Goal: Task Accomplishment & Management: Use online tool/utility

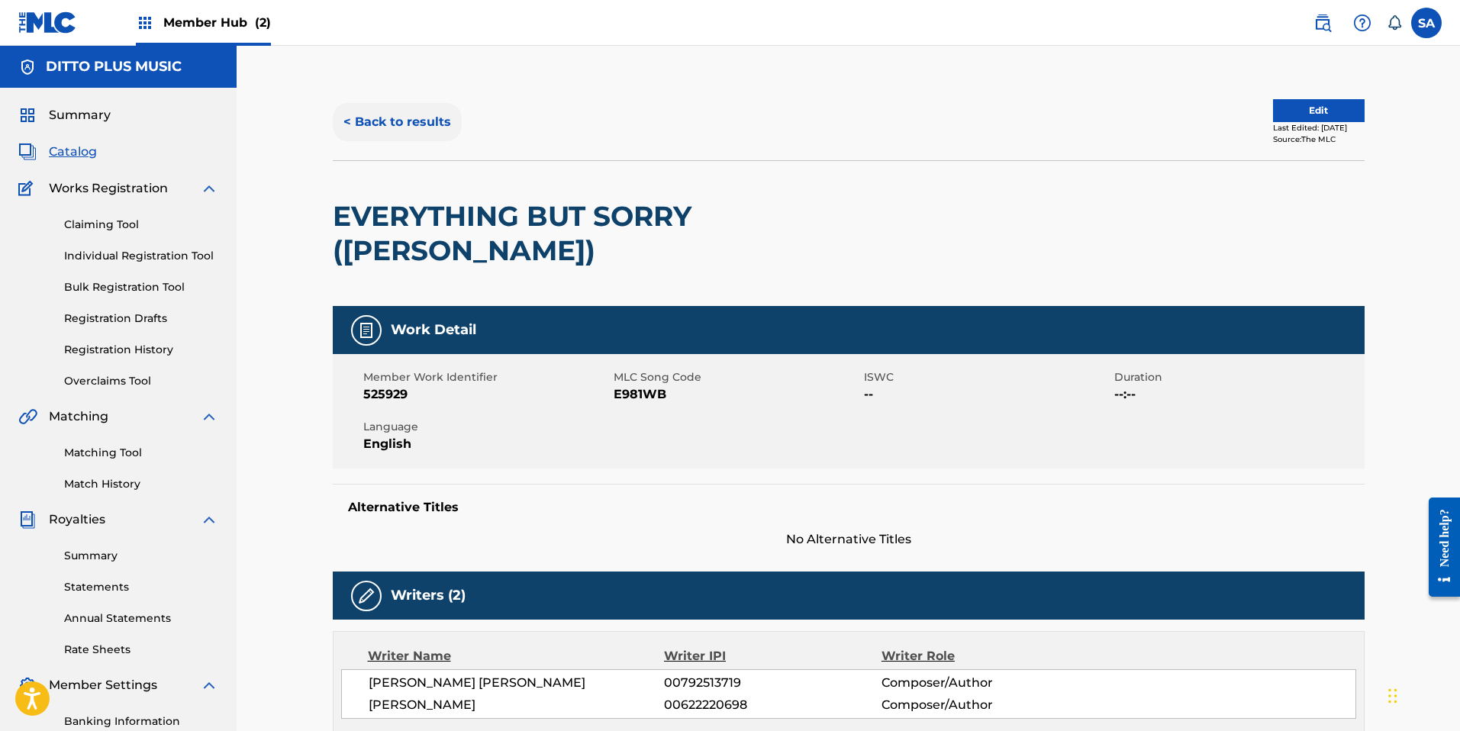
click at [353, 120] on button "< Back to results" at bounding box center [397, 122] width 129 height 38
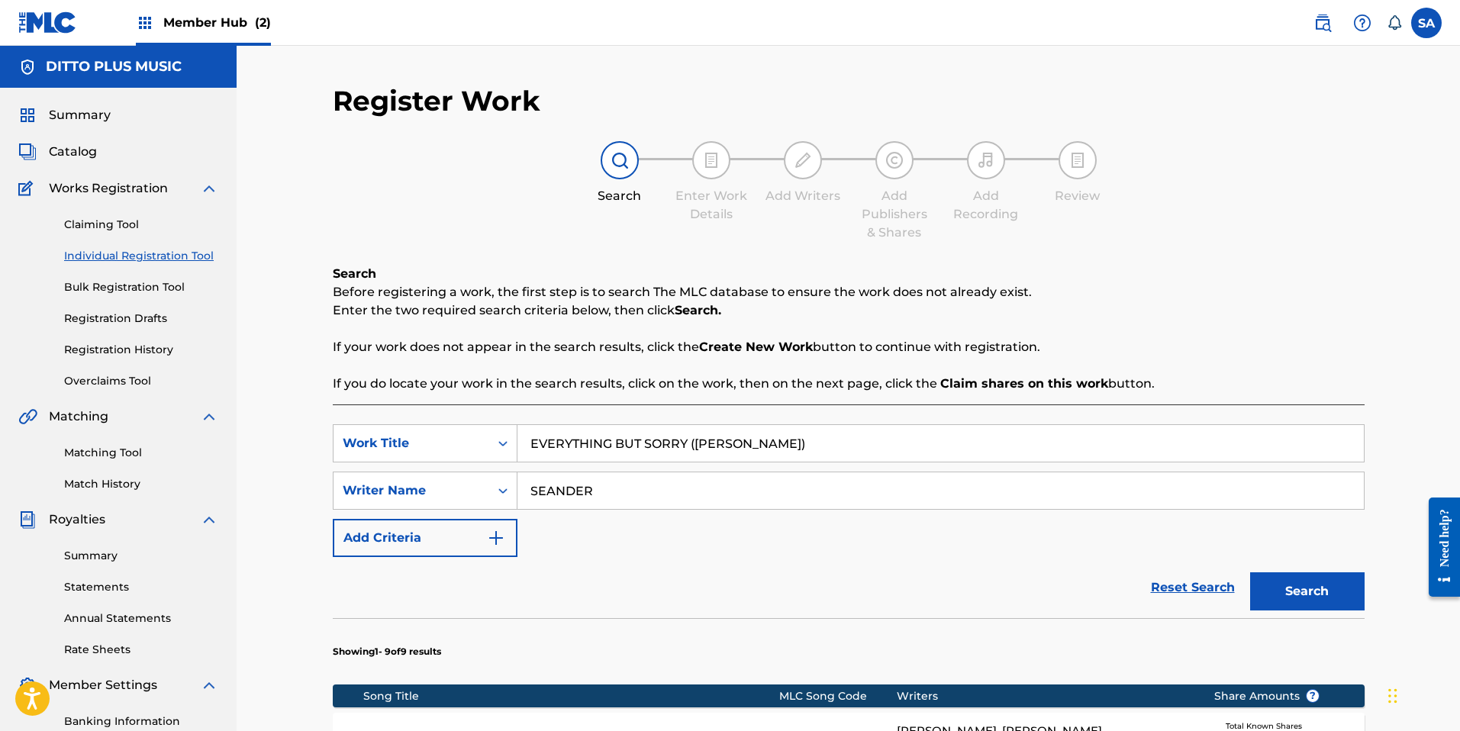
scroll to position [215, 0]
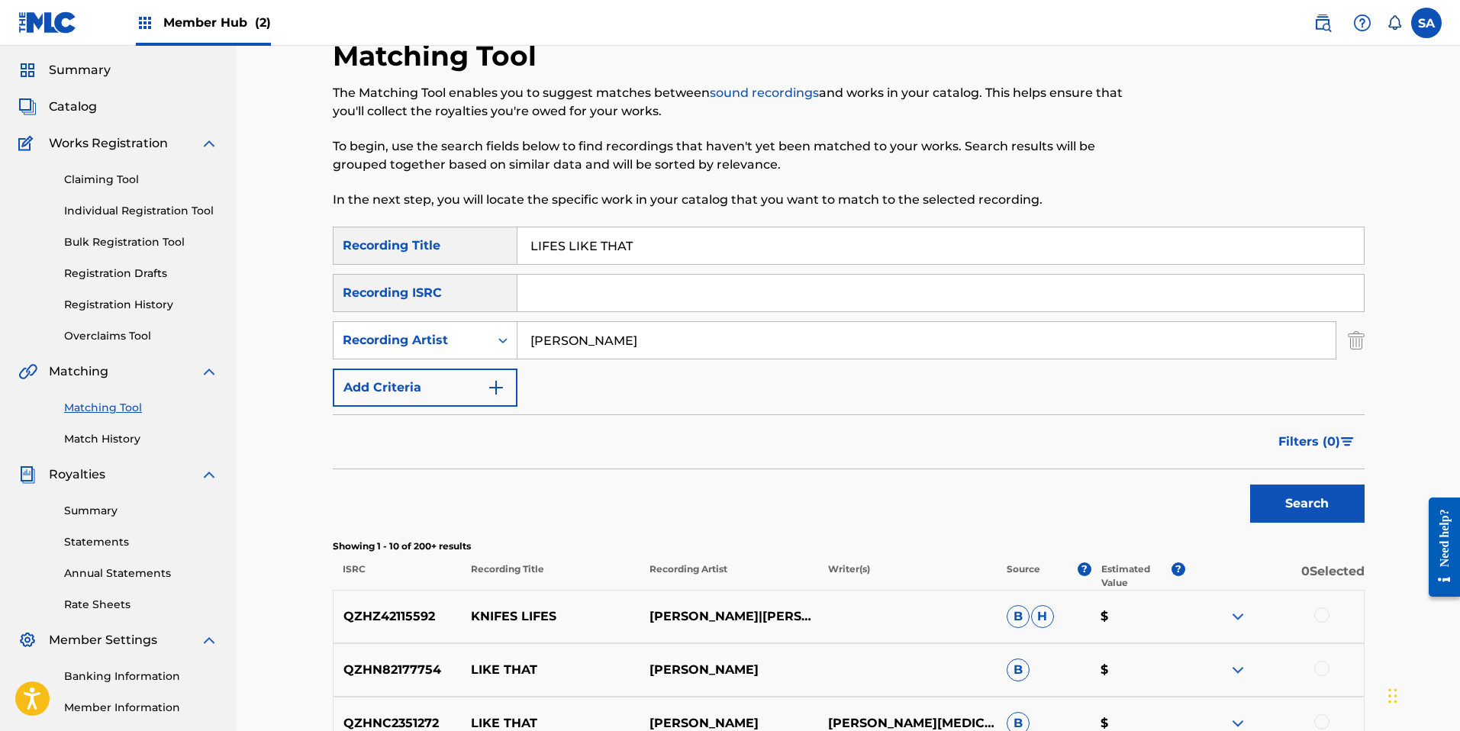
click at [591, 255] on input "LIFES LIKE THAT" at bounding box center [940, 245] width 846 height 37
paste input "FALLING"
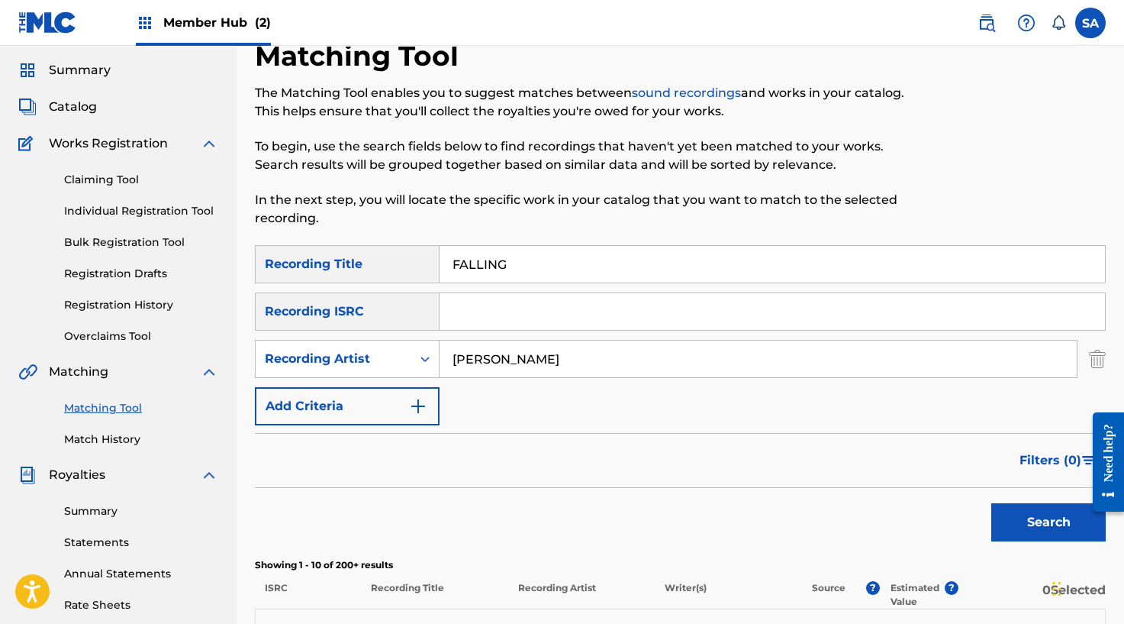
type input "FALLING"
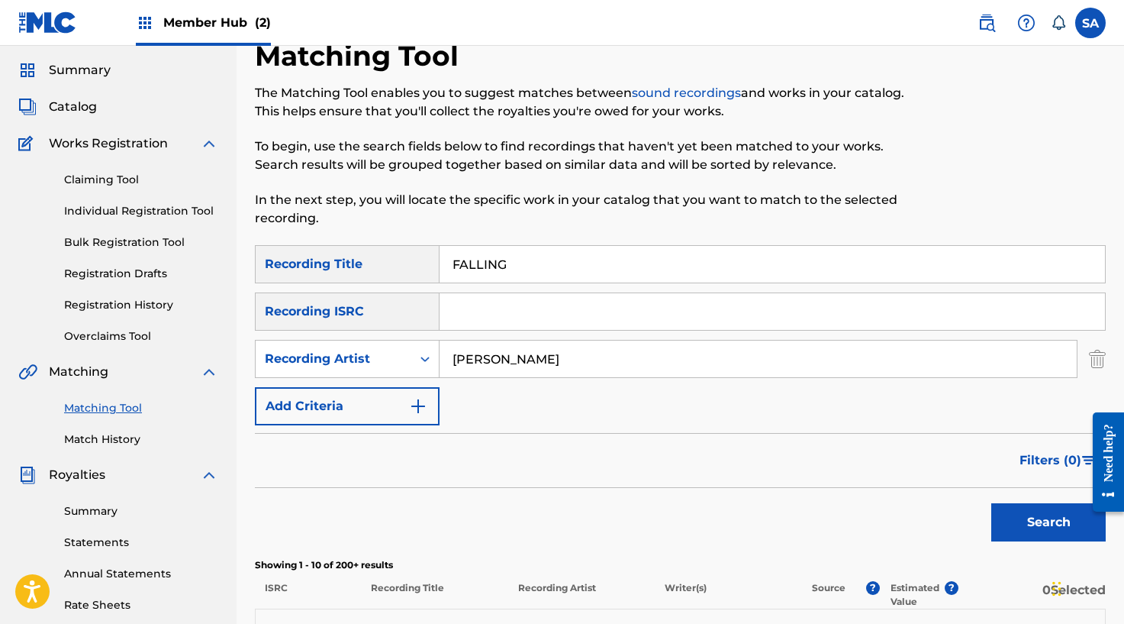
click at [489, 362] on input "[PERSON_NAME]" at bounding box center [758, 358] width 637 height 37
paste input "[PERSON_NAME]"
type input "[PERSON_NAME]"
click at [991, 503] on button "Search" at bounding box center [1048, 522] width 114 height 38
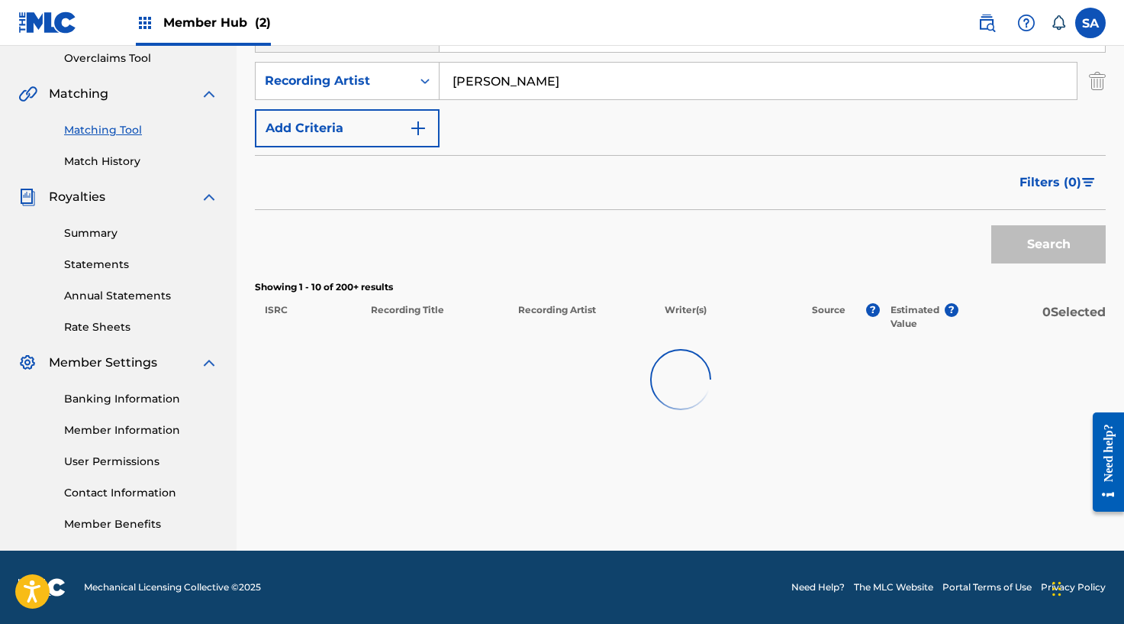
scroll to position [393, 0]
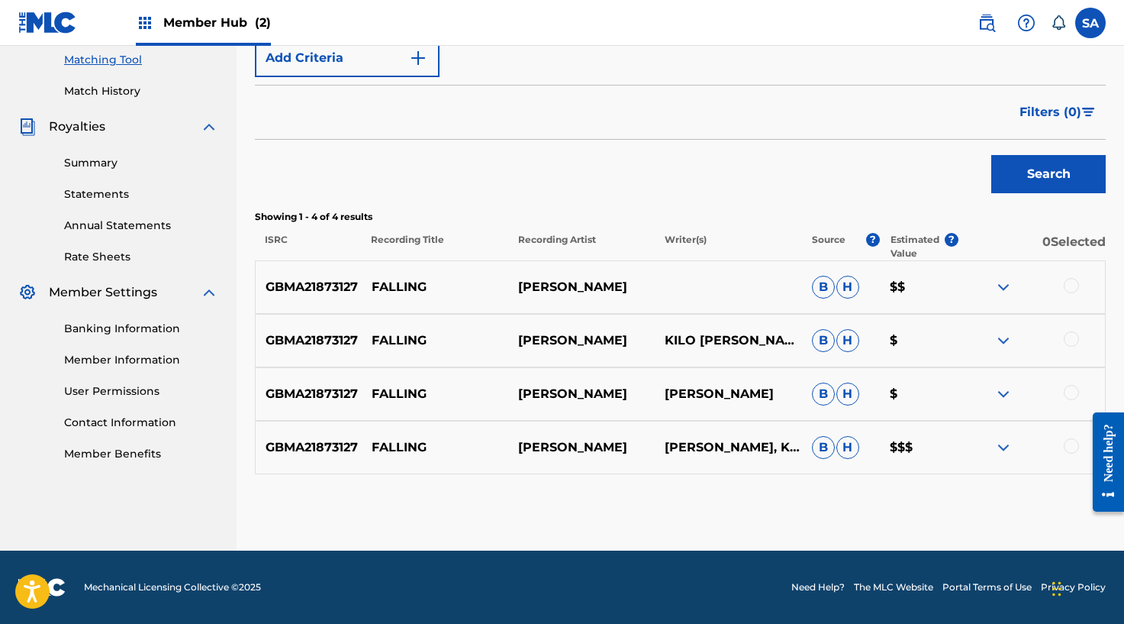
click at [1069, 278] on div at bounding box center [1071, 285] width 15 height 15
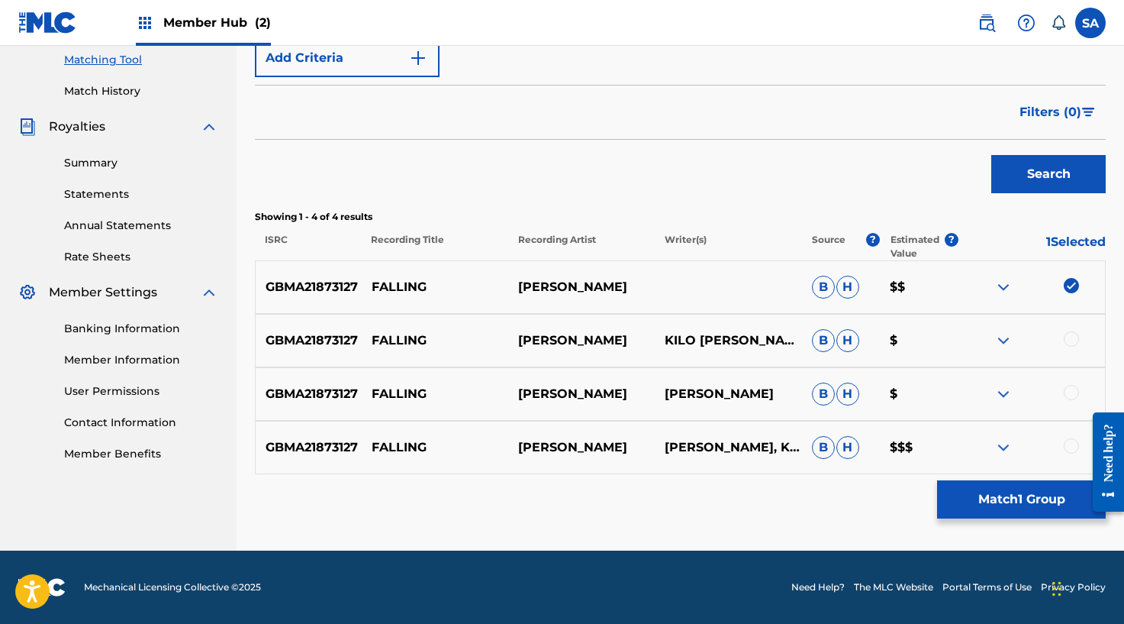
drag, startPoint x: 1072, startPoint y: 340, endPoint x: 1073, endPoint y: 388, distance: 48.1
click at [1072, 340] on div at bounding box center [1071, 338] width 15 height 15
click at [1071, 404] on div "GBMA21873127 FALLING [PERSON_NAME] [PERSON_NAME] $" at bounding box center [680, 393] width 851 height 53
click at [1072, 398] on div at bounding box center [1071, 392] width 15 height 15
click at [1071, 446] on div at bounding box center [1071, 445] width 15 height 15
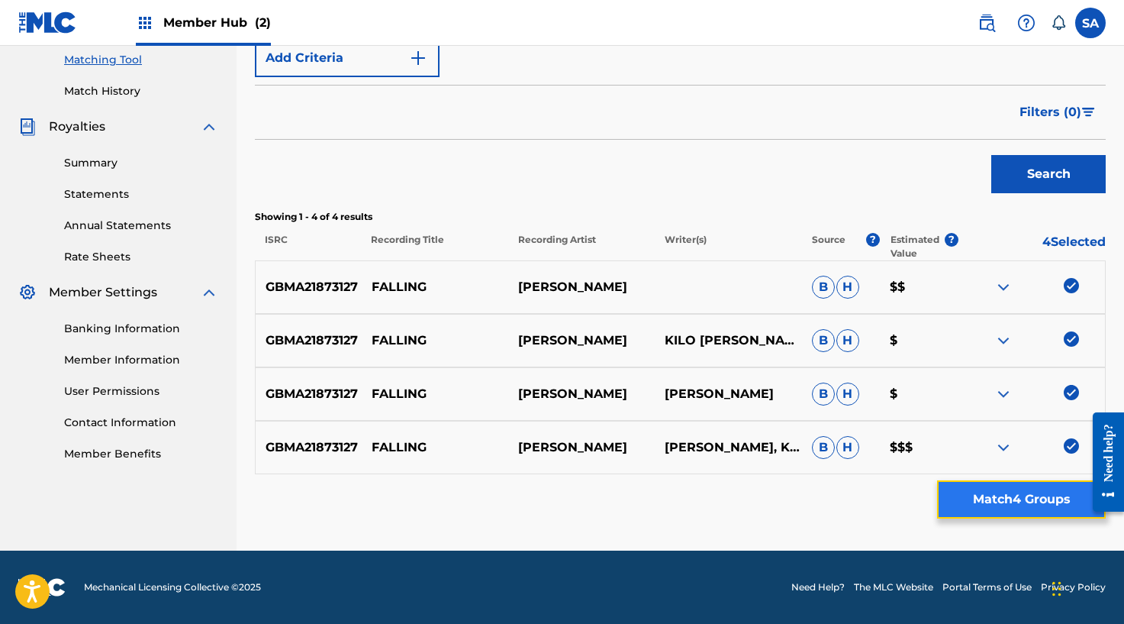
click at [1004, 501] on button "Match 4 Groups" at bounding box center [1021, 499] width 169 height 38
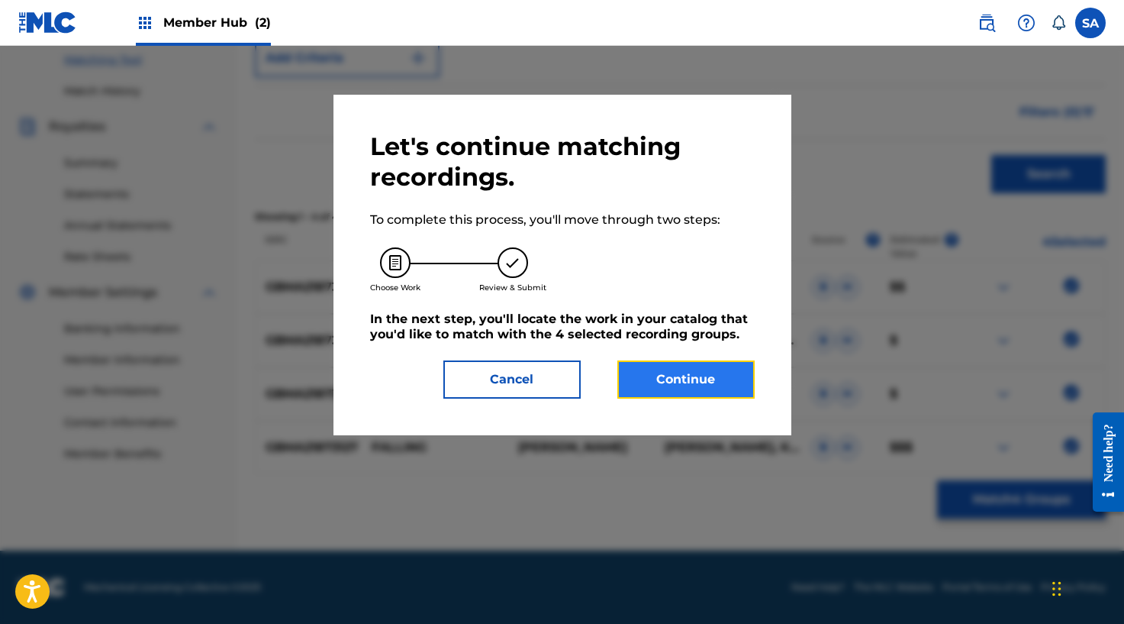
click at [695, 384] on button "Continue" at bounding box center [685, 379] width 137 height 38
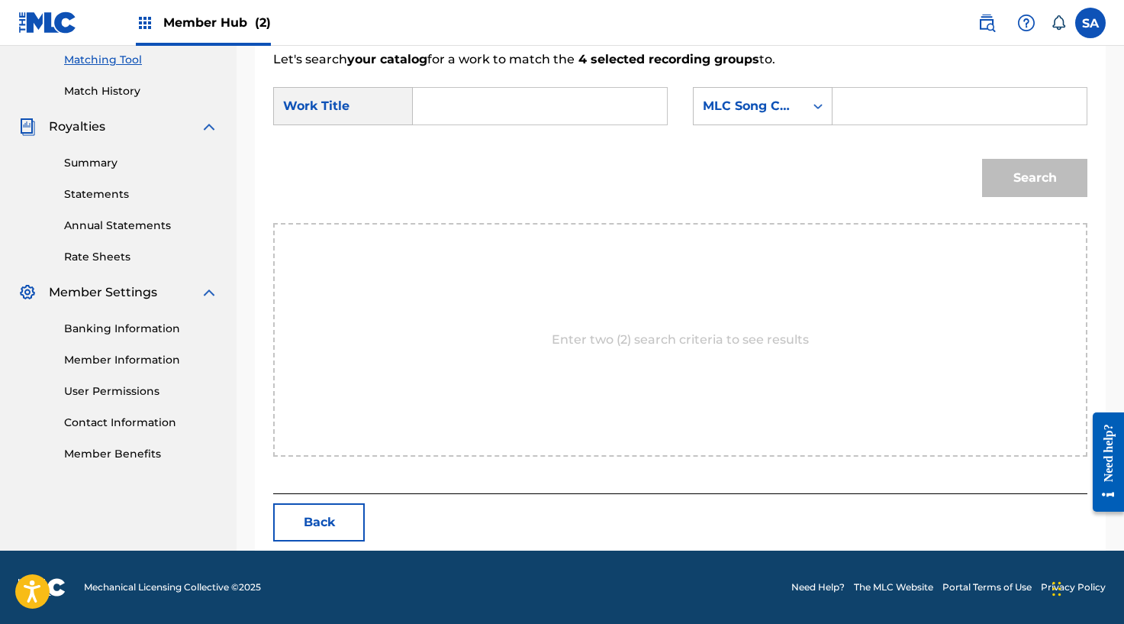
click at [453, 102] on input "Search Form" at bounding box center [540, 106] width 228 height 37
paste input "FALLING"
type input "FALLING"
click at [915, 90] on input "Search Form" at bounding box center [960, 106] width 228 height 37
paste input "FE8GDB"
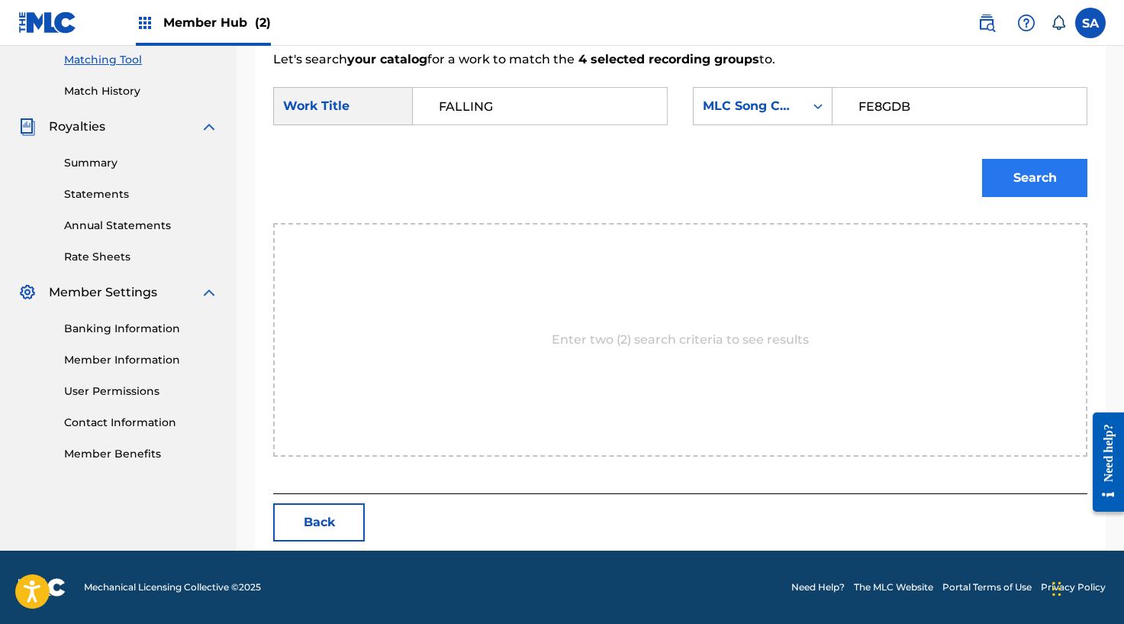
type input "FE8GDB"
click at [998, 173] on button "Search" at bounding box center [1034, 178] width 105 height 38
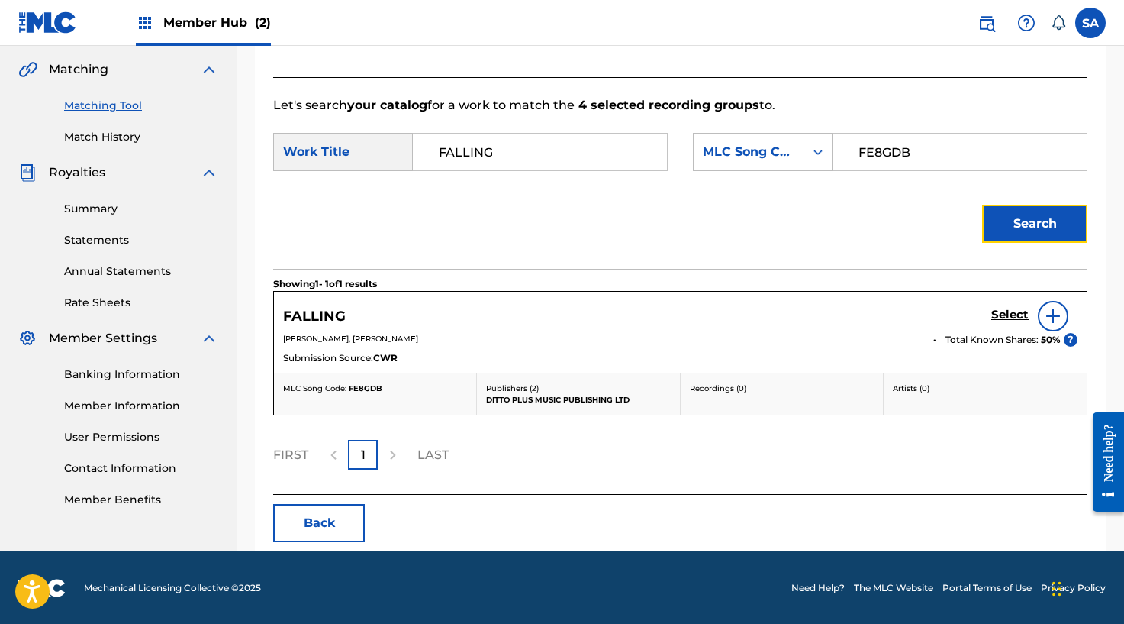
scroll to position [348, 0]
click at [1018, 309] on h5 "Select" at bounding box center [1009, 314] width 37 height 15
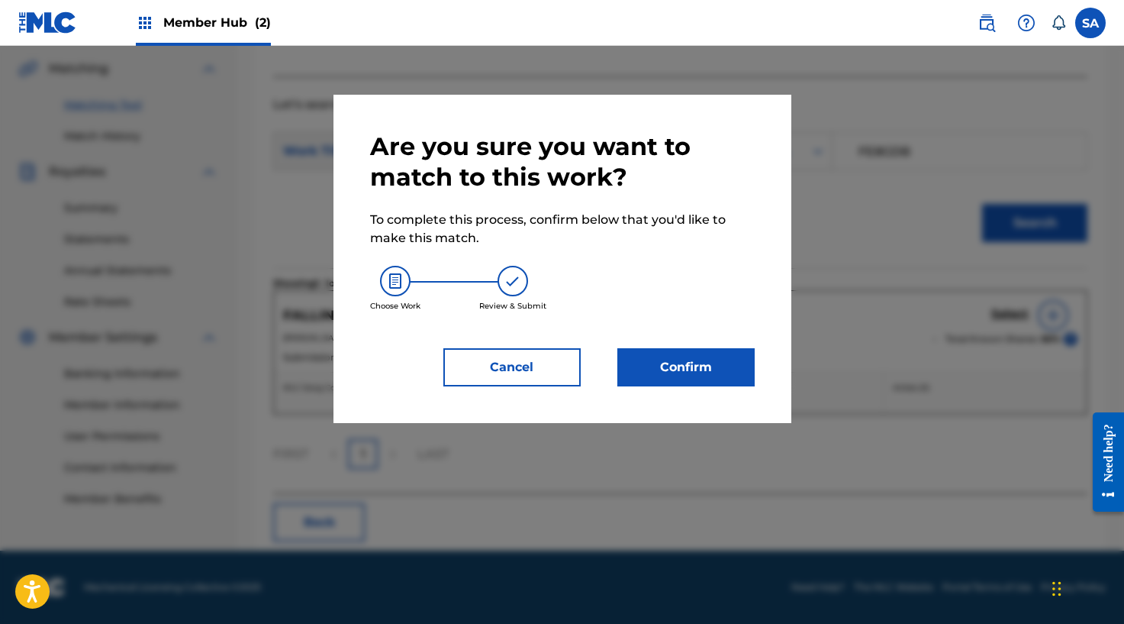
click at [730, 387] on div "Are you sure you want to match to this work? To complete this process, confirm …" at bounding box center [563, 259] width 458 height 328
click at [726, 372] on button "Confirm" at bounding box center [685, 367] width 137 height 38
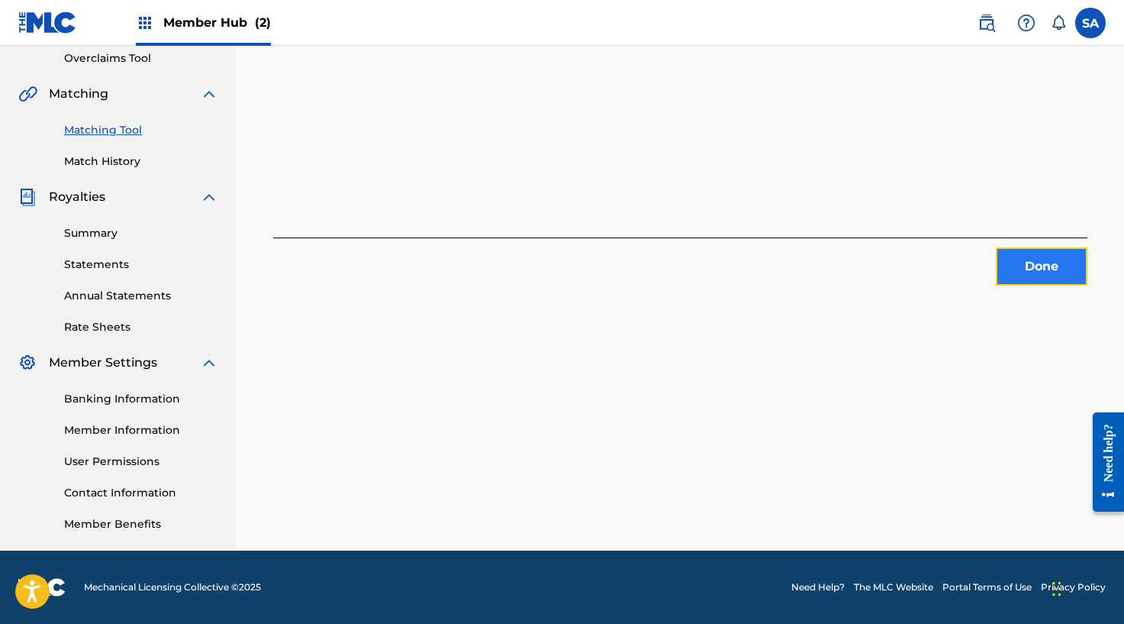
click at [1023, 270] on button "Done" at bounding box center [1042, 266] width 92 height 38
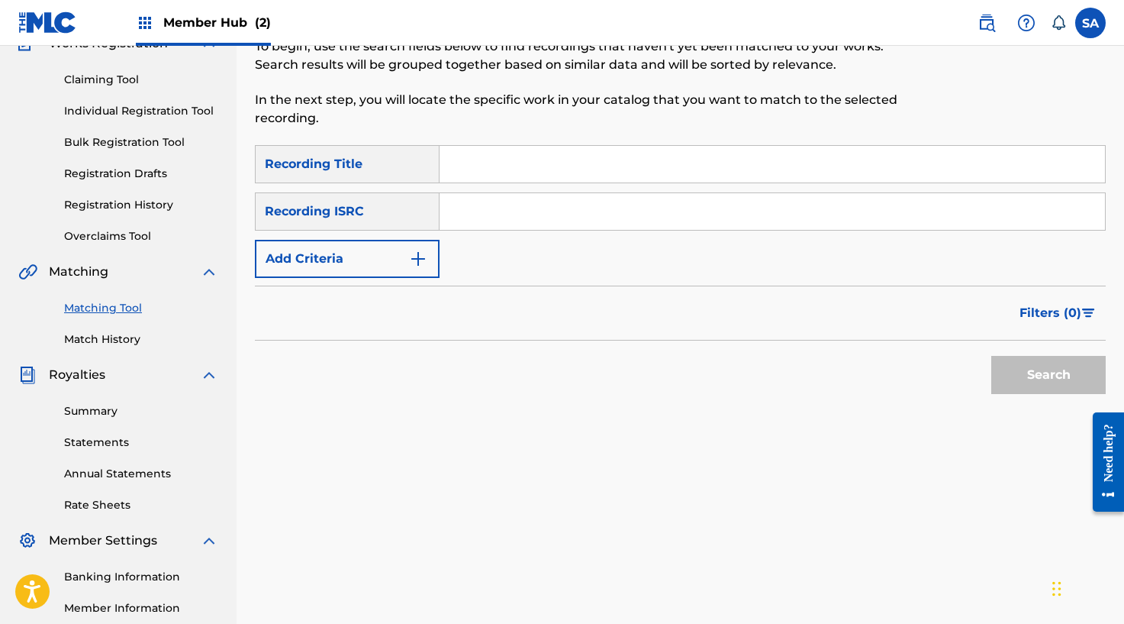
scroll to position [148, 0]
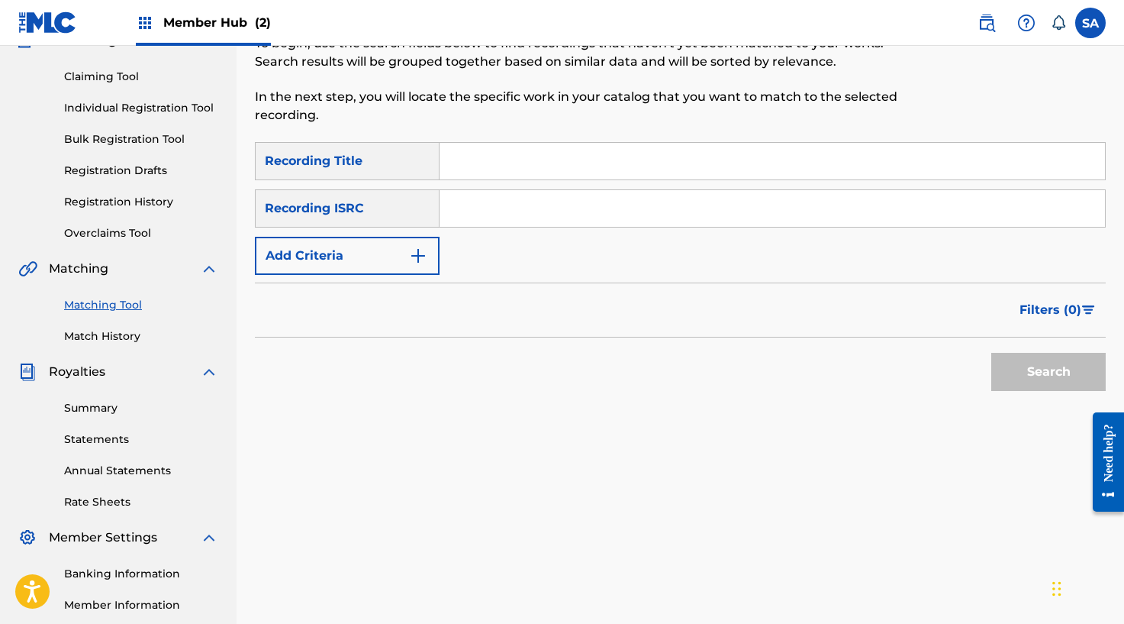
click at [452, 150] on input "Search Form" at bounding box center [773, 161] width 666 height 37
paste input "NO WAY"
type input "NO WAY"
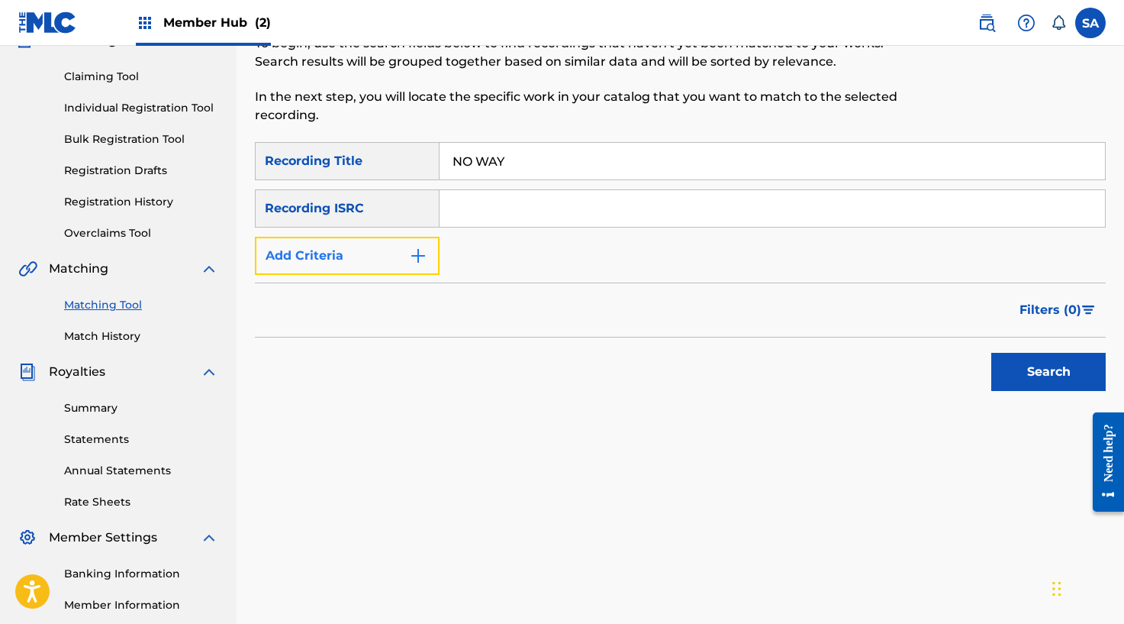
click at [411, 247] on img "Search Form" at bounding box center [418, 256] width 18 height 18
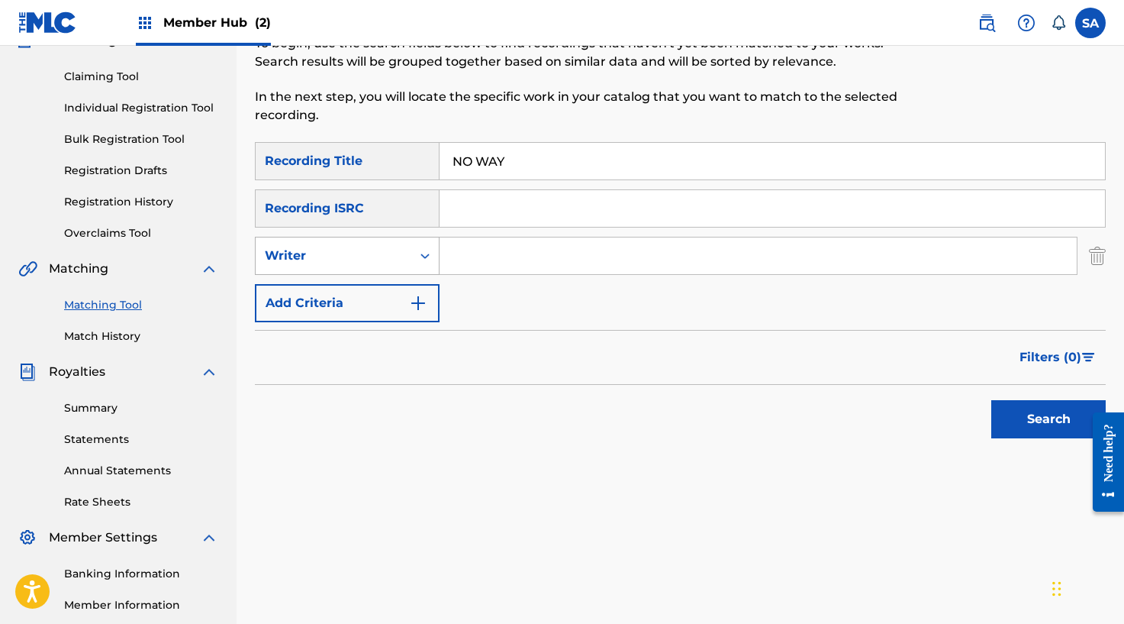
click at [407, 251] on div "Writer" at bounding box center [334, 255] width 156 height 29
drag, startPoint x: 385, startPoint y: 291, endPoint x: 399, endPoint y: 288, distance: 14.1
click at [385, 291] on div "Recording Artist" at bounding box center [347, 294] width 183 height 38
click at [501, 257] on input "Search Form" at bounding box center [758, 255] width 637 height 37
type input "[PERSON_NAME]"
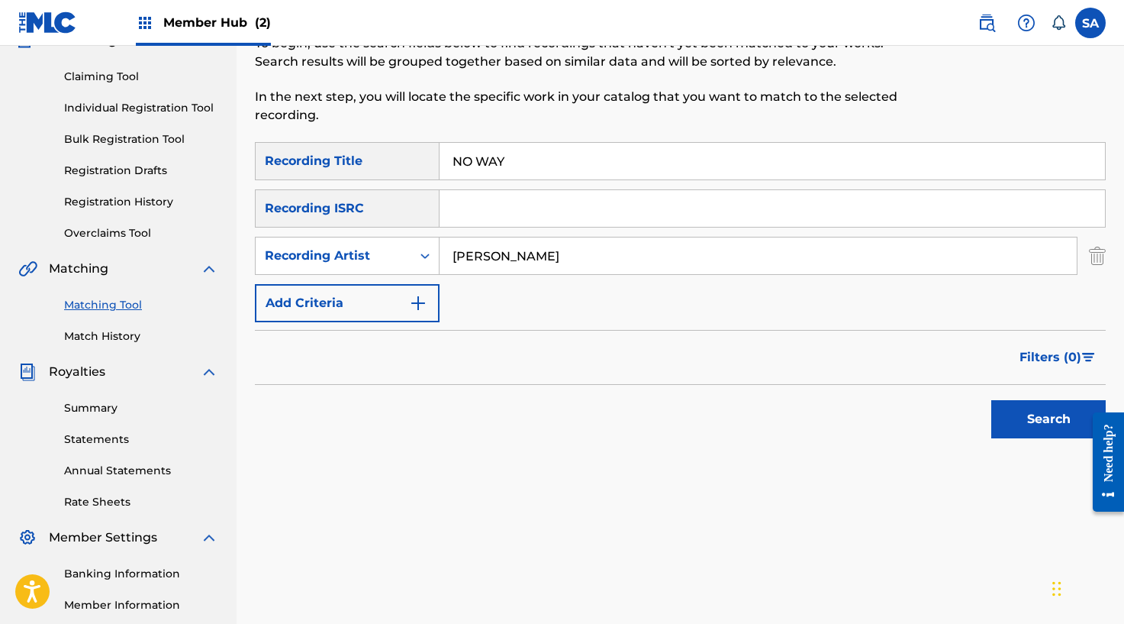
click at [991, 400] on button "Search" at bounding box center [1048, 419] width 114 height 38
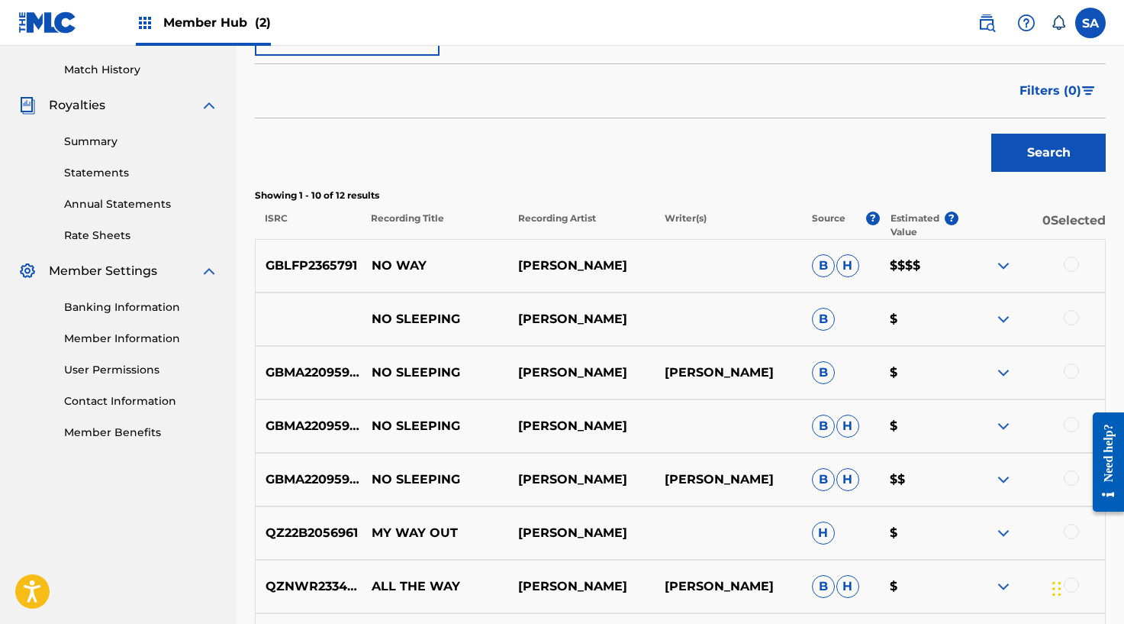
scroll to position [439, 0]
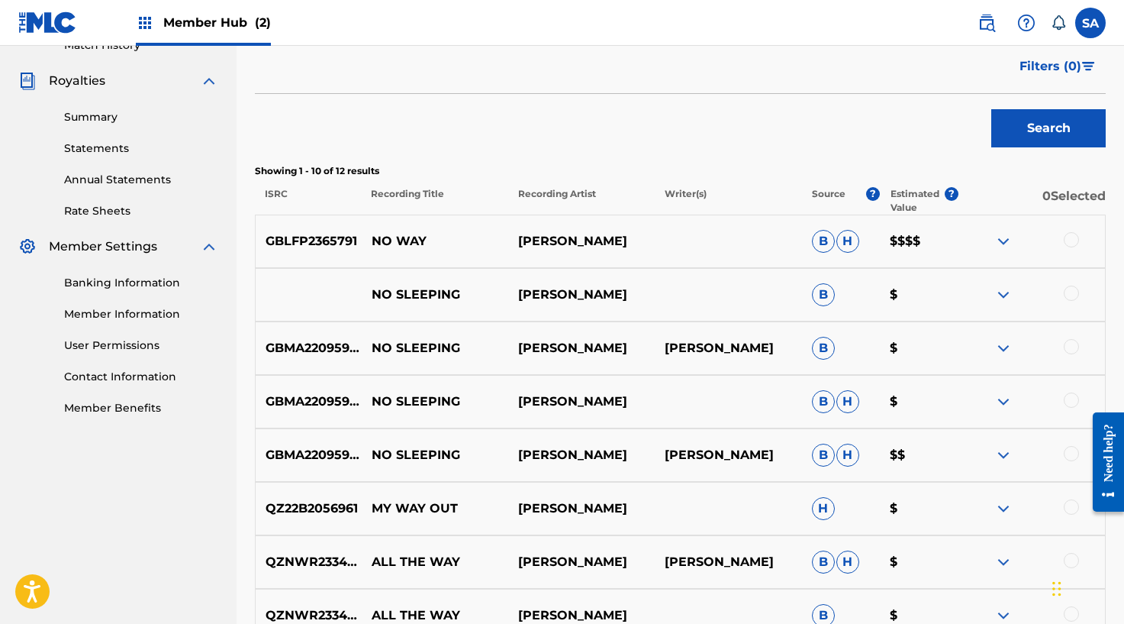
click at [1069, 242] on div at bounding box center [1071, 239] width 15 height 15
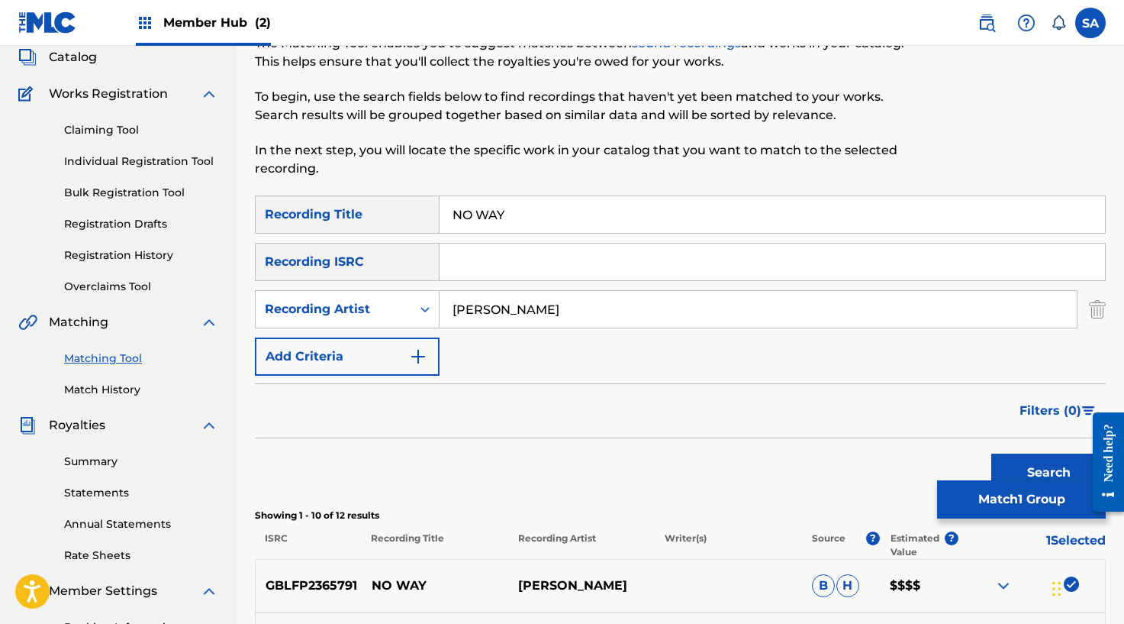
scroll to position [72, 0]
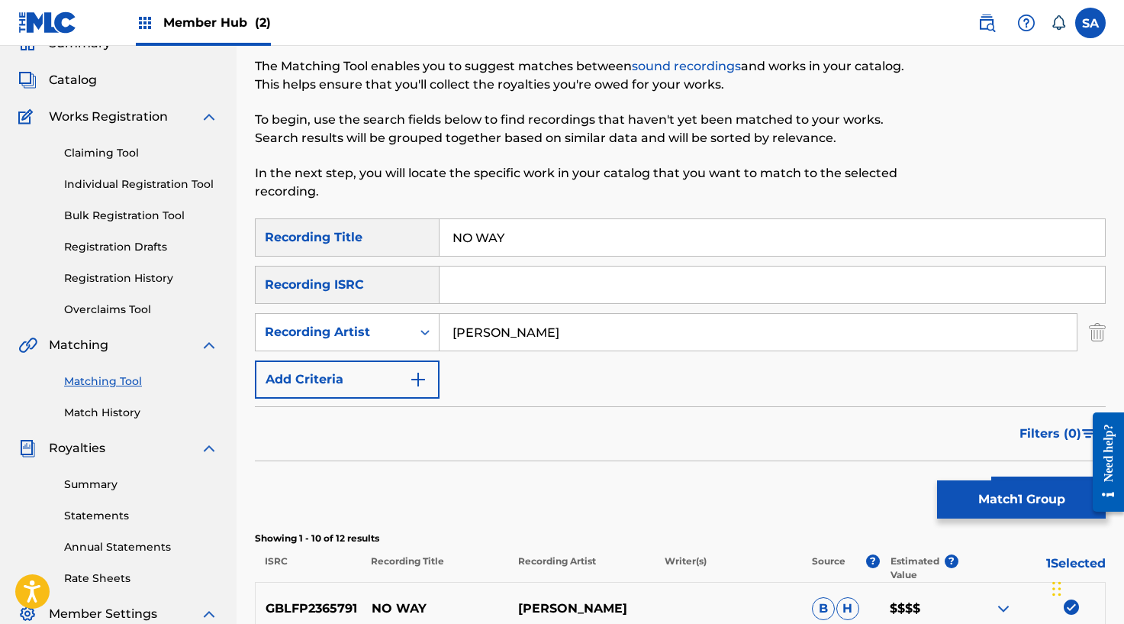
click at [485, 286] on input "Search Form" at bounding box center [773, 284] width 666 height 37
click at [569, 268] on input "Search Form" at bounding box center [773, 284] width 666 height 37
click at [736, 197] on p "In the next step, you will locate the specific work in your catalog that you wa…" at bounding box center [583, 182] width 656 height 37
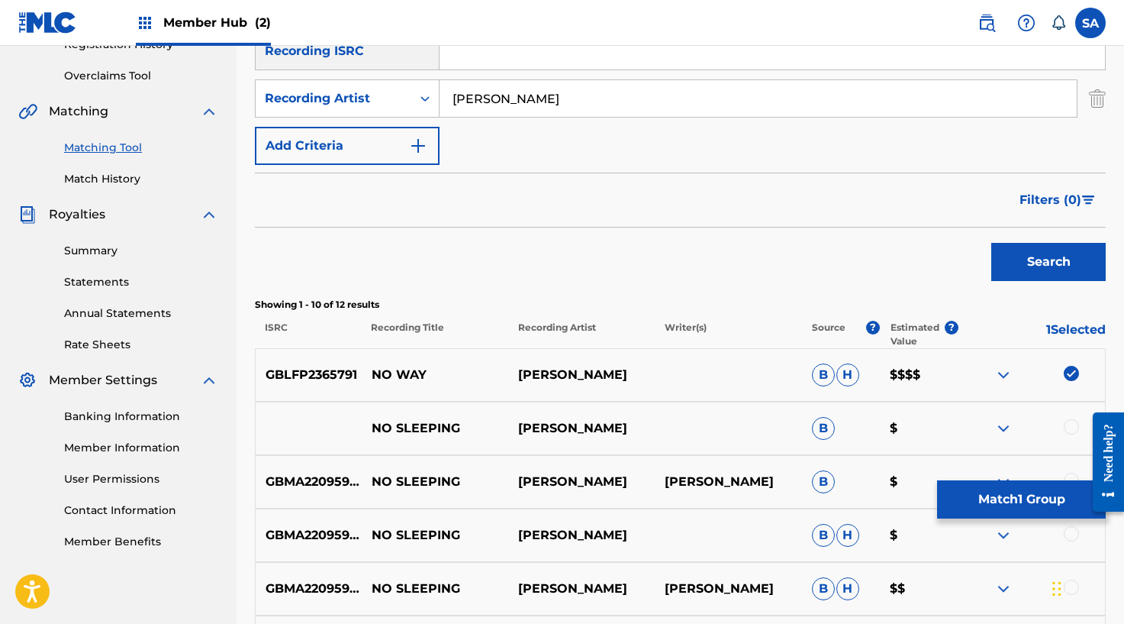
scroll to position [288, 0]
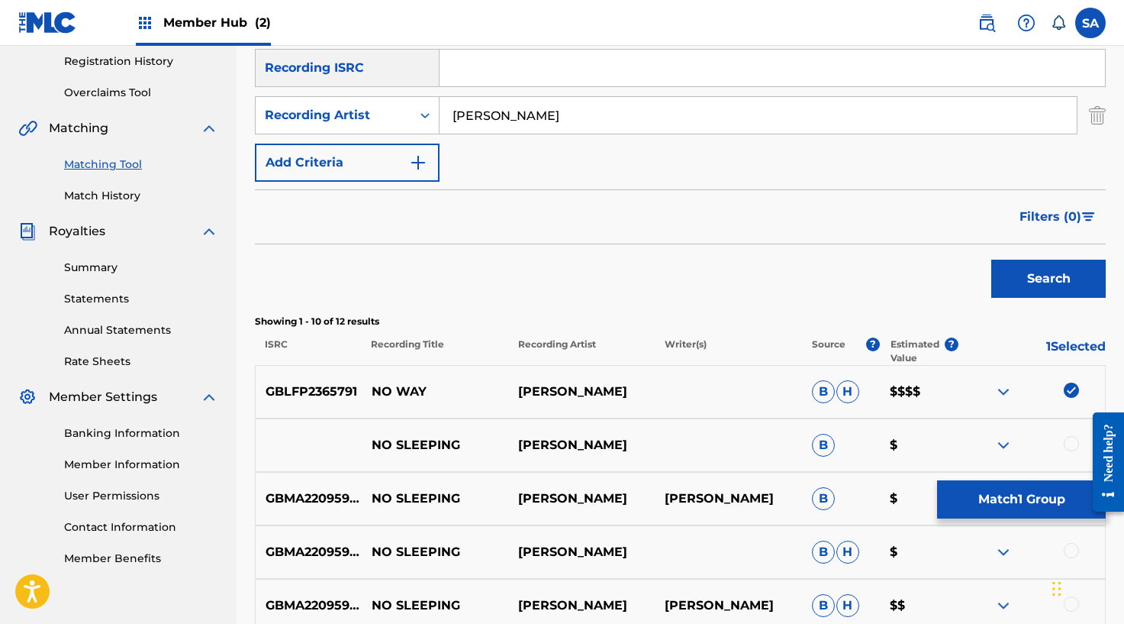
click at [481, 82] on input "Search Form" at bounding box center [773, 68] width 666 height 37
paste input "N72S9A"
type input "N72S9A"
click at [497, 65] on input "N72S9A" at bounding box center [773, 68] width 666 height 37
drag, startPoint x: 497, startPoint y: 65, endPoint x: 543, endPoint y: 75, distance: 47.6
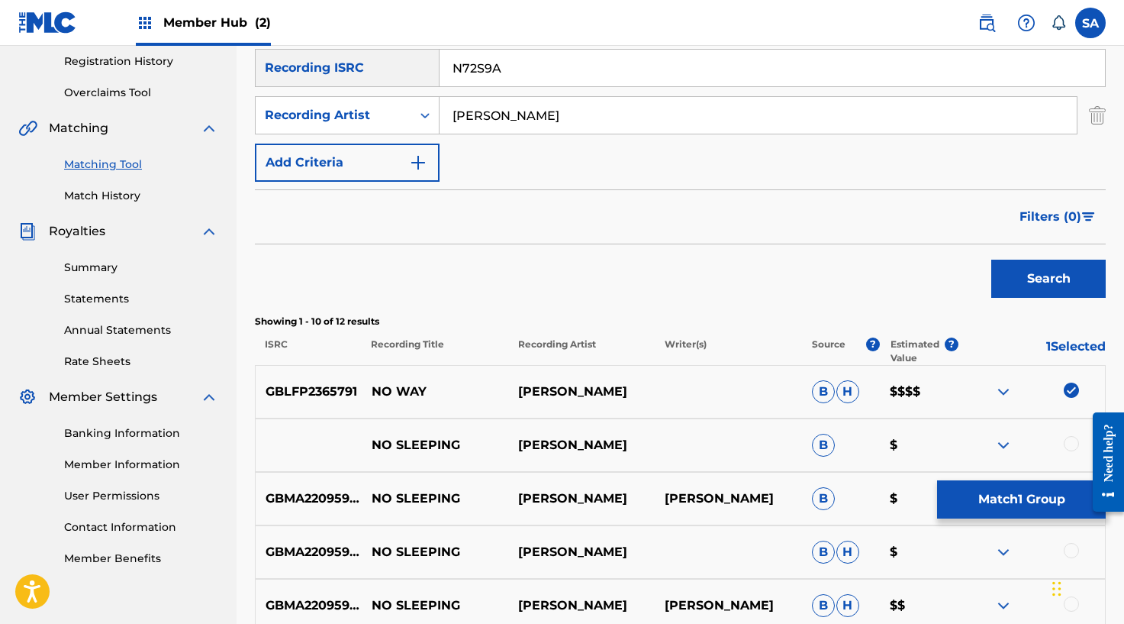
click at [497, 65] on input "N72S9A" at bounding box center [773, 68] width 666 height 37
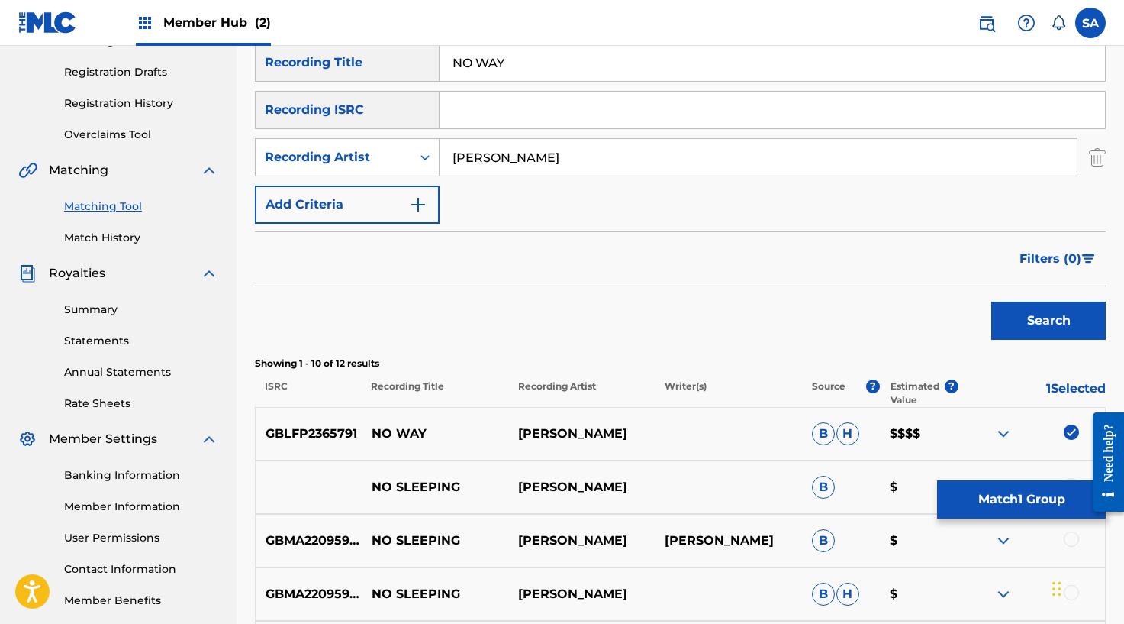
scroll to position [248, 0]
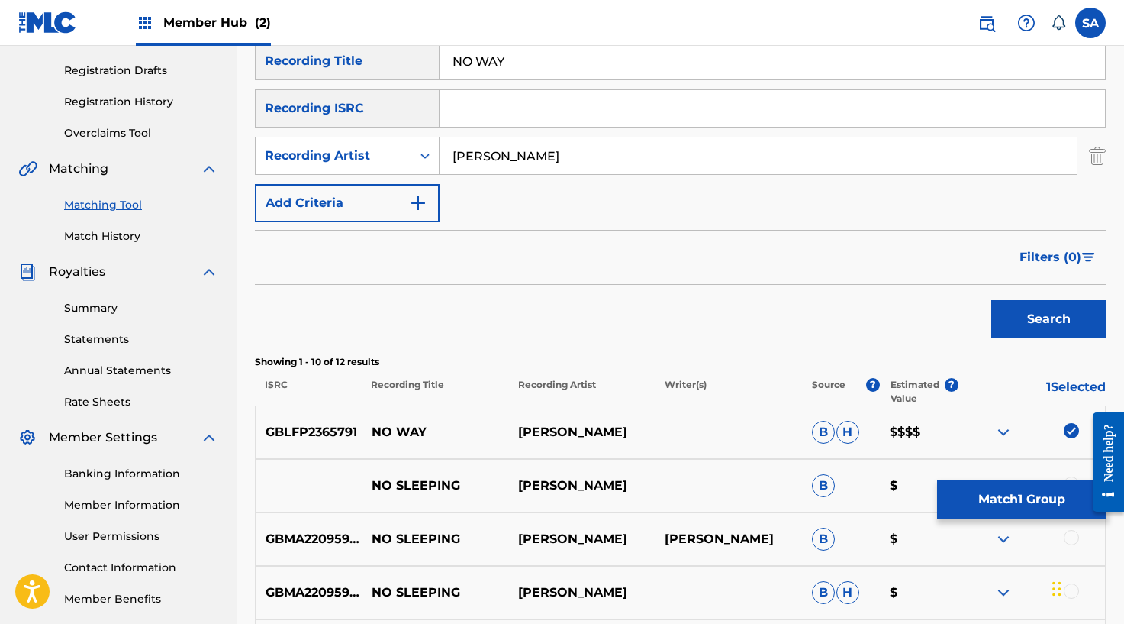
click at [492, 114] on input "Search Form" at bounding box center [773, 108] width 666 height 37
paste input "GBLFP2365791"
type input "GBLFP2365791"
click at [1007, 306] on button "Search" at bounding box center [1048, 319] width 114 height 38
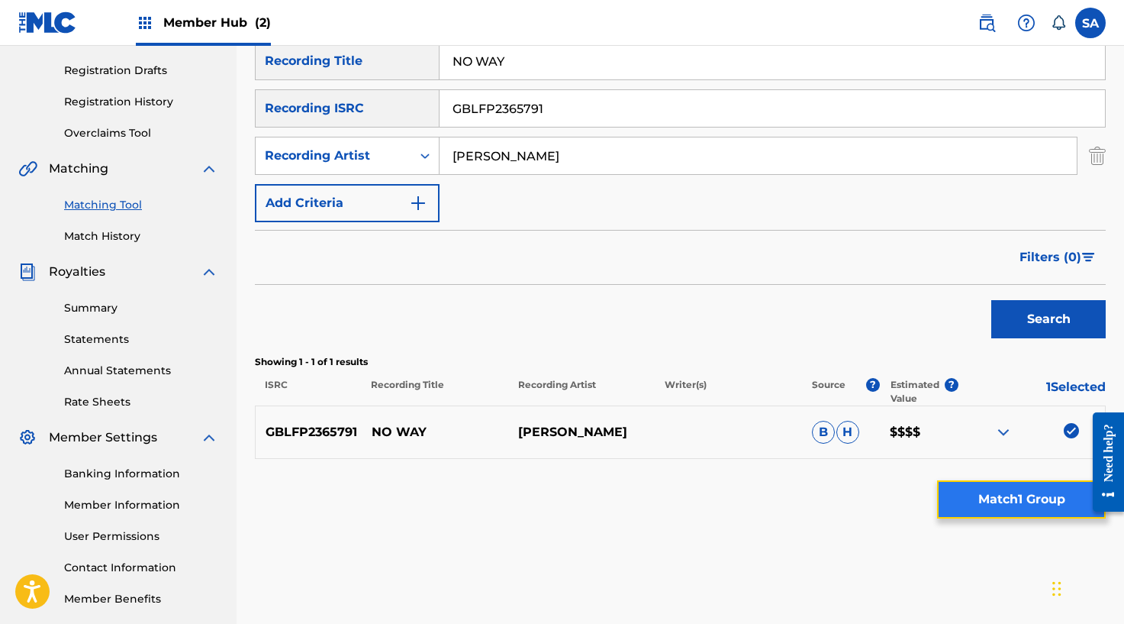
click at [1017, 493] on button "Match 1 Group" at bounding box center [1021, 499] width 169 height 38
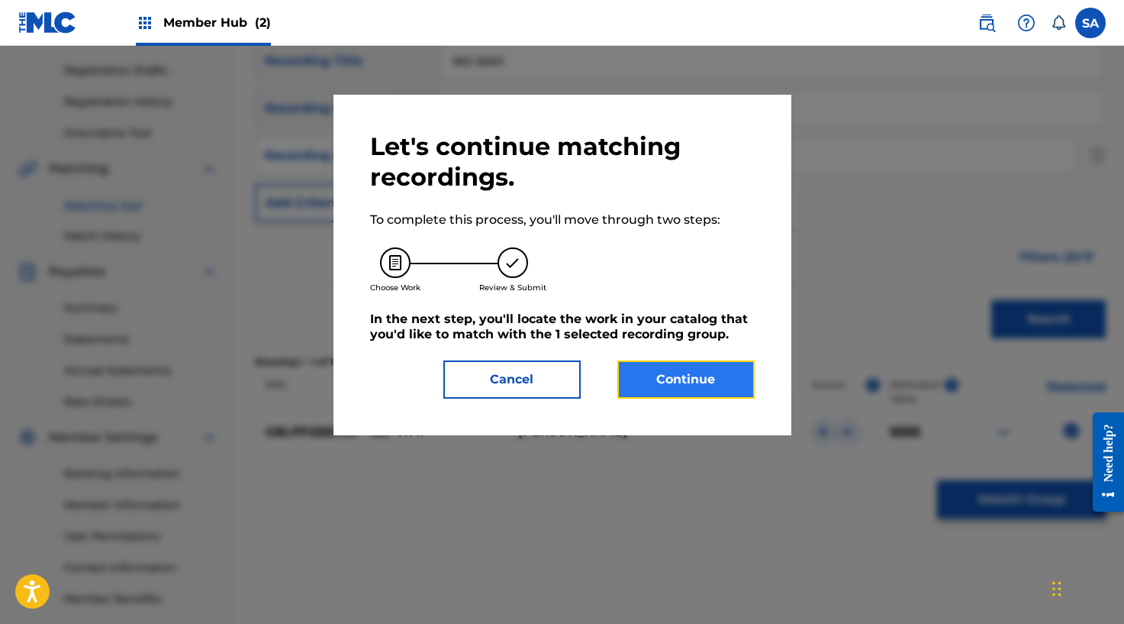
click at [745, 386] on button "Continue" at bounding box center [685, 379] width 137 height 38
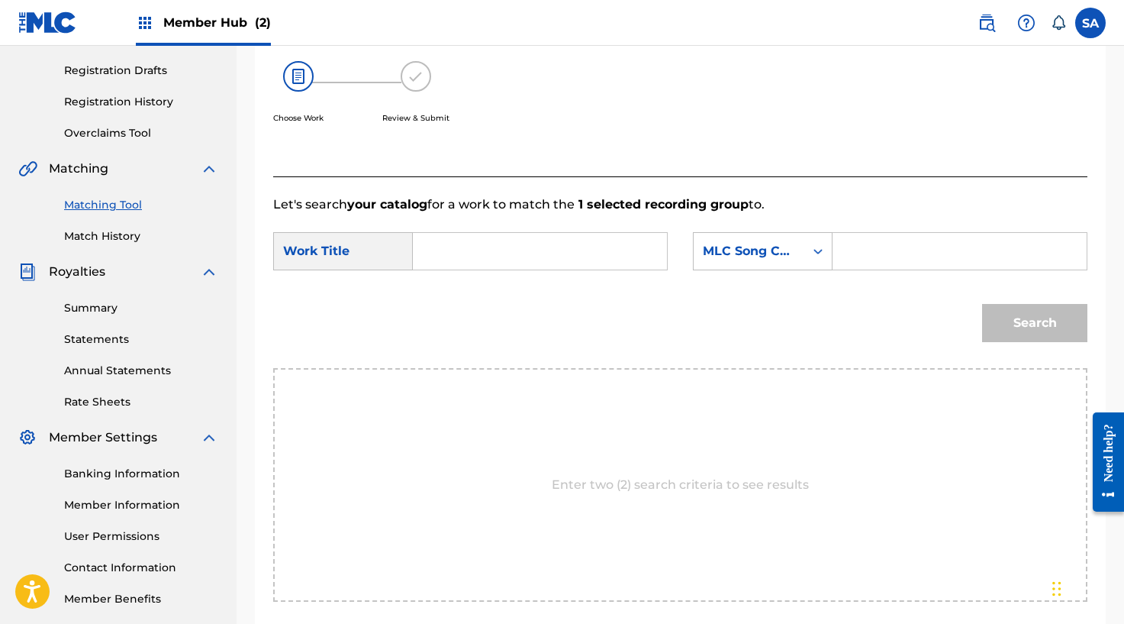
click at [443, 240] on input "Search Form" at bounding box center [540, 251] width 228 height 37
paste input "NO WAY"
type input "NO WAY"
click at [872, 260] on input "Search Form" at bounding box center [960, 251] width 228 height 37
paste input "N72S9A"
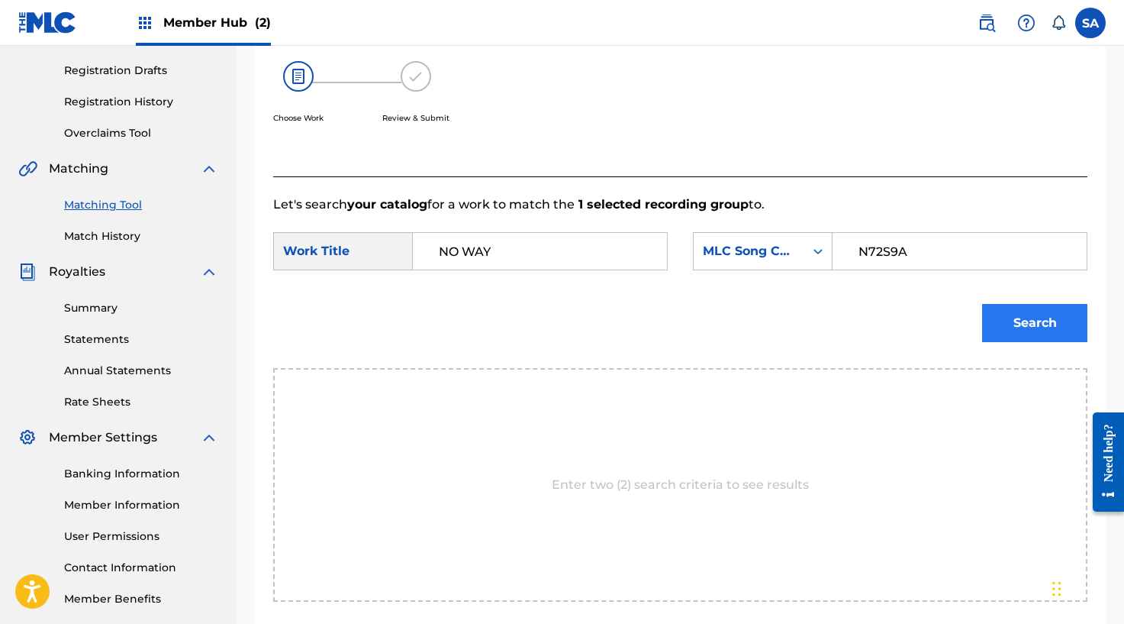
type input "N72S9A"
click at [1028, 322] on button "Search" at bounding box center [1034, 323] width 105 height 38
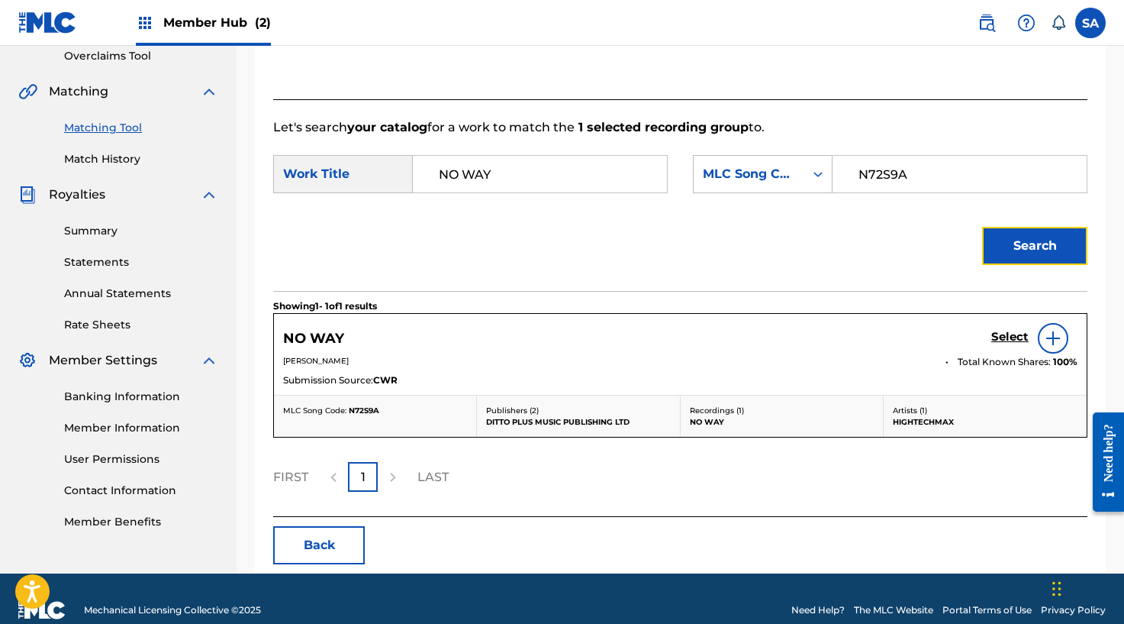
scroll to position [348, 0]
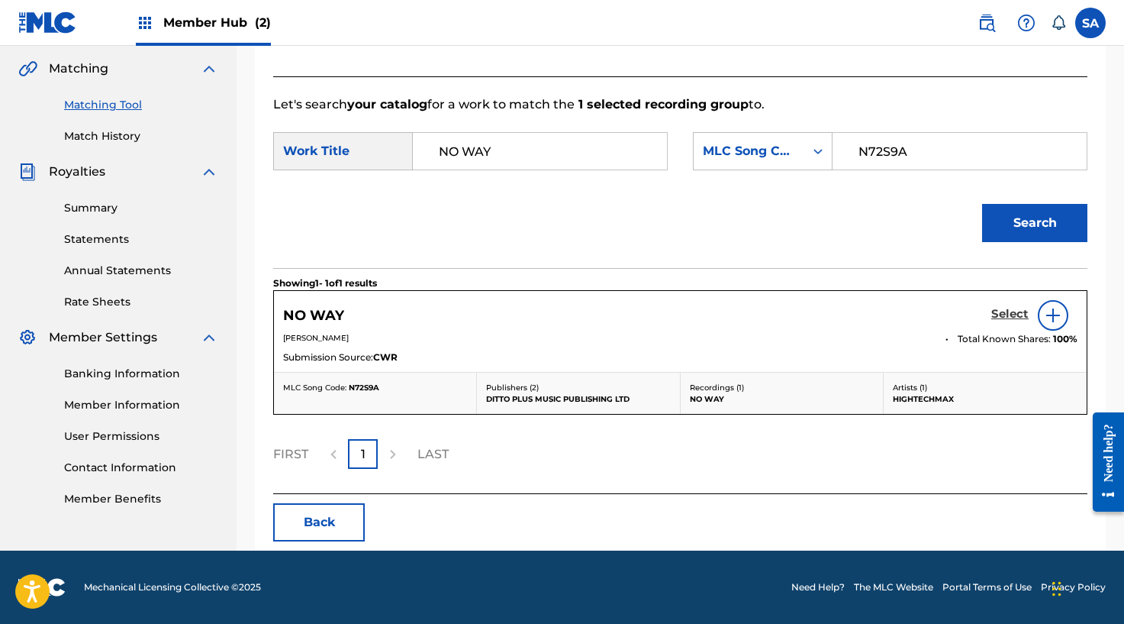
click at [1000, 307] on h5 "Select" at bounding box center [1009, 314] width 37 height 15
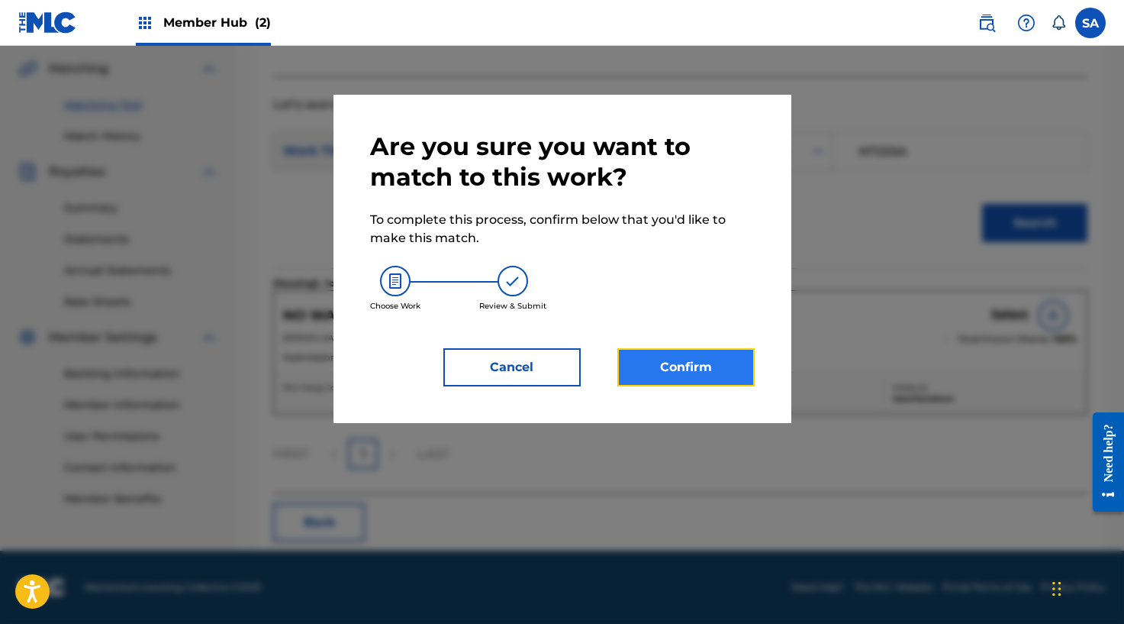
click at [698, 354] on button "Confirm" at bounding box center [685, 367] width 137 height 38
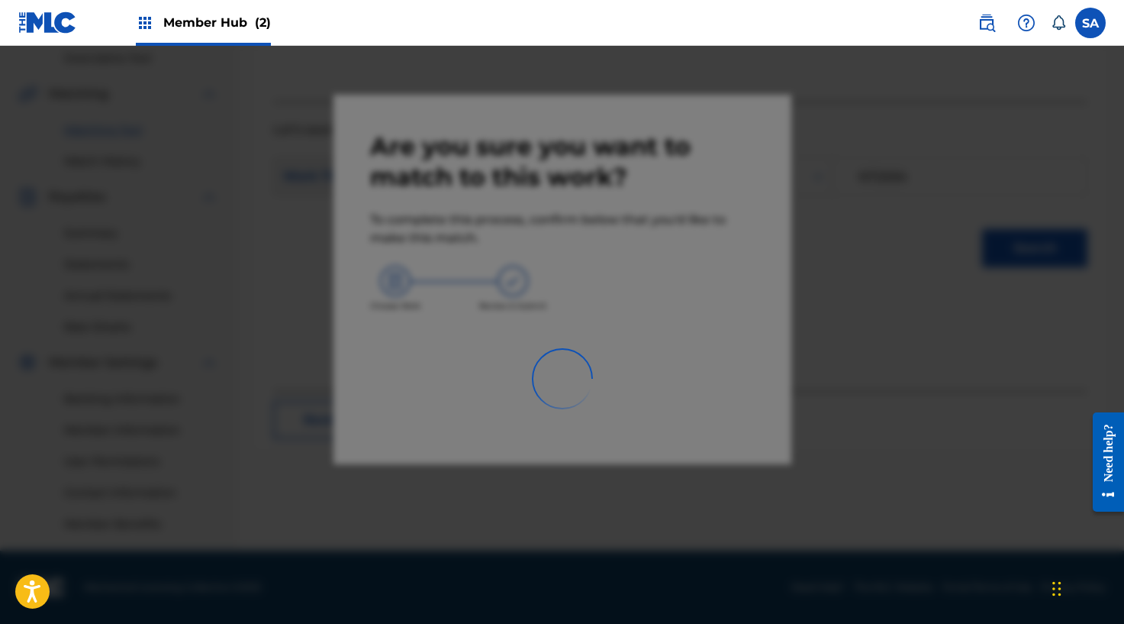
scroll to position [323, 0]
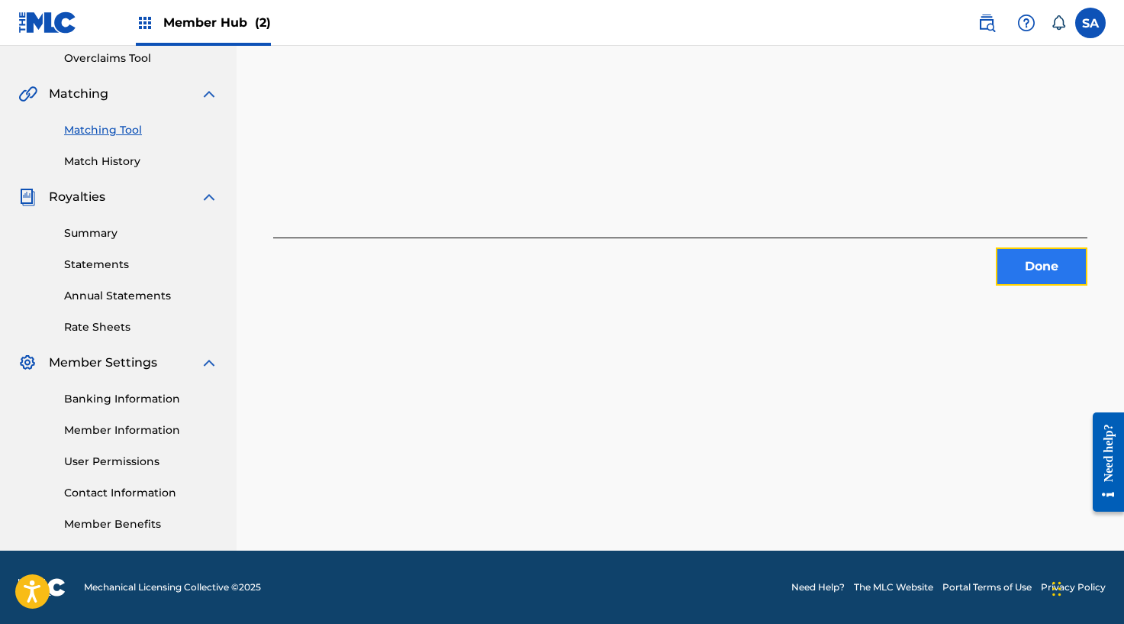
click at [1032, 247] on button "Done" at bounding box center [1042, 266] width 92 height 38
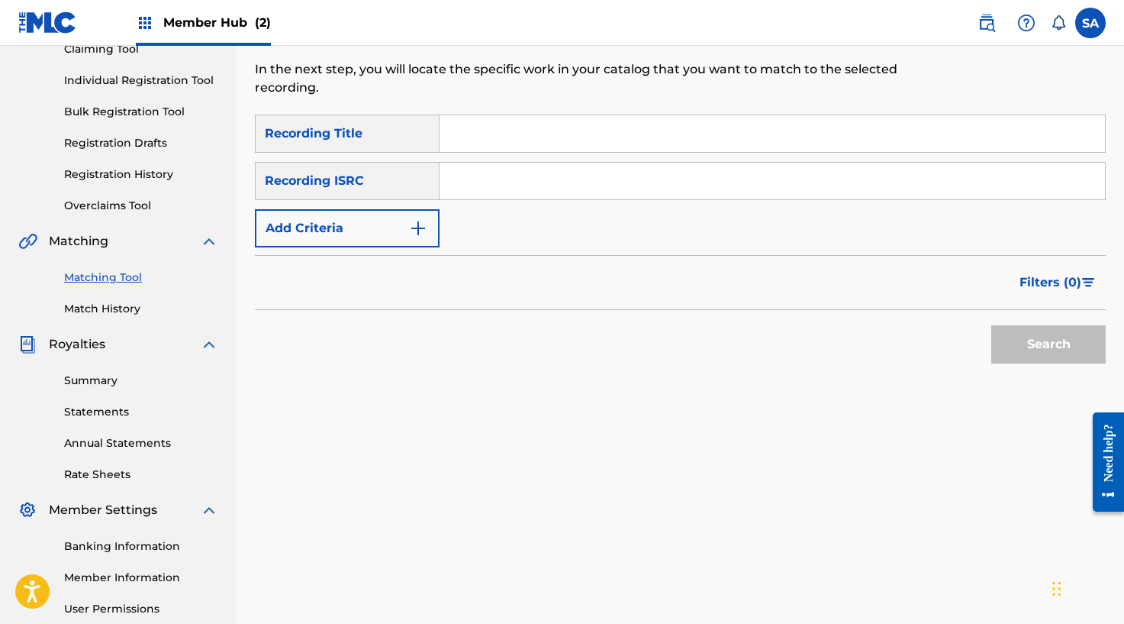
scroll to position [0, 0]
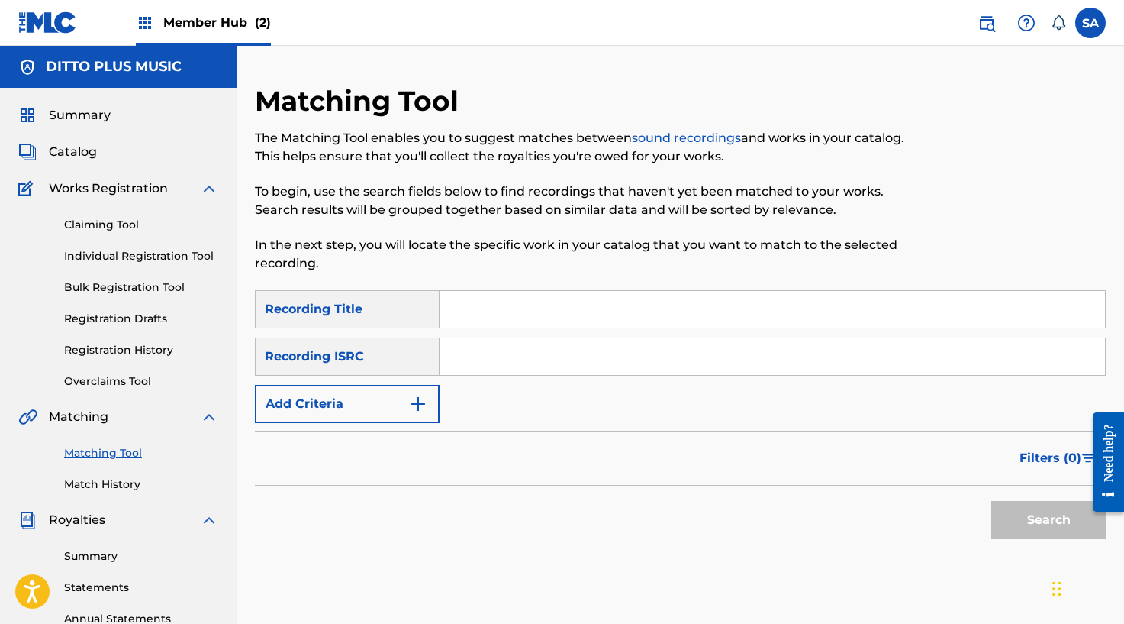
click at [466, 305] on input "Search Form" at bounding box center [773, 309] width 666 height 37
paste input "POLO"
type input "POLO"
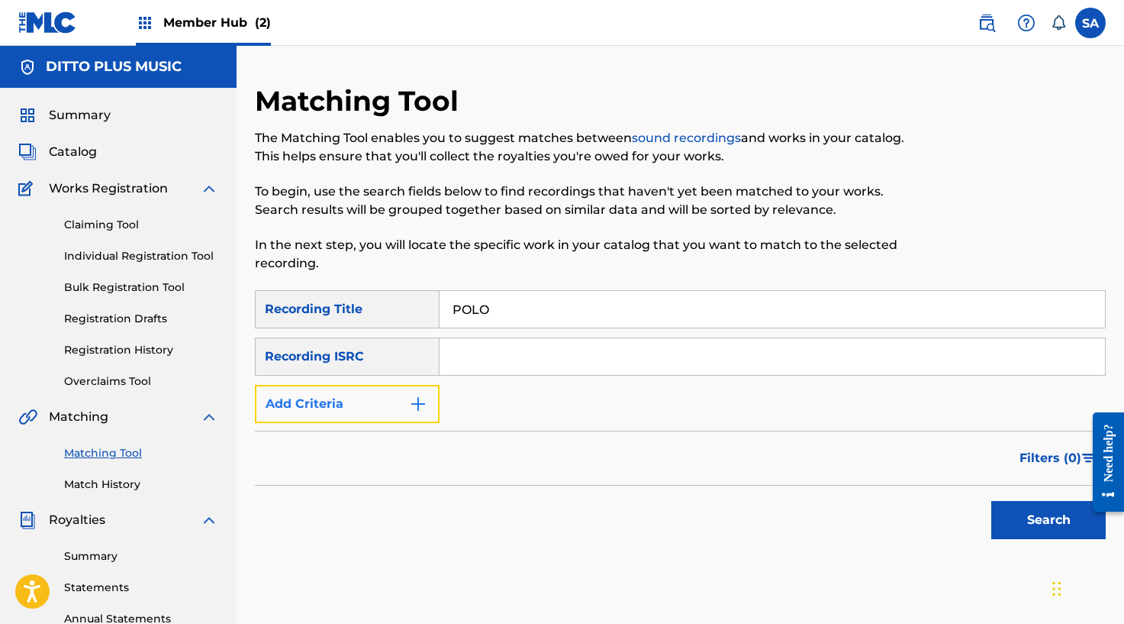
click at [398, 404] on button "Add Criteria" at bounding box center [347, 404] width 185 height 38
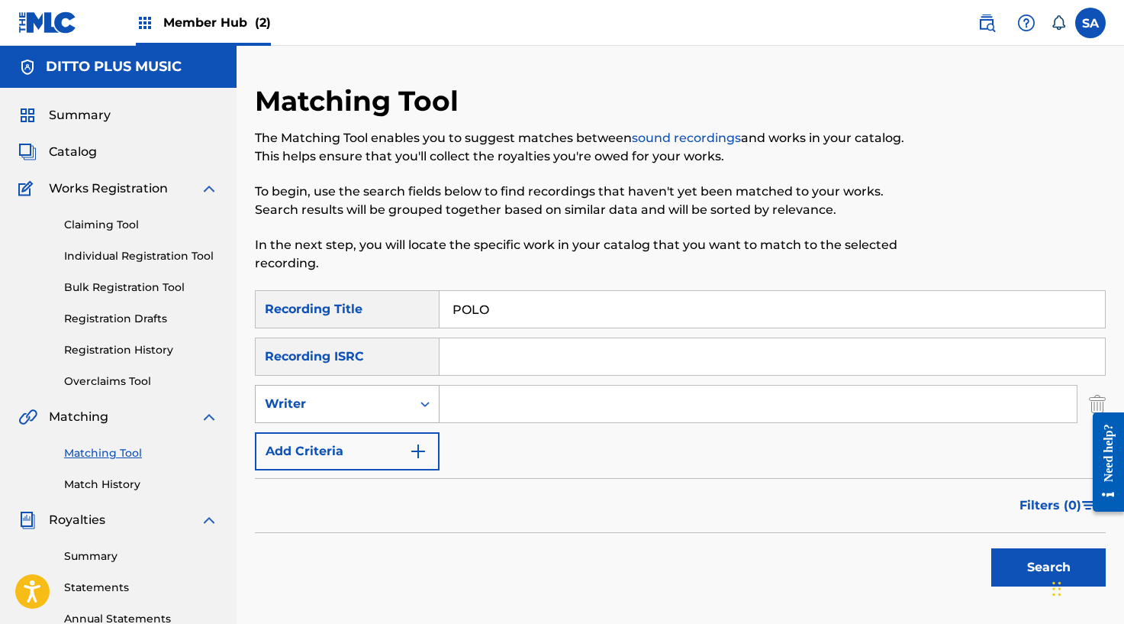
click at [421, 401] on icon "Search Form" at bounding box center [424, 403] width 15 height 15
click at [382, 433] on div "Recording Artist" at bounding box center [347, 442] width 183 height 38
click at [485, 407] on input "Search Form" at bounding box center [758, 403] width 637 height 37
type input "[PERSON_NAME]"
drag, startPoint x: 478, startPoint y: 356, endPoint x: 612, endPoint y: 375, distance: 135.7
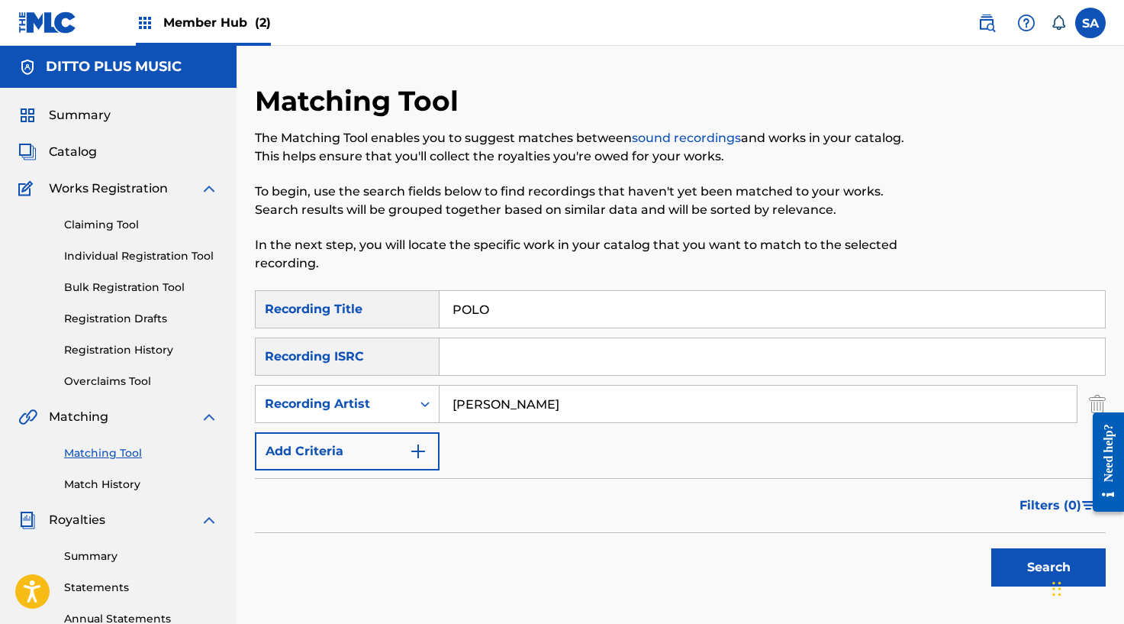
click at [478, 357] on input "Search Form" at bounding box center [773, 356] width 666 height 37
paste input "GBLFP2365792"
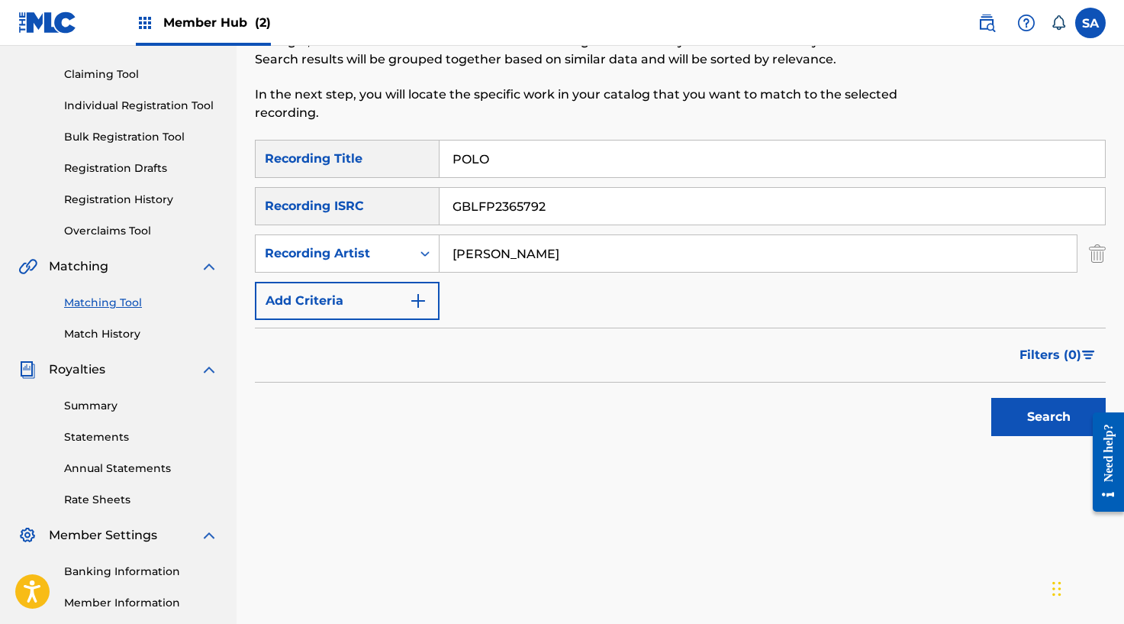
scroll to position [153, 0]
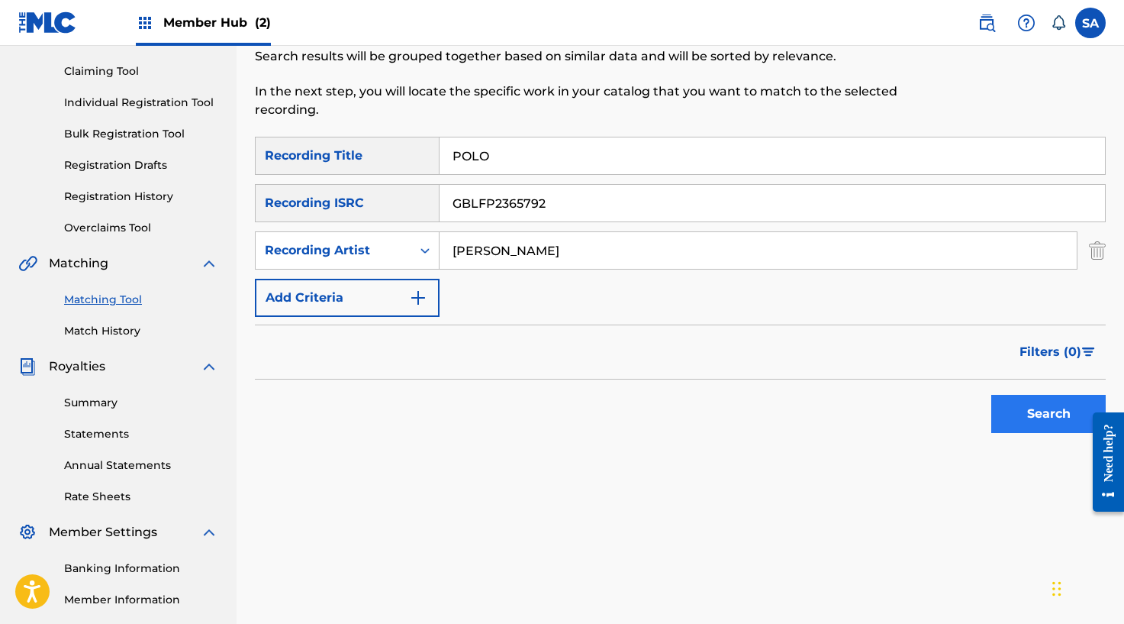
type input "GBLFP2365792"
click at [1026, 406] on button "Search" at bounding box center [1048, 414] width 114 height 38
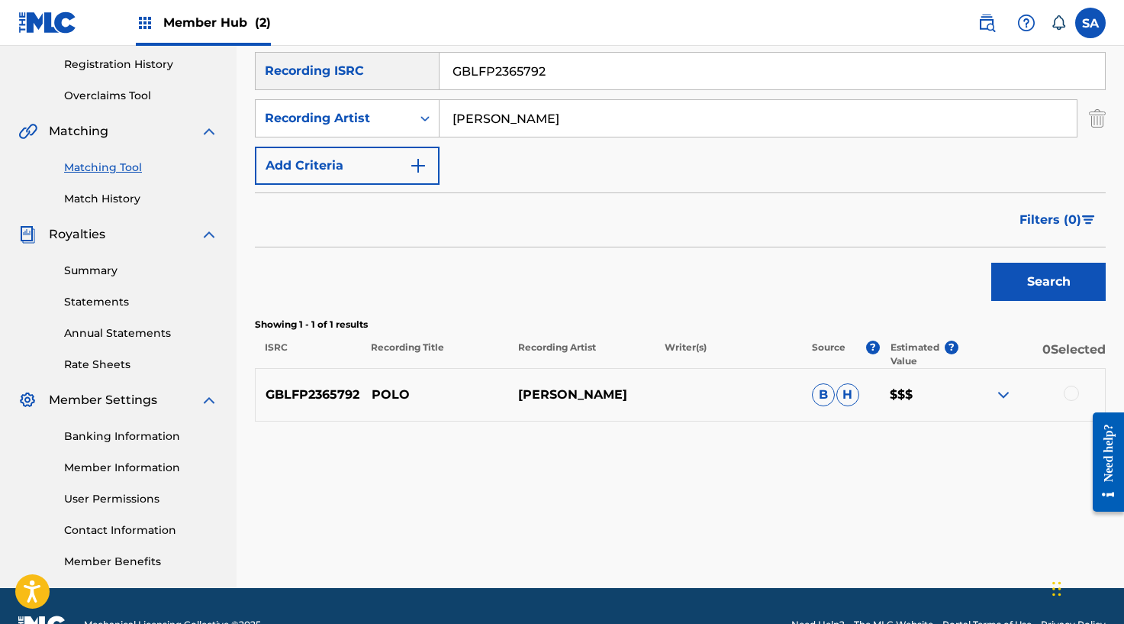
scroll to position [323, 0]
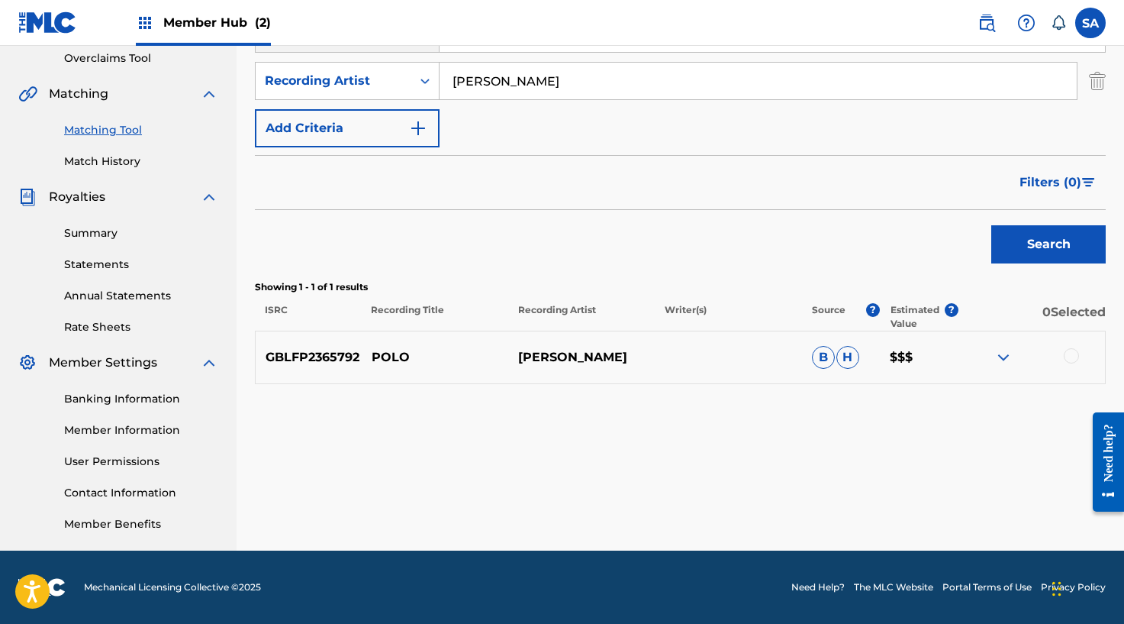
click at [1066, 350] on div at bounding box center [1071, 355] width 15 height 15
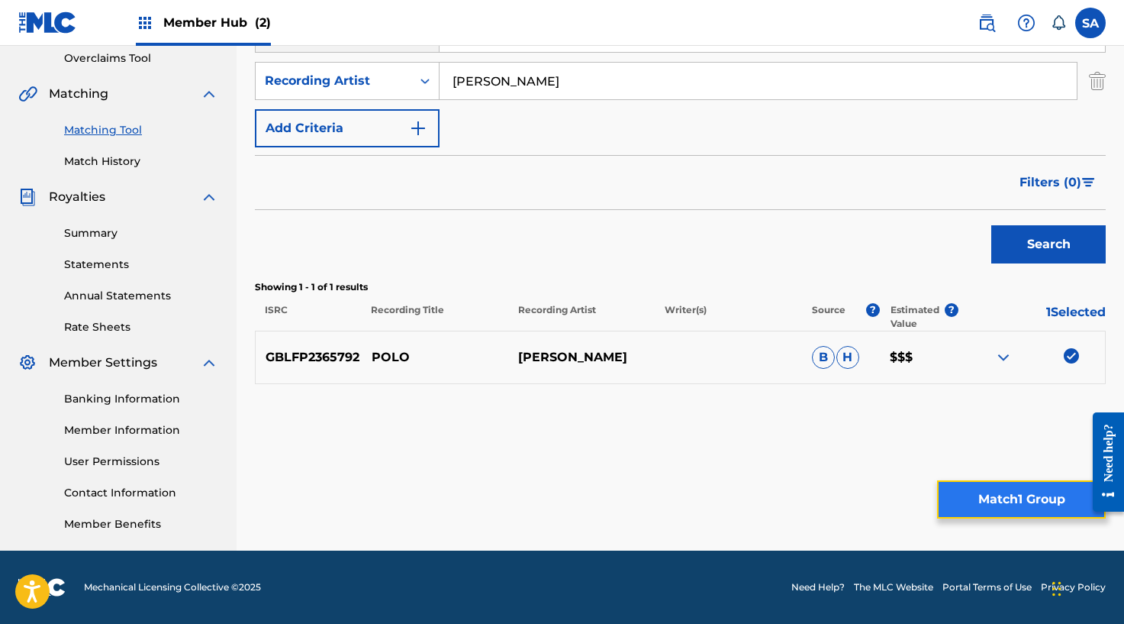
click at [971, 498] on button "Match 1 Group" at bounding box center [1021, 499] width 169 height 38
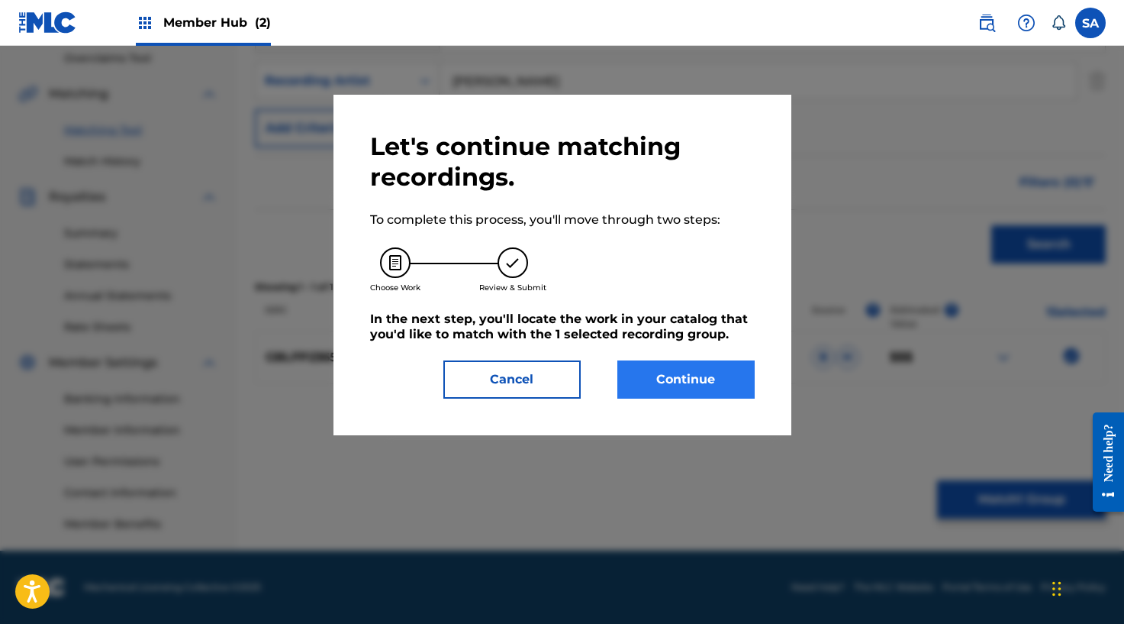
click at [717, 362] on div "Let's continue matching recordings. To complete this process, you'll move throu…" at bounding box center [562, 264] width 385 height 267
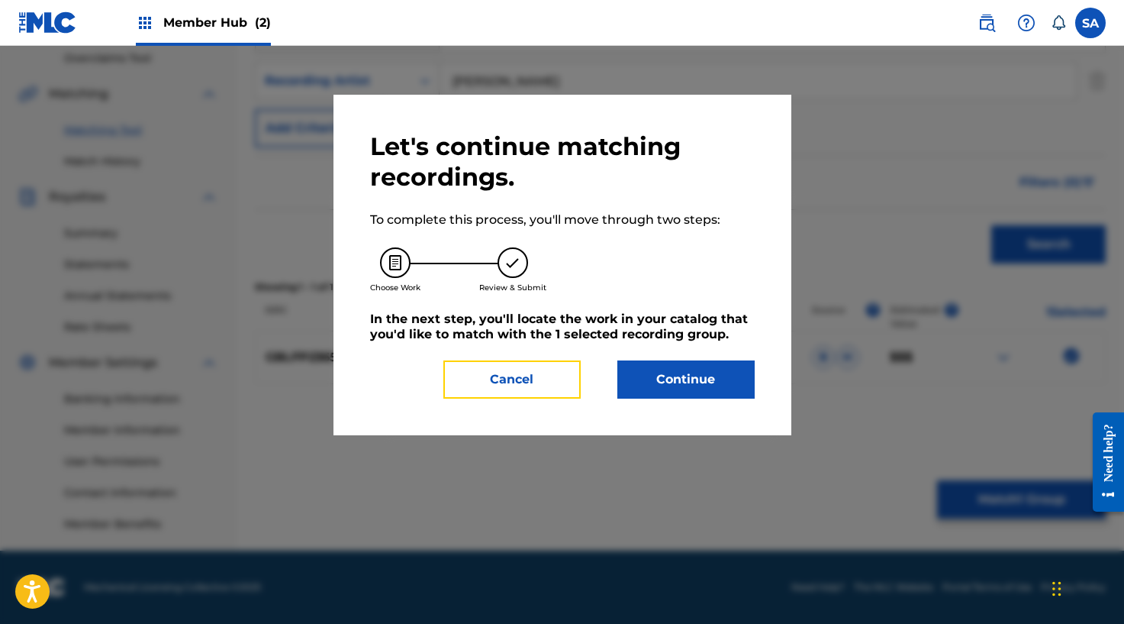
drag, startPoint x: 517, startPoint y: 373, endPoint x: 525, endPoint y: 371, distance: 8.0
click at [517, 373] on button "Cancel" at bounding box center [511, 379] width 137 height 38
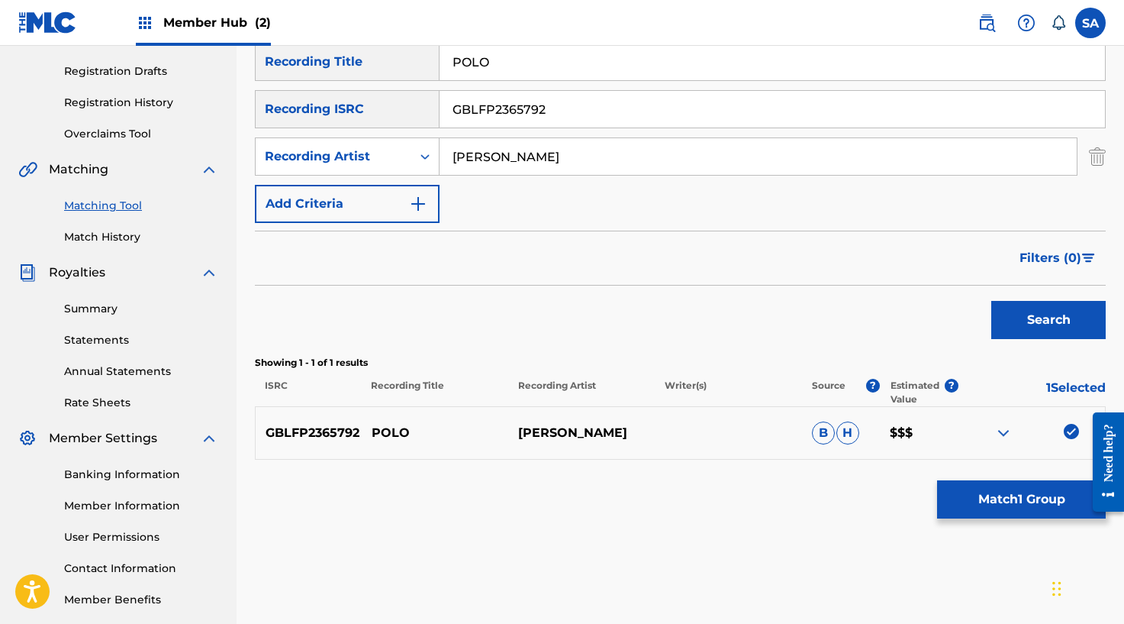
scroll to position [212, 0]
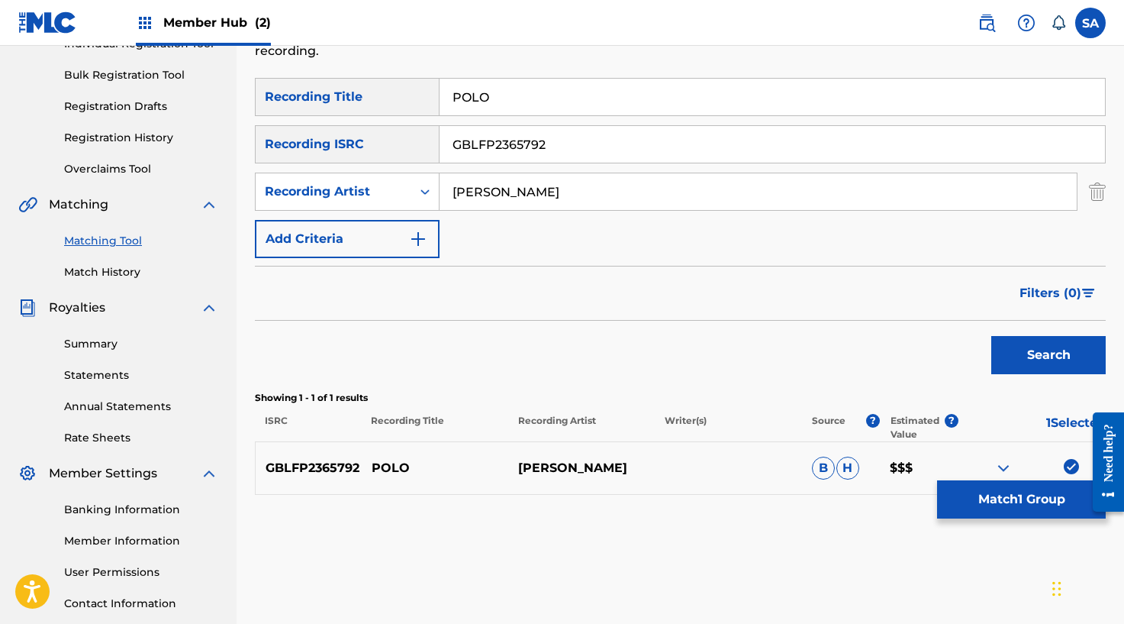
click at [474, 137] on input "GBLFP2365792" at bounding box center [773, 144] width 666 height 37
click at [991, 336] on button "Search" at bounding box center [1048, 355] width 114 height 38
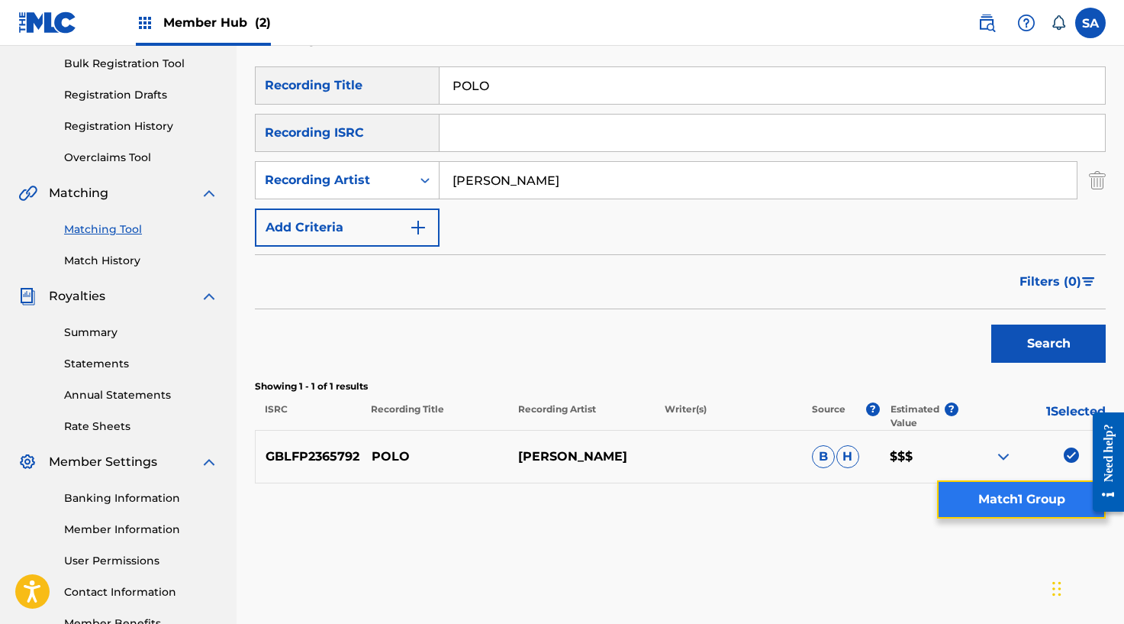
click at [1050, 501] on button "Match 1 Group" at bounding box center [1021, 499] width 169 height 38
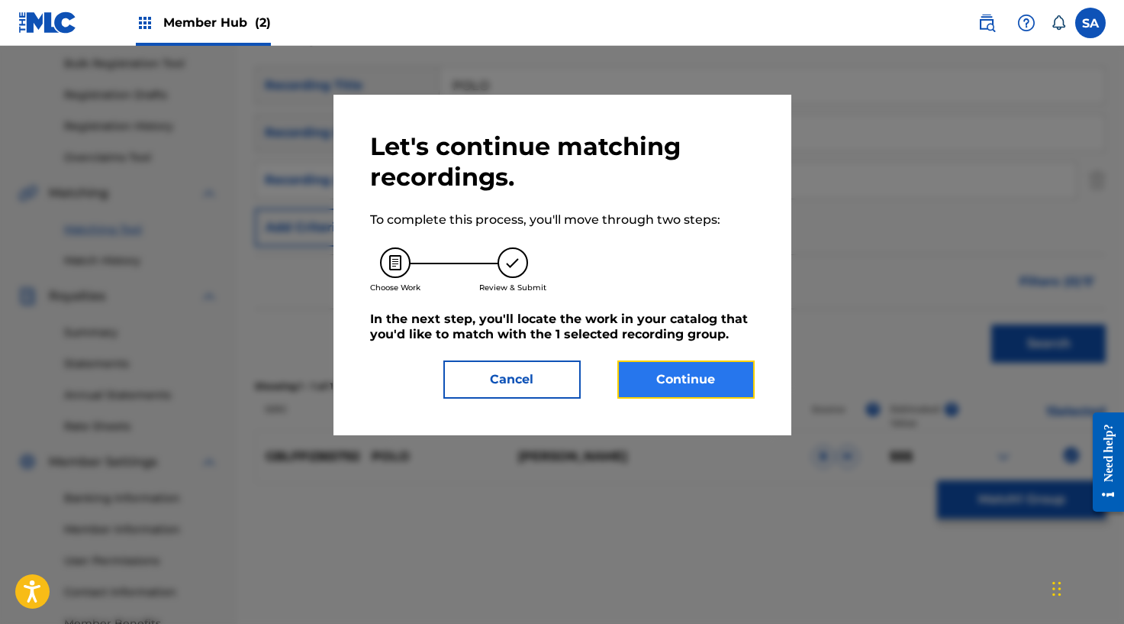
click at [694, 362] on button "Continue" at bounding box center [685, 379] width 137 height 38
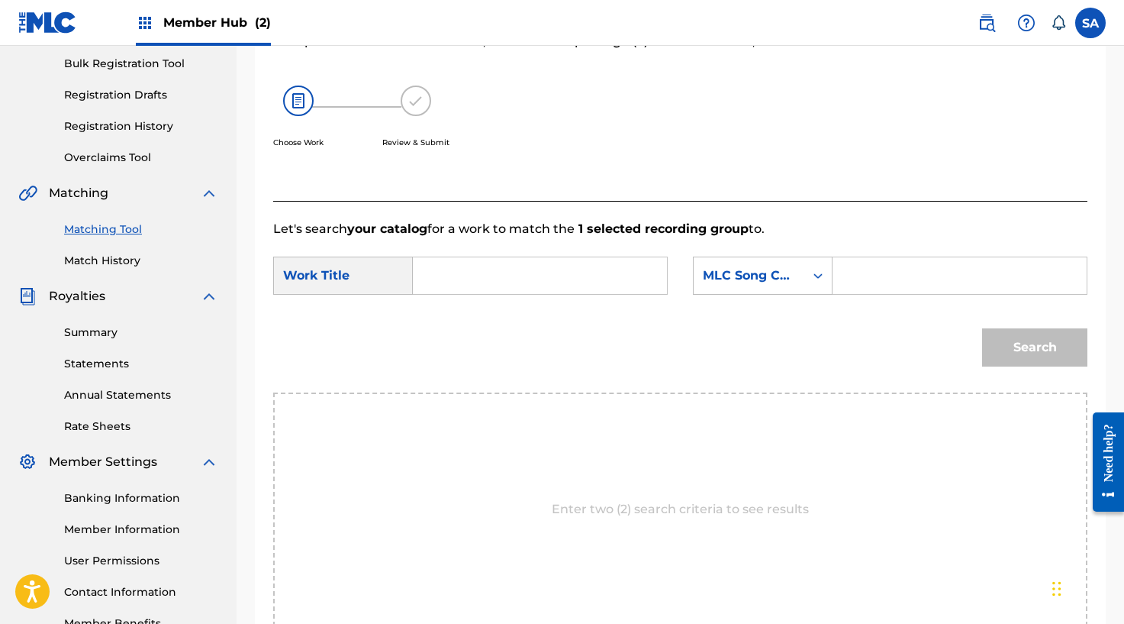
click at [446, 275] on input "Search Form" at bounding box center [540, 275] width 228 height 37
paste input "POLO"
type input "POLO"
click at [870, 266] on input "Search Form" at bounding box center [960, 275] width 228 height 37
paste input "PN1FE8"
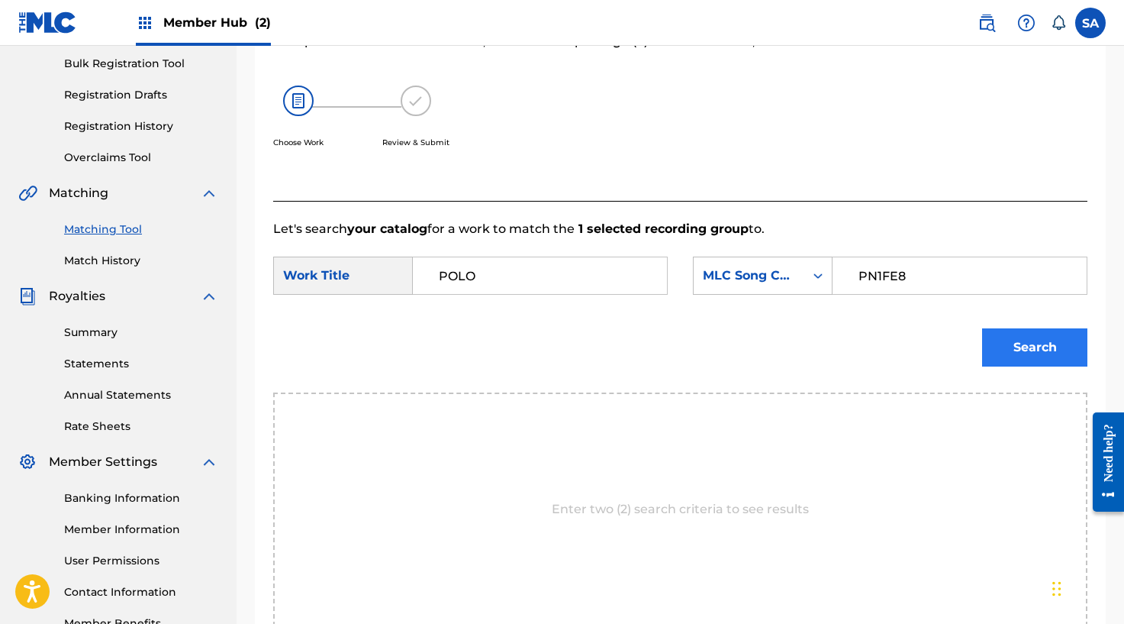
type input "PN1FE8"
click at [1029, 344] on button "Search" at bounding box center [1034, 347] width 105 height 38
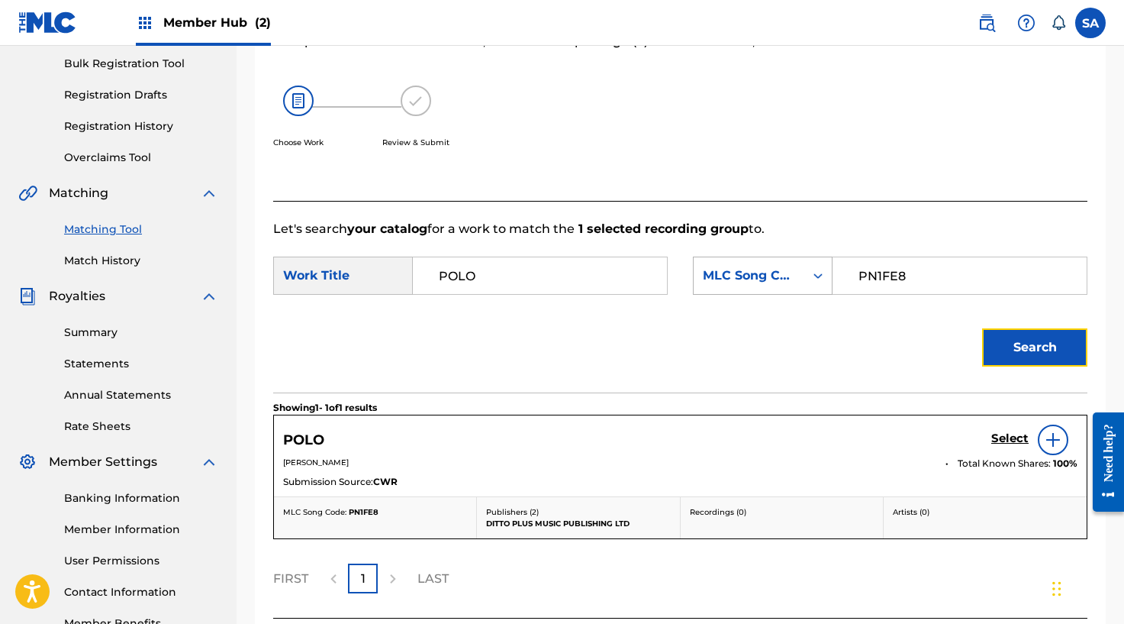
scroll to position [348, 0]
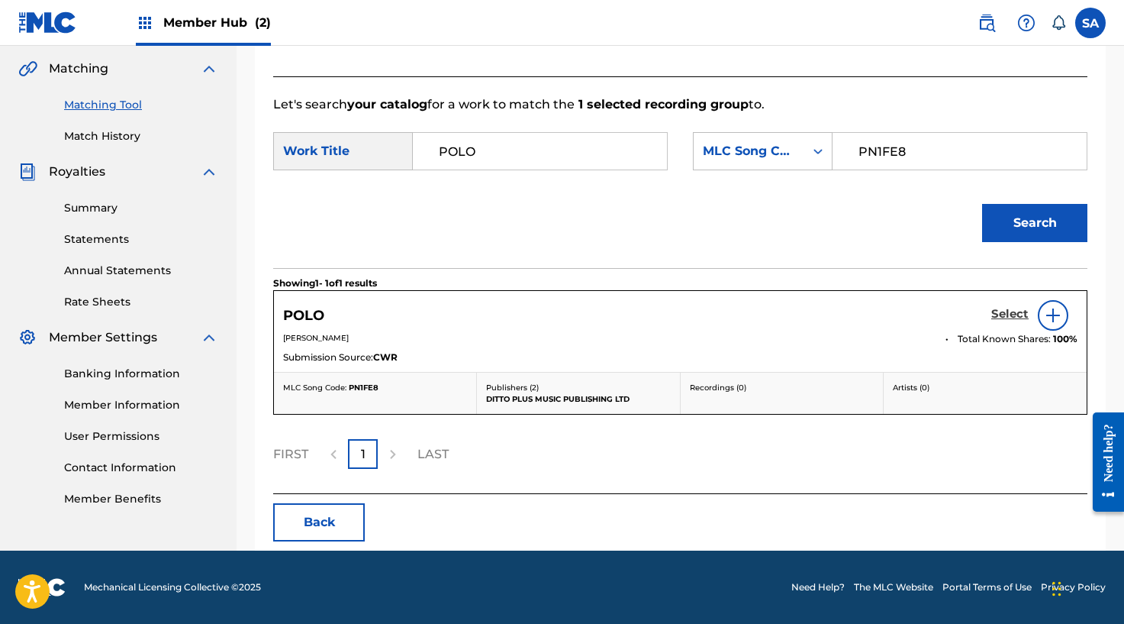
click at [999, 313] on h5 "Select" at bounding box center [1009, 314] width 37 height 15
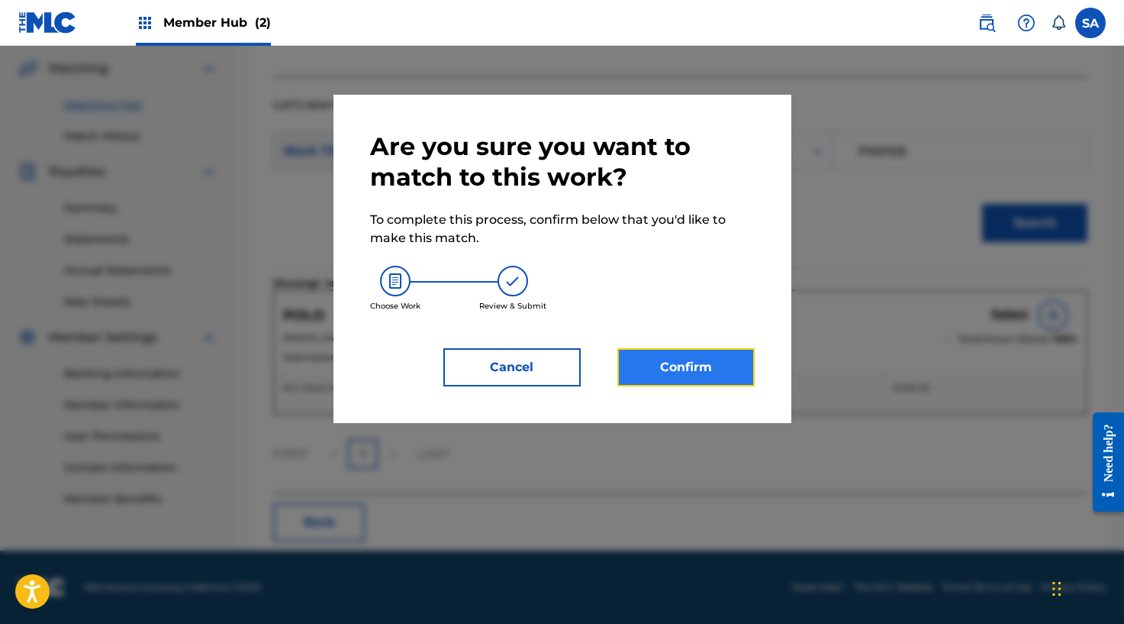
click at [722, 368] on button "Confirm" at bounding box center [685, 367] width 137 height 38
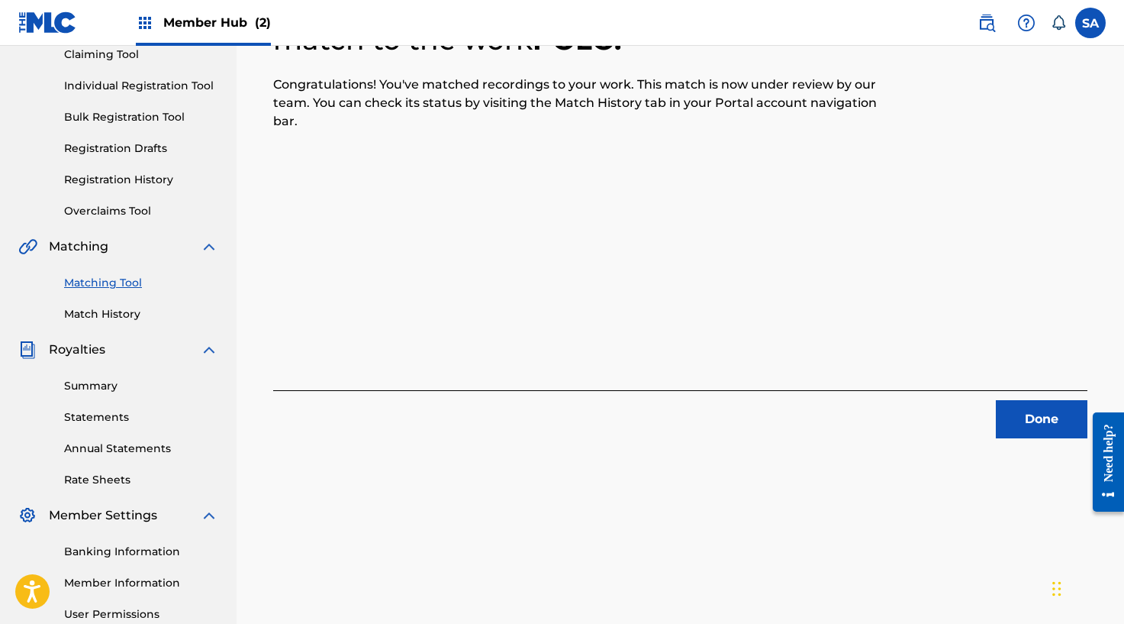
scroll to position [140, 0]
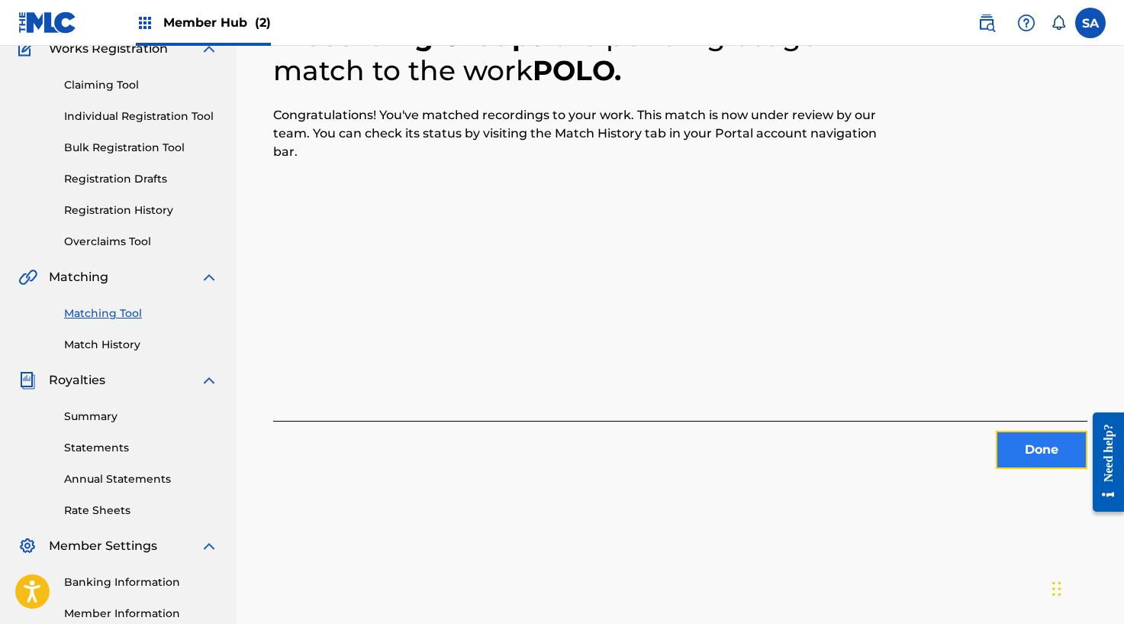
click at [1029, 438] on button "Done" at bounding box center [1042, 449] width 92 height 38
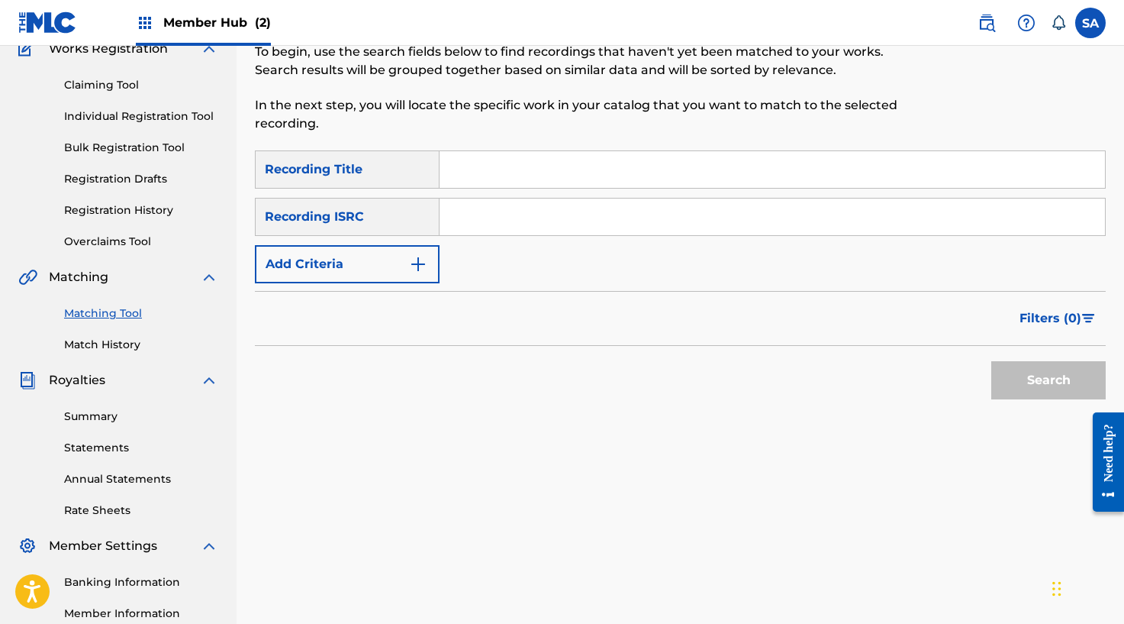
click at [494, 169] on input "Search Form" at bounding box center [773, 169] width 666 height 37
paste input "SLEEP"
type input "SLEEP"
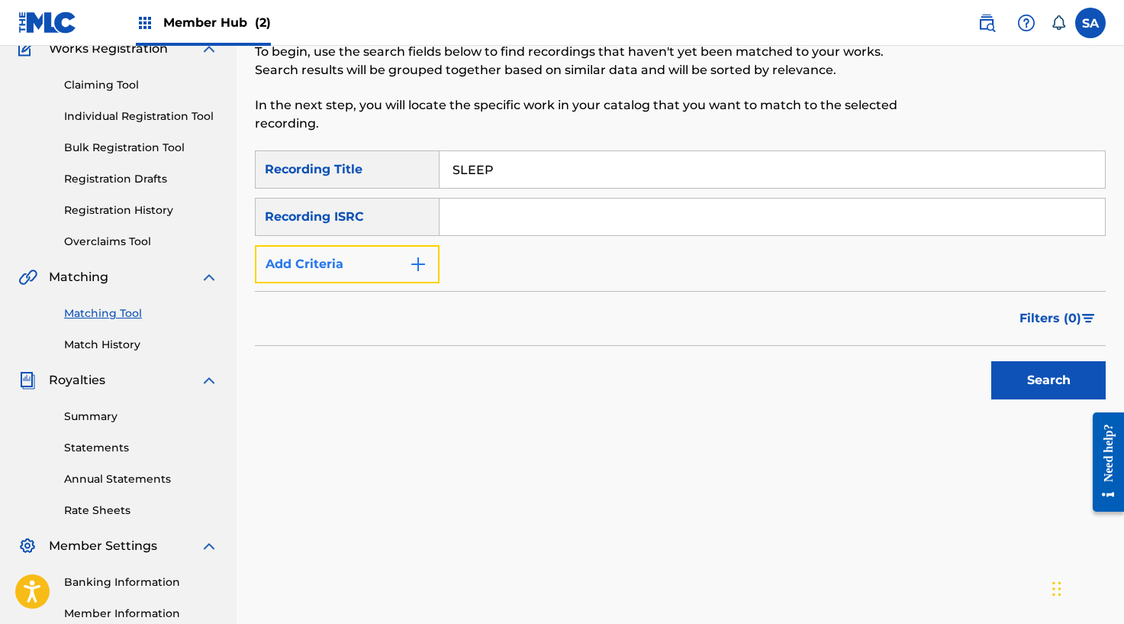
click at [431, 252] on button "Add Criteria" at bounding box center [347, 264] width 185 height 38
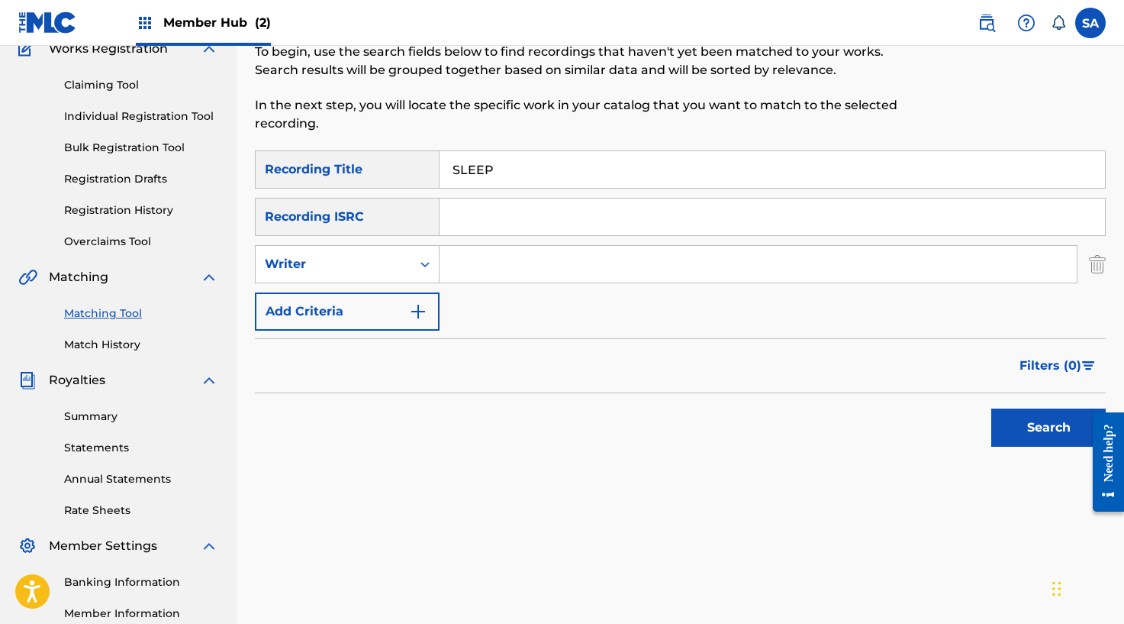
click at [479, 267] on input "Search Form" at bounding box center [758, 264] width 637 height 37
paste input "[PERSON_NAME]"
click at [467, 268] on input "[PERSON_NAME]" at bounding box center [758, 264] width 637 height 37
drag, startPoint x: 467, startPoint y: 268, endPoint x: 495, endPoint y: 272, distance: 28.5
click at [467, 268] on input "[PERSON_NAME]" at bounding box center [758, 264] width 637 height 37
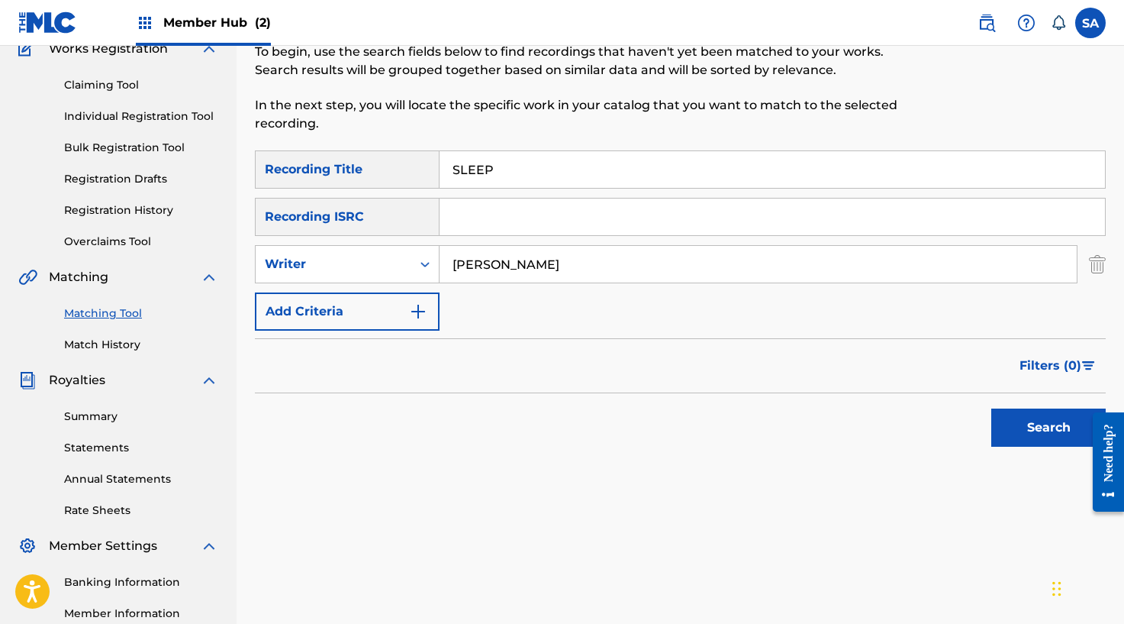
type input "[PERSON_NAME]"
click at [991, 408] on button "Search" at bounding box center [1048, 427] width 114 height 38
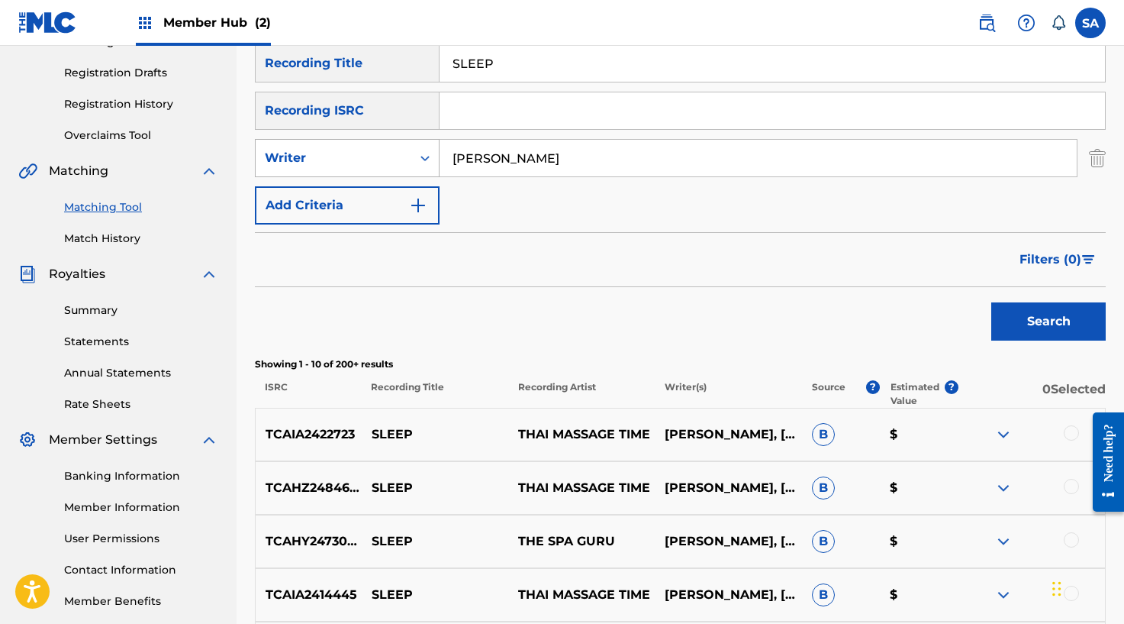
scroll to position [202, 0]
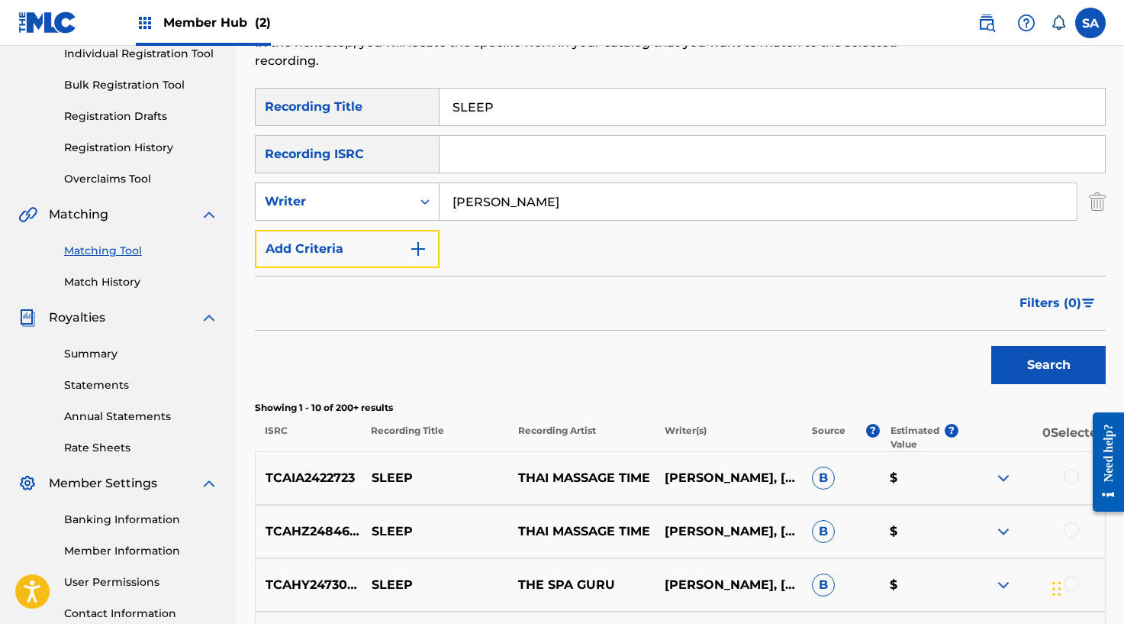
click at [418, 237] on button "Add Criteria" at bounding box center [347, 249] width 185 height 38
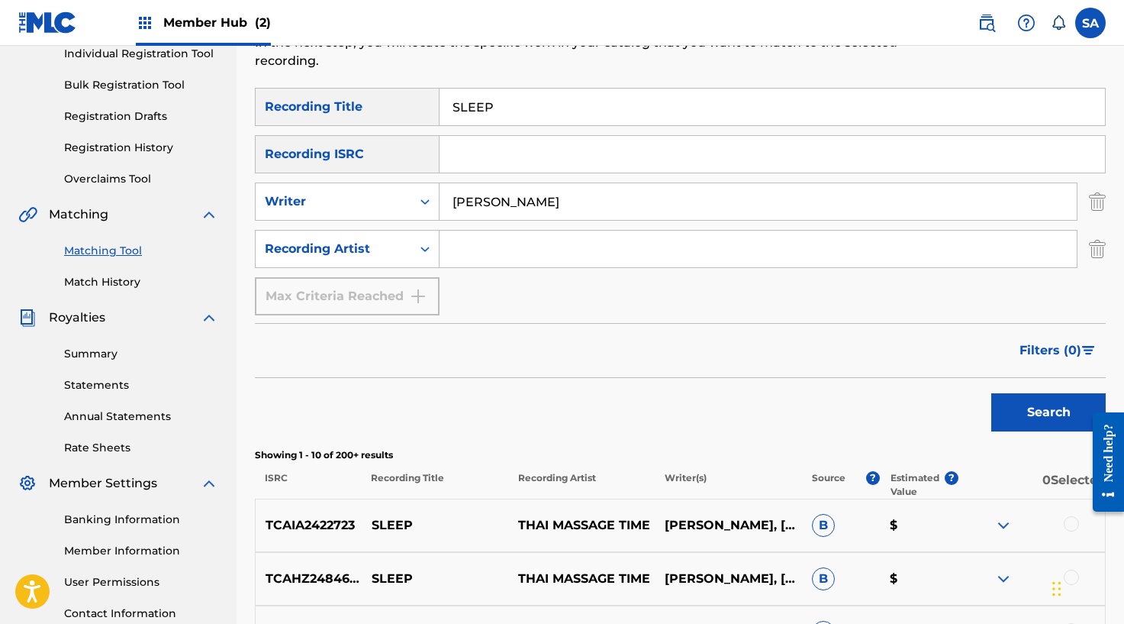
click at [472, 257] on input "Search Form" at bounding box center [758, 248] width 637 height 37
paste input "[PERSON_NAME]"
type input "[PERSON_NAME]"
click at [472, 214] on input "[PERSON_NAME]" at bounding box center [758, 201] width 637 height 37
click at [472, 208] on input "[PERSON_NAME]" at bounding box center [758, 201] width 637 height 37
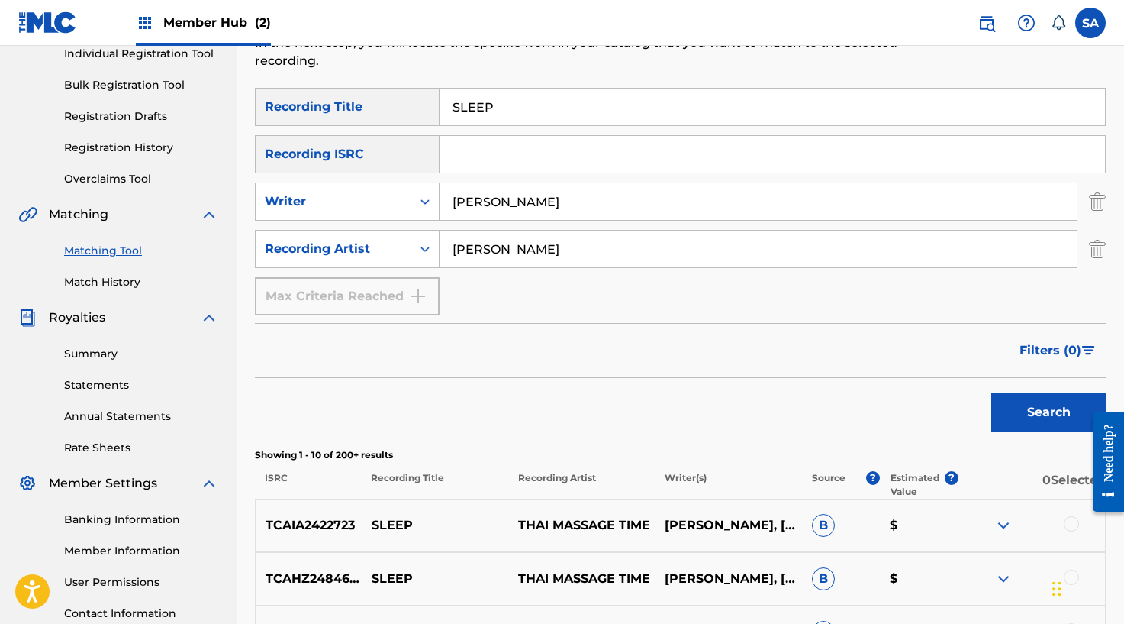
click at [473, 208] on input "[PERSON_NAME]" at bounding box center [758, 201] width 637 height 37
click at [991, 393] on button "Search" at bounding box center [1048, 412] width 114 height 38
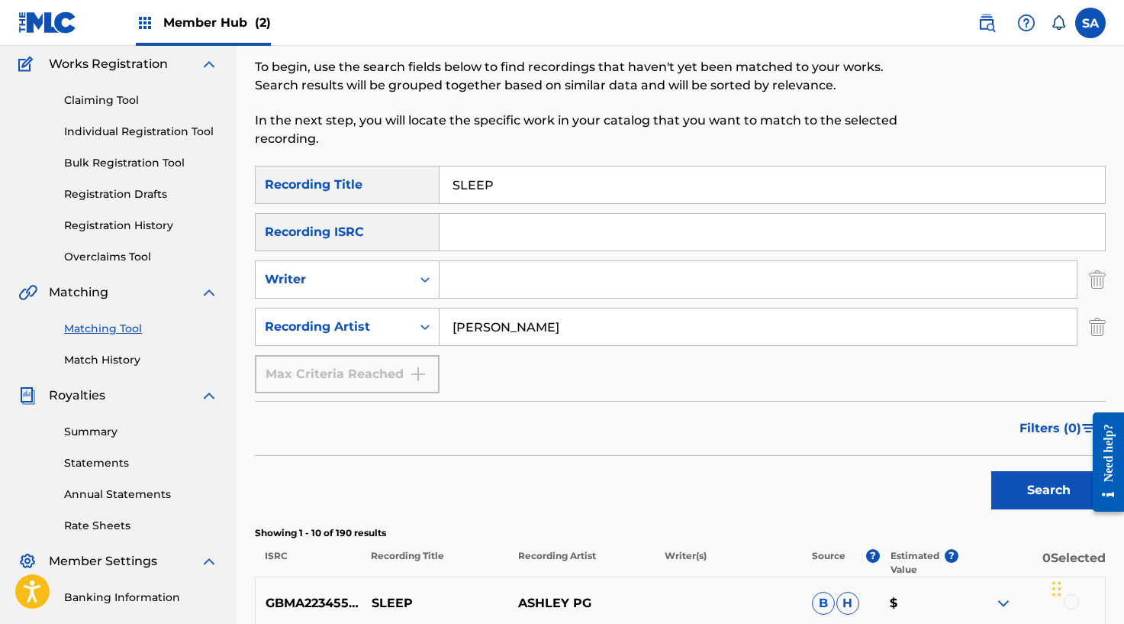
scroll to position [0, 0]
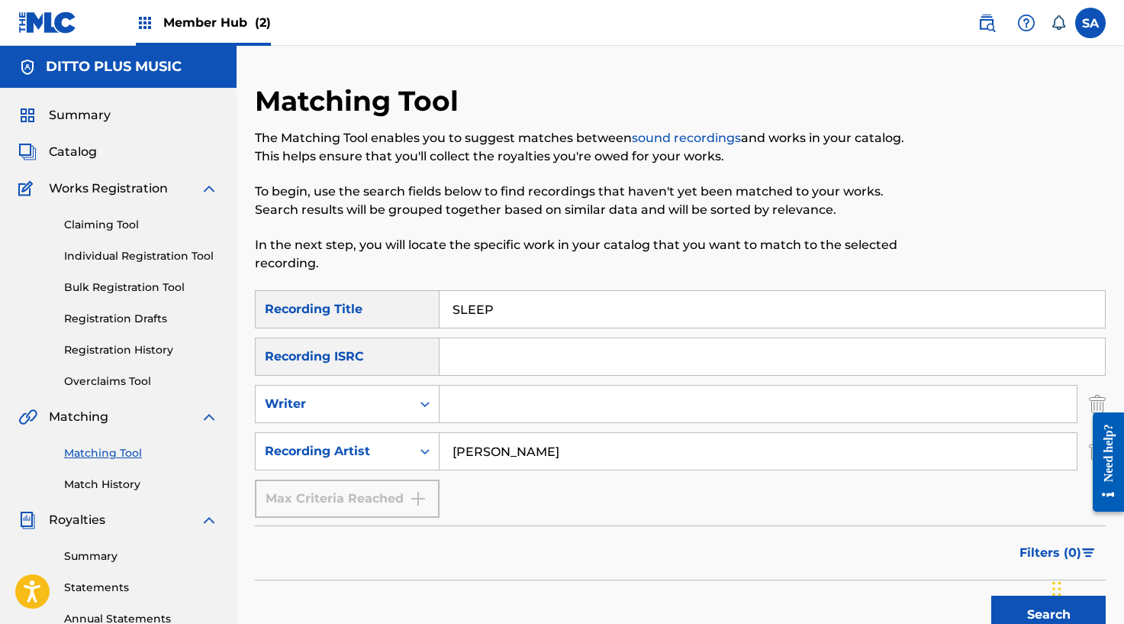
click at [473, 305] on input "SLEEP" at bounding box center [773, 309] width 666 height 37
click at [474, 305] on input "SLEEP" at bounding box center [773, 309] width 666 height 37
click at [462, 346] on input "Search Form" at bounding box center [773, 356] width 666 height 37
paste input "UKXN22561986"
type input "UKXN22561986"
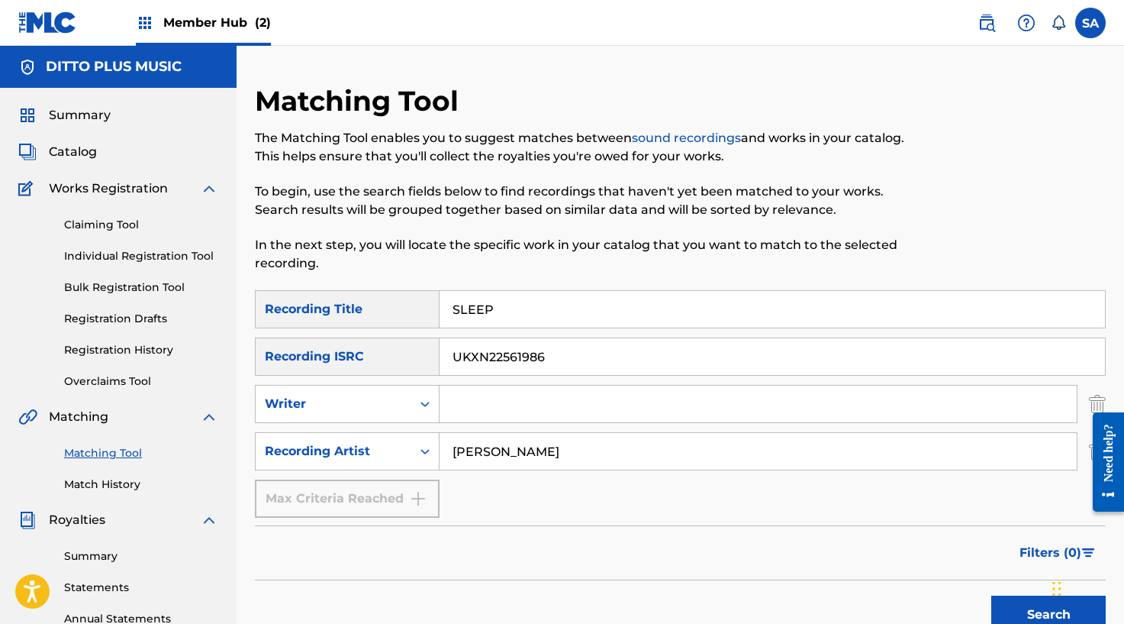
click at [498, 447] on input "[PERSON_NAME]" at bounding box center [758, 451] width 637 height 37
click at [991, 595] on button "Search" at bounding box center [1048, 614] width 114 height 38
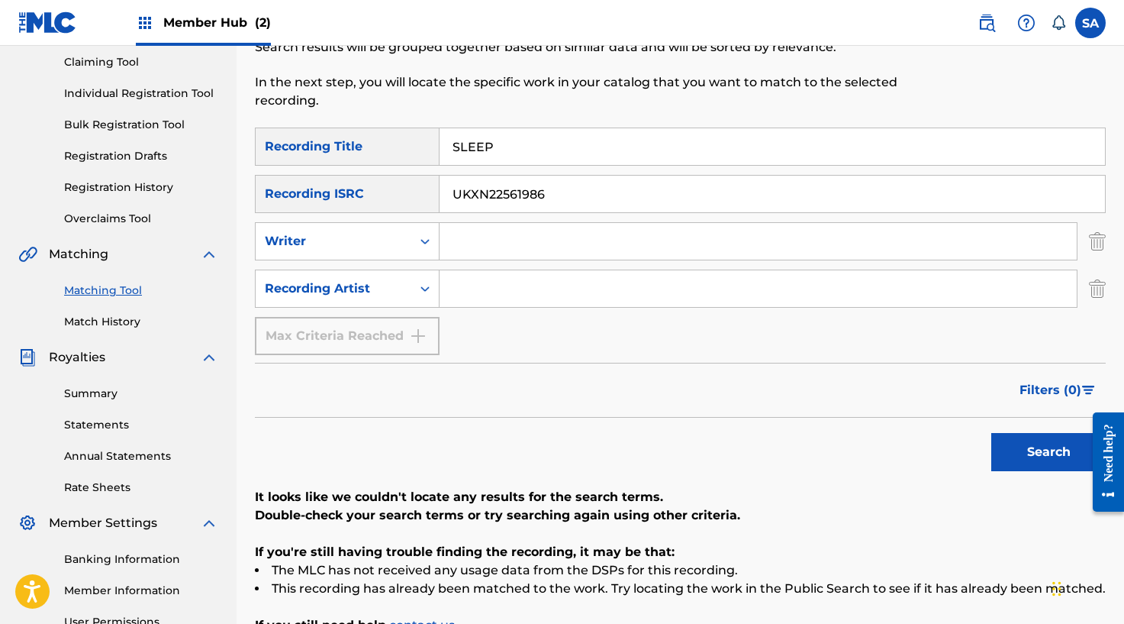
scroll to position [150, 0]
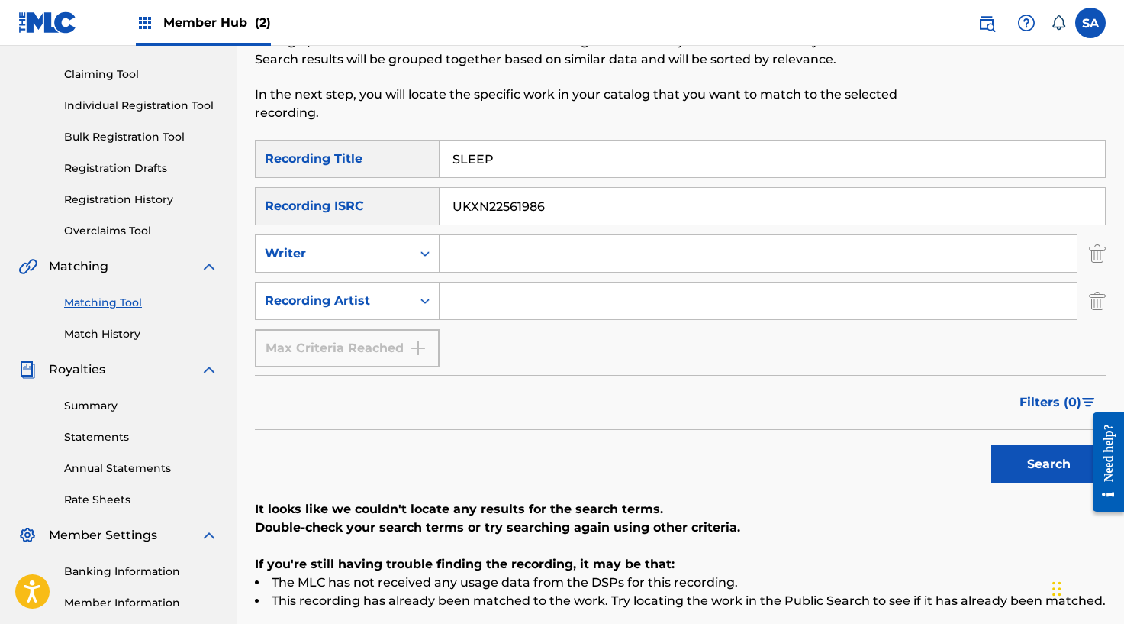
click at [480, 169] on input "SLEEP" at bounding box center [773, 158] width 666 height 37
click at [991, 445] on button "Search" at bounding box center [1048, 464] width 114 height 38
click at [465, 198] on input "UKXN22561986" at bounding box center [773, 206] width 666 height 37
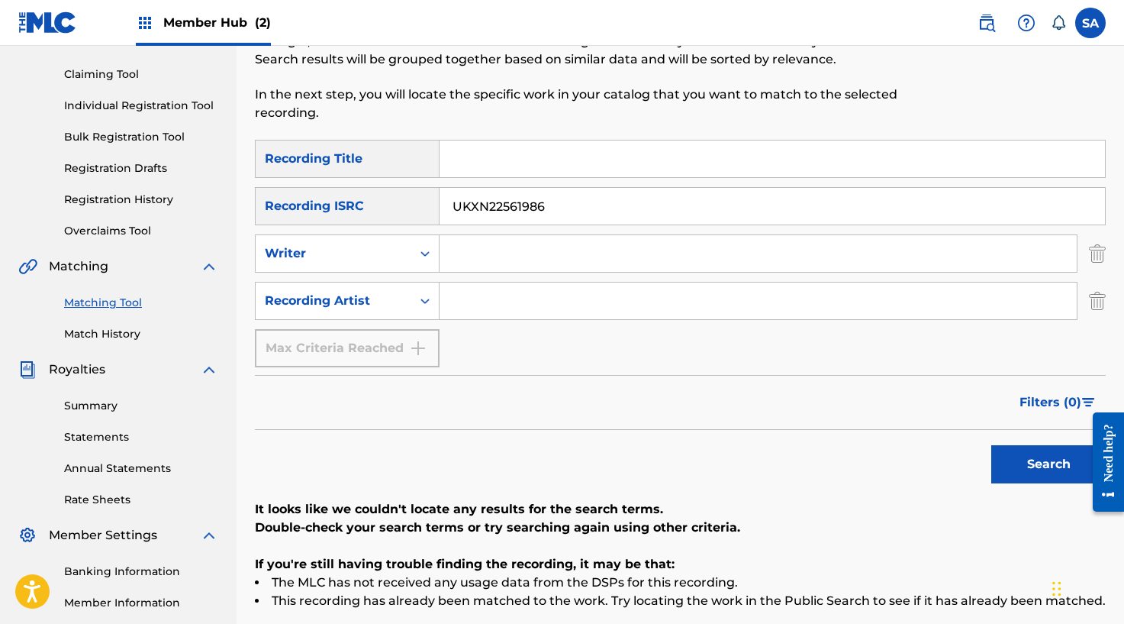
click at [465, 198] on input "UKXN22561986" at bounding box center [773, 206] width 666 height 37
paste input "464871"
type input "UKXN22464871"
click at [991, 445] on button "Search" at bounding box center [1048, 464] width 114 height 38
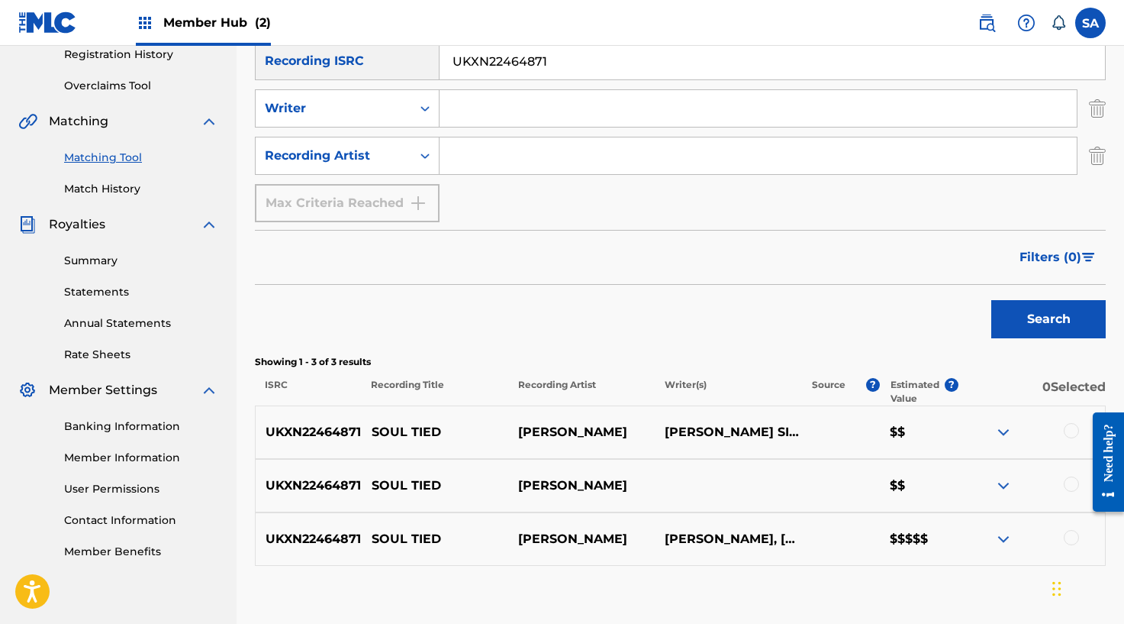
scroll to position [319, 0]
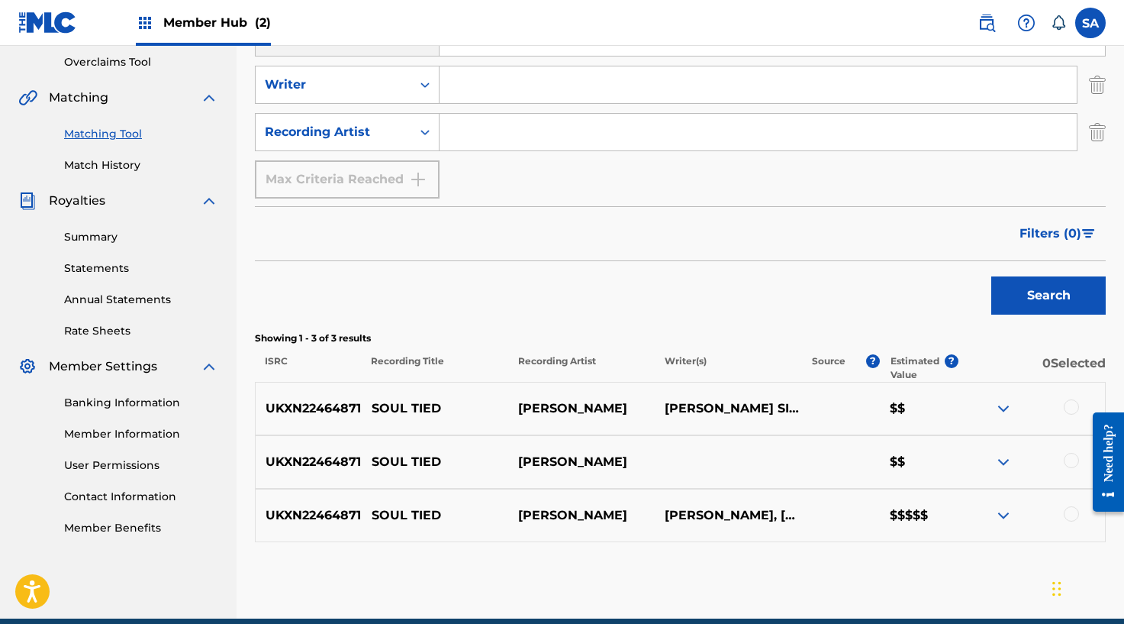
click at [1072, 513] on div at bounding box center [1071, 513] width 15 height 15
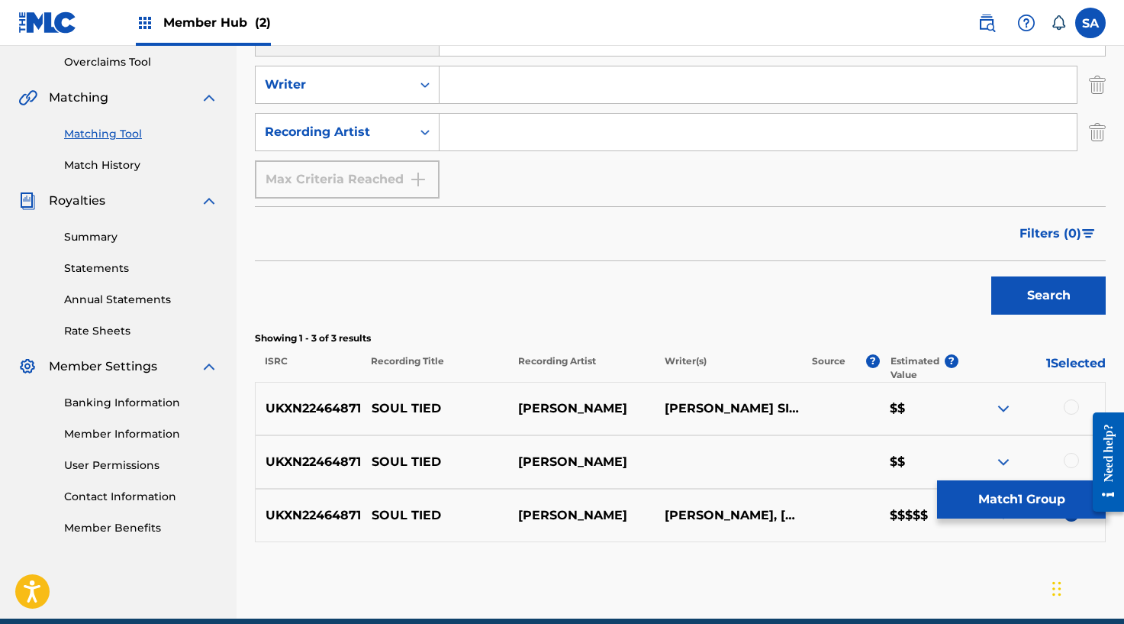
click at [1073, 466] on div at bounding box center [1071, 460] width 15 height 15
click at [1075, 406] on div at bounding box center [1071, 406] width 15 height 15
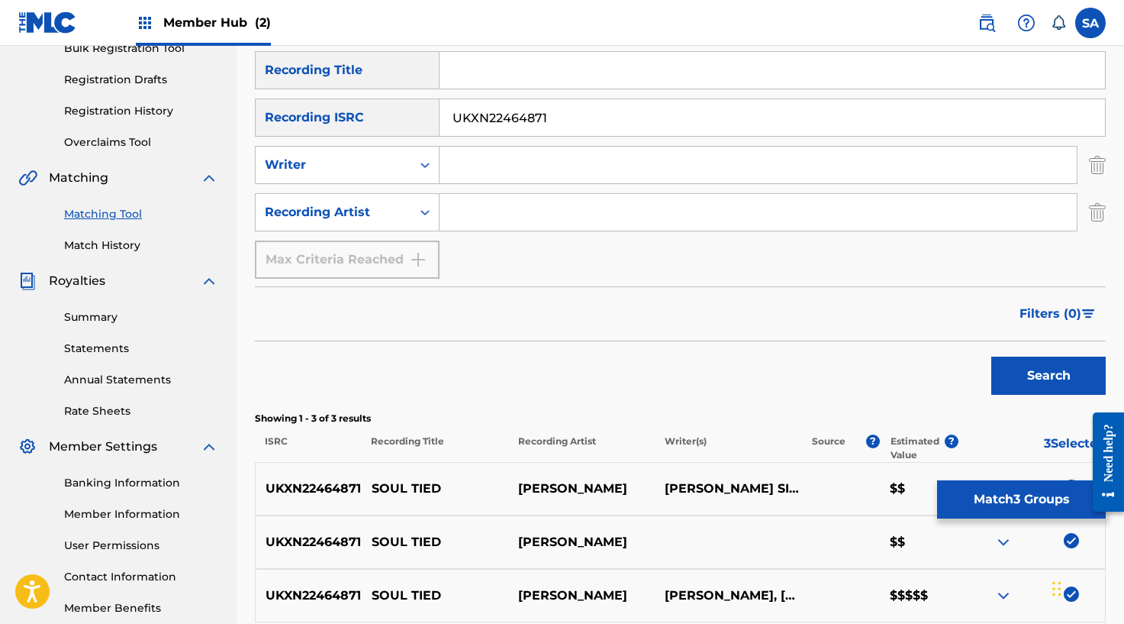
scroll to position [0, 0]
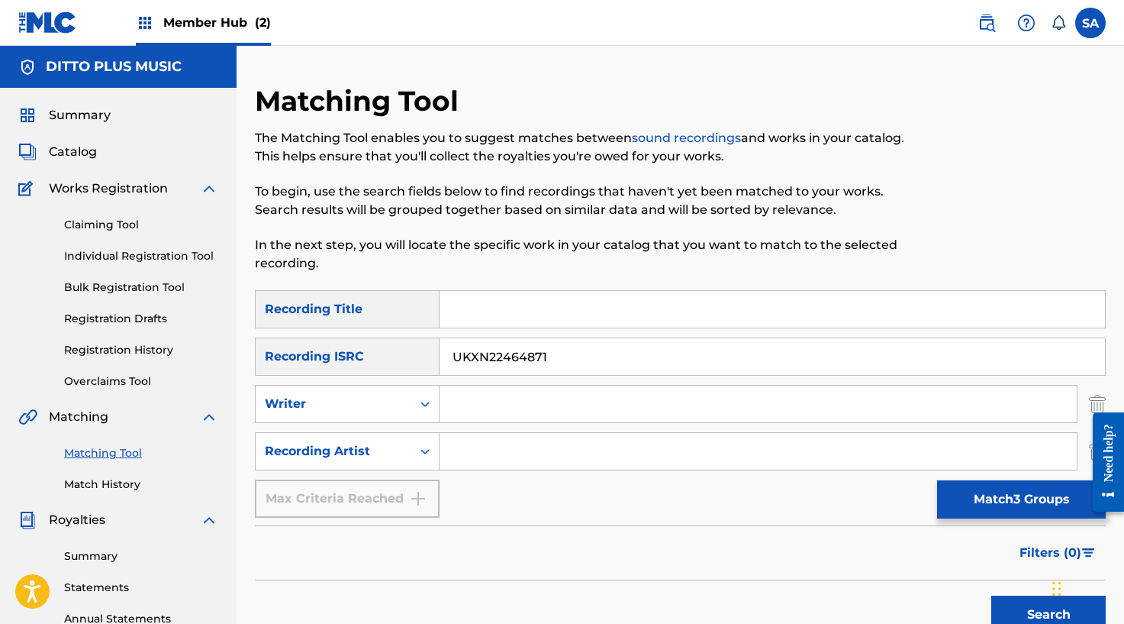
click at [482, 364] on input "UKXN22464871" at bounding box center [773, 356] width 666 height 37
click at [483, 311] on input "Search Form" at bounding box center [773, 309] width 666 height 37
type input "soul tied"
drag, startPoint x: 515, startPoint y: 477, endPoint x: 519, endPoint y: 462, distance: 15.7
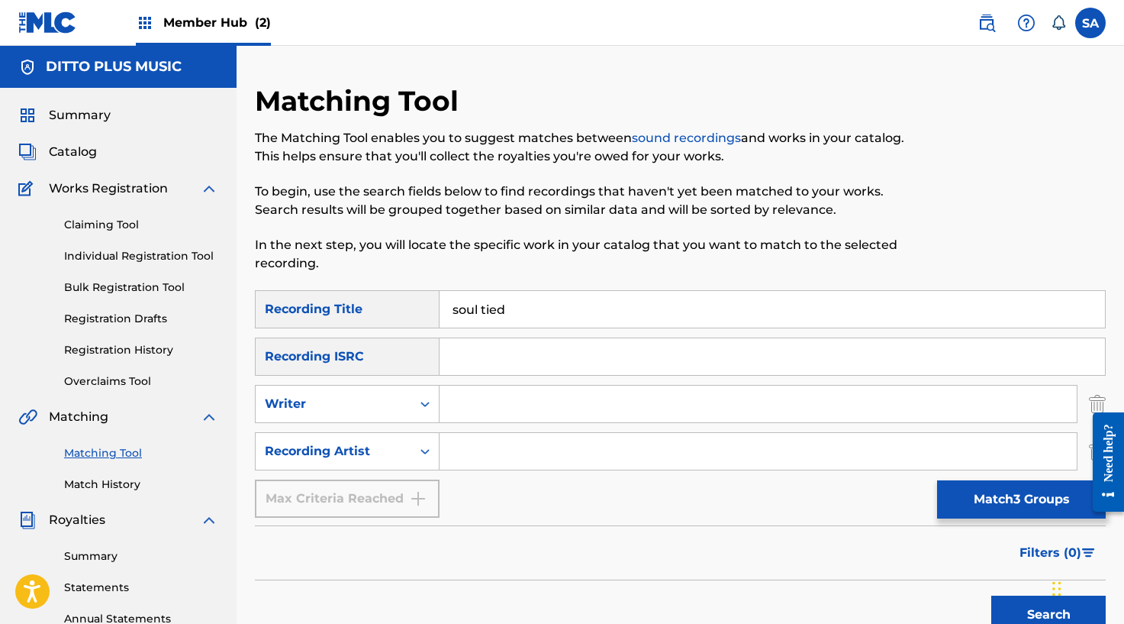
click at [515, 474] on div "SearchWithCriteria6affe1b1-bc56-4b5a-9f3c-a18997ca55cf Recording Title soul tie…" at bounding box center [680, 403] width 851 height 227
click at [518, 459] on input "Search Form" at bounding box center [758, 451] width 637 height 37
type input "[PERSON_NAME]"
click at [991, 595] on button "Search" at bounding box center [1048, 614] width 114 height 38
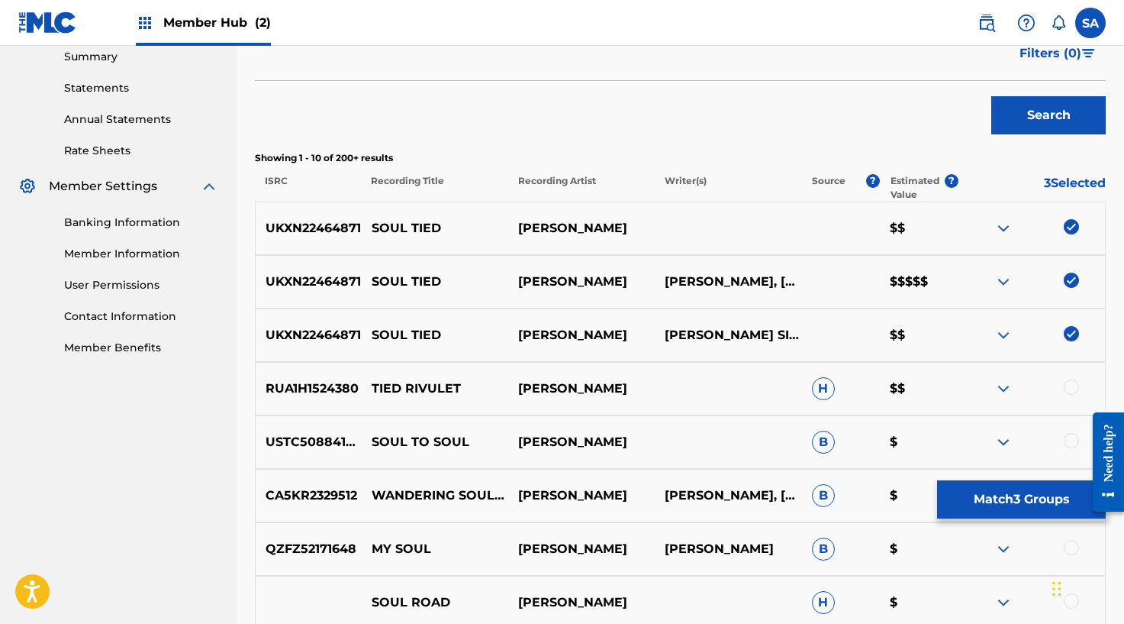
scroll to position [530, 0]
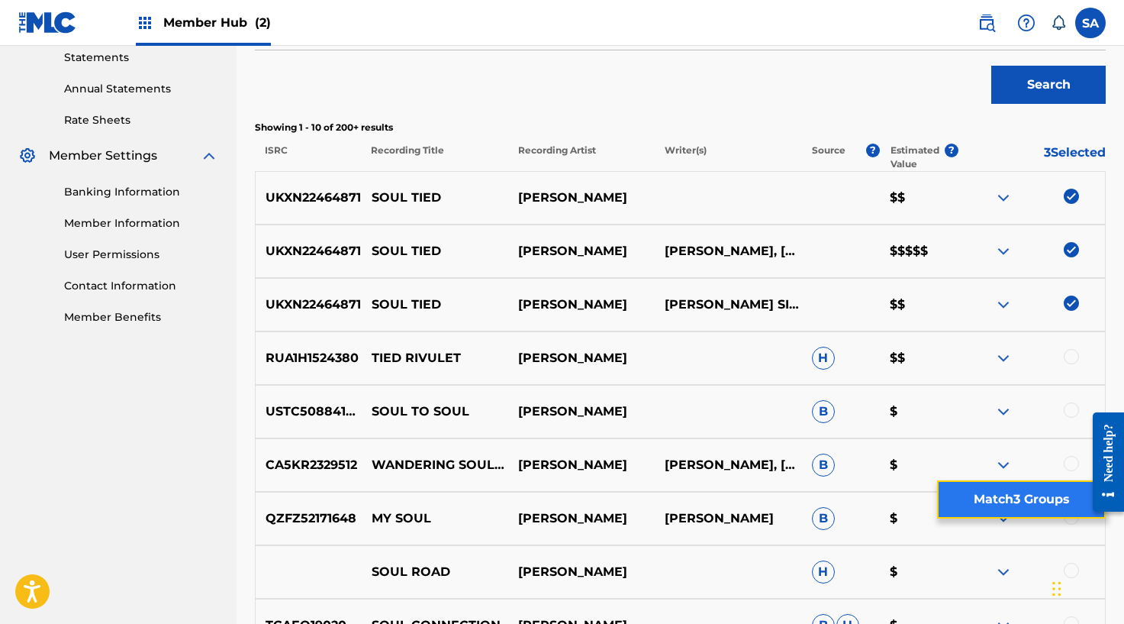
click at [985, 498] on button "Match 3 Groups" at bounding box center [1021, 499] width 169 height 38
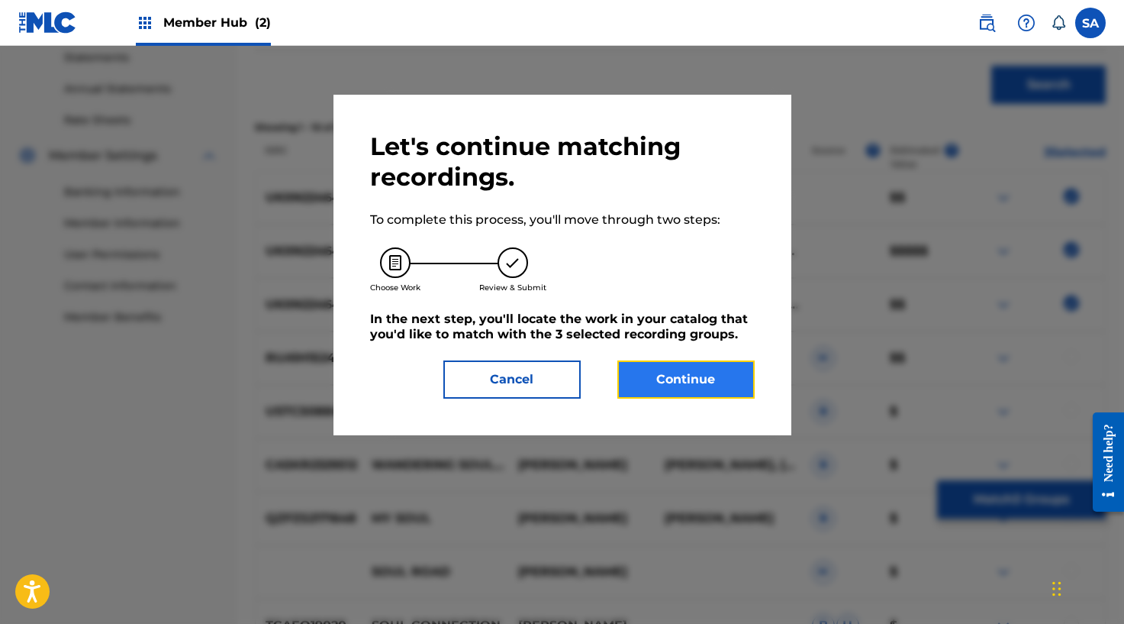
click at [677, 375] on button "Continue" at bounding box center [685, 379] width 137 height 38
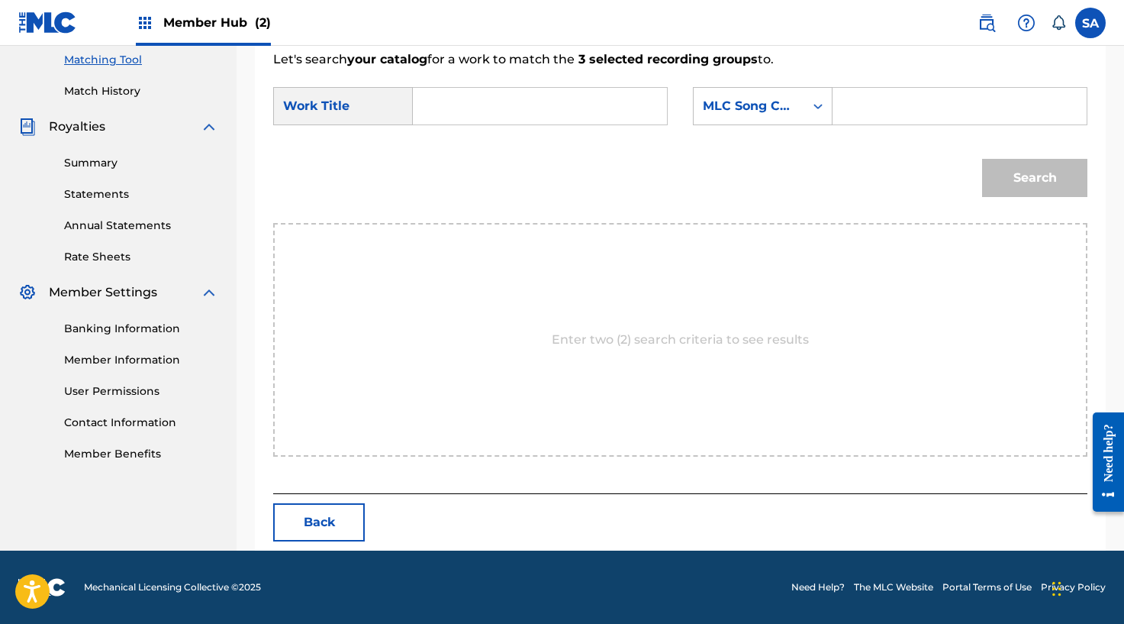
scroll to position [393, 0]
click at [559, 97] on input "Search Form" at bounding box center [540, 106] width 228 height 37
paste input "SOUL TIED"
type input "SOUL TIED"
click at [891, 107] on input "Search Form" at bounding box center [960, 106] width 228 height 37
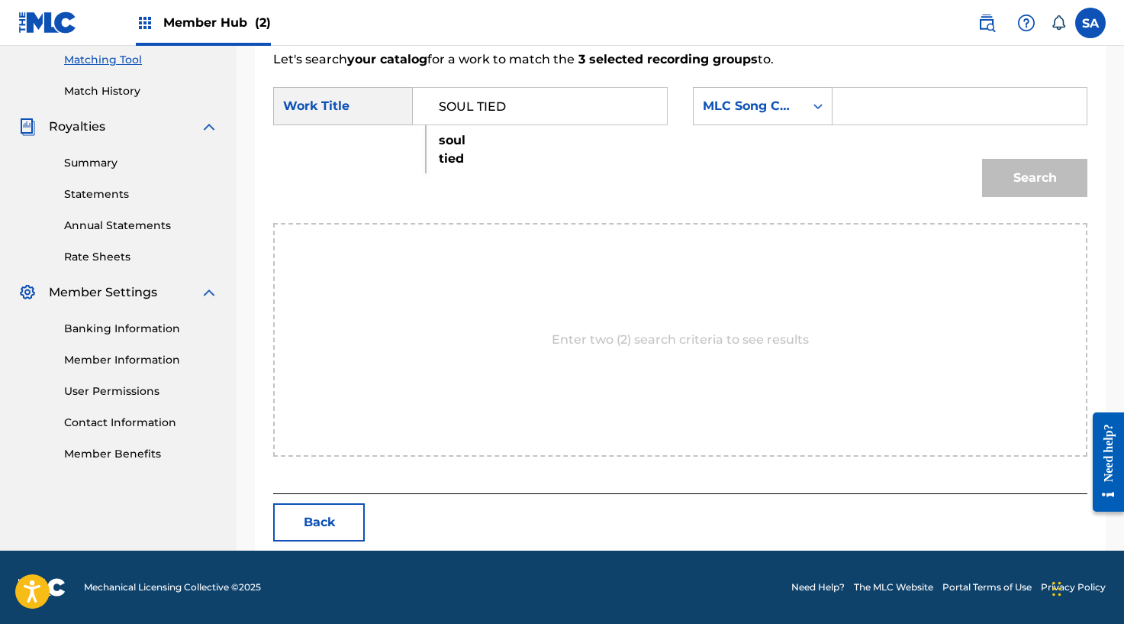
paste input "S665J0"
type input "S665J0"
click at [1047, 172] on button "Search" at bounding box center [1034, 178] width 105 height 38
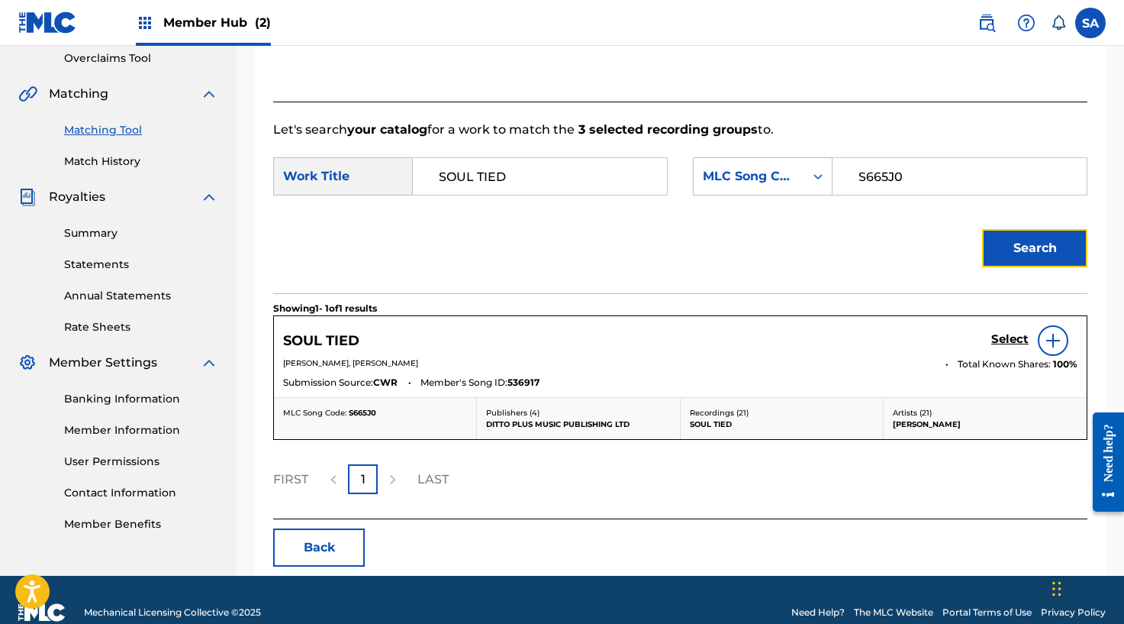
scroll to position [348, 0]
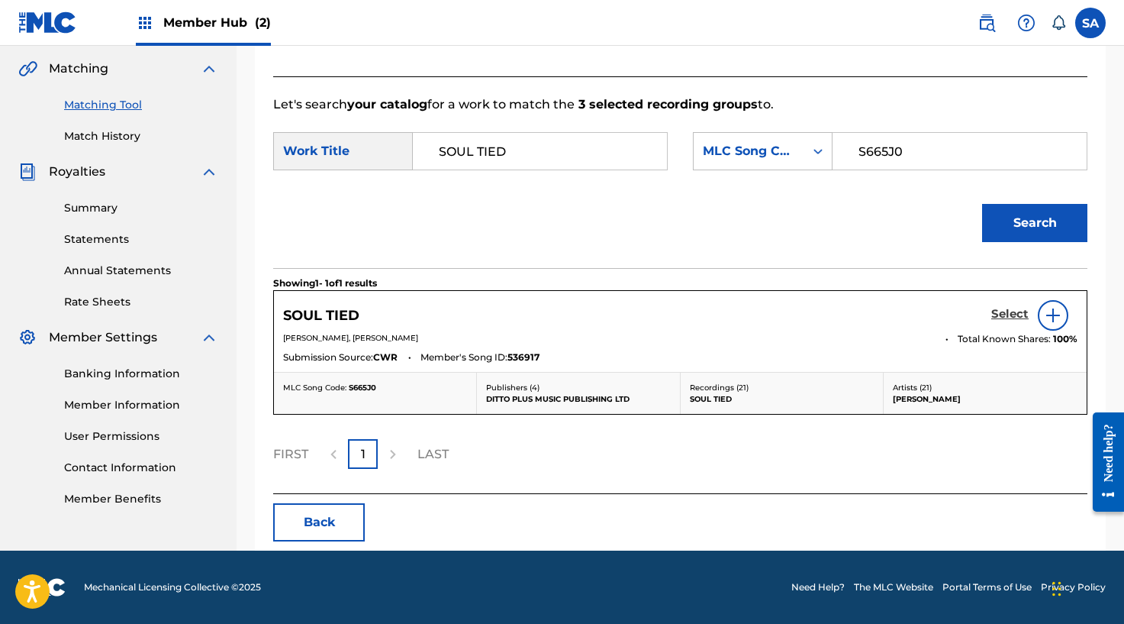
click at [999, 314] on h5 "Select" at bounding box center [1009, 314] width 37 height 15
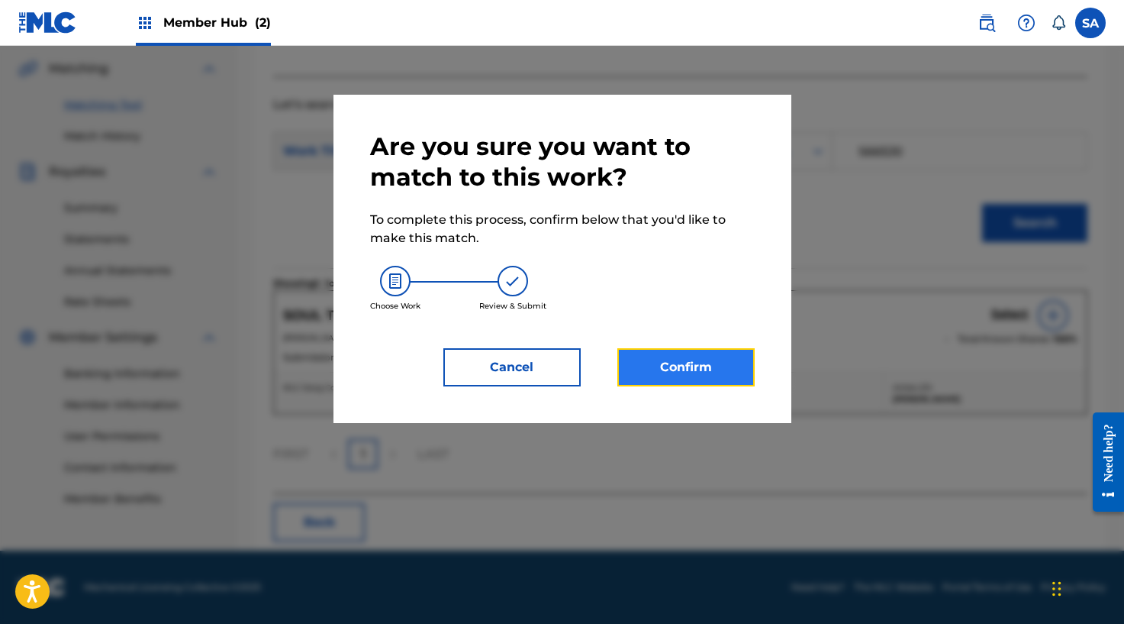
click at [679, 356] on button "Confirm" at bounding box center [685, 367] width 137 height 38
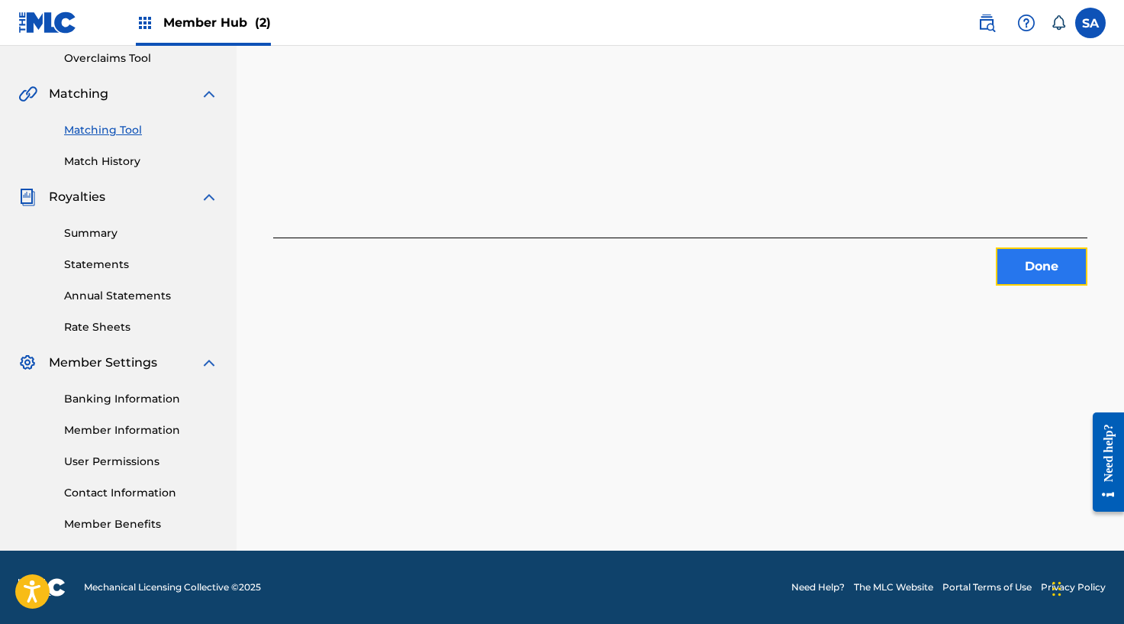
click at [1059, 270] on button "Done" at bounding box center [1042, 266] width 92 height 38
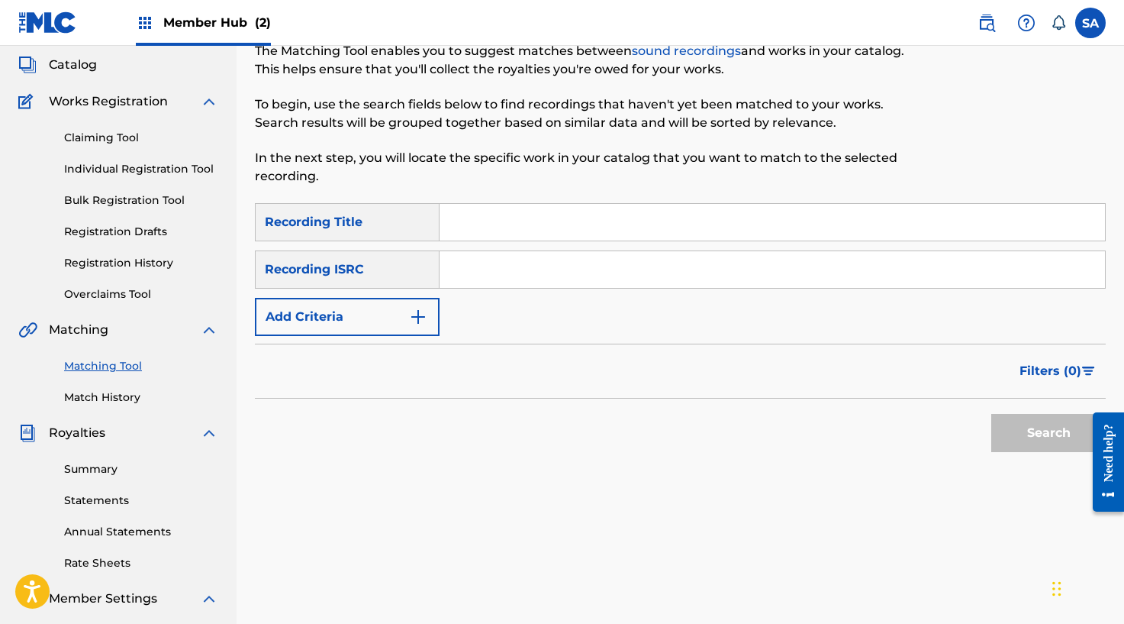
scroll to position [7, 0]
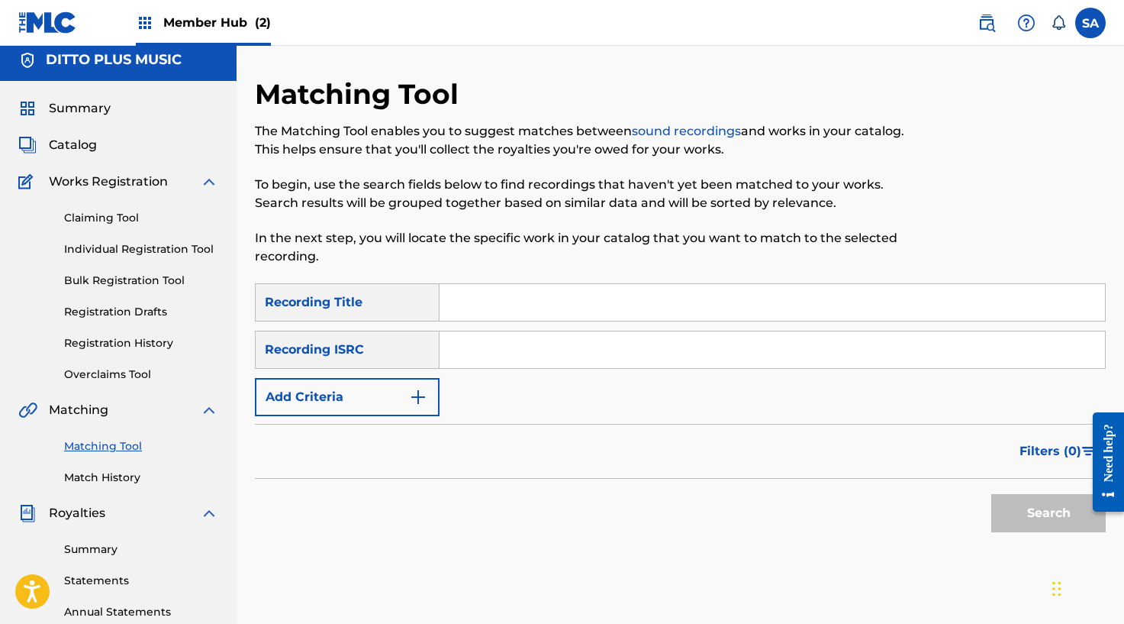
click at [491, 308] on input "Search Form" at bounding box center [773, 302] width 666 height 37
paste input "NO-ISOLATION"
type input "NO-ISOLATION"
click at [991, 494] on button "Search" at bounding box center [1048, 513] width 114 height 38
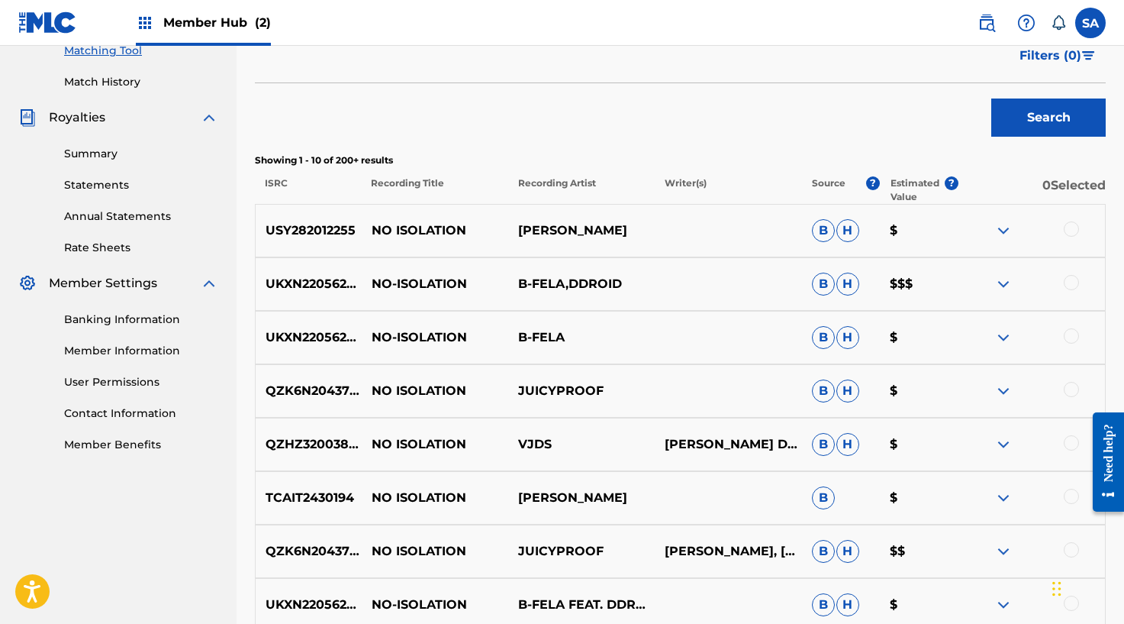
scroll to position [431, 0]
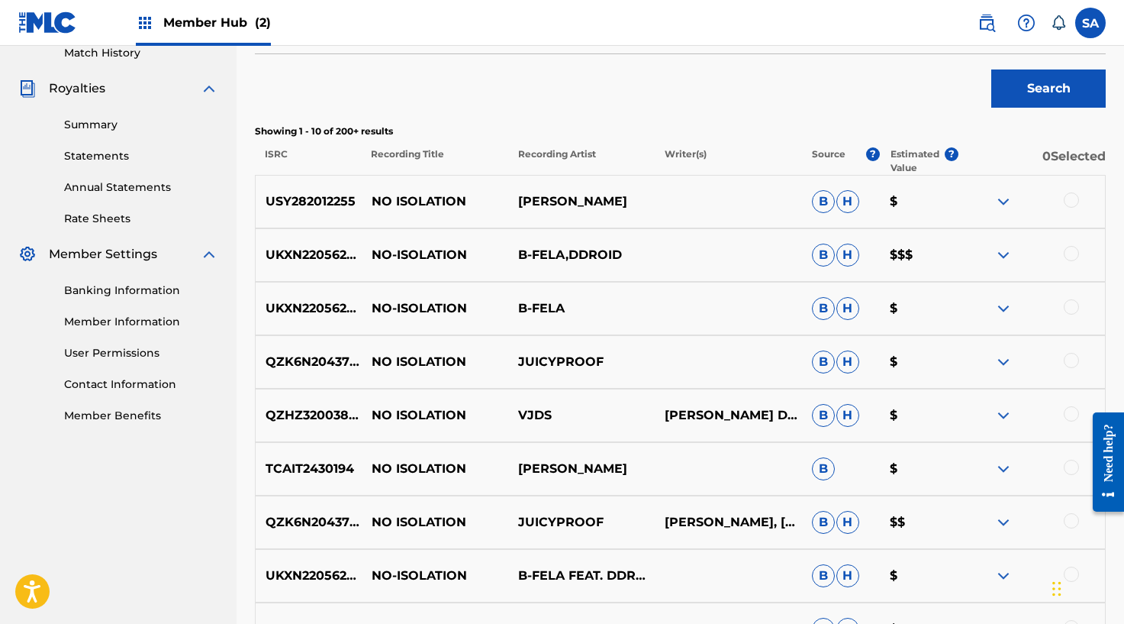
click at [537, 308] on p "B-FELA" at bounding box center [581, 308] width 147 height 18
copy div "B-FELA"
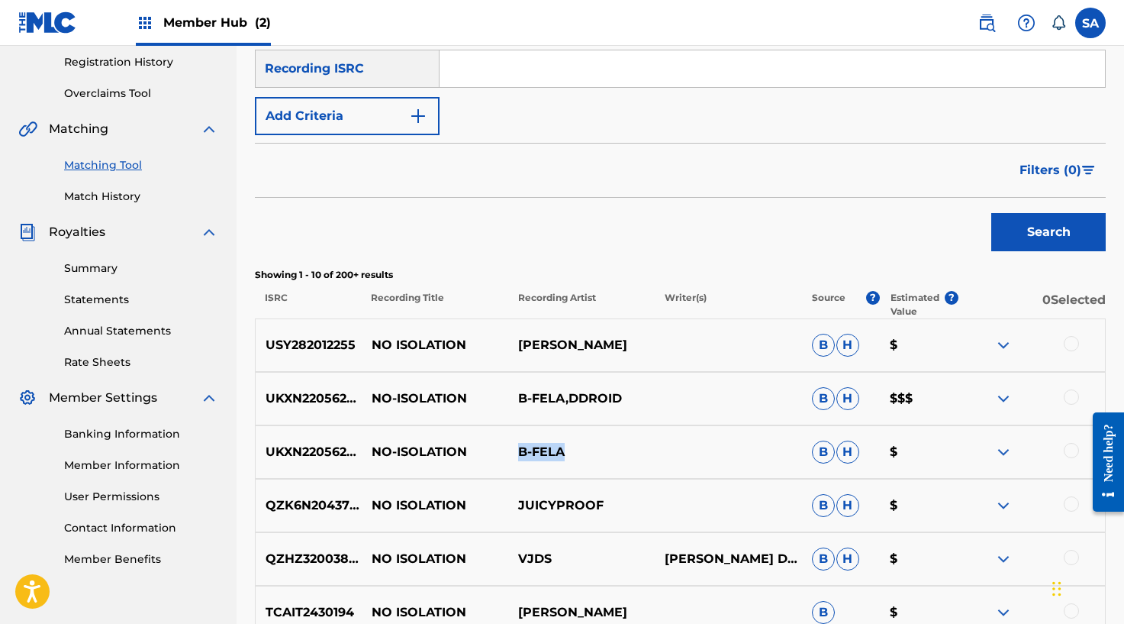
scroll to position [250, 0]
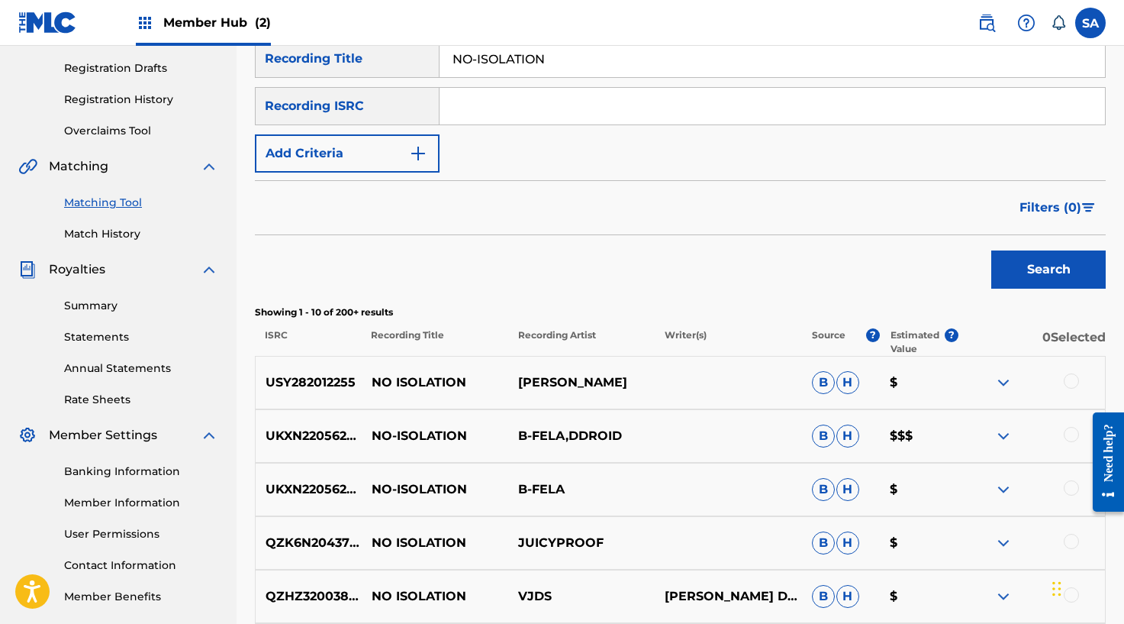
click at [488, 113] on input "Search Form" at bounding box center [773, 106] width 666 height 37
paste input "B-FELA"
type input "B-FELA"
click at [991, 250] on button "Search" at bounding box center [1048, 269] width 114 height 38
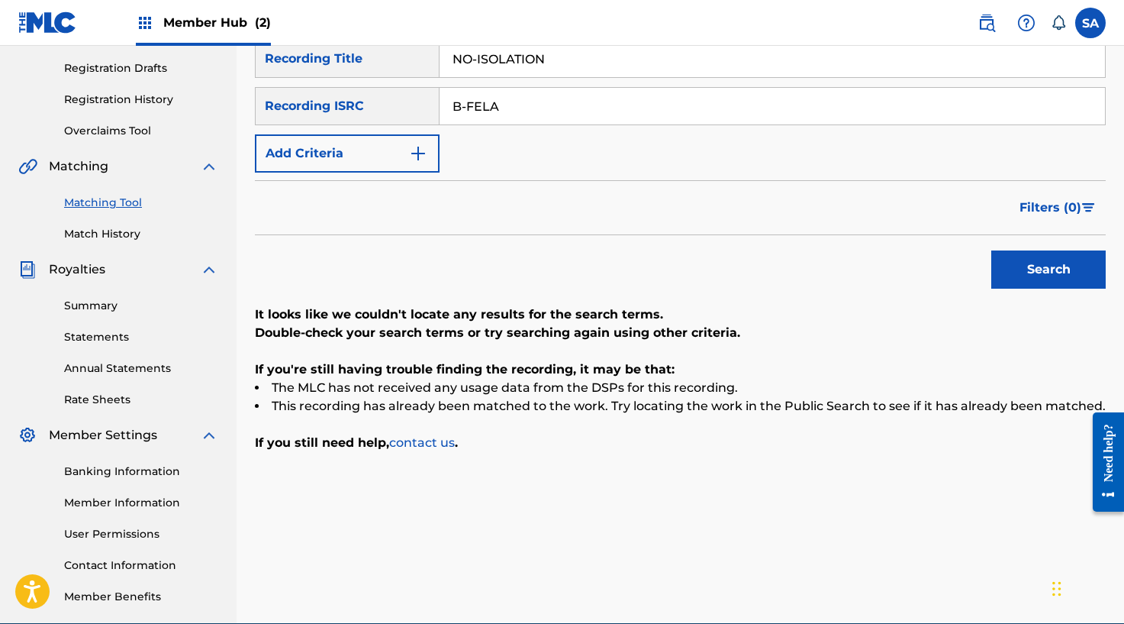
drag, startPoint x: 511, startPoint y: 108, endPoint x: 432, endPoint y: 104, distance: 78.7
click at [432, 104] on div "SearchWithCriteria221c1207-897d-407b-bdee-1eb6abf09913 Recording ISRC B-FELA" at bounding box center [680, 106] width 851 height 38
click at [991, 250] on button "Search" at bounding box center [1048, 269] width 114 height 38
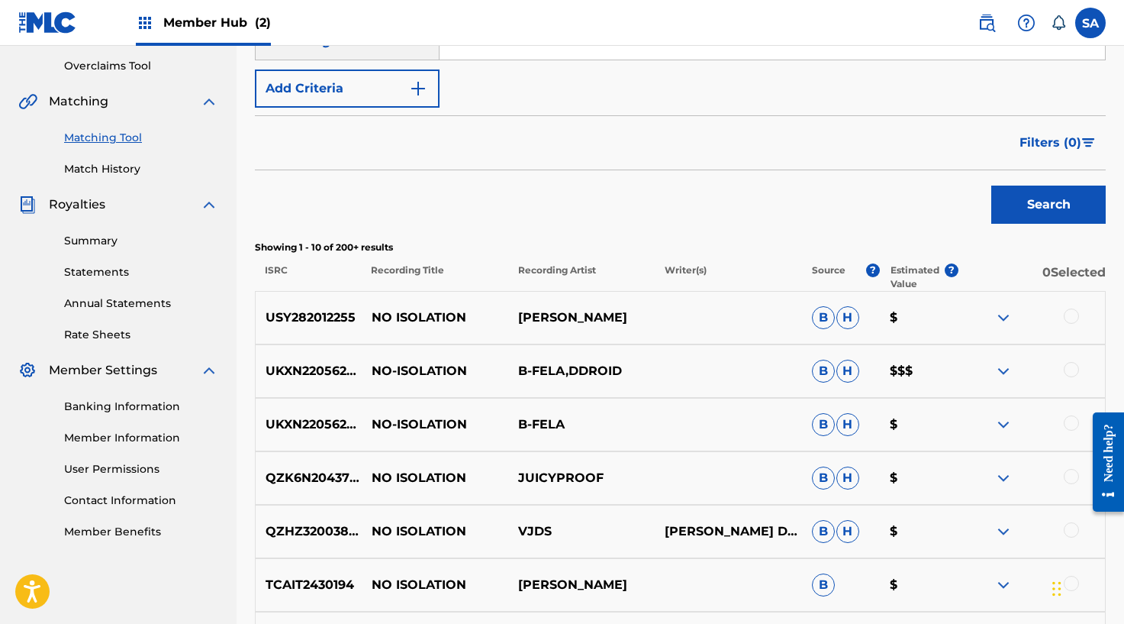
scroll to position [335, 0]
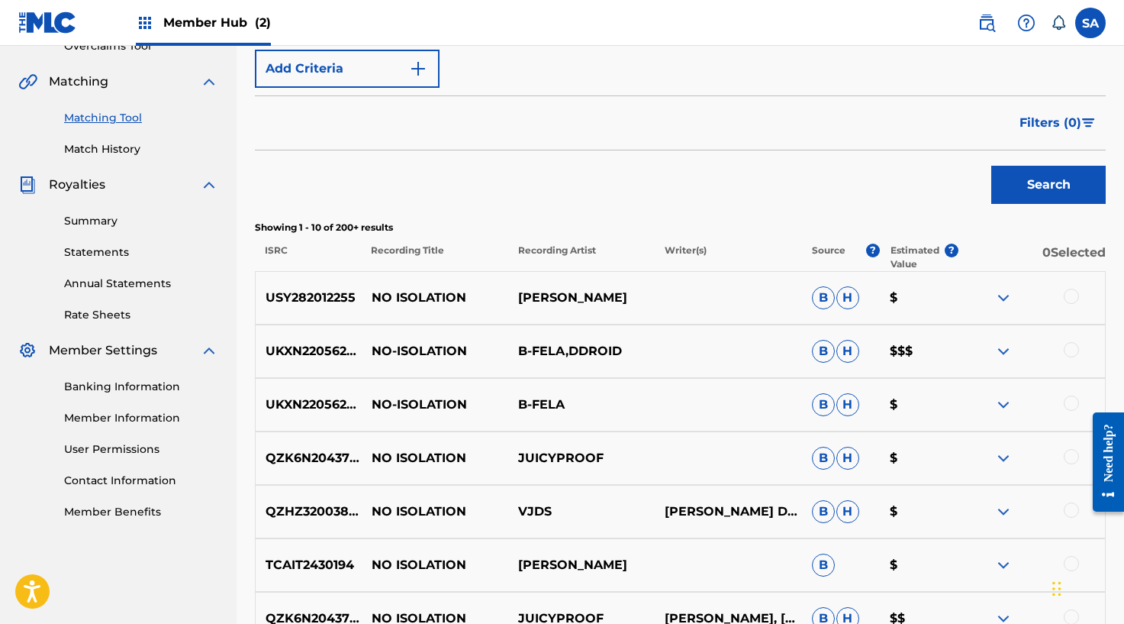
click at [1059, 333] on div "UKXN22056255 NO-ISOLATION B-FELA,DDROID B H $$$" at bounding box center [680, 350] width 851 height 53
click at [1065, 346] on div at bounding box center [1071, 349] width 15 height 15
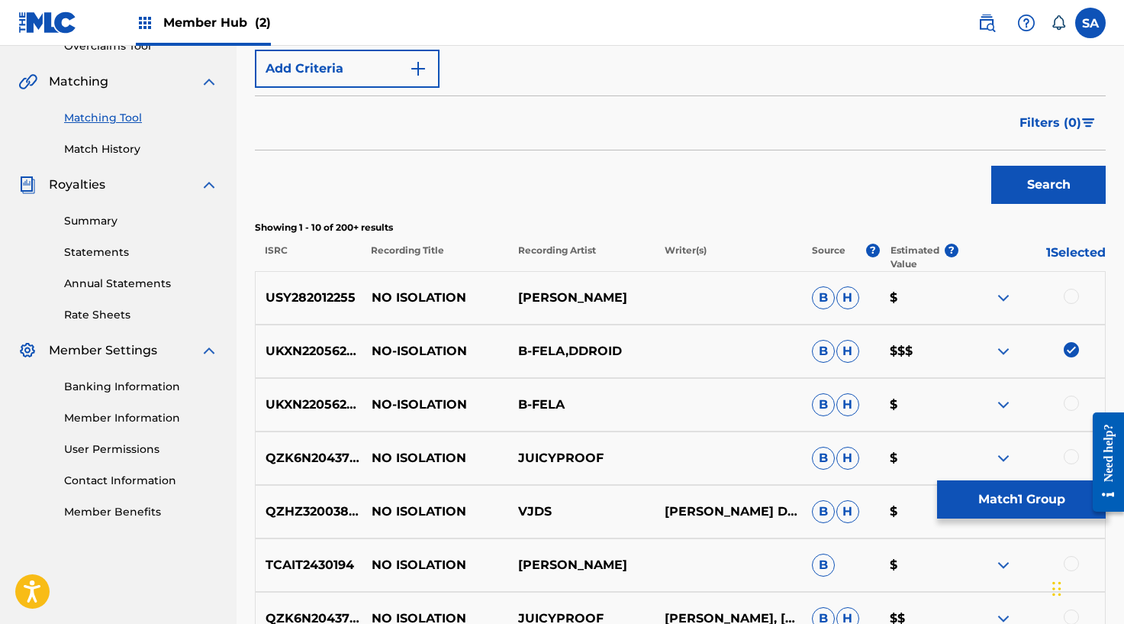
click at [1065, 401] on div at bounding box center [1071, 402] width 15 height 15
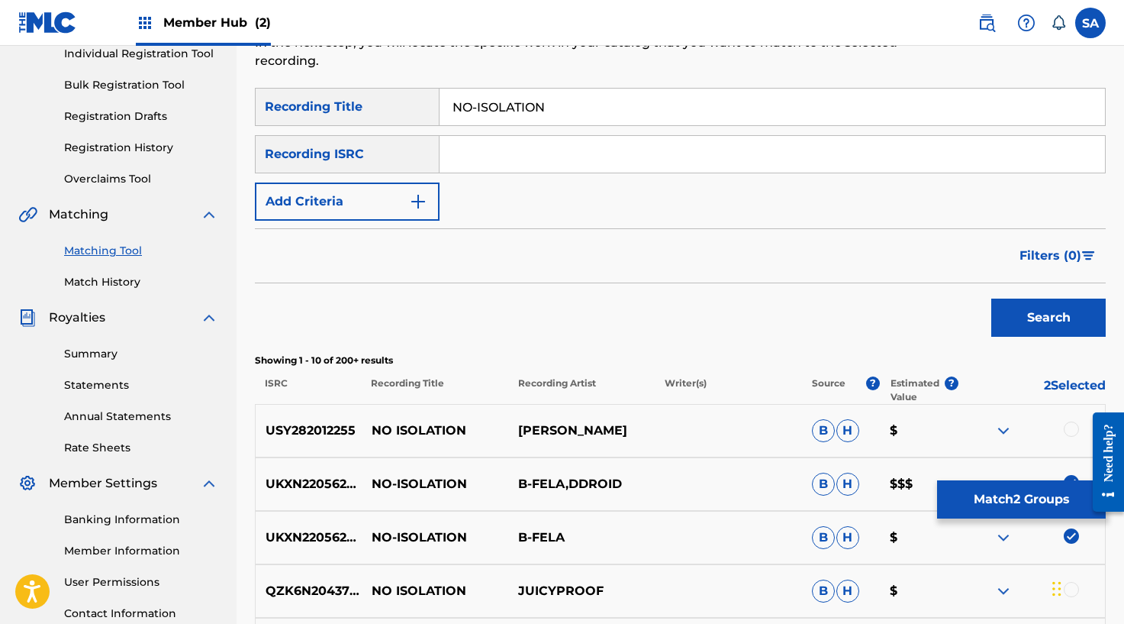
scroll to position [124, 0]
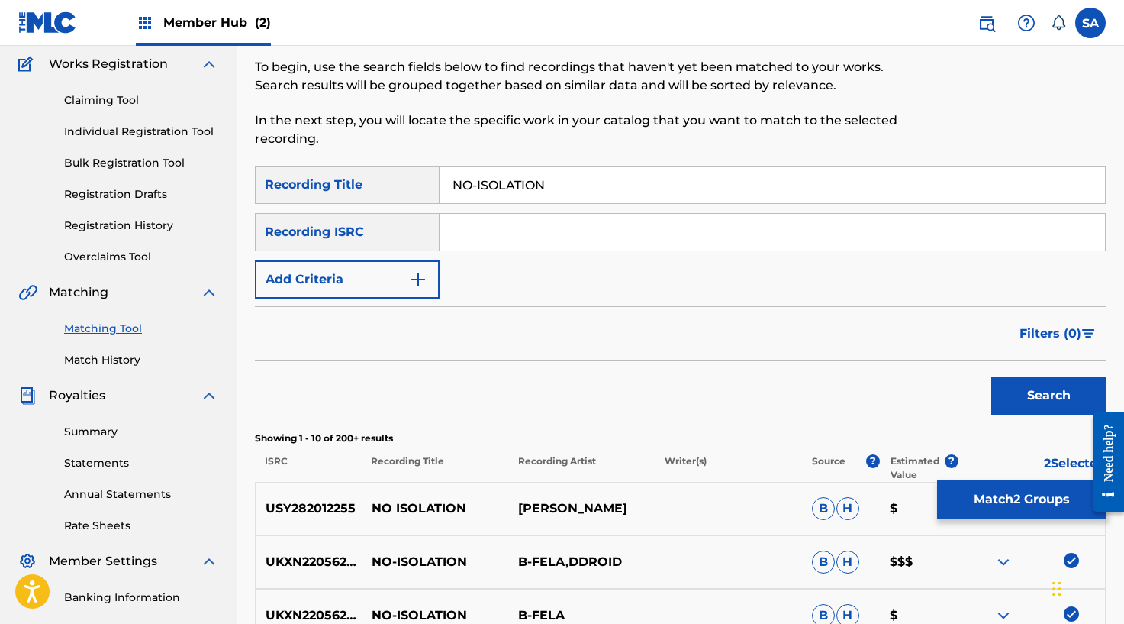
click at [467, 226] on input "Search Form" at bounding box center [773, 232] width 666 height 37
paste input "UKXN22056255"
type input "UKXN22056255"
click at [529, 195] on input "NO-ISOLATION" at bounding box center [773, 184] width 666 height 37
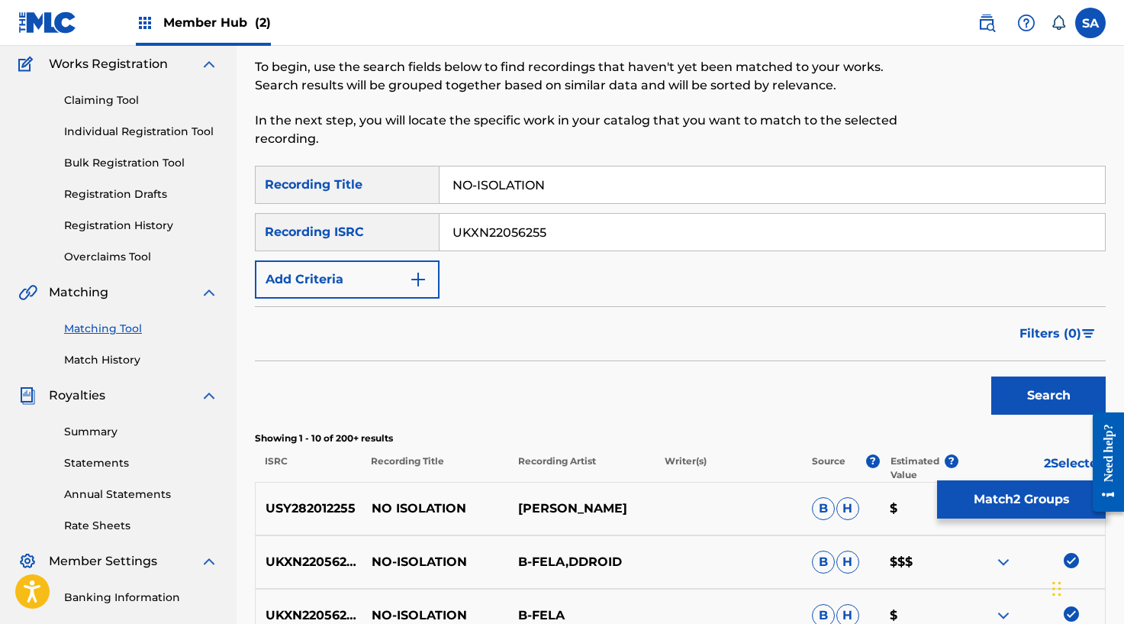
click at [529, 195] on input "NO-ISOLATION" at bounding box center [773, 184] width 666 height 37
click at [991, 376] on button "Search" at bounding box center [1048, 395] width 114 height 38
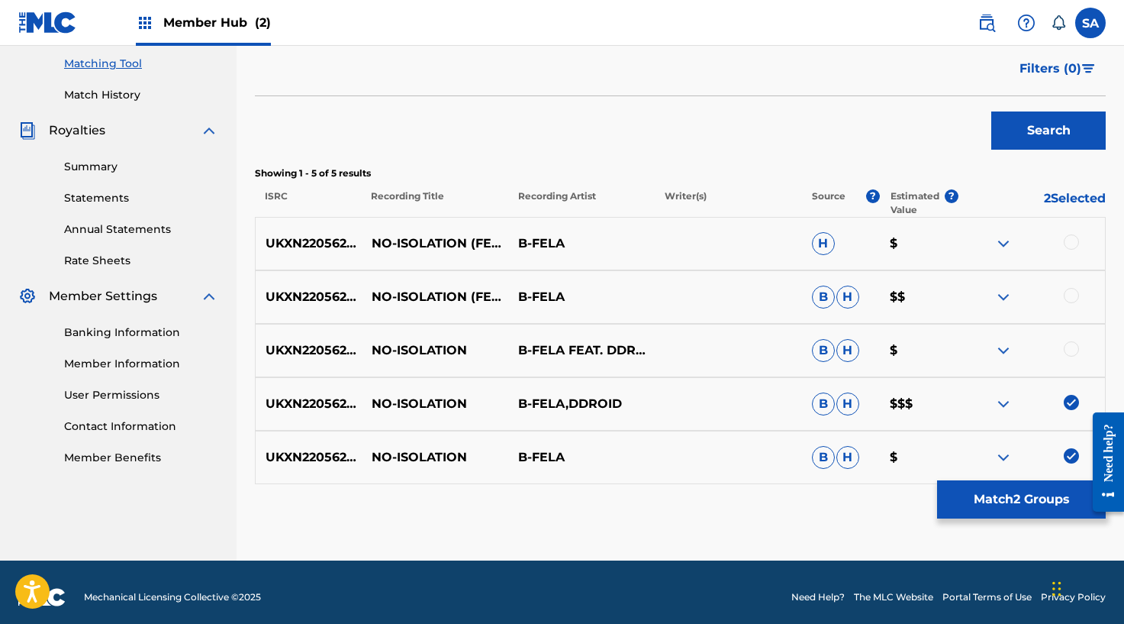
scroll to position [399, 0]
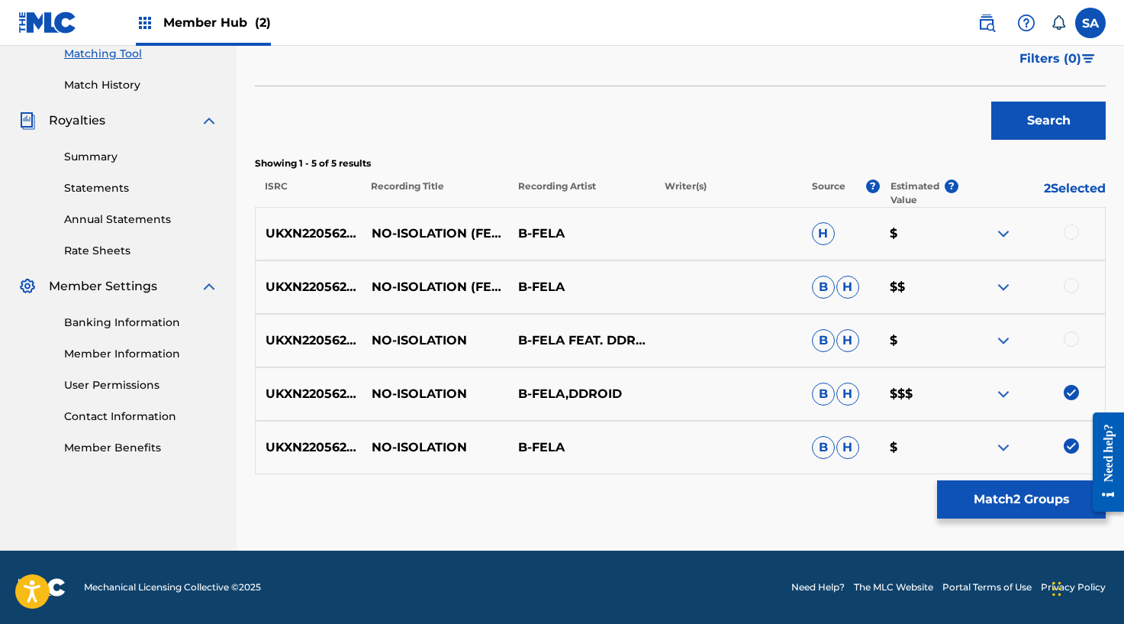
drag, startPoint x: 1070, startPoint y: 342, endPoint x: 1068, endPoint y: 316, distance: 26.0
click at [1070, 342] on div at bounding box center [1071, 338] width 15 height 15
click at [1068, 285] on div at bounding box center [1071, 285] width 15 height 15
click at [1070, 228] on div at bounding box center [1071, 231] width 15 height 15
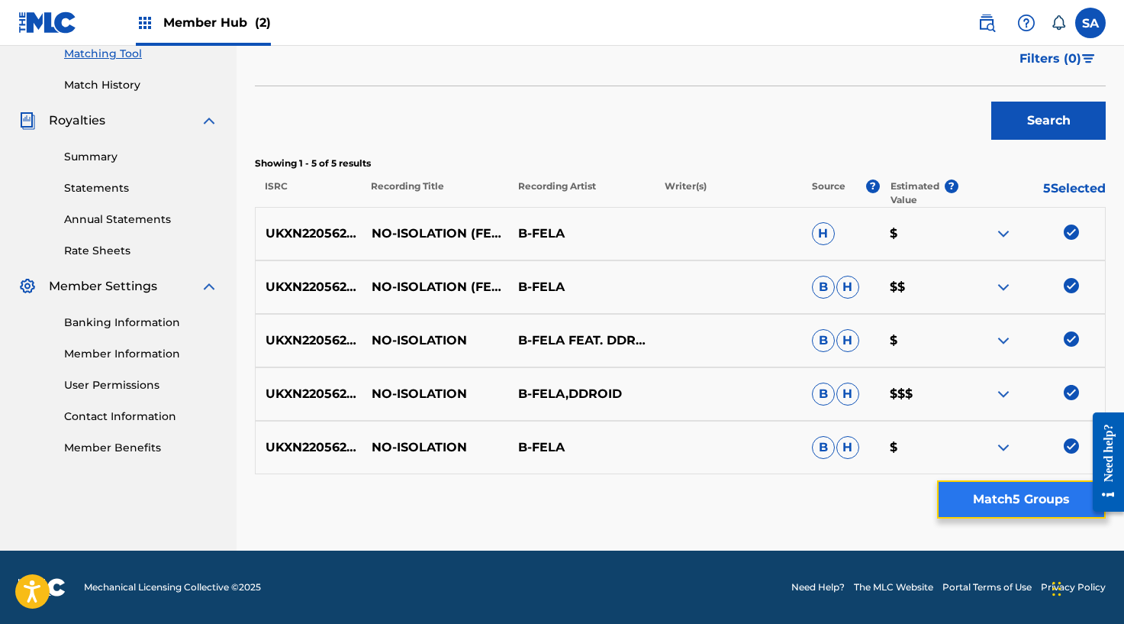
click at [972, 488] on button "Match 5 Groups" at bounding box center [1021, 499] width 169 height 38
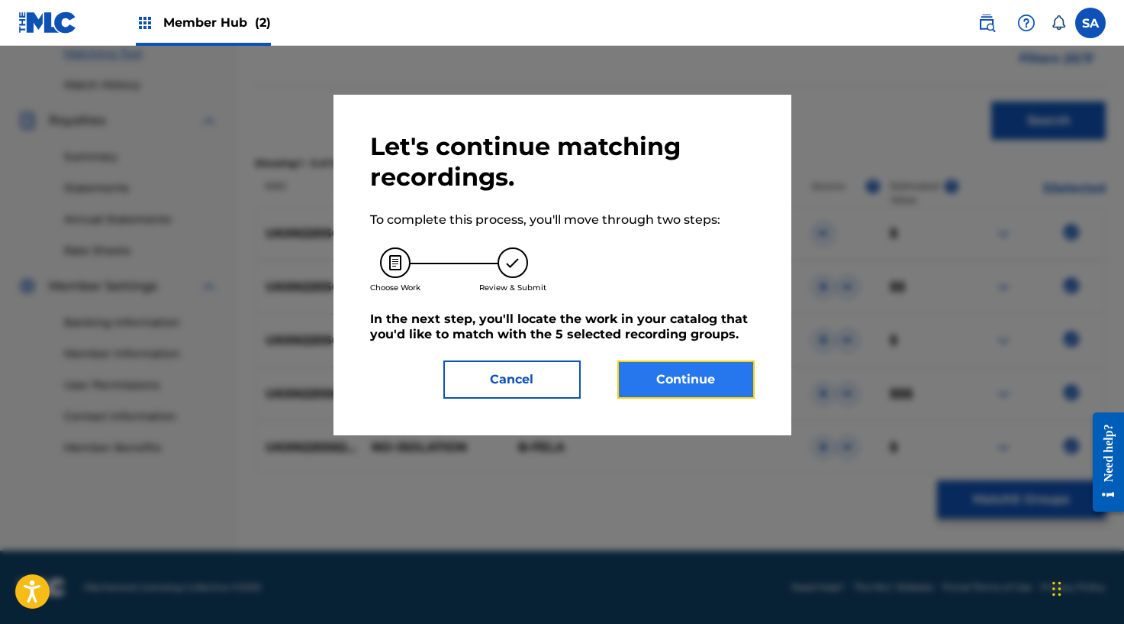
click at [668, 371] on button "Continue" at bounding box center [685, 379] width 137 height 38
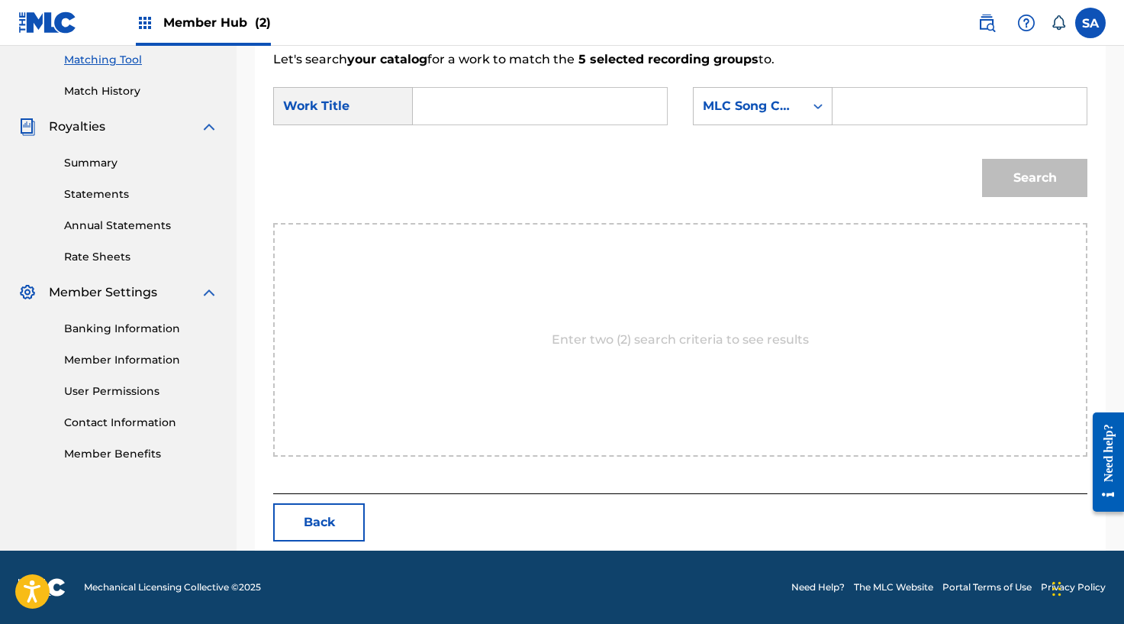
scroll to position [393, 0]
click at [450, 106] on input "Search Form" at bounding box center [540, 106] width 228 height 37
paste input "NO-ISOLATION"
type input "NO-ISOLATION"
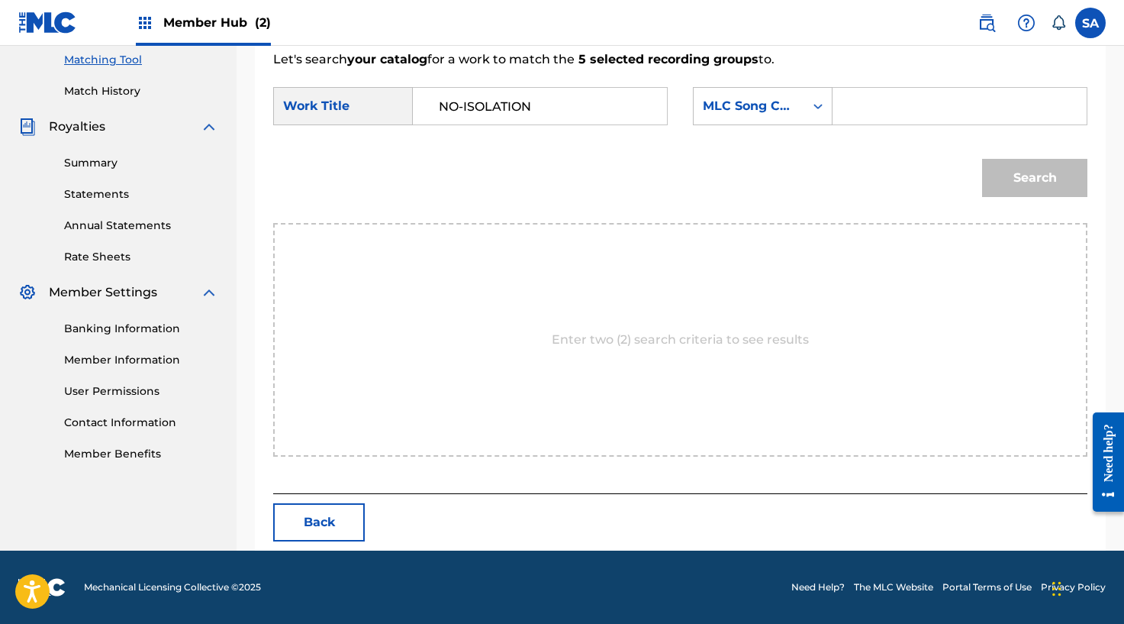
click at [869, 109] on input "Search Form" at bounding box center [960, 106] width 228 height 37
paste input "N7415A"
type input "N7415A"
click at [1001, 174] on button "Search" at bounding box center [1034, 178] width 105 height 38
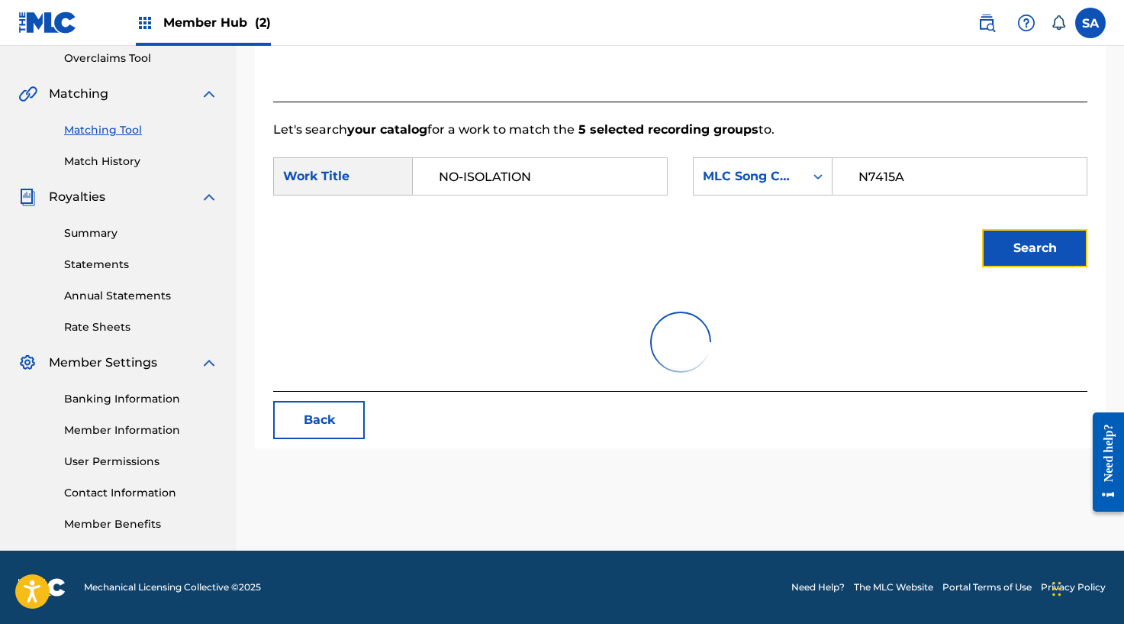
scroll to position [348, 0]
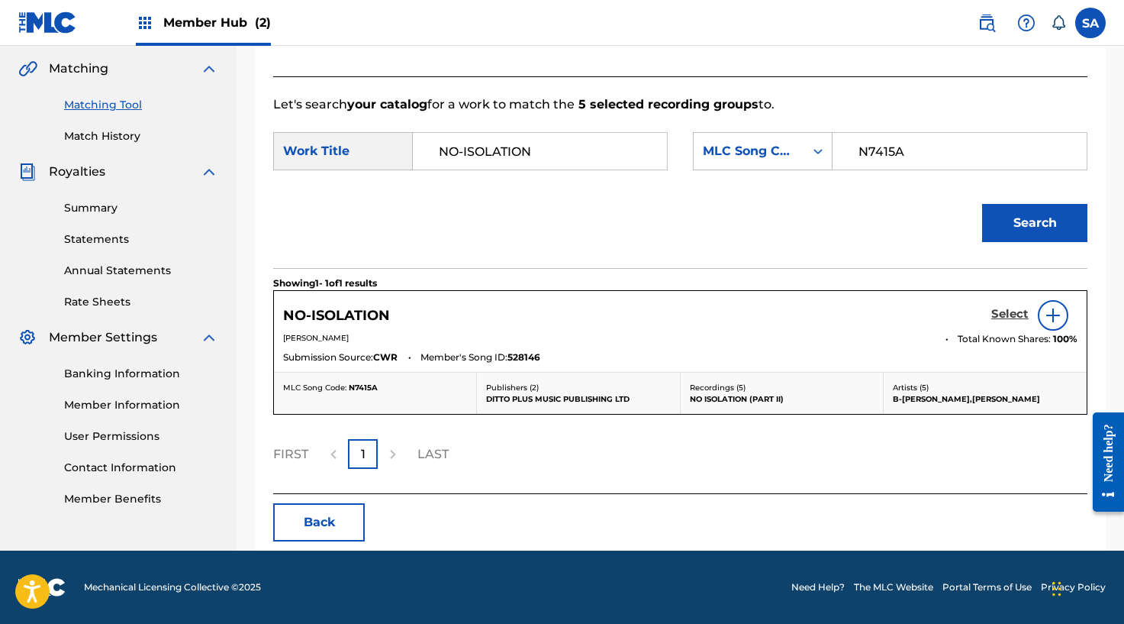
click at [1007, 320] on h5 "Select" at bounding box center [1009, 314] width 37 height 15
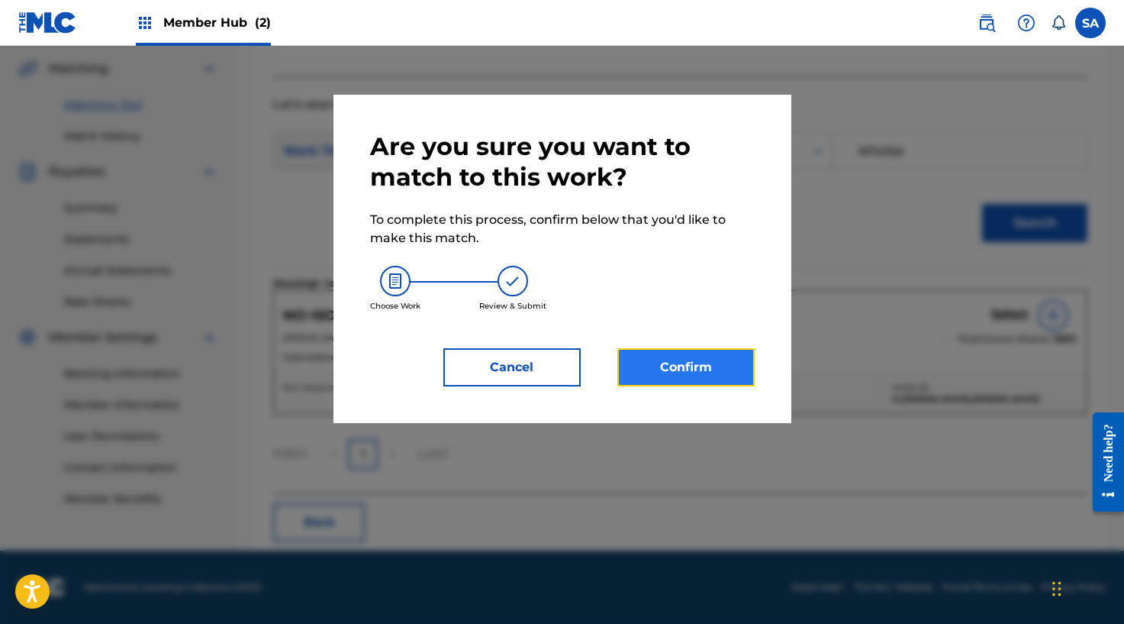
click at [718, 350] on button "Confirm" at bounding box center [685, 367] width 137 height 38
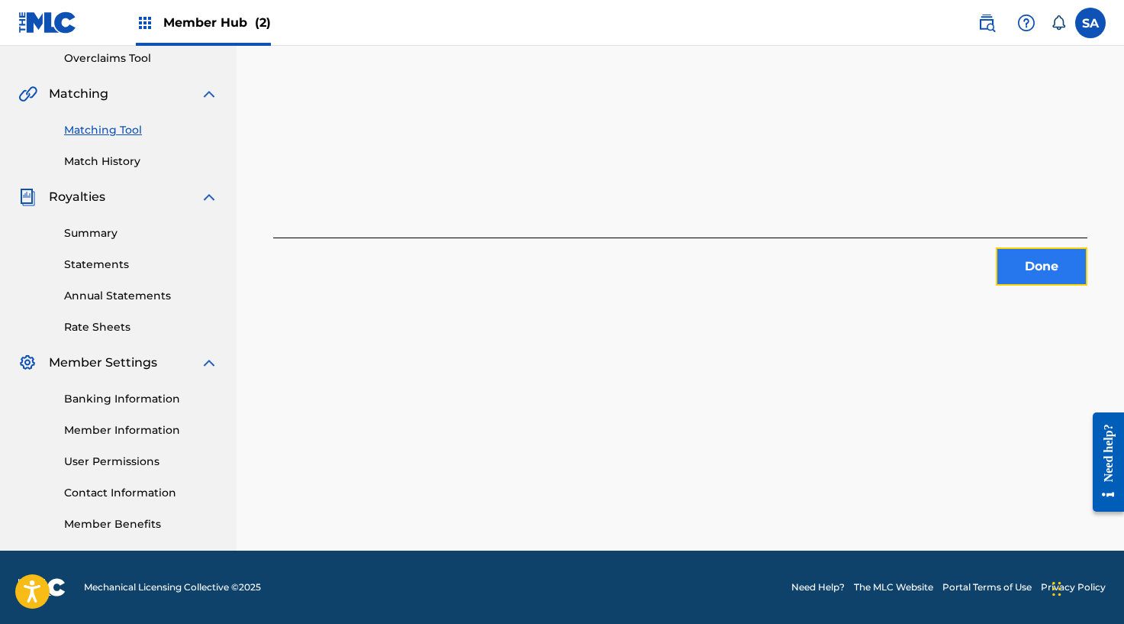
click at [1008, 266] on button "Done" at bounding box center [1042, 266] width 92 height 38
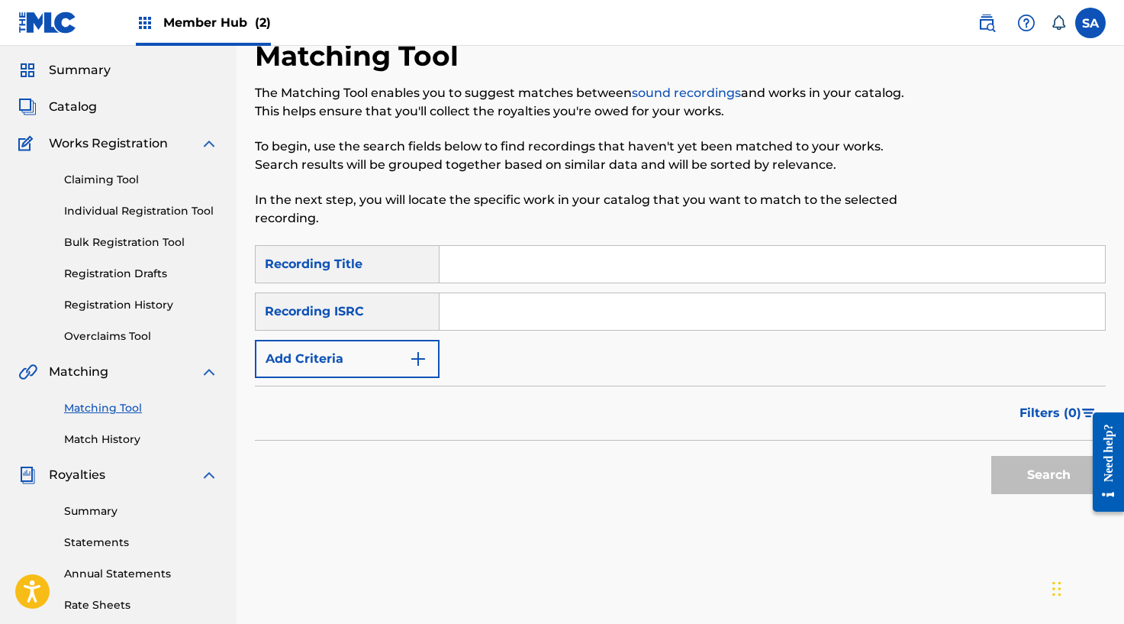
scroll to position [0, 0]
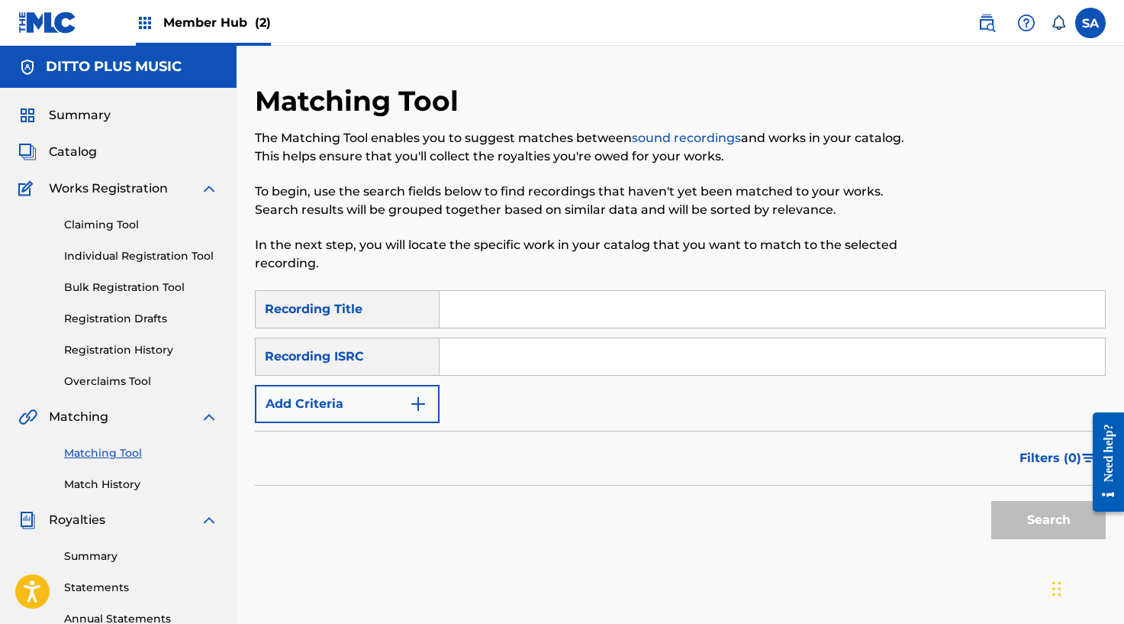
click at [491, 304] on input "Search Form" at bounding box center [773, 309] width 666 height 37
paste input "PIECES"
type input "PIECES"
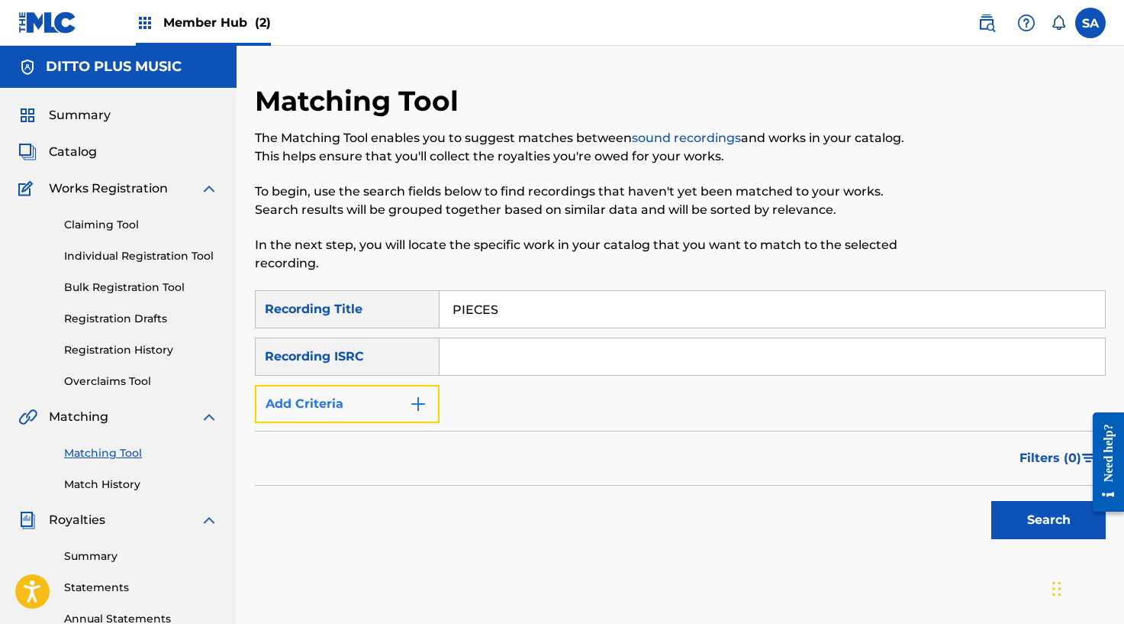
click at [424, 386] on button "Add Criteria" at bounding box center [347, 404] width 185 height 38
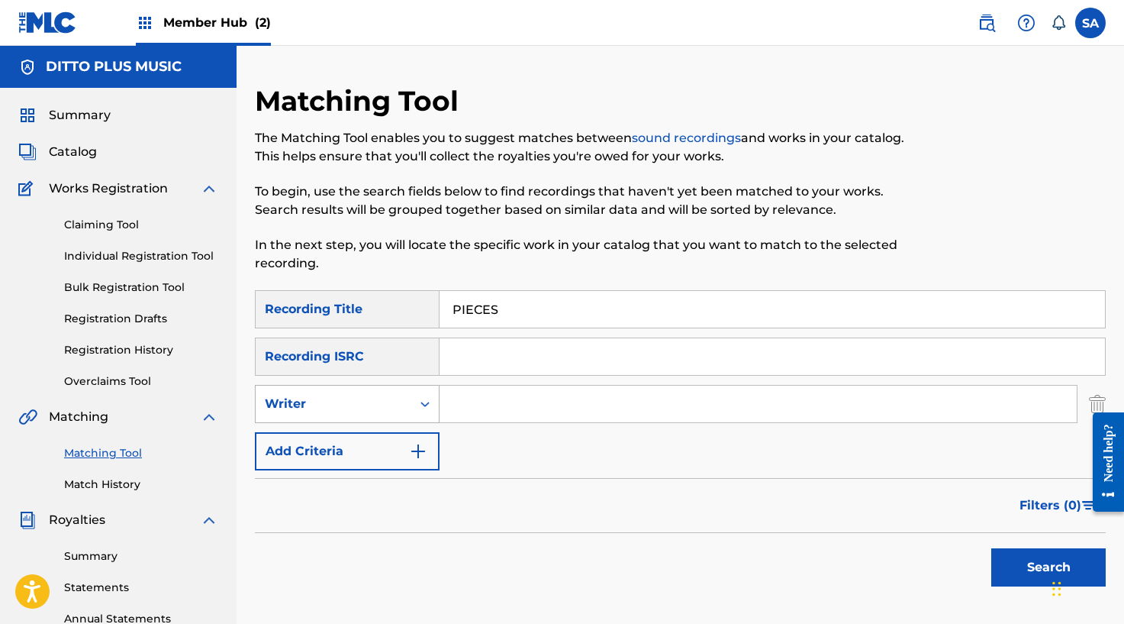
click at [408, 395] on div "Writer" at bounding box center [334, 403] width 156 height 29
click at [392, 436] on div "Recording Artist" at bounding box center [347, 442] width 183 height 38
click at [491, 418] on input "Search Form" at bounding box center [758, 403] width 637 height 37
paste input "[PERSON_NAME]"
type input "[PERSON_NAME]"
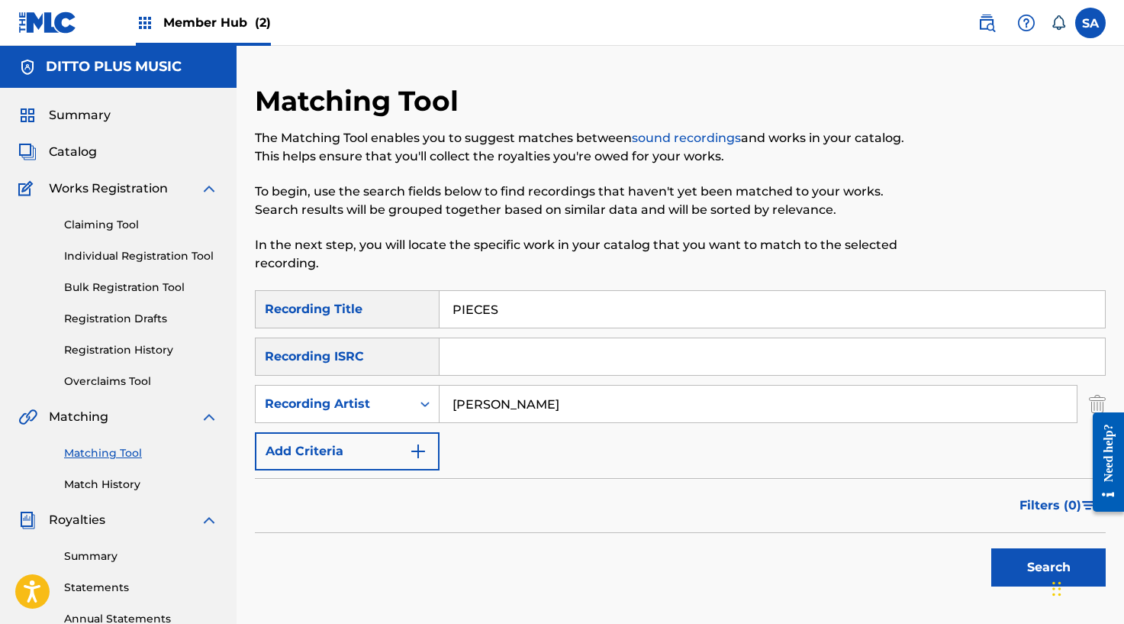
click at [991, 548] on button "Search" at bounding box center [1048, 567] width 114 height 38
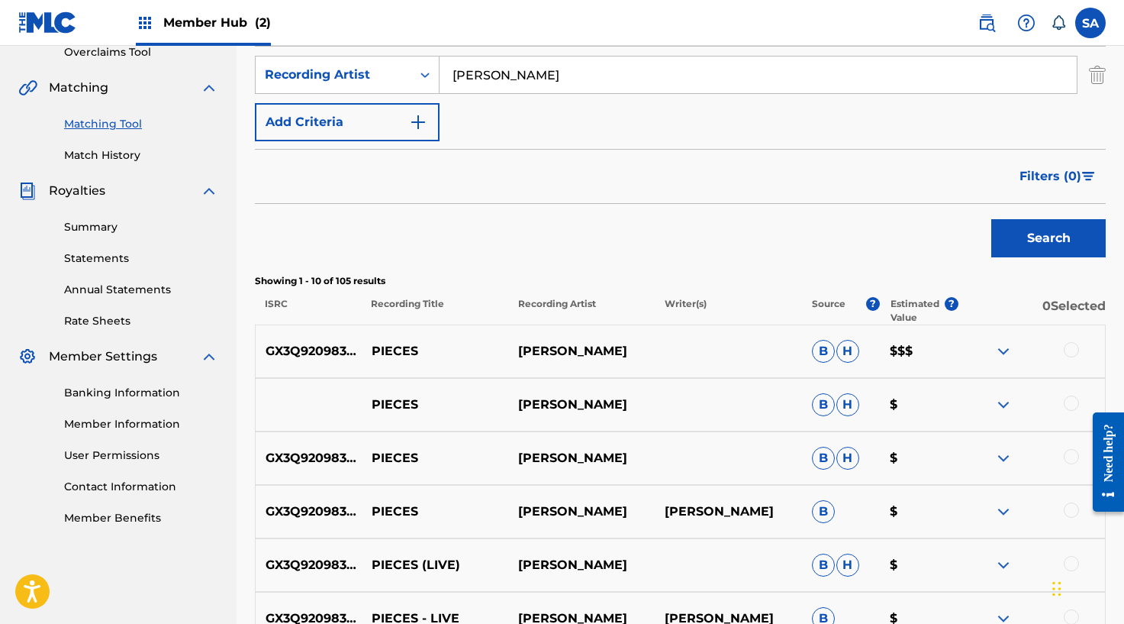
scroll to position [412, 0]
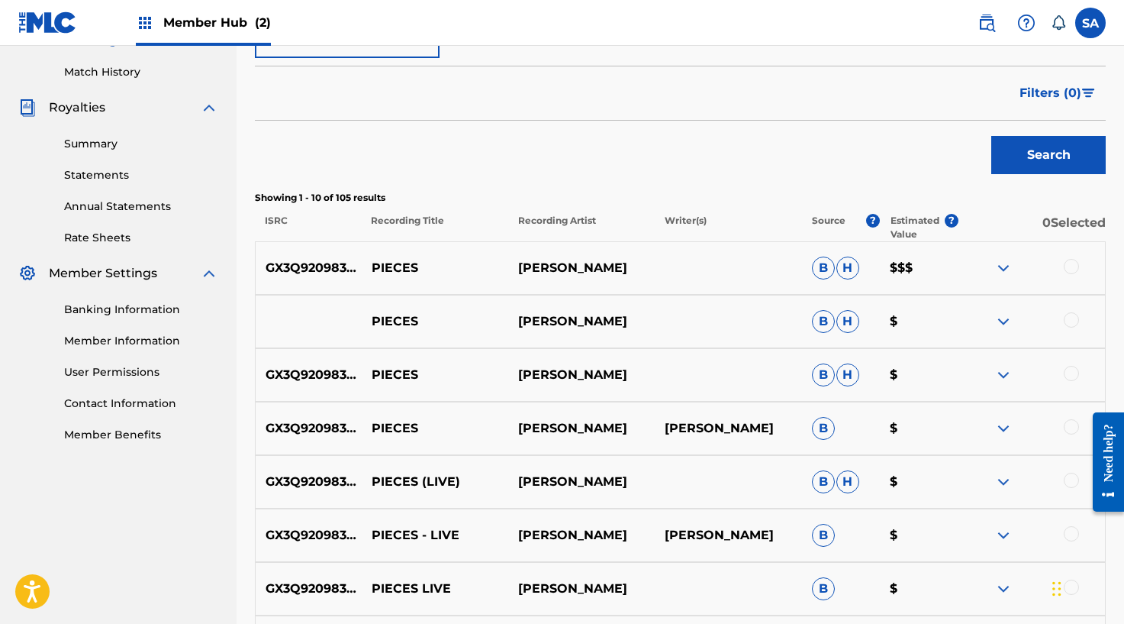
click at [1073, 264] on div at bounding box center [1071, 266] width 15 height 15
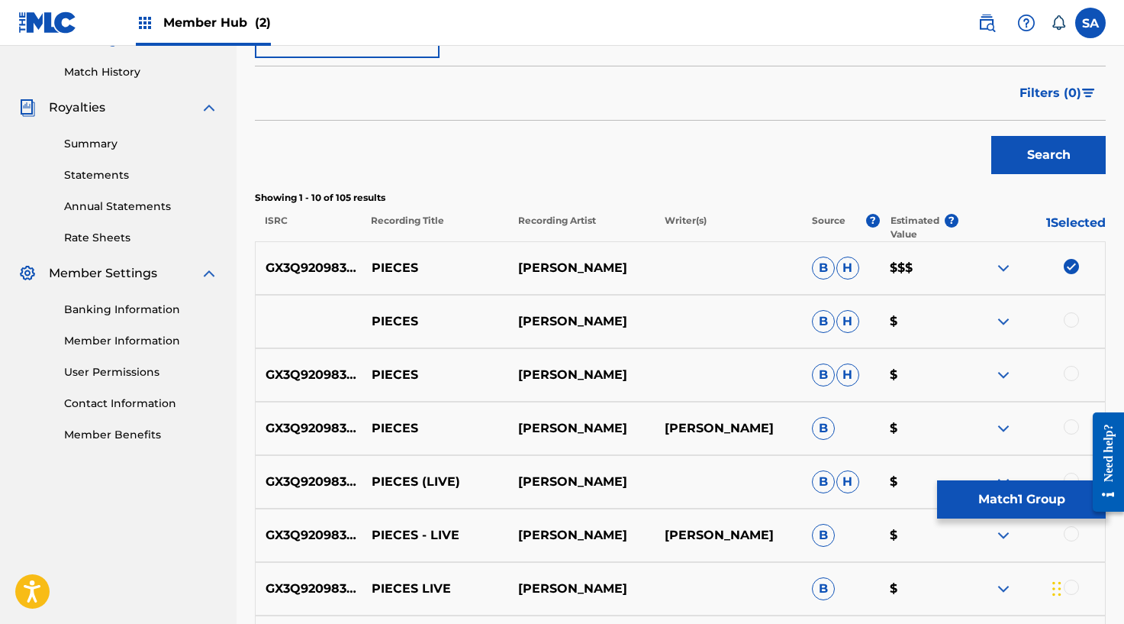
drag, startPoint x: 1070, startPoint y: 320, endPoint x: 1075, endPoint y: 350, distance: 30.2
click at [1069, 320] on div at bounding box center [1071, 319] width 15 height 15
click at [1071, 375] on div at bounding box center [1071, 373] width 15 height 15
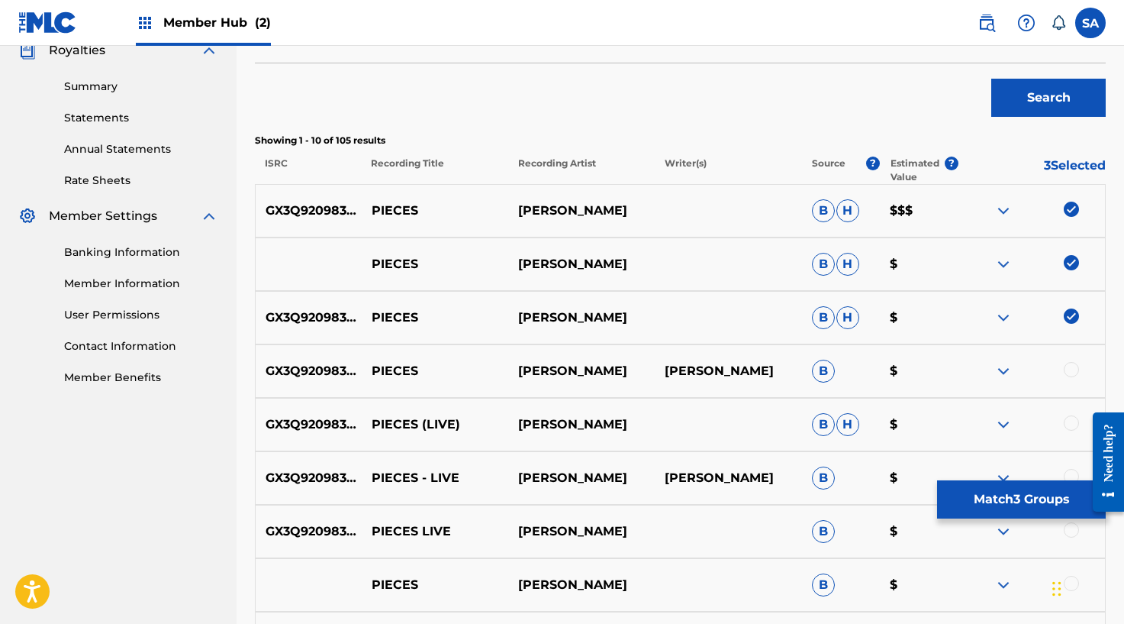
scroll to position [544, 0]
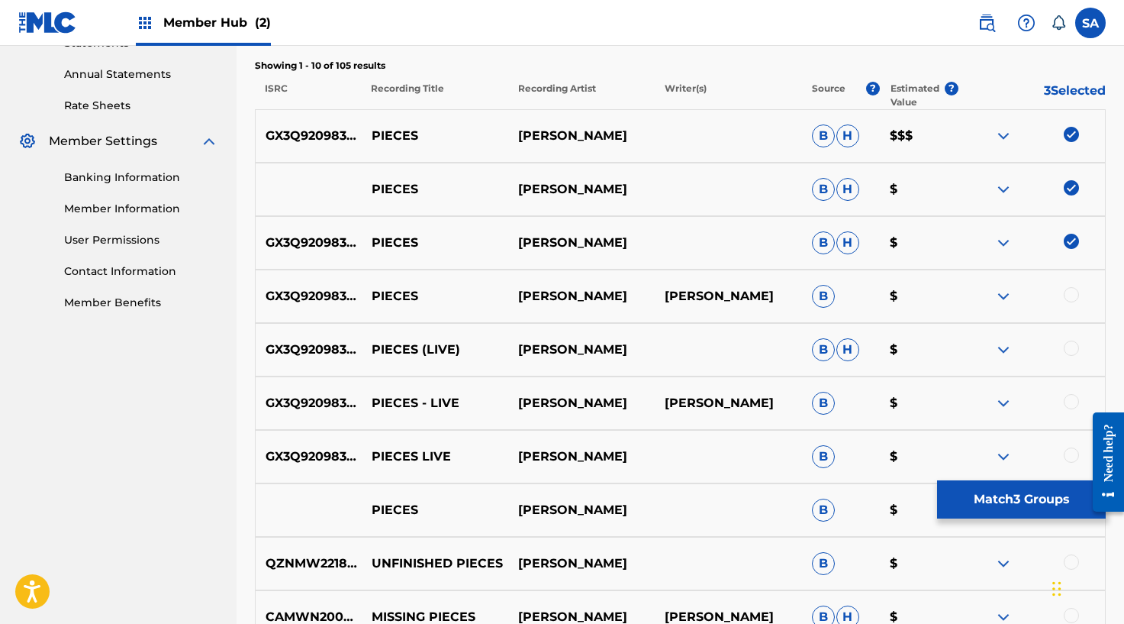
click at [1065, 298] on div at bounding box center [1071, 294] width 15 height 15
click at [1066, 356] on div at bounding box center [1032, 349] width 147 height 18
click at [1068, 353] on div at bounding box center [1071, 347] width 15 height 15
click at [1068, 392] on div "GX3Q92098387 PIECES - LIVE [PERSON_NAME] [PERSON_NAME] B $" at bounding box center [680, 402] width 851 height 53
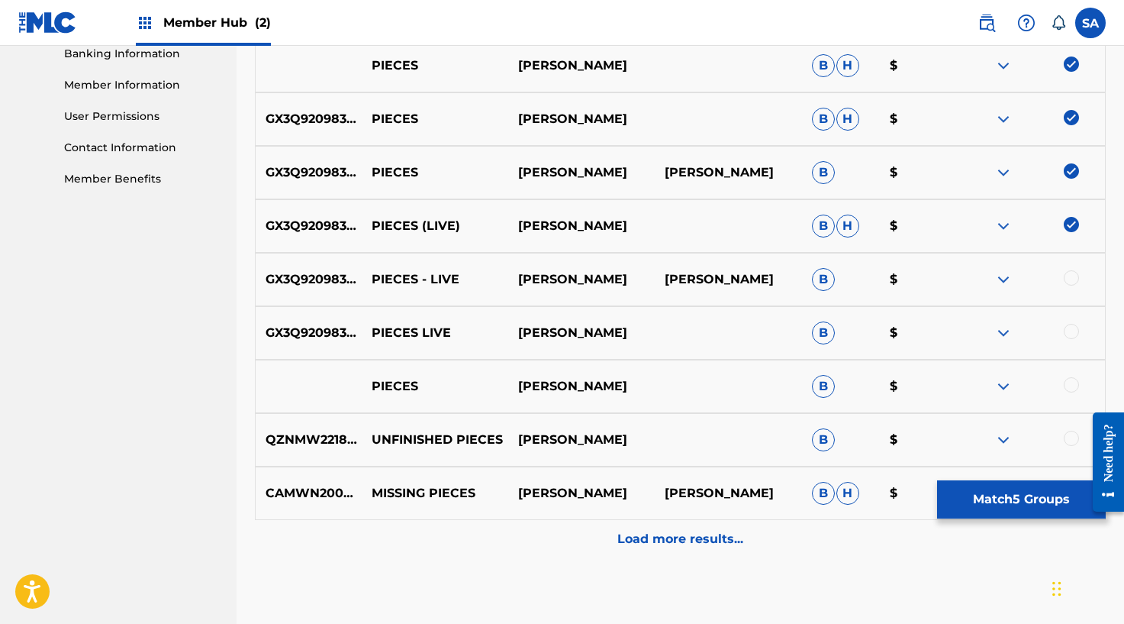
click at [1070, 279] on div at bounding box center [1071, 277] width 15 height 15
click at [1071, 330] on div at bounding box center [1071, 331] width 15 height 15
click at [1068, 385] on div at bounding box center [1071, 384] width 15 height 15
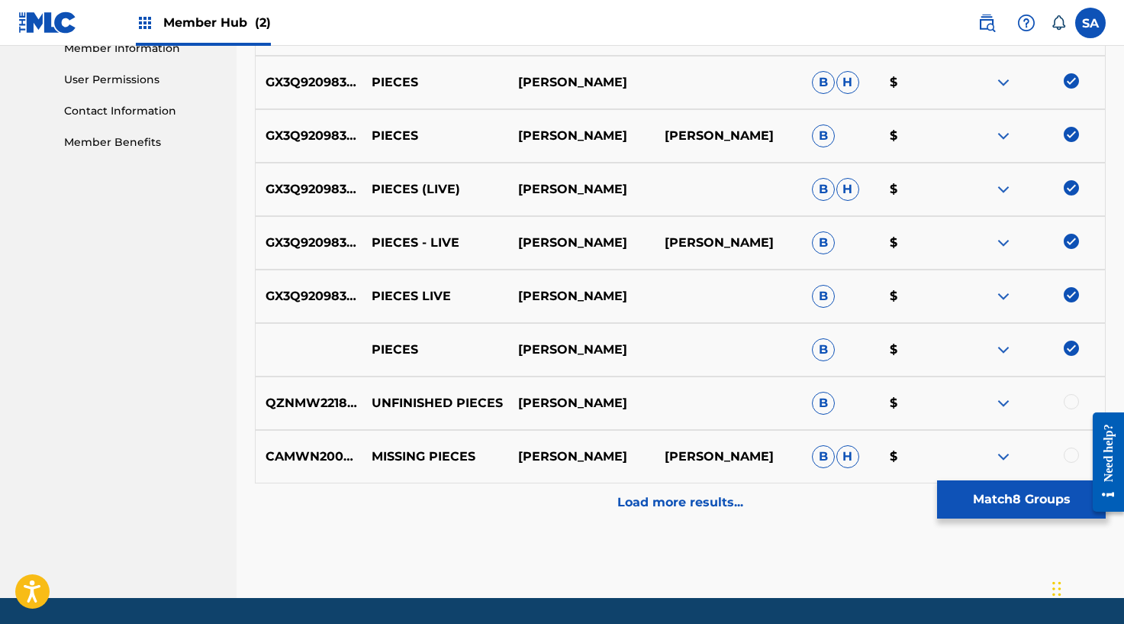
scroll to position [752, 0]
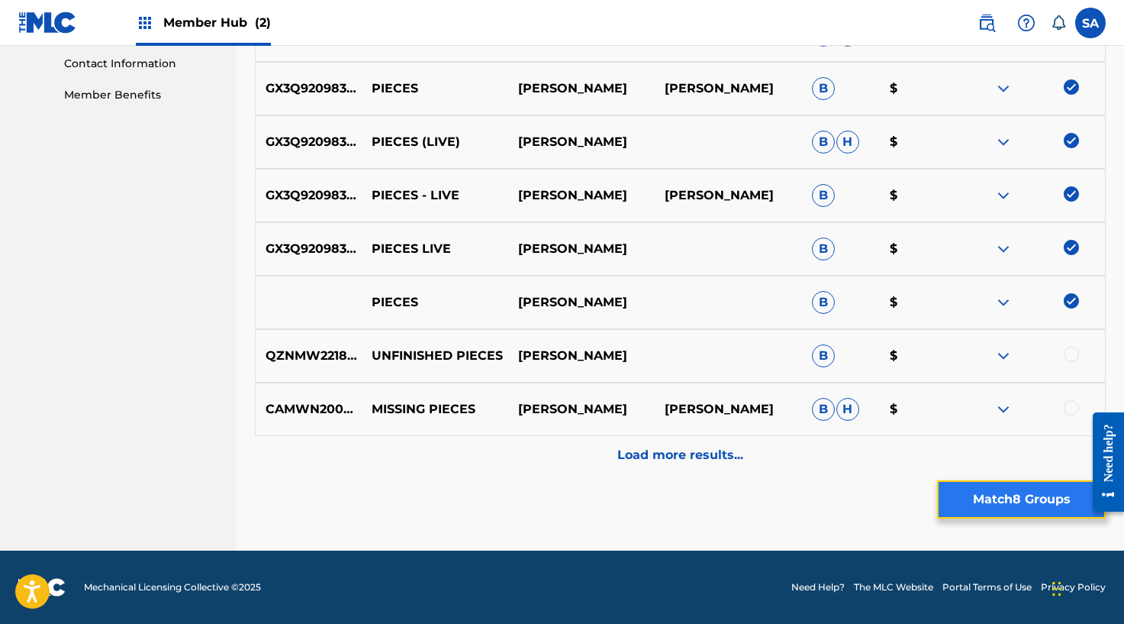
click at [1014, 493] on button "Match 8 Groups" at bounding box center [1021, 499] width 169 height 38
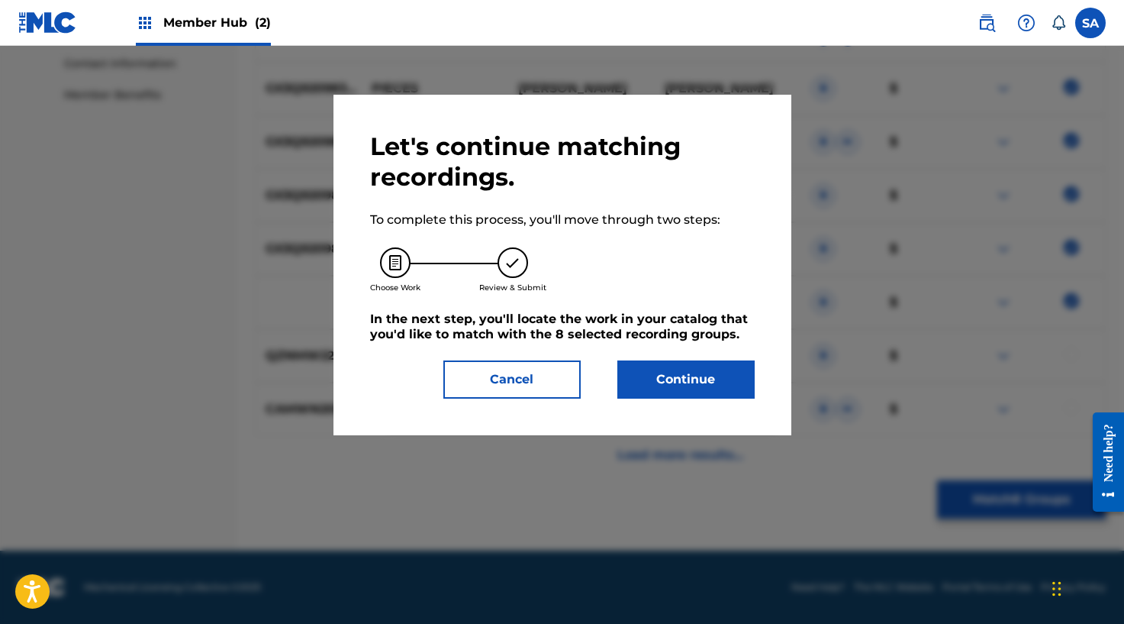
click at [718, 358] on div "Let's continue matching recordings. To complete this process, you'll move throu…" at bounding box center [562, 264] width 385 height 267
click at [714, 364] on button "Continue" at bounding box center [685, 379] width 137 height 38
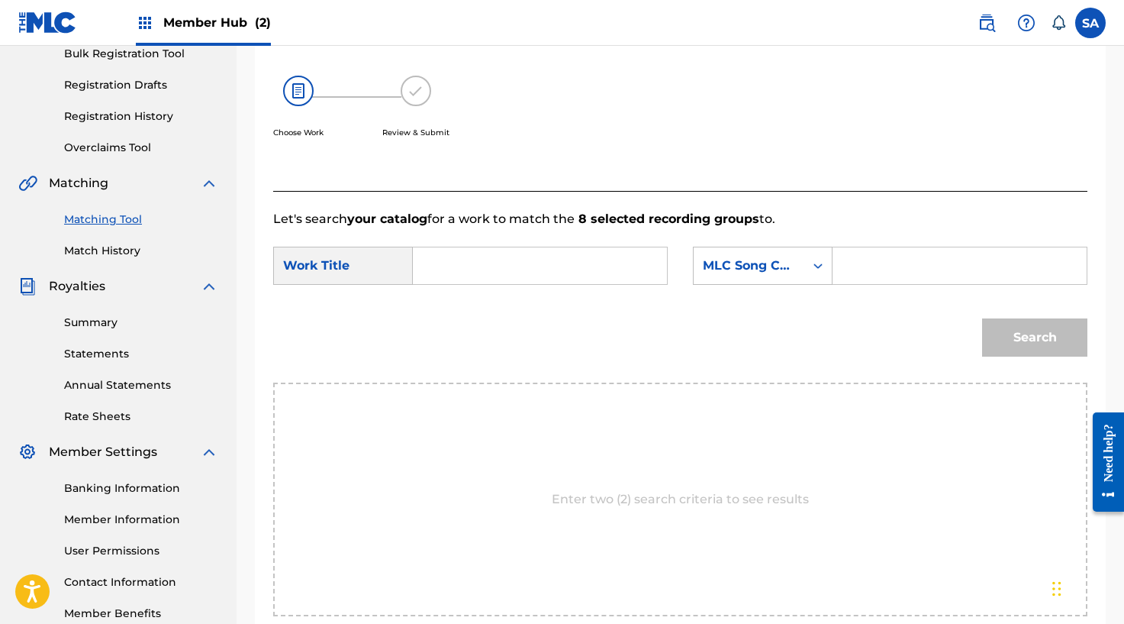
scroll to position [229, 0]
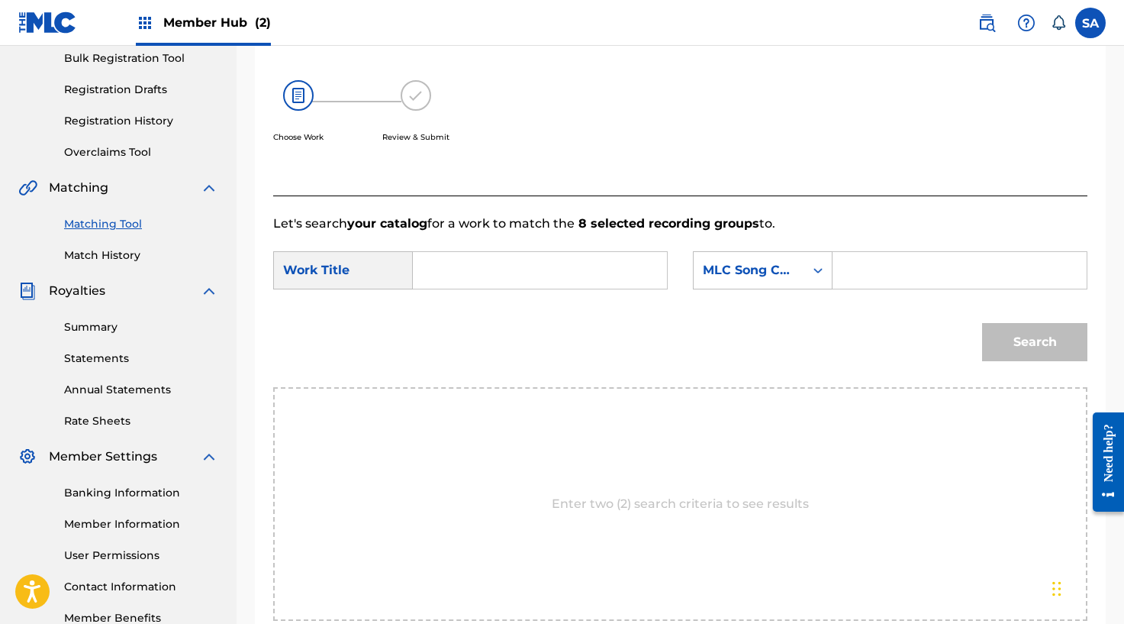
drag, startPoint x: 441, startPoint y: 272, endPoint x: 440, endPoint y: 264, distance: 7.8
click at [441, 272] on input "Search Form" at bounding box center [540, 270] width 228 height 37
paste input "PIECES"
type input "PIECES"
click at [872, 262] on input "Search Form" at bounding box center [960, 270] width 228 height 37
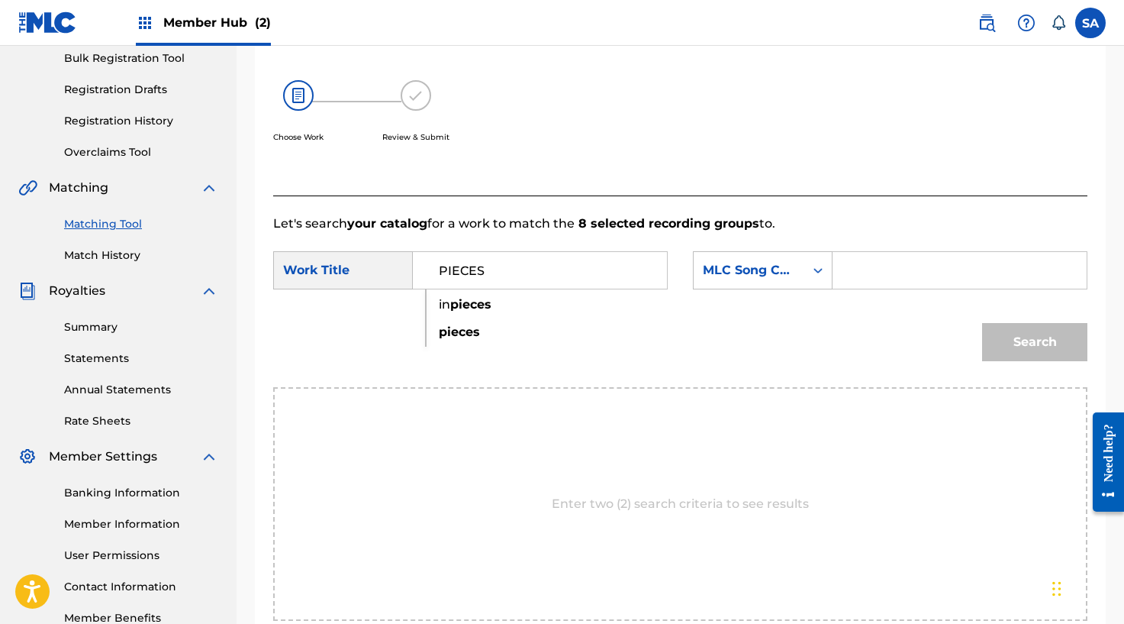
paste input "PM8VA4"
type input "PM8VA4"
click at [1052, 356] on button "Search" at bounding box center [1034, 342] width 105 height 38
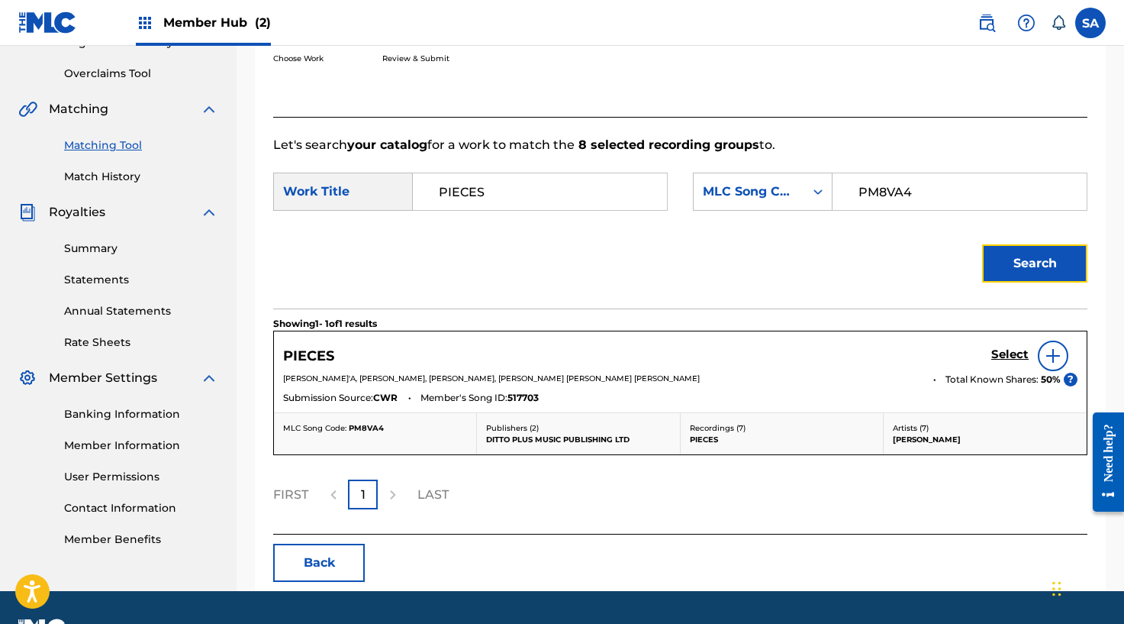
scroll to position [334, 0]
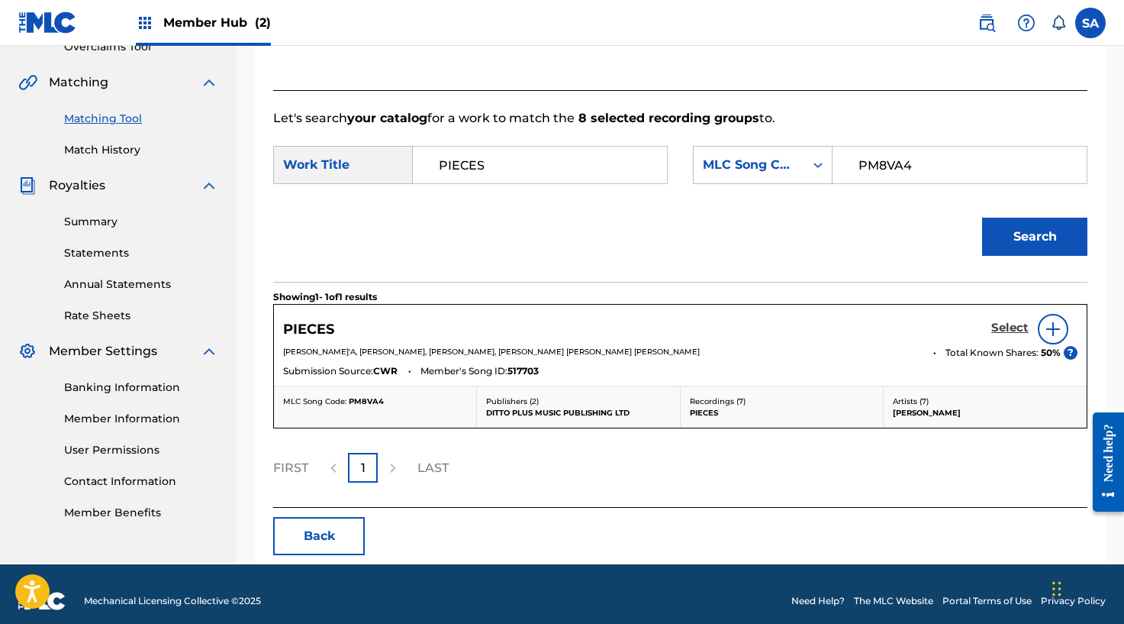
click at [992, 330] on h5 "Select" at bounding box center [1009, 328] width 37 height 15
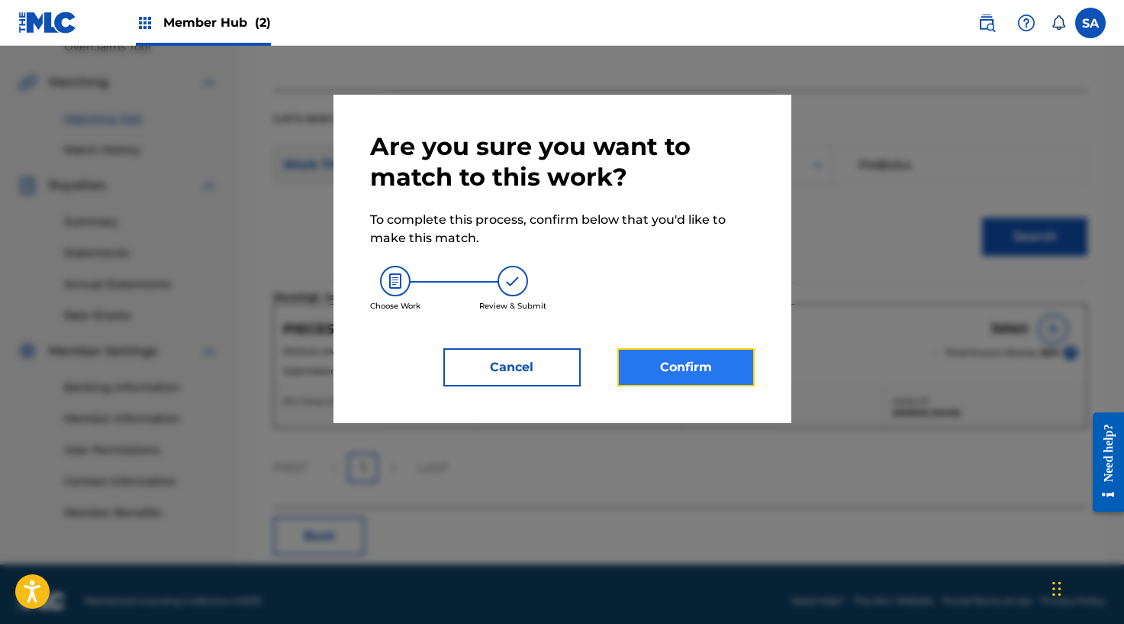
click at [720, 372] on button "Confirm" at bounding box center [685, 367] width 137 height 38
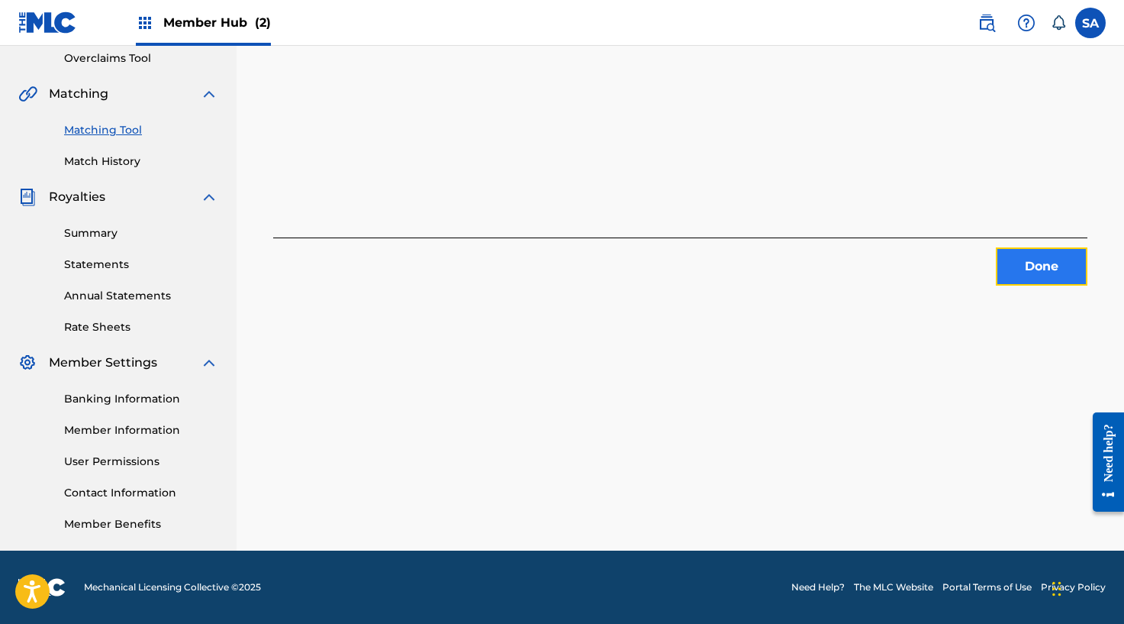
click at [1057, 259] on button "Done" at bounding box center [1042, 266] width 92 height 38
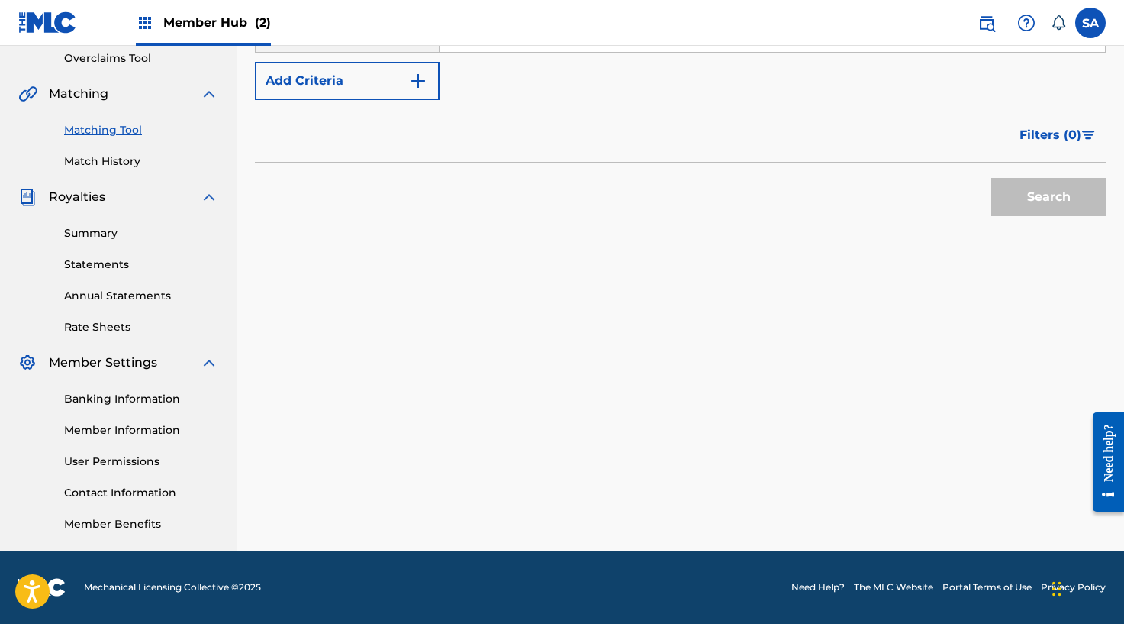
scroll to position [0, 0]
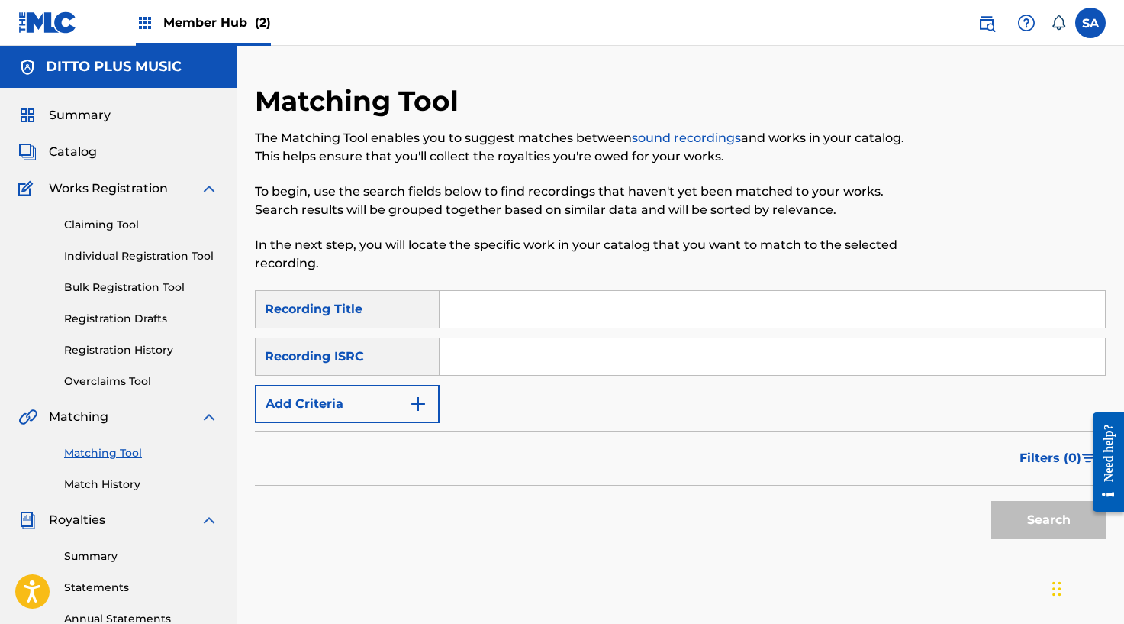
click at [486, 313] on input "Search Form" at bounding box center [773, 309] width 666 height 37
paste input "JAZZ IS FOR ORDINARY PEOPLE"
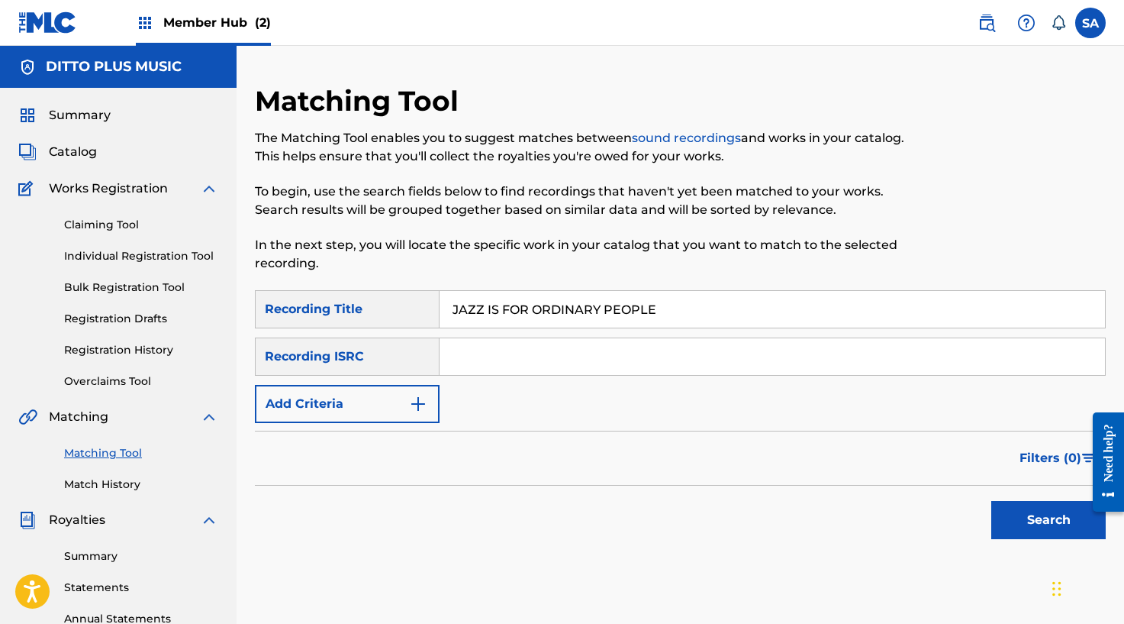
type input "JAZZ IS FOR ORDINARY PEOPLE"
click at [991, 501] on button "Search" at bounding box center [1048, 520] width 114 height 38
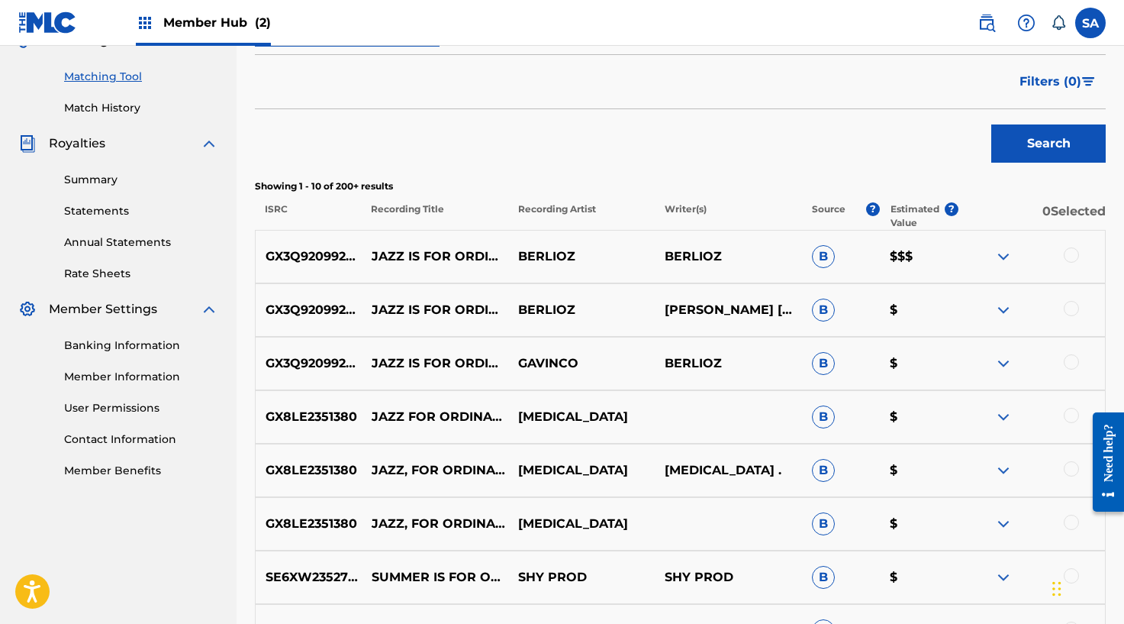
scroll to position [439, 0]
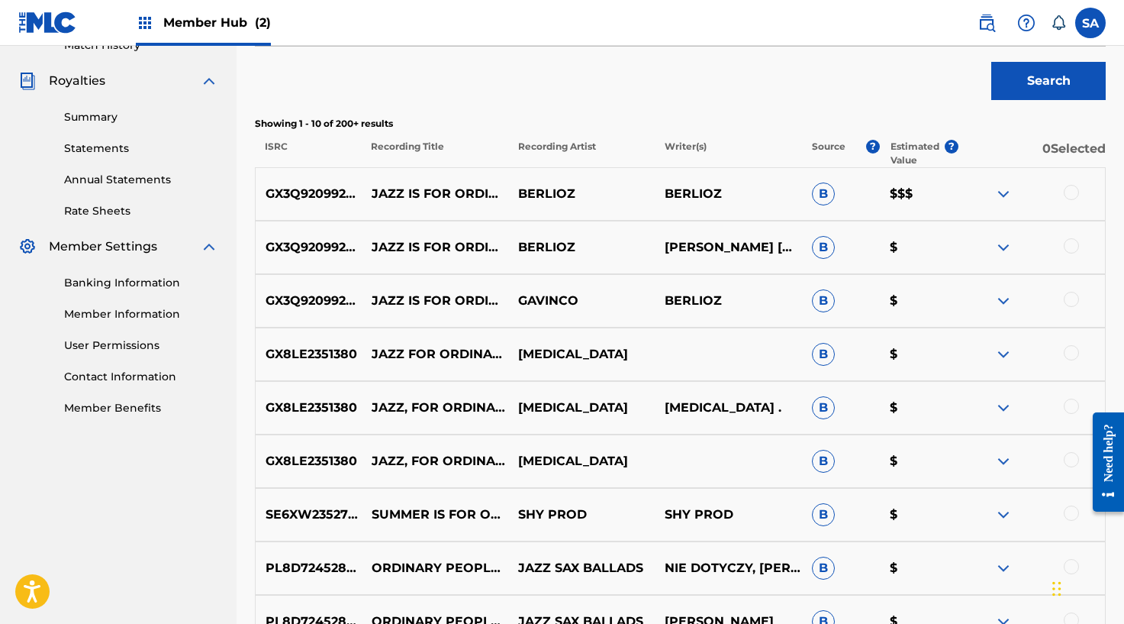
click at [1051, 192] on div at bounding box center [1032, 194] width 147 height 18
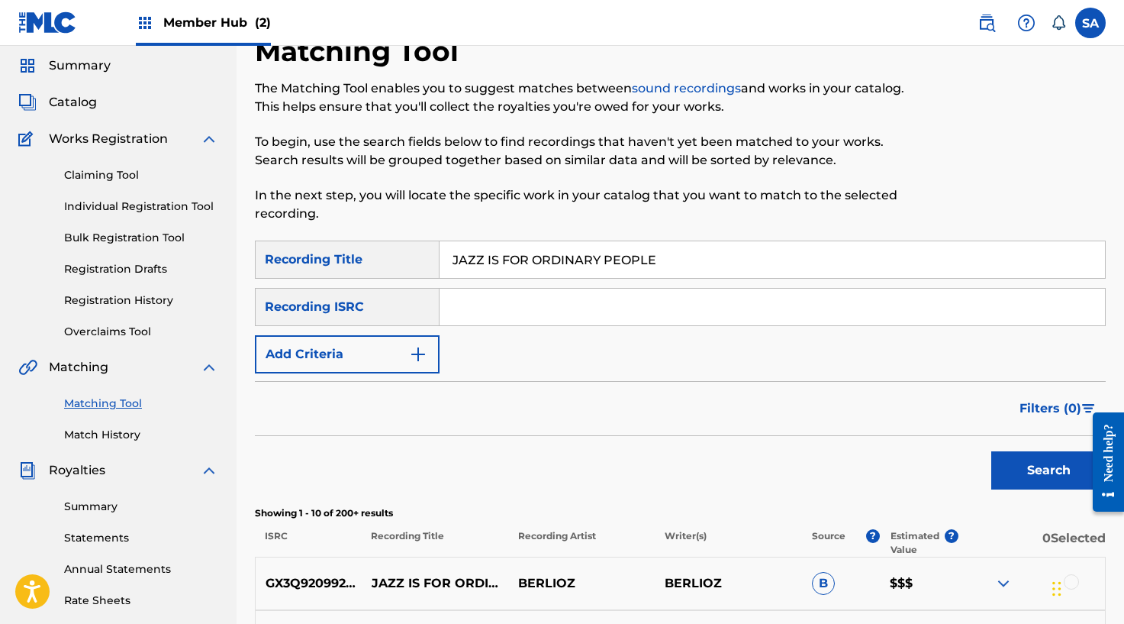
scroll to position [0, 0]
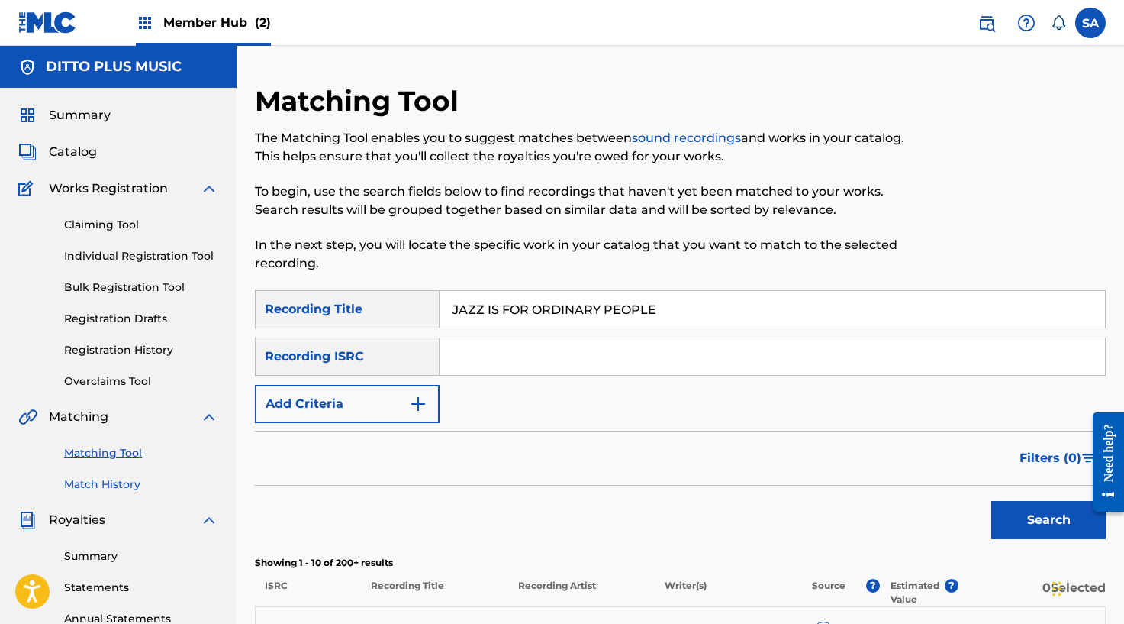
click at [85, 482] on link "Match History" at bounding box center [141, 484] width 154 height 16
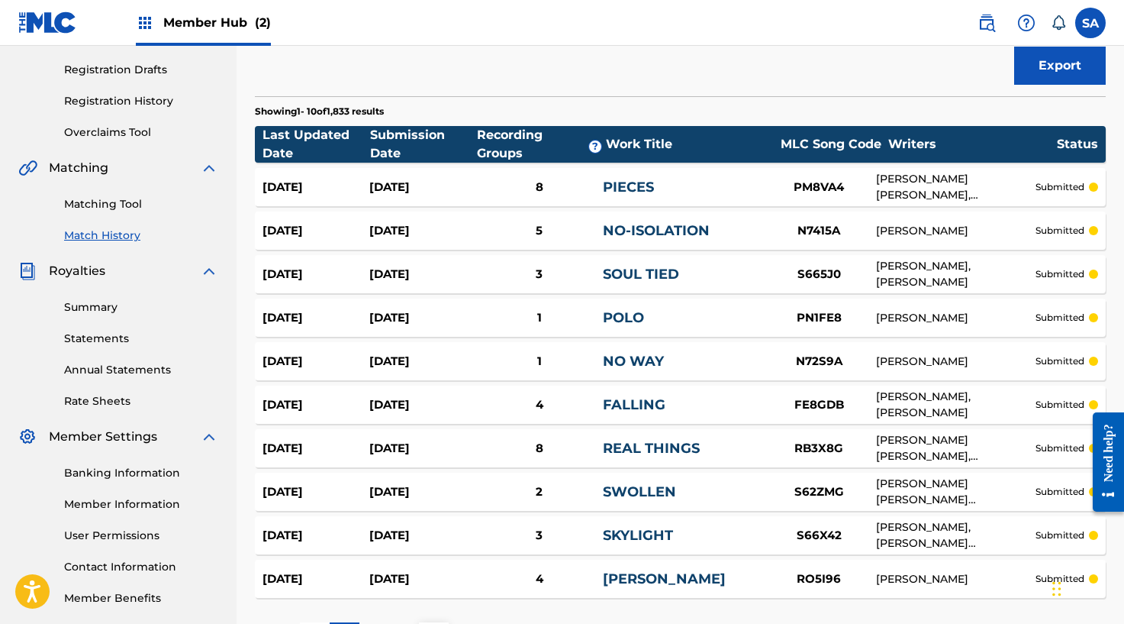
scroll to position [356, 0]
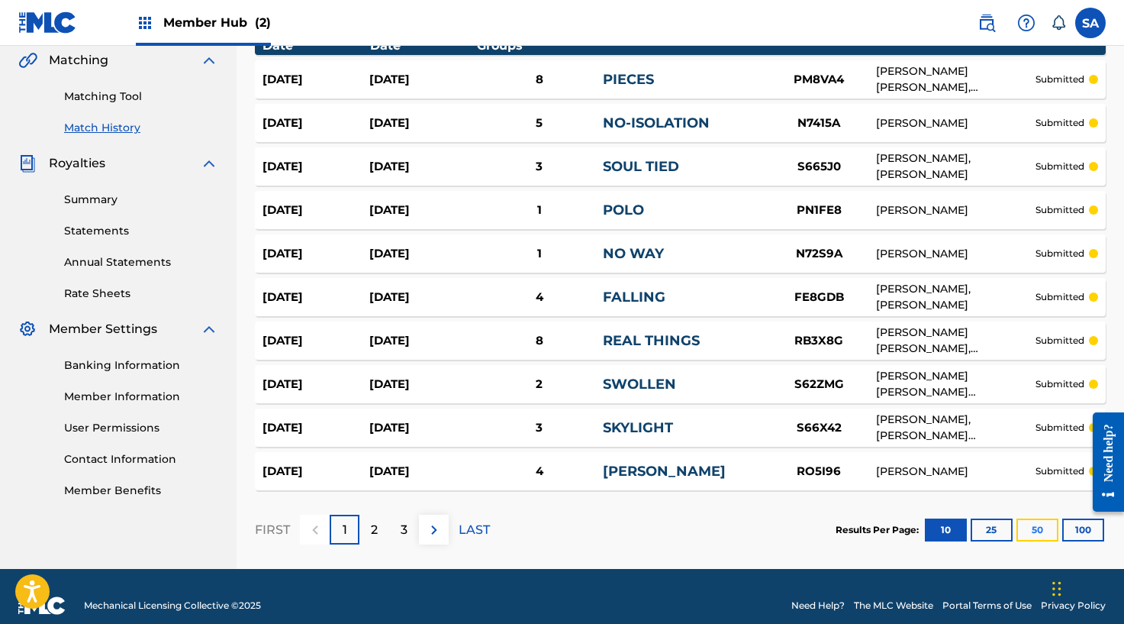
click at [1043, 518] on button "50" at bounding box center [1038, 529] width 42 height 23
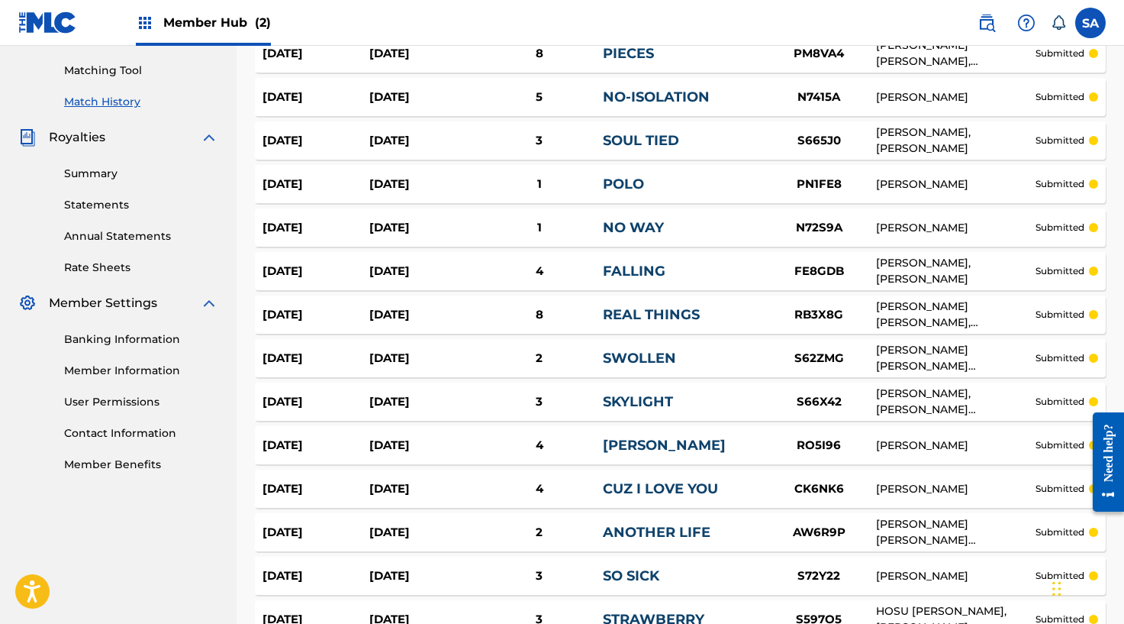
scroll to position [0, 0]
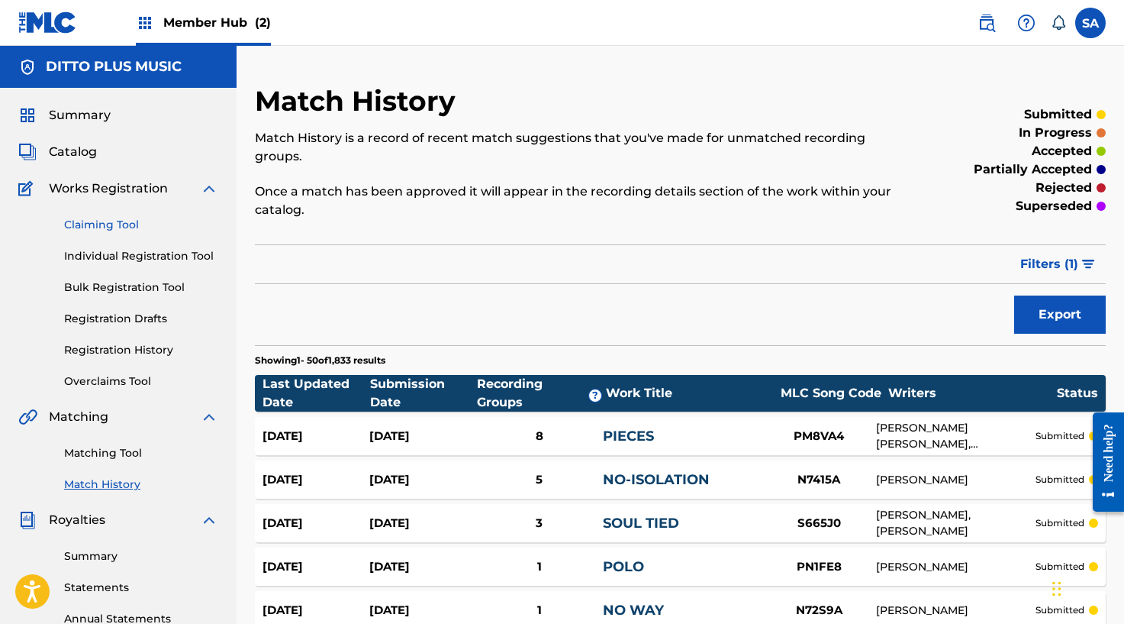
click at [114, 226] on link "Claiming Tool" at bounding box center [141, 225] width 154 height 16
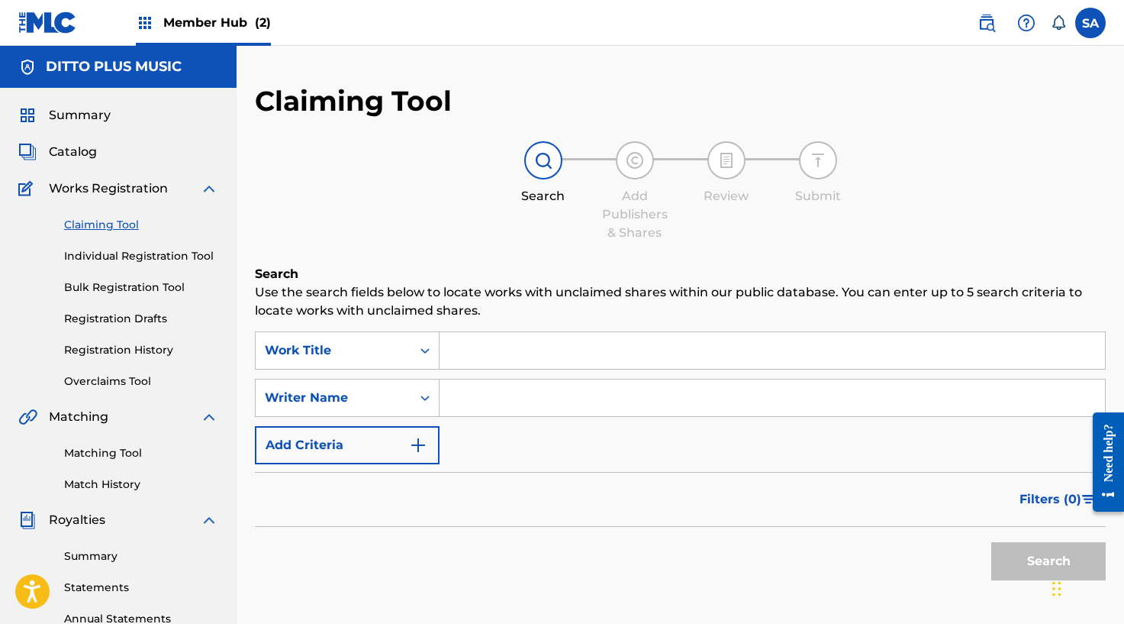
click at [89, 462] on div "Matching Tool Match History" at bounding box center [118, 459] width 200 height 66
drag, startPoint x: 95, startPoint y: 449, endPoint x: 198, endPoint y: 447, distance: 102.3
click at [95, 449] on link "Matching Tool" at bounding box center [141, 453] width 154 height 16
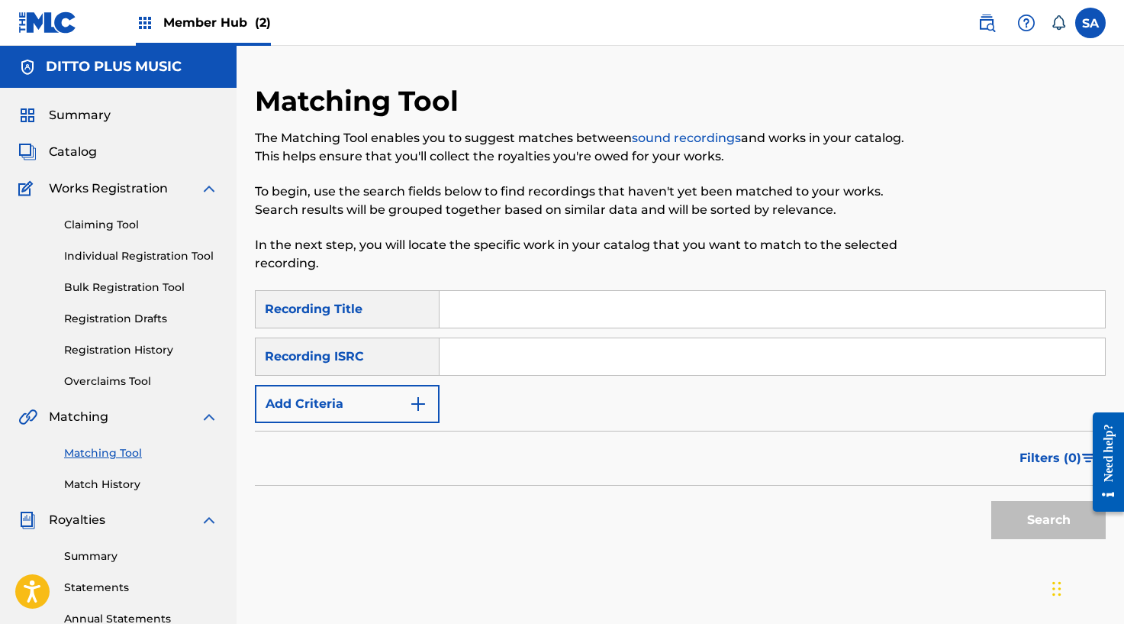
click at [460, 299] on input "Search Form" at bounding box center [773, 309] width 666 height 37
paste input "THE LATEST"
type input "THE LATEST"
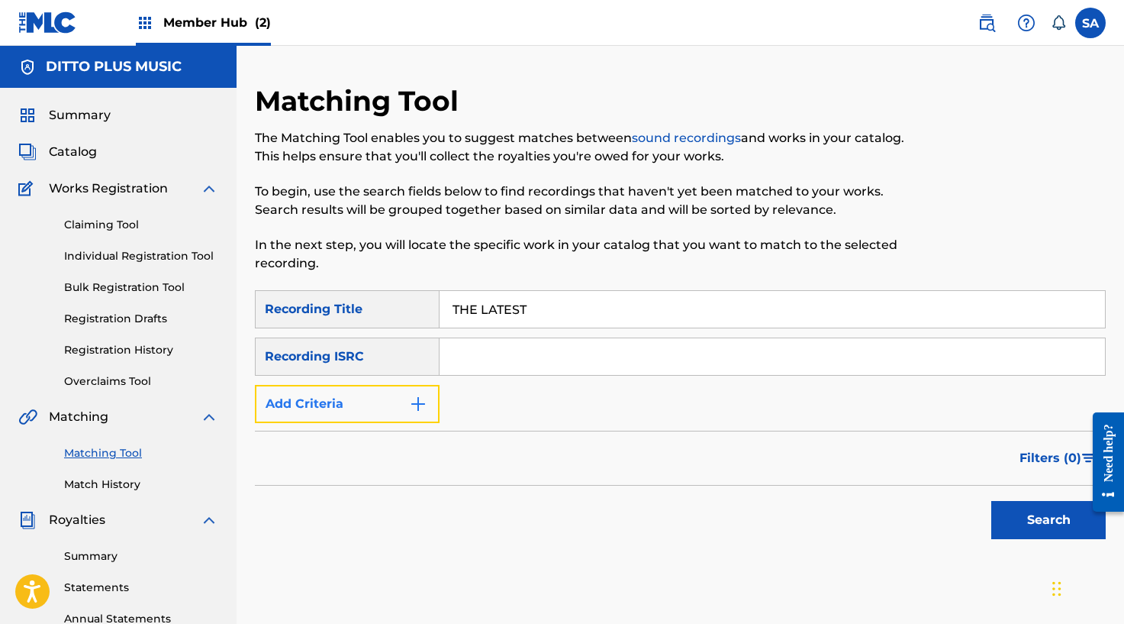
click at [424, 400] on img "Search Form" at bounding box center [418, 404] width 18 height 18
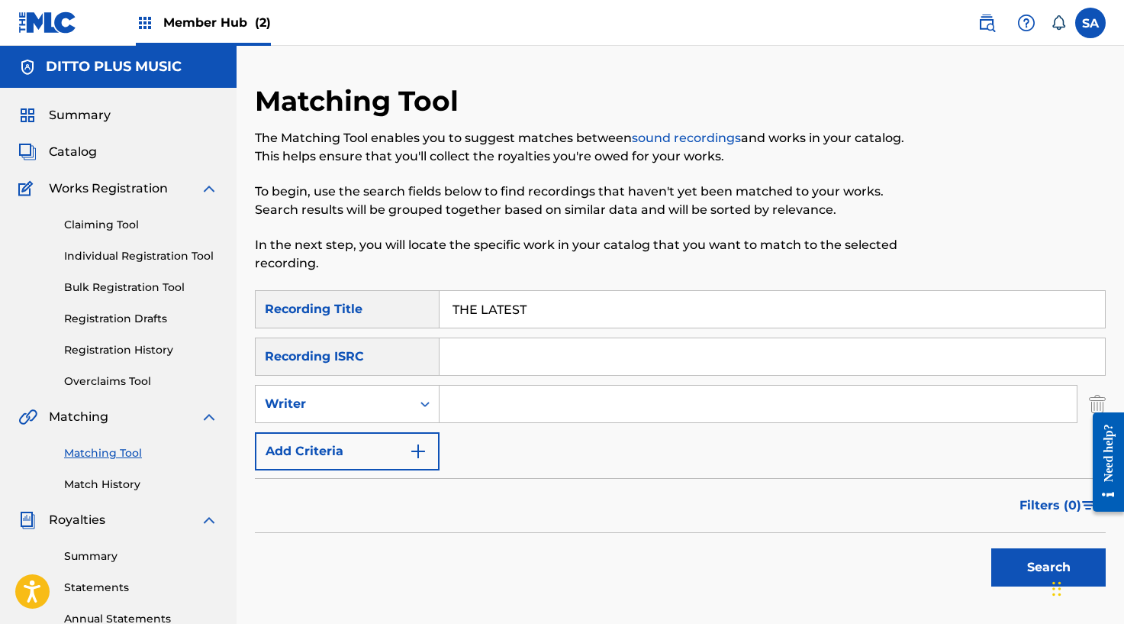
click at [461, 401] on input "Search Form" at bounding box center [758, 403] width 637 height 37
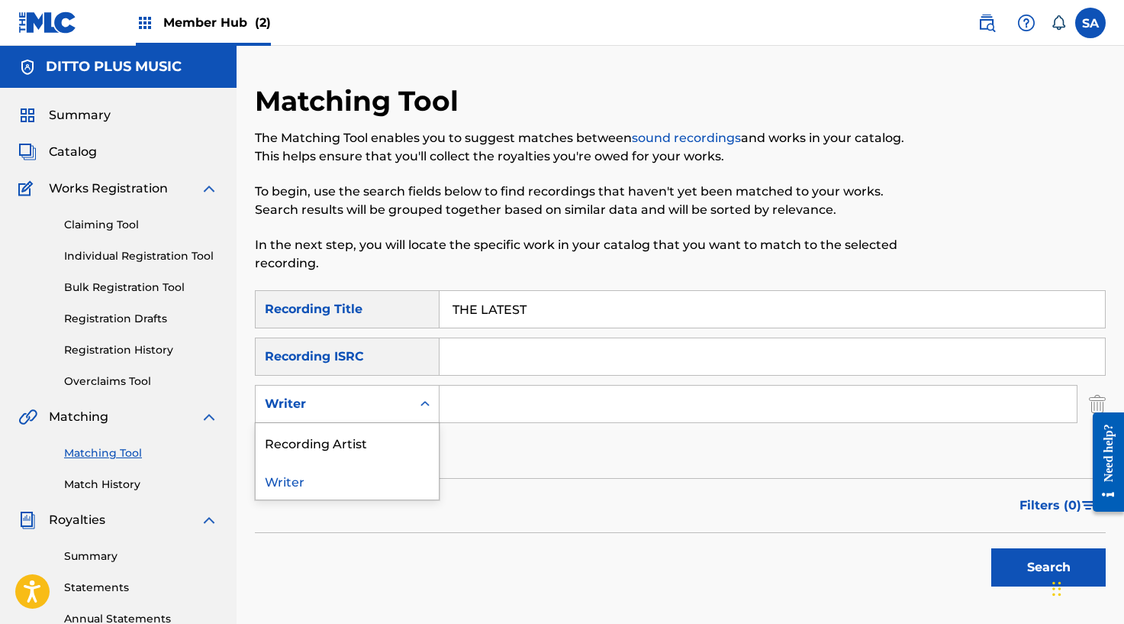
click at [364, 415] on div "Writer" at bounding box center [334, 403] width 156 height 29
click at [364, 439] on div "Recording Artist" at bounding box center [347, 442] width 183 height 38
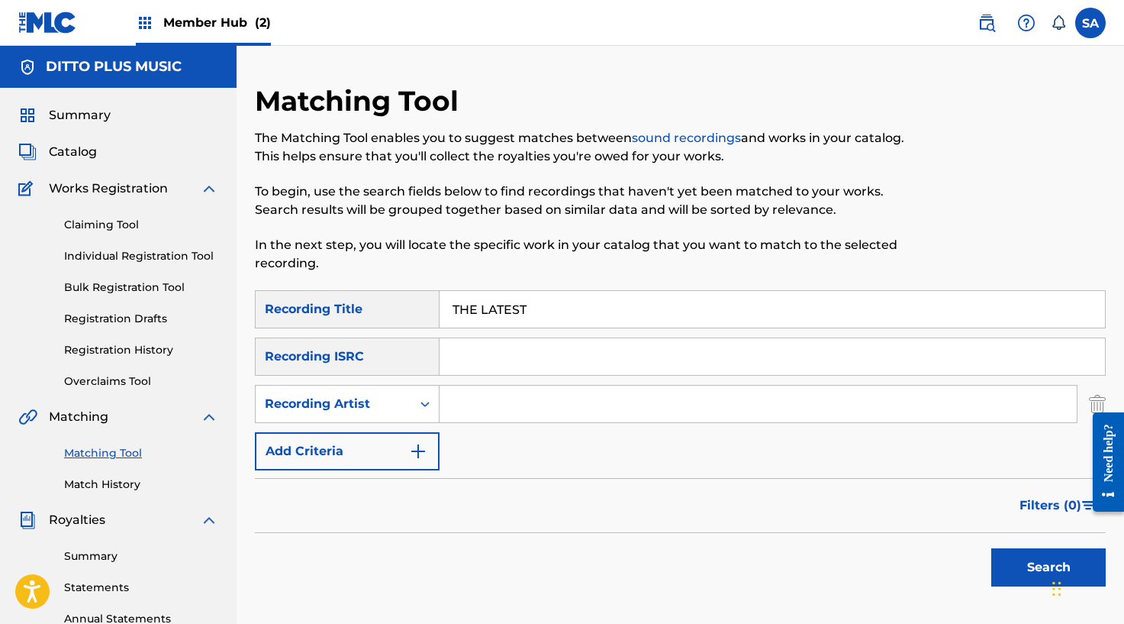
click at [482, 407] on input "Search Form" at bounding box center [758, 403] width 637 height 37
type input "[PERSON_NAME]"
click at [991, 548] on button "Search" at bounding box center [1048, 567] width 114 height 38
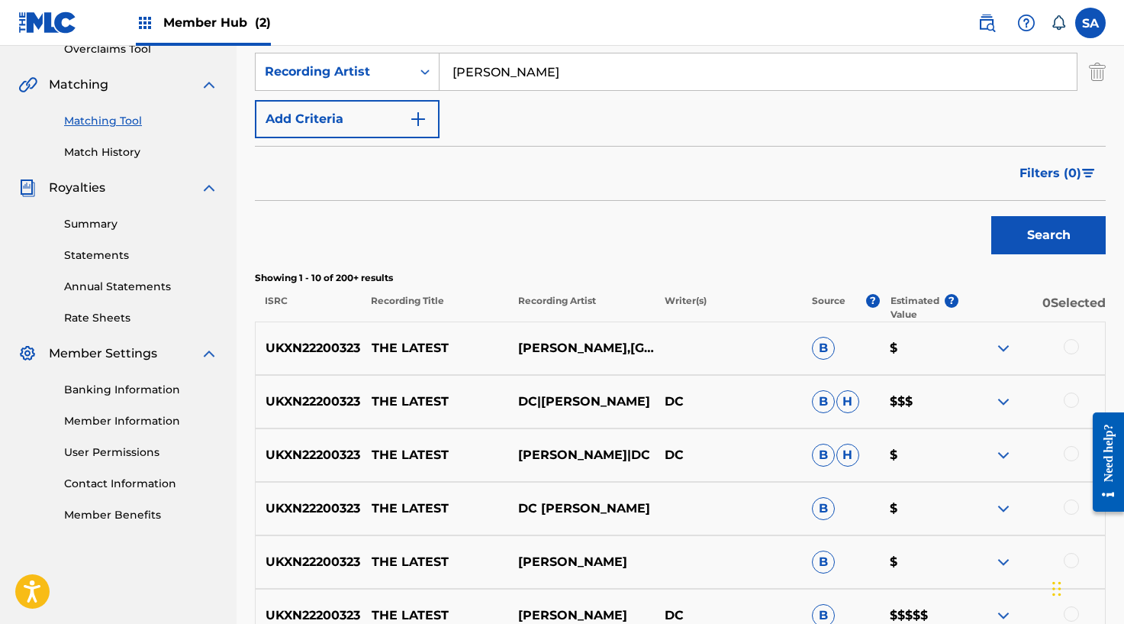
scroll to position [333, 0]
click at [1074, 338] on div at bounding box center [1071, 345] width 15 height 15
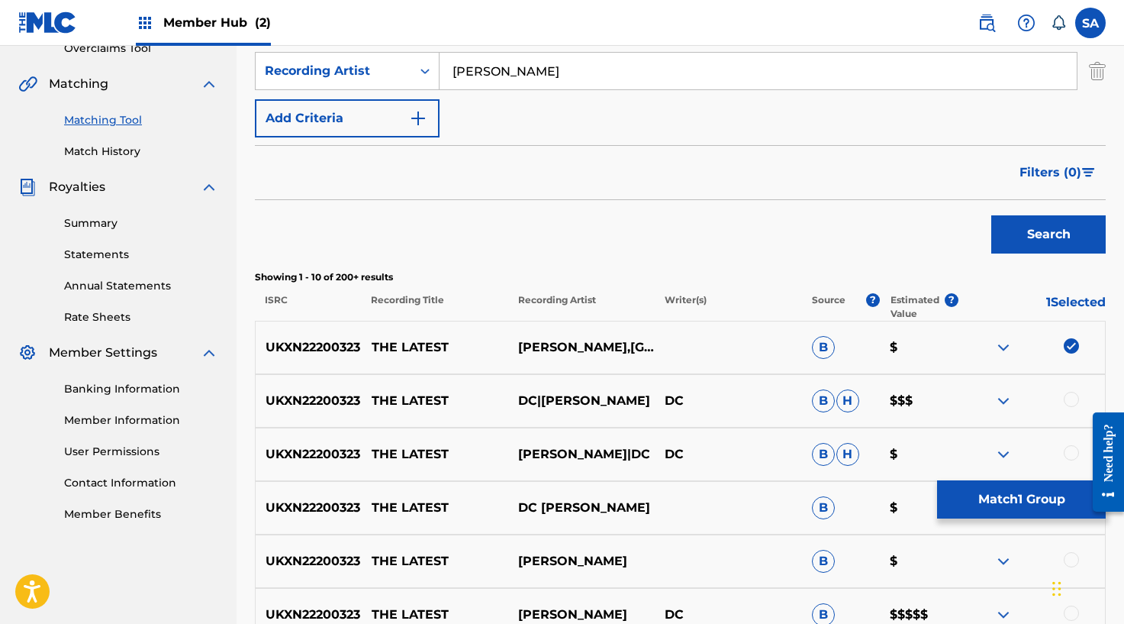
click at [1070, 393] on div at bounding box center [1071, 399] width 15 height 15
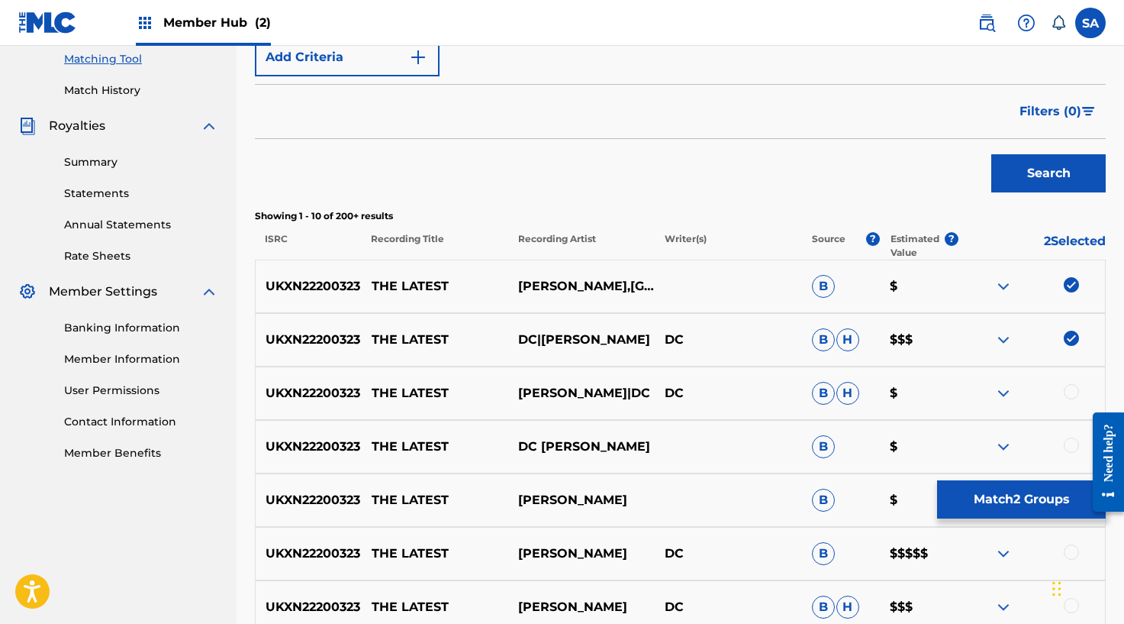
scroll to position [421, 0]
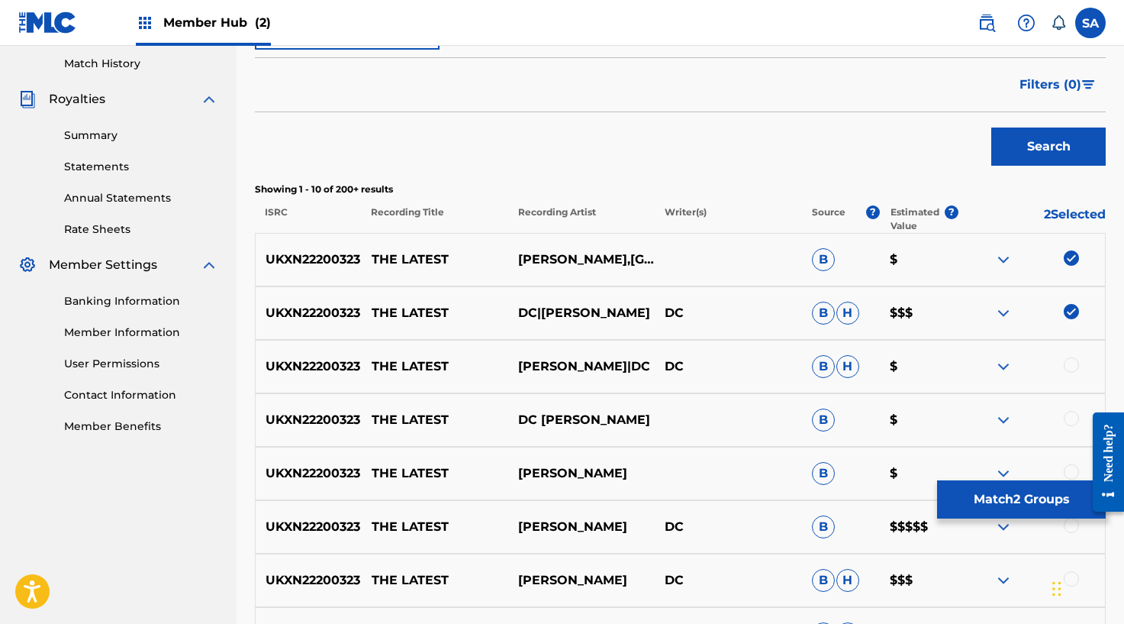
click at [1081, 361] on div at bounding box center [1032, 366] width 147 height 18
click at [1073, 363] on div at bounding box center [1071, 364] width 15 height 15
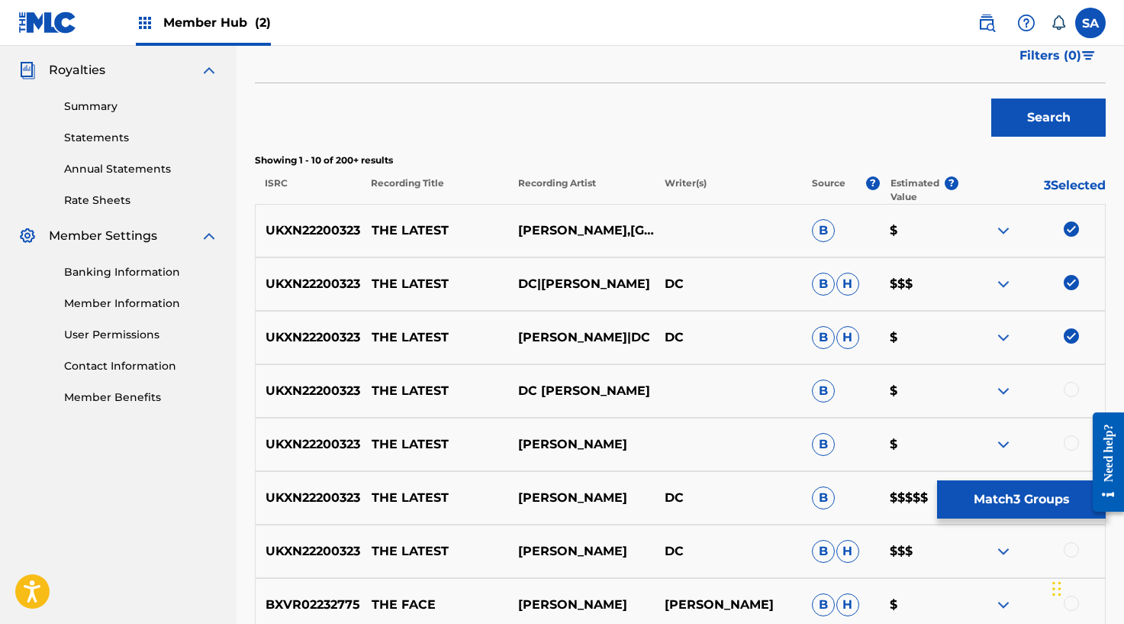
scroll to position [498, 0]
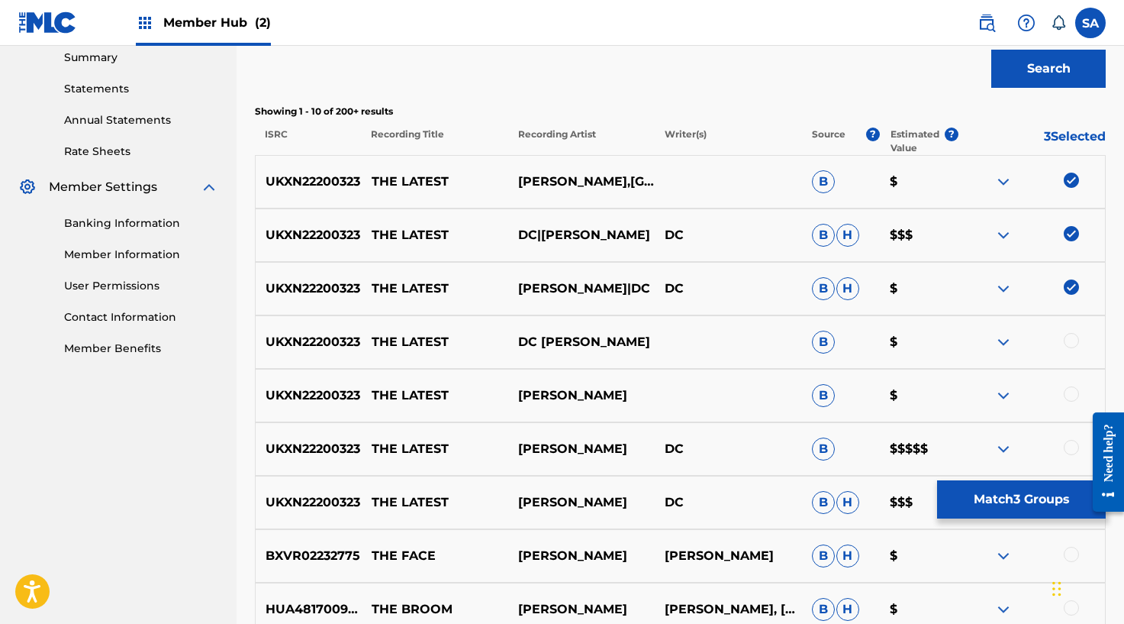
click at [1072, 348] on div "UKXN22200323 THE LATEST DC [PERSON_NAME] $" at bounding box center [680, 341] width 851 height 53
click at [1071, 337] on div at bounding box center [1071, 340] width 15 height 15
click at [1069, 396] on div at bounding box center [1071, 393] width 15 height 15
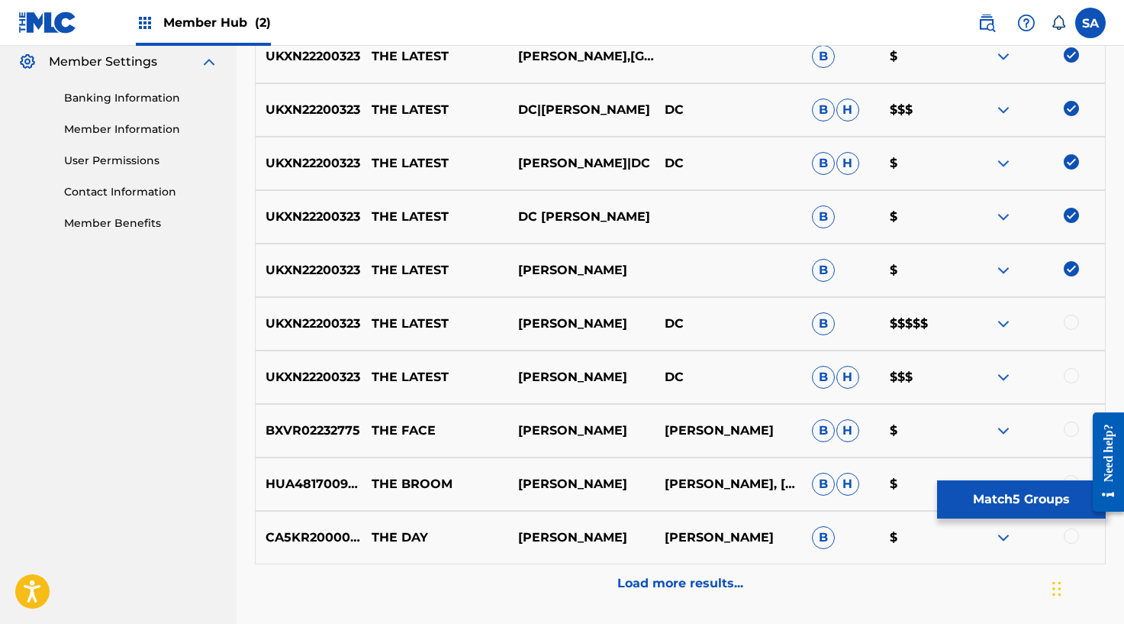
scroll to position [665, 0]
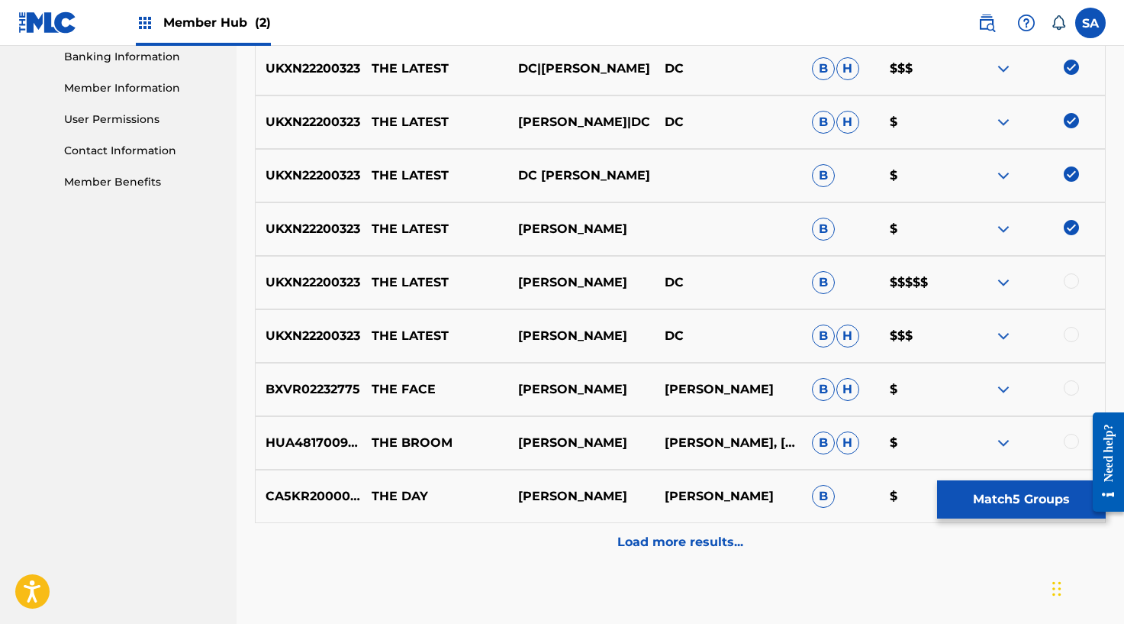
click at [1068, 285] on div at bounding box center [1071, 280] width 15 height 15
click at [1068, 330] on div at bounding box center [1071, 334] width 15 height 15
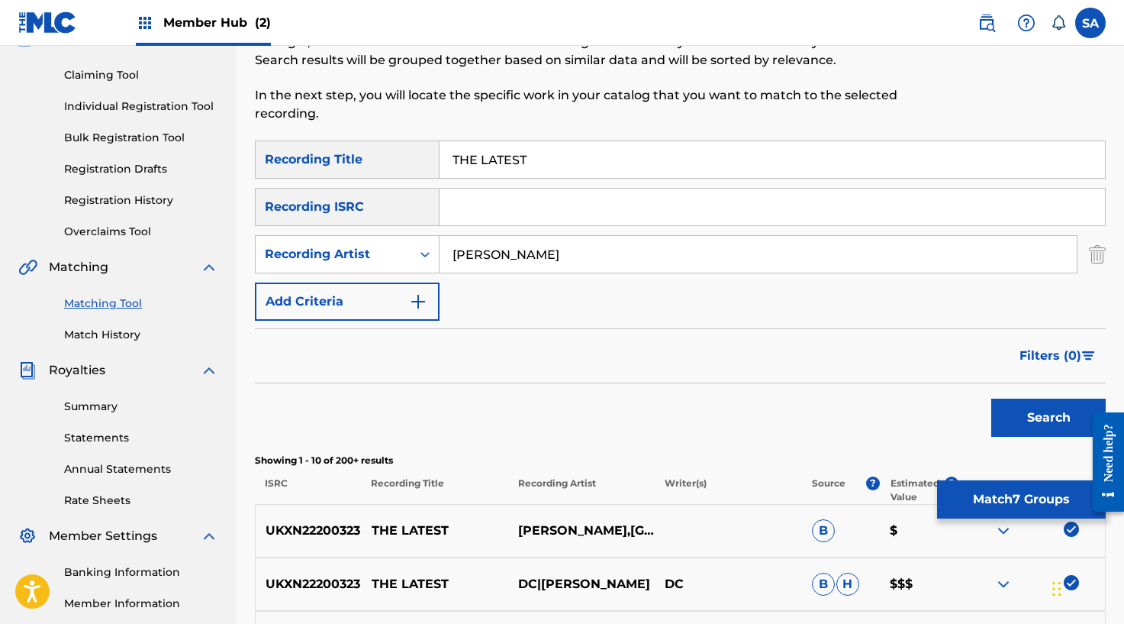
scroll to position [279, 0]
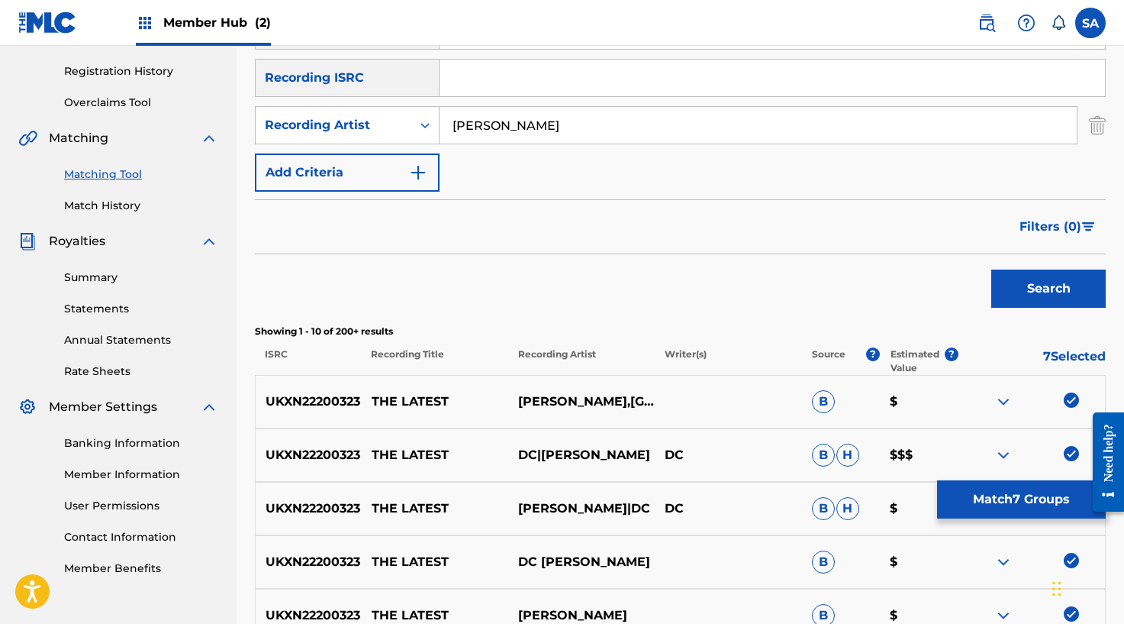
click at [479, 80] on input "Search Form" at bounding box center [773, 78] width 666 height 37
paste input "UKXN22200323"
type input "UKXN22200323"
click at [472, 114] on input "[PERSON_NAME]" at bounding box center [758, 125] width 637 height 37
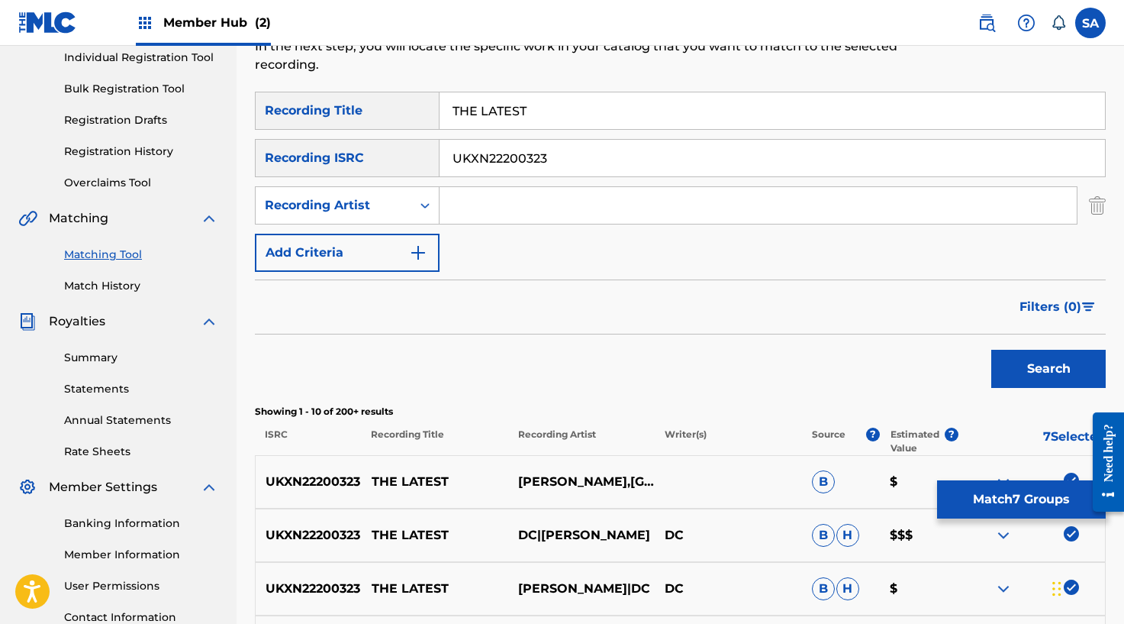
scroll to position [151, 0]
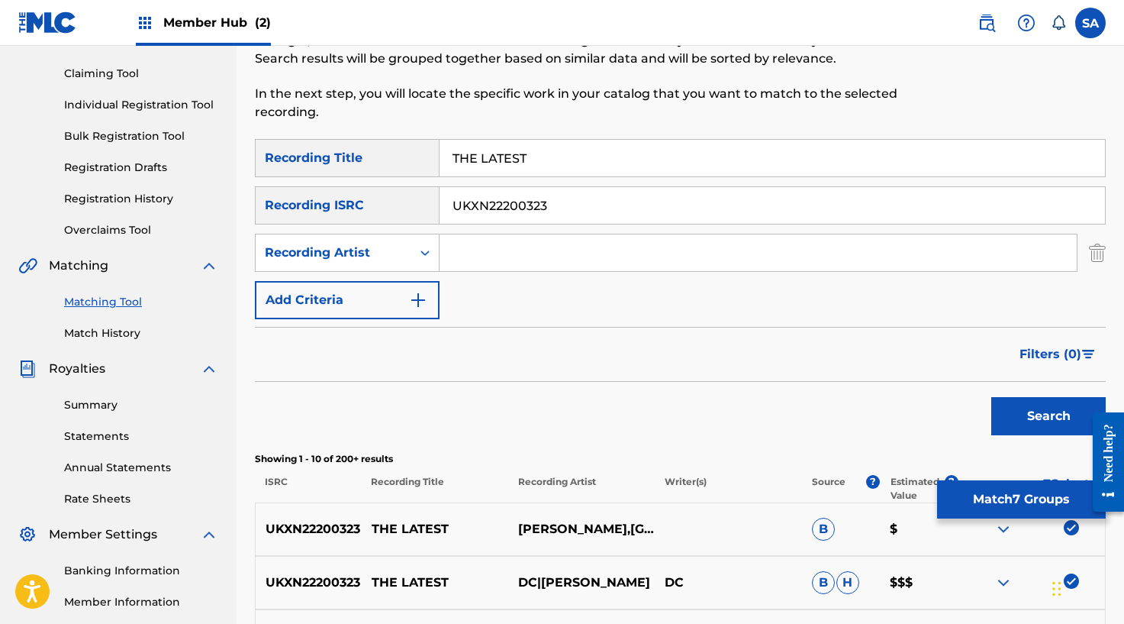
click at [489, 141] on input "THE LATEST" at bounding box center [773, 158] width 666 height 37
click at [485, 148] on input "THE LATEST" at bounding box center [773, 158] width 666 height 37
click at [991, 397] on button "Search" at bounding box center [1048, 416] width 114 height 38
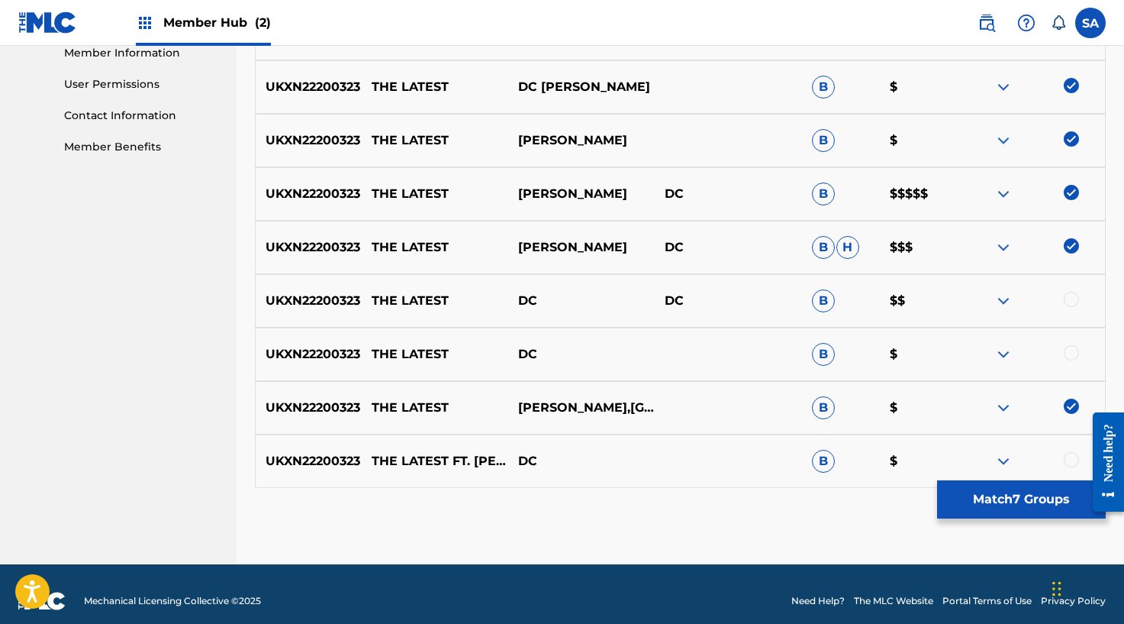
scroll to position [714, 0]
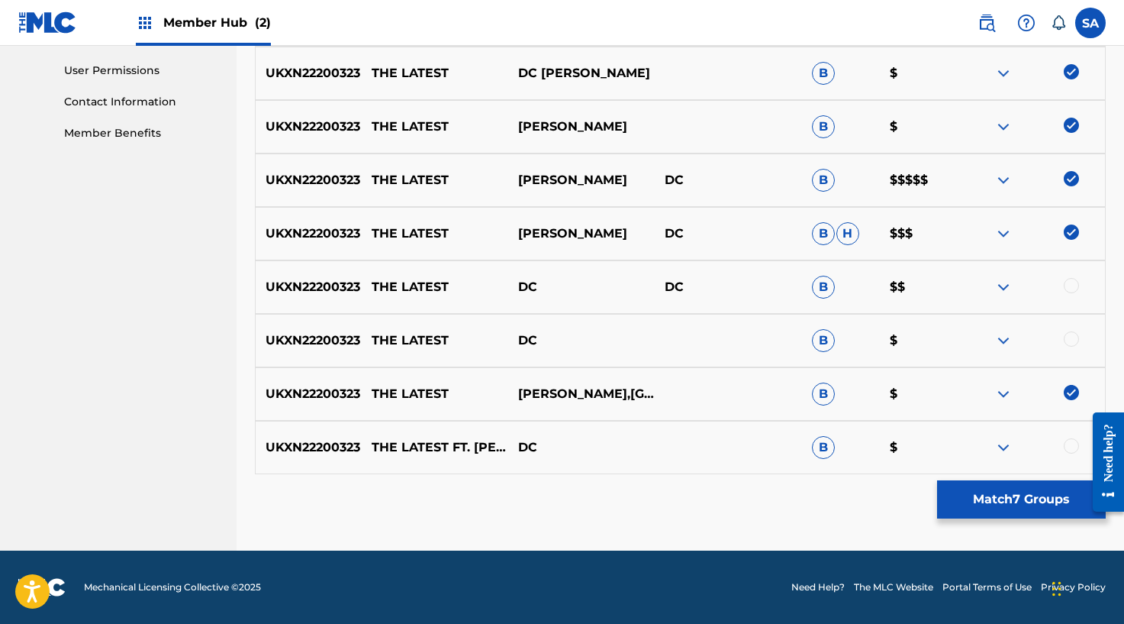
drag, startPoint x: 1069, startPoint y: 290, endPoint x: 1071, endPoint y: 301, distance: 11.5
click at [1069, 290] on div at bounding box center [1071, 285] width 15 height 15
click at [1070, 338] on div at bounding box center [1071, 338] width 15 height 15
click at [1068, 448] on div at bounding box center [1071, 445] width 15 height 15
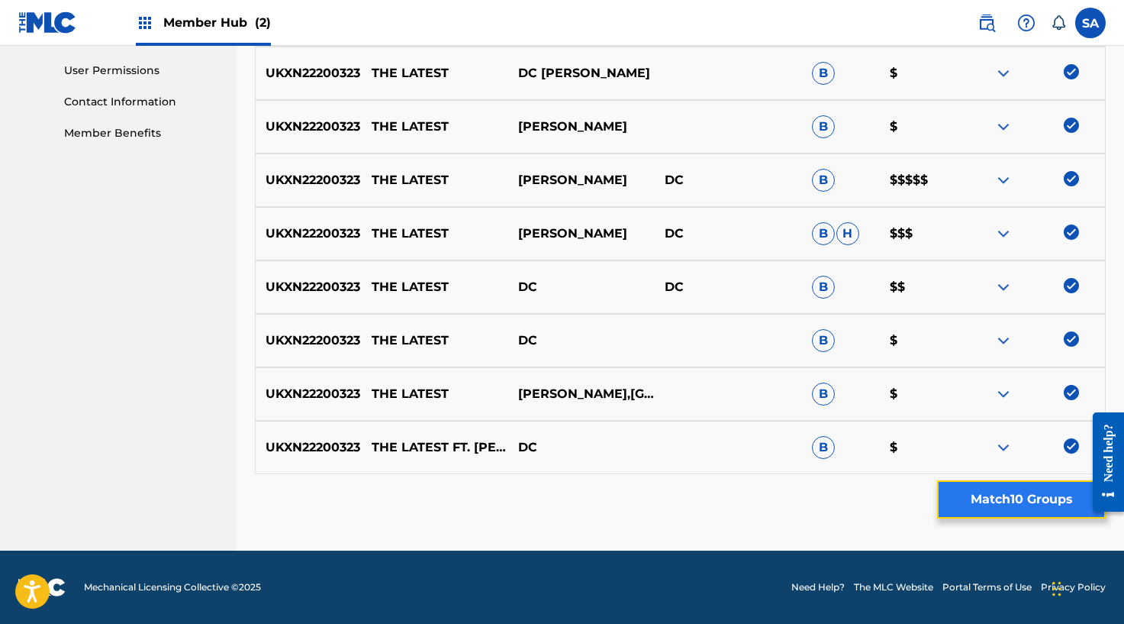
click at [991, 492] on button "Match 10 Groups" at bounding box center [1021, 499] width 169 height 38
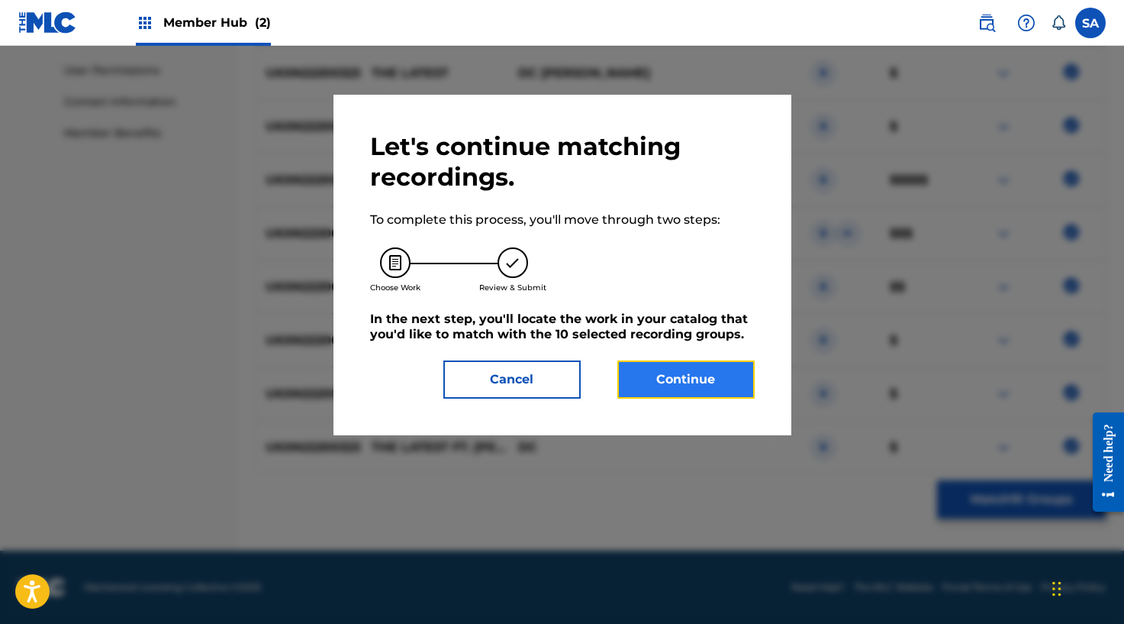
click at [742, 382] on button "Continue" at bounding box center [685, 379] width 137 height 38
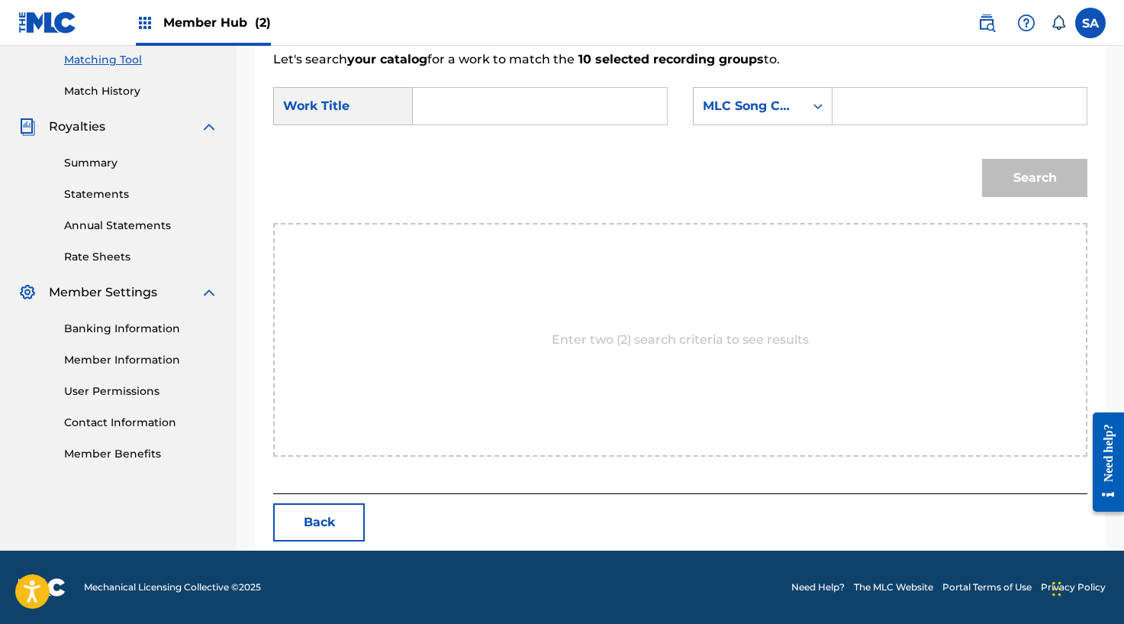
scroll to position [393, 0]
click at [431, 98] on input "Search Form" at bounding box center [540, 106] width 228 height 37
paste input "THE LATEST"
type input "THE LATEST"
click at [860, 105] on input "Search Form" at bounding box center [960, 106] width 228 height 37
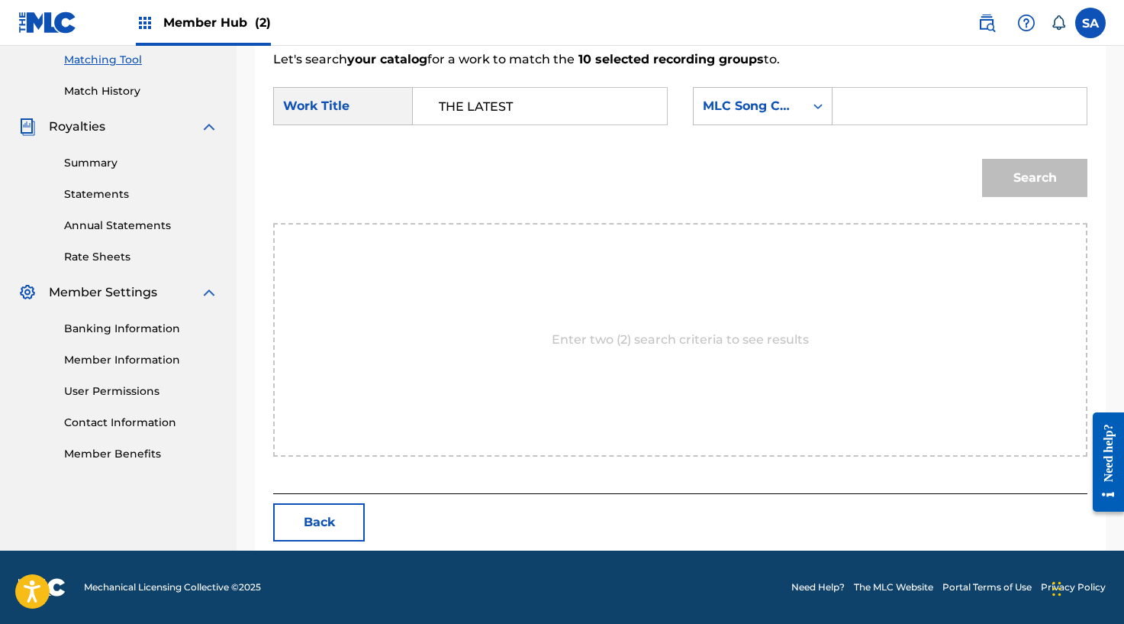
paste input "TW0R2V"
type input "TW0R2V"
click at [1019, 160] on button "Search" at bounding box center [1034, 178] width 105 height 38
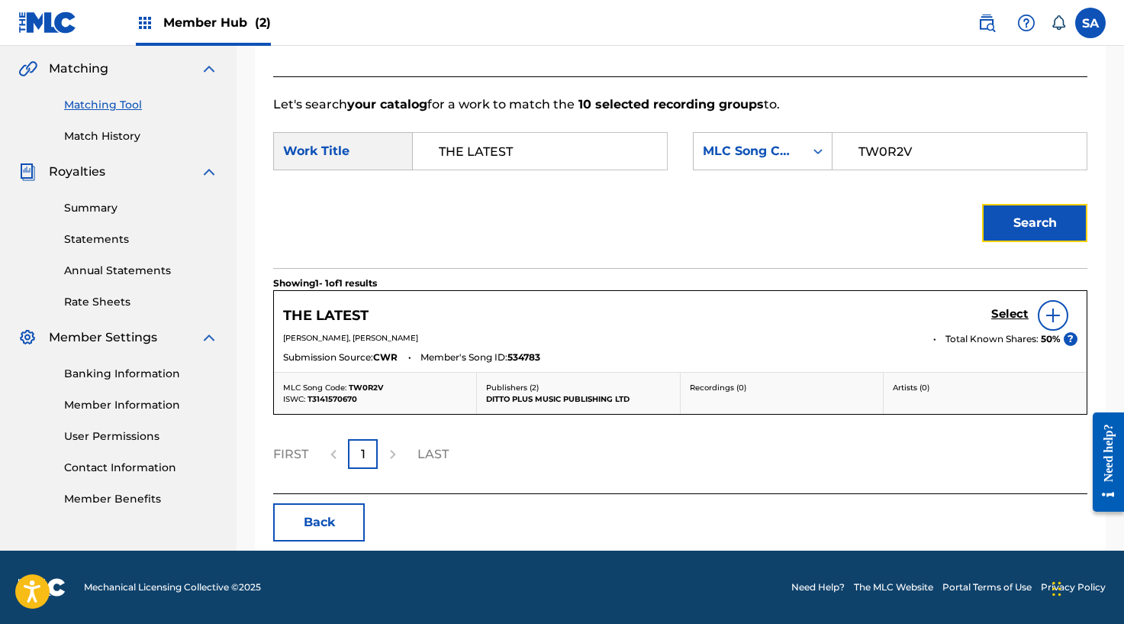
scroll to position [347, 0]
click at [1046, 312] on img at bounding box center [1053, 316] width 18 height 18
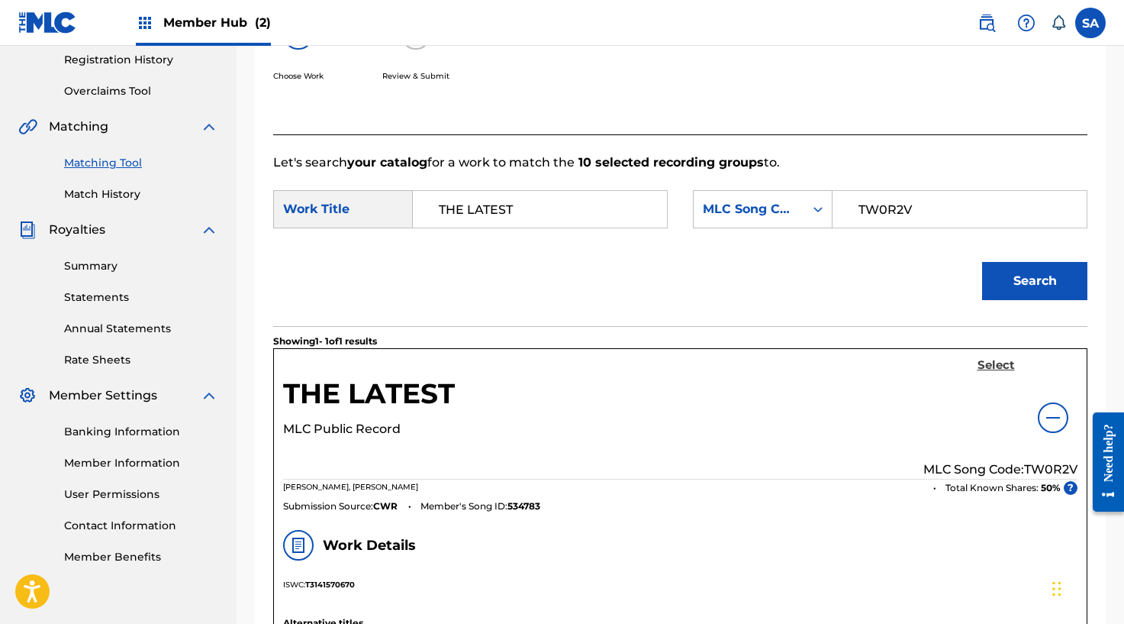
scroll to position [293, 0]
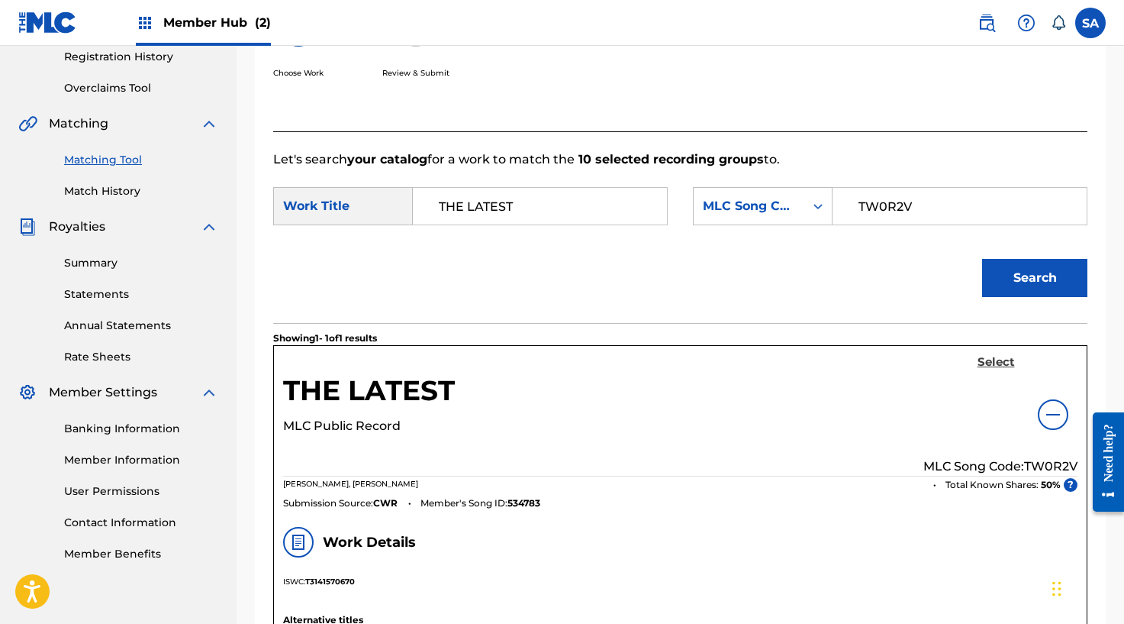
click at [992, 358] on h5 "Select" at bounding box center [996, 362] width 37 height 15
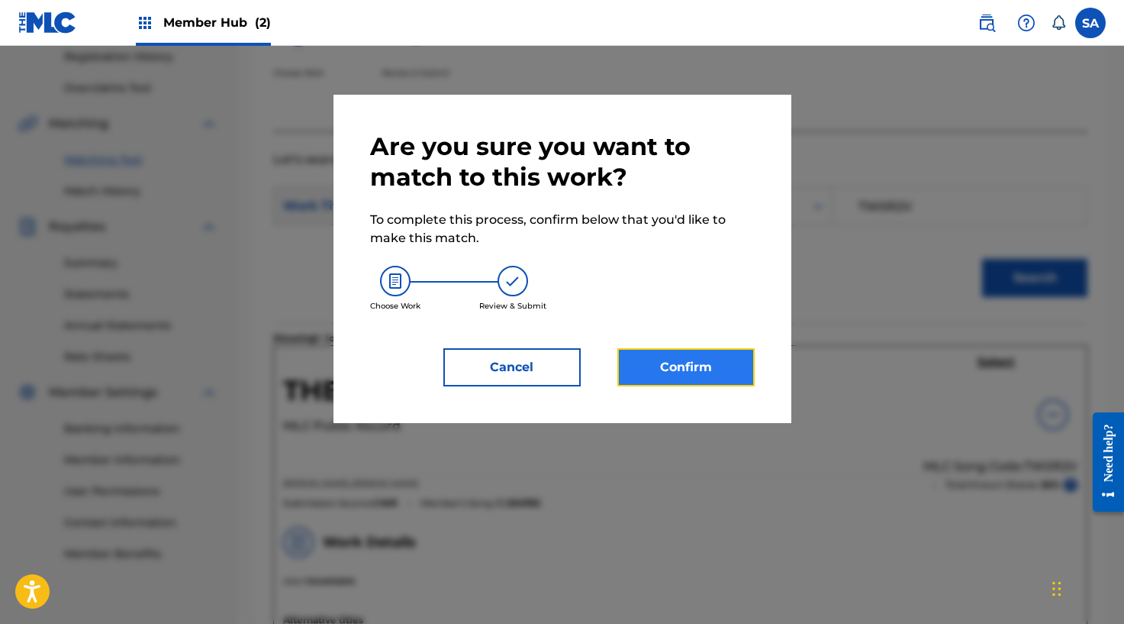
click at [691, 383] on button "Confirm" at bounding box center [685, 367] width 137 height 38
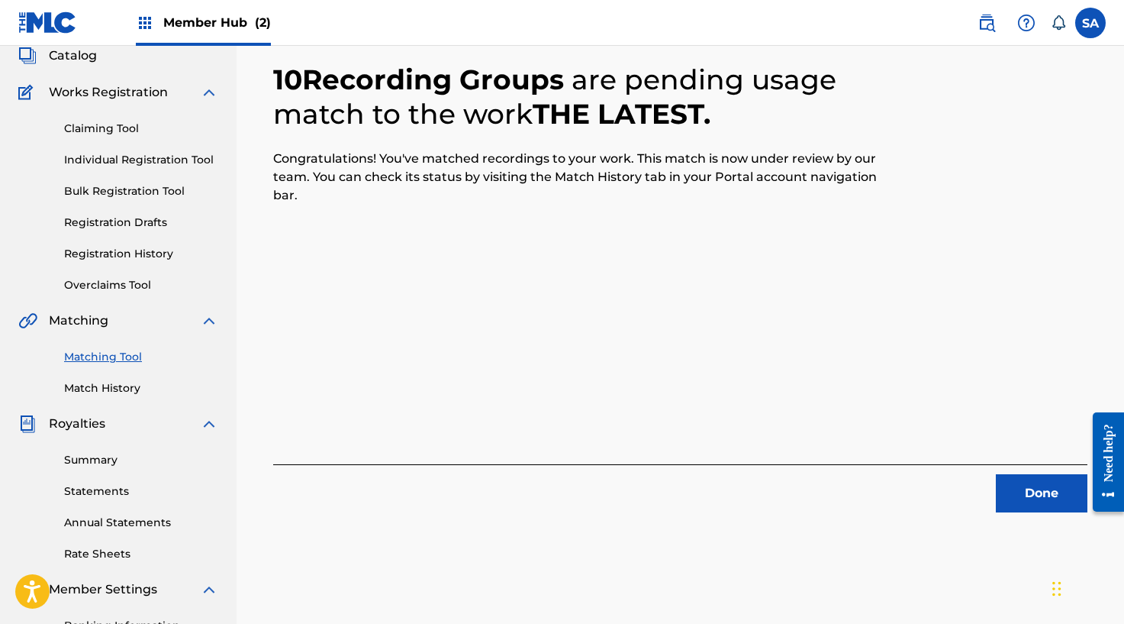
scroll to position [82, 0]
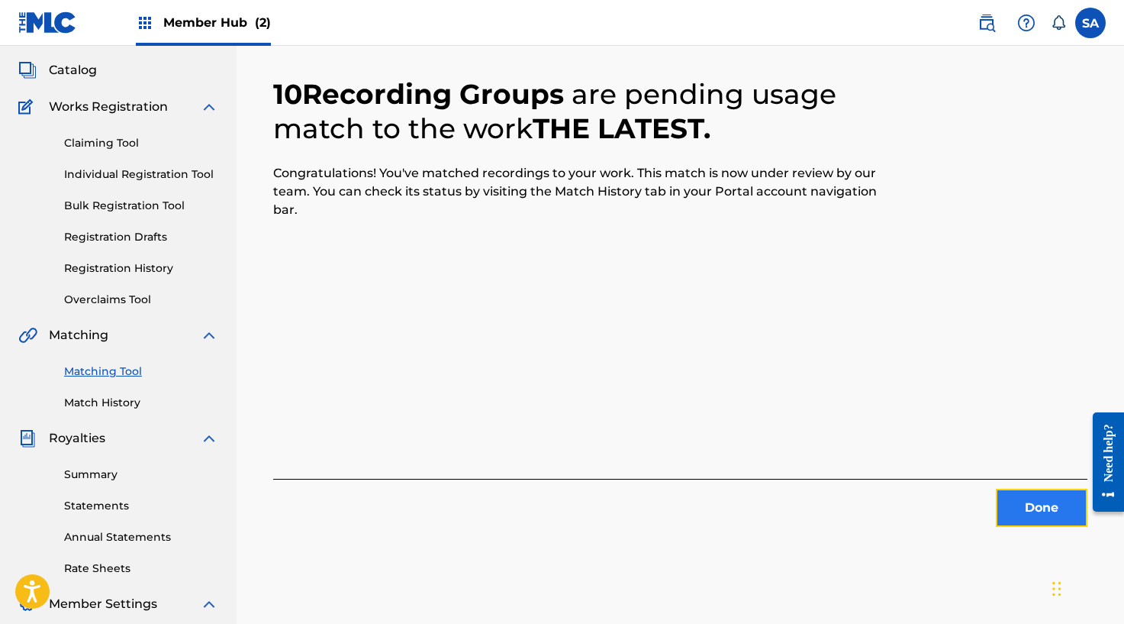
click at [1013, 491] on button "Done" at bounding box center [1042, 507] width 92 height 38
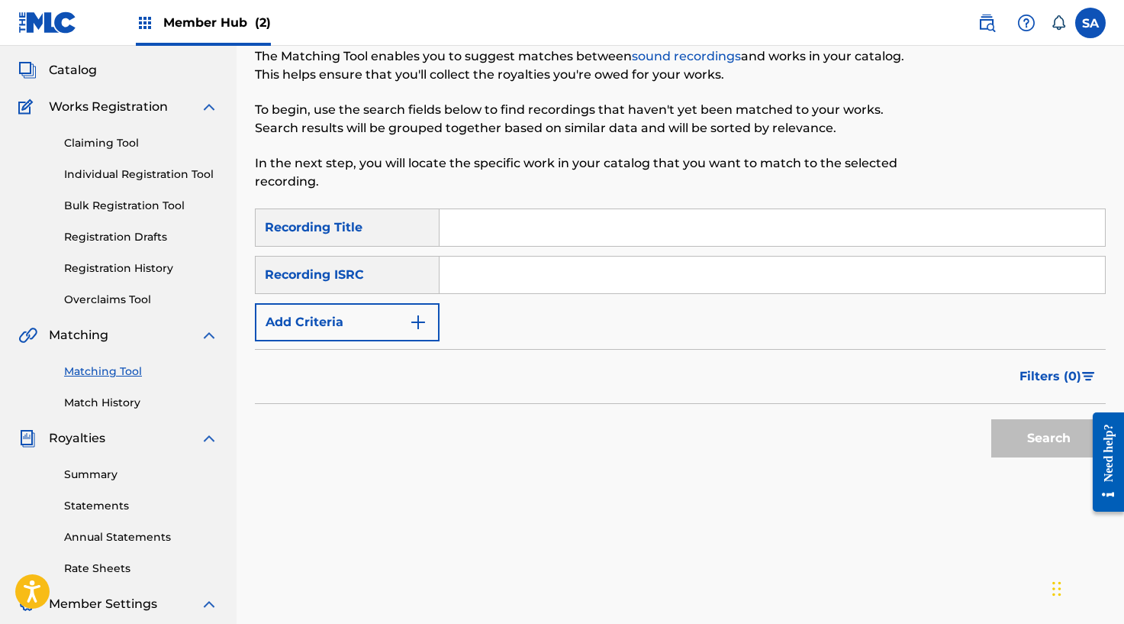
click at [462, 219] on input "Search Form" at bounding box center [773, 227] width 666 height 37
paste input "BACK2JAIL"
type input "BACK2JAIL"
click at [991, 419] on button "Search" at bounding box center [1048, 438] width 114 height 38
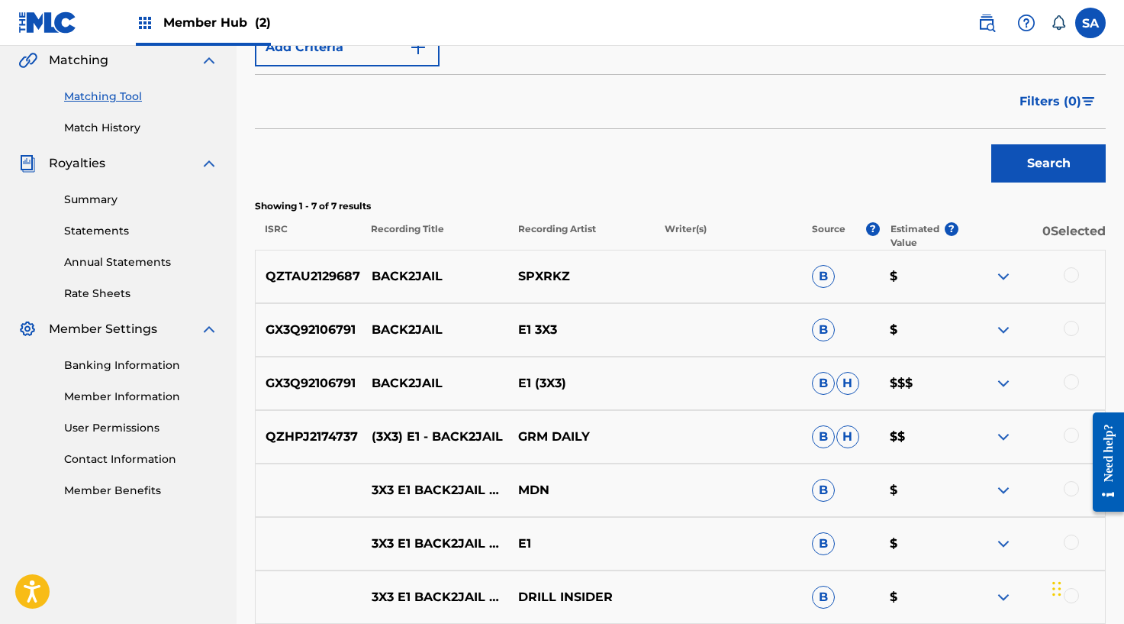
scroll to position [357, 0]
click at [1078, 269] on div at bounding box center [1032, 275] width 147 height 18
drag, startPoint x: 1070, startPoint y: 331, endPoint x: 1062, endPoint y: 327, distance: 9.2
click at [1070, 331] on div at bounding box center [1071, 327] width 15 height 15
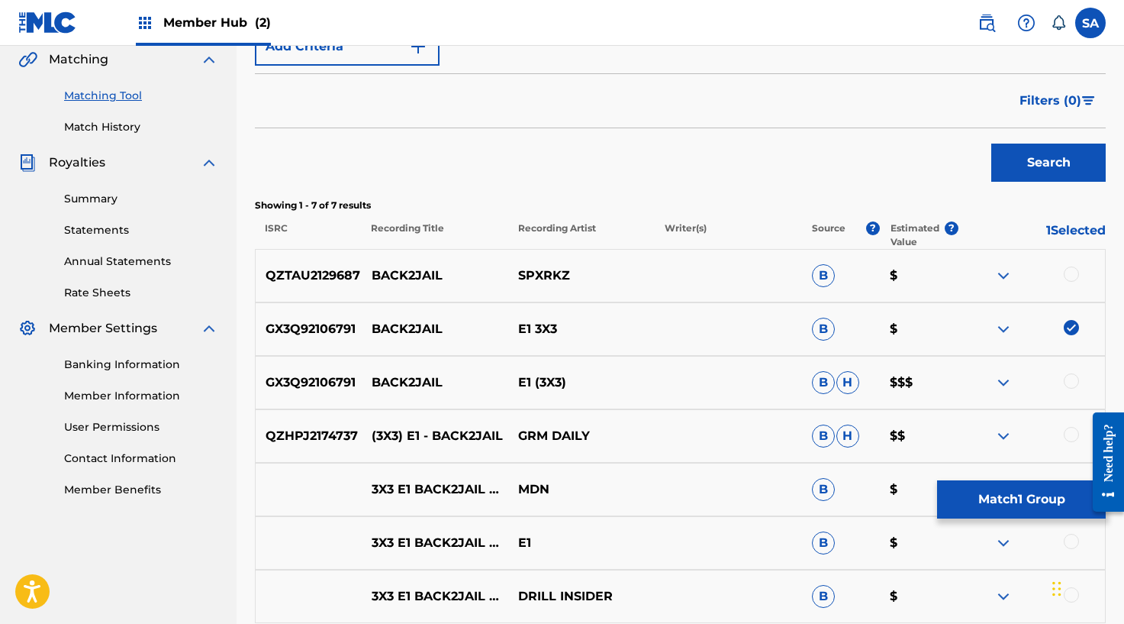
drag, startPoint x: 1075, startPoint y: 379, endPoint x: 1053, endPoint y: 372, distance: 22.2
click at [1074, 379] on div at bounding box center [1071, 380] width 15 height 15
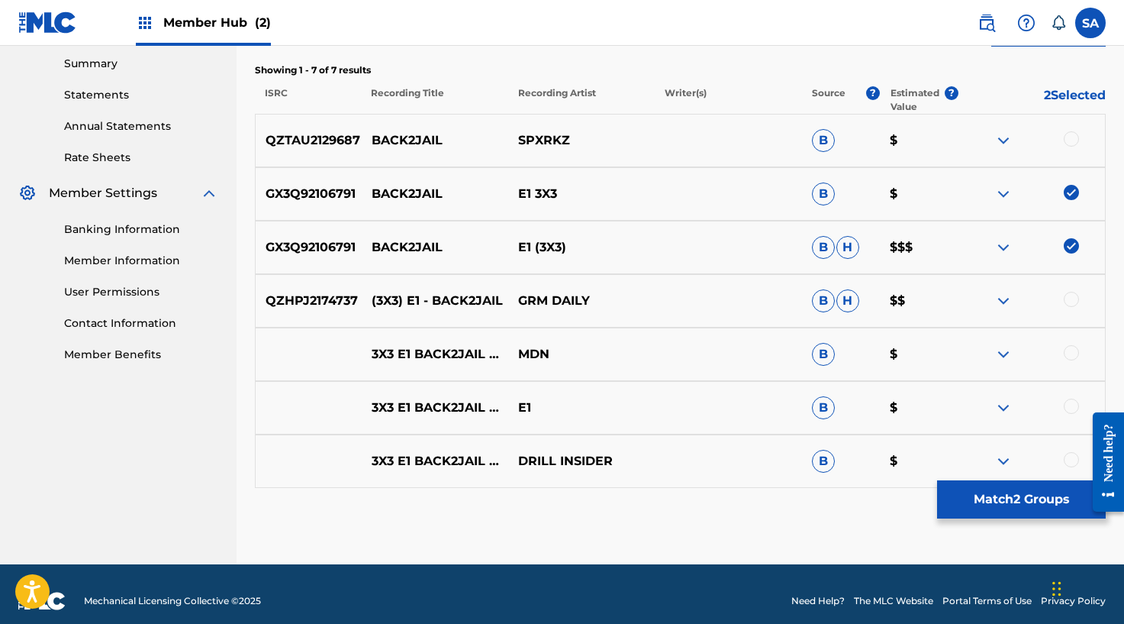
scroll to position [499, 0]
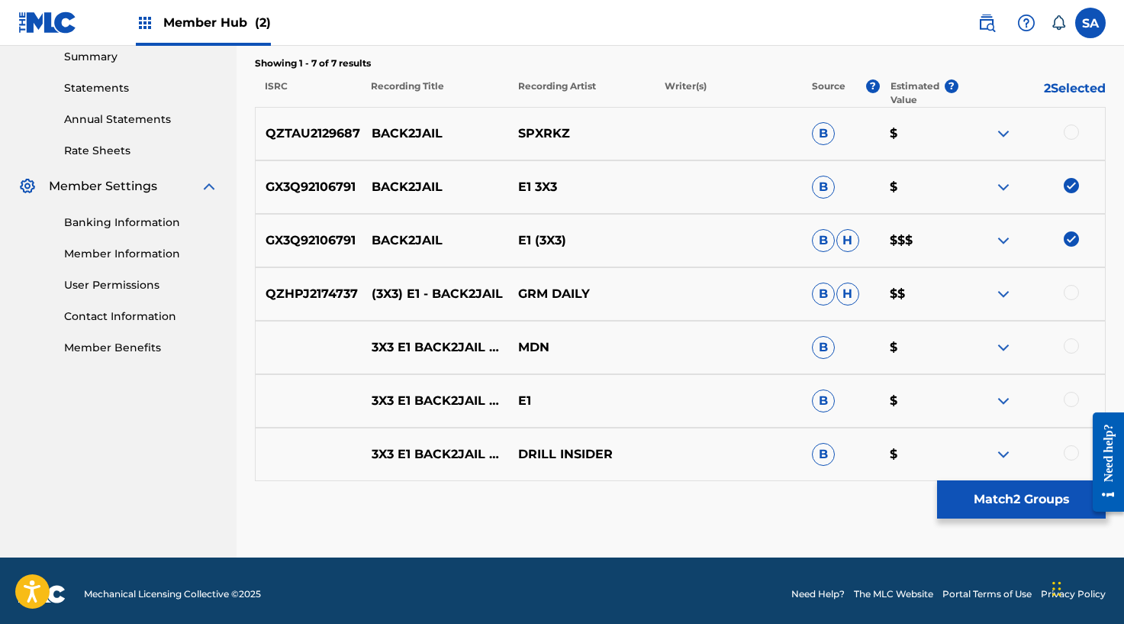
click at [1079, 292] on div at bounding box center [1032, 294] width 147 height 18
click at [1073, 292] on div at bounding box center [1071, 292] width 15 height 15
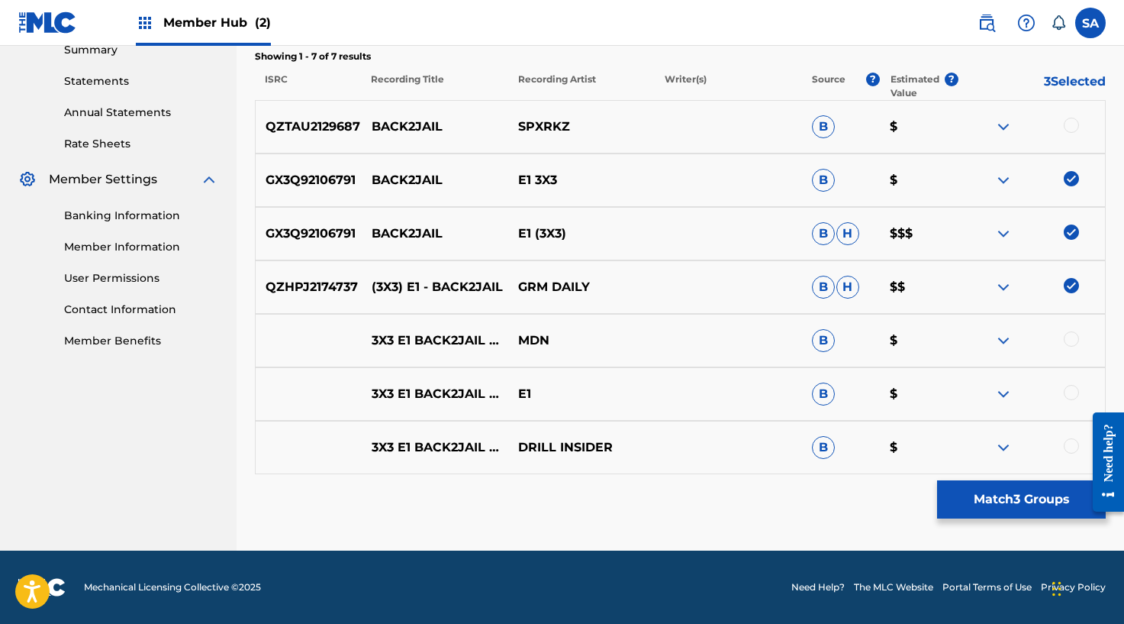
click at [1070, 340] on div at bounding box center [1071, 338] width 15 height 15
click at [1072, 392] on div at bounding box center [1071, 392] width 15 height 15
click at [1069, 434] on div "3X3 E1 BACK2JAIL MUSIC VIDEO GRM DAILY DRILL INSIDER B $" at bounding box center [680, 447] width 851 height 53
click at [1067, 449] on div at bounding box center [1071, 445] width 15 height 15
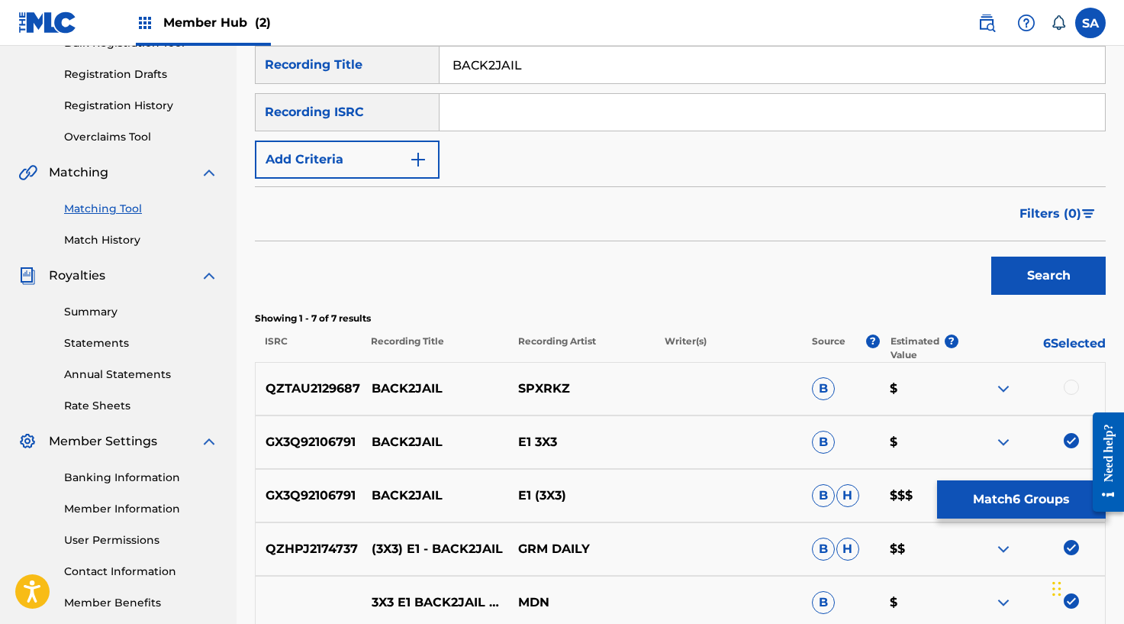
scroll to position [225, 0]
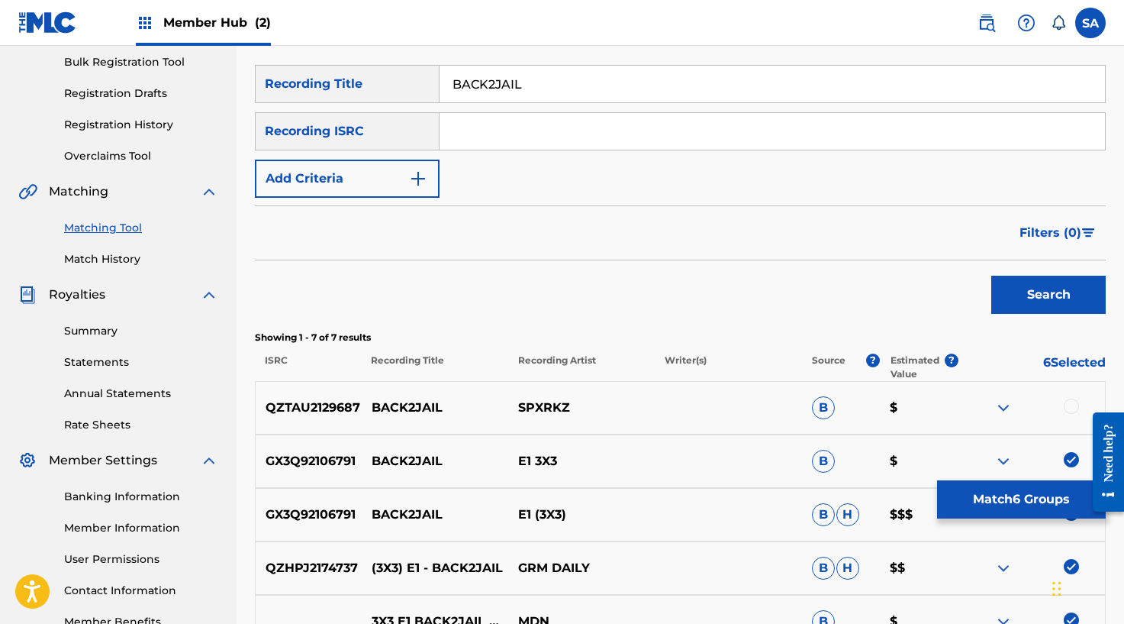
click at [476, 113] on input "Search Form" at bounding box center [773, 131] width 666 height 37
paste input "GX3Q92106791"
type input "GX3Q92106791"
click at [497, 92] on input "BACK2JAIL" at bounding box center [773, 84] width 666 height 37
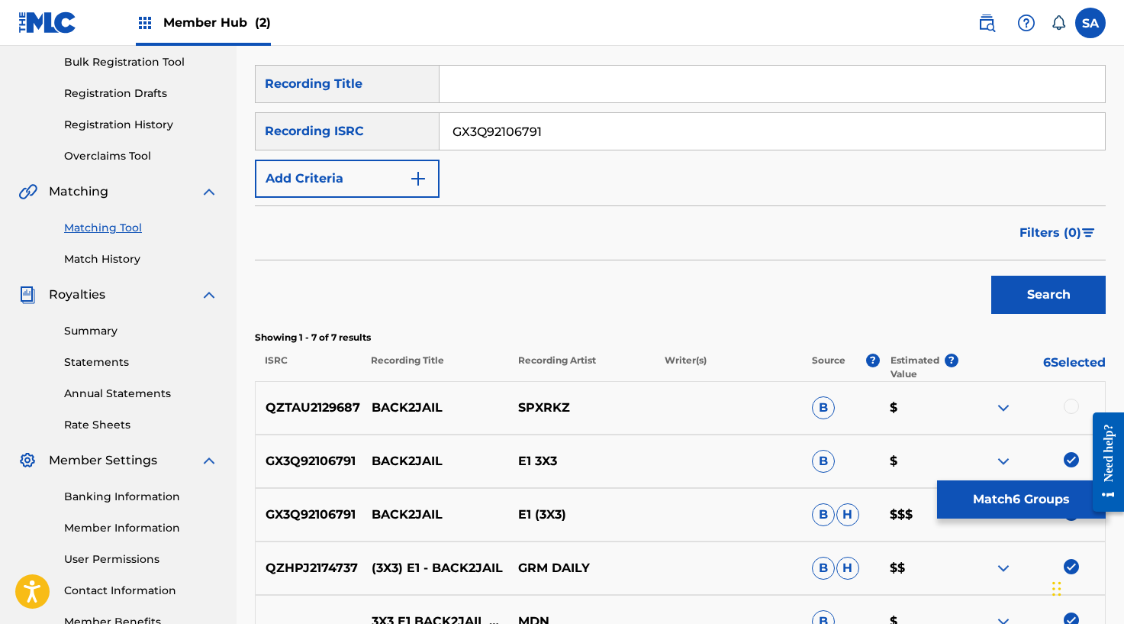
click at [991, 276] on button "Search" at bounding box center [1048, 295] width 114 height 38
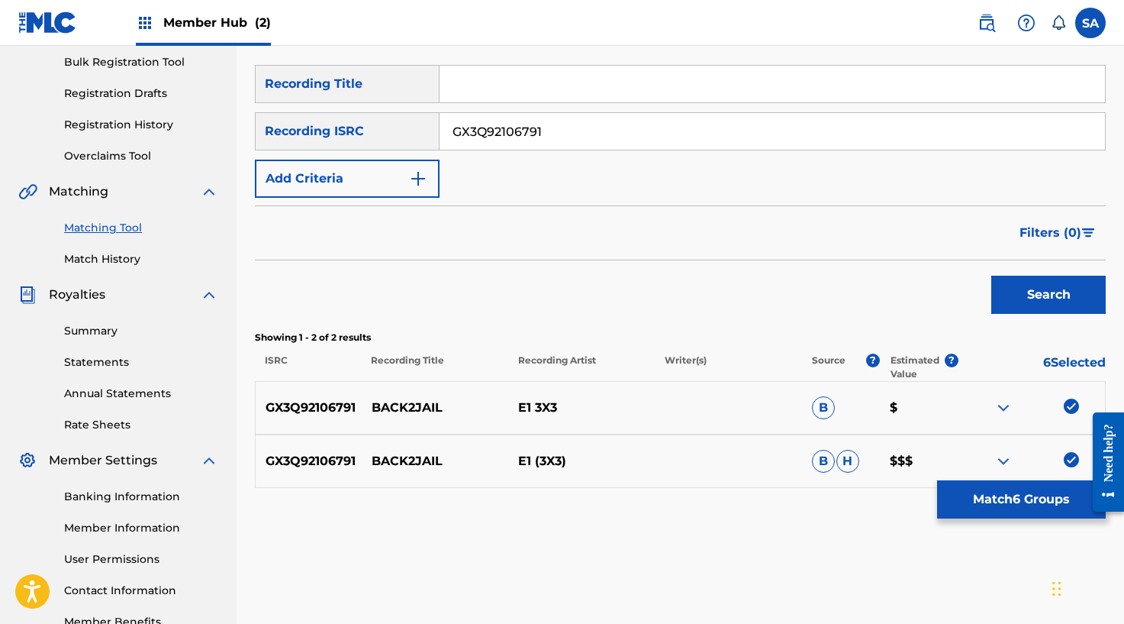
scroll to position [323, 0]
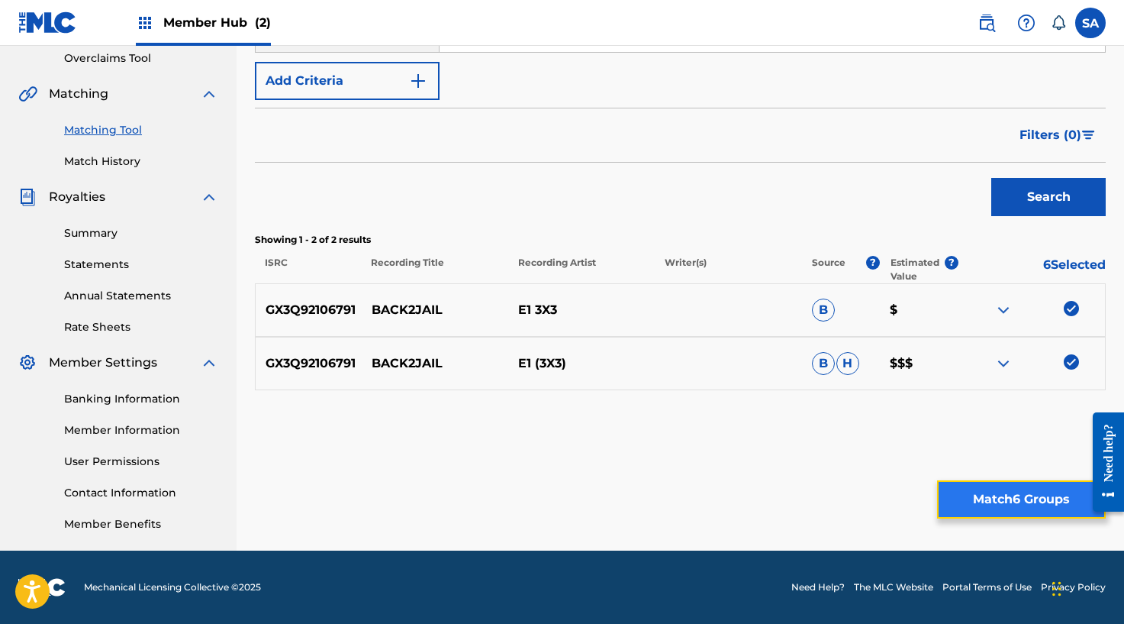
click at [965, 491] on button "Match 6 Groups" at bounding box center [1021, 499] width 169 height 38
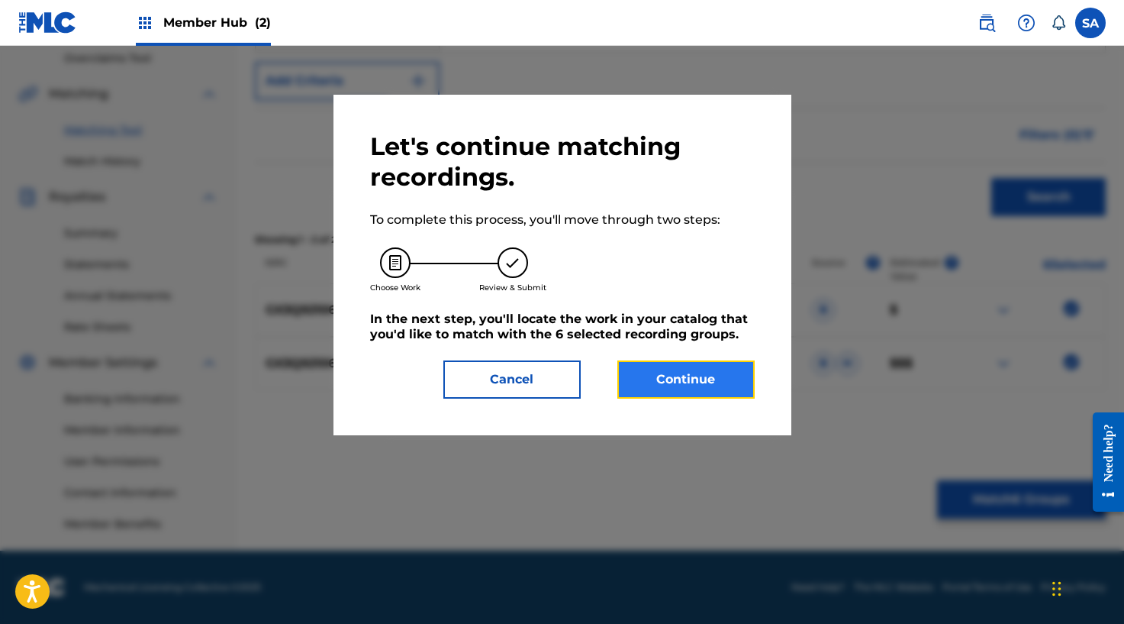
click at [672, 368] on button "Continue" at bounding box center [685, 379] width 137 height 38
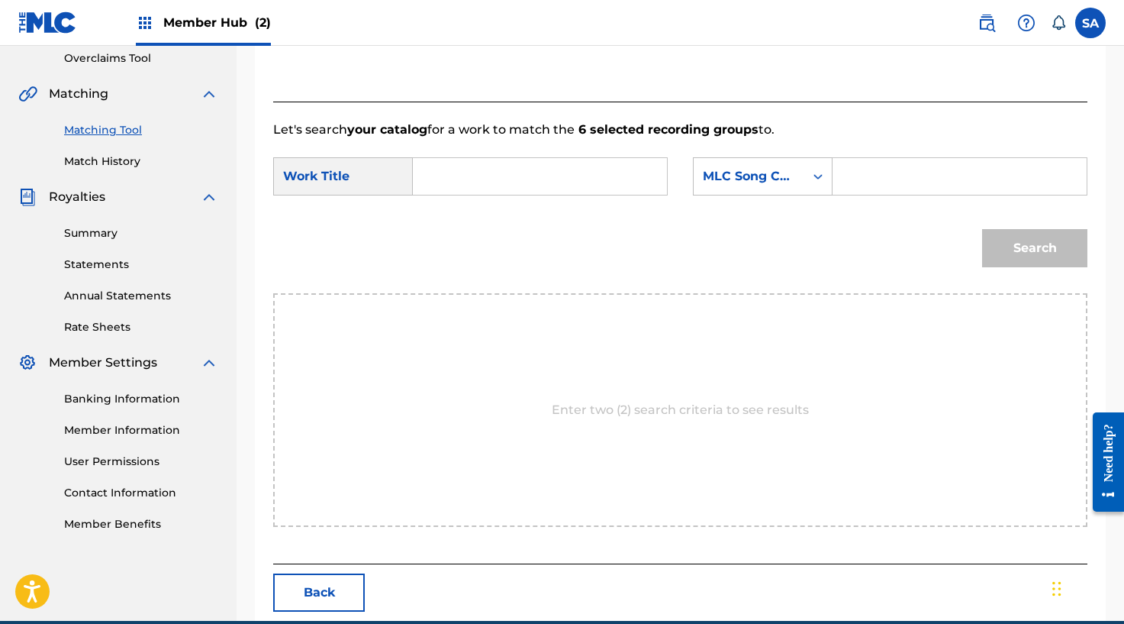
click at [467, 177] on input "Search Form" at bounding box center [540, 176] width 228 height 37
drag, startPoint x: 467, startPoint y: 177, endPoint x: 477, endPoint y: 176, distance: 10.0
click at [467, 177] on input "Search Form" at bounding box center [540, 176] width 228 height 37
paste input "BACK2JAIL"
type input "BACK2JAIL"
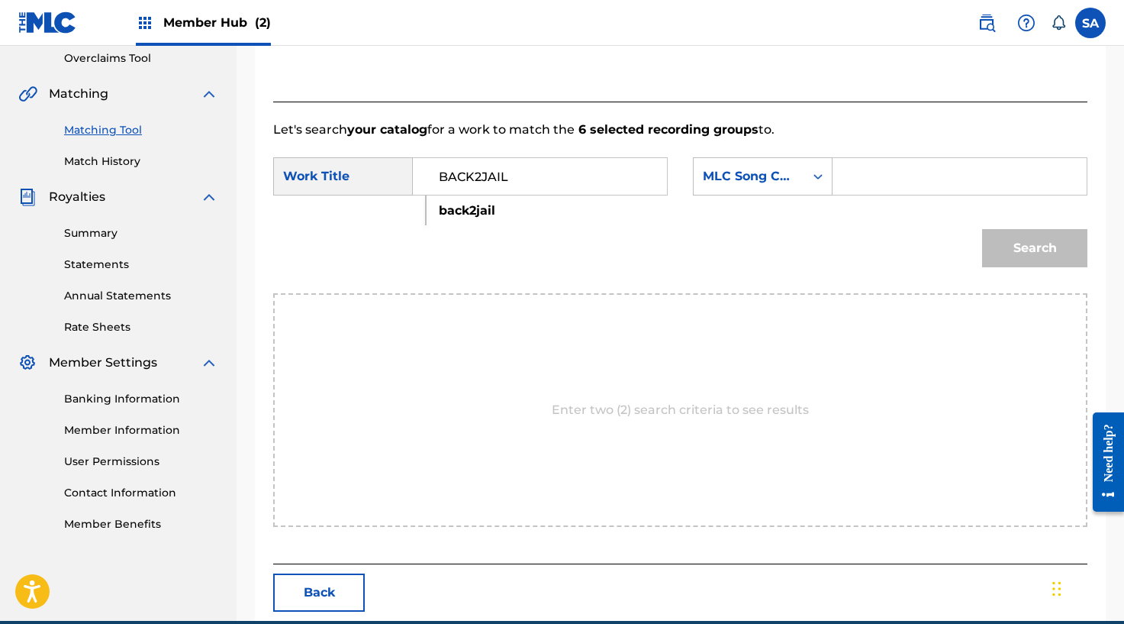
click at [893, 192] on div "SearchWithCriteriad05f6fea-2c9c-4d53-8f0a-9e7e3adead75 Work Title BACK2JAIL bac…" at bounding box center [680, 180] width 814 height 47
click at [891, 183] on input "Search Form" at bounding box center [960, 176] width 228 height 37
paste input "BE09CQ"
type input "BE09CQ"
click at [1014, 251] on button "Search" at bounding box center [1034, 248] width 105 height 38
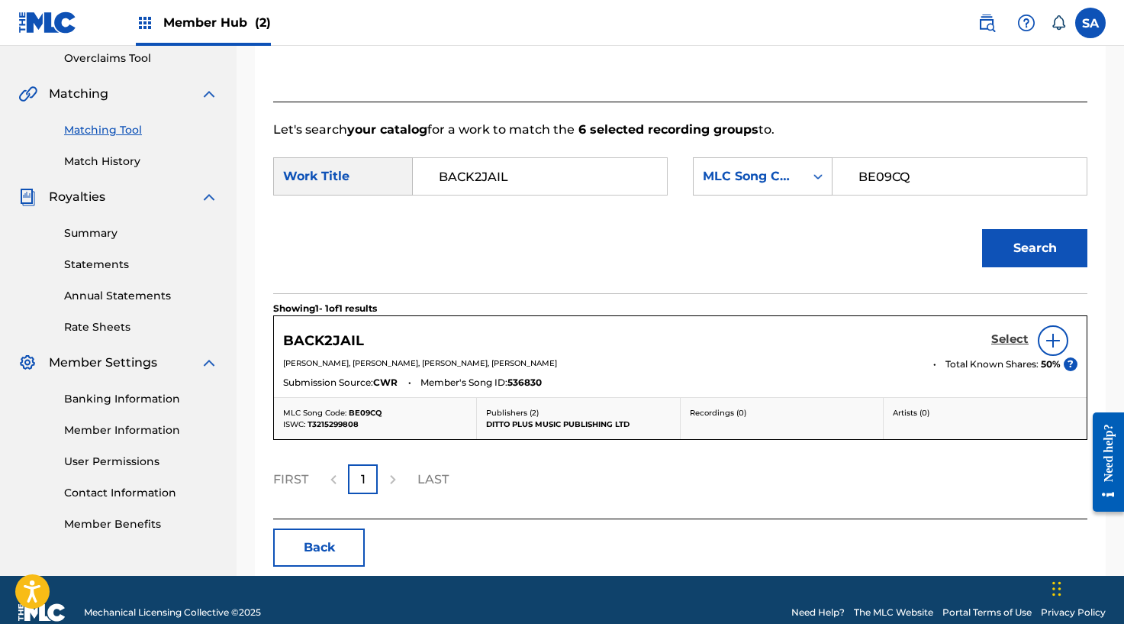
click at [1010, 337] on h5 "Select" at bounding box center [1009, 339] width 37 height 15
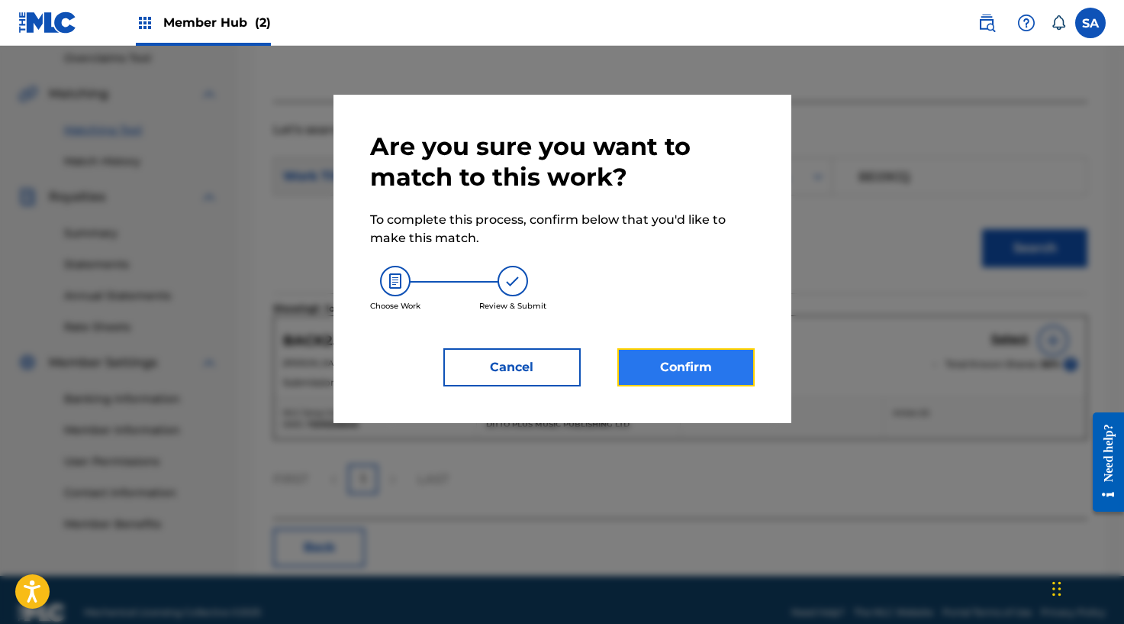
click at [729, 357] on button "Confirm" at bounding box center [685, 367] width 137 height 38
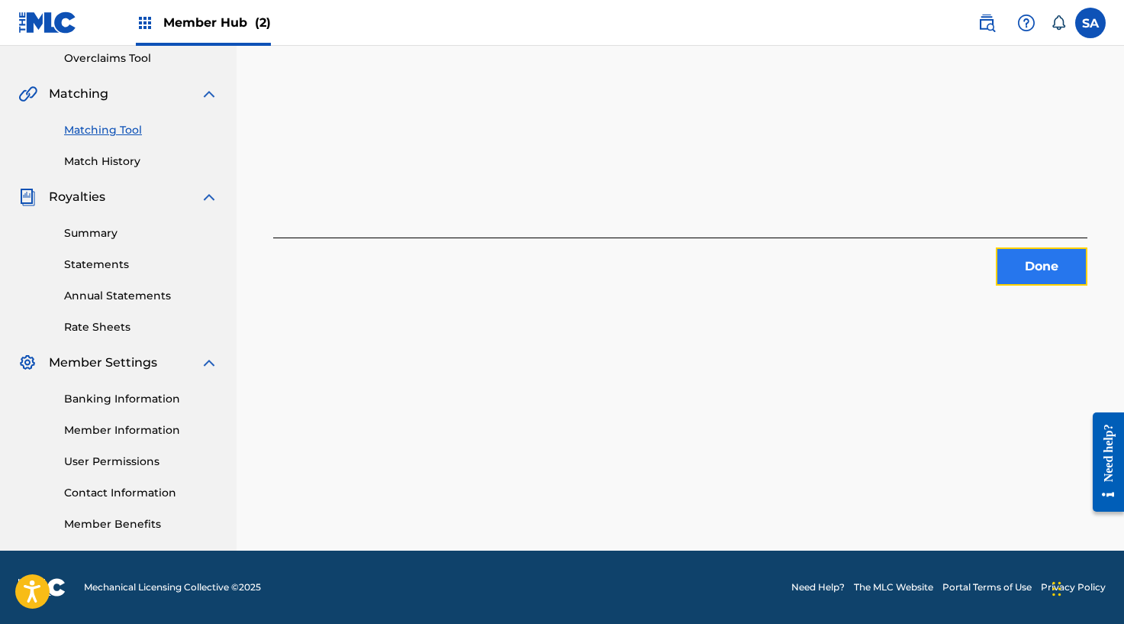
click at [1030, 271] on button "Done" at bounding box center [1042, 266] width 92 height 38
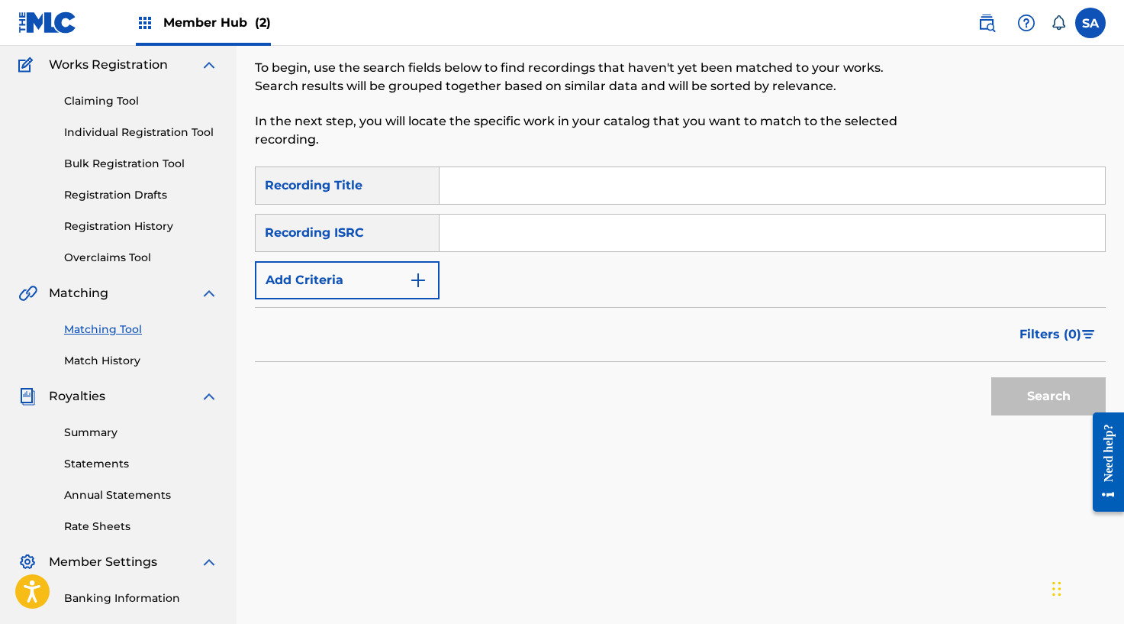
scroll to position [87, 0]
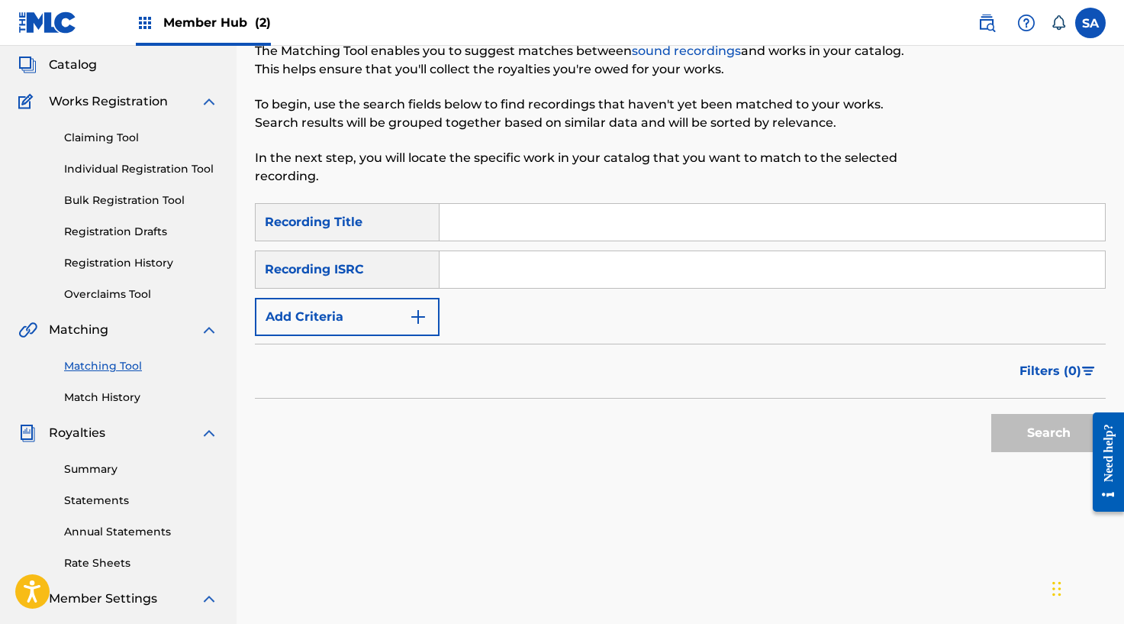
click at [462, 207] on input "Search Form" at bounding box center [773, 222] width 666 height 37
paste input "CHANGED (FEAT. [GEOGRAPHIC_DATA])"
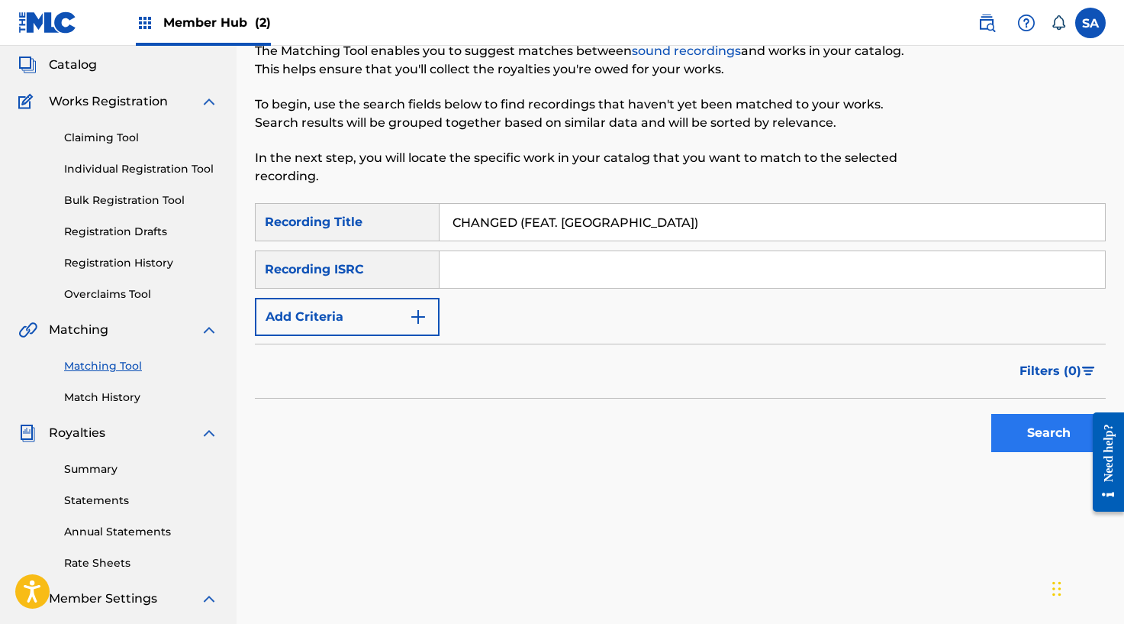
type input "CHANGED (FEAT. [GEOGRAPHIC_DATA])"
click at [1000, 424] on button "Search" at bounding box center [1048, 433] width 114 height 38
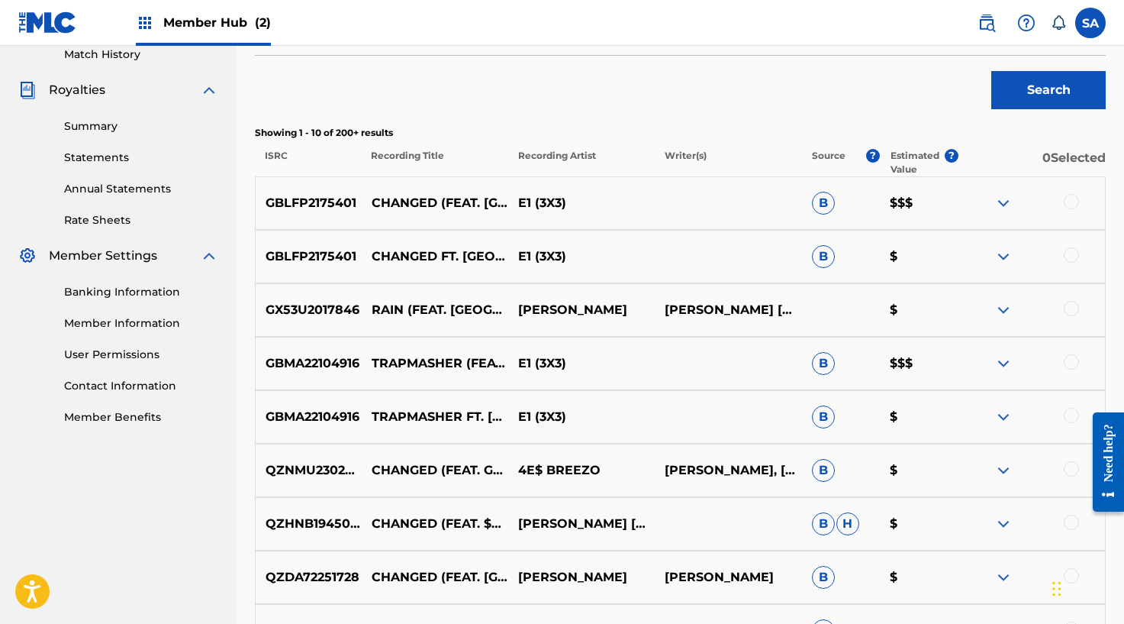
scroll to position [433, 0]
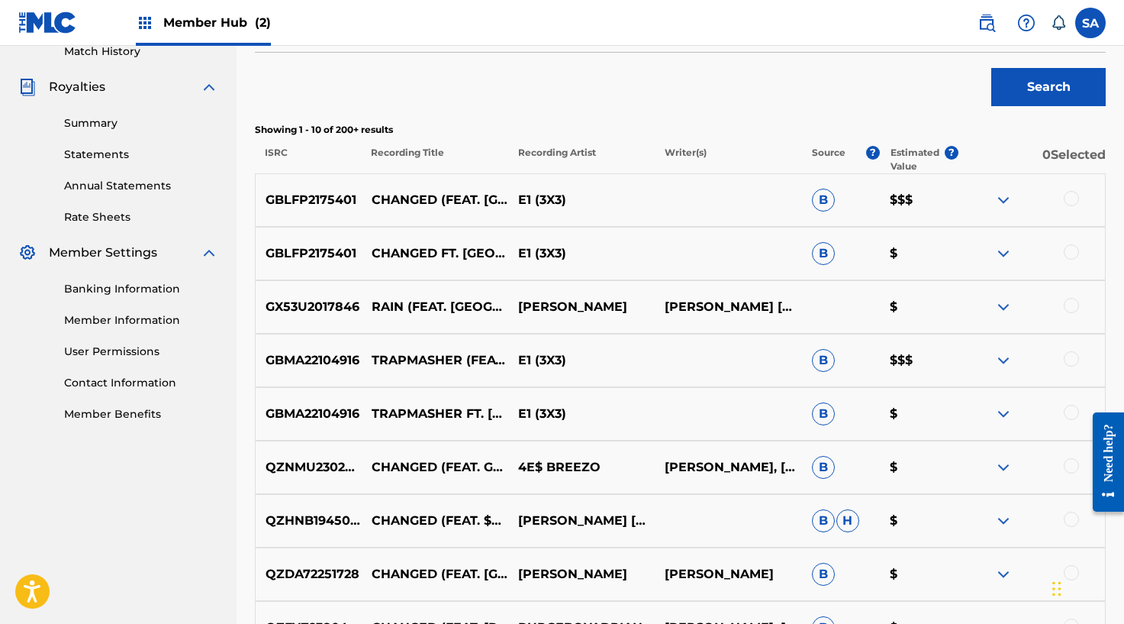
click at [1070, 198] on div at bounding box center [1071, 198] width 15 height 15
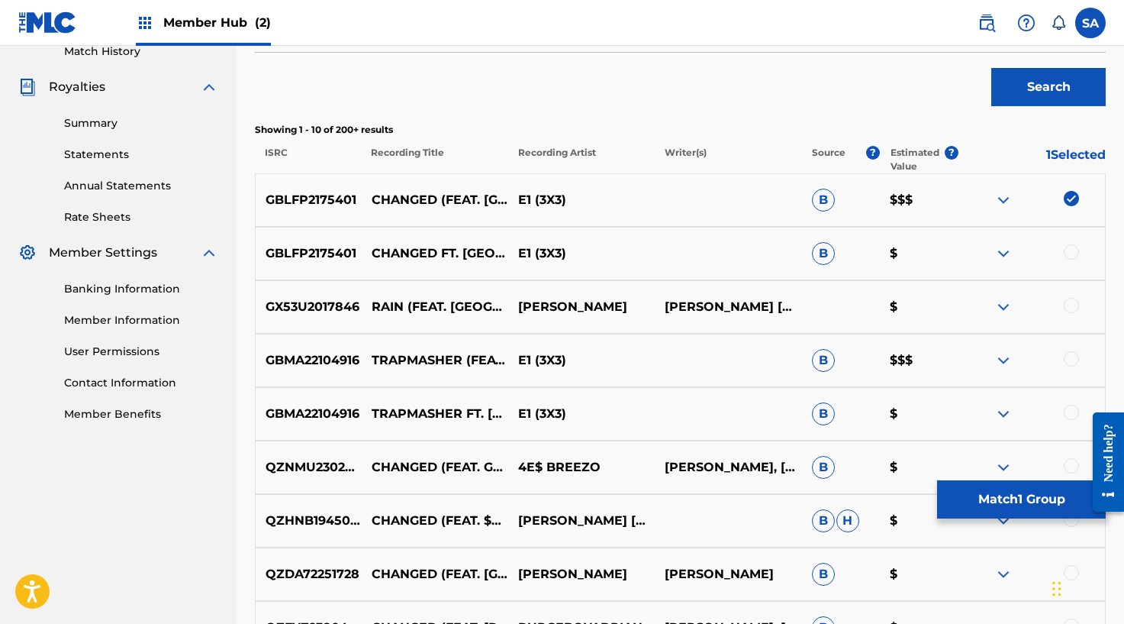
click at [1071, 244] on div at bounding box center [1071, 251] width 15 height 15
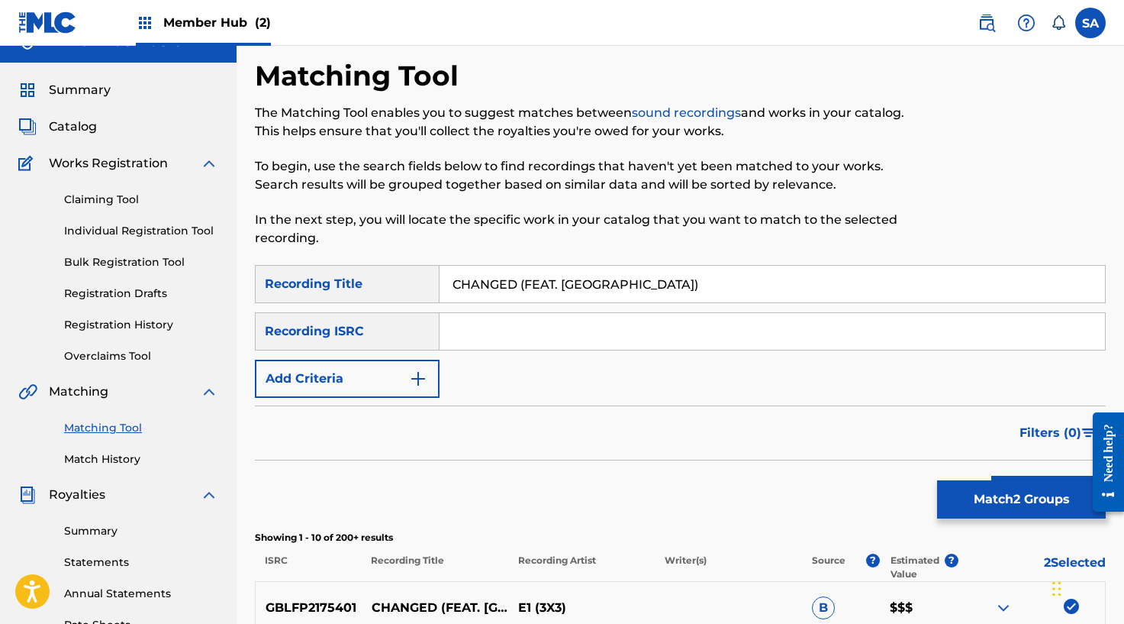
scroll to position [0, 0]
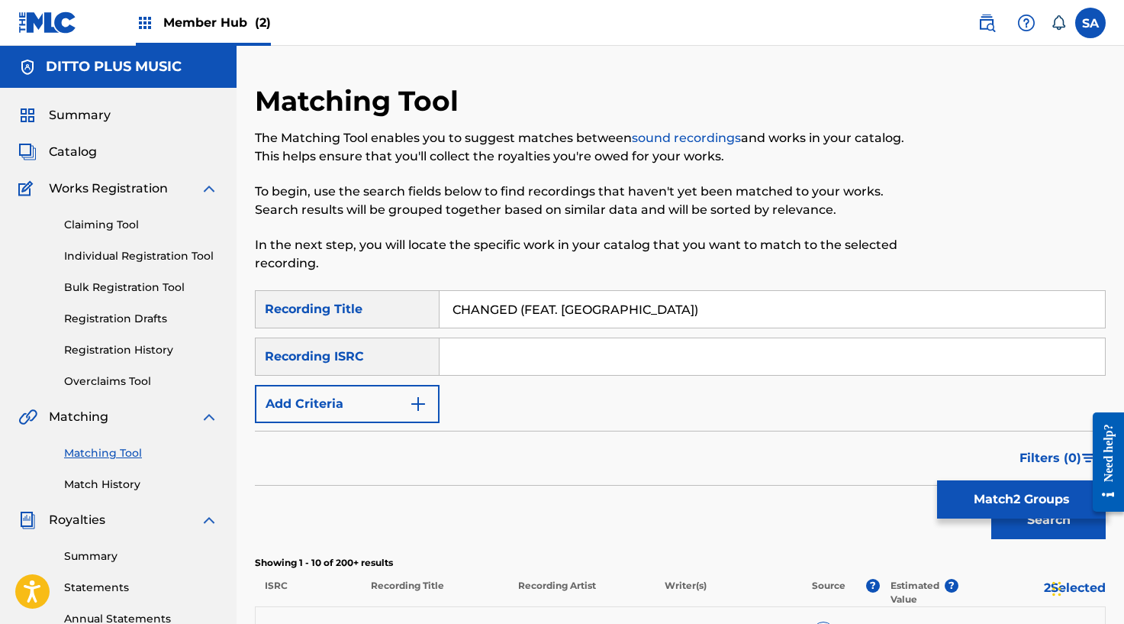
click at [499, 358] on input "Search Form" at bounding box center [773, 356] width 666 height 37
paste input "GBLFP2175401"
type input "GBLFP2175401"
click at [509, 315] on input "CHANGED (FEAT. [GEOGRAPHIC_DATA])" at bounding box center [773, 309] width 666 height 37
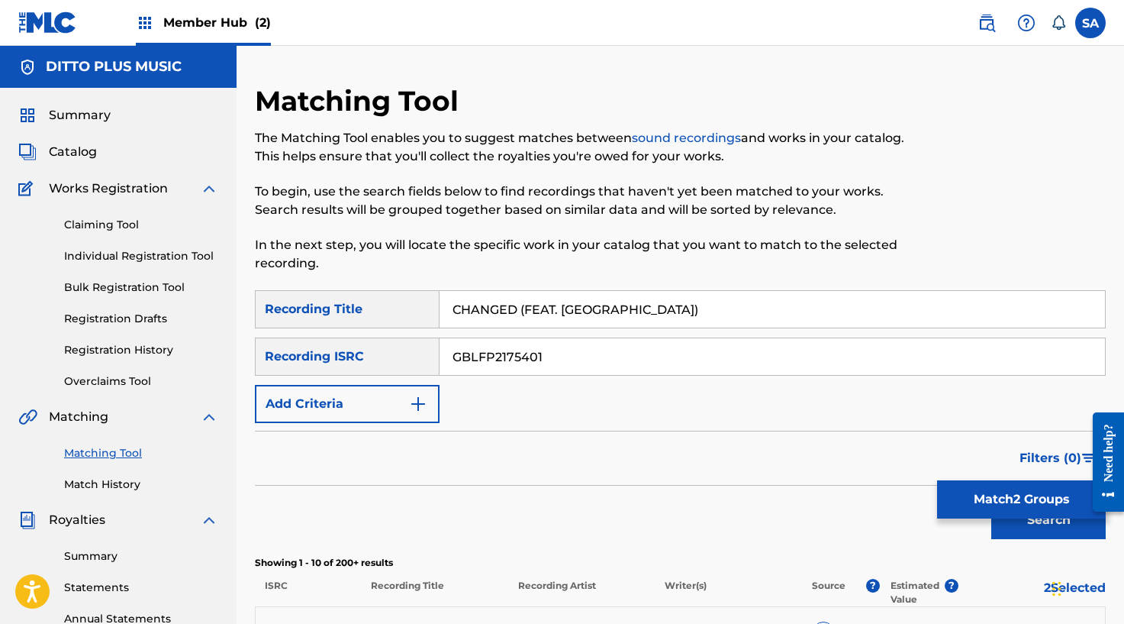
click at [509, 315] on input "CHANGED (FEAT. [GEOGRAPHIC_DATA])" at bounding box center [773, 309] width 666 height 37
click at [991, 501] on button "Search" at bounding box center [1048, 520] width 114 height 38
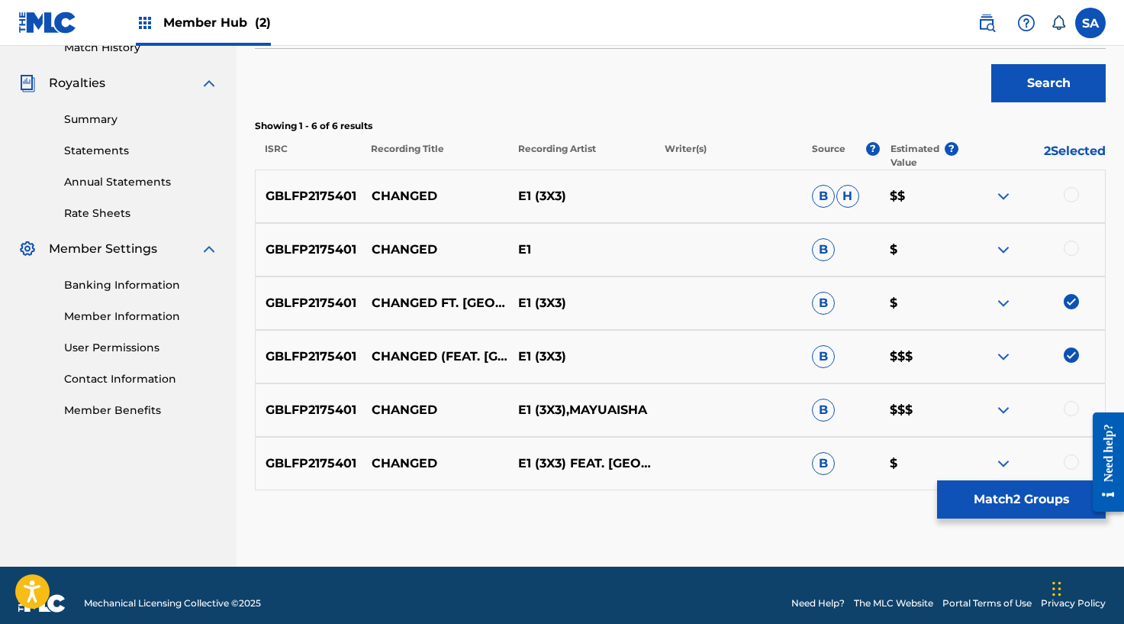
scroll to position [453, 0]
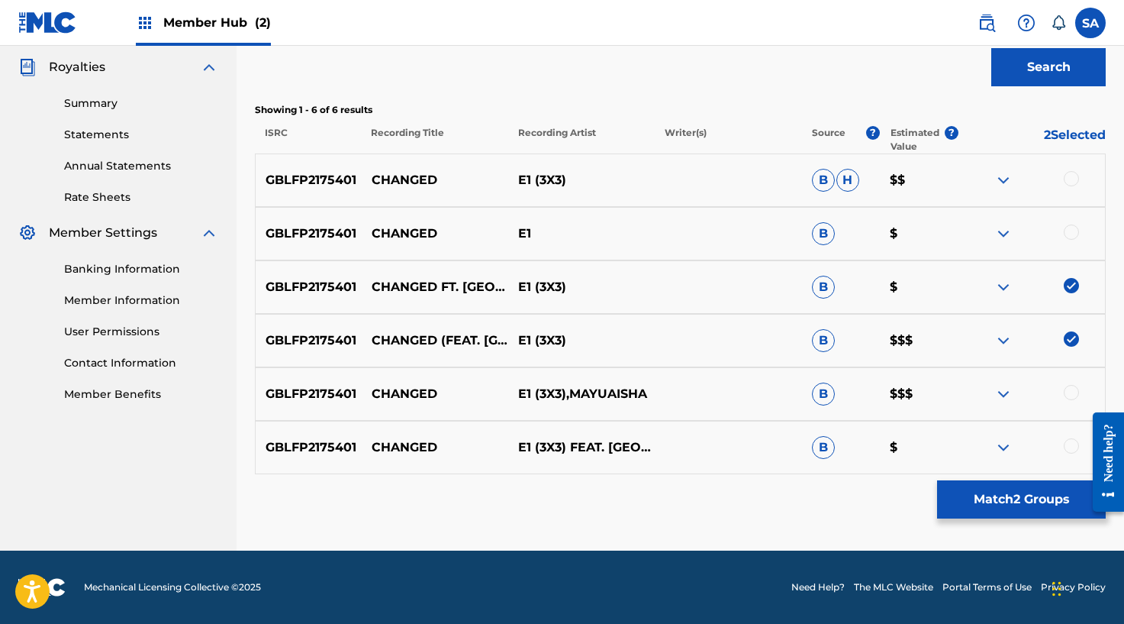
drag, startPoint x: 1076, startPoint y: 177, endPoint x: 1075, endPoint y: 214, distance: 36.6
click at [1075, 177] on div at bounding box center [1071, 178] width 15 height 15
click at [1070, 240] on div at bounding box center [1032, 233] width 147 height 18
click at [1073, 228] on div at bounding box center [1071, 231] width 15 height 15
click at [1065, 388] on div at bounding box center [1071, 392] width 15 height 15
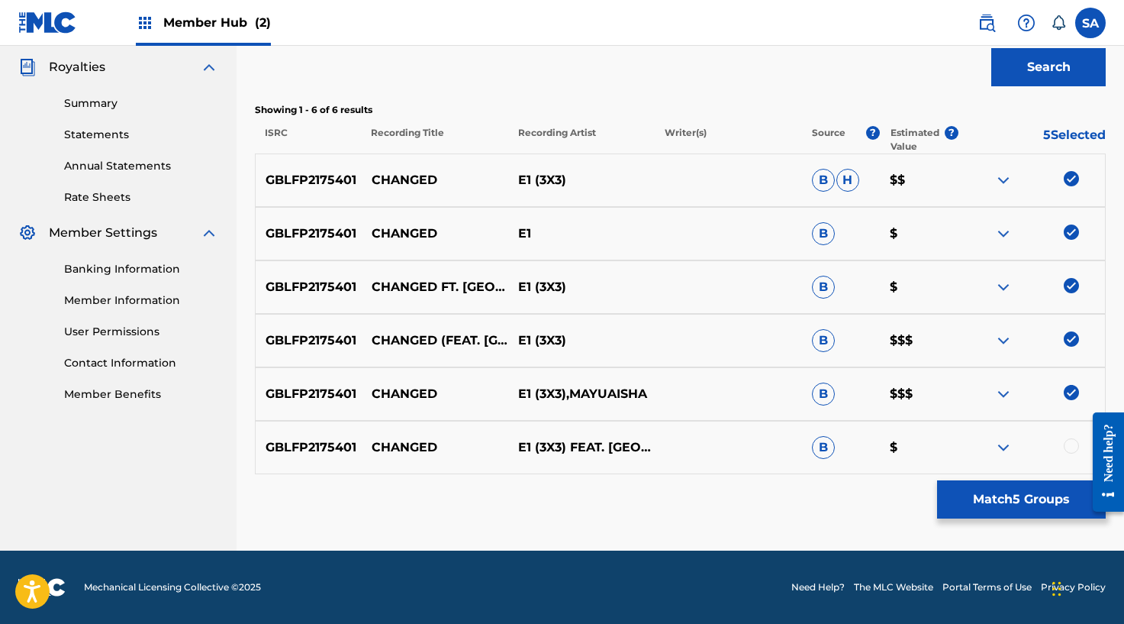
click at [1073, 446] on div at bounding box center [1071, 445] width 15 height 15
click at [525, 237] on p "E1" at bounding box center [581, 233] width 147 height 18
copy div "E1"
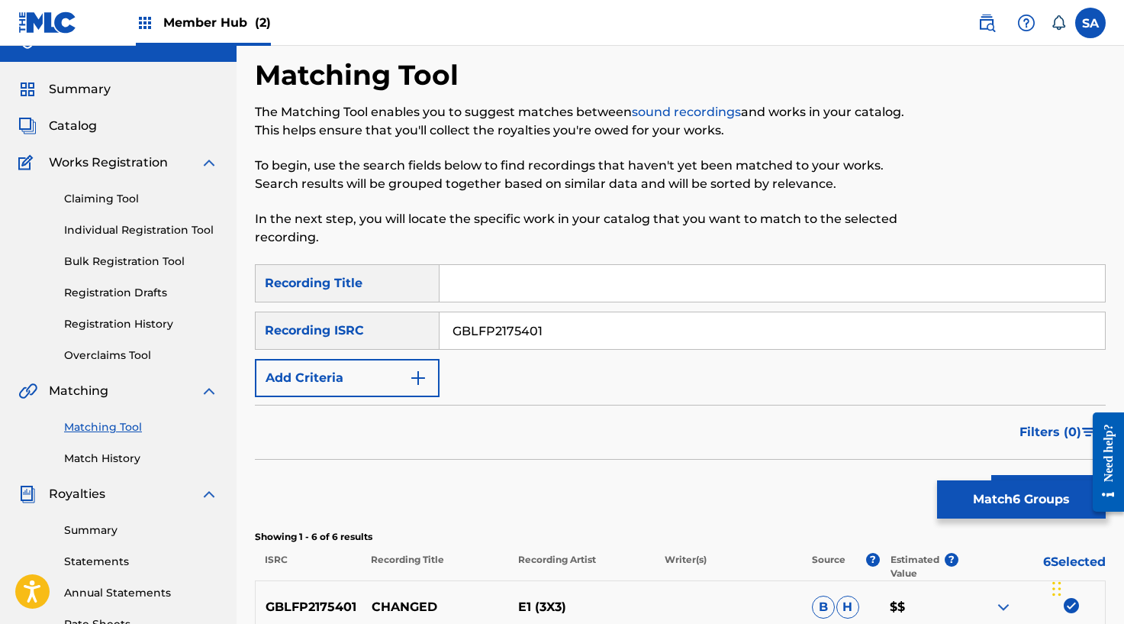
scroll to position [0, 0]
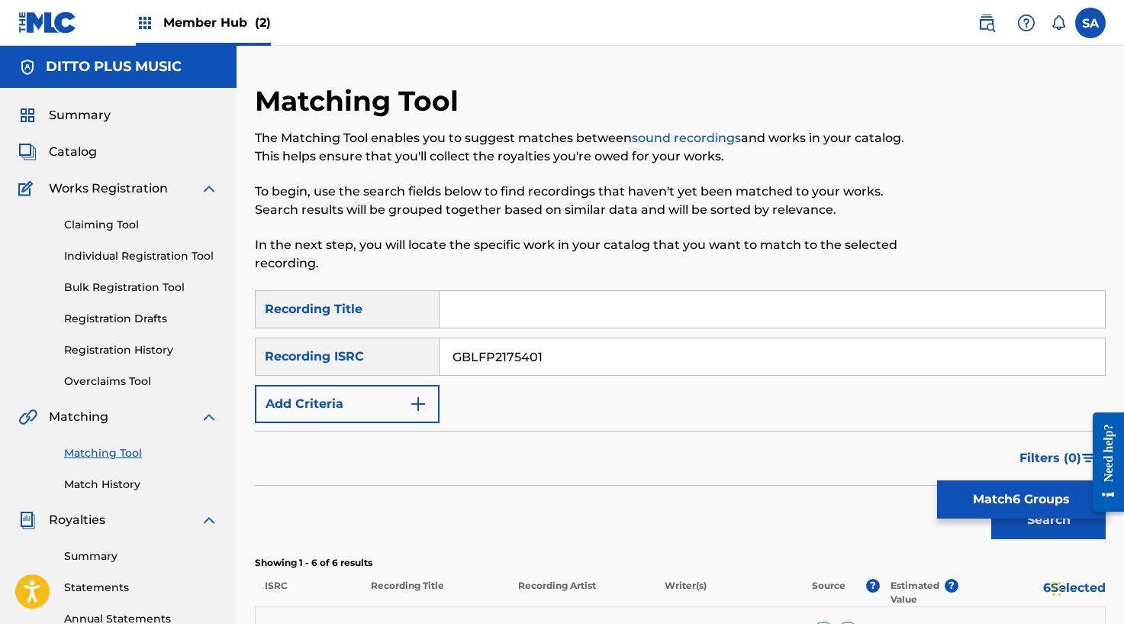
click at [474, 353] on input "GBLFP2175401" at bounding box center [773, 356] width 666 height 37
click at [991, 501] on button "Search" at bounding box center [1048, 520] width 114 height 38
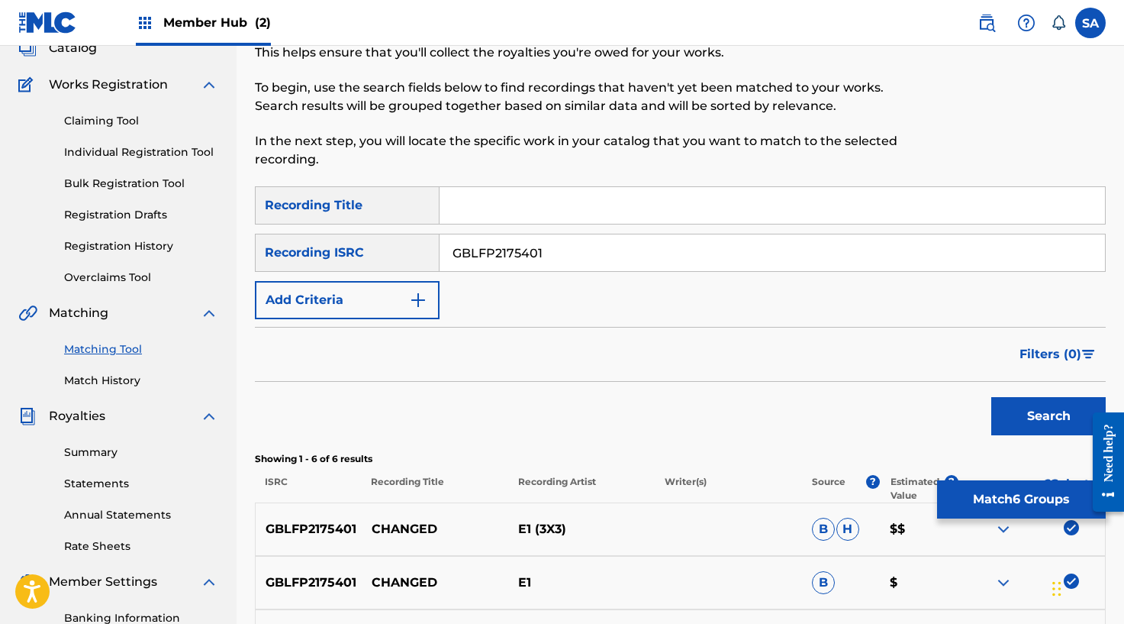
scroll to position [106, 0]
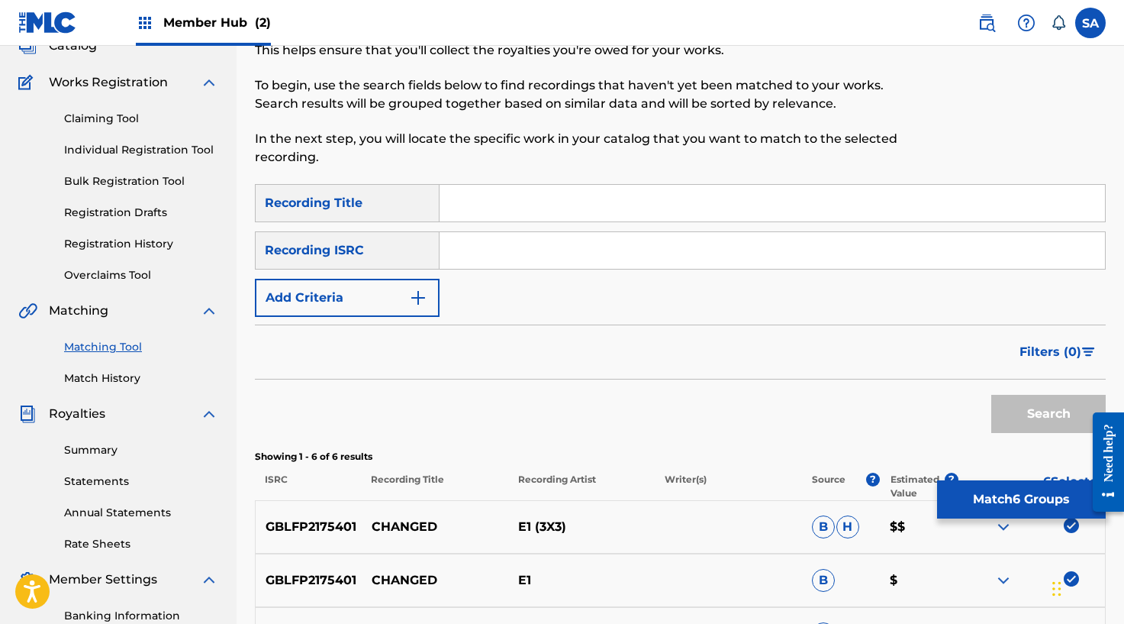
click at [479, 214] on input "Search Form" at bounding box center [773, 203] width 666 height 37
type input "changed"
drag, startPoint x: 415, startPoint y: 269, endPoint x: 412, endPoint y: 295, distance: 26.1
click at [415, 269] on div "Recording ISRC" at bounding box center [347, 250] width 185 height 38
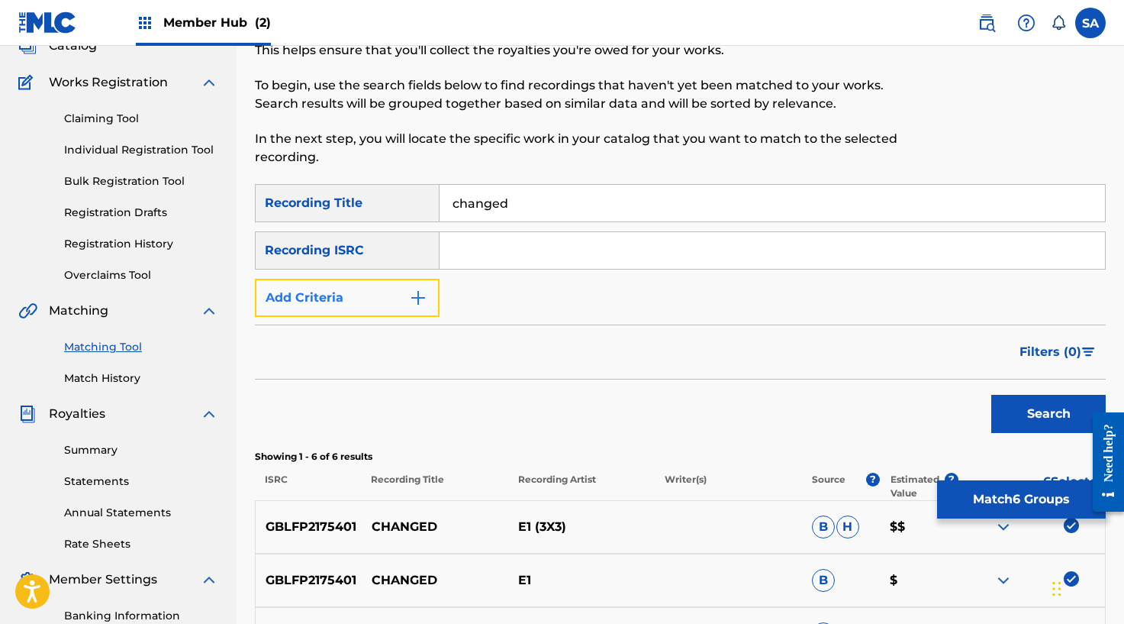
click at [412, 297] on img "Search Form" at bounding box center [418, 297] width 18 height 18
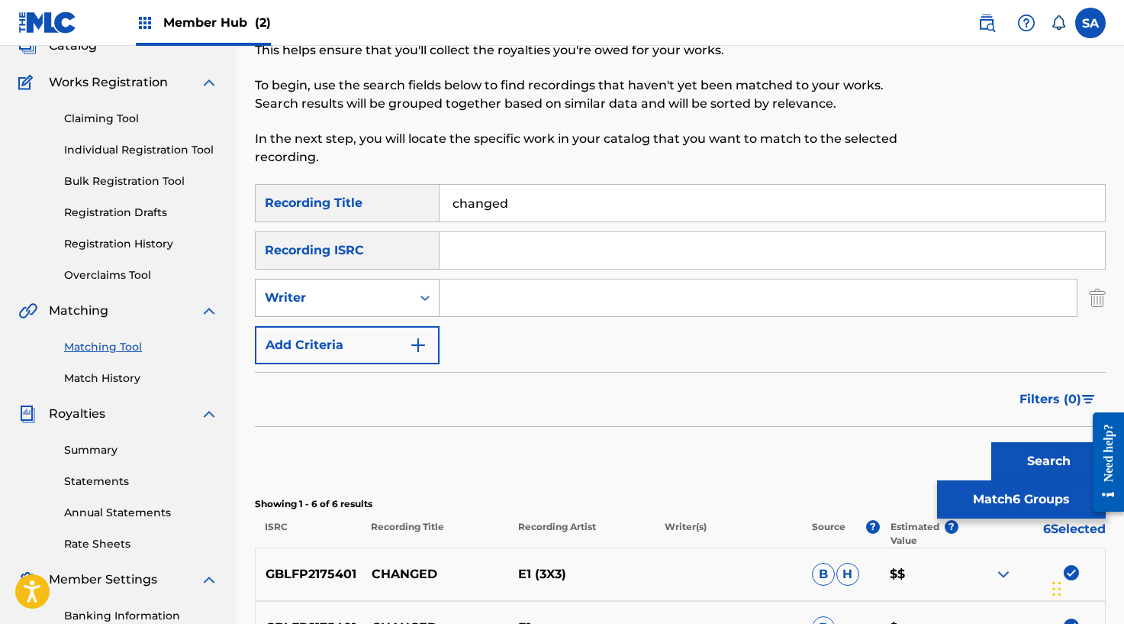
click at [411, 302] on div "Search Form" at bounding box center [424, 297] width 27 height 27
click at [398, 325] on div "Recording Artist" at bounding box center [347, 336] width 183 height 38
click at [469, 294] on input "Search Form" at bounding box center [758, 297] width 637 height 37
paste input "E1"
type input "E1"
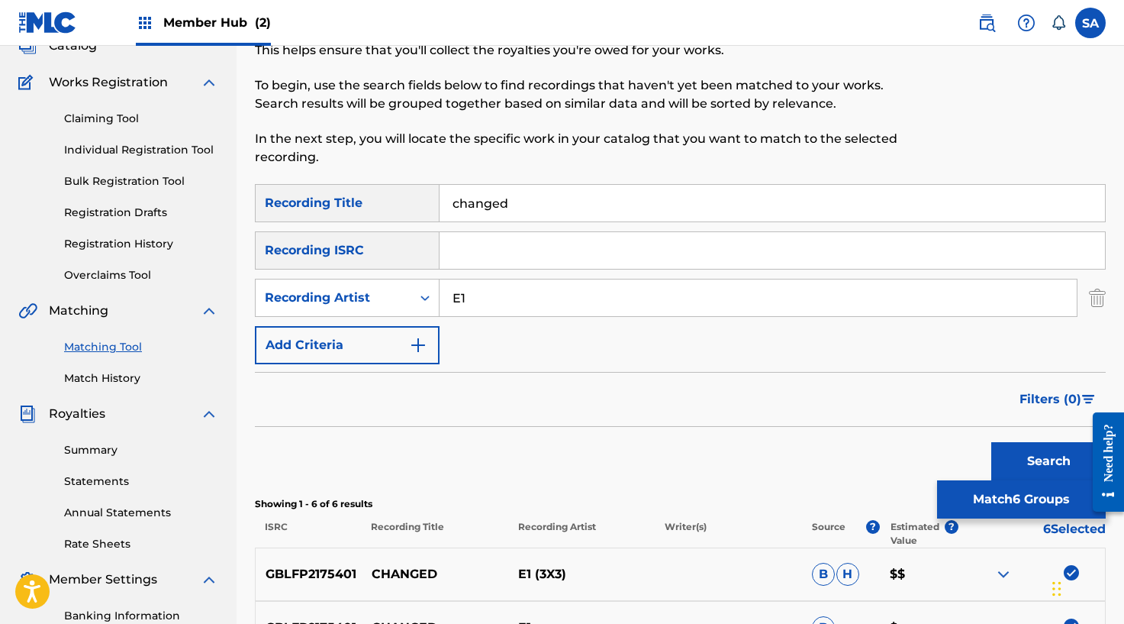
click at [991, 442] on button "Search" at bounding box center [1048, 461] width 114 height 38
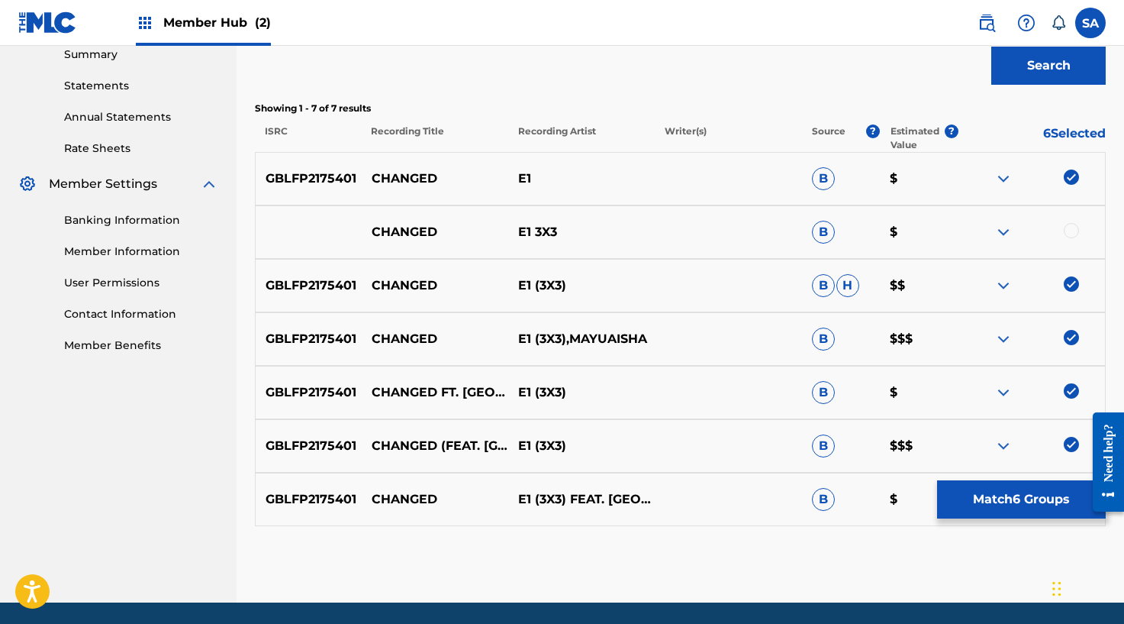
scroll to position [508, 0]
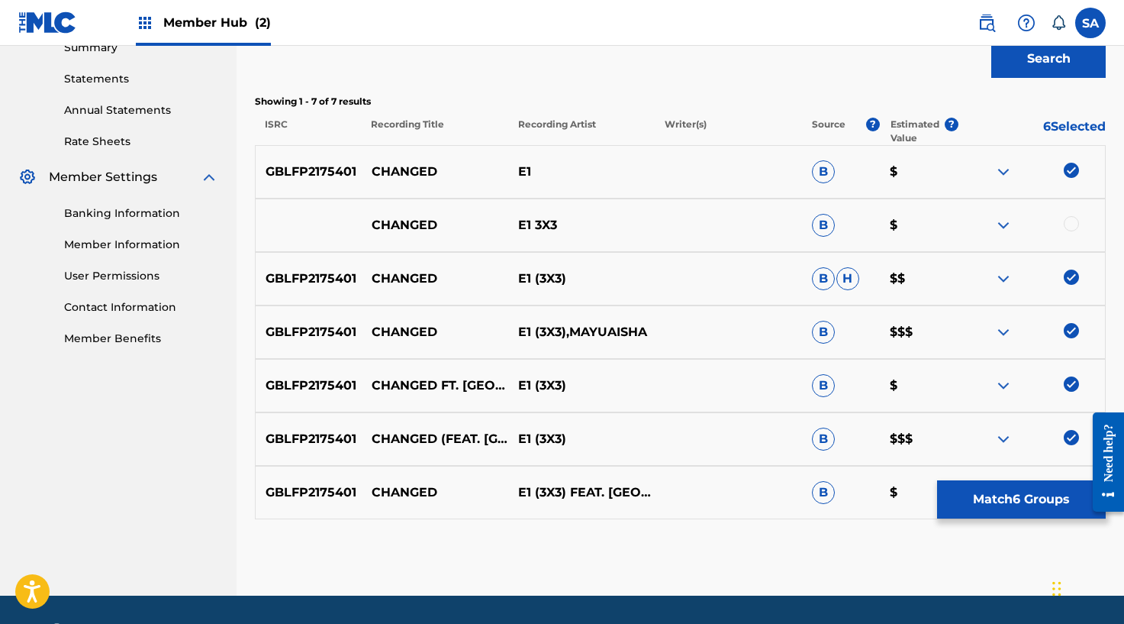
drag, startPoint x: 1073, startPoint y: 221, endPoint x: 1040, endPoint y: 247, distance: 41.8
click at [1073, 221] on div at bounding box center [1071, 223] width 15 height 15
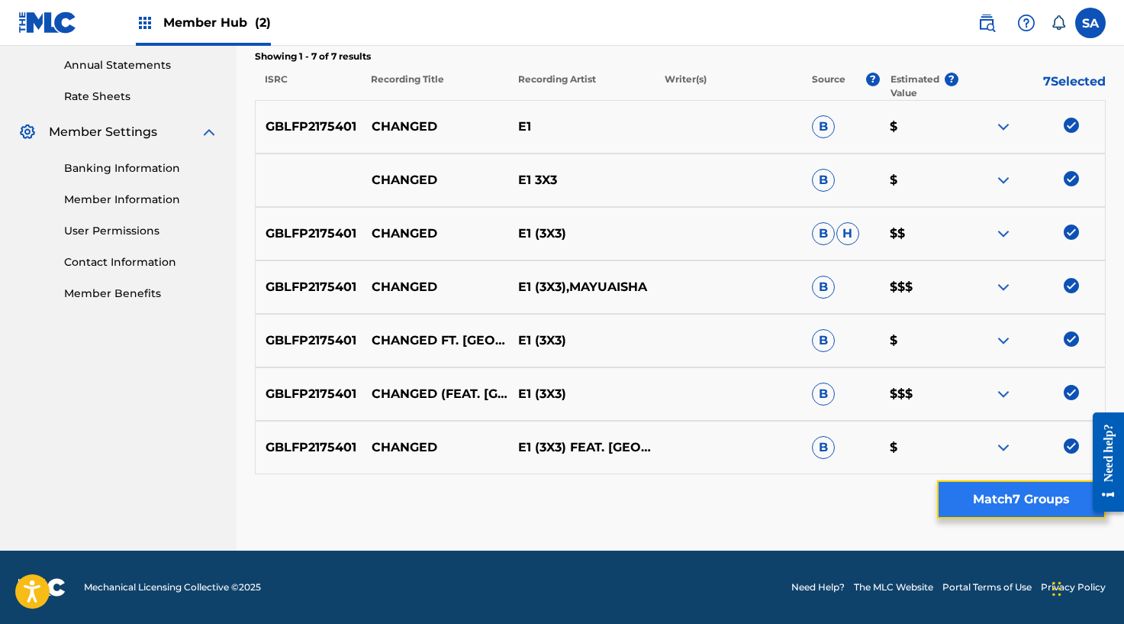
click at [997, 505] on button "Match 7 Groups" at bounding box center [1021, 499] width 169 height 38
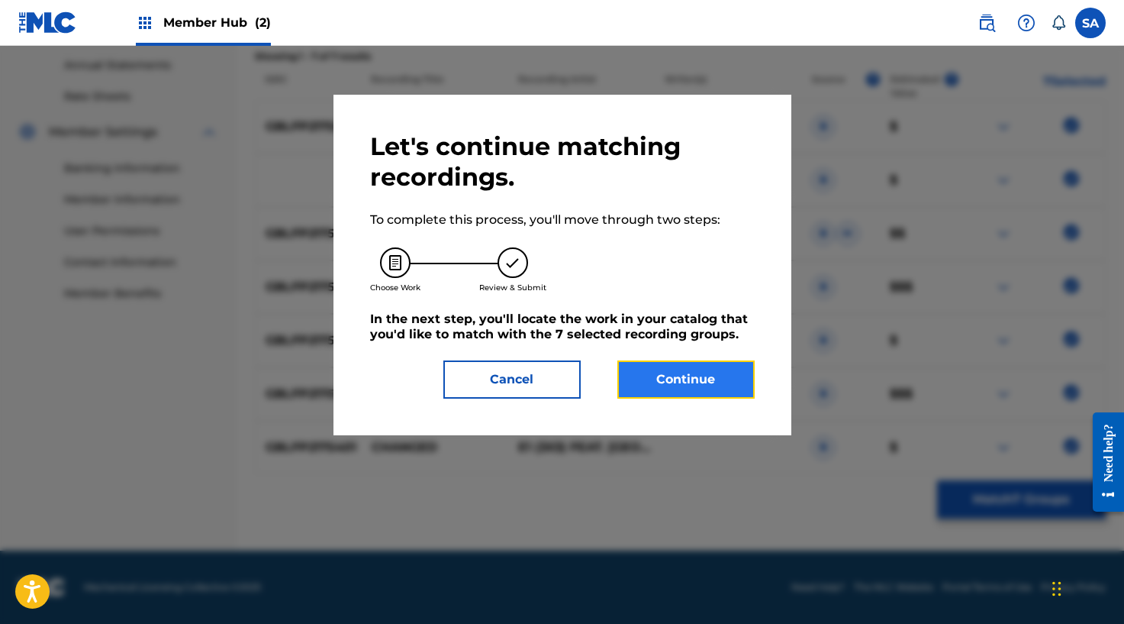
click at [737, 375] on button "Continue" at bounding box center [685, 379] width 137 height 38
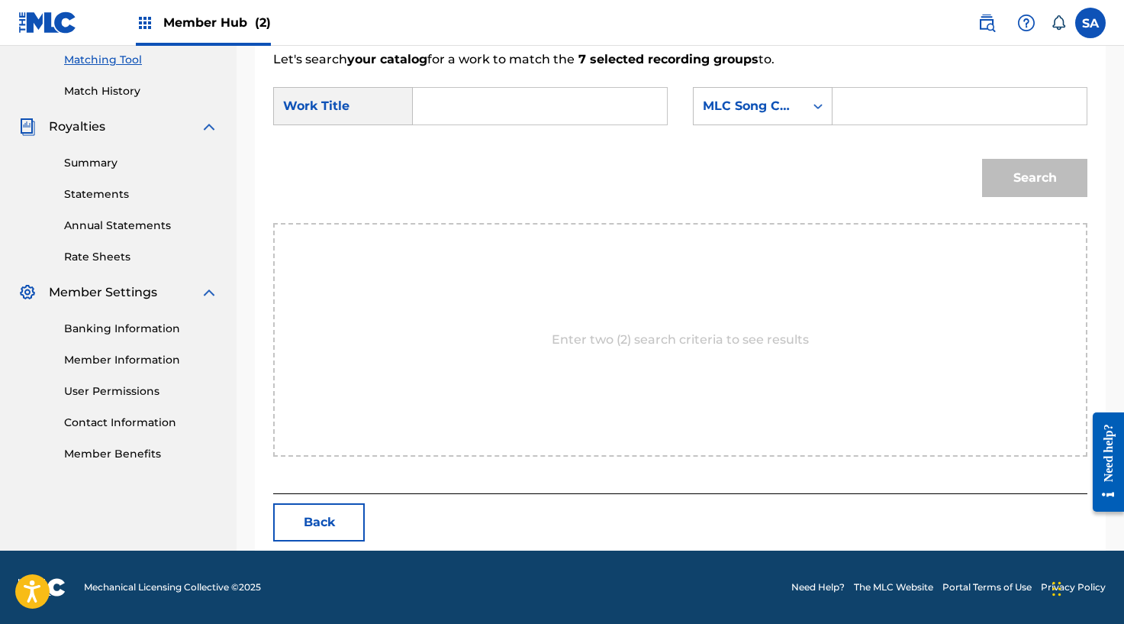
click at [434, 101] on input "Search Form" at bounding box center [540, 106] width 228 height 37
paste input "E1"
drag, startPoint x: 482, startPoint y: 107, endPoint x: 334, endPoint y: 108, distance: 148.1
click at [334, 108] on div "SearchWithCriteriad05f6fea-2c9c-4d53-8f0a-9e7e3adead75 Work Title E1" at bounding box center [470, 106] width 395 height 38
type input "changed"
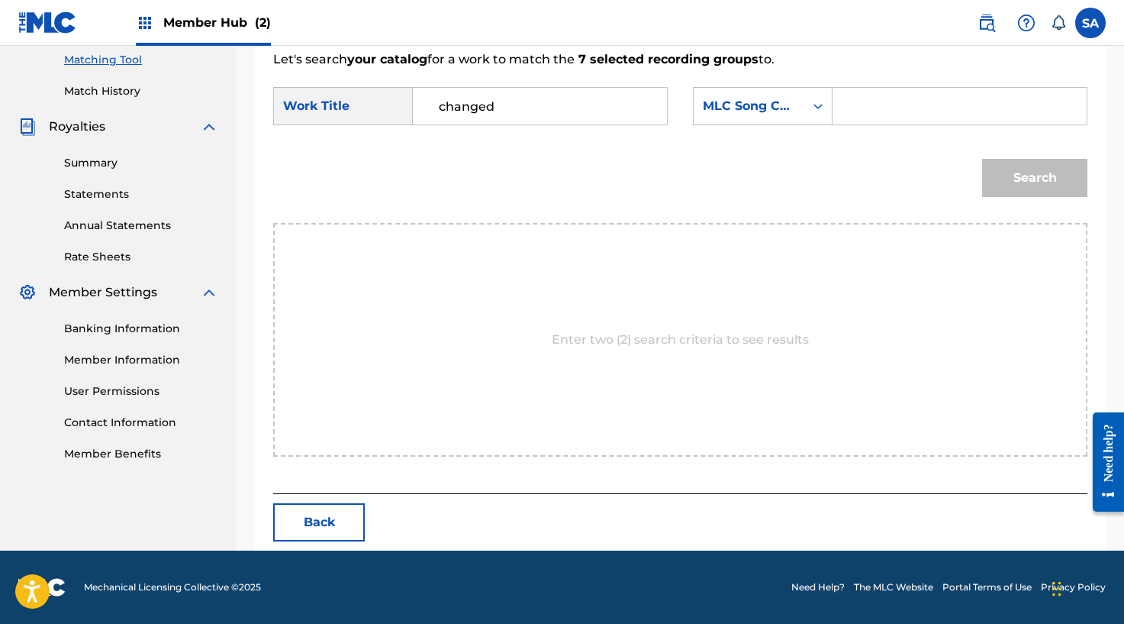
drag, startPoint x: 370, startPoint y: 156, endPoint x: 501, endPoint y: 155, distance: 131.3
click at [372, 156] on div "Search" at bounding box center [680, 182] width 814 height 79
click at [889, 100] on input "Search Form" at bounding box center [960, 106] width 228 height 37
paste input "CK7G0T"
type input "CK7G0T"
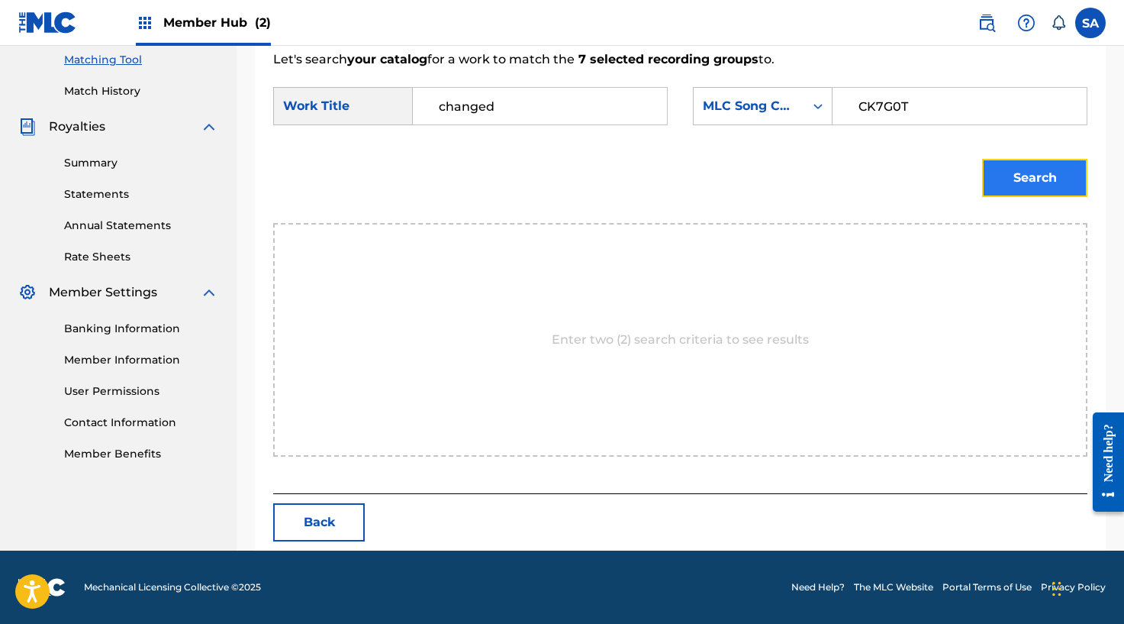
click at [1058, 192] on button "Search" at bounding box center [1034, 178] width 105 height 38
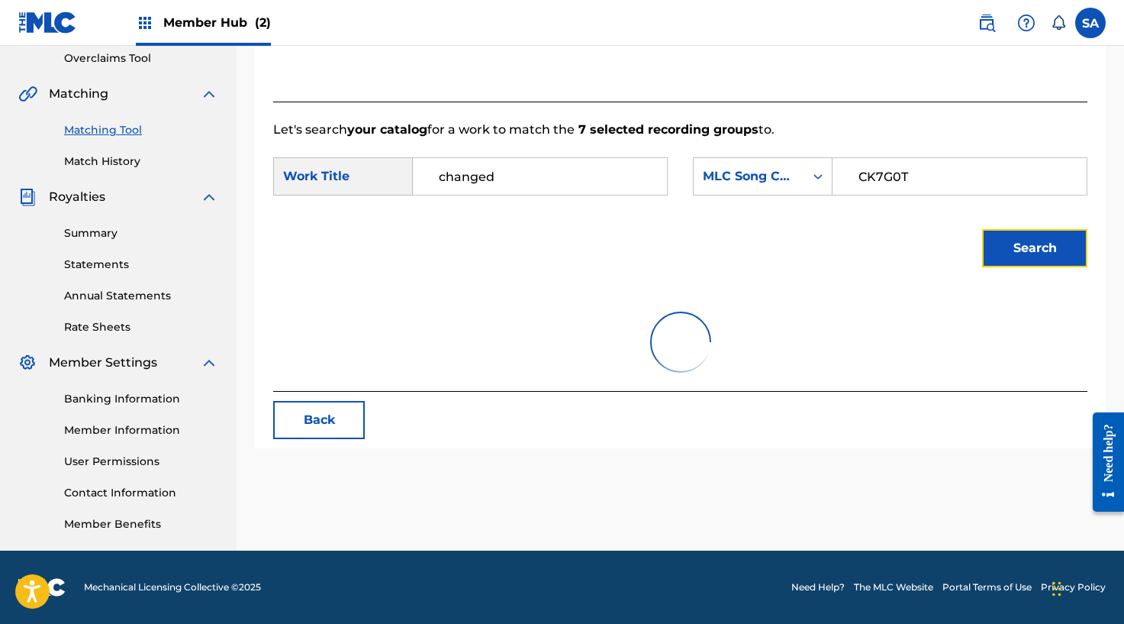
scroll to position [348, 0]
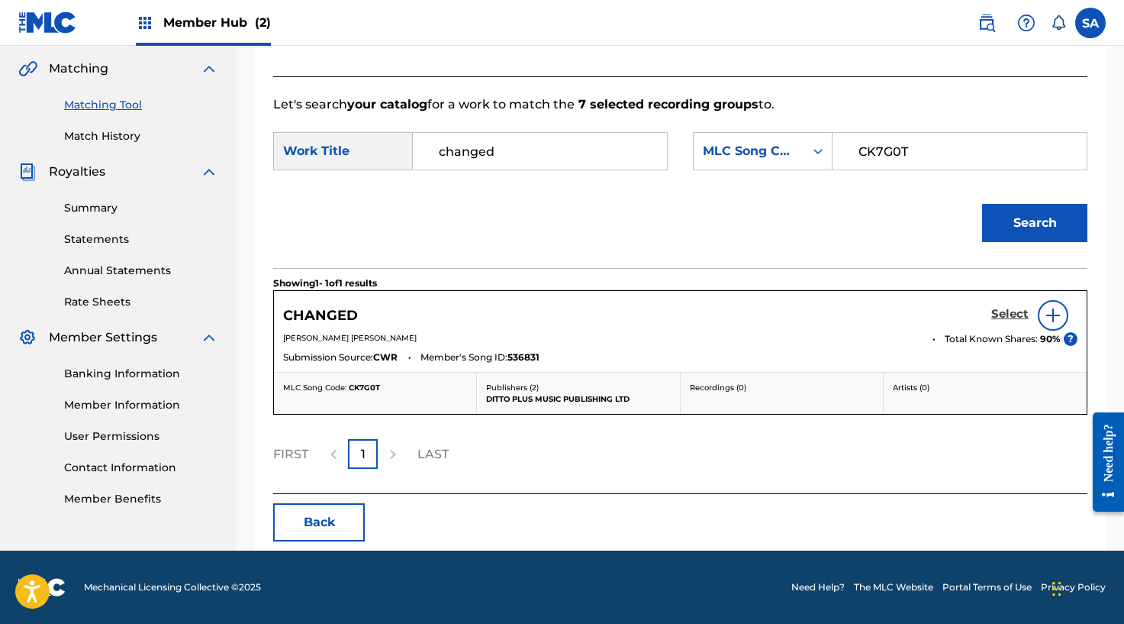
click at [1004, 309] on h5 "Select" at bounding box center [1009, 314] width 37 height 15
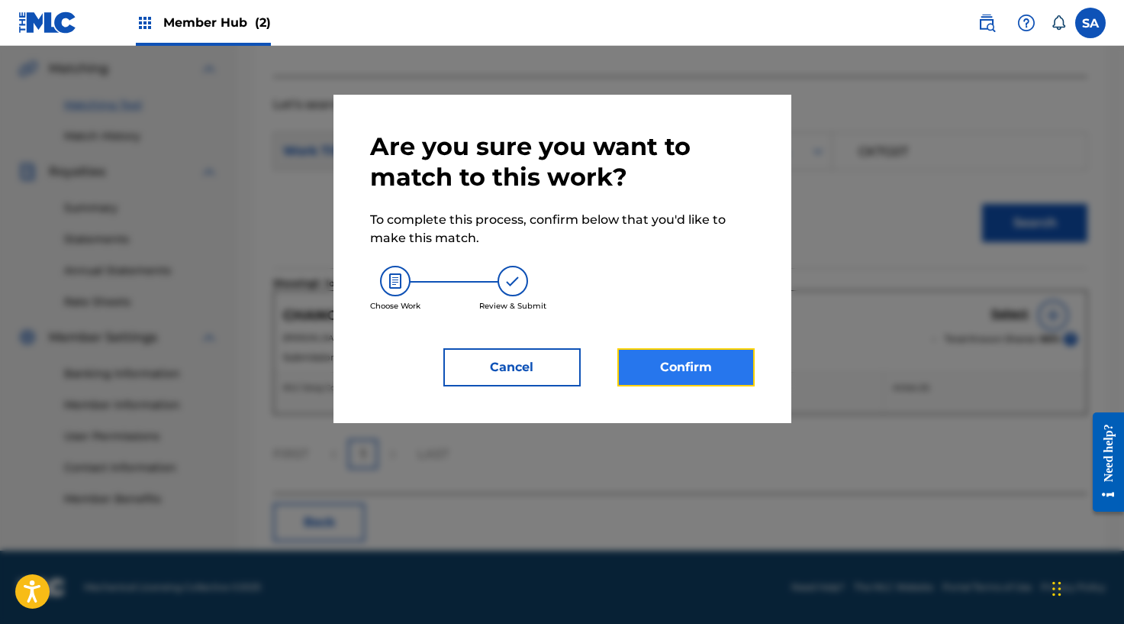
click at [707, 364] on button "Confirm" at bounding box center [685, 367] width 137 height 38
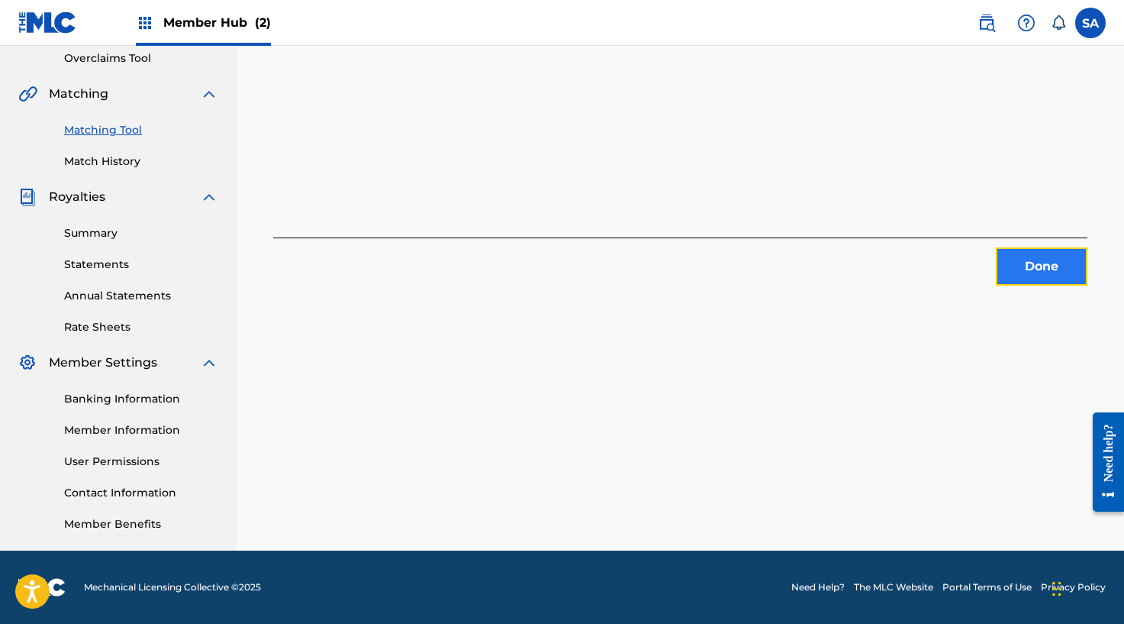
click at [1076, 259] on button "Done" at bounding box center [1042, 266] width 92 height 38
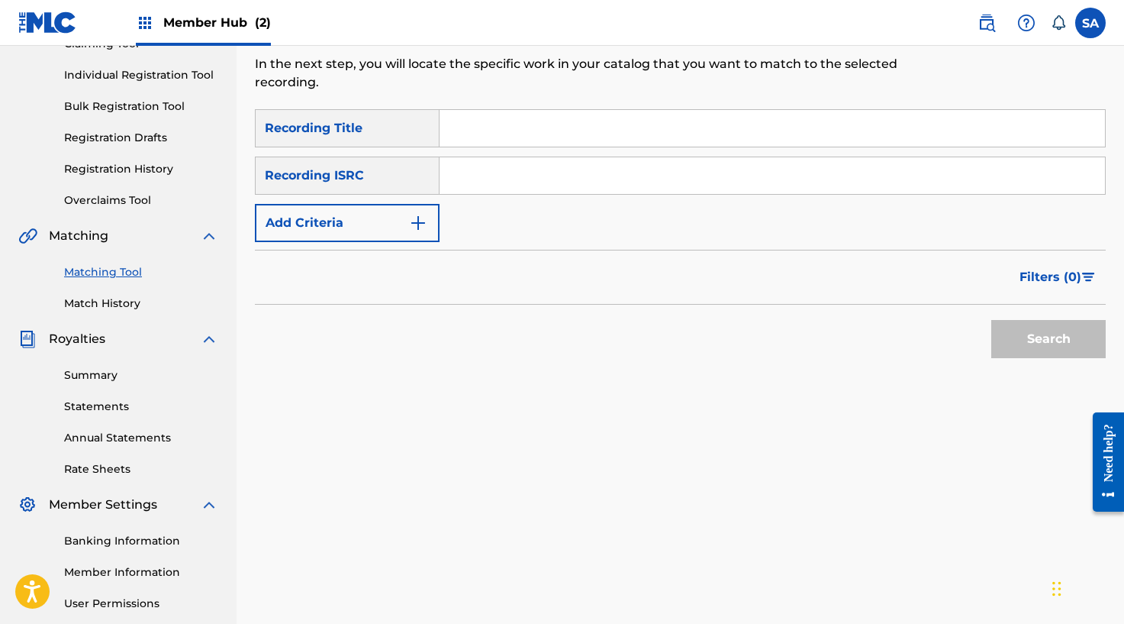
scroll to position [81, 0]
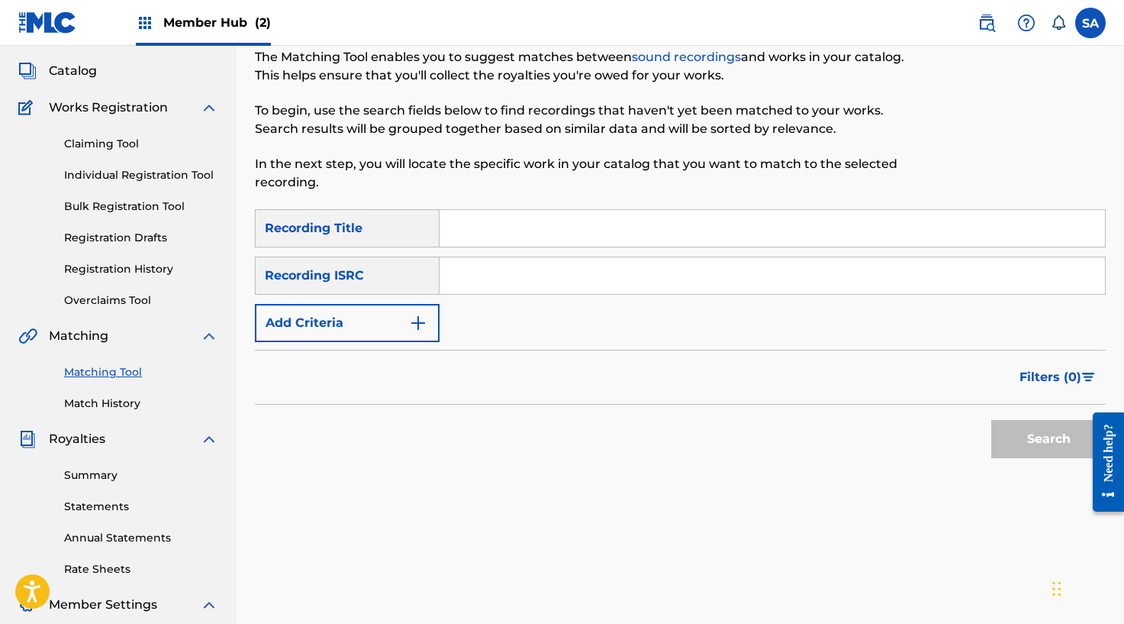
click at [481, 231] on input "Search Form" at bounding box center [773, 228] width 666 height 37
paste input "ENFIELD OR TOTTENHAM"
type input "ENFIELD OR TOTTENHAM"
click at [991, 420] on button "Search" at bounding box center [1048, 439] width 114 height 38
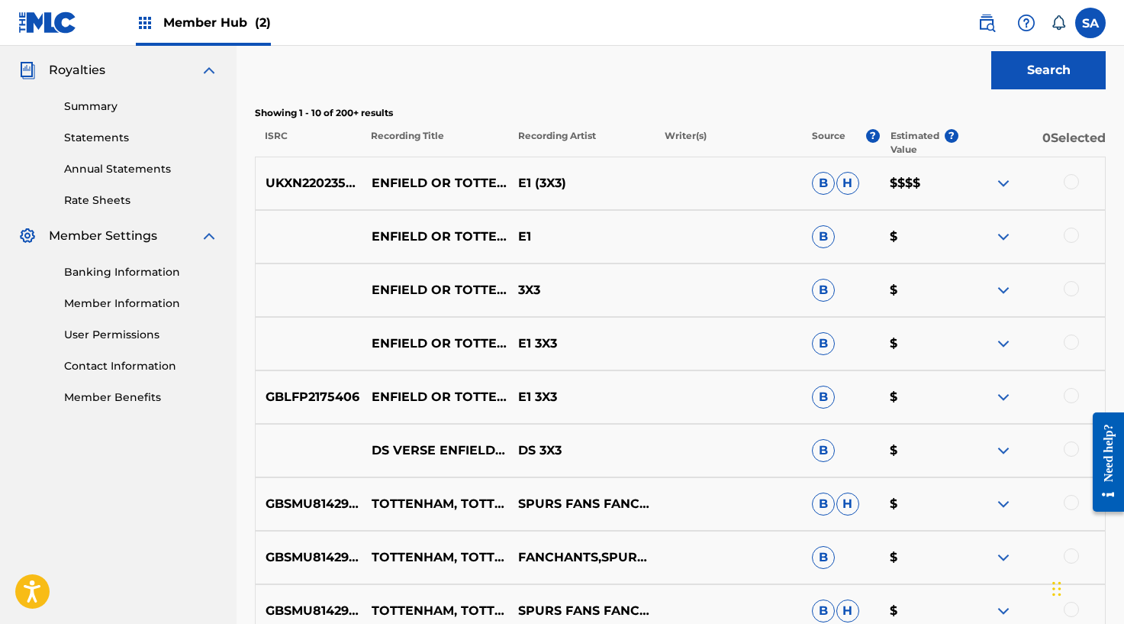
scroll to position [453, 0]
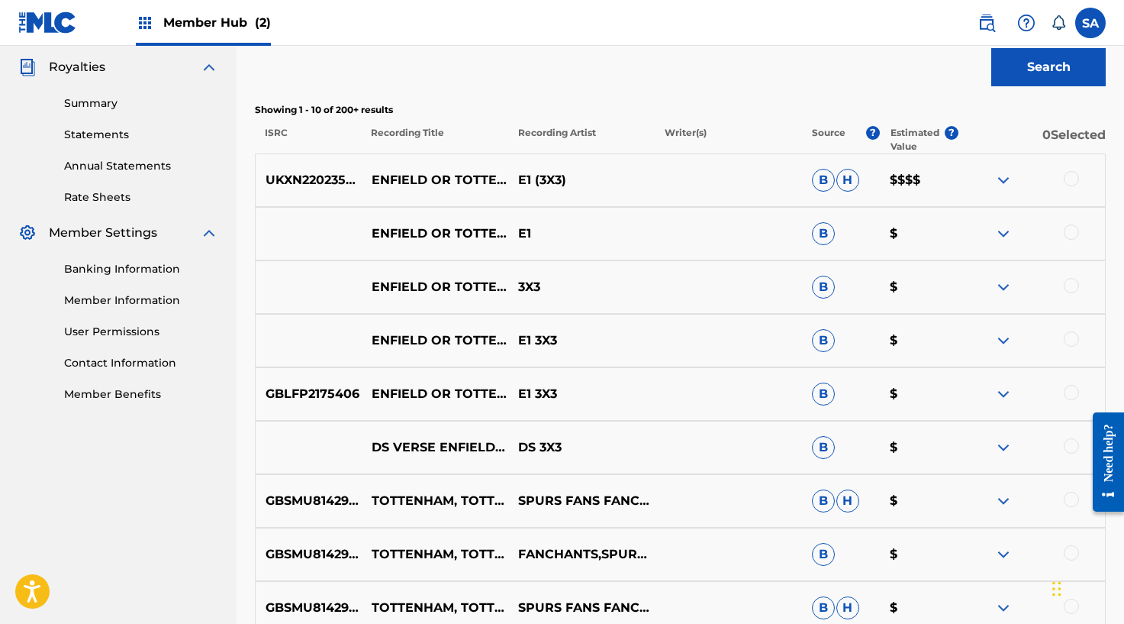
click at [1073, 339] on div at bounding box center [1071, 338] width 15 height 15
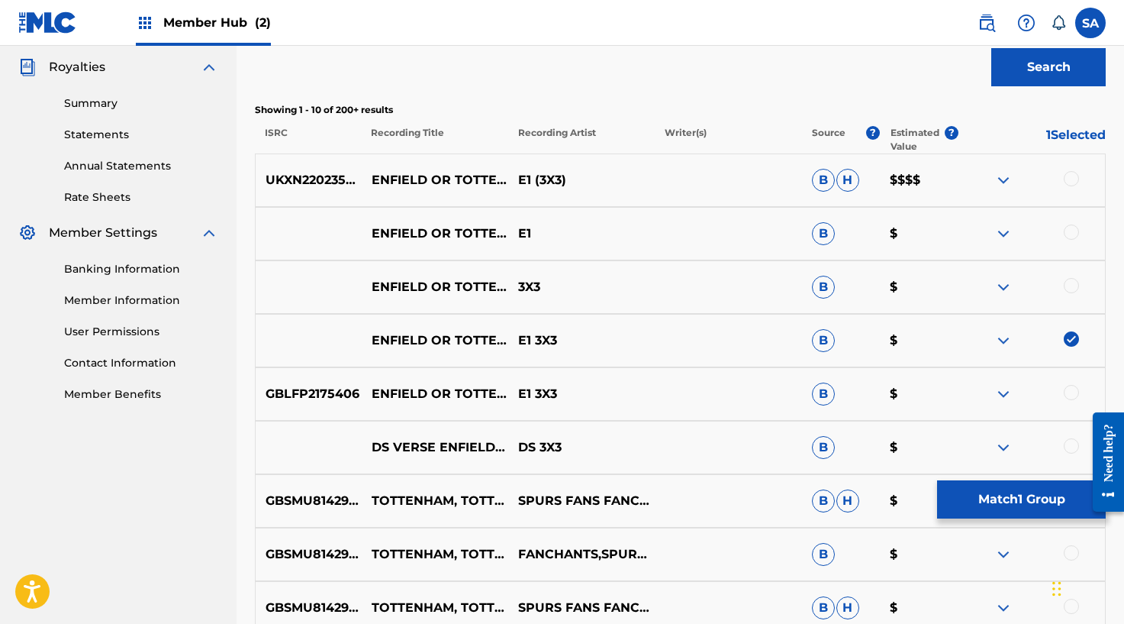
drag, startPoint x: 1067, startPoint y: 275, endPoint x: 1075, endPoint y: 254, distance: 22.0
click at [1068, 274] on div "ENFIELD OR TOTTENHAM 3X3 B $" at bounding box center [680, 286] width 851 height 53
click at [1071, 227] on div at bounding box center [1071, 231] width 15 height 15
click at [1077, 285] on div at bounding box center [1071, 285] width 15 height 15
click at [1068, 173] on div at bounding box center [1071, 178] width 15 height 15
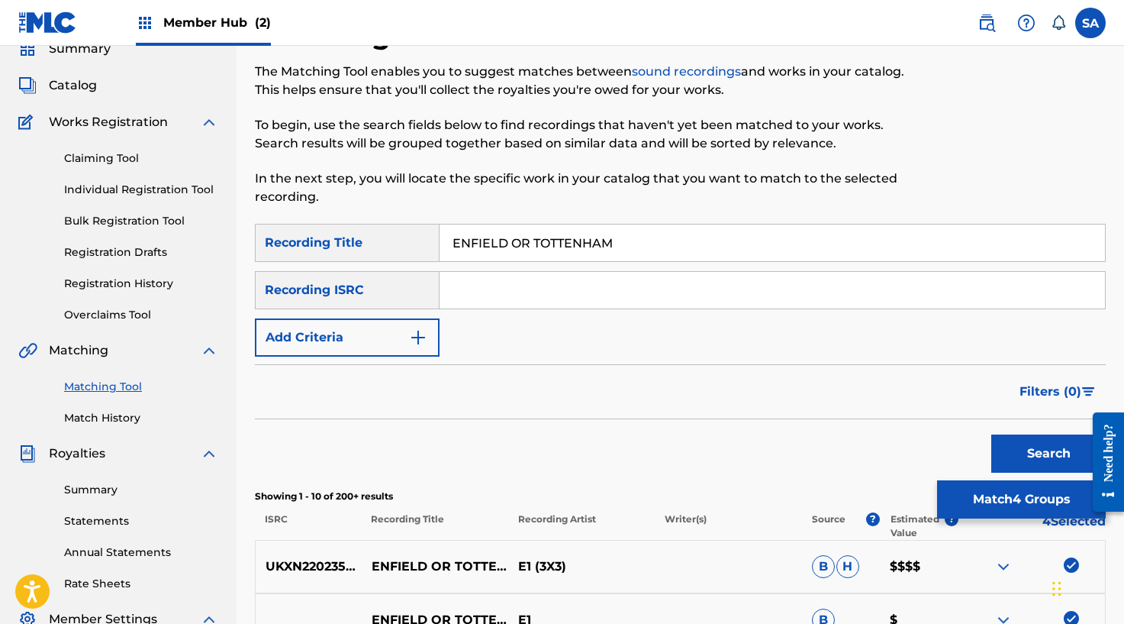
scroll to position [28, 0]
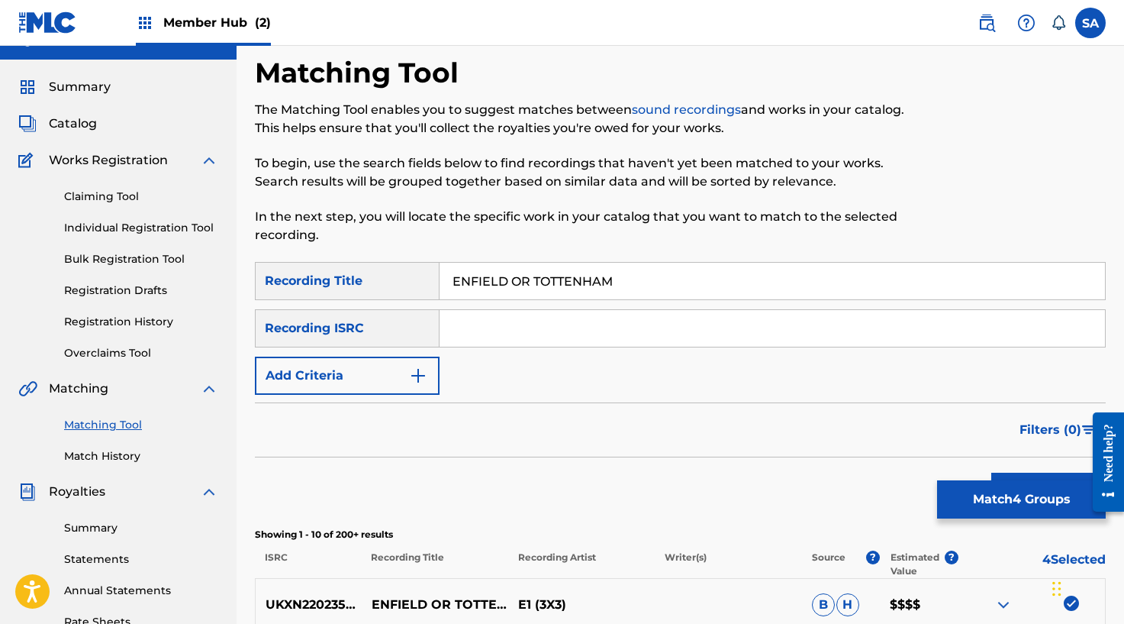
click at [490, 275] on input "ENFIELD OR TOTTENHAM" at bounding box center [773, 281] width 666 height 37
drag, startPoint x: 490, startPoint y: 275, endPoint x: 486, endPoint y: 311, distance: 36.1
click at [490, 275] on input "ENFIELD OR TOTTENHAM" at bounding box center [773, 281] width 666 height 37
click at [480, 324] on input "Search Form" at bounding box center [773, 328] width 666 height 37
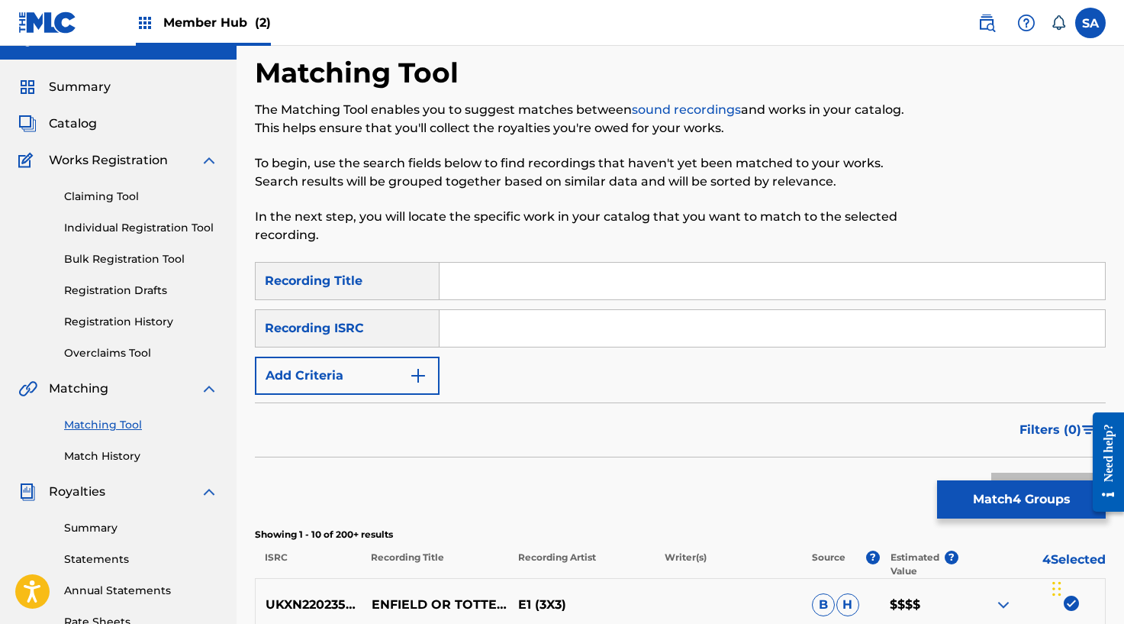
paste input "UKXN22023508"
type input "UKXN22023508"
click at [991, 472] on button "Search" at bounding box center [1048, 491] width 114 height 38
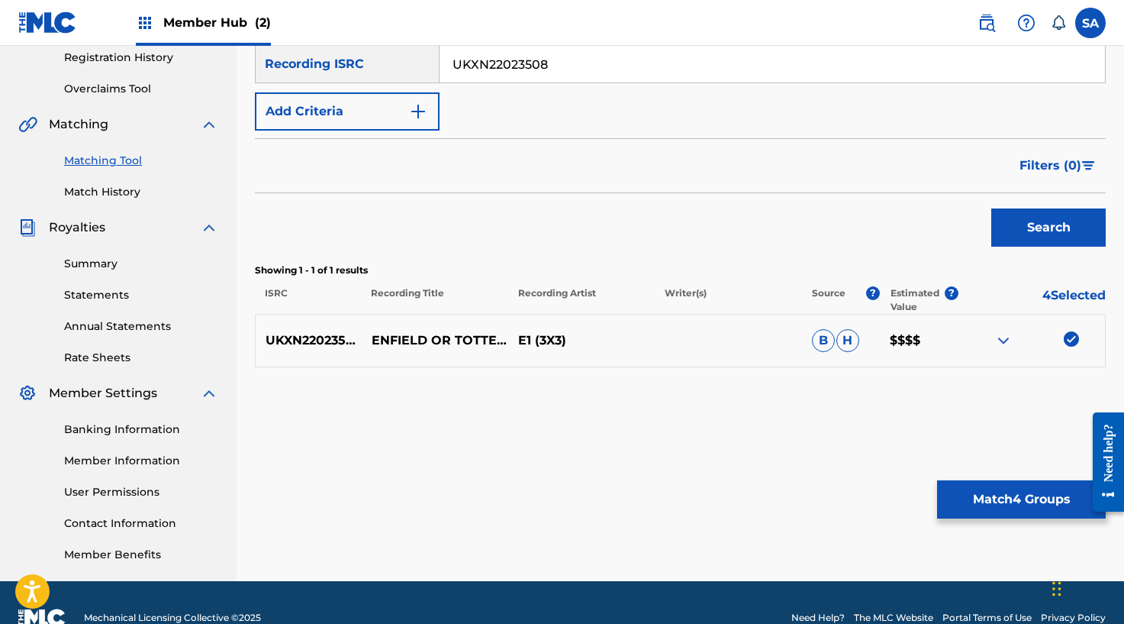
scroll to position [323, 0]
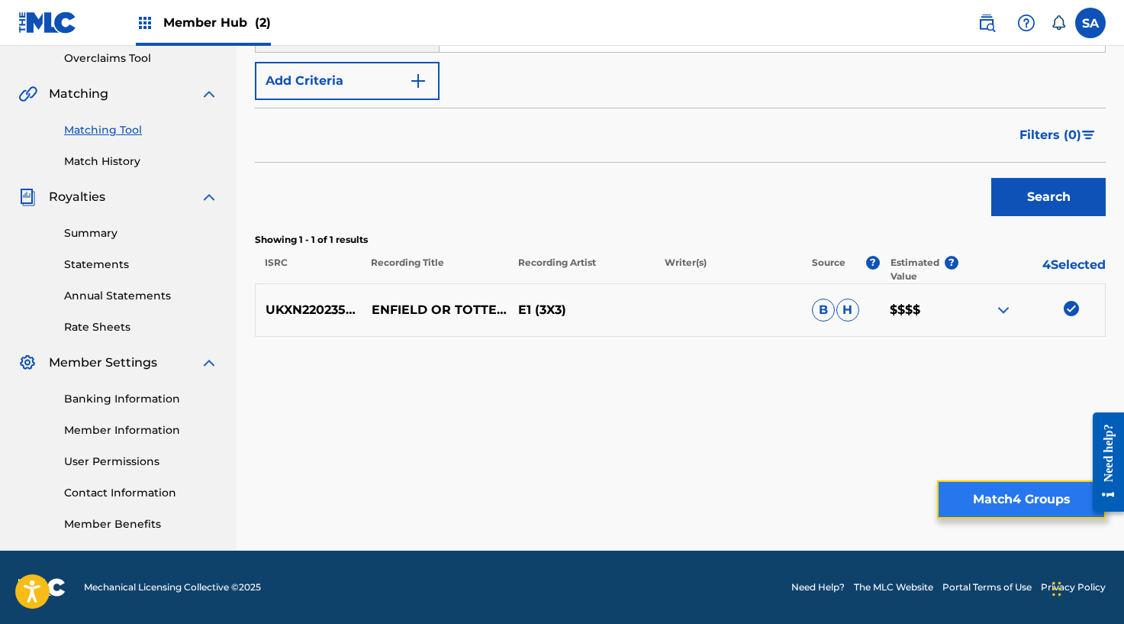
click at [968, 485] on button "Match 4 Groups" at bounding box center [1021, 499] width 169 height 38
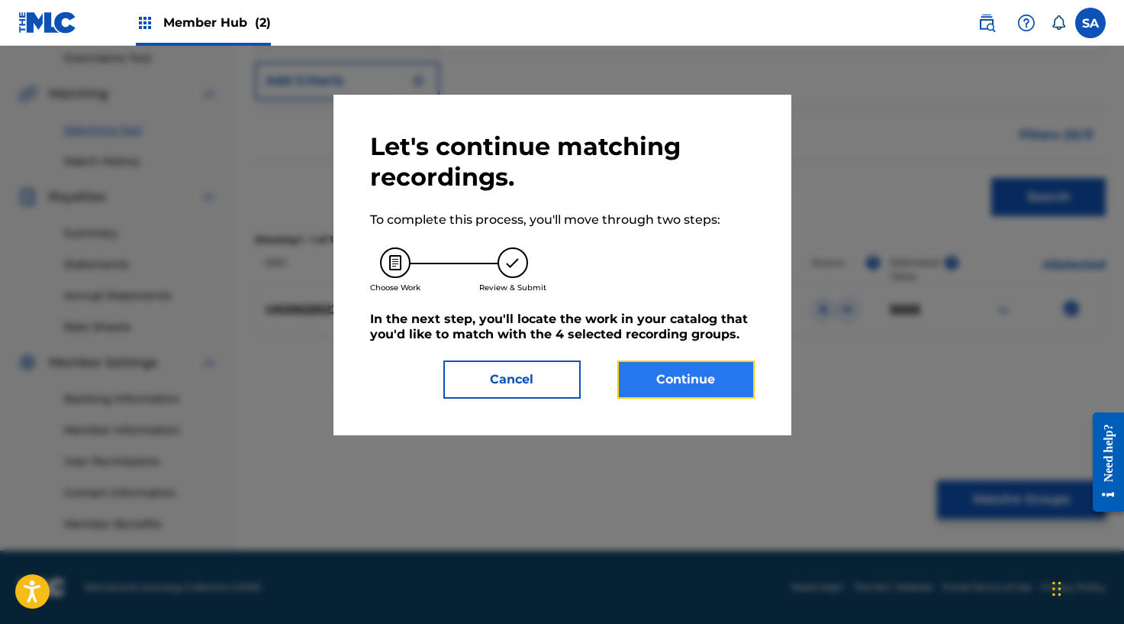
click at [673, 365] on button "Continue" at bounding box center [685, 379] width 137 height 38
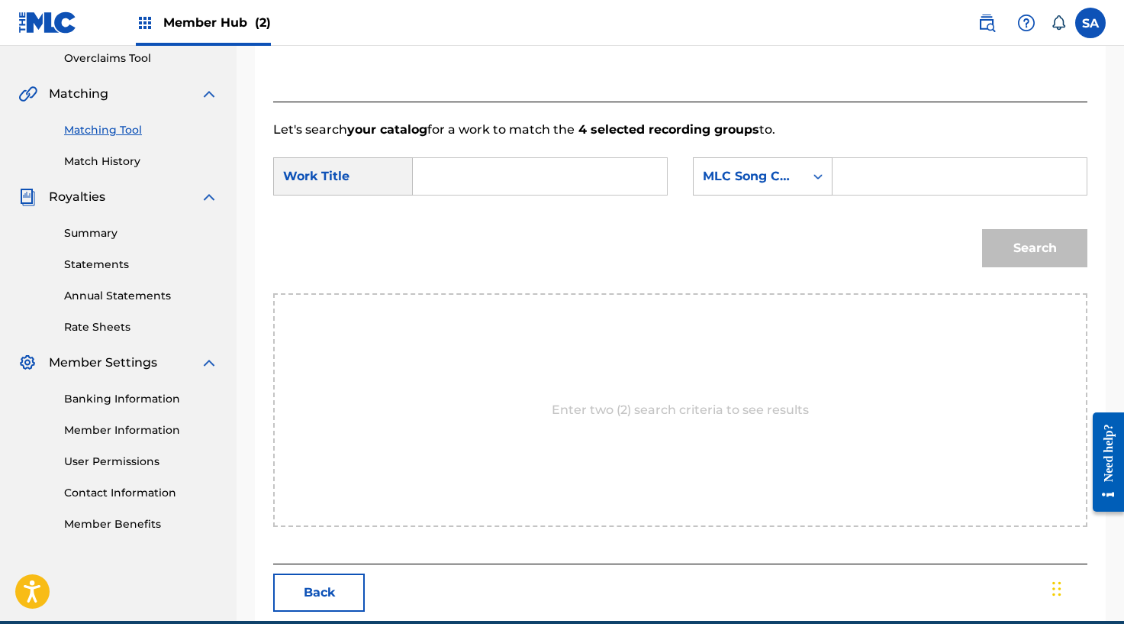
click at [443, 193] on input "Search Form" at bounding box center [540, 176] width 228 height 37
paste input "ENFIELD OR TOTTENHAM"
type input "ENFIELD OR TOTTENHAM"
click at [836, 169] on div "SearchWithCriteria40fb64dc-8661-427d-90e0-09e81440014c MLC Song Code" at bounding box center [890, 176] width 395 height 38
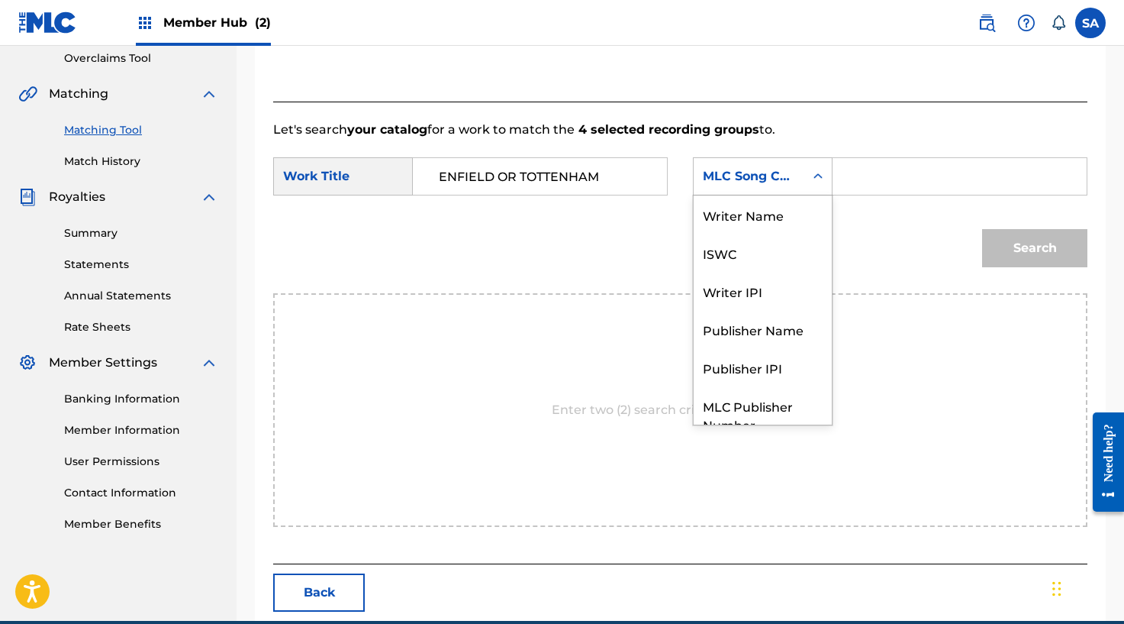
scroll to position [56, 0]
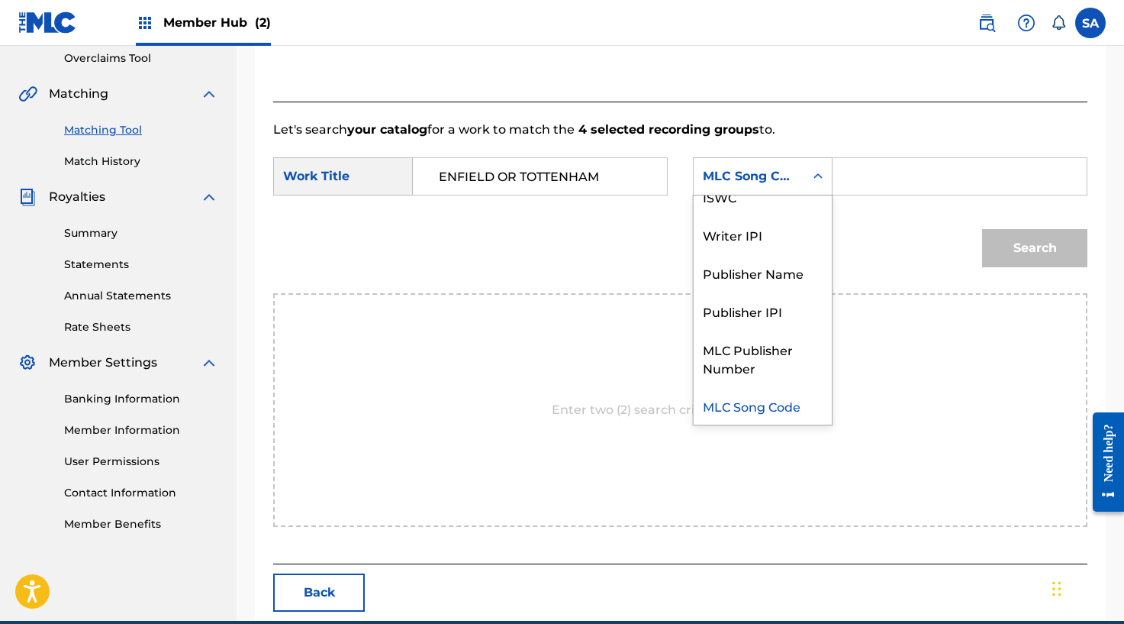
drag, startPoint x: 856, startPoint y: 170, endPoint x: 871, endPoint y: 176, distance: 16.4
click at [855, 169] on input "Search Form" at bounding box center [960, 176] width 228 height 37
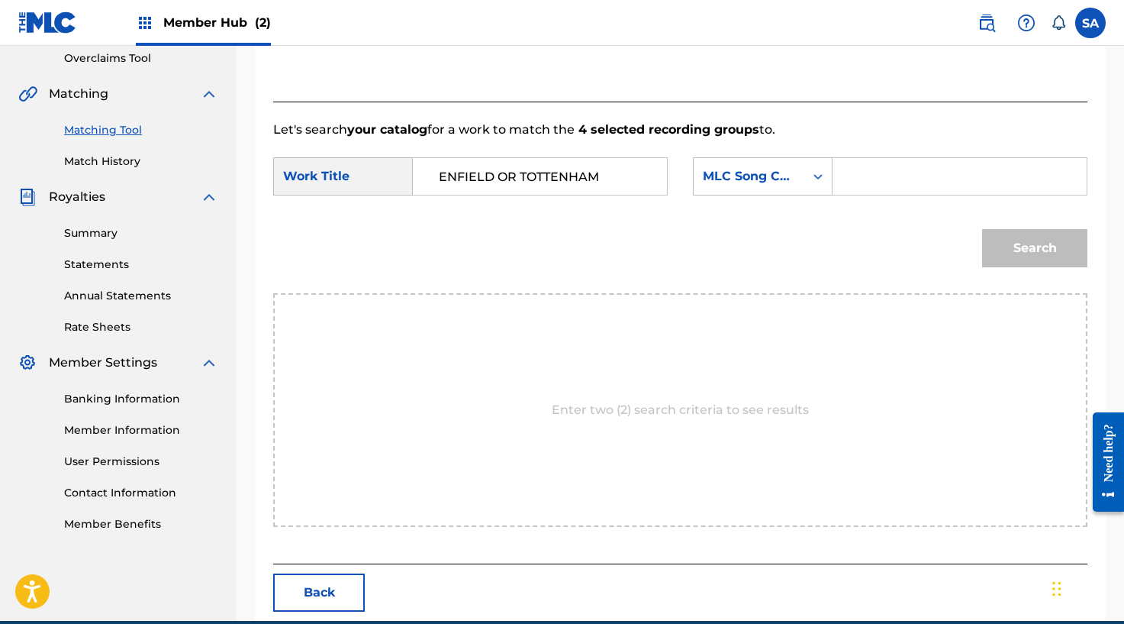
paste input "ER9OY6"
type input "ER9OY6"
click at [1030, 250] on button "Search" at bounding box center [1034, 248] width 105 height 38
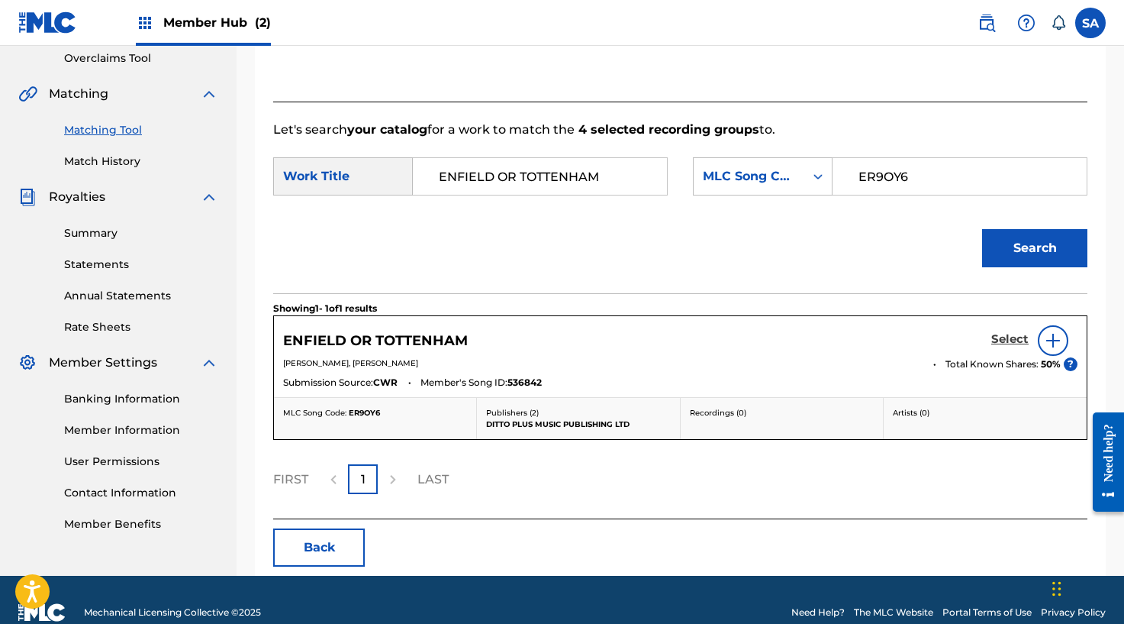
click at [1004, 340] on h5 "Select" at bounding box center [1009, 339] width 37 height 15
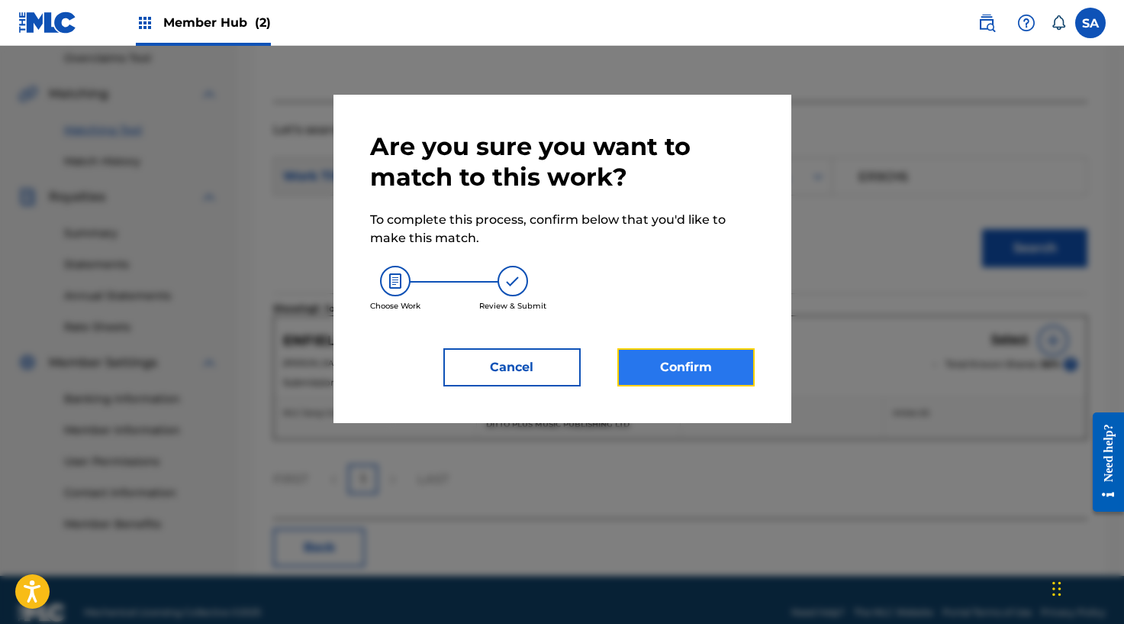
click at [714, 362] on button "Confirm" at bounding box center [685, 367] width 137 height 38
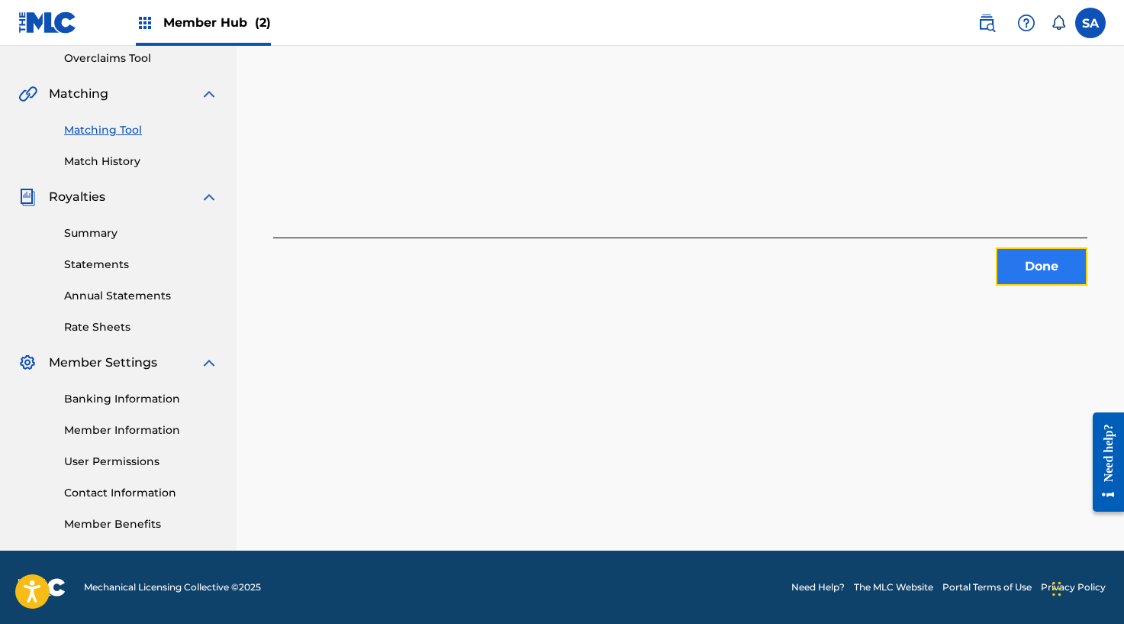
click at [1052, 252] on button "Done" at bounding box center [1042, 266] width 92 height 38
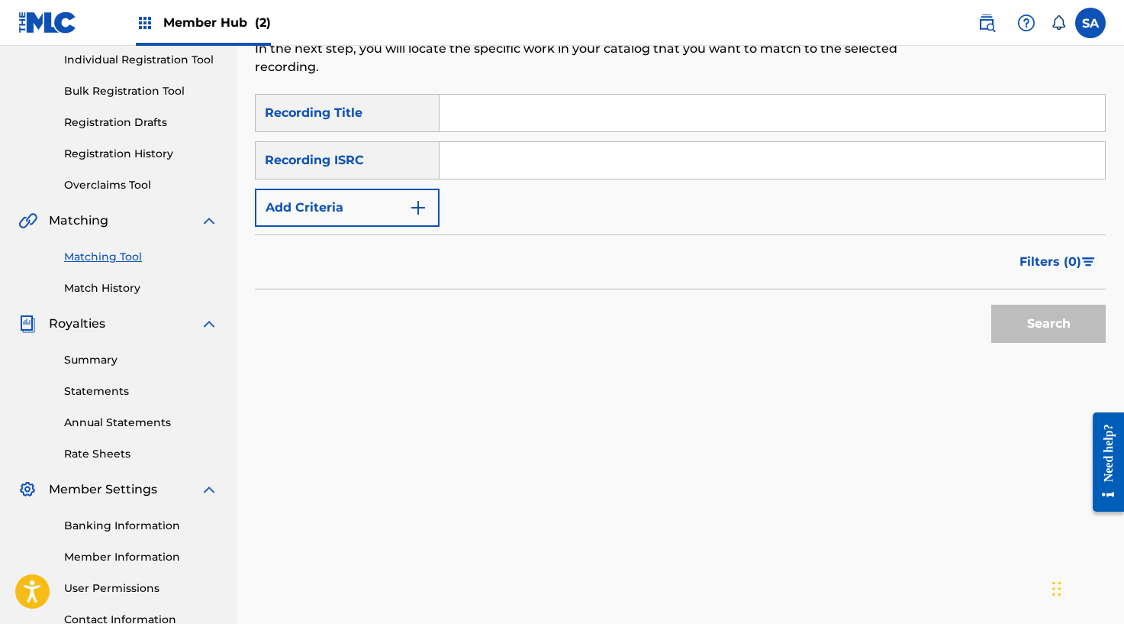
scroll to position [32, 0]
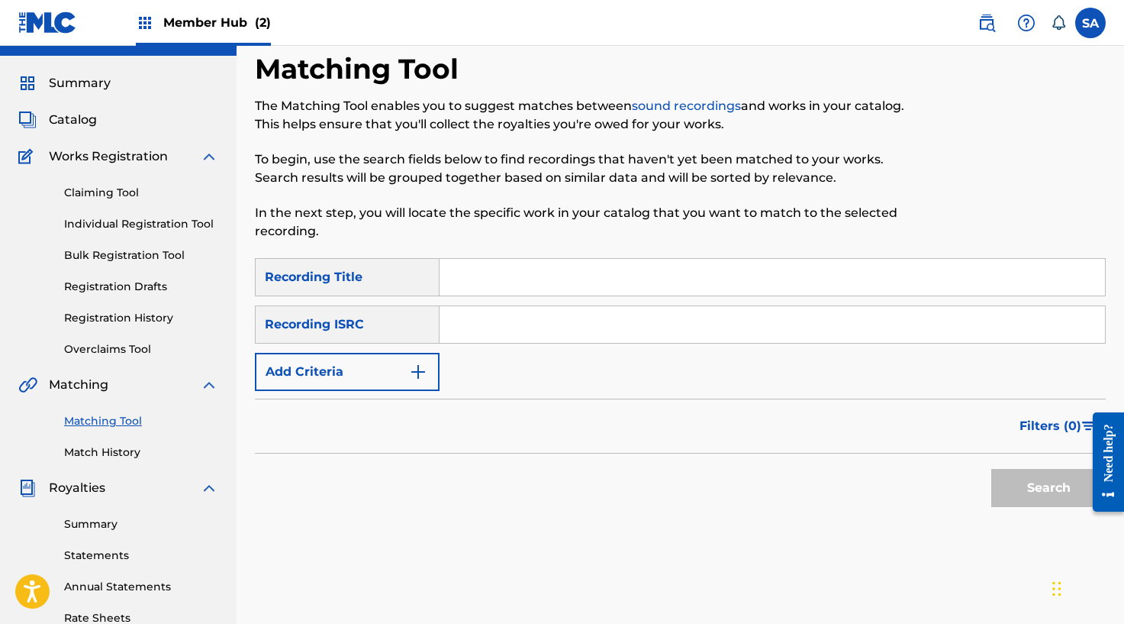
click at [461, 281] on input "Search Form" at bounding box center [773, 277] width 666 height 37
paste input "FAKE FRIENDS"
type input "FAKE FRIENDS"
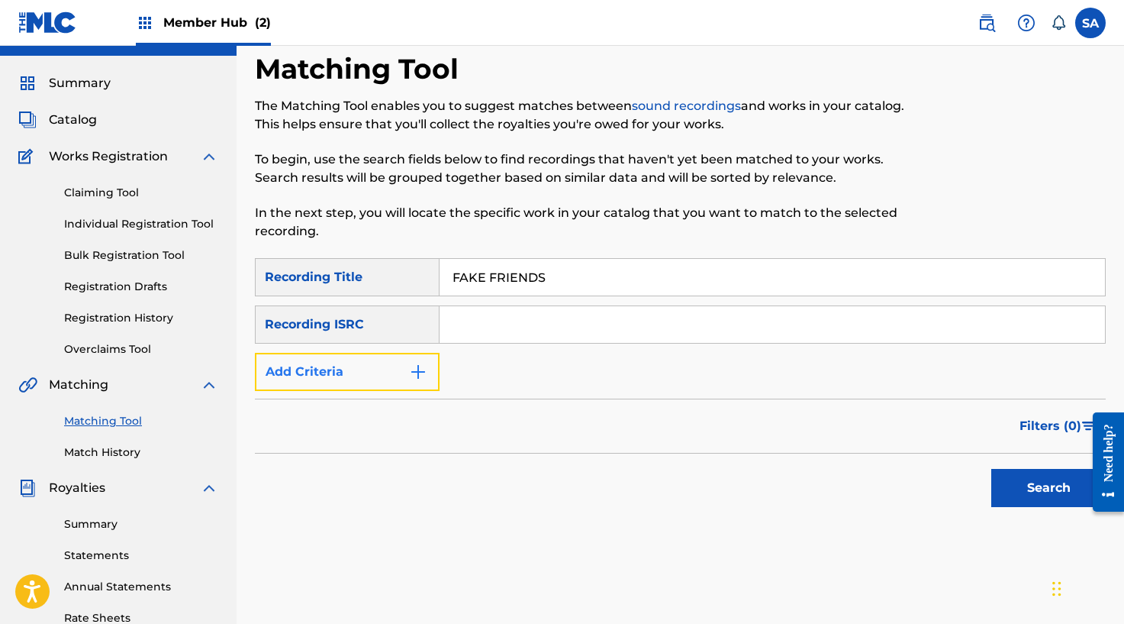
click at [393, 370] on button "Add Criteria" at bounding box center [347, 372] width 185 height 38
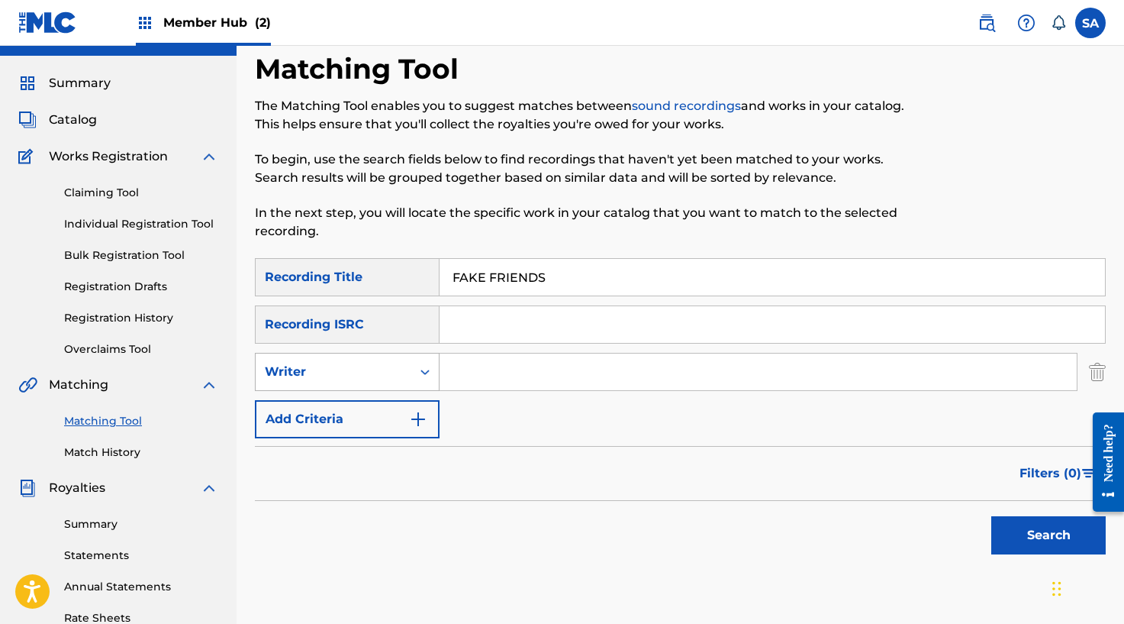
click at [363, 376] on div "Writer" at bounding box center [333, 372] width 137 height 18
drag, startPoint x: 344, startPoint y: 402, endPoint x: 386, endPoint y: 395, distance: 42.5
click at [344, 402] on div "Recording Artist" at bounding box center [347, 410] width 183 height 38
click at [512, 363] on input "Search Form" at bounding box center [758, 371] width 637 height 37
type input "e1"
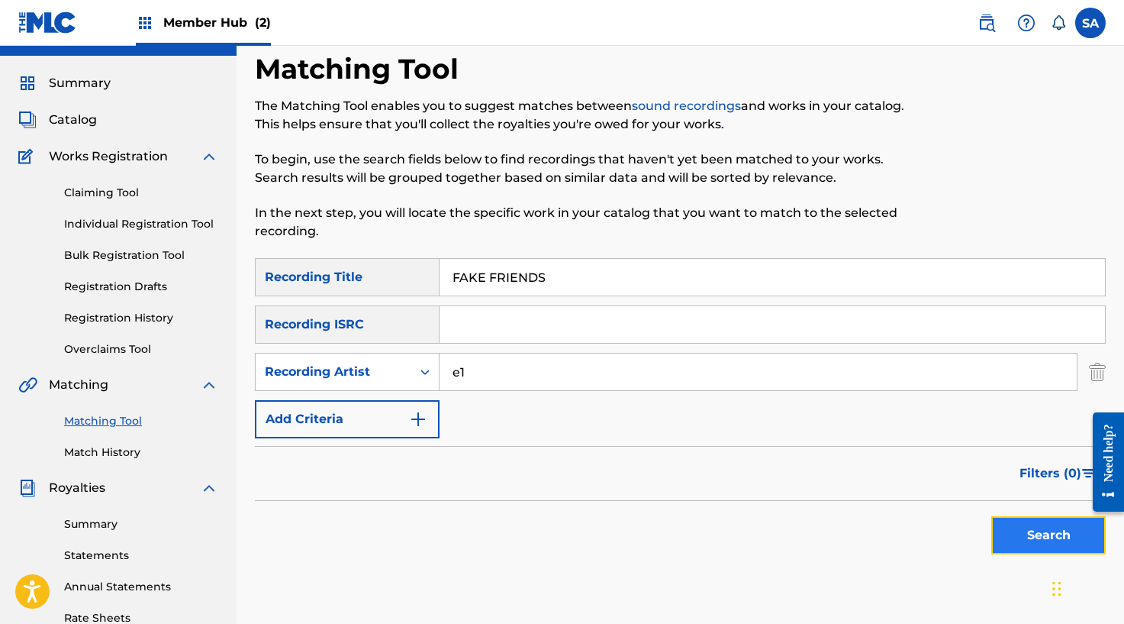
click at [1046, 546] on button "Search" at bounding box center [1048, 535] width 114 height 38
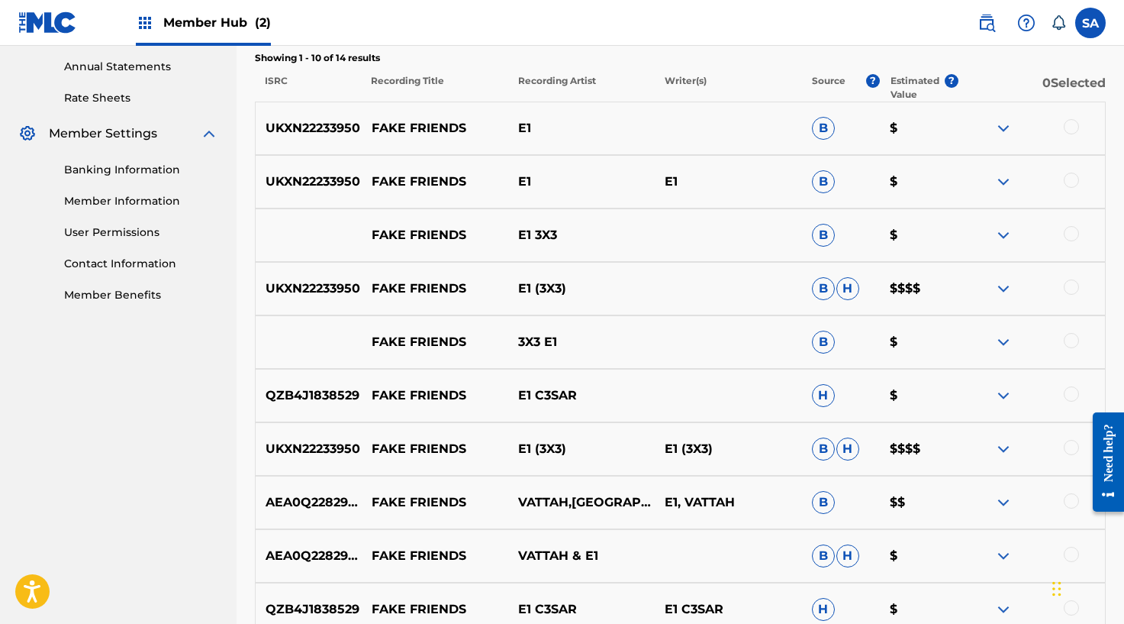
scroll to position [515, 0]
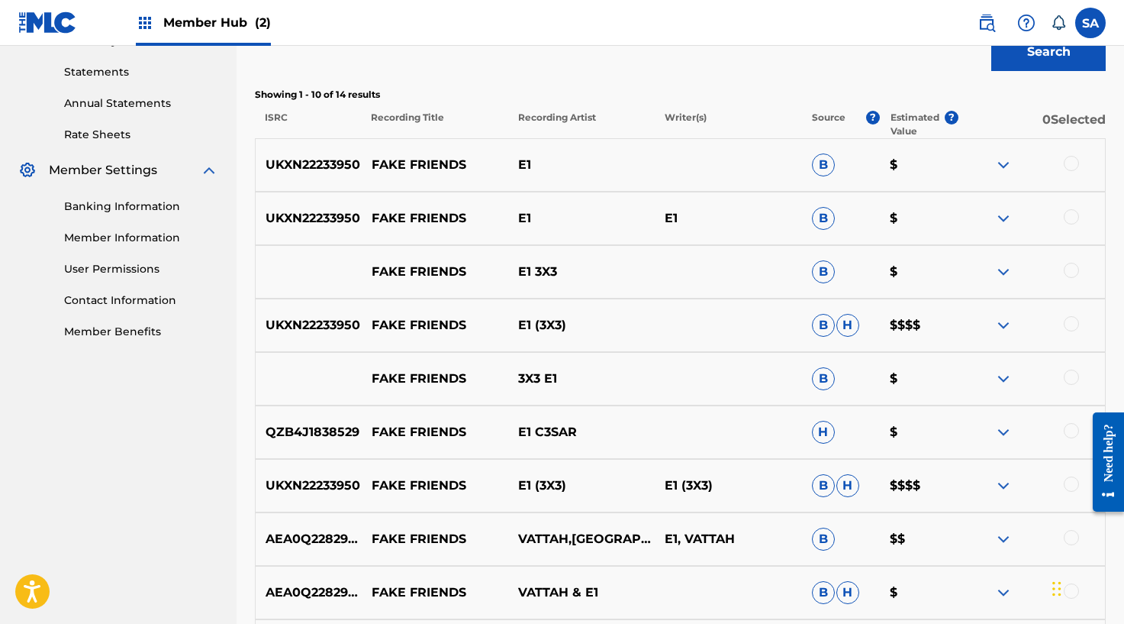
drag, startPoint x: 1067, startPoint y: 163, endPoint x: 1070, endPoint y: 201, distance: 39.0
click at [1067, 163] on div at bounding box center [1071, 163] width 15 height 15
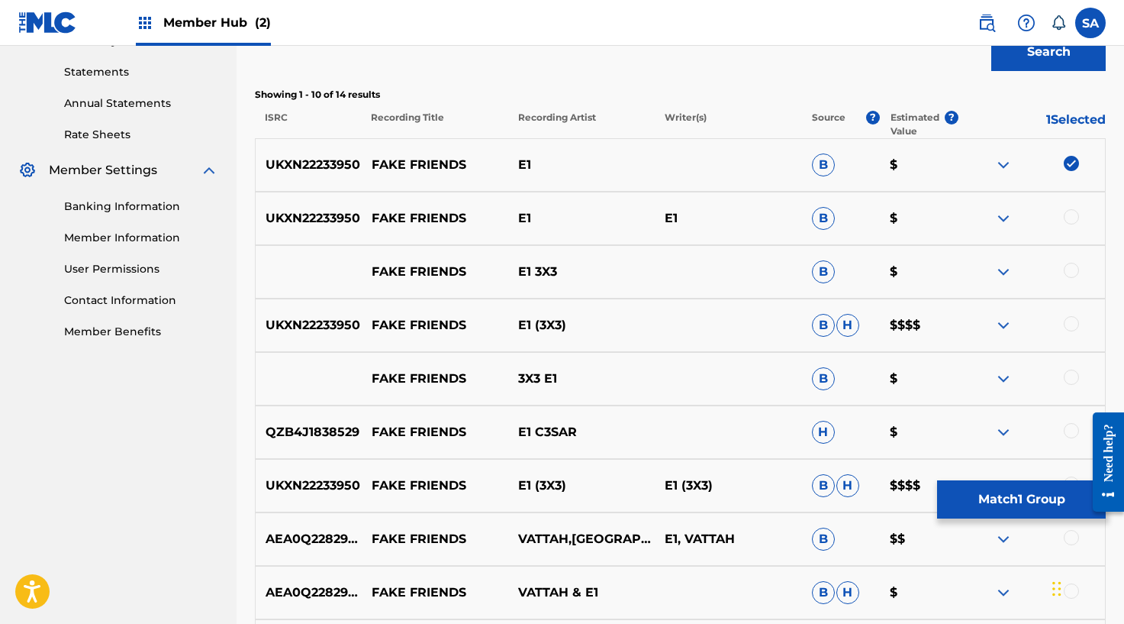
click at [1069, 213] on div at bounding box center [1071, 216] width 15 height 15
click at [1072, 274] on div at bounding box center [1071, 270] width 15 height 15
click at [1072, 323] on div at bounding box center [1071, 323] width 15 height 15
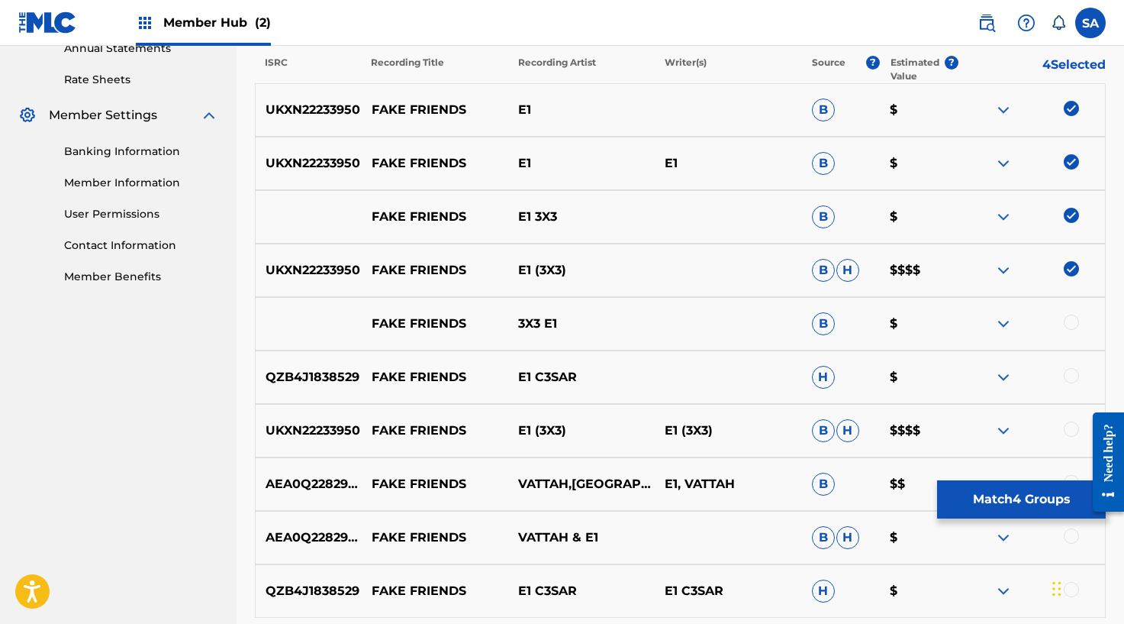
scroll to position [612, 0]
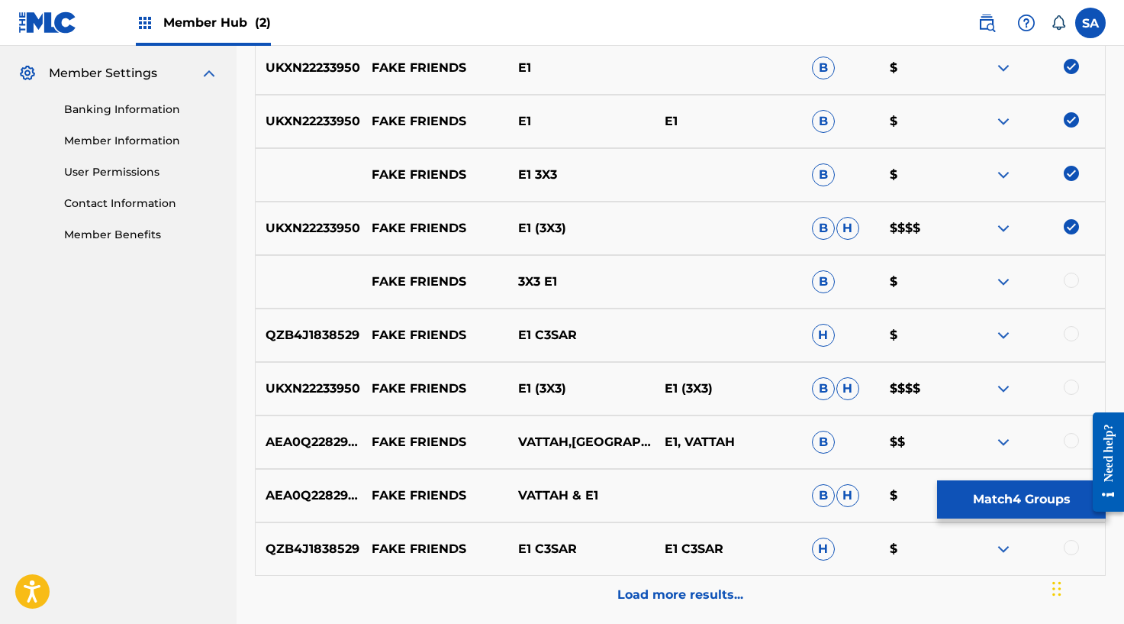
click at [1069, 276] on div at bounding box center [1071, 279] width 15 height 15
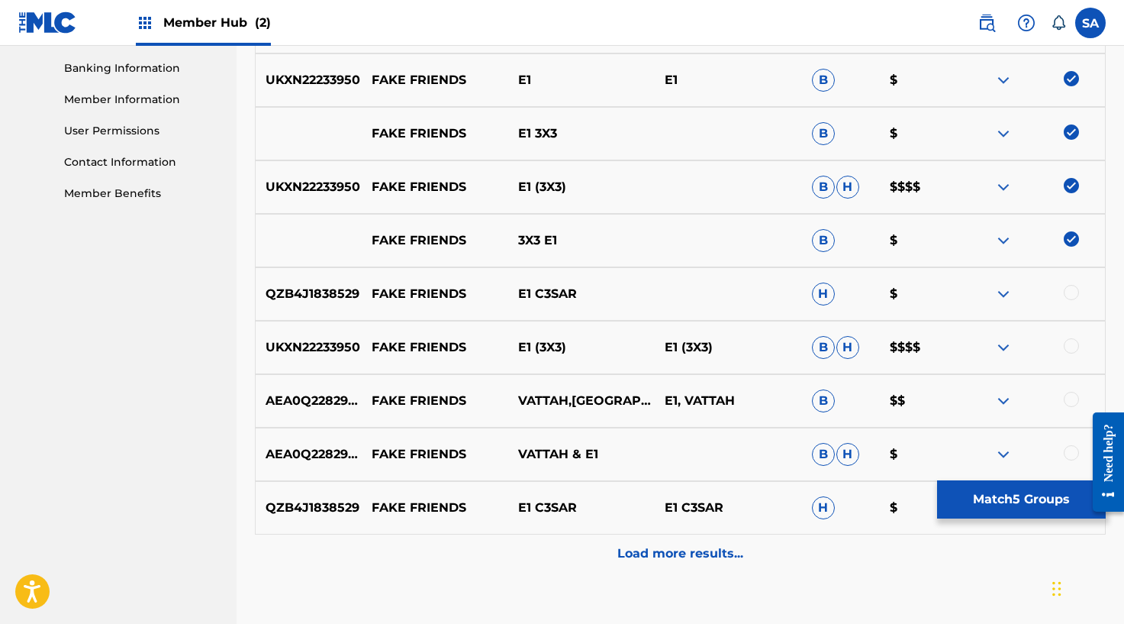
scroll to position [680, 0]
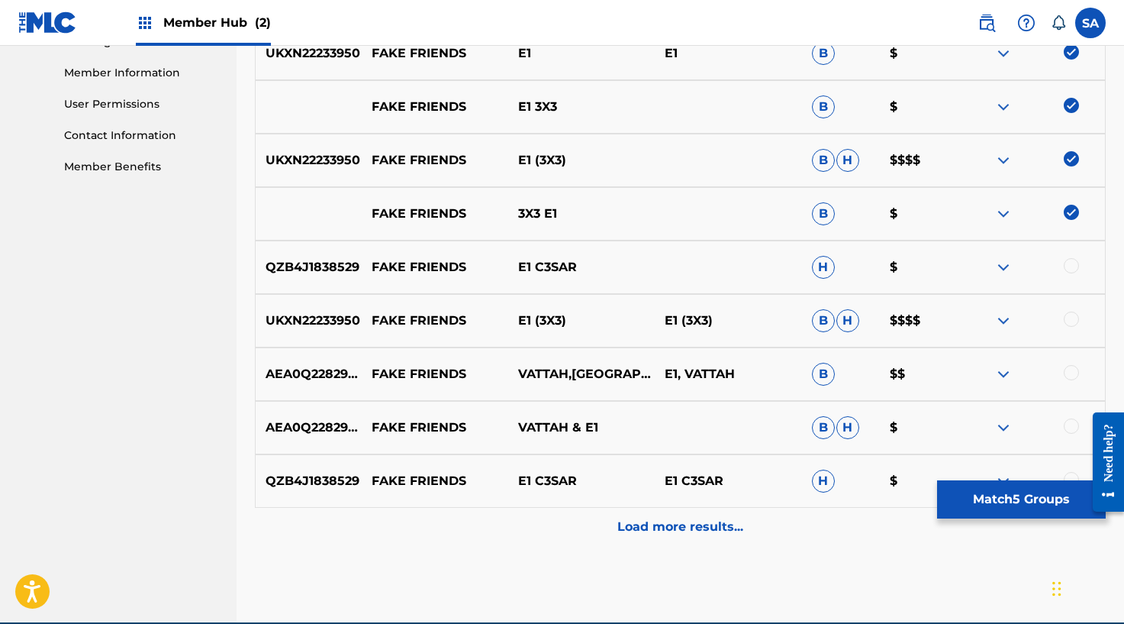
click at [1068, 262] on div at bounding box center [1071, 265] width 15 height 15
click at [1072, 325] on div at bounding box center [1071, 318] width 15 height 15
click at [1073, 374] on div at bounding box center [1071, 372] width 15 height 15
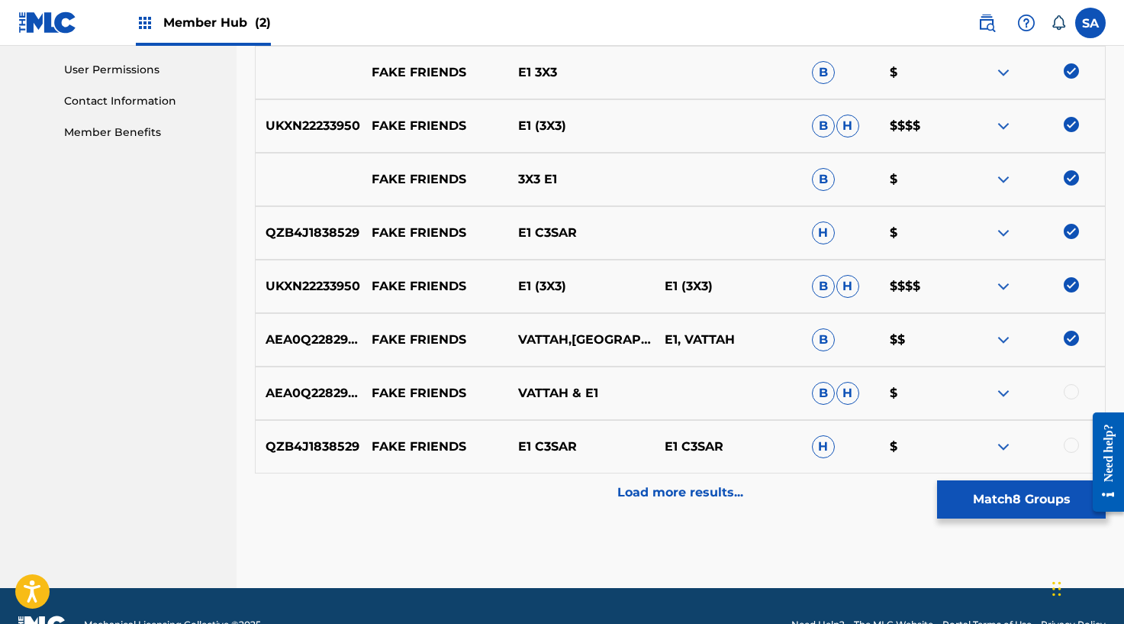
scroll to position [752, 0]
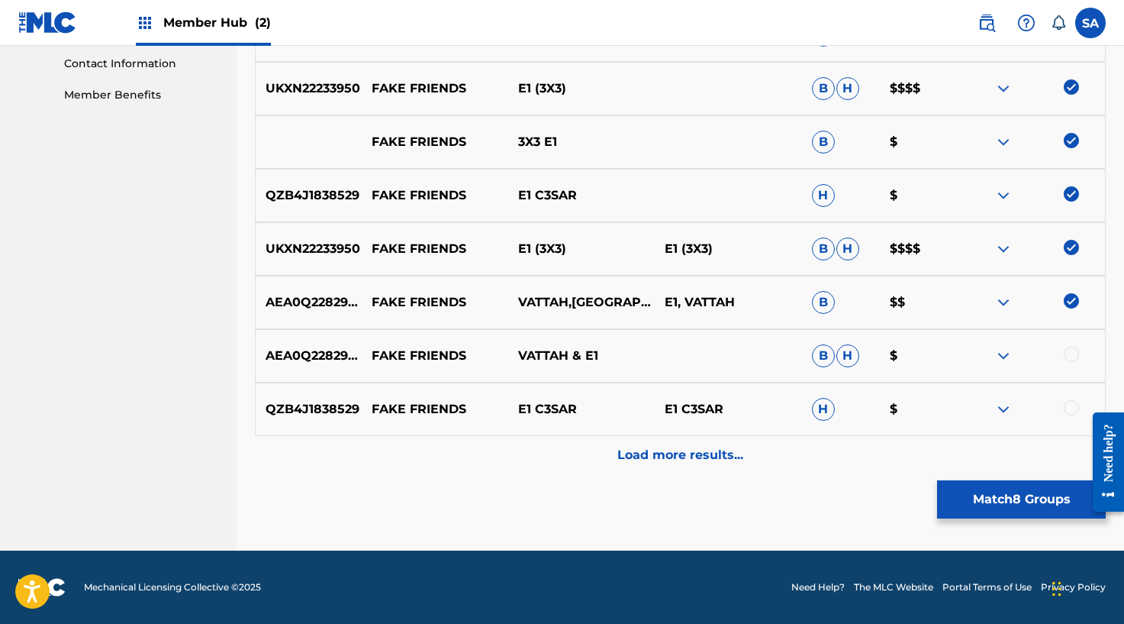
click at [1072, 352] on div at bounding box center [1071, 353] width 15 height 15
click at [1071, 404] on div at bounding box center [1071, 407] width 15 height 15
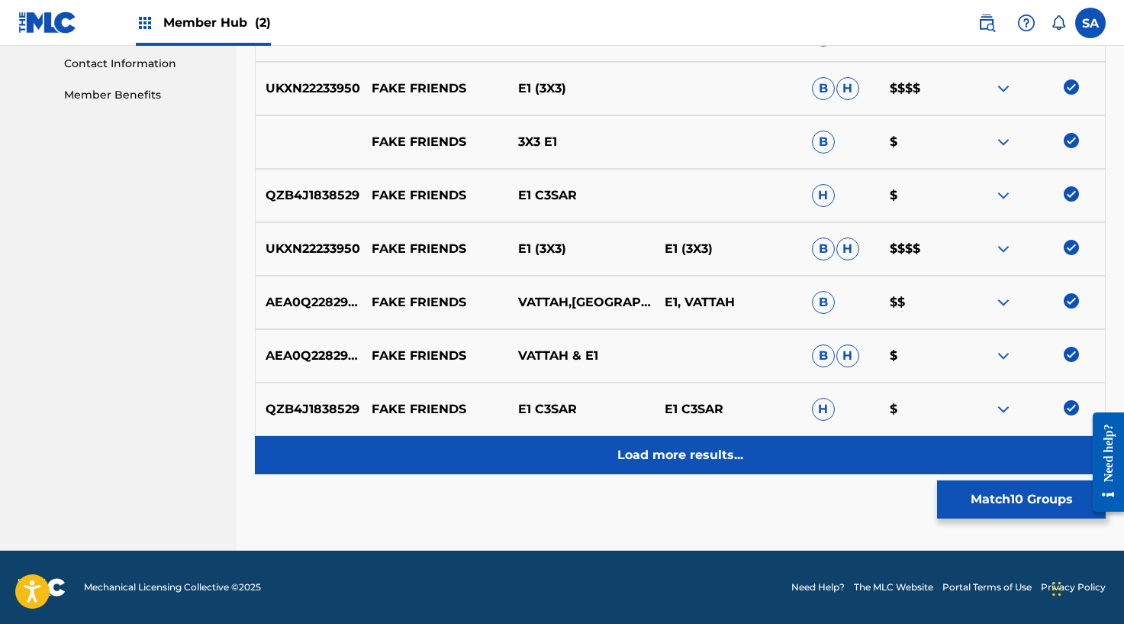
click at [762, 471] on div "Load more results..." at bounding box center [680, 455] width 851 height 38
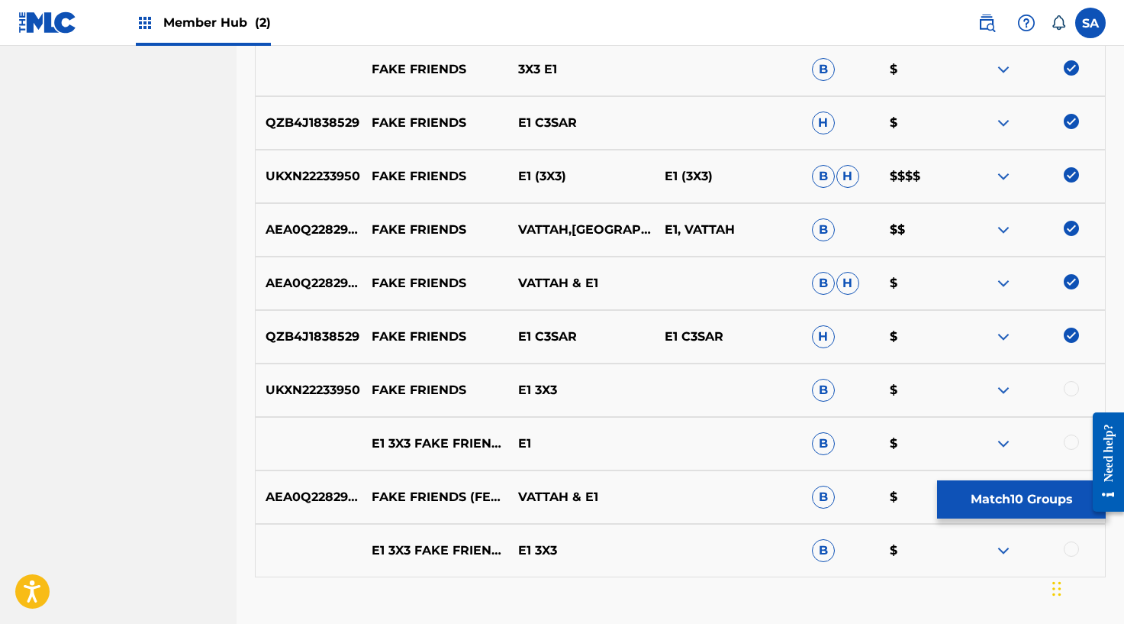
scroll to position [875, 0]
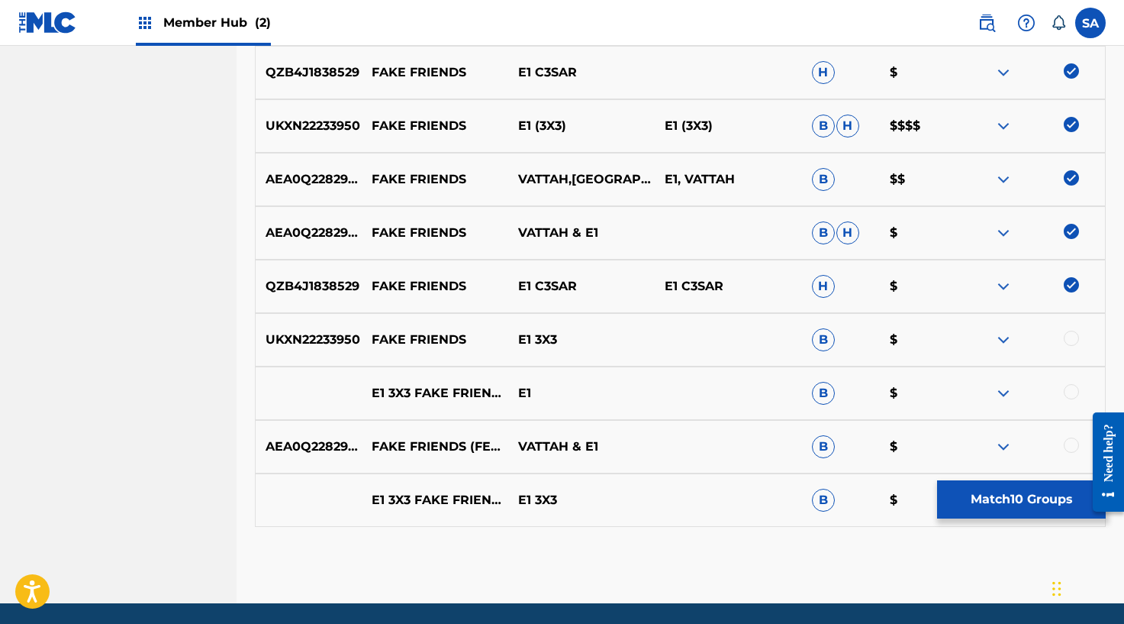
click at [1077, 330] on div at bounding box center [1032, 339] width 147 height 18
click at [1075, 334] on div at bounding box center [1071, 337] width 15 height 15
click at [1069, 387] on div at bounding box center [1071, 391] width 15 height 15
click at [1069, 445] on div at bounding box center [1071, 444] width 15 height 15
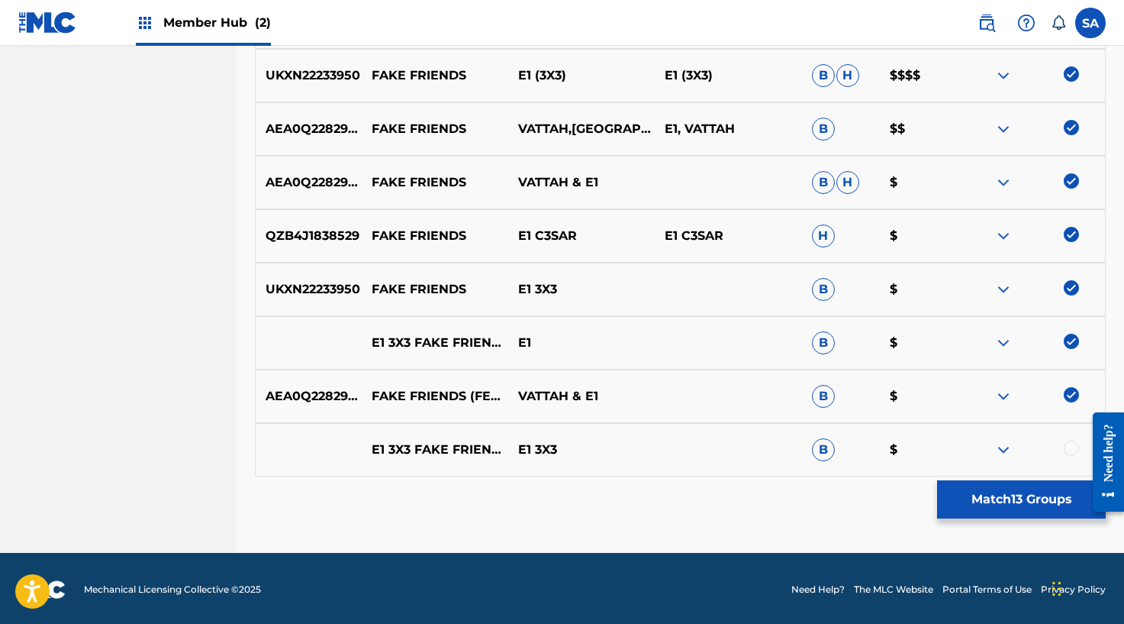
scroll to position [927, 0]
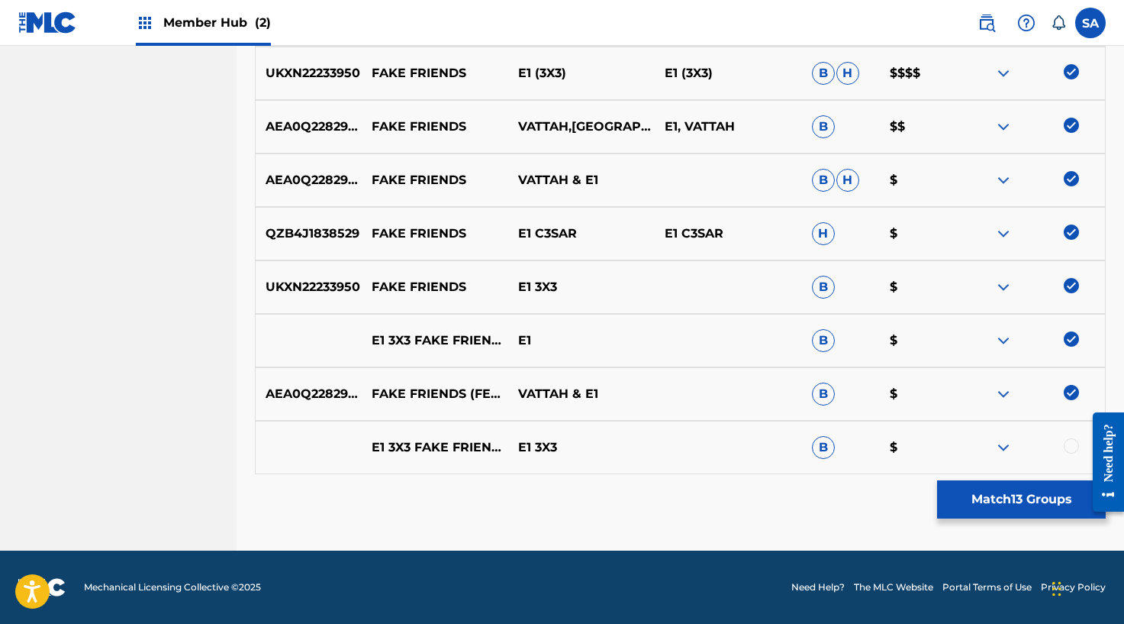
click at [1065, 443] on div at bounding box center [1071, 445] width 15 height 15
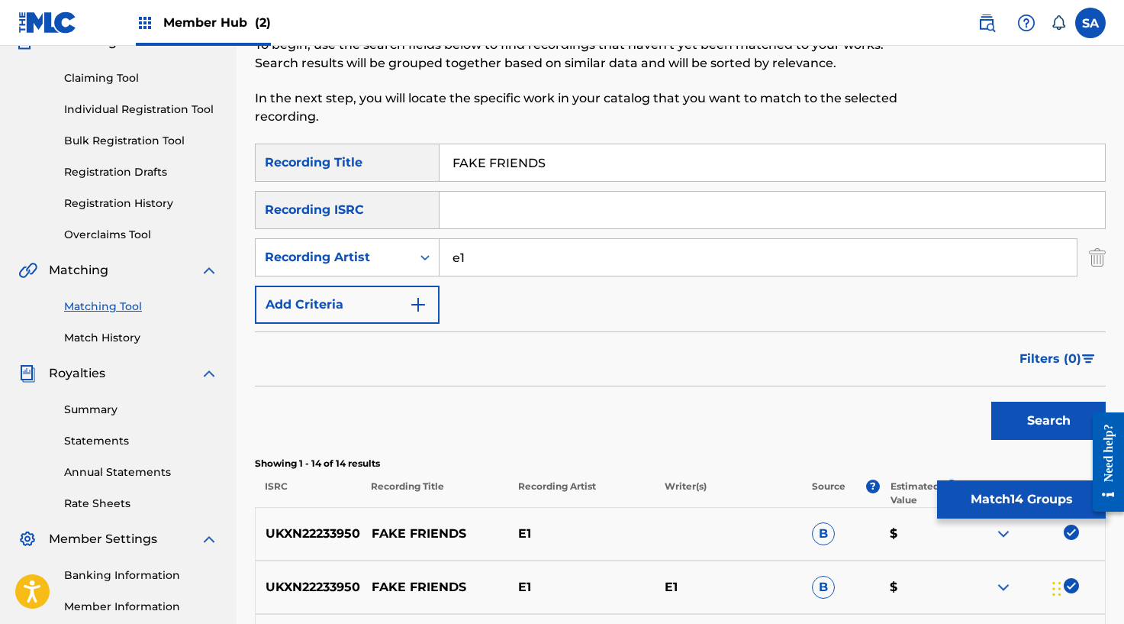
scroll to position [62, 0]
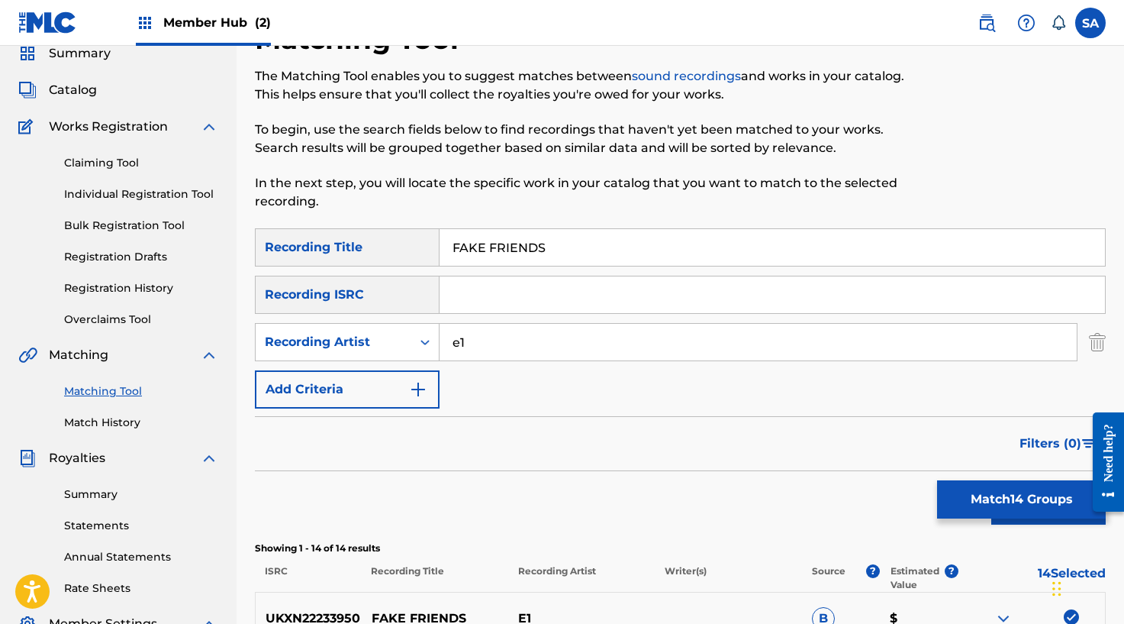
click at [533, 242] on input "FAKE FRIENDS" at bounding box center [773, 247] width 666 height 37
click at [502, 280] on input "Search Form" at bounding box center [773, 294] width 666 height 37
paste input "UKXN22233950"
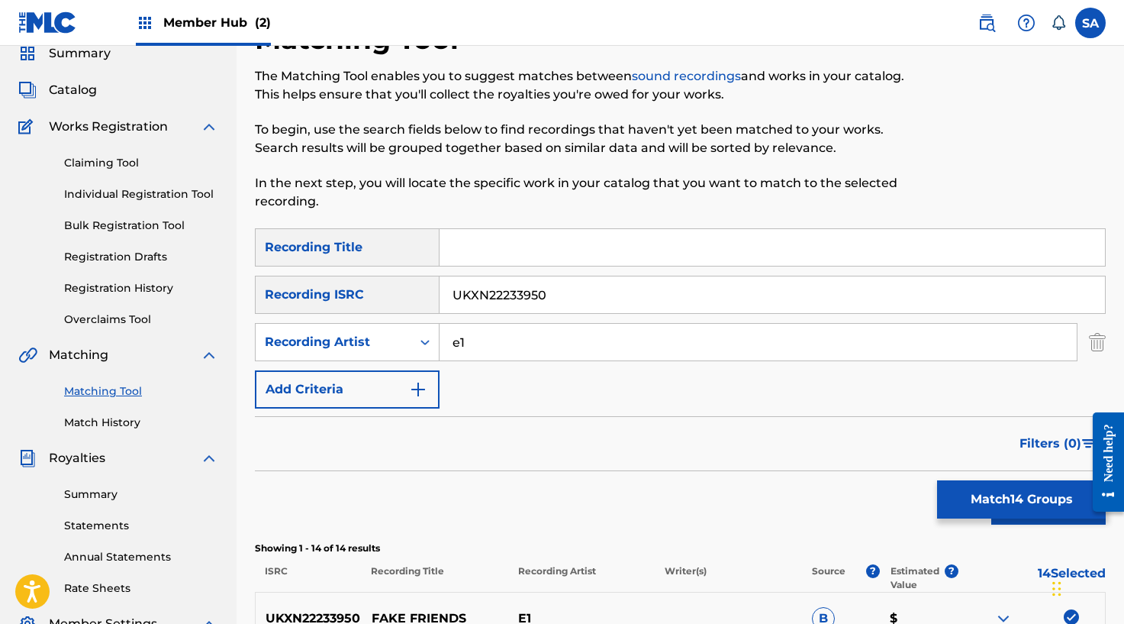
scroll to position [61, 0]
type input "UKXN22233950"
drag, startPoint x: 584, startPoint y: 352, endPoint x: 437, endPoint y: 353, distance: 147.3
click at [437, 353] on div "SearchWithCriteriae0c50333-aac2-4126-b216-12cd2eac30f2 Recording Artist e1" at bounding box center [680, 343] width 851 height 38
type input "e"
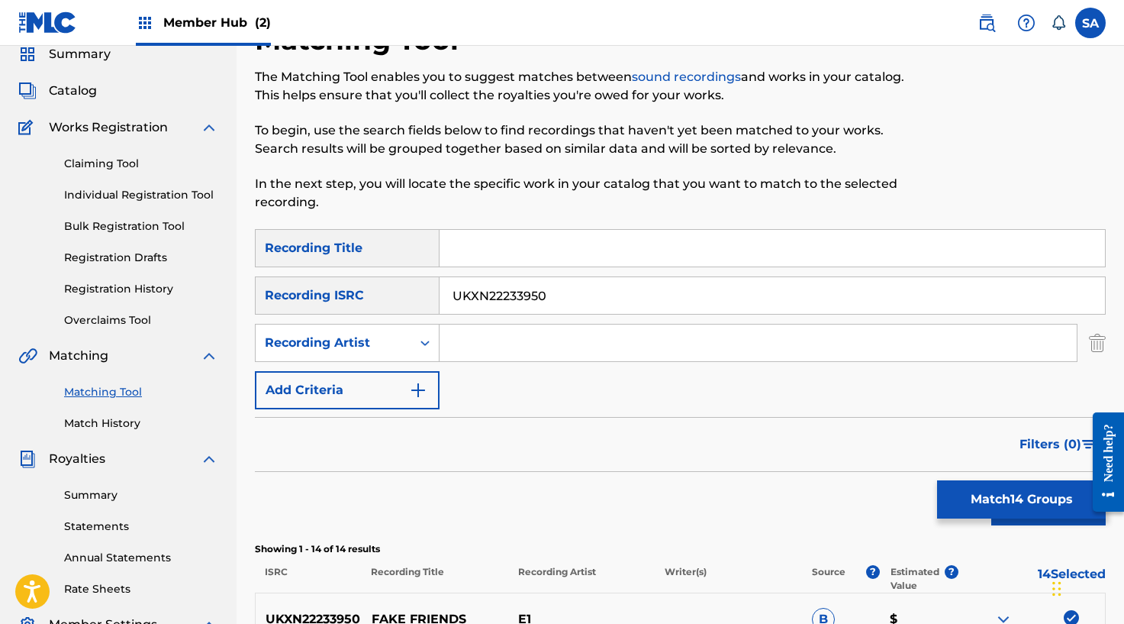
click at [991, 487] on button "Search" at bounding box center [1048, 506] width 114 height 38
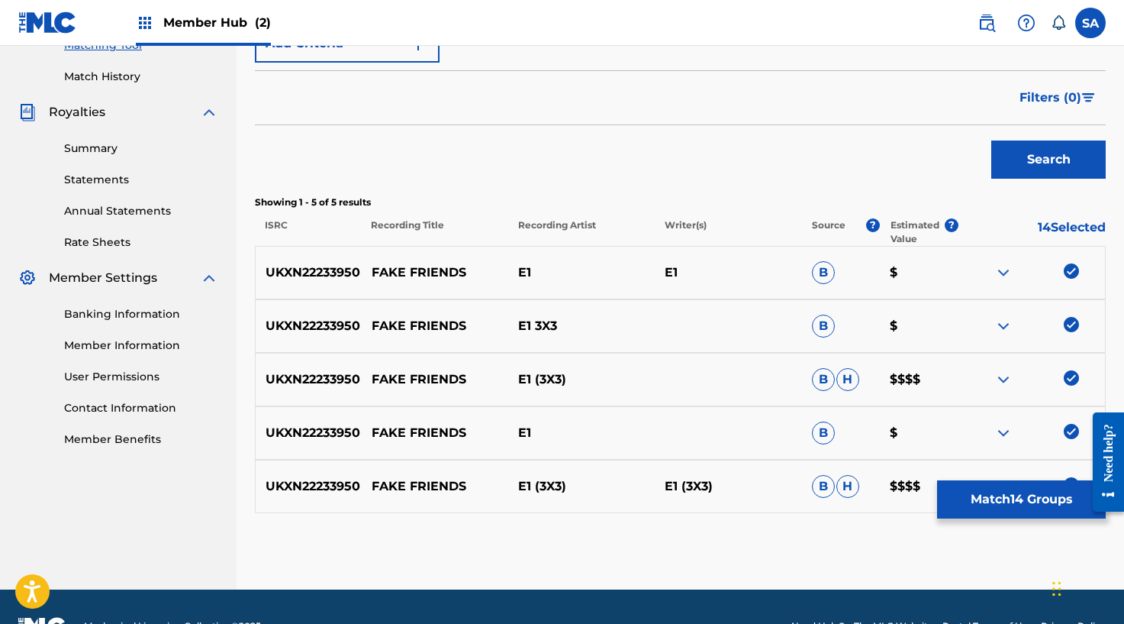
scroll to position [446, 0]
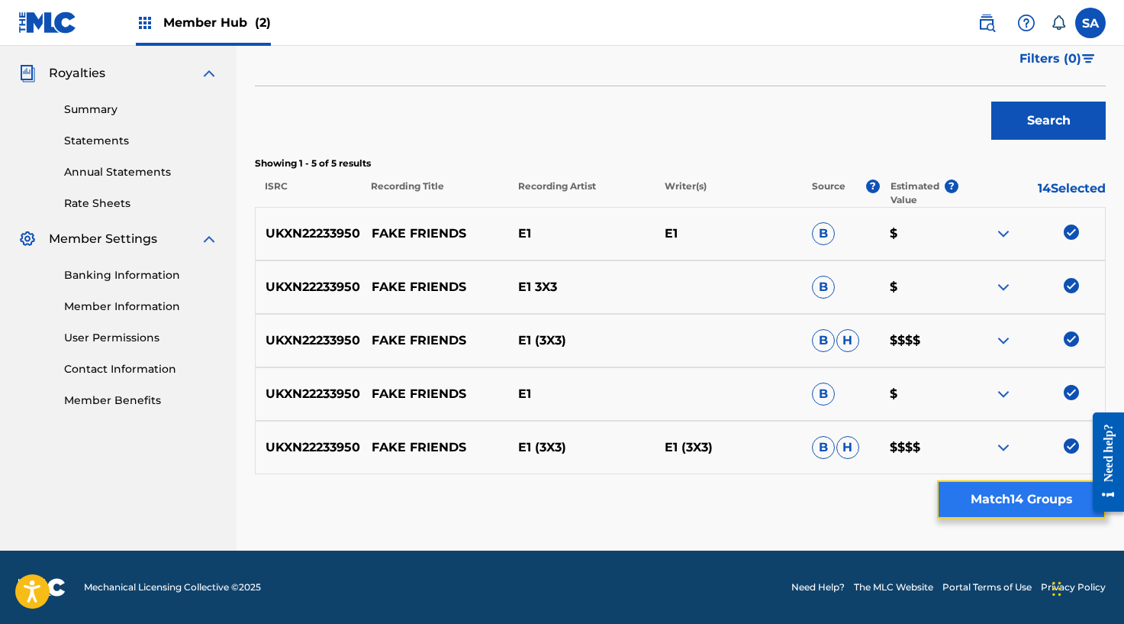
click at [1000, 510] on button "Match 14 Groups" at bounding box center [1021, 499] width 169 height 38
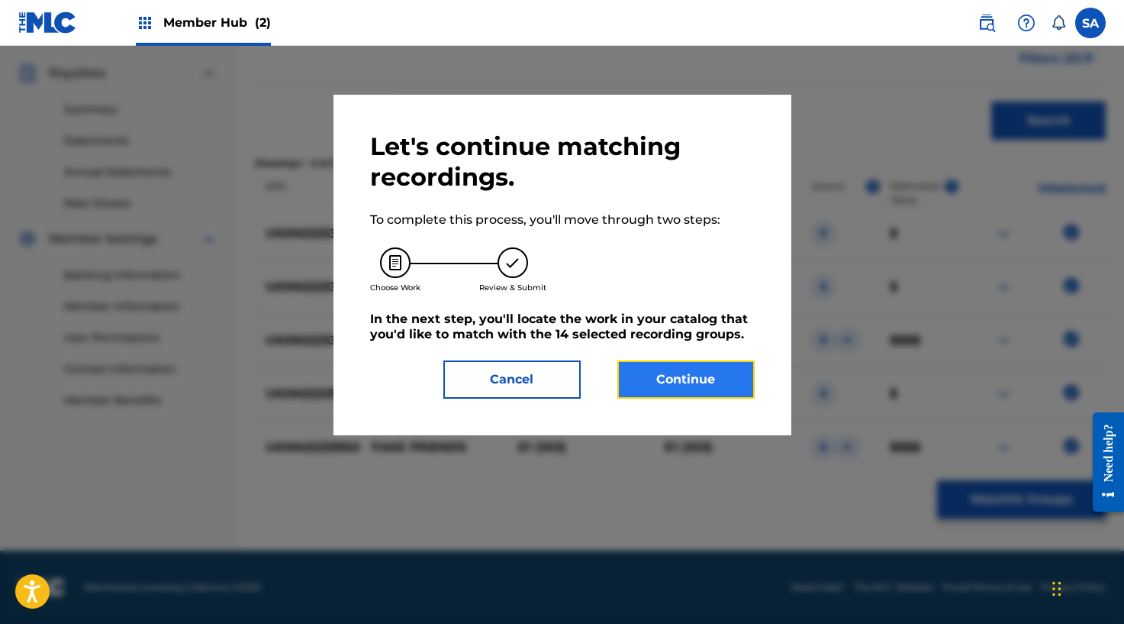
click at [665, 360] on button "Continue" at bounding box center [685, 379] width 137 height 38
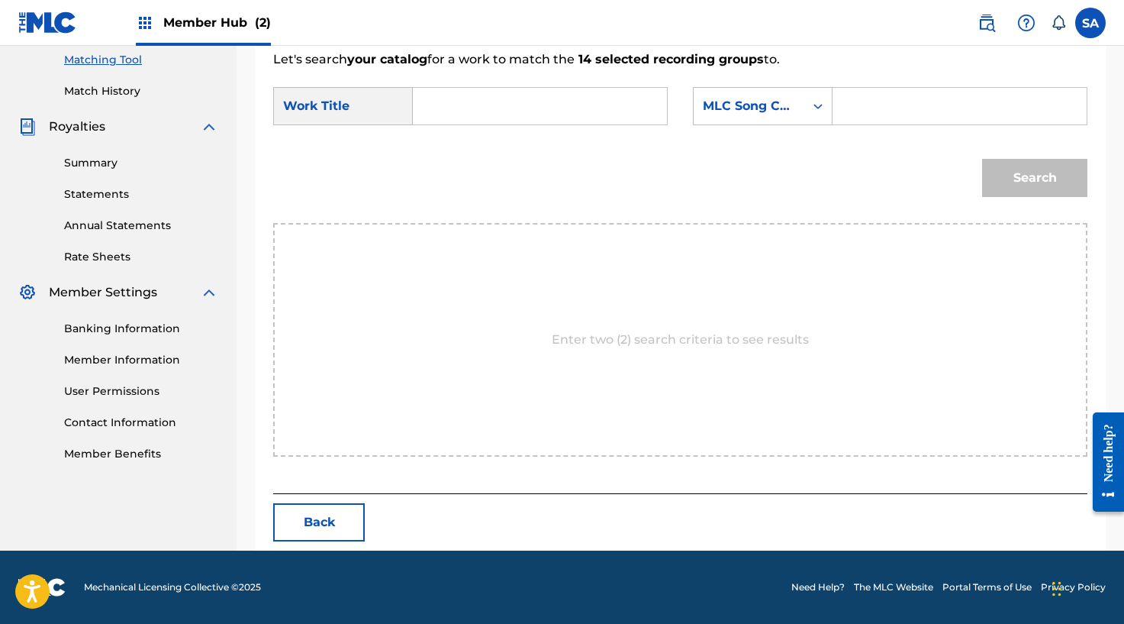
click at [440, 108] on input "Search Form" at bounding box center [540, 106] width 228 height 37
paste input "FAKE FRIENDS"
type input "FAKE FRIENDS"
click at [883, 101] on input "Search Form" at bounding box center [960, 106] width 228 height 37
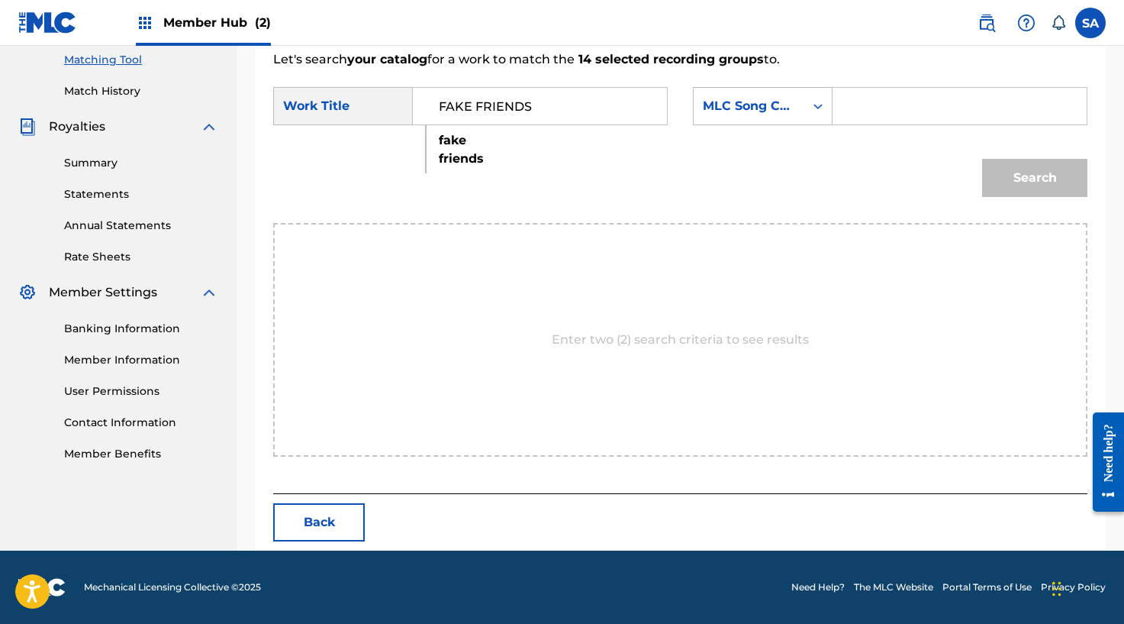
paste input "FB0K5E"
type input "FB0K5E"
click at [1037, 177] on button "Search" at bounding box center [1034, 178] width 105 height 38
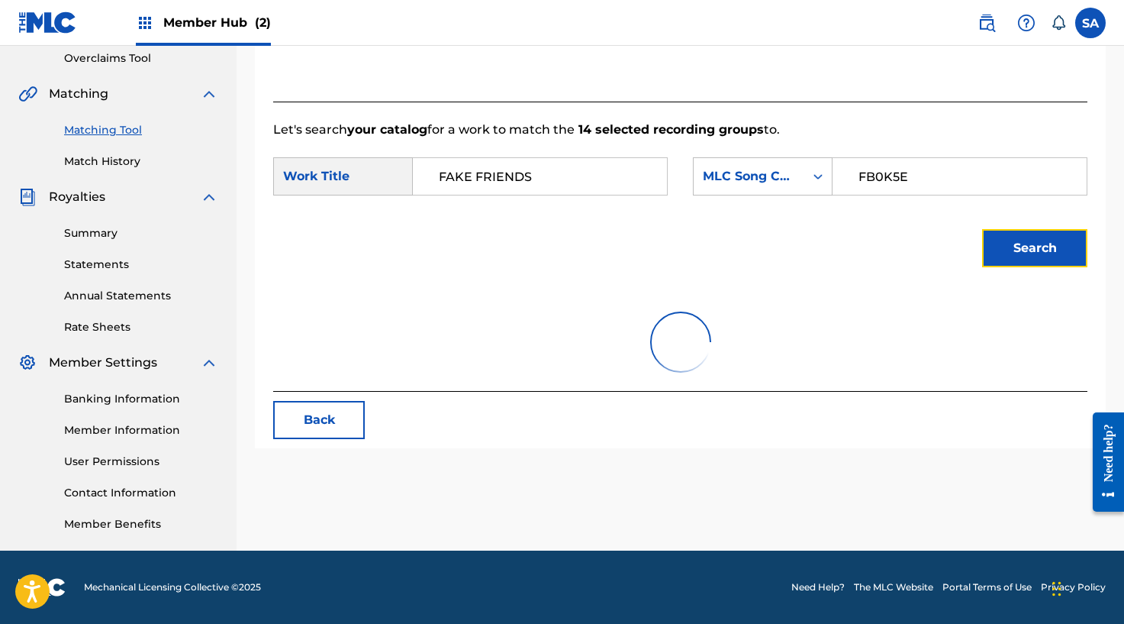
scroll to position [348, 0]
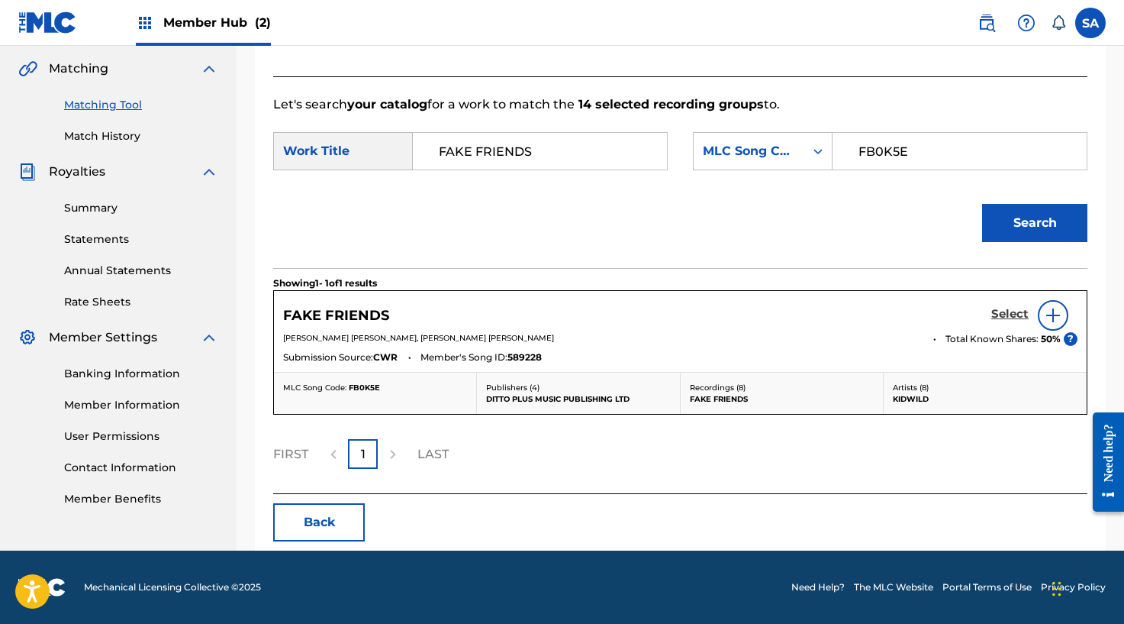
click at [995, 308] on h5 "Select" at bounding box center [1009, 314] width 37 height 15
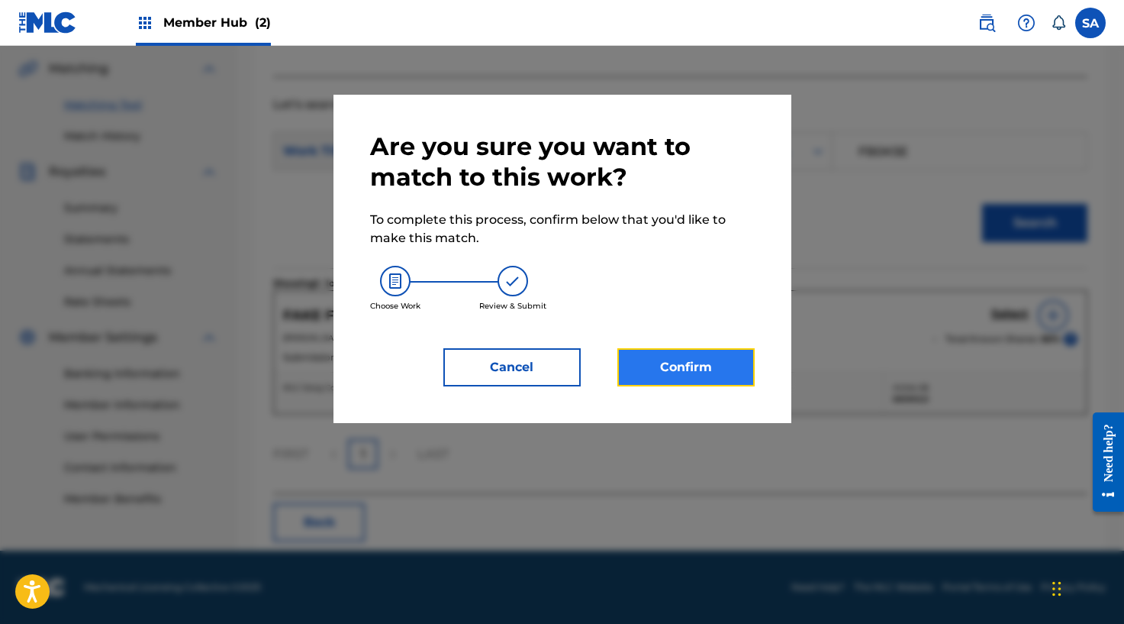
click at [672, 369] on button "Confirm" at bounding box center [685, 367] width 137 height 38
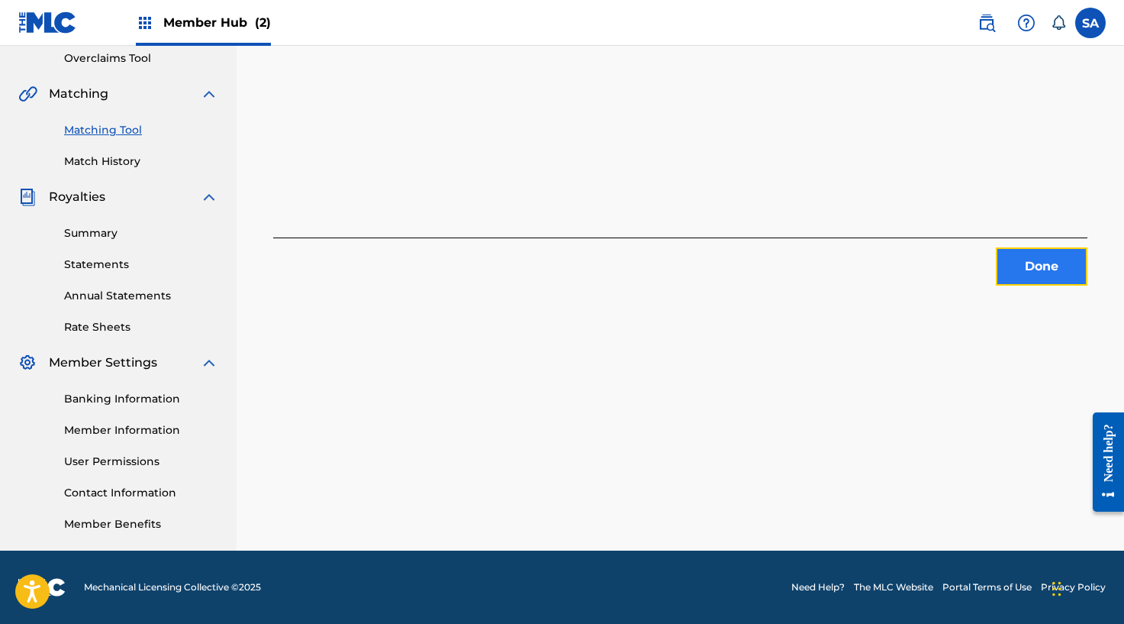
click at [1065, 268] on button "Done" at bounding box center [1042, 266] width 92 height 38
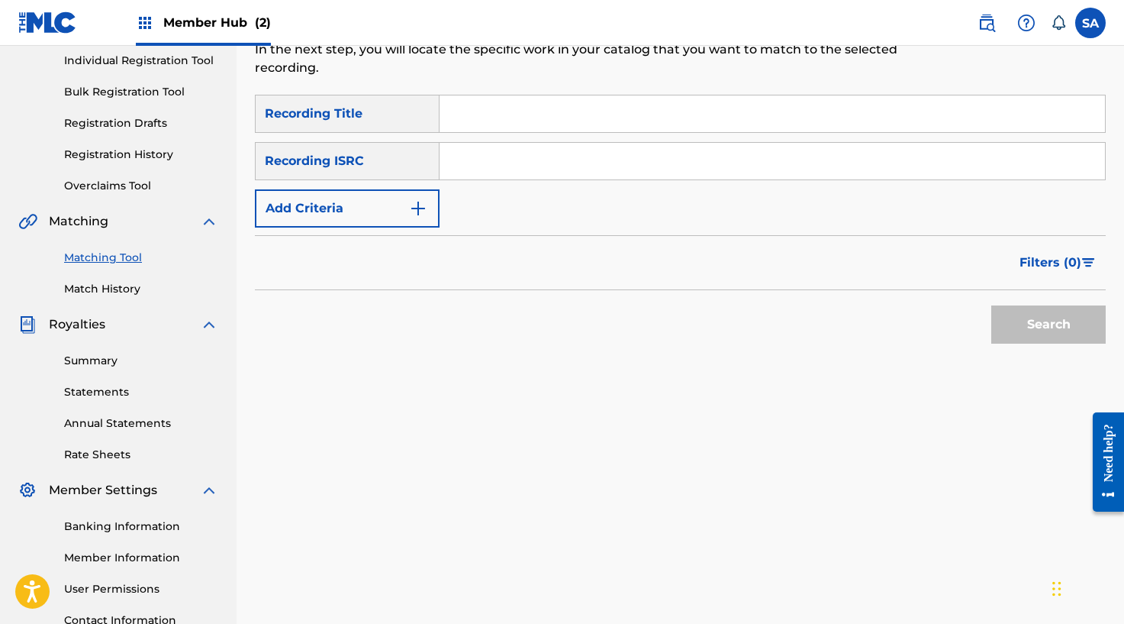
scroll to position [0, 0]
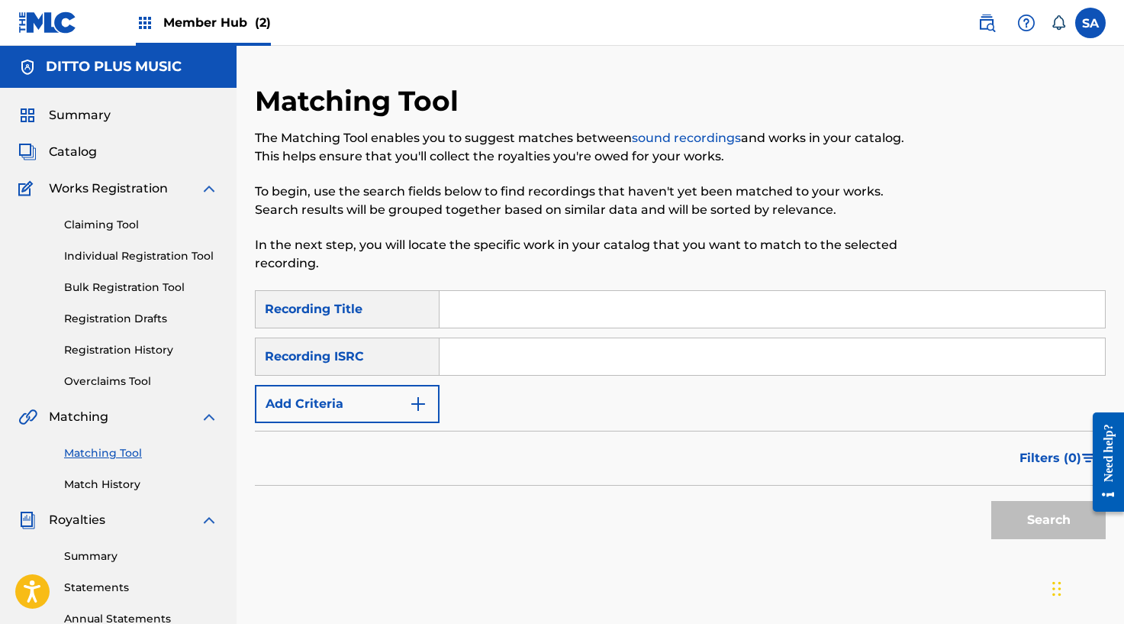
click at [474, 311] on input "Search Form" at bounding box center [773, 309] width 666 height 37
paste input "GTA (EDMONTON EDITION)"
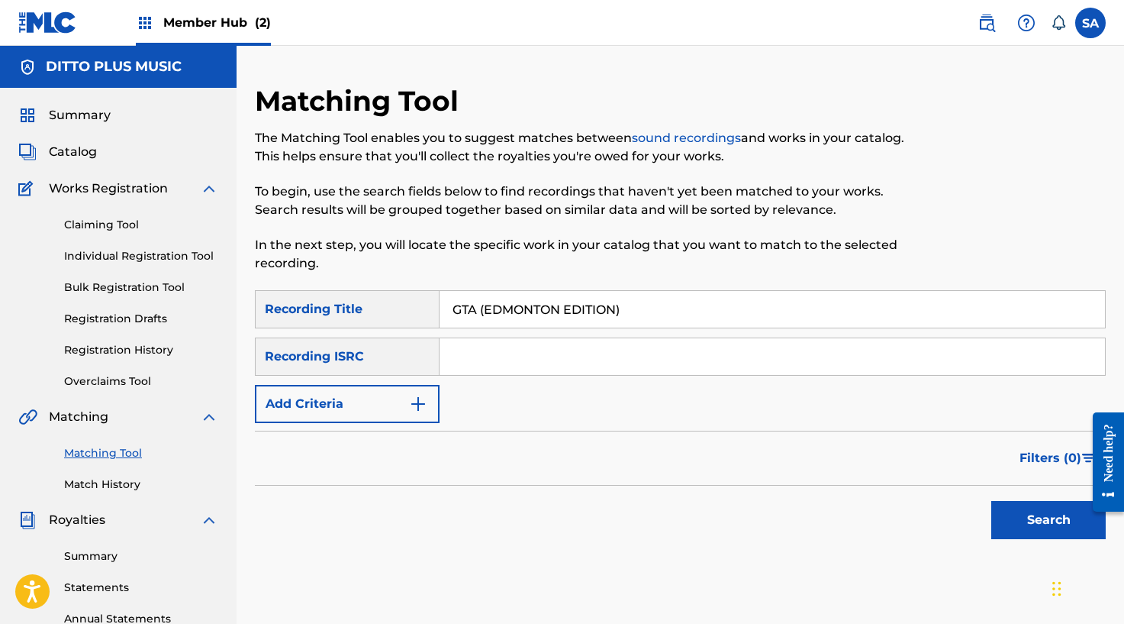
type input "GTA (EDMONTON EDITION)"
click at [991, 501] on button "Search" at bounding box center [1048, 520] width 114 height 38
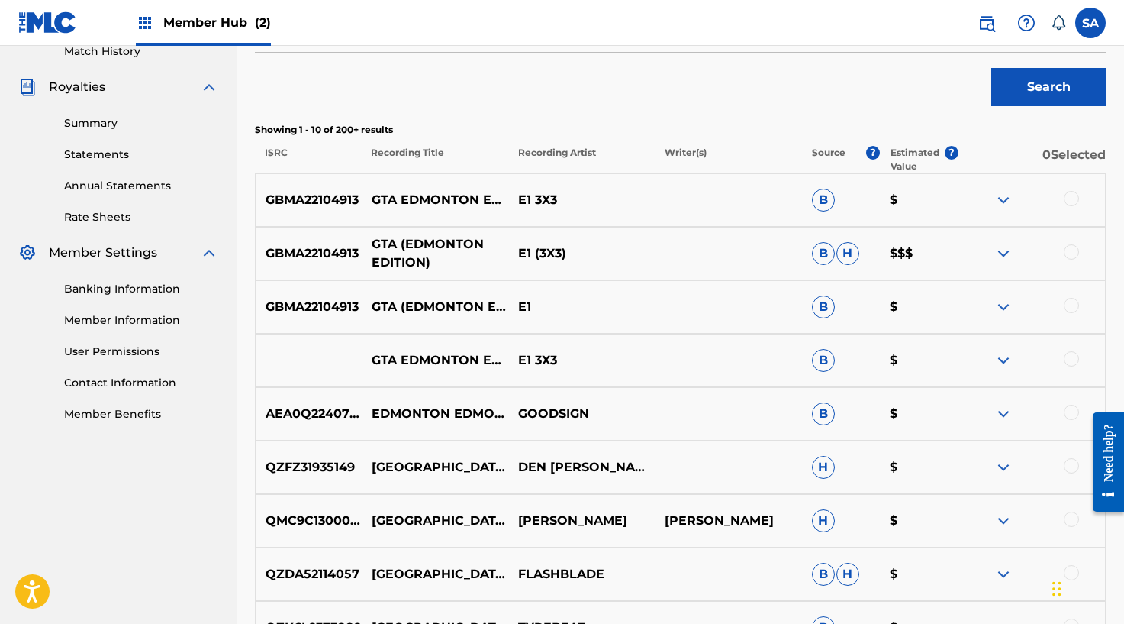
scroll to position [434, 0]
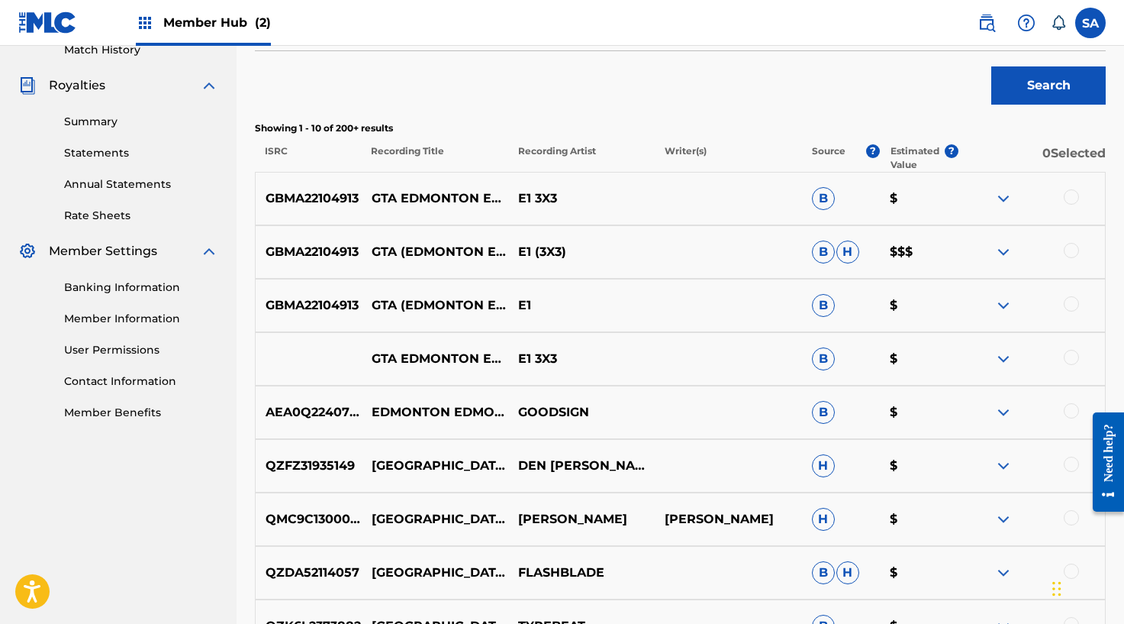
click at [1070, 198] on div at bounding box center [1071, 196] width 15 height 15
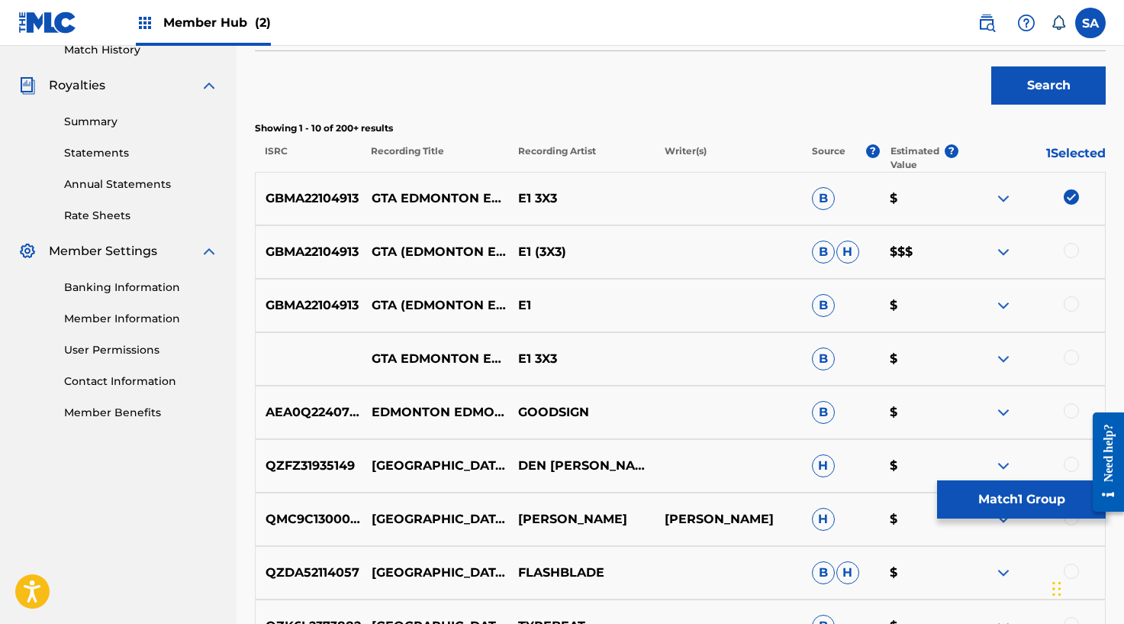
click at [1065, 250] on div at bounding box center [1071, 250] width 15 height 15
click at [1067, 301] on div at bounding box center [1071, 303] width 15 height 15
click at [1068, 353] on div at bounding box center [1071, 357] width 15 height 15
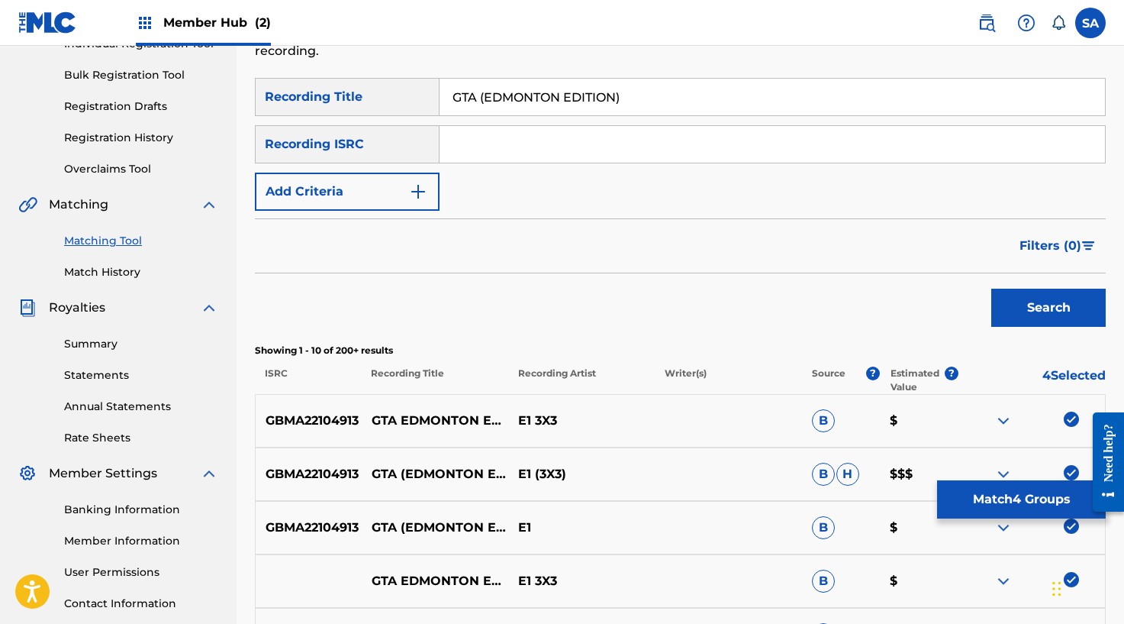
scroll to position [0, 0]
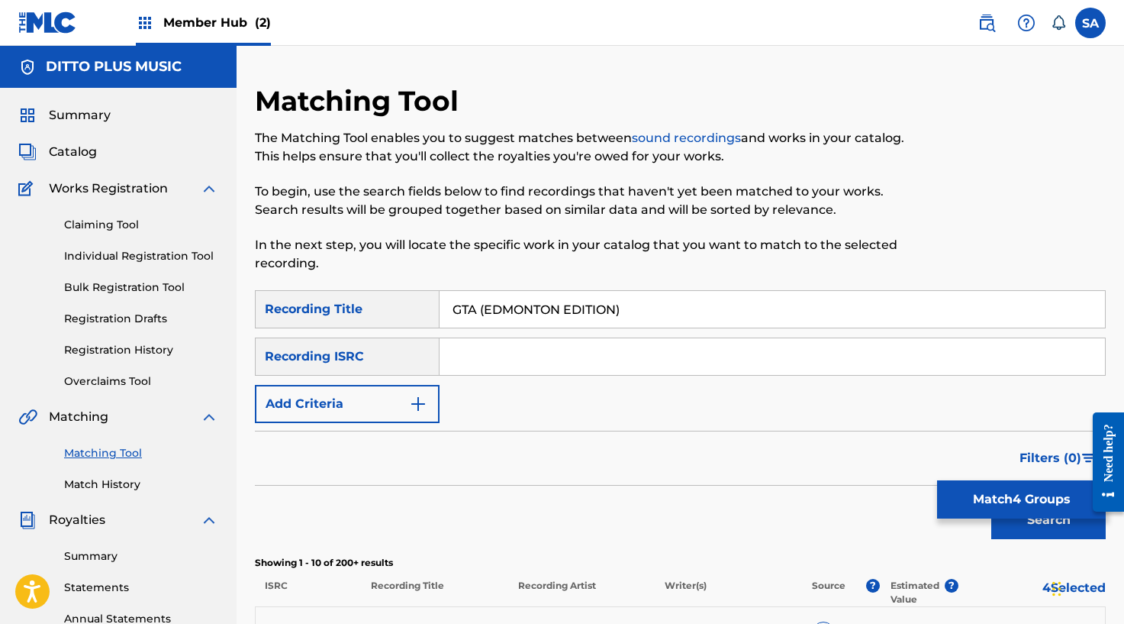
click at [482, 352] on input "Search Form" at bounding box center [773, 356] width 666 height 37
paste input "GBMA22104913"
type input "GBMA22104913"
click at [505, 313] on input "GTA (EDMONTON EDITION)" at bounding box center [773, 309] width 666 height 37
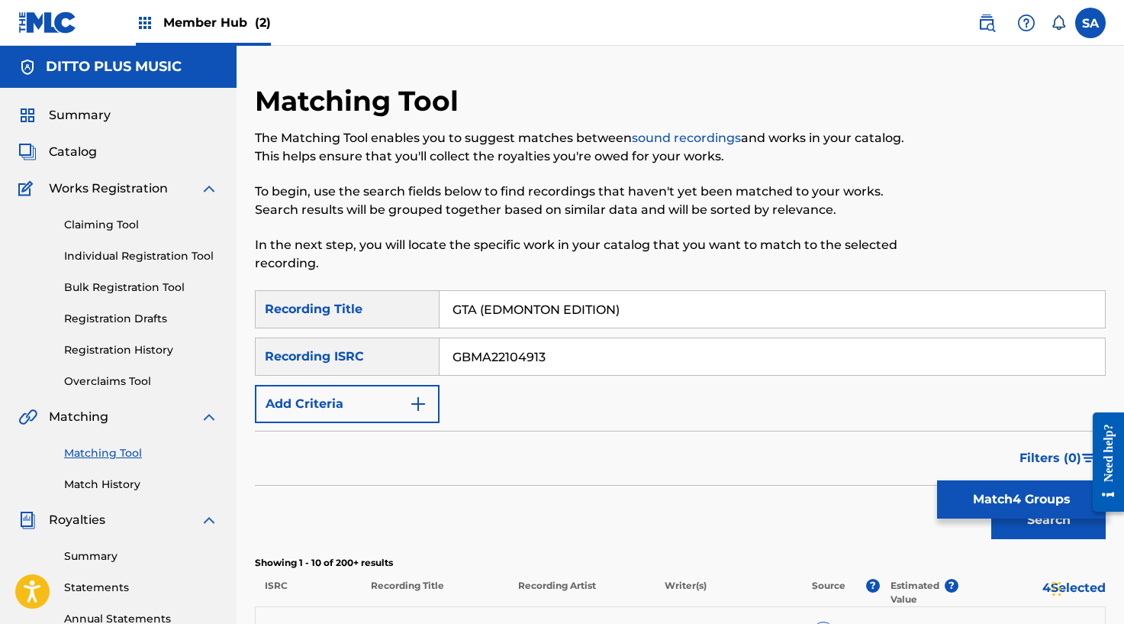
click at [505, 313] on input "GTA (EDMONTON EDITION)" at bounding box center [773, 309] width 666 height 37
click at [991, 501] on button "Search" at bounding box center [1048, 520] width 114 height 38
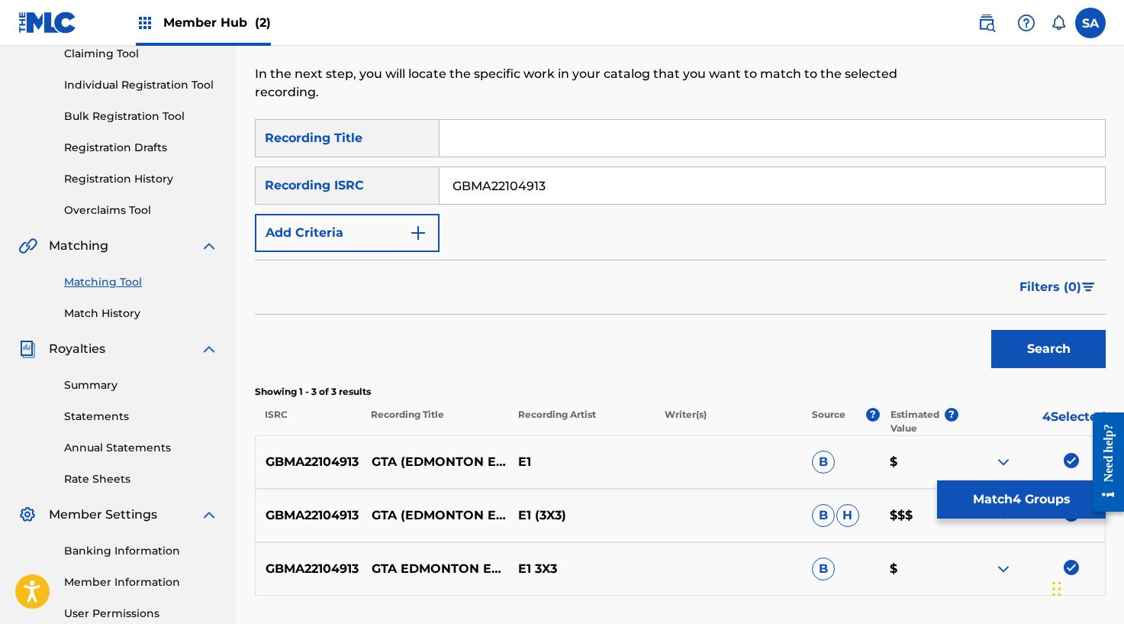
scroll to position [118, 0]
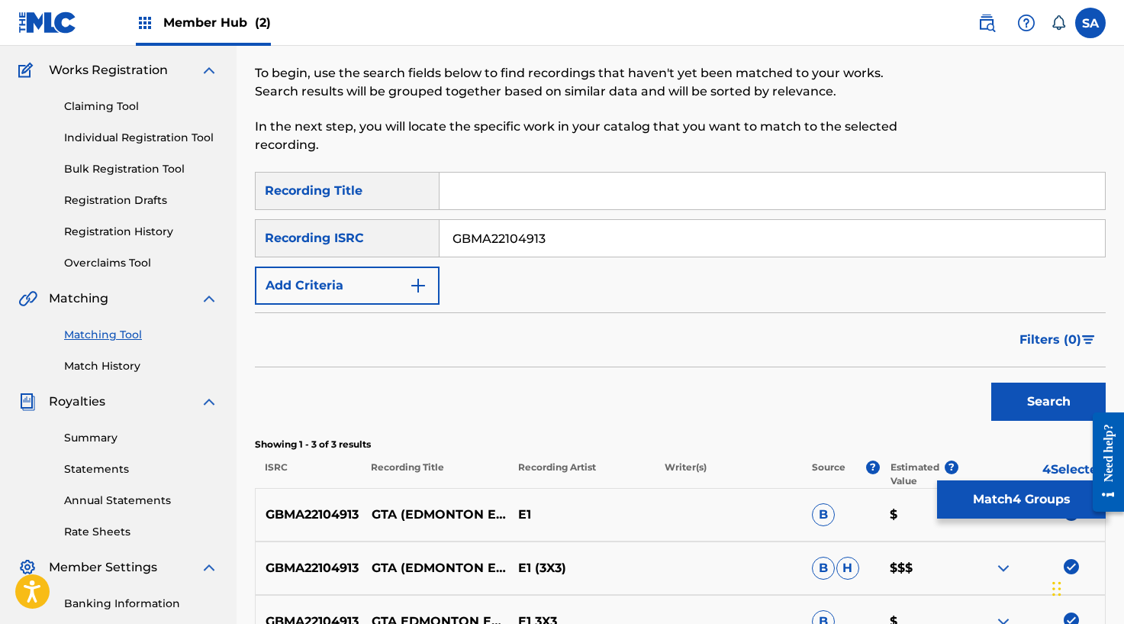
click at [486, 235] on input "GBMA22104913" at bounding box center [773, 238] width 666 height 37
click at [485, 206] on input "Search Form" at bounding box center [773, 190] width 666 height 37
type input "gta"
click at [437, 275] on button "Add Criteria" at bounding box center [347, 285] width 185 height 38
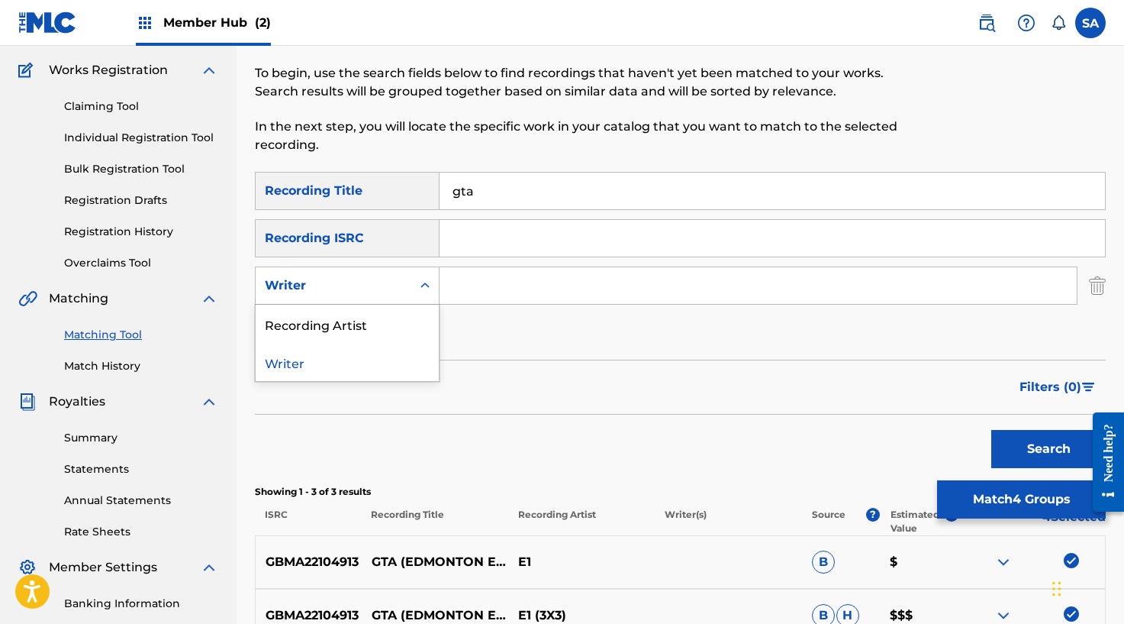
click at [406, 295] on div "Writer" at bounding box center [334, 285] width 156 height 29
click at [387, 321] on div "Recording Artist" at bounding box center [347, 324] width 183 height 38
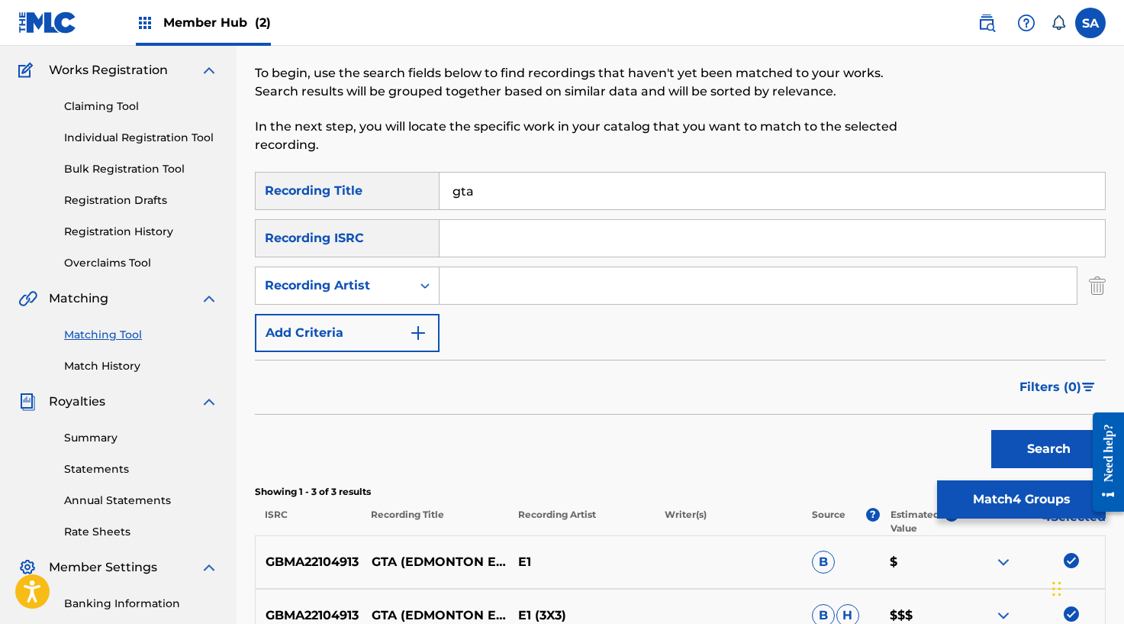
click at [448, 300] on input "Search Form" at bounding box center [758, 285] width 637 height 37
type input "e1"
click at [991, 430] on button "Search" at bounding box center [1048, 449] width 114 height 38
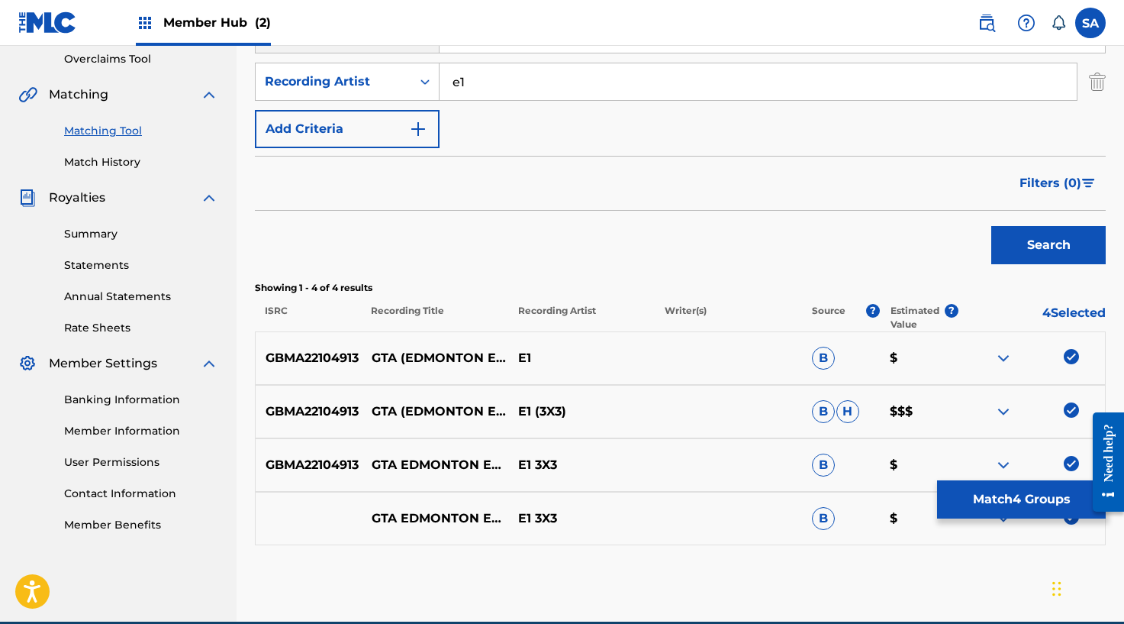
scroll to position [393, 0]
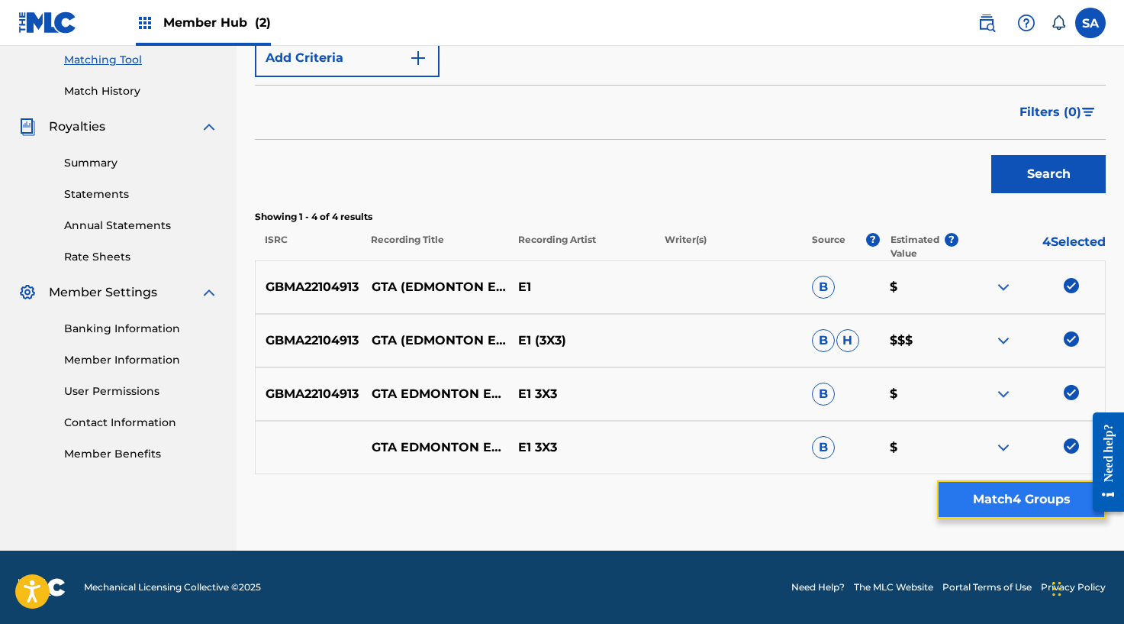
click at [1004, 505] on button "Match 4 Groups" at bounding box center [1021, 499] width 169 height 38
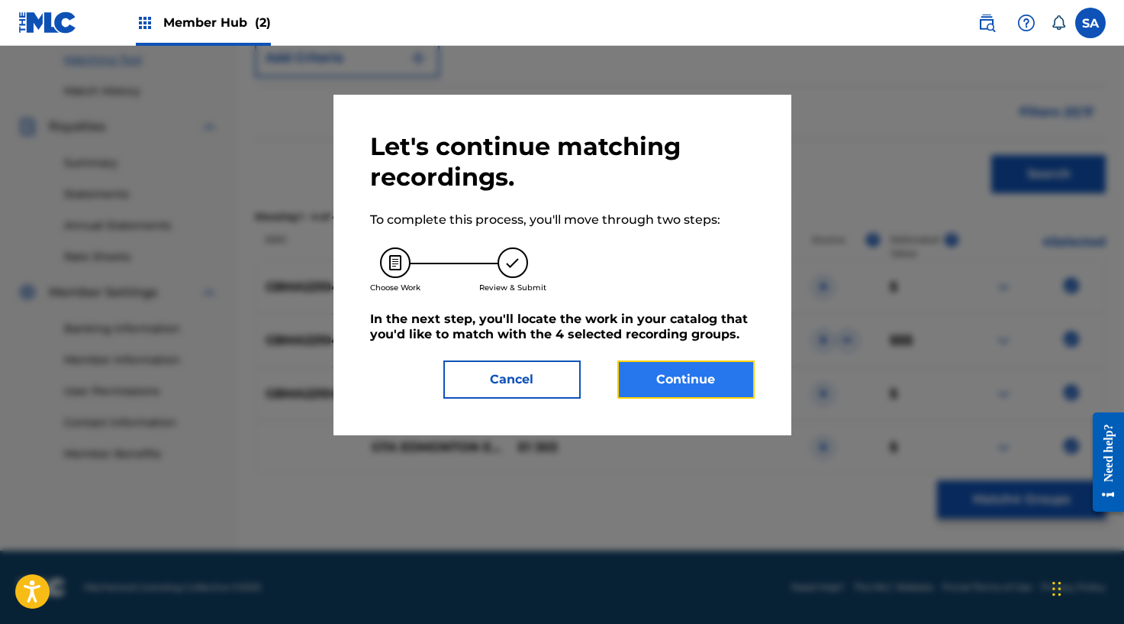
click at [736, 388] on button "Continue" at bounding box center [685, 379] width 137 height 38
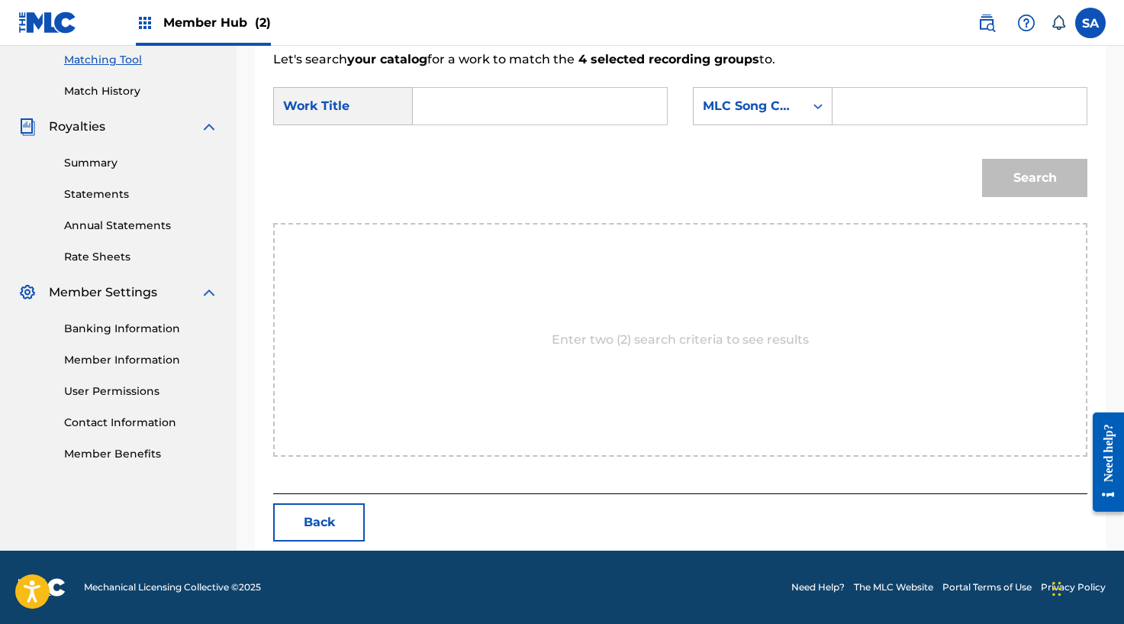
click at [447, 103] on input "Search Form" at bounding box center [540, 106] width 228 height 37
paste input "GTA (EDMONTON EDITION)"
type input "GTA (EDMONTON EDITION)"
click at [867, 105] on input "Search Form" at bounding box center [960, 106] width 228 height 37
paste input "GB48JK"
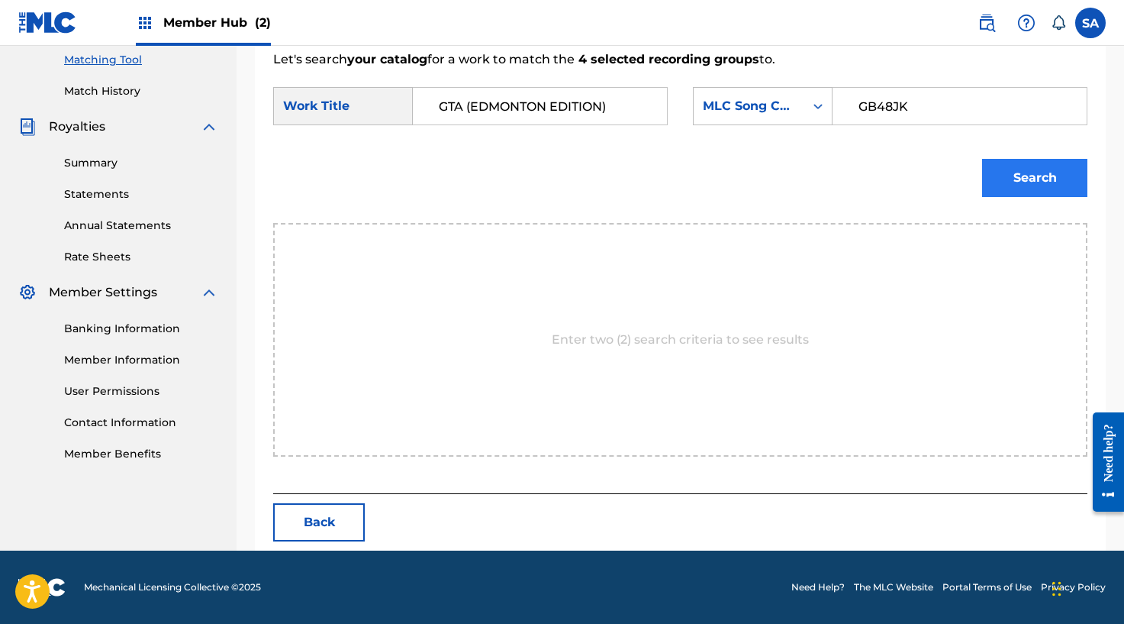
type input "GB48JK"
click at [996, 161] on button "Search" at bounding box center [1034, 178] width 105 height 38
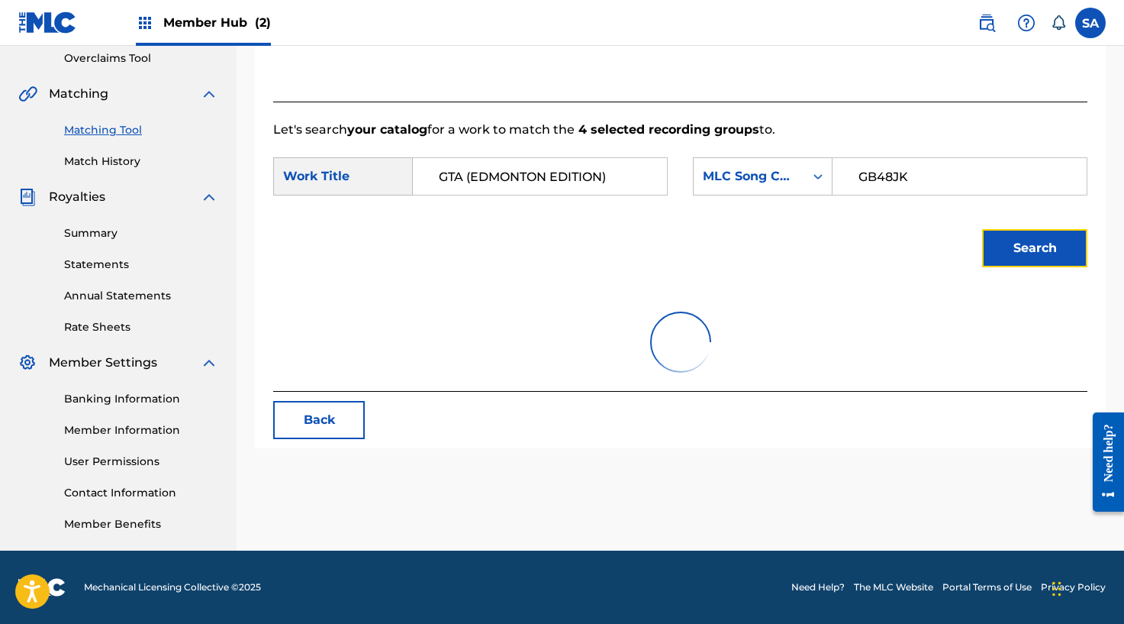
scroll to position [348, 0]
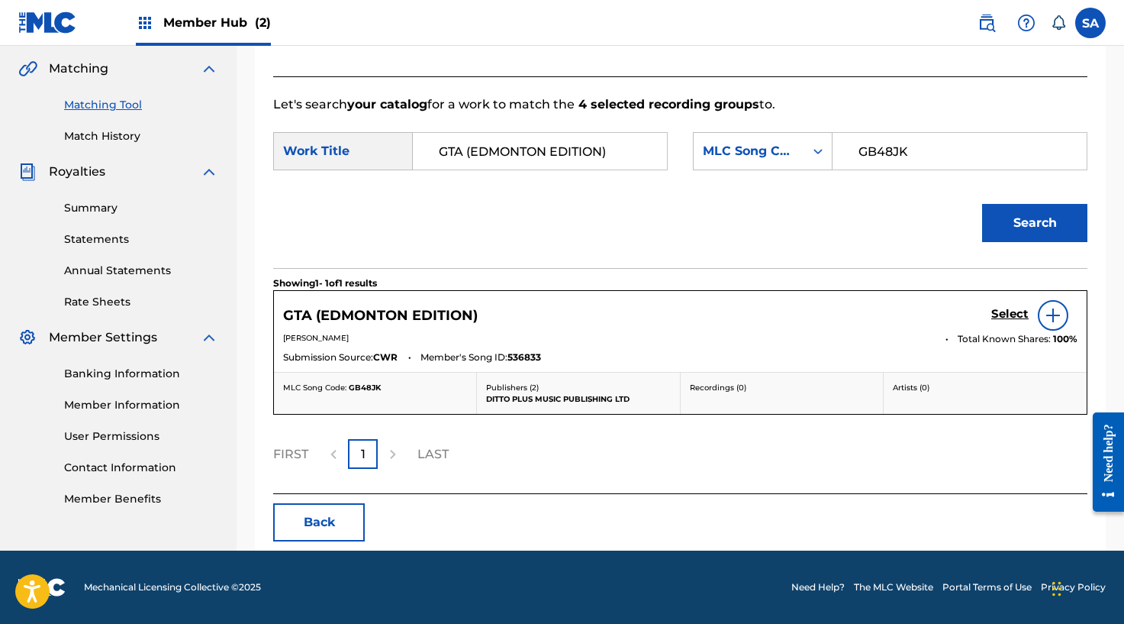
click at [1053, 317] on img at bounding box center [1053, 315] width 18 height 18
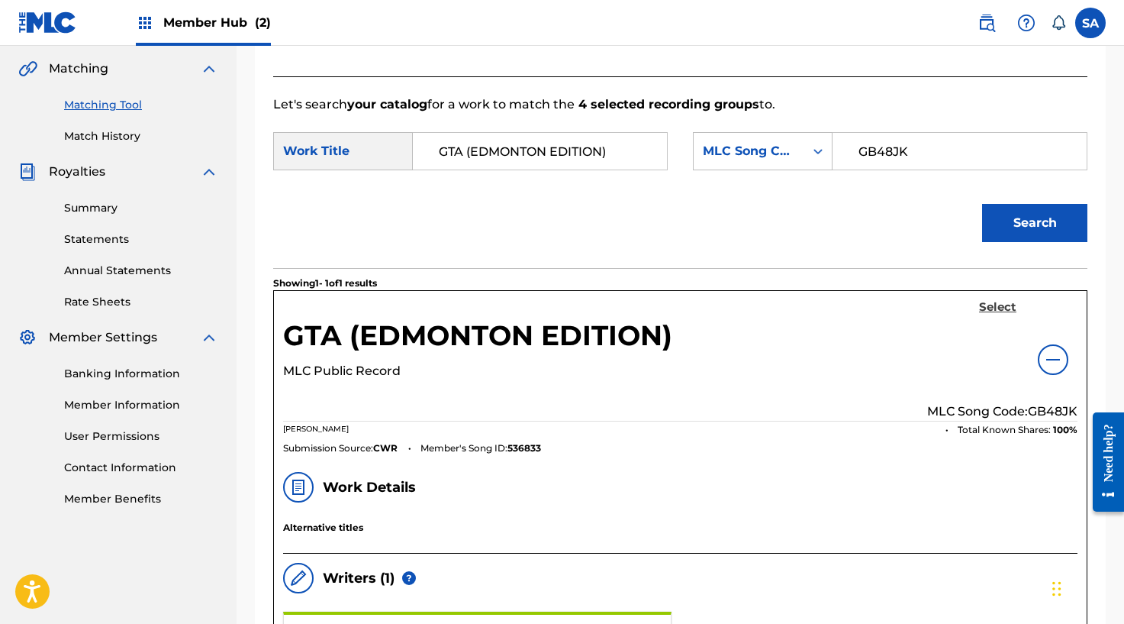
click at [988, 302] on h5 "Select" at bounding box center [997, 307] width 37 height 15
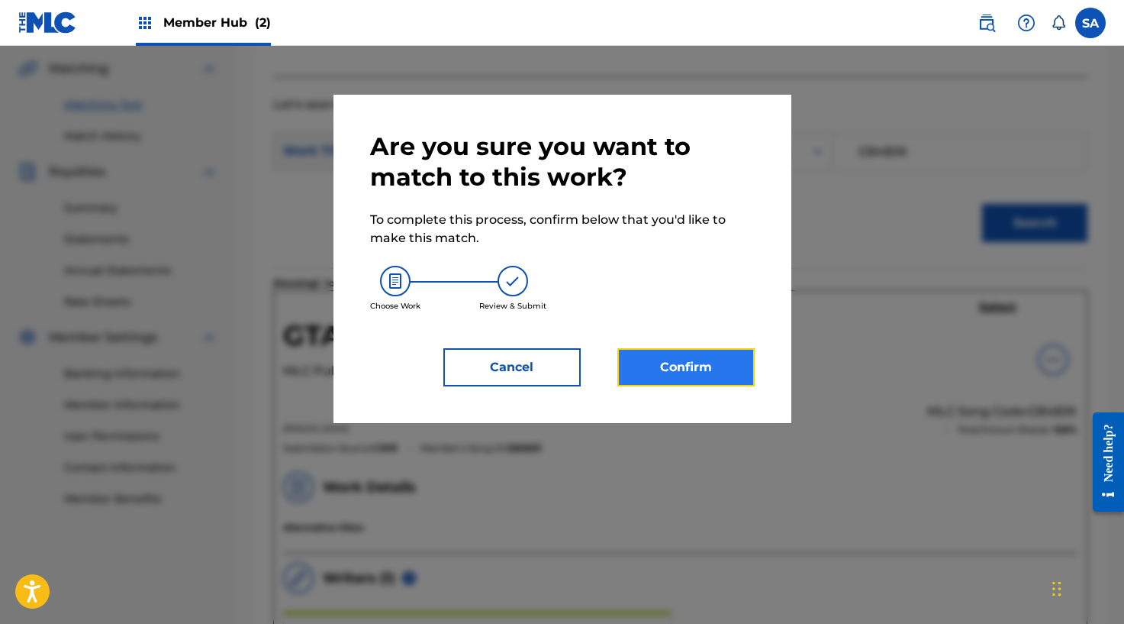
click at [685, 363] on button "Confirm" at bounding box center [685, 367] width 137 height 38
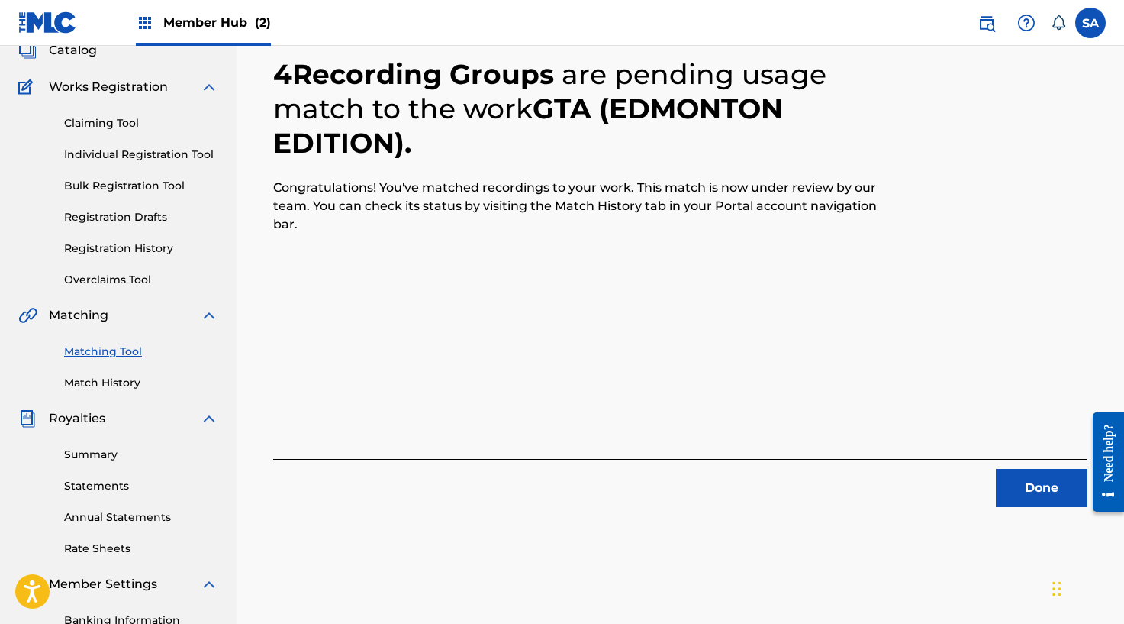
scroll to position [0, 0]
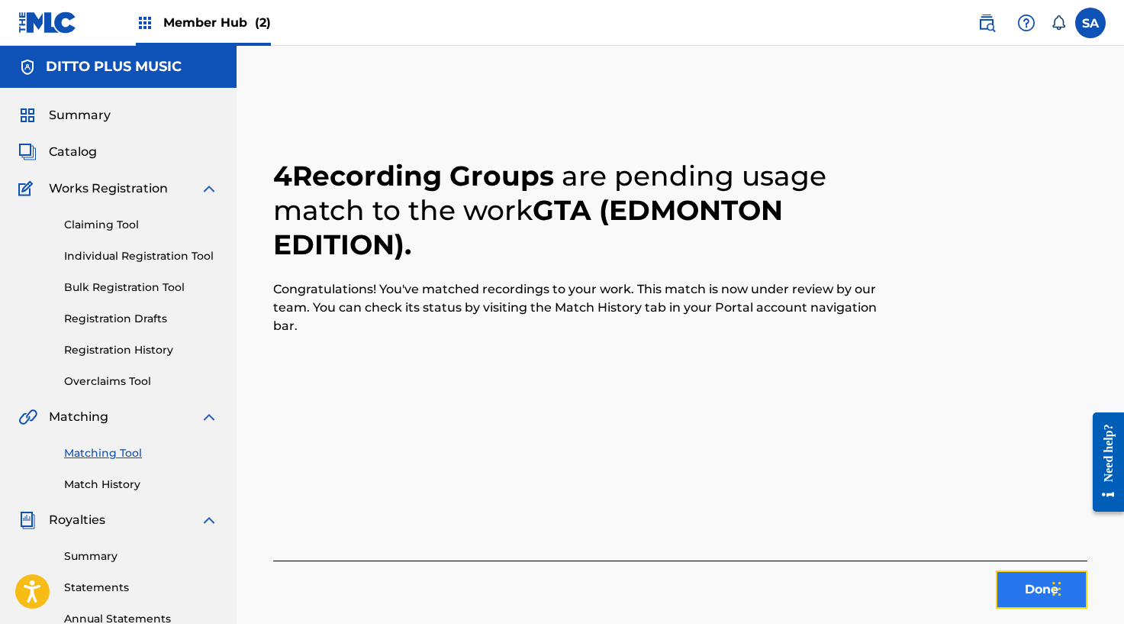
click at [1007, 584] on button "Done" at bounding box center [1042, 589] width 92 height 38
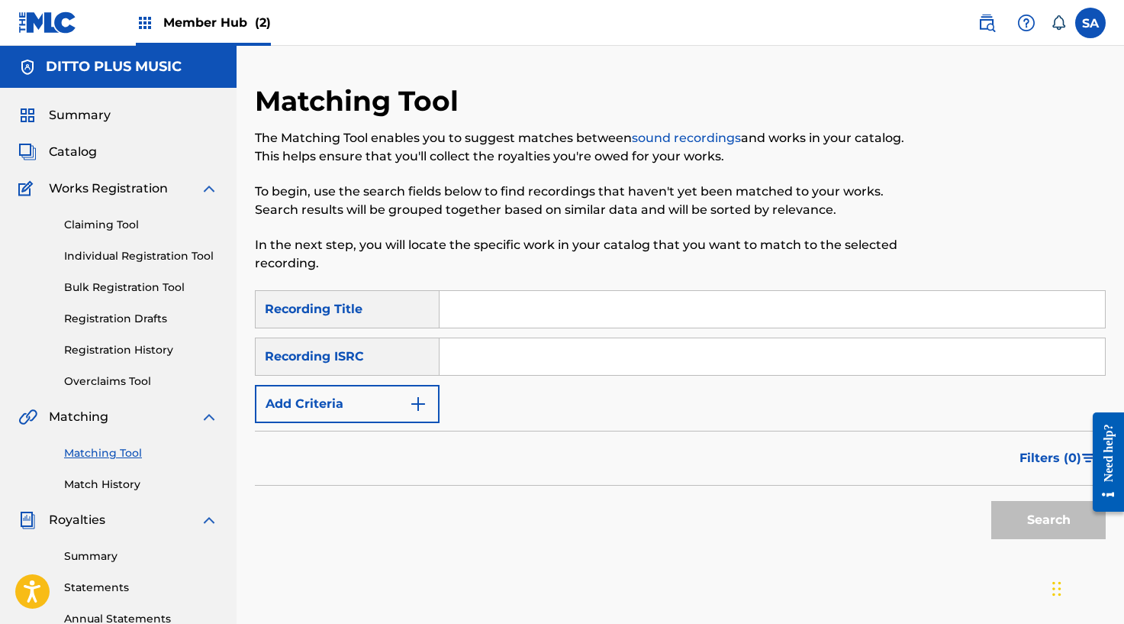
click at [495, 308] on input "Search Form" at bounding box center [773, 309] width 666 height 37
paste input "JAIL CALL"
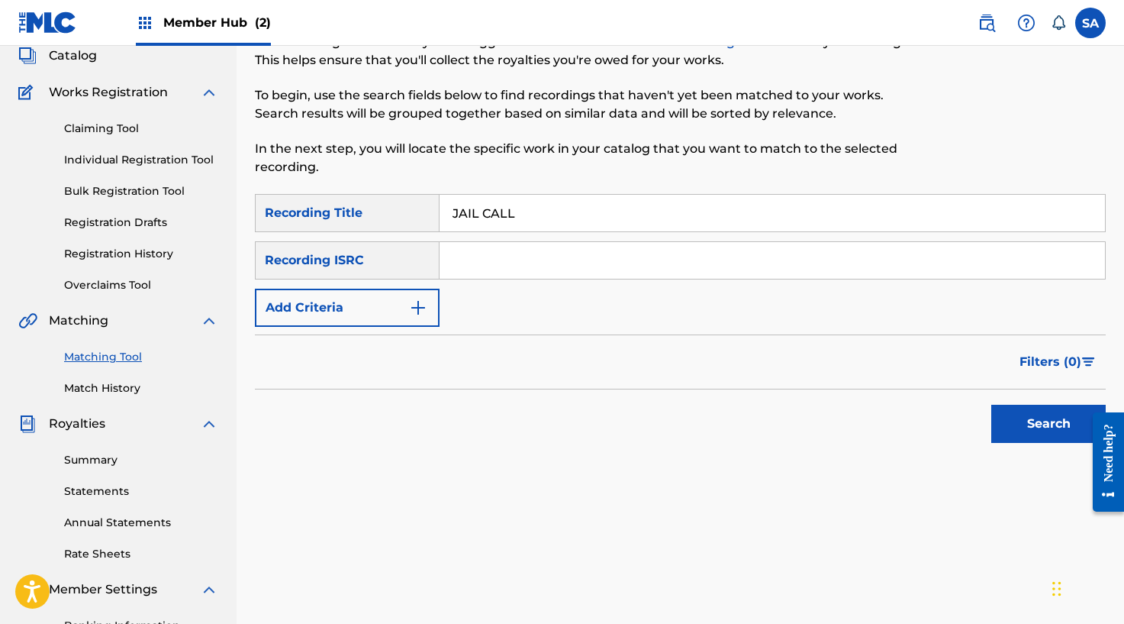
scroll to position [105, 0]
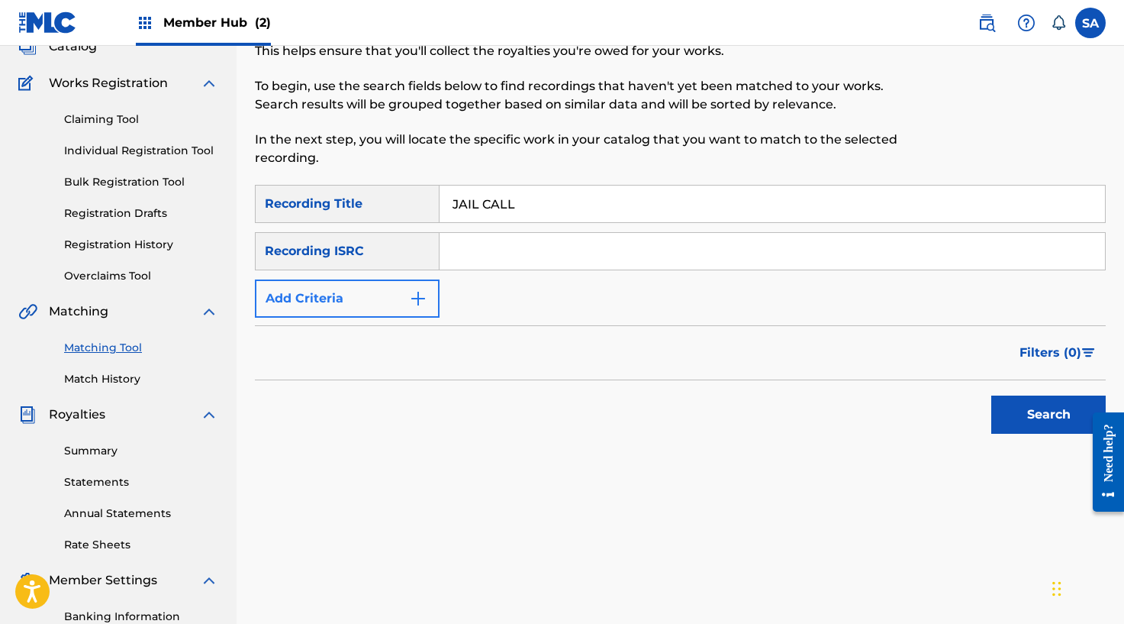
type input "JAIL CALL"
click at [432, 308] on button "Add Criteria" at bounding box center [347, 298] width 185 height 38
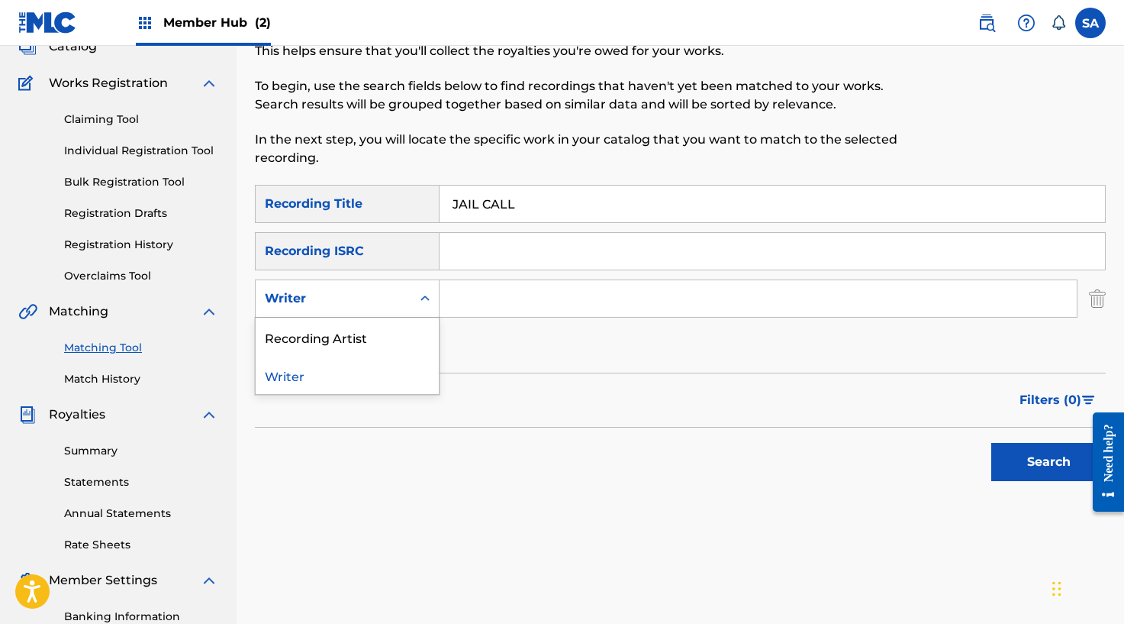
click at [399, 296] on div "Writer" at bounding box center [333, 298] width 137 height 18
drag, startPoint x: 368, startPoint y: 321, endPoint x: 378, endPoint y: 319, distance: 10.2
click at [368, 321] on div "Recording Artist" at bounding box center [347, 336] width 183 height 38
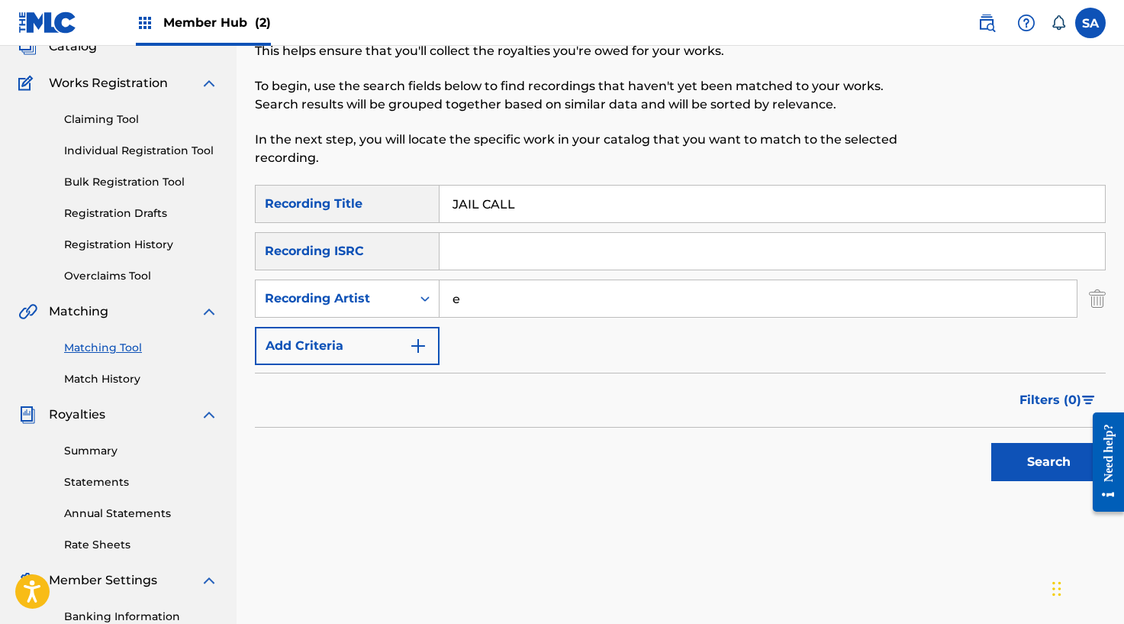
click at [451, 305] on input "e" at bounding box center [758, 298] width 637 height 37
type input "e1"
click at [1067, 462] on button "Search" at bounding box center [1048, 462] width 114 height 38
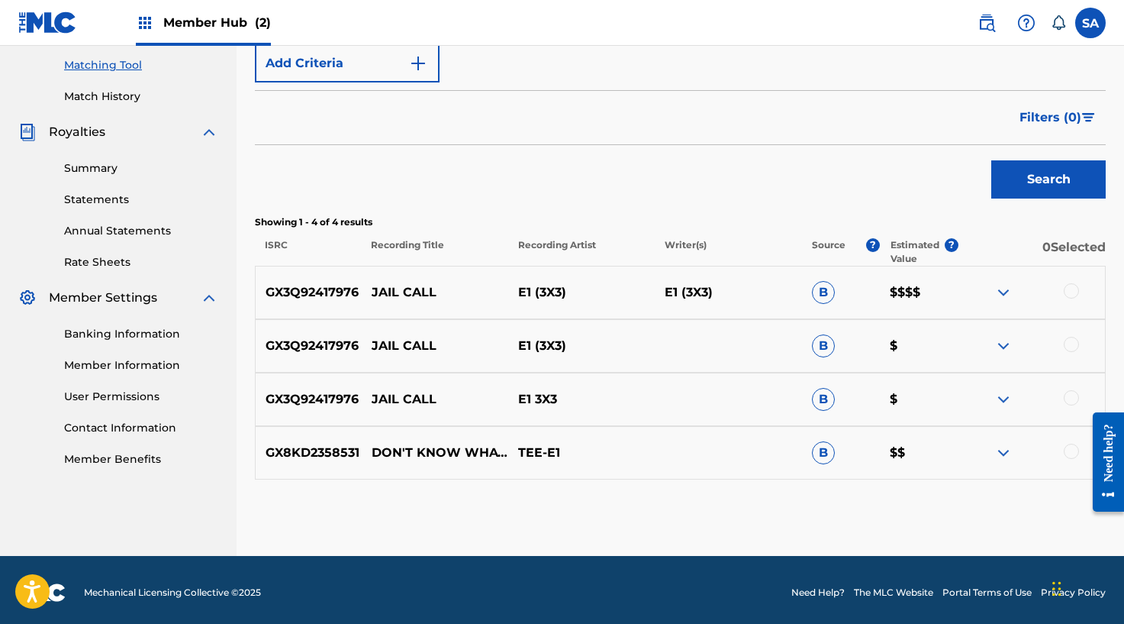
scroll to position [393, 0]
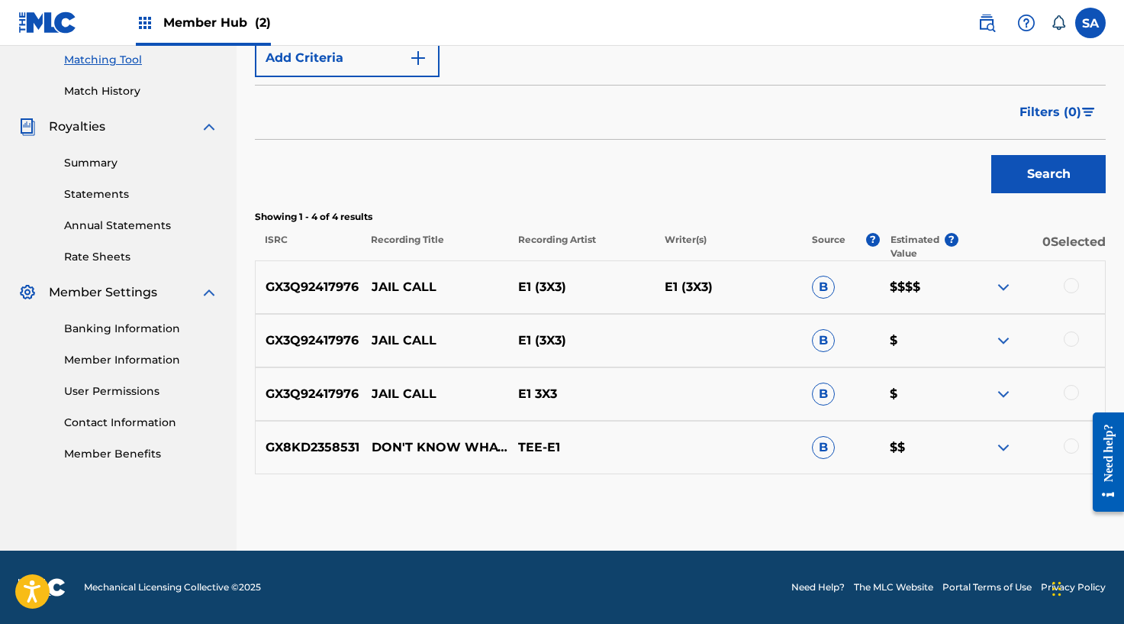
click at [1079, 286] on div at bounding box center [1032, 287] width 147 height 18
click at [1073, 292] on div at bounding box center [1071, 285] width 15 height 15
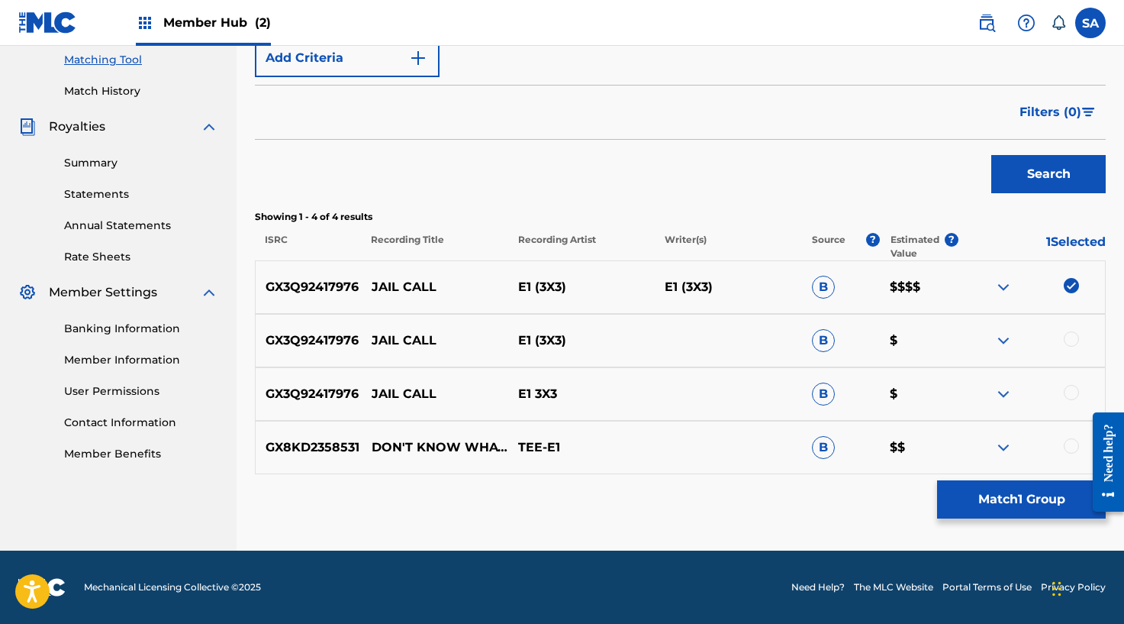
drag, startPoint x: 1071, startPoint y: 343, endPoint x: 1072, endPoint y: 359, distance: 16.0
click at [1071, 343] on div at bounding box center [1071, 338] width 15 height 15
drag, startPoint x: 1070, startPoint y: 391, endPoint x: 1075, endPoint y: 414, distance: 24.1
click at [1070, 391] on div at bounding box center [1071, 392] width 15 height 15
click at [1063, 440] on div at bounding box center [1032, 447] width 147 height 18
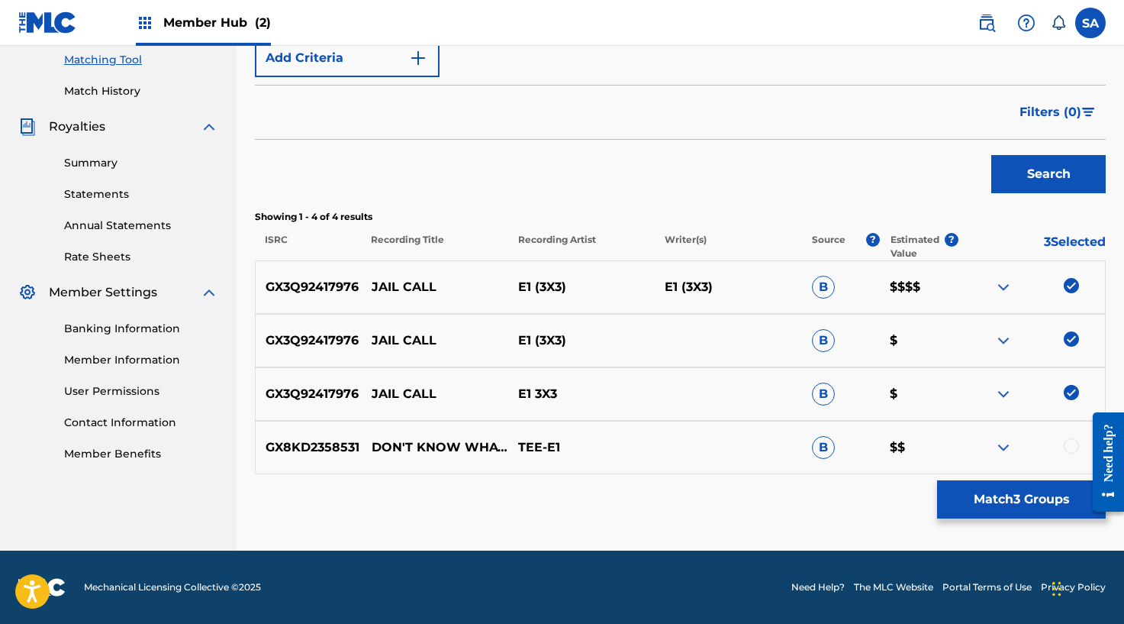
click at [1072, 446] on div at bounding box center [1071, 445] width 15 height 15
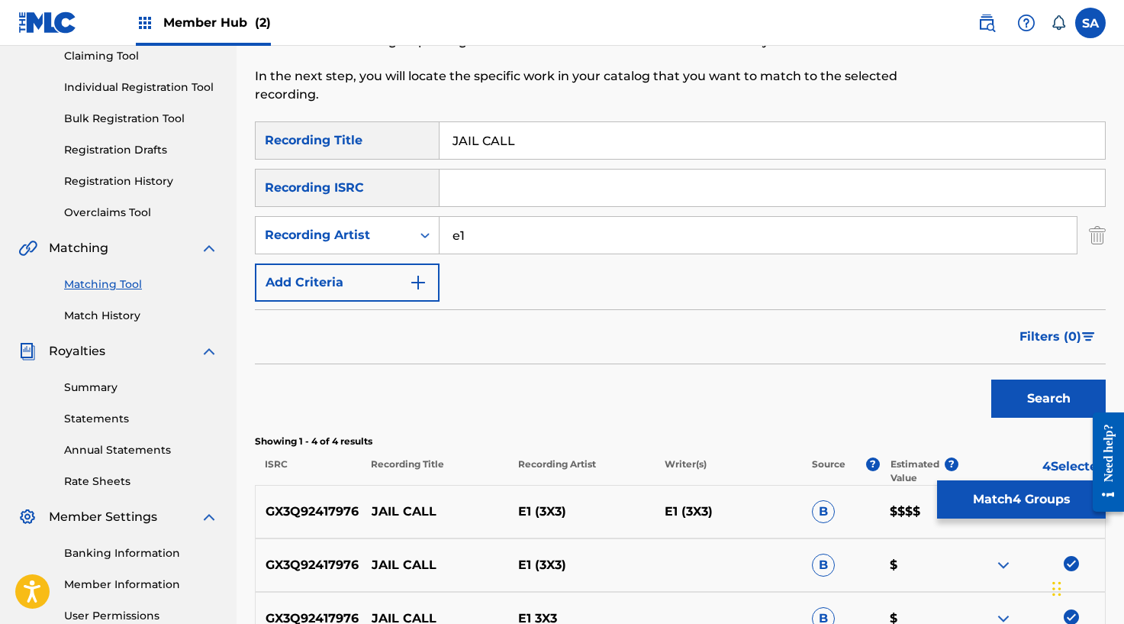
scroll to position [121, 0]
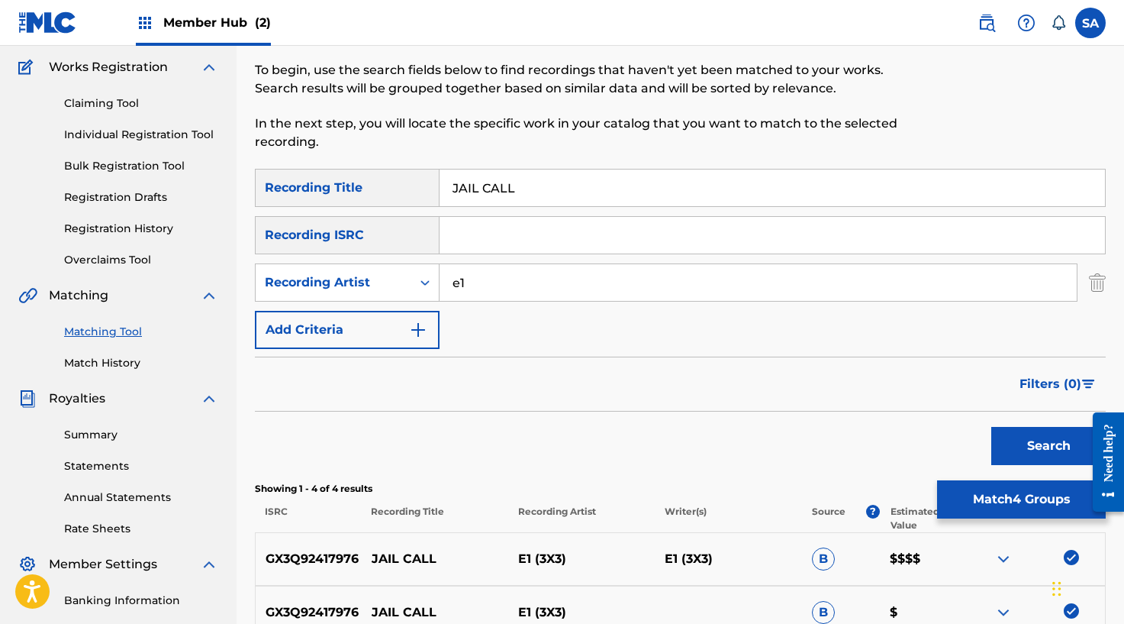
click at [480, 233] on input "Search Form" at bounding box center [773, 235] width 666 height 37
paste input "GX3Q92417976"
type input "GX3Q92417976"
click at [466, 281] on input "e1" at bounding box center [758, 282] width 637 height 37
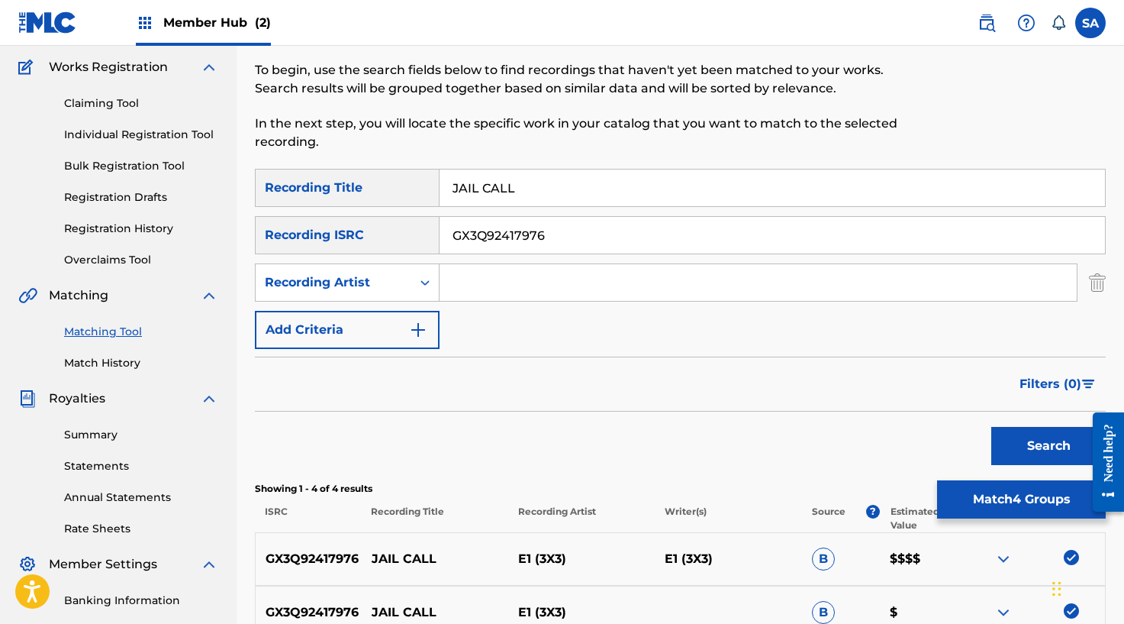
click at [508, 187] on input "JAIL CALL" at bounding box center [773, 187] width 666 height 37
click at [991, 427] on button "Search" at bounding box center [1048, 446] width 114 height 38
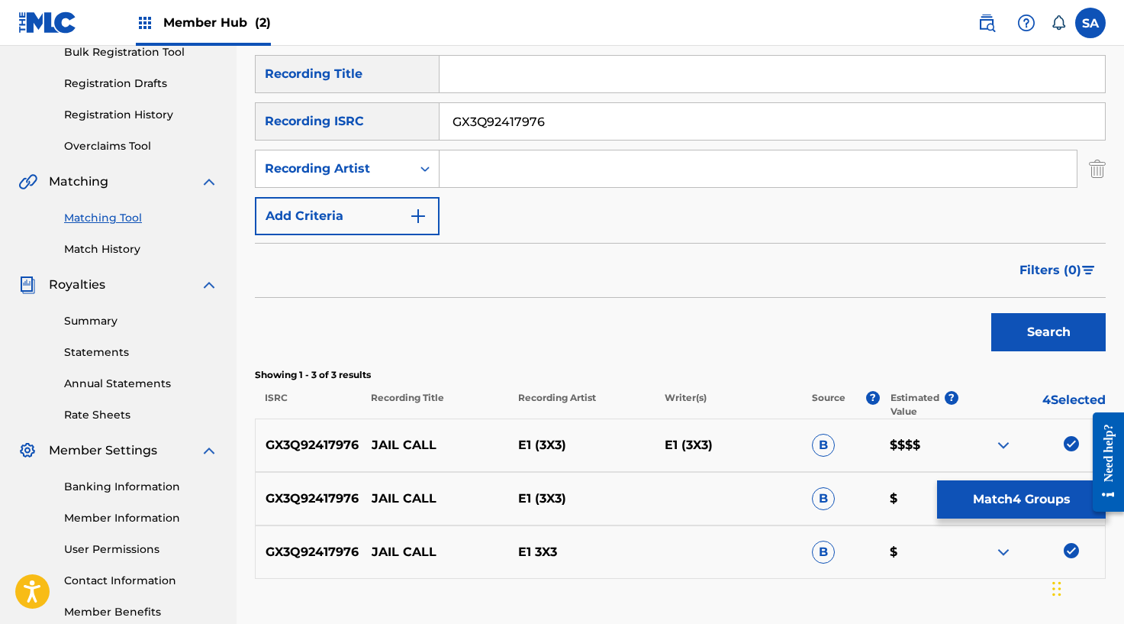
scroll to position [340, 0]
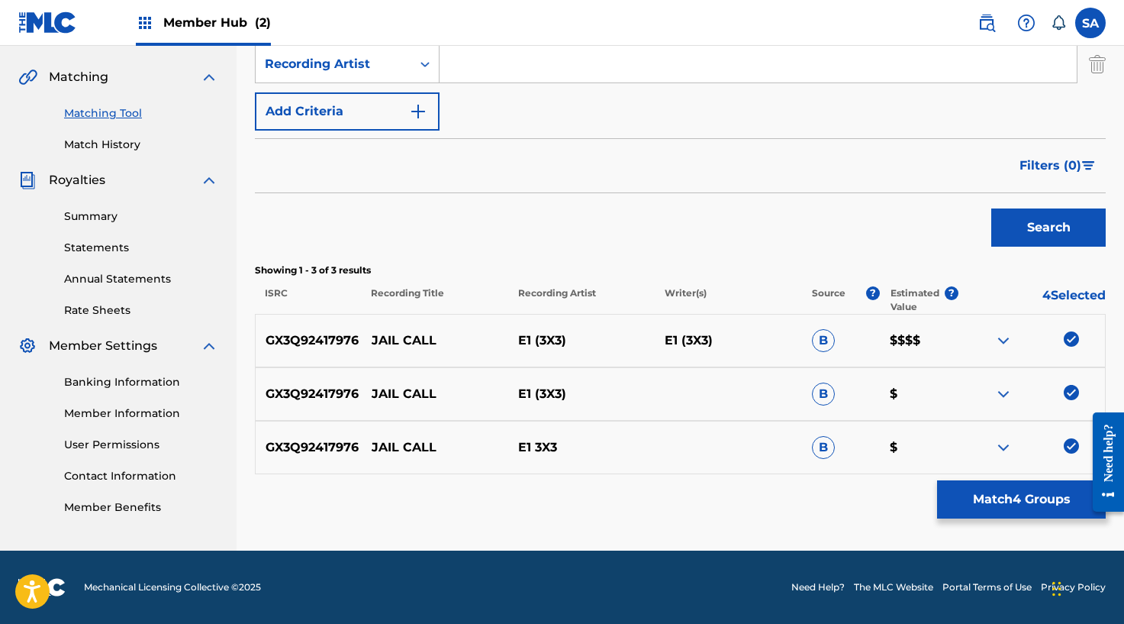
click at [959, 478] on div "Matching Tool The Matching Tool enables you to suggest matches between sound re…" at bounding box center [680, 147] width 851 height 806
click at [962, 491] on button "Match 4 Groups" at bounding box center [1021, 499] width 169 height 38
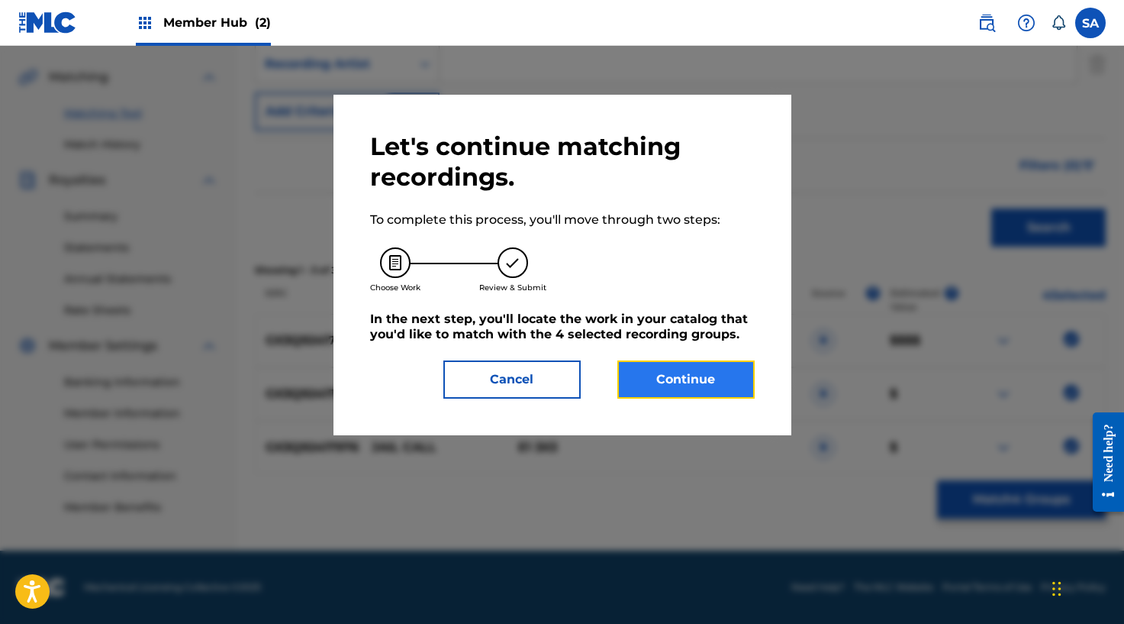
click at [666, 365] on button "Continue" at bounding box center [685, 379] width 137 height 38
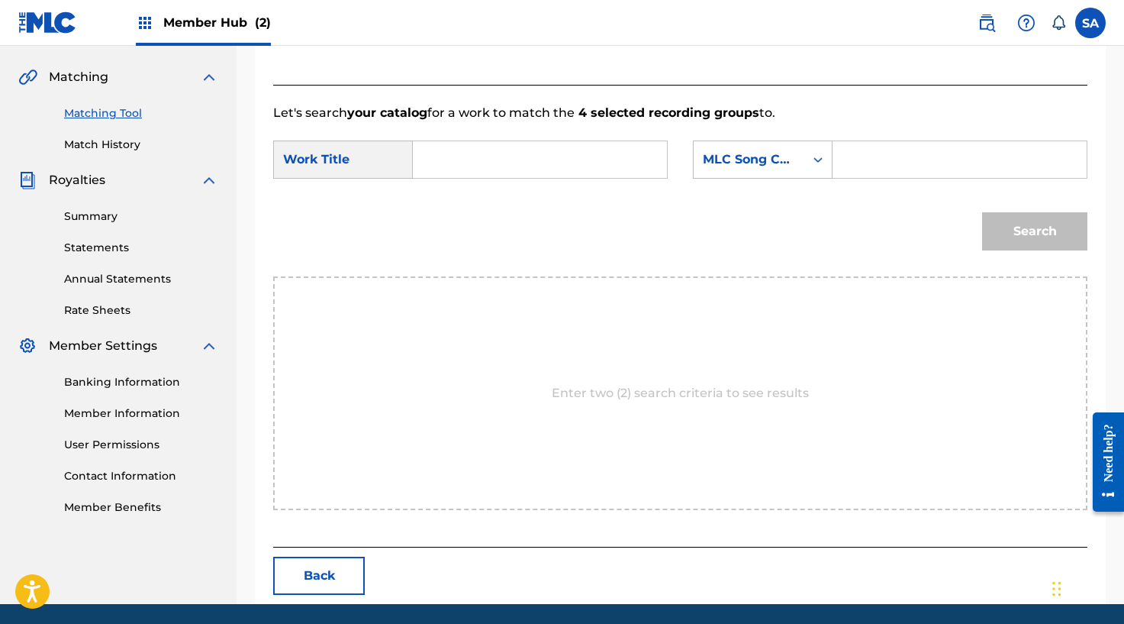
click at [474, 163] on input "Search Form" at bounding box center [540, 159] width 228 height 37
paste input "JAIL CALL"
type input "JAIL CALL"
click at [869, 157] on input "Search Form" at bounding box center [960, 159] width 228 height 37
paste input "J5920U"
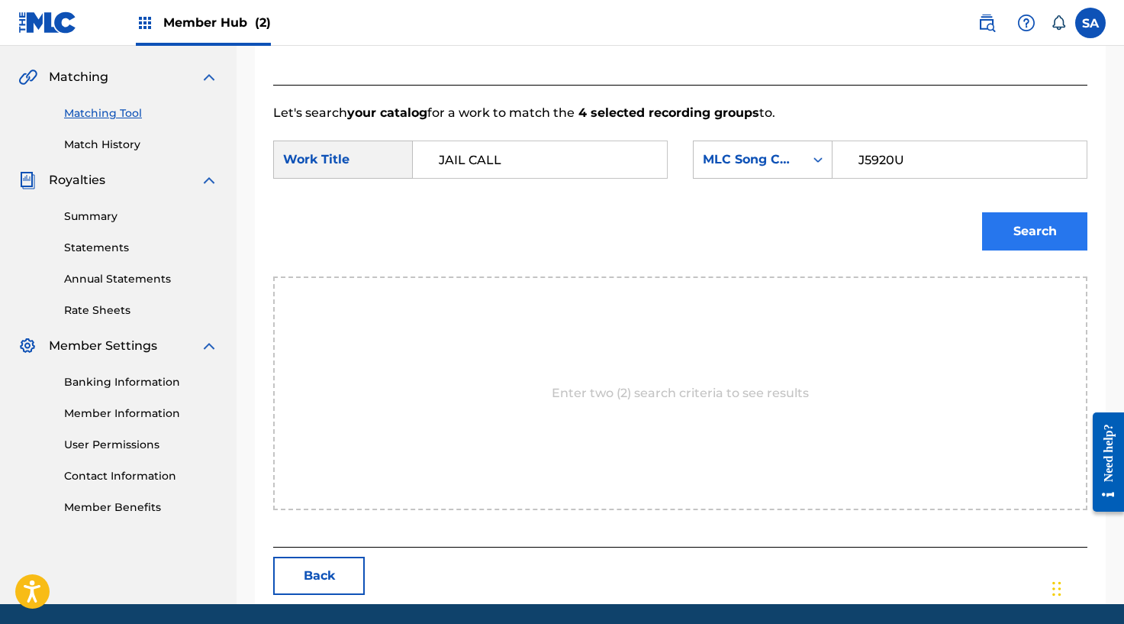
type input "J5920U"
click at [1085, 237] on button "Search" at bounding box center [1034, 231] width 105 height 38
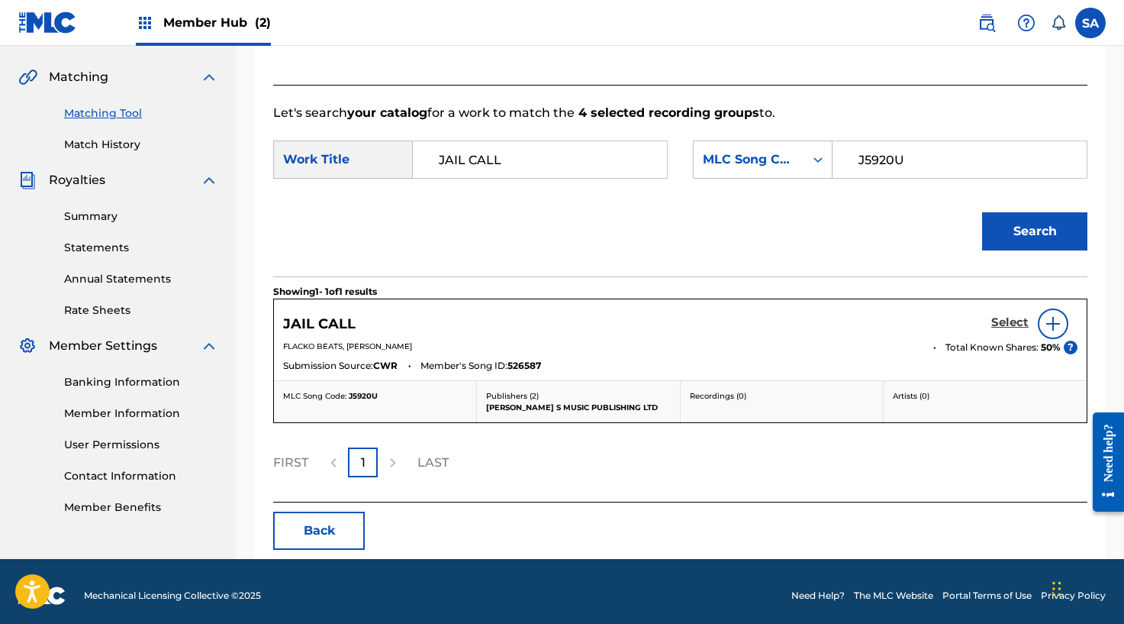
click at [1002, 325] on h5 "Select" at bounding box center [1009, 322] width 37 height 15
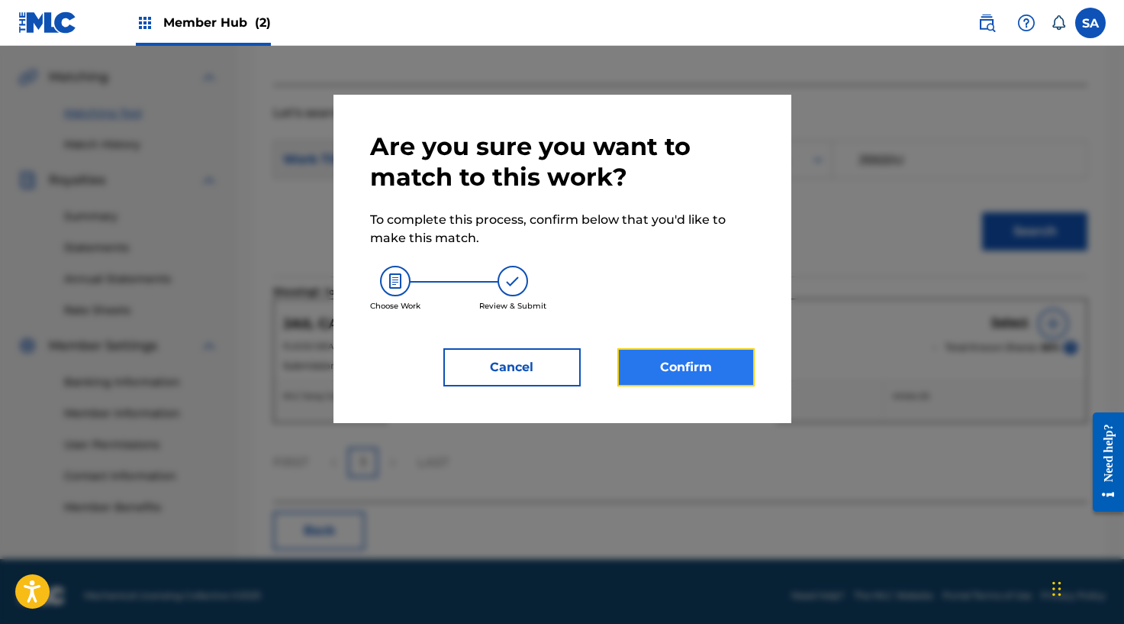
click at [662, 369] on button "Confirm" at bounding box center [685, 367] width 137 height 38
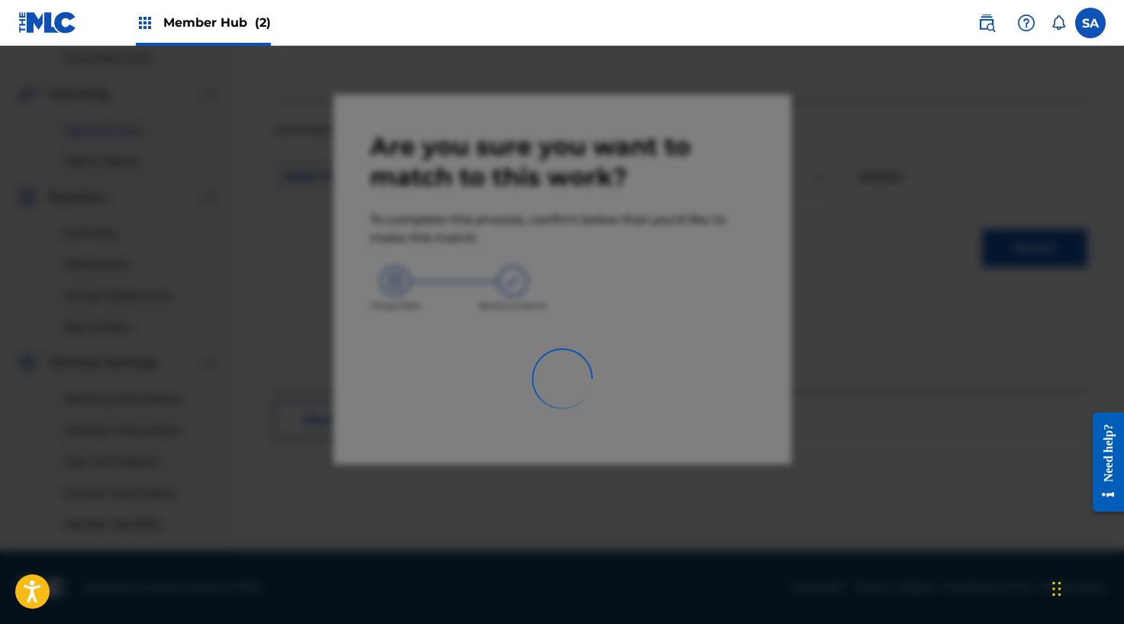
scroll to position [323, 0]
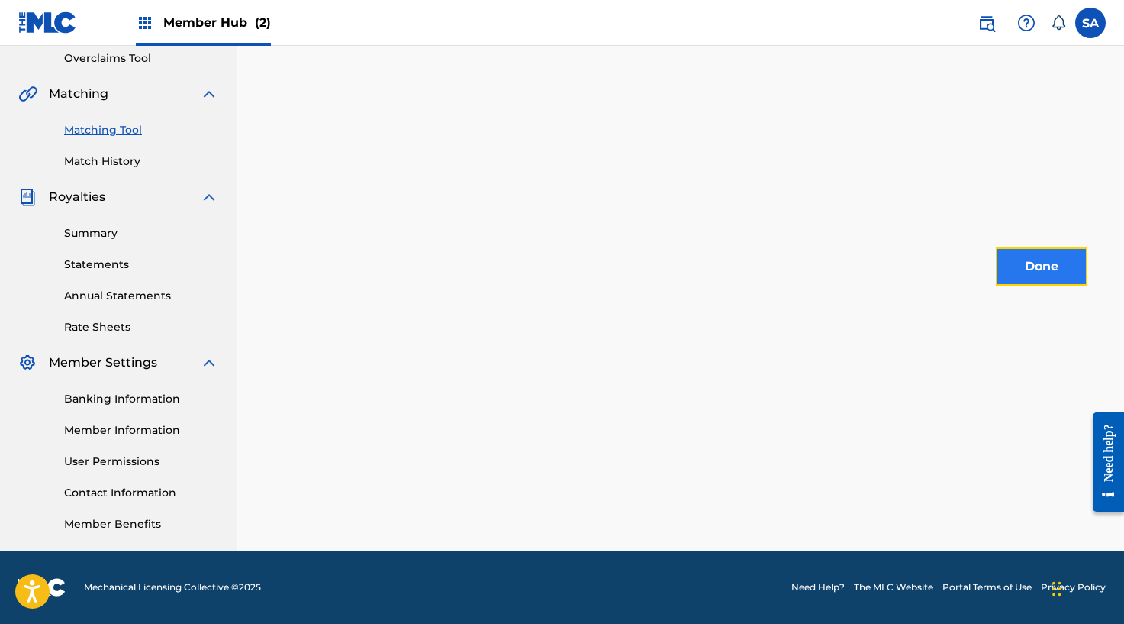
click at [1068, 263] on button "Done" at bounding box center [1042, 266] width 92 height 38
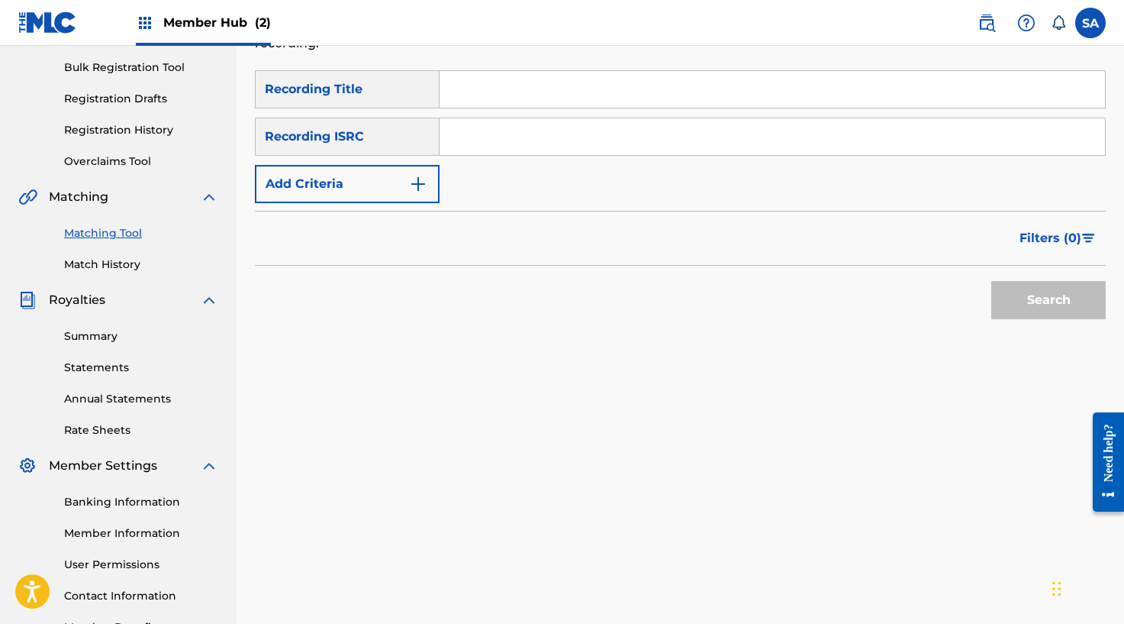
scroll to position [172, 0]
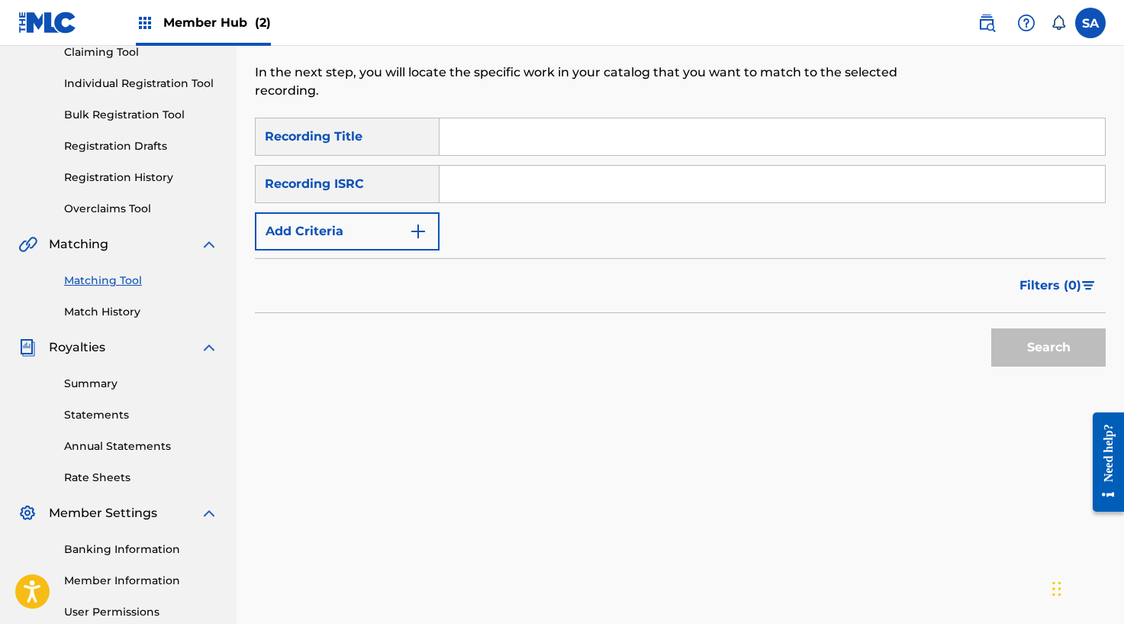
drag, startPoint x: 504, startPoint y: 159, endPoint x: 503, endPoint y: 138, distance: 20.7
click at [504, 156] on div "SearchWithCriteria6affe1b1-bc56-4b5a-9f3c-a18997ca55cf Recording Title SearchWi…" at bounding box center [680, 184] width 851 height 133
click at [503, 138] on input "Search Form" at bounding box center [773, 136] width 666 height 37
paste input "LIFE I LIVE"
type input "LIFE I LIVE"
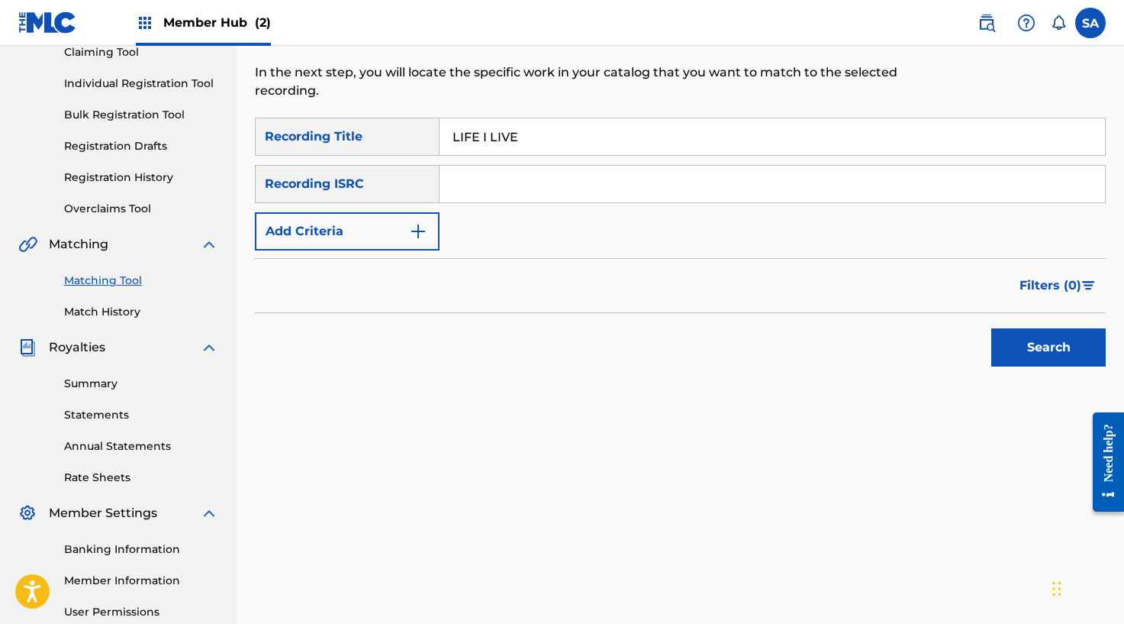
click at [469, 181] on input "Search Form" at bounding box center [773, 184] width 666 height 37
paste input "LS7FJC"
type input "LS7FJC"
click at [991, 328] on button "Search" at bounding box center [1048, 347] width 114 height 38
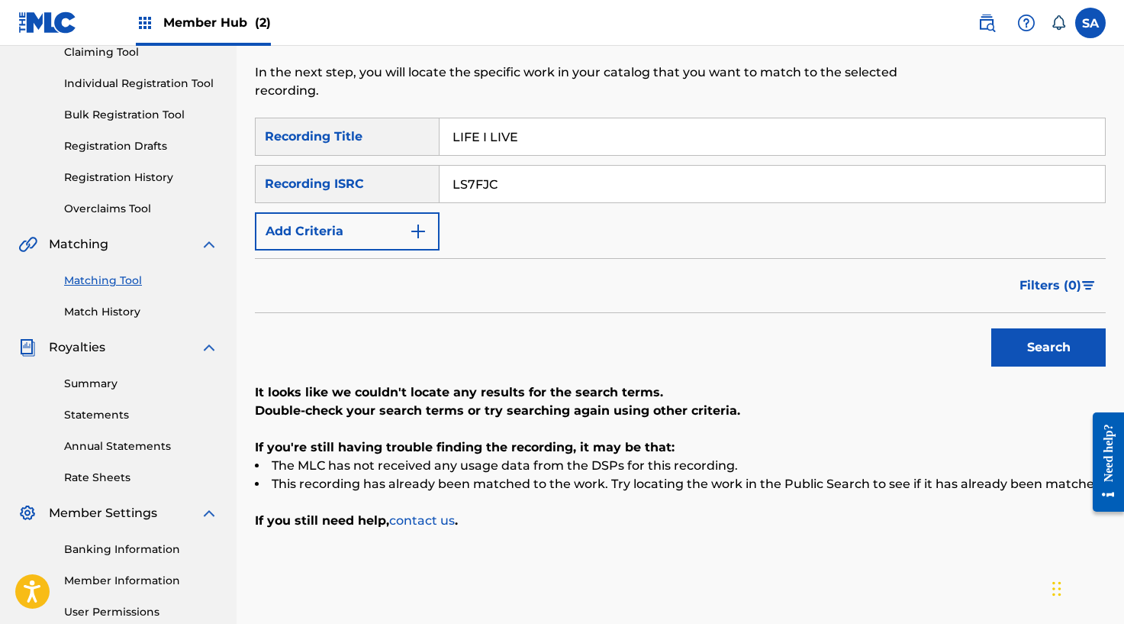
click at [481, 196] on input "LS7FJC" at bounding box center [773, 184] width 666 height 37
click at [991, 328] on button "Search" at bounding box center [1048, 347] width 114 height 38
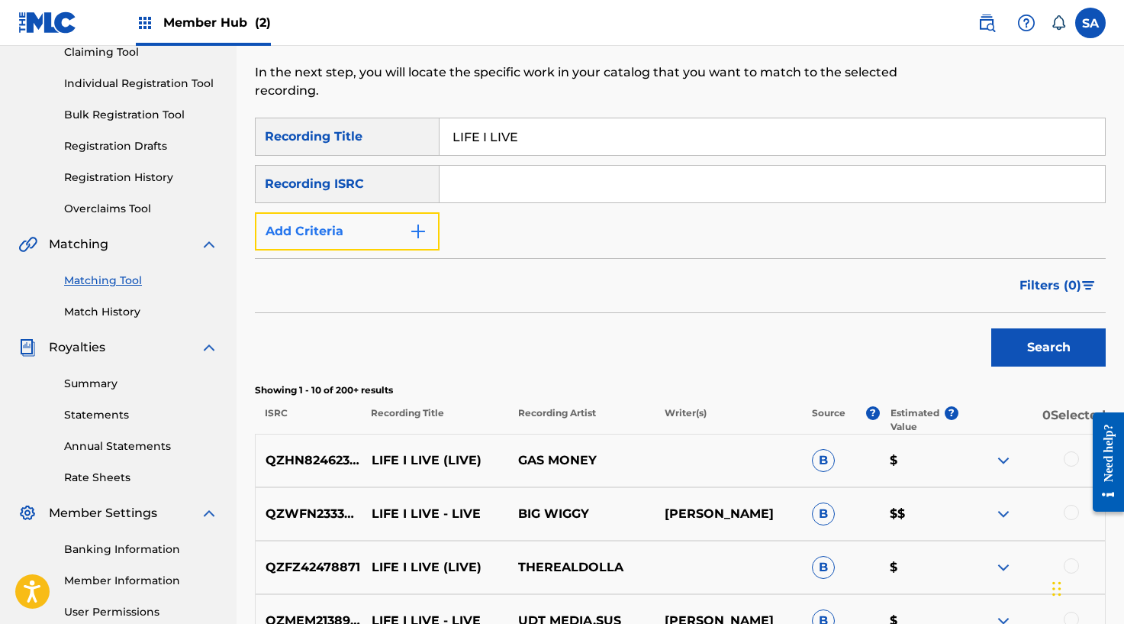
click at [414, 222] on img "Search Form" at bounding box center [418, 231] width 18 height 18
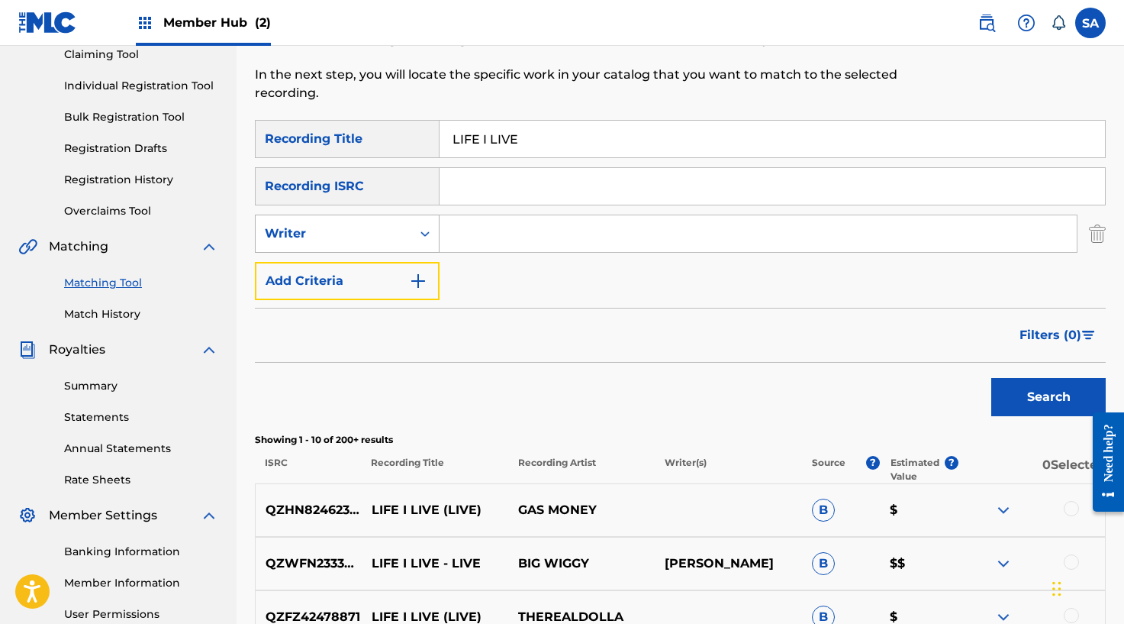
scroll to position [171, 0]
click at [414, 227] on div "Search Form" at bounding box center [424, 232] width 27 height 27
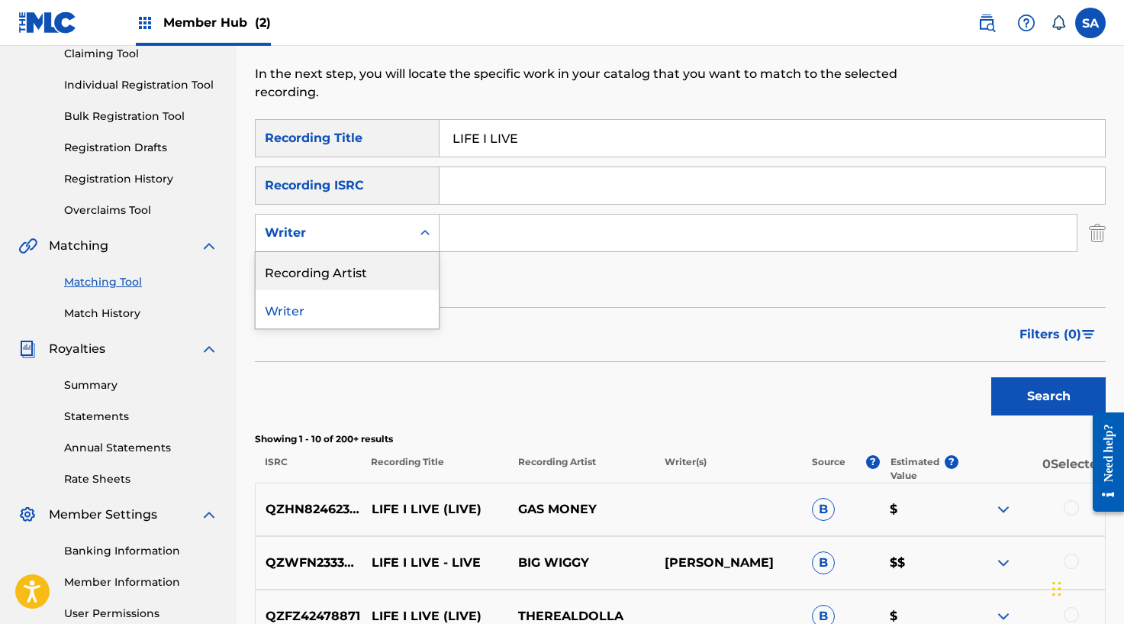
click at [354, 257] on div "Recording Artist" at bounding box center [347, 271] width 183 height 38
click at [467, 235] on input "Search Form" at bounding box center [758, 232] width 637 height 37
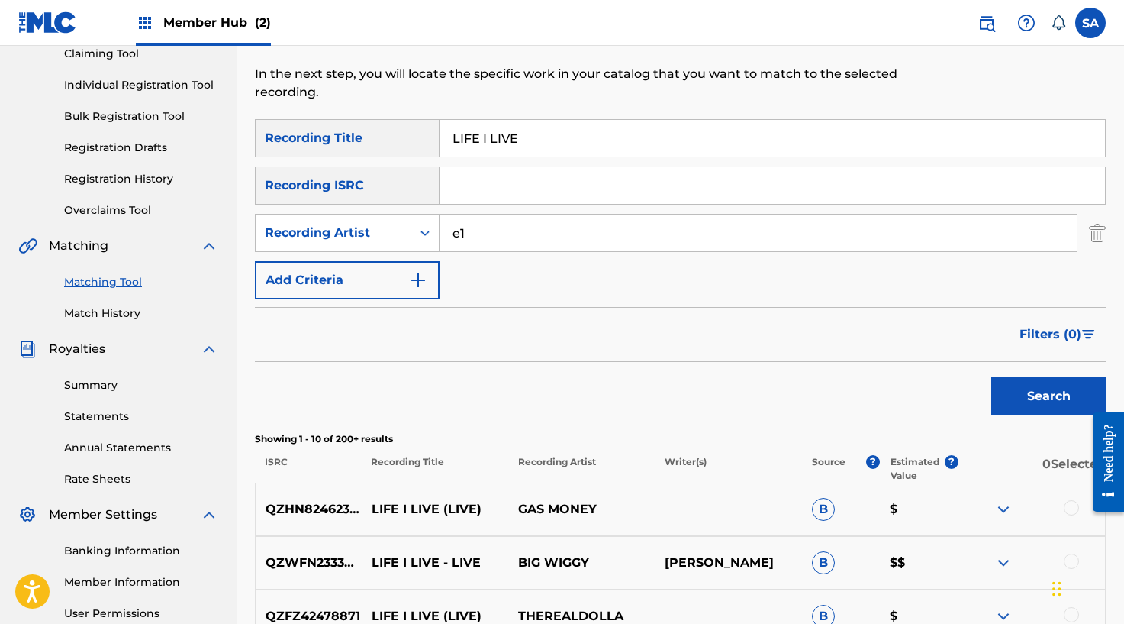
type input "e1"
click at [991, 377] on button "Search" at bounding box center [1048, 396] width 114 height 38
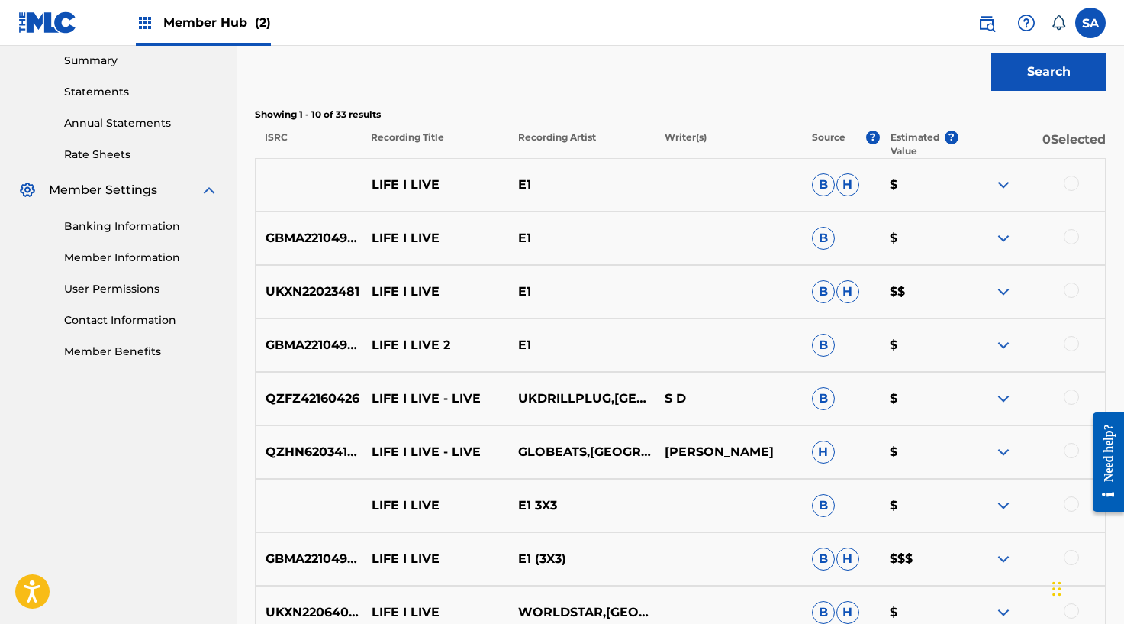
scroll to position [481, 0]
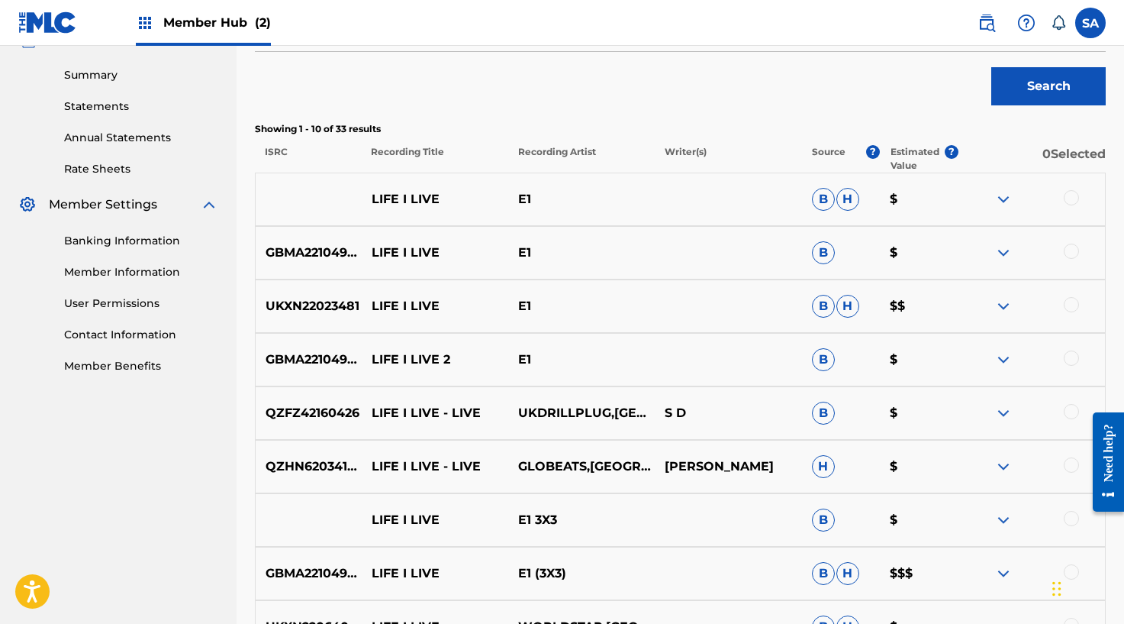
click at [1065, 193] on div at bounding box center [1071, 197] width 15 height 15
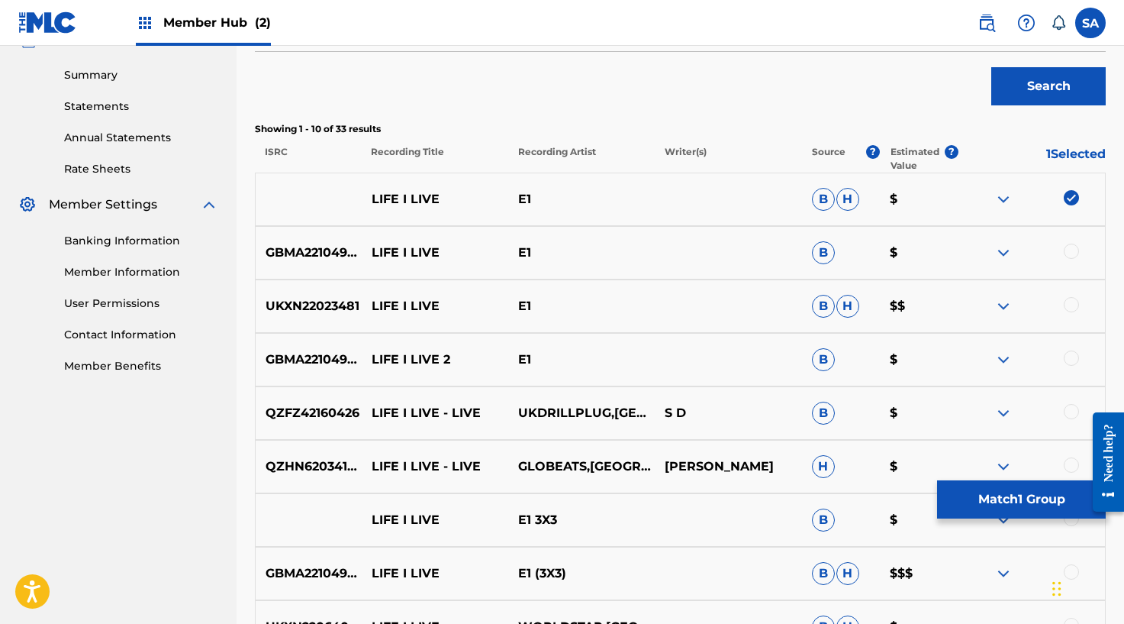
click at [1068, 247] on div at bounding box center [1071, 250] width 15 height 15
click at [1072, 308] on div at bounding box center [1071, 304] width 15 height 15
click at [1075, 358] on div at bounding box center [1071, 357] width 15 height 15
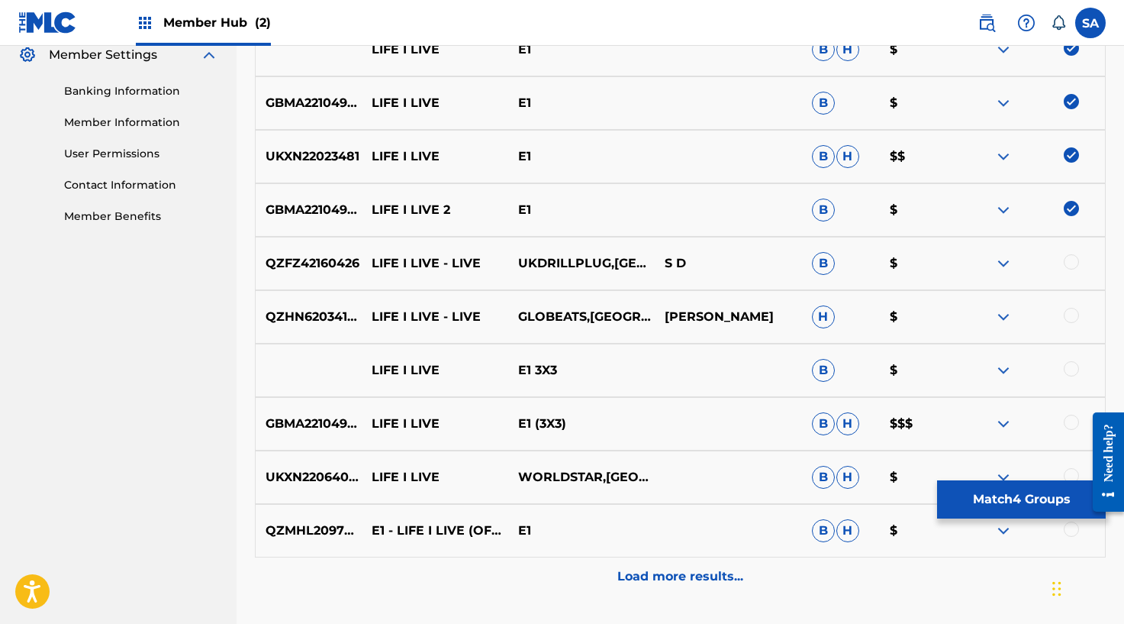
scroll to position [659, 0]
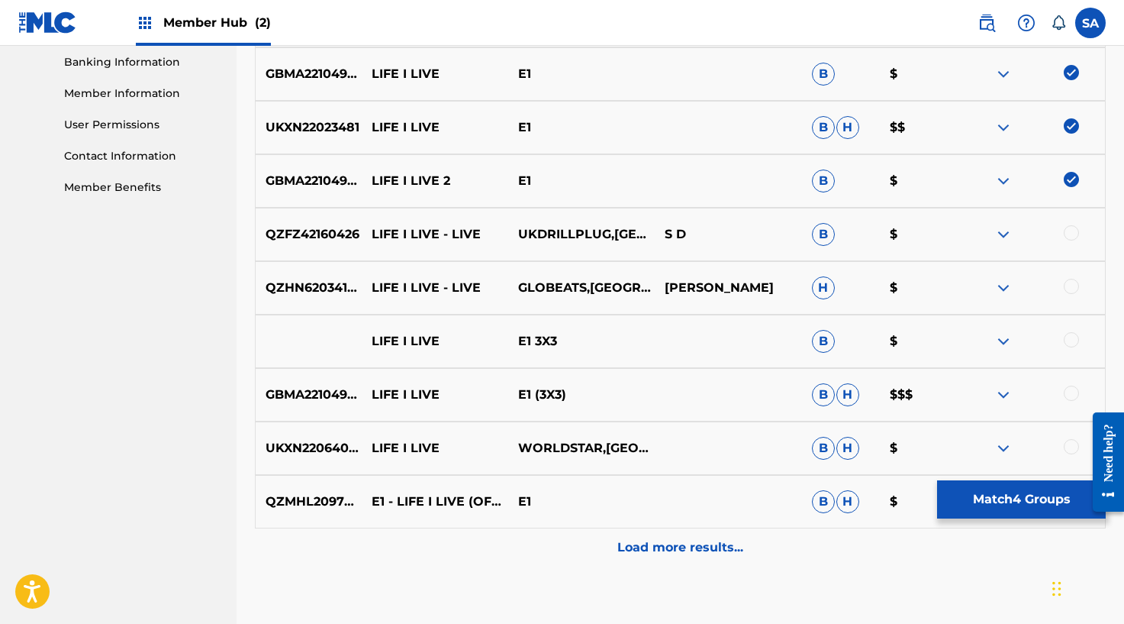
click at [1067, 230] on div at bounding box center [1071, 232] width 15 height 15
click at [1071, 292] on div at bounding box center [1071, 286] width 15 height 15
click at [1064, 341] on div at bounding box center [1071, 339] width 15 height 15
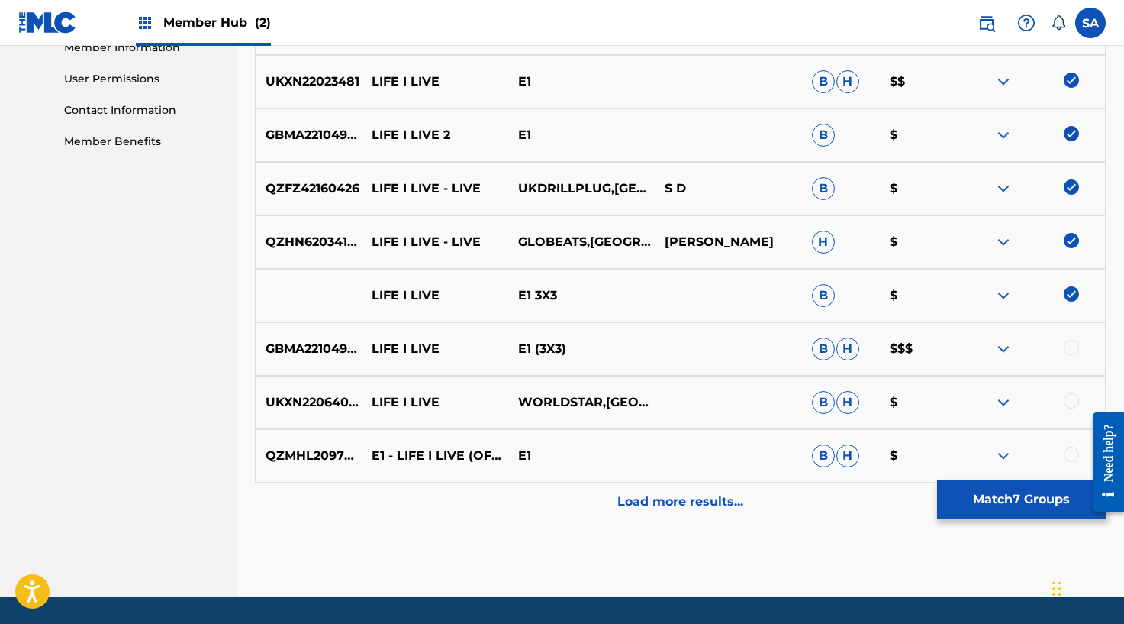
scroll to position [752, 0]
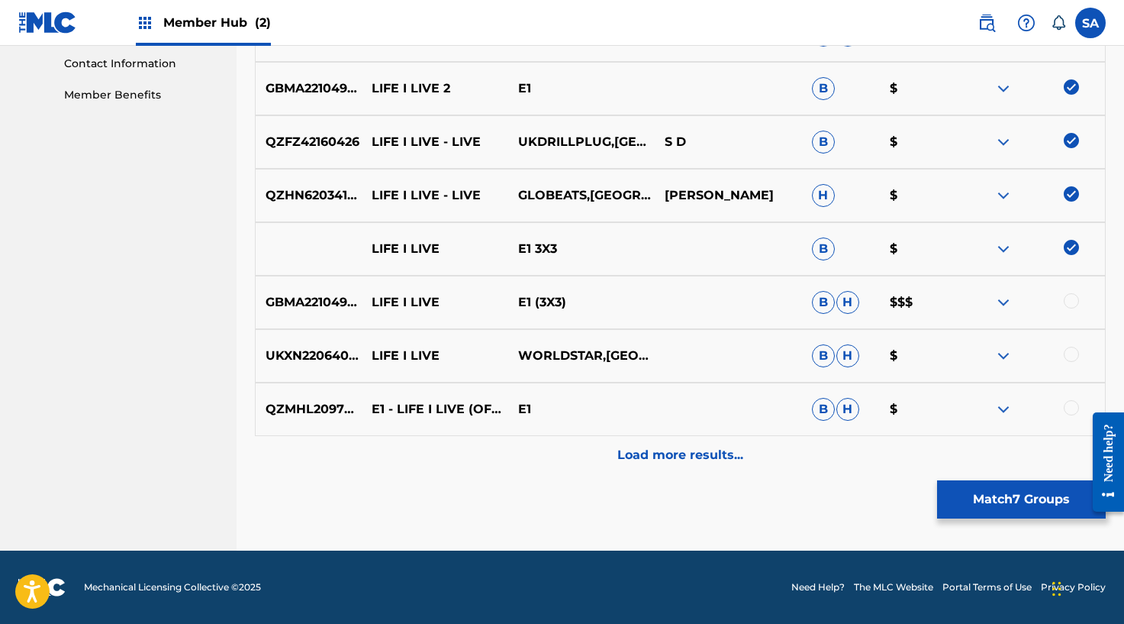
click at [1066, 293] on div at bounding box center [1032, 302] width 147 height 18
click at [1069, 308] on div at bounding box center [1071, 300] width 15 height 15
click at [1070, 353] on div at bounding box center [1071, 353] width 15 height 15
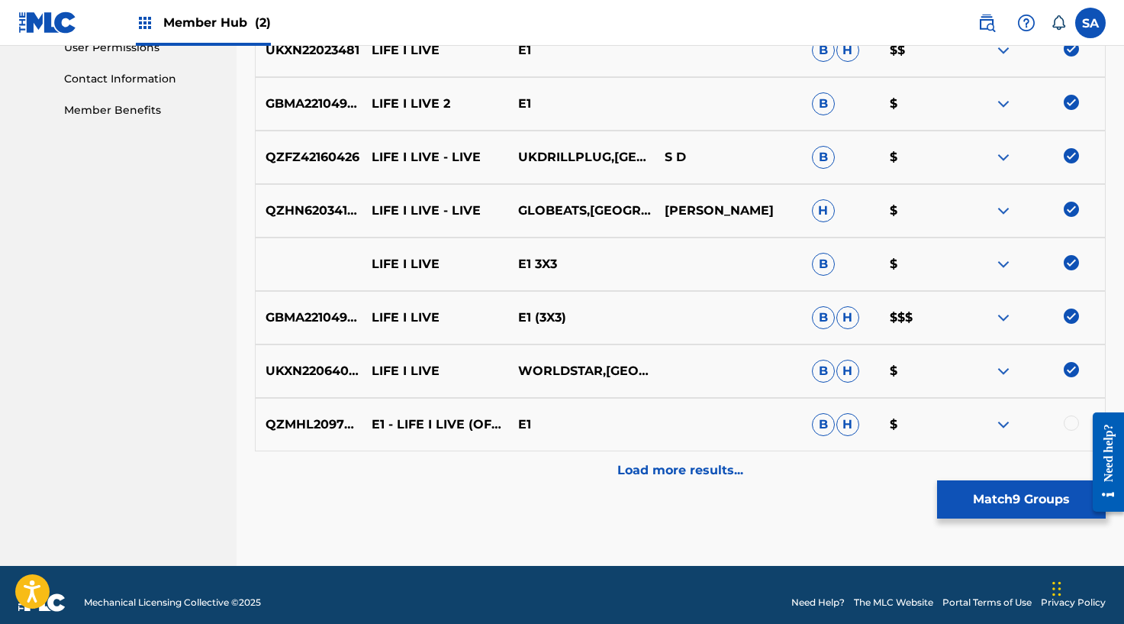
scroll to position [732, 0]
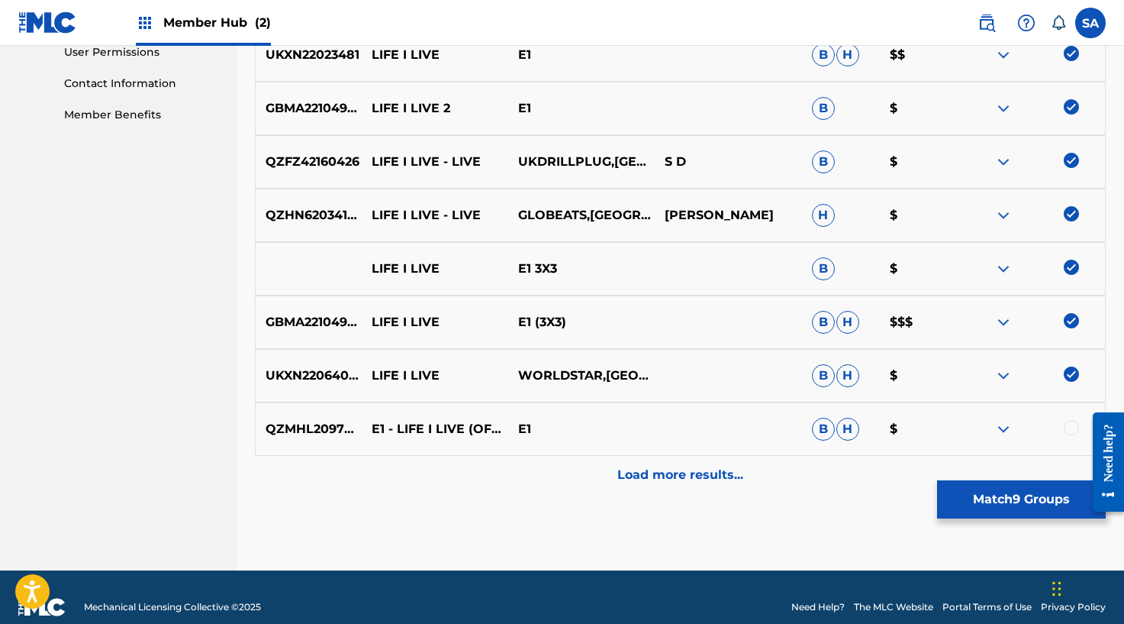
click at [1072, 429] on div at bounding box center [1071, 427] width 15 height 15
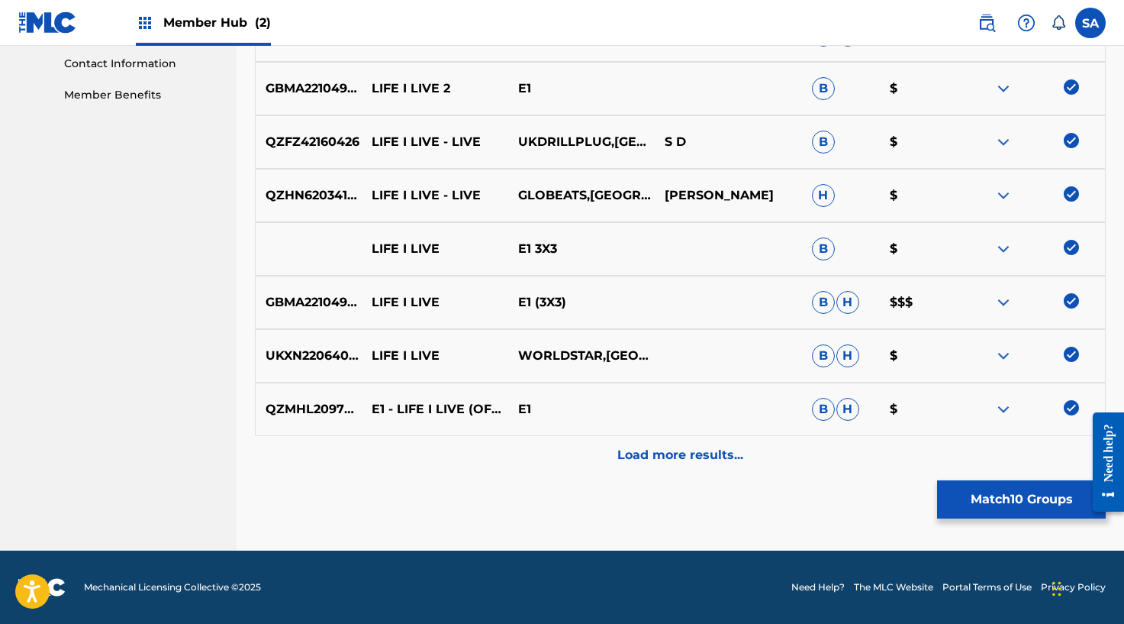
drag, startPoint x: 699, startPoint y: 446, endPoint x: 716, endPoint y: 440, distance: 17.9
click at [699, 446] on p "Load more results..." at bounding box center [680, 455] width 126 height 18
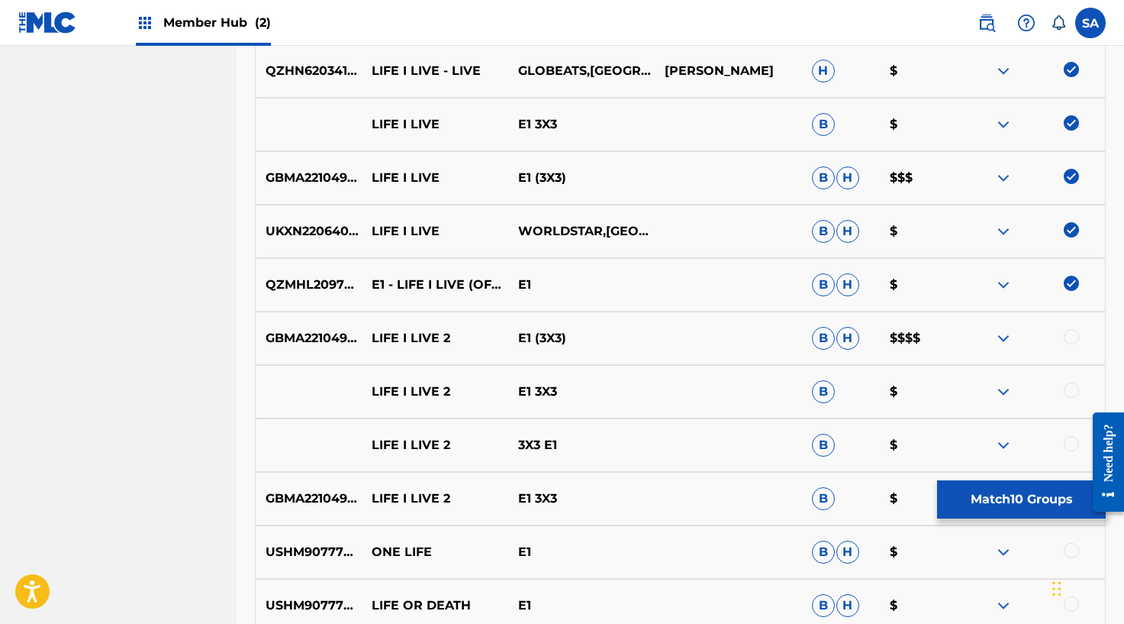
scroll to position [891, 0]
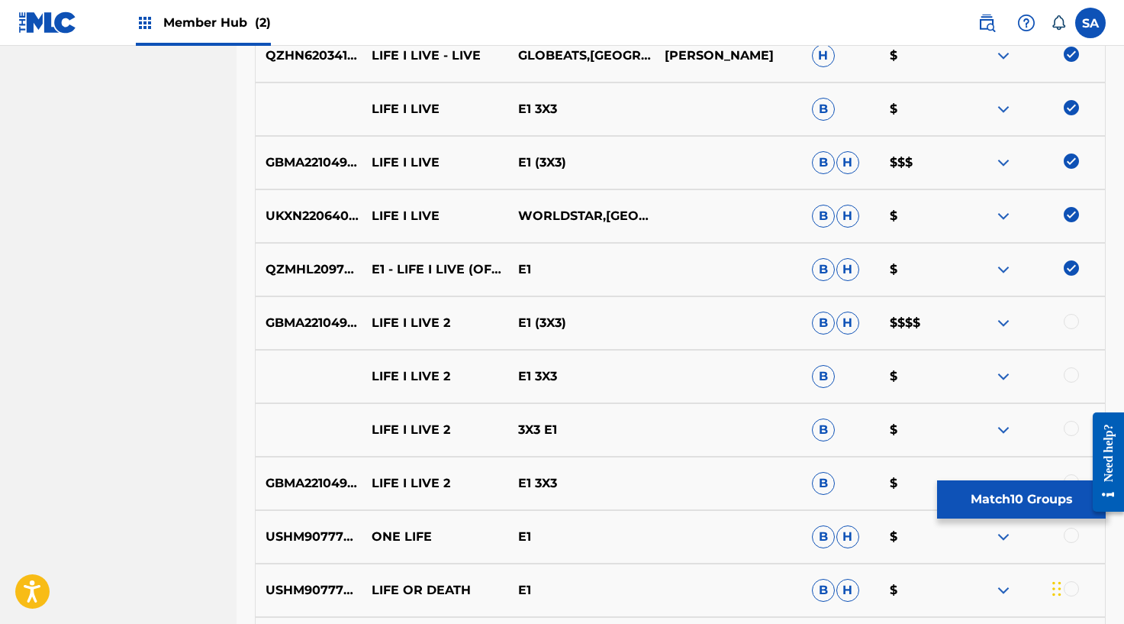
drag, startPoint x: 1072, startPoint y: 325, endPoint x: 1068, endPoint y: 359, distance: 34.5
click at [1072, 325] on div at bounding box center [1071, 321] width 15 height 15
click at [1069, 372] on div at bounding box center [1071, 374] width 15 height 15
click at [1065, 370] on img at bounding box center [1071, 374] width 15 height 15
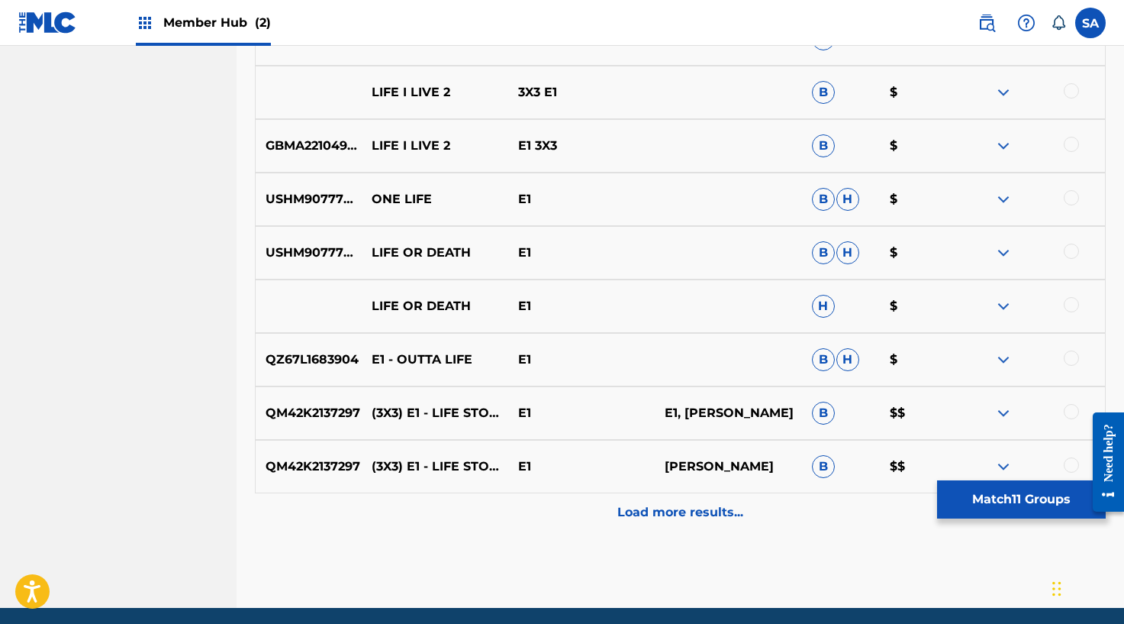
scroll to position [1260, 0]
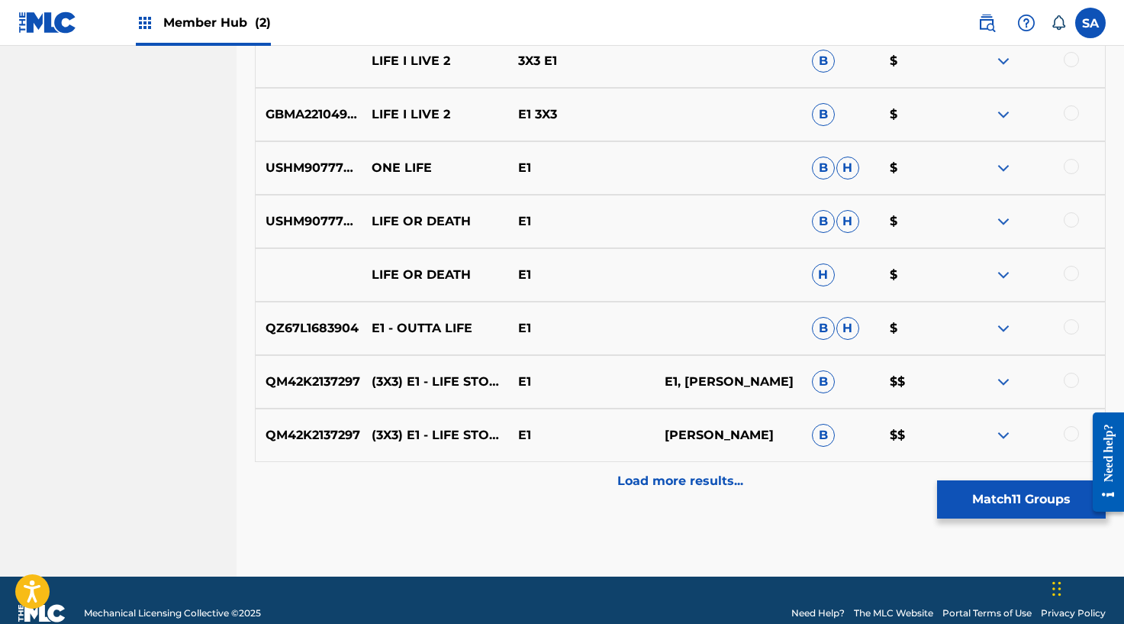
click at [630, 481] on p "Load more results..." at bounding box center [680, 481] width 126 height 18
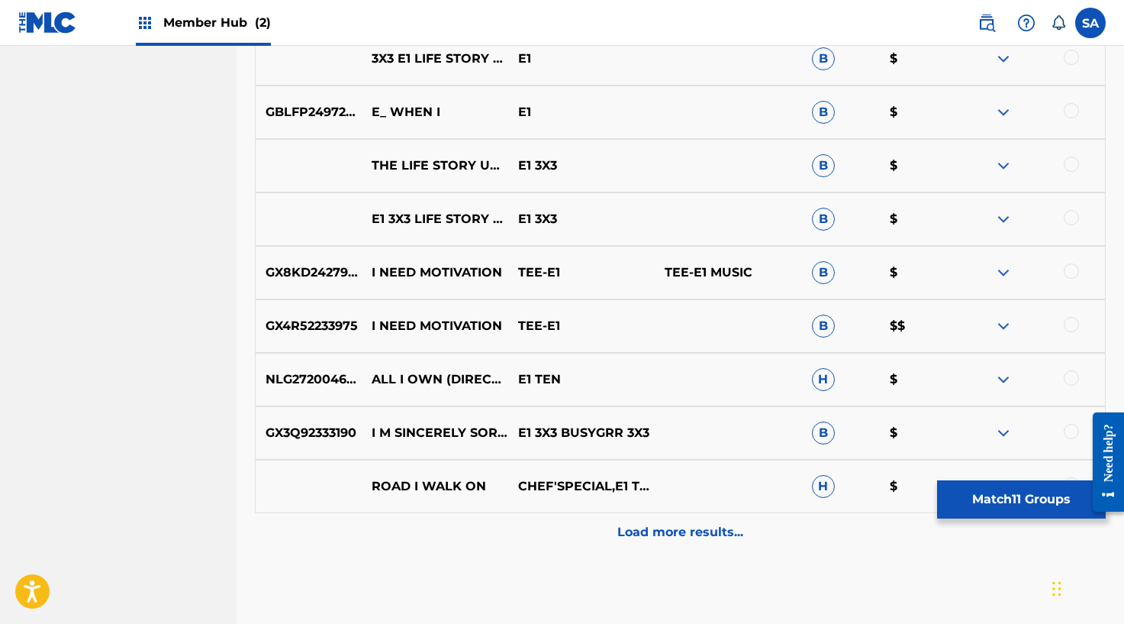
scroll to position [1775, 0]
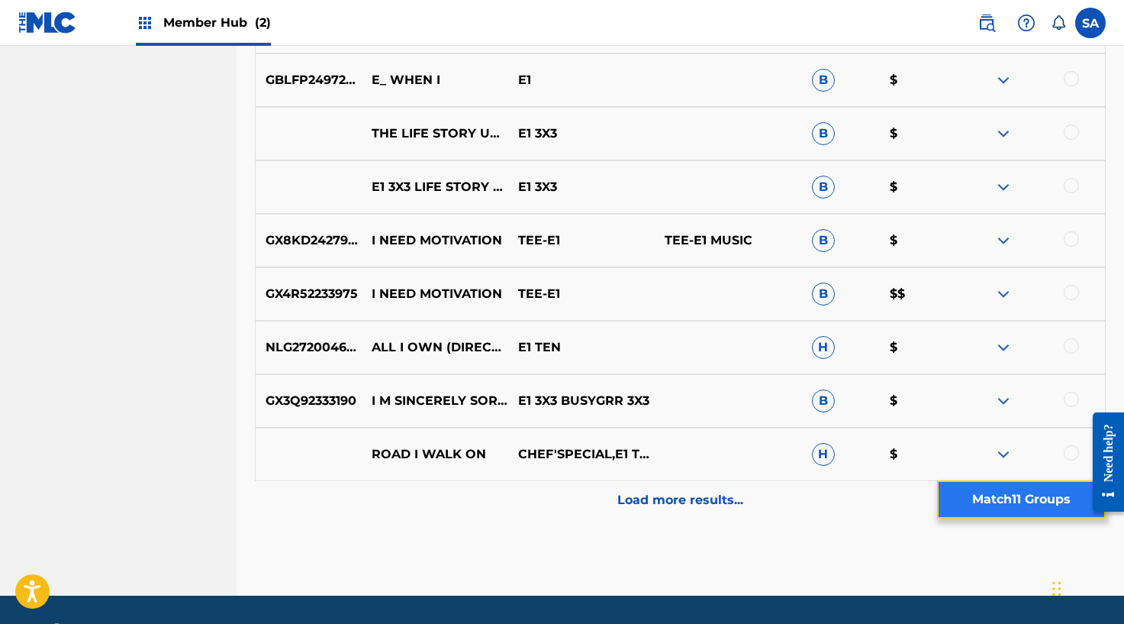
click at [1001, 498] on button "Match 11 Groups" at bounding box center [1021, 499] width 169 height 38
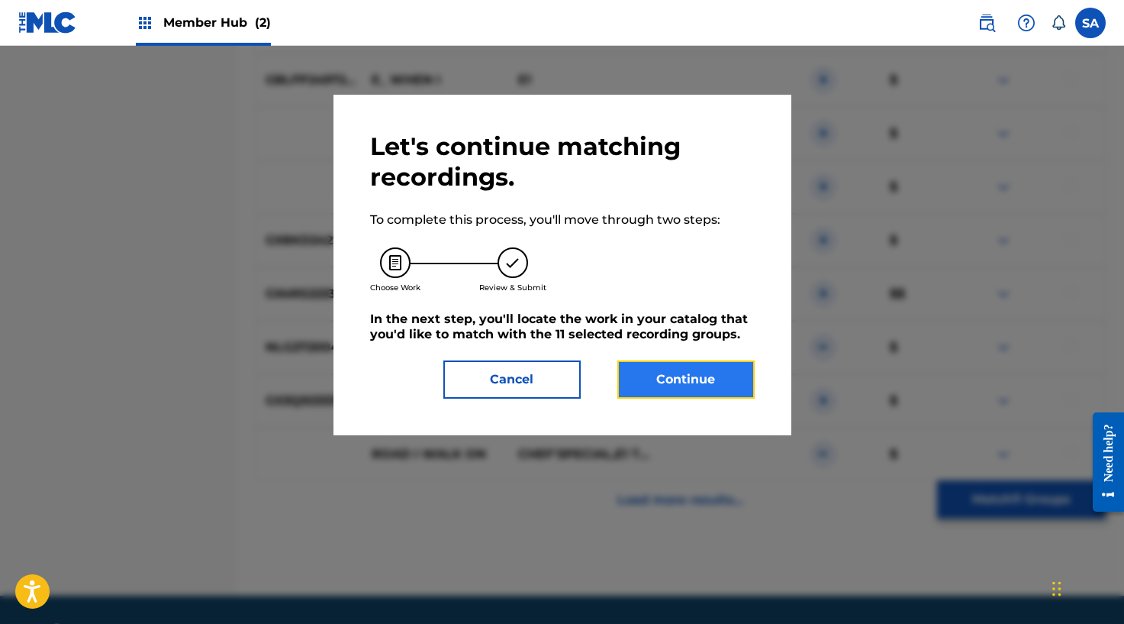
click at [700, 379] on button "Continue" at bounding box center [685, 379] width 137 height 38
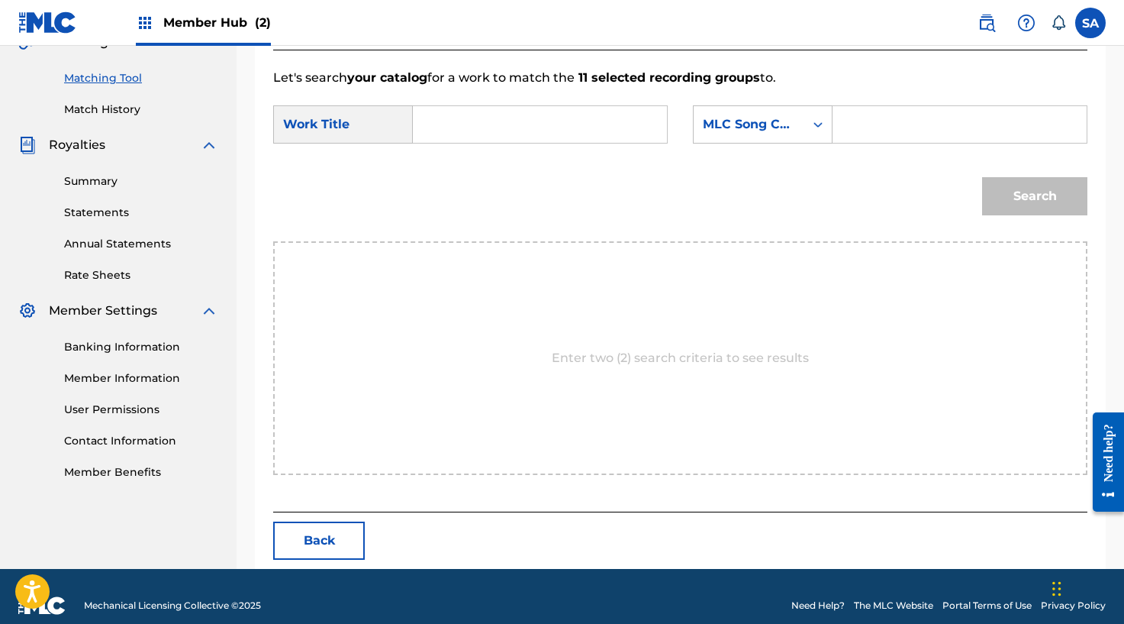
scroll to position [393, 0]
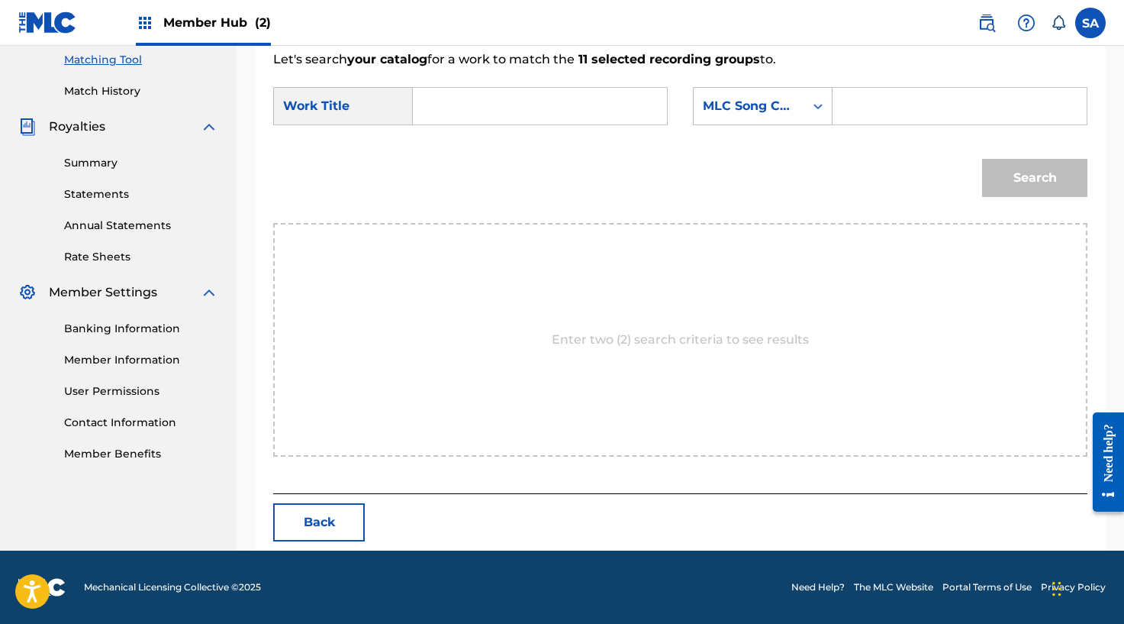
click at [431, 95] on input "Search Form" at bounding box center [540, 106] width 228 height 37
paste input "LIFE I LIVE"
type input "LIFE I LIVE"
click at [861, 108] on input "Search Form" at bounding box center [960, 106] width 228 height 37
paste input "LS7FJC"
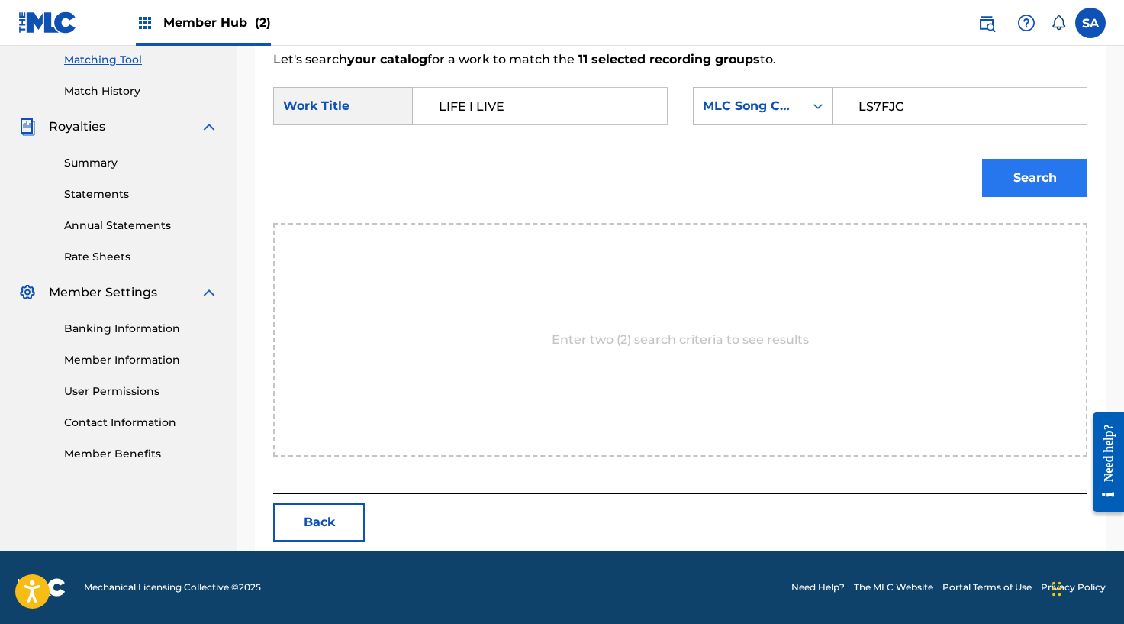
type input "LS7FJC"
click at [1027, 174] on button "Search" at bounding box center [1034, 178] width 105 height 38
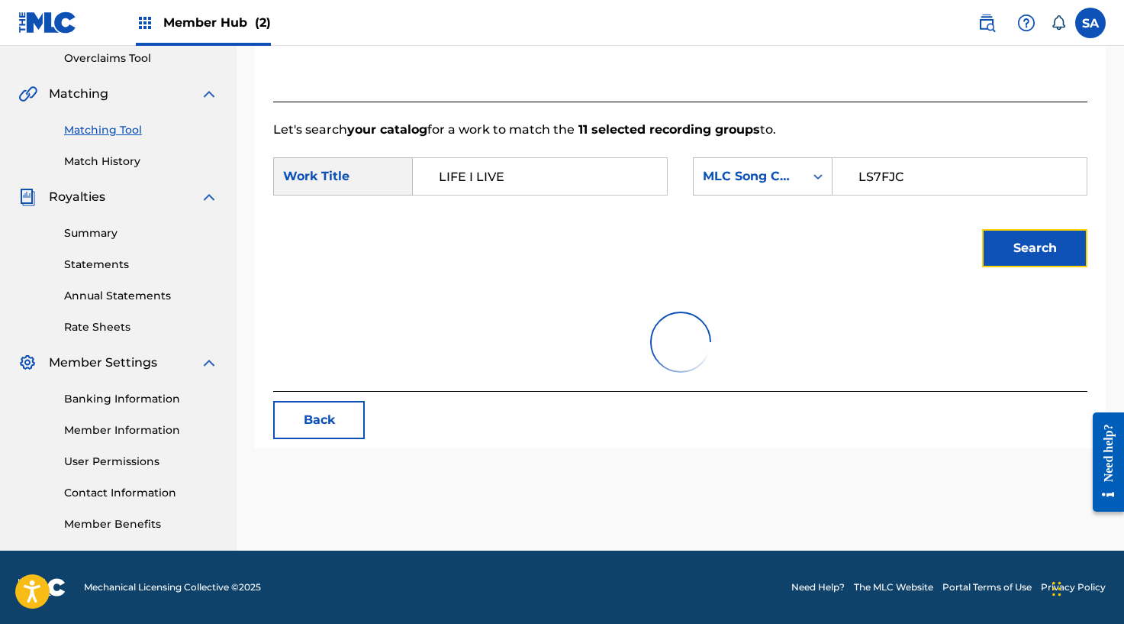
scroll to position [348, 0]
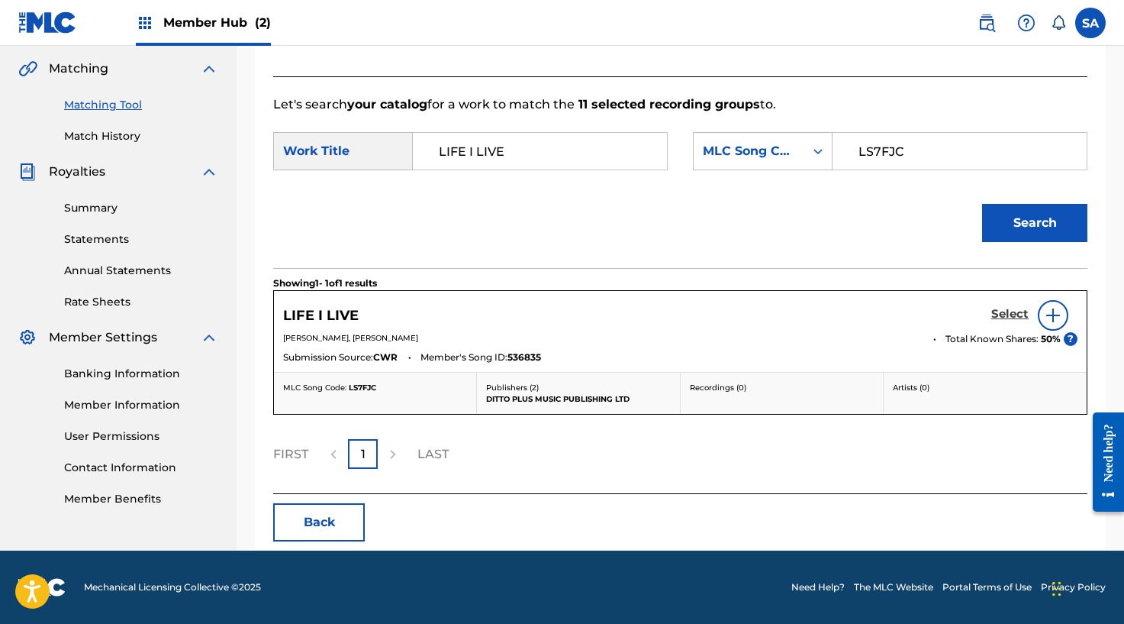
click at [1010, 311] on h5 "Select" at bounding box center [1009, 314] width 37 height 15
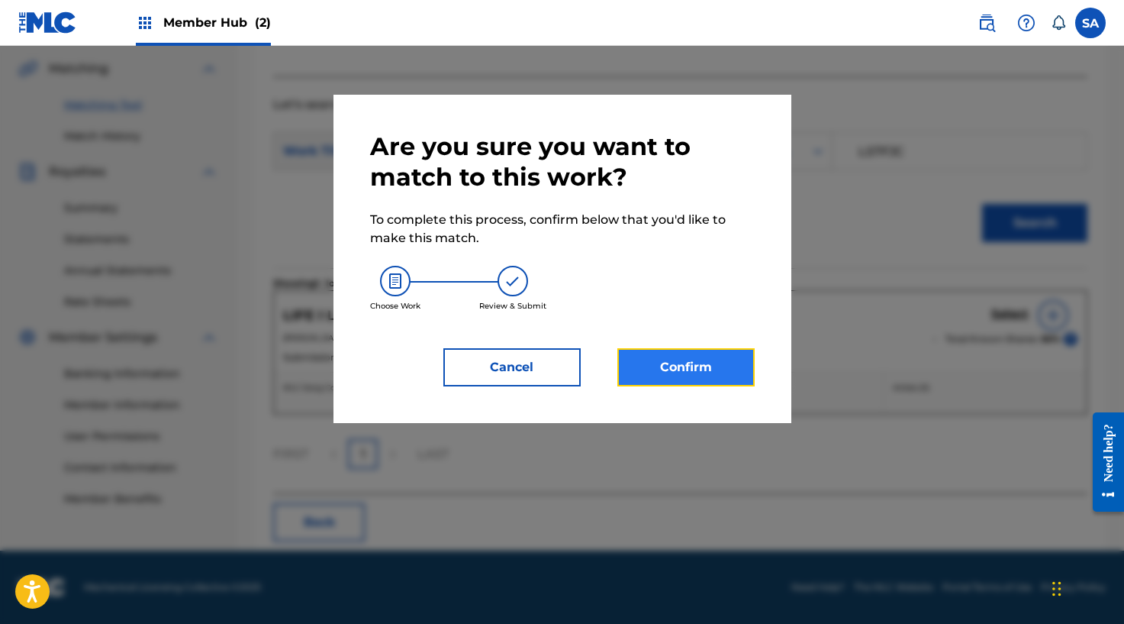
click at [683, 364] on button "Confirm" at bounding box center [685, 367] width 137 height 38
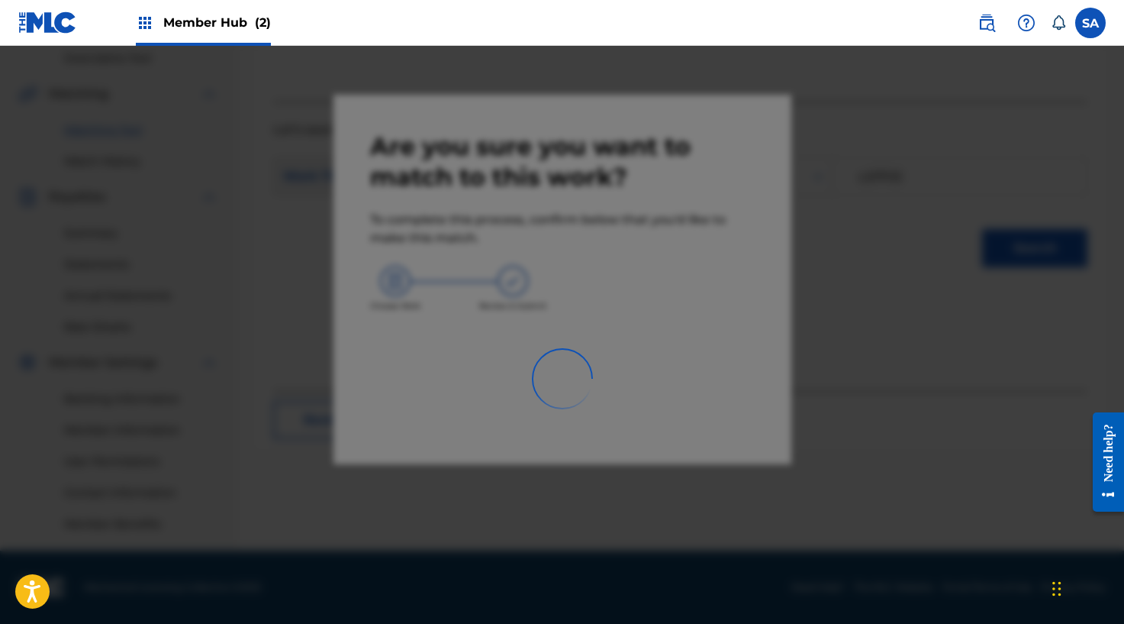
scroll to position [323, 0]
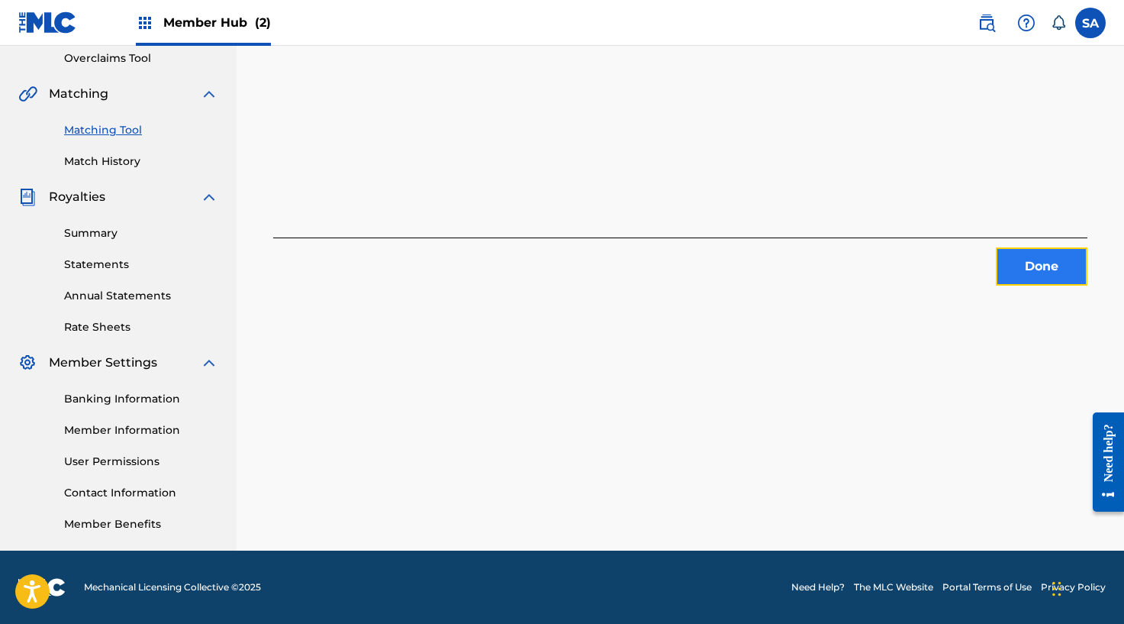
click at [1039, 263] on button "Done" at bounding box center [1042, 266] width 92 height 38
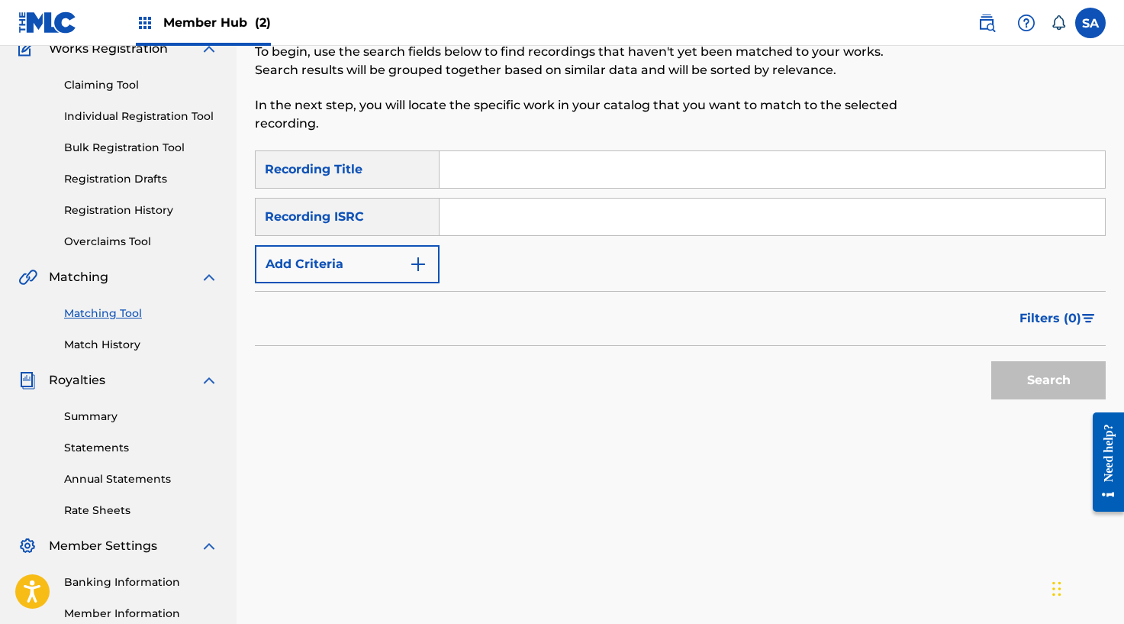
scroll to position [45, 0]
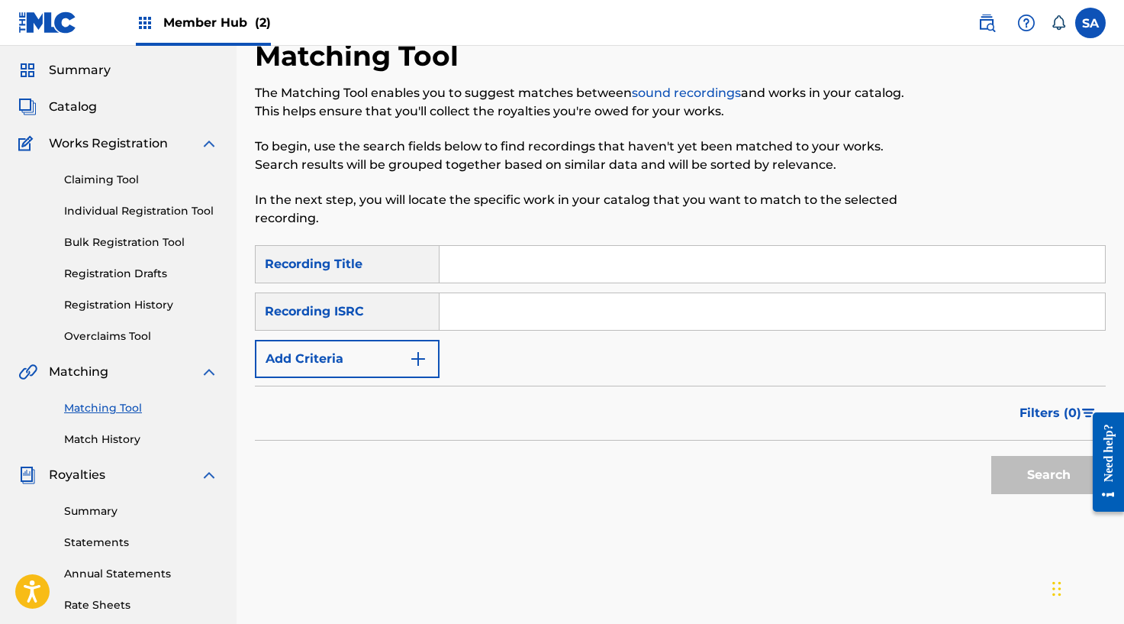
click at [483, 253] on input "Search Form" at bounding box center [773, 264] width 666 height 37
paste input "LIFE I LIVE 2"
type input "LIFE I LIVE 2"
click at [1037, 475] on button "Search" at bounding box center [1048, 475] width 114 height 38
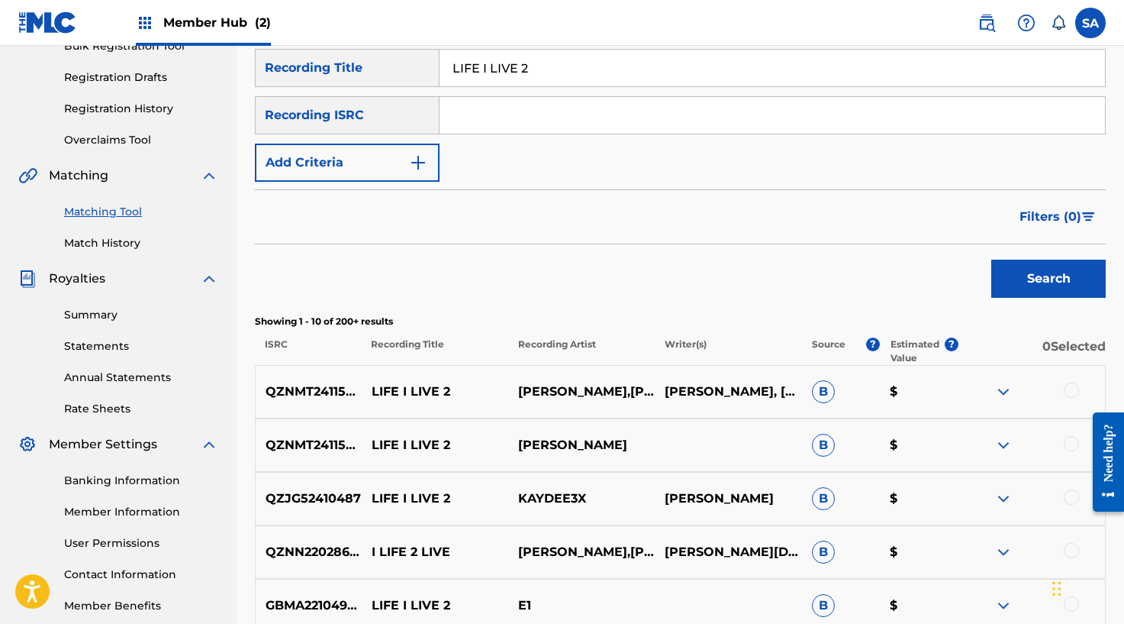
scroll to position [108, 0]
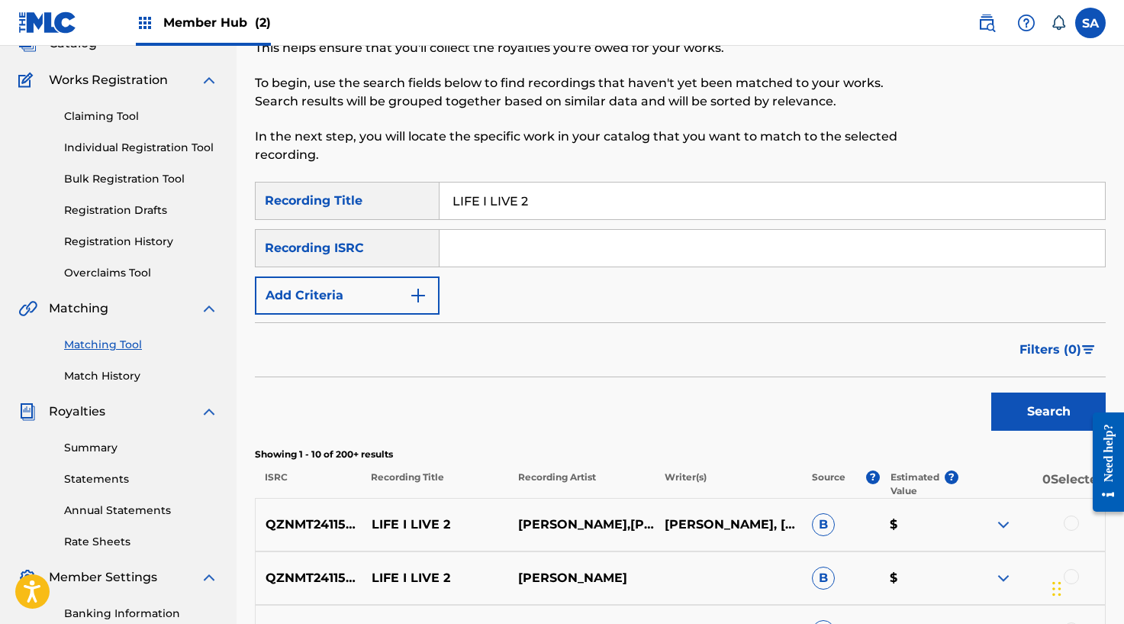
click at [413, 237] on div "Recording ISRC" at bounding box center [347, 248] width 185 height 38
click at [405, 290] on button "Add Criteria" at bounding box center [347, 295] width 185 height 38
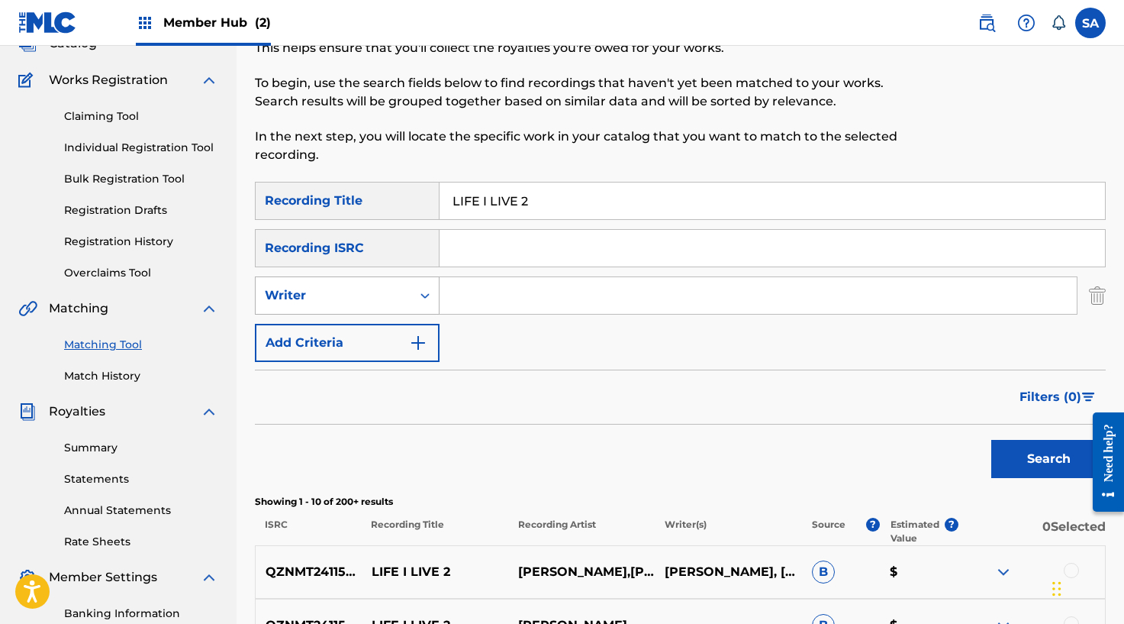
click at [386, 298] on div "Writer" at bounding box center [333, 295] width 137 height 18
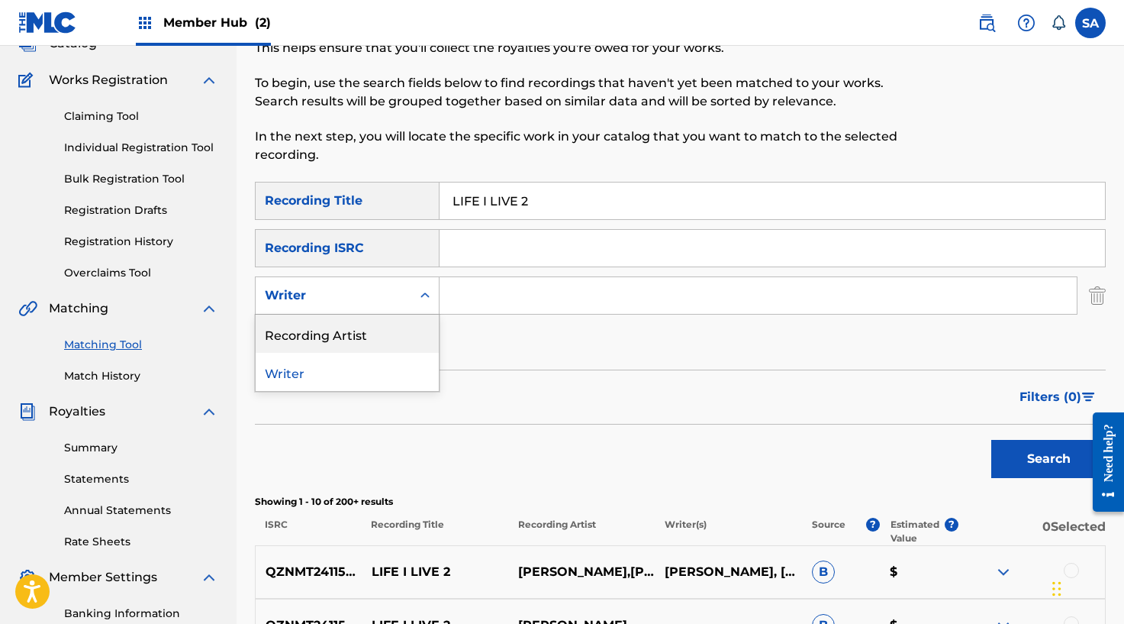
click at [368, 324] on div "Recording Artist" at bounding box center [347, 333] width 183 height 38
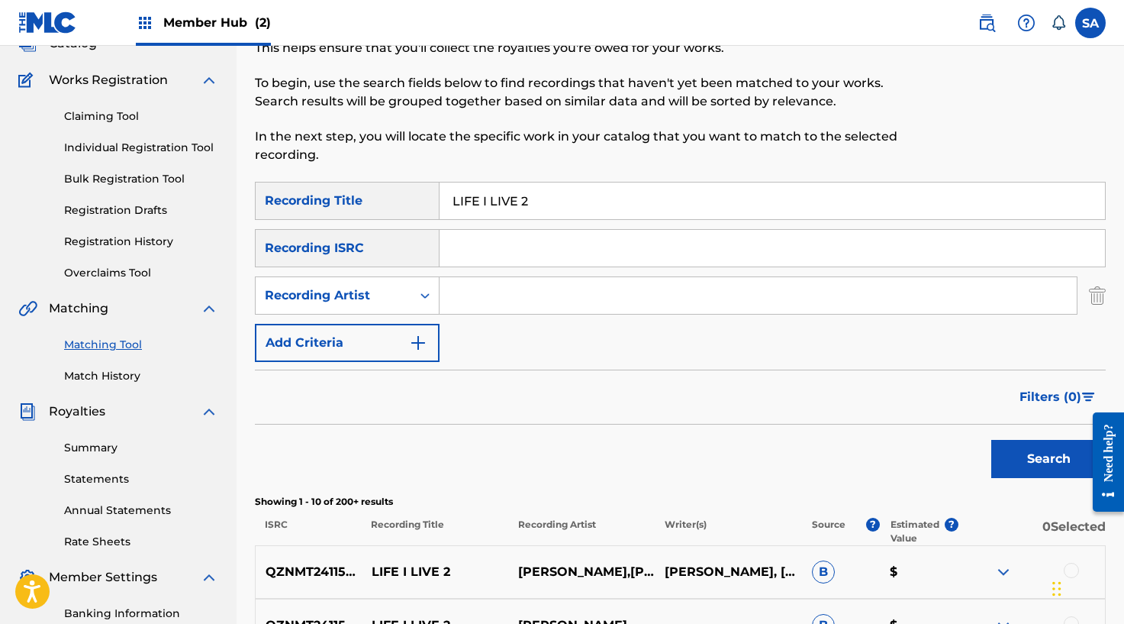
click at [455, 307] on input "Search Form" at bounding box center [758, 295] width 637 height 37
type input "e1"
click at [991, 440] on button "Search" at bounding box center [1048, 459] width 114 height 38
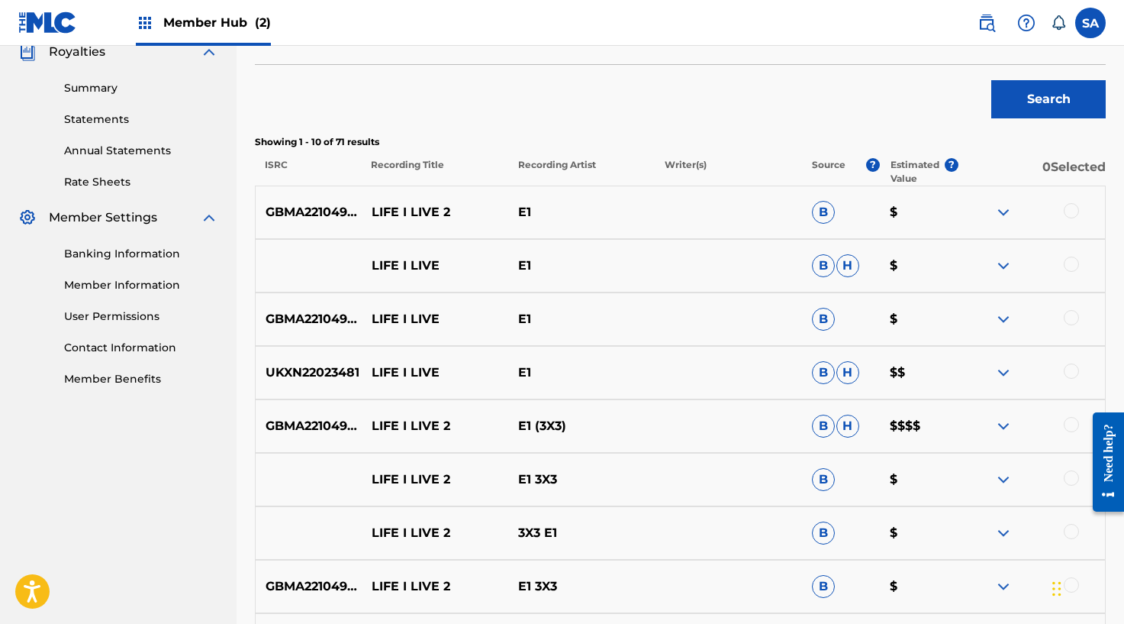
scroll to position [474, 0]
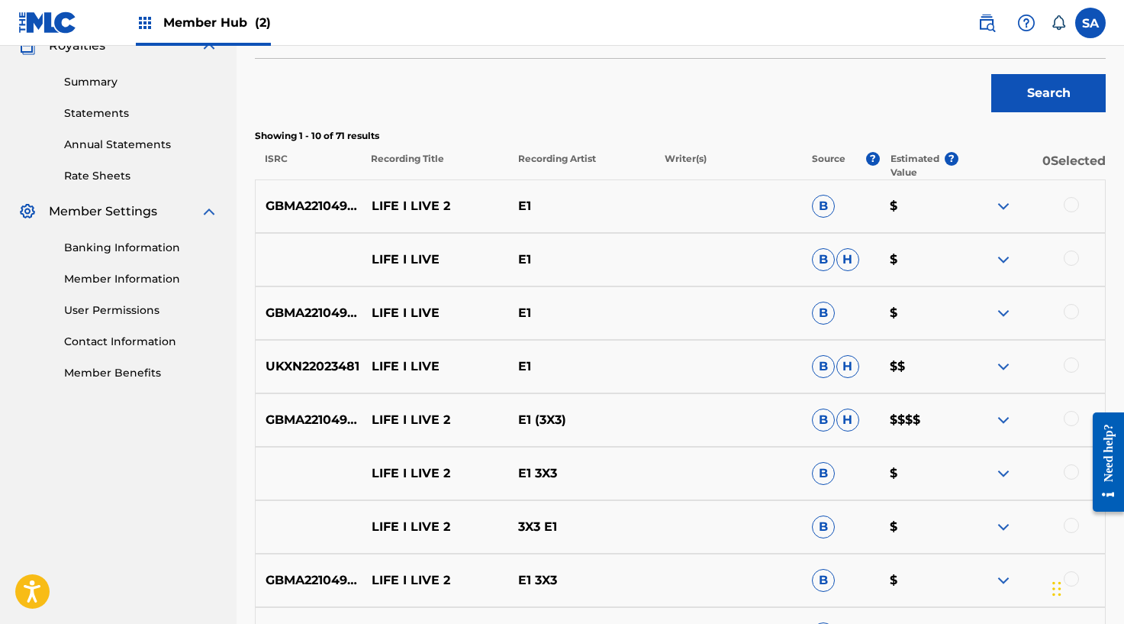
click at [1076, 195] on div "GBMA22104929 LIFE I LIVE 2 E1 B $" at bounding box center [680, 205] width 851 height 53
click at [1072, 204] on div at bounding box center [1071, 204] width 15 height 15
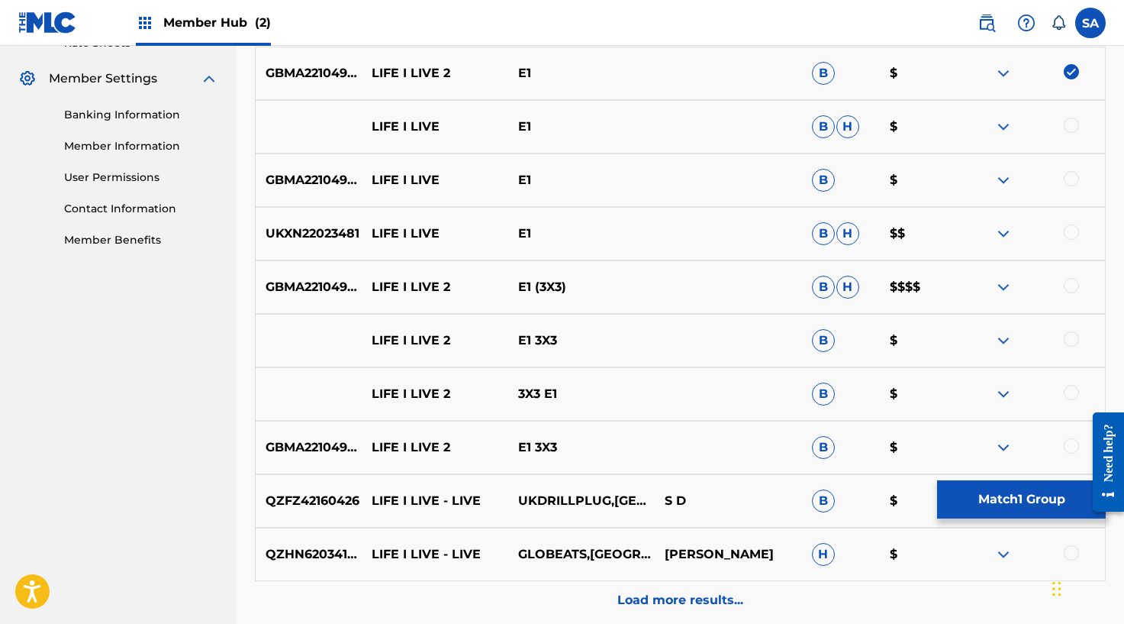
scroll to position [623, 0]
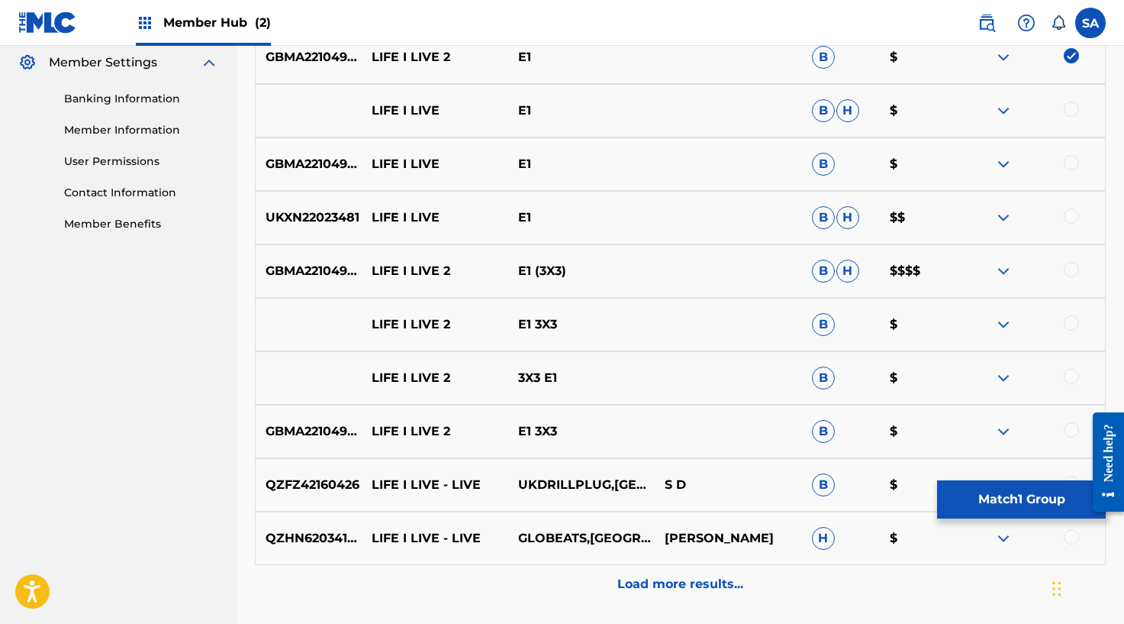
click at [1074, 270] on div at bounding box center [1071, 269] width 15 height 15
click at [1072, 326] on div at bounding box center [1071, 322] width 15 height 15
click at [1069, 375] on div at bounding box center [1071, 376] width 15 height 15
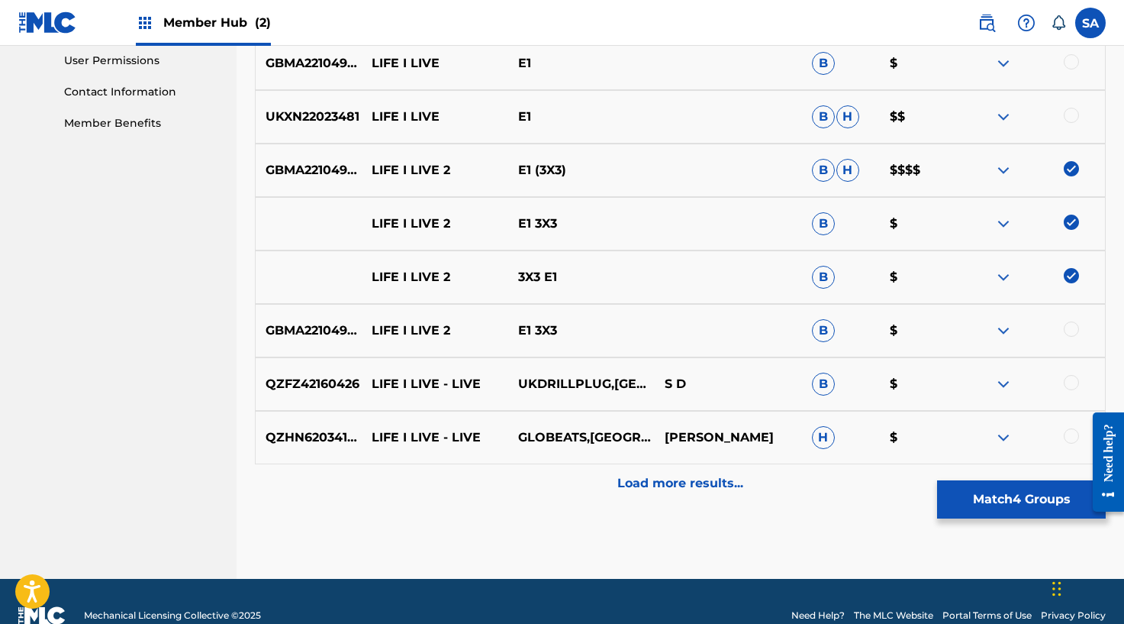
scroll to position [737, 0]
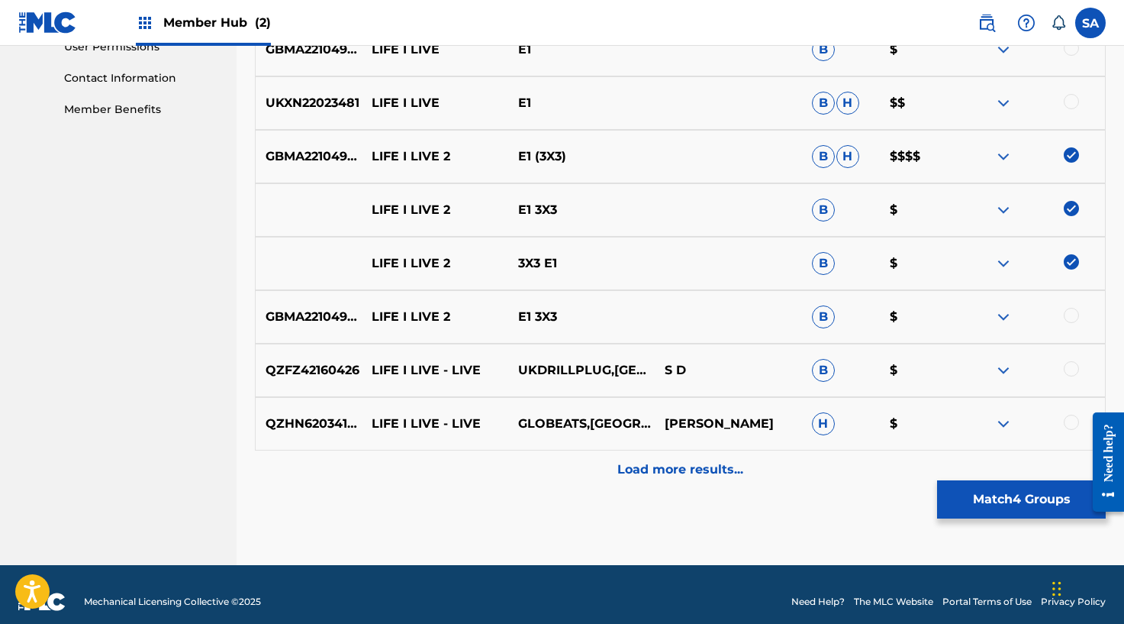
click at [1072, 316] on div at bounding box center [1071, 315] width 15 height 15
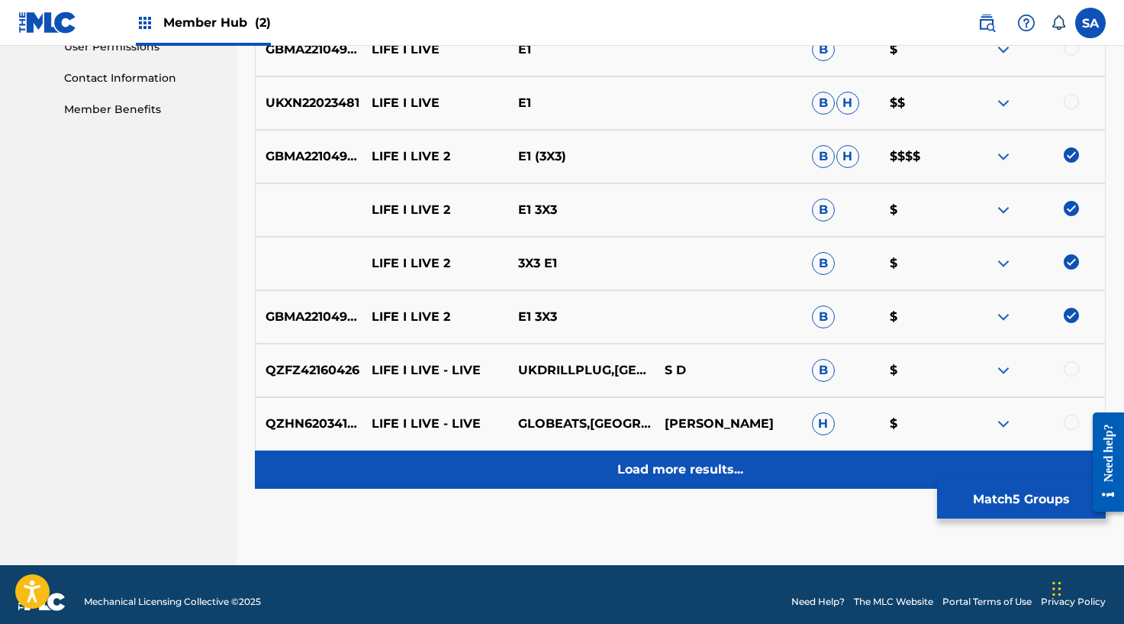
click at [615, 469] on div "Load more results..." at bounding box center [680, 469] width 851 height 38
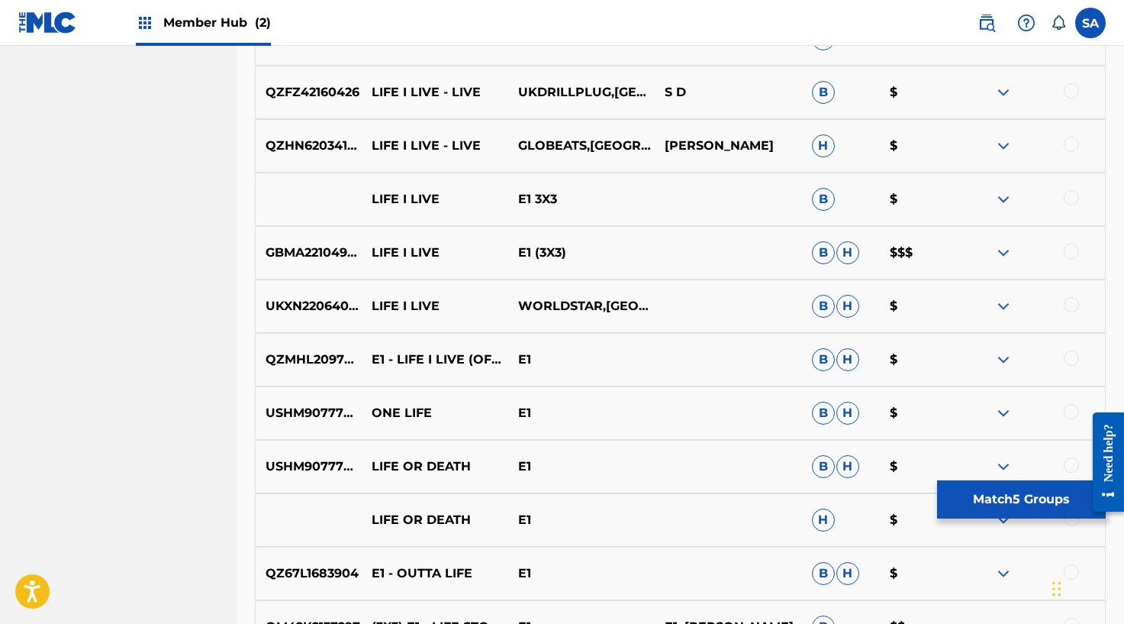
scroll to position [1058, 0]
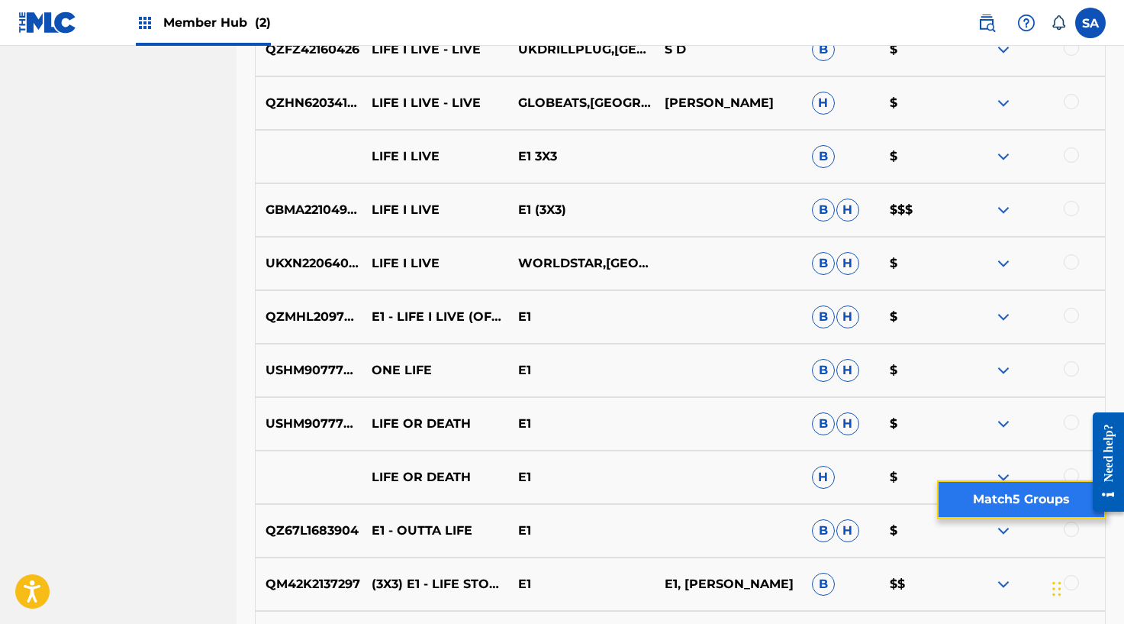
click at [968, 496] on button "Match 5 Groups" at bounding box center [1021, 499] width 169 height 38
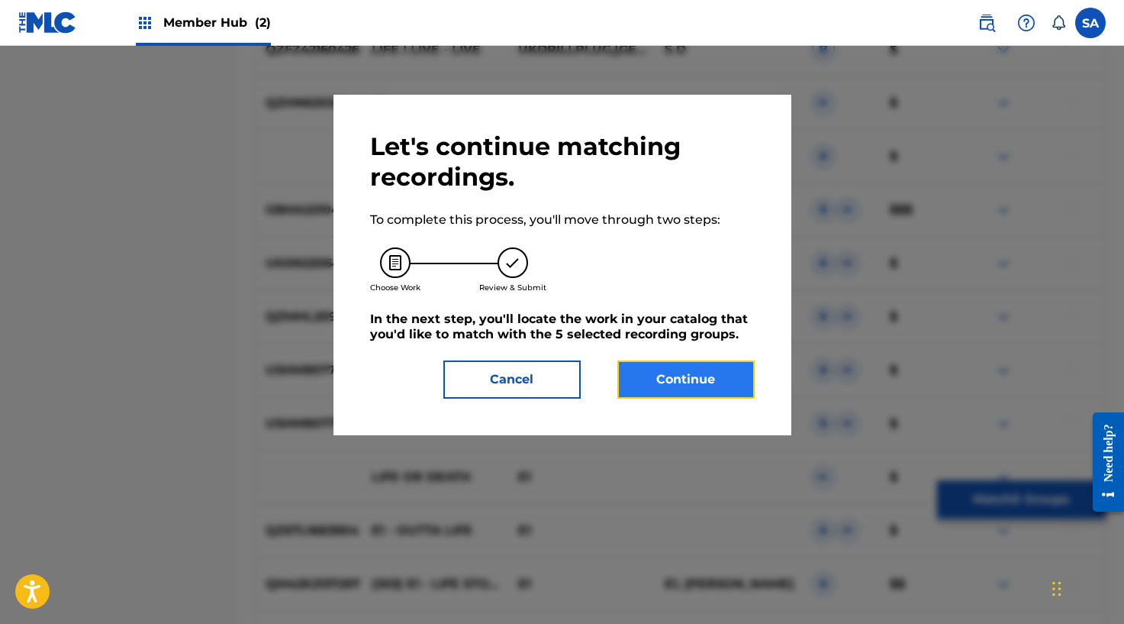
click at [704, 366] on button "Continue" at bounding box center [685, 379] width 137 height 38
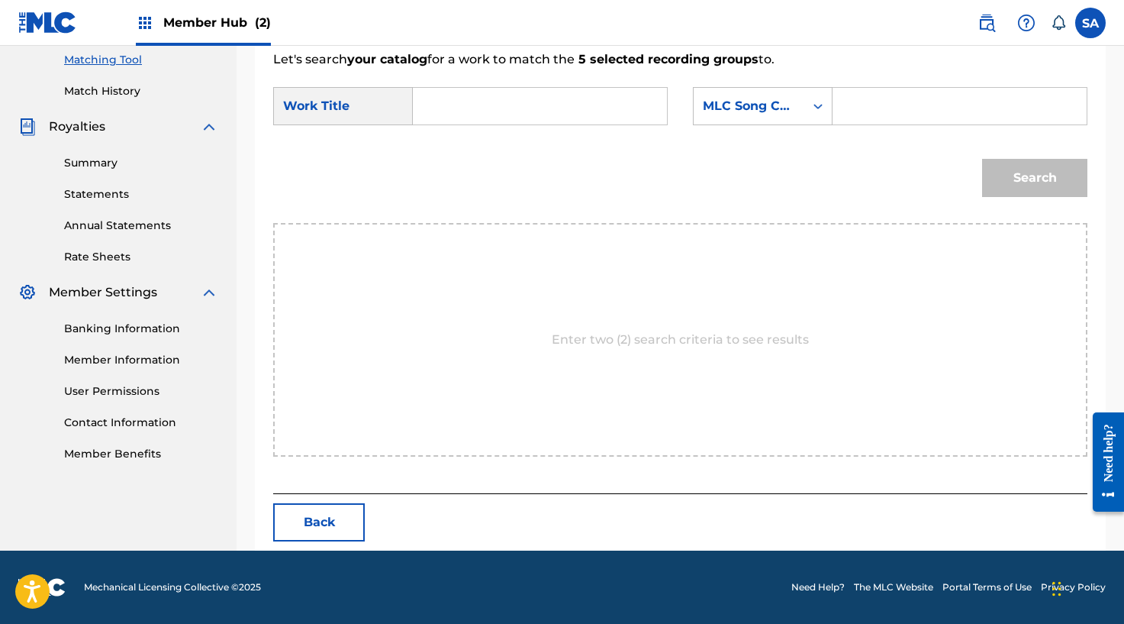
scroll to position [393, 0]
click at [437, 106] on input "Search Form" at bounding box center [540, 106] width 228 height 37
paste input "LIFE I LIVE 2"
type input "LIFE I LIVE 2"
click at [851, 103] on input "Search Form" at bounding box center [960, 106] width 228 height 37
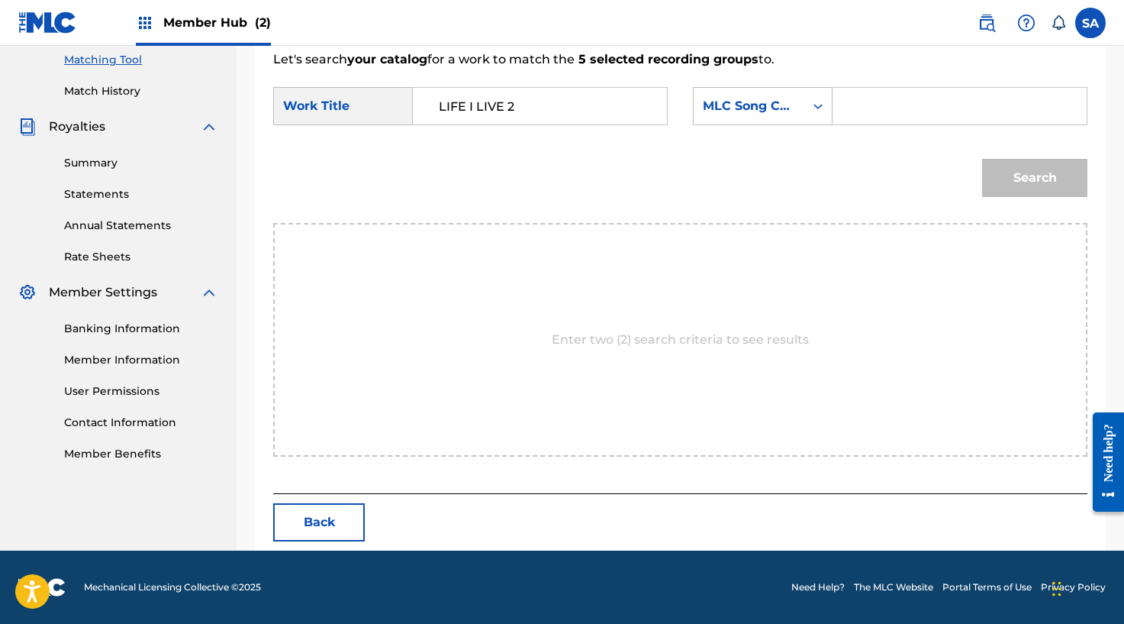
paste input "LS7FF9"
type input "LS7FF9"
click at [1001, 168] on button "Search" at bounding box center [1034, 178] width 105 height 38
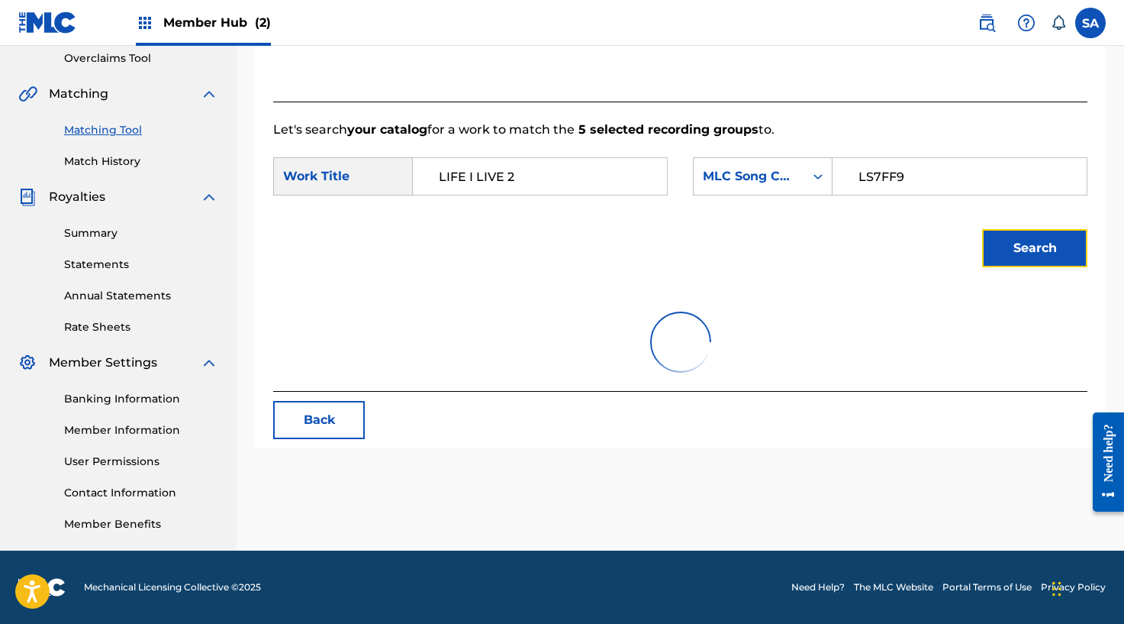
scroll to position [348, 0]
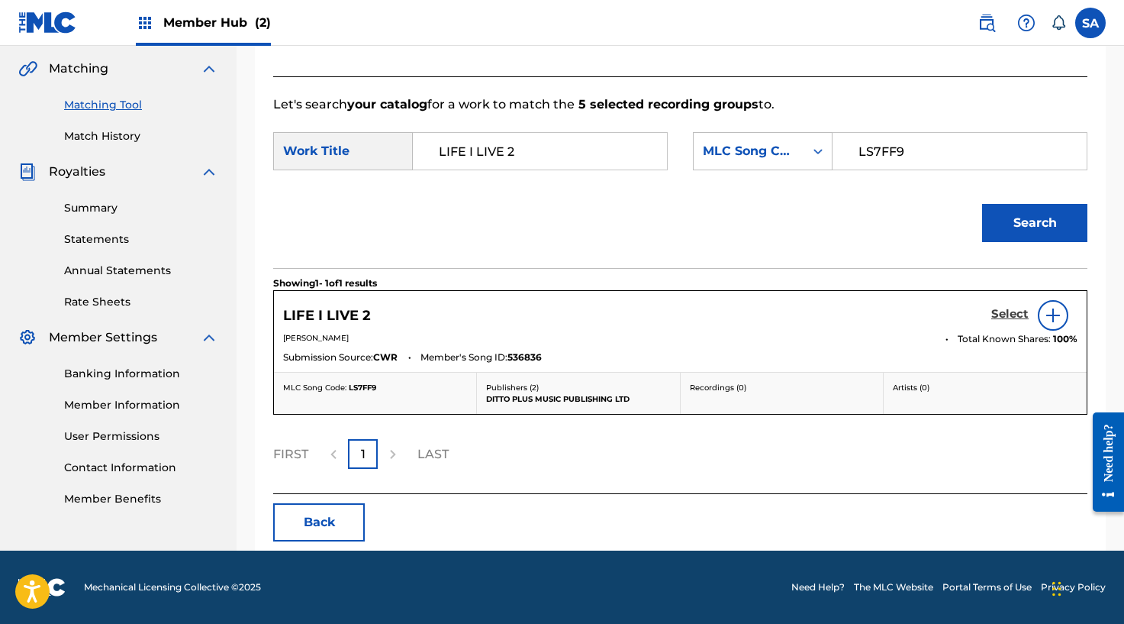
click at [1001, 314] on h5 "Select" at bounding box center [1009, 314] width 37 height 15
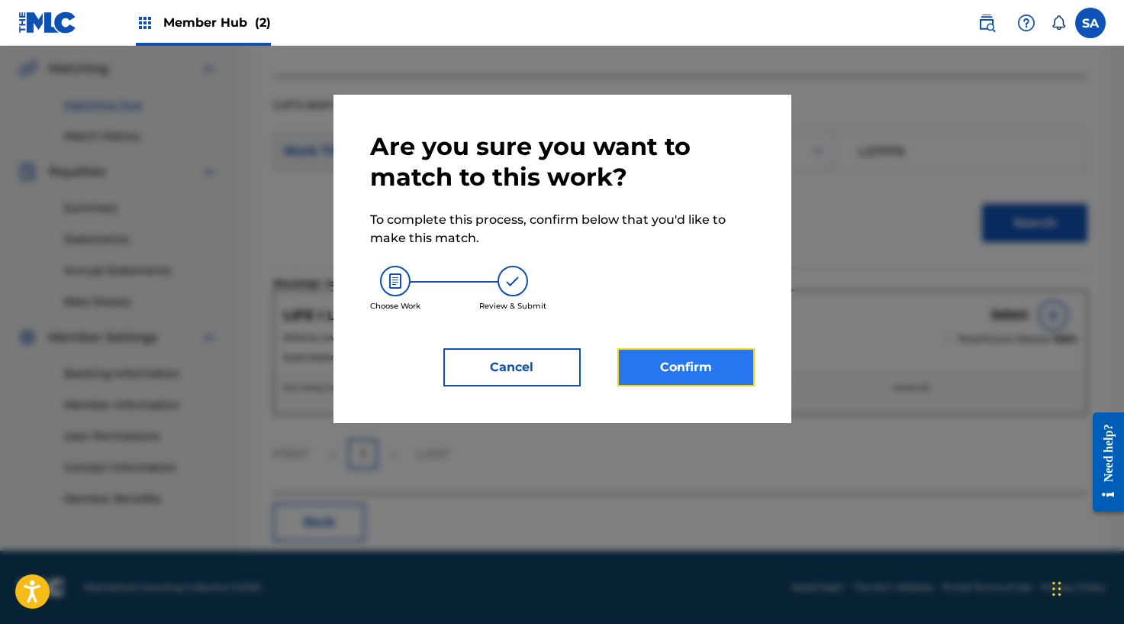
click at [643, 353] on button "Confirm" at bounding box center [685, 367] width 137 height 38
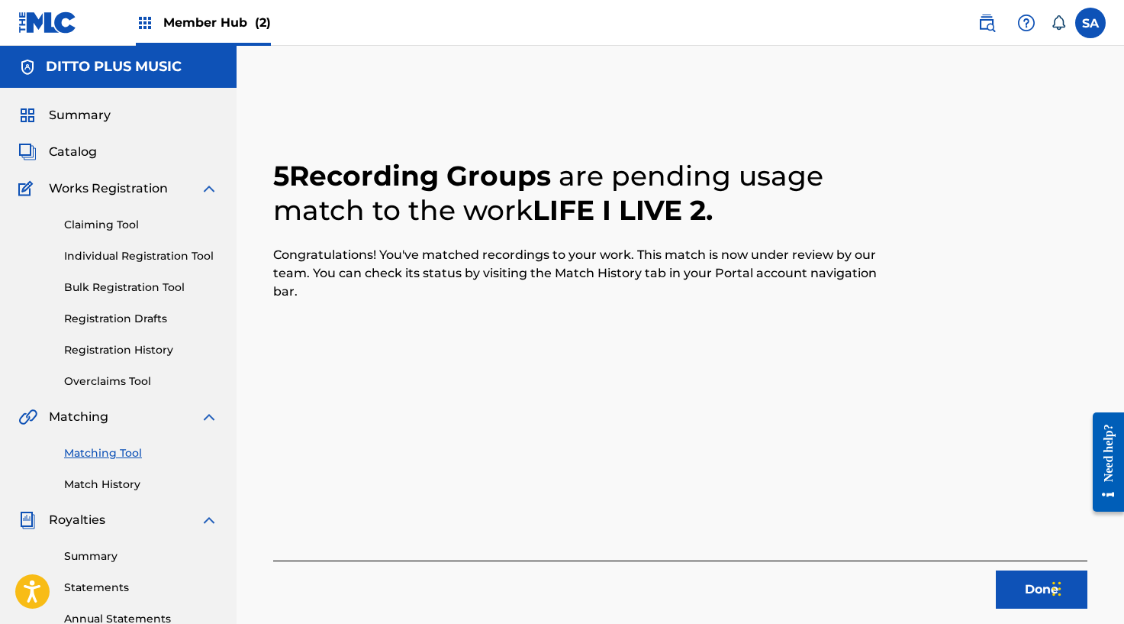
scroll to position [143, 0]
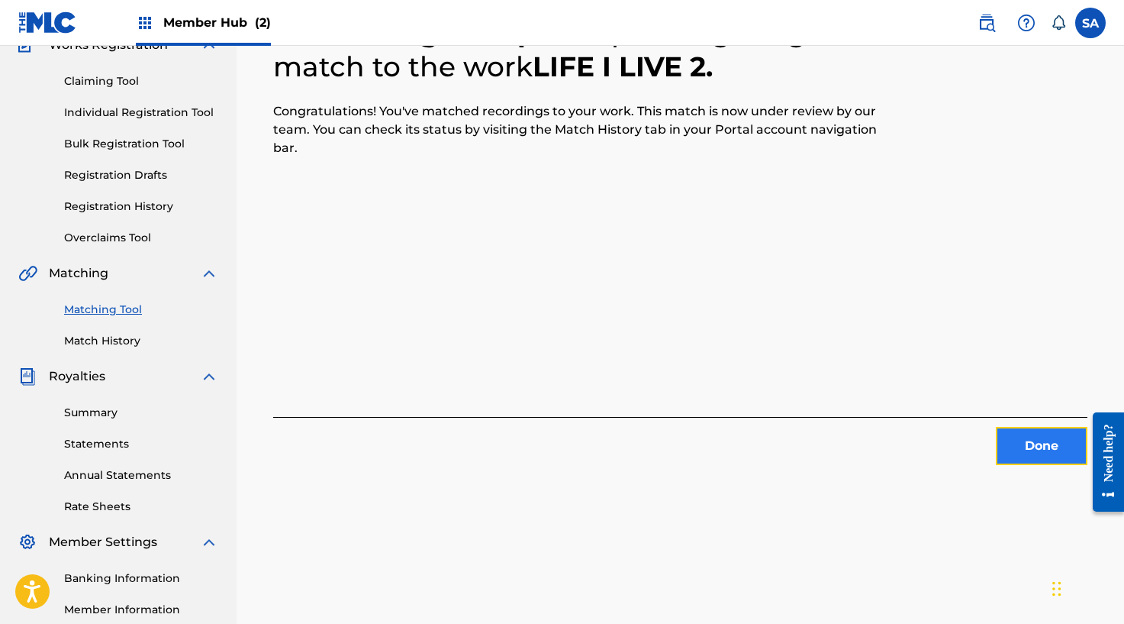
click at [1020, 453] on button "Done" at bounding box center [1042, 446] width 92 height 38
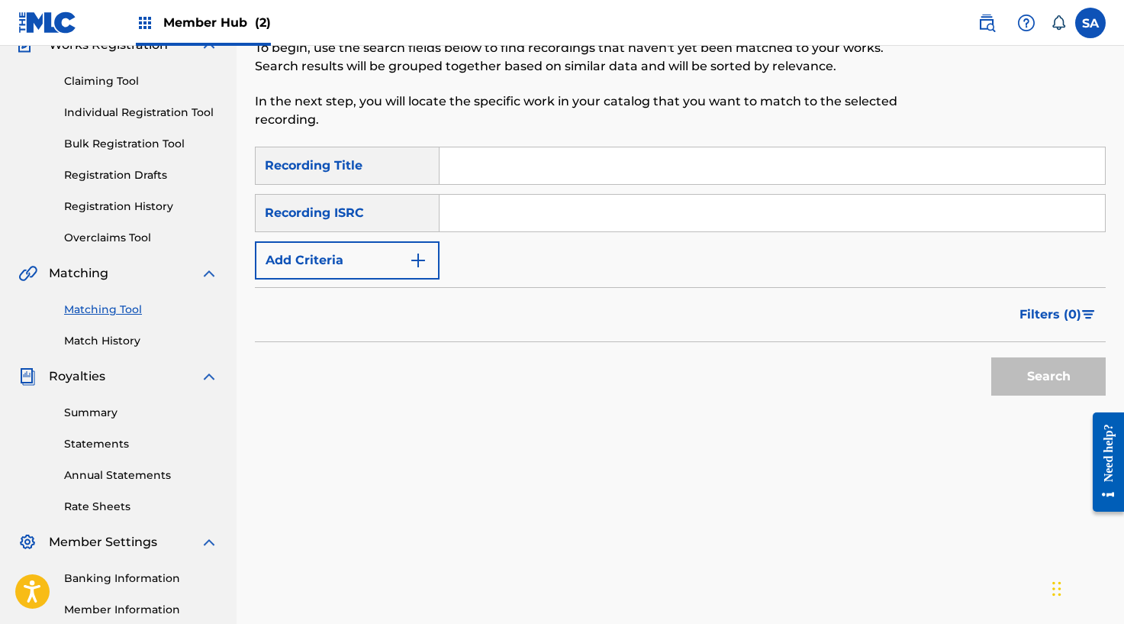
click at [518, 166] on input "Search Form" at bounding box center [773, 165] width 666 height 37
paste input "SPARK IT"
type input "SPARK IT"
drag, startPoint x: 1036, startPoint y: 382, endPoint x: 1027, endPoint y: 381, distance: 8.5
click at [1035, 382] on button "Search" at bounding box center [1048, 376] width 114 height 38
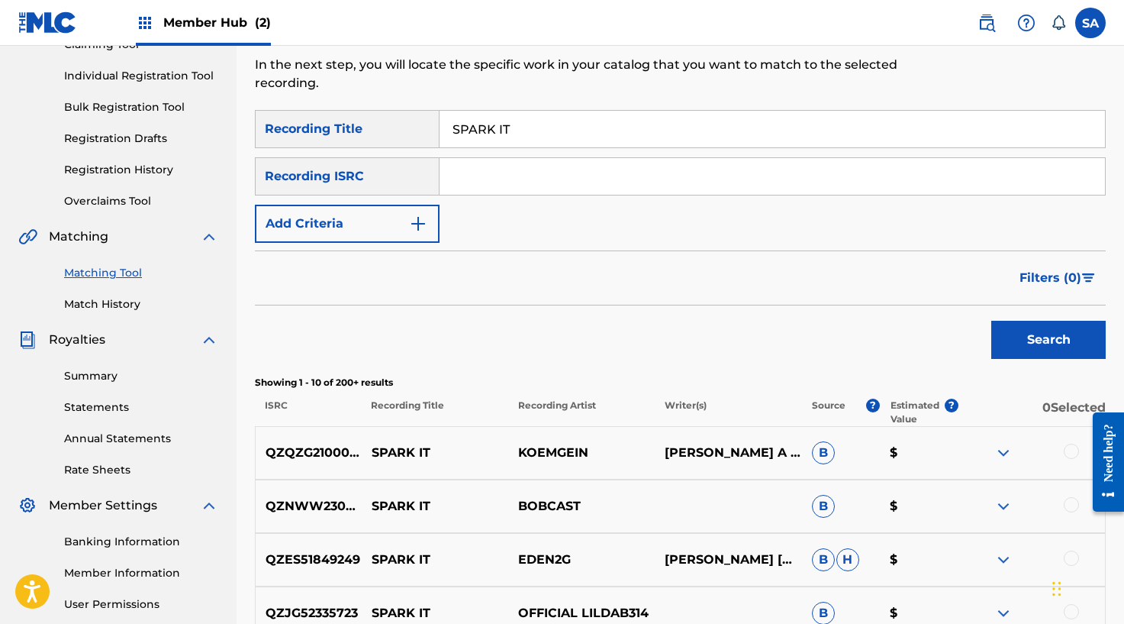
scroll to position [136, 0]
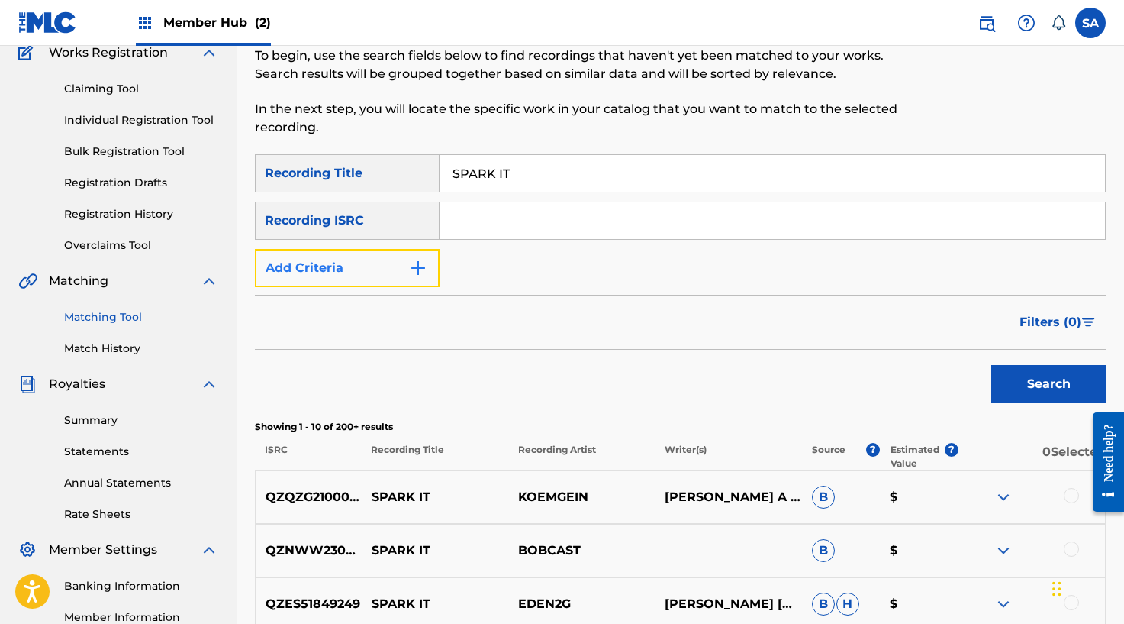
click at [411, 259] on img "Search Form" at bounding box center [418, 268] width 18 height 18
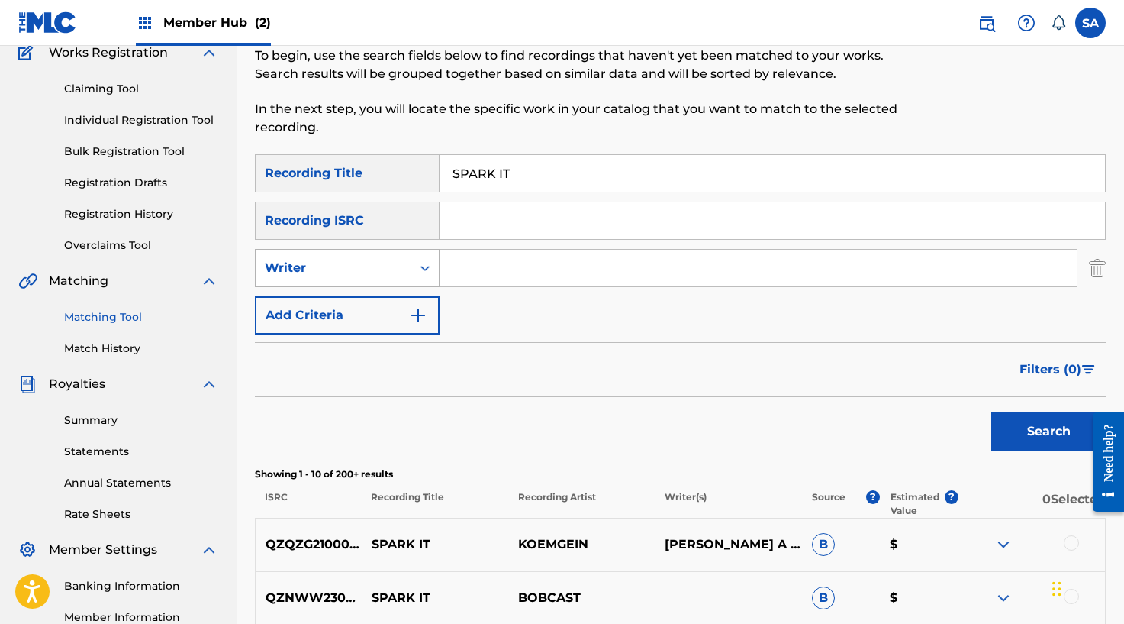
click at [403, 266] on div "Writer" at bounding box center [334, 267] width 156 height 29
click at [392, 296] on div "Recording Artist" at bounding box center [347, 306] width 183 height 38
click at [469, 276] on input "Search Form" at bounding box center [758, 268] width 637 height 37
type input "e1"
click at [991, 412] on button "Search" at bounding box center [1048, 431] width 114 height 38
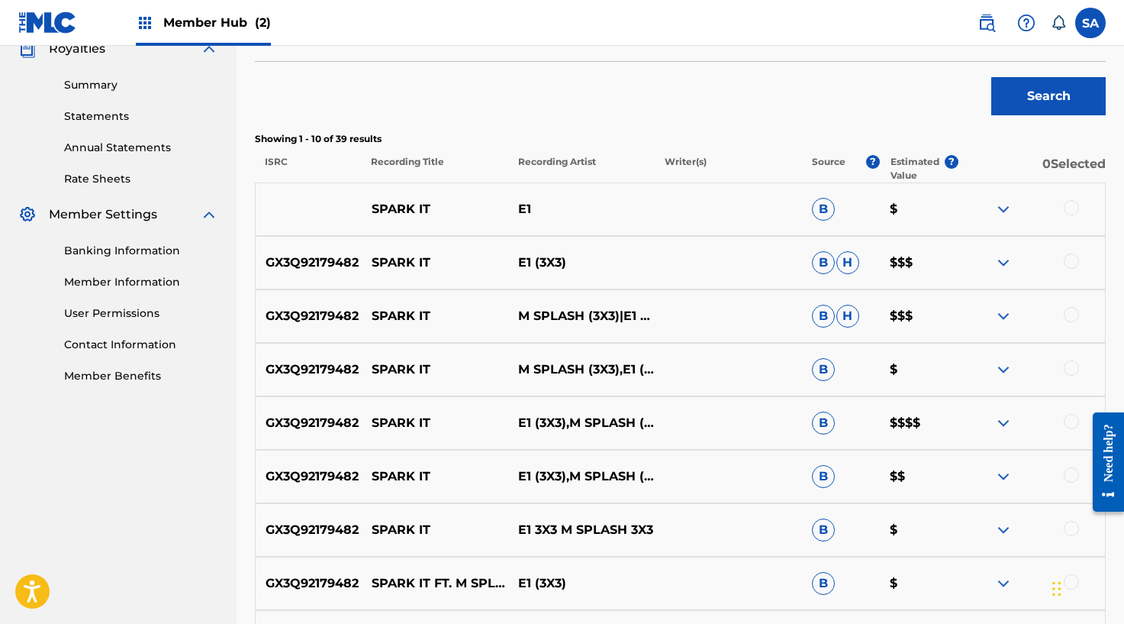
scroll to position [482, 0]
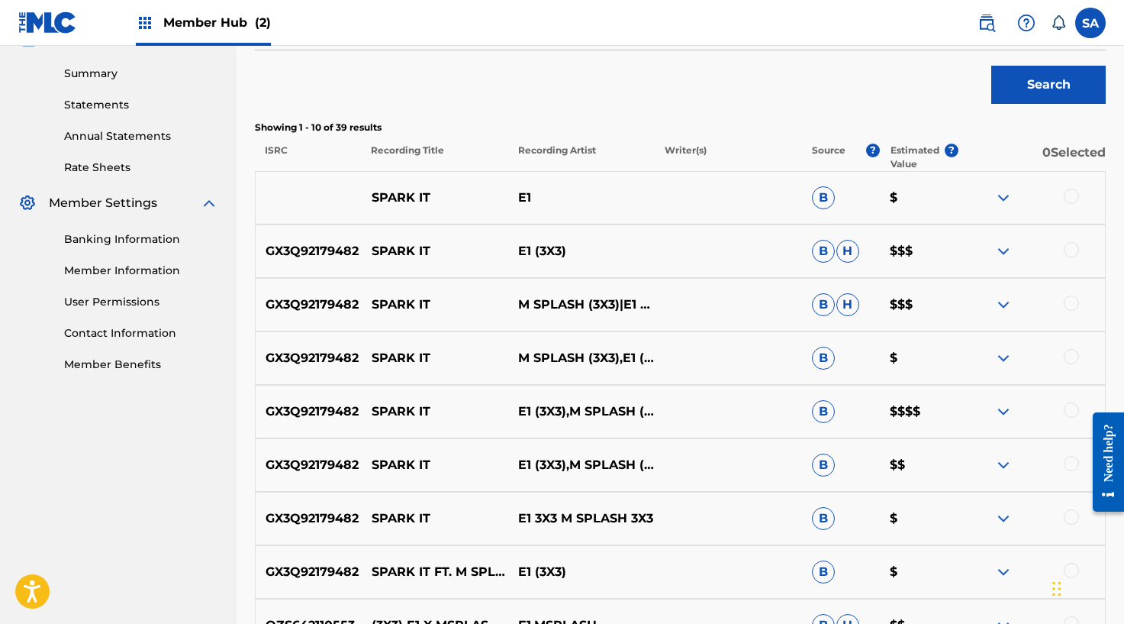
click at [1071, 198] on div at bounding box center [1071, 196] width 15 height 15
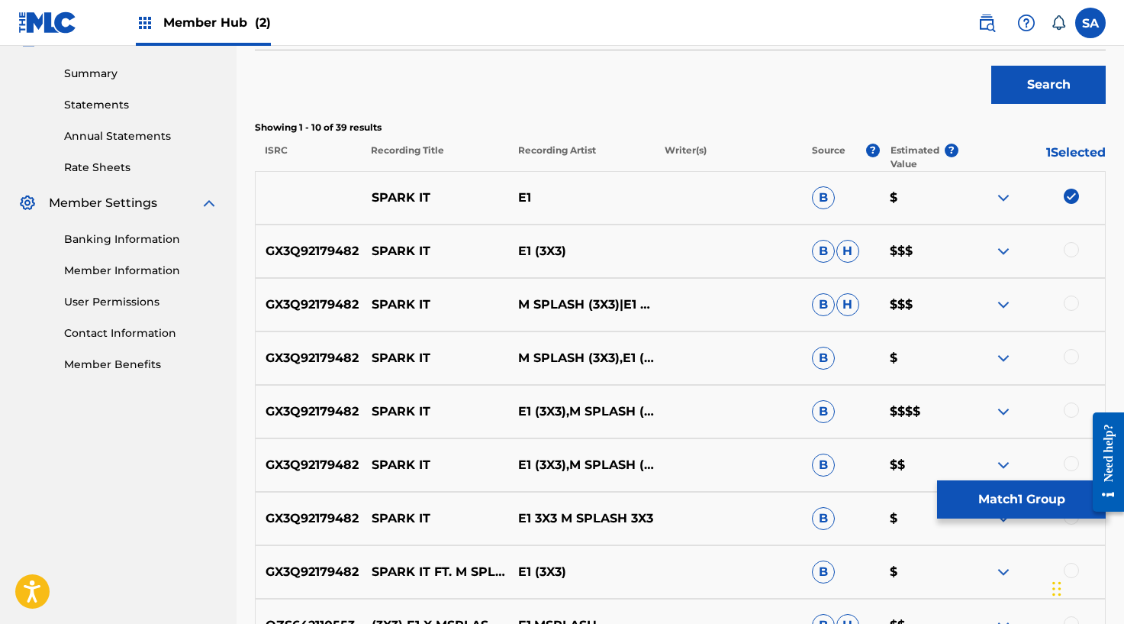
click at [1067, 258] on div at bounding box center [1032, 251] width 147 height 18
drag, startPoint x: 1068, startPoint y: 248, endPoint x: 1014, endPoint y: 276, distance: 61.1
click at [1068, 248] on div at bounding box center [1071, 249] width 15 height 15
click at [1068, 301] on div at bounding box center [1071, 302] width 15 height 15
click at [1073, 356] on div at bounding box center [1071, 356] width 15 height 15
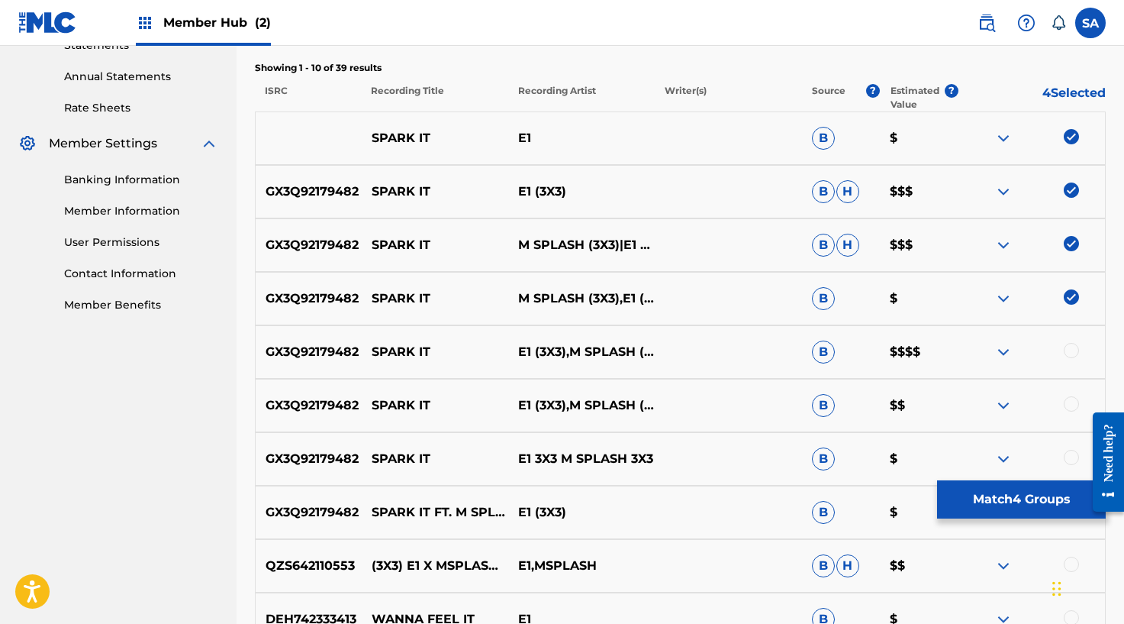
scroll to position [546, 0]
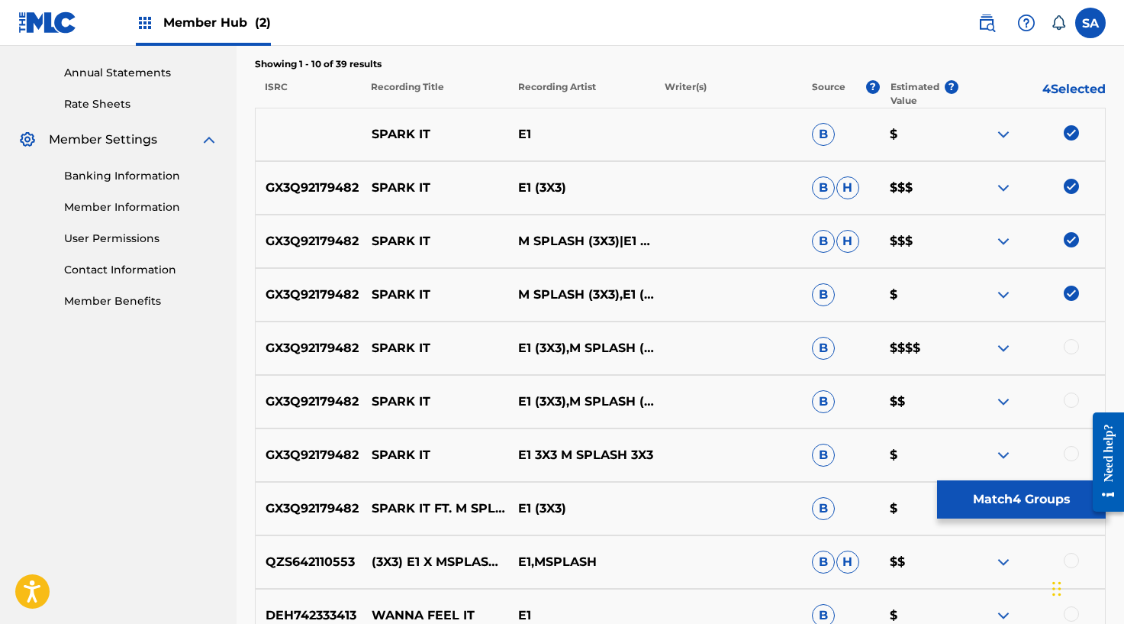
drag, startPoint x: 1068, startPoint y: 348, endPoint x: 1071, endPoint y: 375, distance: 27.6
click at [1068, 348] on div at bounding box center [1071, 346] width 15 height 15
click at [1068, 401] on div at bounding box center [1071, 399] width 15 height 15
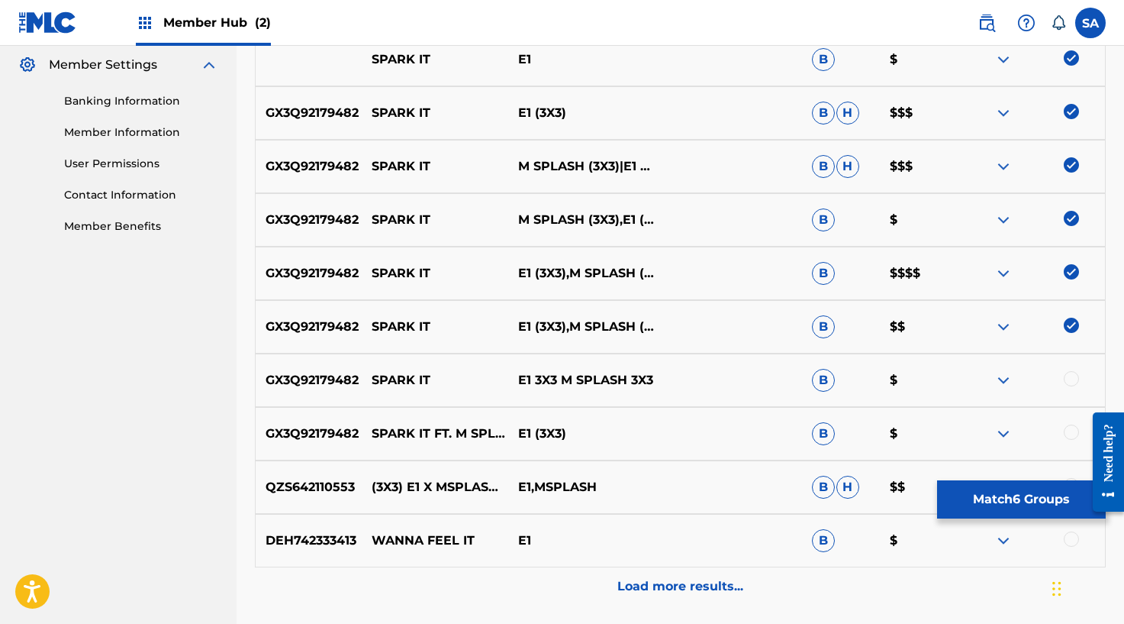
scroll to position [621, 0]
click at [1067, 372] on div at bounding box center [1071, 377] width 15 height 15
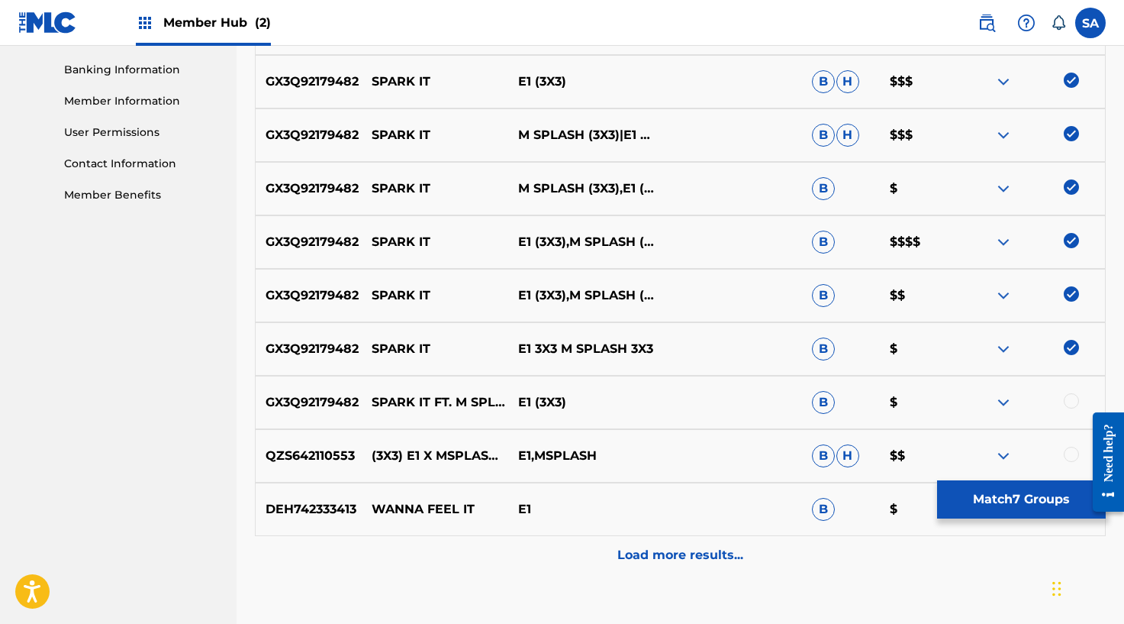
scroll to position [670, 0]
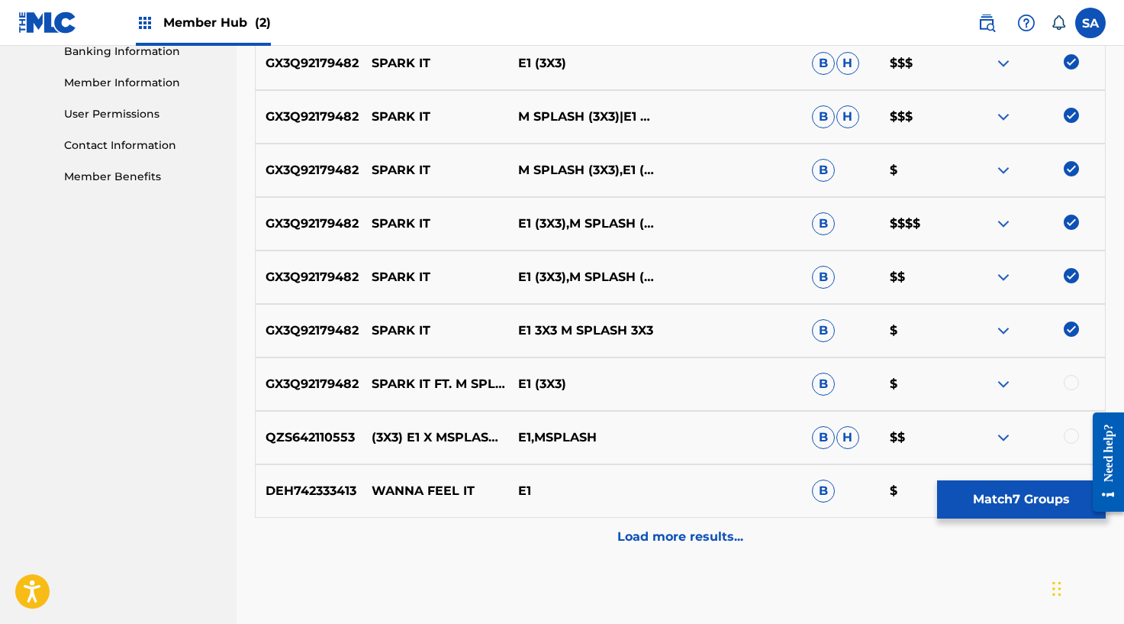
click at [1076, 384] on div at bounding box center [1071, 382] width 15 height 15
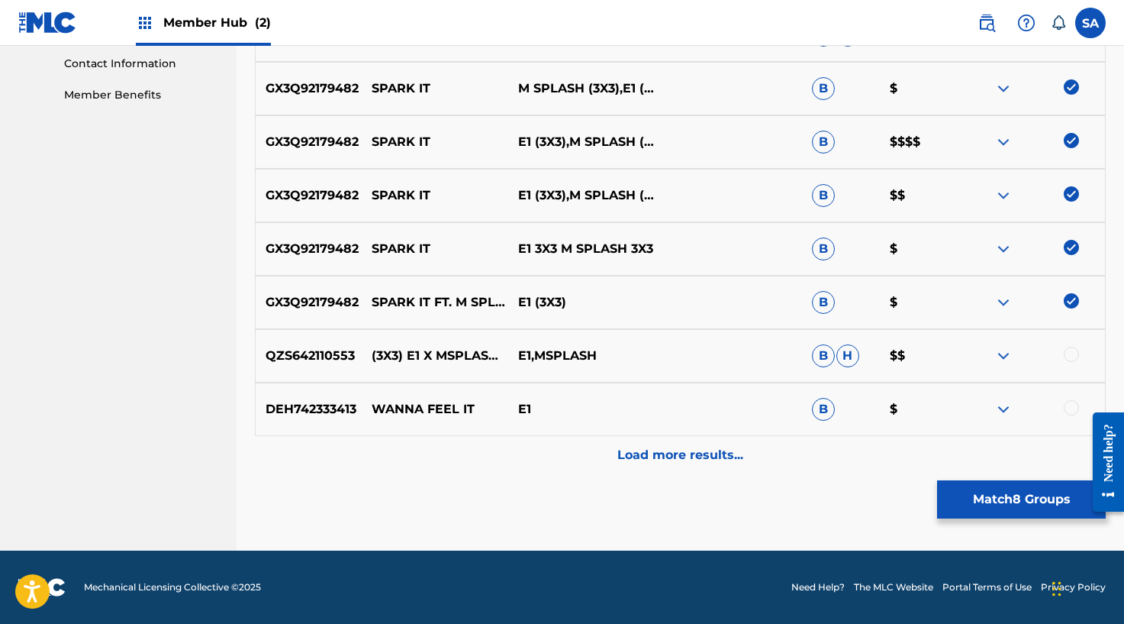
click at [1071, 351] on div at bounding box center [1071, 353] width 15 height 15
click at [733, 443] on div "Load more results..." at bounding box center [680, 455] width 851 height 38
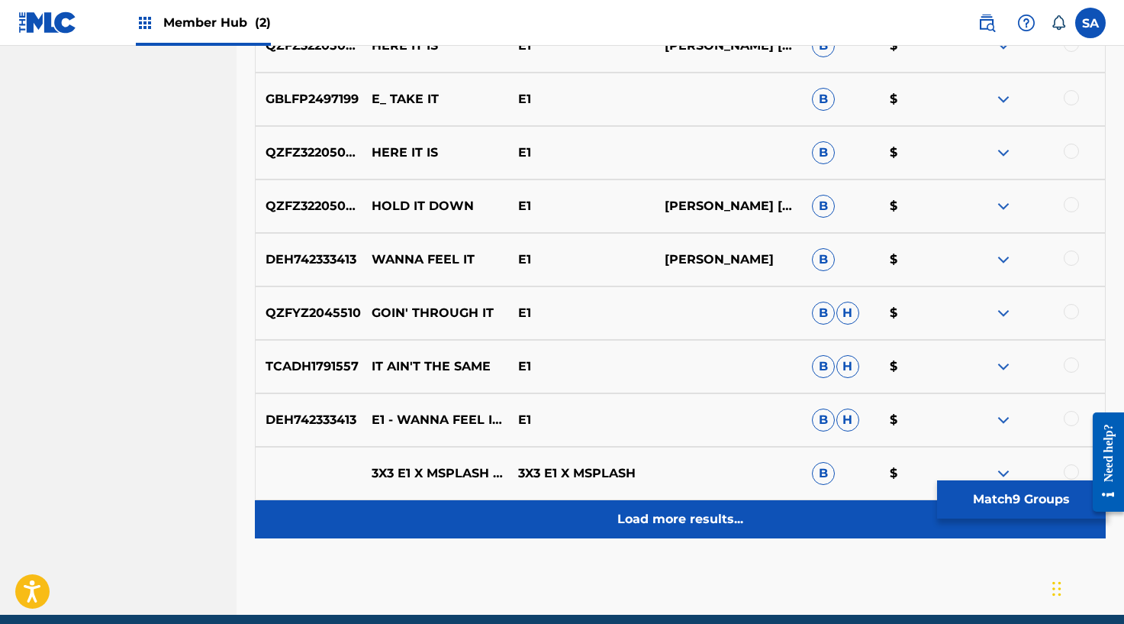
scroll to position [1248, 0]
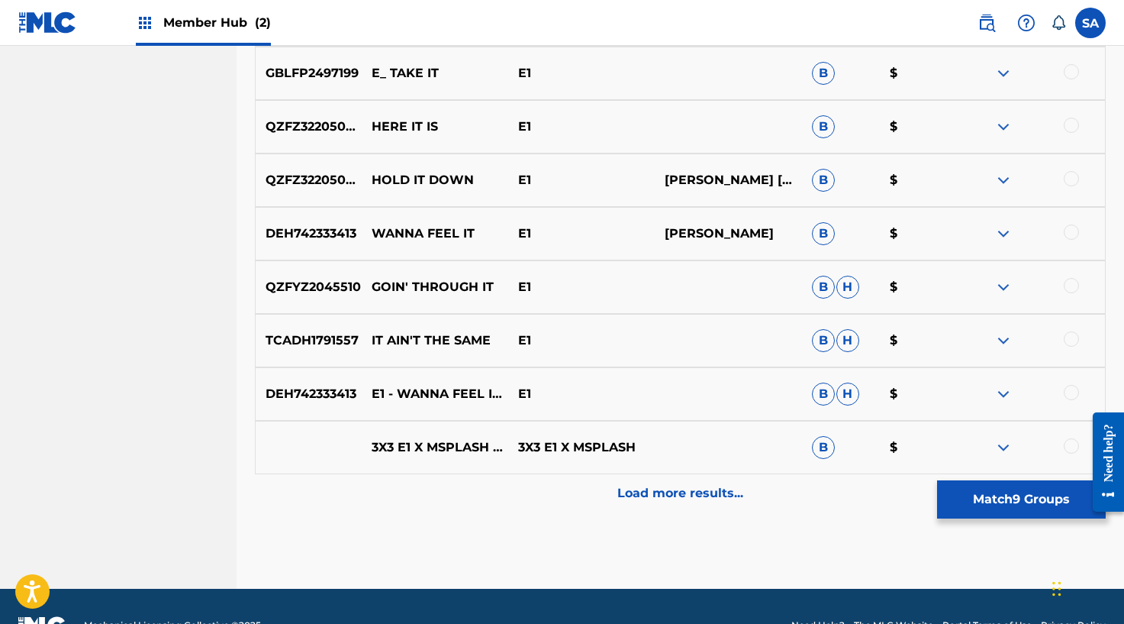
click at [662, 491] on p "Load more results..." at bounding box center [680, 493] width 126 height 18
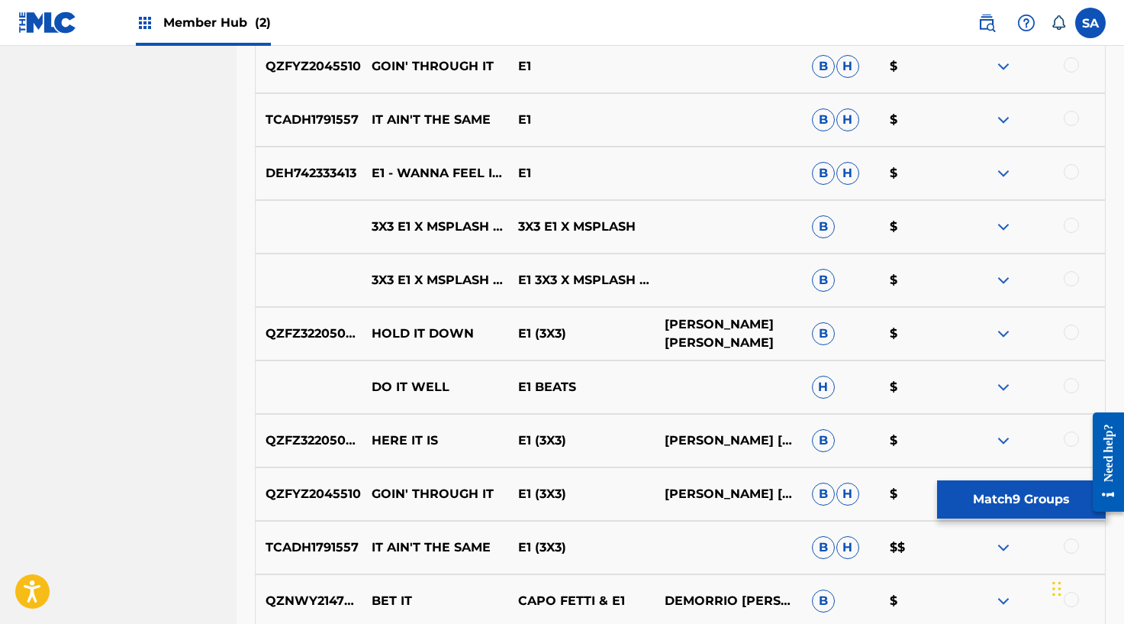
scroll to position [1493, 0]
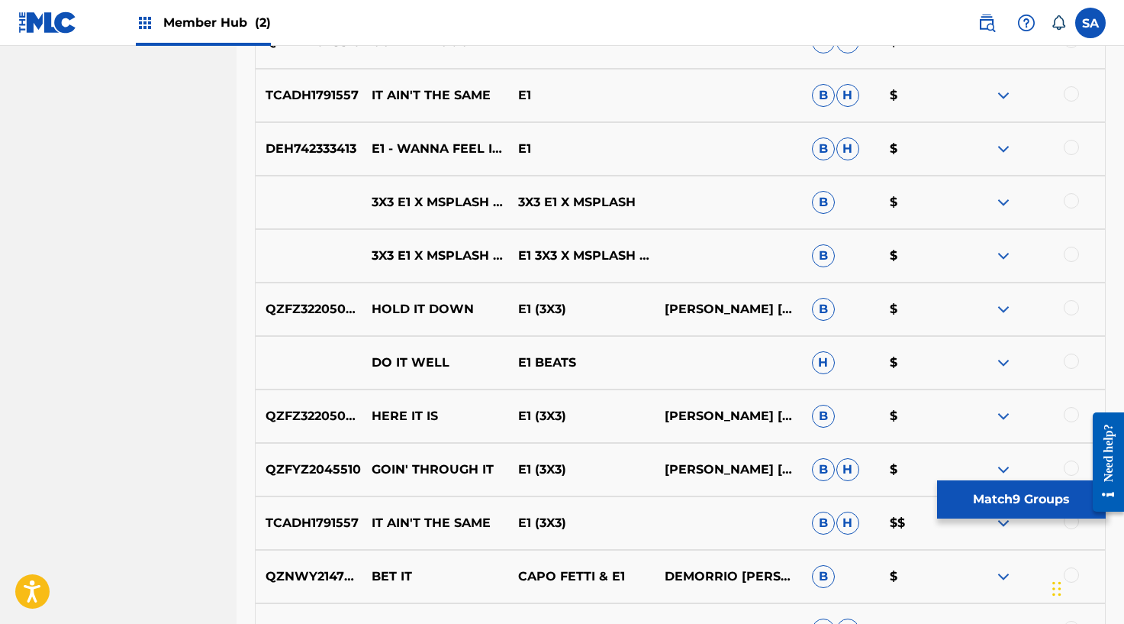
click at [1075, 201] on div at bounding box center [1071, 200] width 15 height 15
click at [1072, 255] on div at bounding box center [1071, 254] width 15 height 15
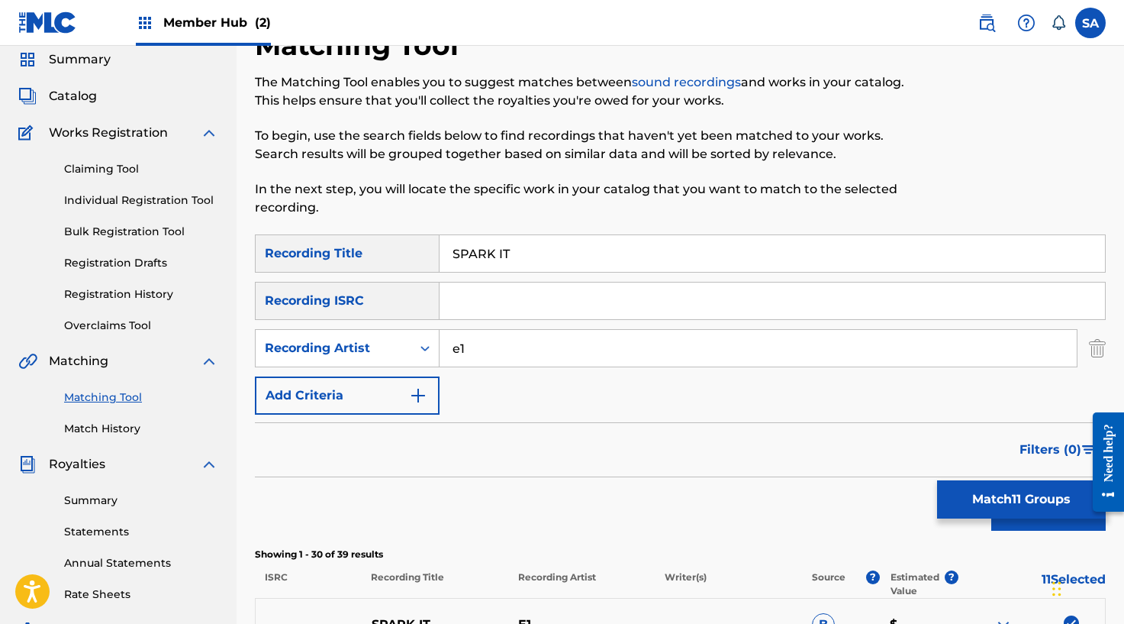
scroll to position [0, 0]
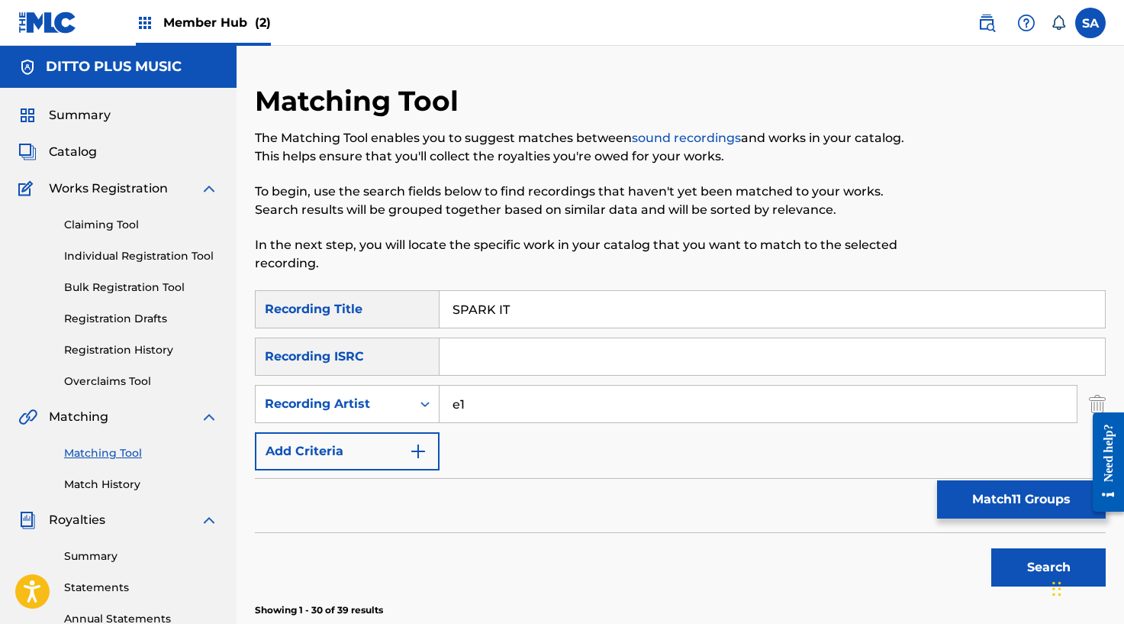
click at [489, 345] on input "Search Form" at bounding box center [773, 356] width 666 height 37
paste input "GX3Q92179482"
type input "GX3Q92179482"
click at [479, 392] on input "e1" at bounding box center [758, 403] width 637 height 37
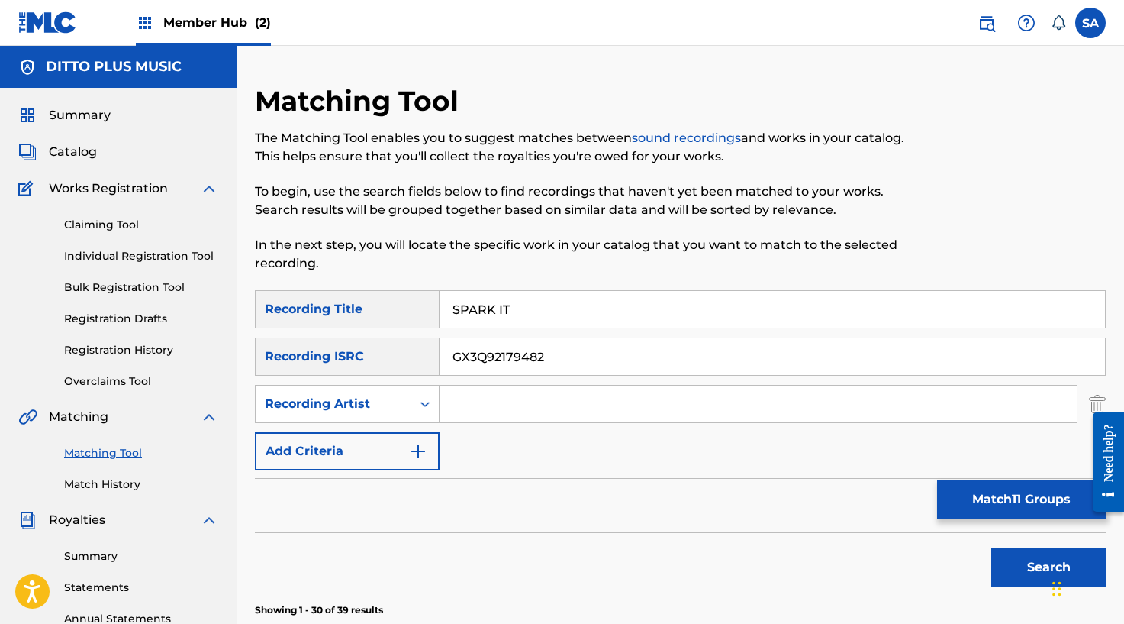
click at [495, 313] on input "SPARK IT" at bounding box center [773, 309] width 666 height 37
click at [495, 313] on input "Search Form" at bounding box center [773, 309] width 666 height 37
click at [991, 548] on button "Search" at bounding box center [1048, 567] width 114 height 38
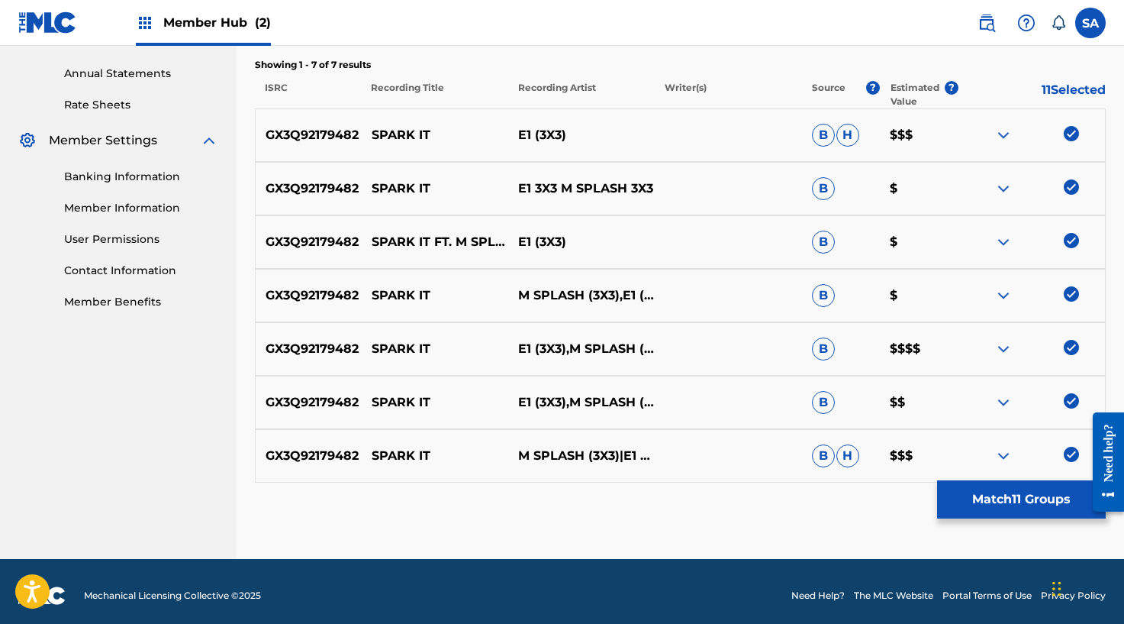
scroll to position [553, 0]
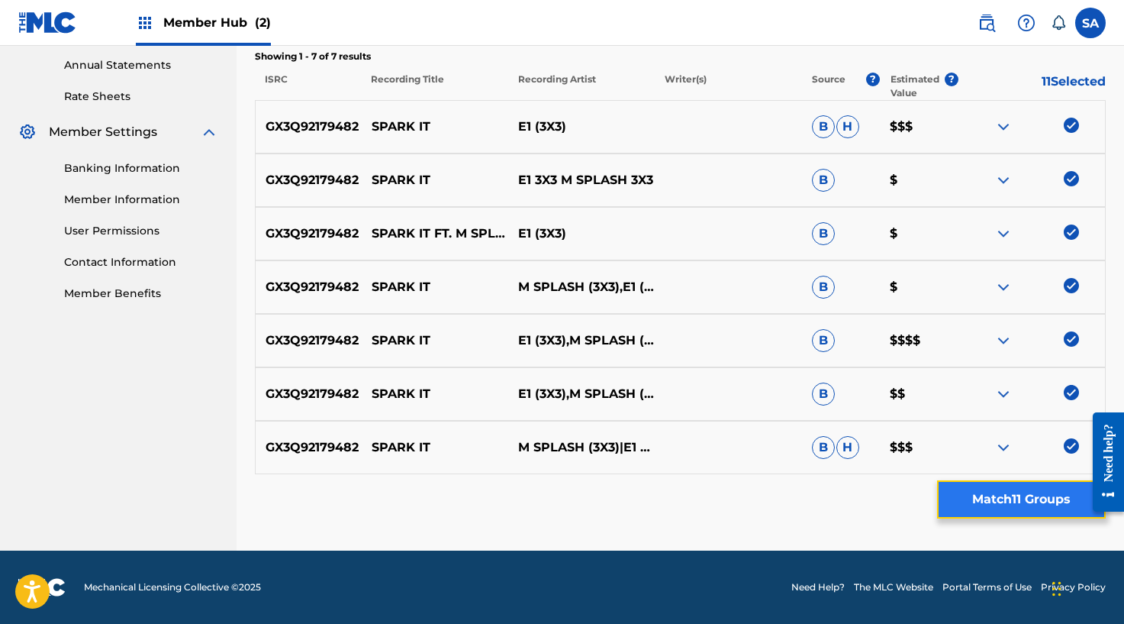
click at [1021, 508] on button "Match 11 Groups" at bounding box center [1021, 499] width 169 height 38
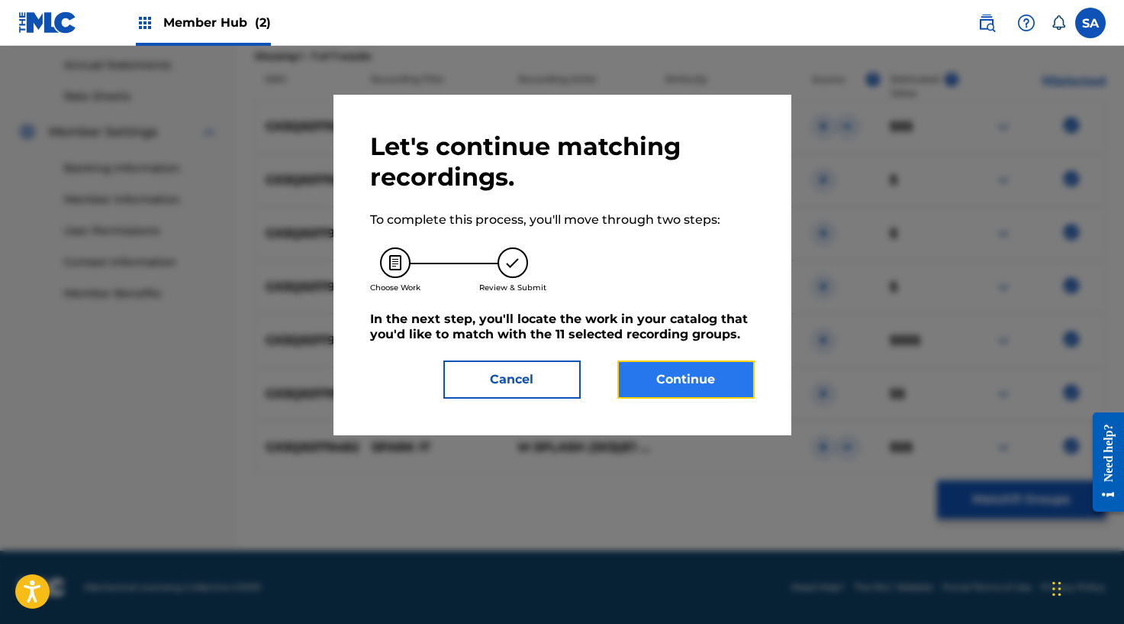
click at [672, 372] on button "Continue" at bounding box center [685, 379] width 137 height 38
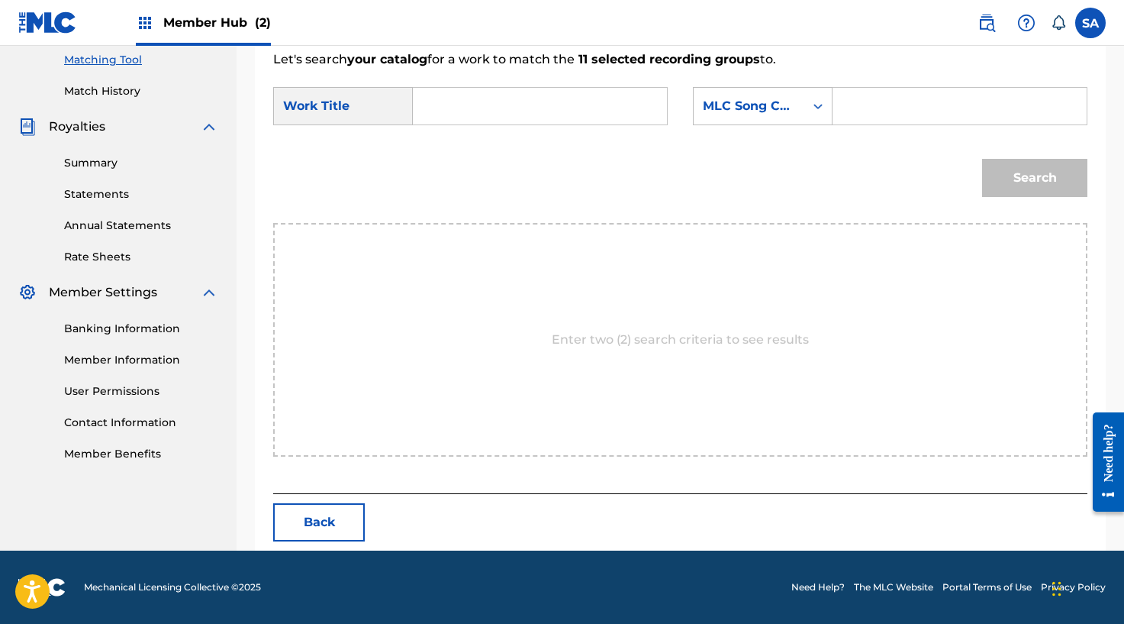
click at [439, 102] on input "Search Form" at bounding box center [540, 106] width 228 height 37
paste input "SPARK IT"
type input "SPARK IT"
click at [887, 111] on input "Search Form" at bounding box center [960, 106] width 228 height 37
paste input "S57Y81"
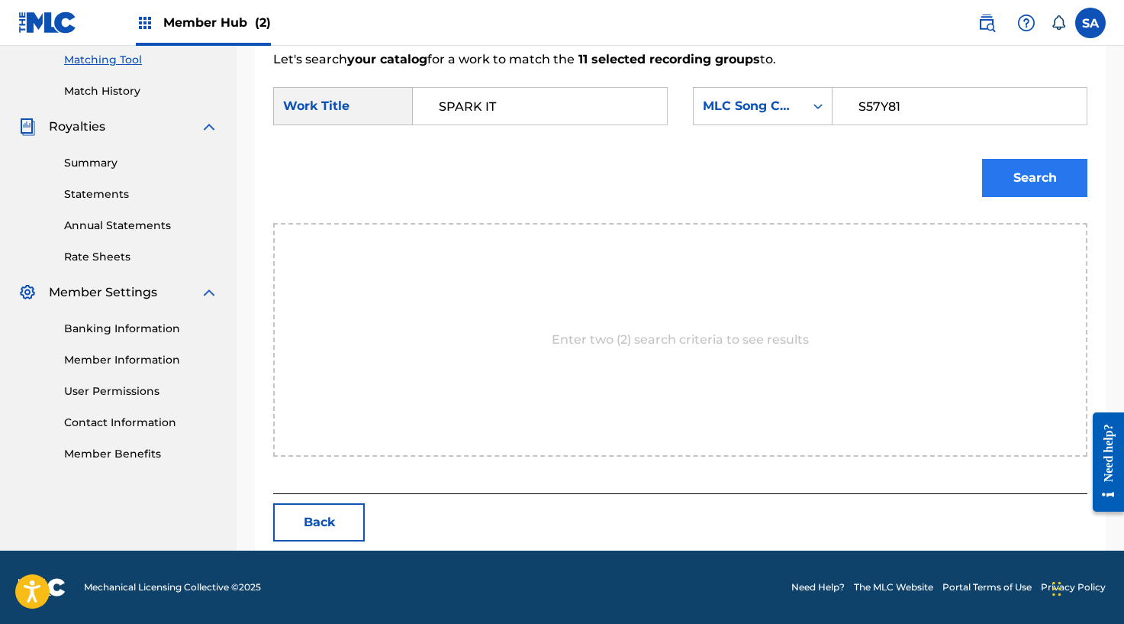
type input "S57Y81"
click at [1023, 177] on button "Search" at bounding box center [1034, 178] width 105 height 38
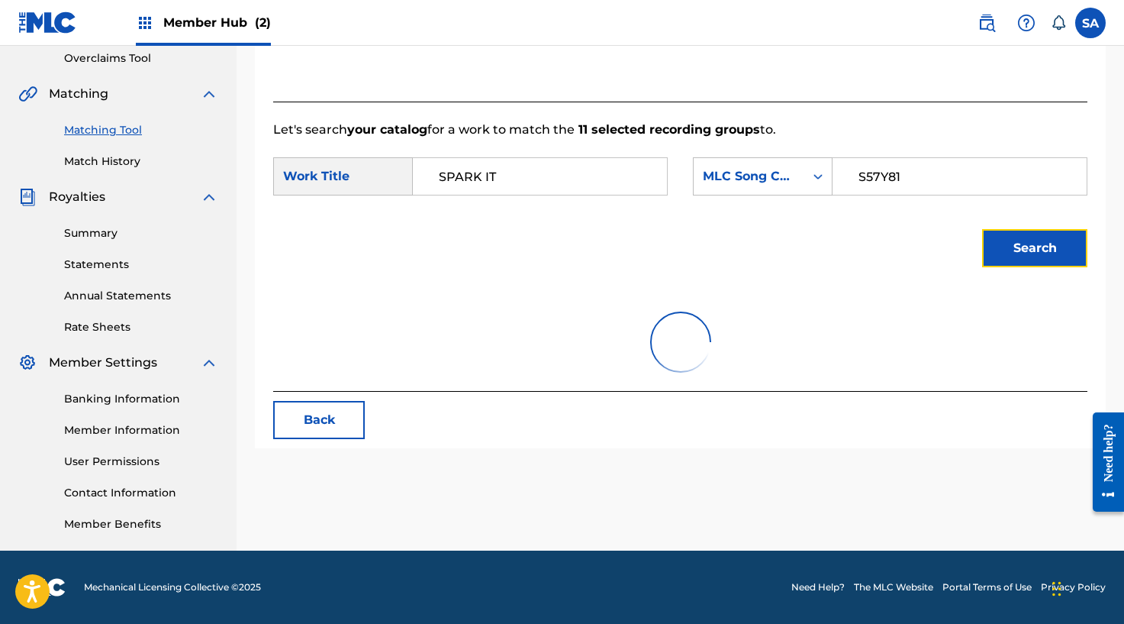
scroll to position [348, 0]
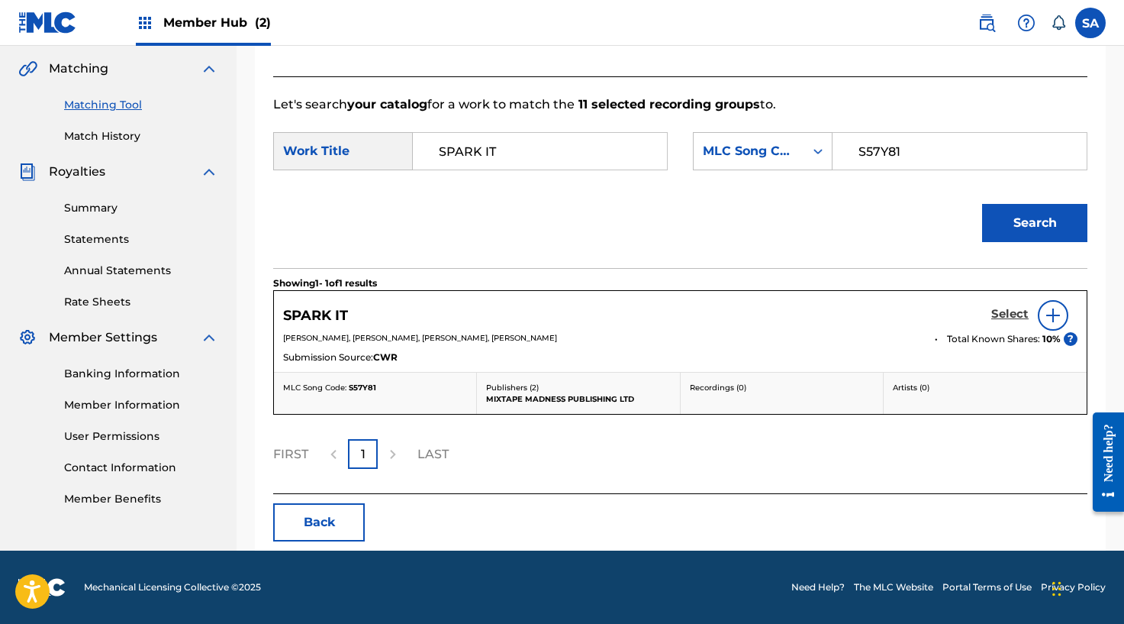
click at [997, 311] on h5 "Select" at bounding box center [1009, 314] width 37 height 15
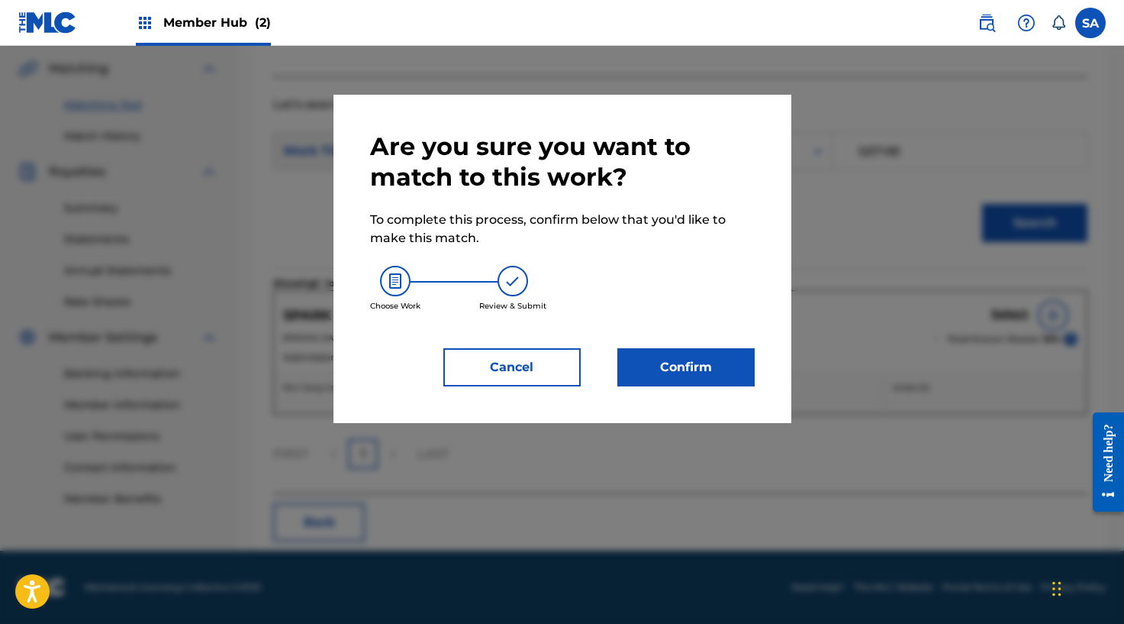
click at [679, 346] on div "Are you sure you want to match to this work? To complete this process, confirm …" at bounding box center [562, 258] width 385 height 255
click at [680, 353] on button "Confirm" at bounding box center [685, 367] width 137 height 38
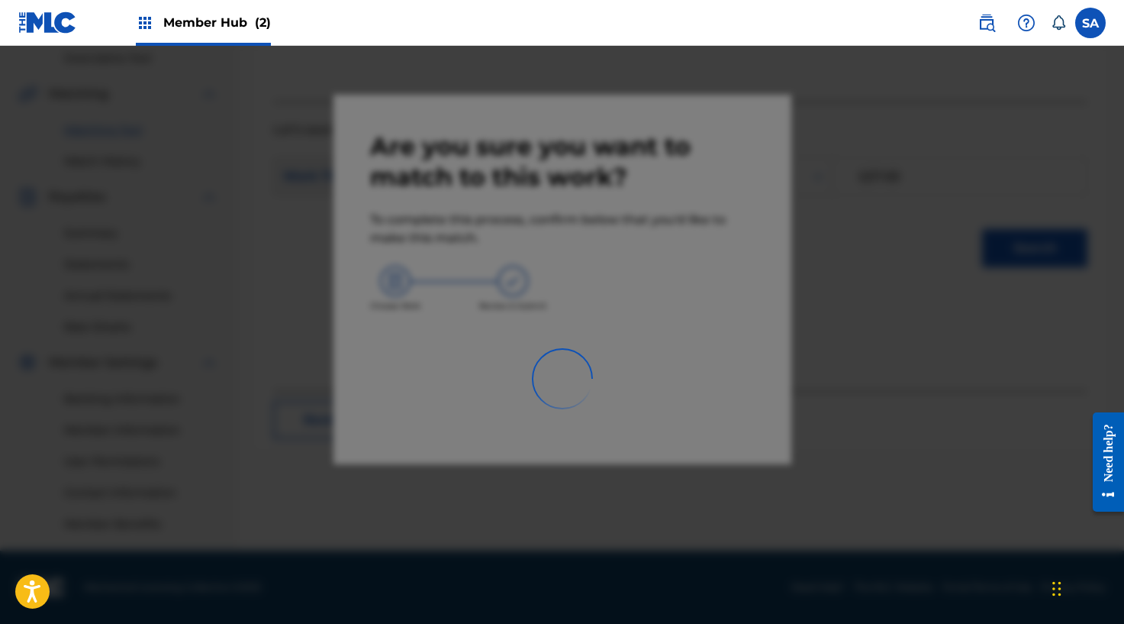
scroll to position [323, 0]
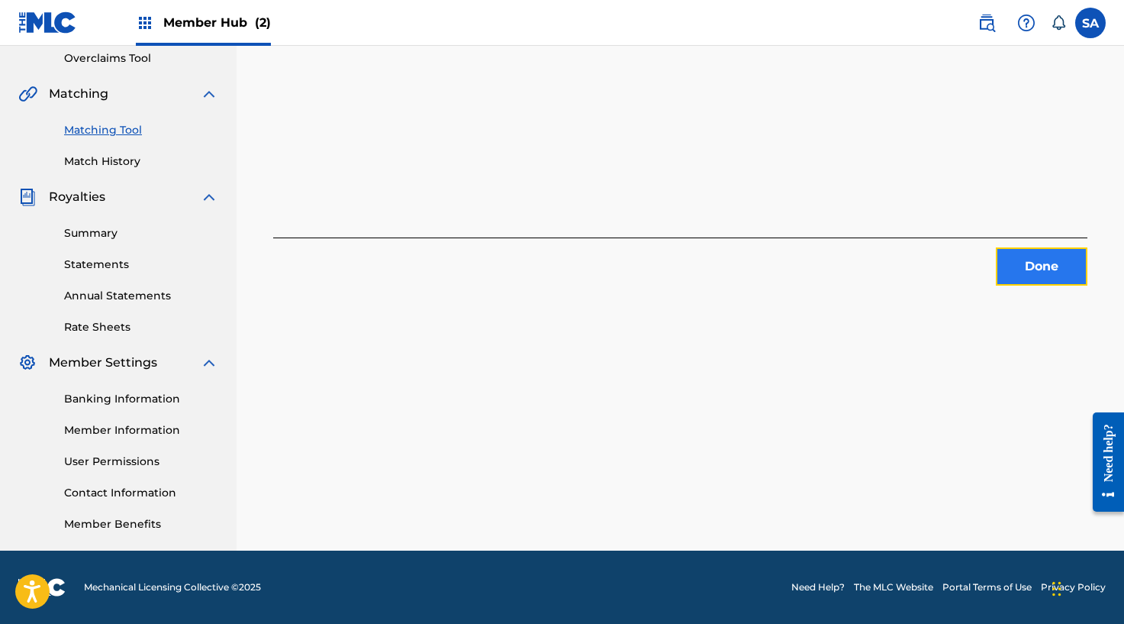
click at [1041, 262] on button "Done" at bounding box center [1042, 266] width 92 height 38
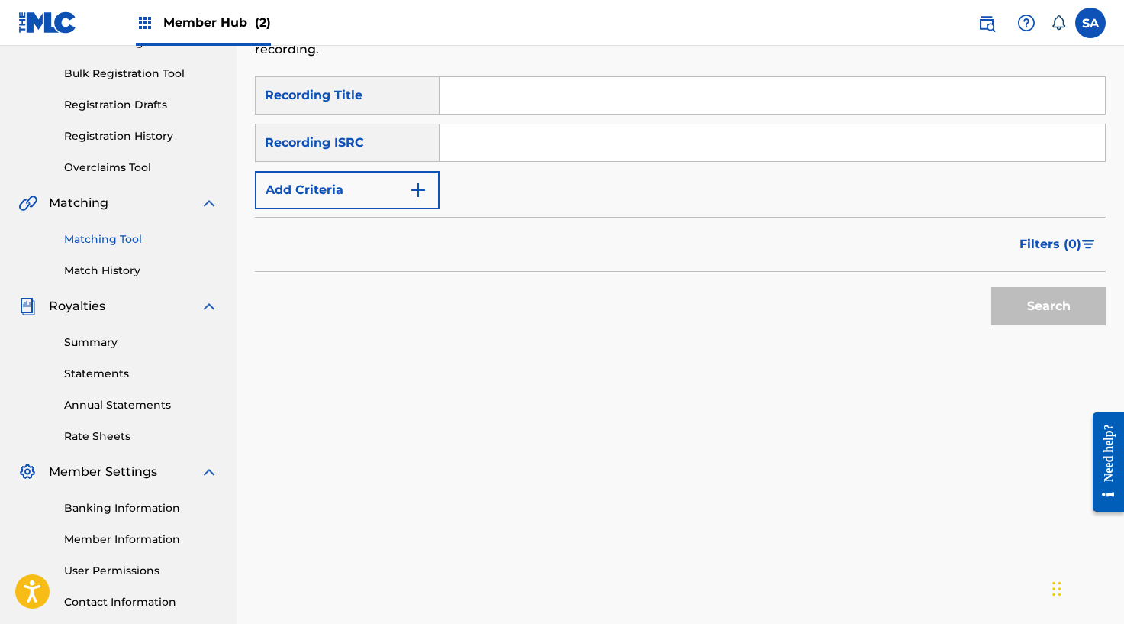
scroll to position [107, 0]
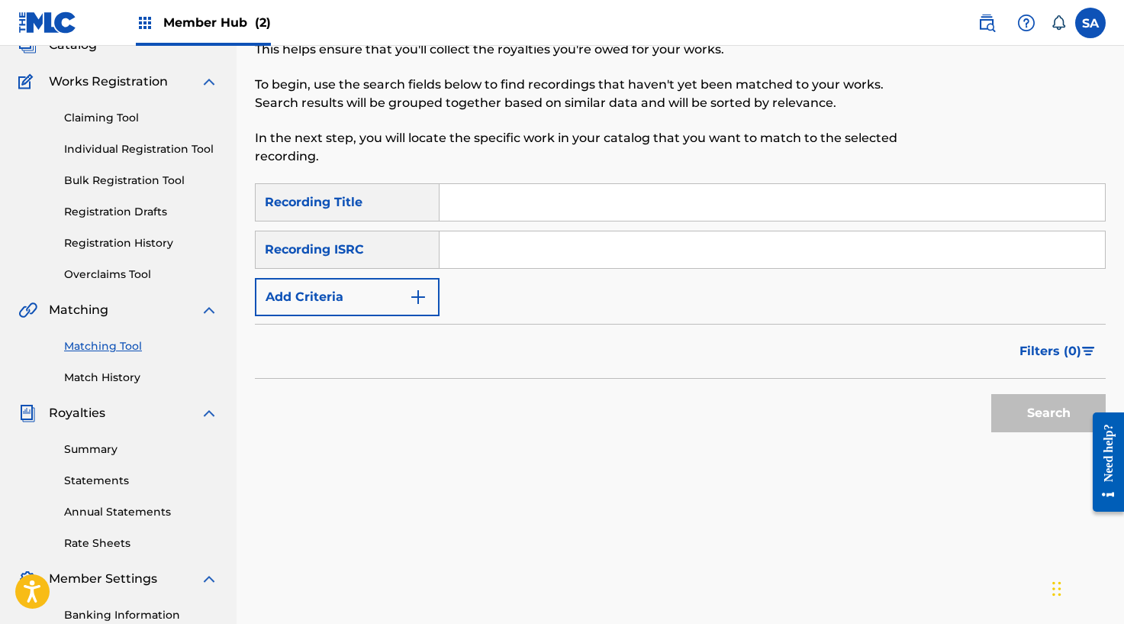
click at [489, 205] on input "Search Form" at bounding box center [773, 202] width 666 height 37
paste input "TRAPMASHER (FEAT. [GEOGRAPHIC_DATA])"
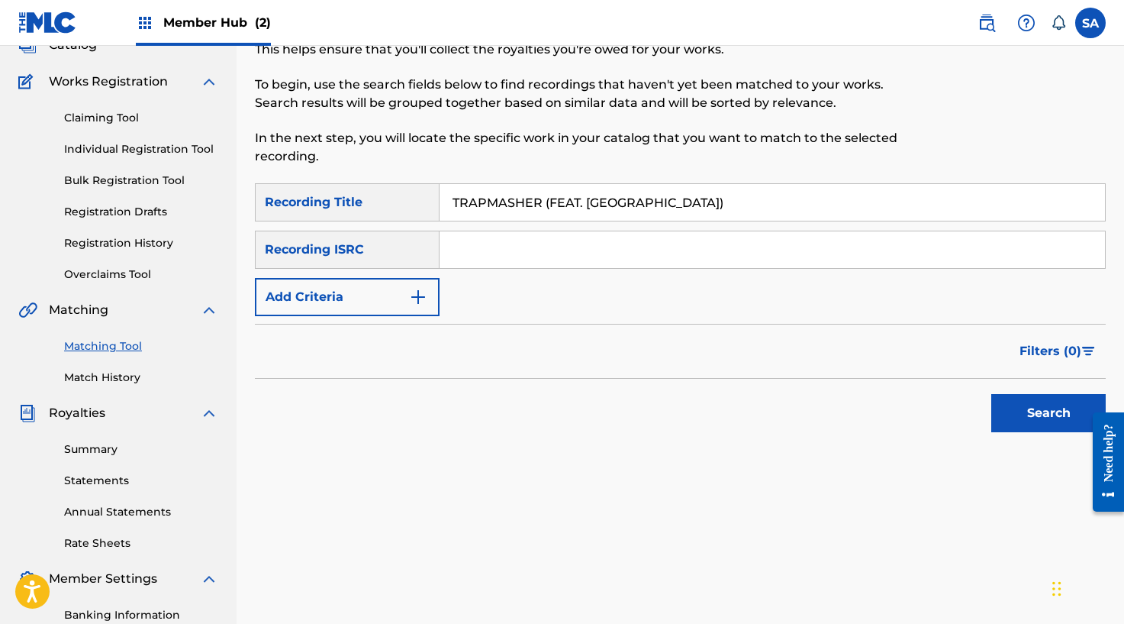
drag, startPoint x: 711, startPoint y: 197, endPoint x: 542, endPoint y: 205, distance: 169.6
click at [542, 205] on input "TRAPMASHER (FEAT. [GEOGRAPHIC_DATA])" at bounding box center [773, 202] width 666 height 37
type input "TRAPMASHER"
click at [991, 394] on button "Search" at bounding box center [1048, 413] width 114 height 38
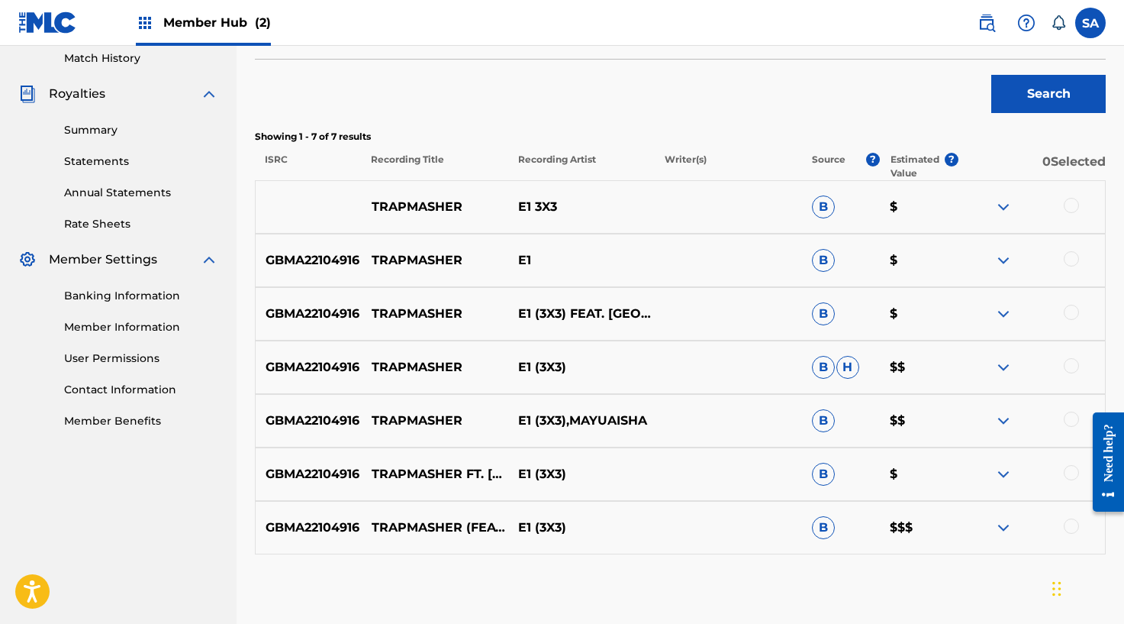
scroll to position [459, 0]
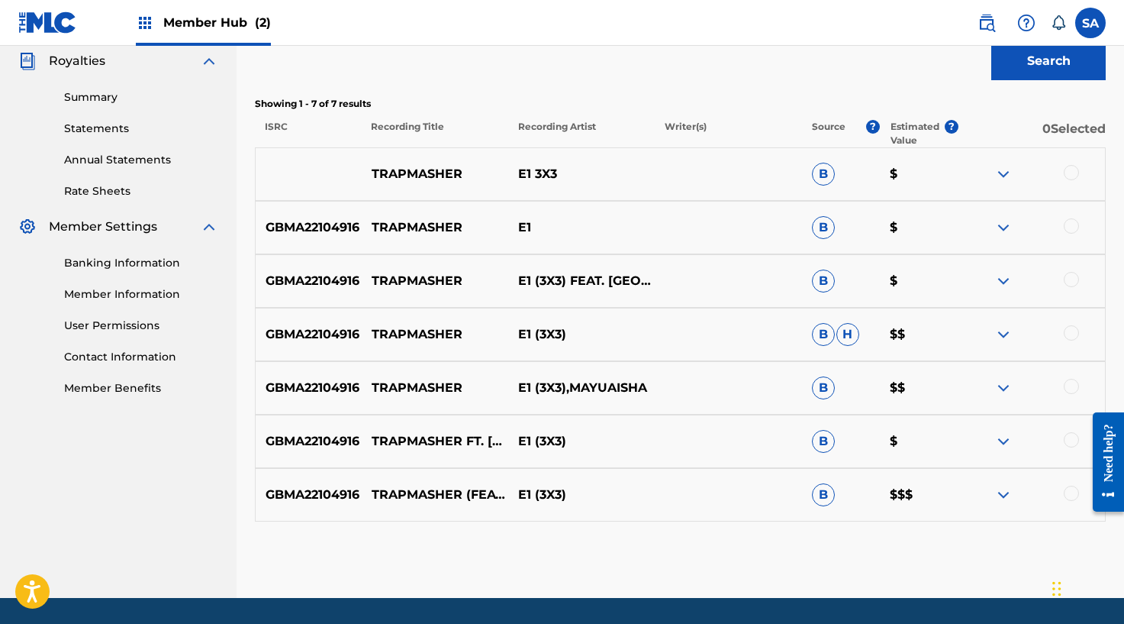
click at [1075, 176] on div at bounding box center [1071, 172] width 15 height 15
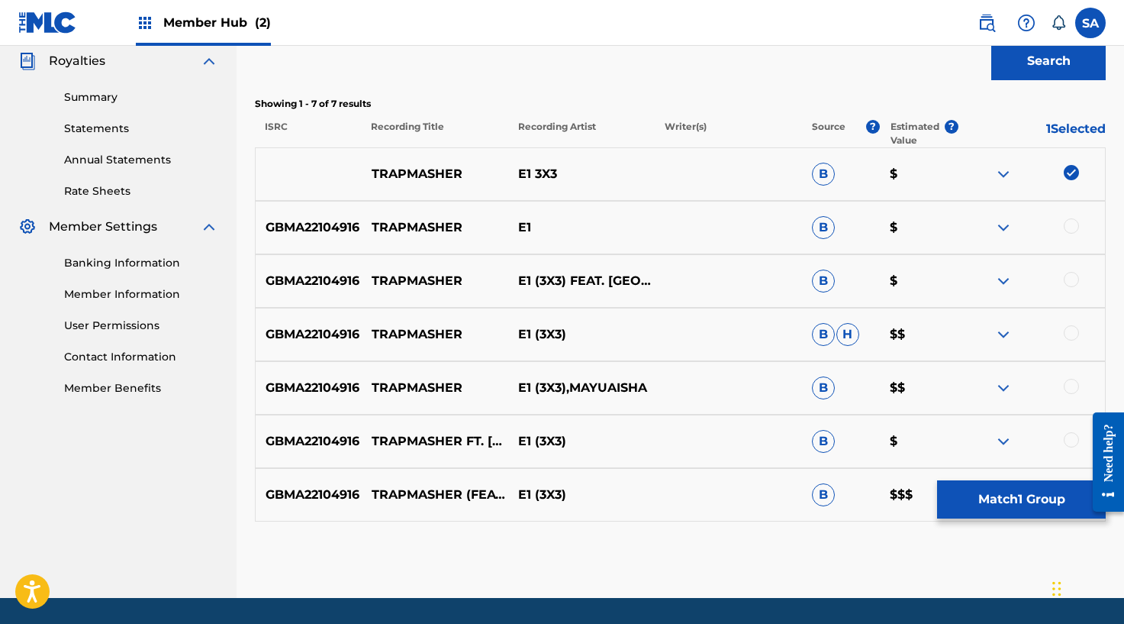
click at [1070, 217] on div "GBMA22104916 TRAPMASHER E1 B $" at bounding box center [680, 227] width 851 height 53
click at [1068, 221] on div at bounding box center [1071, 225] width 15 height 15
click at [1067, 285] on div at bounding box center [1071, 279] width 15 height 15
click at [1071, 327] on div at bounding box center [1071, 332] width 15 height 15
click at [1080, 357] on div "GBMA22104916 TRAPMASHER E1 (3X3) B H $$" at bounding box center [680, 334] width 851 height 53
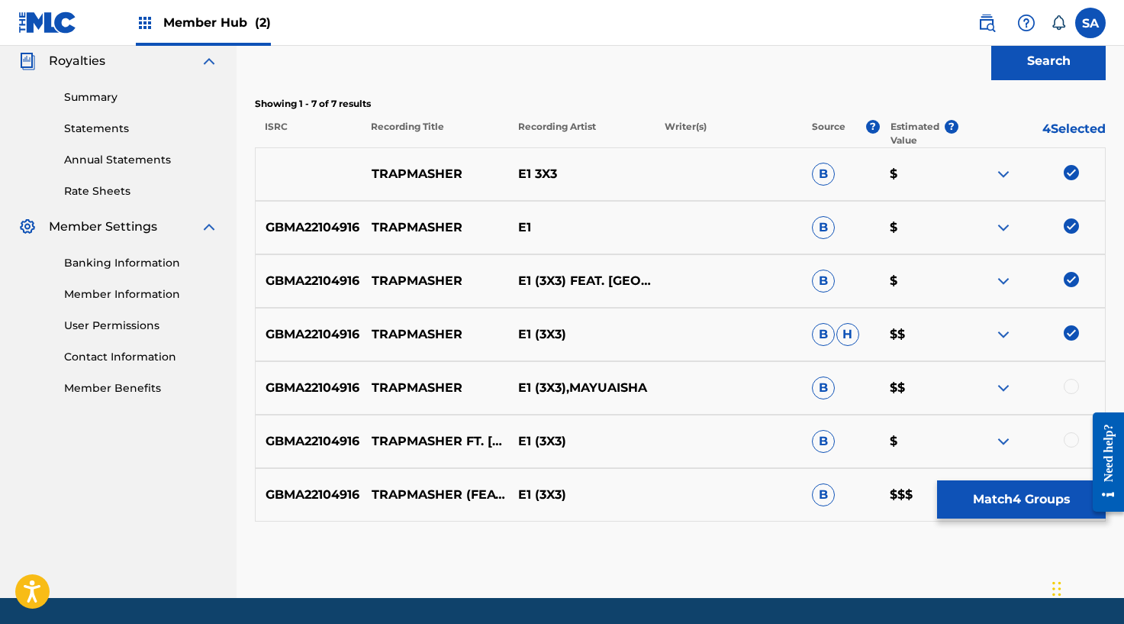
drag, startPoint x: 1074, startPoint y: 375, endPoint x: 1072, endPoint y: 393, distance: 18.5
click at [1073, 380] on div "GBMA22104916 TRAPMASHER E1 (3X3),MAYUAISHA B $$" at bounding box center [680, 387] width 851 height 53
click at [1072, 393] on div at bounding box center [1071, 386] width 15 height 15
click at [1069, 443] on div at bounding box center [1071, 439] width 15 height 15
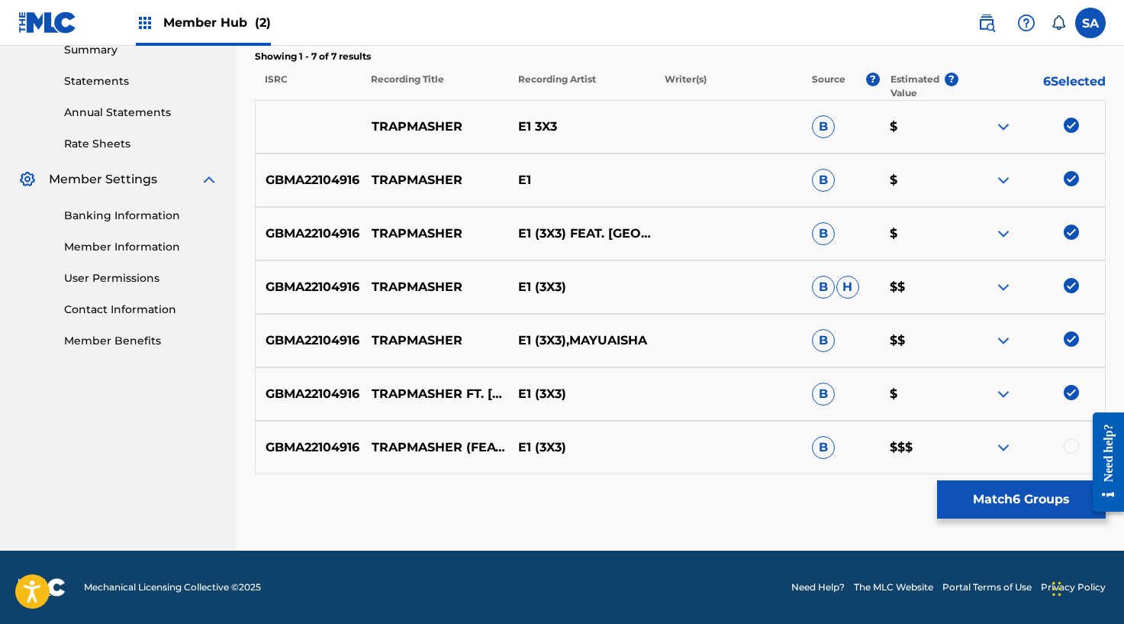
click at [1068, 443] on div at bounding box center [1071, 445] width 15 height 15
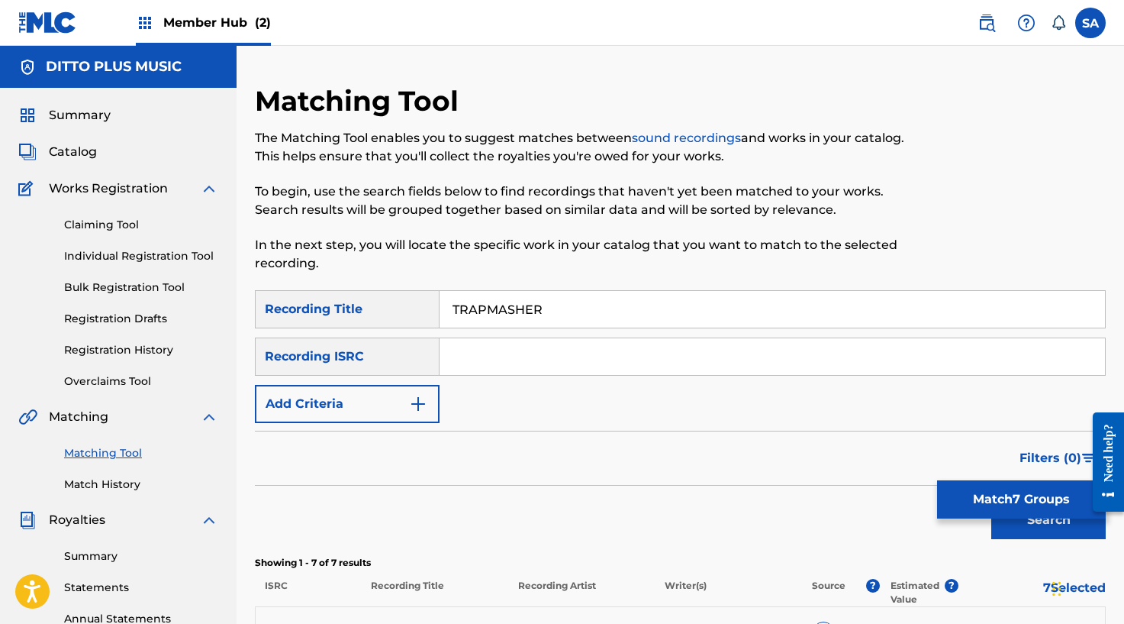
click at [487, 302] on input "TRAPMASHER" at bounding box center [773, 309] width 666 height 37
click at [466, 362] on input "Search Form" at bounding box center [773, 356] width 666 height 37
paste input "GBMA22104916"
type input "GBMA22104916"
click at [495, 311] on input "TRAPMASHER" at bounding box center [773, 309] width 666 height 37
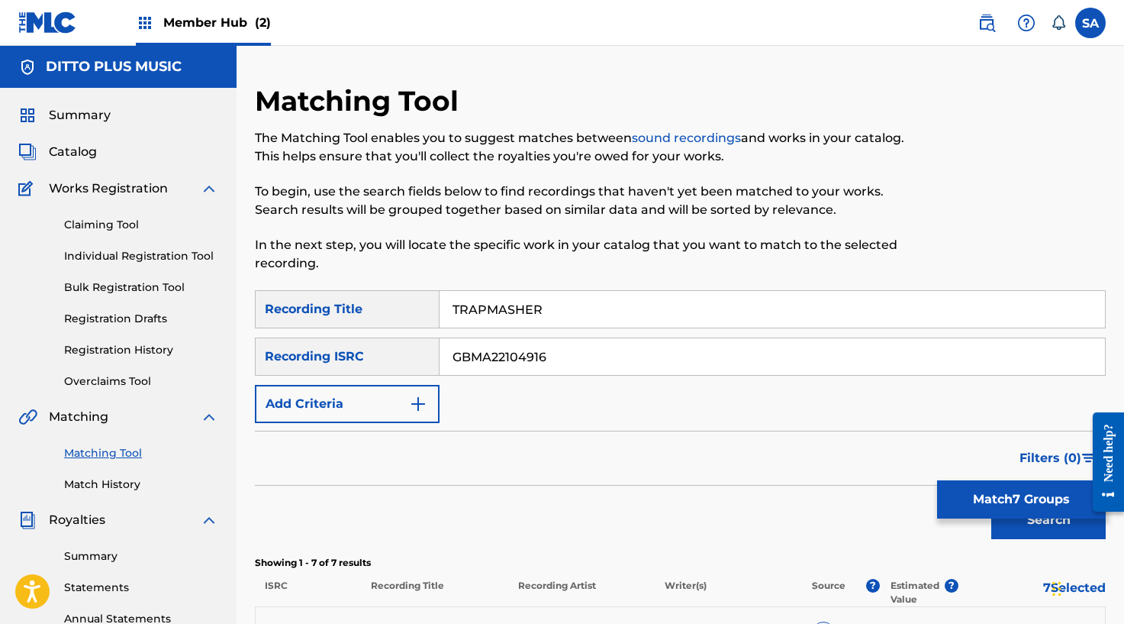
click at [495, 311] on input "TRAPMASHER" at bounding box center [773, 309] width 666 height 37
click at [991, 501] on button "Search" at bounding box center [1048, 520] width 114 height 38
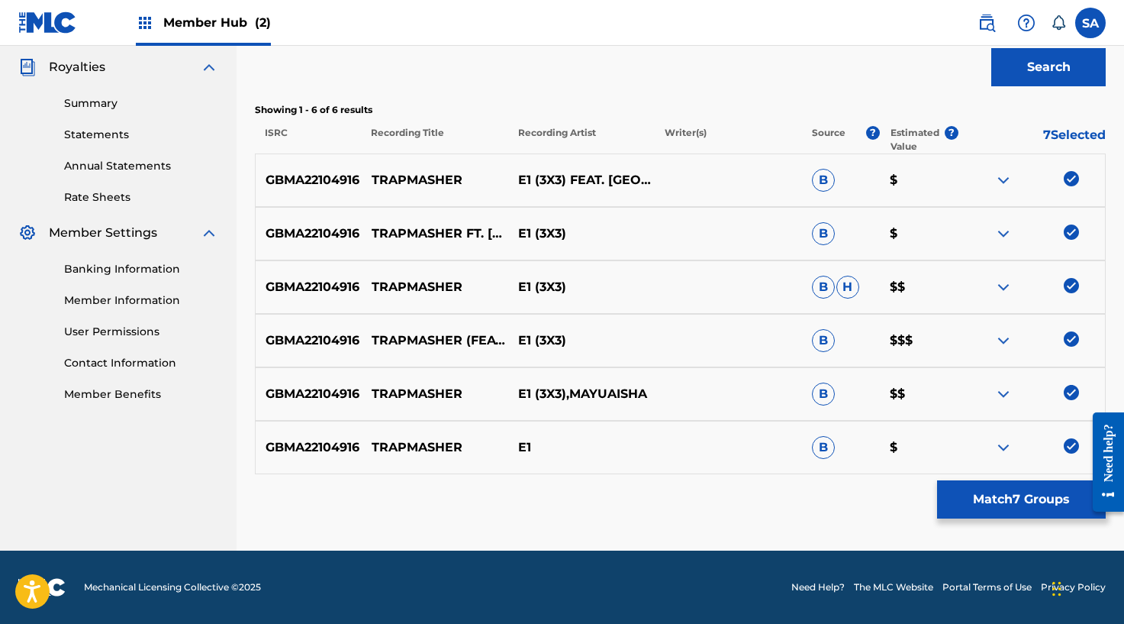
click at [991, 48] on button "Search" at bounding box center [1048, 67] width 114 height 38
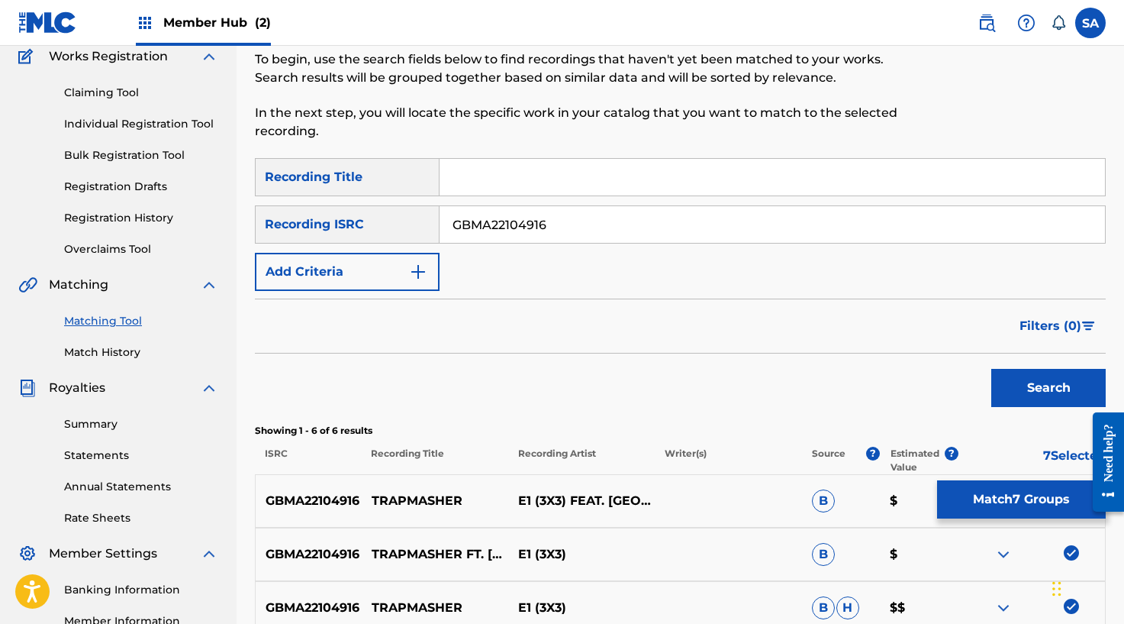
scroll to position [126, 0]
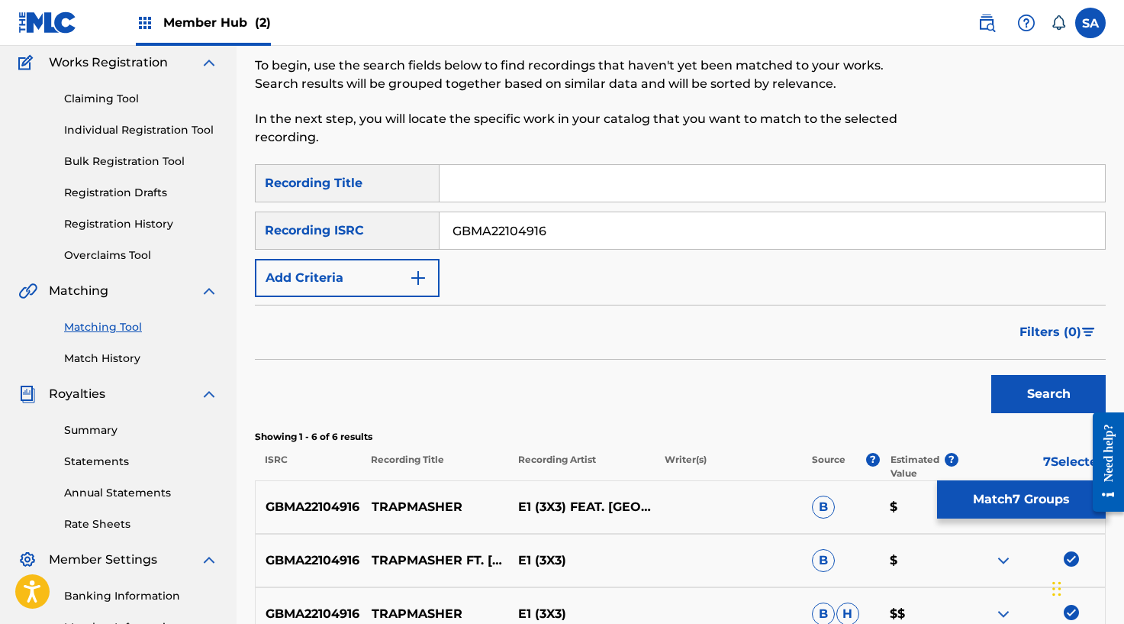
click at [553, 237] on input "GBMA22104916" at bounding box center [773, 230] width 666 height 37
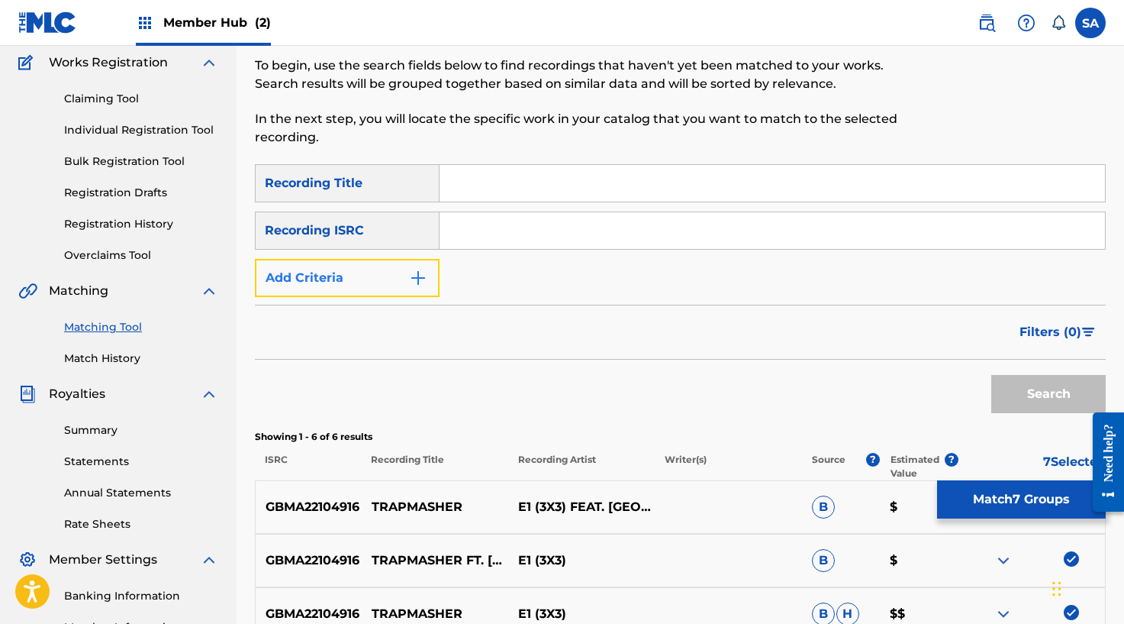
click at [411, 261] on button "Add Criteria" at bounding box center [347, 278] width 185 height 38
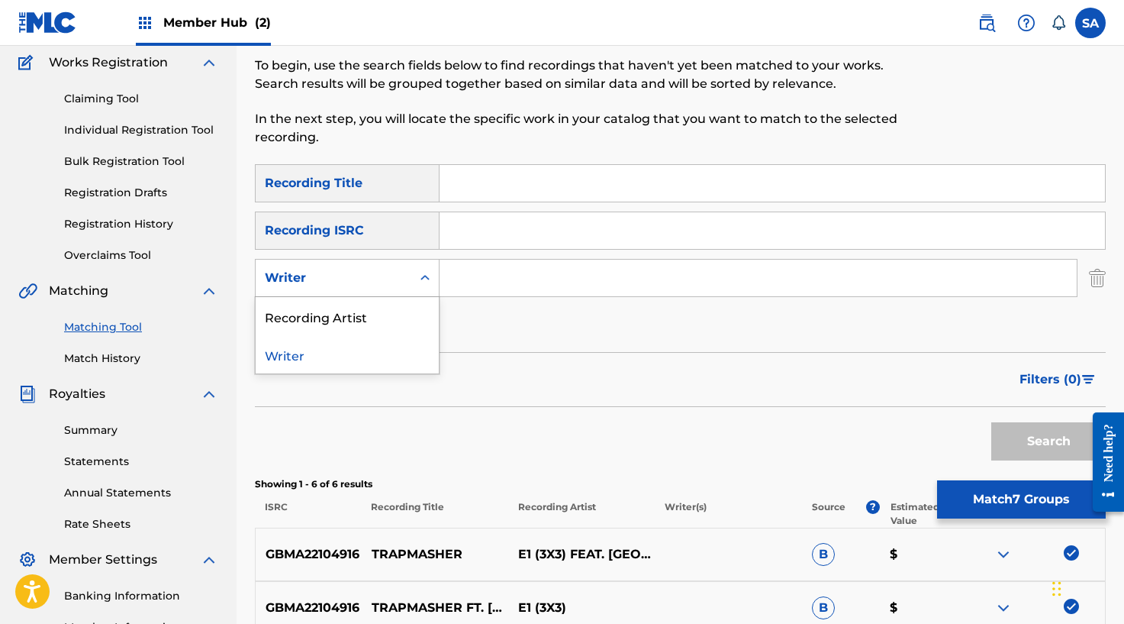
drag, startPoint x: 405, startPoint y: 268, endPoint x: 401, endPoint y: 282, distance: 14.3
click at [405, 268] on div "Writer" at bounding box center [334, 277] width 156 height 29
drag, startPoint x: 385, startPoint y: 305, endPoint x: 432, endPoint y: 297, distance: 47.2
click at [385, 305] on div "Recording Artist" at bounding box center [347, 316] width 183 height 38
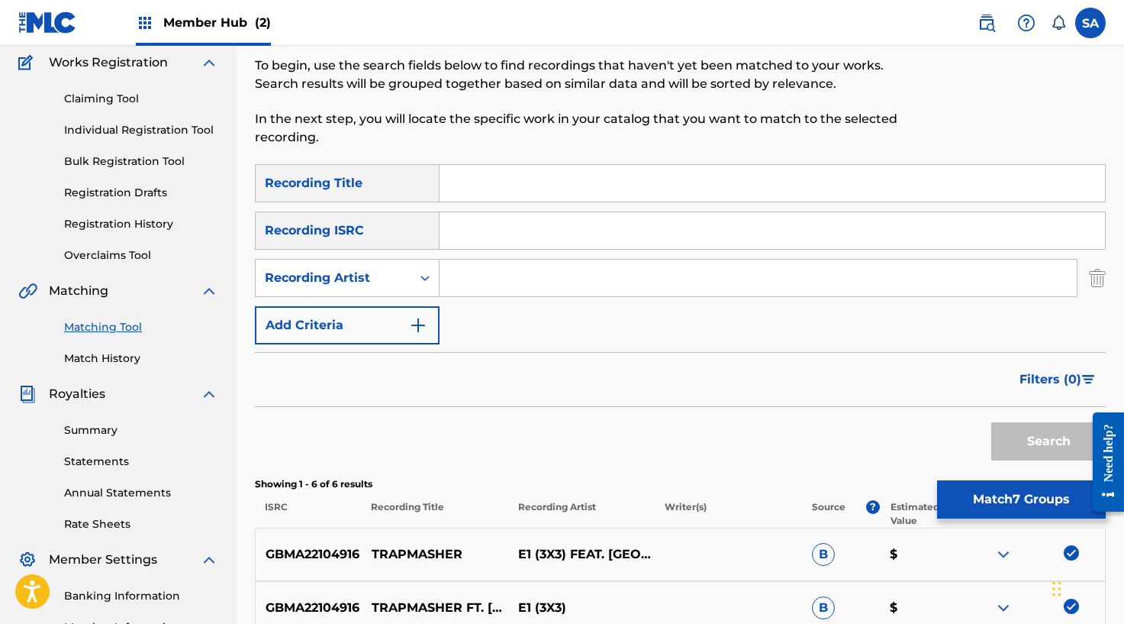
click at [496, 283] on input "Search Form" at bounding box center [758, 277] width 637 height 37
paste input "TRAPMASHER (FEAT. [GEOGRAPHIC_DATA])"
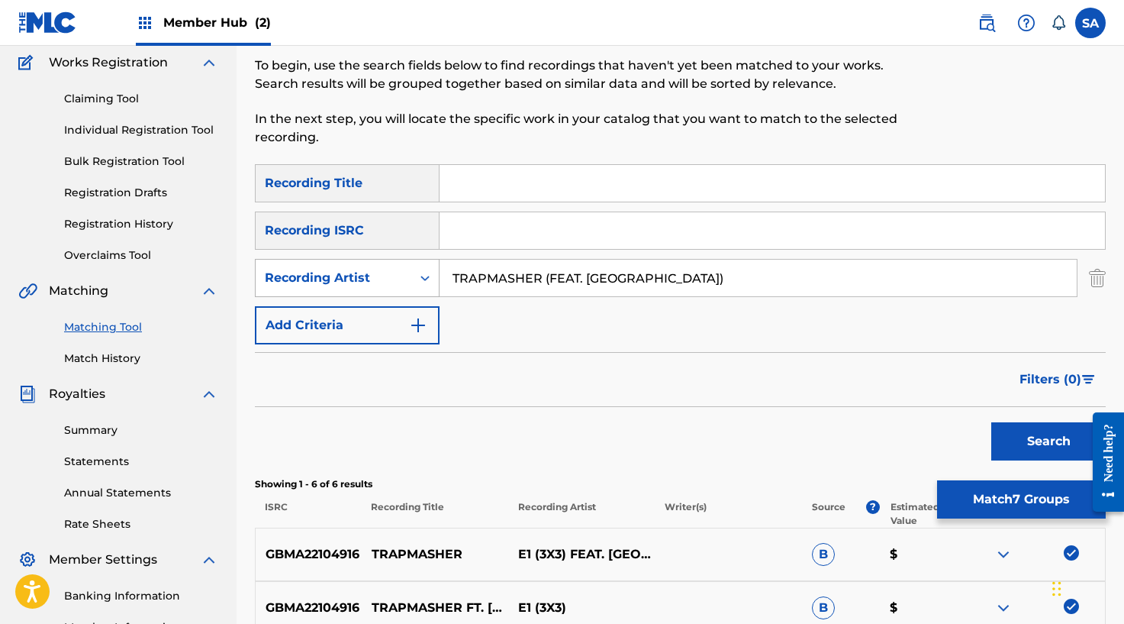
drag, startPoint x: 546, startPoint y: 277, endPoint x: 404, endPoint y: 274, distance: 142.8
click at [399, 273] on div "SearchWithCriteria712bdc52-e8e7-4976-bfd5-8107153ca82a Recording Artist TRAPMAS…" at bounding box center [680, 278] width 851 height 38
click at [569, 278] on input "FEAT. [GEOGRAPHIC_DATA])" at bounding box center [758, 277] width 637 height 37
type input "FEAT. [GEOGRAPHIC_DATA]"
click at [991, 422] on button "Search" at bounding box center [1048, 441] width 114 height 38
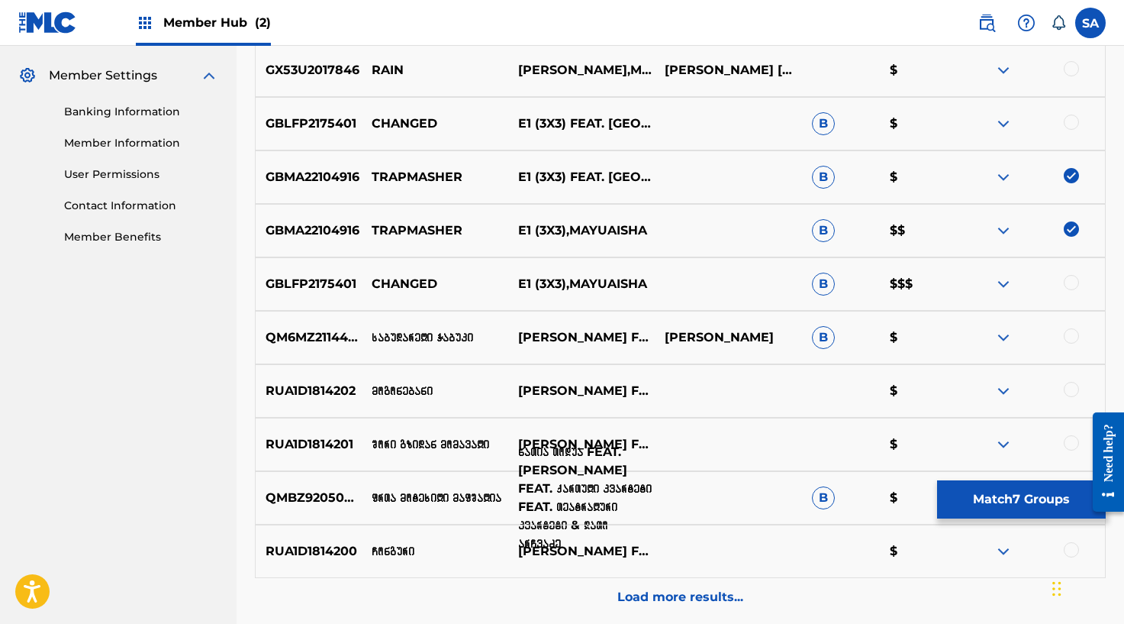
scroll to position [634, 0]
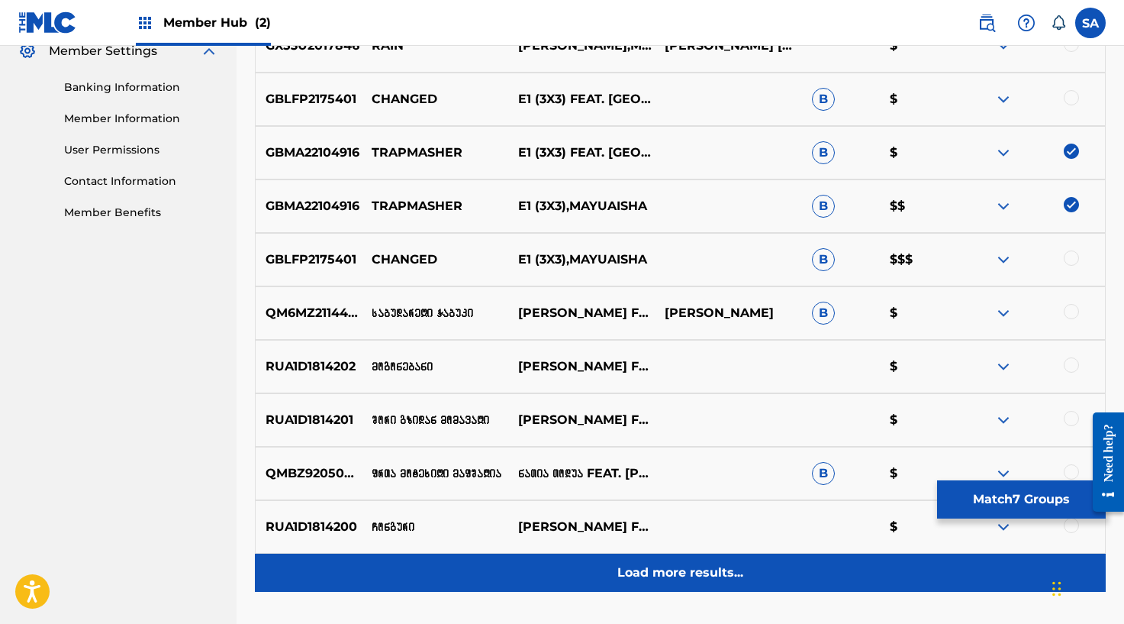
click at [637, 569] on p "Load more results..." at bounding box center [680, 572] width 126 height 18
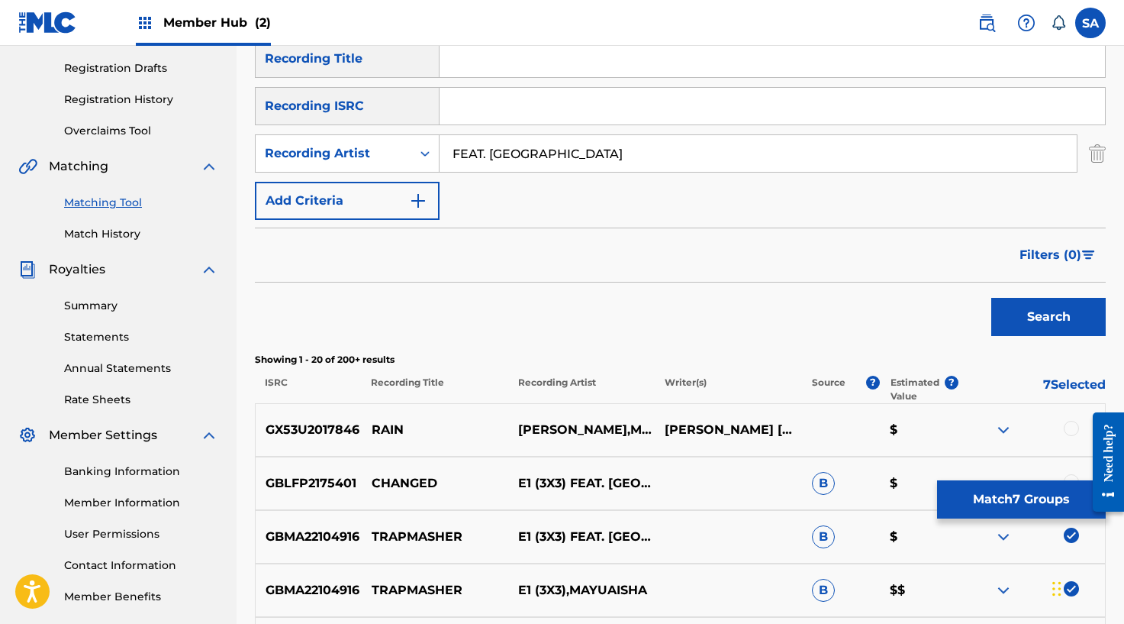
scroll to position [267, 0]
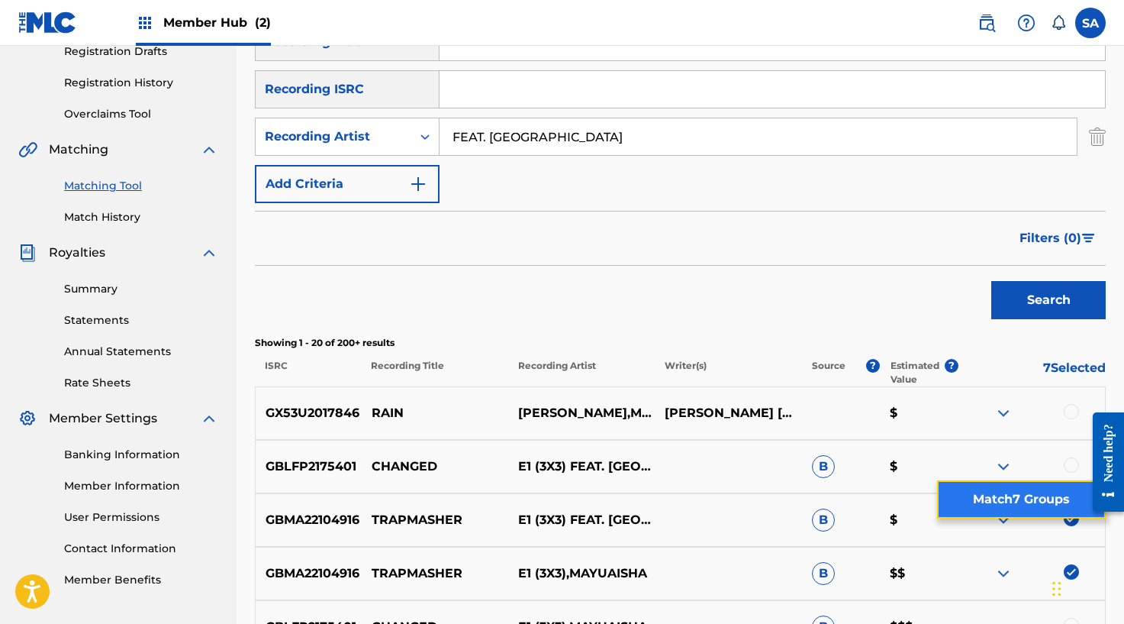
click at [1019, 504] on button "Match 7 Groups" at bounding box center [1021, 499] width 169 height 38
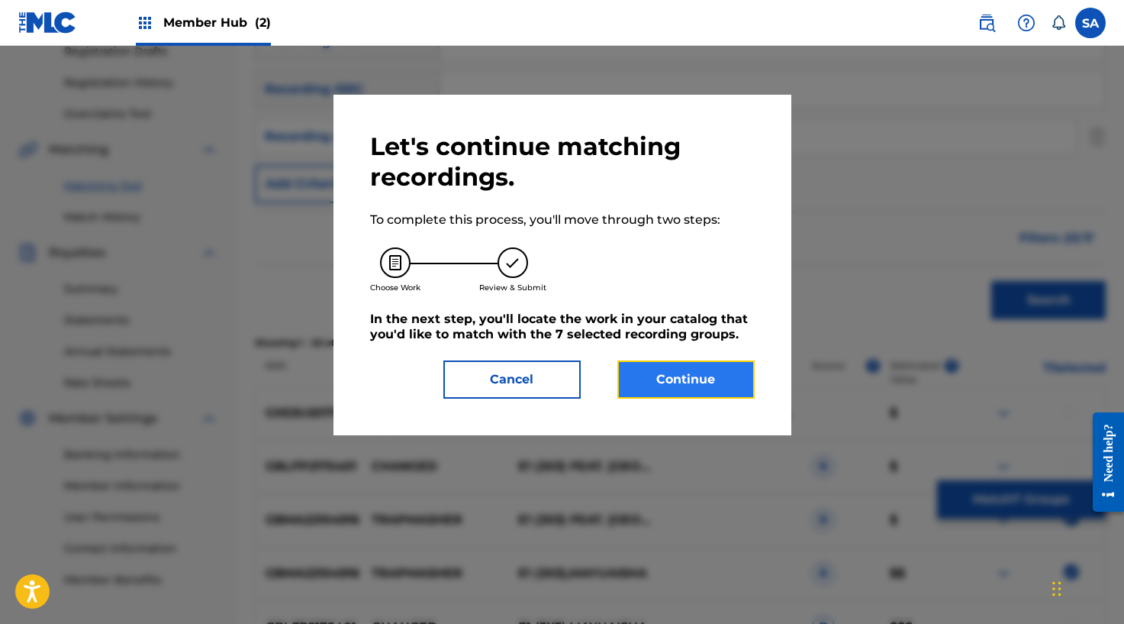
click at [678, 379] on button "Continue" at bounding box center [685, 379] width 137 height 38
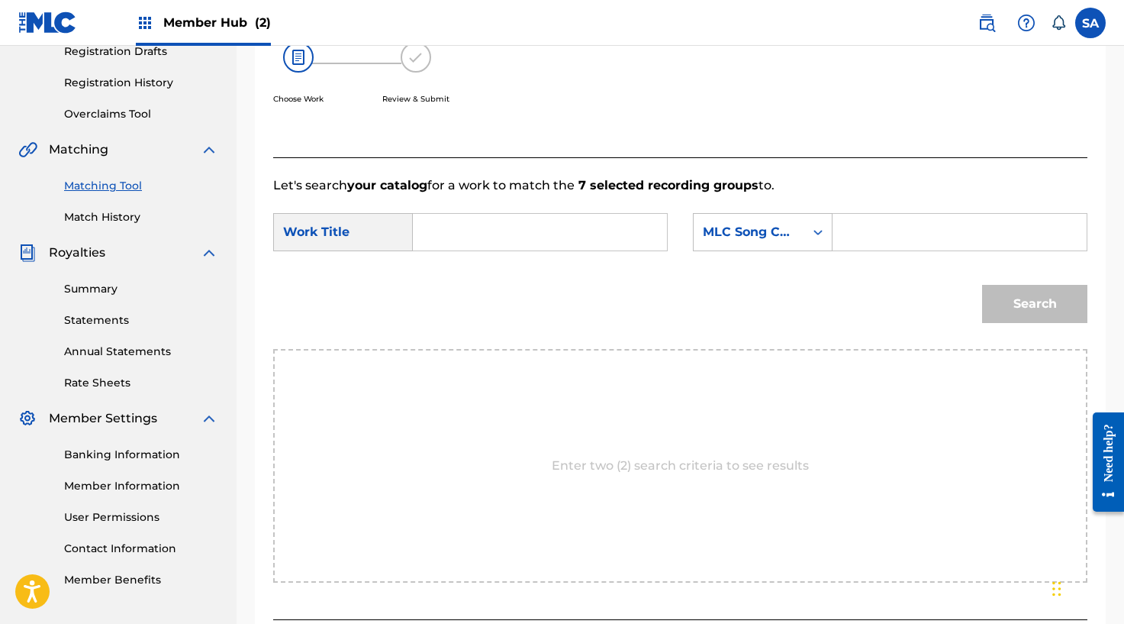
drag, startPoint x: 458, startPoint y: 228, endPoint x: 473, endPoint y: 230, distance: 15.3
click at [458, 228] on input "Search Form" at bounding box center [540, 232] width 228 height 37
paste input "TRAPMASHER (FEAT. [GEOGRAPHIC_DATA])"
type input "TRAPMASHER (FEAT. [GEOGRAPHIC_DATA])"
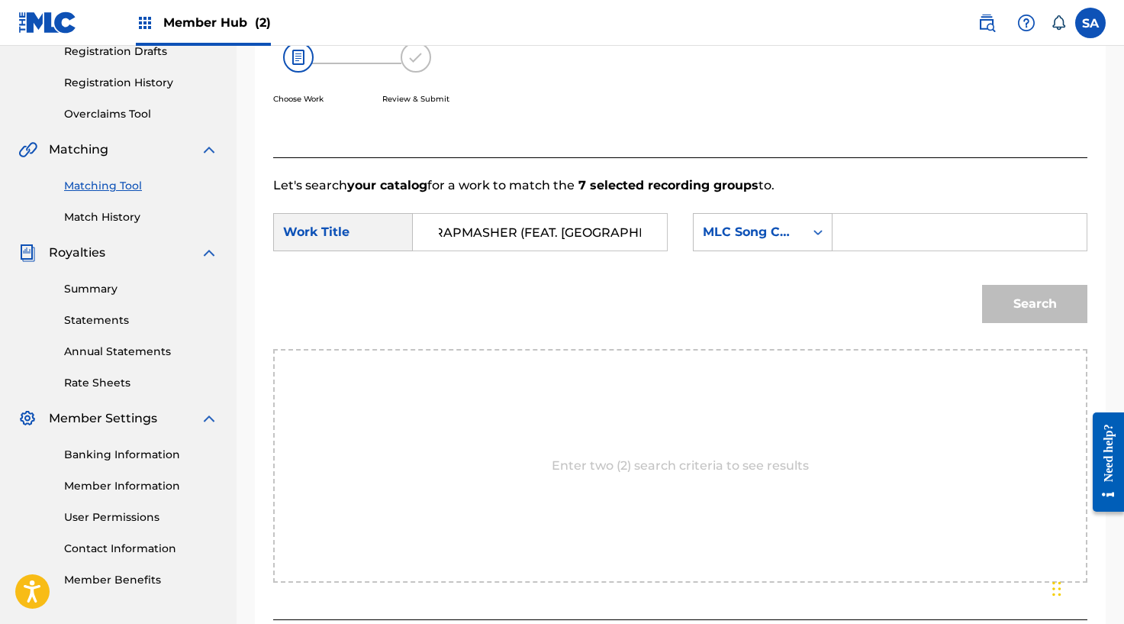
scroll to position [0, 0]
click at [881, 229] on input "Search Form" at bounding box center [960, 232] width 228 height 37
paste input "TW7BW3"
type input "TW7BW3"
click at [1037, 305] on button "Search" at bounding box center [1034, 304] width 105 height 38
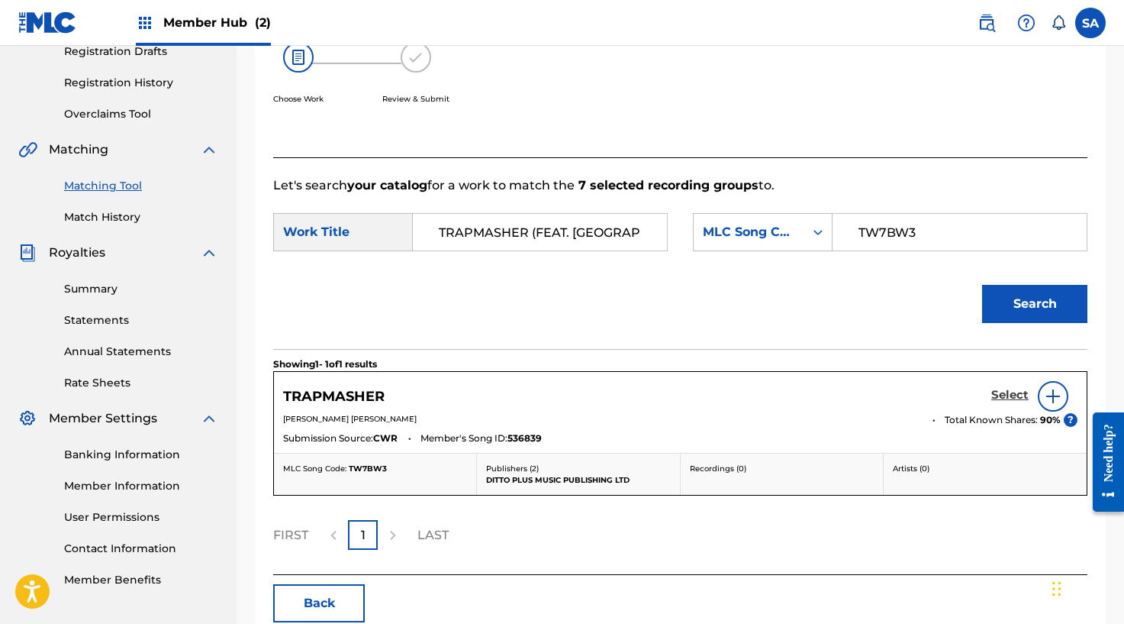
click at [1004, 388] on h5 "Select" at bounding box center [1009, 395] width 37 height 15
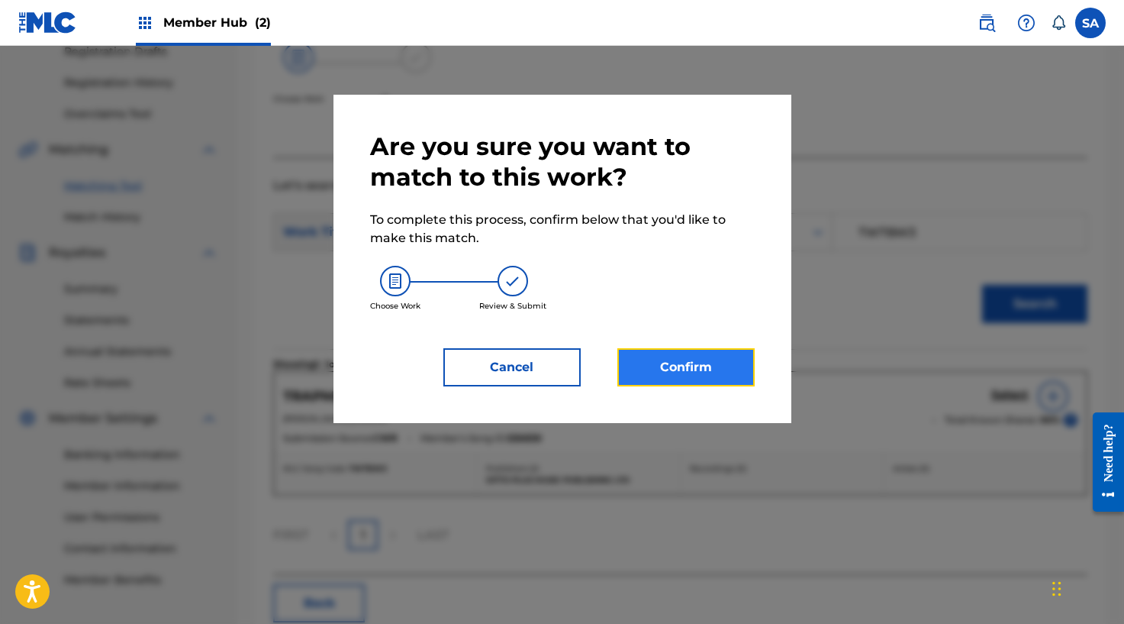
click at [711, 381] on button "Confirm" at bounding box center [685, 367] width 137 height 38
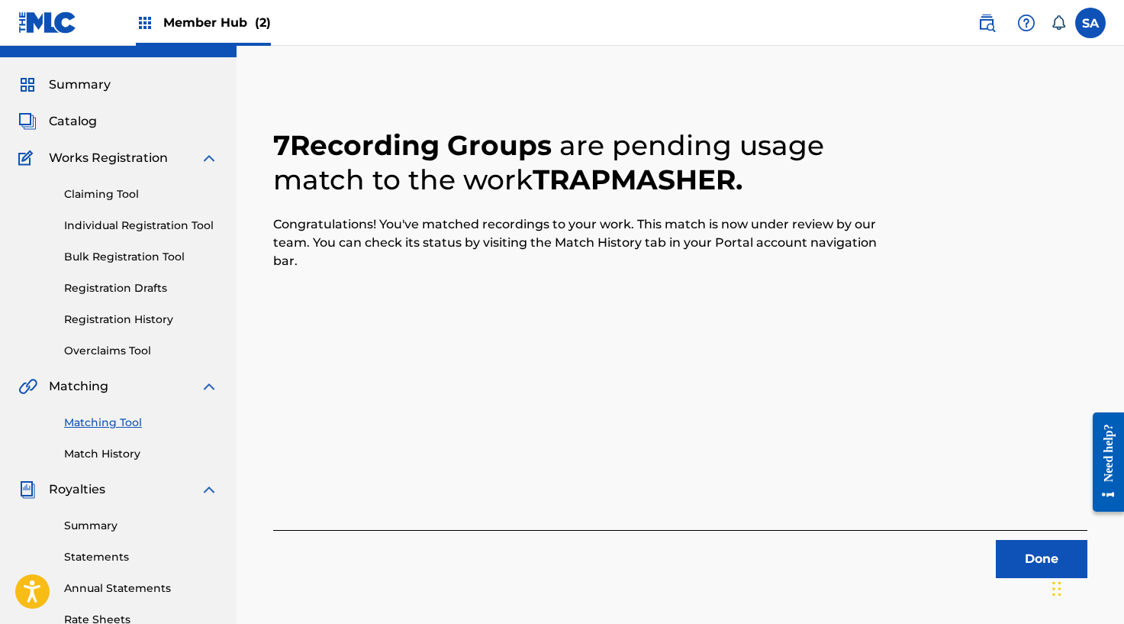
scroll to position [35, 0]
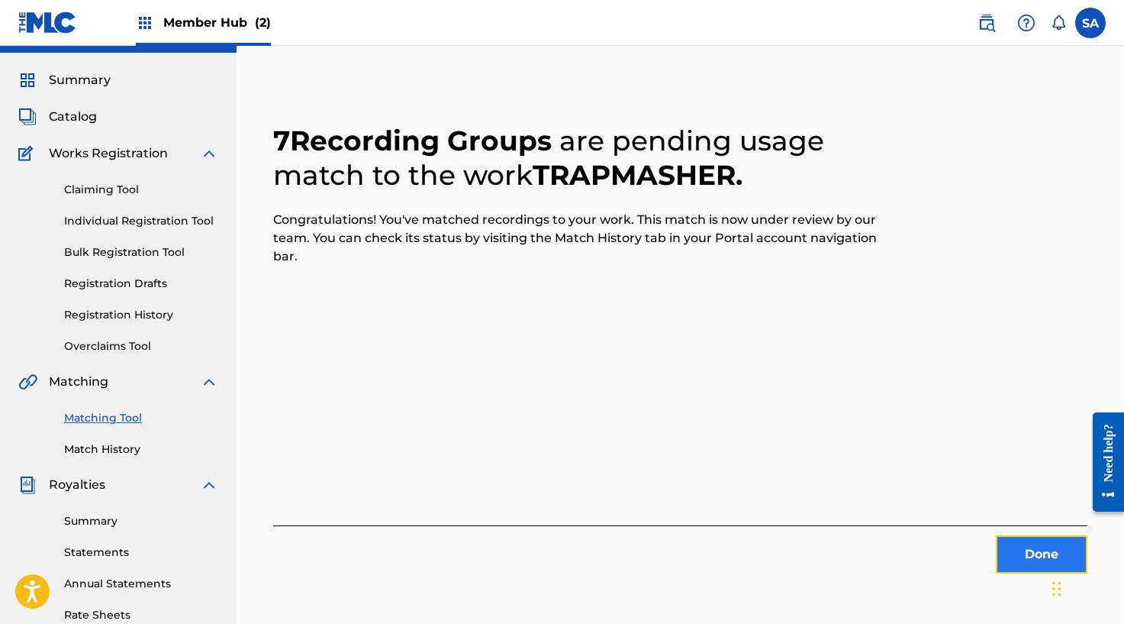
click at [1022, 548] on button "Done" at bounding box center [1042, 554] width 92 height 38
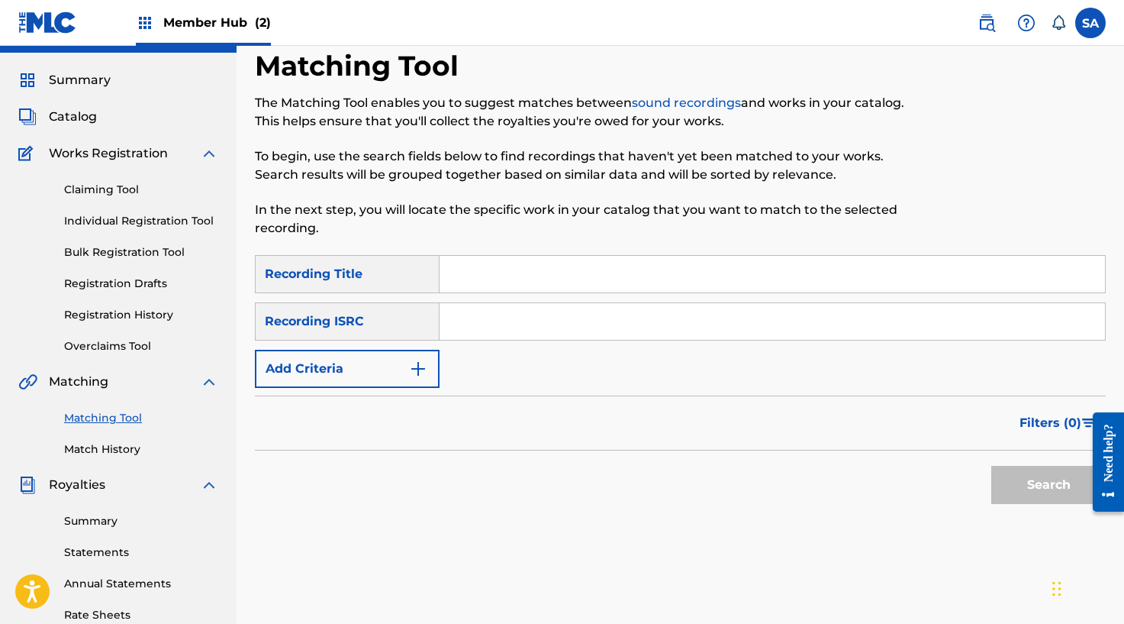
click at [491, 279] on input "Search Form" at bounding box center [773, 274] width 666 height 37
paste input "GAVE YOU MY ALL"
type input "GAVE YOU MY ALL"
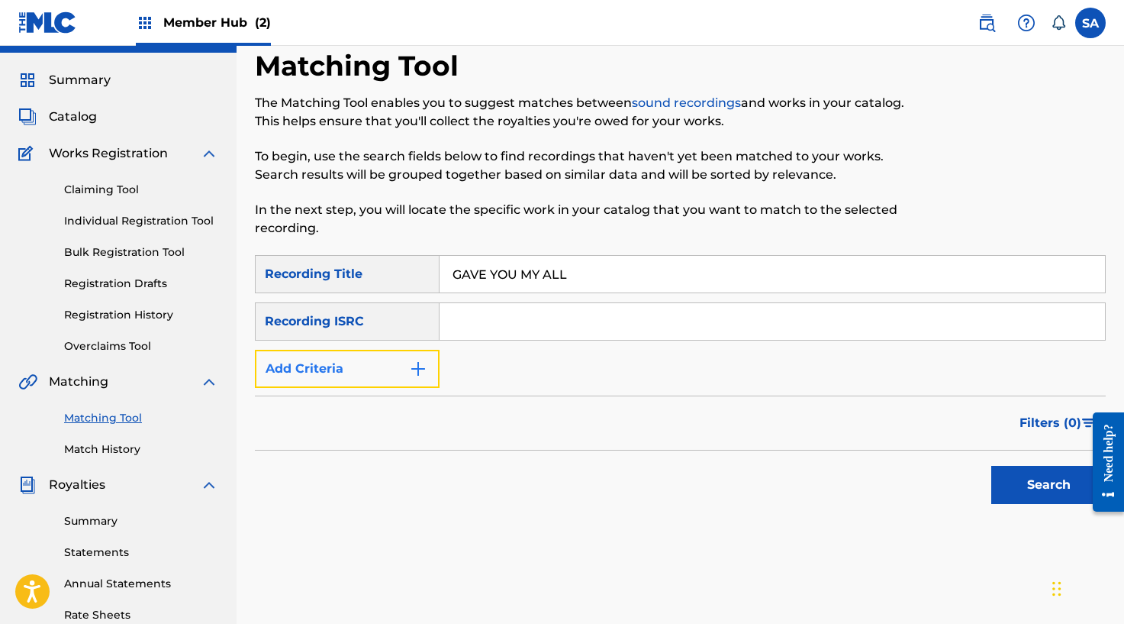
click at [404, 361] on button "Add Criteria" at bounding box center [347, 369] width 185 height 38
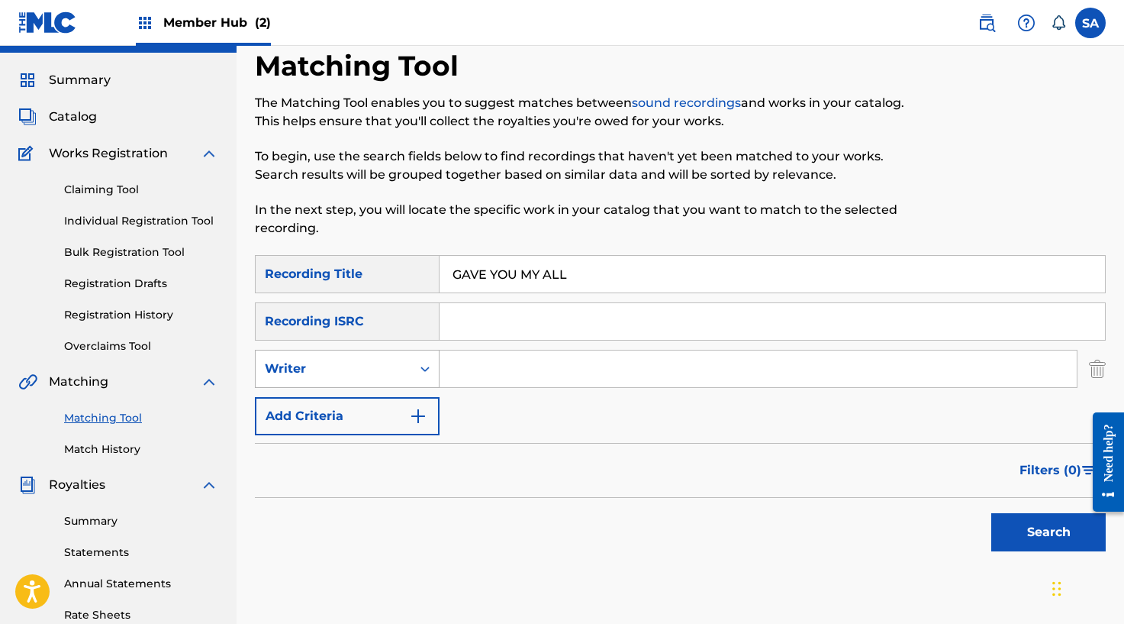
click at [406, 374] on div "Writer" at bounding box center [334, 368] width 156 height 29
drag, startPoint x: 391, startPoint y: 398, endPoint x: 414, endPoint y: 391, distance: 24.9
click at [391, 398] on div "Recording Artist" at bounding box center [347, 407] width 183 height 38
click at [466, 373] on input "Search Form" at bounding box center [758, 368] width 637 height 37
click at [991, 513] on button "Search" at bounding box center [1048, 532] width 114 height 38
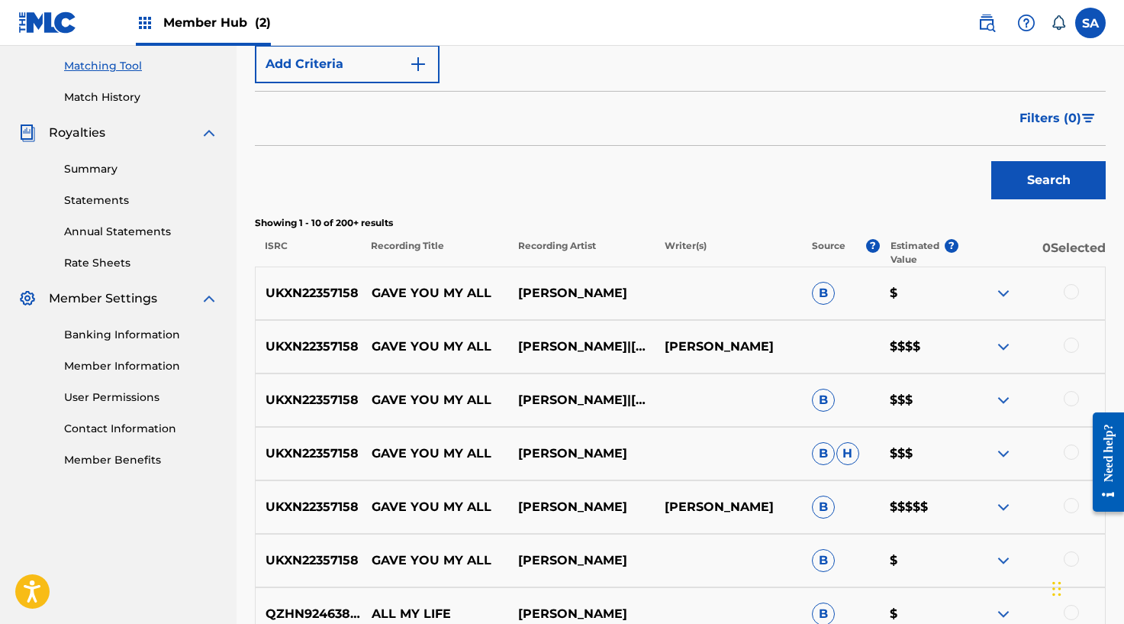
scroll to position [419, 0]
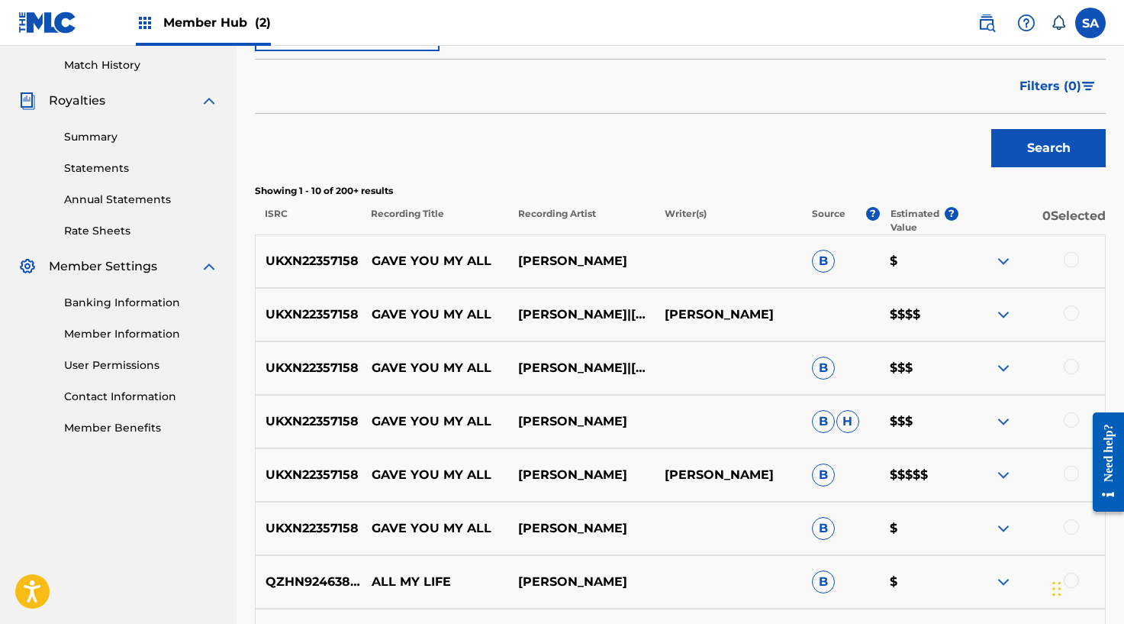
click at [1072, 259] on div at bounding box center [1071, 259] width 15 height 15
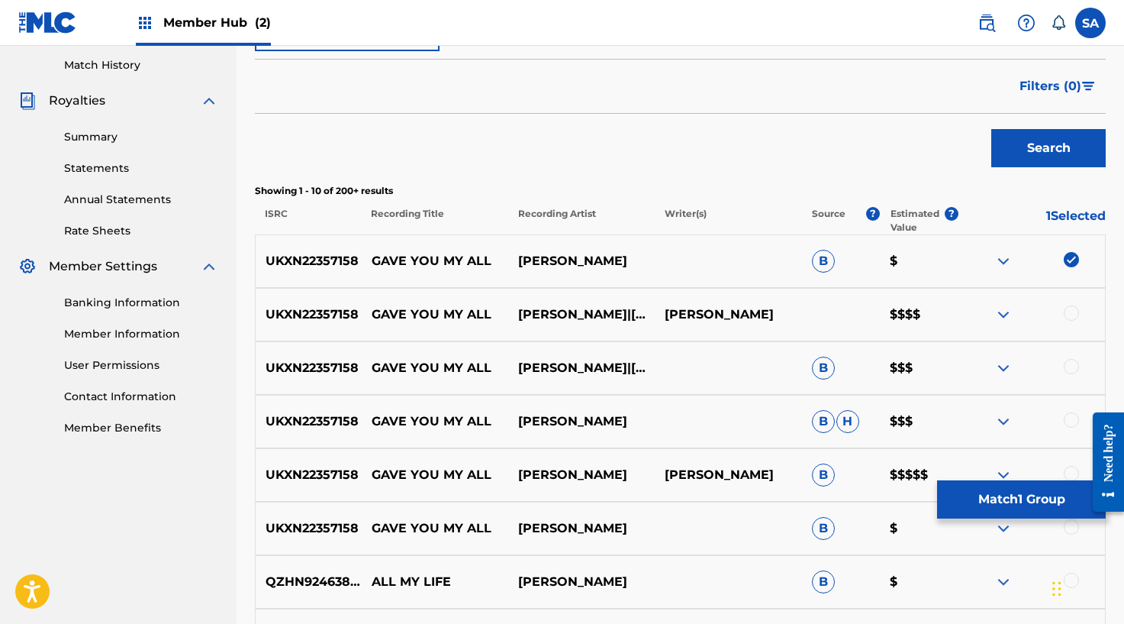
click at [1072, 317] on div at bounding box center [1071, 312] width 15 height 15
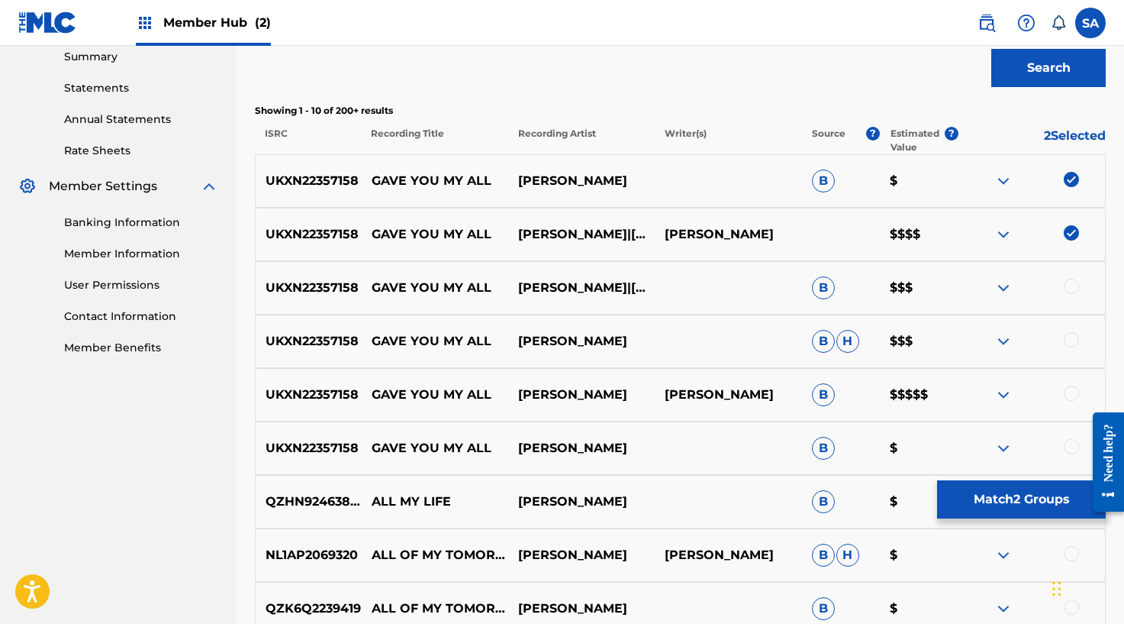
scroll to position [500, 0]
click at [1068, 280] on div at bounding box center [1071, 285] width 15 height 15
click at [1071, 340] on div at bounding box center [1071, 338] width 15 height 15
click at [1073, 391] on div at bounding box center [1071, 392] width 15 height 15
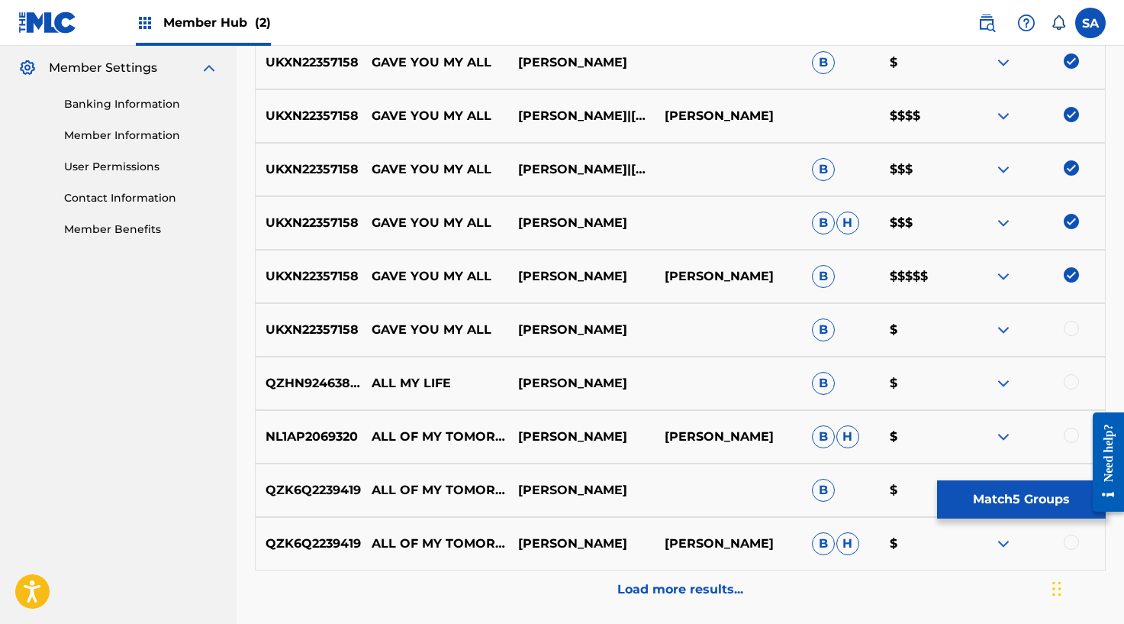
scroll to position [646, 0]
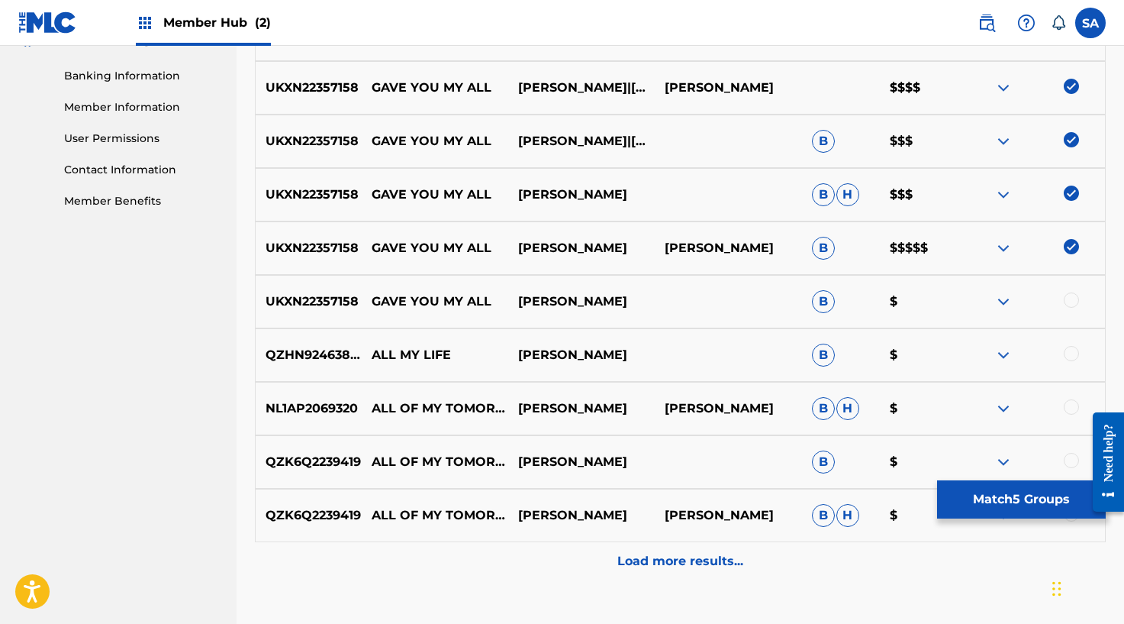
click at [1067, 297] on div at bounding box center [1071, 299] width 15 height 15
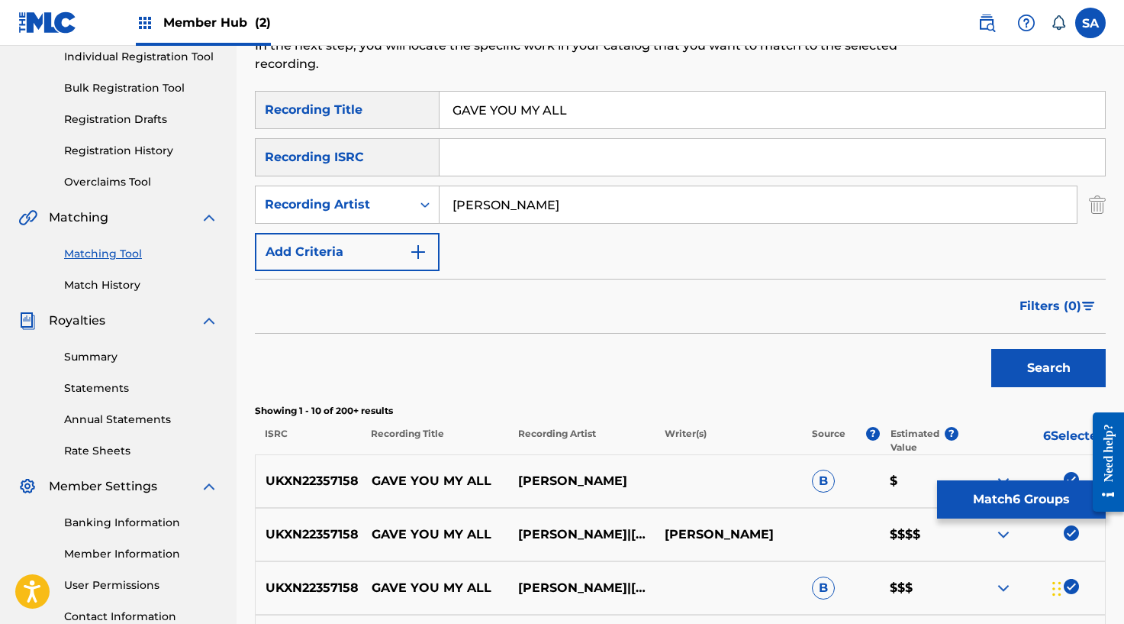
scroll to position [157, 0]
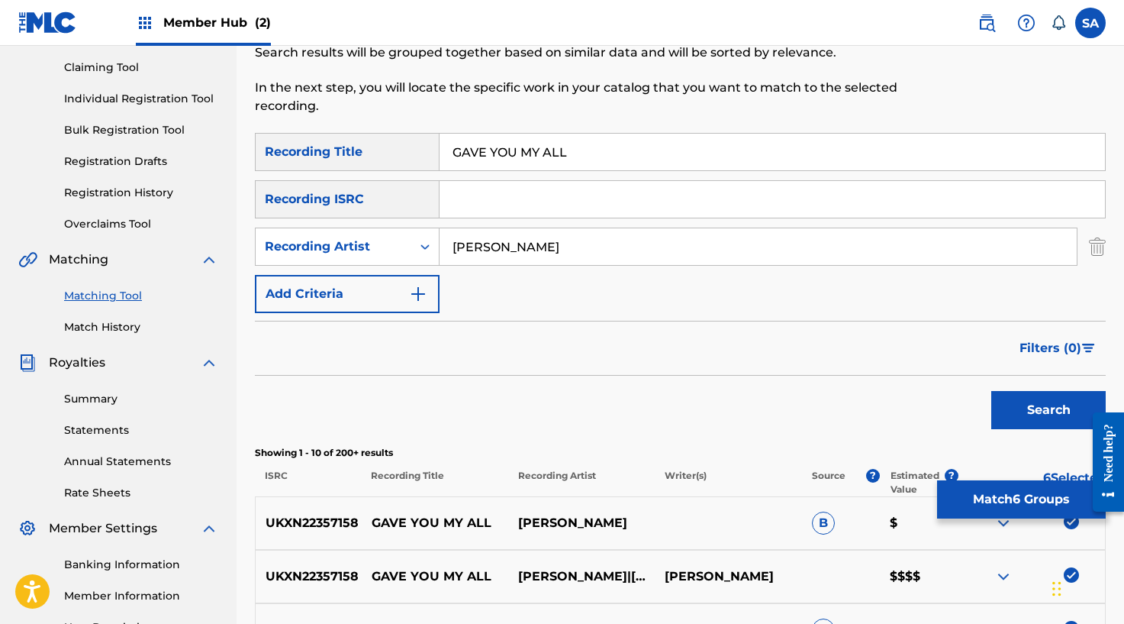
click at [458, 237] on input "[PERSON_NAME]" at bounding box center [758, 246] width 637 height 37
type input "[PERSON_NAME]"
click at [991, 391] on button "Search" at bounding box center [1048, 410] width 114 height 38
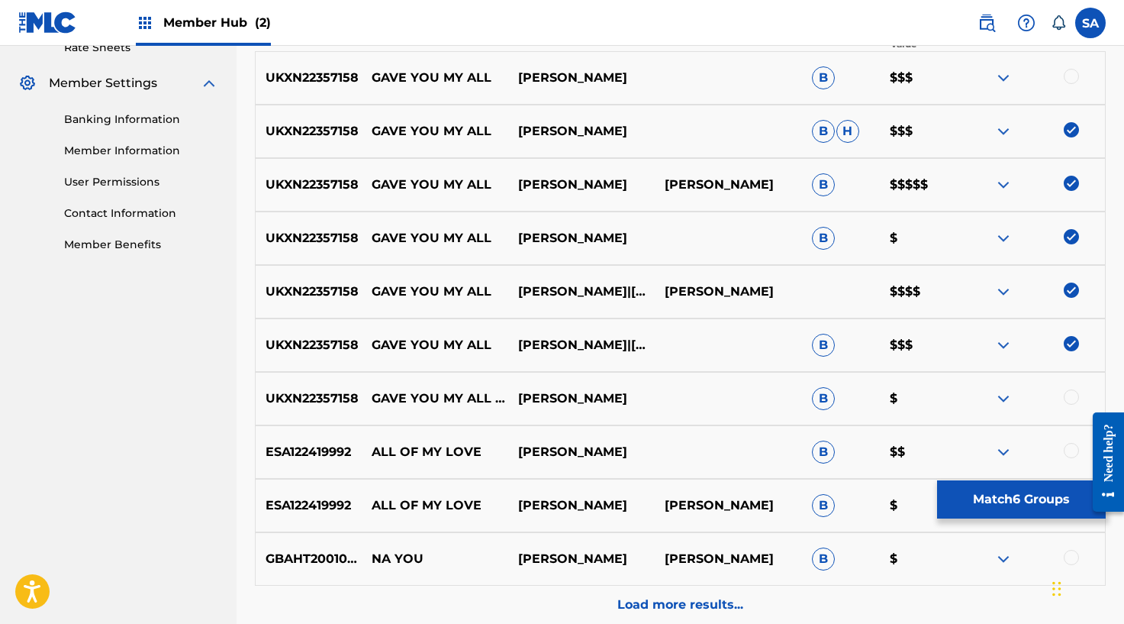
scroll to position [488, 0]
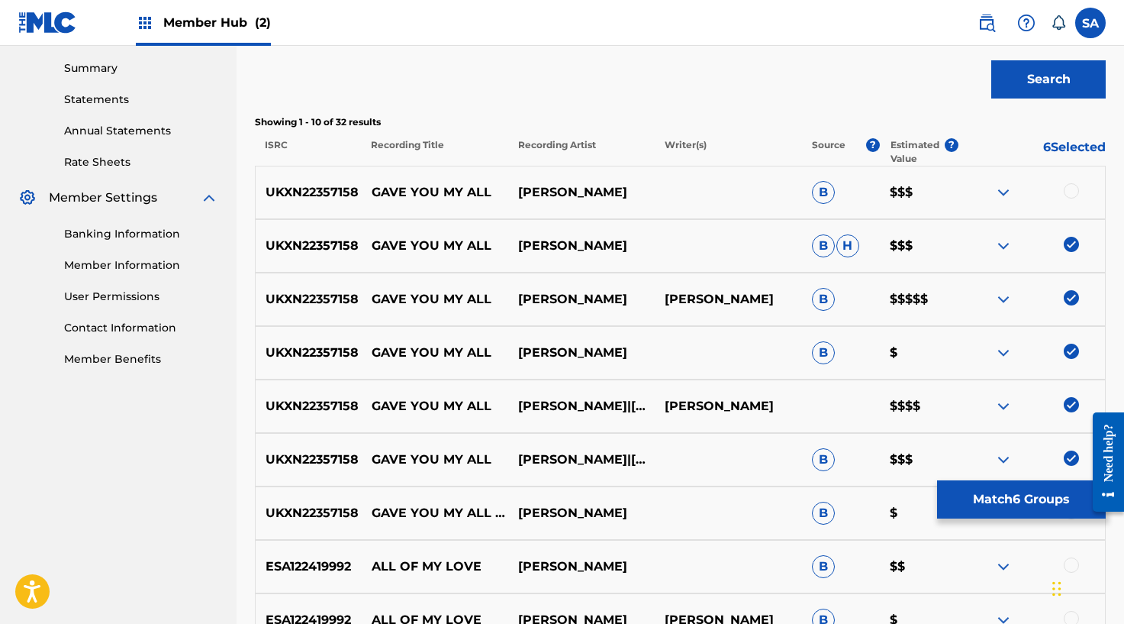
click at [1062, 187] on div at bounding box center [1032, 192] width 147 height 18
drag, startPoint x: 1067, startPoint y: 188, endPoint x: 1033, endPoint y: 211, distance: 40.6
click at [1066, 188] on div at bounding box center [1071, 190] width 15 height 15
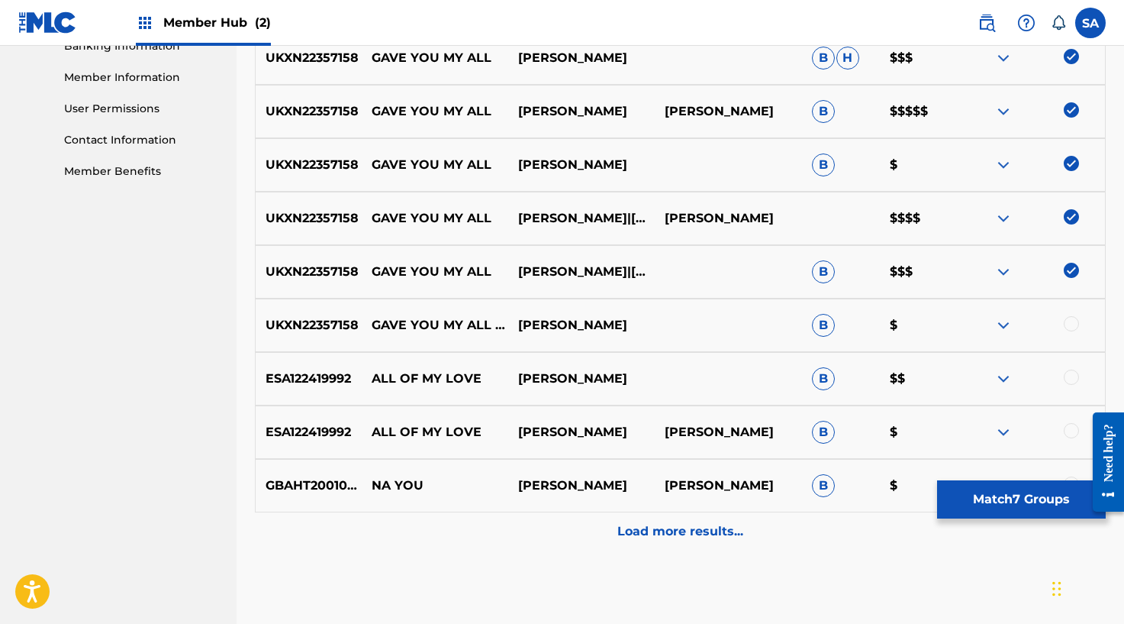
scroll to position [677, 0]
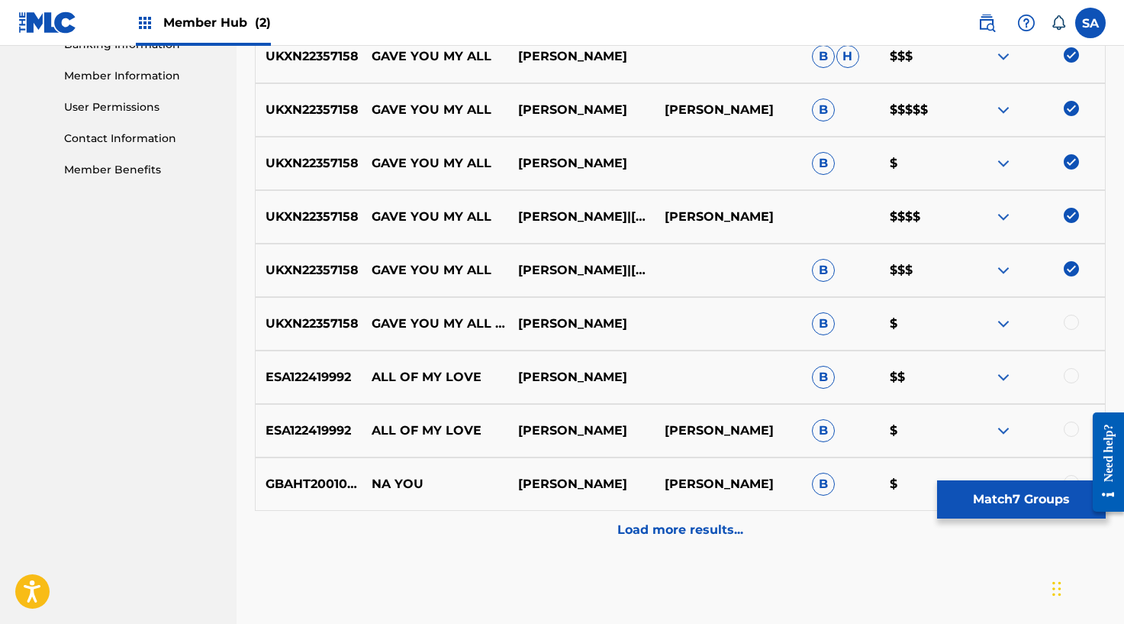
click at [1074, 324] on div at bounding box center [1071, 321] width 15 height 15
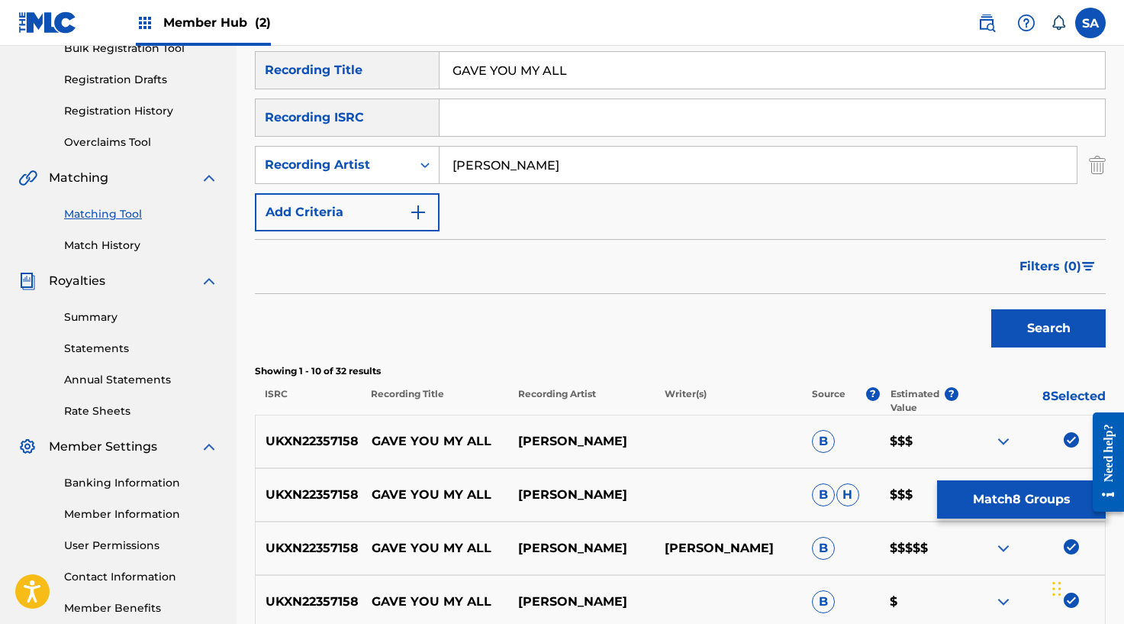
scroll to position [0, 0]
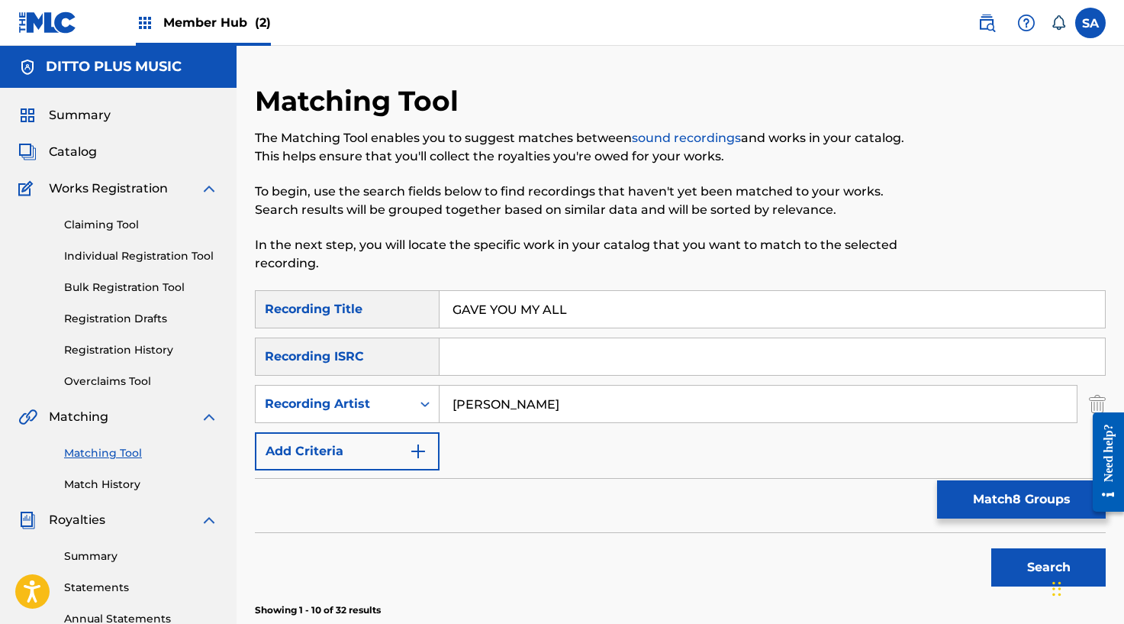
click at [492, 360] on input "Search Form" at bounding box center [773, 356] width 666 height 37
paste input "UKXN22357158"
type input "UKXN22357158"
click at [478, 396] on input "[PERSON_NAME]" at bounding box center [758, 403] width 637 height 37
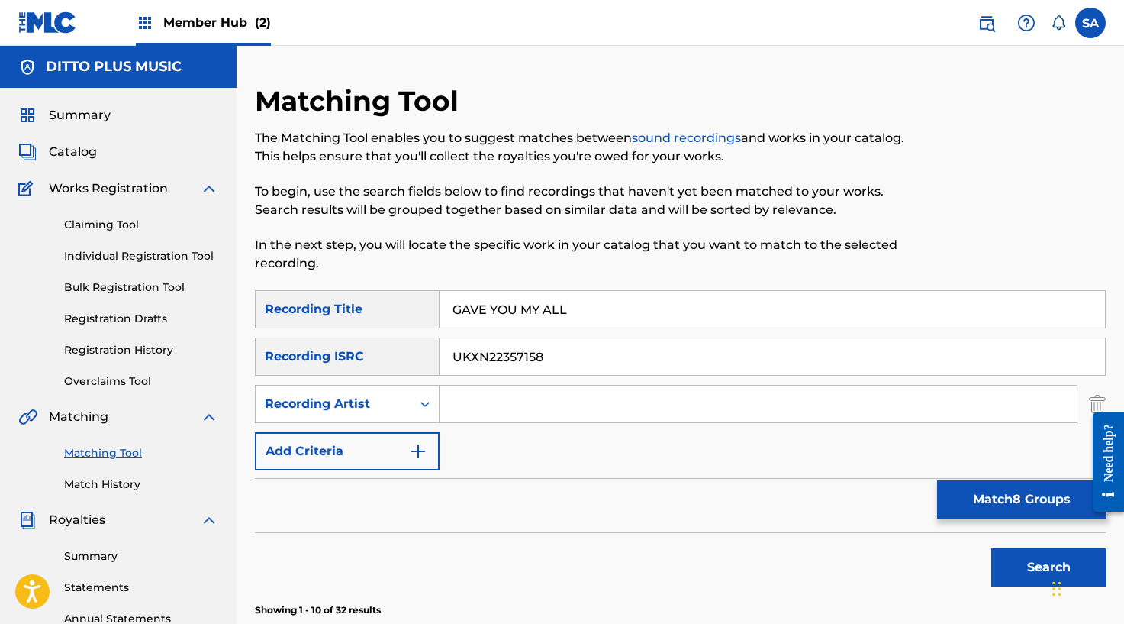
drag, startPoint x: 498, startPoint y: 337, endPoint x: 504, endPoint y: 321, distance: 16.9
click at [498, 338] on input "UKXN22357158" at bounding box center [773, 356] width 666 height 37
click at [504, 321] on input "GAVE YOU MY ALL" at bounding box center [773, 309] width 666 height 37
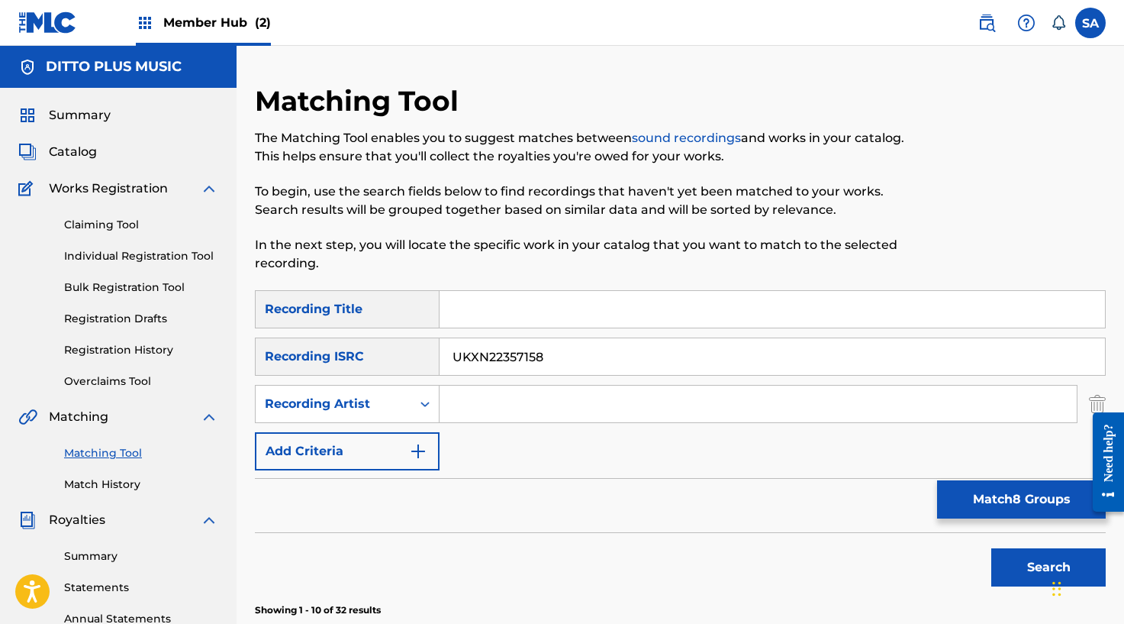
click at [991, 548] on button "Search" at bounding box center [1048, 567] width 114 height 38
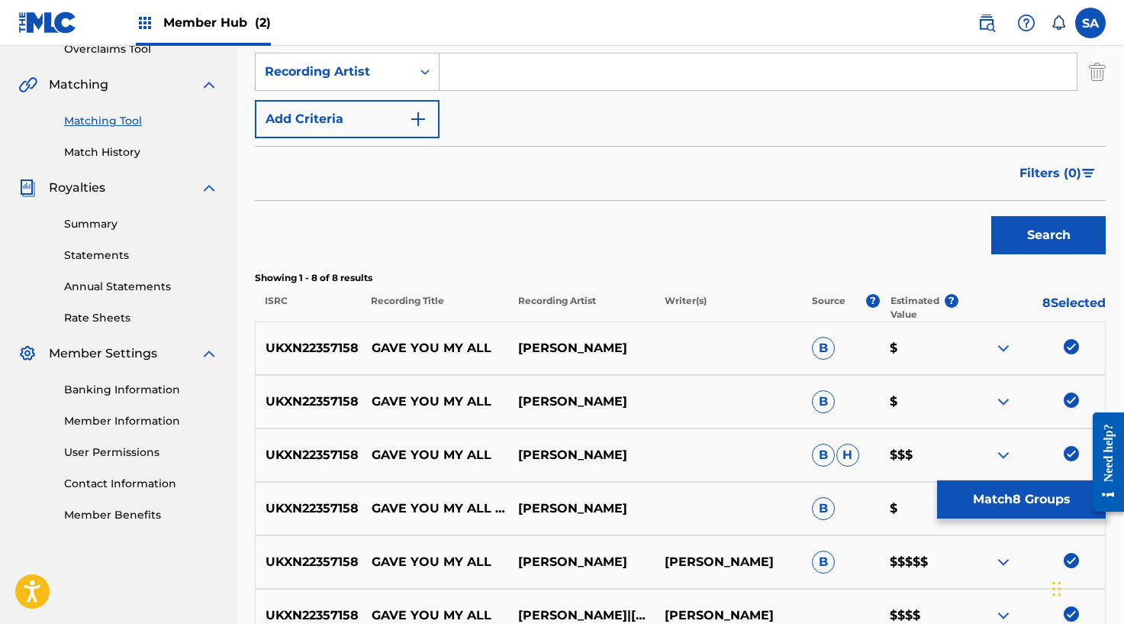
scroll to position [607, 0]
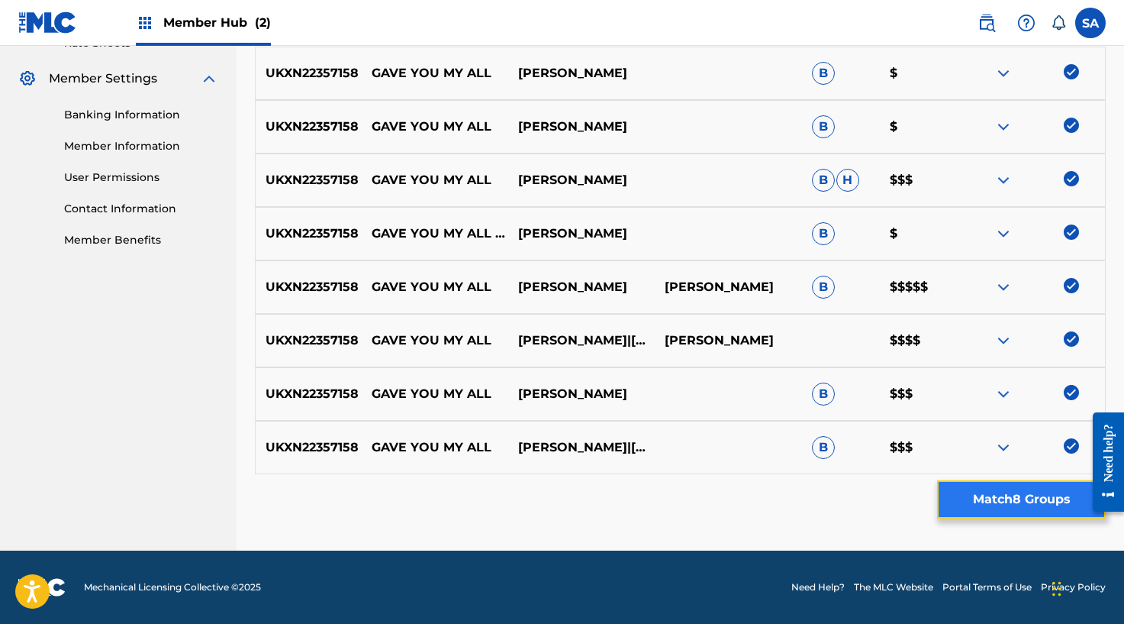
click at [991, 498] on button "Match 8 Groups" at bounding box center [1021, 499] width 169 height 38
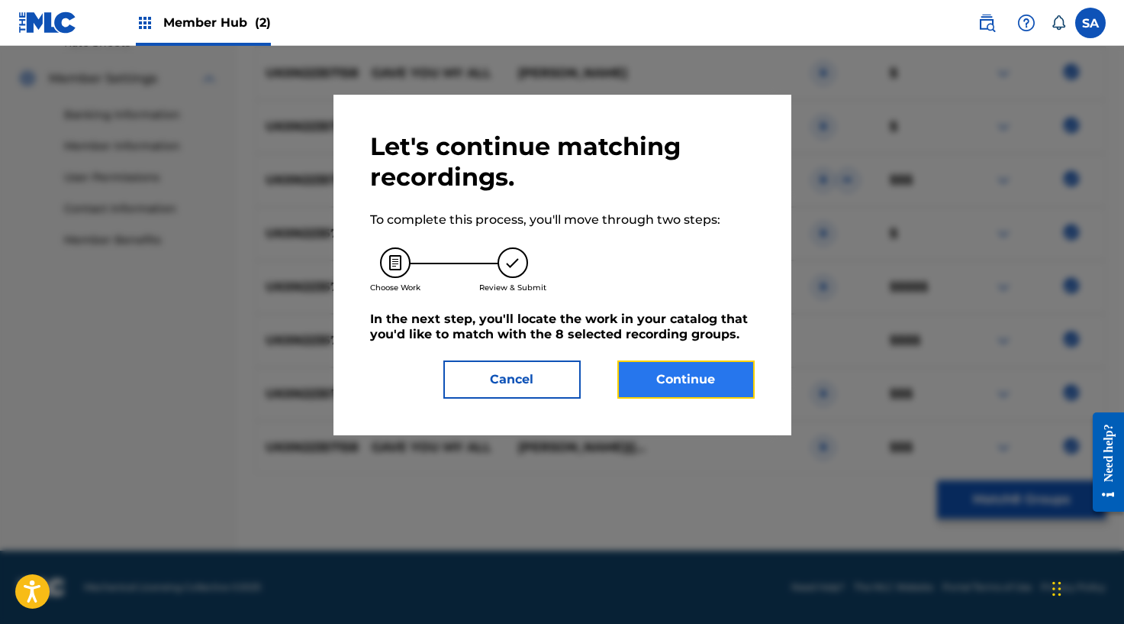
click at [714, 391] on button "Continue" at bounding box center [685, 379] width 137 height 38
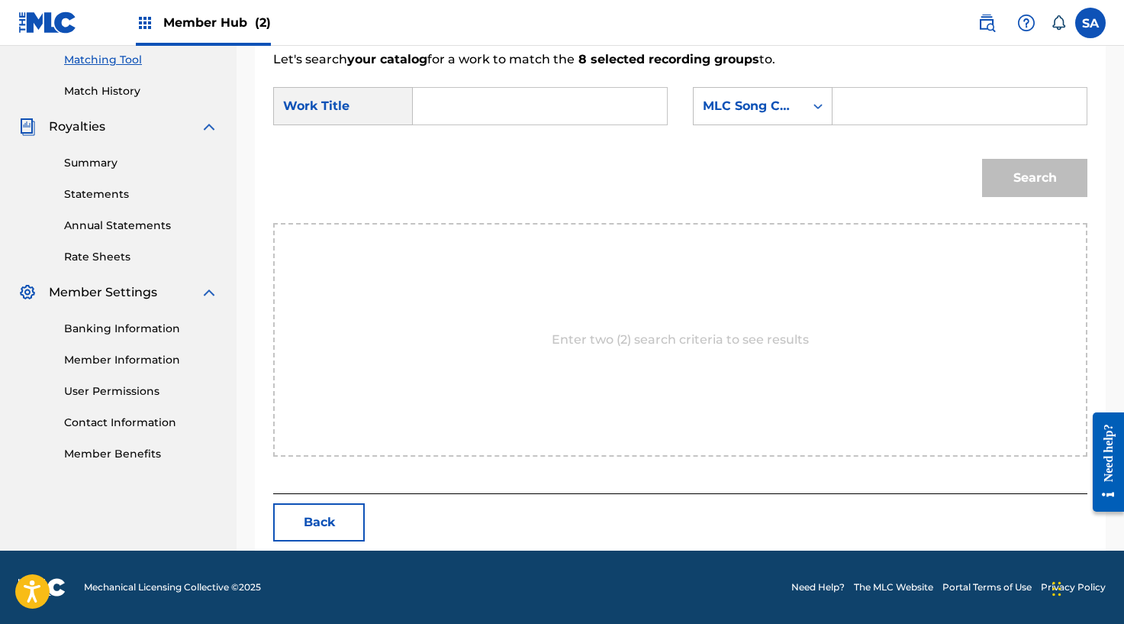
click at [469, 113] on input "Search Form" at bounding box center [540, 106] width 228 height 37
paste input "GAVE YOU MY ALL"
type input "GAVE YOU MY ALL"
click at [981, 101] on input "Search Form" at bounding box center [960, 106] width 228 height 37
paste input "GF1QFE"
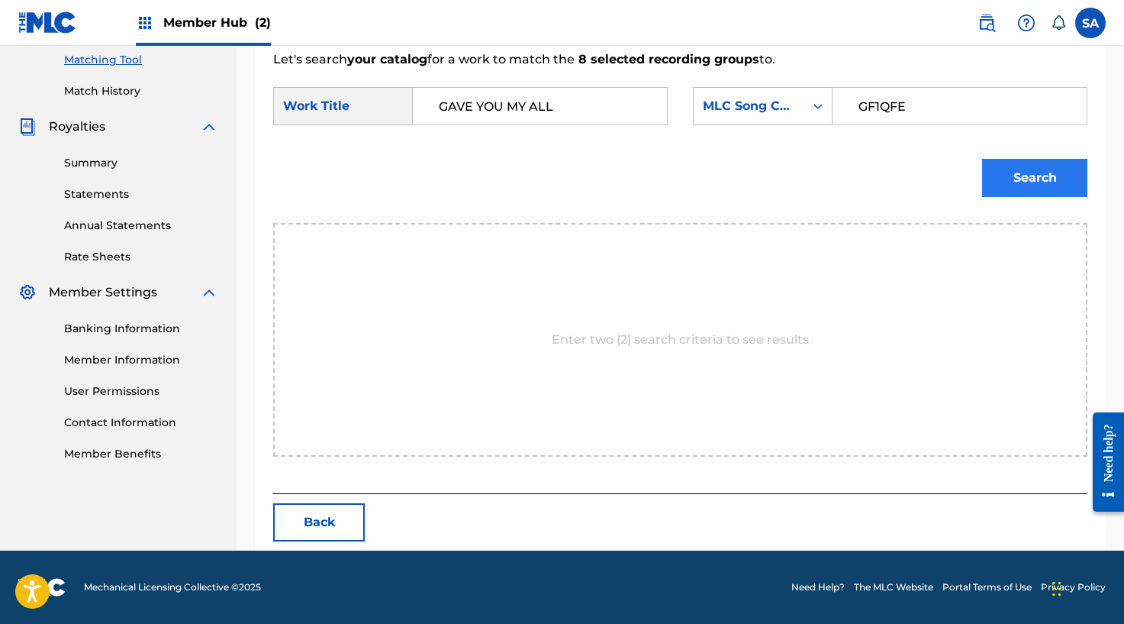
type input "GF1QFE"
click at [1015, 171] on button "Search" at bounding box center [1034, 178] width 105 height 38
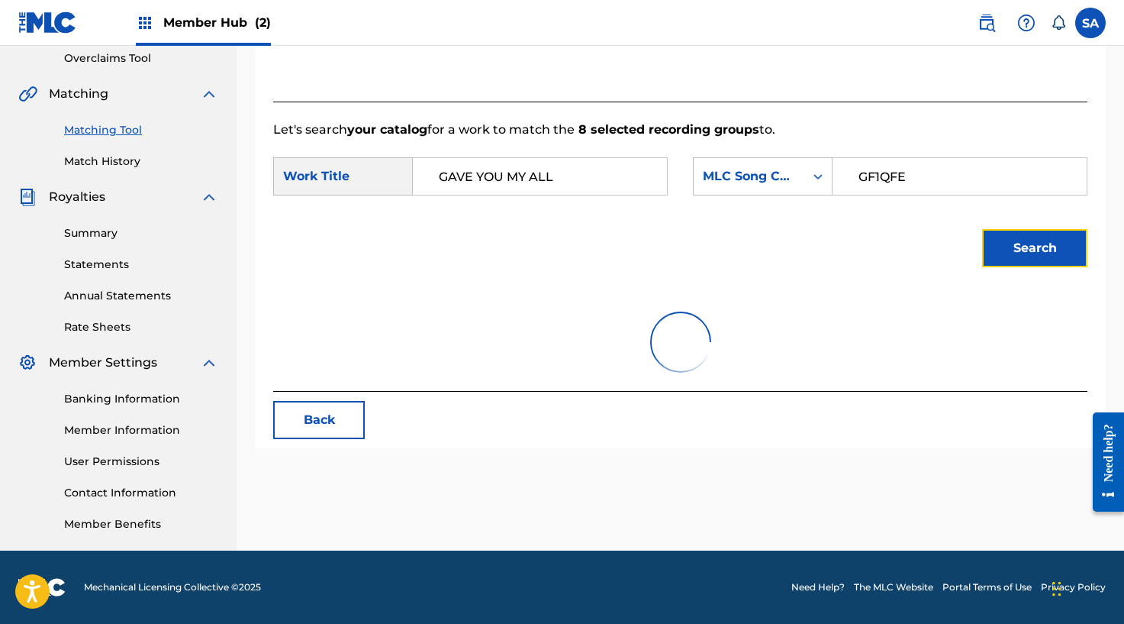
scroll to position [348, 0]
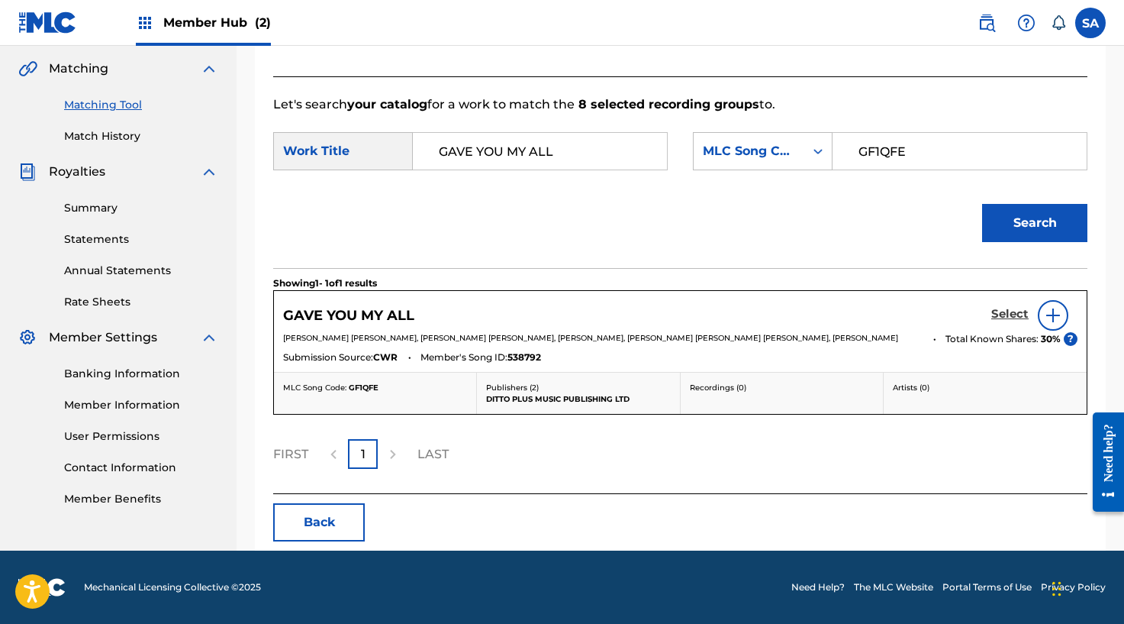
click at [993, 315] on h5 "Select" at bounding box center [1009, 314] width 37 height 15
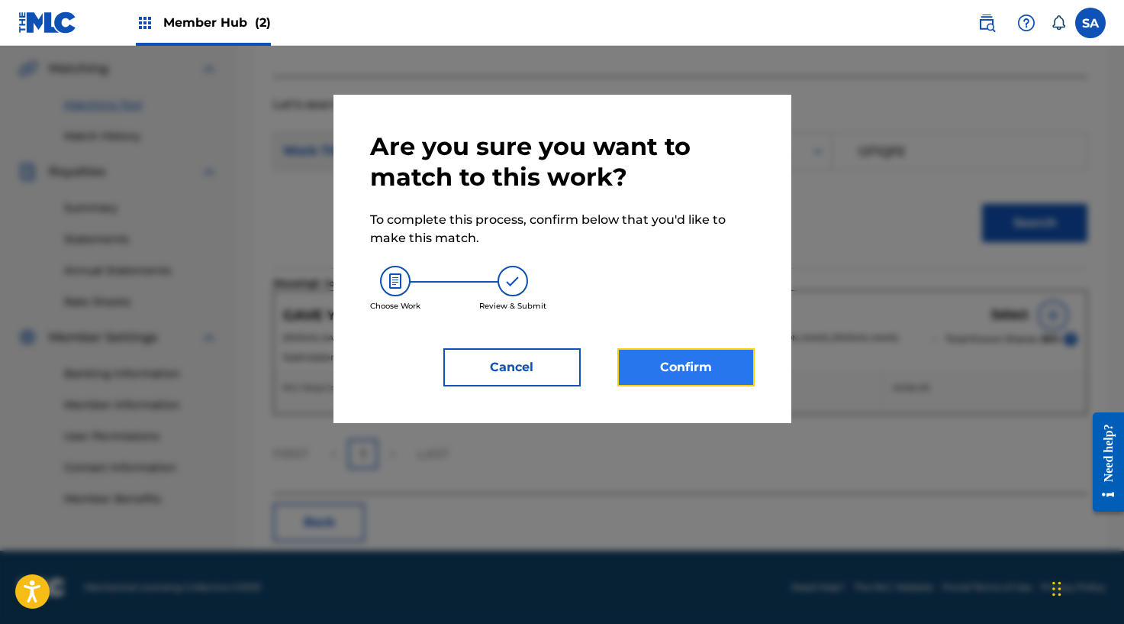
click at [694, 350] on button "Confirm" at bounding box center [685, 367] width 137 height 38
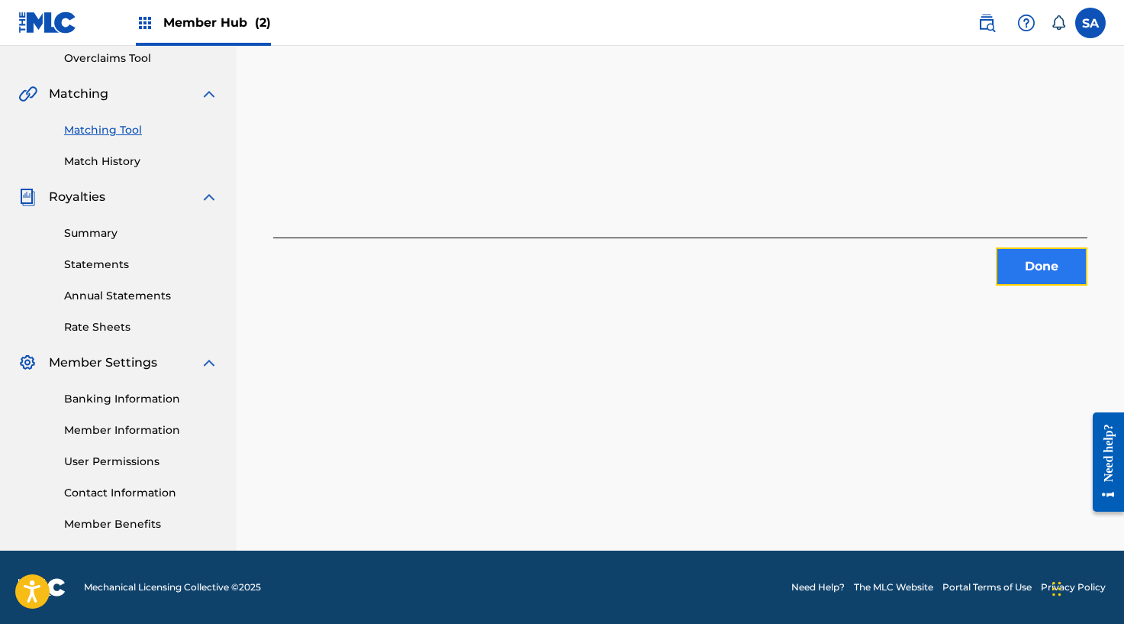
click at [1014, 274] on button "Done" at bounding box center [1042, 266] width 92 height 38
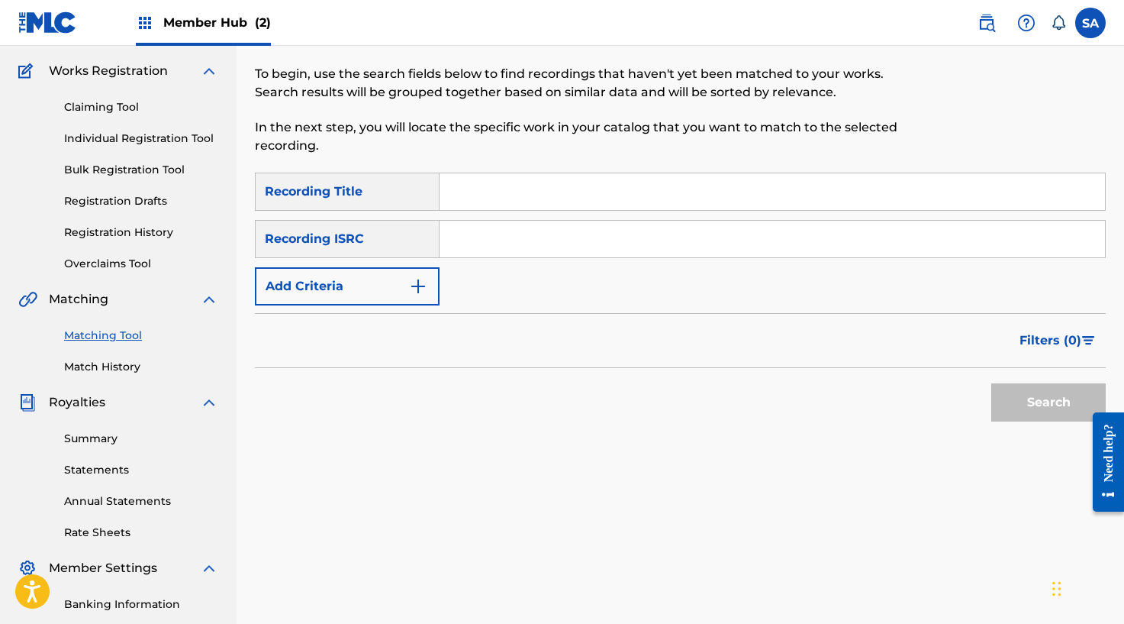
scroll to position [102, 0]
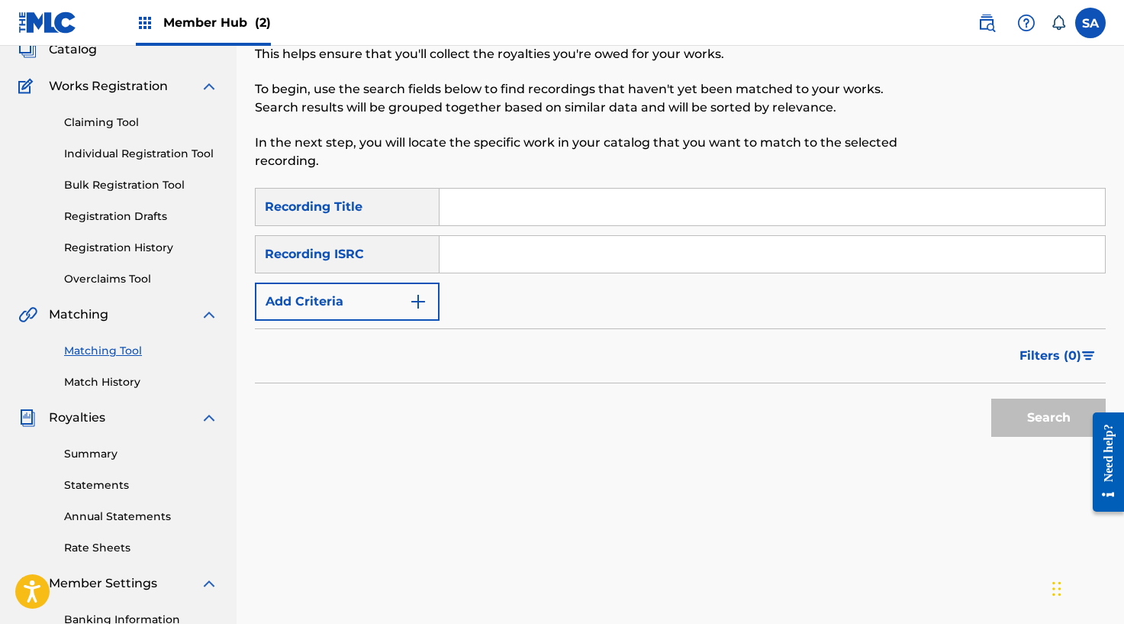
click at [496, 204] on input "Search Form" at bounding box center [773, 207] width 666 height 37
paste input "NO WAHALA"
type input "NO WAHALA"
click at [1026, 423] on button "Search" at bounding box center [1048, 417] width 114 height 38
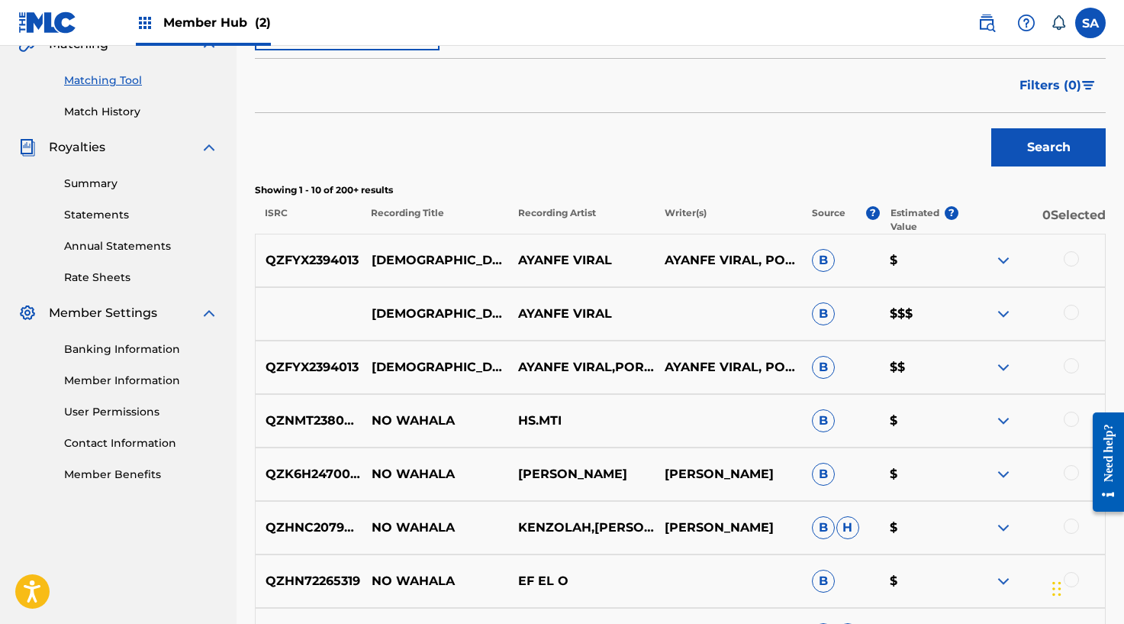
scroll to position [154, 0]
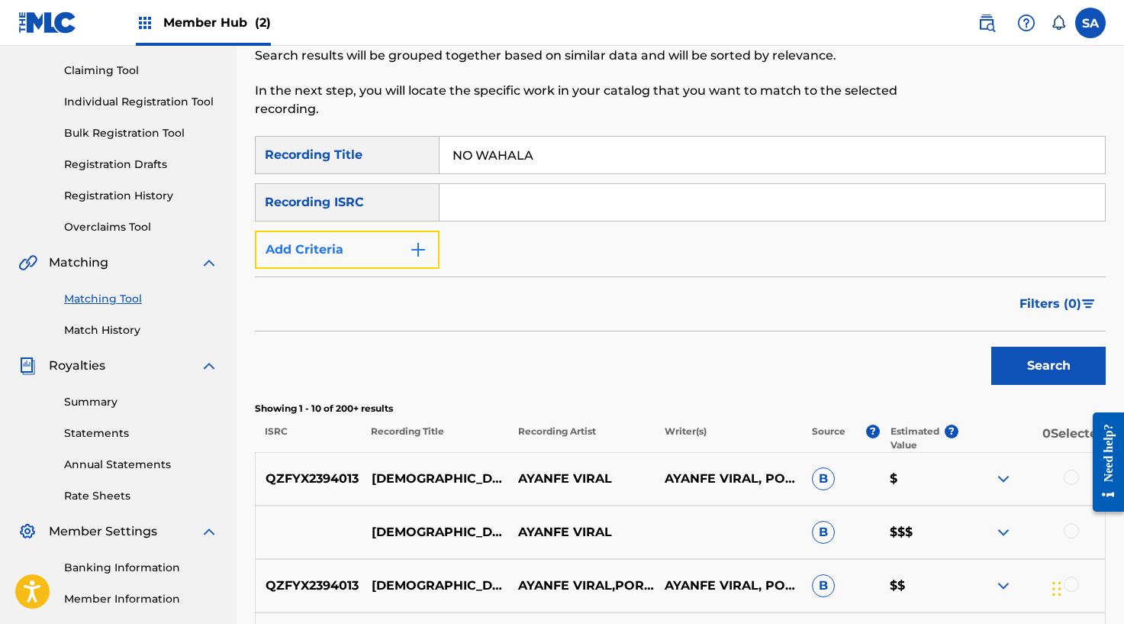
click at [412, 234] on button "Add Criteria" at bounding box center [347, 249] width 185 height 38
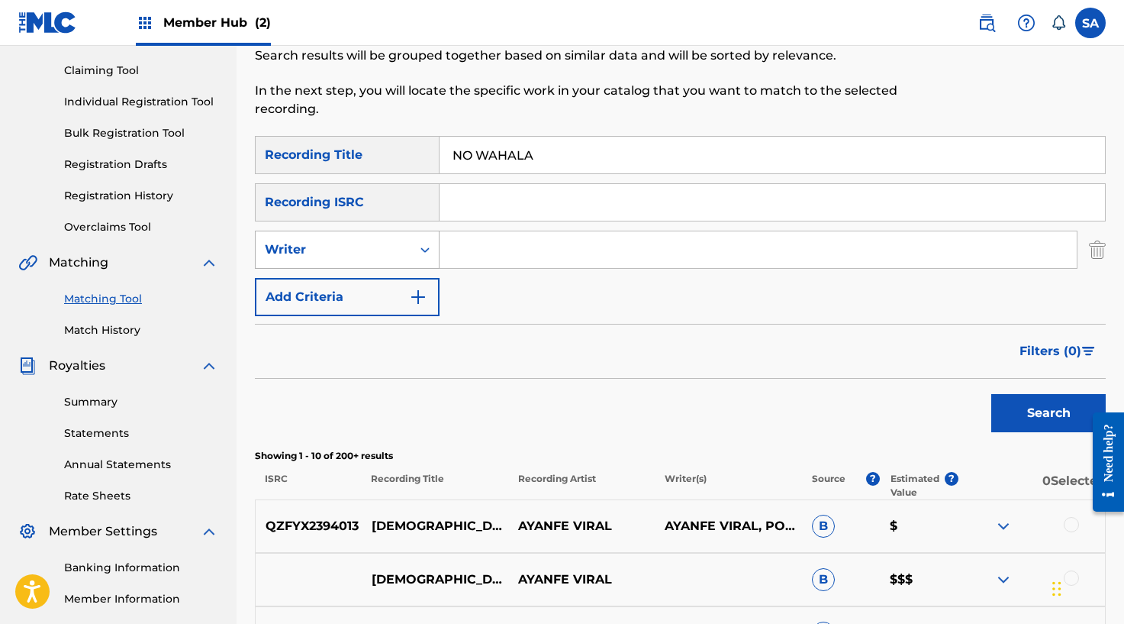
click at [401, 253] on div "Writer" at bounding box center [333, 249] width 137 height 18
drag, startPoint x: 383, startPoint y: 282, endPoint x: 414, endPoint y: 270, distance: 33.6
click at [383, 282] on div "Recording Artist" at bounding box center [347, 288] width 183 height 38
click at [450, 261] on input "Search Form" at bounding box center [758, 249] width 637 height 37
type input "potter"
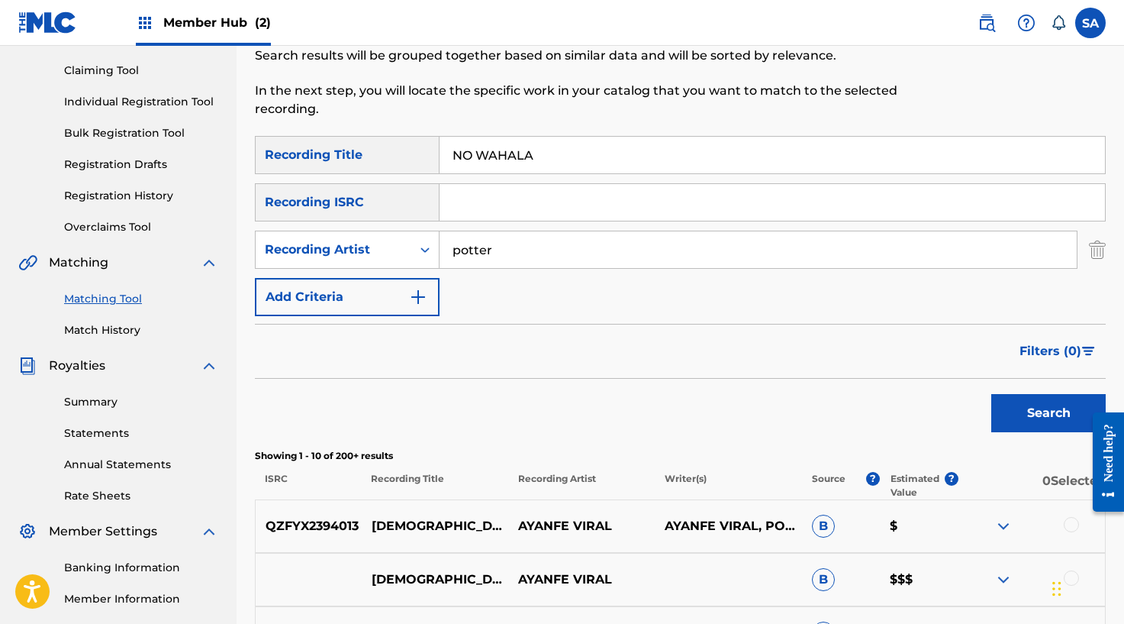
click at [991, 394] on button "Search" at bounding box center [1048, 413] width 114 height 38
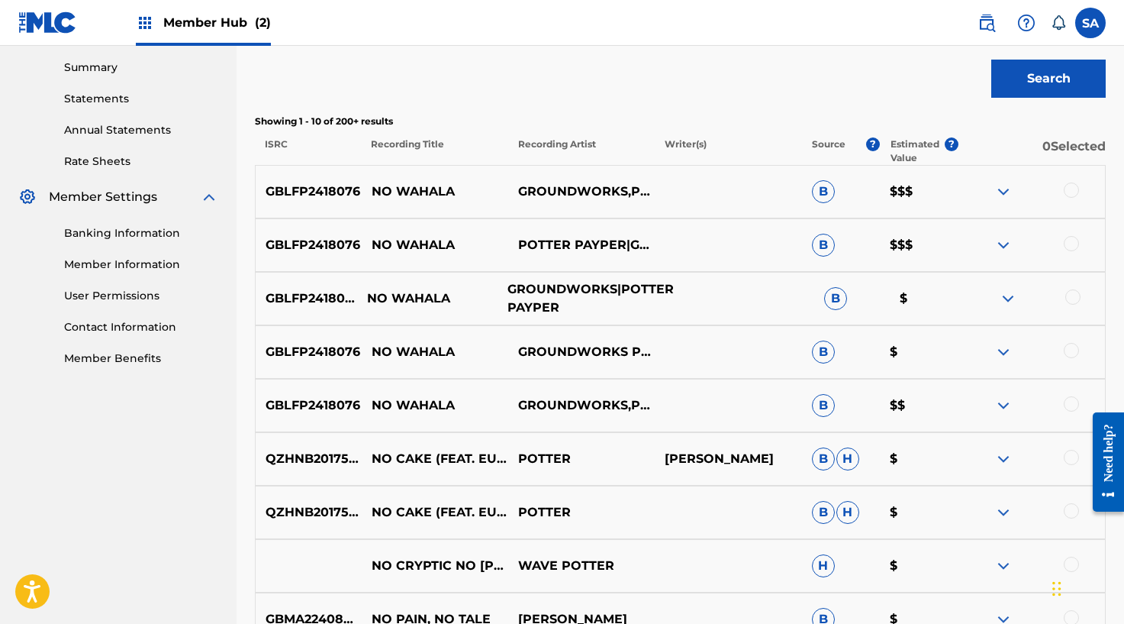
scroll to position [500, 0]
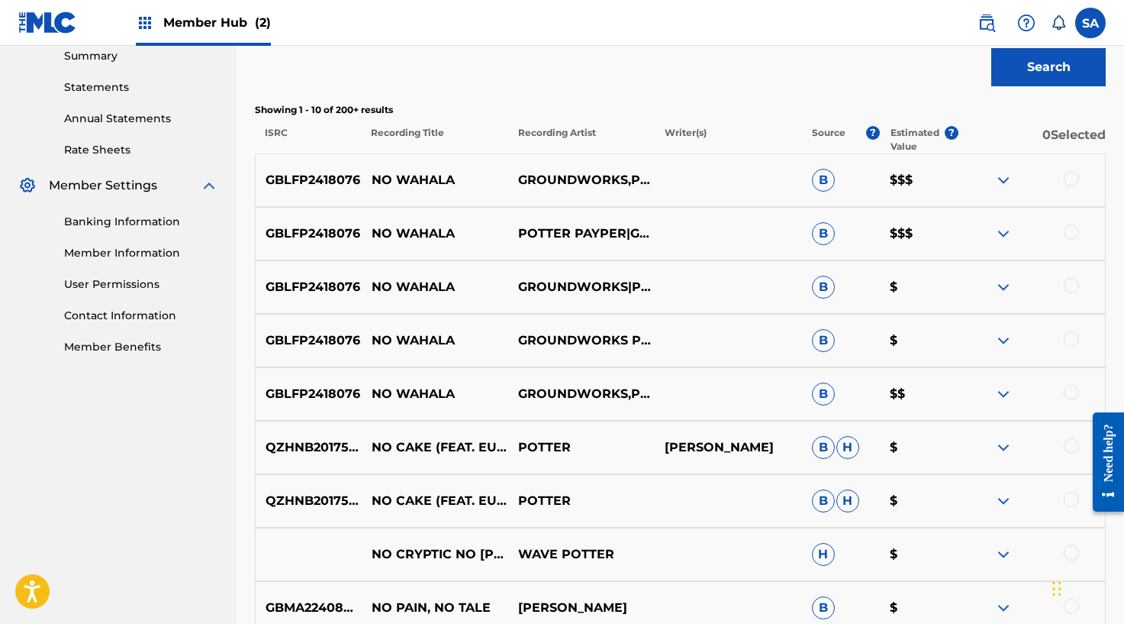
drag, startPoint x: 1071, startPoint y: 176, endPoint x: 1059, endPoint y: 180, distance: 12.8
click at [1070, 176] on div at bounding box center [1071, 178] width 15 height 15
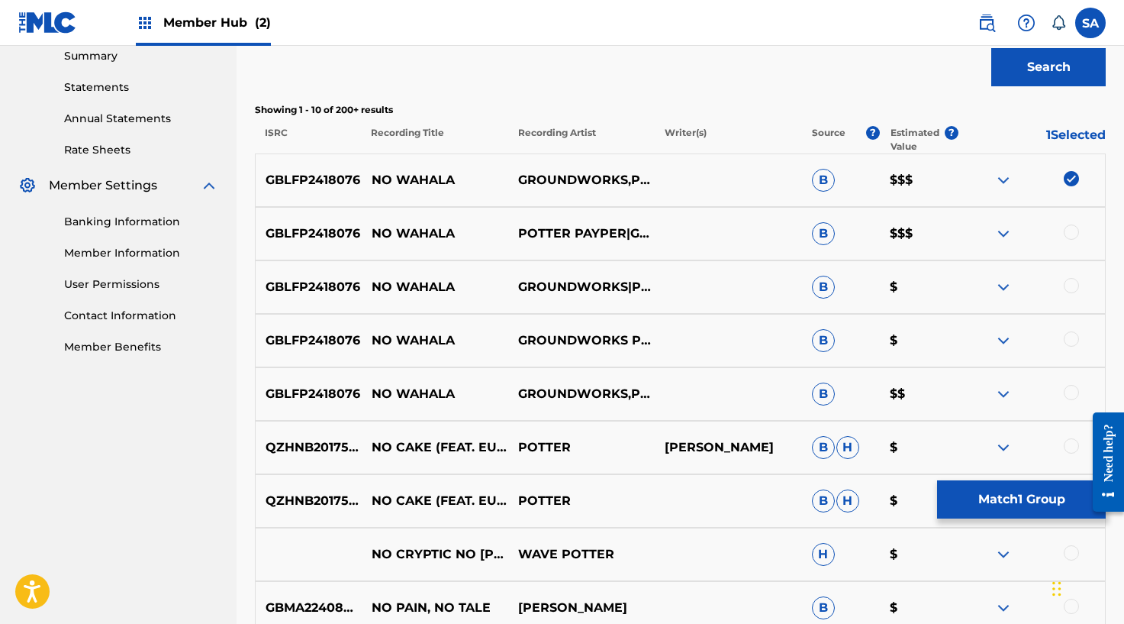
drag, startPoint x: 1075, startPoint y: 232, endPoint x: 836, endPoint y: 259, distance: 240.4
click at [1070, 234] on div at bounding box center [1071, 231] width 15 height 15
click at [1076, 282] on div at bounding box center [1071, 285] width 15 height 15
click at [1065, 339] on div at bounding box center [1071, 338] width 15 height 15
click at [1069, 389] on div at bounding box center [1071, 392] width 15 height 15
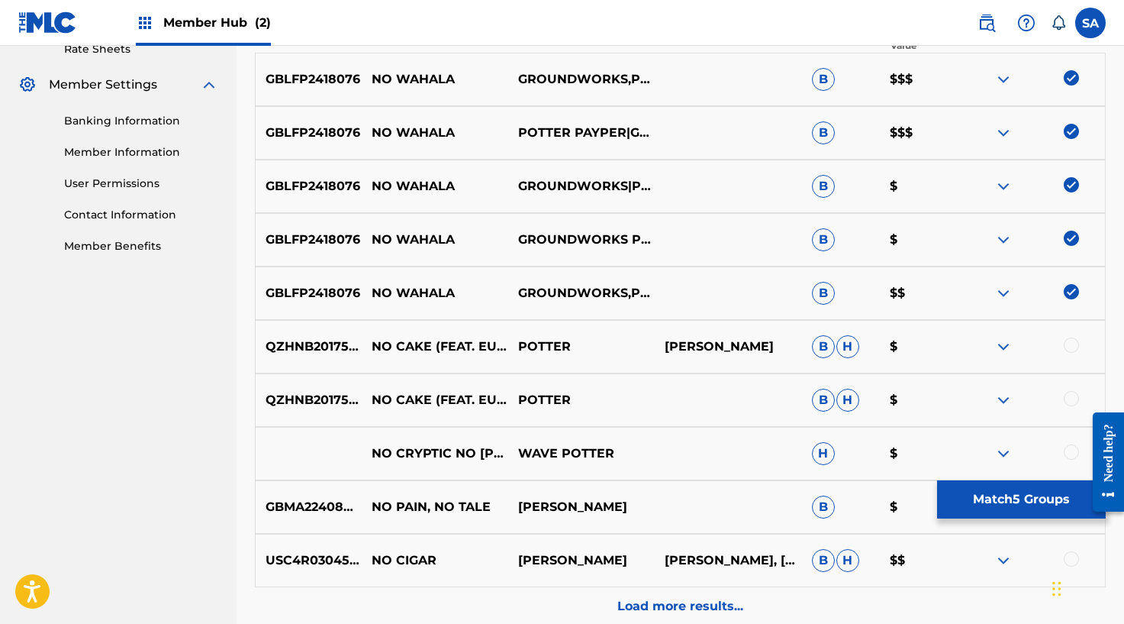
scroll to position [609, 0]
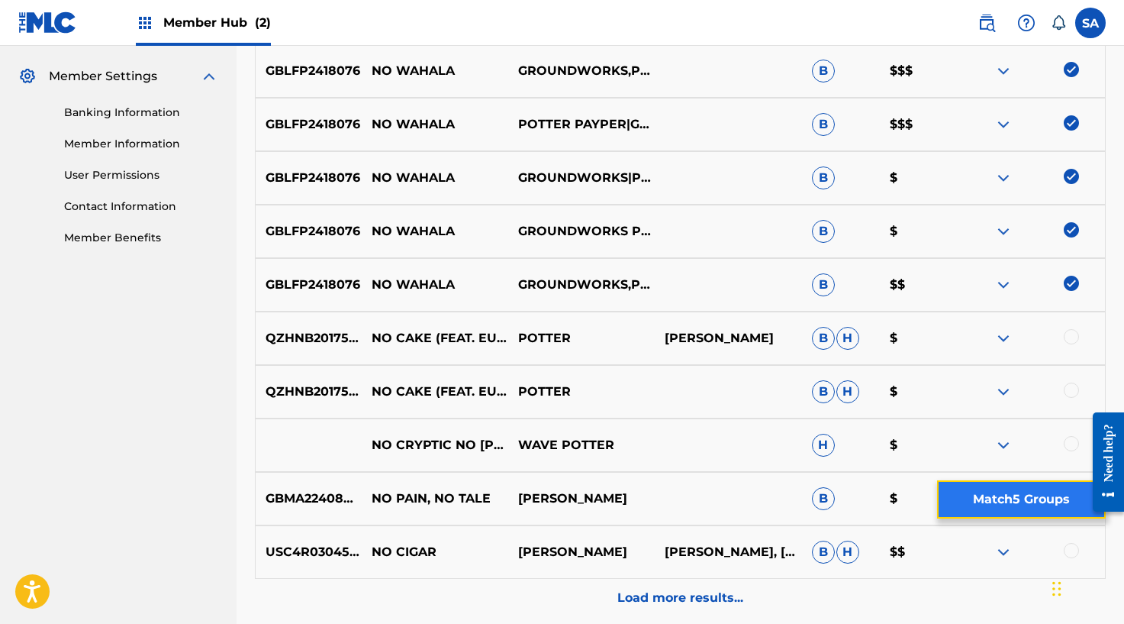
click at [1036, 510] on button "Match 5 Groups" at bounding box center [1021, 499] width 169 height 38
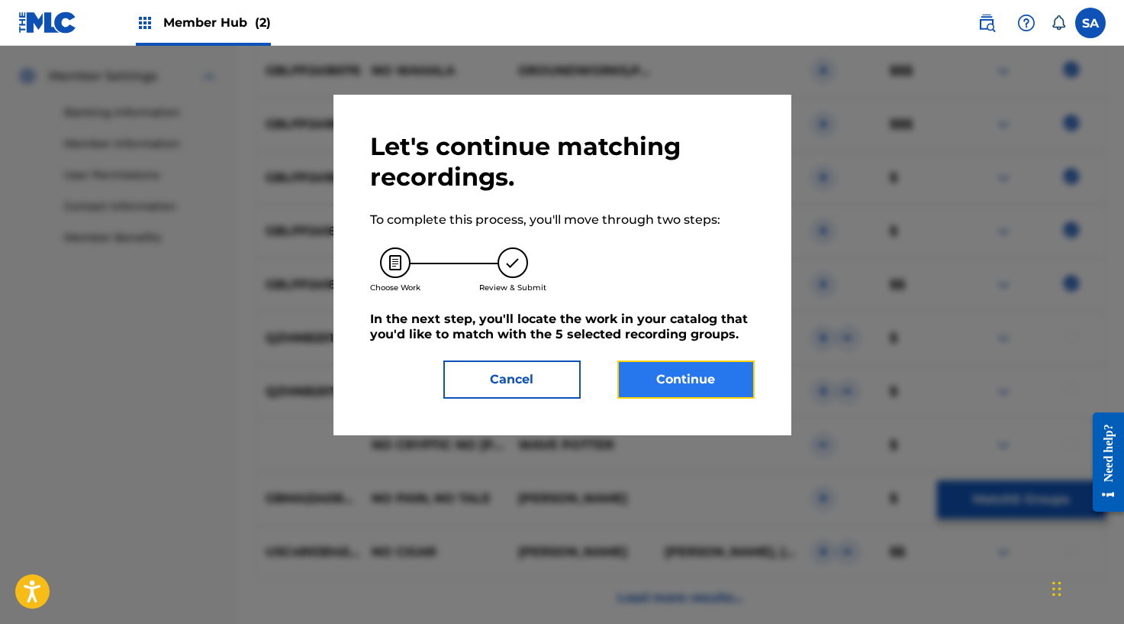
click at [717, 385] on button "Continue" at bounding box center [685, 379] width 137 height 38
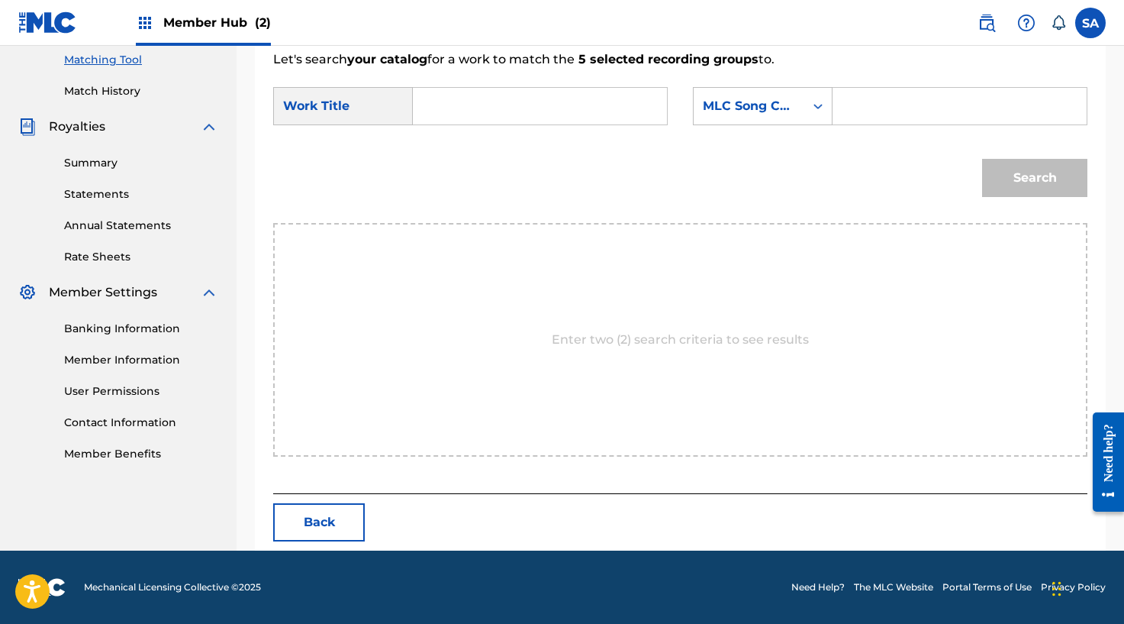
scroll to position [393, 0]
click at [427, 99] on input "Search Form" at bounding box center [540, 106] width 228 height 37
paste input "NO WAHALA"
type input "NO WAHALA"
click at [862, 110] on input "Search Form" at bounding box center [960, 106] width 228 height 37
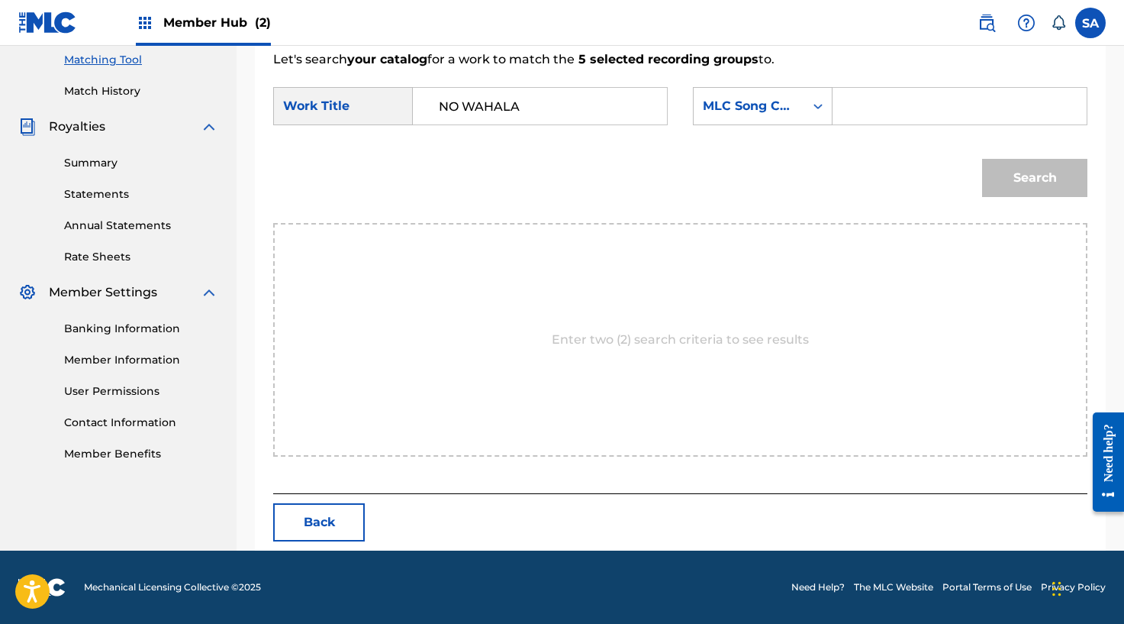
paste input "N96MDH"
type input "N96MDH"
click at [1004, 163] on button "Search" at bounding box center [1034, 178] width 105 height 38
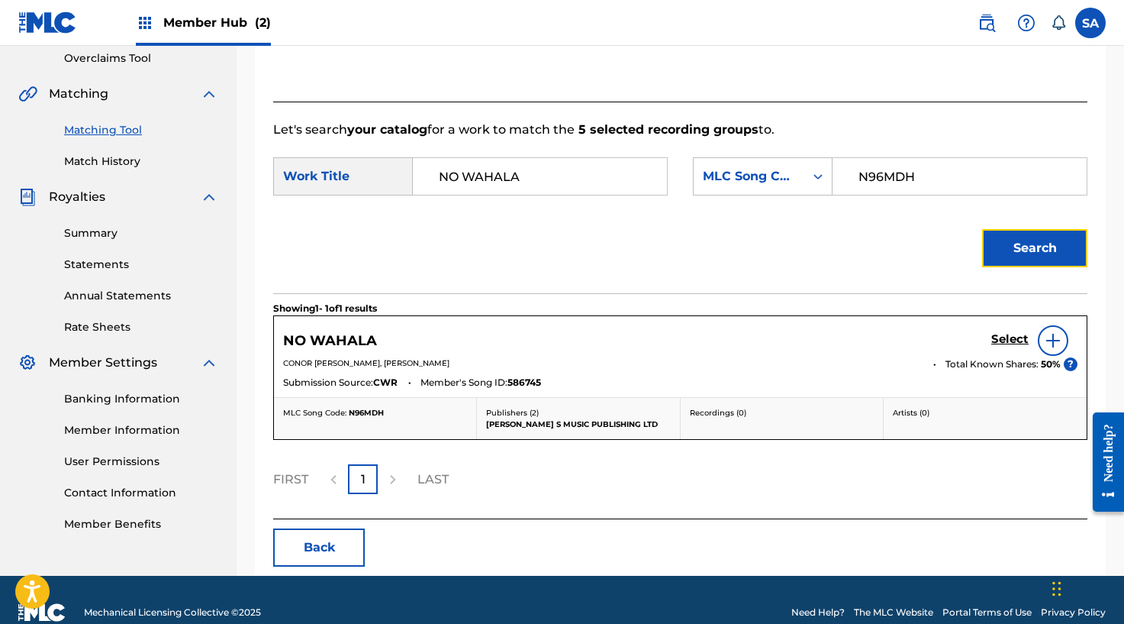
scroll to position [348, 0]
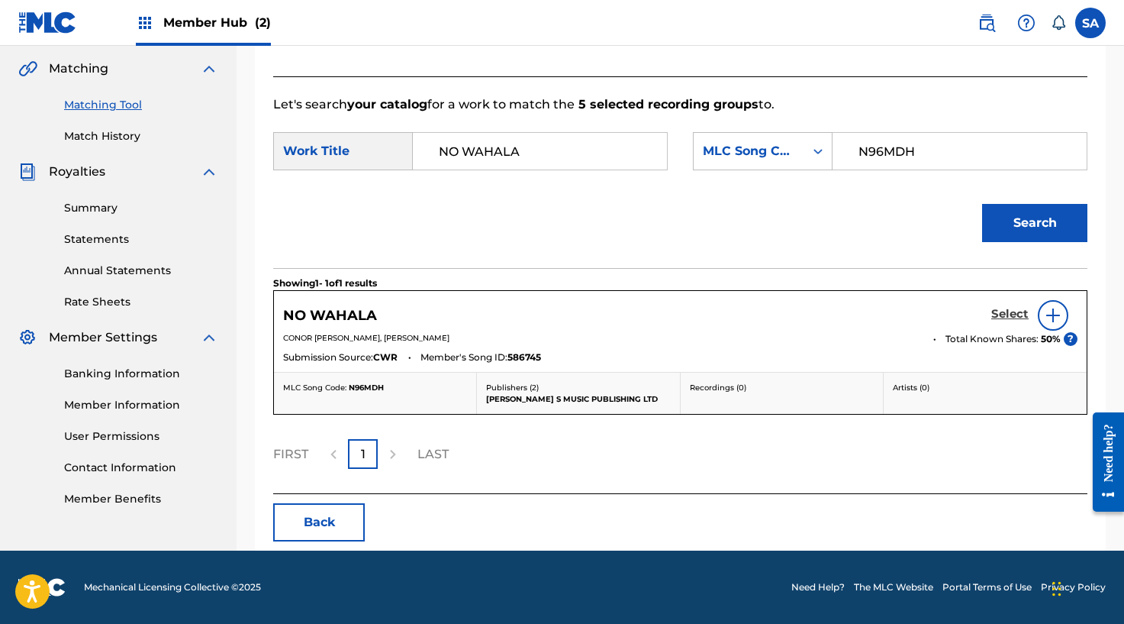
click at [1021, 310] on h5 "Select" at bounding box center [1009, 314] width 37 height 15
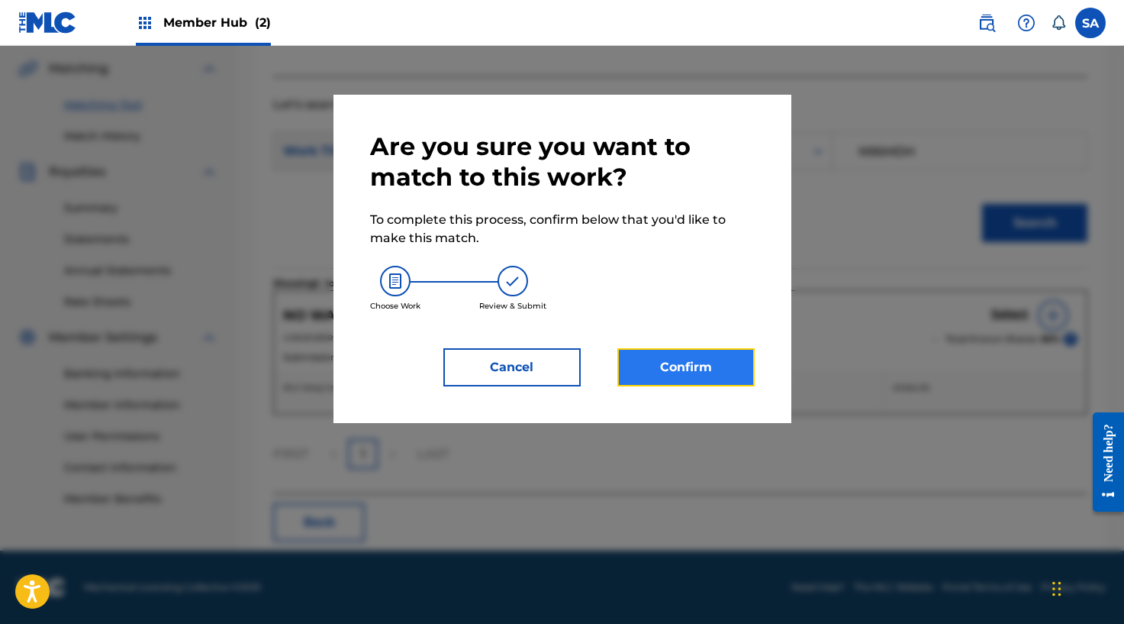
click at [691, 363] on button "Confirm" at bounding box center [685, 367] width 137 height 38
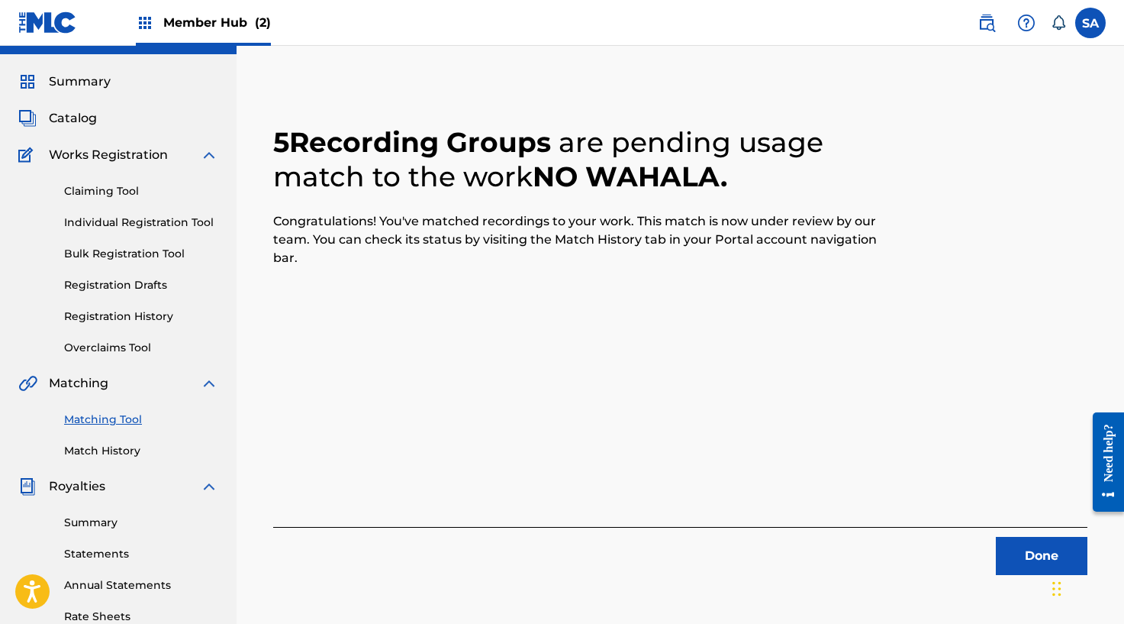
scroll to position [0, 0]
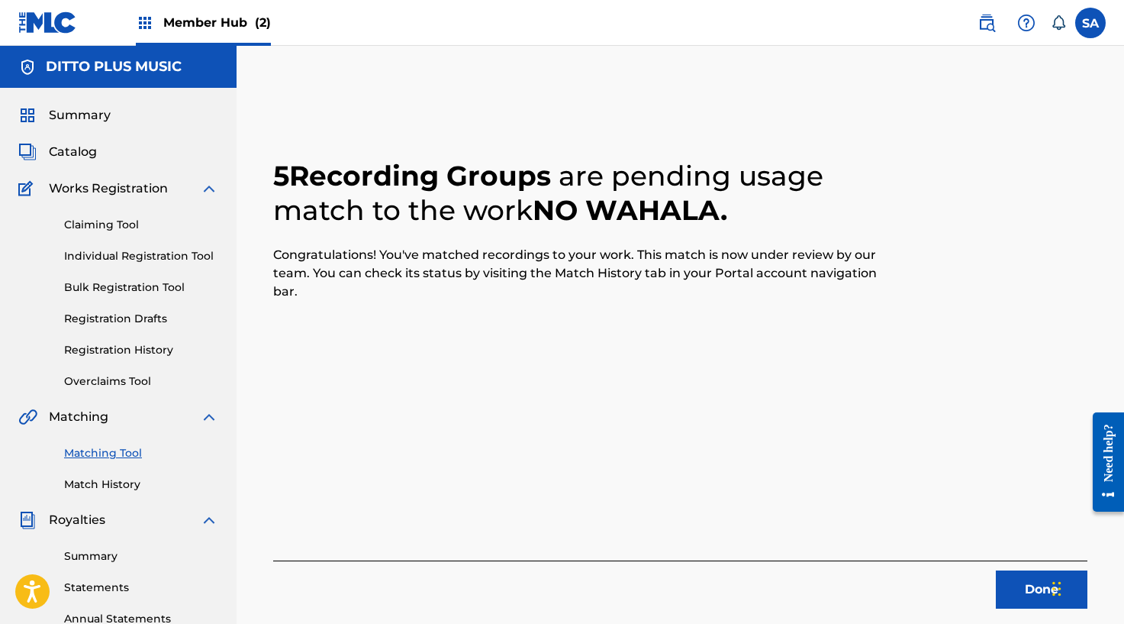
click at [991, 581] on div "Done" at bounding box center [680, 584] width 814 height 48
click at [998, 580] on button "Done" at bounding box center [1042, 589] width 92 height 38
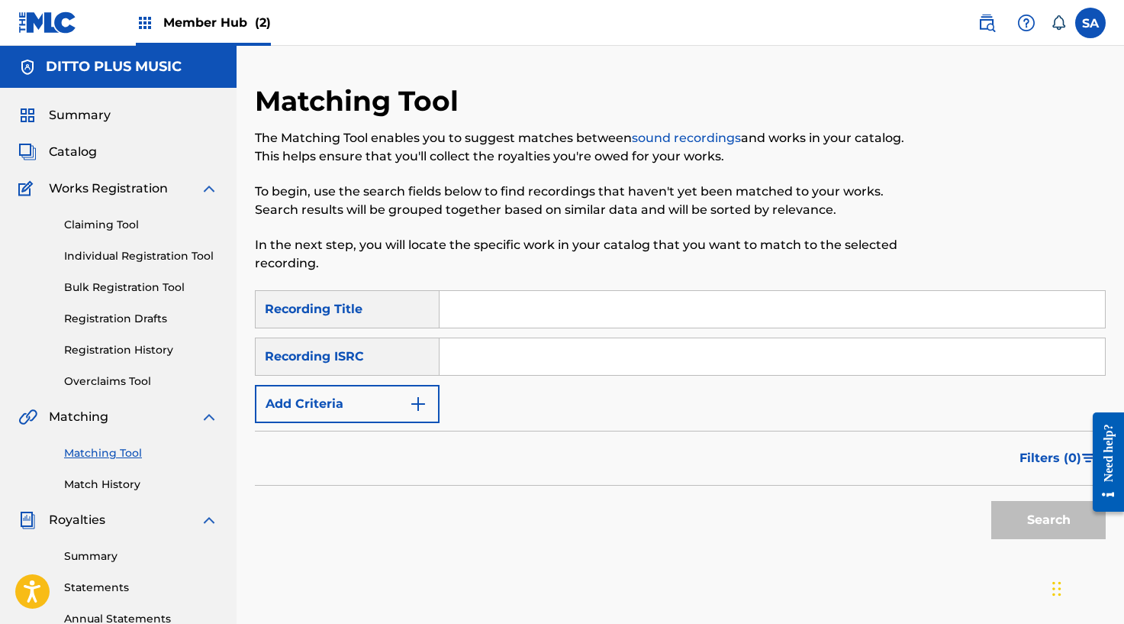
click at [544, 327] on div "Search Form" at bounding box center [773, 309] width 666 height 38
click at [543, 319] on input "Search Form" at bounding box center [773, 309] width 666 height 37
paste input "DIFFERENT"
type input "DIFFERENT"
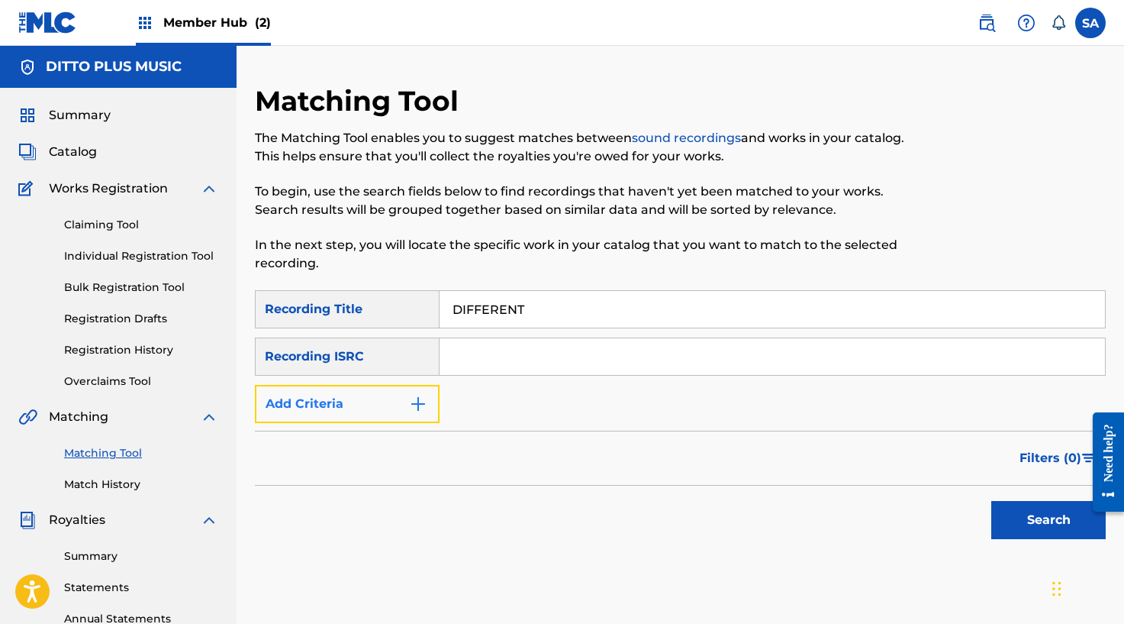
click at [411, 398] on img "Search Form" at bounding box center [418, 404] width 18 height 18
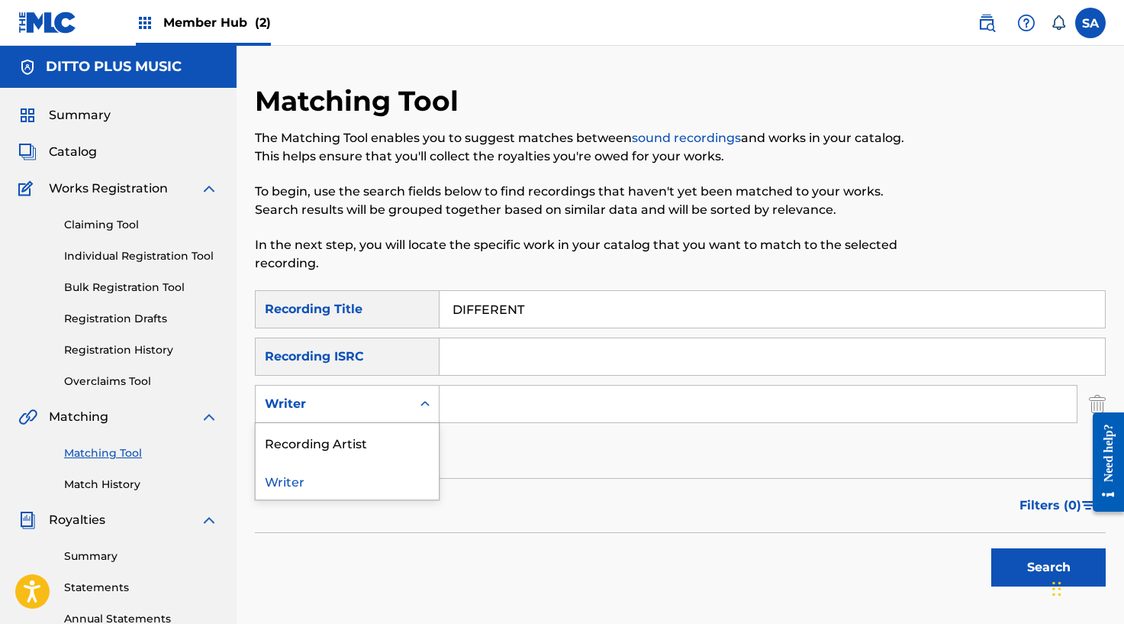
drag, startPoint x: 414, startPoint y: 400, endPoint x: 408, endPoint y: 419, distance: 20.0
click at [413, 400] on div "Search Form" at bounding box center [424, 403] width 27 height 27
click at [385, 436] on div "Recording Artist" at bounding box center [347, 442] width 183 height 38
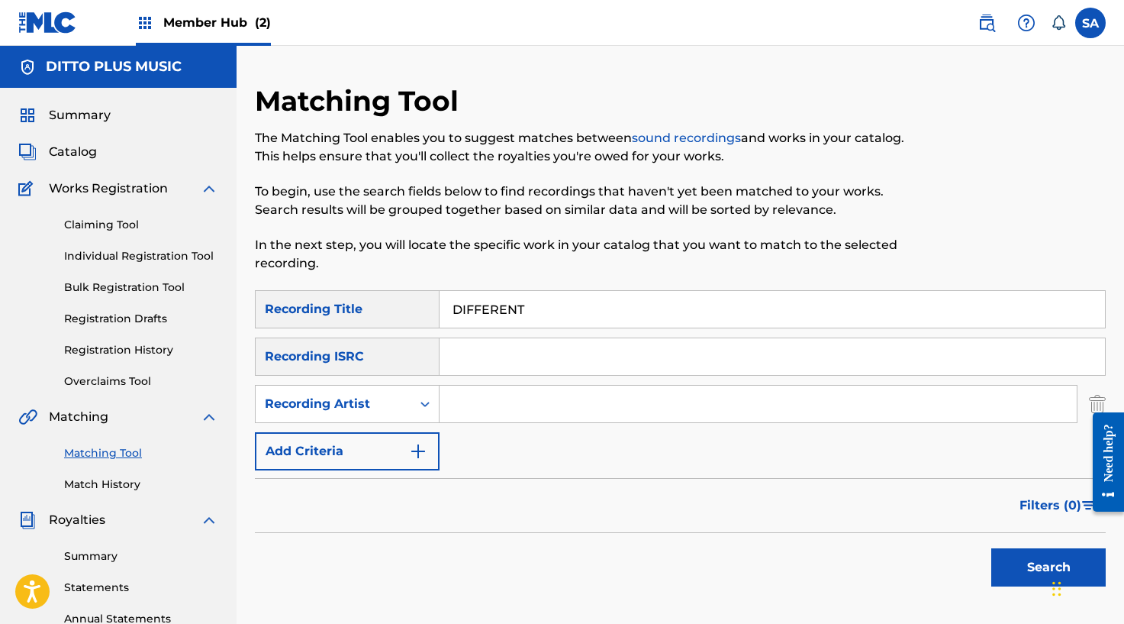
click at [462, 383] on div "SearchWithCriteria6affe1b1-bc56-4b5a-9f3c-a18997ca55cf Recording Title DIFFEREN…" at bounding box center [680, 380] width 851 height 180
click at [467, 395] on input "Search Form" at bounding box center [758, 403] width 637 height 37
paste input "JAYG"
type input "JAYG"
click at [996, 566] on button "Search" at bounding box center [1048, 567] width 114 height 38
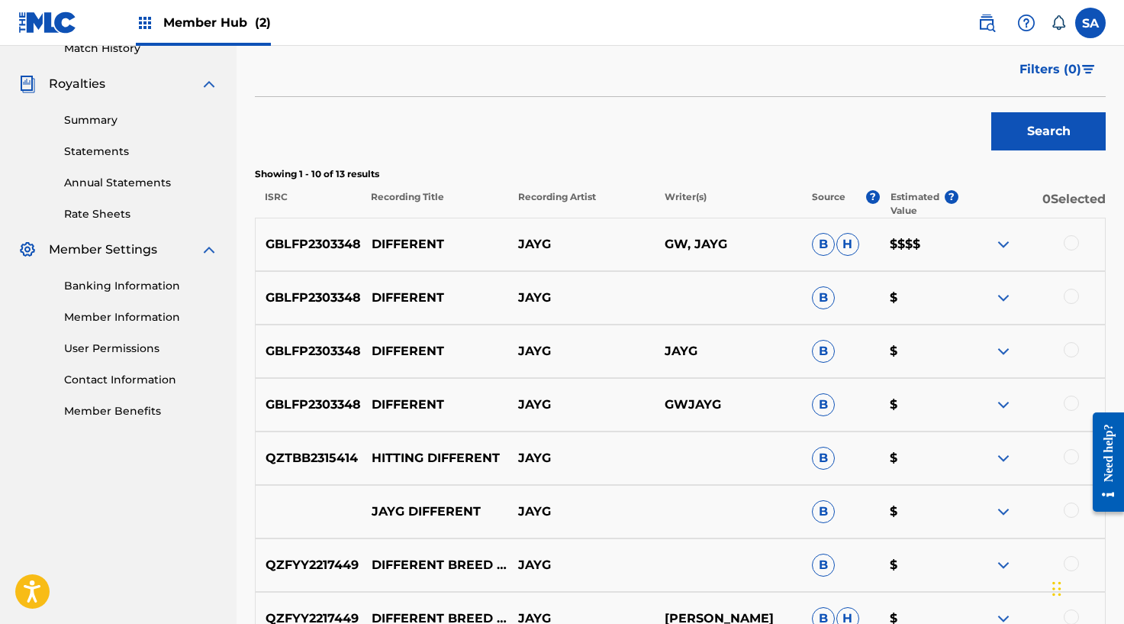
scroll to position [511, 0]
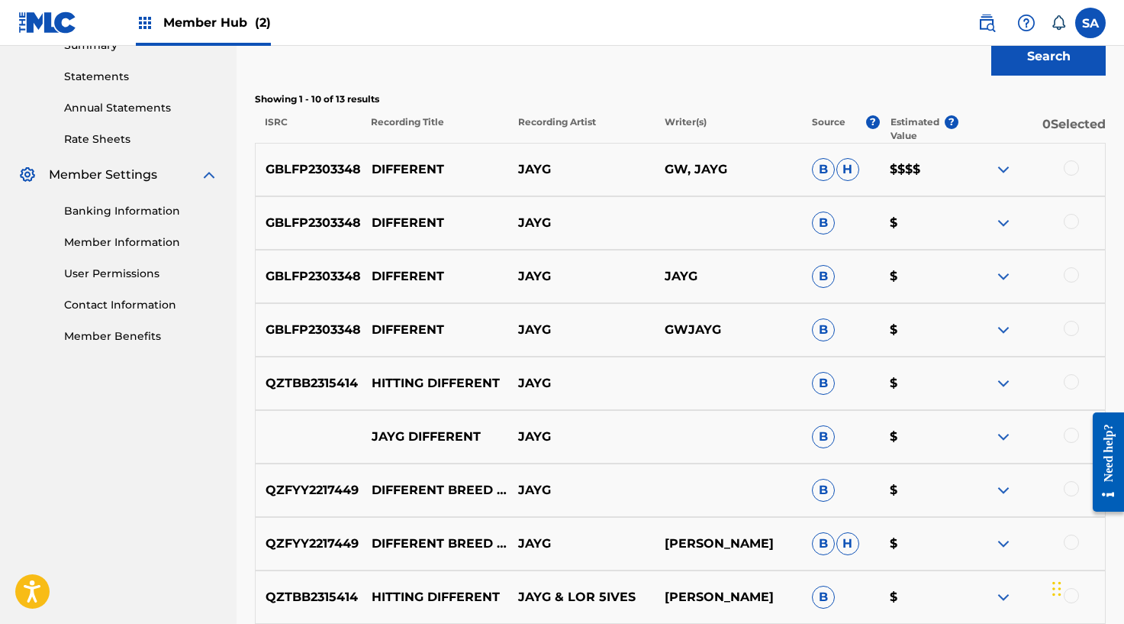
click at [1071, 167] on div at bounding box center [1071, 167] width 15 height 15
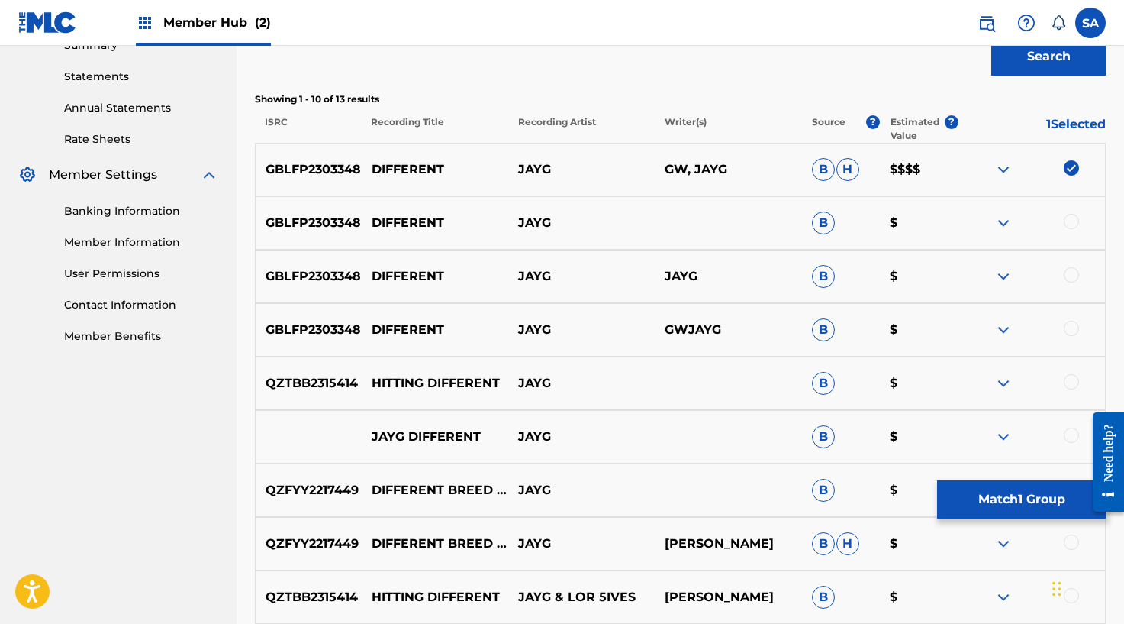
drag, startPoint x: 1069, startPoint y: 221, endPoint x: 1072, endPoint y: 236, distance: 14.8
click at [1069, 221] on div at bounding box center [1071, 221] width 15 height 15
click at [1078, 270] on div at bounding box center [1032, 276] width 147 height 18
click at [1076, 272] on div at bounding box center [1071, 274] width 15 height 15
click at [1068, 325] on div at bounding box center [1071, 328] width 15 height 15
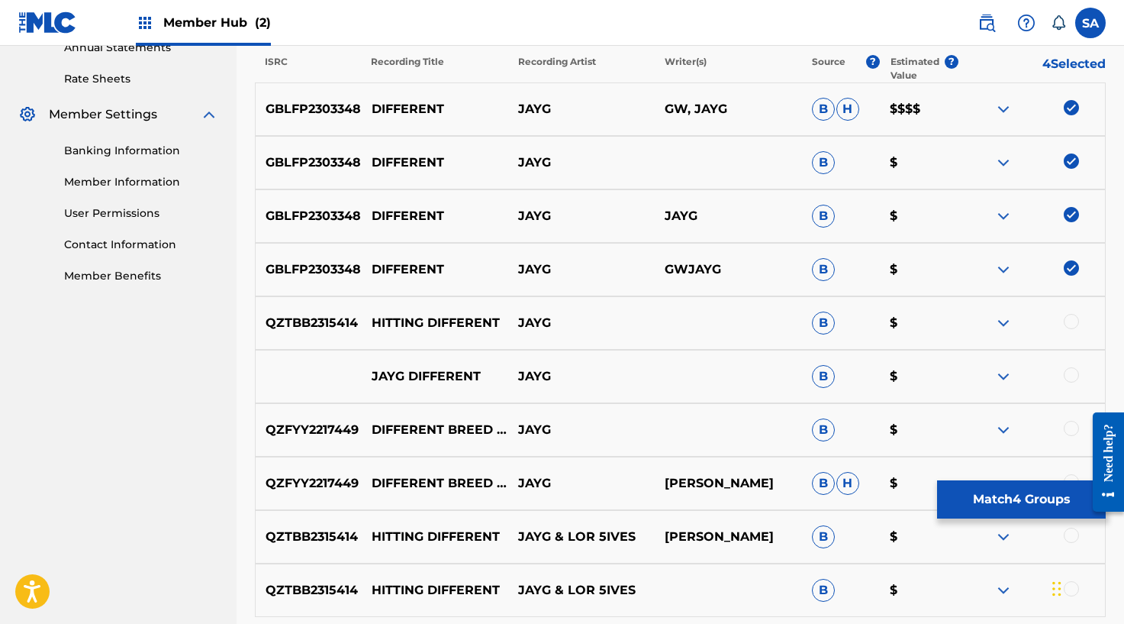
scroll to position [575, 0]
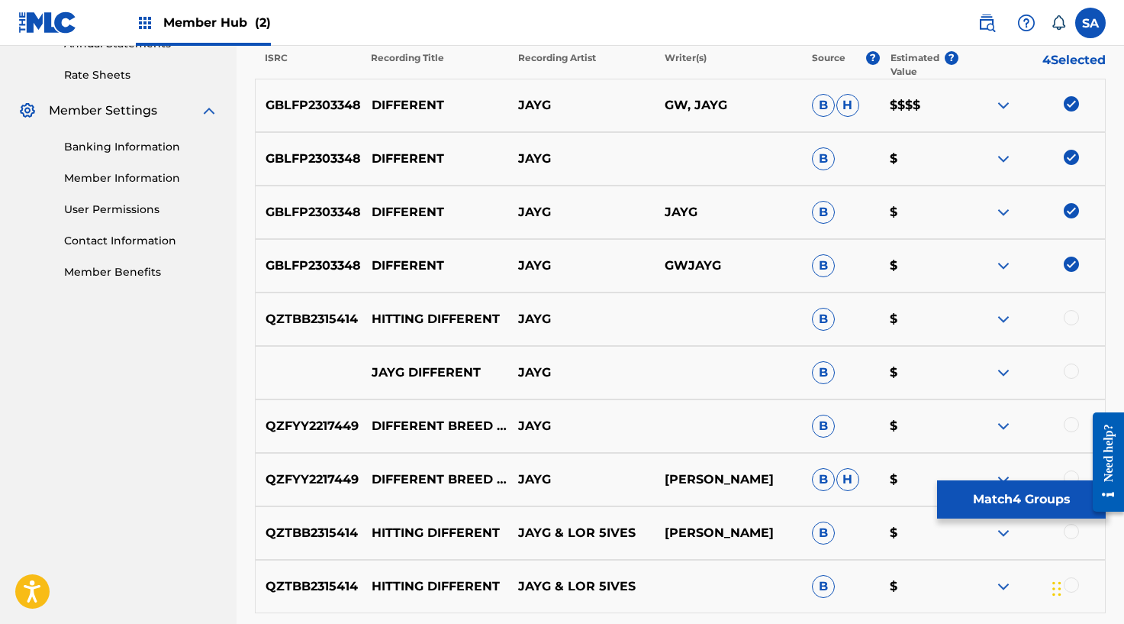
click at [1077, 369] on div at bounding box center [1071, 370] width 15 height 15
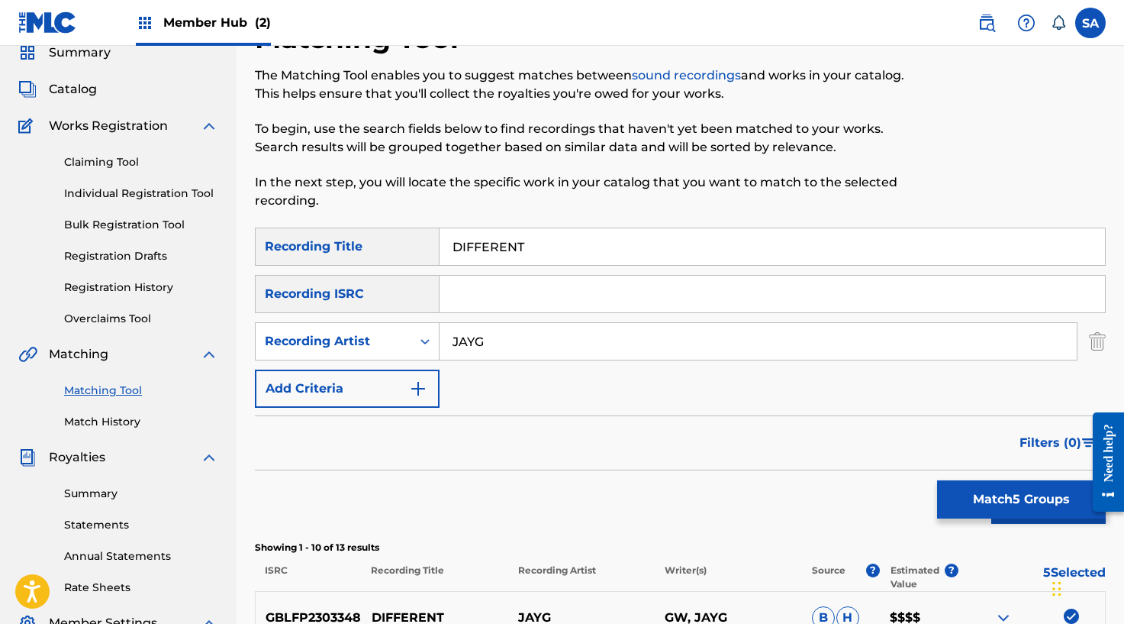
scroll to position [0, 0]
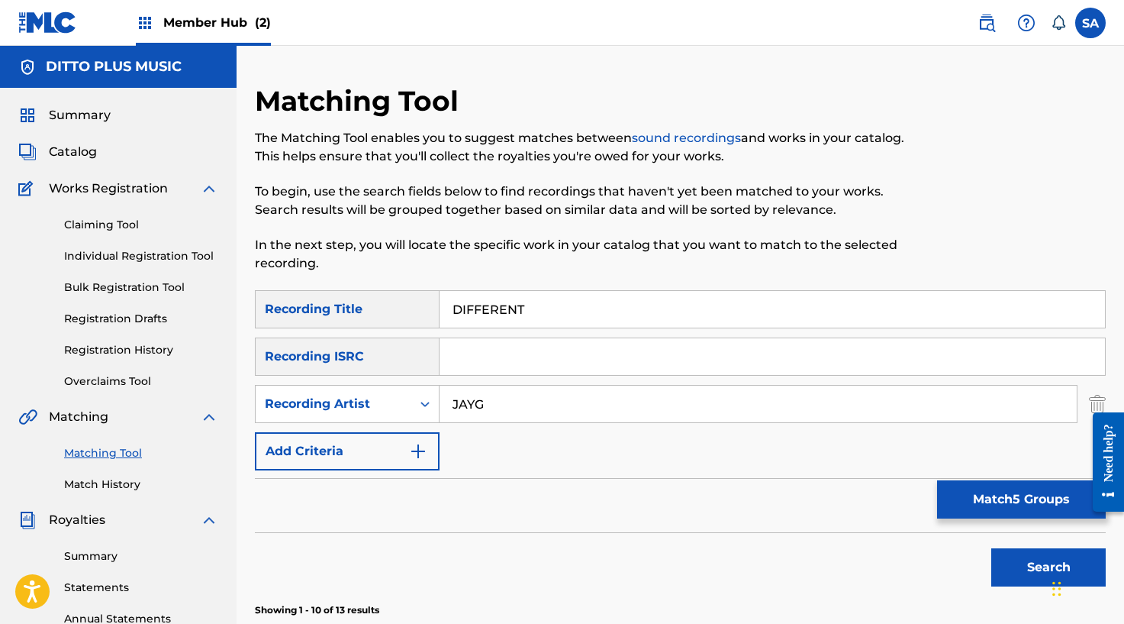
click at [524, 313] on input "DIFFERENT" at bounding box center [773, 309] width 666 height 37
click at [482, 385] on input "JAYG" at bounding box center [758, 403] width 637 height 37
click at [491, 362] on input "Search Form" at bounding box center [773, 356] width 666 height 37
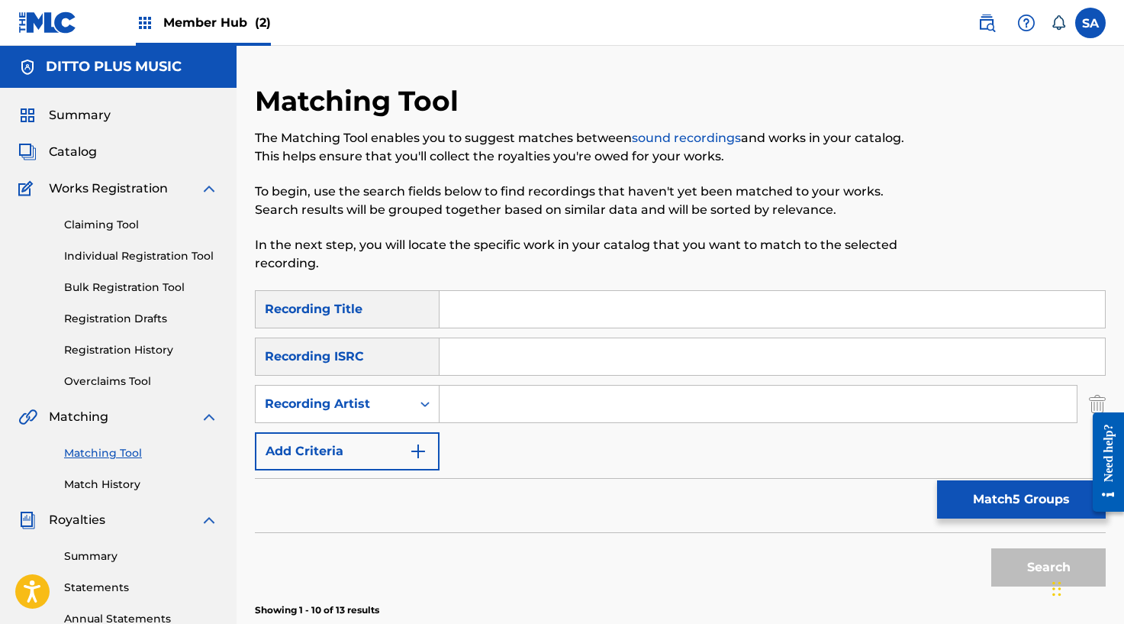
paste input "GBLFP2303348"
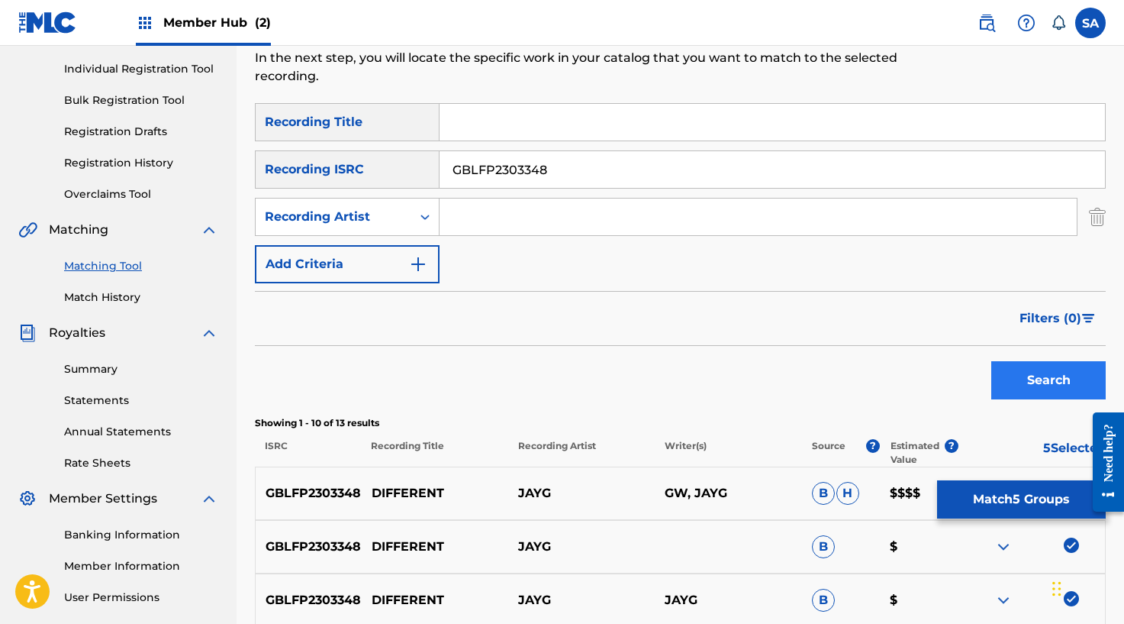
type input "GBLFP2303348"
click at [1036, 365] on button "Search" at bounding box center [1048, 380] width 114 height 38
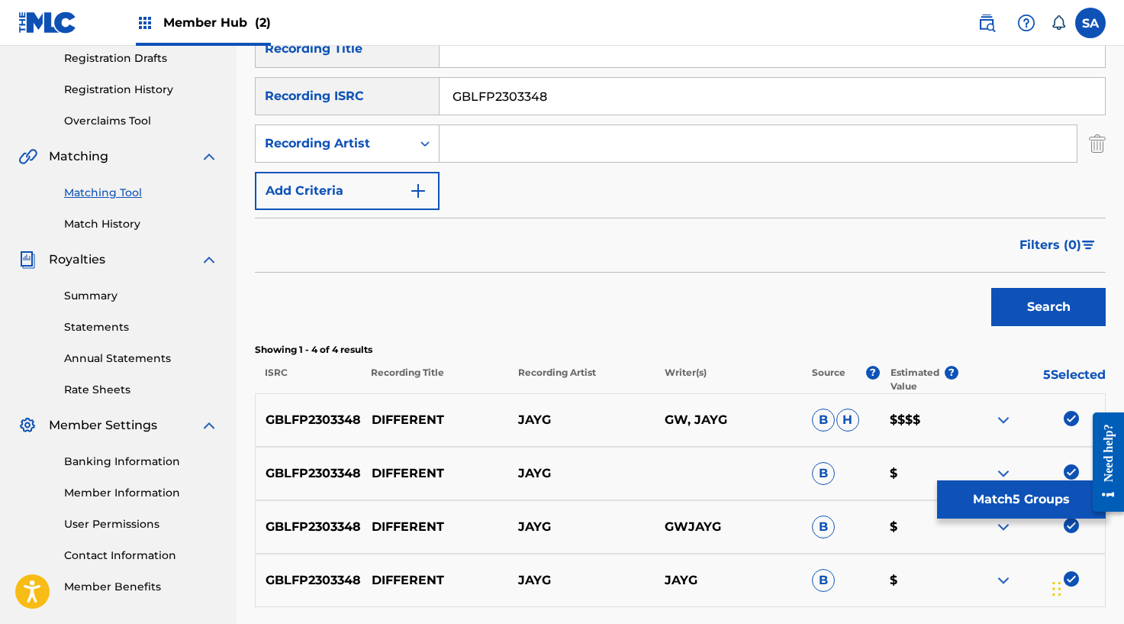
scroll to position [393, 0]
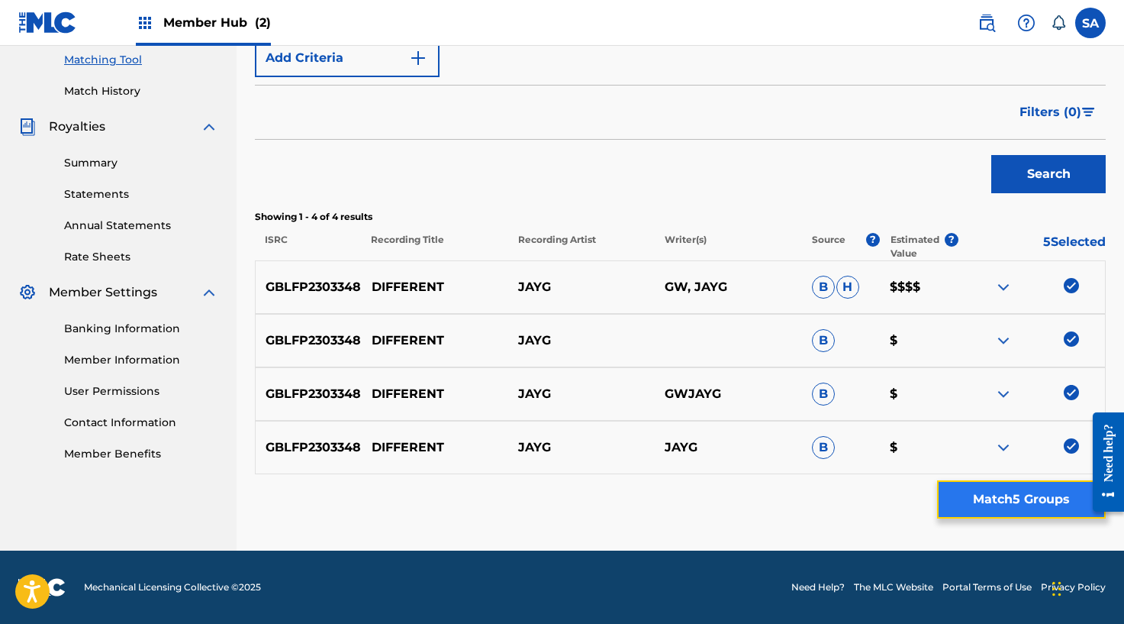
click at [975, 501] on button "Match 5 Groups" at bounding box center [1021, 499] width 169 height 38
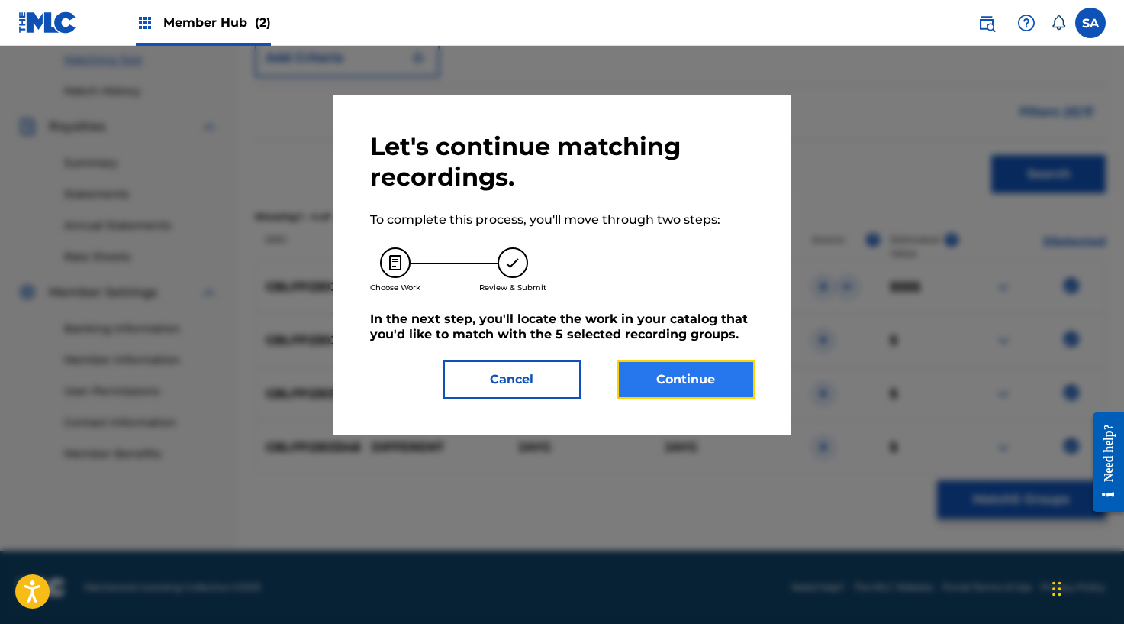
click at [714, 363] on button "Continue" at bounding box center [685, 379] width 137 height 38
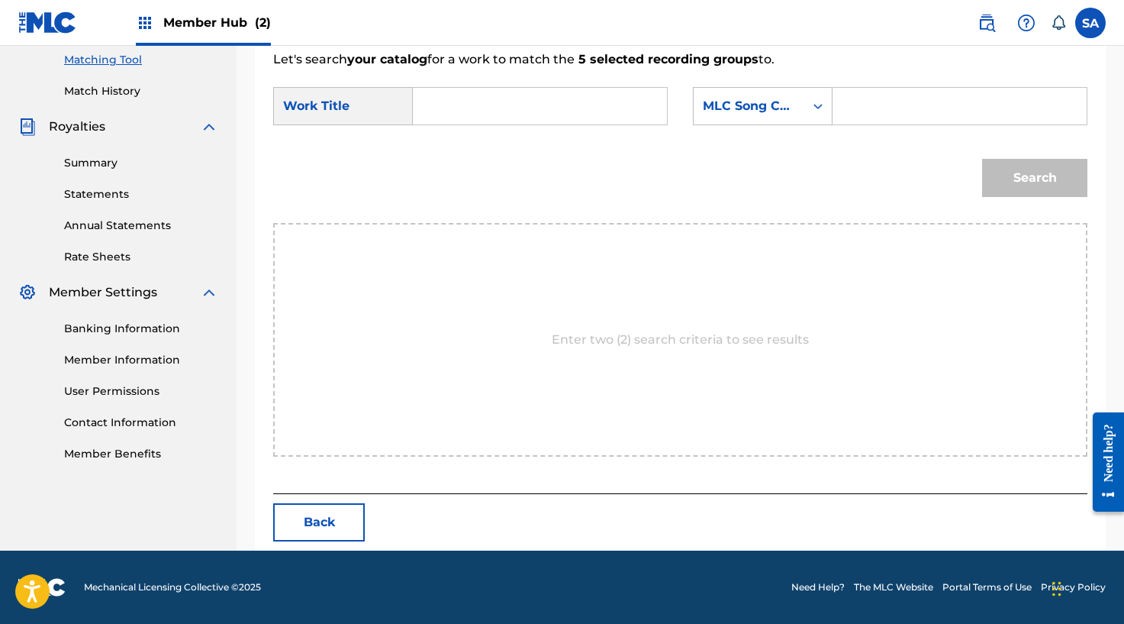
click at [470, 114] on input "Search Form" at bounding box center [540, 106] width 228 height 37
paste input "DIFFERENT"
type input "DIFFERENT"
click at [920, 99] on input "Search Form" at bounding box center [960, 106] width 228 height 37
paste input "DQ404X"
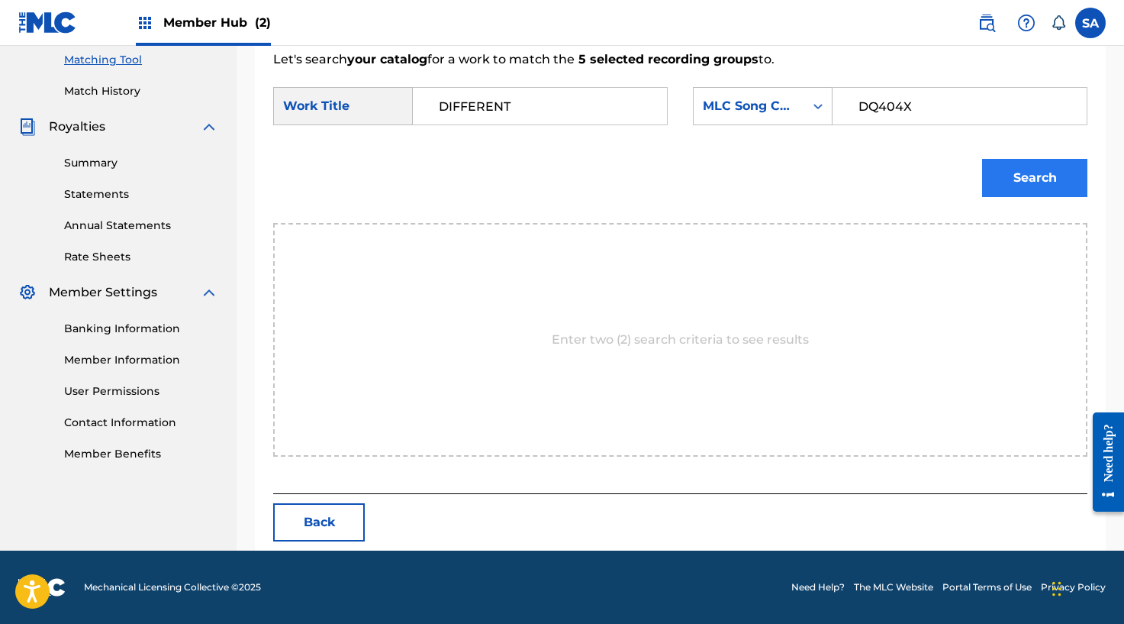
type input "DQ404X"
drag, startPoint x: 1021, startPoint y: 177, endPoint x: 1003, endPoint y: 177, distance: 18.3
click at [1021, 177] on button "Search" at bounding box center [1034, 178] width 105 height 38
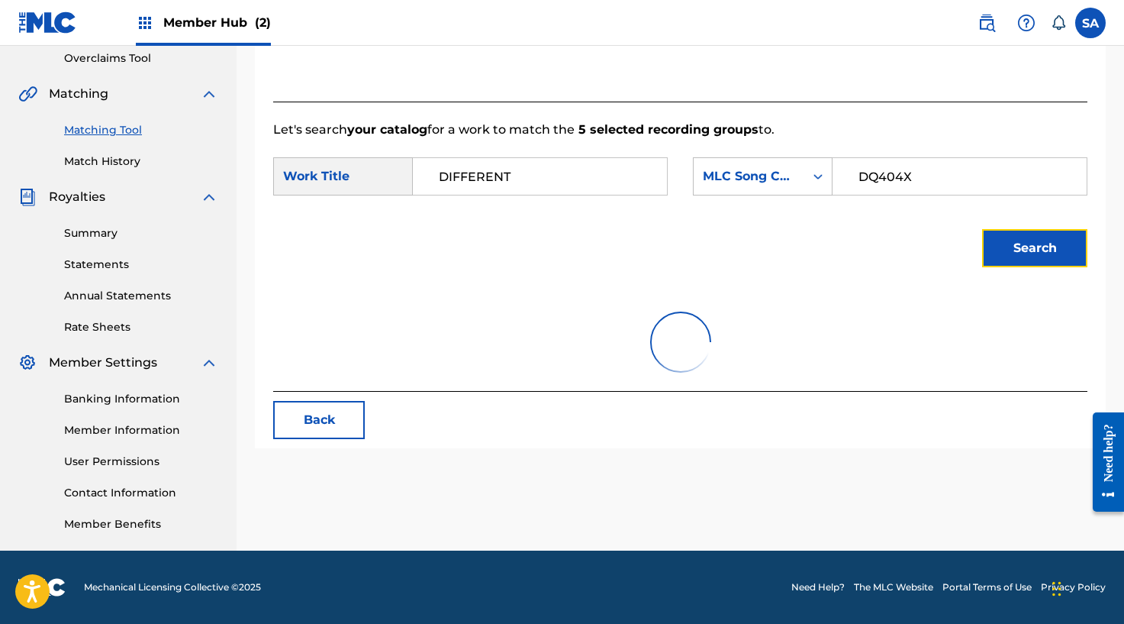
scroll to position [348, 0]
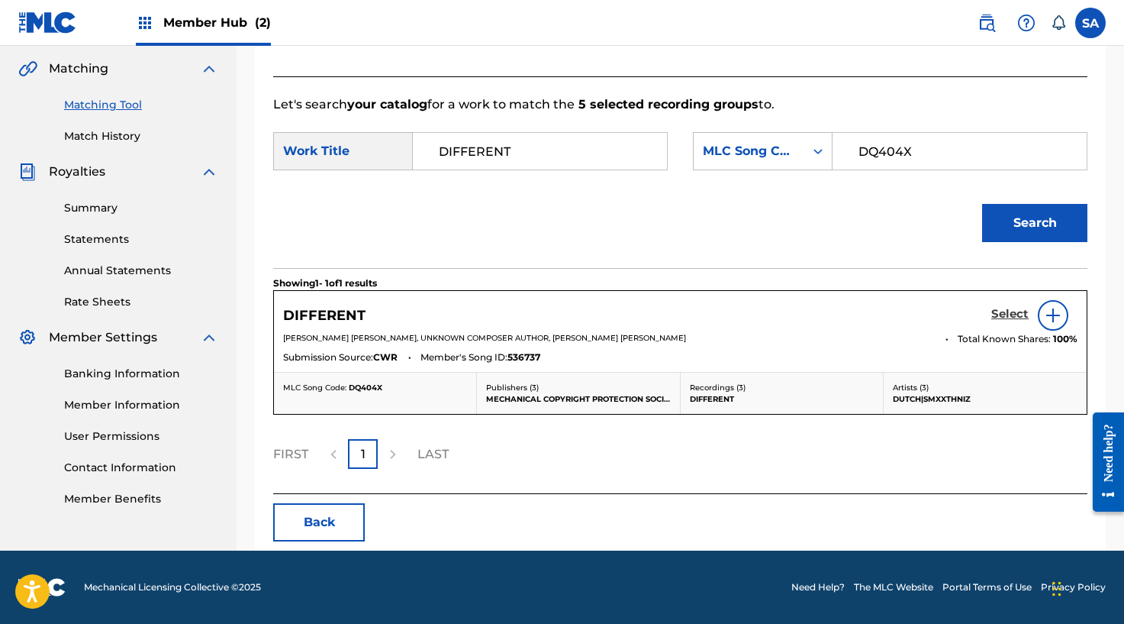
click at [1001, 314] on h5 "Select" at bounding box center [1009, 314] width 37 height 15
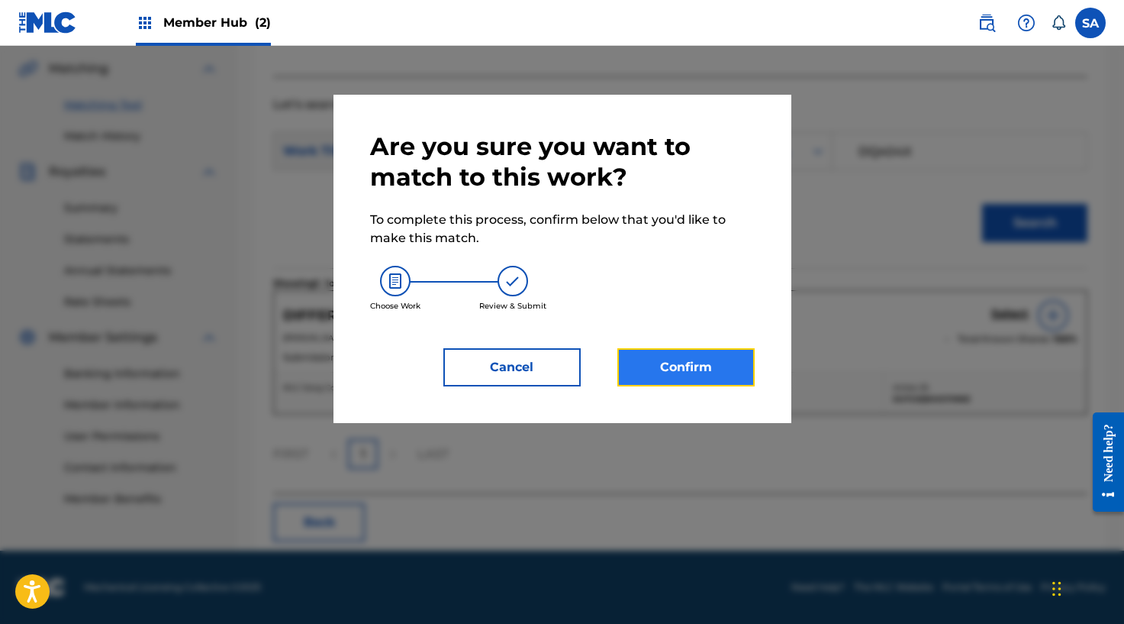
click at [666, 356] on button "Confirm" at bounding box center [685, 367] width 137 height 38
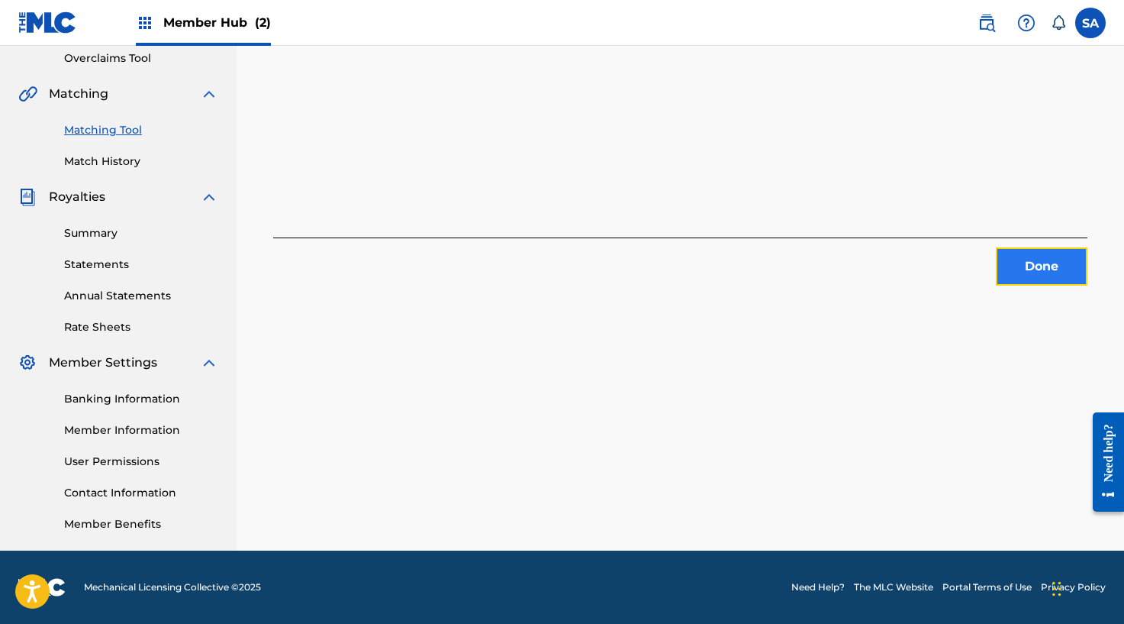
click at [1034, 267] on button "Done" at bounding box center [1042, 266] width 92 height 38
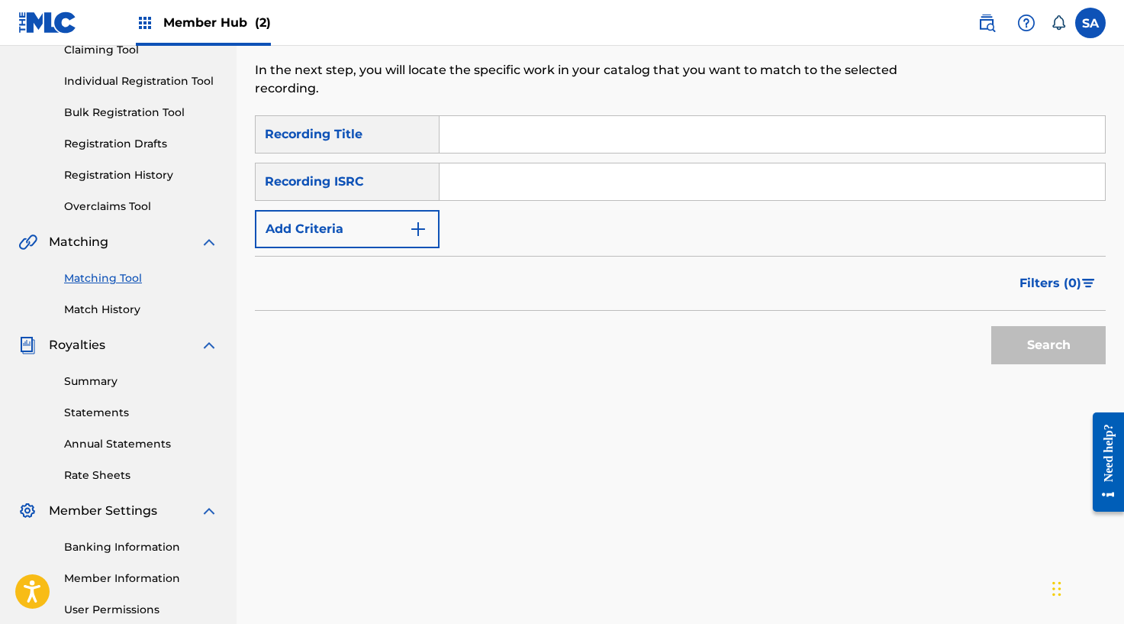
scroll to position [77, 0]
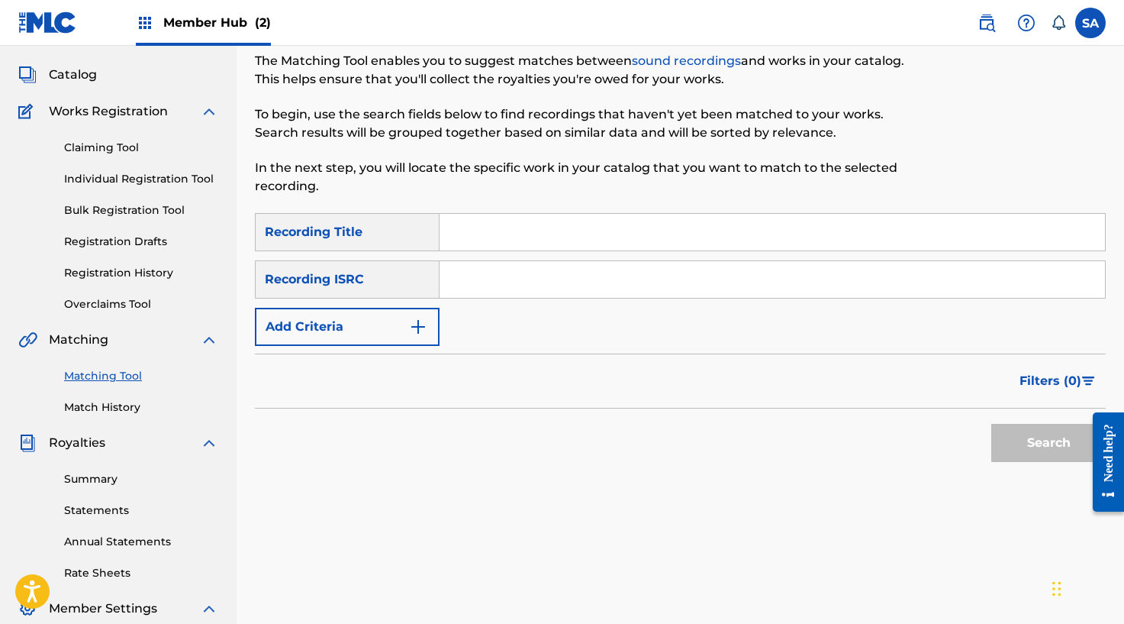
click at [481, 226] on input "Search Form" at bounding box center [773, 232] width 666 height 37
paste input "INIESTA FLOW (FEAT. SCRUZ)"
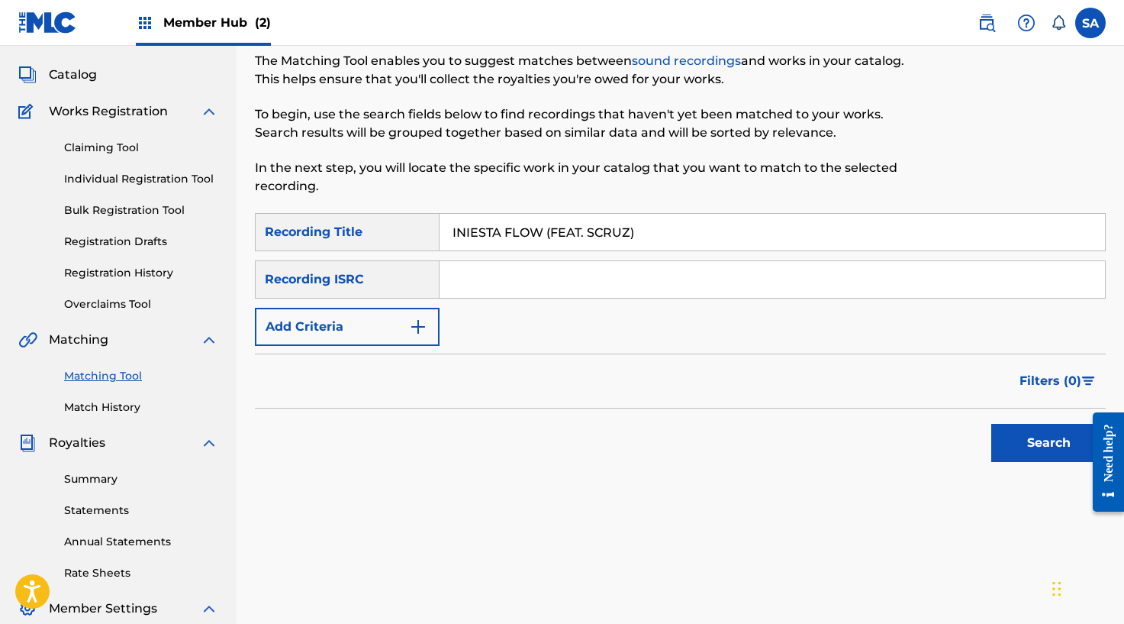
drag, startPoint x: 634, startPoint y: 236, endPoint x: 543, endPoint y: 234, distance: 91.6
click at [543, 234] on input "INIESTA FLOW (FEAT. SCRUZ)" at bounding box center [773, 232] width 666 height 37
type input "INIESTA FLOW"
click at [991, 424] on button "Search" at bounding box center [1048, 443] width 114 height 38
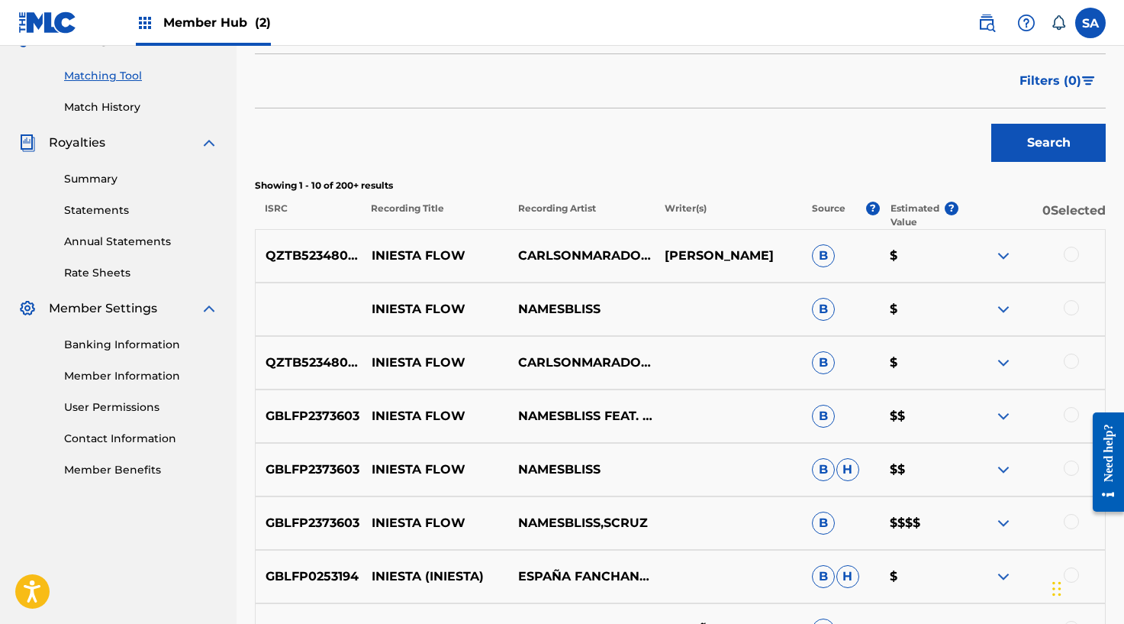
scroll to position [393, 0]
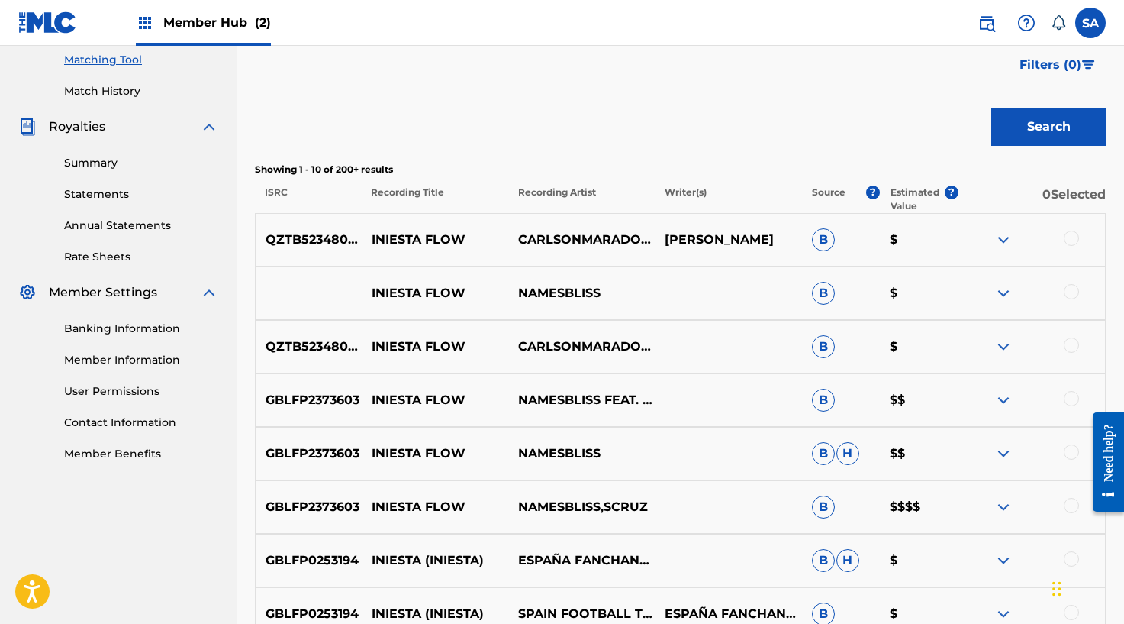
click at [1068, 289] on div at bounding box center [1071, 291] width 15 height 15
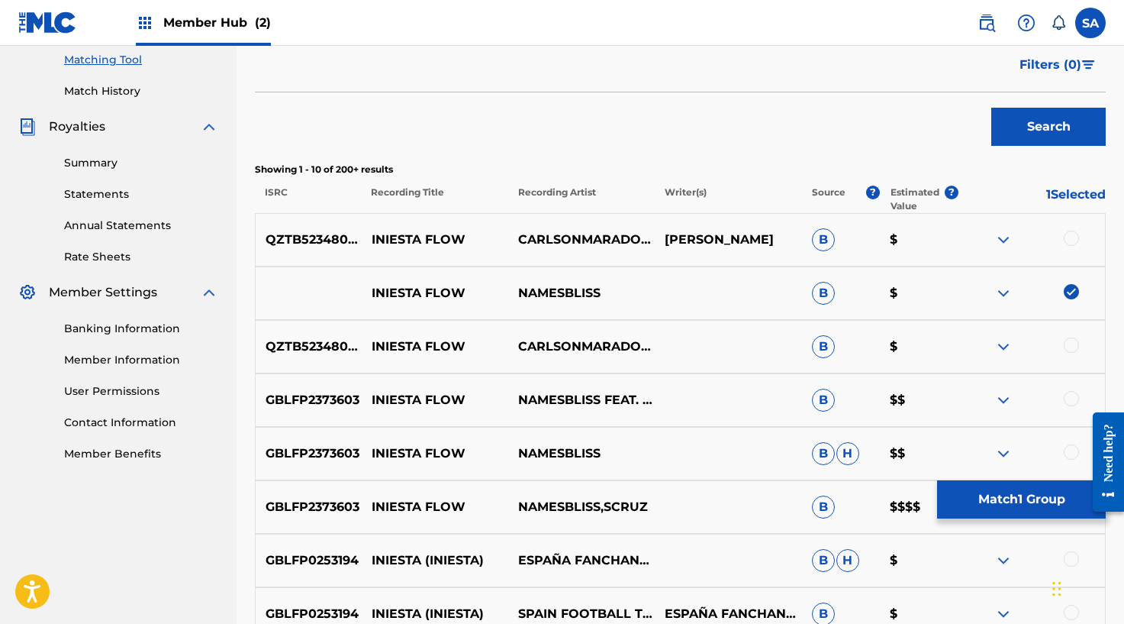
click at [1072, 397] on div at bounding box center [1071, 398] width 15 height 15
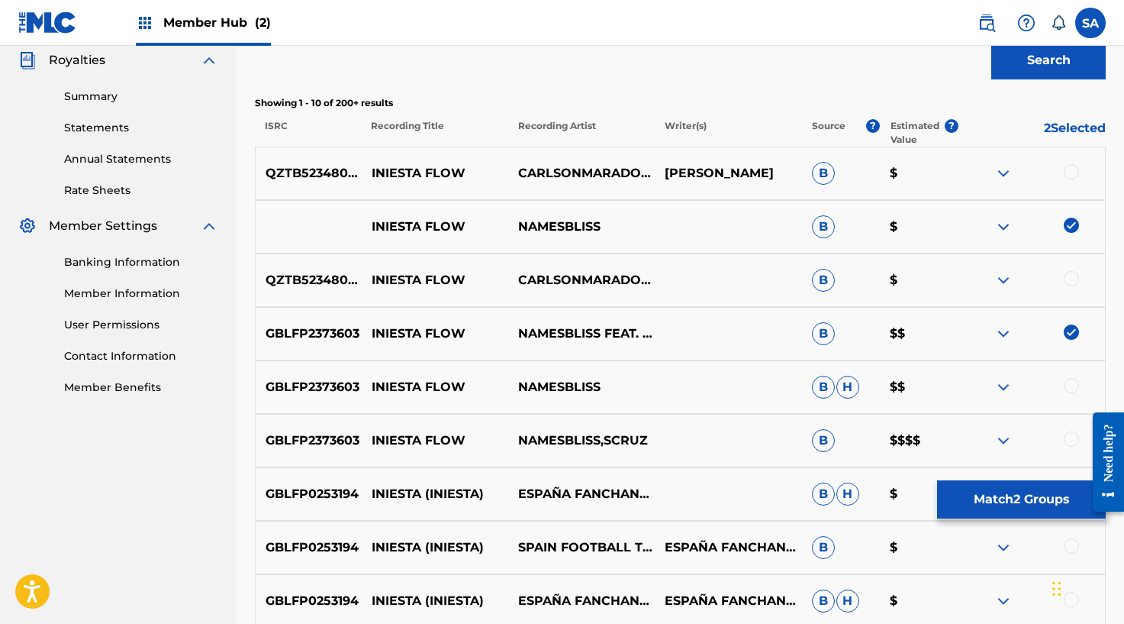
scroll to position [483, 0]
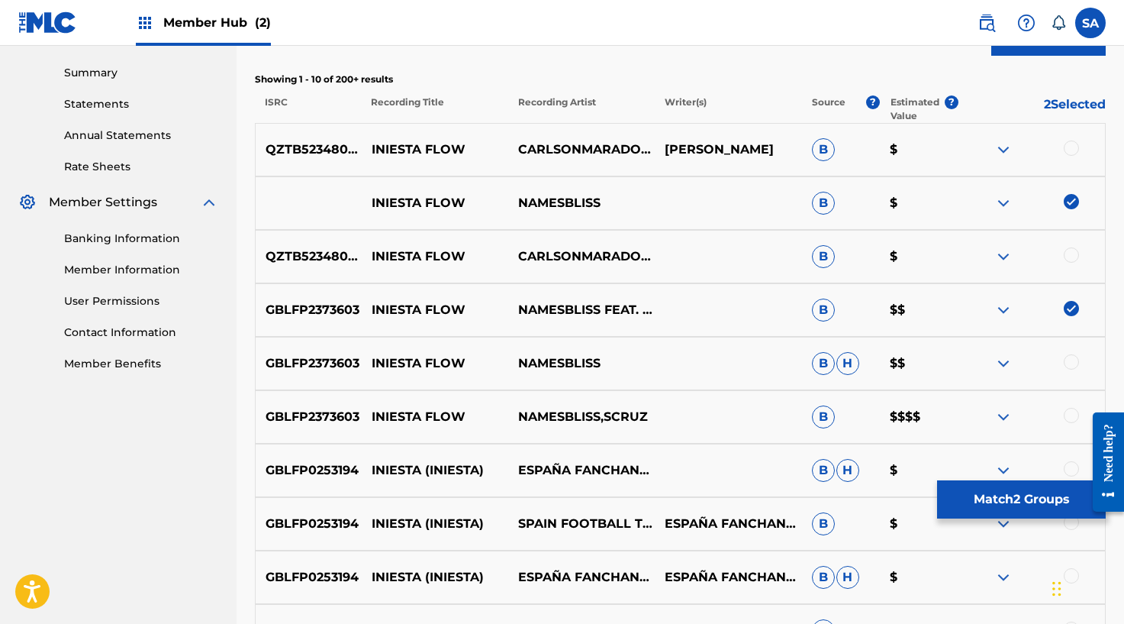
click at [1066, 354] on div at bounding box center [1071, 361] width 15 height 15
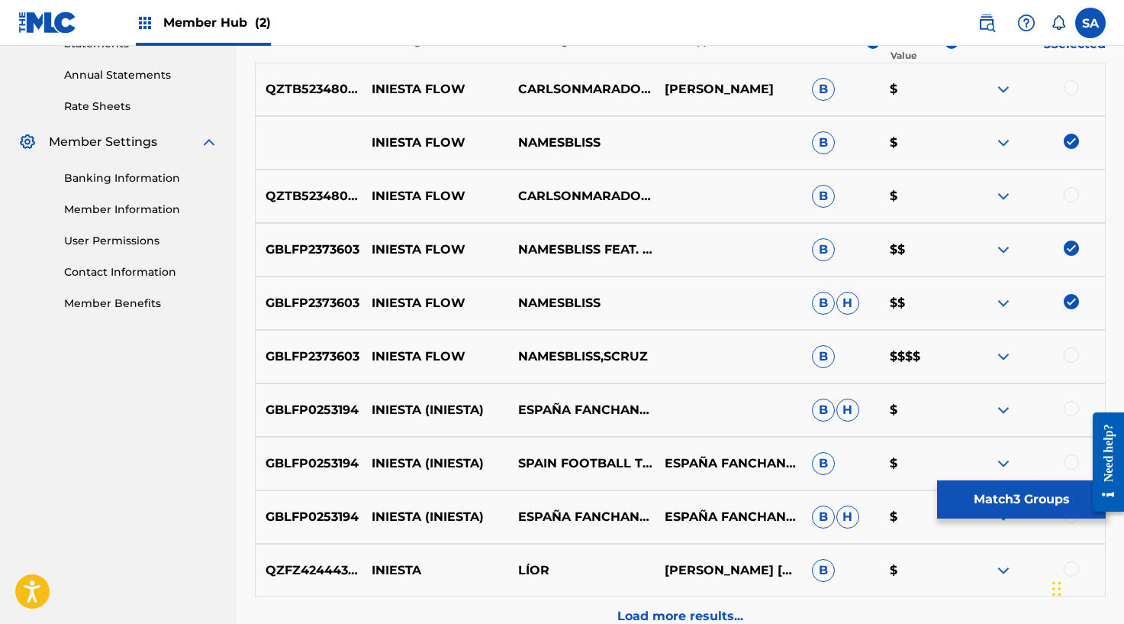
scroll to position [546, 0]
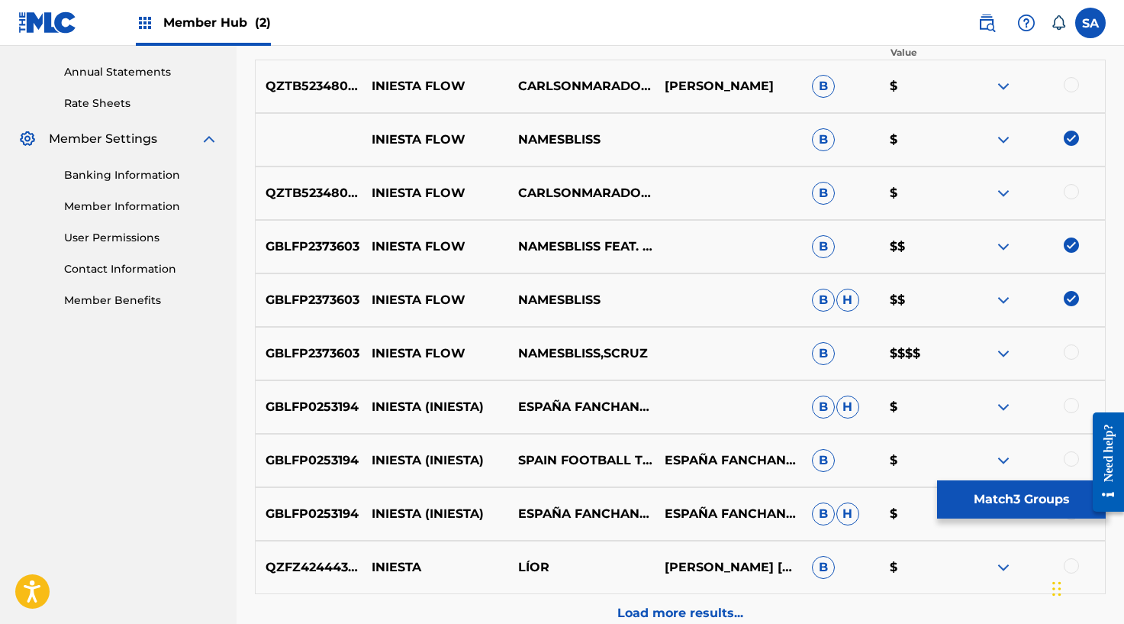
click at [1065, 353] on div at bounding box center [1071, 351] width 15 height 15
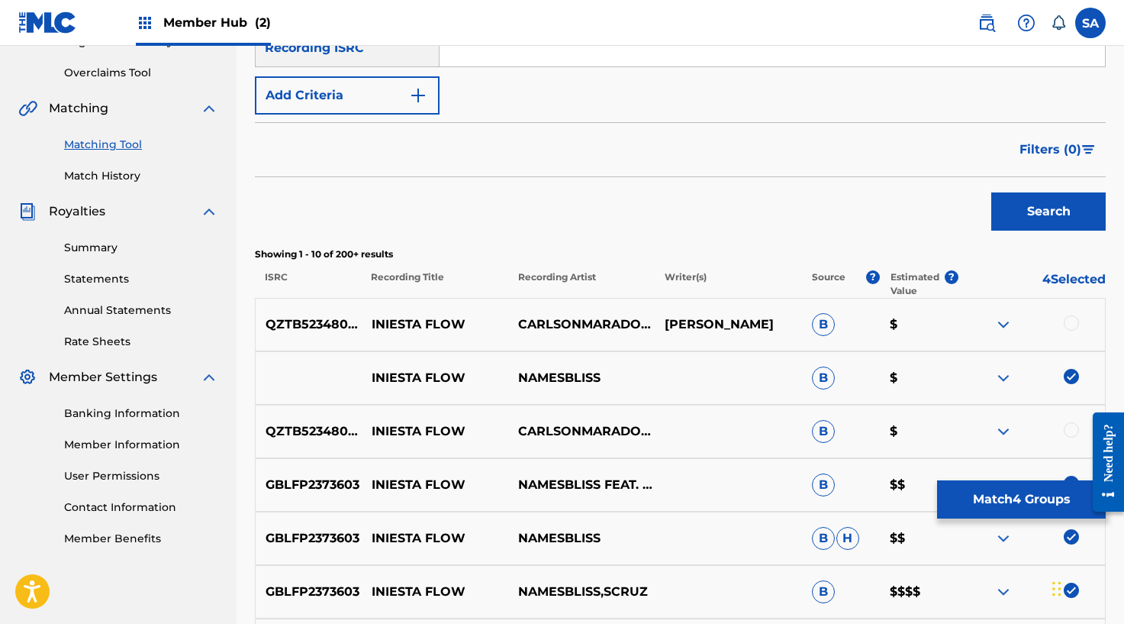
scroll to position [160, 0]
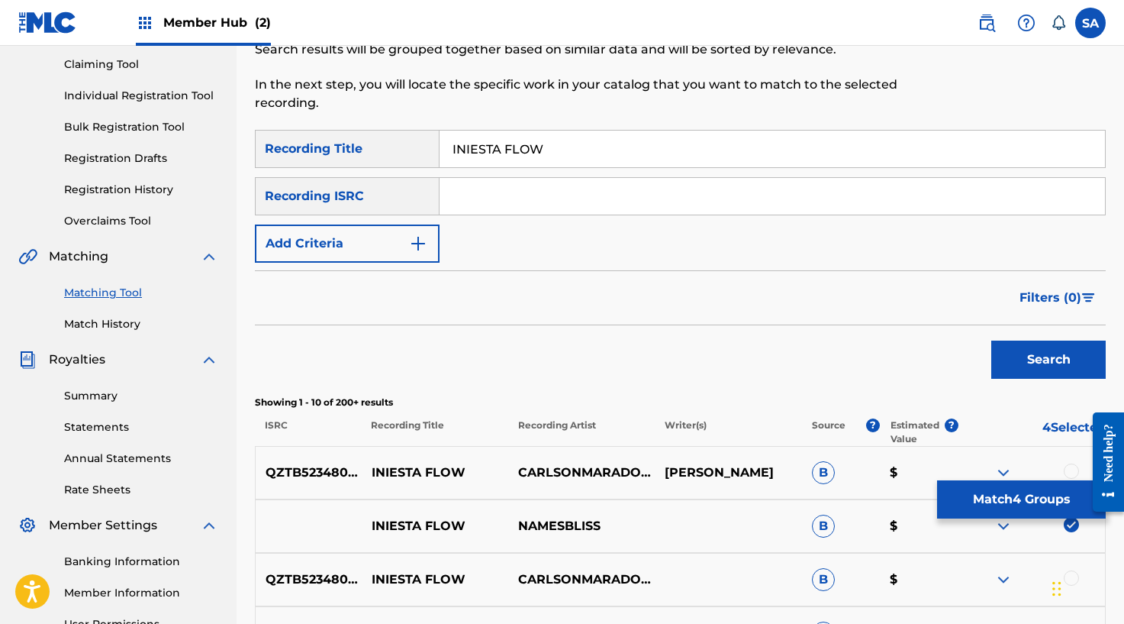
drag, startPoint x: 493, startPoint y: 184, endPoint x: 502, endPoint y: 165, distance: 21.2
click at [493, 184] on input "Search Form" at bounding box center [773, 196] width 666 height 37
paste input "GBLFP2373603"
type input "GBLFP2373603"
click at [504, 149] on input "INIESTA FLOW" at bounding box center [773, 149] width 666 height 37
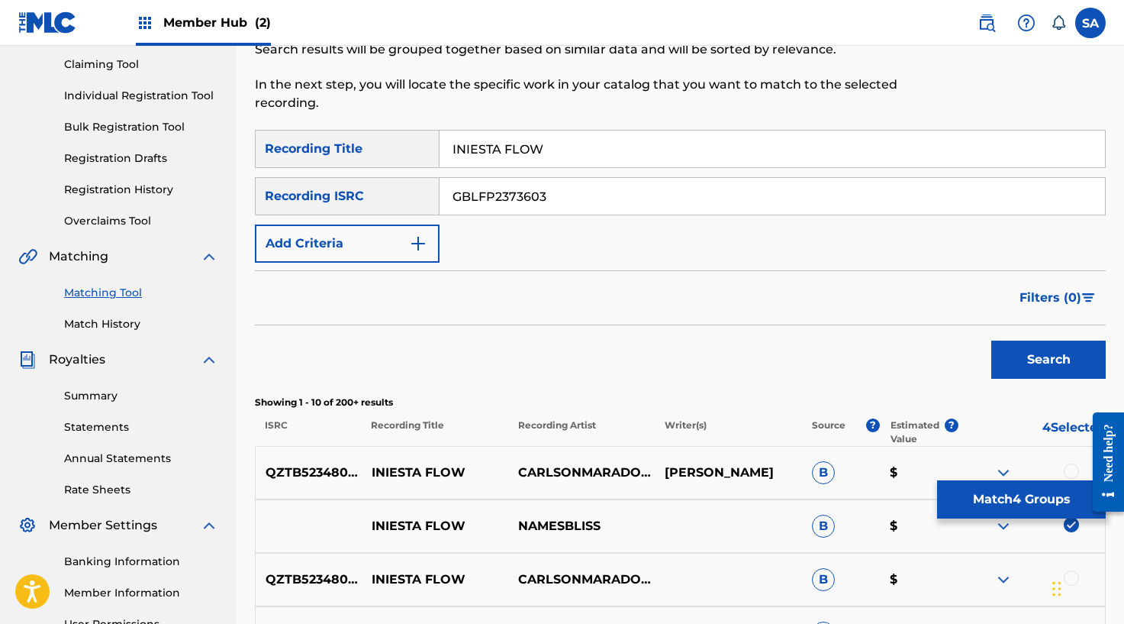
click at [504, 149] on input "INIESTA FLOW" at bounding box center [773, 149] width 666 height 37
click at [991, 340] on button "Search" at bounding box center [1048, 359] width 114 height 38
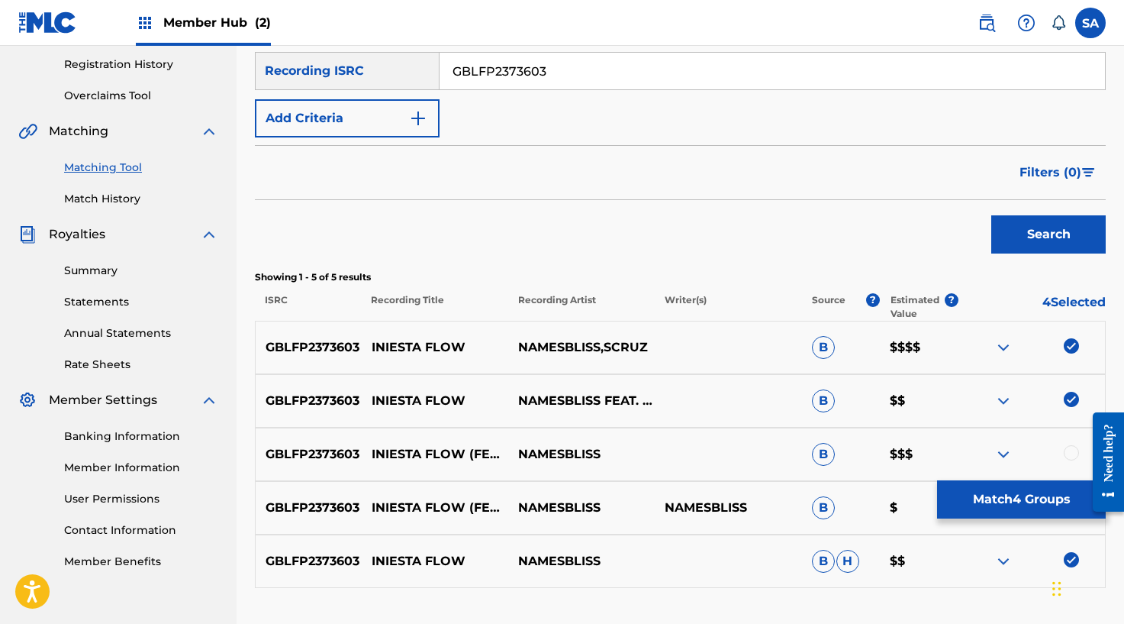
scroll to position [399, 0]
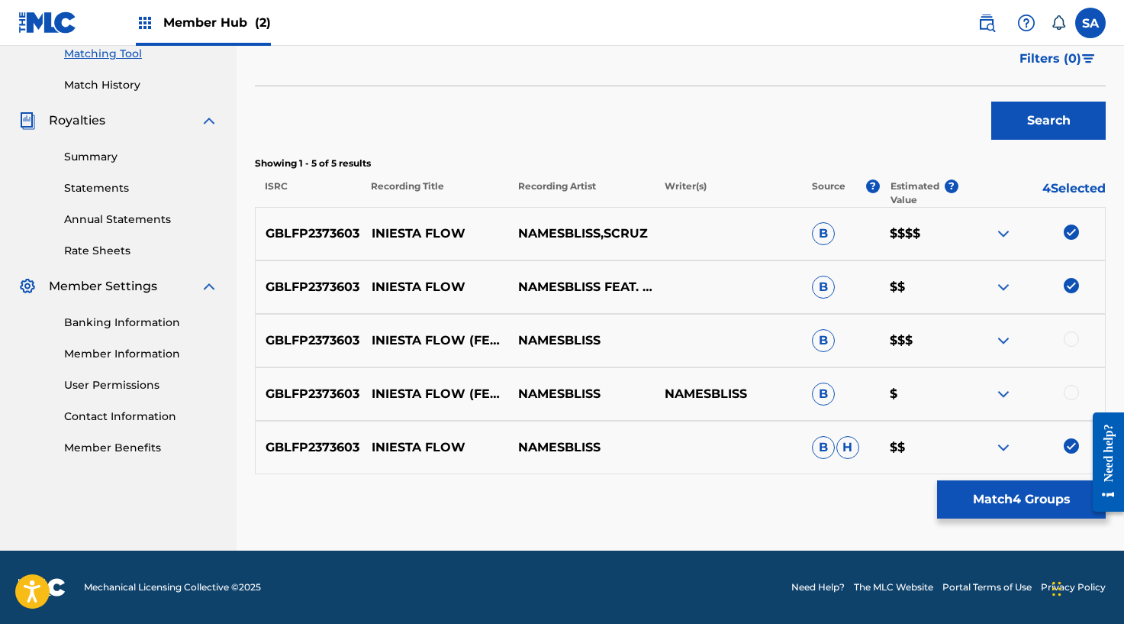
click at [1074, 337] on div at bounding box center [1071, 338] width 15 height 15
click at [1072, 392] on div at bounding box center [1071, 392] width 15 height 15
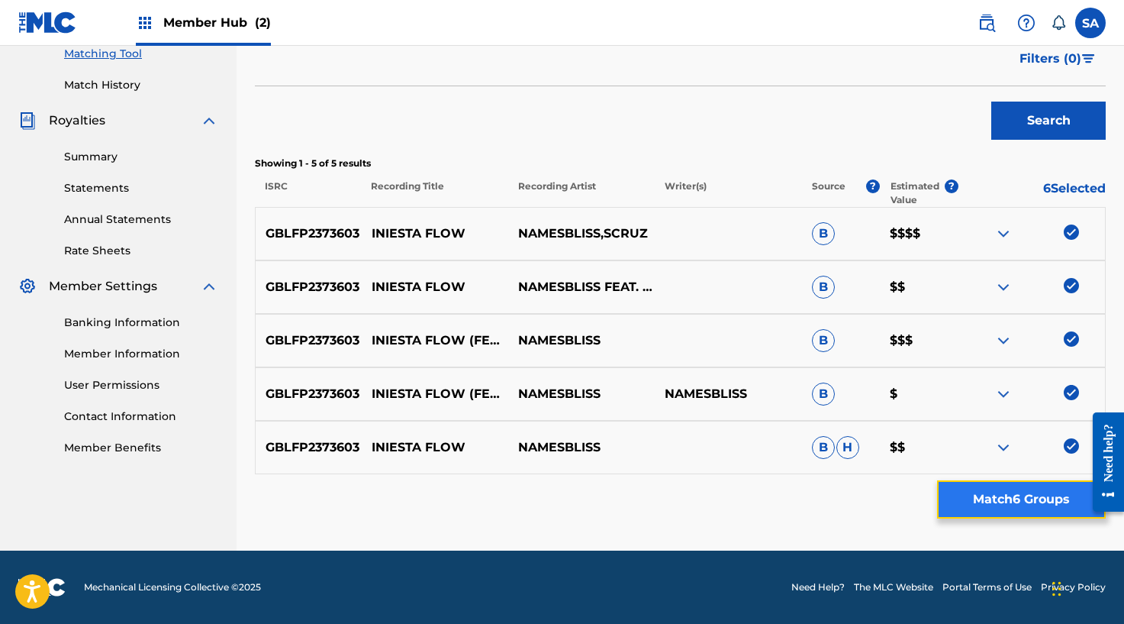
click at [1014, 498] on button "Match 6 Groups" at bounding box center [1021, 499] width 169 height 38
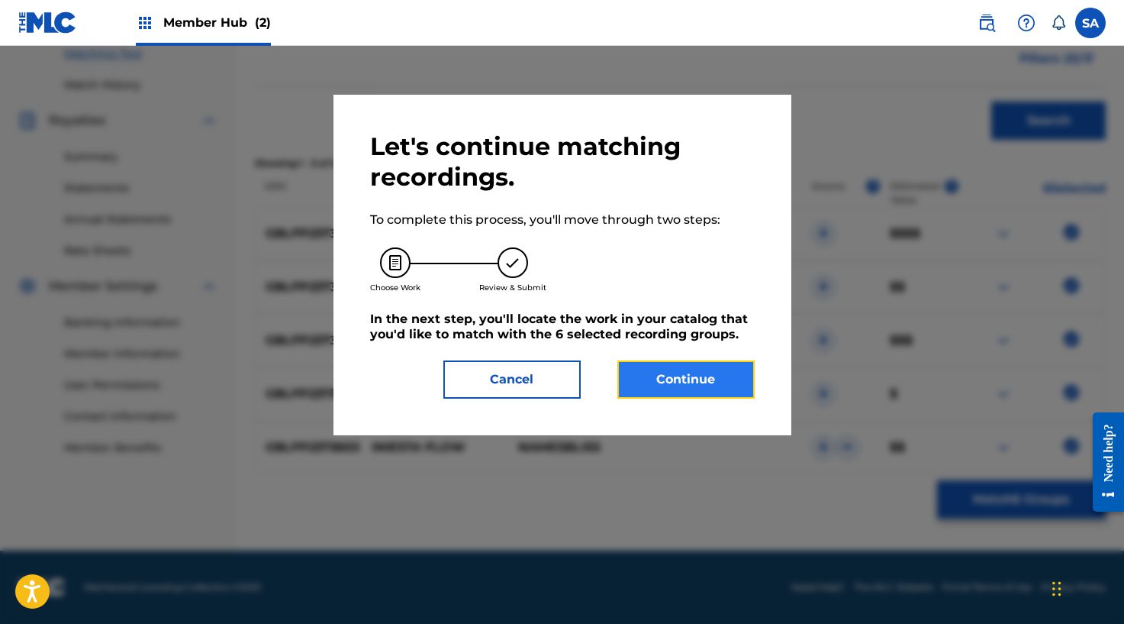
click at [710, 391] on button "Continue" at bounding box center [685, 379] width 137 height 38
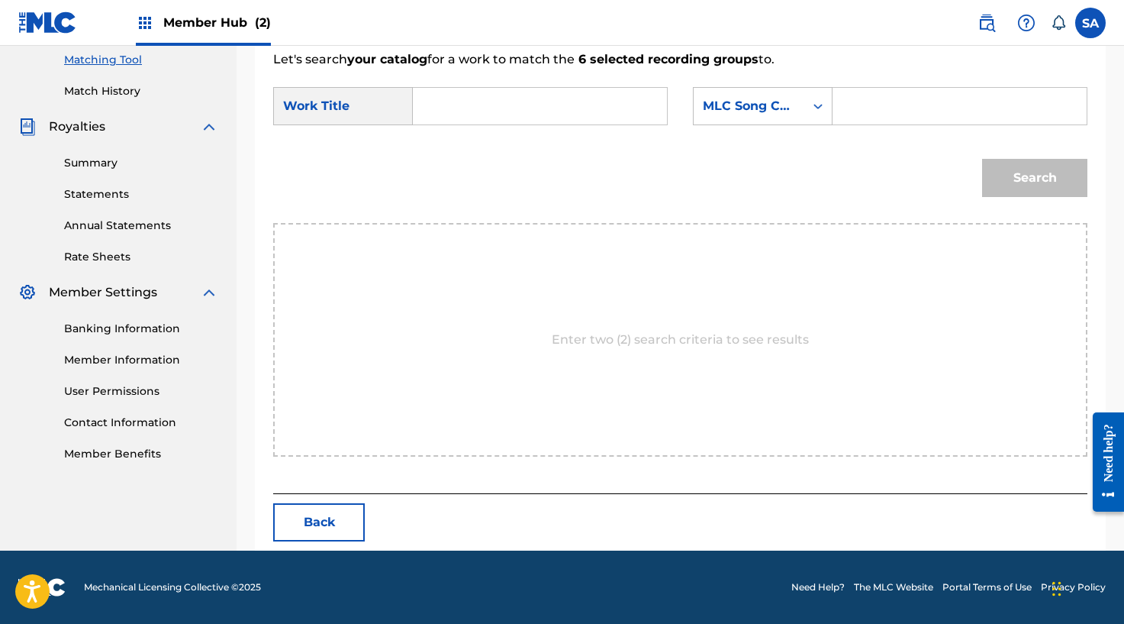
click at [436, 112] on input "Search Form" at bounding box center [540, 106] width 228 height 37
paste input "INIESTA FLOW (FEAT. SCRUZ)"
drag, startPoint x: 531, startPoint y: 103, endPoint x: 768, endPoint y: 98, distance: 236.7
click at [768, 98] on div "SearchWithCriteriad05f6fea-2c9c-4d53-8f0a-9e7e3adead75 Work Title INIESTA FLOW …" at bounding box center [680, 110] width 814 height 47
drag, startPoint x: 558, startPoint y: 117, endPoint x: 353, endPoint y: 106, distance: 204.8
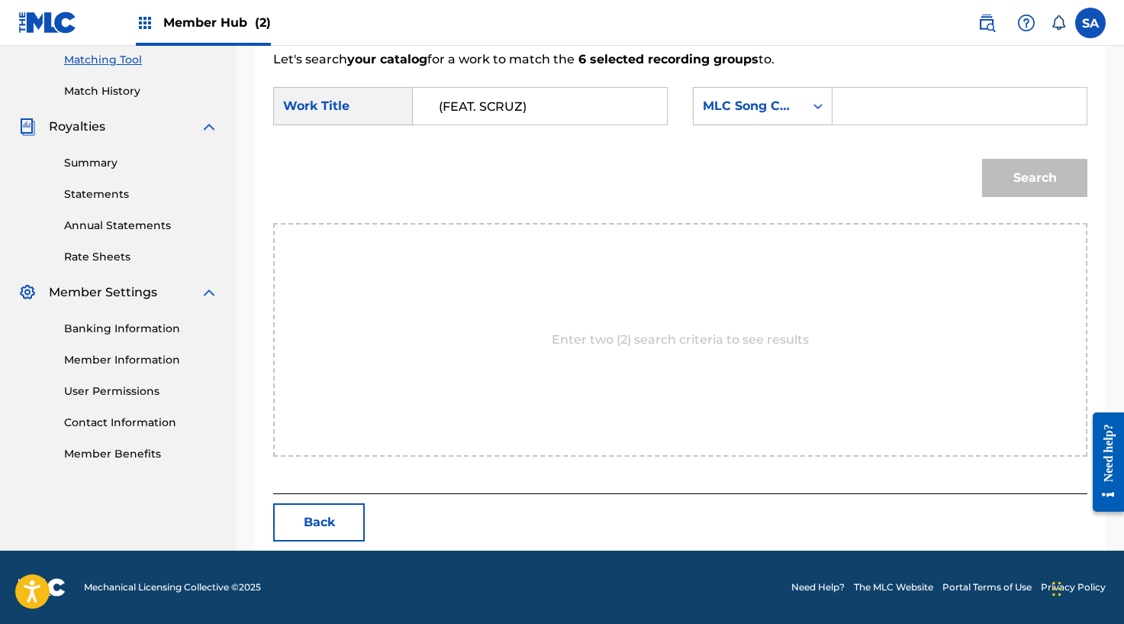
click at [353, 106] on div "SearchWithCriteriad05f6fea-2c9c-4d53-8f0a-9e7e3adead75 Work Title (FEAT. SCRUZ)" at bounding box center [470, 106] width 395 height 38
paste input "INIESTA FLOW"
type input "INIESTA FLOW (FEAT. SCRUZ)"
click at [852, 105] on input "Search Form" at bounding box center [960, 106] width 228 height 37
paste input "IY9EJ6"
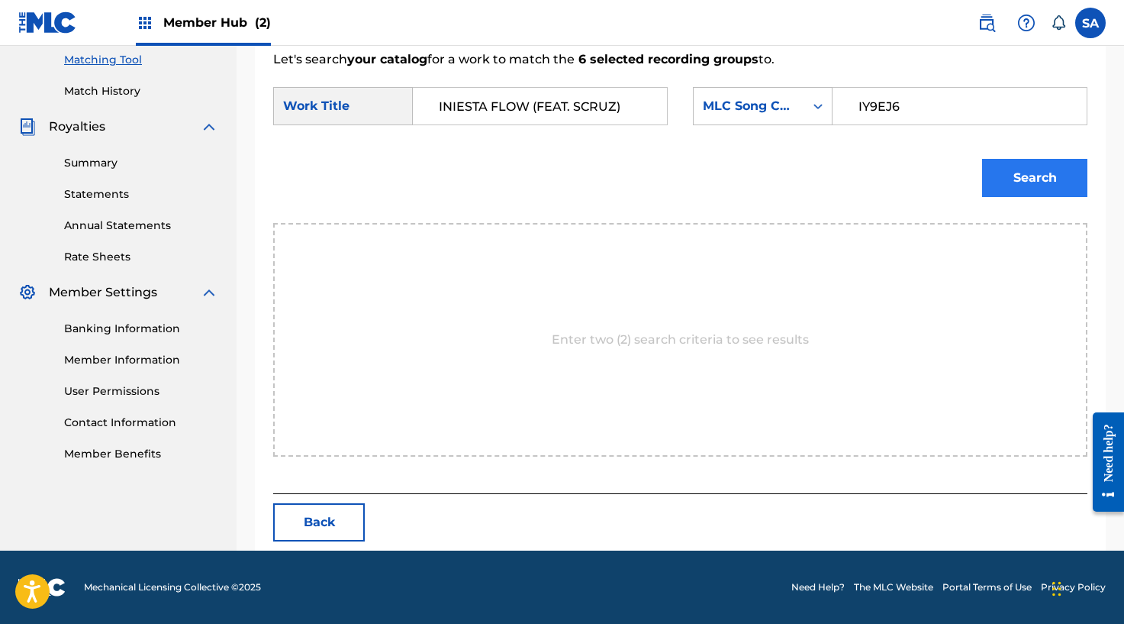
type input "IY9EJ6"
click at [1023, 181] on button "Search" at bounding box center [1034, 178] width 105 height 38
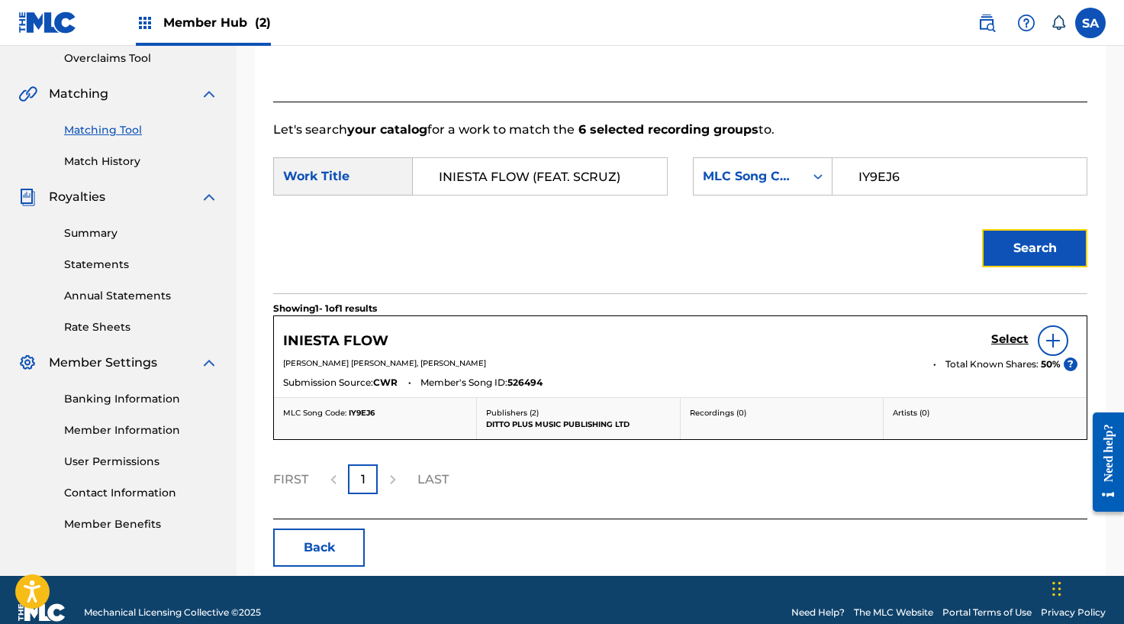
scroll to position [348, 0]
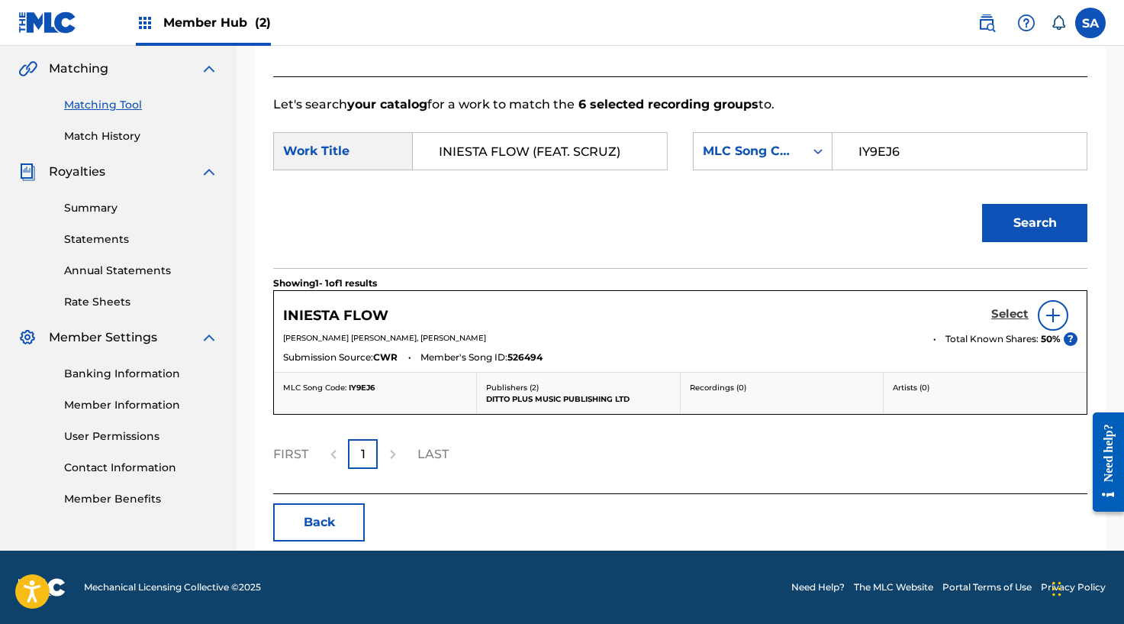
click at [1014, 309] on h5 "Select" at bounding box center [1009, 314] width 37 height 15
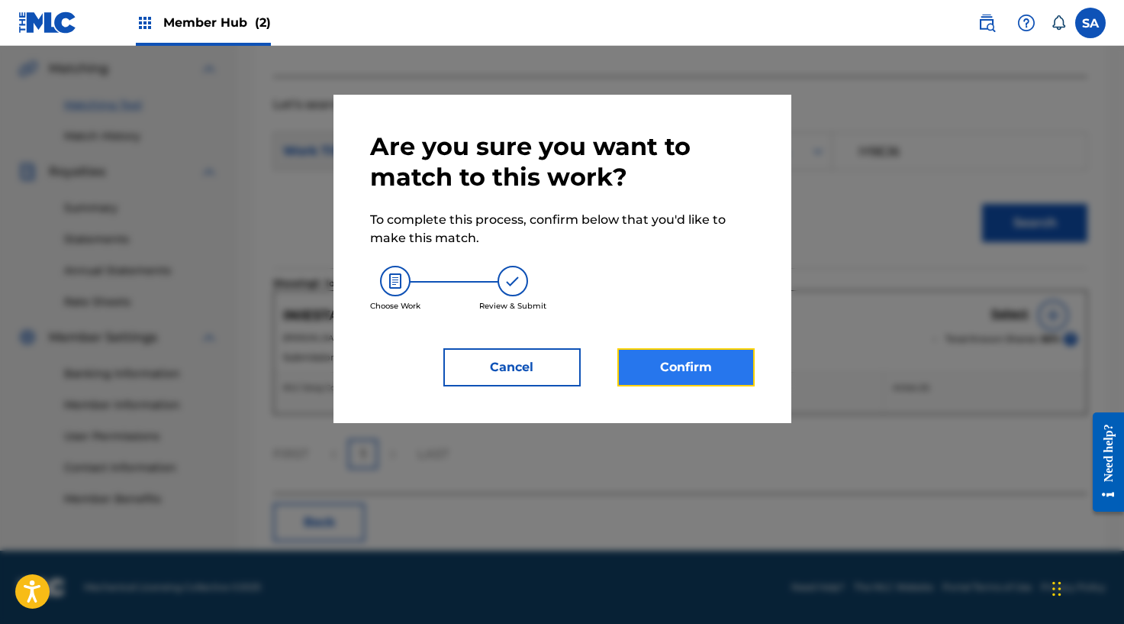
click at [669, 365] on button "Confirm" at bounding box center [685, 367] width 137 height 38
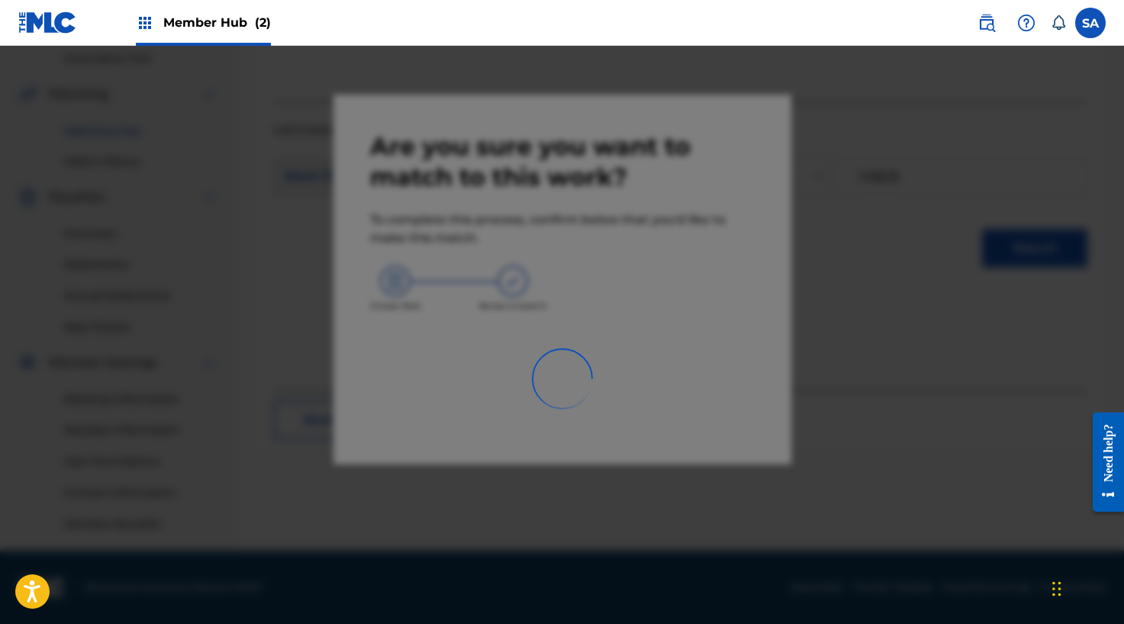
scroll to position [323, 0]
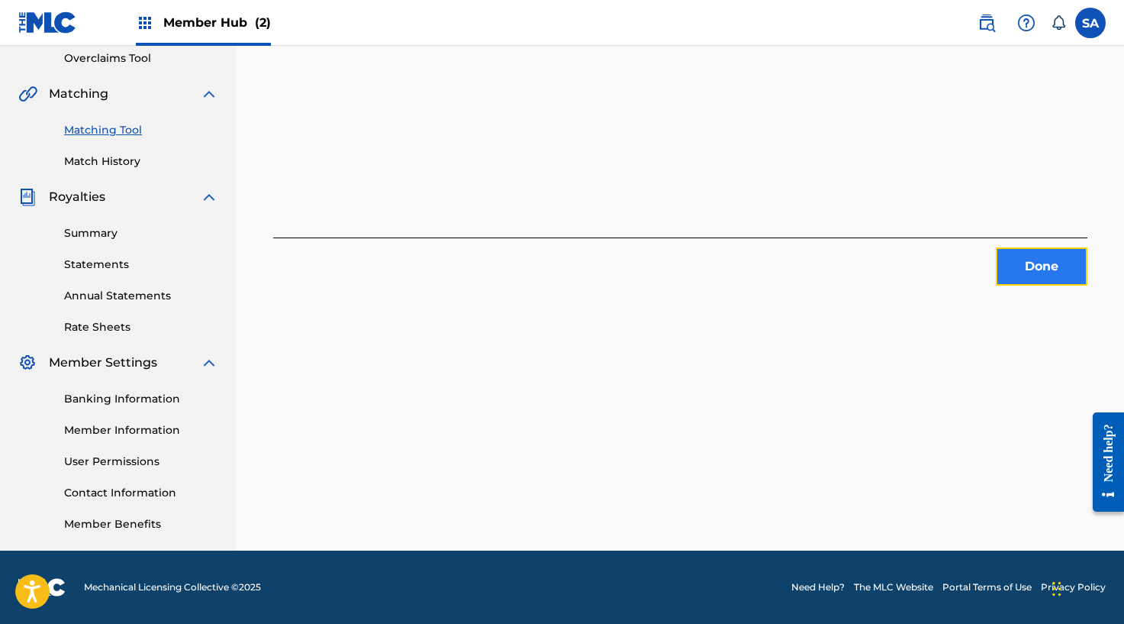
click at [1066, 258] on button "Done" at bounding box center [1042, 266] width 92 height 38
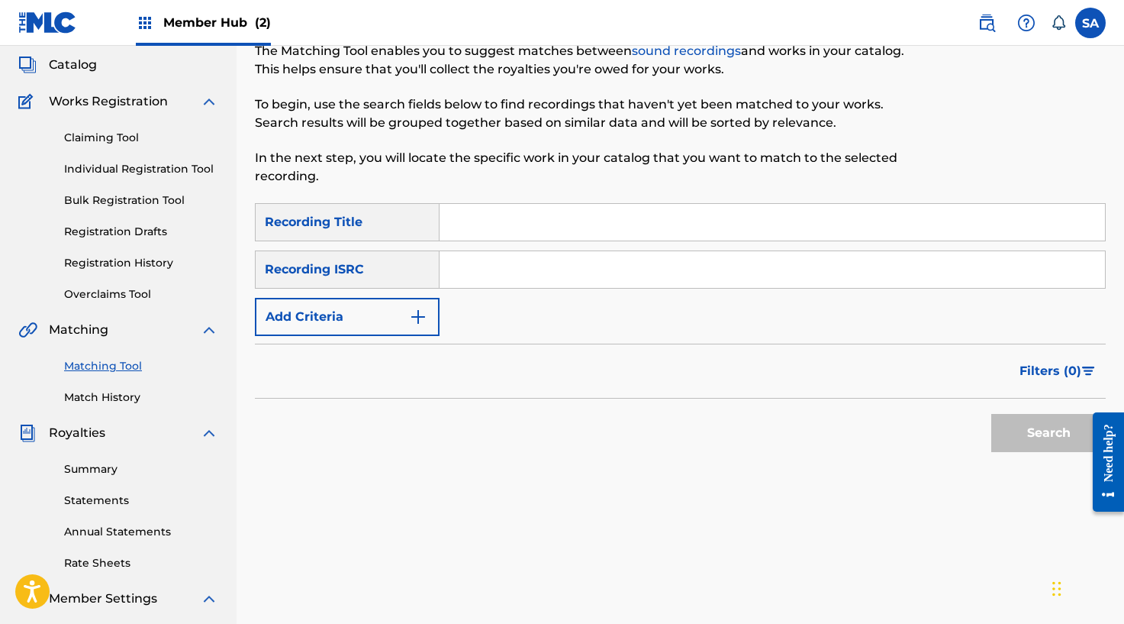
scroll to position [66, 0]
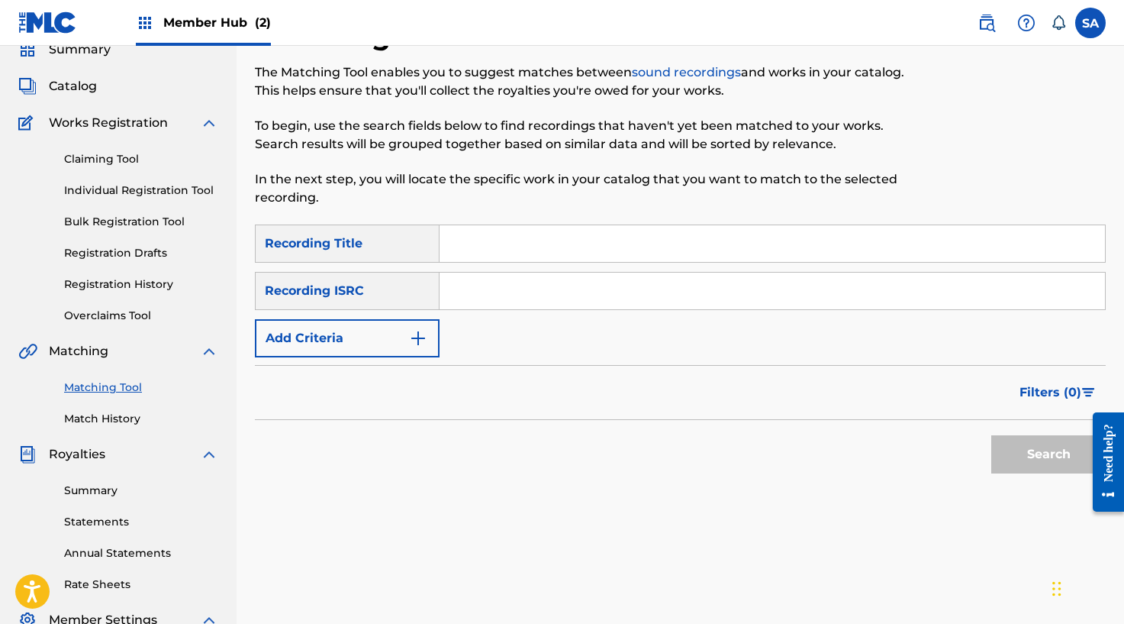
click at [475, 230] on input "Search Form" at bounding box center [773, 243] width 666 height 37
paste input "GAVE YOU MY ALL"
type input "GAVE YOU MY ALL"
drag, startPoint x: 414, startPoint y: 289, endPoint x: 412, endPoint y: 304, distance: 14.7
click at [414, 289] on div "Recording ISRC" at bounding box center [347, 291] width 185 height 38
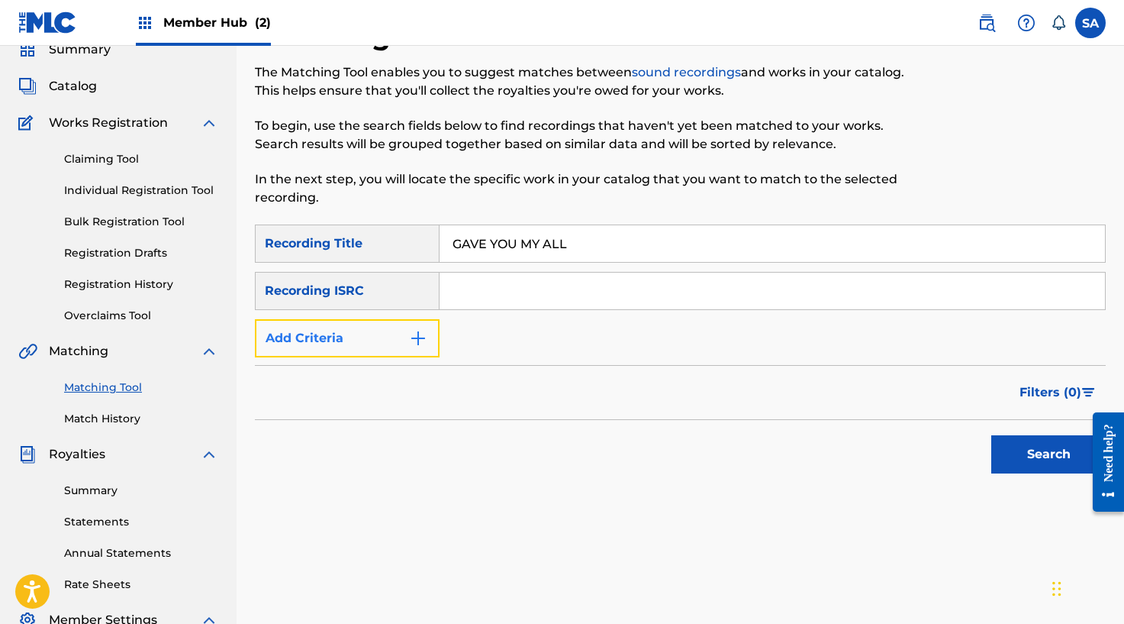
click at [417, 331] on img "Search Form" at bounding box center [418, 338] width 18 height 18
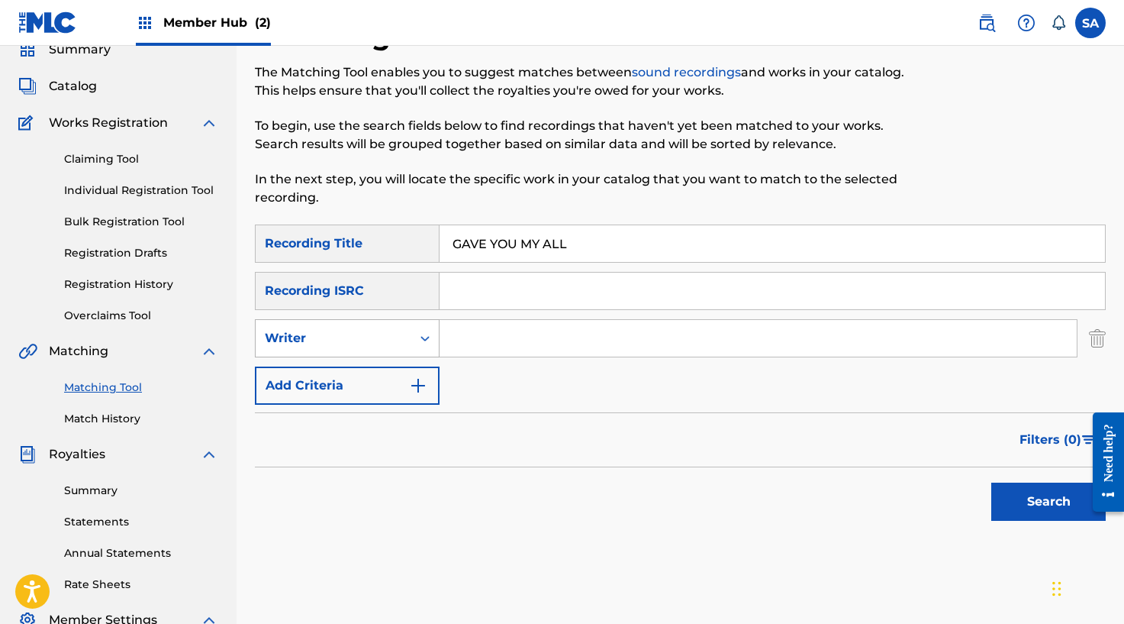
click at [402, 331] on div "Writer" at bounding box center [334, 338] width 156 height 29
click at [379, 370] on div "Recording Artist" at bounding box center [347, 376] width 183 height 38
click at [508, 327] on input "Search Form" at bounding box center [758, 338] width 637 height 37
type input "[PERSON_NAME]"
click at [991, 482] on button "Search" at bounding box center [1048, 501] width 114 height 38
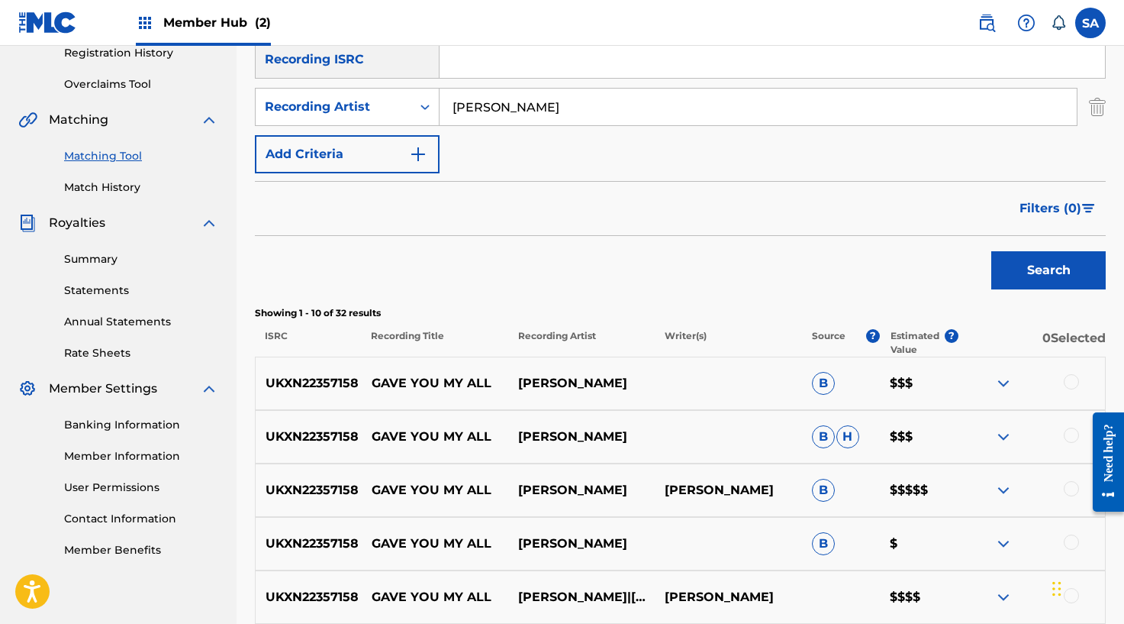
scroll to position [296, 0]
click at [111, 188] on link "Match History" at bounding box center [141, 188] width 154 height 16
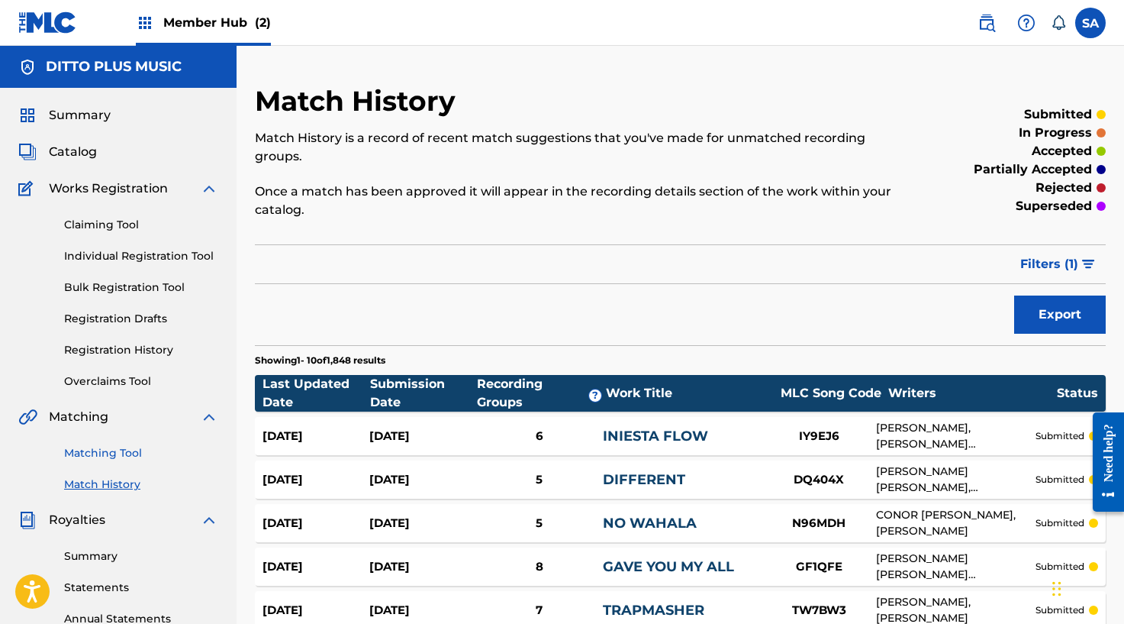
drag, startPoint x: 86, startPoint y: 452, endPoint x: 103, endPoint y: 449, distance: 17.1
click at [86, 452] on link "Matching Tool" at bounding box center [141, 453] width 154 height 16
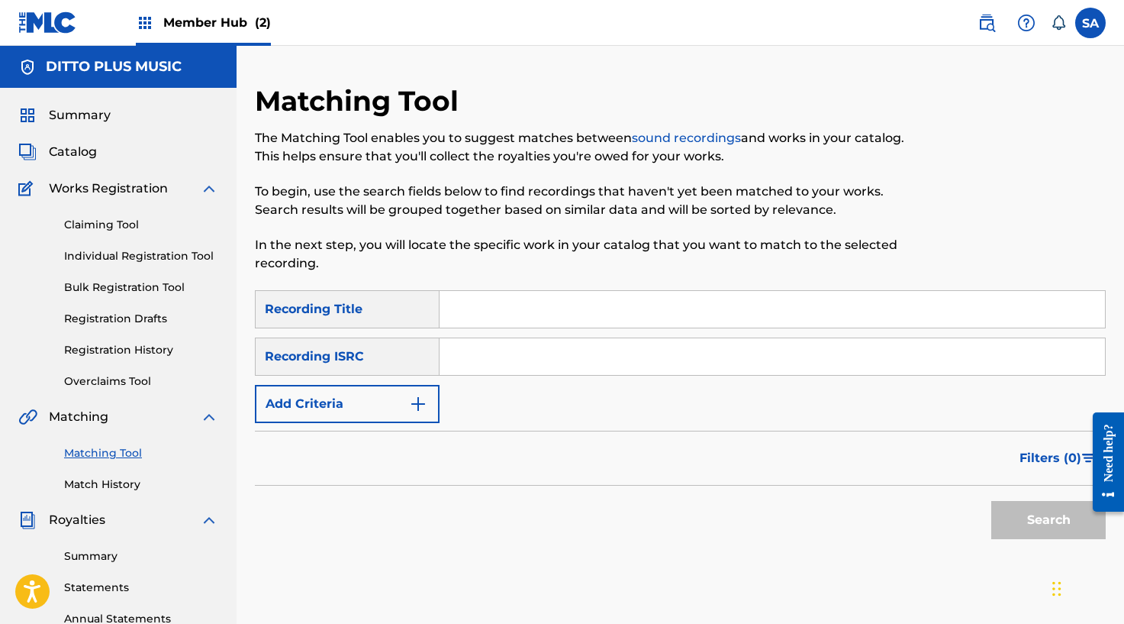
click at [470, 311] on input "Search Form" at bounding box center [773, 309] width 666 height 37
paste input "OT BOPPIN"
type input "OT BOPPIN"
click at [1046, 513] on button "Search" at bounding box center [1048, 520] width 114 height 38
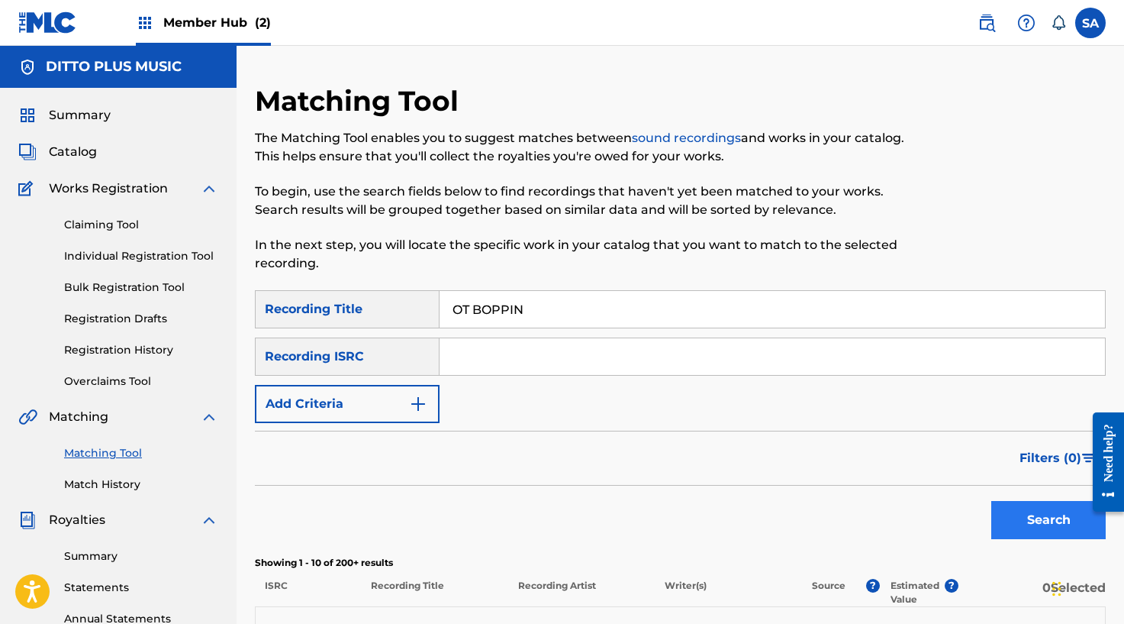
scroll to position [31, 0]
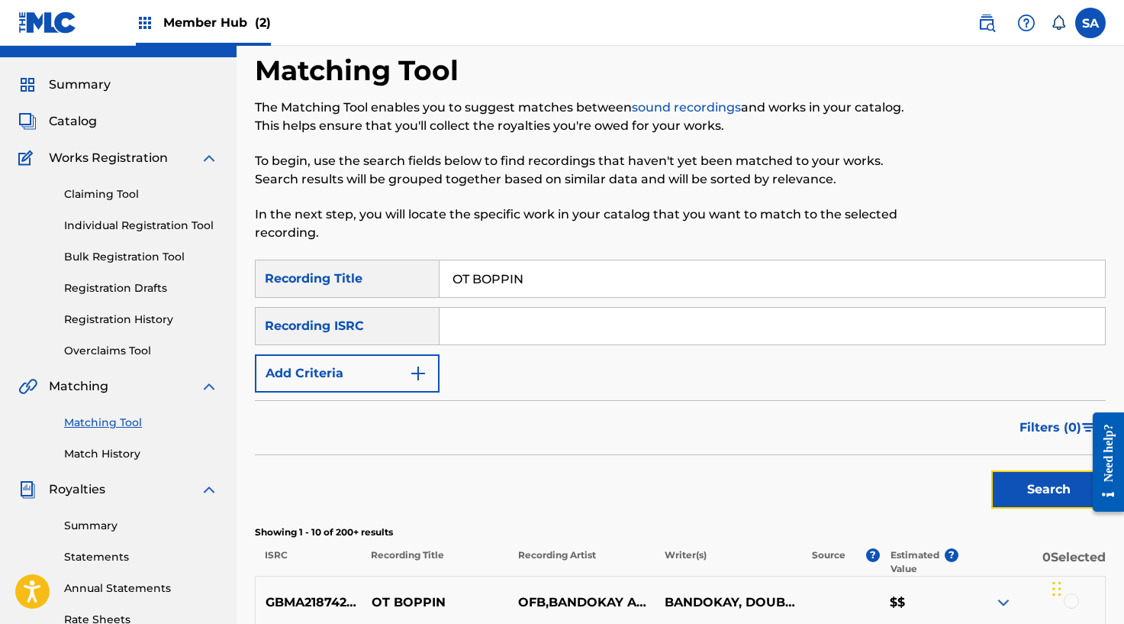
click at [1046, 478] on button "Search" at bounding box center [1048, 489] width 114 height 38
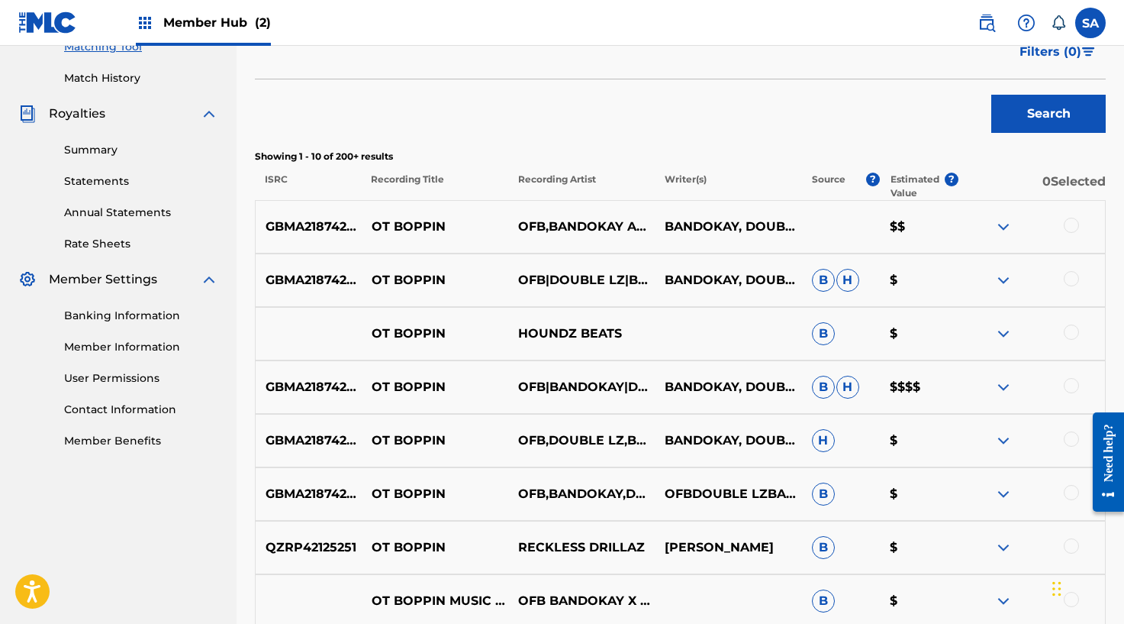
scroll to position [409, 0]
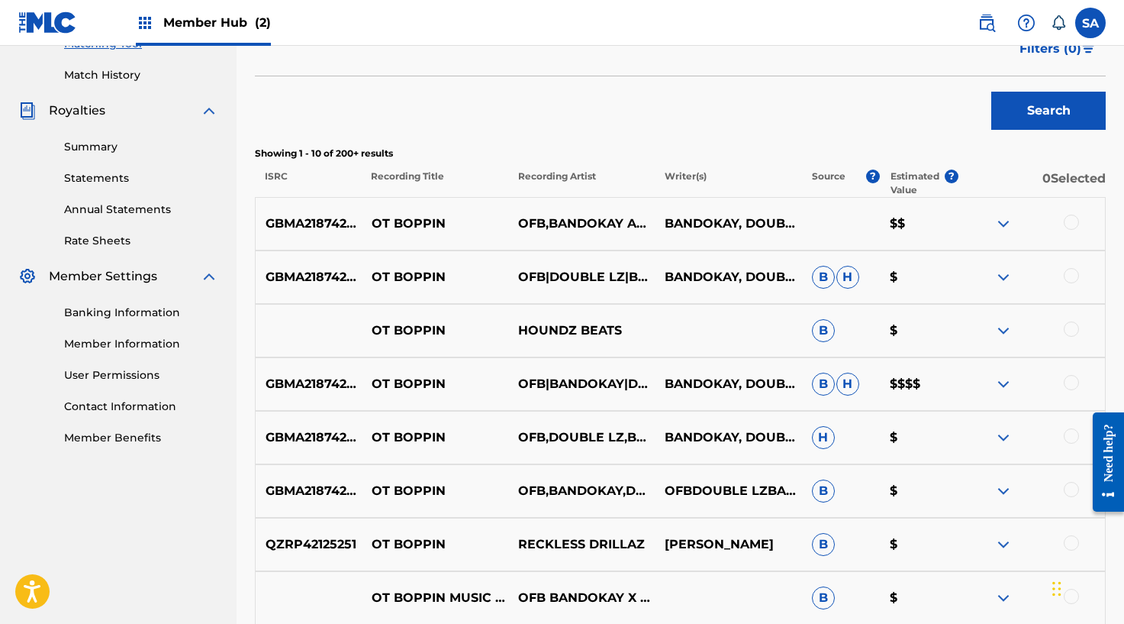
drag, startPoint x: 1069, startPoint y: 221, endPoint x: 1068, endPoint y: 247, distance: 25.2
click at [1069, 221] on div at bounding box center [1071, 221] width 15 height 15
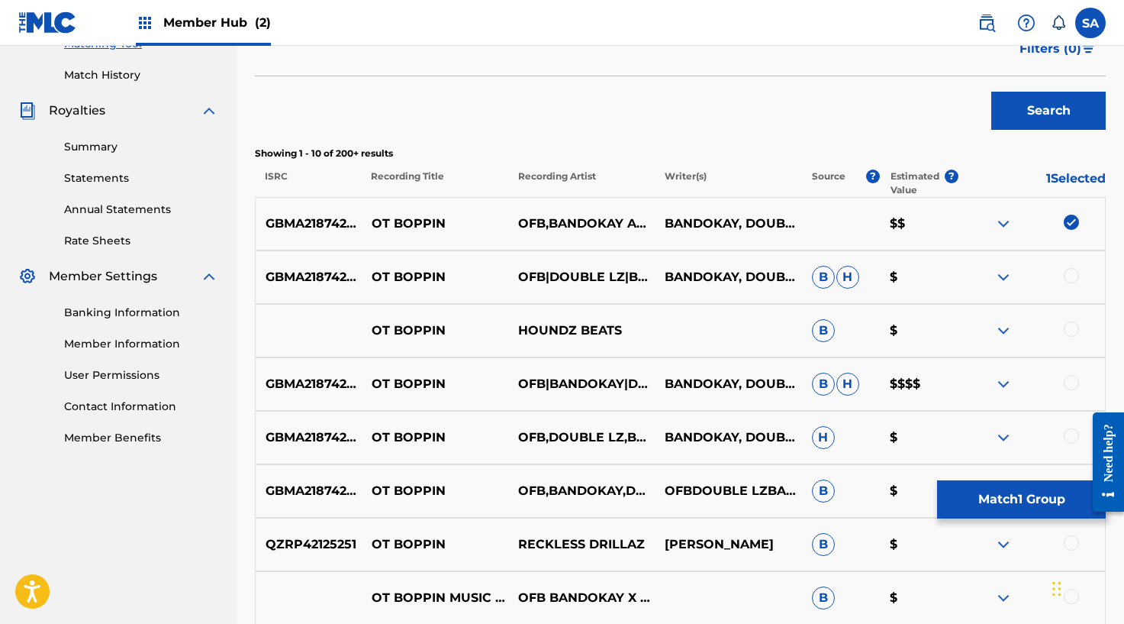
click at [1068, 266] on div "GBMA21874275 OT BOPPIN OFB|DOUBLE LZ|BANDOKAY BANDOKAY, DOUBLE LZ, OFB B H $" at bounding box center [680, 276] width 851 height 53
click at [1069, 276] on div at bounding box center [1071, 275] width 15 height 15
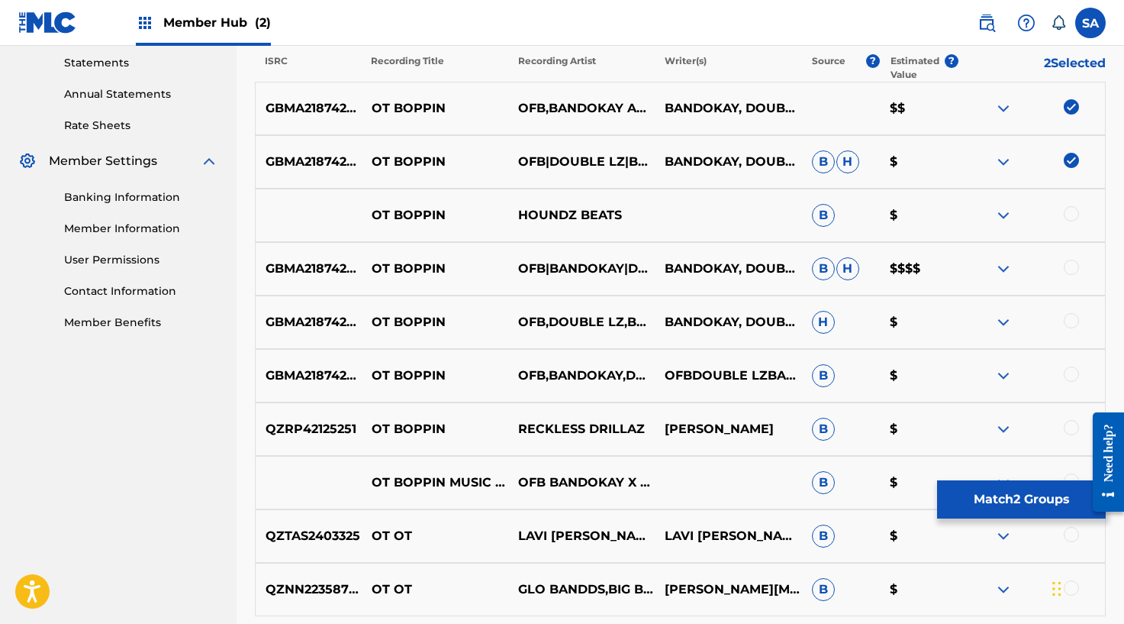
scroll to position [550, 0]
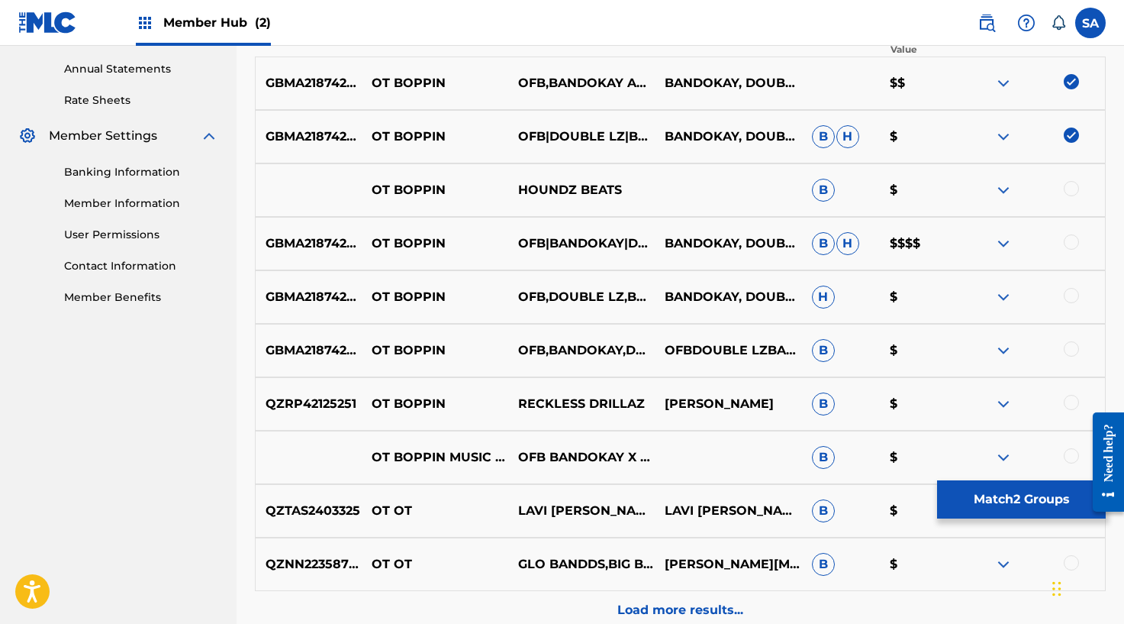
click at [1068, 239] on div at bounding box center [1071, 241] width 15 height 15
click at [1075, 296] on div at bounding box center [1071, 295] width 15 height 15
click at [1075, 347] on div at bounding box center [1071, 348] width 15 height 15
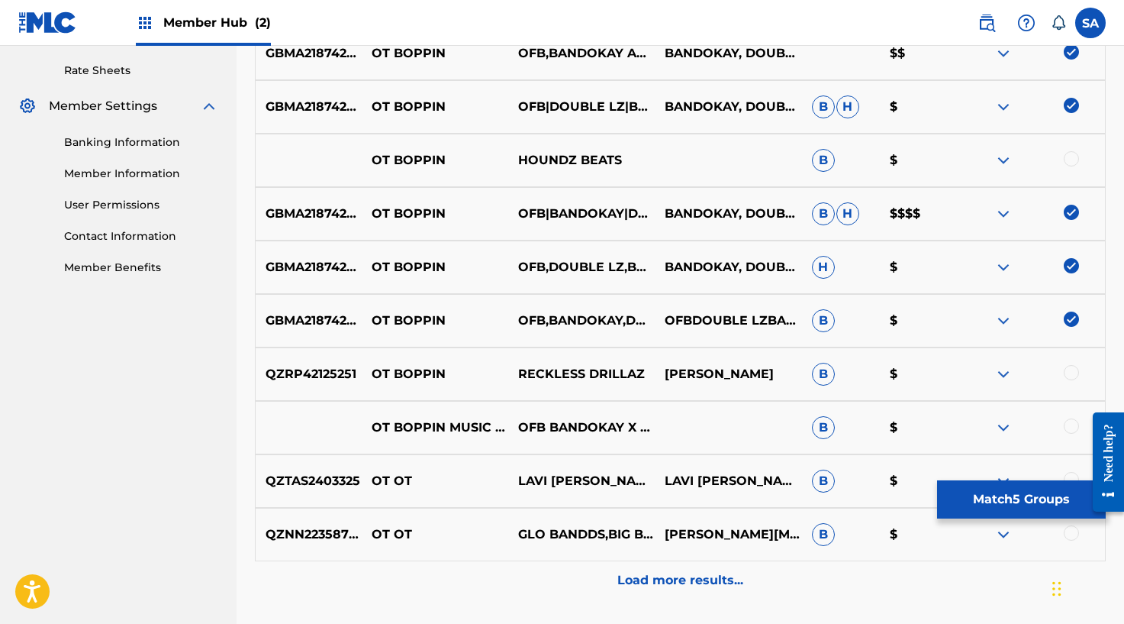
scroll to position [610, 0]
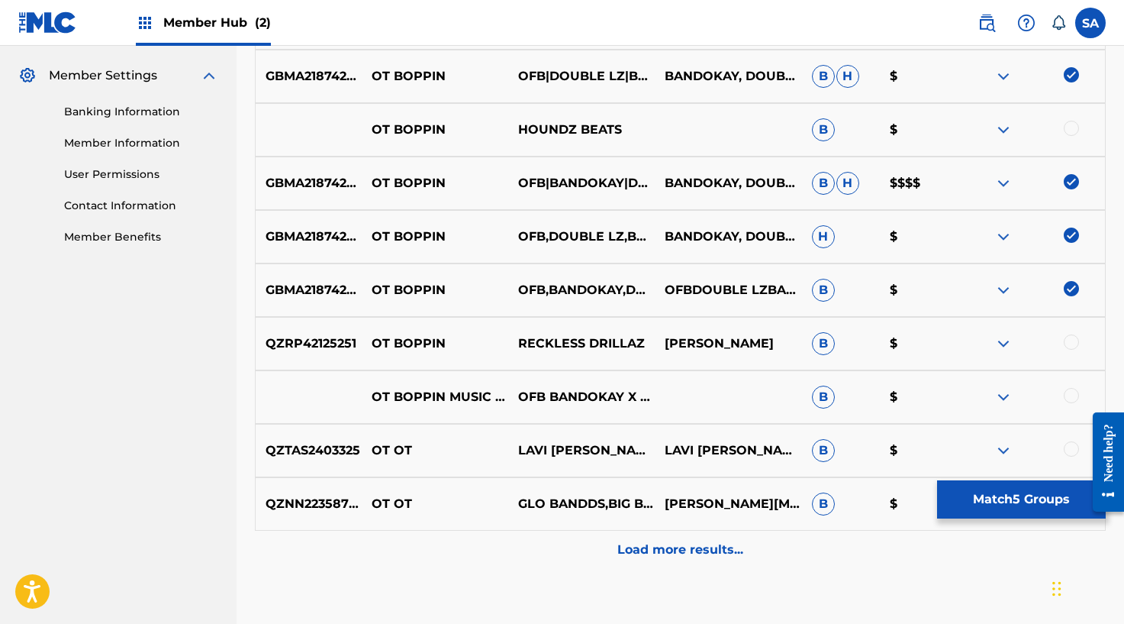
click at [1075, 392] on div at bounding box center [1071, 395] width 15 height 15
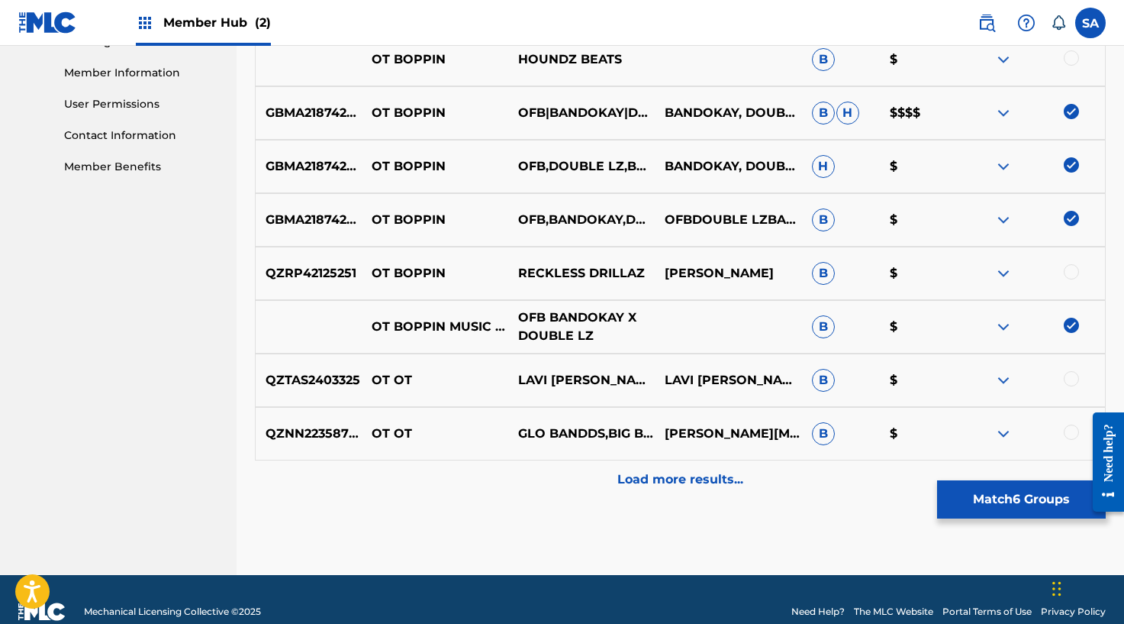
scroll to position [688, 0]
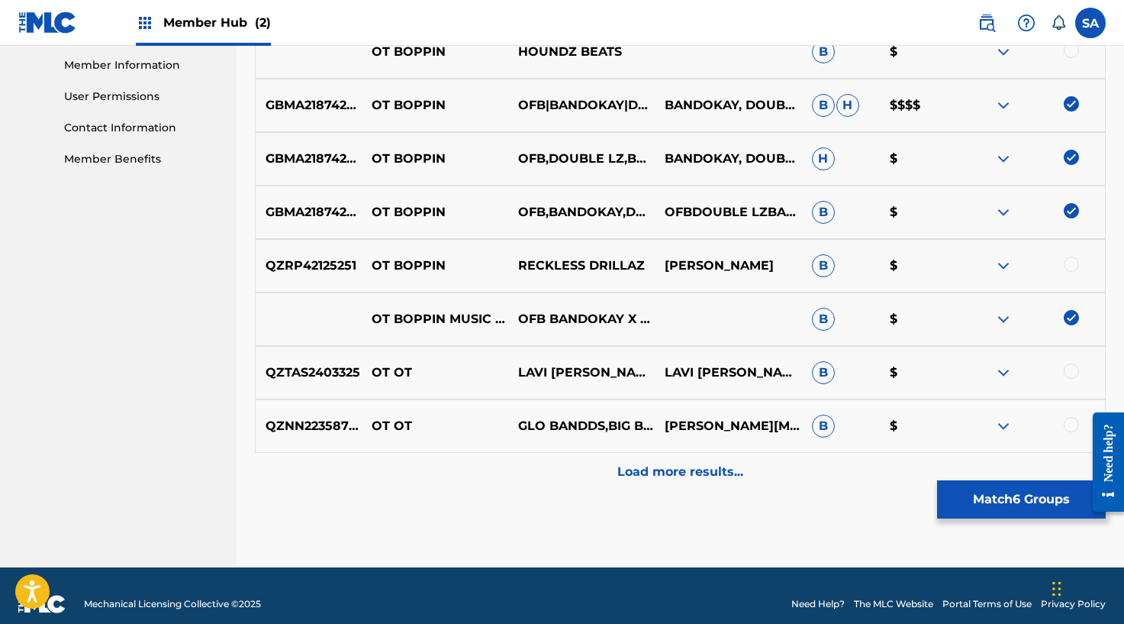
click at [628, 469] on p "Load more results..." at bounding box center [680, 471] width 126 height 18
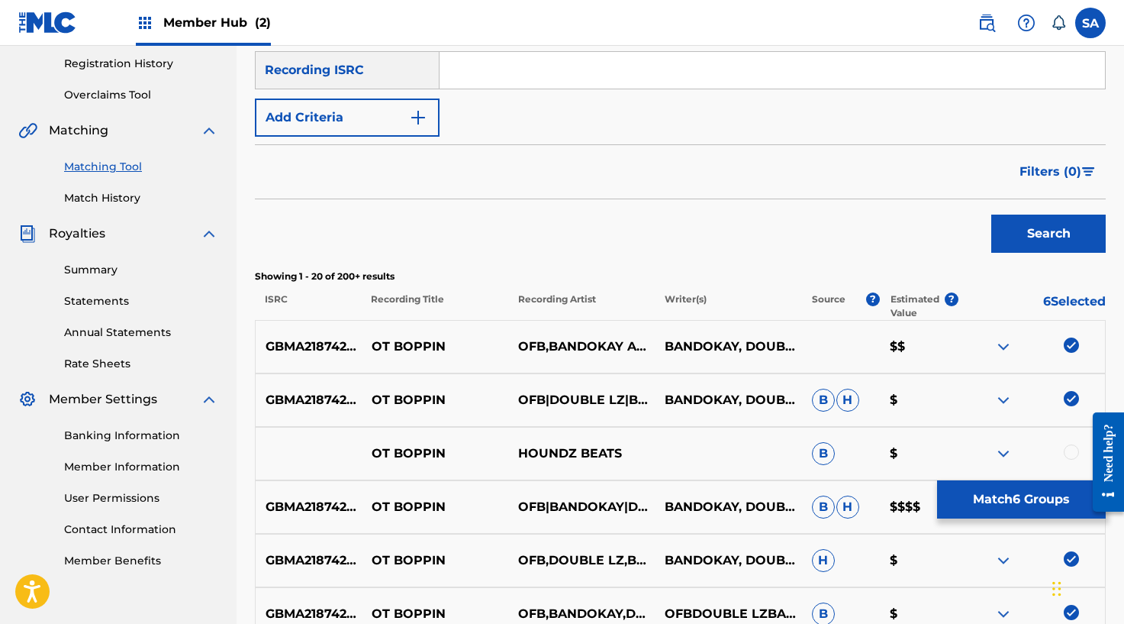
scroll to position [290, 0]
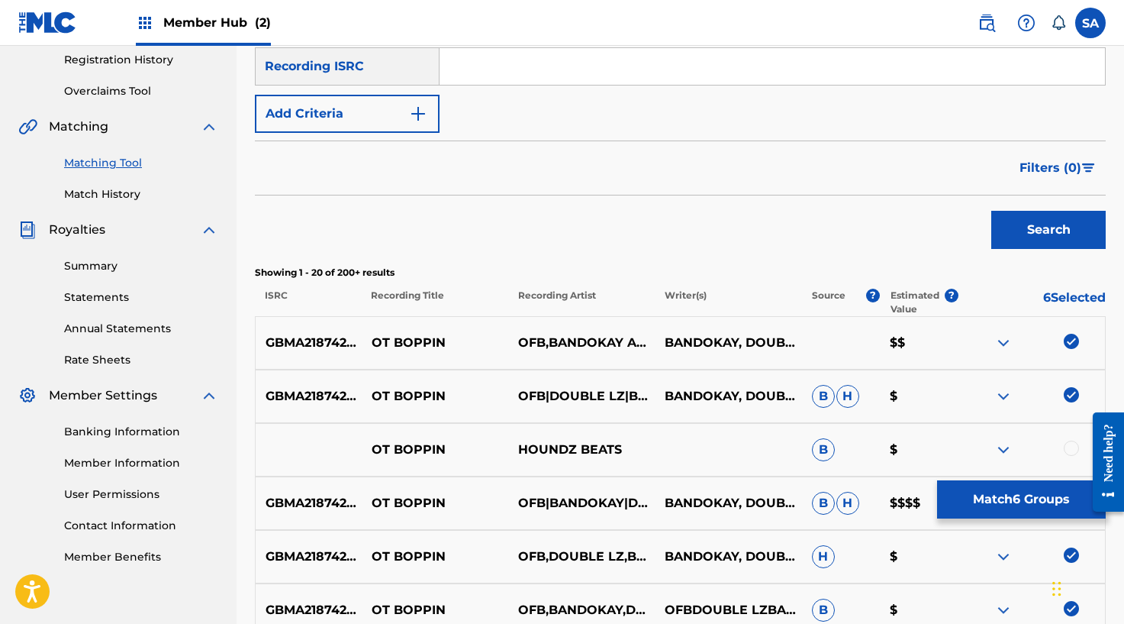
click at [697, 215] on div "Search" at bounding box center [680, 225] width 851 height 61
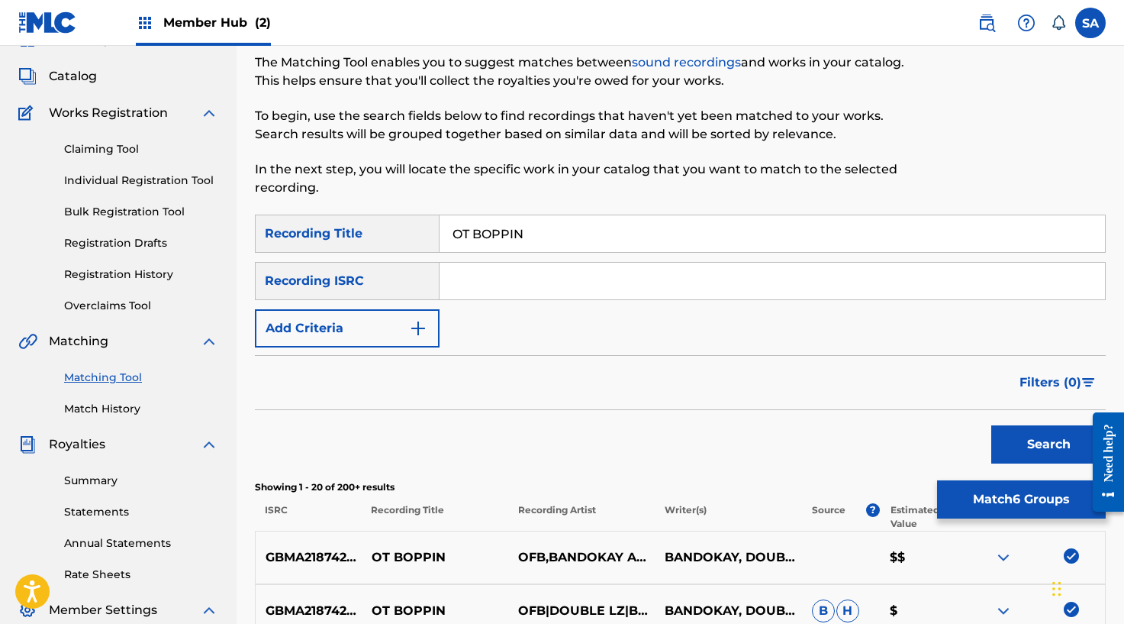
scroll to position [3, 0]
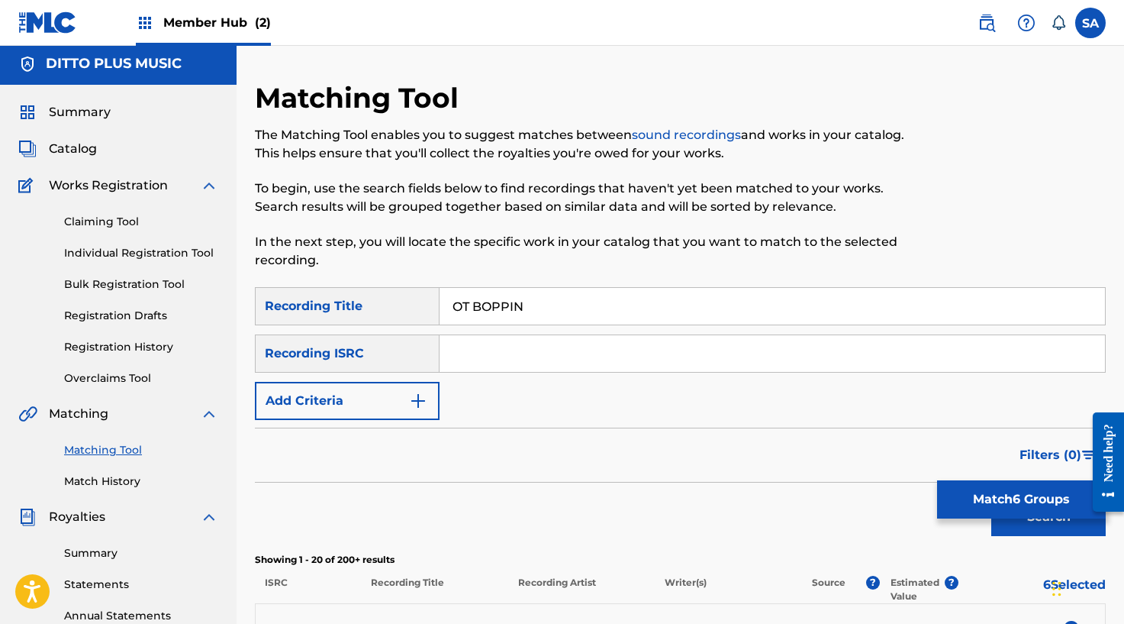
click at [466, 355] on input "Search Form" at bounding box center [773, 353] width 666 height 37
paste input "GBMA21874275"
type input "GBMA21874275"
click at [495, 313] on input "OT BOPPIN" at bounding box center [773, 306] width 666 height 37
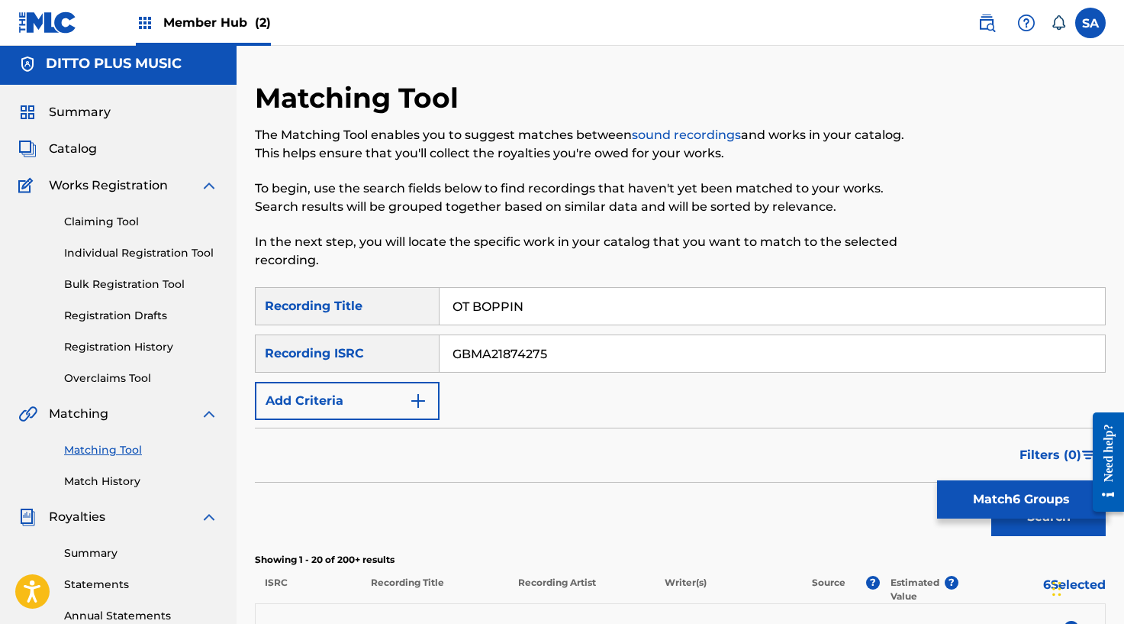
click at [495, 313] on input "OT BOPPIN" at bounding box center [773, 306] width 666 height 37
click at [991, 498] on button "Search" at bounding box center [1048, 517] width 114 height 38
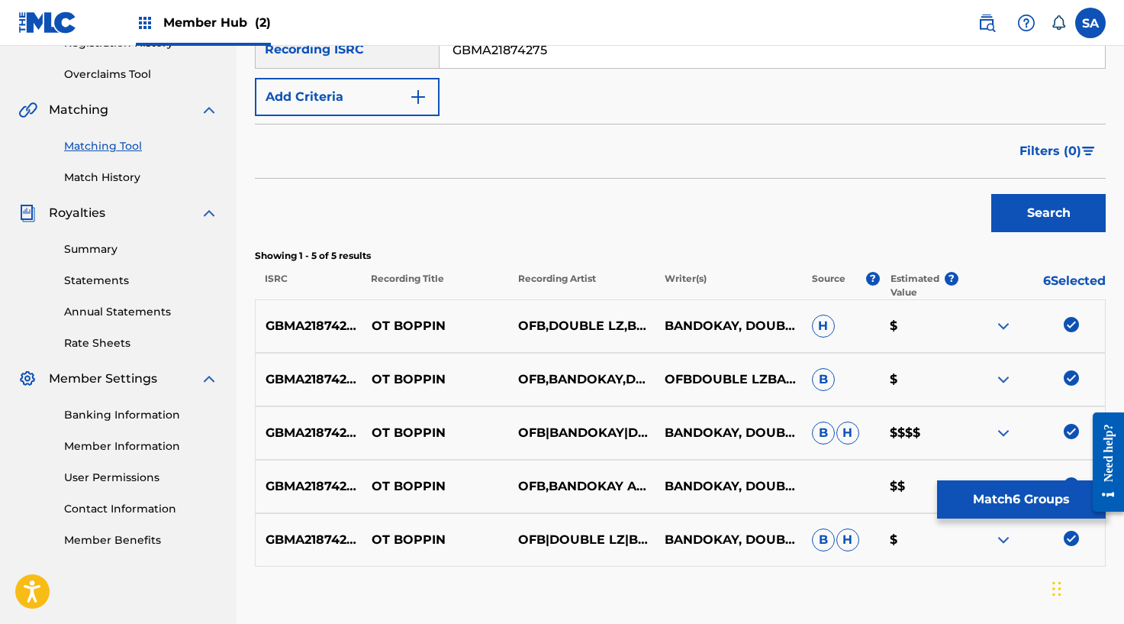
scroll to position [399, 0]
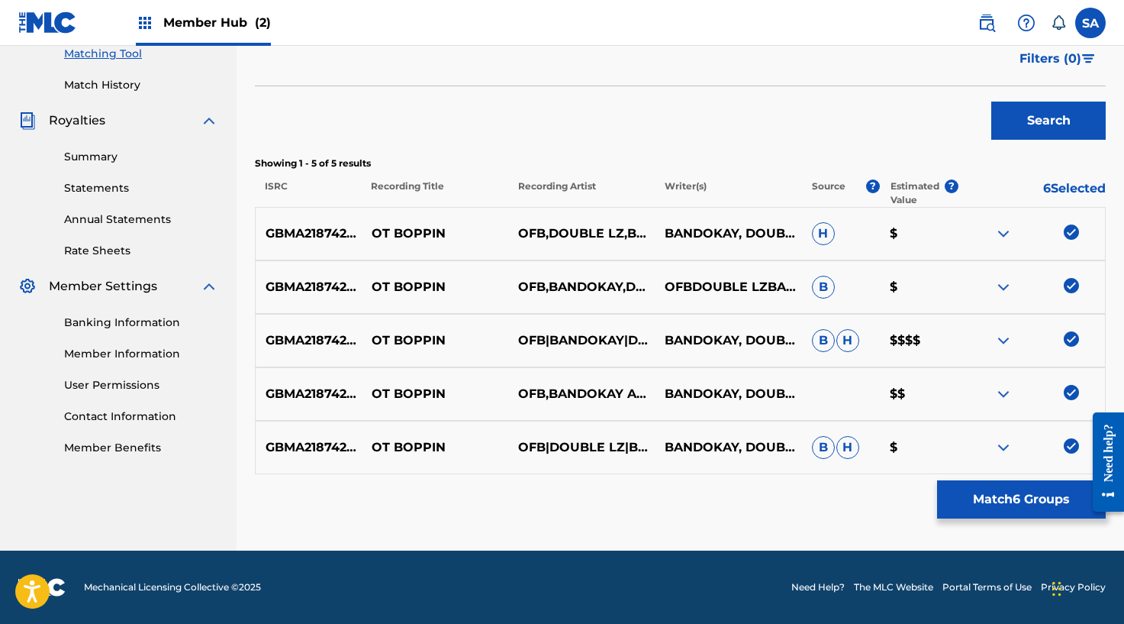
click at [1020, 518] on div "Matching Tool The Matching Tool enables you to suggest matches between sound re…" at bounding box center [680, 117] width 851 height 865
click at [1016, 511] on button "Match 6 Groups" at bounding box center [1021, 499] width 169 height 38
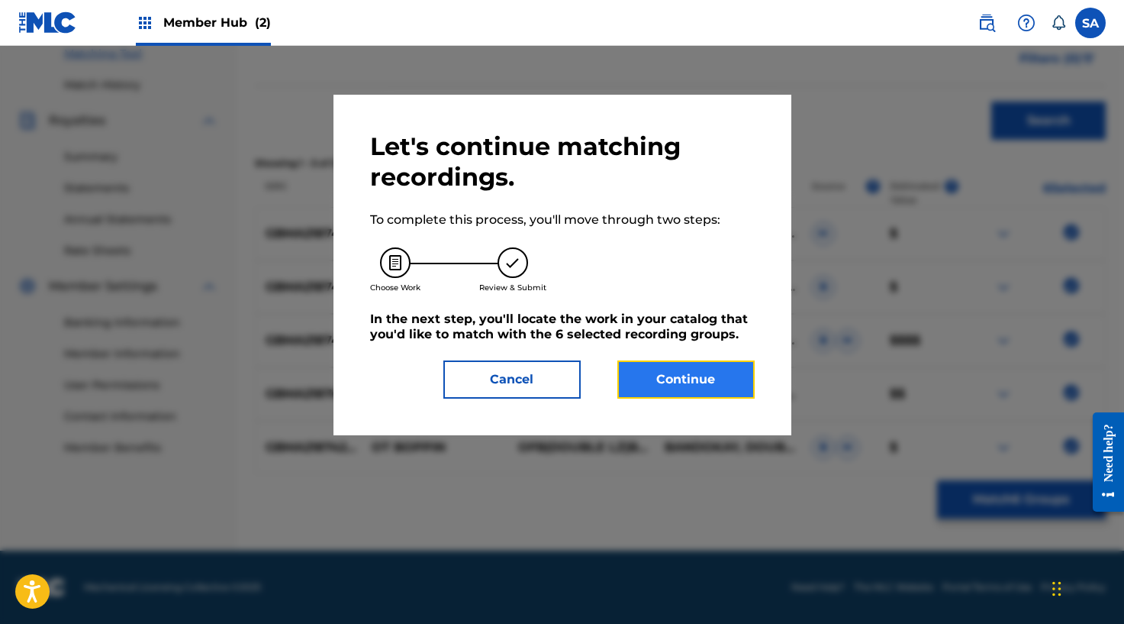
click at [675, 366] on button "Continue" at bounding box center [685, 379] width 137 height 38
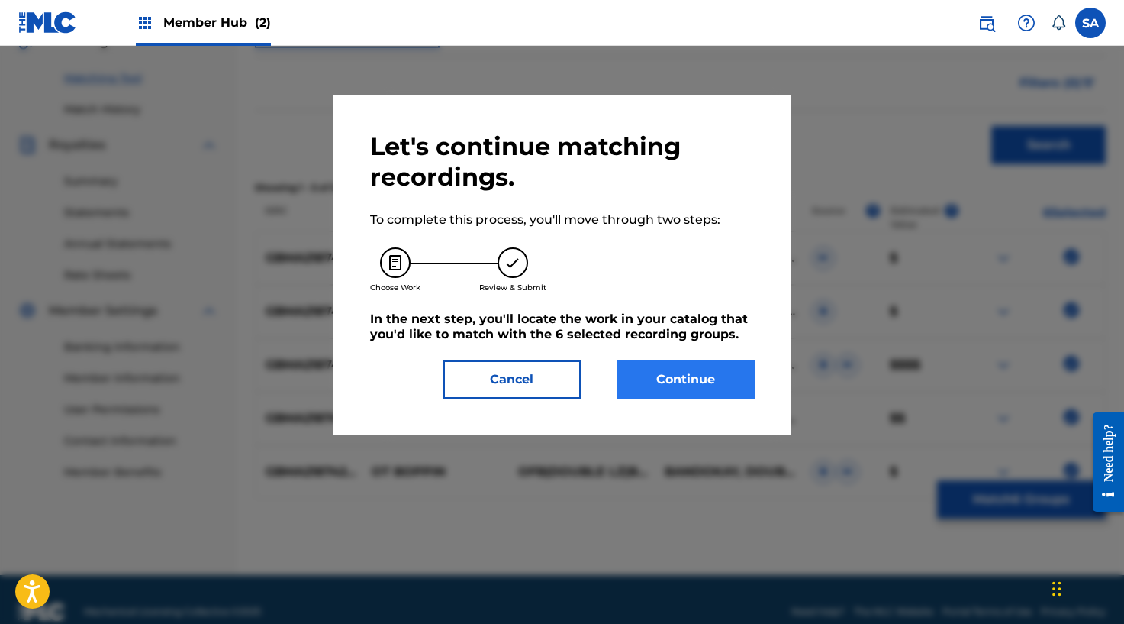
scroll to position [393, 0]
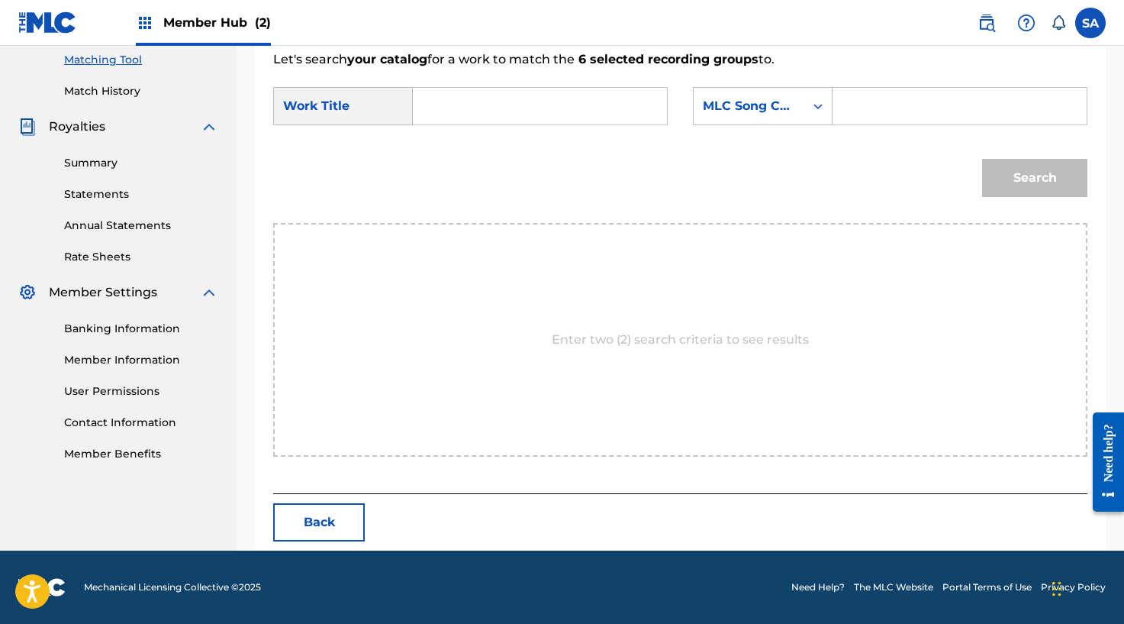
click at [501, 96] on input "Search Form" at bounding box center [540, 106] width 228 height 37
paste input "OT BOPPIN"
type input "OT BOPPIN"
click at [900, 112] on input "Search Form" at bounding box center [960, 106] width 228 height 37
paste input "OL7U1C"
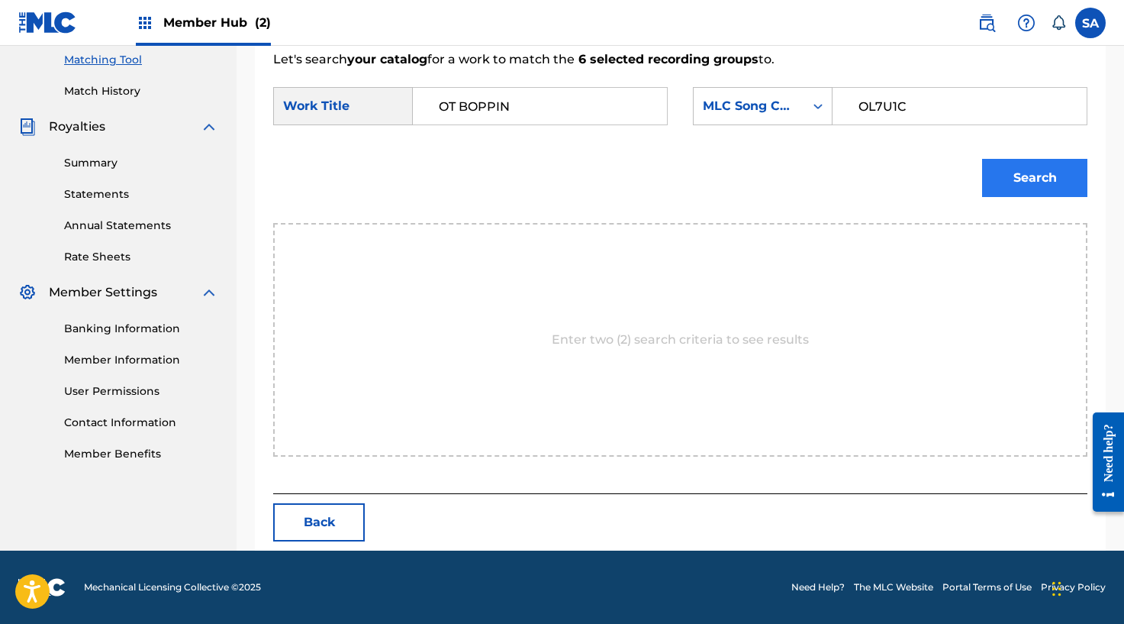
type input "OL7U1C"
click at [1054, 188] on button "Search" at bounding box center [1034, 178] width 105 height 38
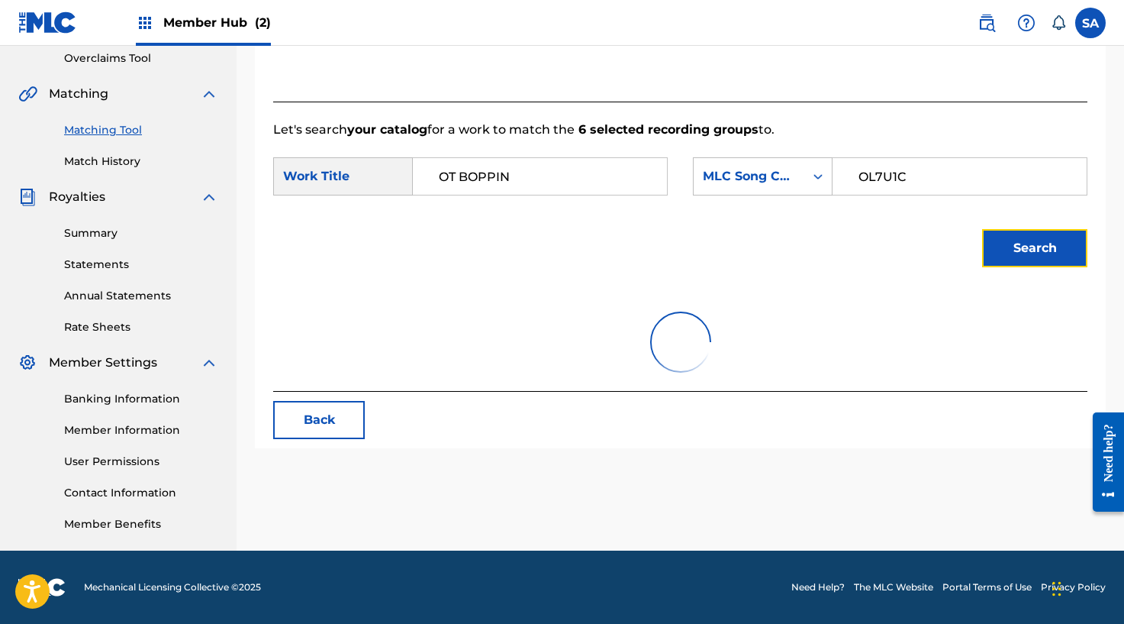
scroll to position [348, 0]
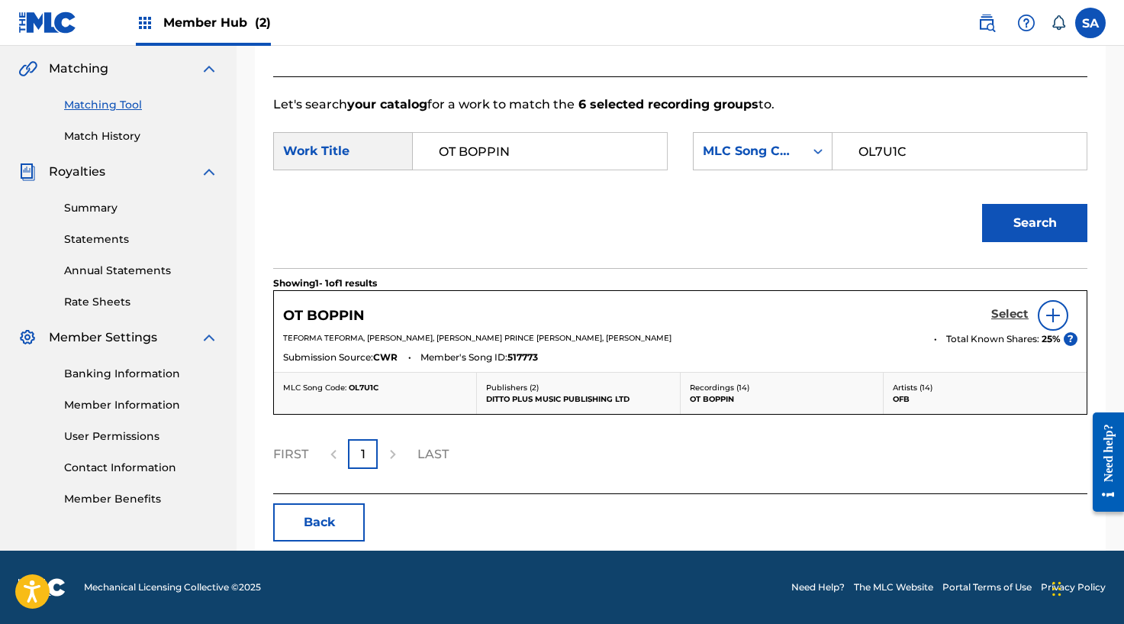
click at [1003, 314] on h5 "Select" at bounding box center [1009, 314] width 37 height 15
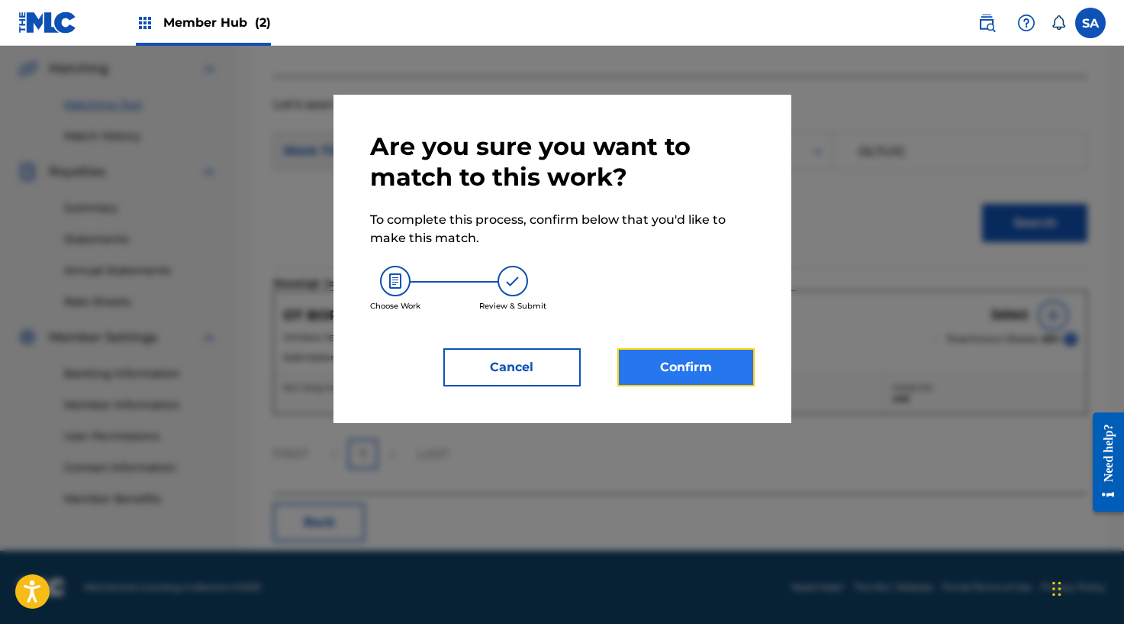
click at [642, 371] on button "Confirm" at bounding box center [685, 367] width 137 height 38
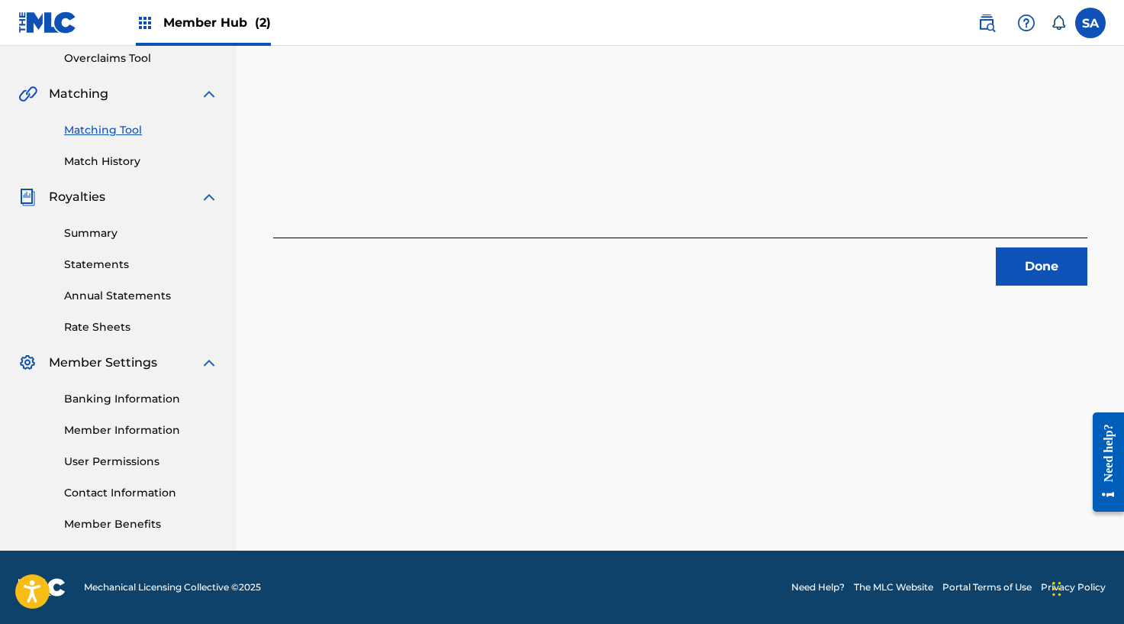
drag, startPoint x: 523, startPoint y: 182, endPoint x: 528, endPoint y: 176, distance: 8.1
click at [523, 183] on div "6 Recording Groups are pending usage match to the work OT [PERSON_NAME] . Congr…" at bounding box center [680, 42] width 814 height 486
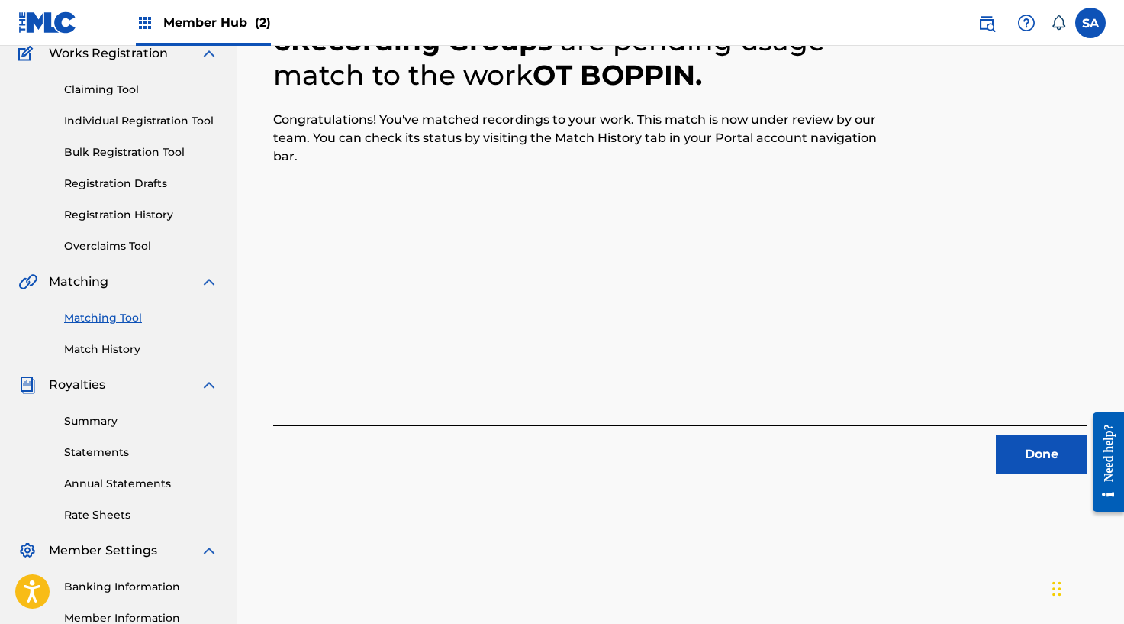
scroll to position [267, 0]
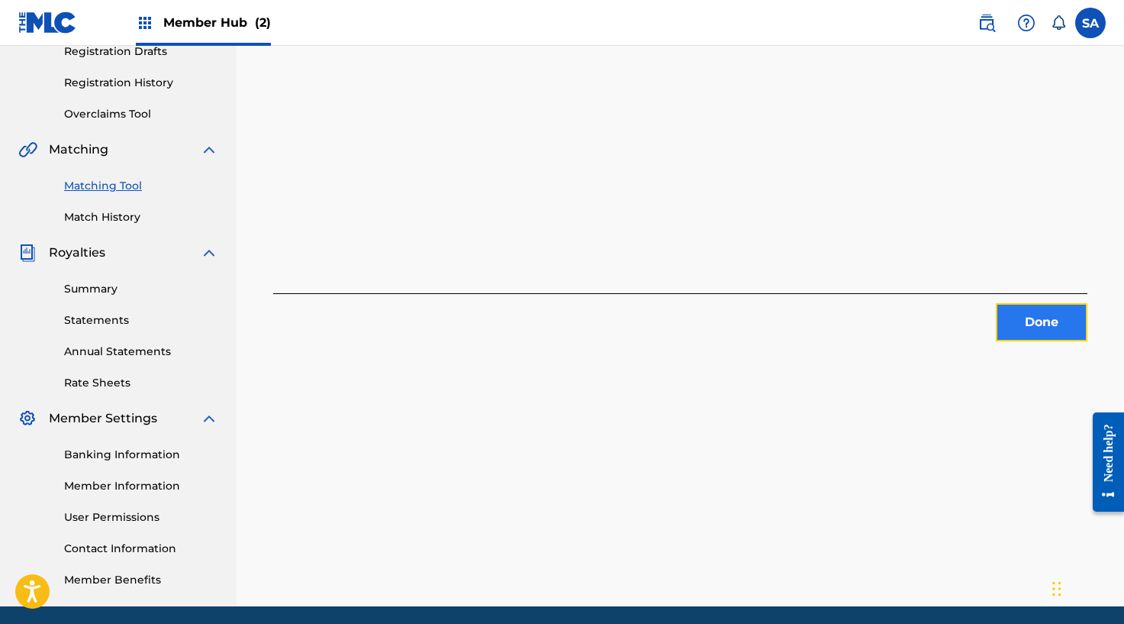
click at [1026, 312] on button "Done" at bounding box center [1042, 322] width 92 height 38
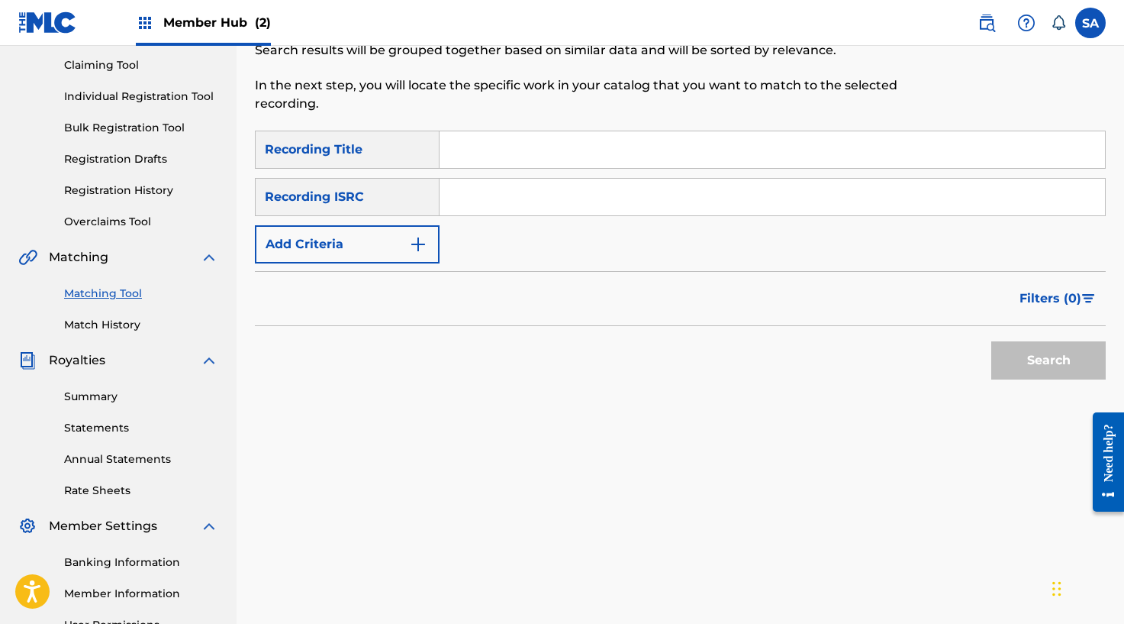
scroll to position [157, 0]
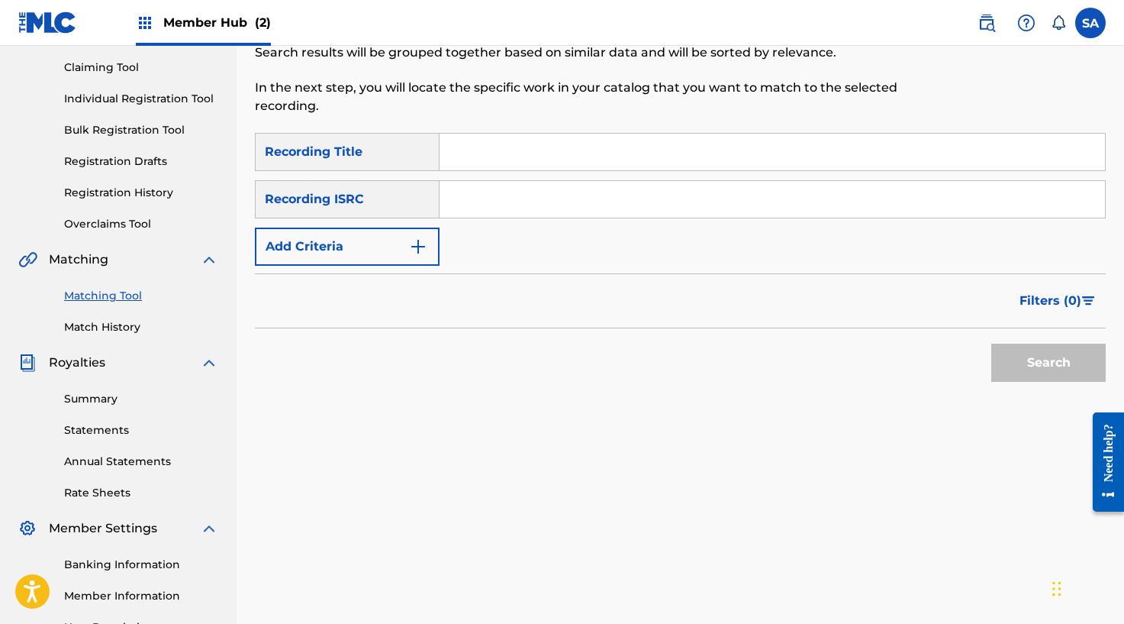
click at [465, 145] on input "Search Form" at bounding box center [773, 152] width 666 height 37
paste input "CONVERSATIONS WITH A FIEND"
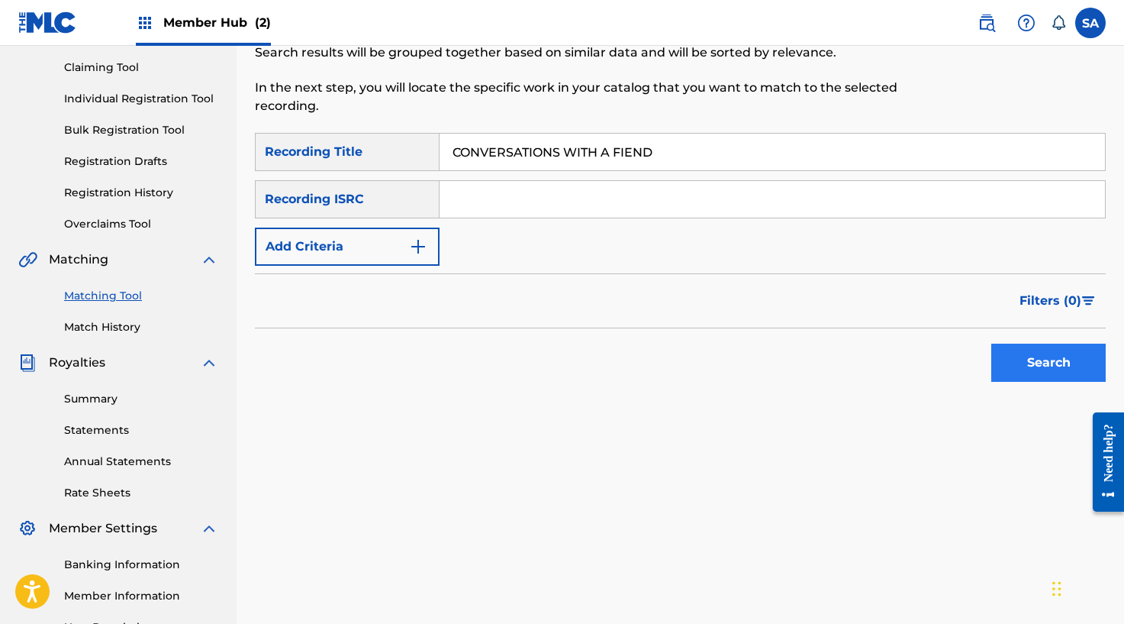
type input "CONVERSATIONS WITH A FIEND"
click at [991, 344] on button "Search" at bounding box center [1048, 362] width 114 height 38
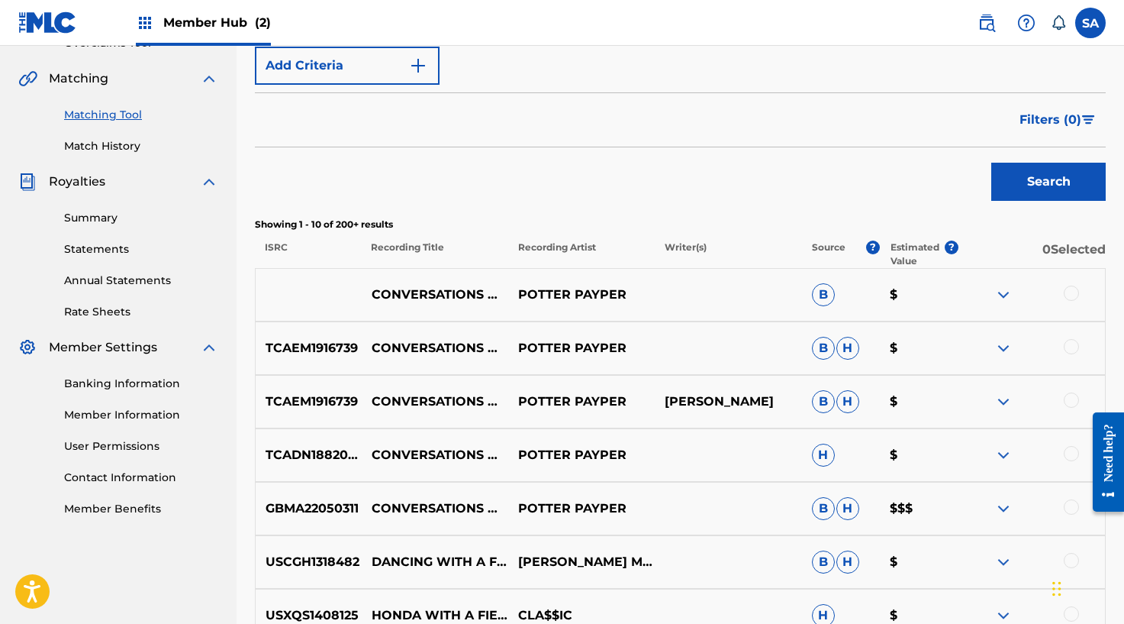
scroll to position [403, 0]
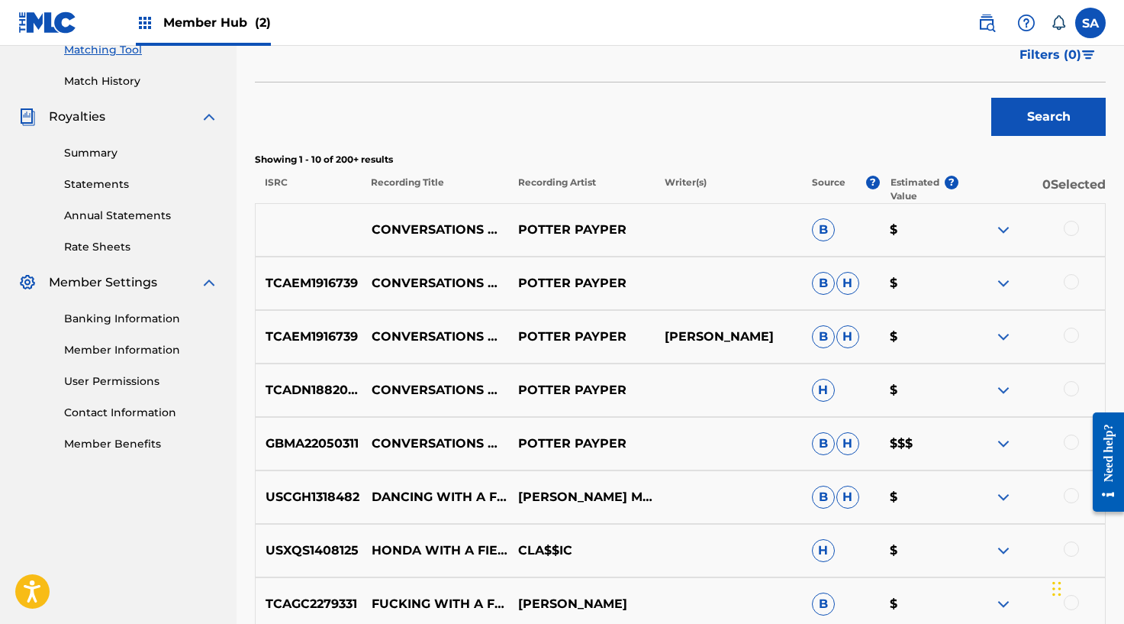
click at [1080, 227] on div at bounding box center [1032, 230] width 147 height 18
drag, startPoint x: 1075, startPoint y: 228, endPoint x: 1073, endPoint y: 258, distance: 29.8
click at [1075, 228] on div at bounding box center [1071, 228] width 15 height 15
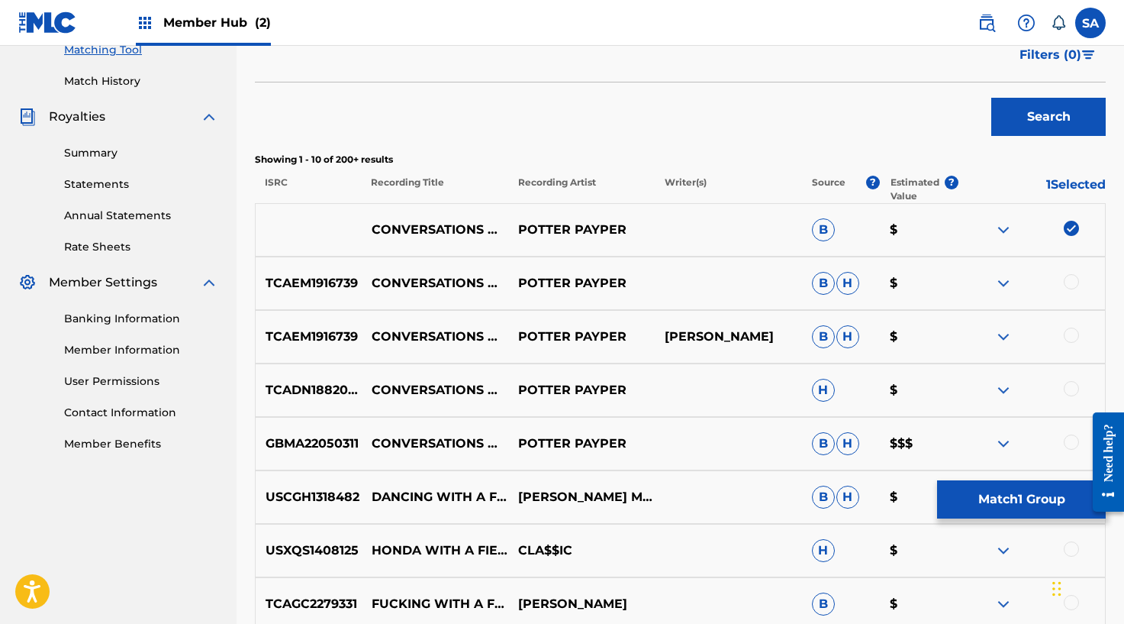
click at [1072, 281] on div at bounding box center [1071, 281] width 15 height 15
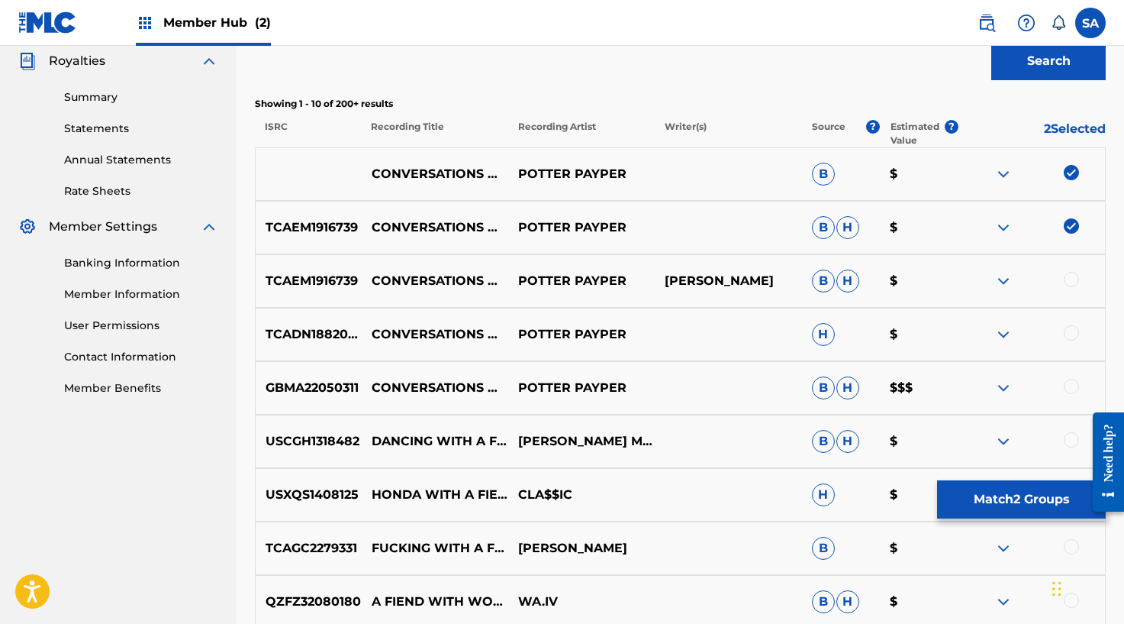
scroll to position [470, 0]
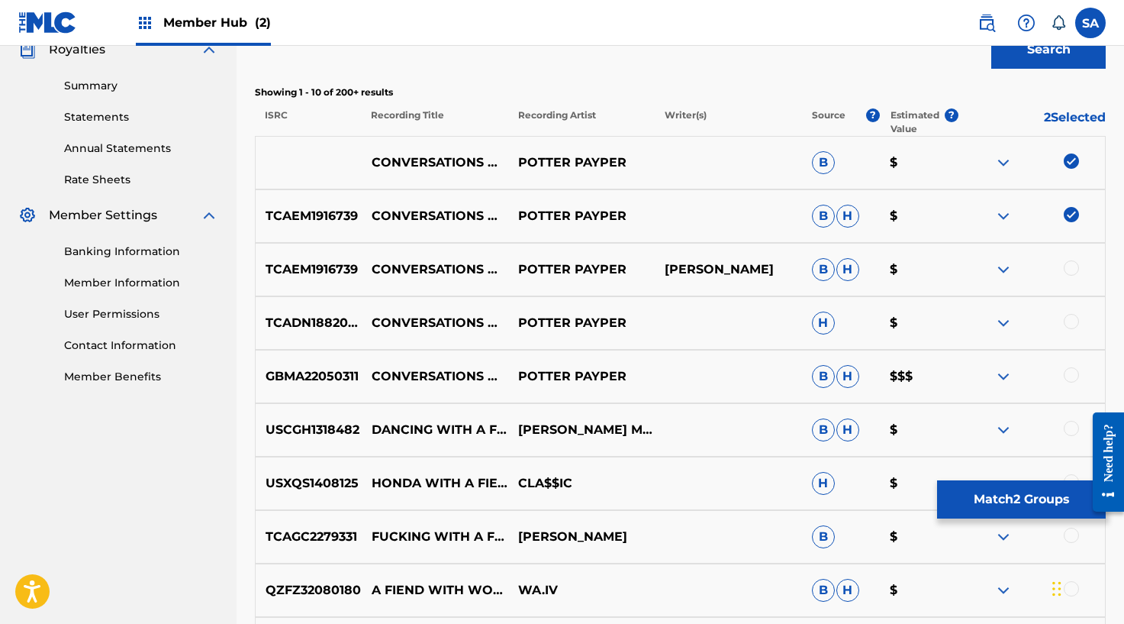
click at [1075, 260] on div at bounding box center [1032, 269] width 147 height 18
click at [1072, 271] on div at bounding box center [1071, 267] width 15 height 15
click at [1071, 317] on div at bounding box center [1071, 321] width 15 height 15
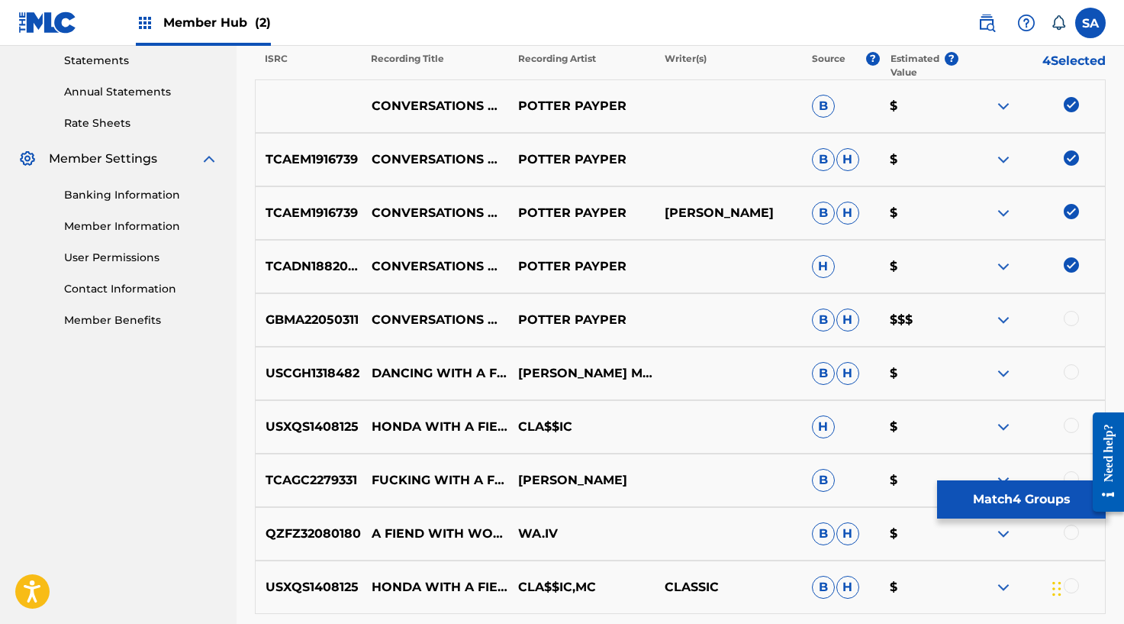
scroll to position [574, 0]
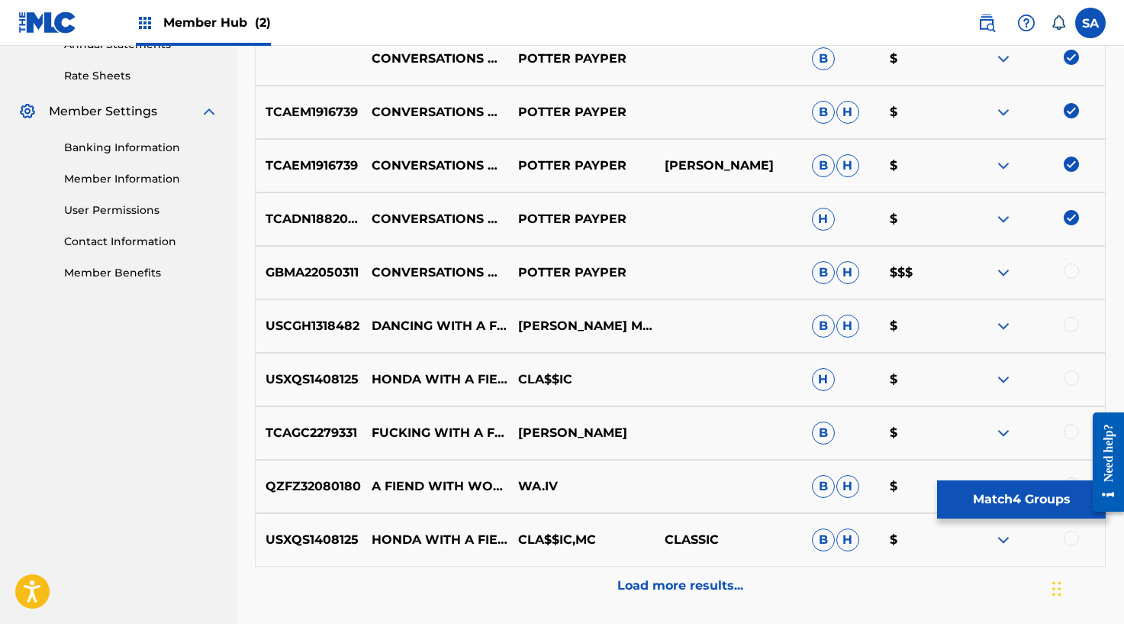
click at [1078, 276] on div at bounding box center [1032, 272] width 147 height 18
click at [1074, 275] on div at bounding box center [1071, 270] width 15 height 15
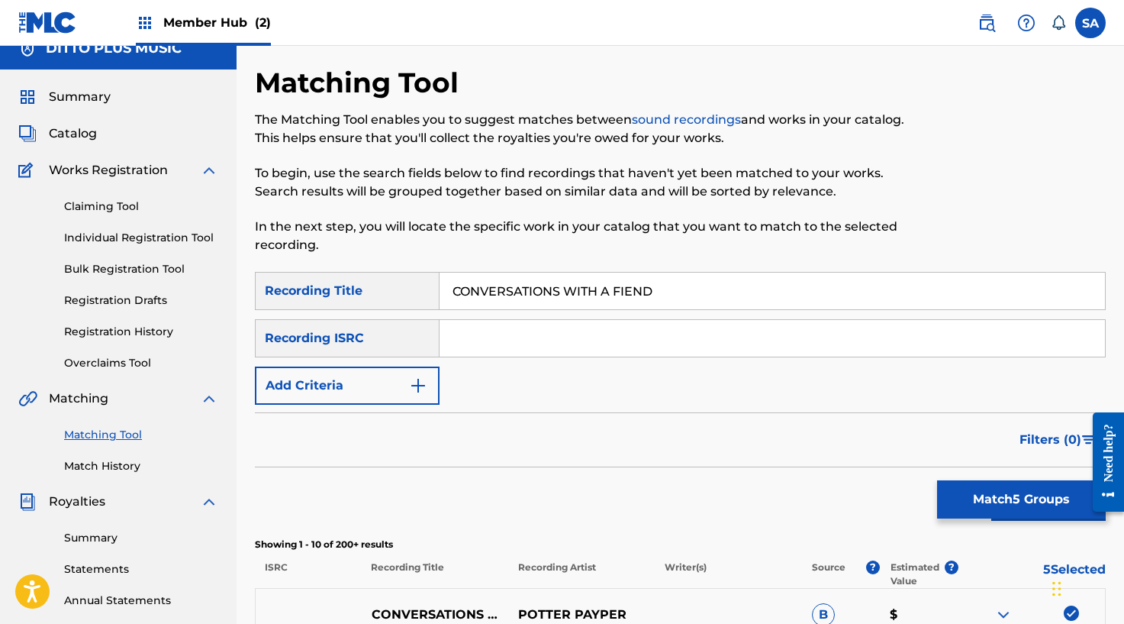
scroll to position [0, 0]
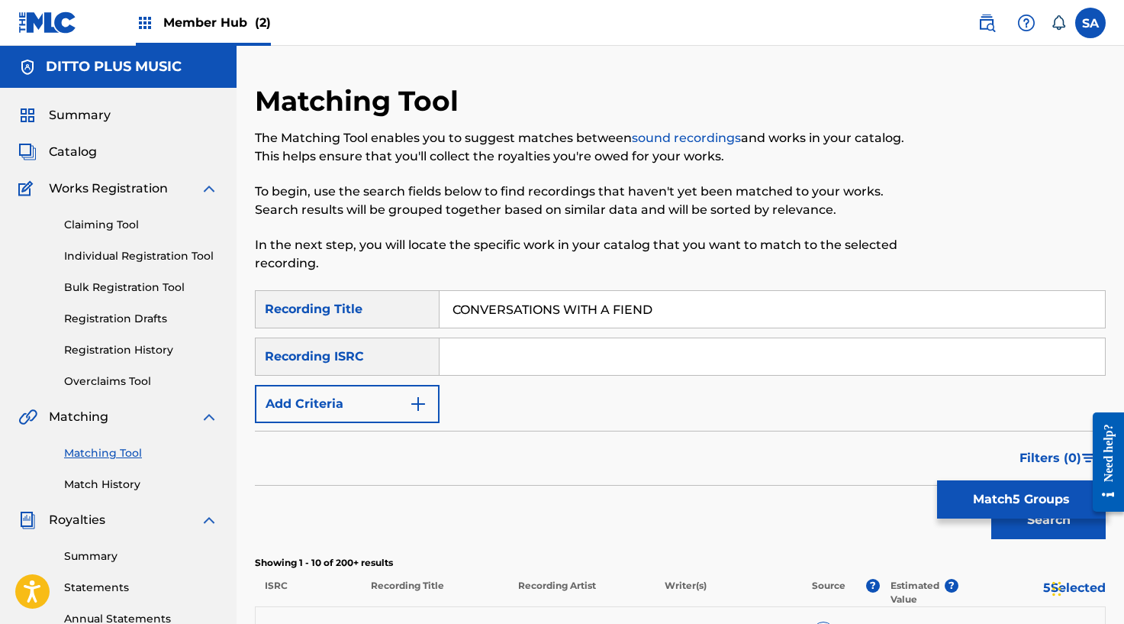
click at [479, 362] on input "Search Form" at bounding box center [773, 356] width 666 height 37
paste input "GBMA22050311"
type input "GBMA22050311"
click at [527, 302] on input "CONVERSATIONS WITH A FIEND" at bounding box center [773, 309] width 666 height 37
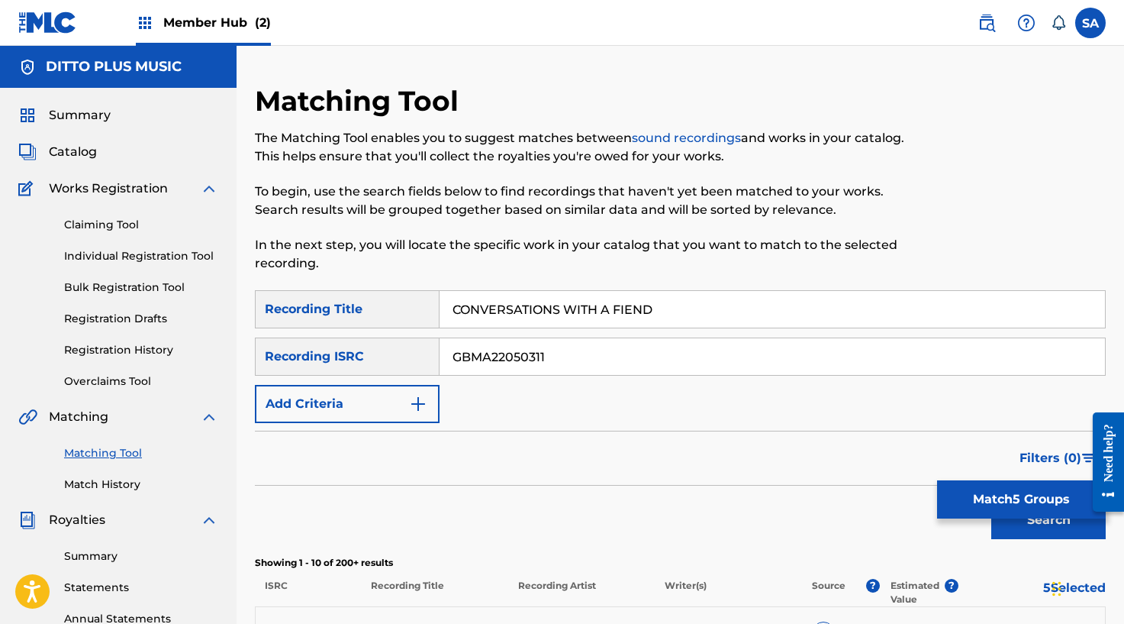
click at [527, 302] on input "CONVERSATIONS WITH A FIEND" at bounding box center [773, 309] width 666 height 37
click at [991, 501] on button "Search" at bounding box center [1048, 520] width 114 height 38
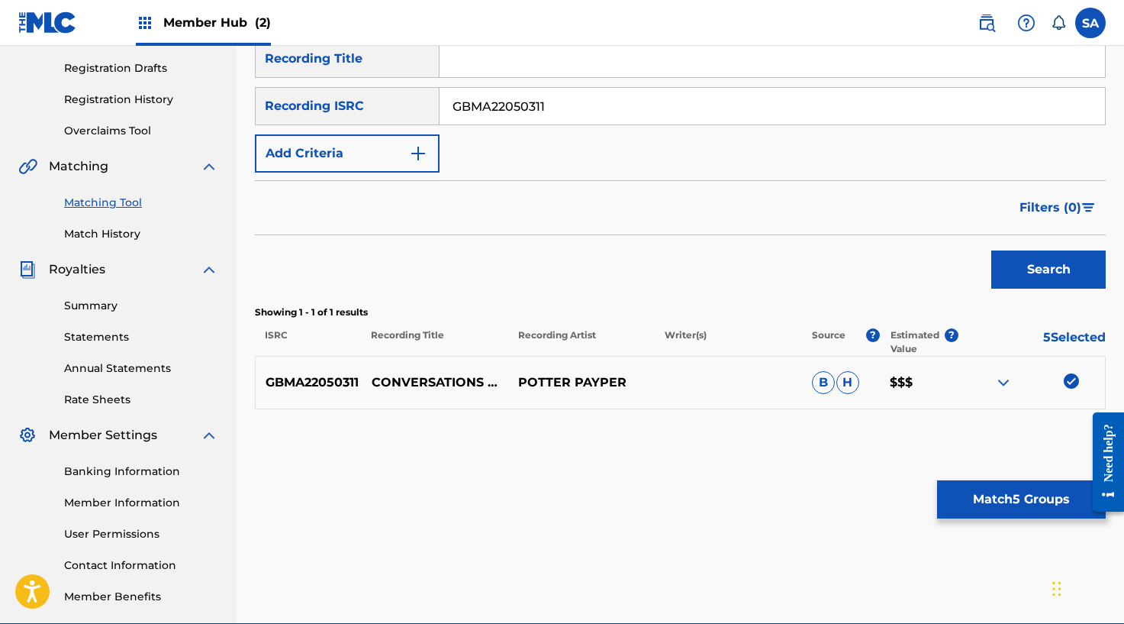
scroll to position [323, 0]
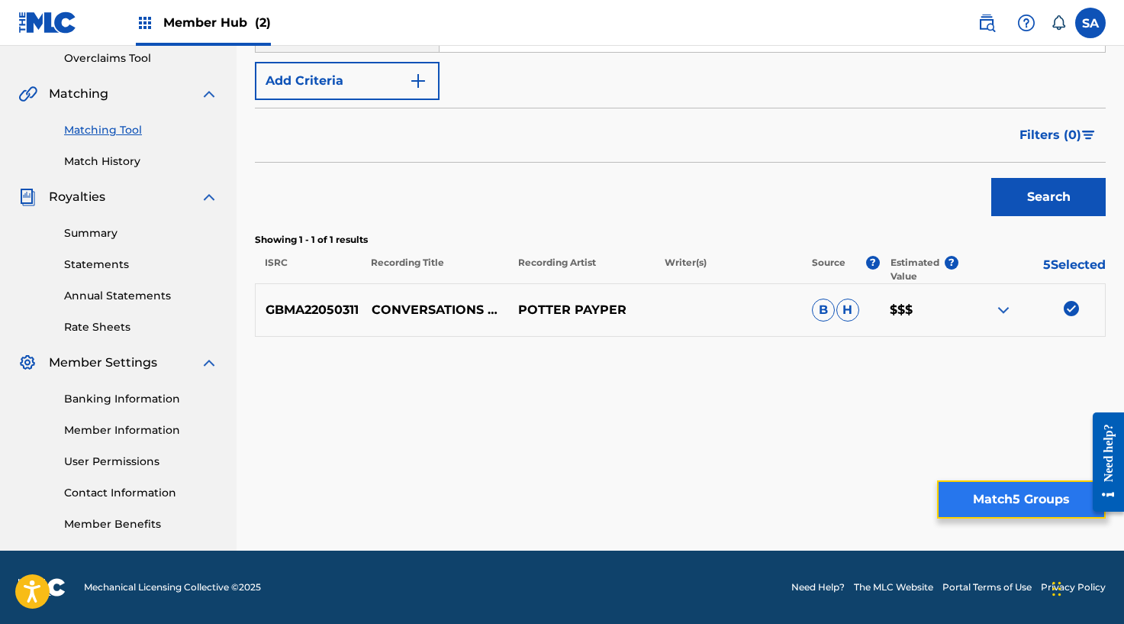
click at [961, 491] on button "Match 5 Groups" at bounding box center [1021, 499] width 169 height 38
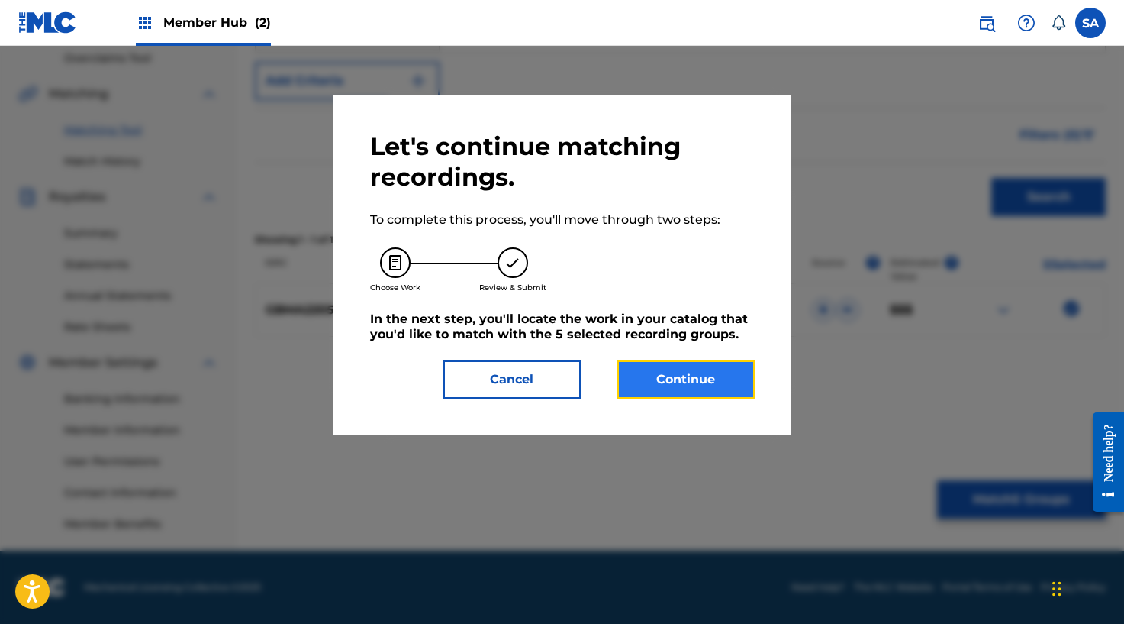
click at [678, 382] on button "Continue" at bounding box center [685, 379] width 137 height 38
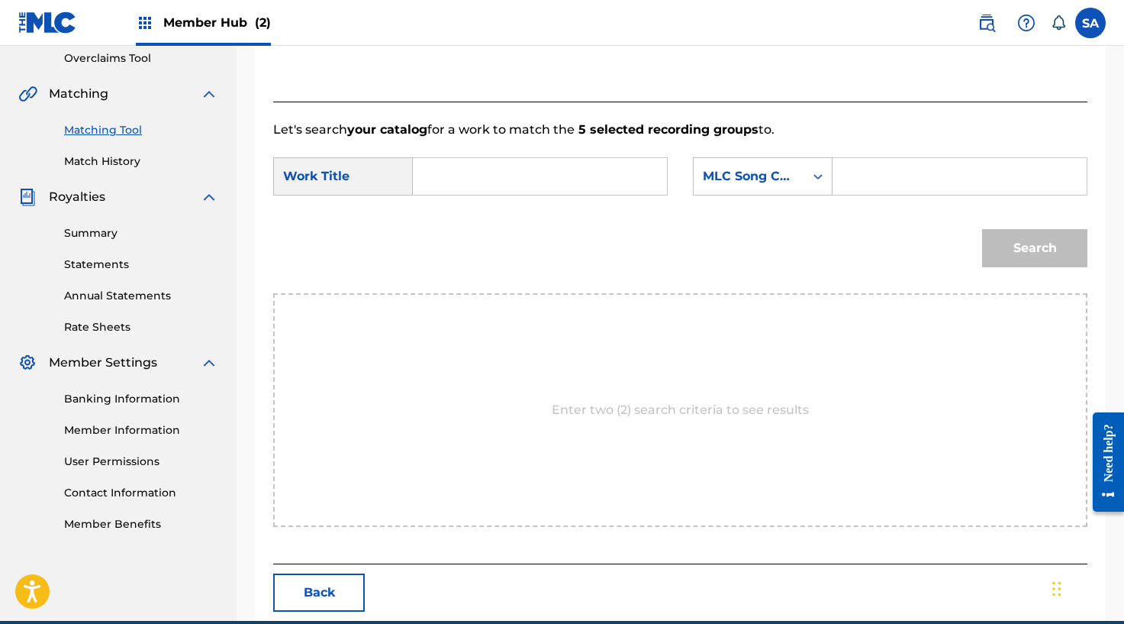
click at [470, 179] on input "Search Form" at bounding box center [540, 176] width 228 height 37
paste input "CONVERSATIONS WITH A FIEND"
type input "CONVERSATIONS WITH A FIEND"
click at [865, 173] on input "Search Form" at bounding box center [960, 176] width 228 height 37
paste
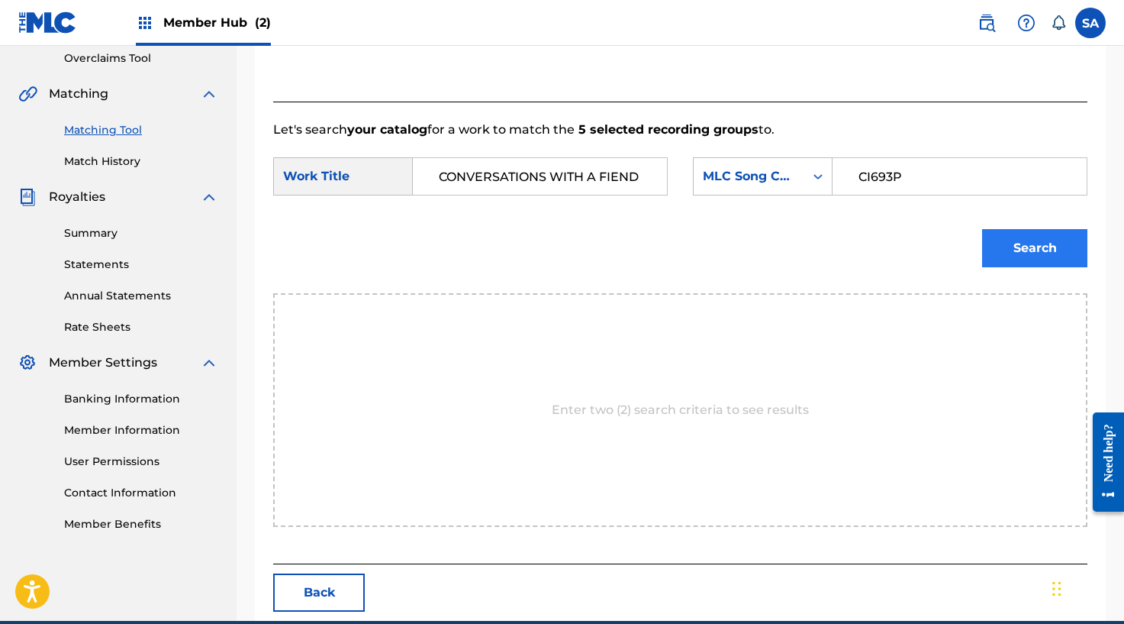
type input "CI693P"
click at [1019, 238] on button "Search" at bounding box center [1034, 248] width 105 height 38
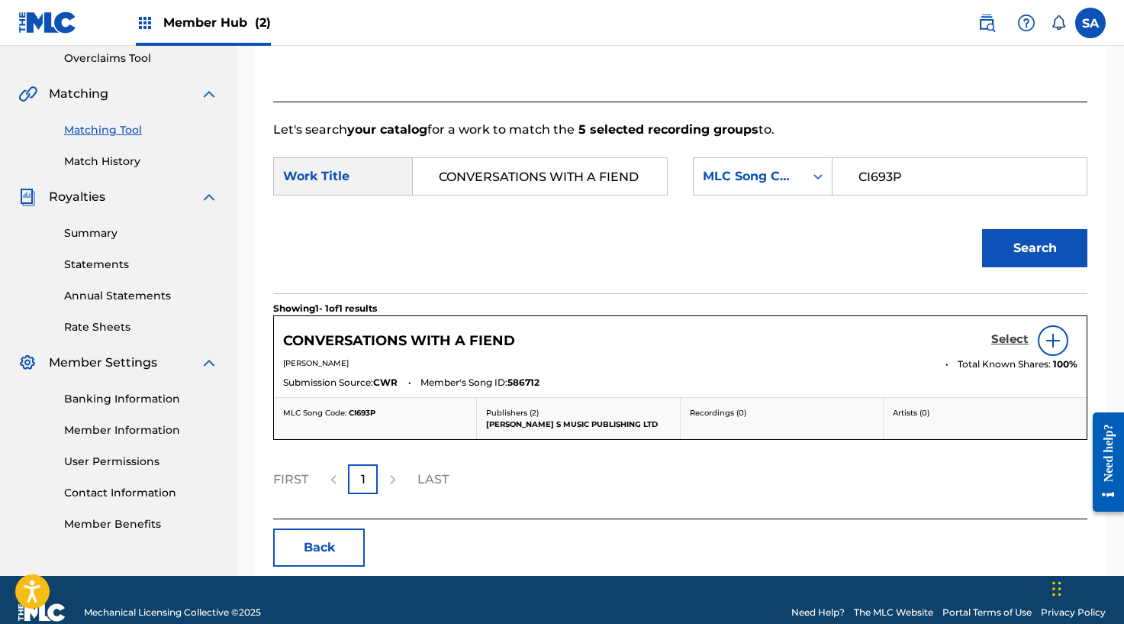
click at [1007, 341] on h5 "Select" at bounding box center [1009, 339] width 37 height 15
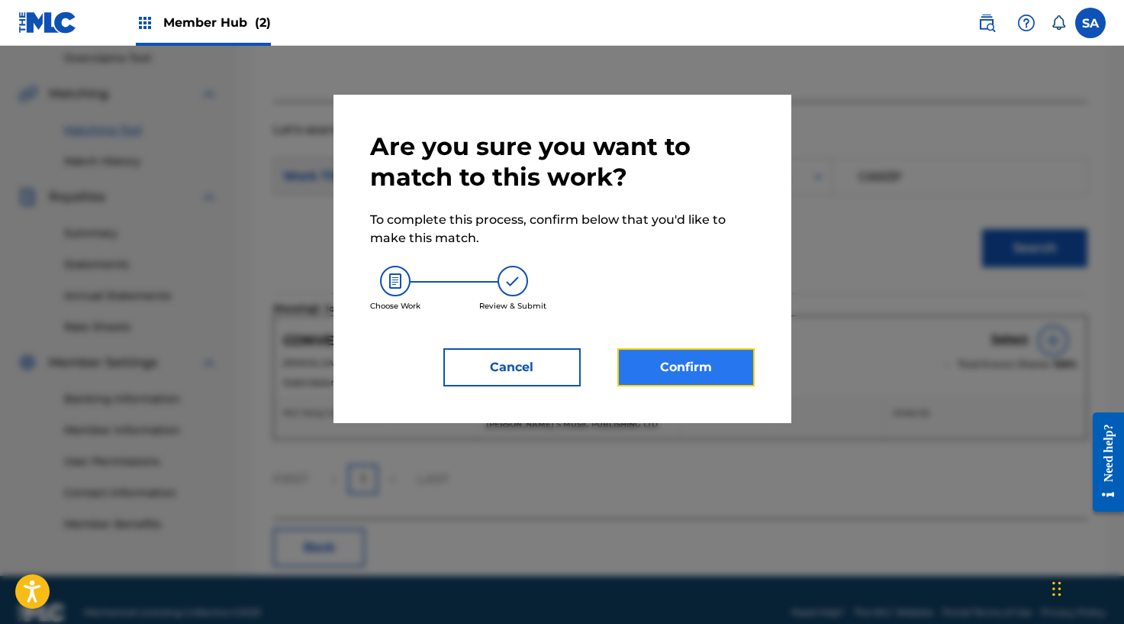
click at [711, 377] on button "Confirm" at bounding box center [685, 367] width 137 height 38
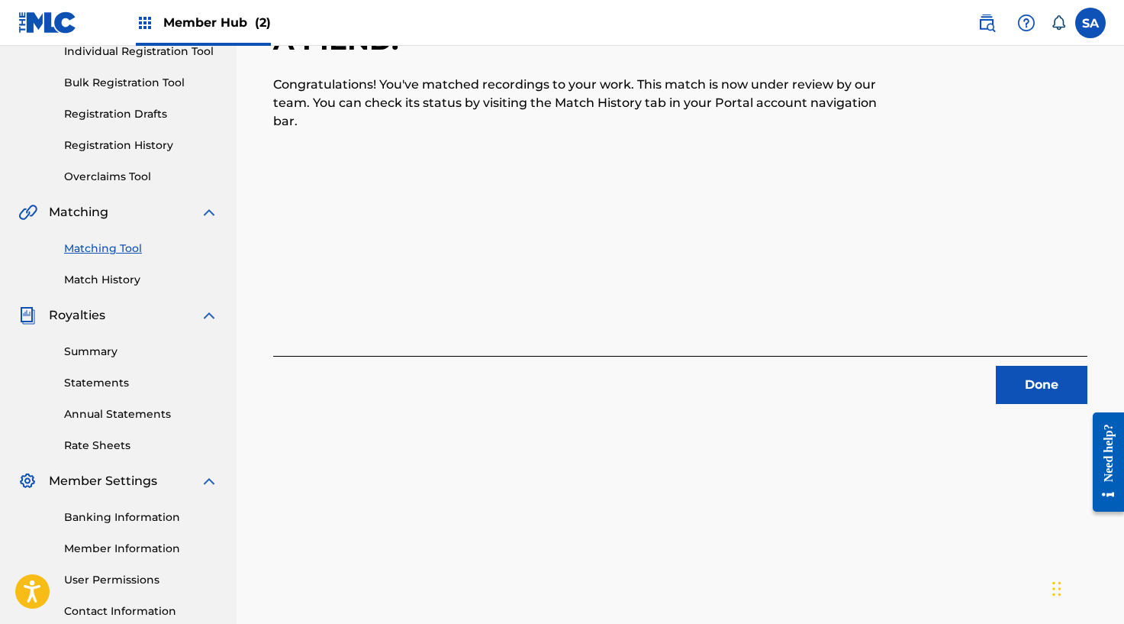
scroll to position [160, 0]
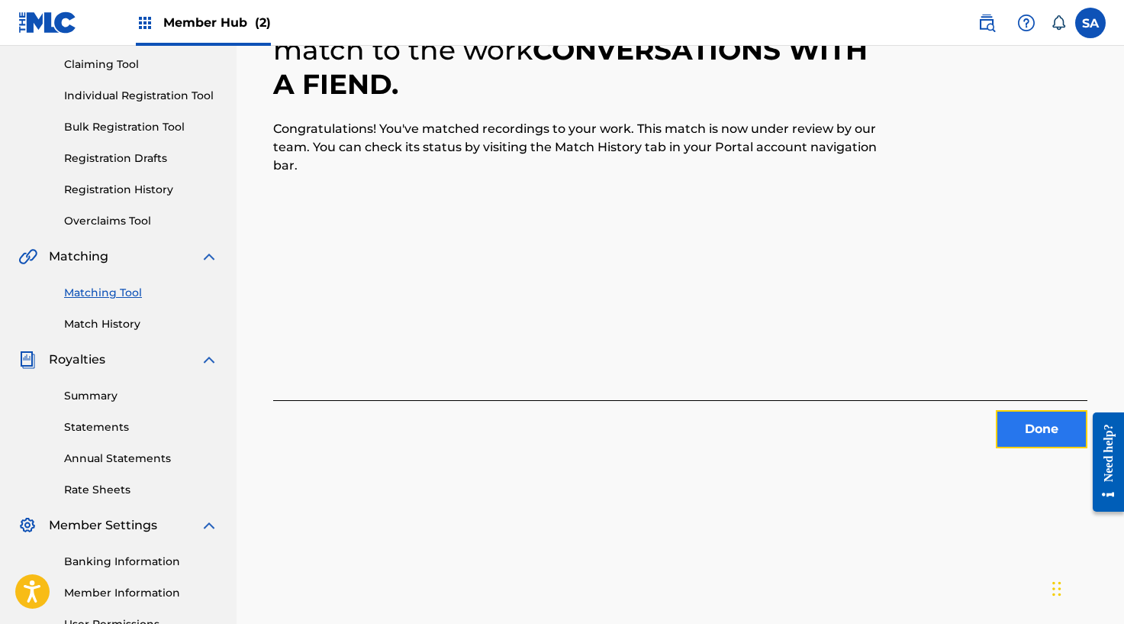
click at [1020, 440] on button "Done" at bounding box center [1042, 429] width 92 height 38
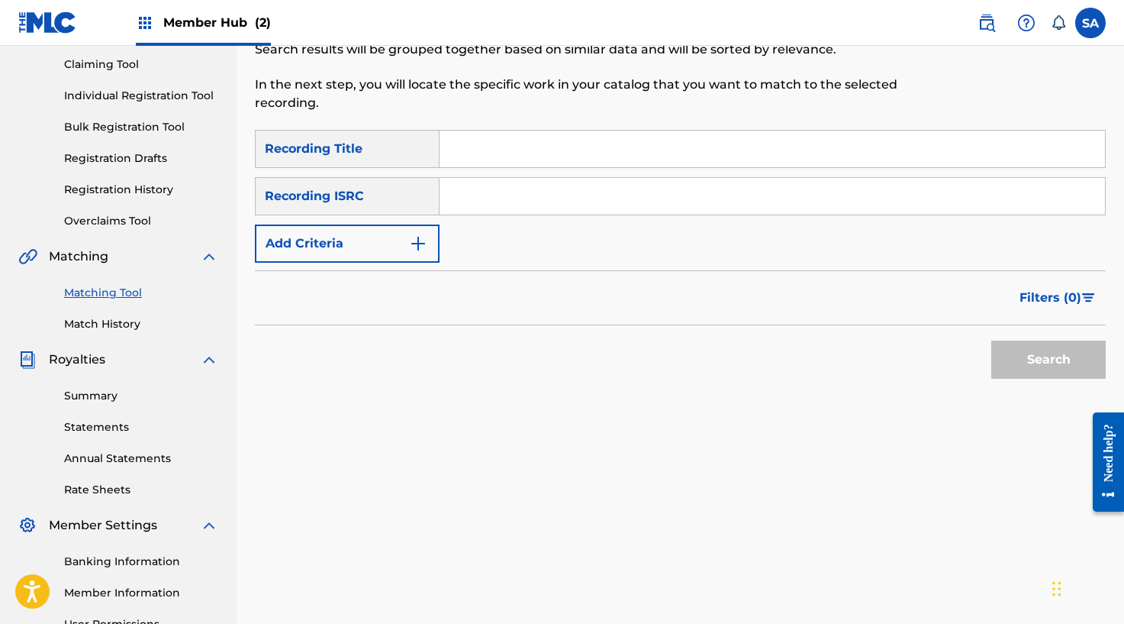
click at [539, 147] on input "Search Form" at bounding box center [773, 149] width 666 height 37
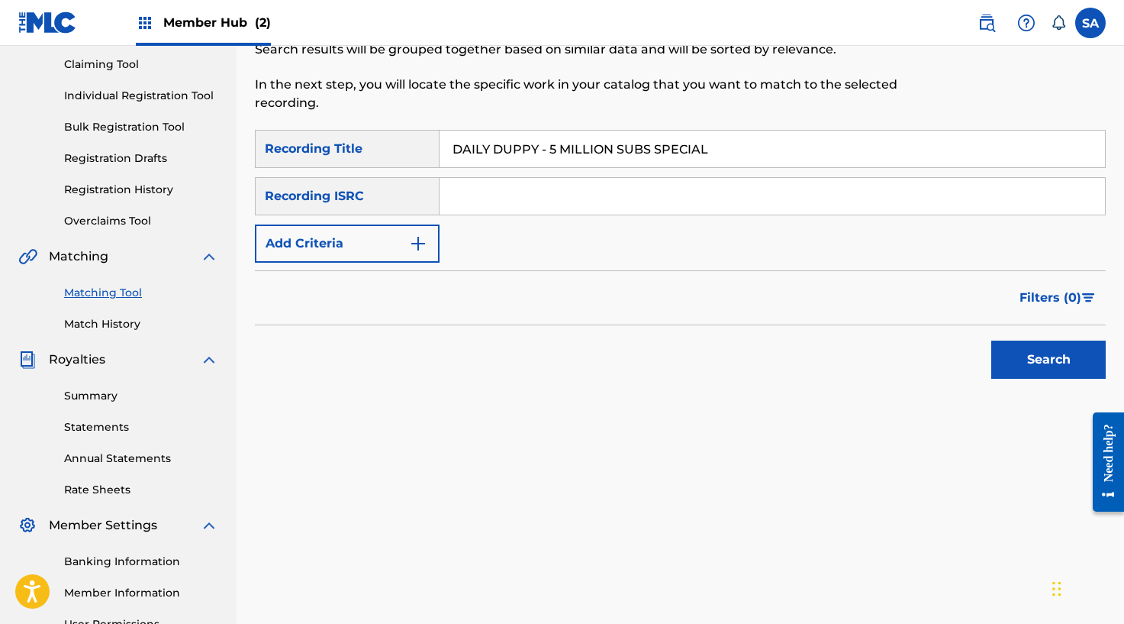
type input "DAILY DUPPY - 5 MILLION SUBS SPECIAL"
click at [991, 340] on button "Search" at bounding box center [1048, 359] width 114 height 38
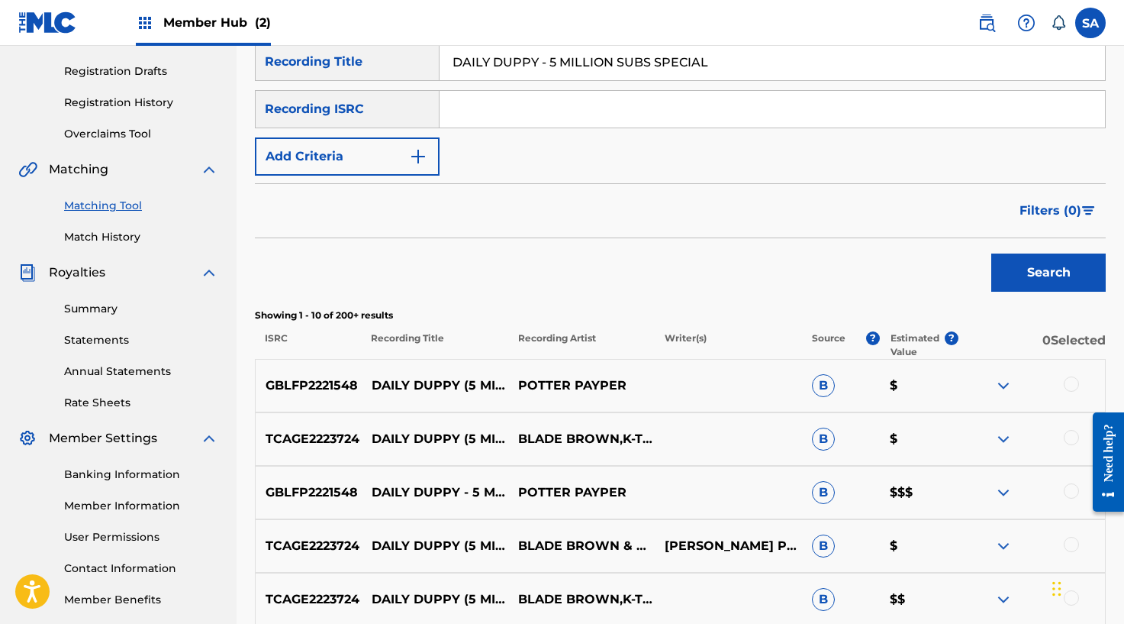
scroll to position [403, 0]
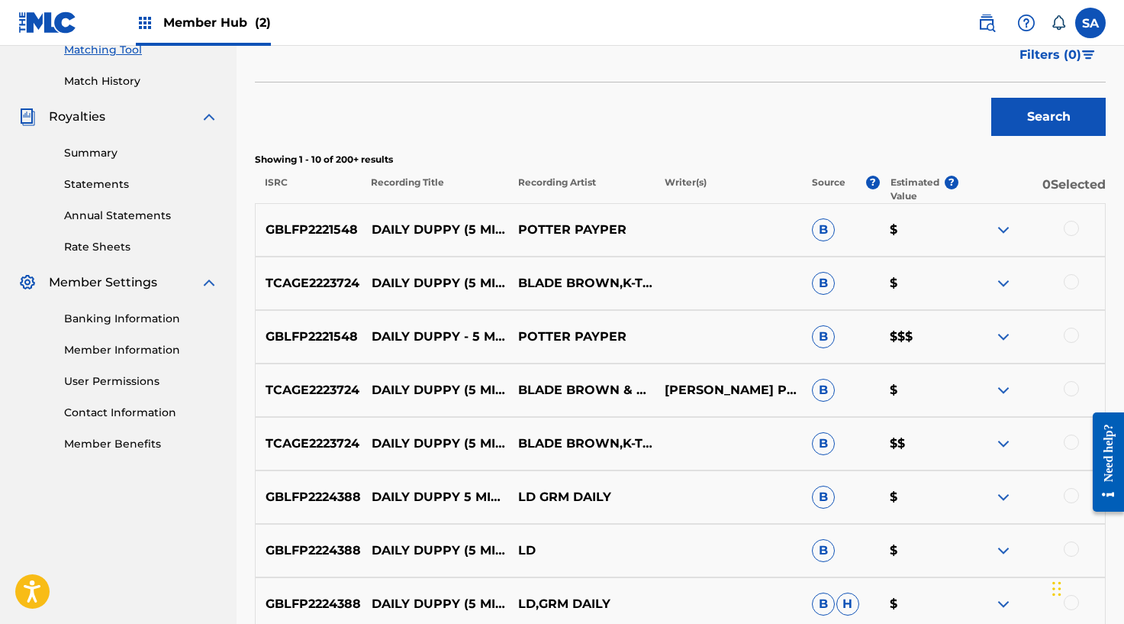
click at [1070, 227] on div at bounding box center [1071, 228] width 15 height 15
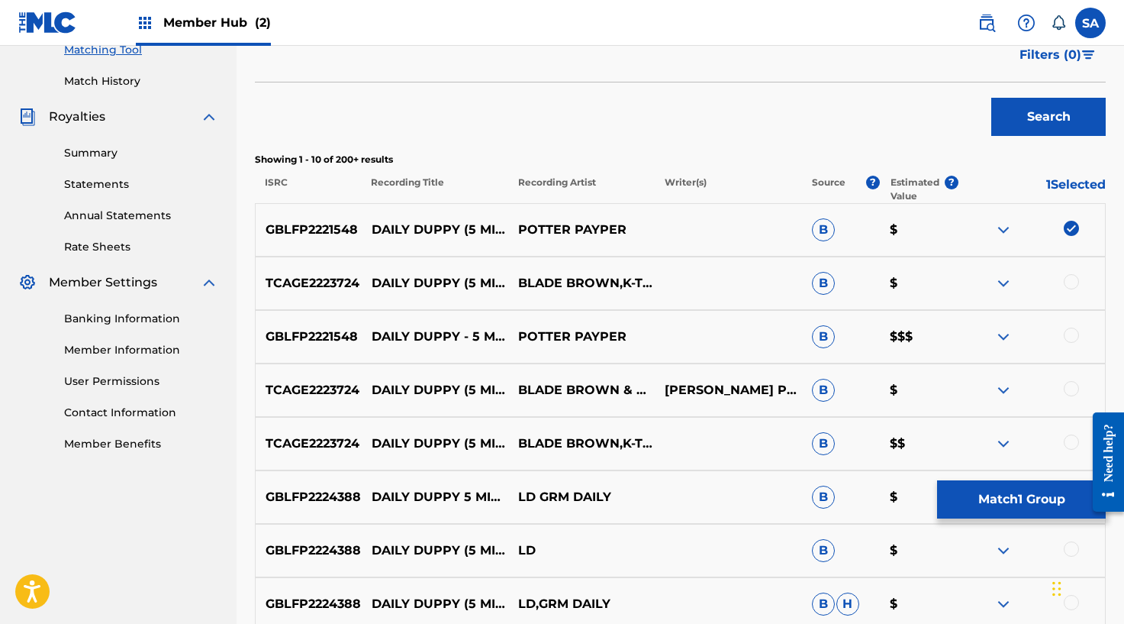
click at [1062, 282] on div at bounding box center [1032, 283] width 147 height 18
click at [1068, 282] on div at bounding box center [1071, 281] width 15 height 15
drag, startPoint x: 1072, startPoint y: 334, endPoint x: 967, endPoint y: 353, distance: 106.9
click at [1072, 334] on div at bounding box center [1071, 334] width 15 height 15
drag, startPoint x: 1069, startPoint y: 385, endPoint x: 910, endPoint y: 401, distance: 160.3
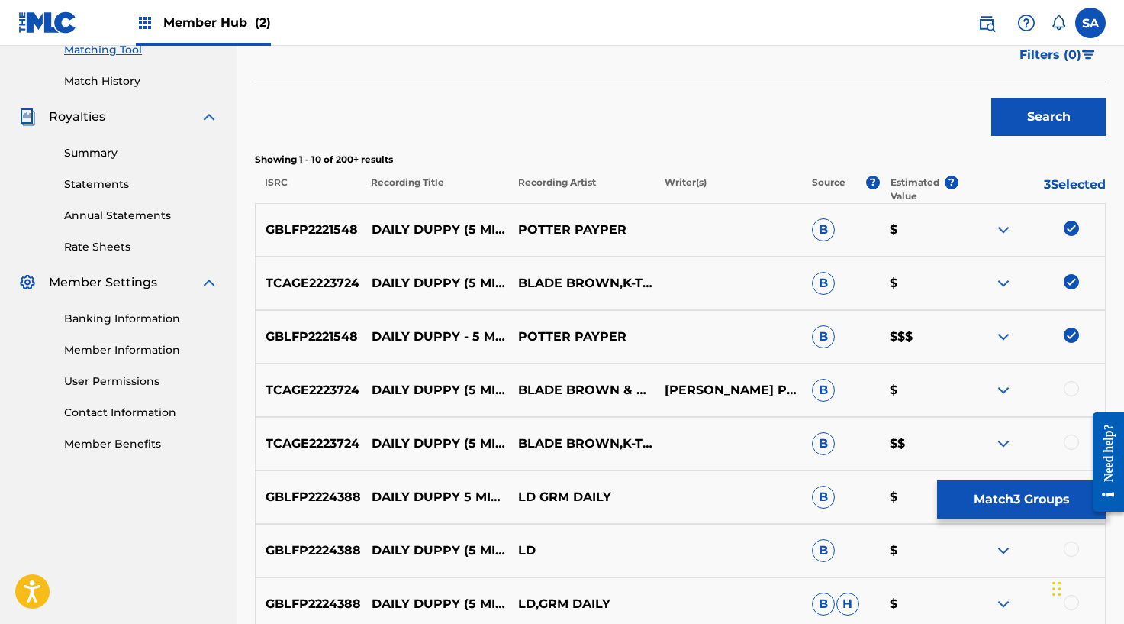
click at [1068, 385] on div at bounding box center [1071, 388] width 15 height 15
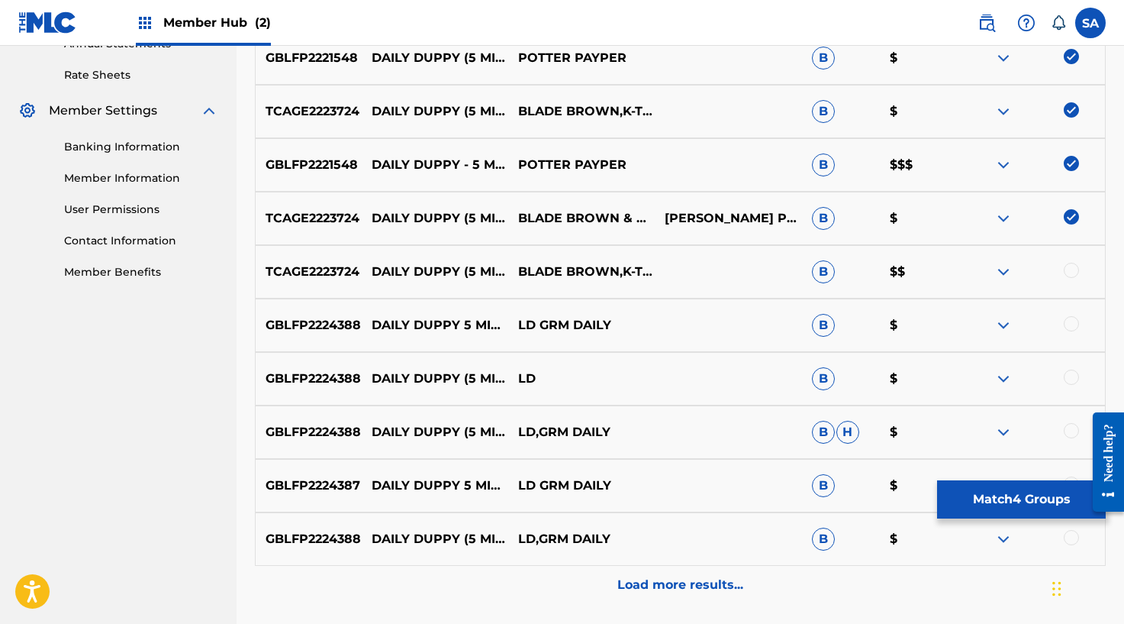
scroll to position [585, 0]
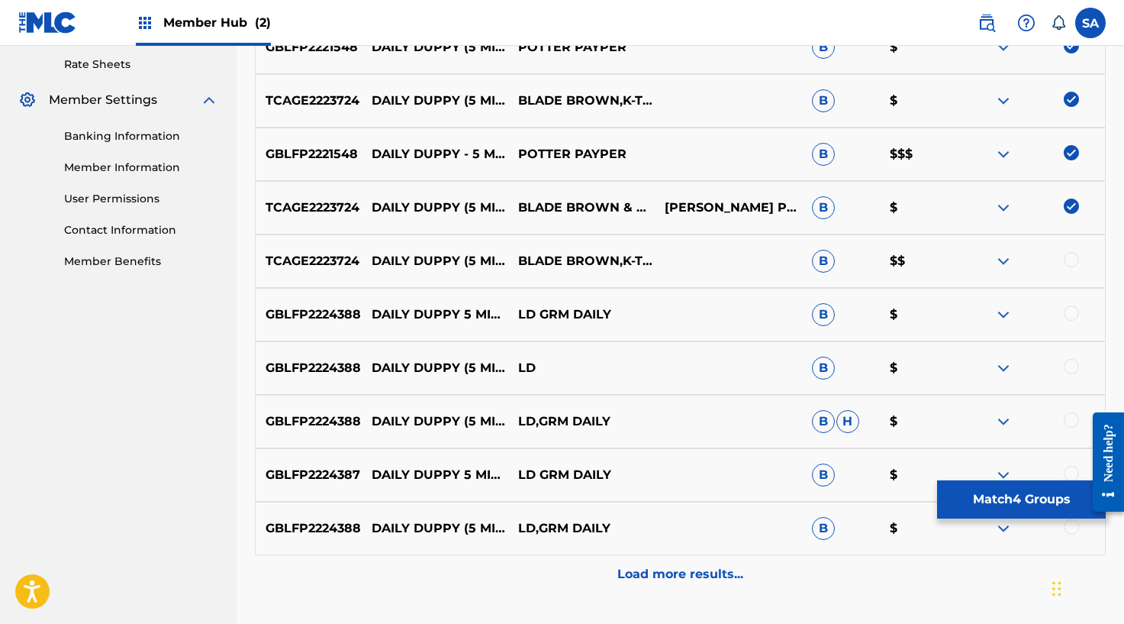
click at [1072, 263] on div at bounding box center [1071, 259] width 15 height 15
click at [1076, 253] on img at bounding box center [1071, 259] width 15 height 15
click at [1073, 207] on img at bounding box center [1071, 205] width 15 height 15
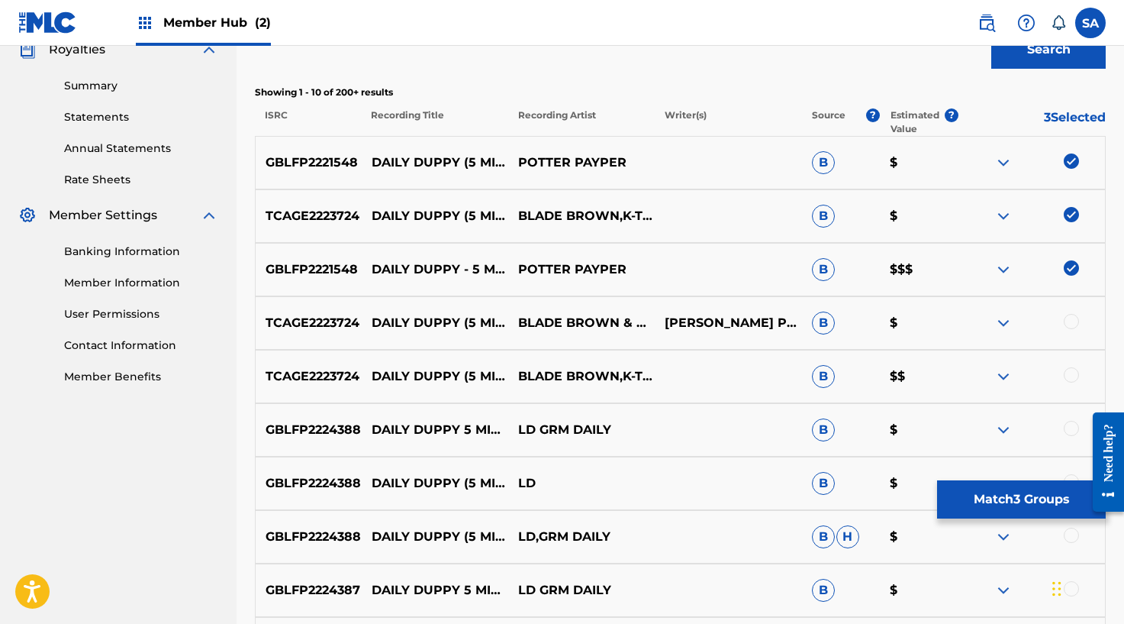
scroll to position [463, 0]
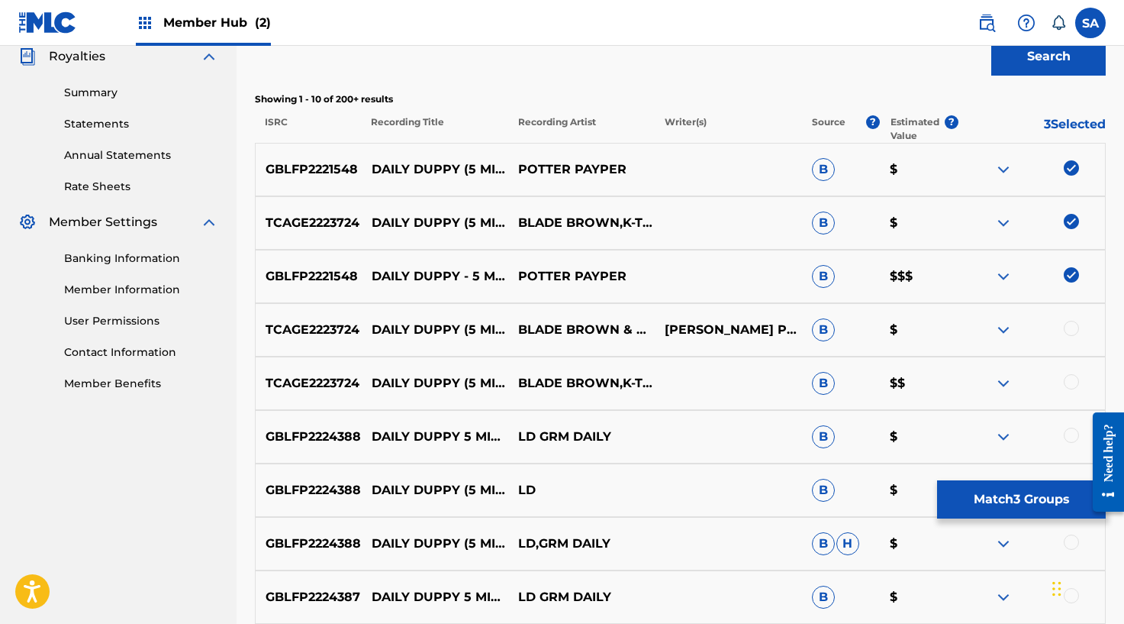
click at [1068, 217] on img at bounding box center [1071, 221] width 15 height 15
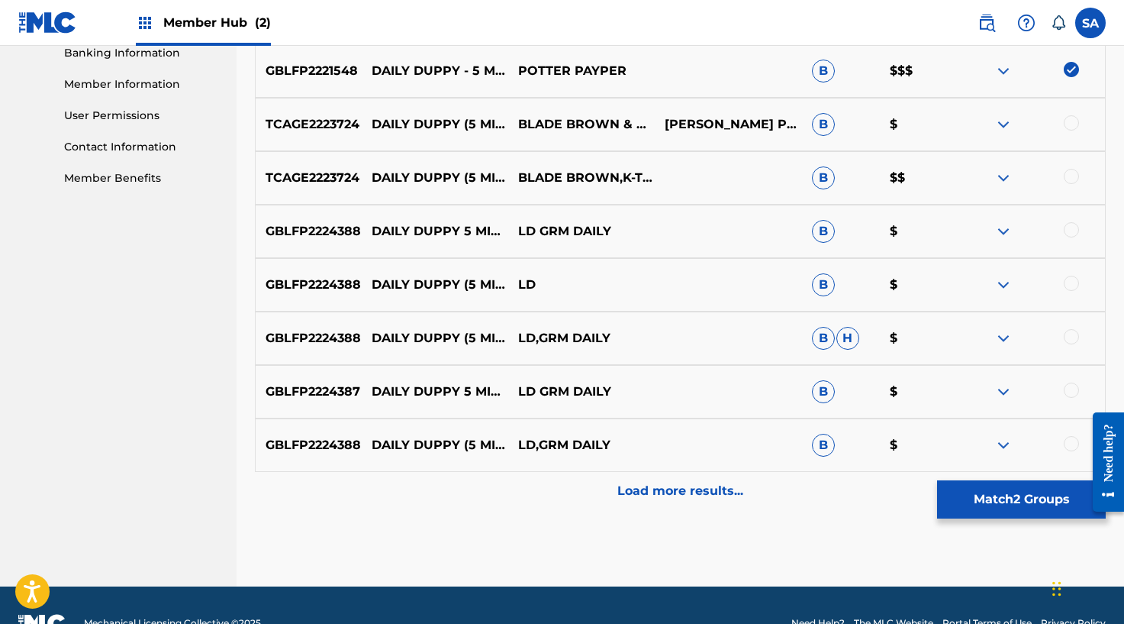
click at [649, 495] on p "Load more results..." at bounding box center [680, 491] width 126 height 18
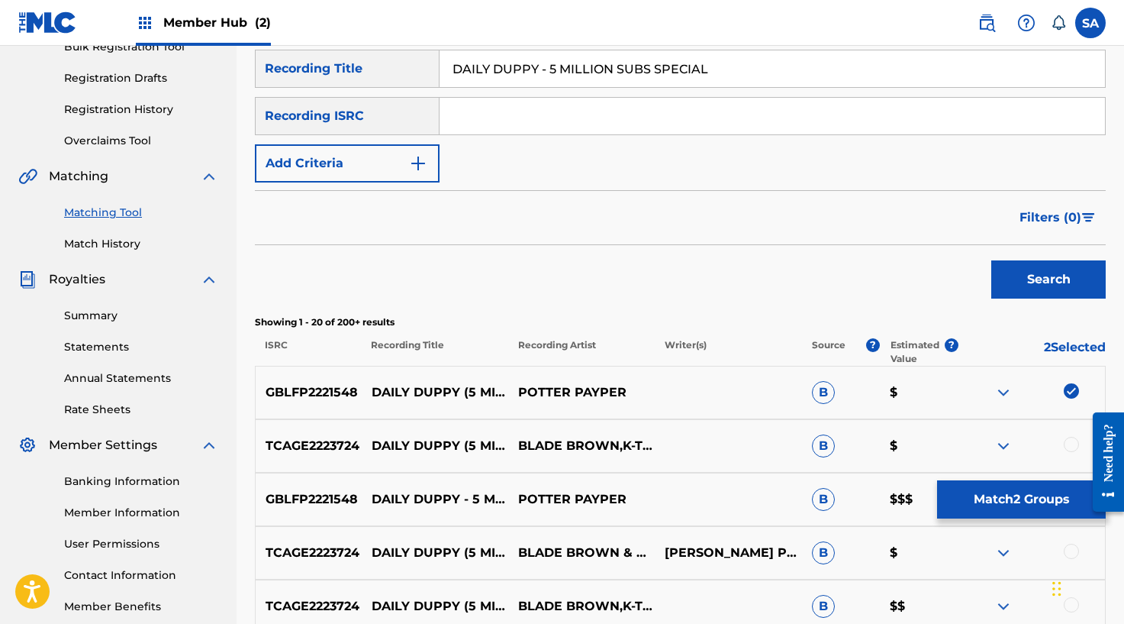
scroll to position [0, 0]
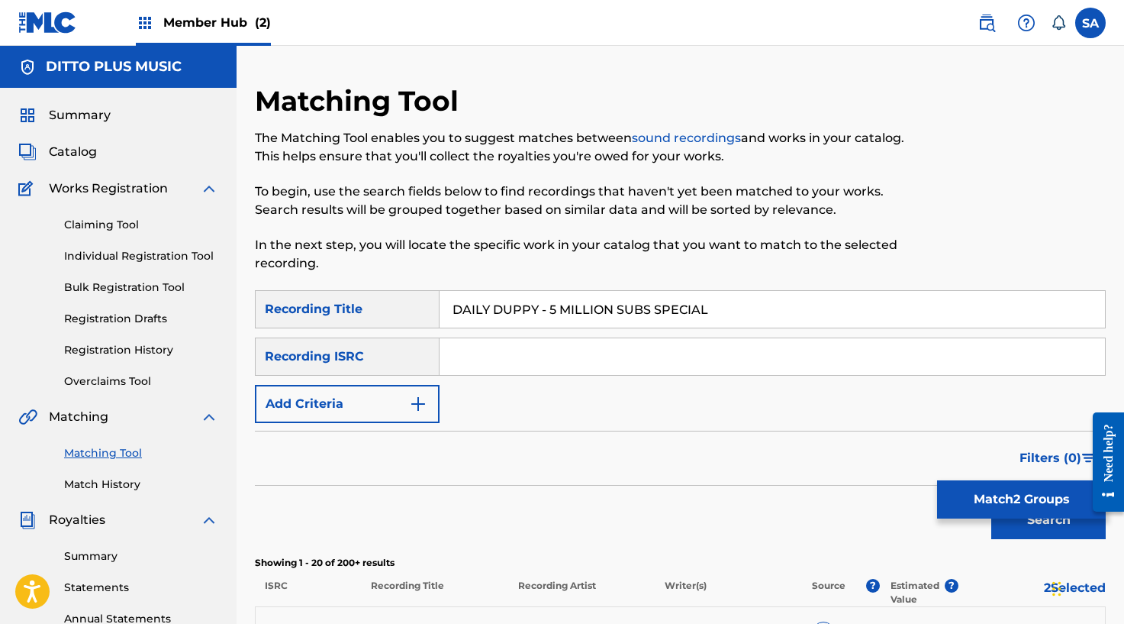
click at [468, 343] on input "Search Form" at bounding box center [773, 356] width 666 height 37
type input "GBLFP2221548"
click at [499, 297] on input "DAILY DUPPY - 5 MILLION SUBS SPECIAL" at bounding box center [773, 309] width 666 height 37
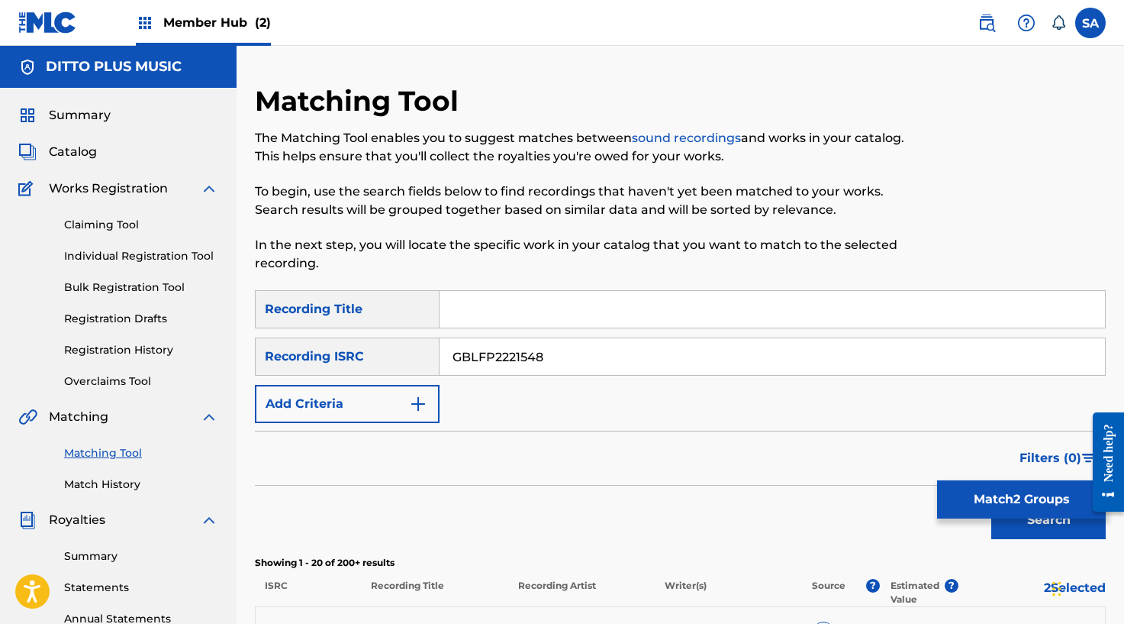
click at [991, 501] on button "Search" at bounding box center [1048, 520] width 114 height 38
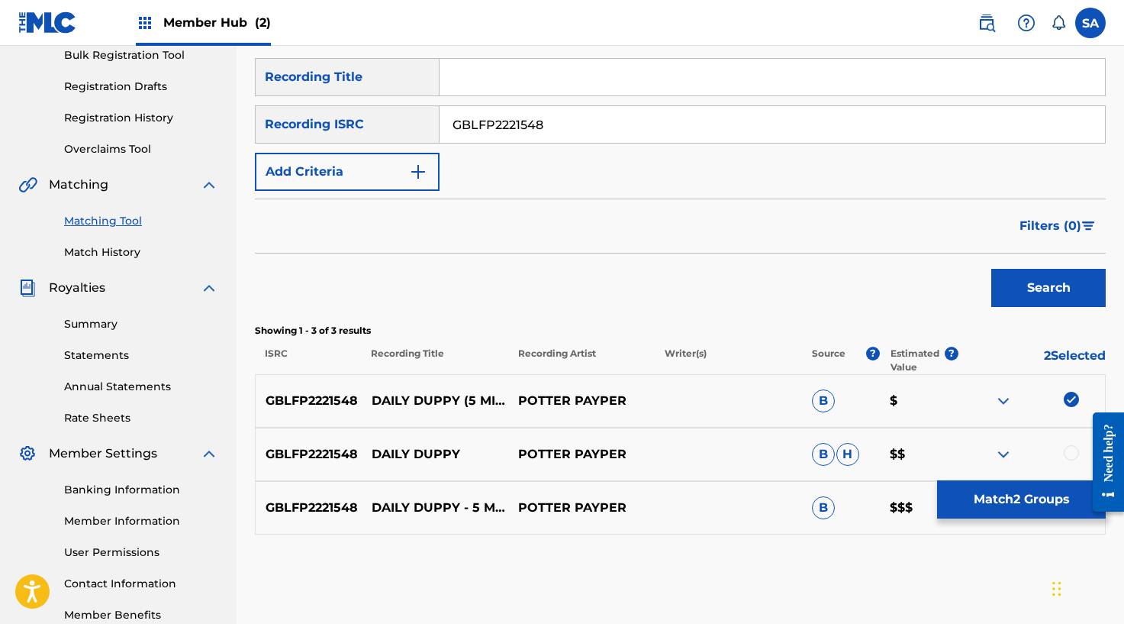
scroll to position [323, 0]
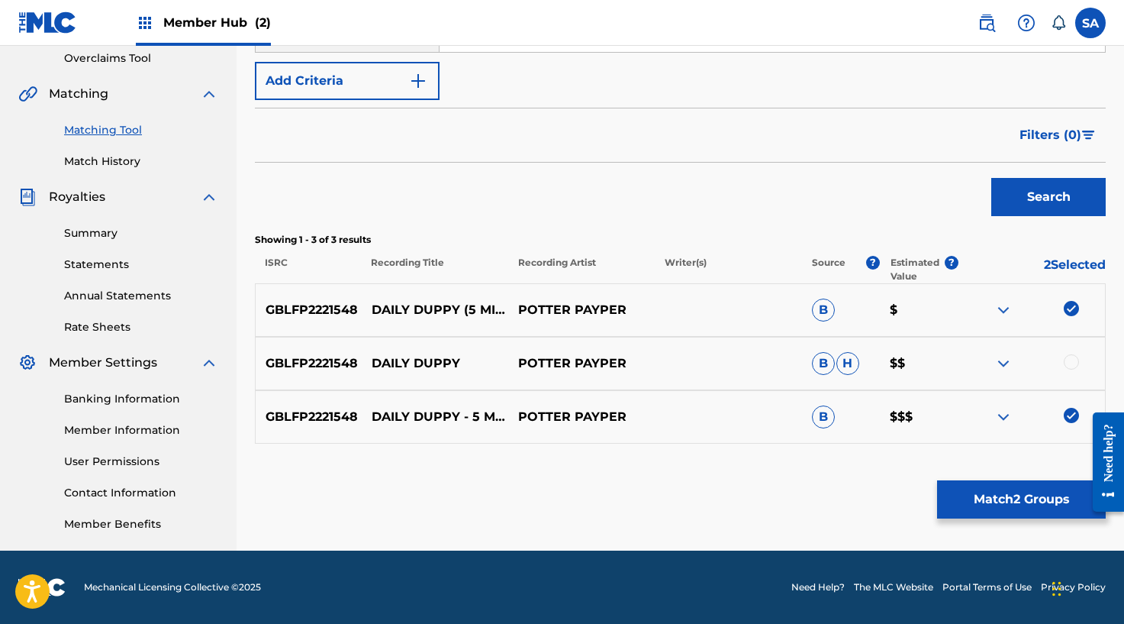
click at [1063, 359] on div at bounding box center [1032, 363] width 147 height 18
click at [1074, 366] on div at bounding box center [1071, 361] width 15 height 15
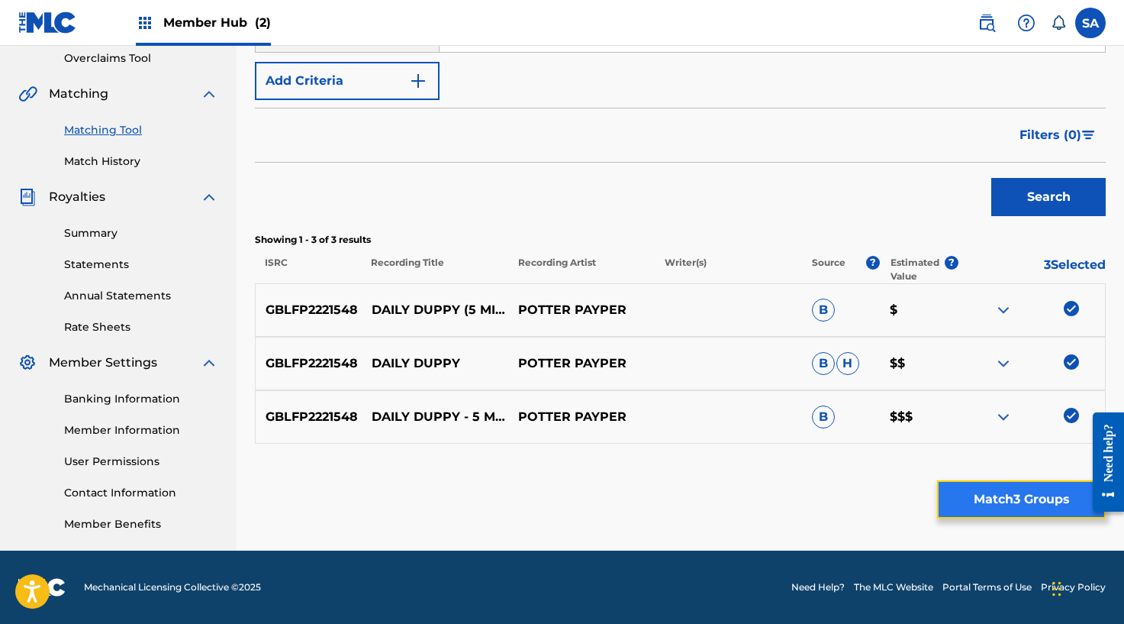
click at [991, 488] on button "Match 3 Groups" at bounding box center [1021, 499] width 169 height 38
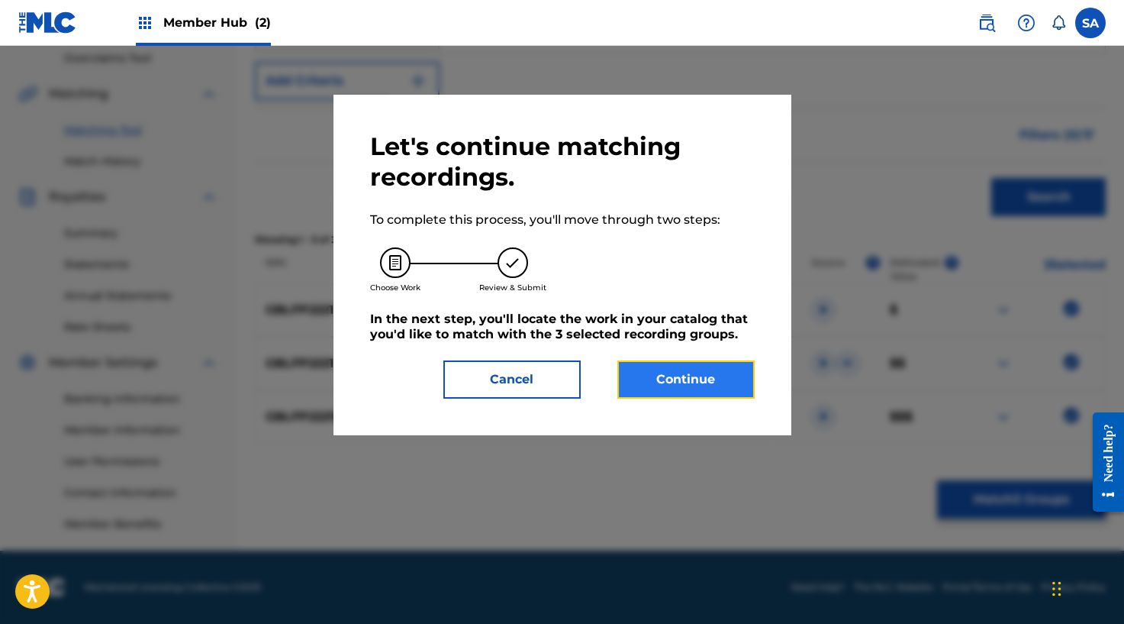
click at [722, 373] on button "Continue" at bounding box center [685, 379] width 137 height 38
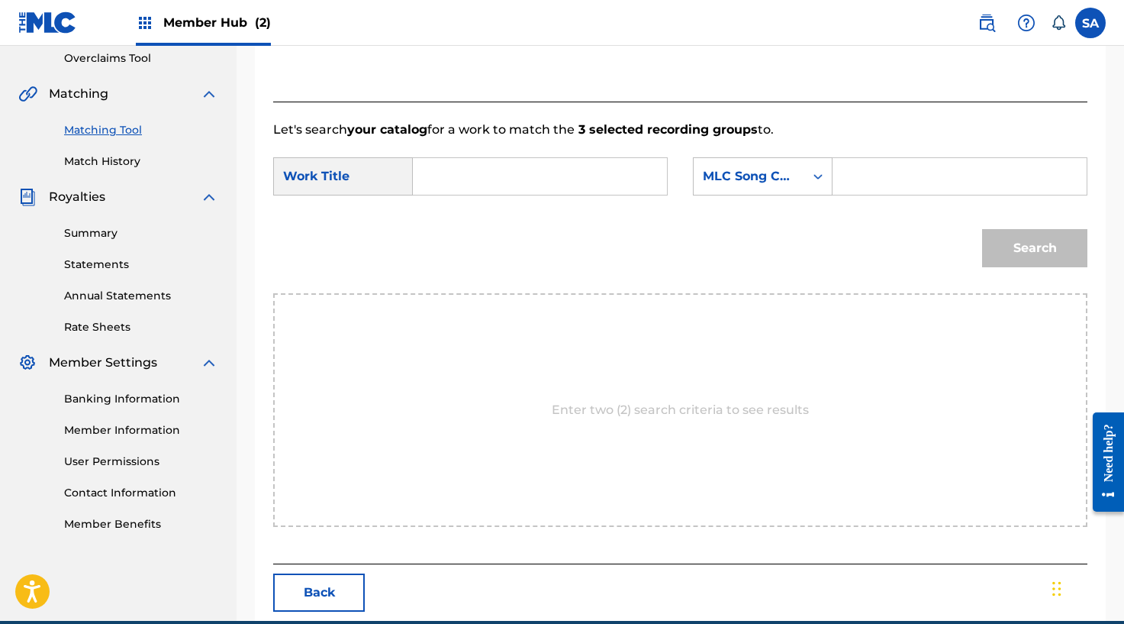
click at [445, 184] on input "Search Form" at bounding box center [540, 176] width 228 height 37
type input "DAILY DUPPY - 5 MILLION SUBS SPECIAL"
click at [856, 163] on input "Search Form" at bounding box center [960, 176] width 228 height 37
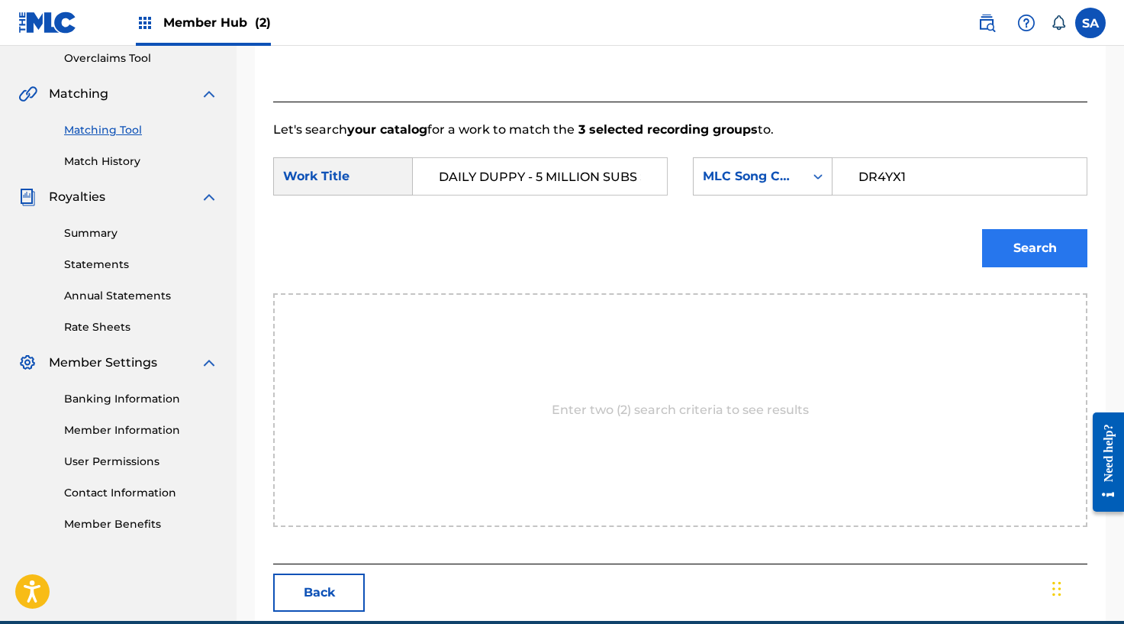
type input "DR4YX1"
click at [994, 235] on button "Search" at bounding box center [1034, 248] width 105 height 38
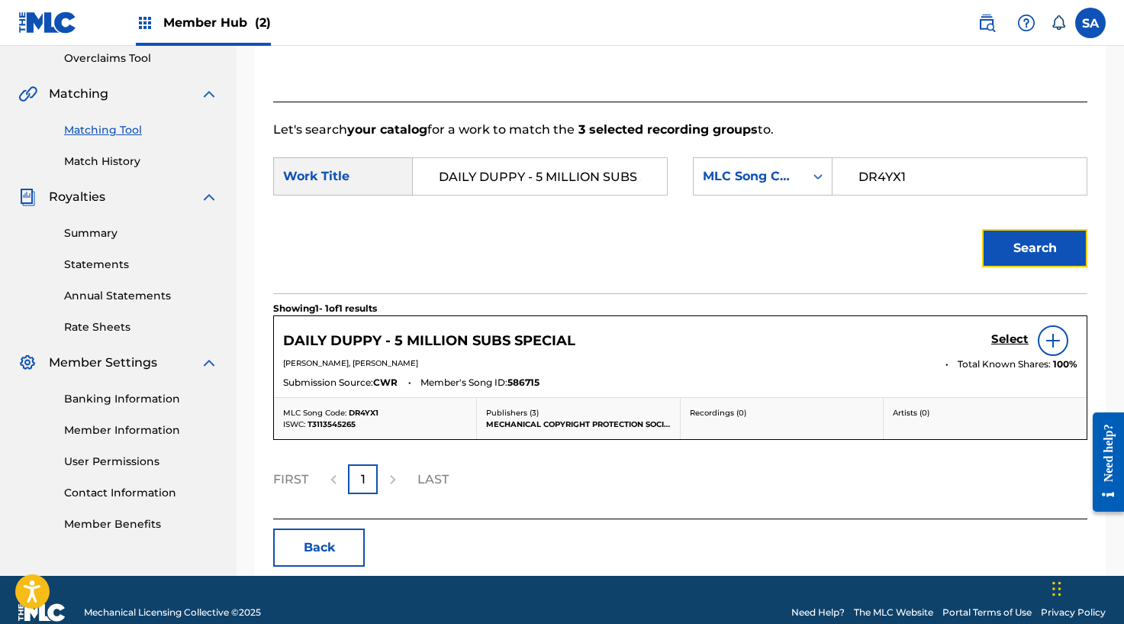
scroll to position [348, 0]
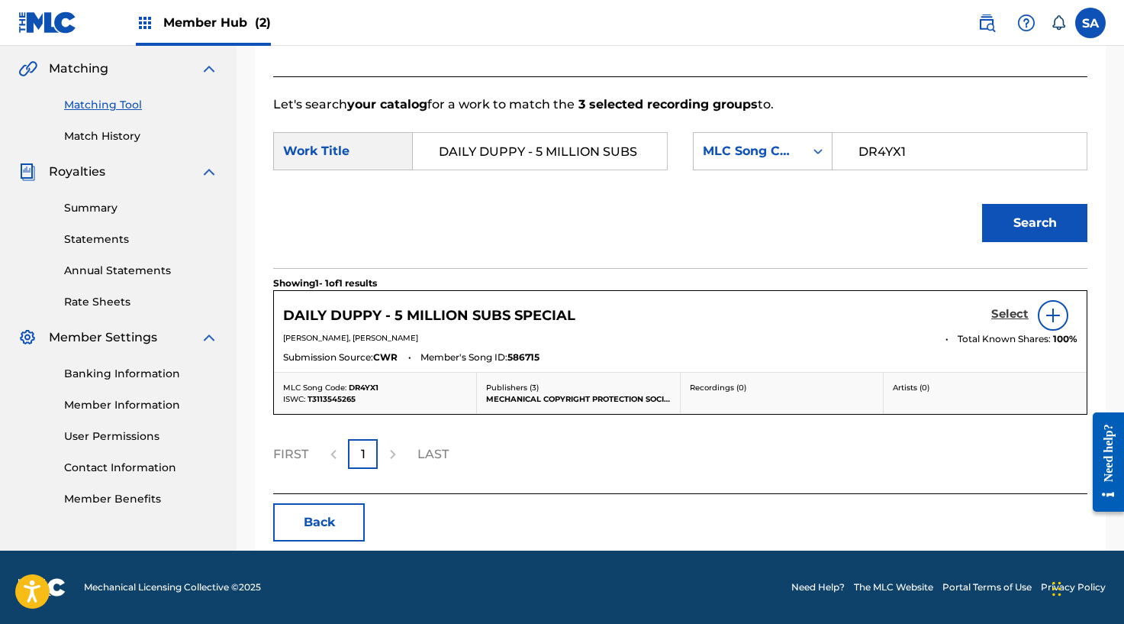
click at [1001, 314] on h5 "Select" at bounding box center [1009, 314] width 37 height 15
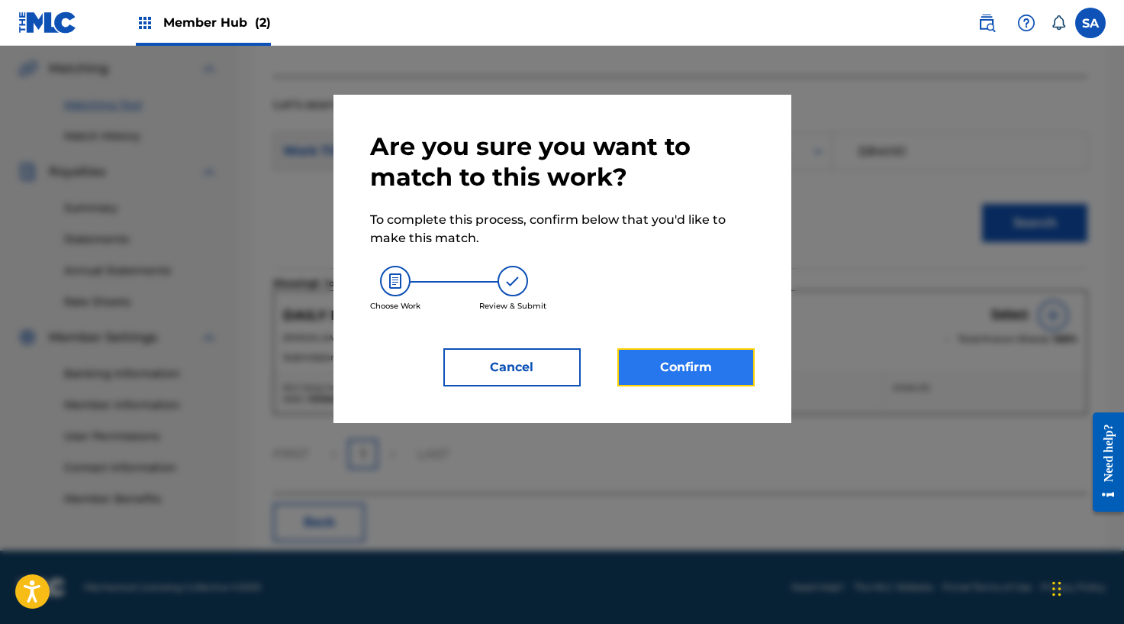
click at [688, 349] on button "Confirm" at bounding box center [685, 367] width 137 height 38
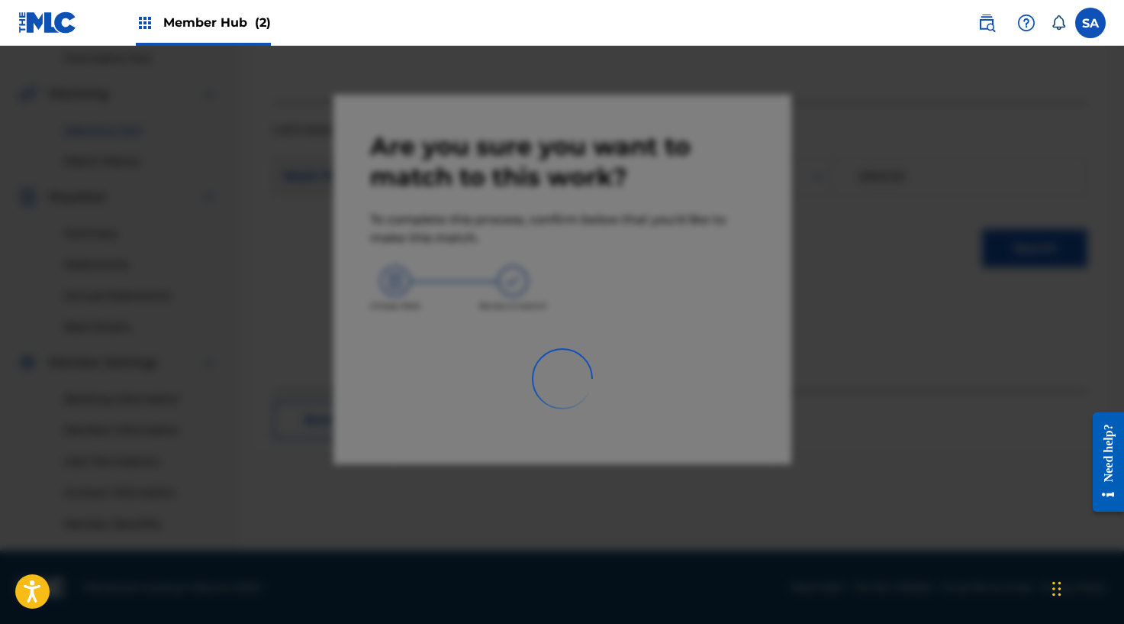
scroll to position [323, 0]
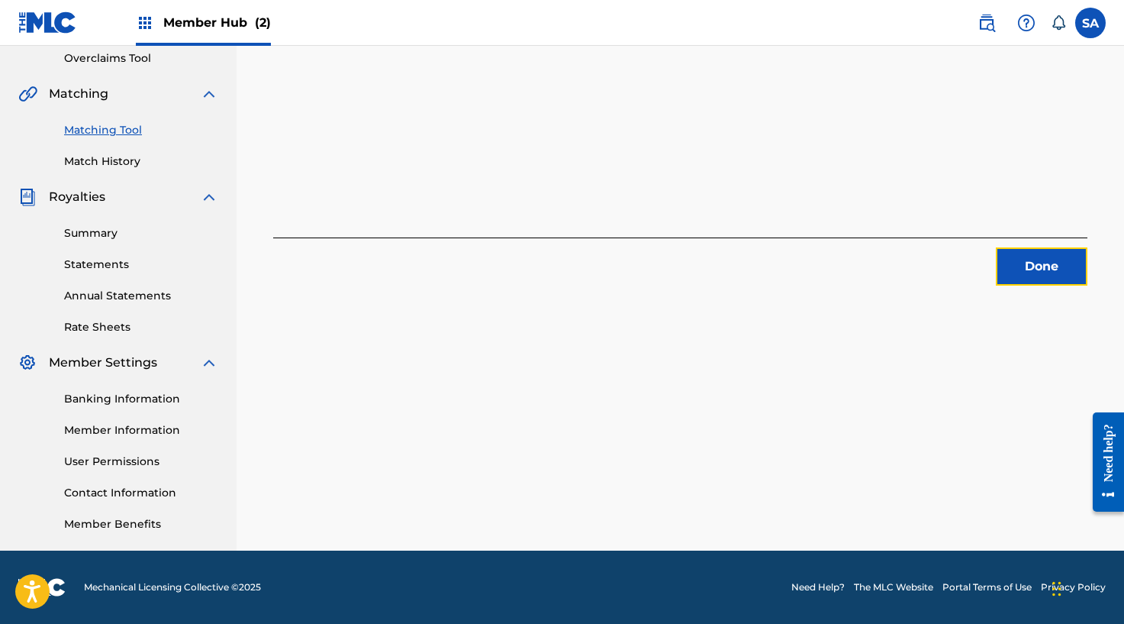
drag, startPoint x: 1023, startPoint y: 261, endPoint x: 1126, endPoint y: 253, distance: 103.3
click at [1023, 260] on button "Done" at bounding box center [1042, 266] width 92 height 38
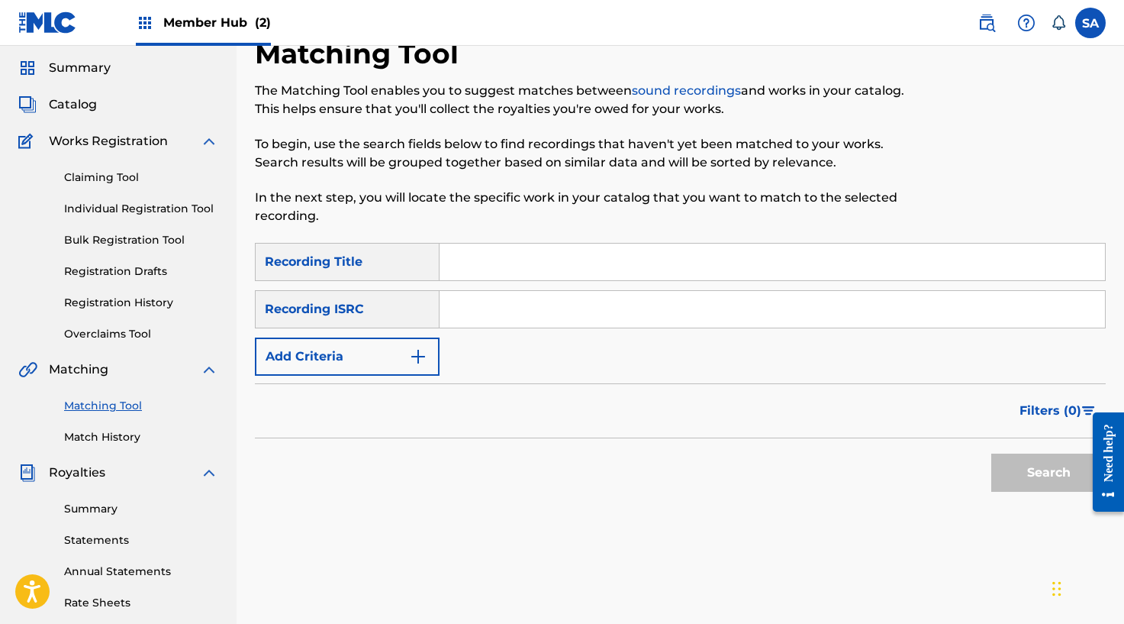
scroll to position [0, 0]
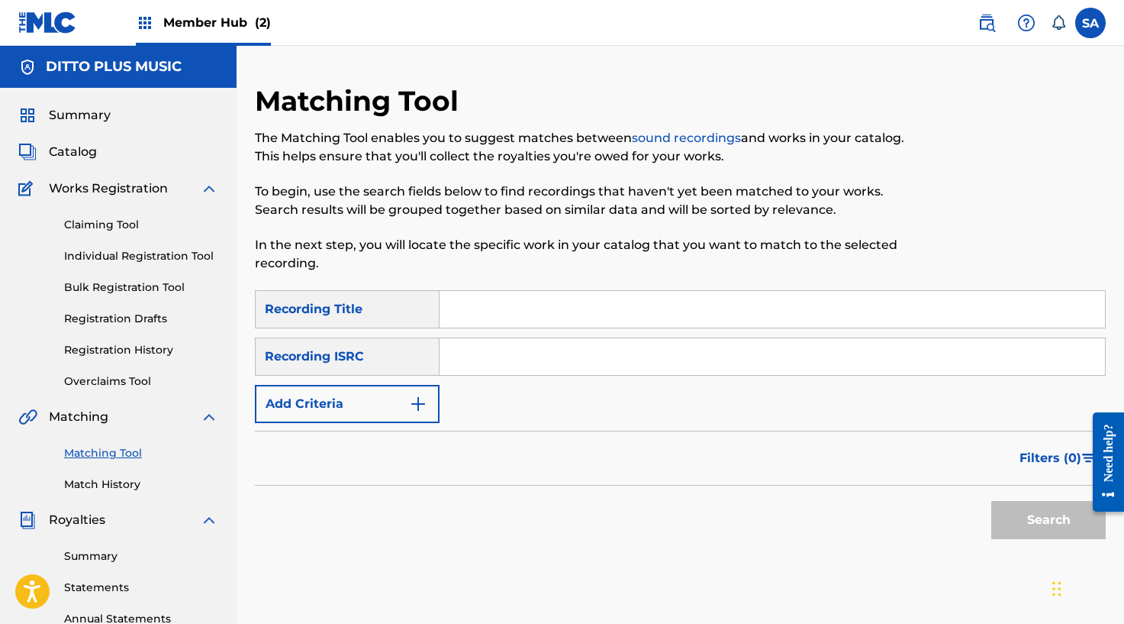
drag, startPoint x: 470, startPoint y: 305, endPoint x: 484, endPoint y: 304, distance: 13.8
click at [470, 307] on input "Search Form" at bounding box center [773, 309] width 666 height 37
type input "HUSTLIN"
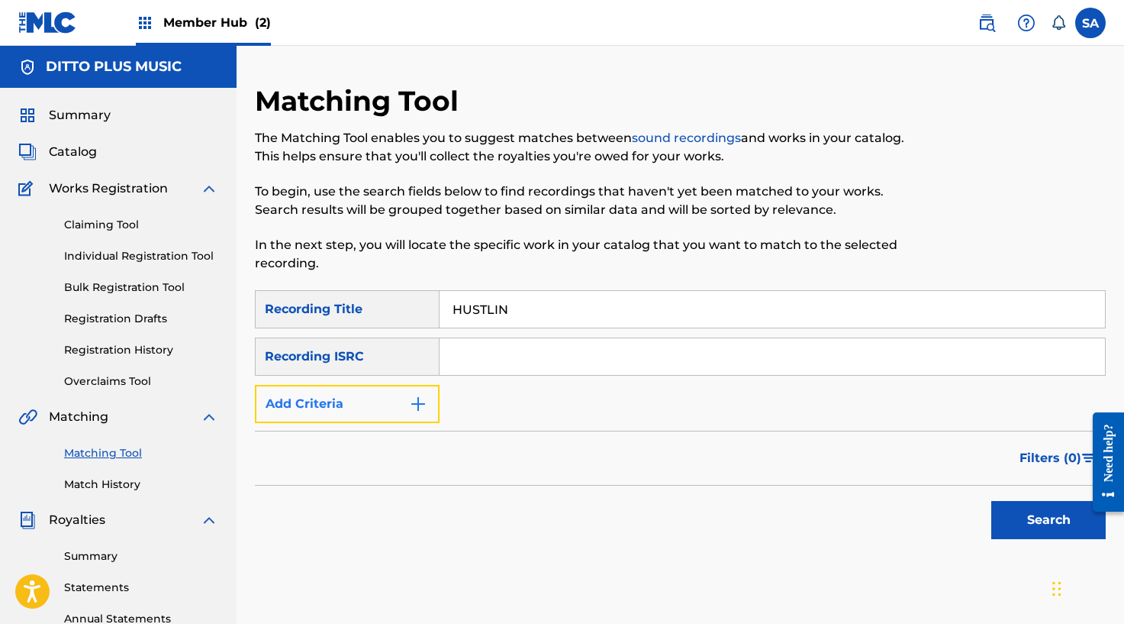
click at [411, 395] on img "Search Form" at bounding box center [418, 404] width 18 height 18
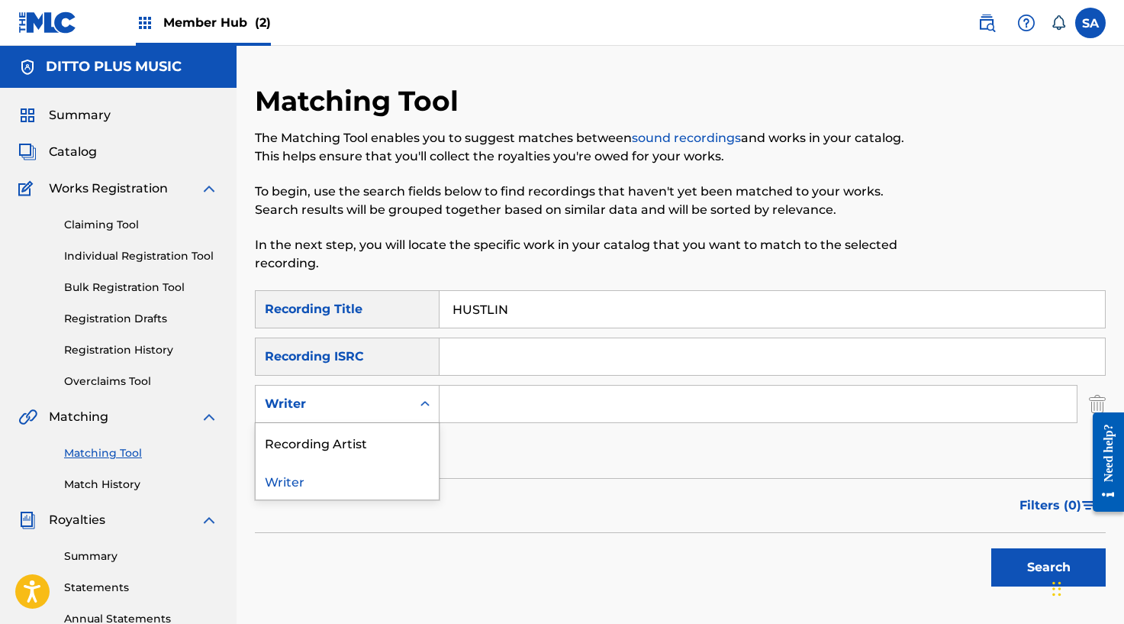
click at [400, 398] on div "Writer" at bounding box center [333, 404] width 137 height 18
click at [370, 439] on div "Recording Artist" at bounding box center [347, 442] width 183 height 38
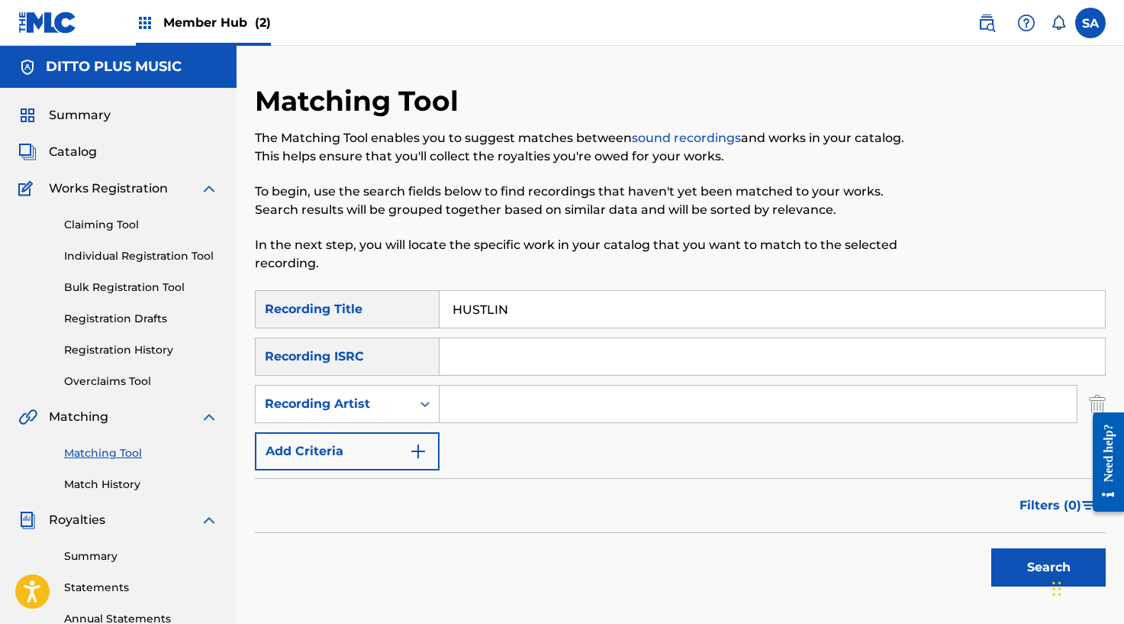
click at [479, 399] on input "Search Form" at bounding box center [758, 403] width 637 height 37
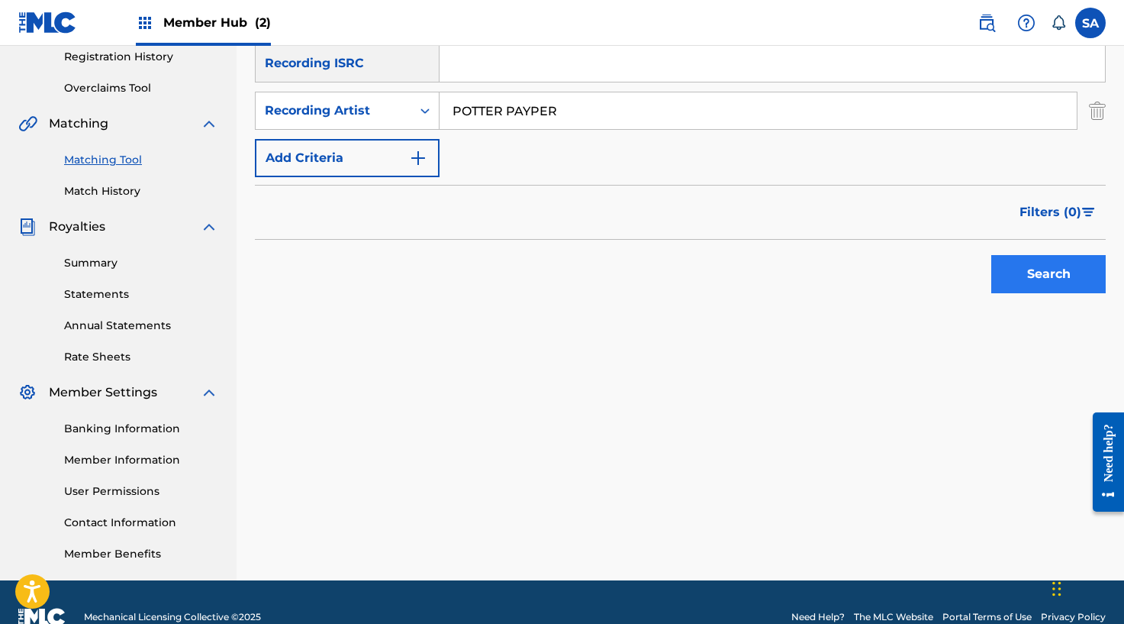
type input "POTTER PAYPER"
click at [1046, 259] on button "Search" at bounding box center [1048, 274] width 114 height 38
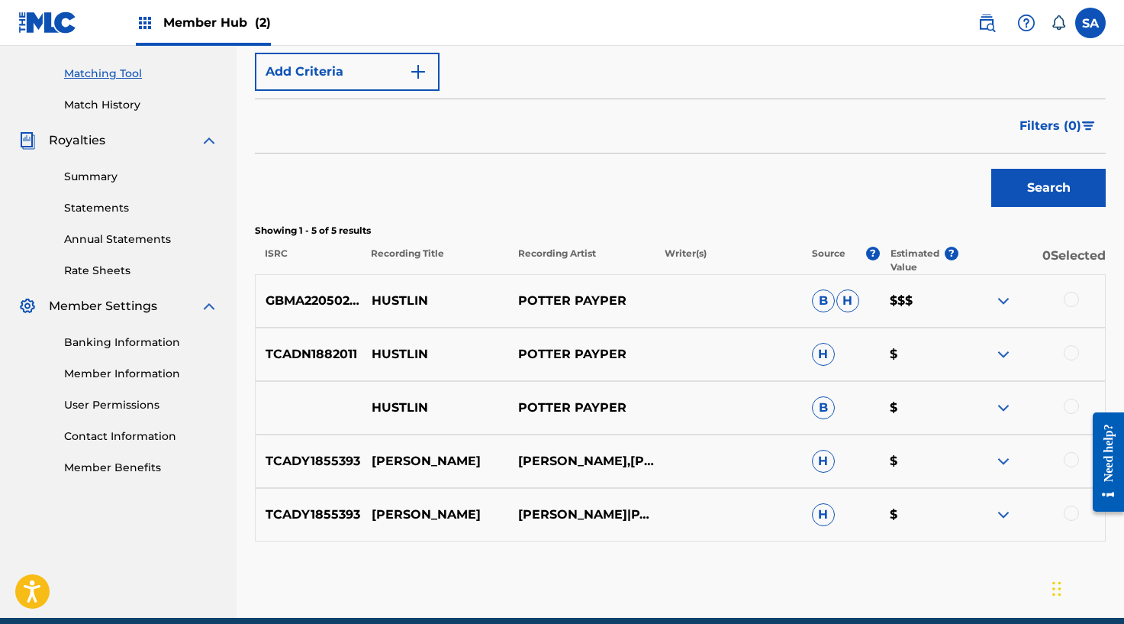
scroll to position [446, 0]
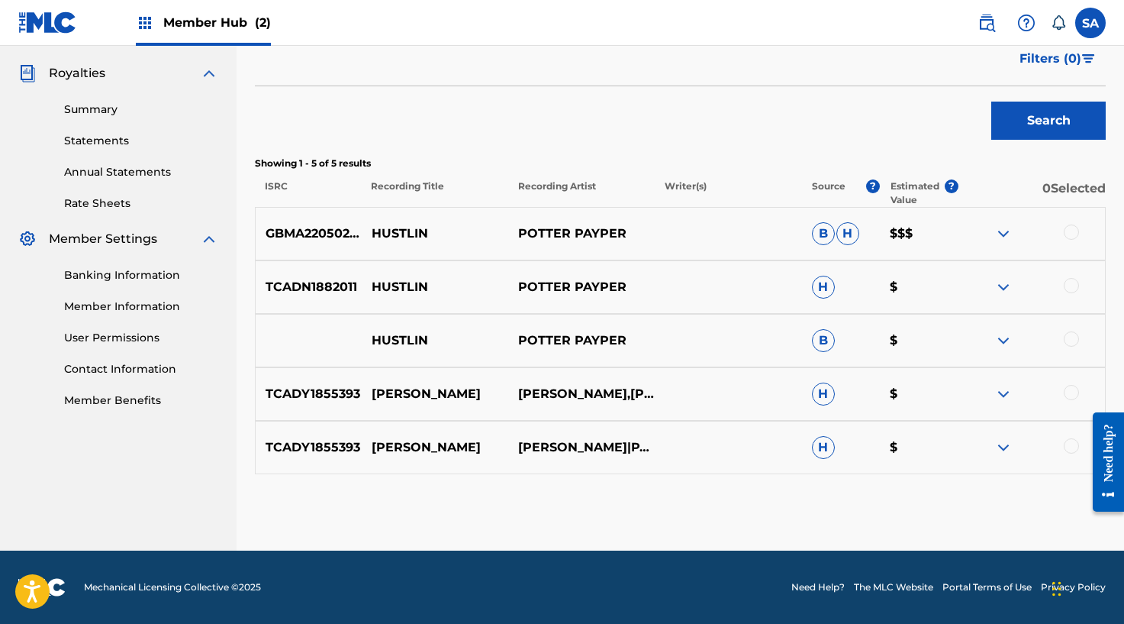
click at [1066, 234] on div at bounding box center [1071, 231] width 15 height 15
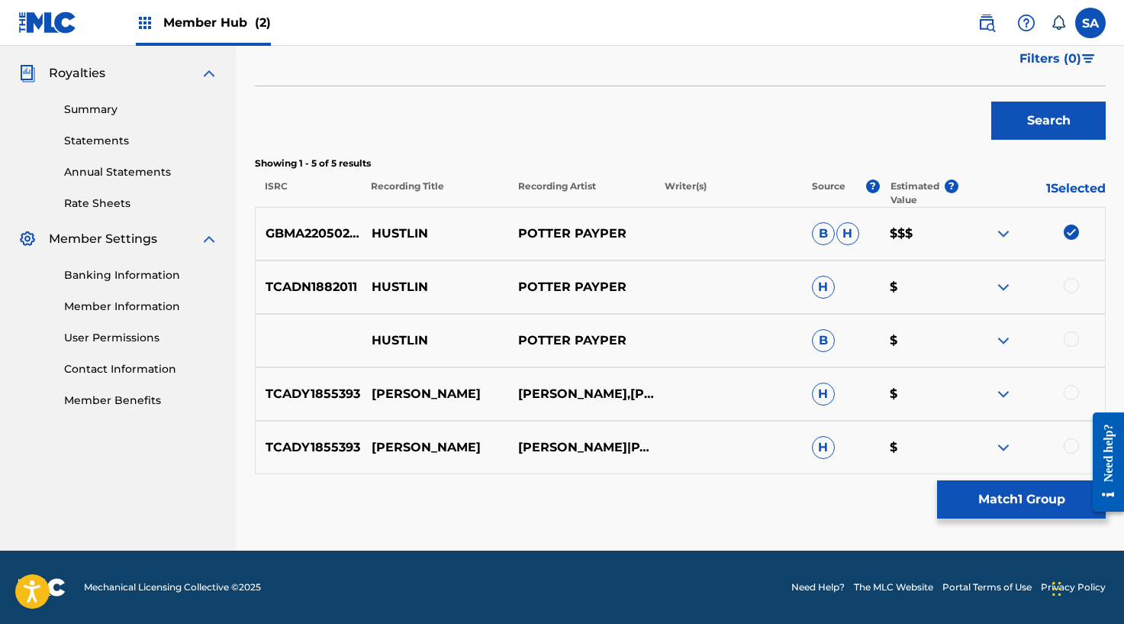
drag, startPoint x: 1069, startPoint y: 285, endPoint x: 1072, endPoint y: 295, distance: 9.7
click at [1069, 285] on div at bounding box center [1071, 285] width 15 height 15
click at [1072, 332] on div "HUSTLIN POTTER PAYPER B $" at bounding box center [680, 340] width 851 height 53
click at [1072, 339] on div at bounding box center [1071, 338] width 15 height 15
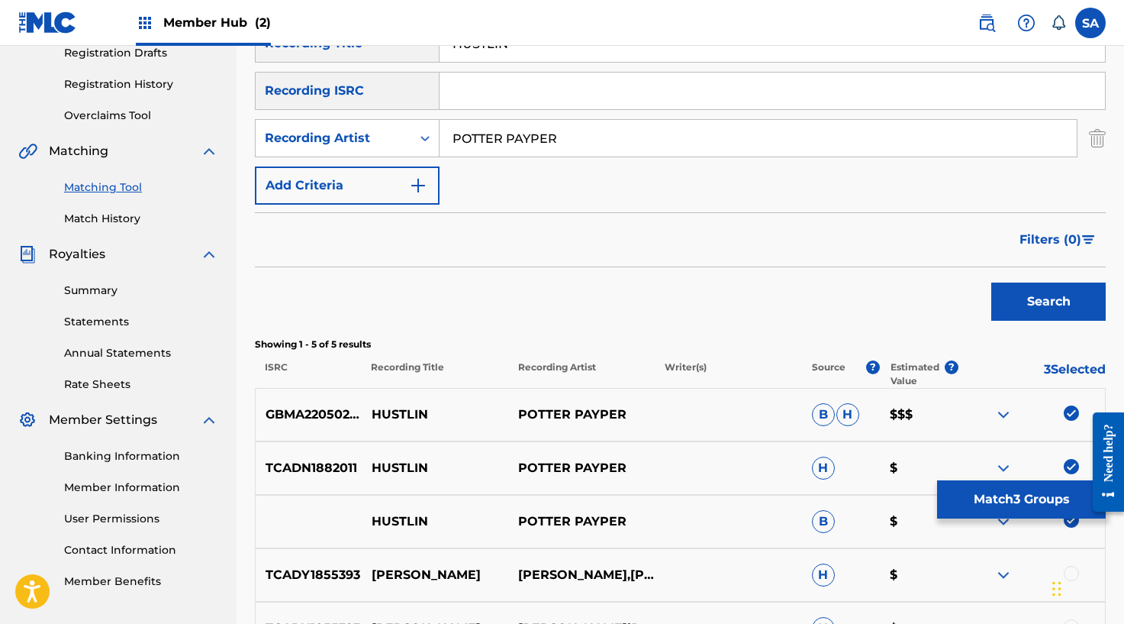
scroll to position [64, 0]
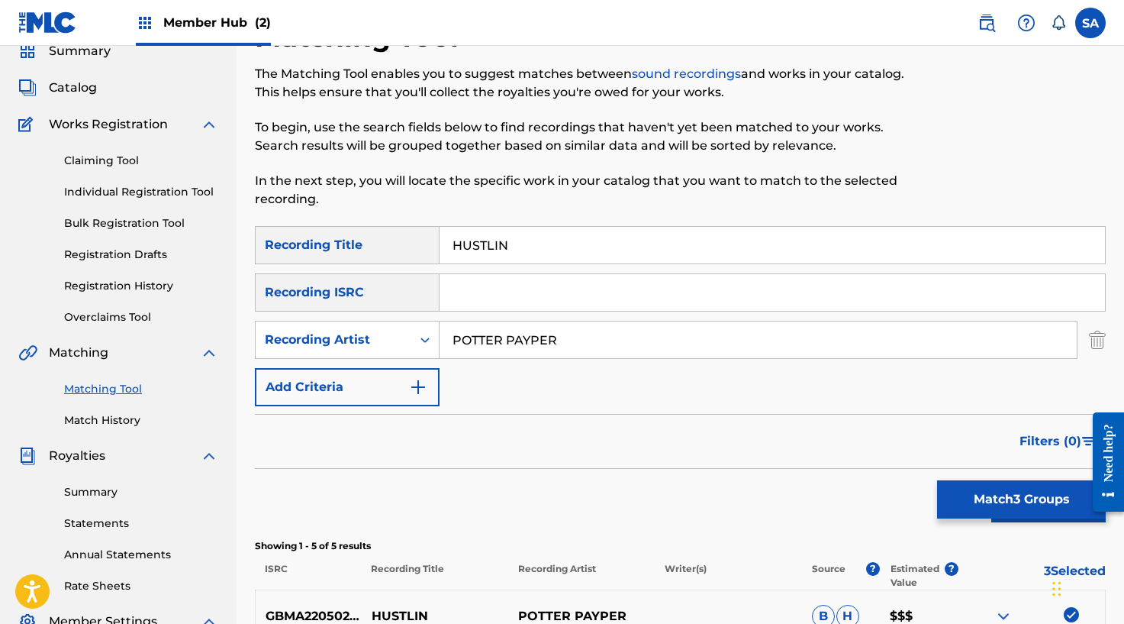
click at [481, 276] on input "Search Form" at bounding box center [773, 292] width 666 height 37
type input "GBMA22050285"
click at [493, 243] on input "HUSTLIN" at bounding box center [773, 245] width 666 height 37
click at [489, 332] on input "POTTER PAYPER" at bounding box center [758, 339] width 637 height 37
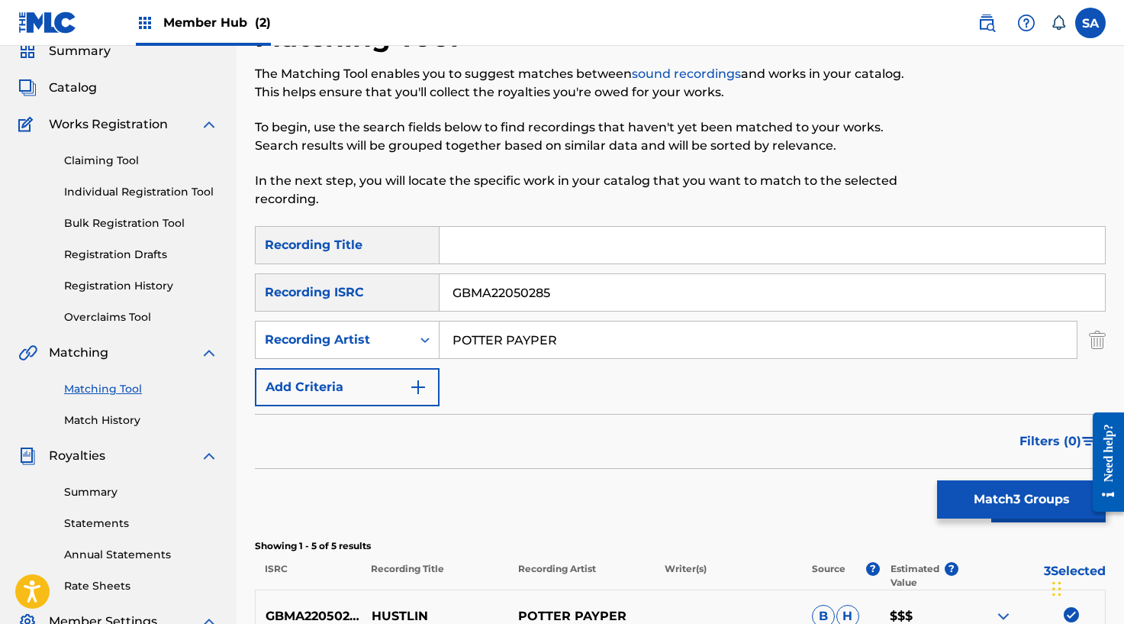
click at [489, 332] on input "POTTER PAYPER" at bounding box center [758, 339] width 637 height 37
type input "PAYPER"
click at [991, 484] on button "Search" at bounding box center [1048, 503] width 114 height 38
click at [482, 337] on input "PAYPER" at bounding box center [758, 339] width 637 height 37
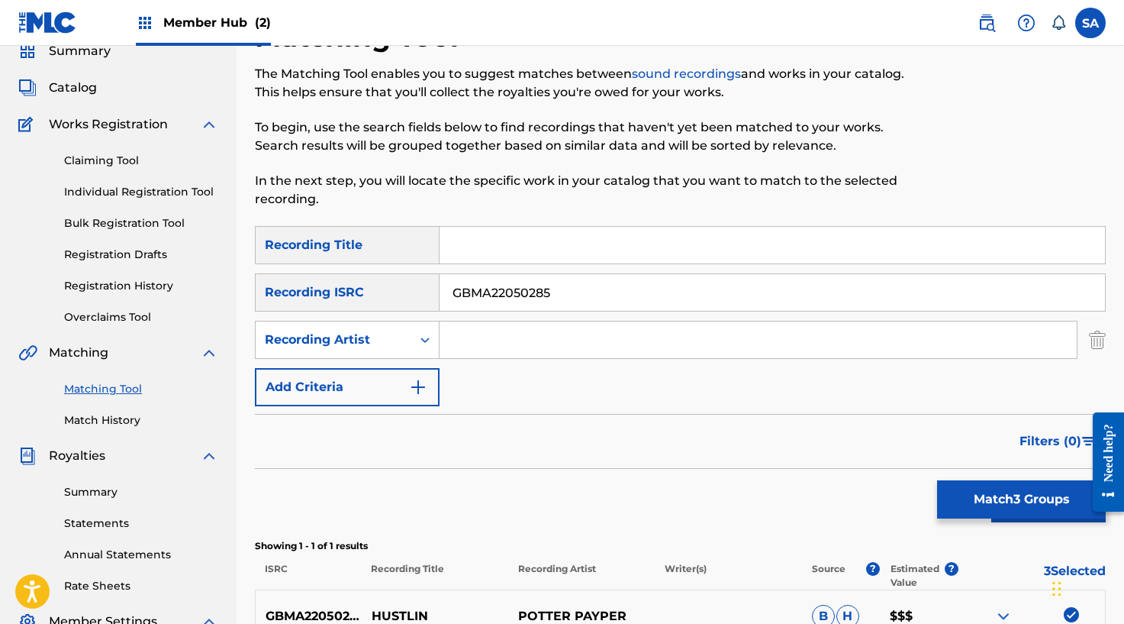
click at [991, 484] on button "Search" at bounding box center [1048, 503] width 114 height 38
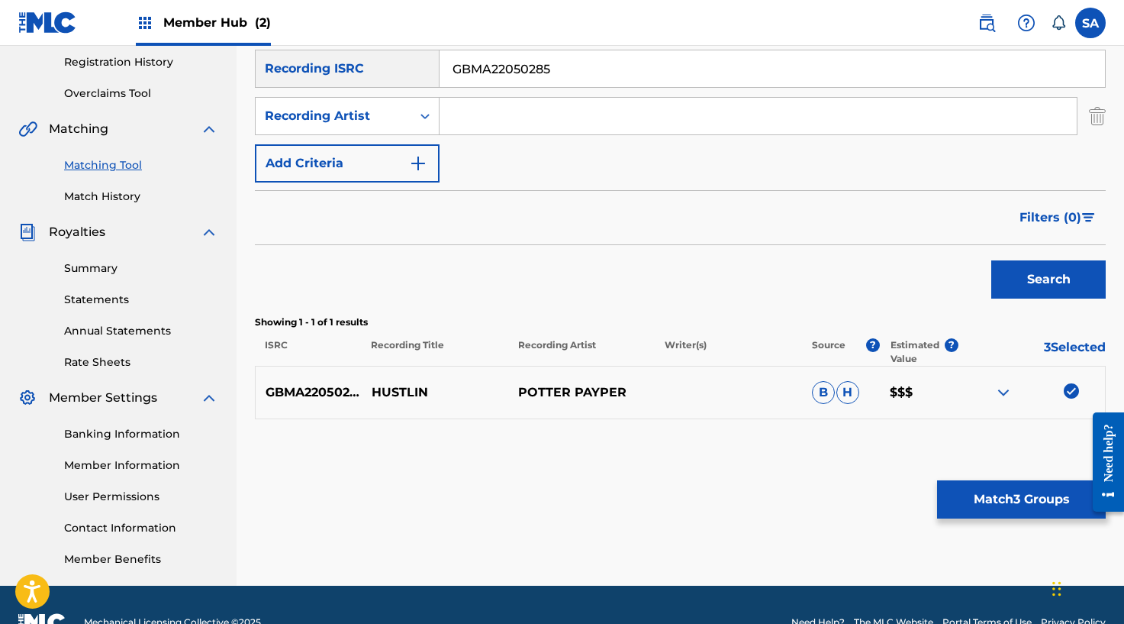
scroll to position [323, 0]
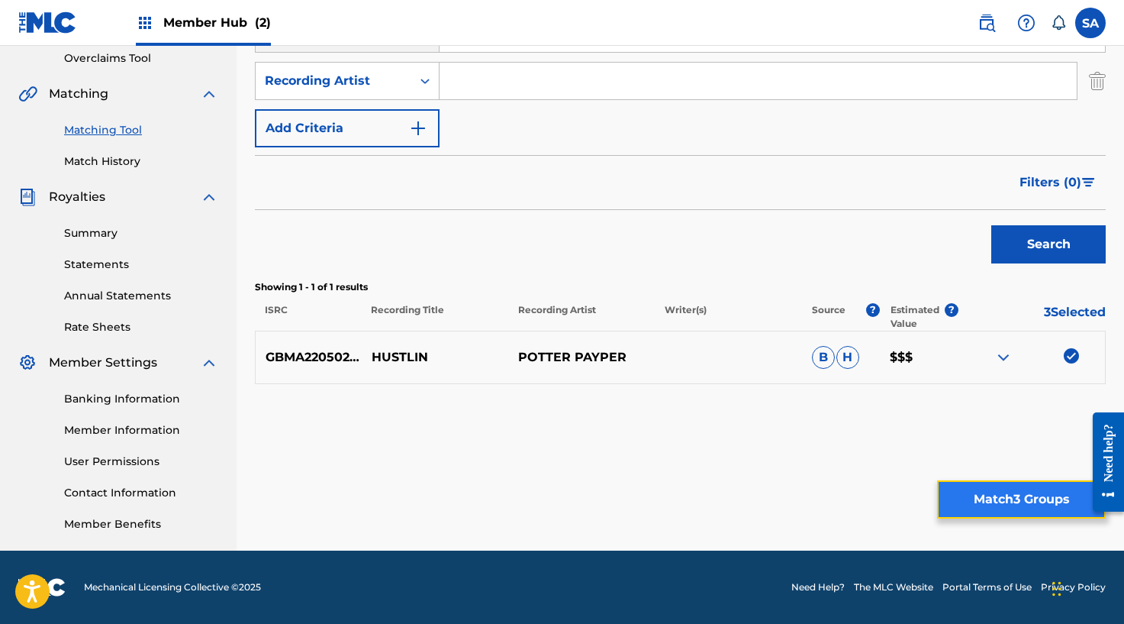
click at [985, 486] on button "Match 3 Groups" at bounding box center [1021, 499] width 169 height 38
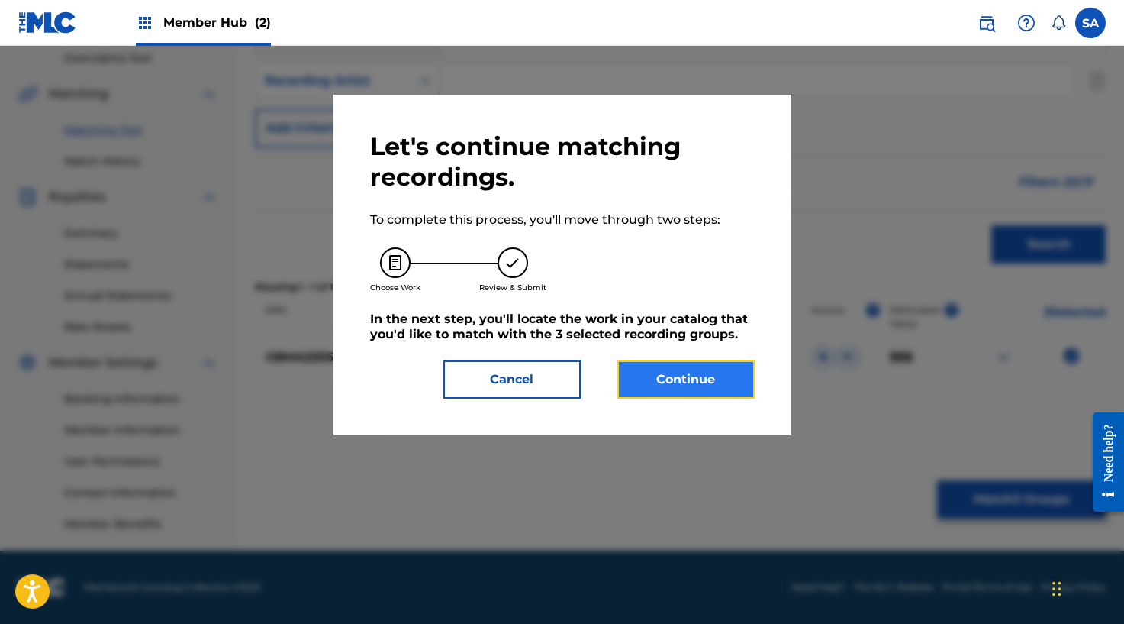
click at [673, 366] on button "Continue" at bounding box center [685, 379] width 137 height 38
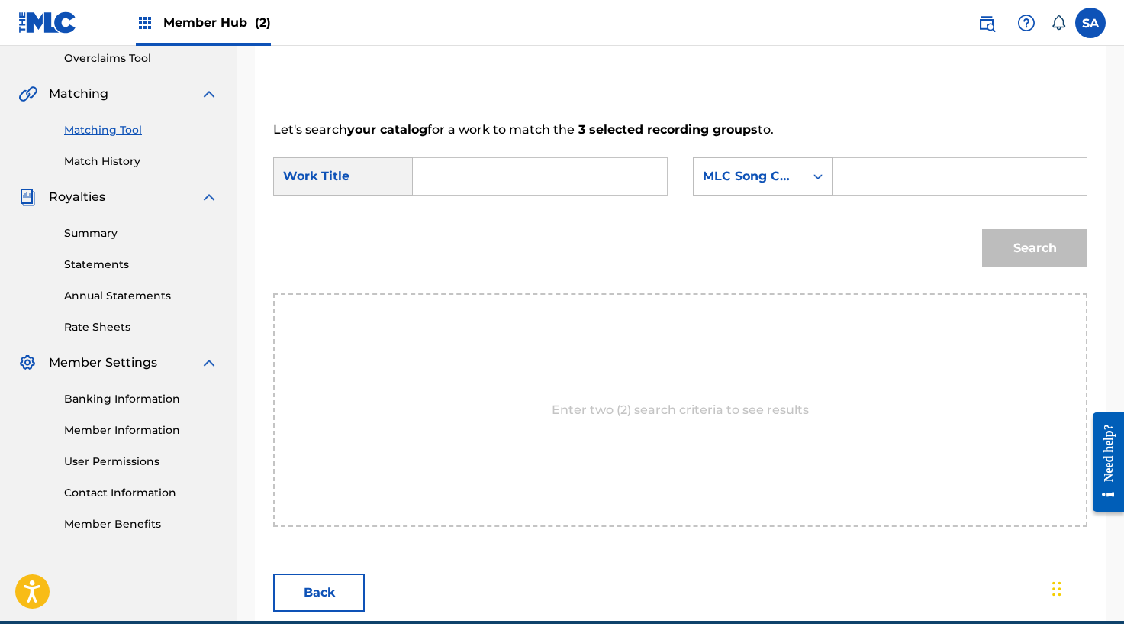
click at [456, 182] on input "Search Form" at bounding box center [540, 176] width 228 height 37
type input "HUSTLIN"
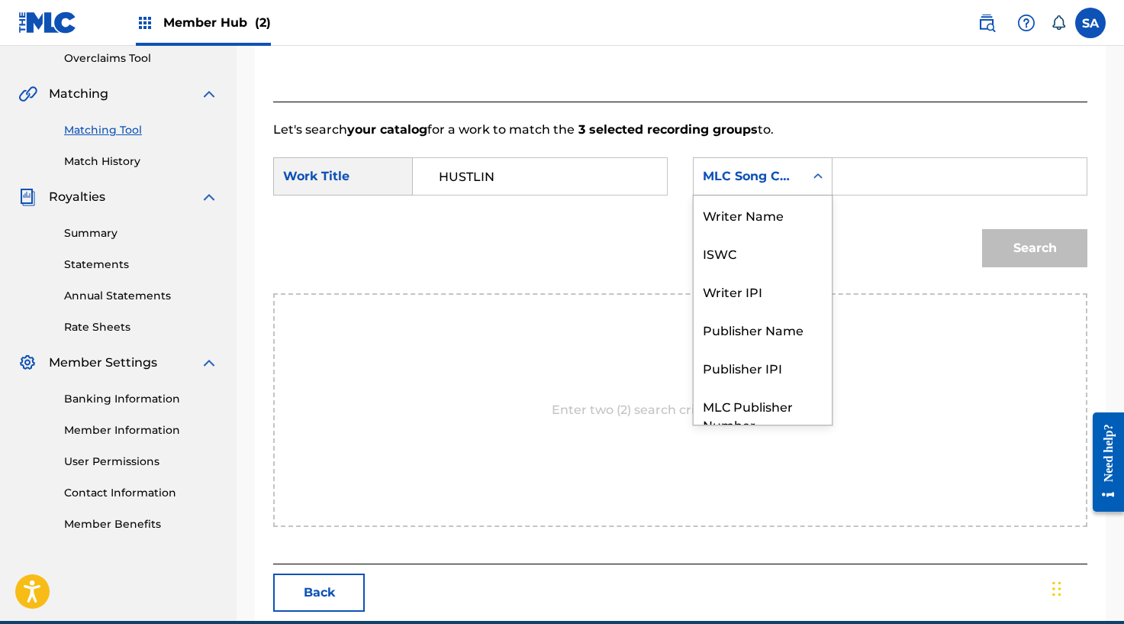
click at [822, 179] on icon "Search Form" at bounding box center [818, 176] width 15 height 15
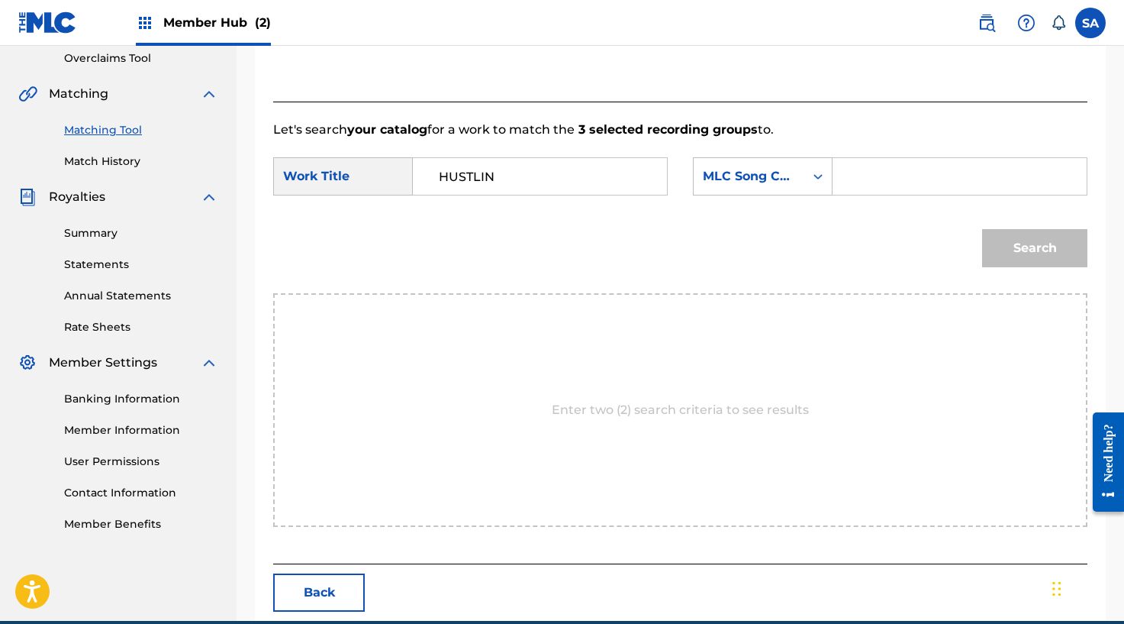
click at [881, 172] on input "Search Form" at bounding box center [960, 176] width 228 height 37
type input "HQ5A7P"
click at [1014, 230] on button "Search" at bounding box center [1034, 248] width 105 height 38
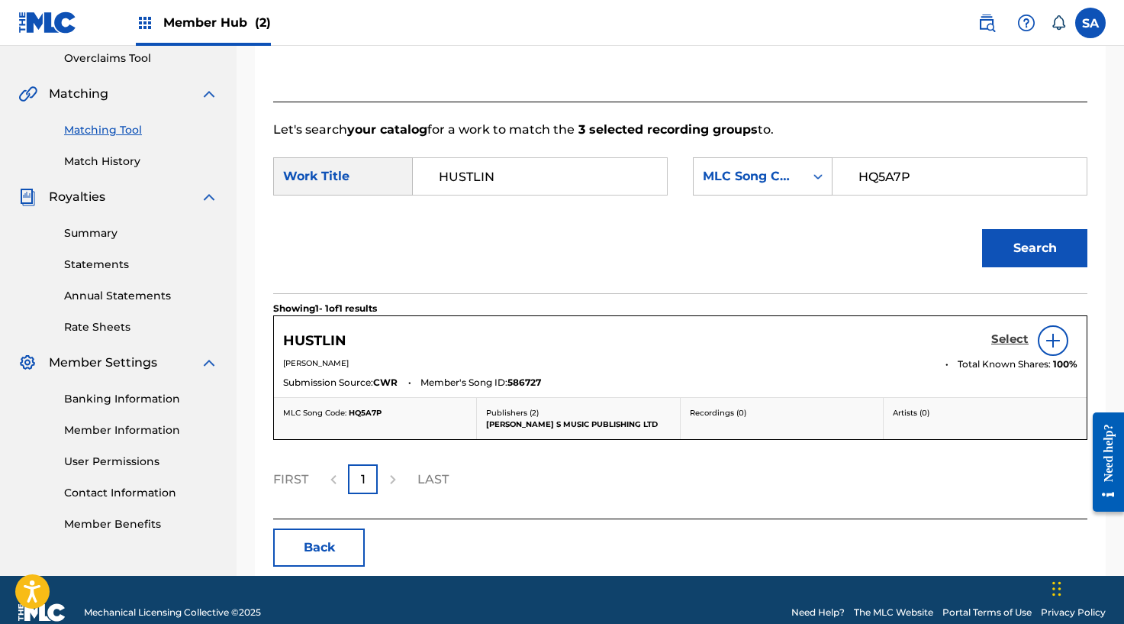
click at [1010, 337] on h5 "Select" at bounding box center [1009, 339] width 37 height 15
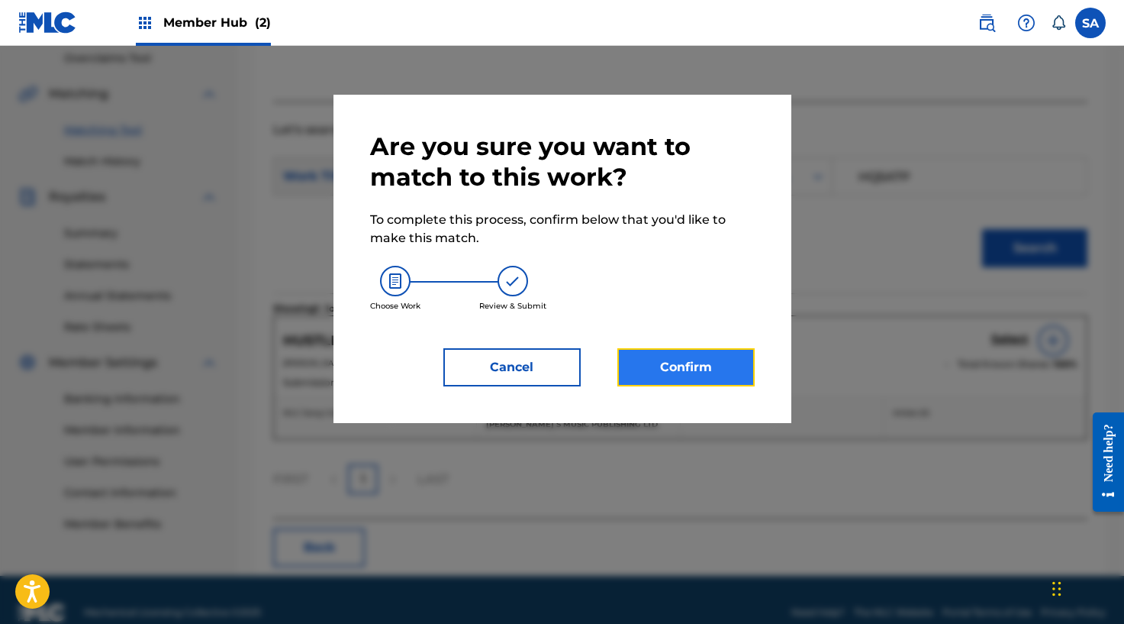
click at [731, 365] on button "Confirm" at bounding box center [685, 367] width 137 height 38
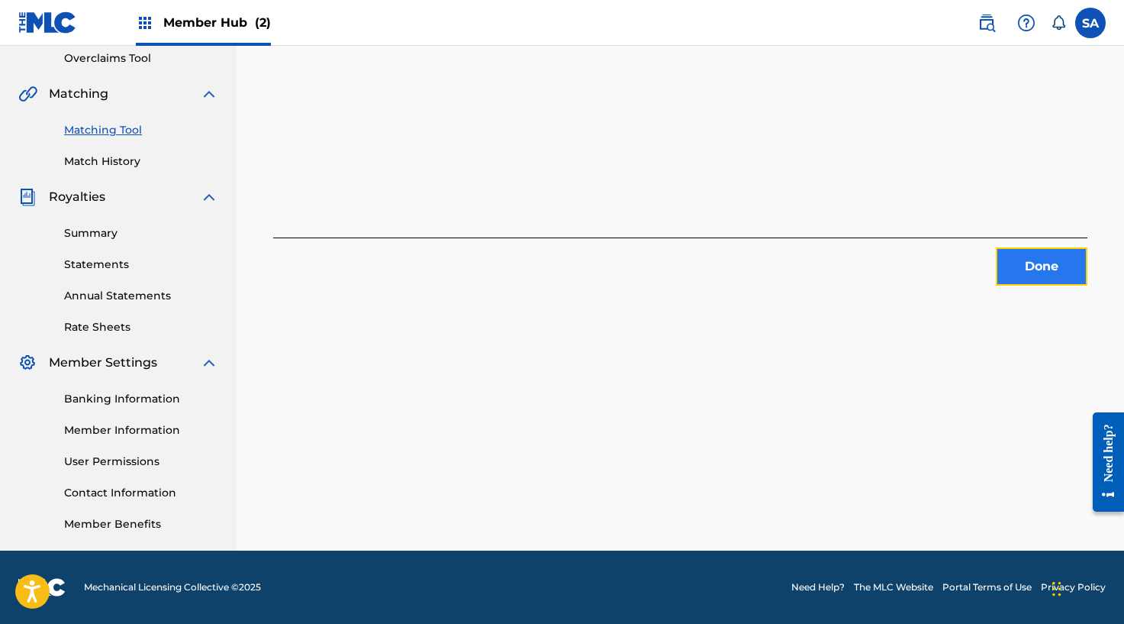
click at [1026, 271] on button "Done" at bounding box center [1042, 266] width 92 height 38
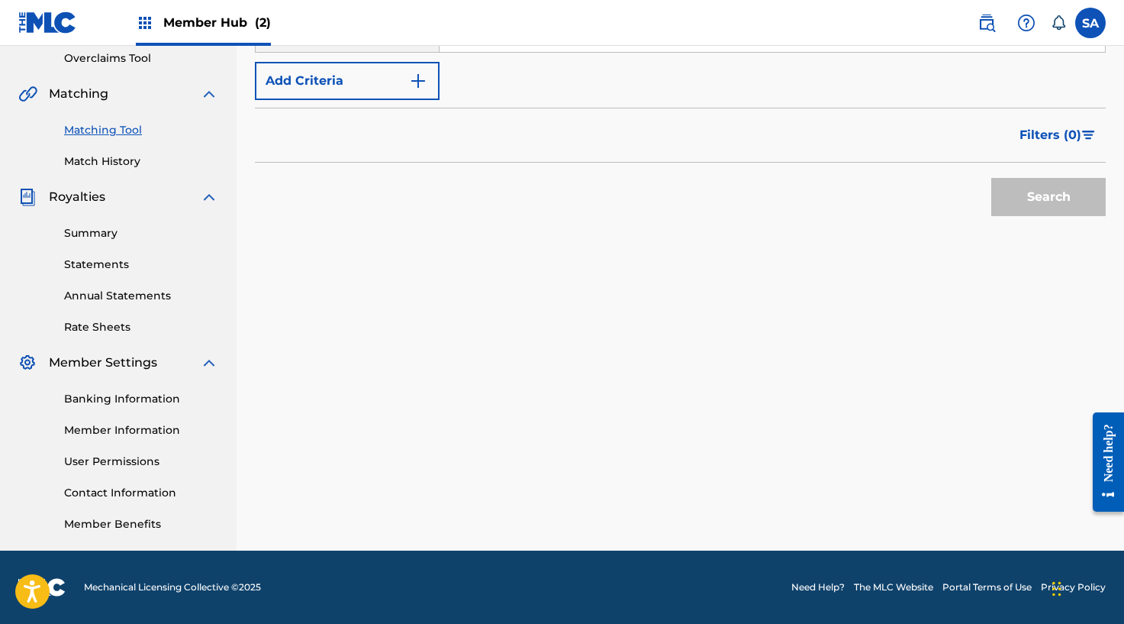
click at [379, 214] on div "Search" at bounding box center [680, 193] width 851 height 61
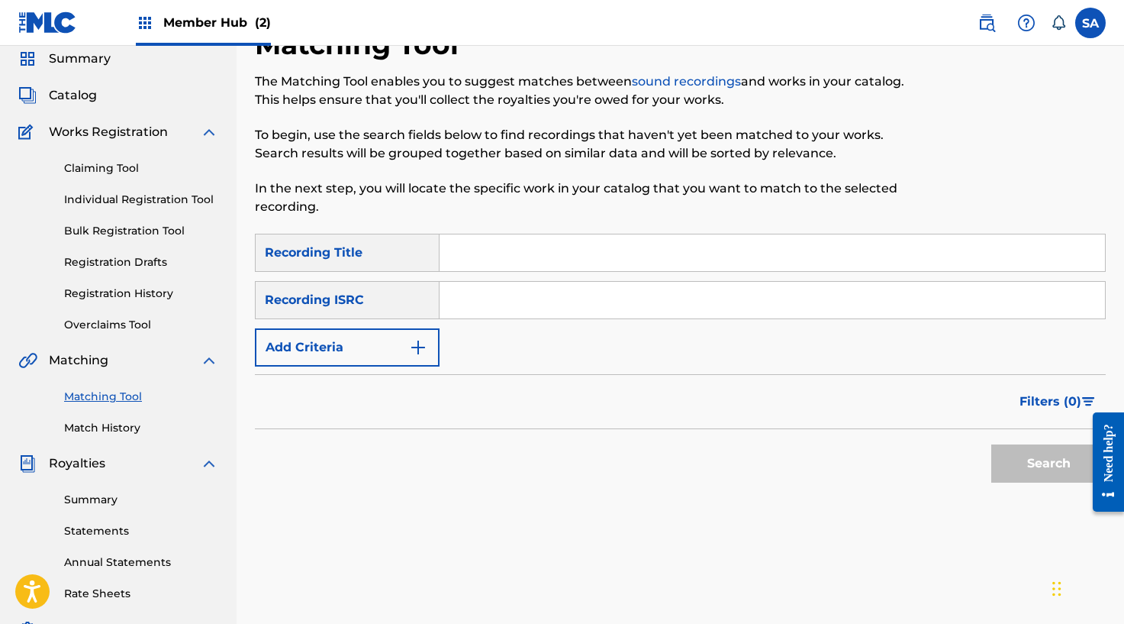
drag, startPoint x: 450, startPoint y: 254, endPoint x: 511, endPoint y: 253, distance: 61.1
click at [450, 254] on input "Search Form" at bounding box center [773, 252] width 666 height 37
type input "PURPLE RAIN"
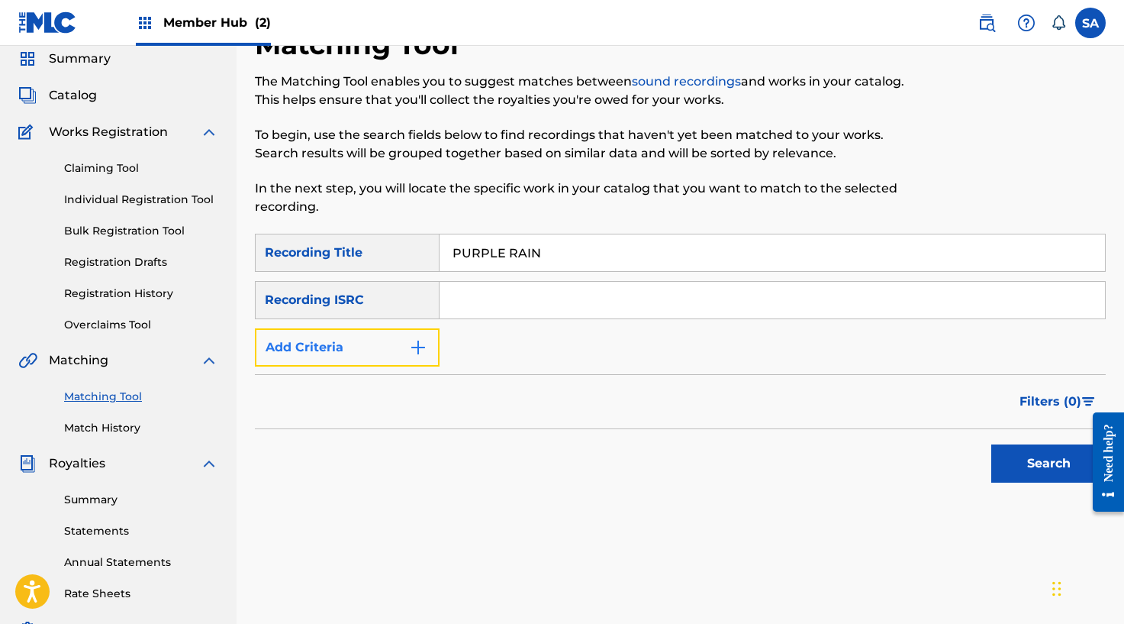
click at [411, 338] on img "Search Form" at bounding box center [418, 347] width 18 height 18
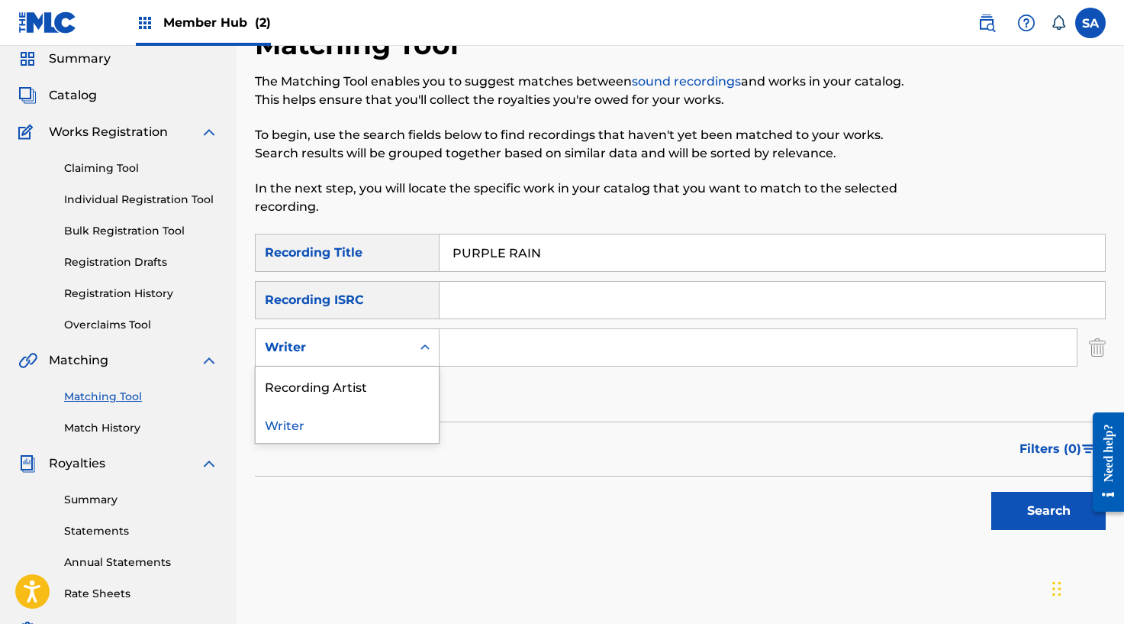
click at [423, 347] on icon "Search Form" at bounding box center [425, 346] width 9 height 5
drag, startPoint x: 401, startPoint y: 383, endPoint x: 456, endPoint y: 369, distance: 56.1
click at [401, 383] on div "Recording Artist" at bounding box center [347, 385] width 183 height 38
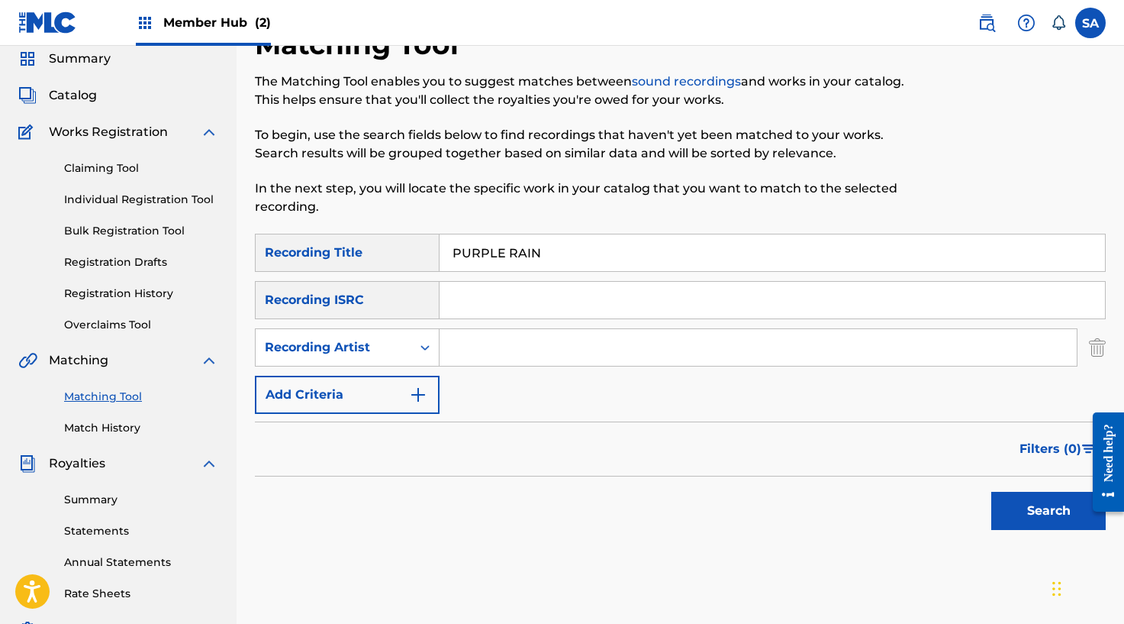
click at [494, 356] on input "Search Form" at bounding box center [758, 347] width 637 height 37
type input "POTTER PAYPER"
click at [1020, 511] on button "Search" at bounding box center [1048, 510] width 114 height 38
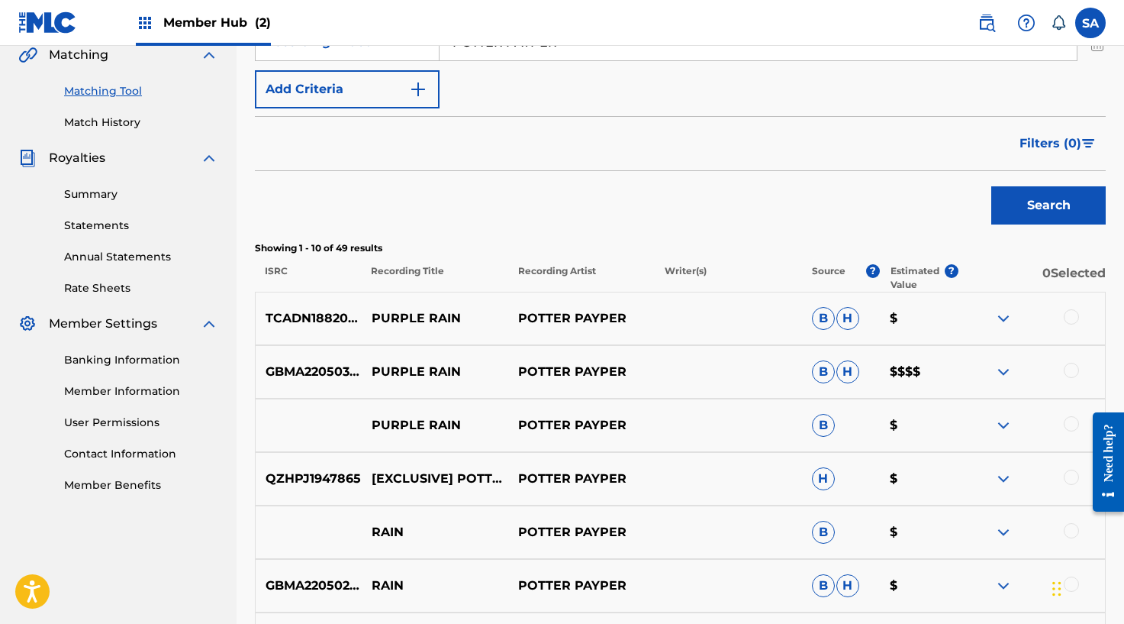
scroll to position [365, 0]
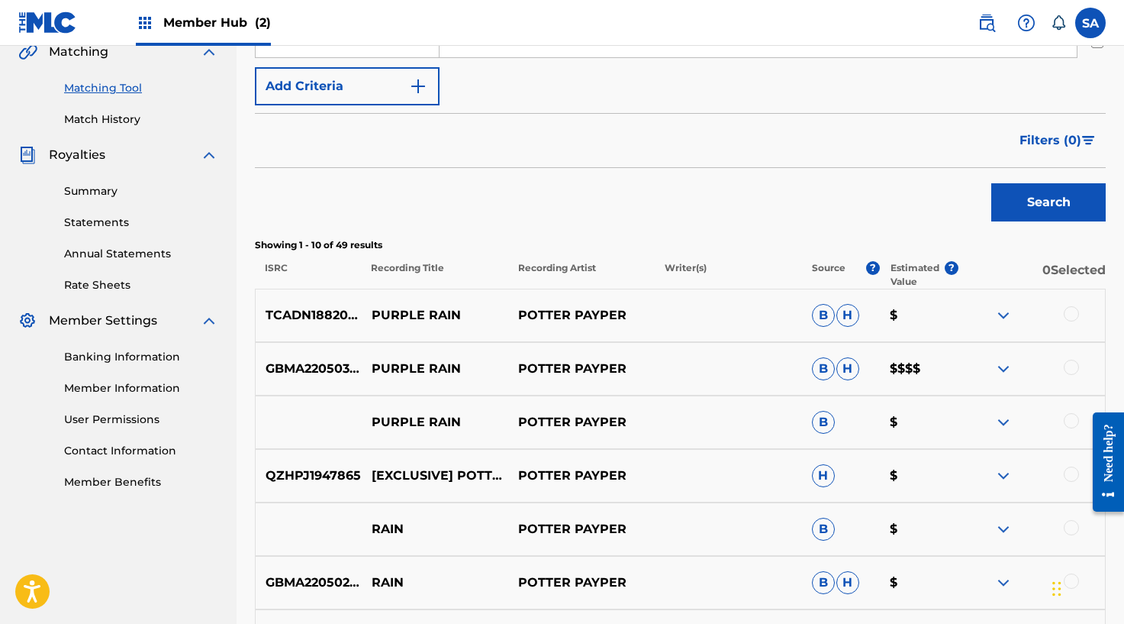
click at [1068, 312] on div at bounding box center [1071, 313] width 15 height 15
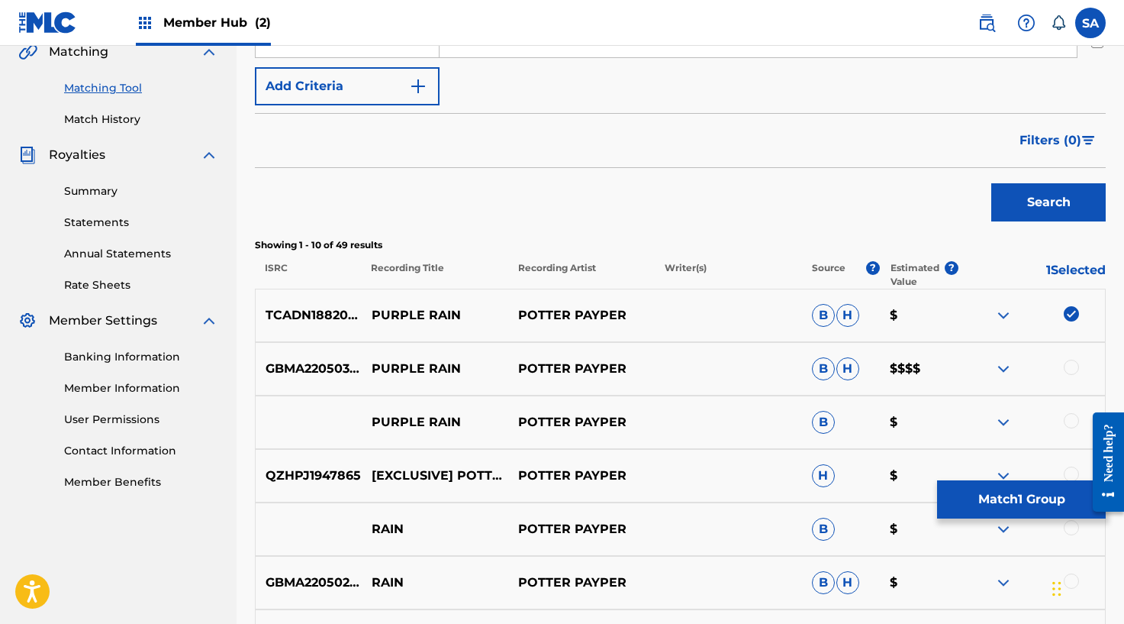
click at [1067, 362] on div at bounding box center [1071, 366] width 15 height 15
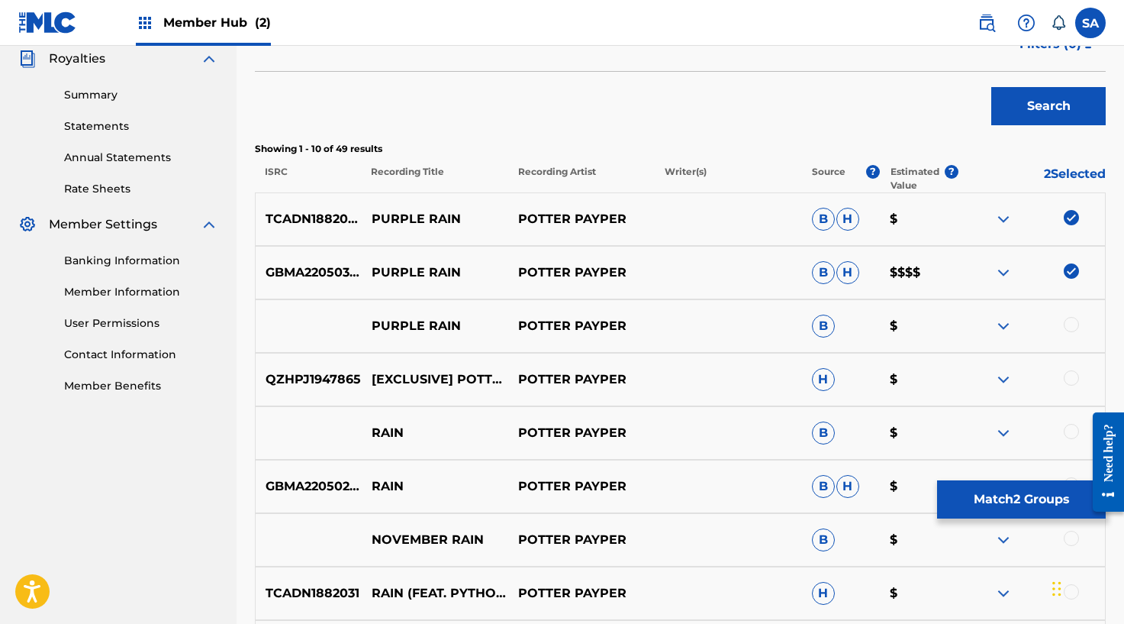
scroll to position [480, 0]
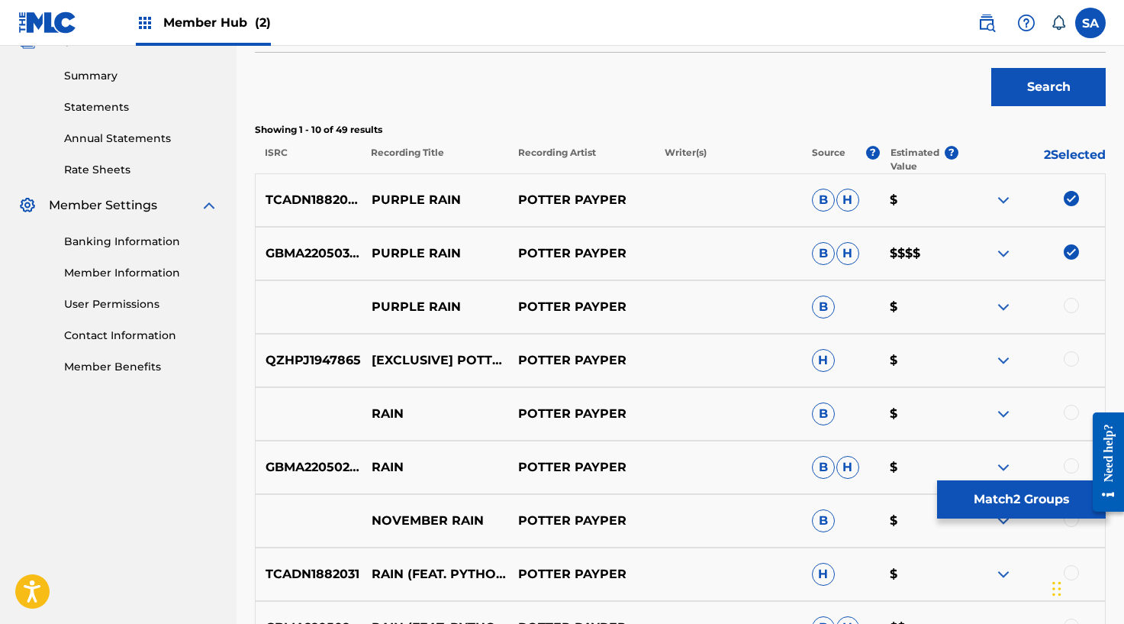
click at [1069, 308] on div at bounding box center [1071, 305] width 15 height 15
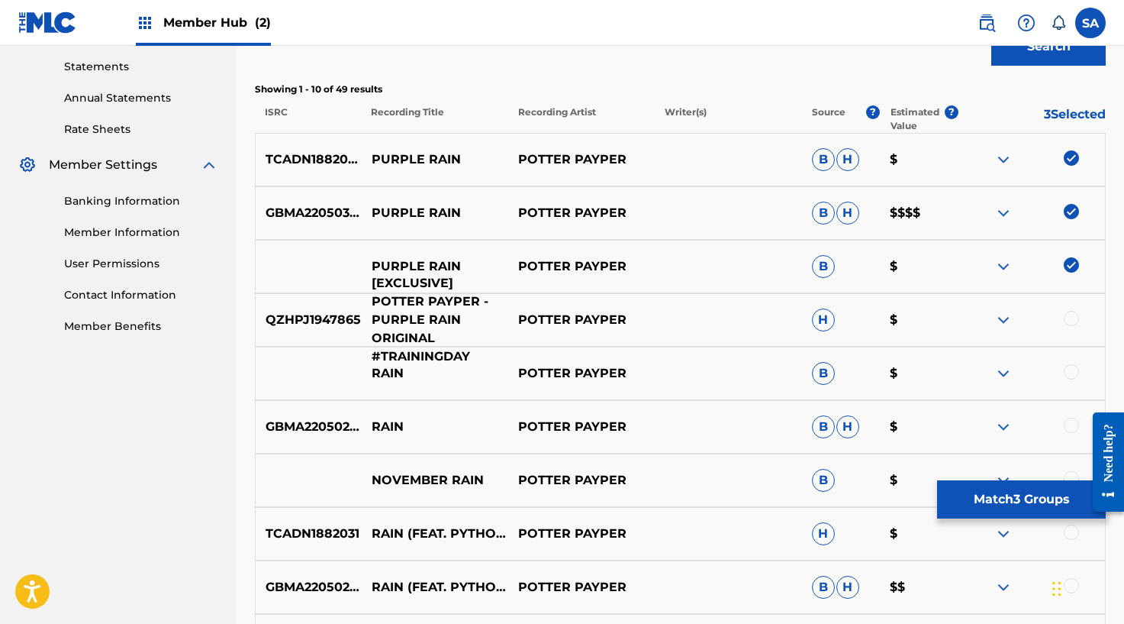
scroll to position [521, 0]
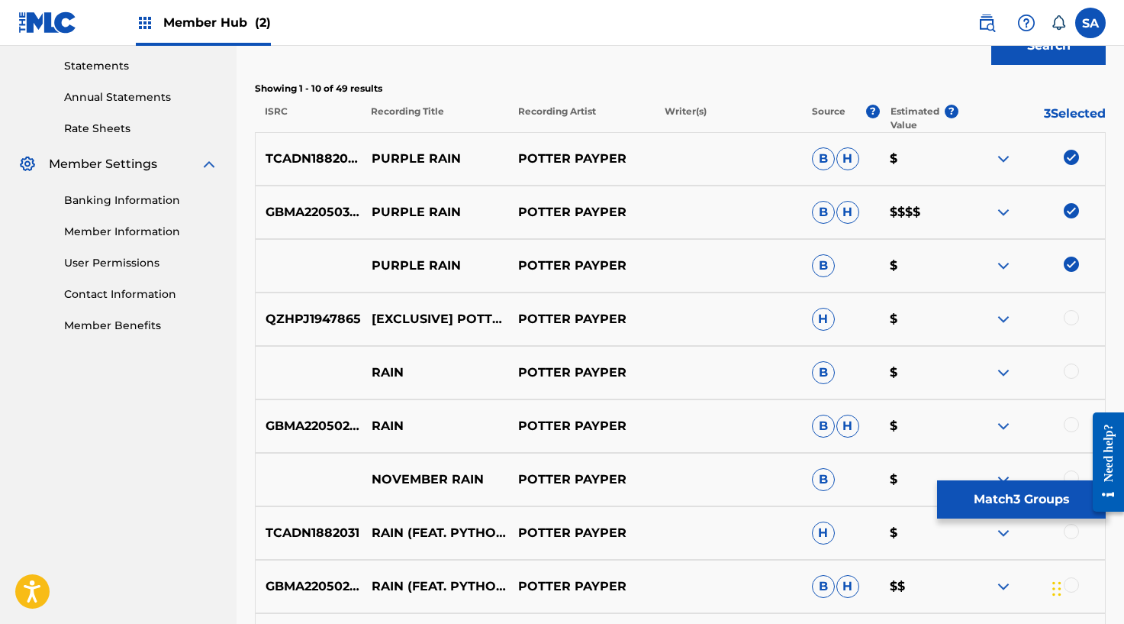
click at [1070, 313] on div at bounding box center [1071, 317] width 15 height 15
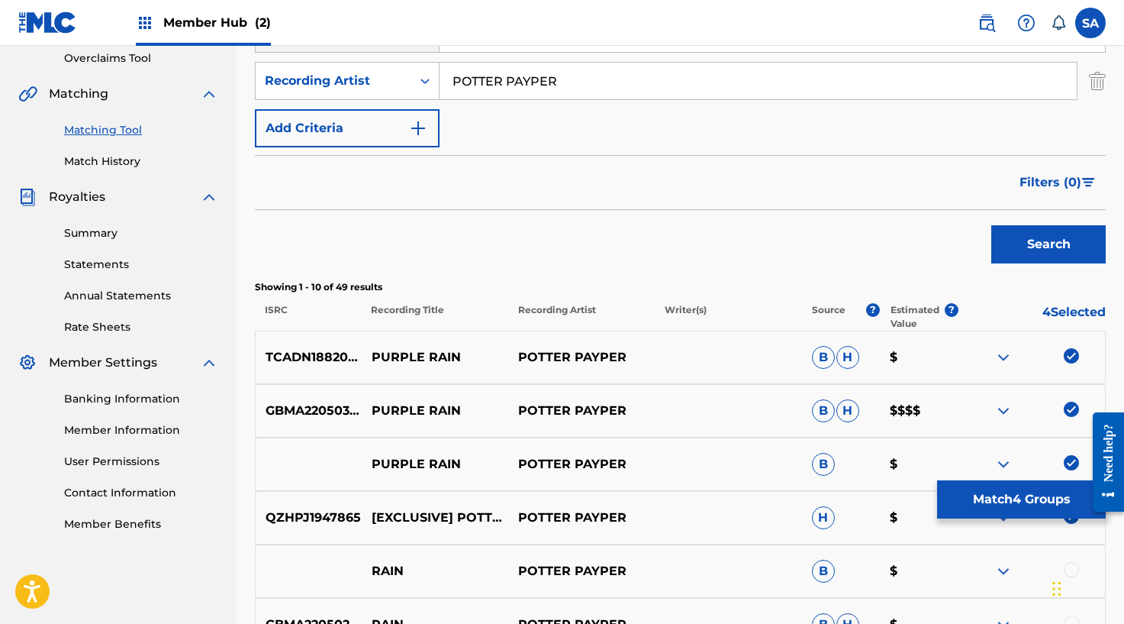
scroll to position [187, 0]
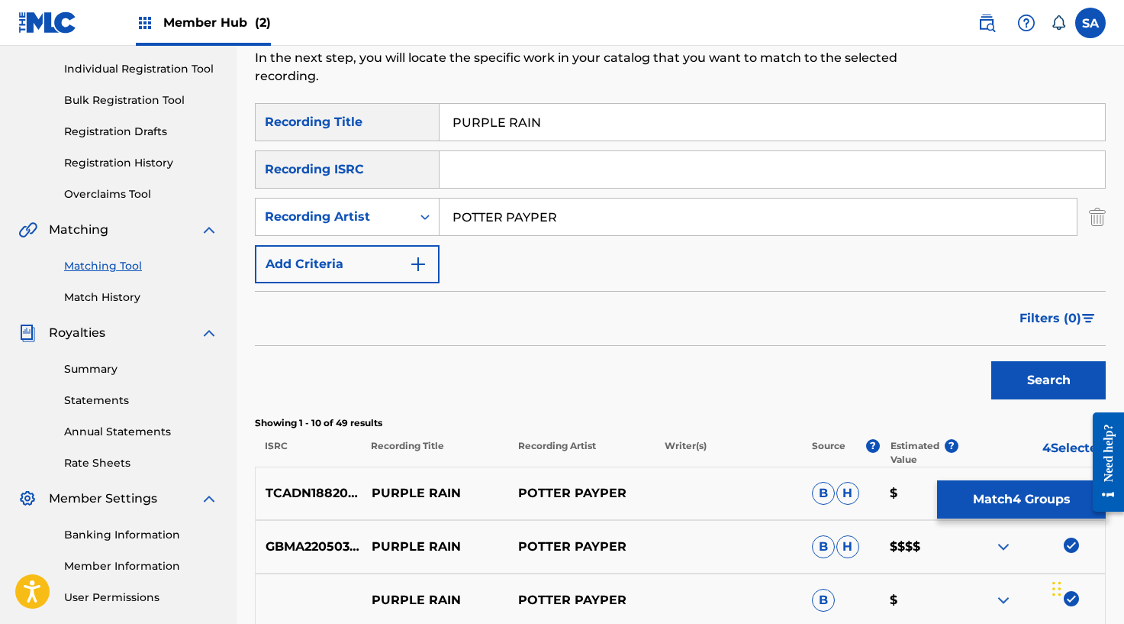
click at [547, 192] on div "SearchWithCriteria6affe1b1-bc56-4b5a-9f3c-a18997ca55cf Recording Title PURPLE R…" at bounding box center [680, 193] width 851 height 180
click at [536, 177] on input "Search Form" at bounding box center [773, 169] width 666 height 37
type input "GBMA22050314"
click
type input "PAYPER"
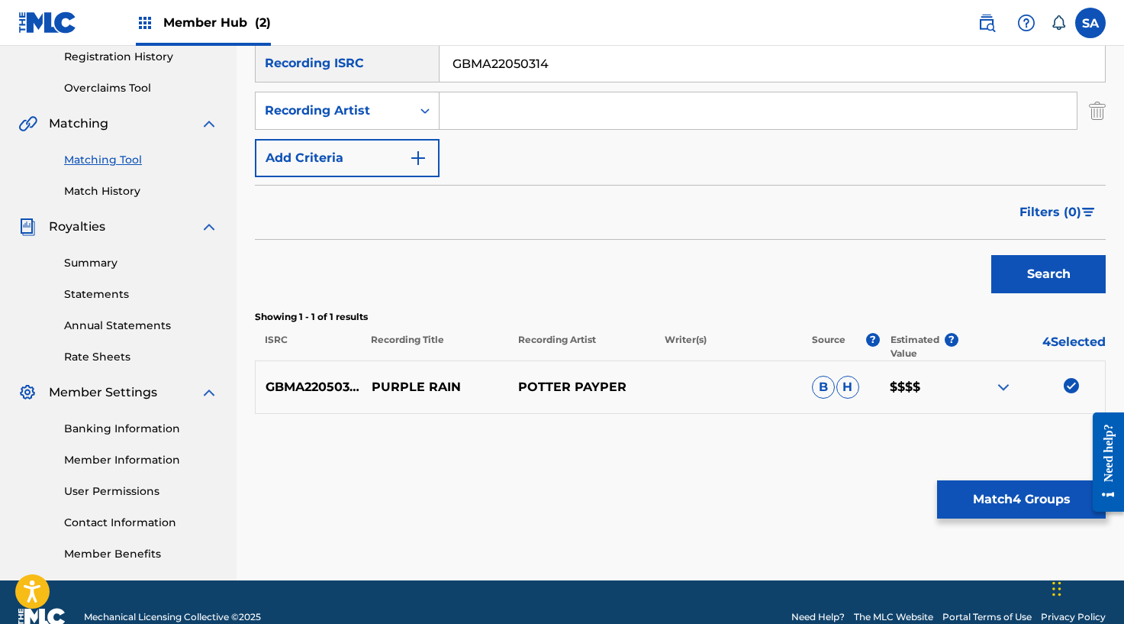
scroll to position [295, 0]
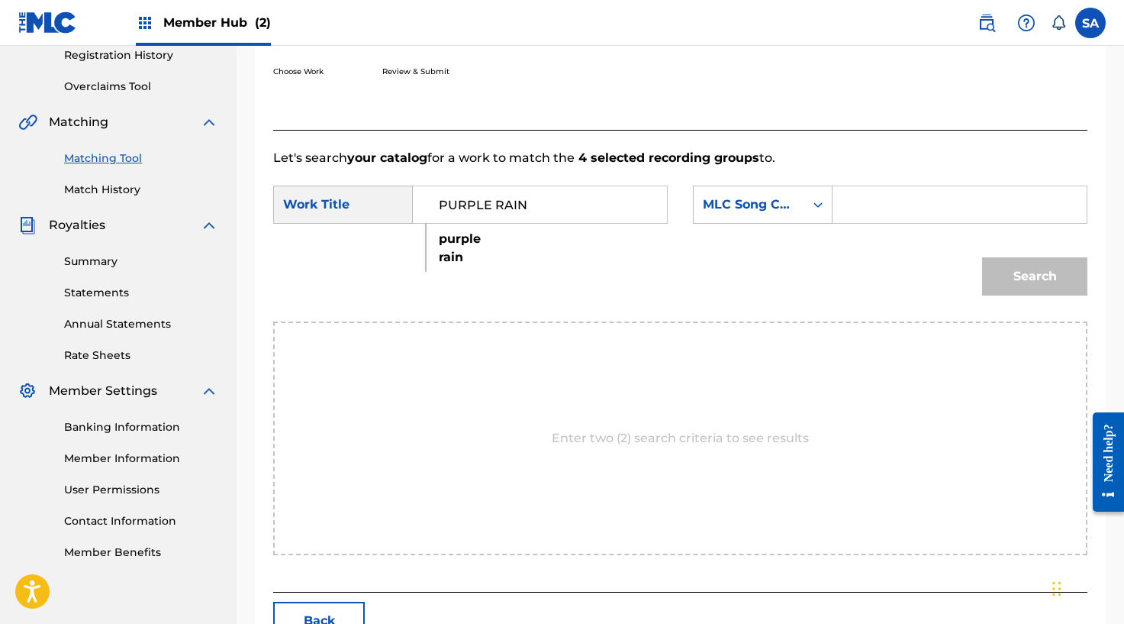
type input "PURPLE RAIN"
type input "PN3YYW"
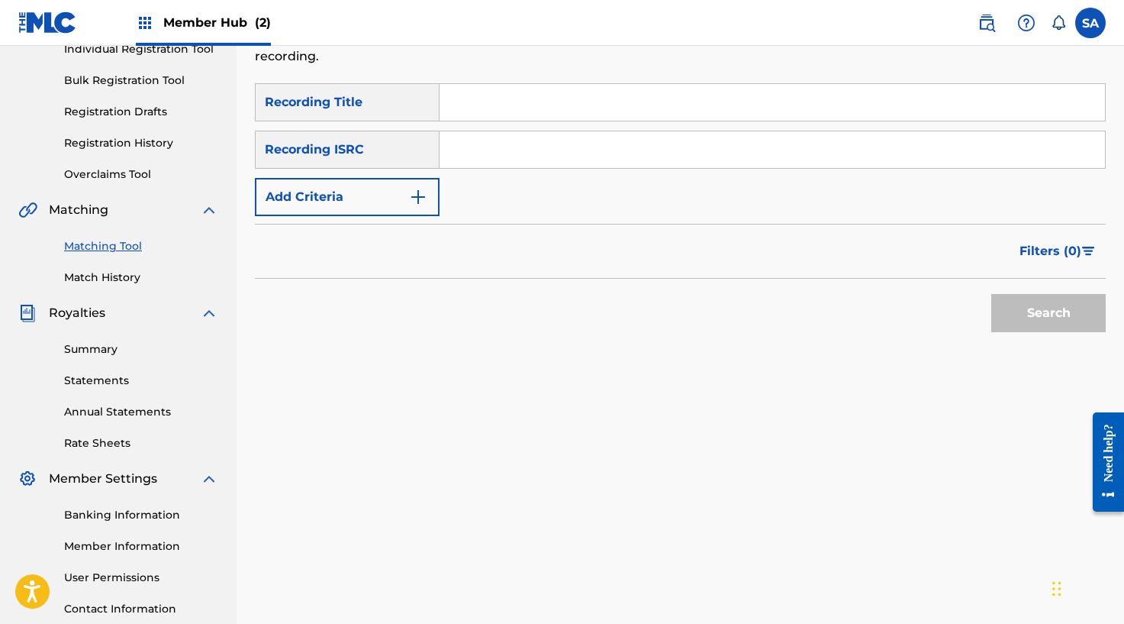
scroll to position [137, 0]
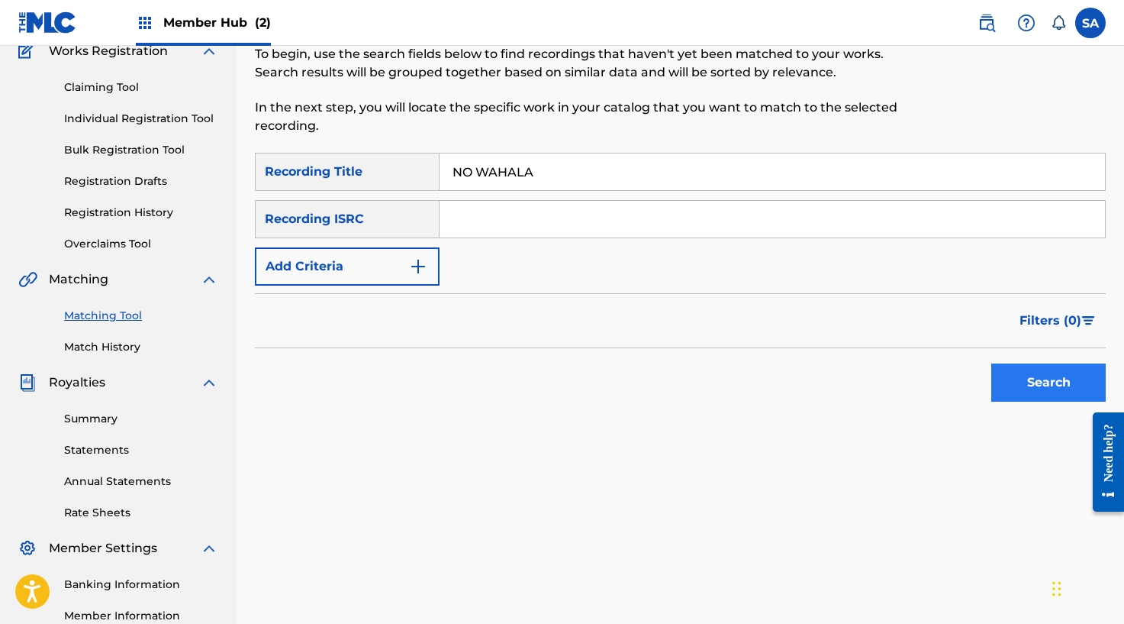
type input "NO WAHALA"
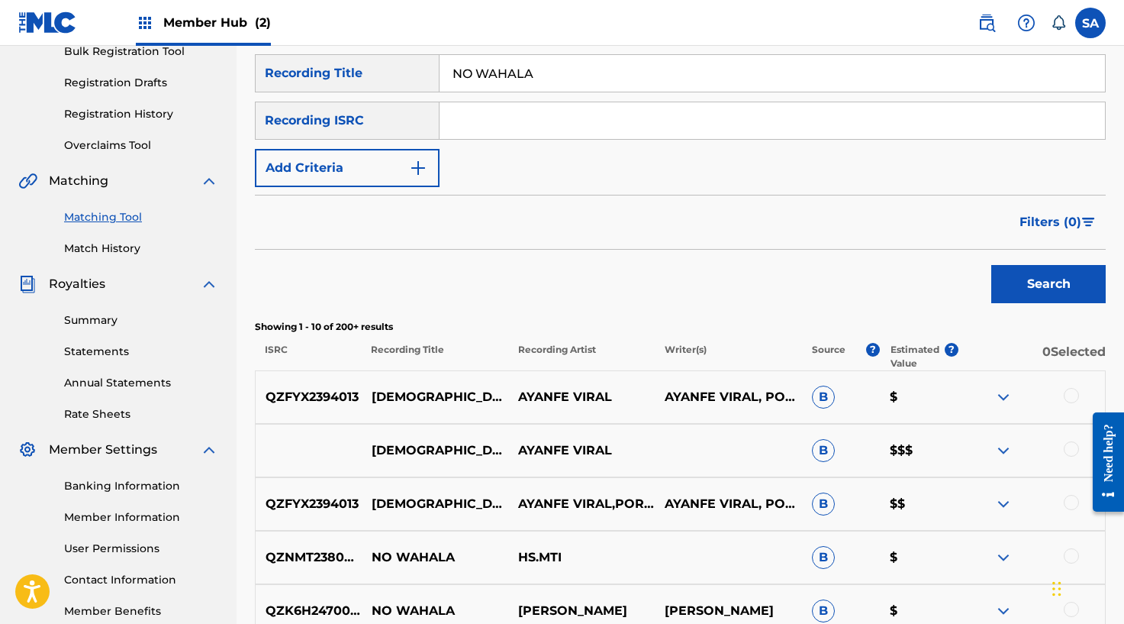
scroll to position [229, 0]
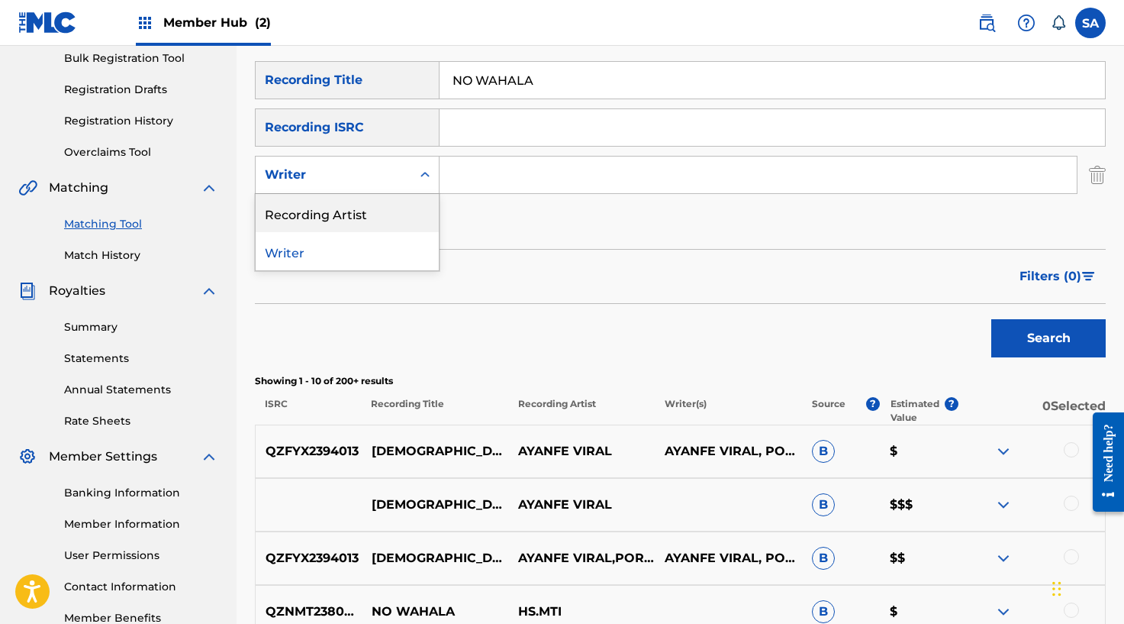
drag, startPoint x: 396, startPoint y: 202, endPoint x: 411, endPoint y: 198, distance: 15.2
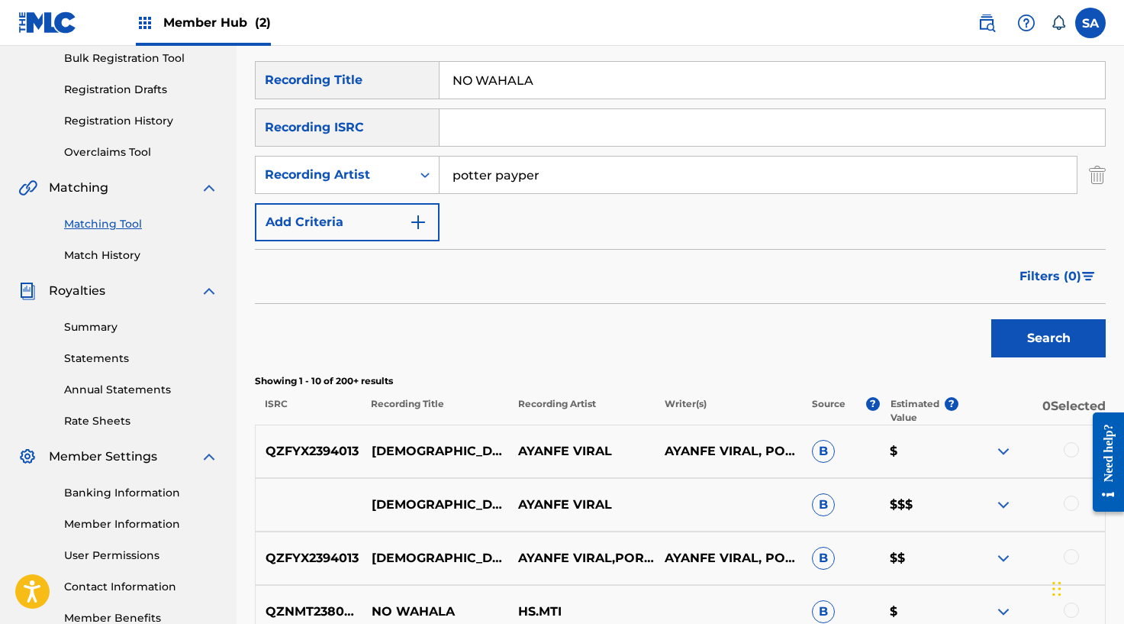
type input "potter payper"
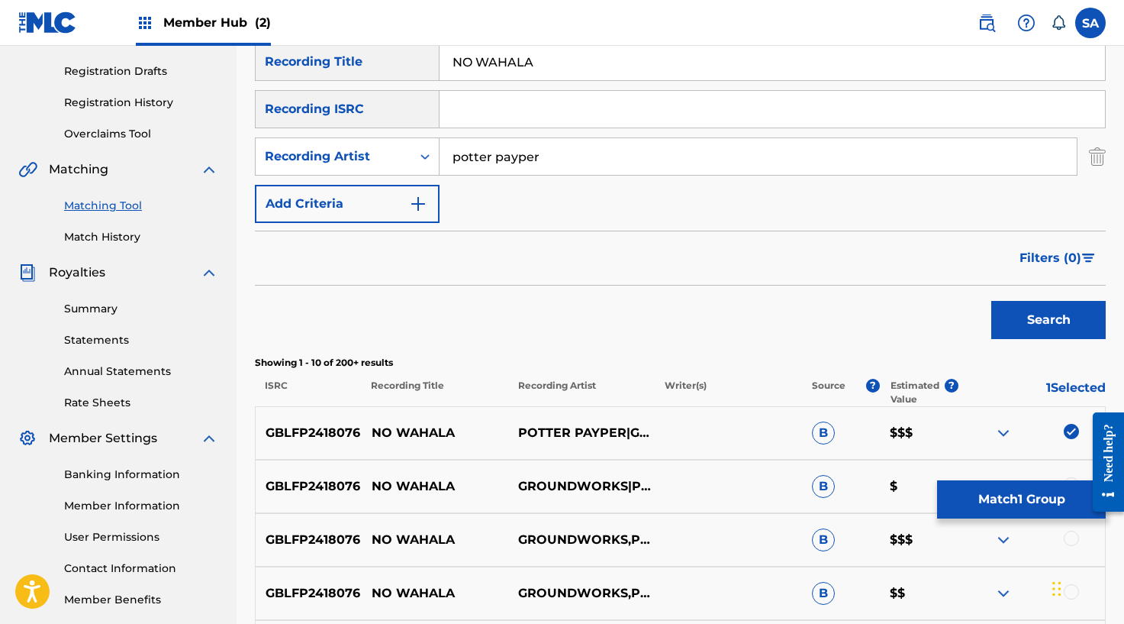
scroll to position [230, 0]
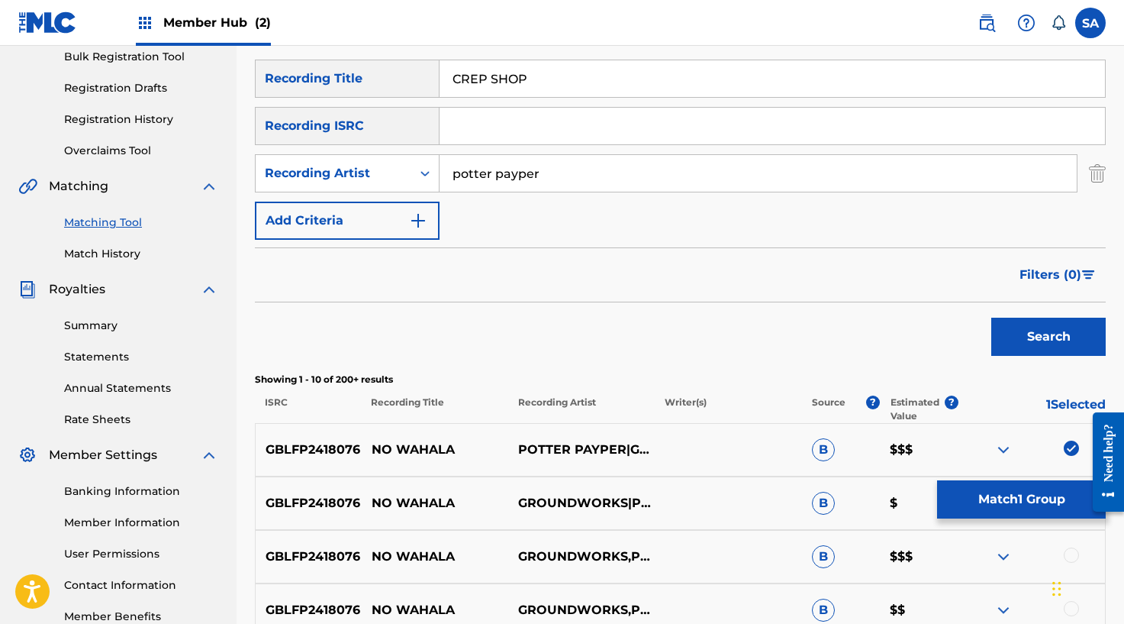
type input "CREP SHOP"
type input "RV"
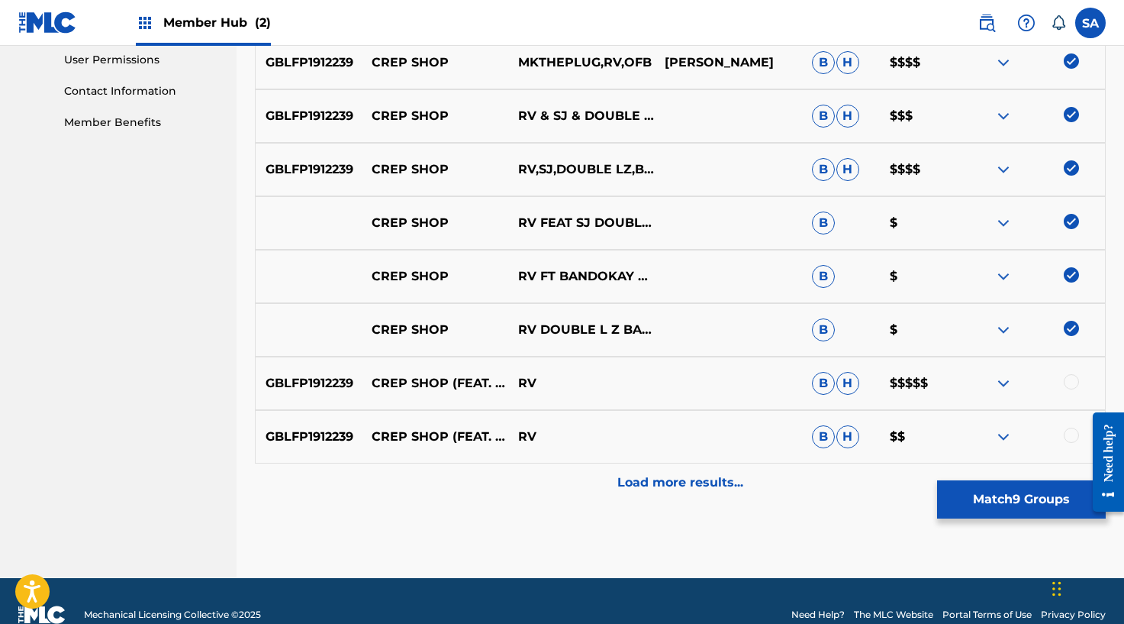
scroll to position [752, 0]
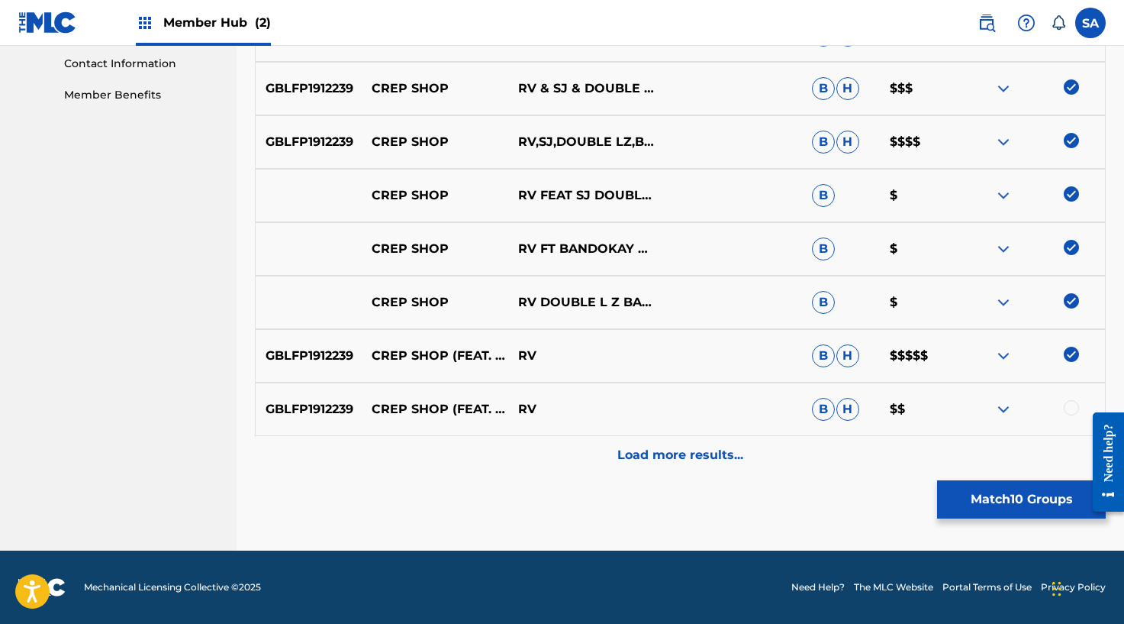
drag, startPoint x: 1072, startPoint y: 403, endPoint x: 1004, endPoint y: 427, distance: 71.5
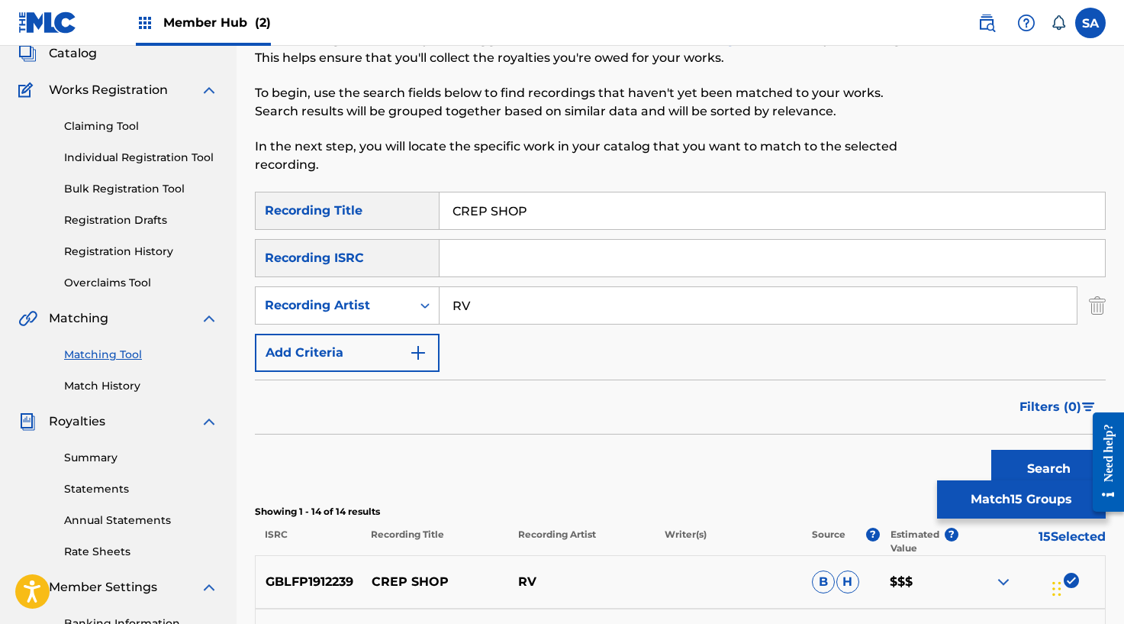
scroll to position [95, 0]
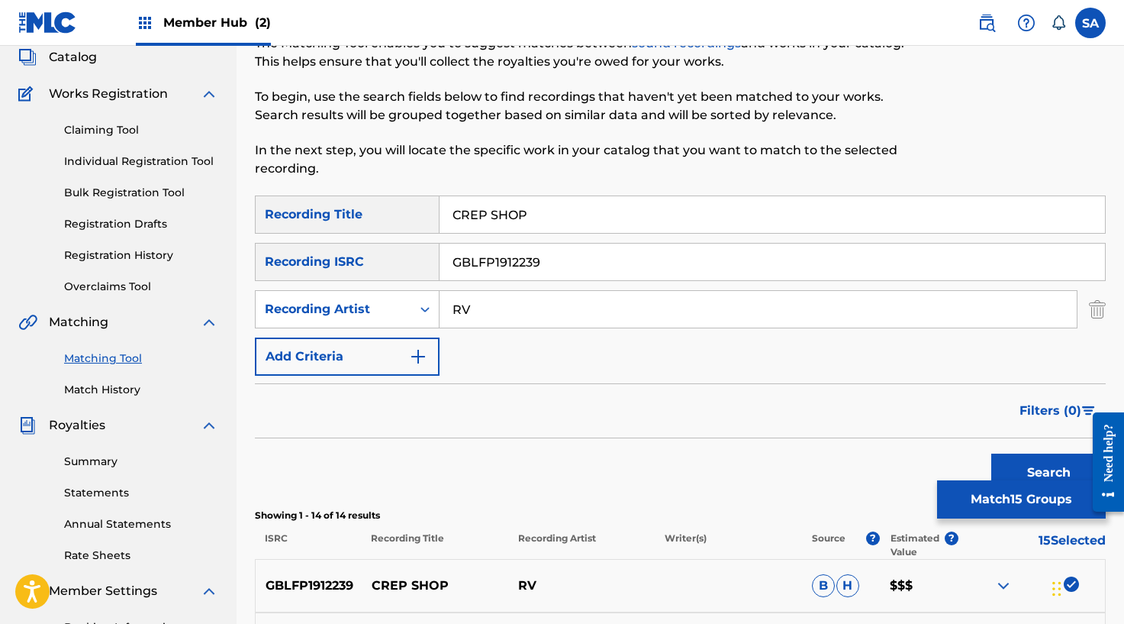
type input "GBLFP1912239"
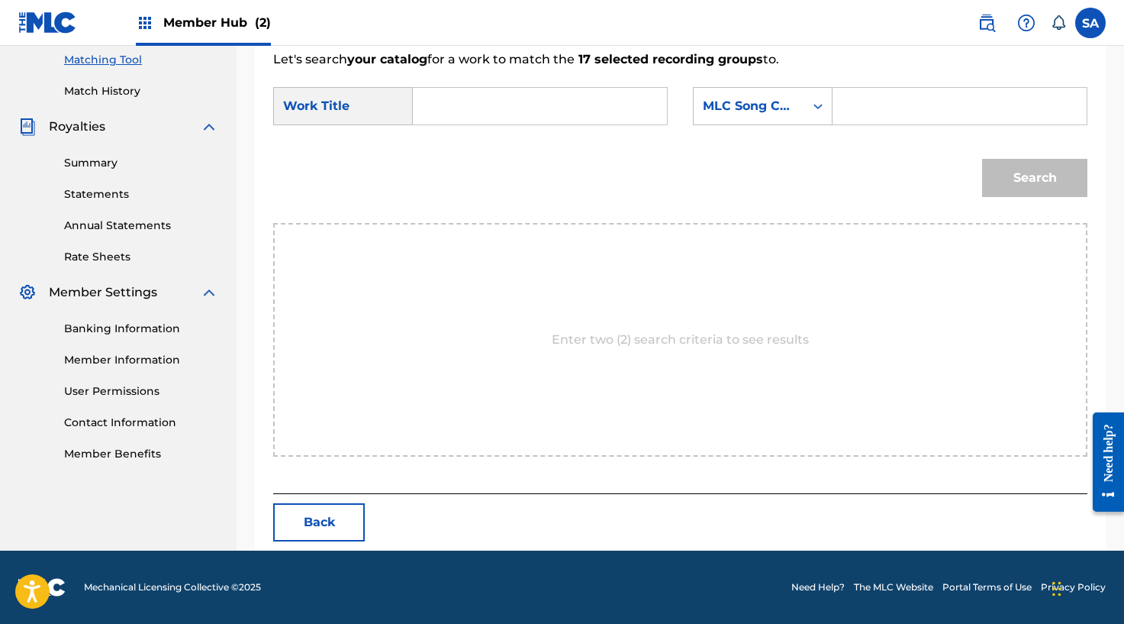
scroll to position [393, 0]
type input "CREP SHOP"
type input "CC1W1P"
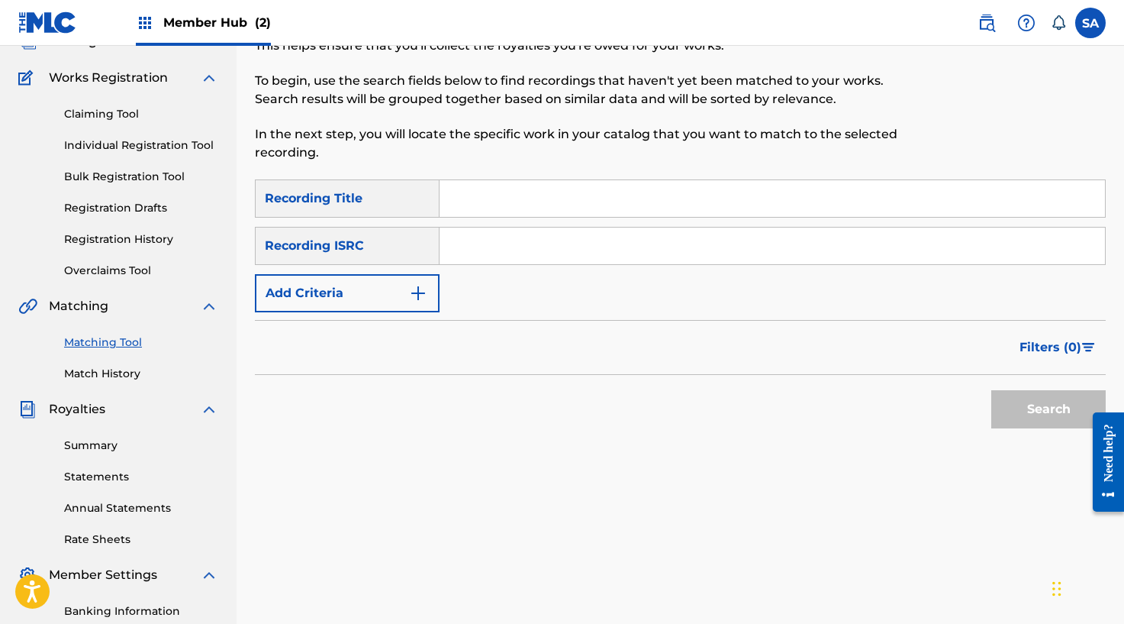
scroll to position [100, 0]
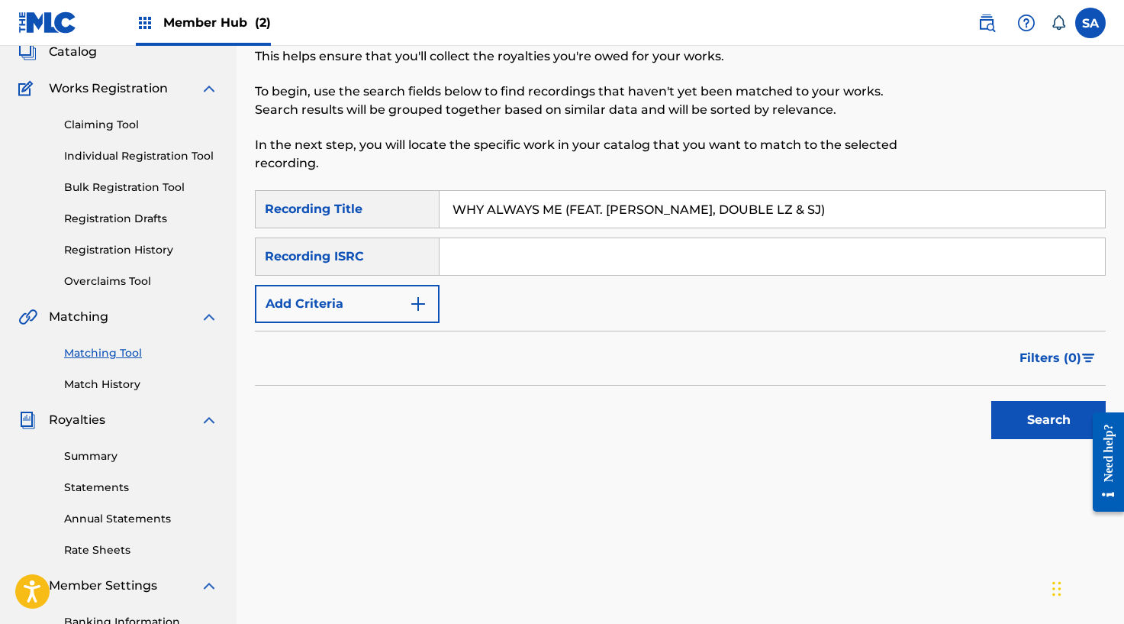
type input "WHY ALWAYS ME (FEAT. [PERSON_NAME], DOUBLE LZ & SJ)"
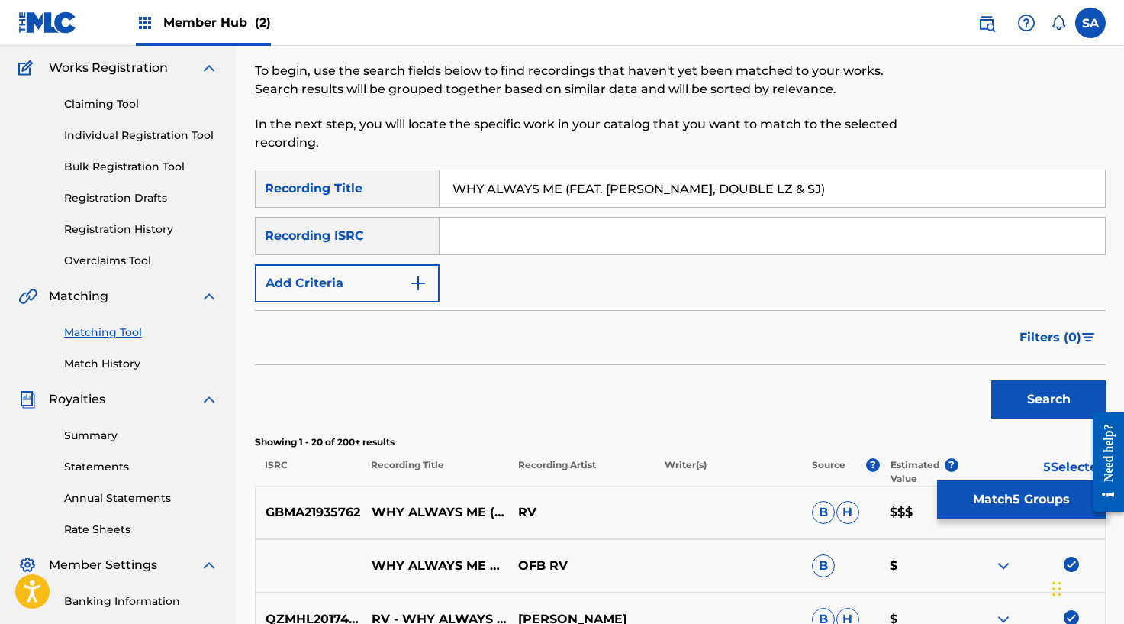
scroll to position [0, 0]
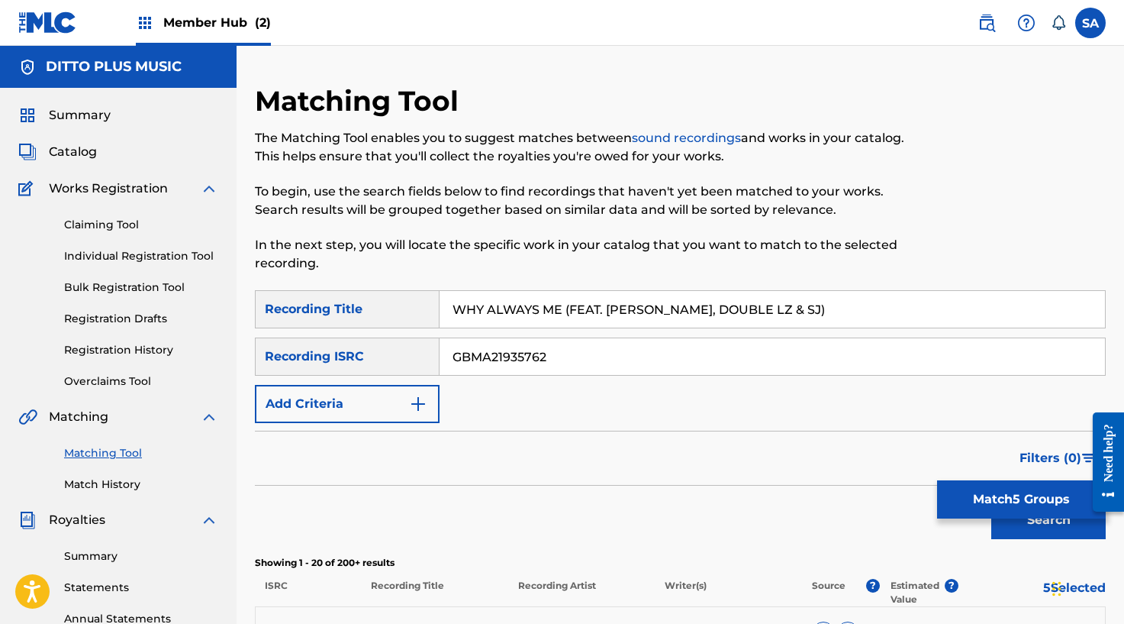
type input "GBMA21935762"
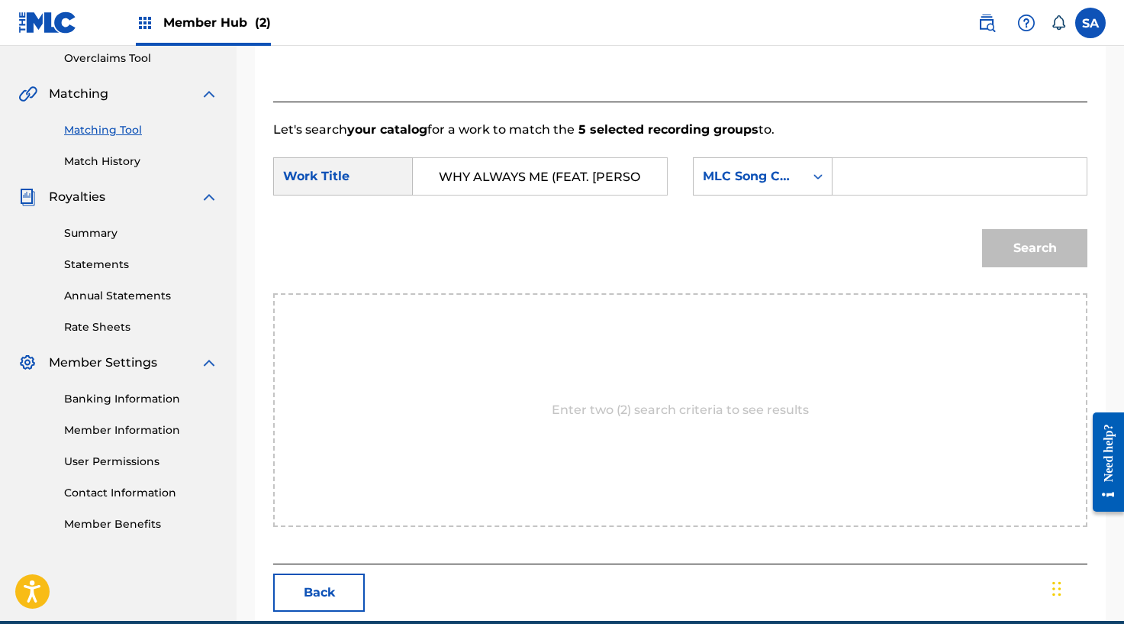
scroll to position [0, 137]
type input "WHY ALWAYS ME (FEAT. [PERSON_NAME], DOUBLE LZ & SJ)"
type input "WC1HEV"
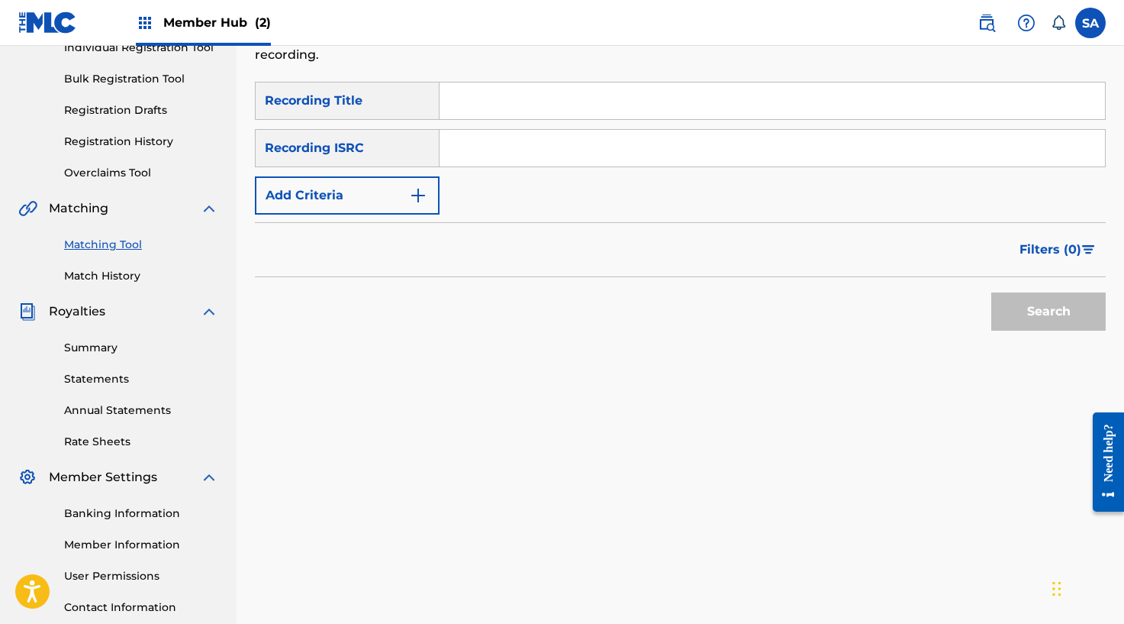
scroll to position [192, 0]
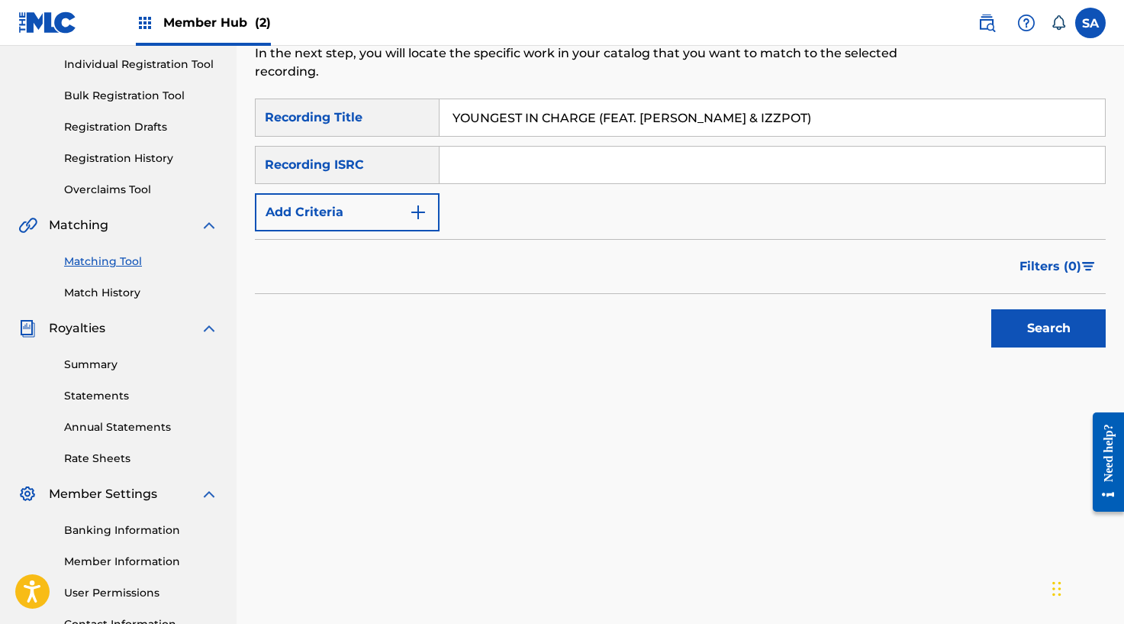
drag, startPoint x: 808, startPoint y: 114, endPoint x: 604, endPoint y: 112, distance: 204.5
type input "YOUNGEST IN CHARGE"
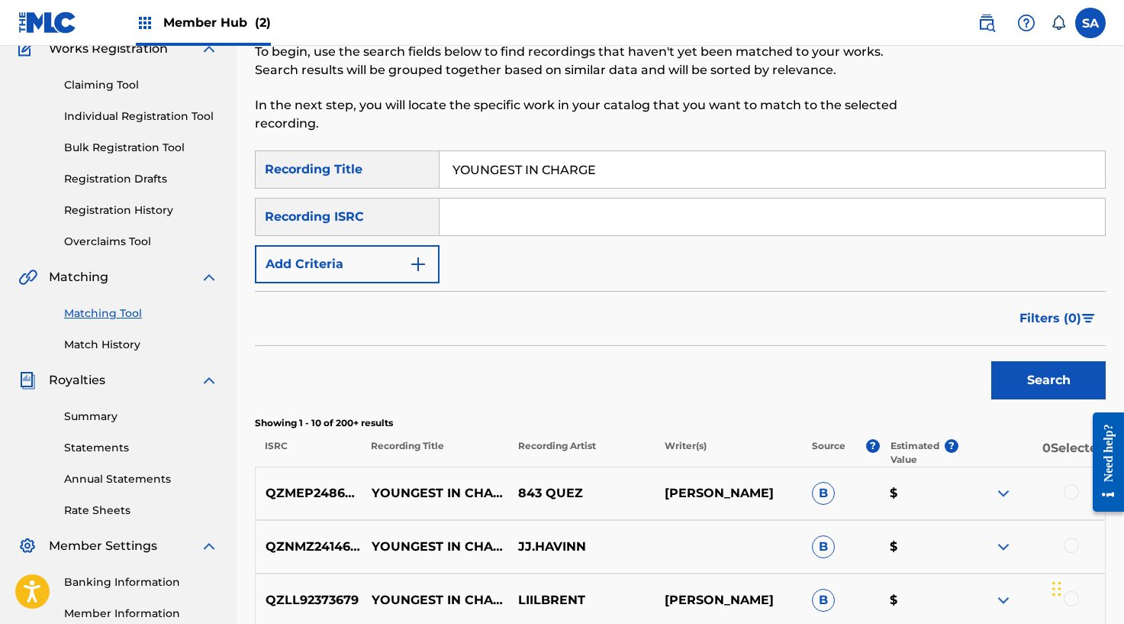
scroll to position [115, 0]
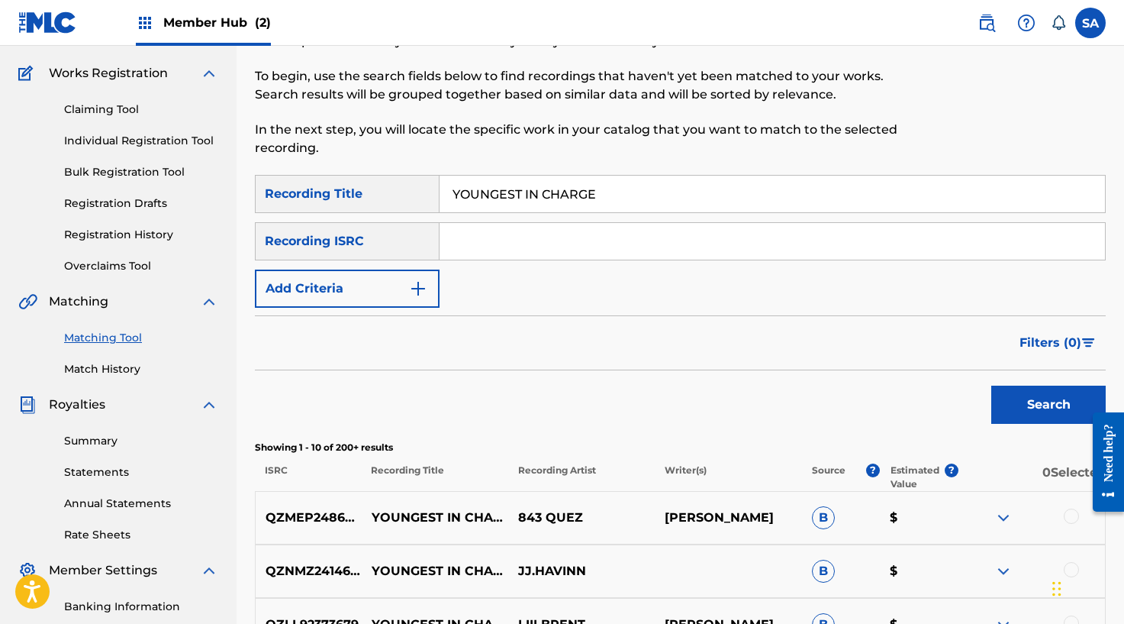
type input "SJ|BANDOKAY|DOUBLE LZ"
drag, startPoint x: 640, startPoint y: 234, endPoint x: 491, endPoint y: 235, distance: 148.1
drag, startPoint x: 664, startPoint y: 239, endPoint x: 565, endPoint y: 273, distance: 105.0
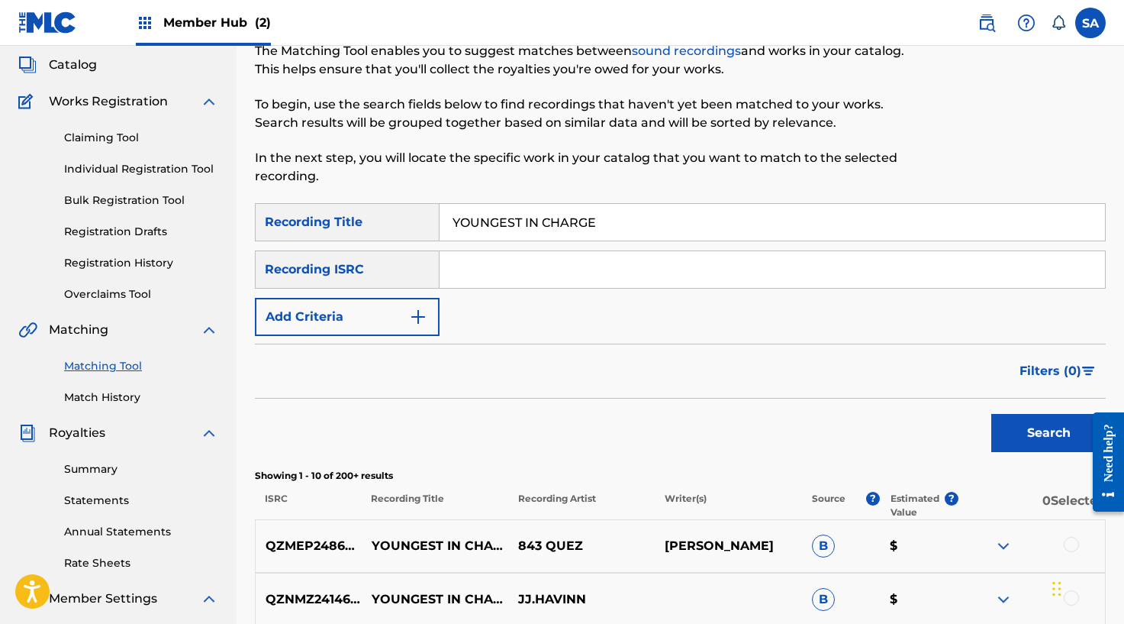
scroll to position [69, 0]
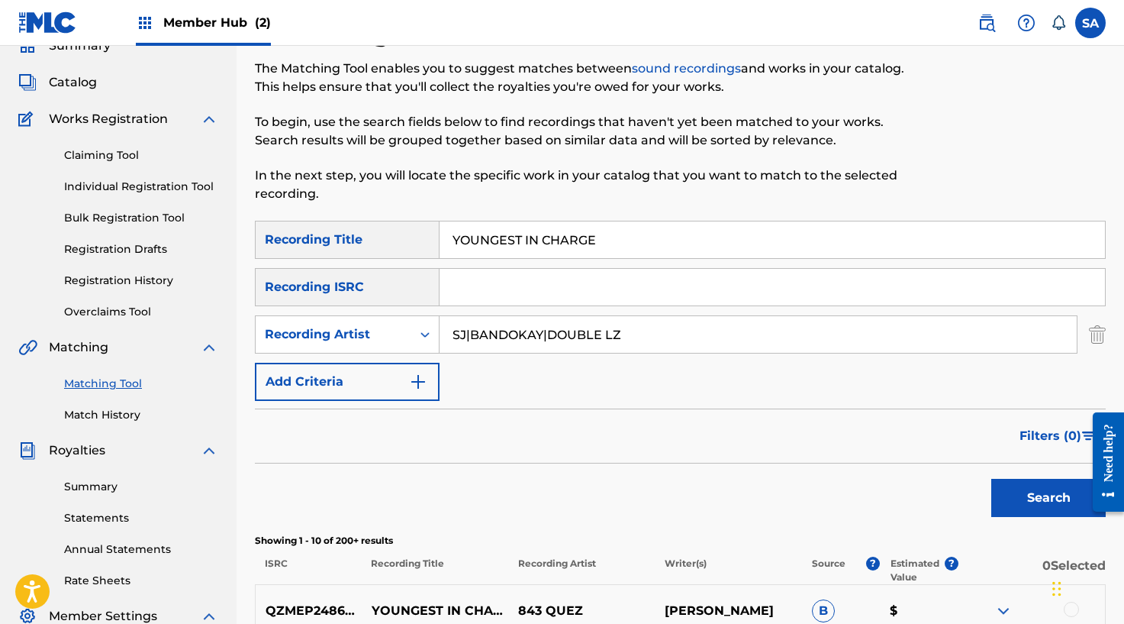
drag, startPoint x: 632, startPoint y: 335, endPoint x: 481, endPoint y: 334, distance: 151.1
type input "SJ"
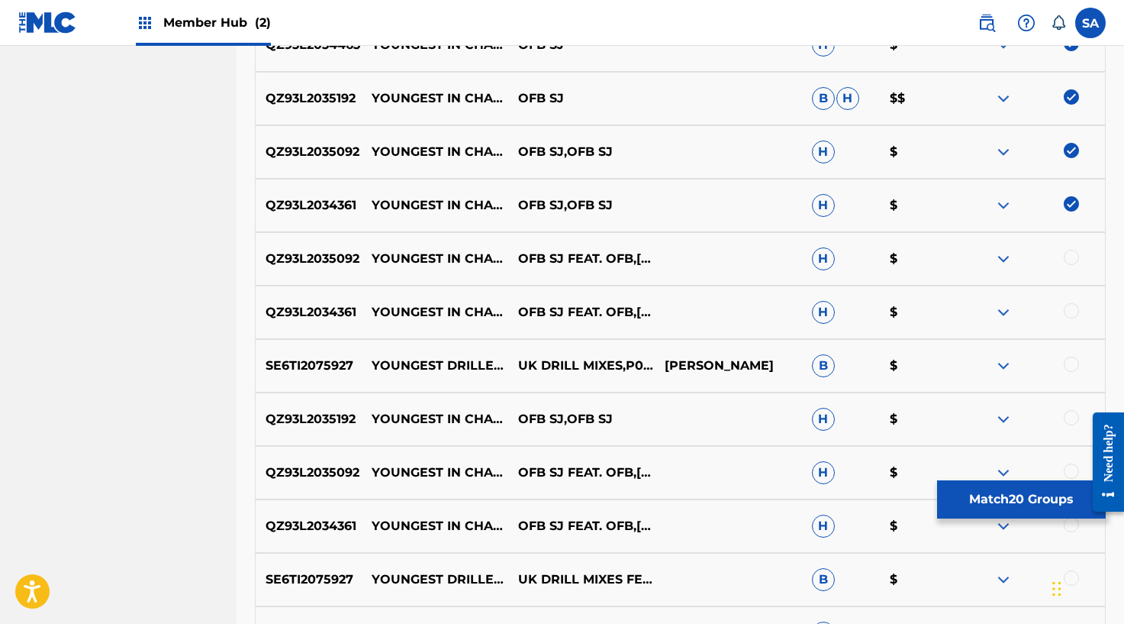
scroll to position [1520, 0]
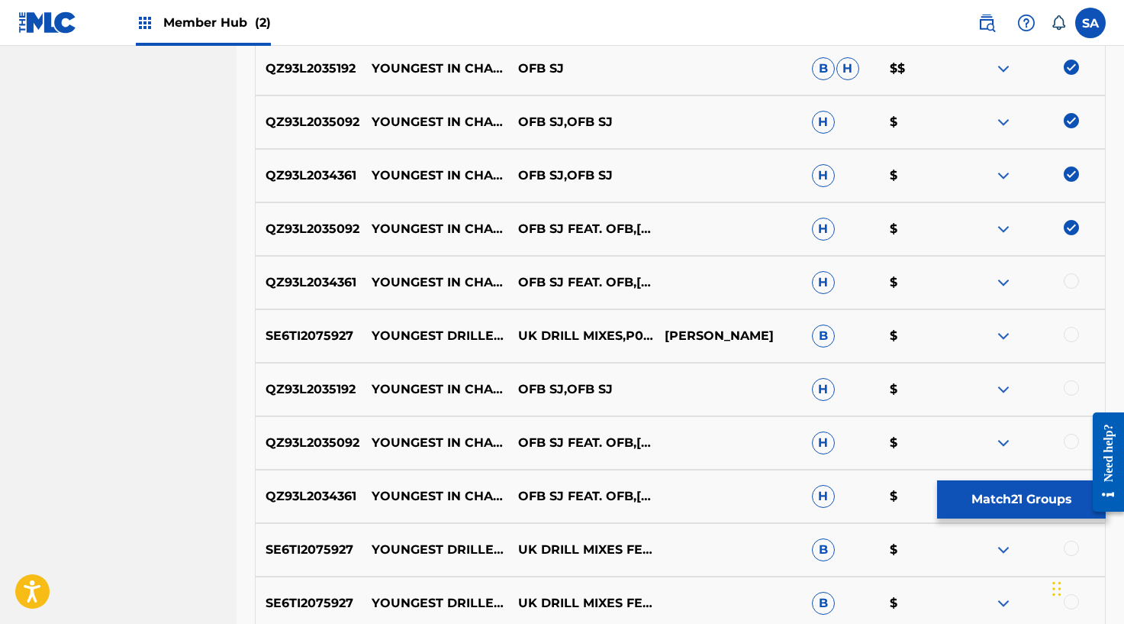
drag, startPoint x: 1072, startPoint y: 291, endPoint x: 1072, endPoint y: 280, distance: 10.7
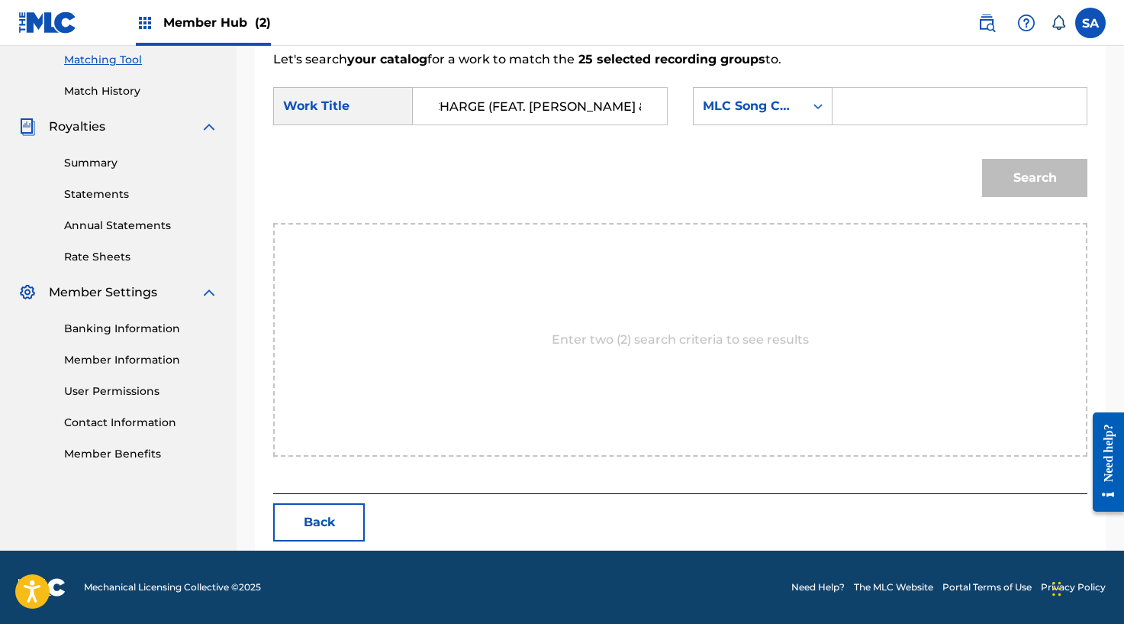
scroll to position [0, 98]
drag, startPoint x: 490, startPoint y: 109, endPoint x: 675, endPoint y: 111, distance: 185.5
type input "YOUNGEST IN CHARGE"
type input "YD7USO"
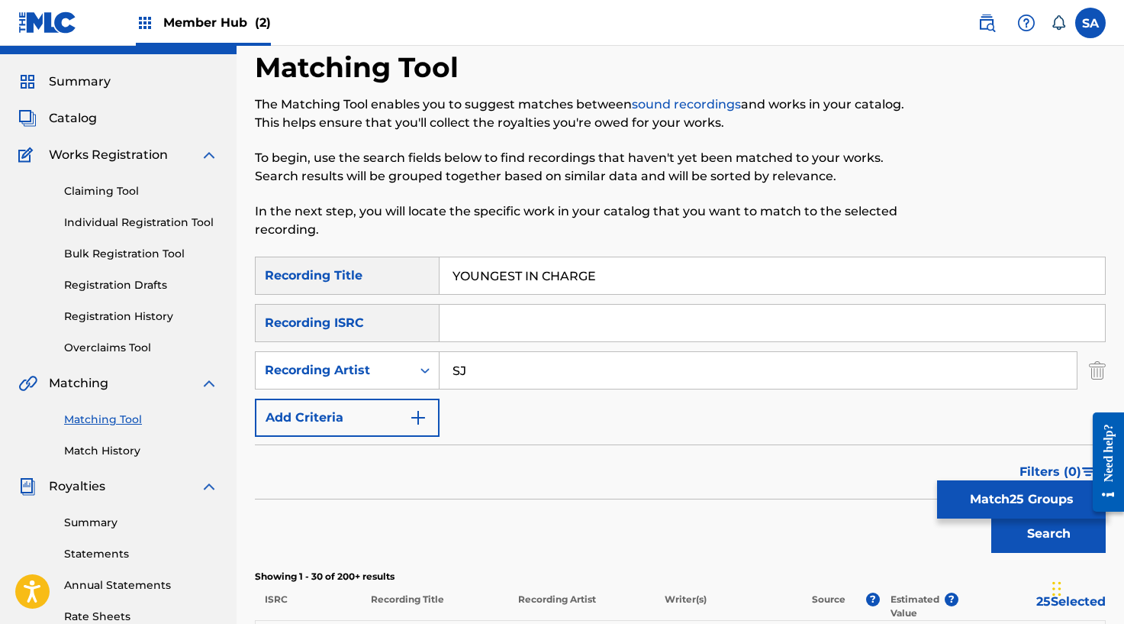
scroll to position [31, 0]
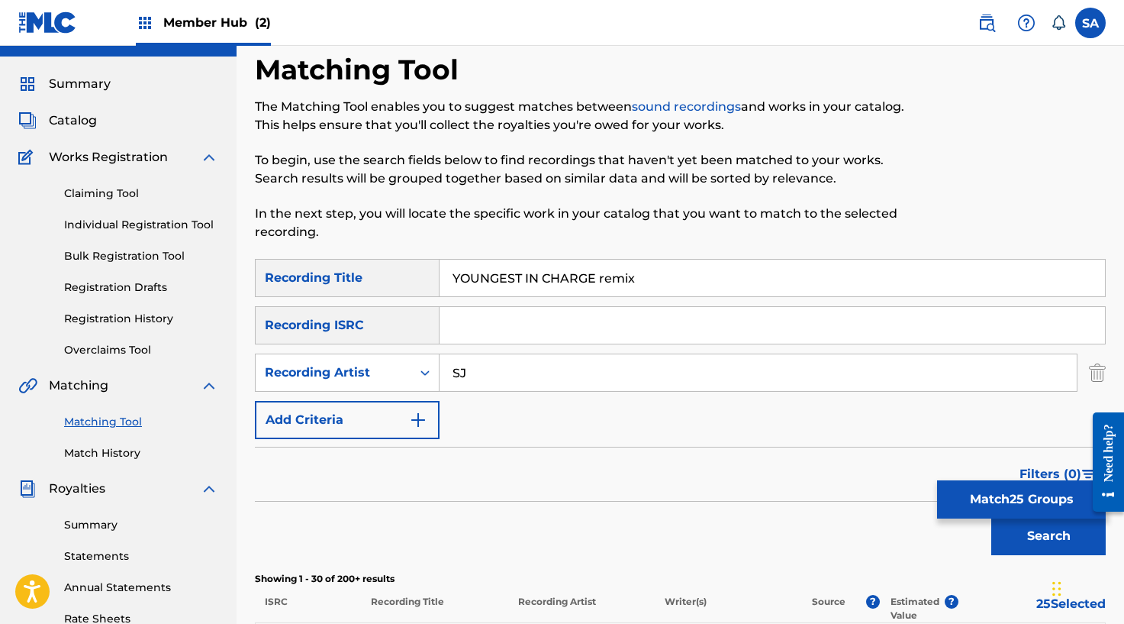
type input "YOUNGEST IN CHARGE remix"
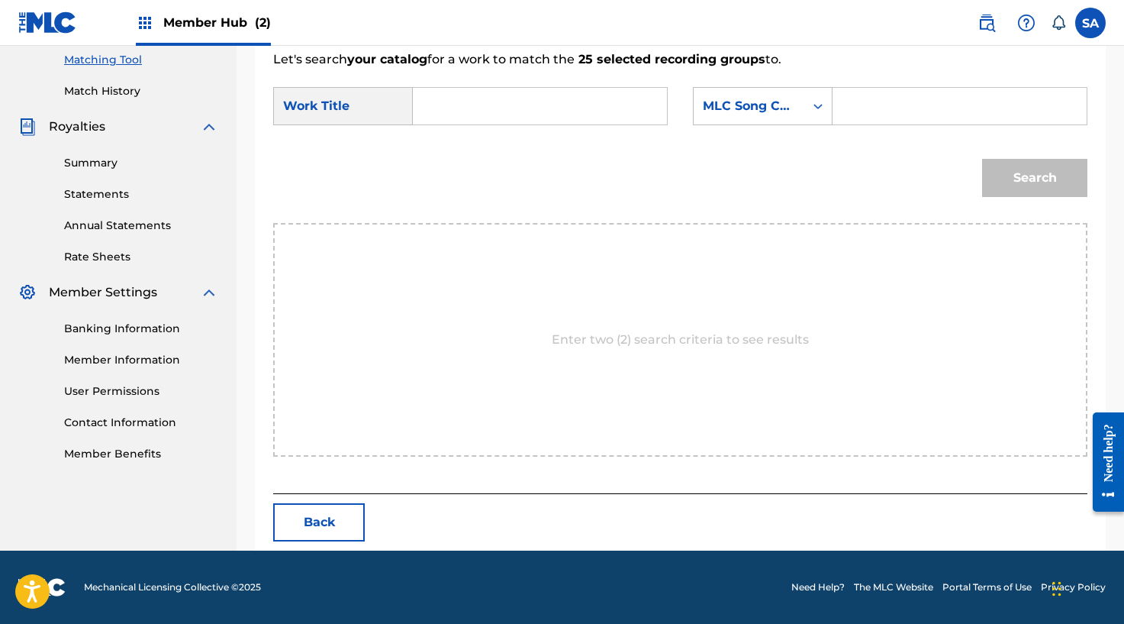
scroll to position [393, 0]
drag, startPoint x: 443, startPoint y: 106, endPoint x: 525, endPoint y: 106, distance: 82.4
drag, startPoint x: 491, startPoint y: 107, endPoint x: 701, endPoint y: 111, distance: 209.9
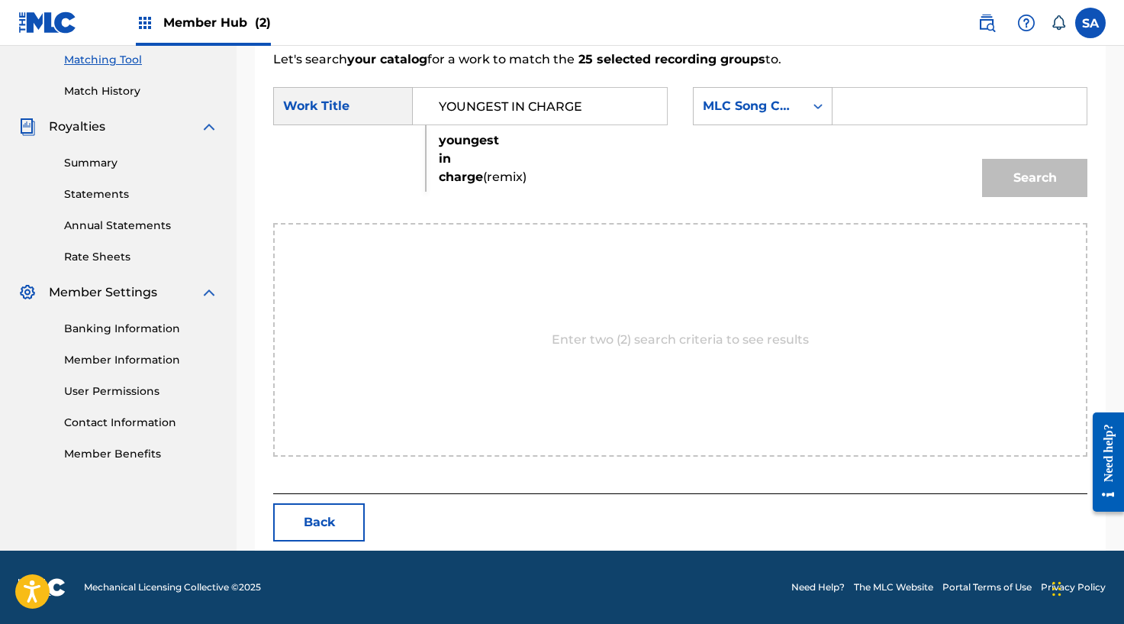
drag, startPoint x: 437, startPoint y: 106, endPoint x: 477, endPoint y: 105, distance: 40.5
type input "YOUNGEST IN CHARGE"
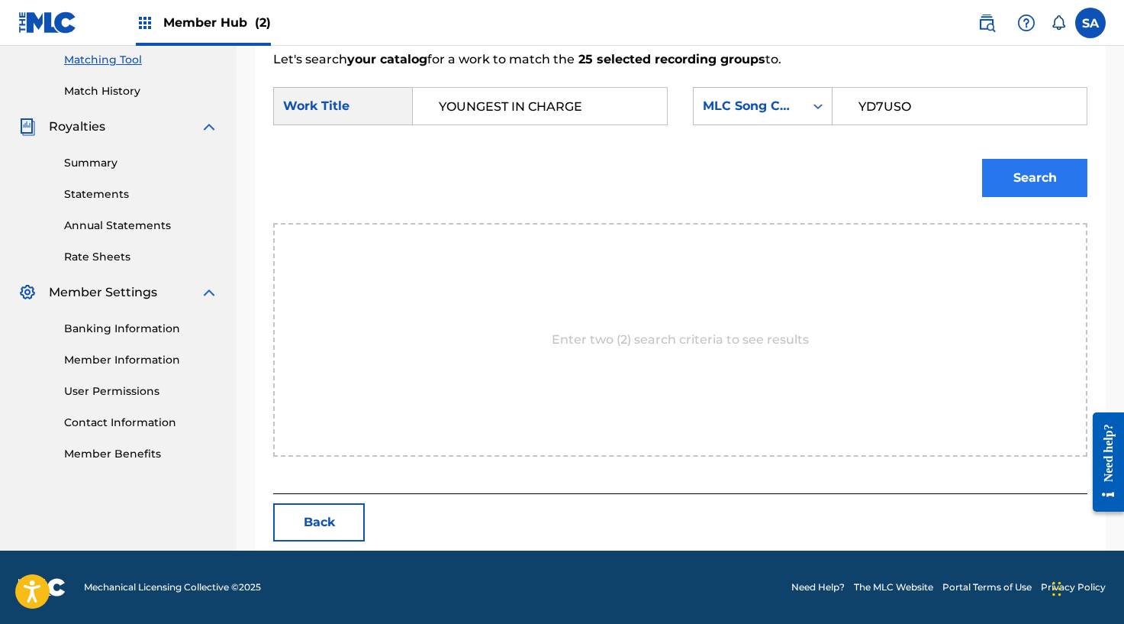
type input "YD7USO"
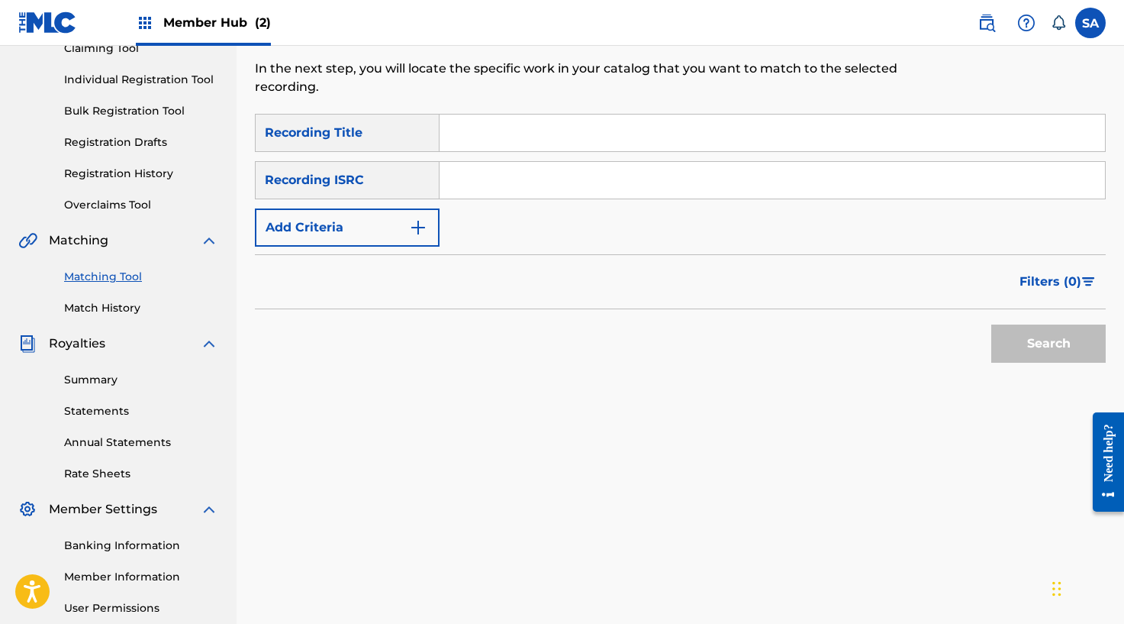
scroll to position [134, 0]
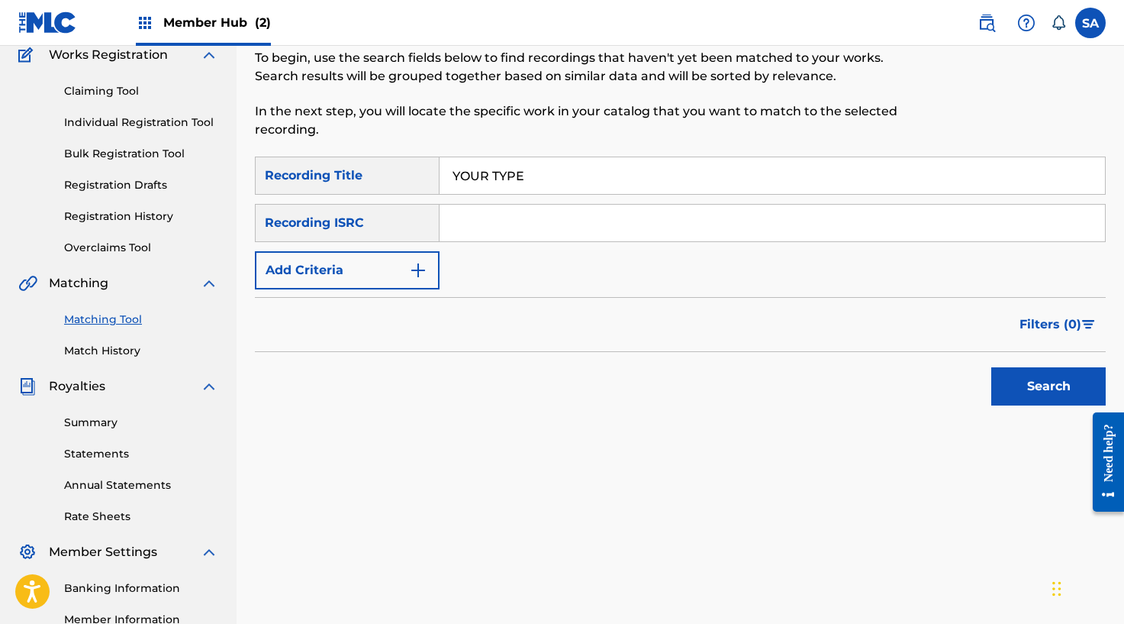
type input "YOUR TYPE"
drag, startPoint x: 422, startPoint y: 238, endPoint x: 420, endPoint y: 246, distance: 8.0
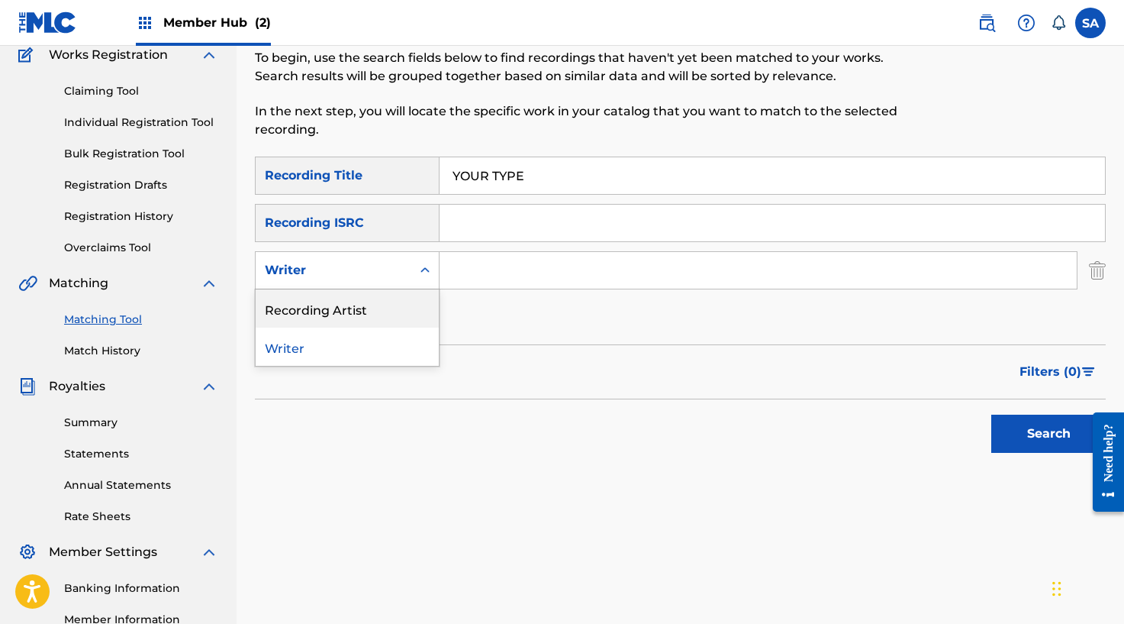
drag, startPoint x: 385, startPoint y: 294, endPoint x: 395, endPoint y: 292, distance: 10.2
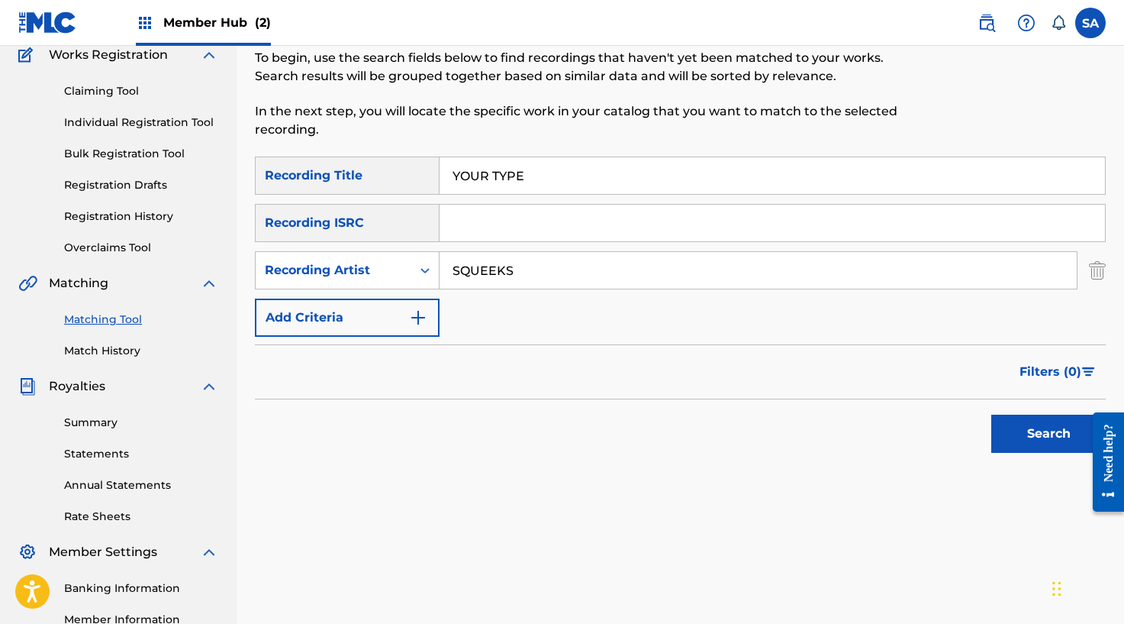
type input "SQUEEKS"
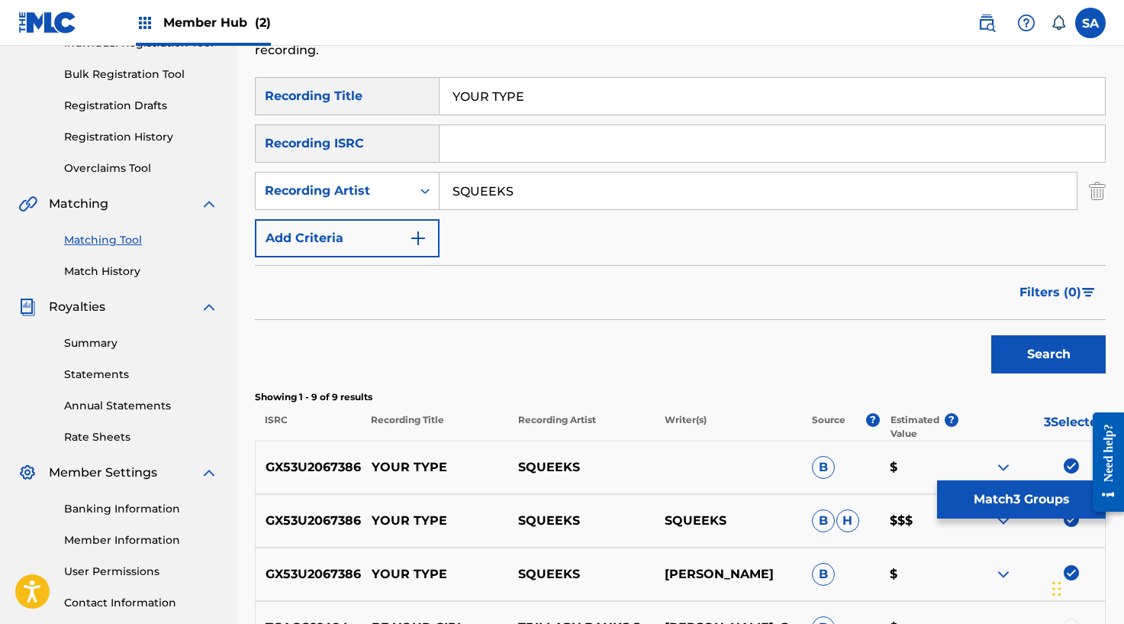
scroll to position [0, 0]
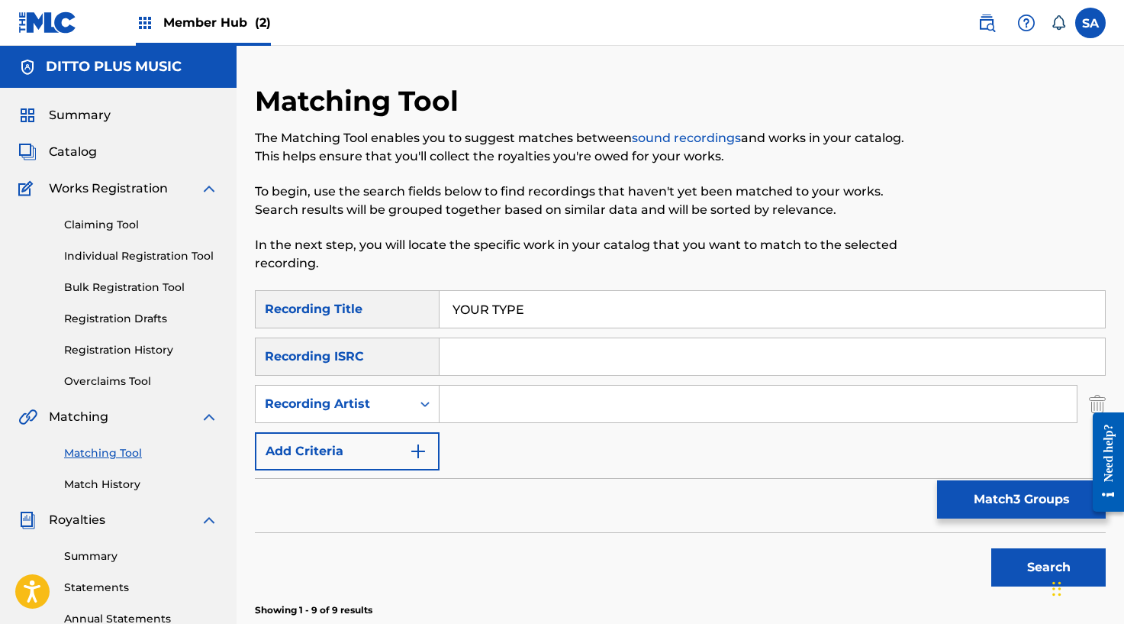
type input "TYPE"
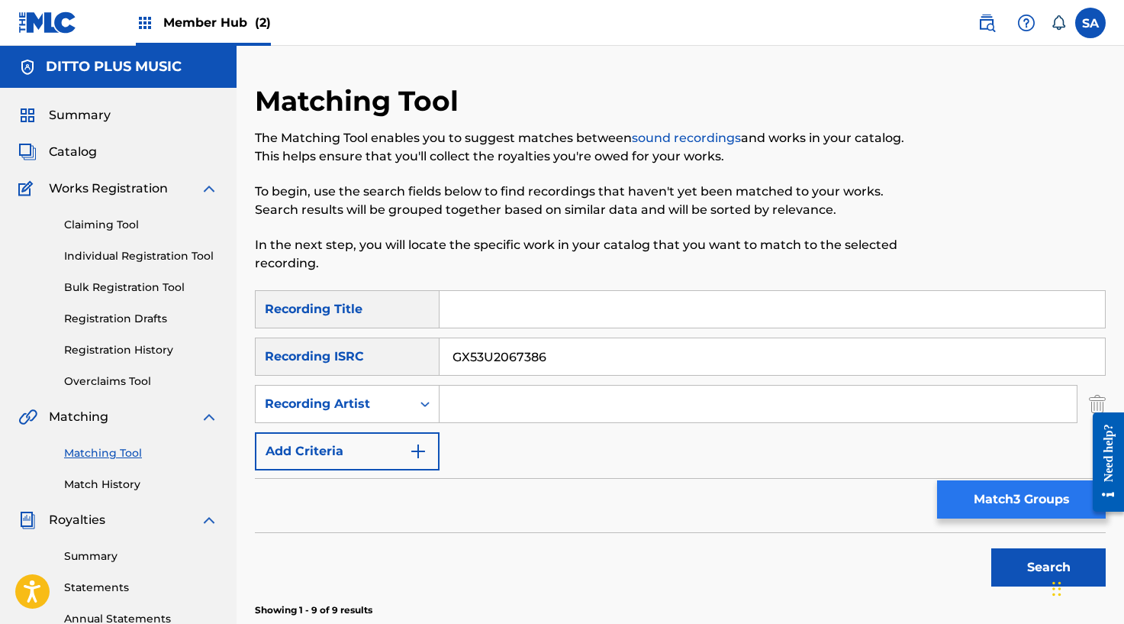
type input "GX53U2067386"
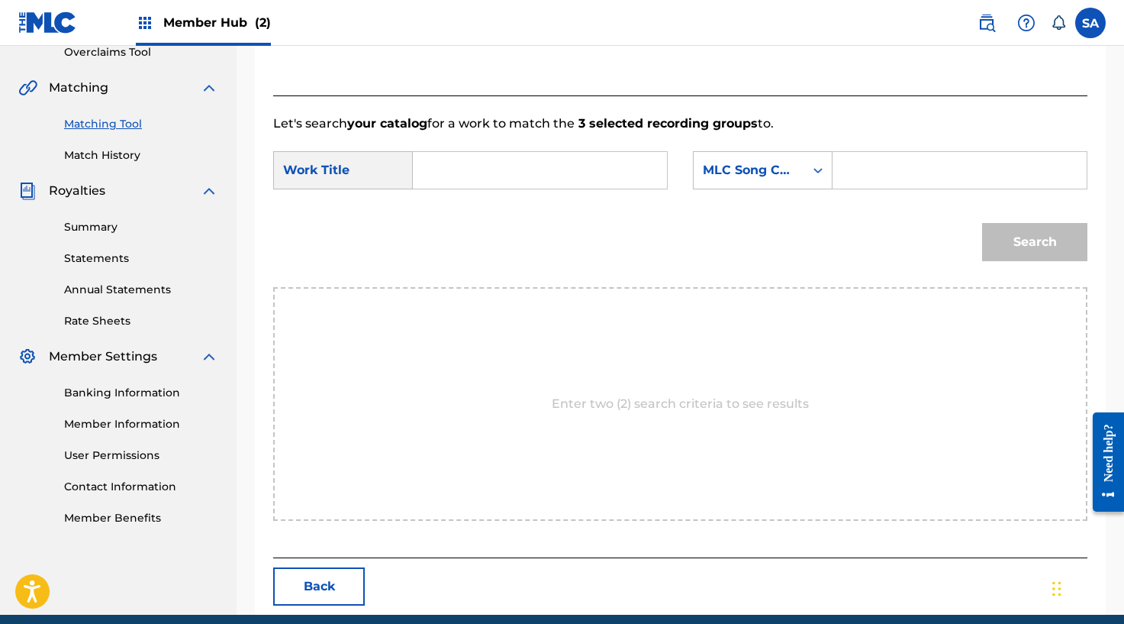
scroll to position [393, 0]
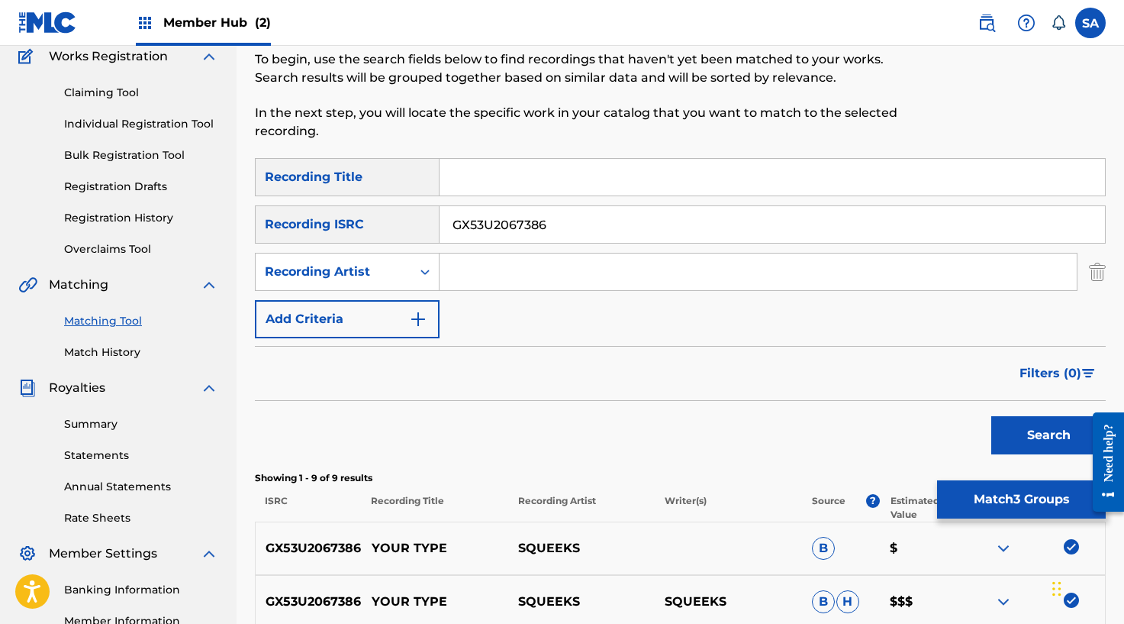
drag, startPoint x: 505, startPoint y: 222, endPoint x: 494, endPoint y: 263, distance: 42.8
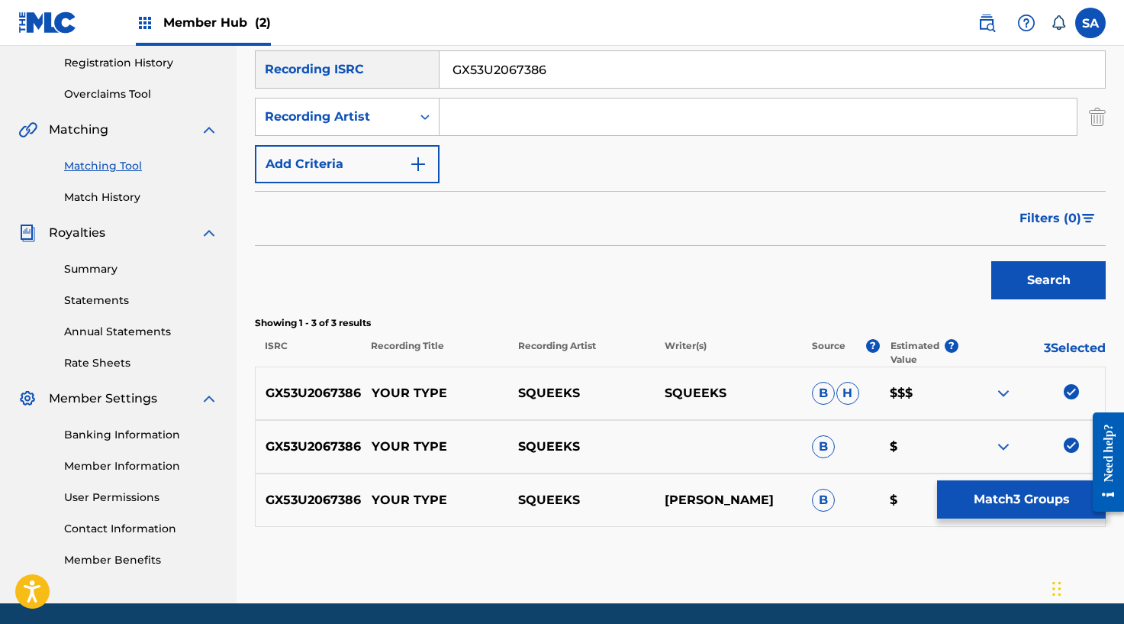
scroll to position [340, 0]
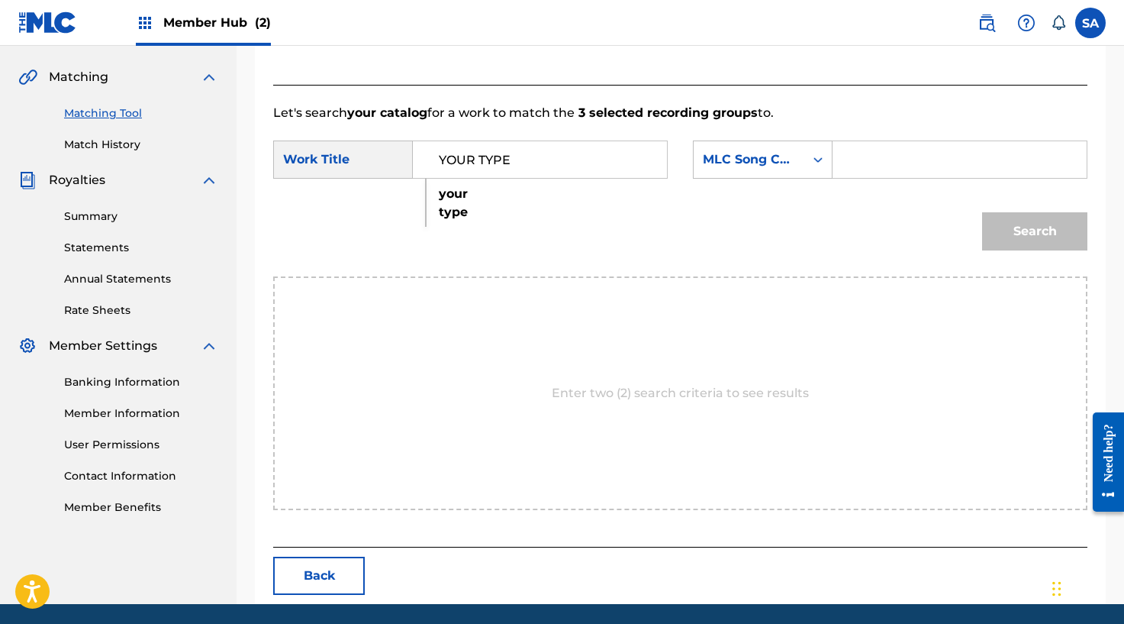
type input "YOUR TYPE"
type input "YP7IXX"
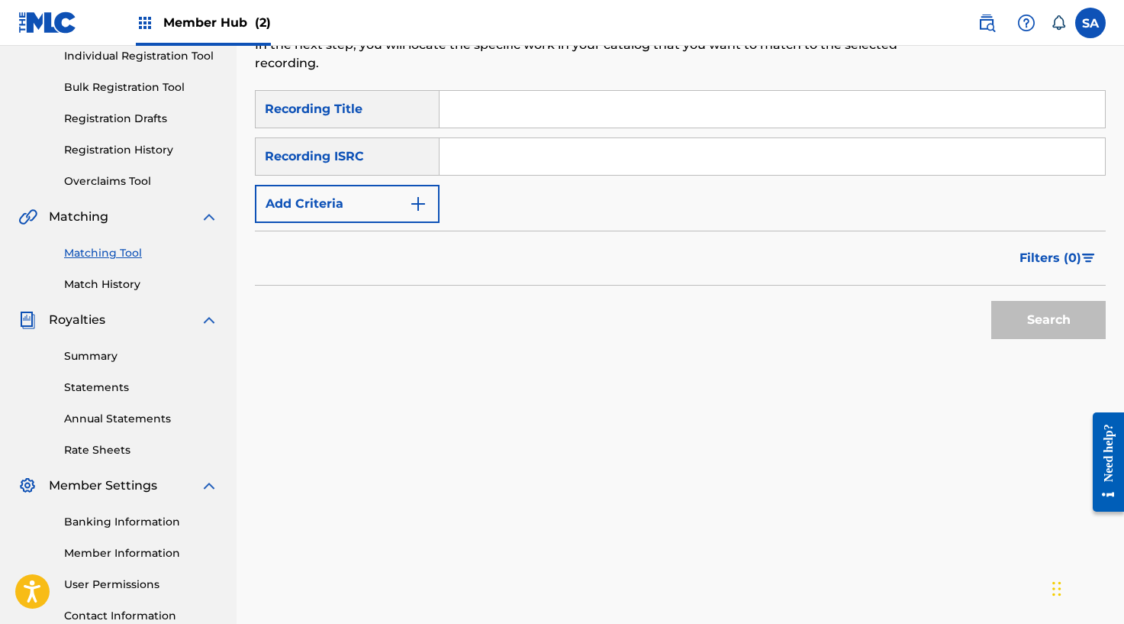
scroll to position [69, 0]
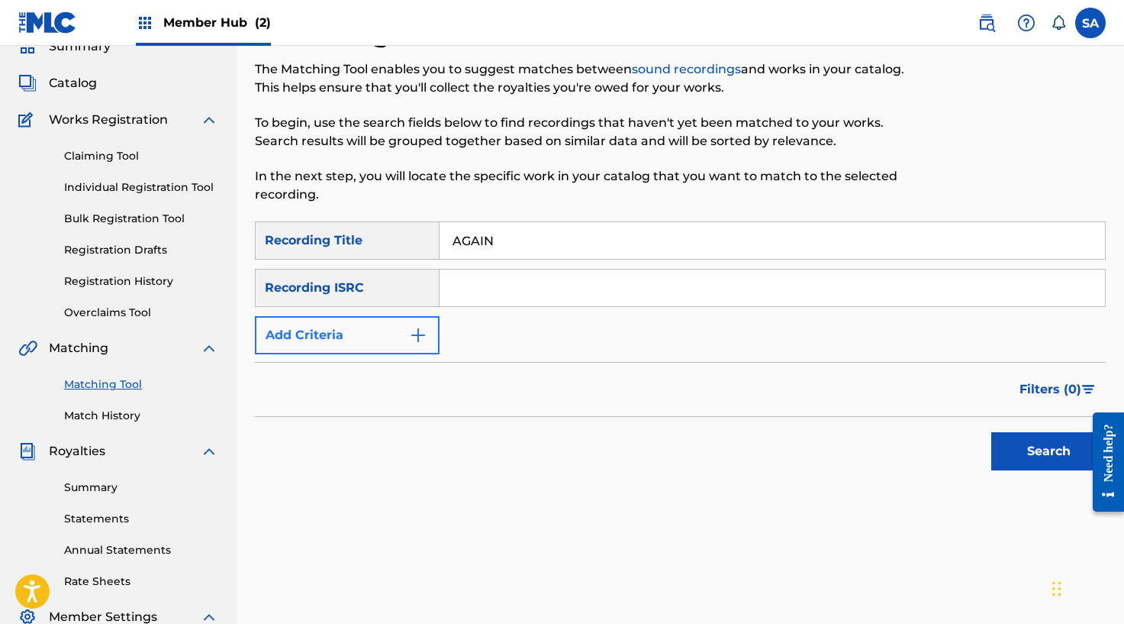
type input "AGAIN"
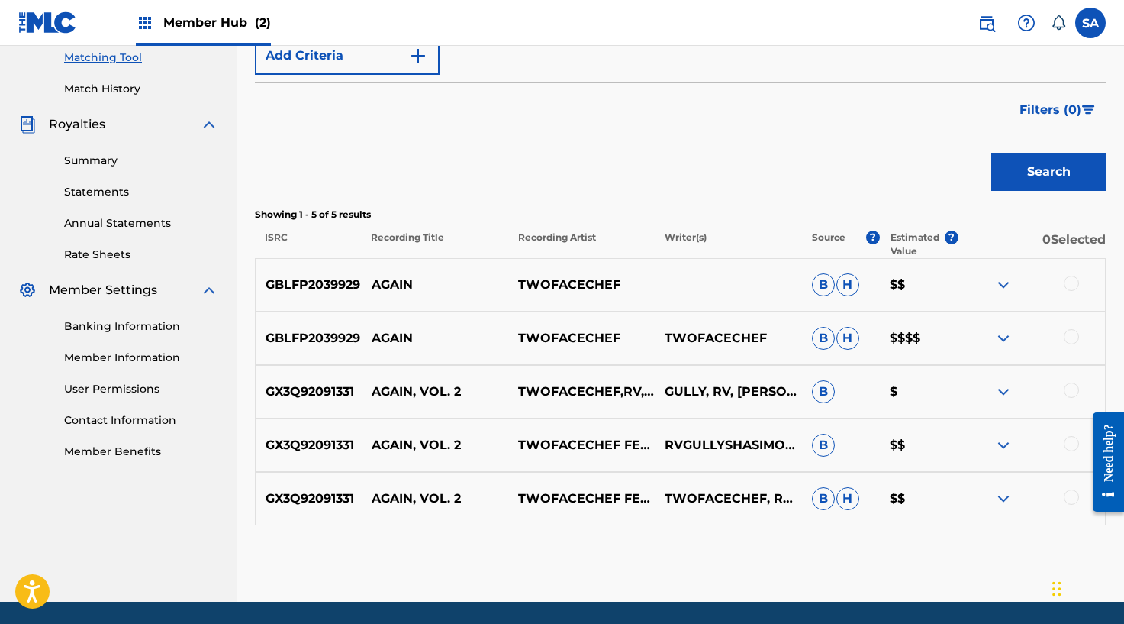
scroll to position [446, 0]
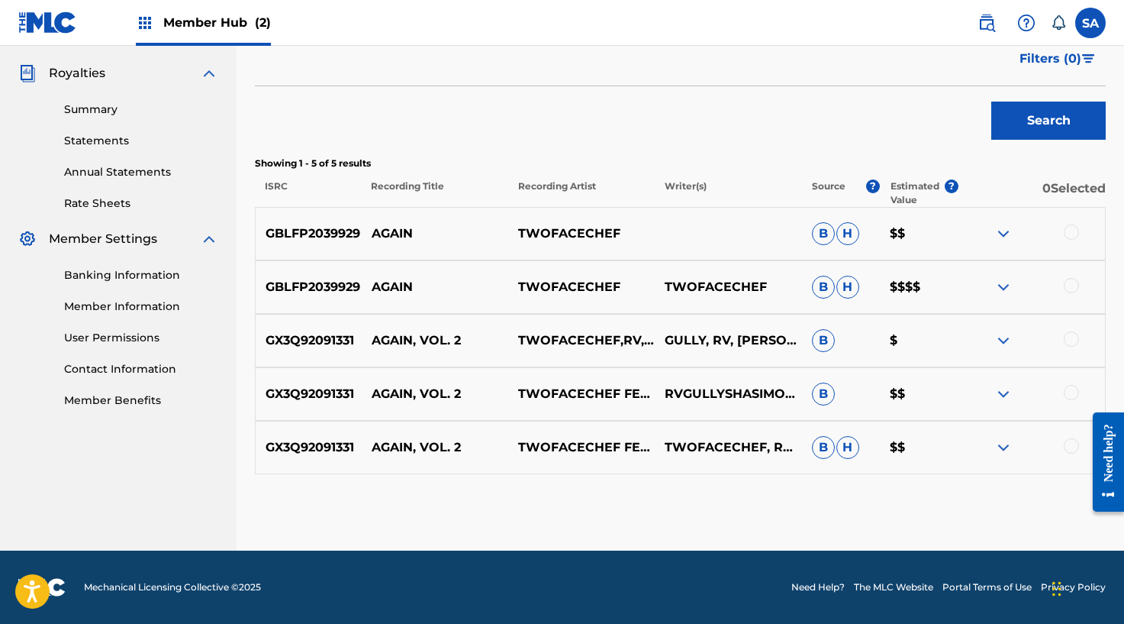
drag, startPoint x: 1081, startPoint y: 230, endPoint x: 1079, endPoint y: 254, distance: 23.7
drag, startPoint x: 1070, startPoint y: 231, endPoint x: 1068, endPoint y: 260, distance: 29.1
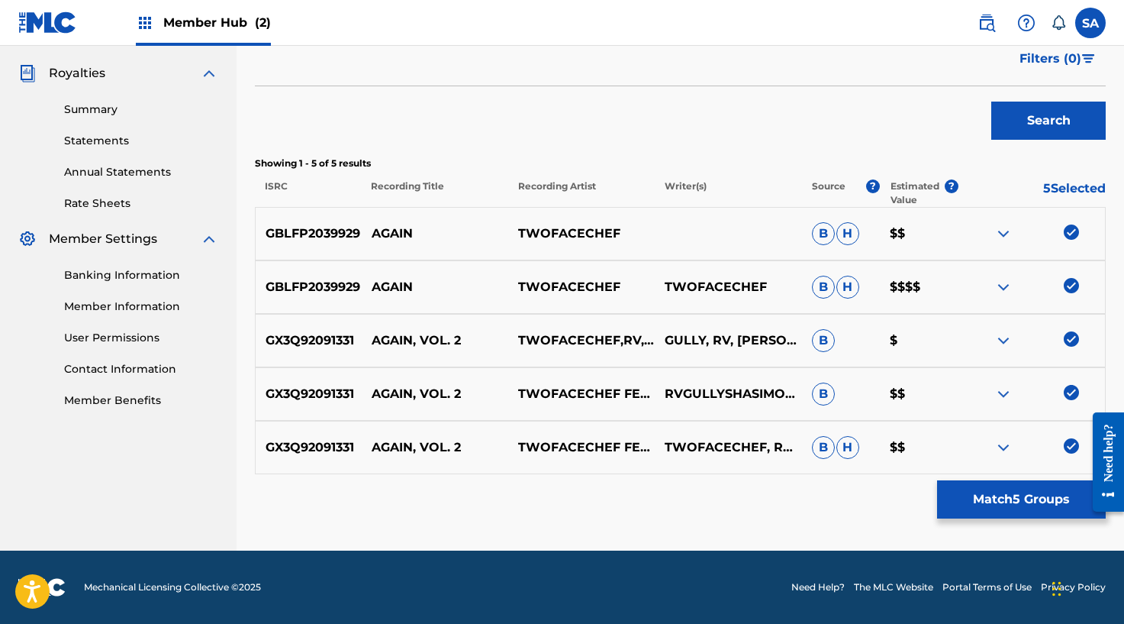
drag, startPoint x: 1069, startPoint y: 440, endPoint x: 1071, endPoint y: 432, distance: 7.8
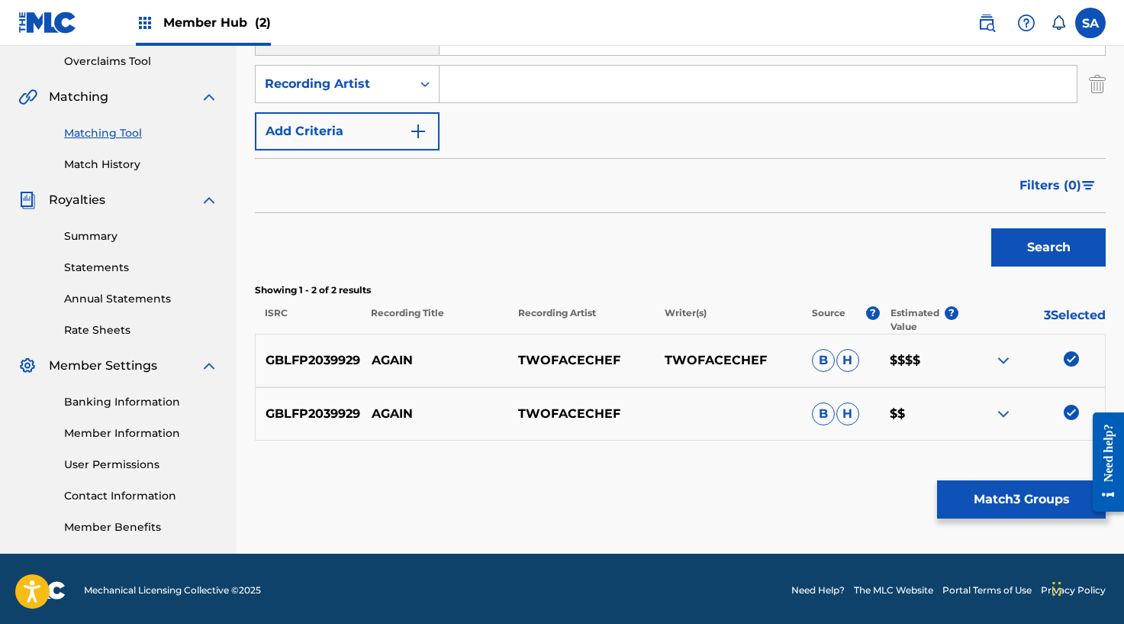
scroll to position [323, 0]
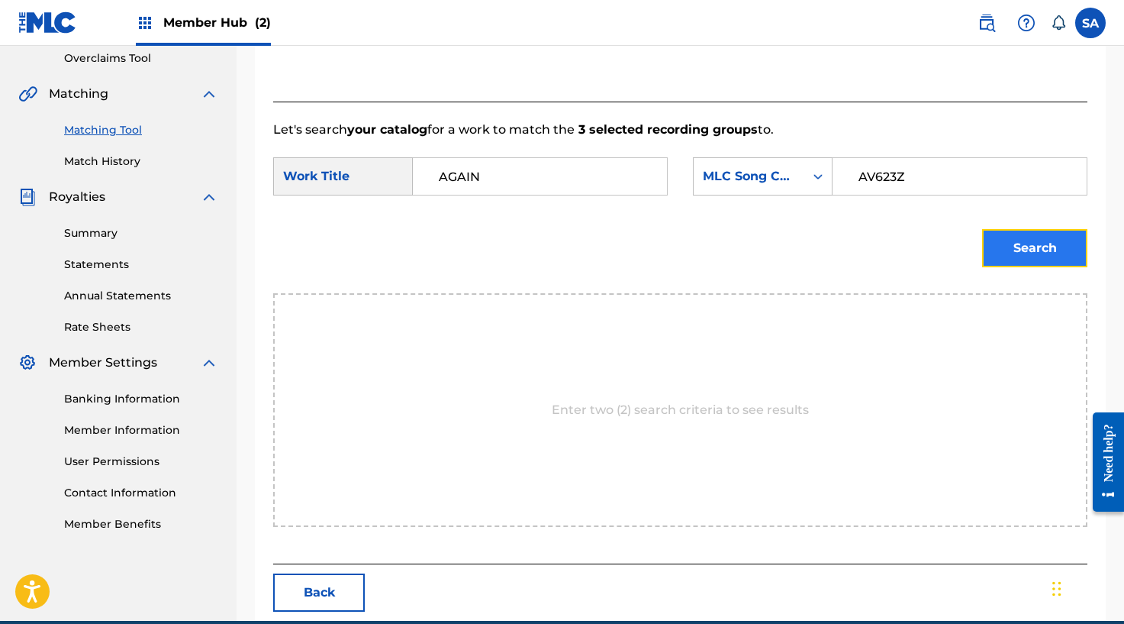
drag, startPoint x: 1019, startPoint y: 242, endPoint x: 1007, endPoint y: 245, distance: 11.8
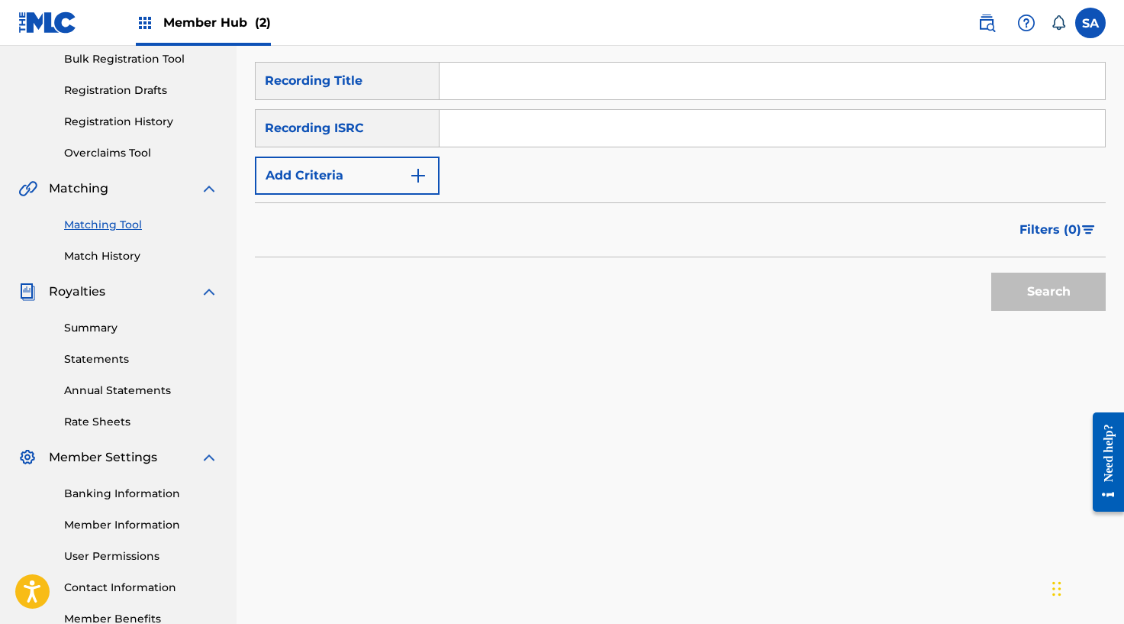
scroll to position [146, 0]
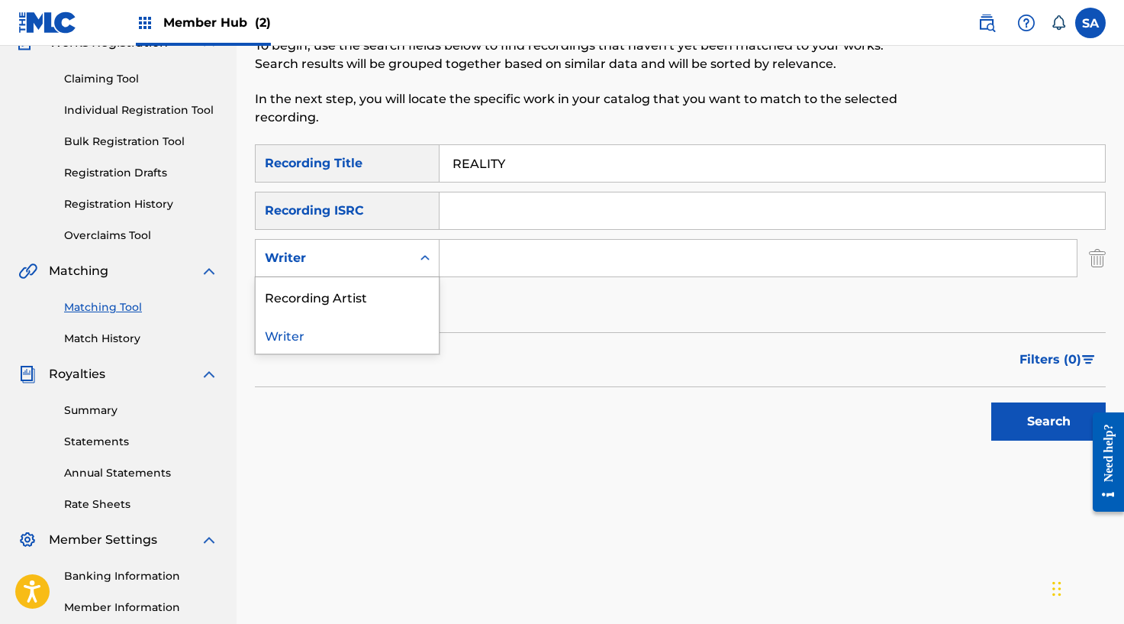
drag, startPoint x: 361, startPoint y: 264, endPoint x: 354, endPoint y: 282, distance: 19.6
drag, startPoint x: 343, startPoint y: 297, endPoint x: 446, endPoint y: 277, distance: 104.9
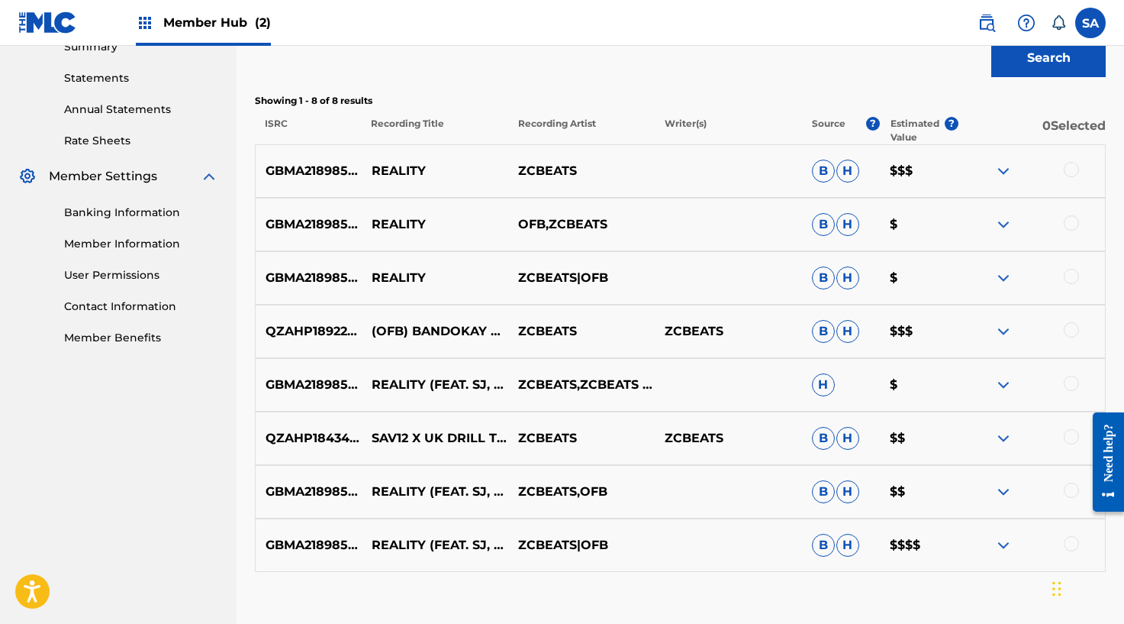
scroll to position [533, 0]
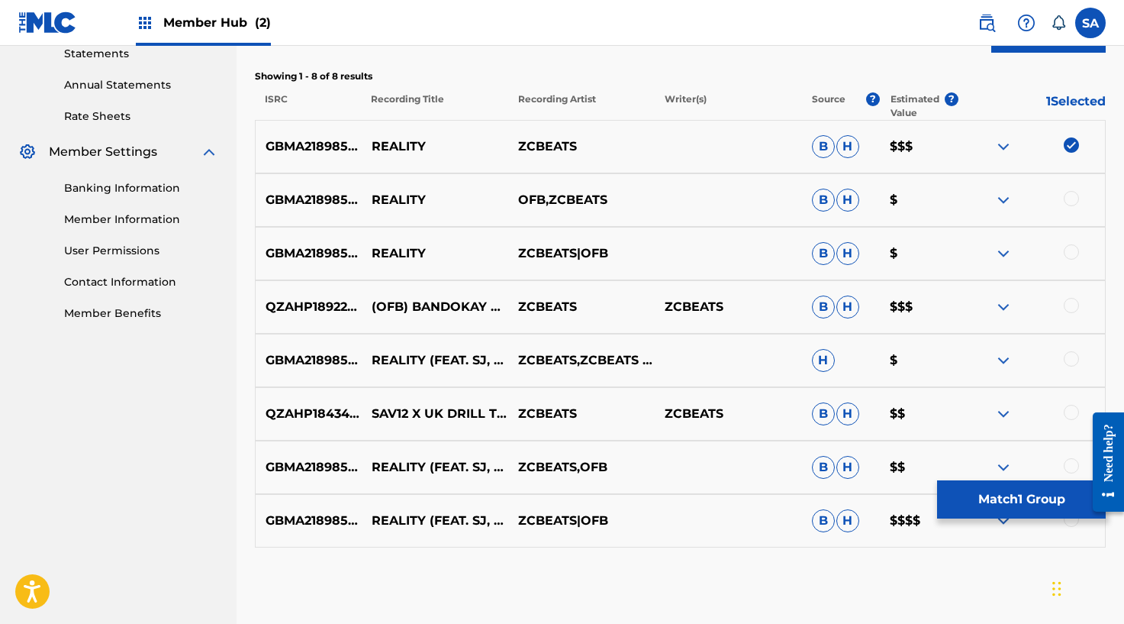
drag, startPoint x: 1077, startPoint y: 198, endPoint x: 1079, endPoint y: 218, distance: 20.0
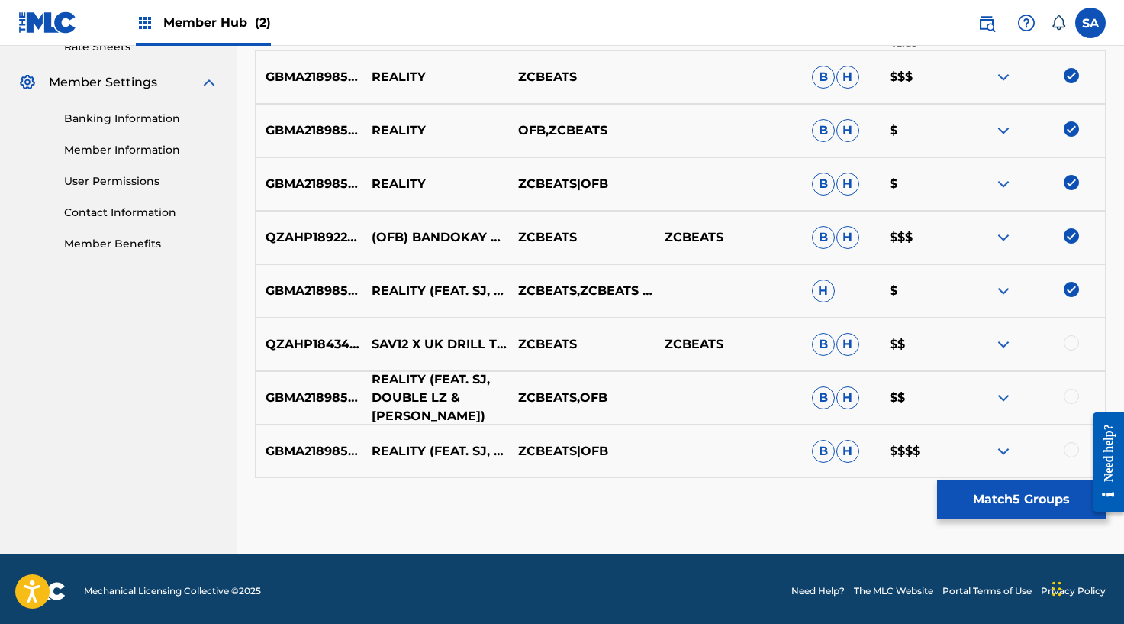
scroll to position [607, 0]
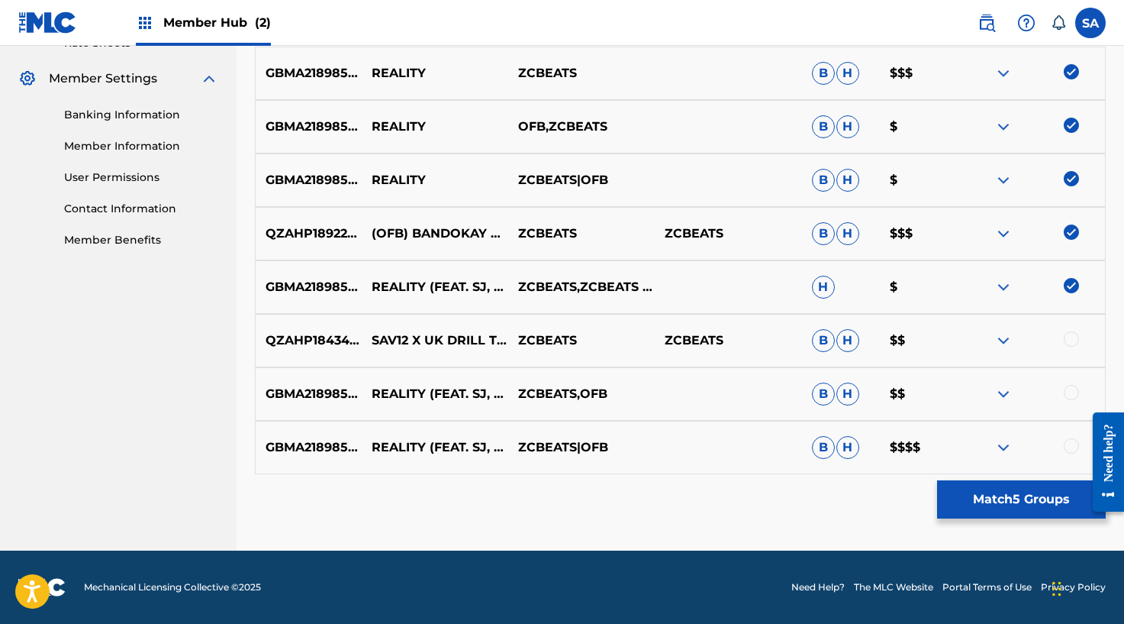
drag, startPoint x: 1073, startPoint y: 337, endPoint x: 837, endPoint y: 369, distance: 237.9
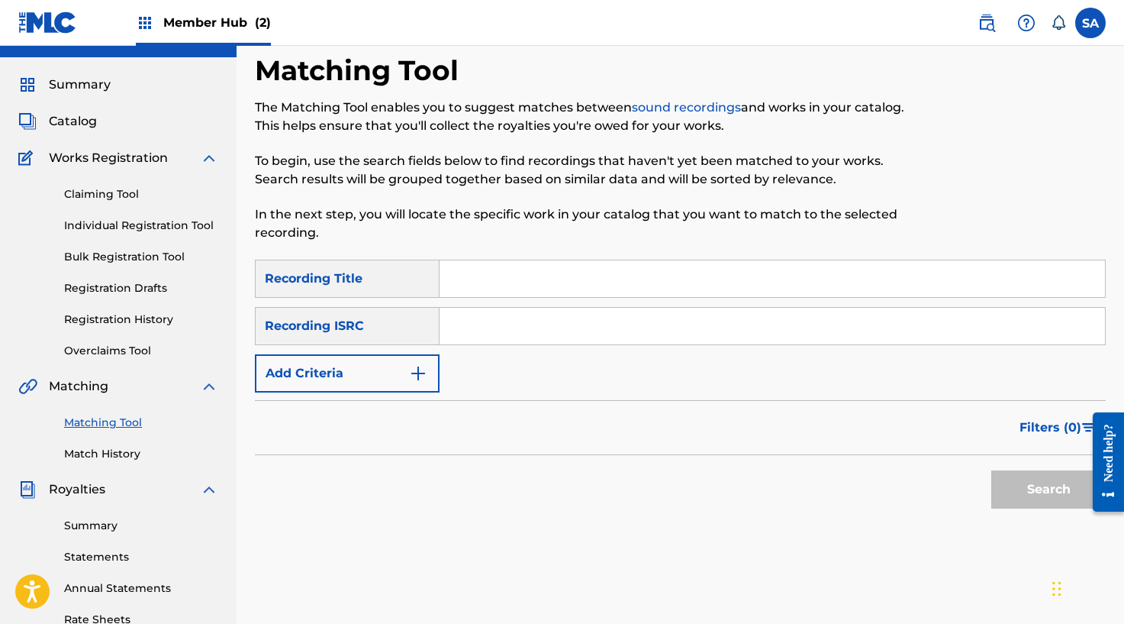
scroll to position [0, 0]
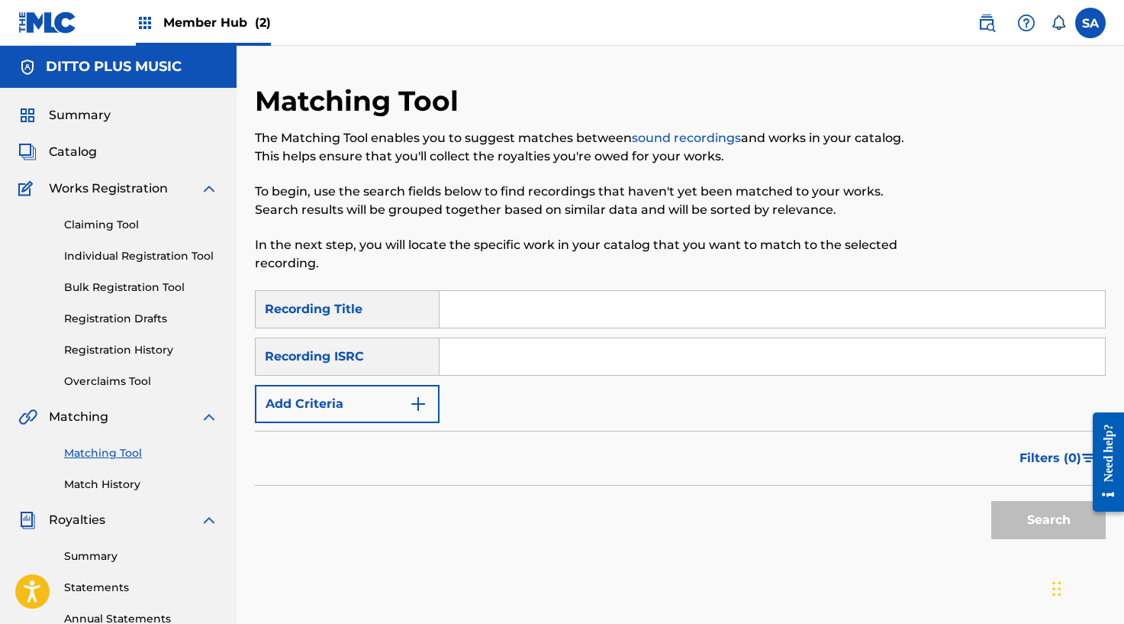
click at [499, 310] on input "Search Form" at bounding box center [773, 309] width 666 height 37
click at [1008, 511] on button "Search" at bounding box center [1048, 520] width 114 height 38
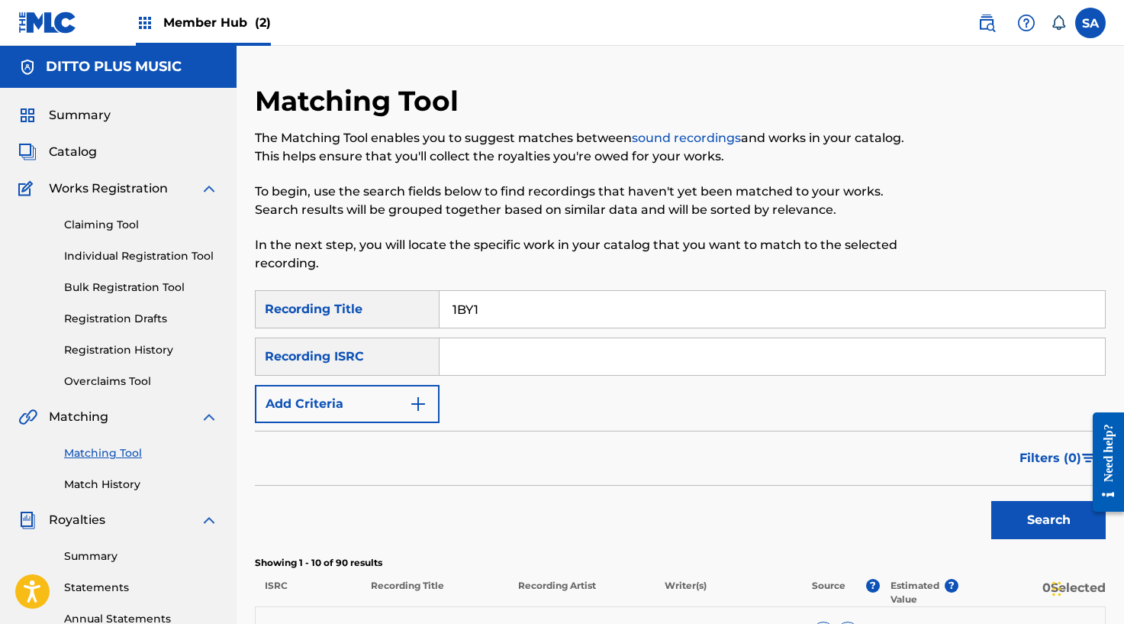
click at [456, 308] on input "1BY1" at bounding box center [773, 309] width 666 height 37
drag, startPoint x: 417, startPoint y: 372, endPoint x: 414, endPoint y: 379, distance: 7.9
click at [415, 375] on div "Recording ISRC" at bounding box center [347, 356] width 185 height 38
click at [417, 402] on img "Search Form" at bounding box center [418, 404] width 18 height 18
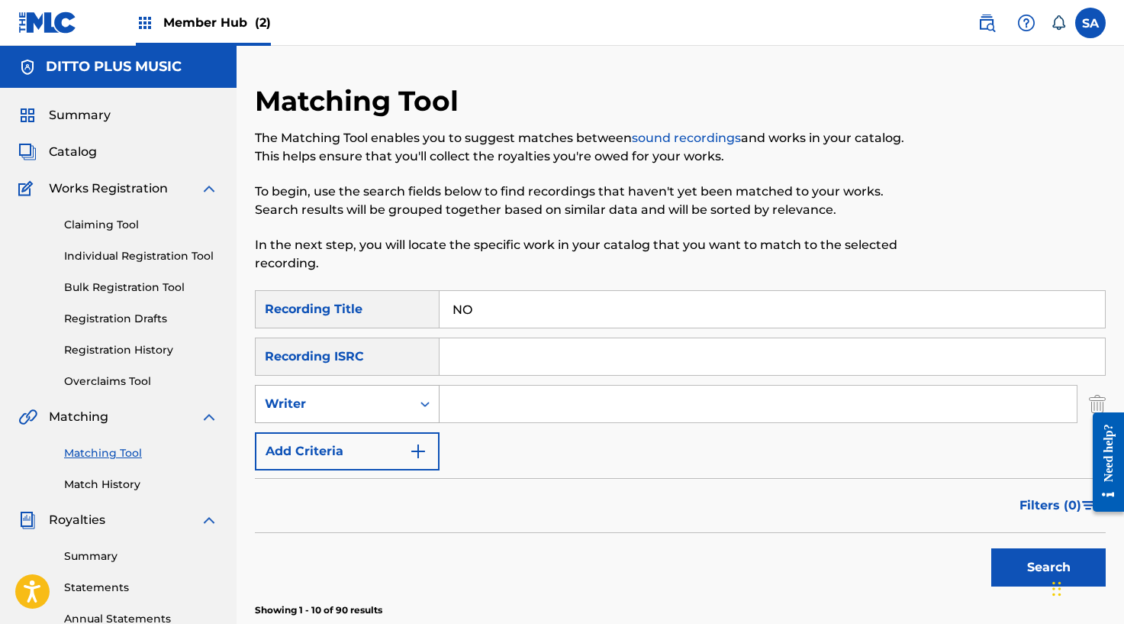
click at [418, 407] on icon "Search Form" at bounding box center [424, 403] width 15 height 15
drag, startPoint x: 402, startPoint y: 431, endPoint x: 430, endPoint y: 424, distance: 29.3
click at [401, 432] on div "Recording Artist" at bounding box center [347, 442] width 183 height 38
click at [490, 395] on input "Search Form" at bounding box center [758, 403] width 637 height 37
click at [991, 548] on button "Search" at bounding box center [1048, 567] width 114 height 38
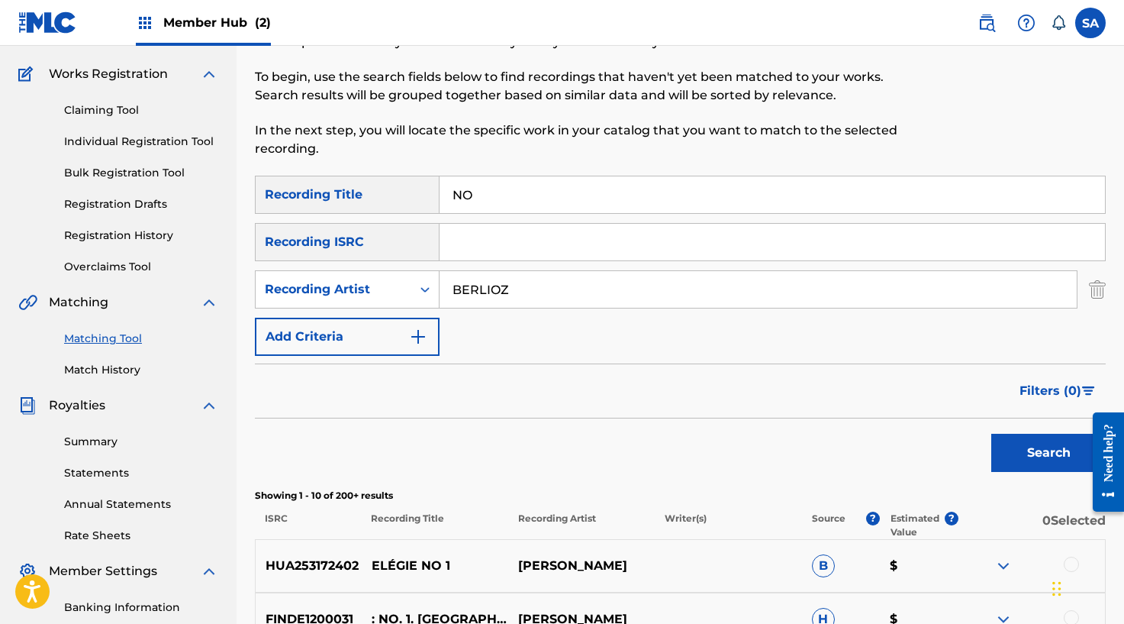
scroll to position [98, 0]
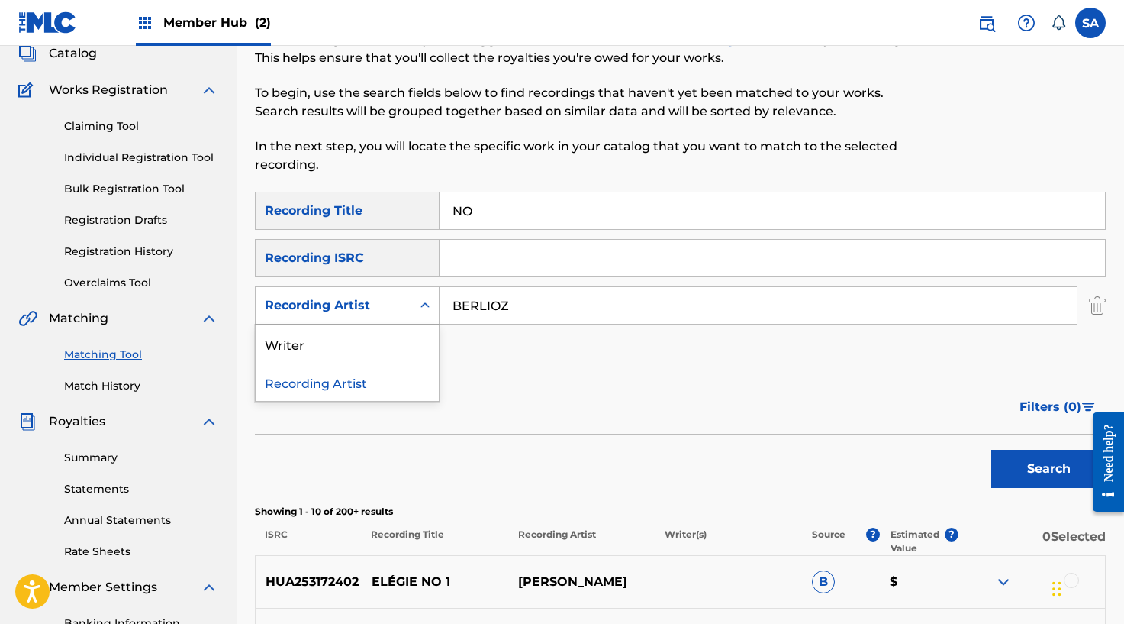
click at [437, 309] on div "Search Form" at bounding box center [424, 305] width 27 height 27
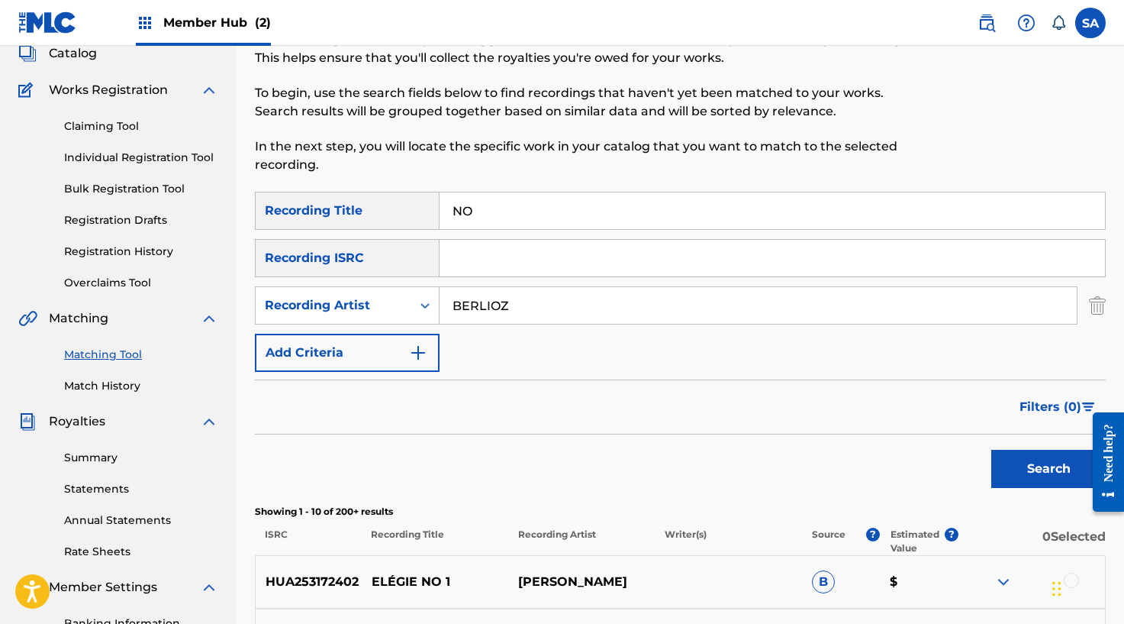
click at [459, 305] on input "BERLIOZ" at bounding box center [758, 305] width 637 height 37
click at [991, 450] on button "Search" at bounding box center [1048, 469] width 114 height 38
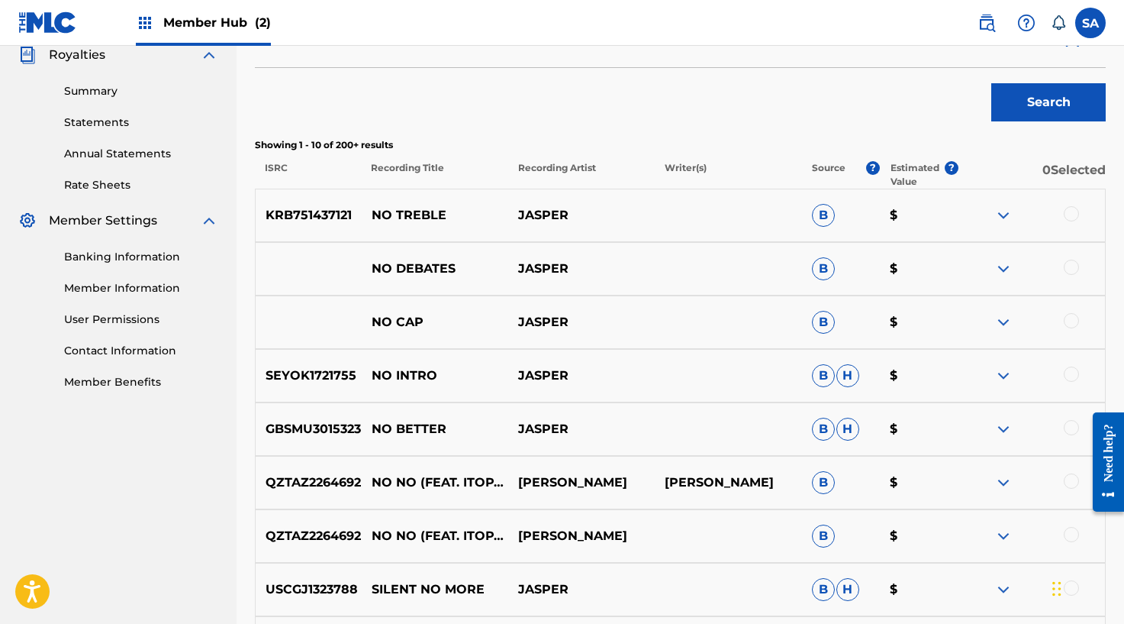
scroll to position [0, 0]
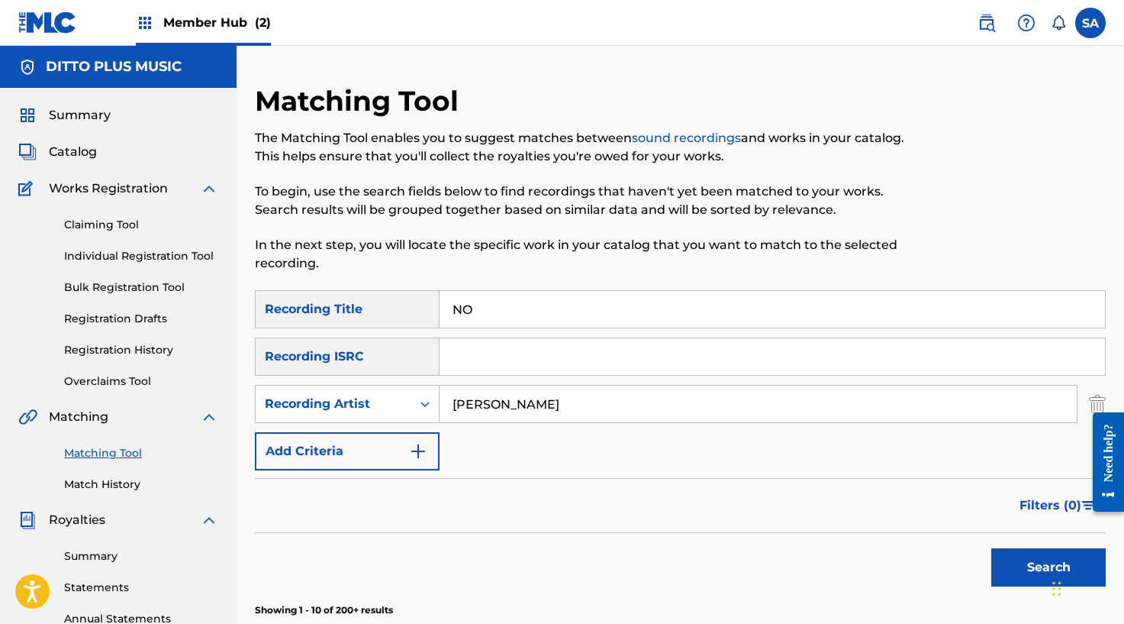
drag, startPoint x: 476, startPoint y: 381, endPoint x: 476, endPoint y: 394, distance: 13.0
click at [476, 383] on div "SearchWithCriteria6affe1b1-bc56-4b5a-9f3c-a18997ca55cf Recording Title NO Searc…" at bounding box center [680, 380] width 851 height 180
click at [476, 394] on input "[PERSON_NAME]" at bounding box center [758, 403] width 637 height 37
click at [465, 316] on input "NO" at bounding box center [773, 309] width 666 height 37
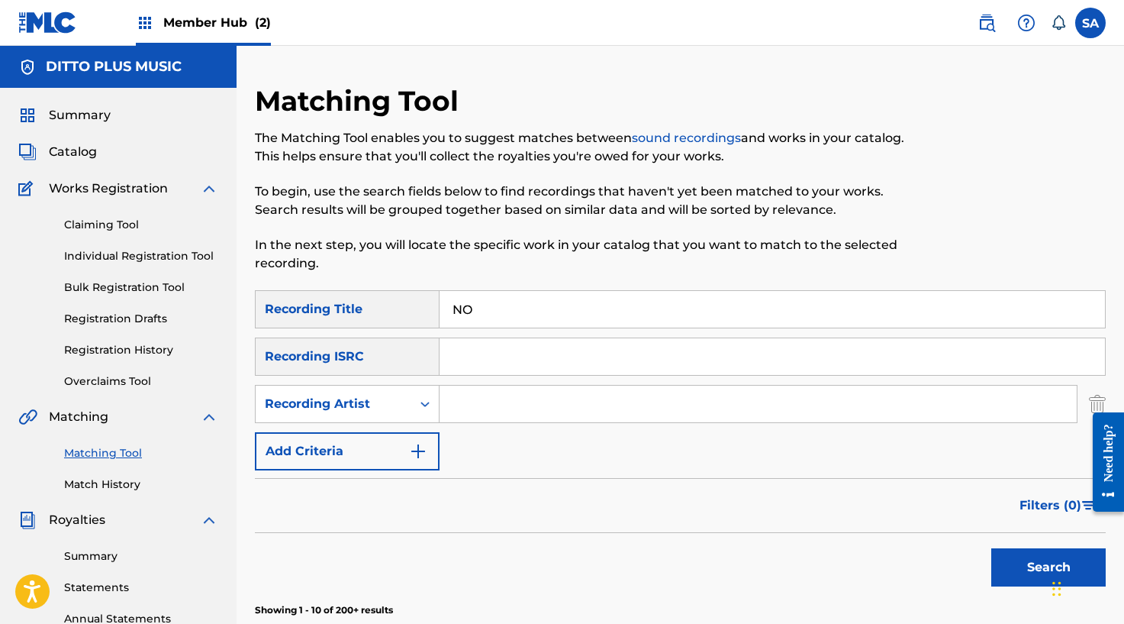
click at [465, 316] on input "NO" at bounding box center [773, 309] width 666 height 37
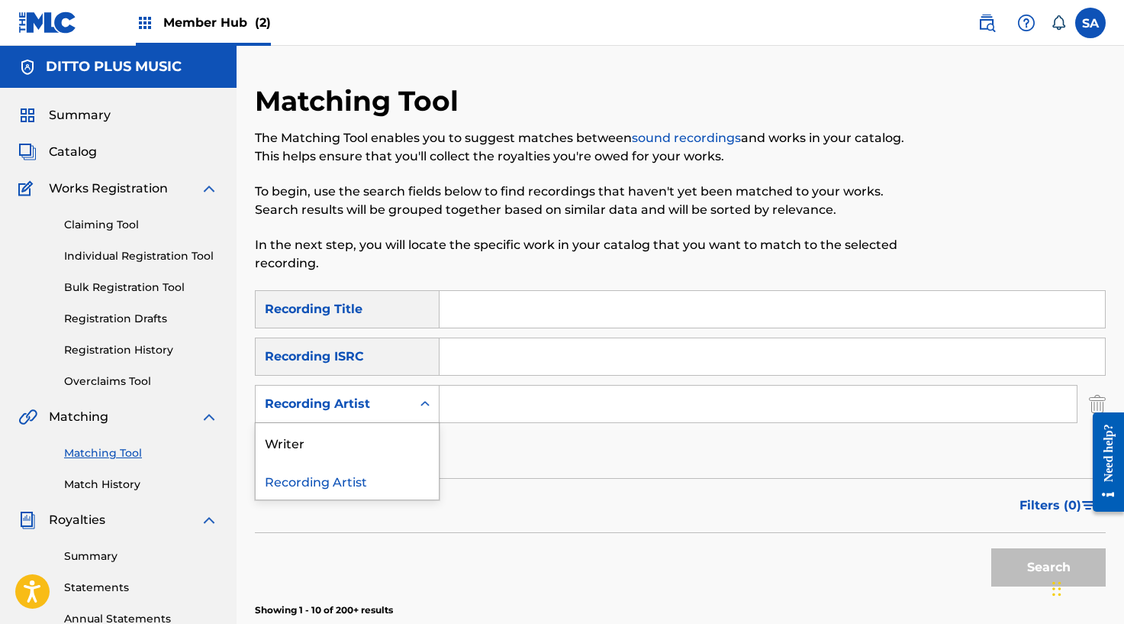
click at [420, 399] on icon "Search Form" at bounding box center [424, 403] width 15 height 15
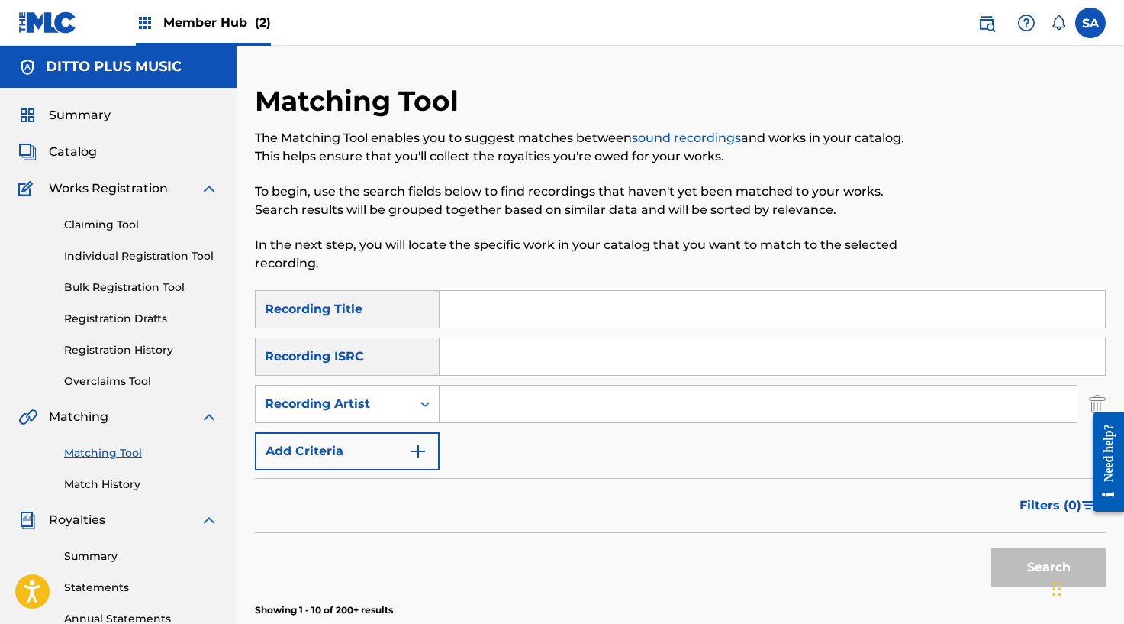
click at [485, 397] on input "Search Form" at bounding box center [758, 403] width 637 height 37
click at [991, 548] on button "Search" at bounding box center [1048, 567] width 114 height 38
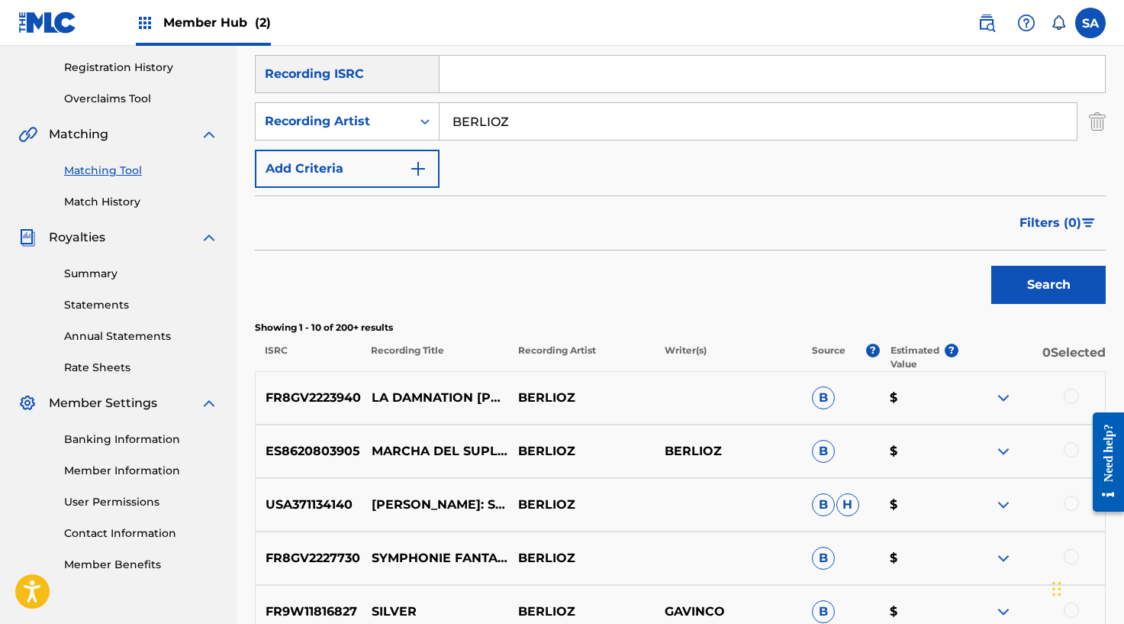
scroll to position [82, 0]
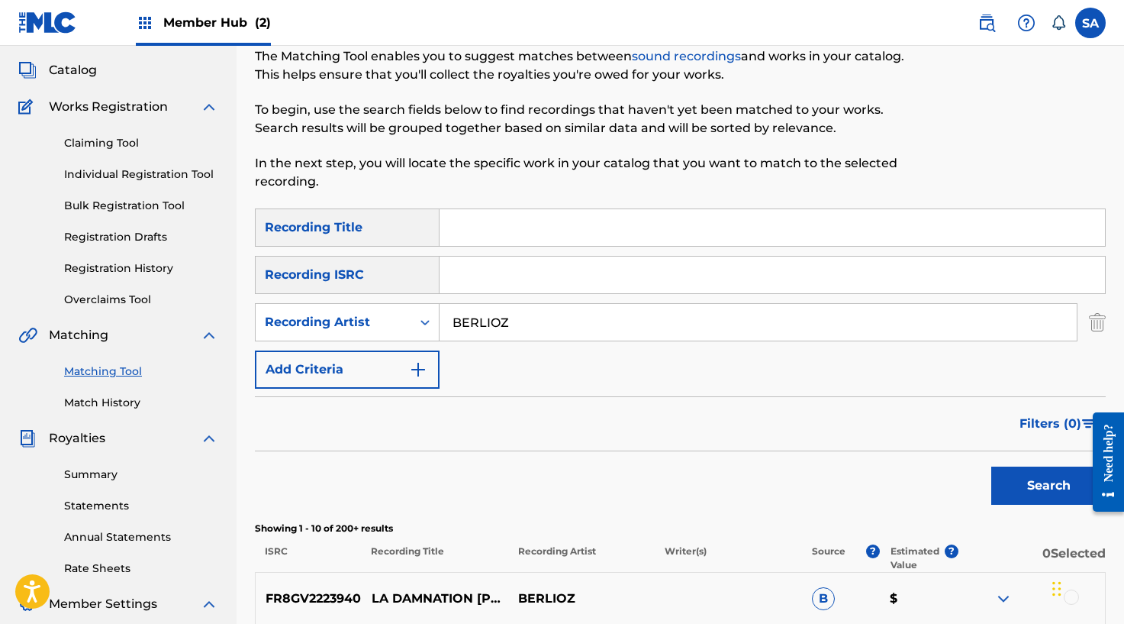
click at [485, 227] on input "Search Form" at bounding box center [773, 227] width 666 height 37
click at [991, 466] on button "Search" at bounding box center [1048, 485] width 114 height 38
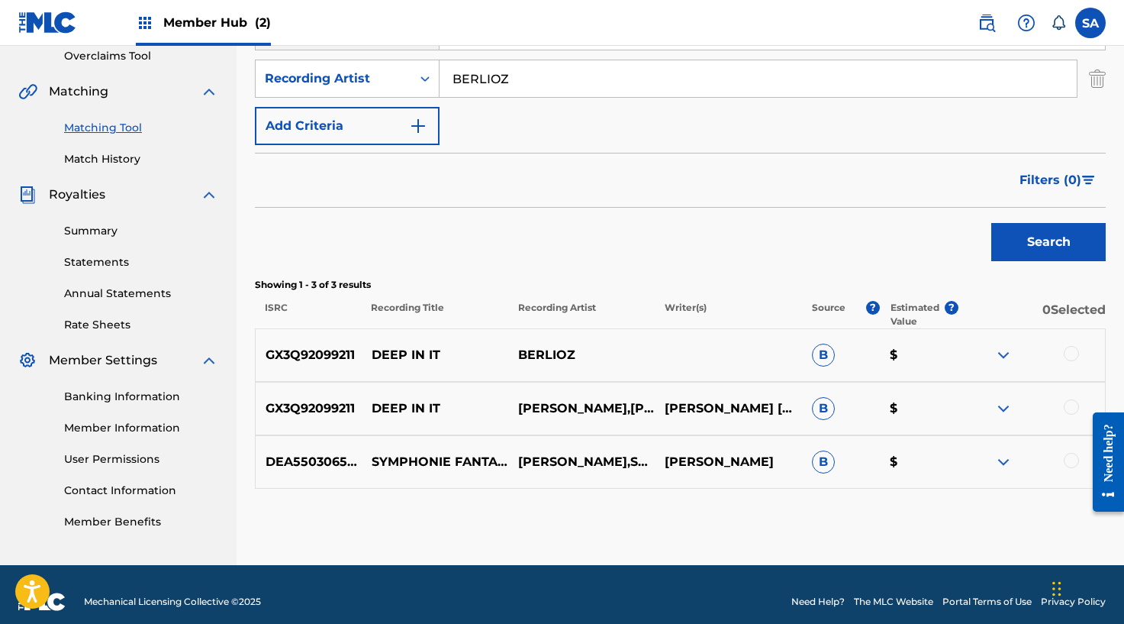
scroll to position [117, 0]
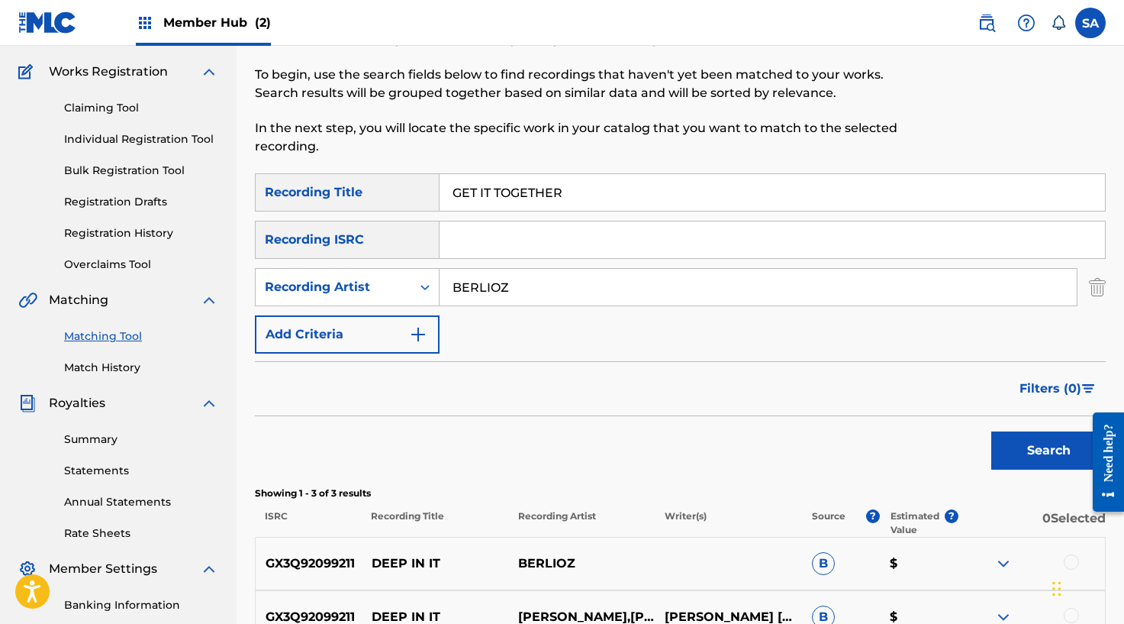
click at [482, 188] on input "GET IT TOGETHER" at bounding box center [773, 192] width 666 height 37
click at [502, 188] on input "GET THE DRUMIT TOGETHER" at bounding box center [773, 192] width 666 height 37
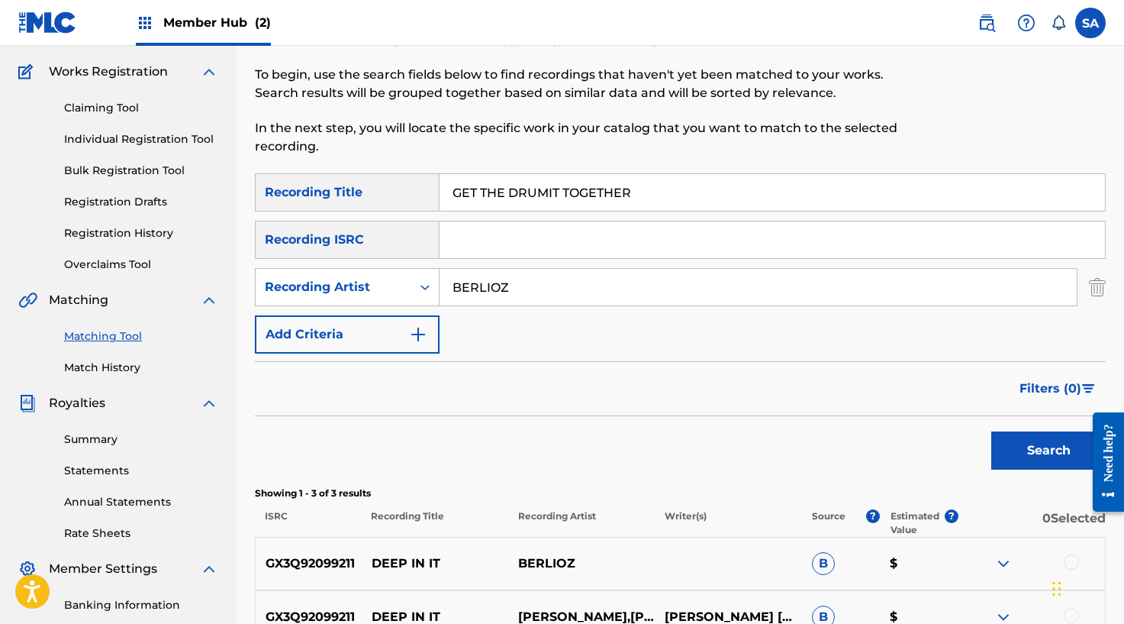
click at [502, 188] on input "GET THE DRUMIT TOGETHER" at bounding box center [773, 192] width 666 height 37
drag, startPoint x: 637, startPoint y: 195, endPoint x: 328, endPoint y: 196, distance: 308.3
click at [328, 196] on div "SearchWithCriteria6affe1b1-bc56-4b5a-9f3c-a18997ca55cf Recording Title GET THE …" at bounding box center [680, 192] width 851 height 38
click at [991, 431] on button "Search" at bounding box center [1048, 450] width 114 height 38
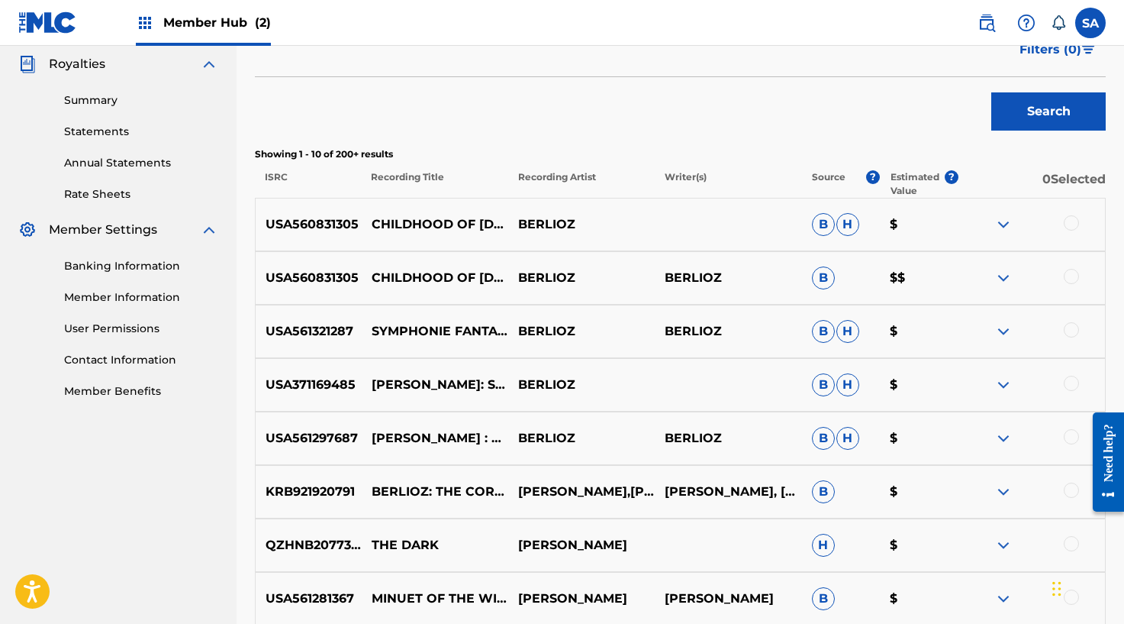
scroll to position [469, 0]
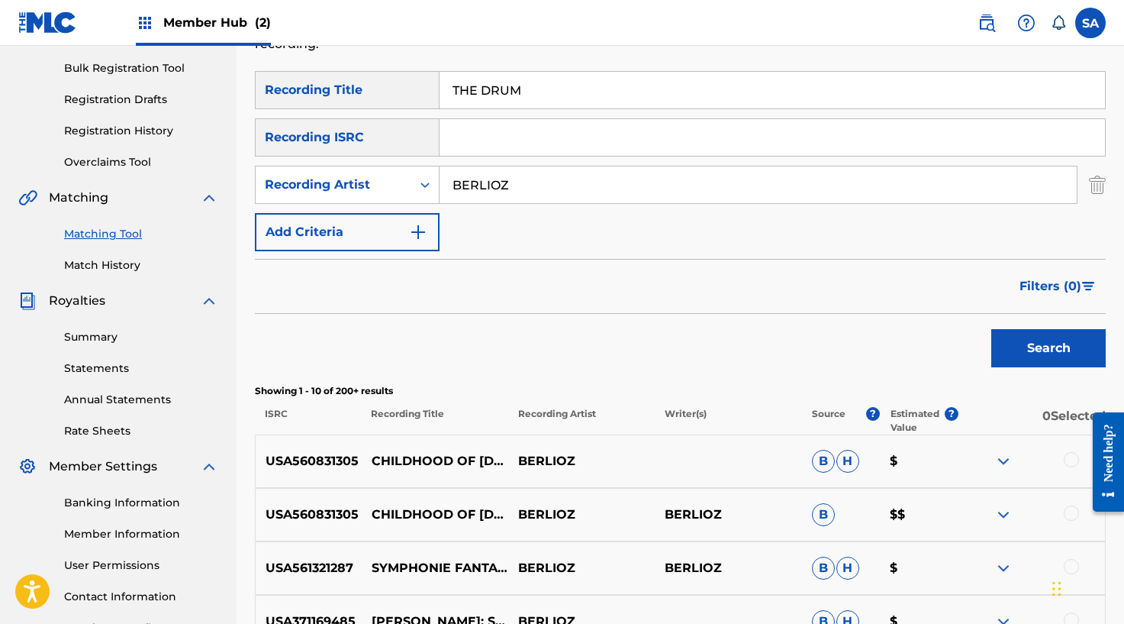
click at [475, 74] on div "Matching Tool The Matching Tool enables you to suggest matches between sound re…" at bounding box center [680, 474] width 851 height 1218
click at [472, 96] on input "THE DRUM" at bounding box center [773, 90] width 666 height 37
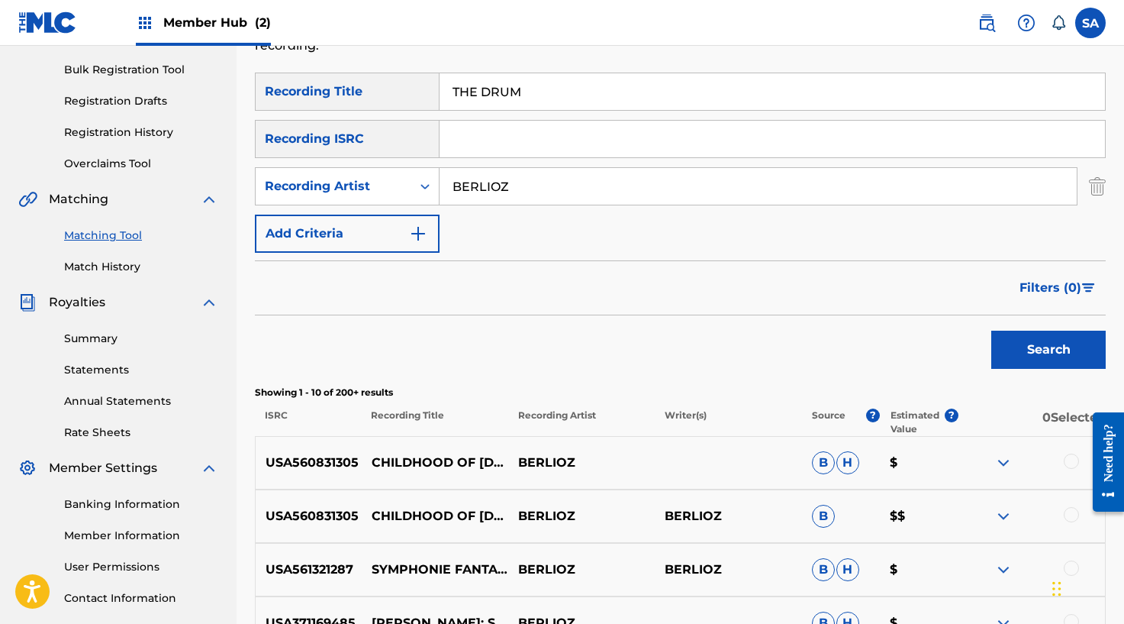
click at [472, 96] on input "THE DRUM" at bounding box center [773, 91] width 666 height 37
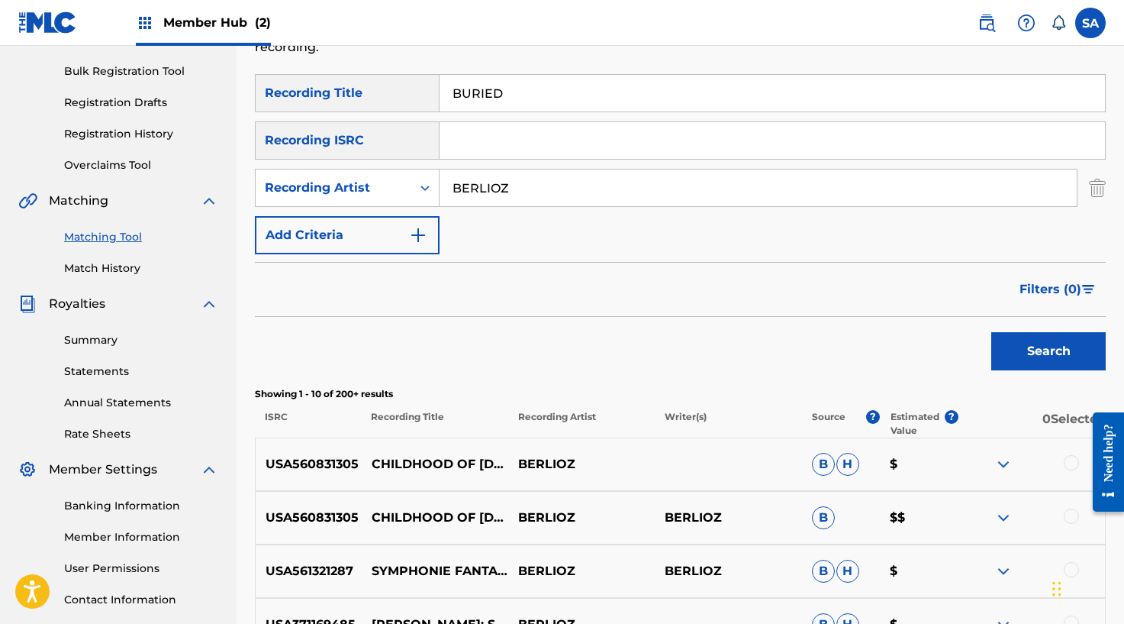
click at [991, 332] on button "Search" at bounding box center [1048, 351] width 114 height 38
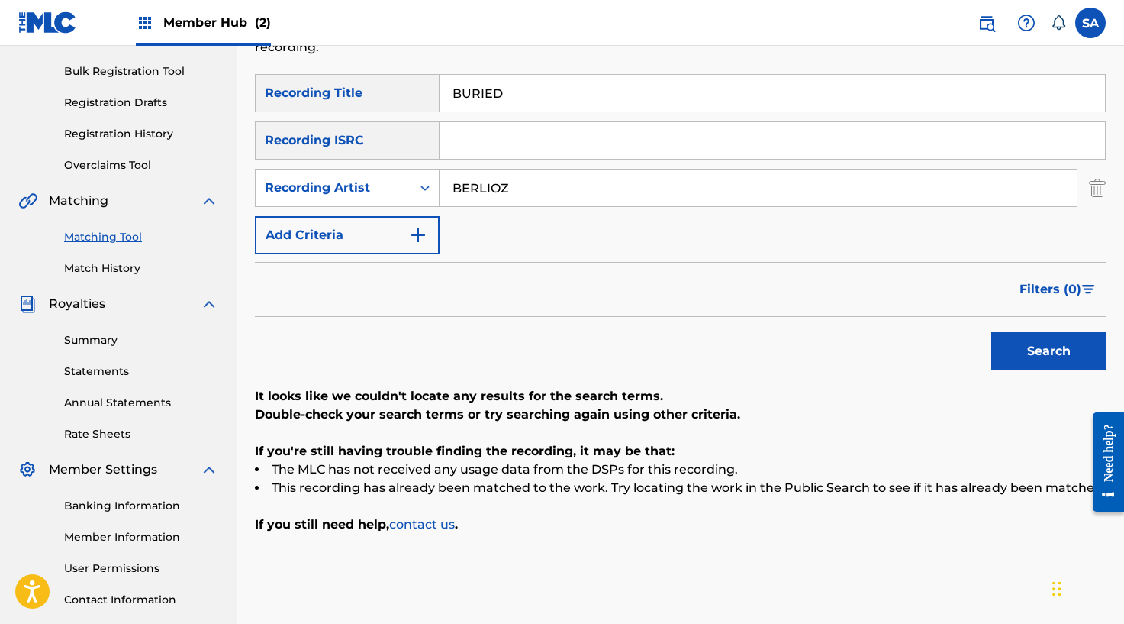
click at [465, 79] on input "BURIED" at bounding box center [773, 93] width 666 height 37
click at [991, 332] on button "Search" at bounding box center [1048, 351] width 114 height 38
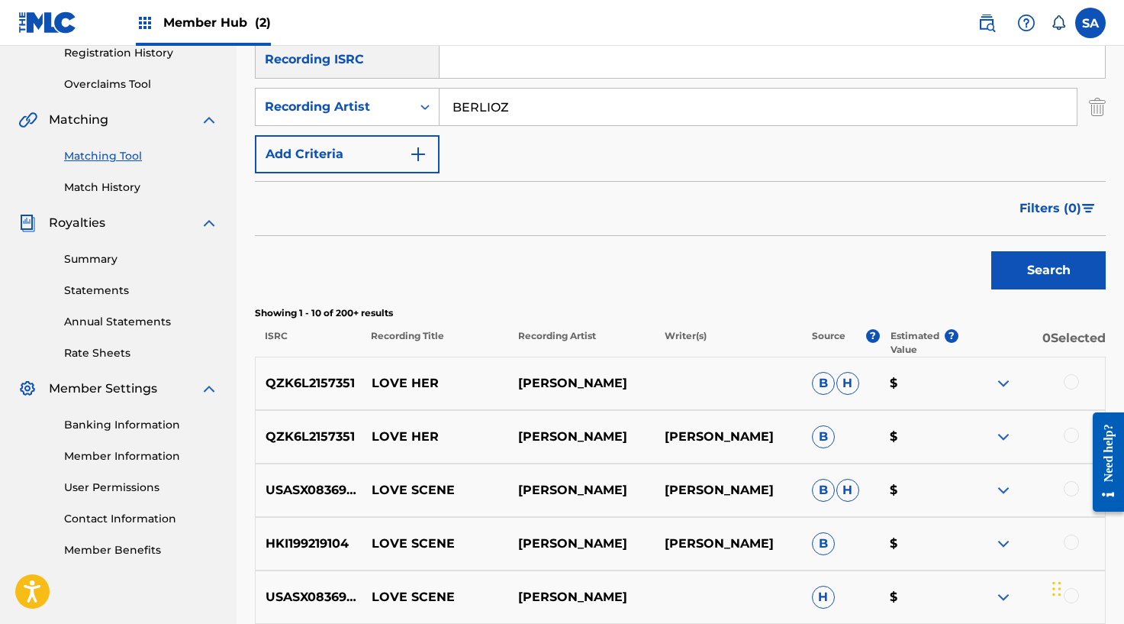
scroll to position [226, 0]
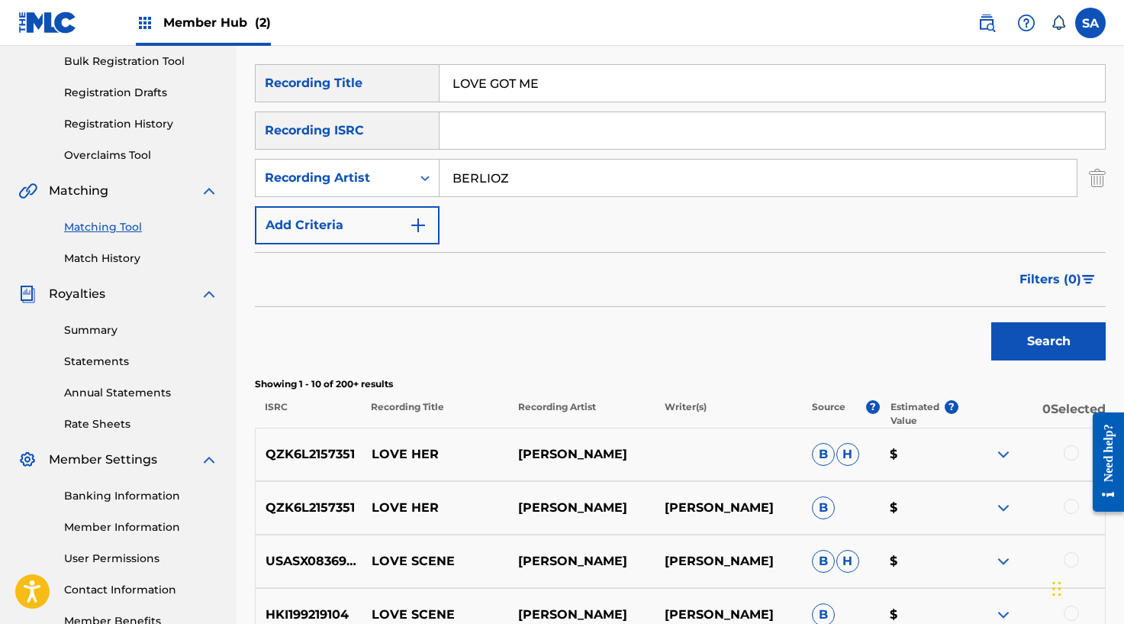
click at [493, 82] on input "LOVE GOT ME" at bounding box center [773, 83] width 666 height 37
click at [991, 322] on button "Search" at bounding box center [1048, 341] width 114 height 38
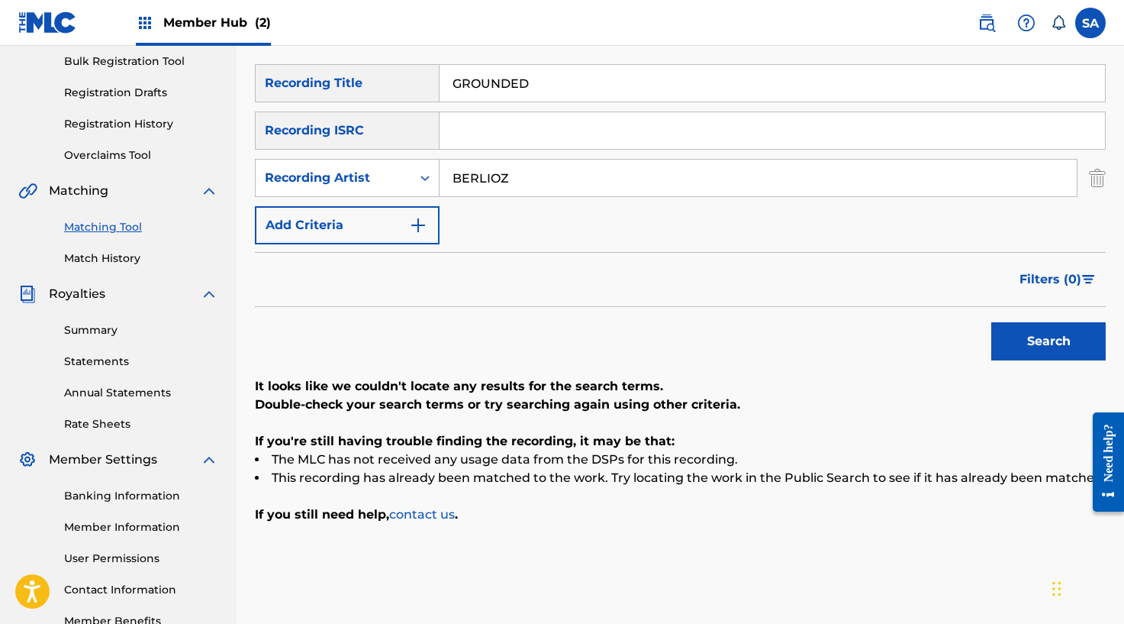
click at [460, 77] on input "GROUNDED" at bounding box center [773, 83] width 666 height 37
click at [991, 322] on button "Search" at bounding box center [1048, 341] width 114 height 38
click at [486, 88] on input "MALI MALI" at bounding box center [773, 83] width 666 height 37
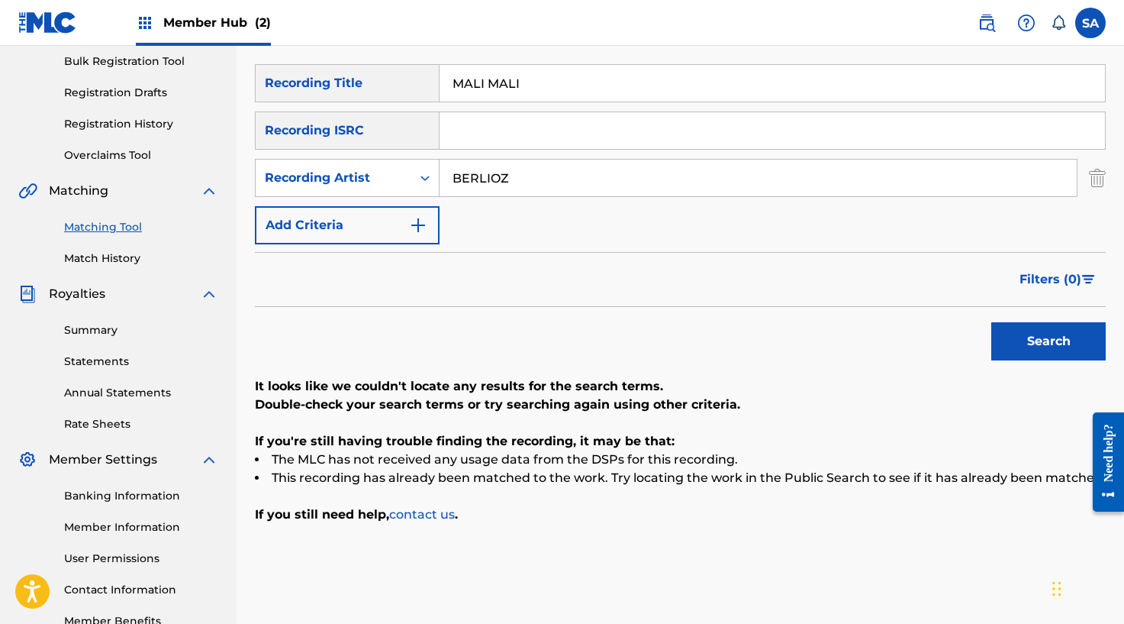
click at [486, 88] on input "MALI MALI" at bounding box center [773, 83] width 666 height 37
click at [486, 88] on input "MALI [DEMOGRAPHIC_DATA]" at bounding box center [773, 83] width 666 height 37
click at [493, 83] on input "MALI [DEMOGRAPHIC_DATA]" at bounding box center [773, 83] width 666 height 37
click at [494, 83] on input "MALI [DEMOGRAPHIC_DATA]" at bounding box center [773, 83] width 666 height 37
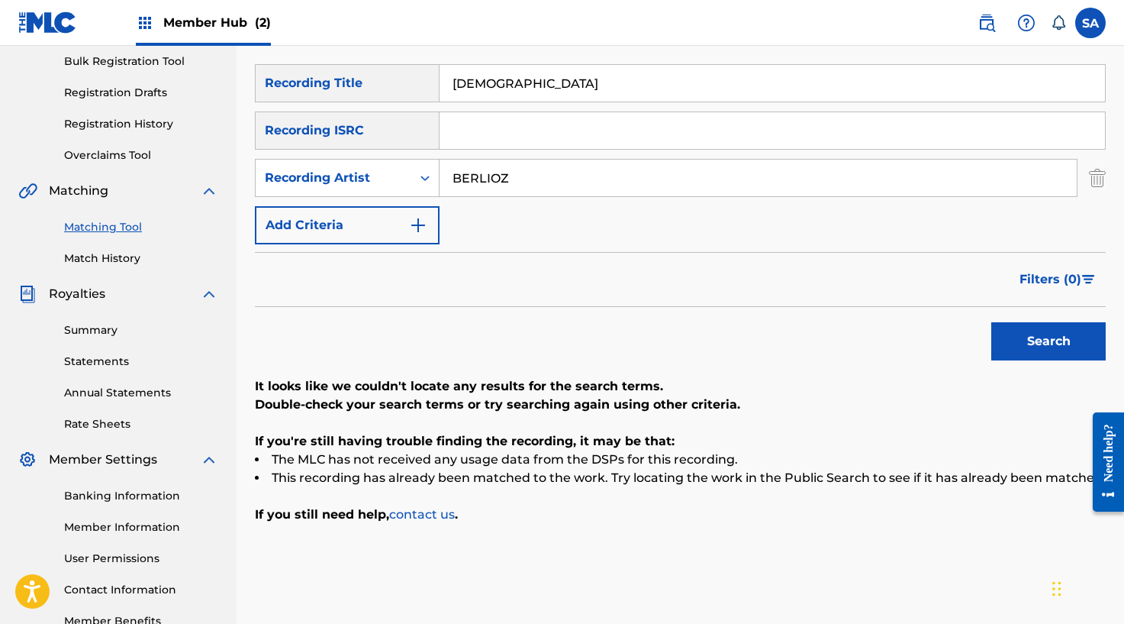
click at [991, 322] on button "Search" at bounding box center [1048, 341] width 114 height 38
click at [497, 91] on input "[DEMOGRAPHIC_DATA]" at bounding box center [773, 83] width 666 height 37
click at [991, 322] on button "Search" at bounding box center [1048, 341] width 114 height 38
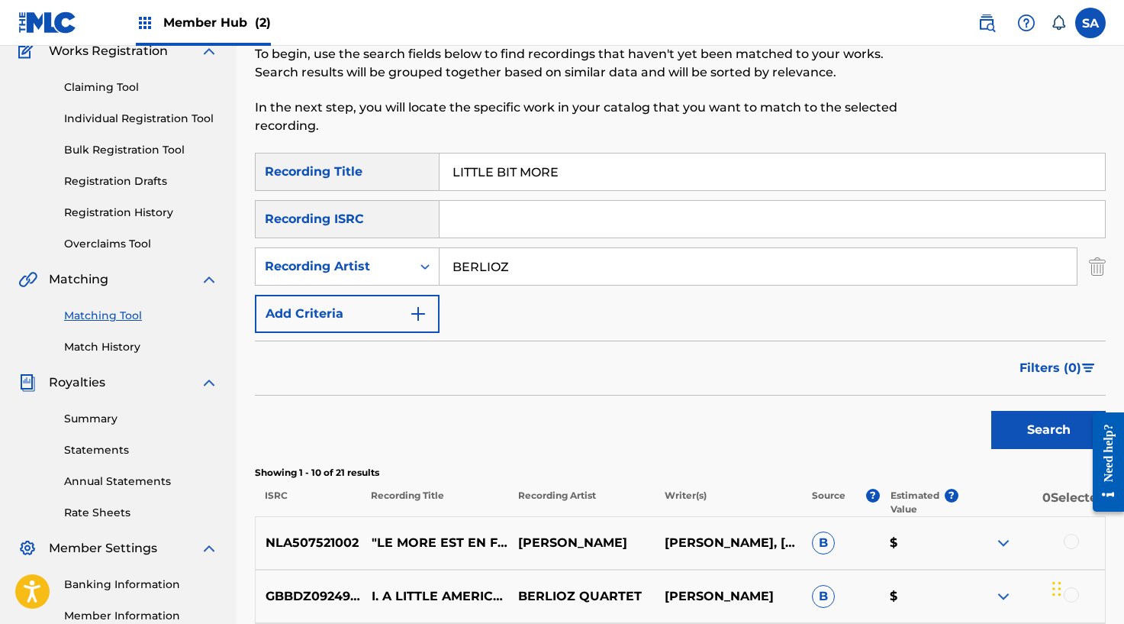
scroll to position [0, 0]
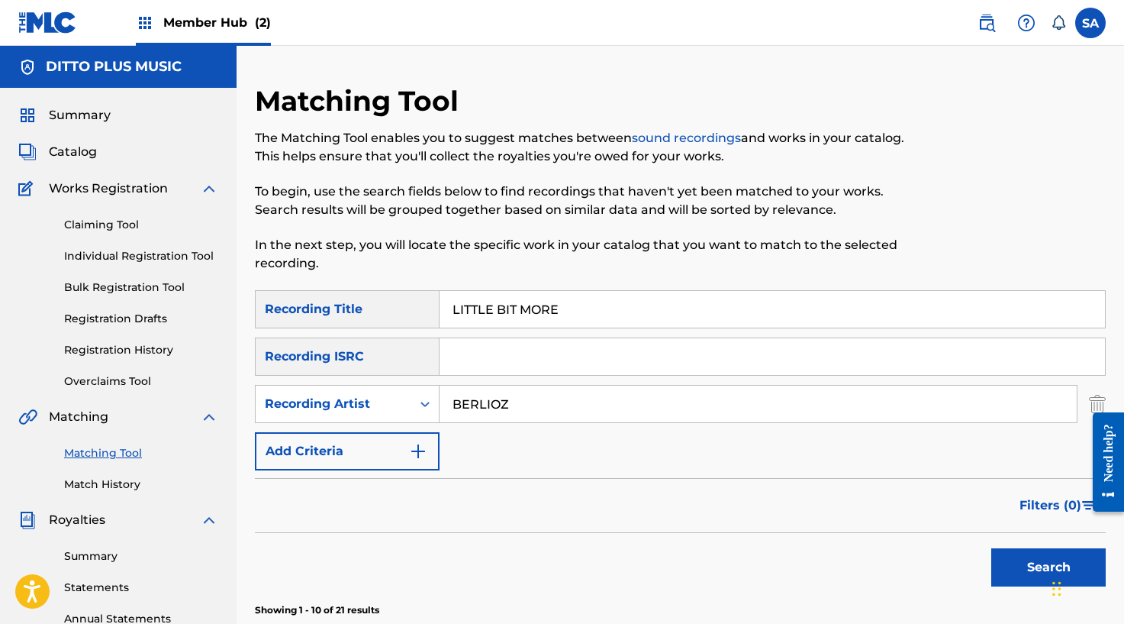
click at [492, 307] on input "LITTLE BIT MORE" at bounding box center [773, 309] width 666 height 37
click at [981, 548] on div "Search" at bounding box center [680, 563] width 851 height 61
click at [1008, 556] on button "Search" at bounding box center [1048, 567] width 114 height 38
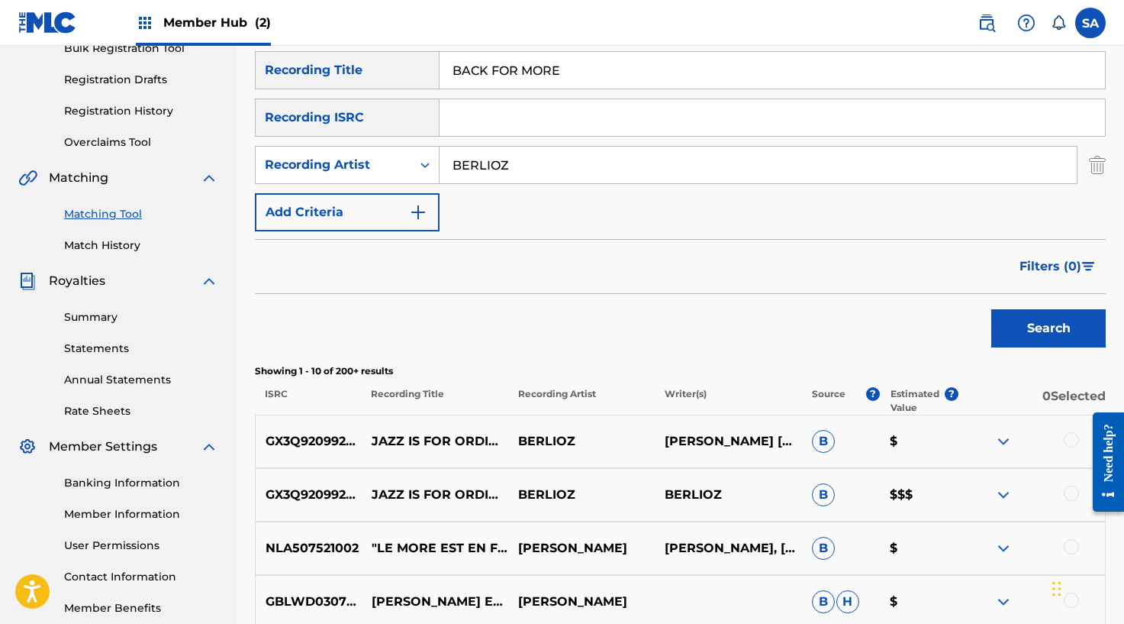
scroll to position [237, 0]
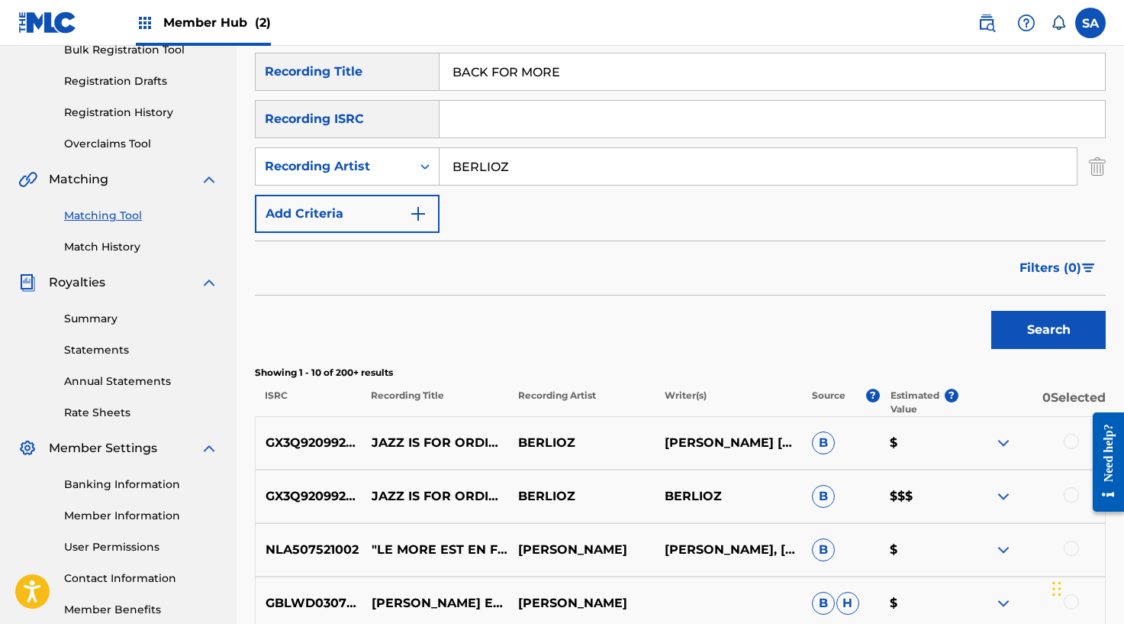
click at [504, 70] on input "BACK FOR MORE" at bounding box center [773, 71] width 666 height 37
click at [991, 311] on button "Search" at bounding box center [1048, 330] width 114 height 38
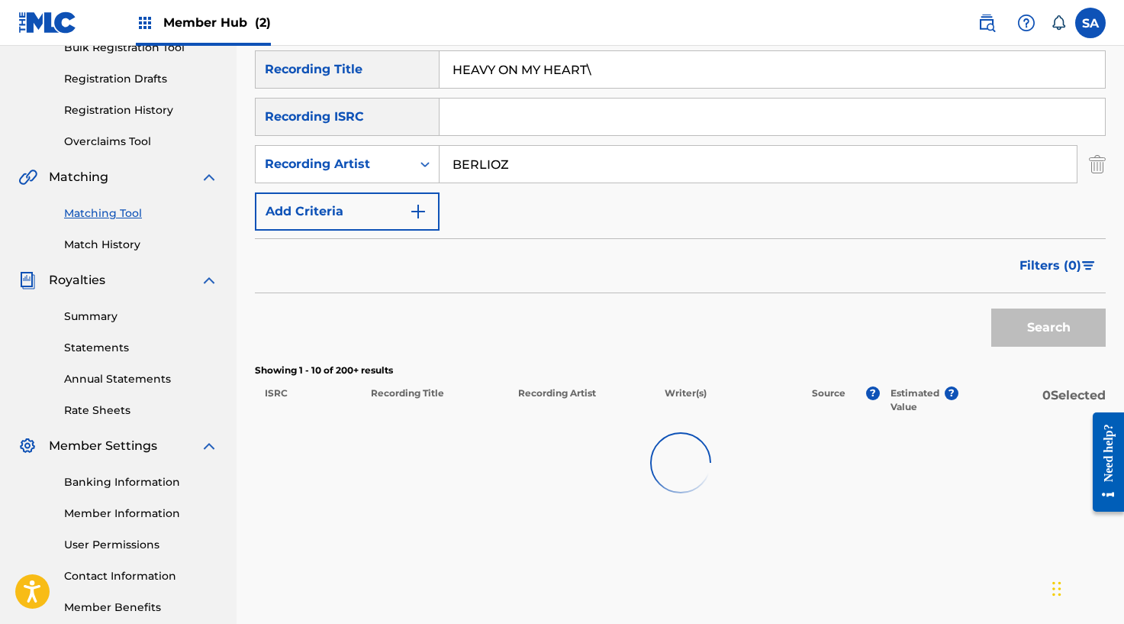
scroll to position [241, 0]
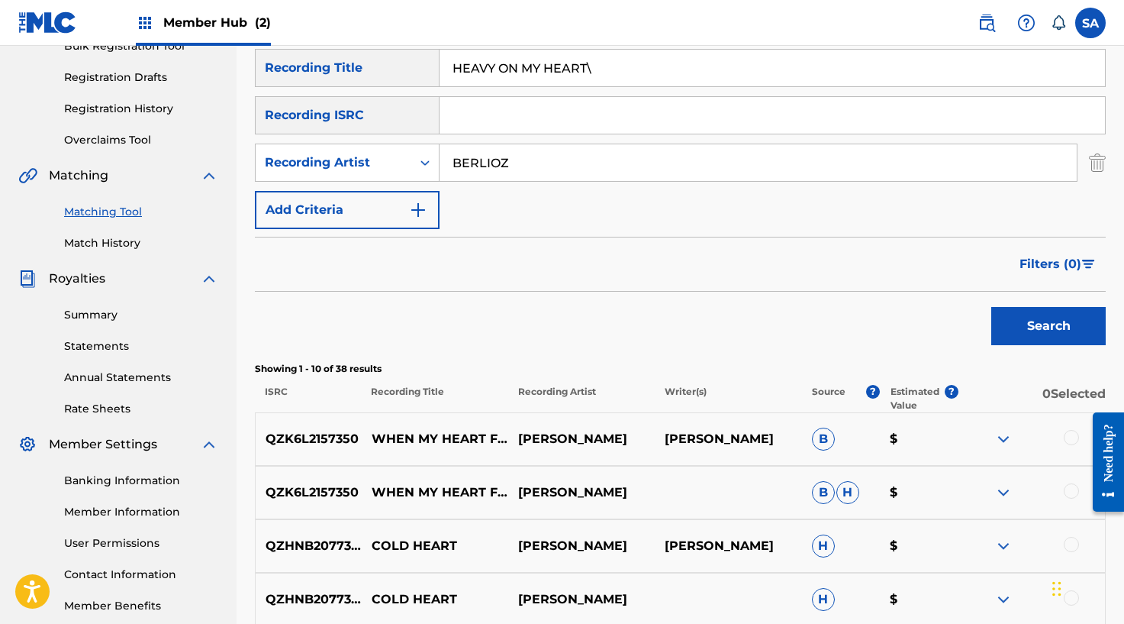
click at [476, 71] on input "HEAVY ON MY HEART\" at bounding box center [773, 68] width 666 height 37
click at [991, 307] on button "Search" at bounding box center [1048, 326] width 114 height 38
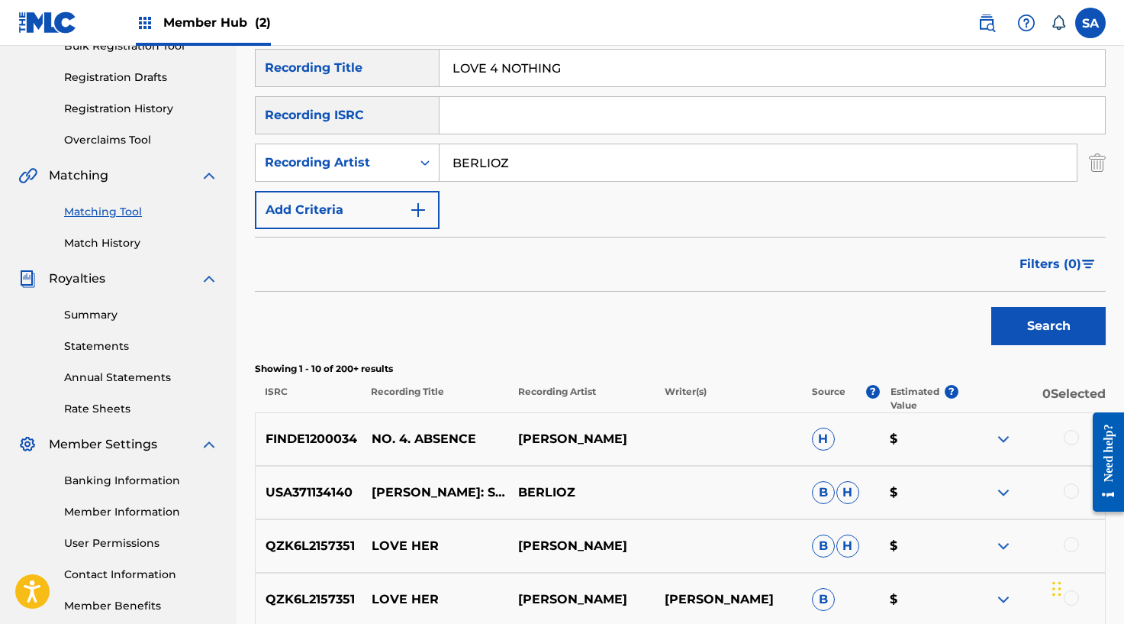
click at [475, 76] on input "LOVE 4 NOTHING" at bounding box center [773, 68] width 666 height 37
click at [991, 307] on button "Search" at bounding box center [1048, 326] width 114 height 38
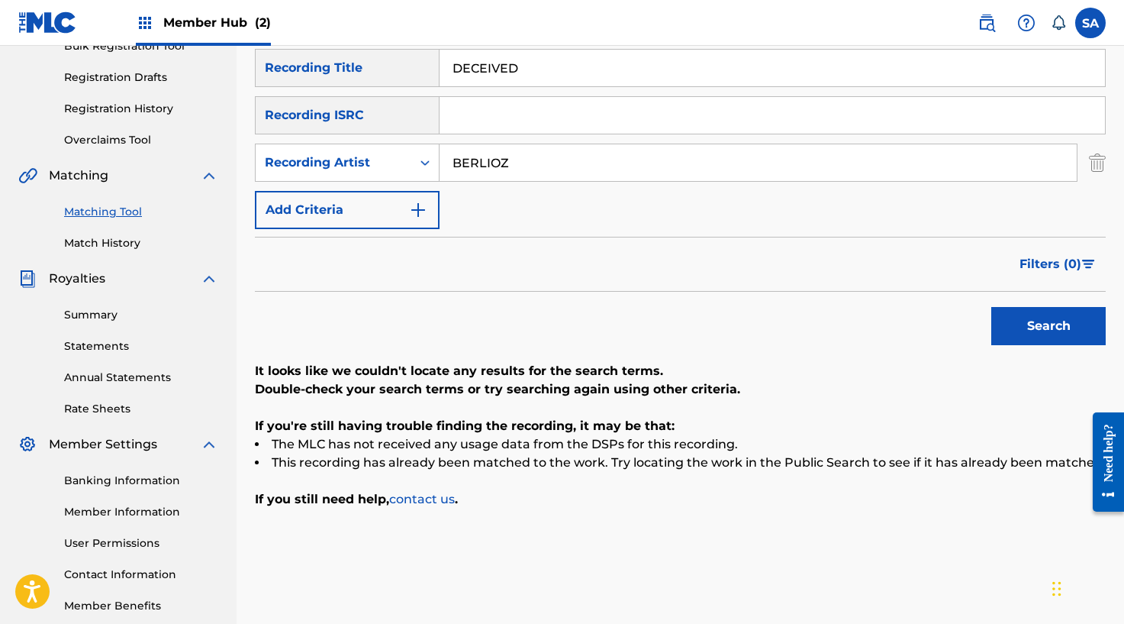
click at [487, 75] on input "DECEIVED" at bounding box center [773, 68] width 666 height 37
click at [488, 75] on input "DECEIVED" at bounding box center [773, 68] width 666 height 37
click at [991, 307] on button "Search" at bounding box center [1048, 326] width 114 height 38
click at [497, 65] on input "SOLSTICE" at bounding box center [773, 68] width 666 height 37
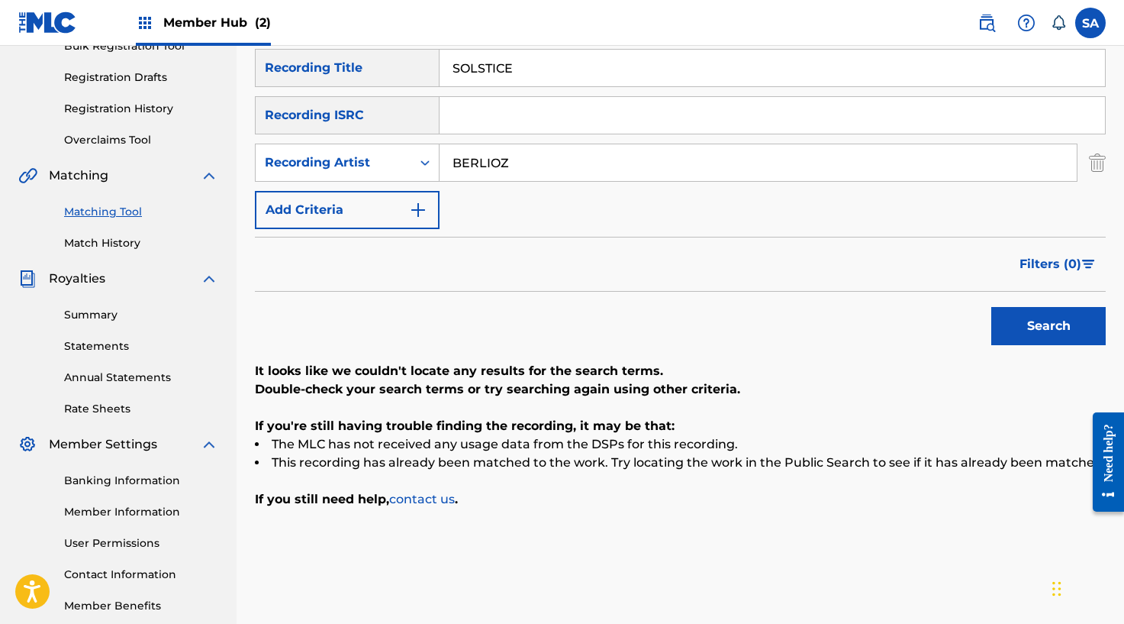
click at [496, 65] on input "SOLSTICE" at bounding box center [773, 68] width 666 height 37
click at [991, 307] on button "Search" at bounding box center [1048, 326] width 114 height 38
click at [486, 64] on input "STELLA" at bounding box center [773, 68] width 666 height 37
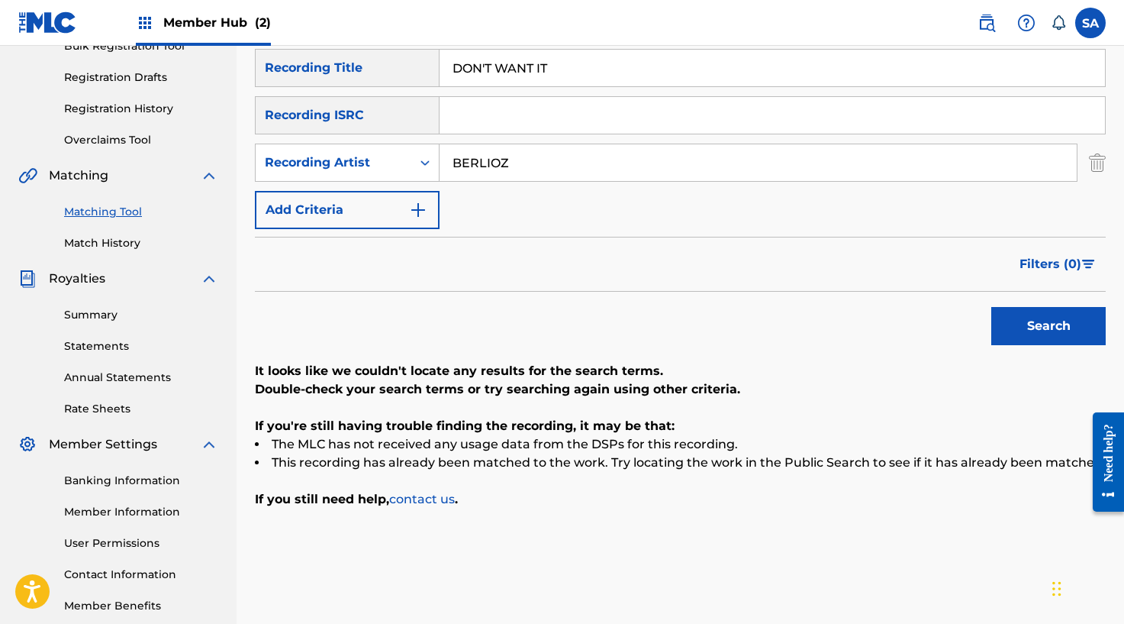
click at [991, 307] on button "Search" at bounding box center [1048, 326] width 114 height 38
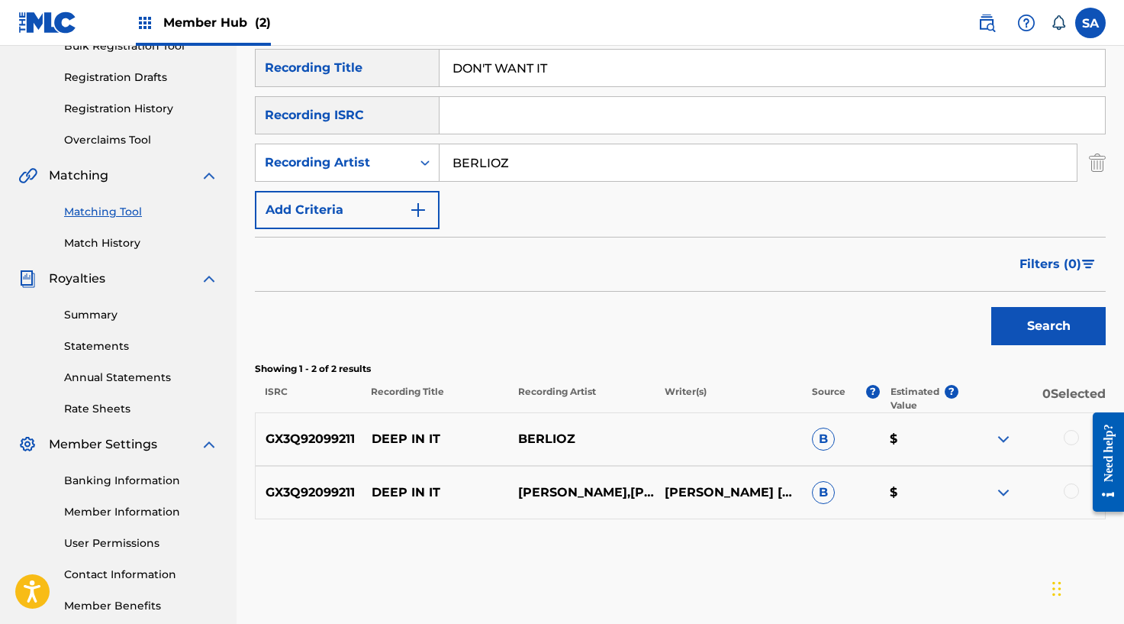
click at [499, 73] on input "DON'T WANT IT" at bounding box center [773, 68] width 666 height 37
click at [991, 307] on button "Search" at bounding box center [1048, 326] width 114 height 38
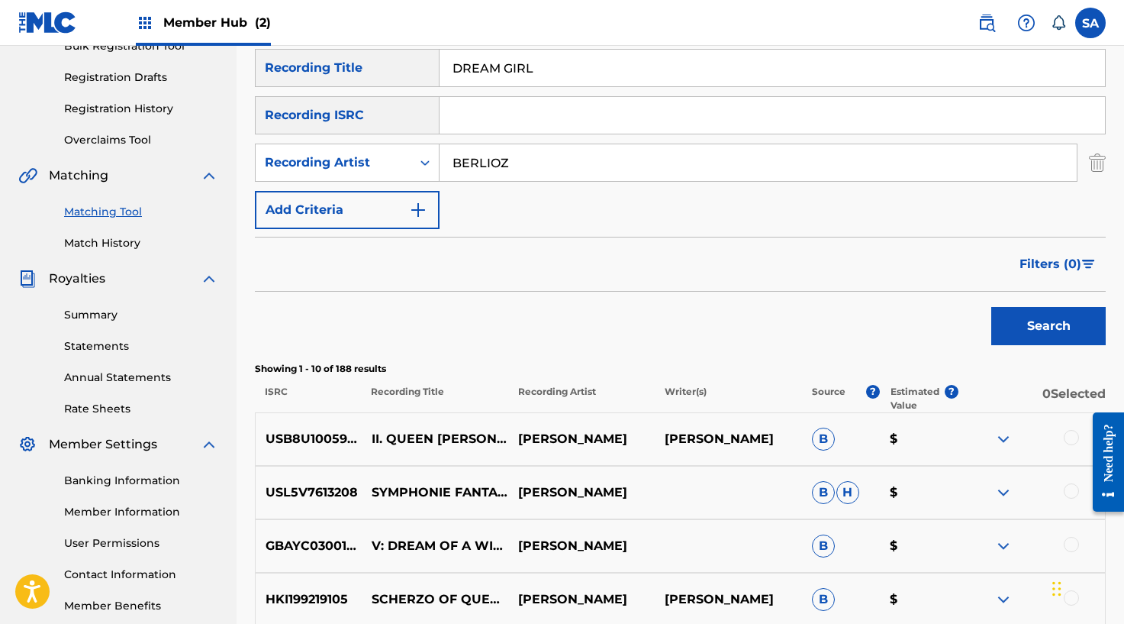
click at [482, 66] on input "DREAM GIRL" at bounding box center [773, 68] width 666 height 37
click at [991, 307] on button "Search" at bounding box center [1048, 326] width 114 height 38
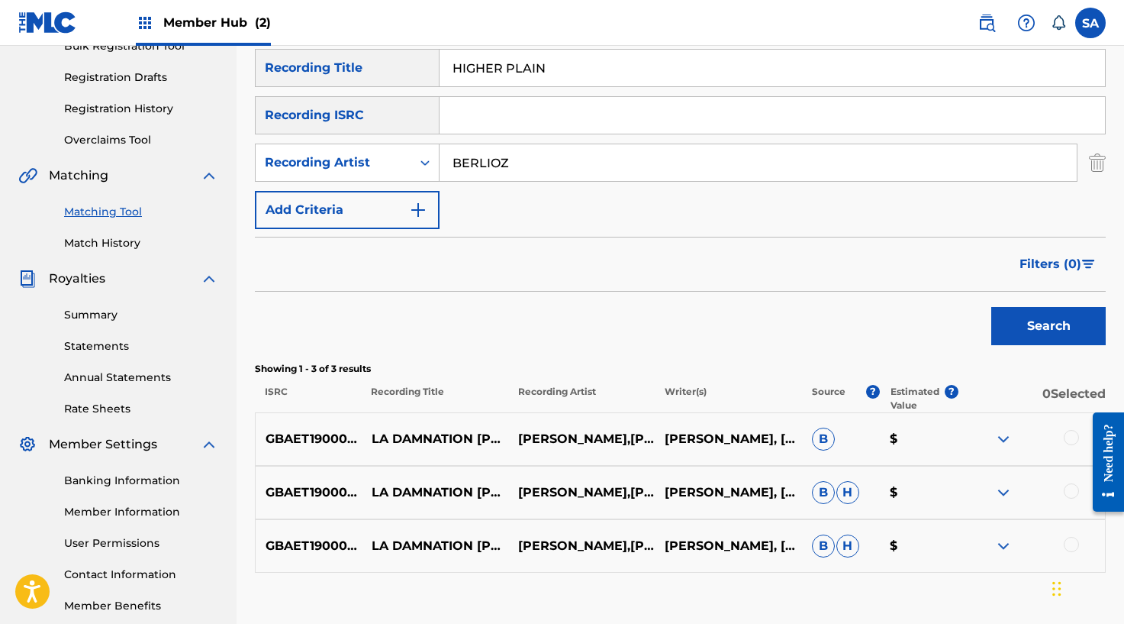
click at [475, 68] on input "HIGHER PLAIN" at bounding box center [773, 68] width 666 height 37
click at [991, 307] on button "Search" at bounding box center [1048, 326] width 114 height 38
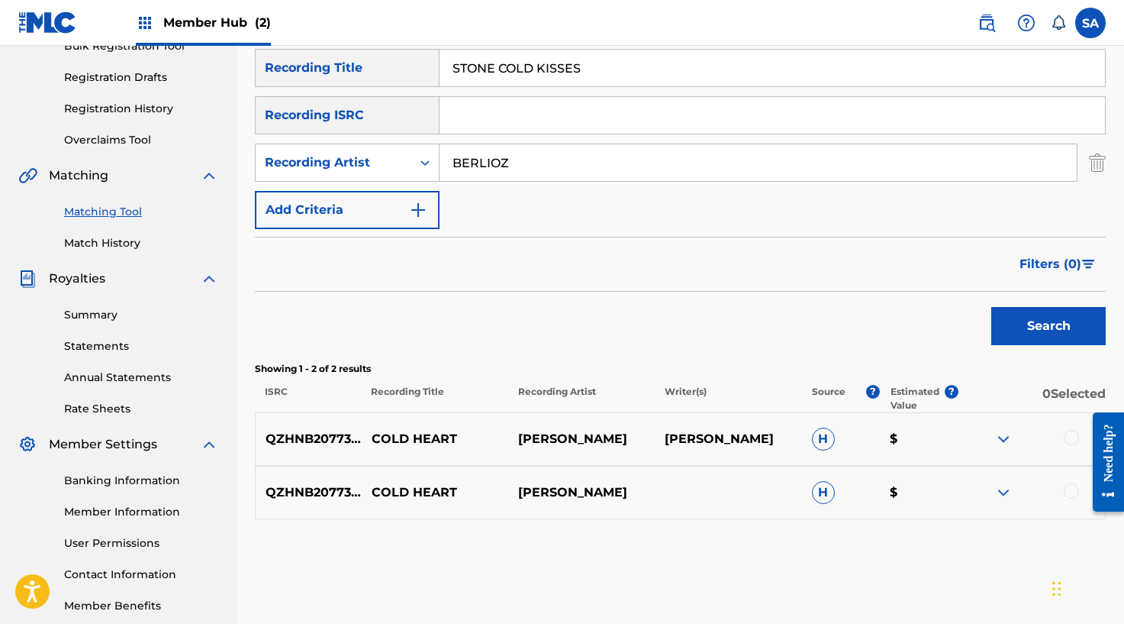
click at [454, 69] on input "STONE COLD KISSES" at bounding box center [773, 68] width 666 height 37
click at [646, 65] on input "BACK TO THE START COLD KISSES" at bounding box center [773, 68] width 666 height 37
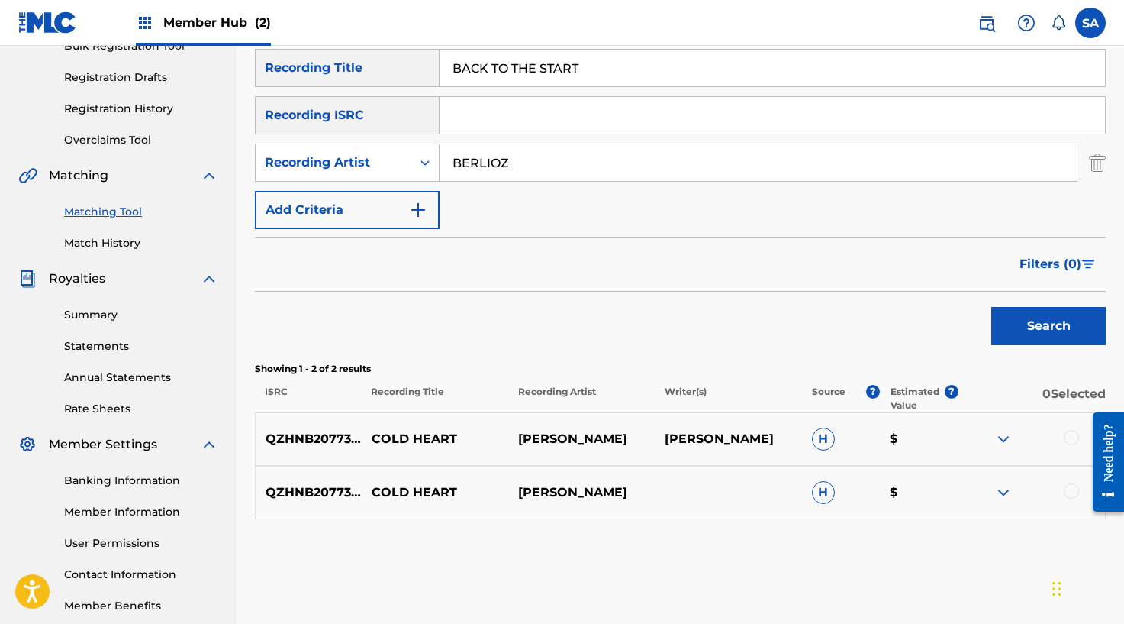
click at [991, 307] on button "Search" at bounding box center [1048, 326] width 114 height 38
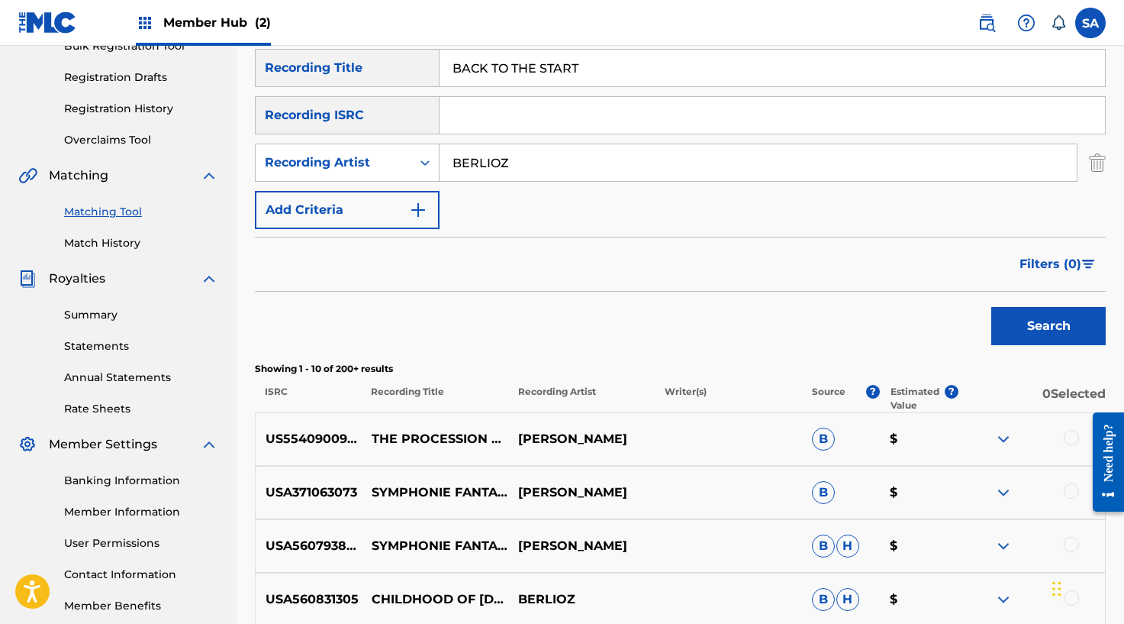
click at [482, 67] on input "BACK TO THE START" at bounding box center [773, 68] width 666 height 37
click at [991, 307] on button "Search" at bounding box center [1048, 326] width 114 height 38
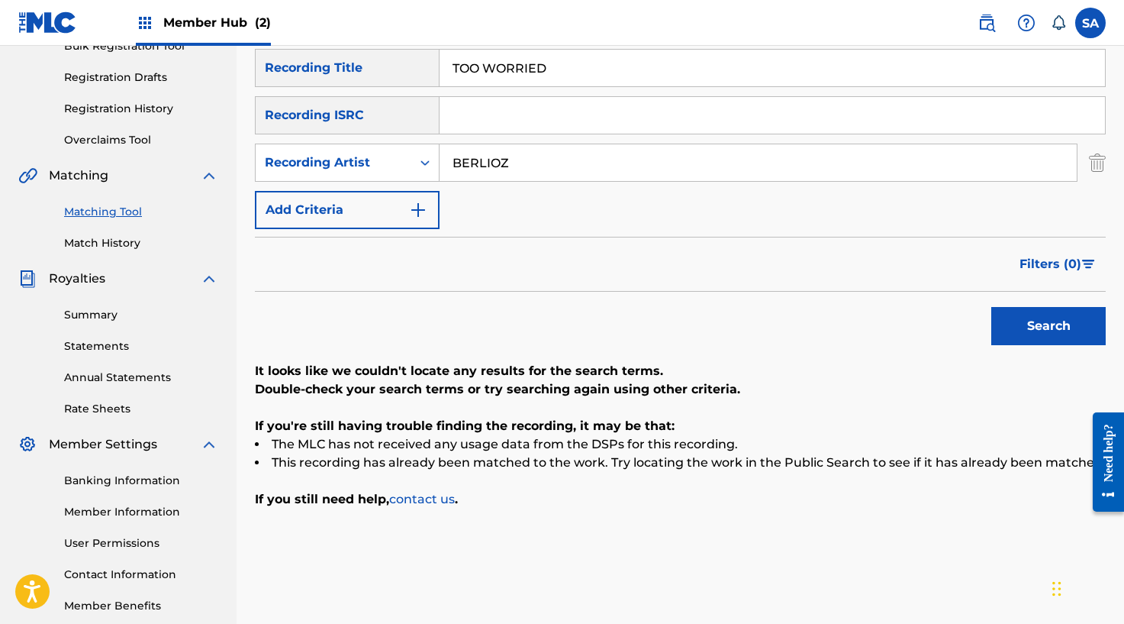
click at [526, 61] on input "TOO WORRIED" at bounding box center [773, 68] width 666 height 37
click at [991, 307] on button "Search" at bounding box center [1048, 326] width 114 height 38
click at [515, 78] on input "BAD SEEDS" at bounding box center [773, 68] width 666 height 37
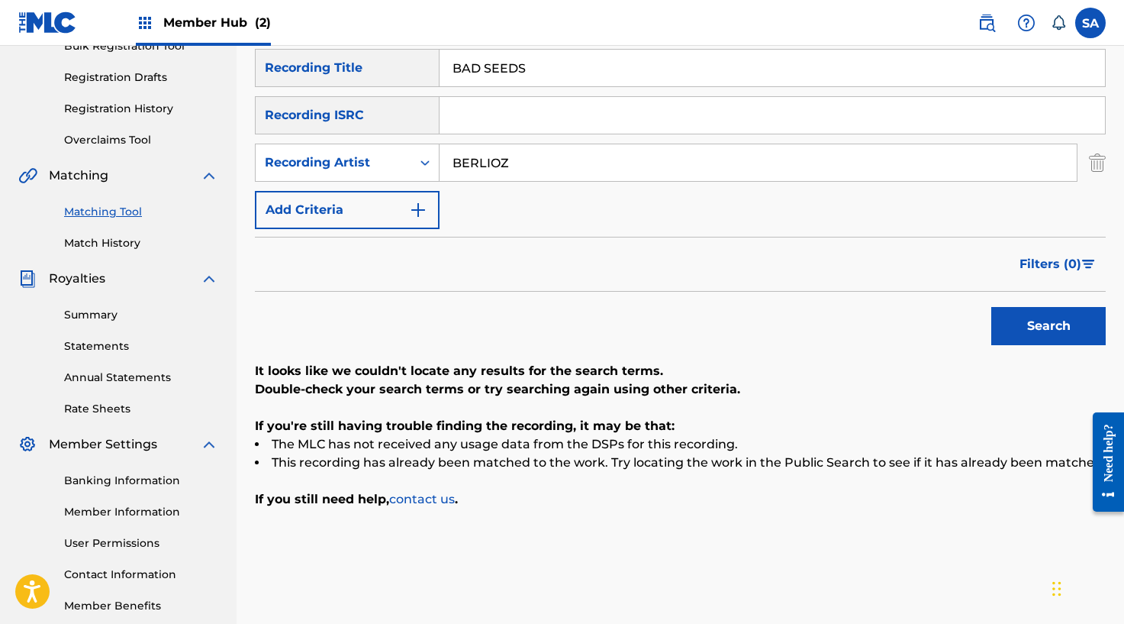
click at [515, 78] on input "BAD SEEDS" at bounding box center [773, 68] width 666 height 37
click at [991, 307] on button "Search" at bounding box center [1048, 326] width 114 height 38
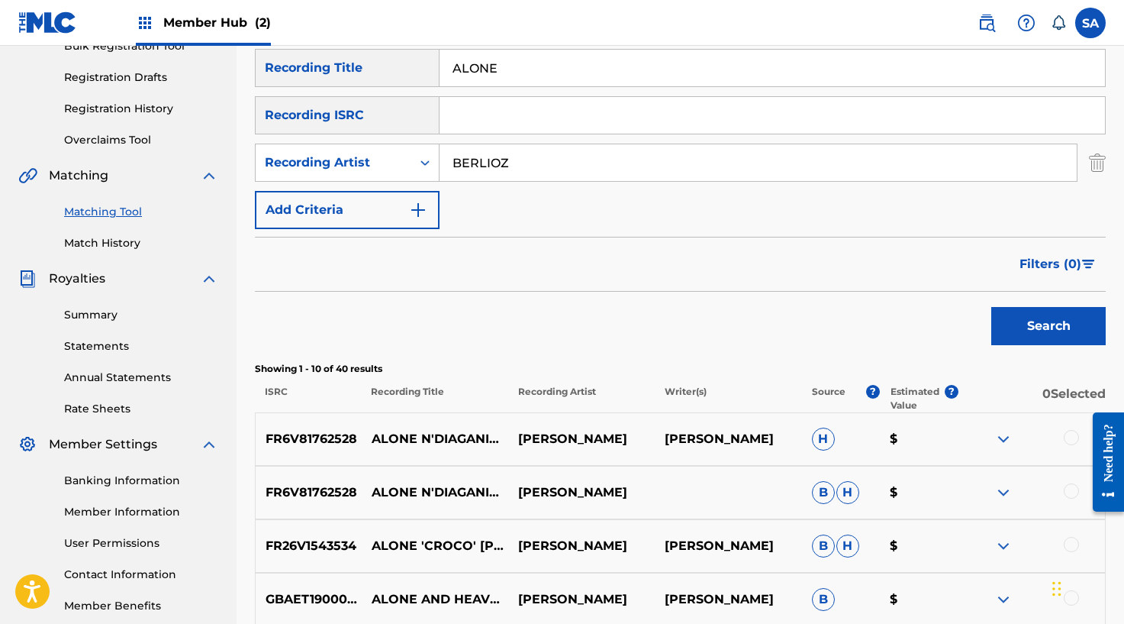
click at [465, 67] on input "ALONE" at bounding box center [773, 68] width 666 height 37
click at [991, 307] on button "Search" at bounding box center [1048, 326] width 114 height 38
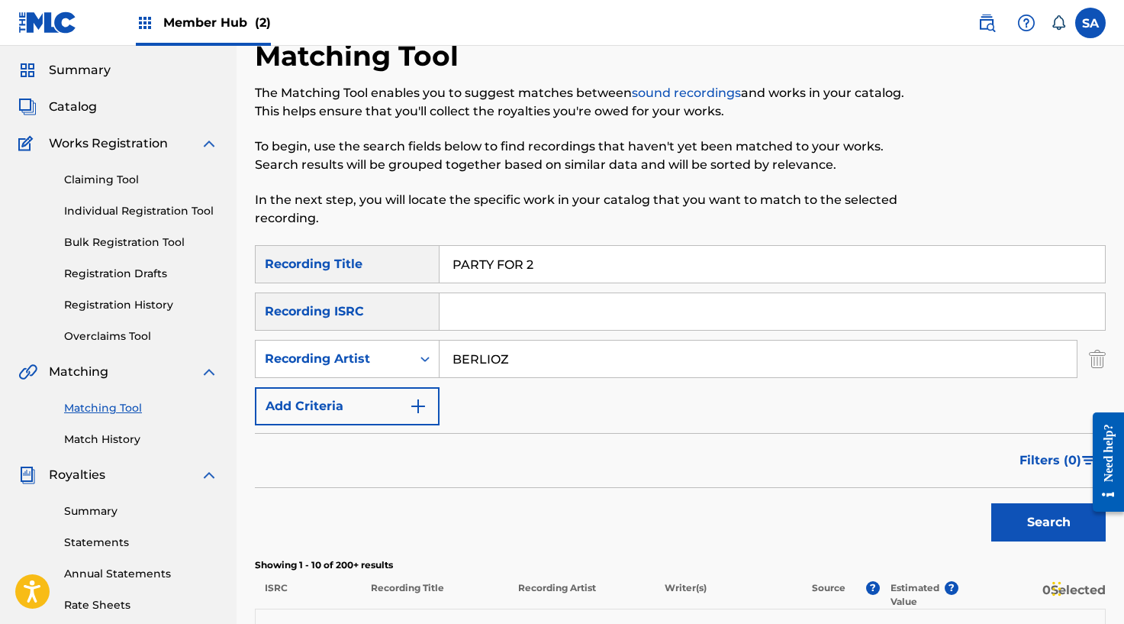
scroll to position [0, 0]
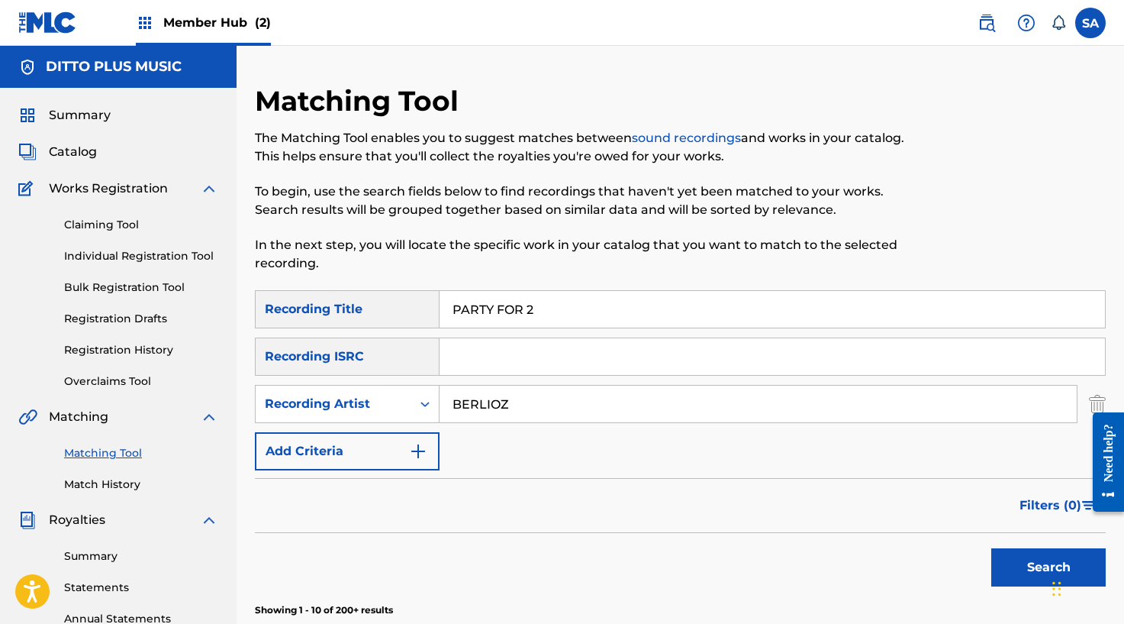
click at [484, 291] on input "PARTY FOR 2" at bounding box center [773, 309] width 666 height 37
click at [482, 303] on input "PARTY FOR 2" at bounding box center [773, 309] width 666 height 37
click at [483, 303] on input "PARTY FOR 2" at bounding box center [773, 309] width 666 height 37
click at [991, 548] on button "Search" at bounding box center [1048, 567] width 114 height 38
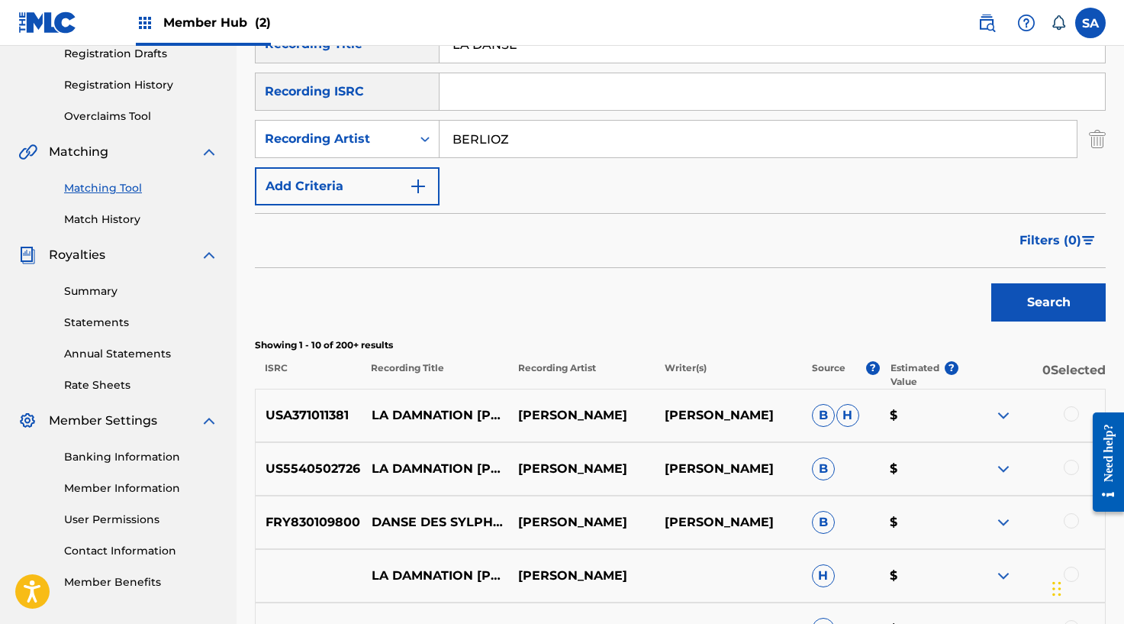
scroll to position [41, 0]
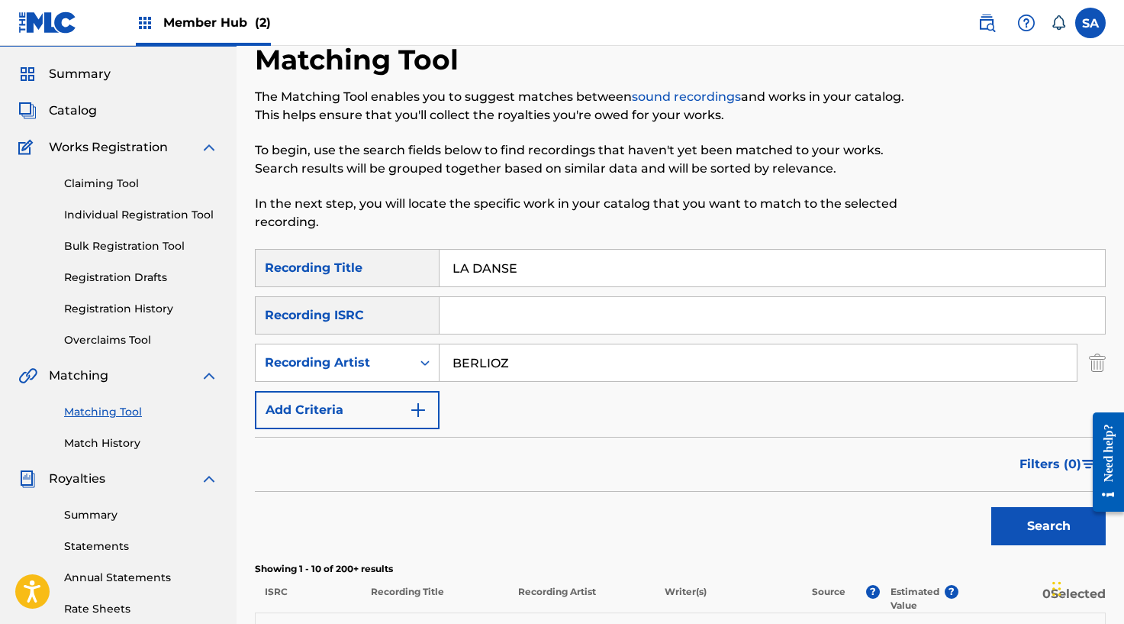
click at [482, 265] on input "LA DANSE" at bounding box center [773, 268] width 666 height 37
drag, startPoint x: 559, startPoint y: 267, endPoint x: 900, endPoint y: 271, distance: 341.2
click at [900, 271] on input "DO SOMETHING (FT. [PERSON_NAME] & [PERSON_NAME])" at bounding box center [773, 268] width 666 height 37
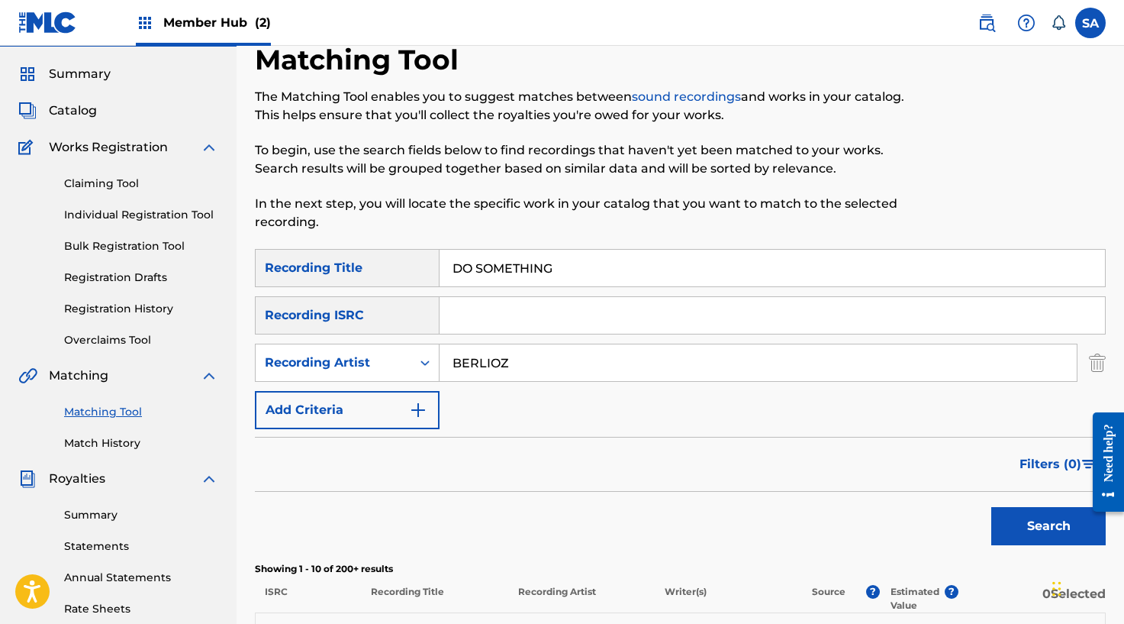
click at [991, 507] on button "Search" at bounding box center [1048, 526] width 114 height 38
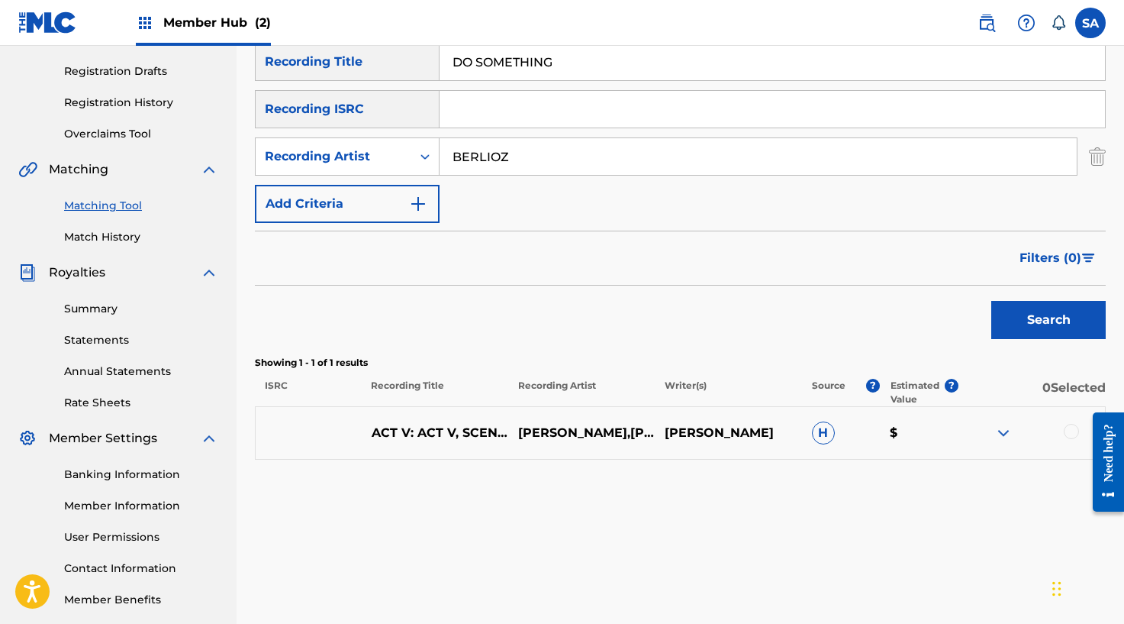
scroll to position [260, 0]
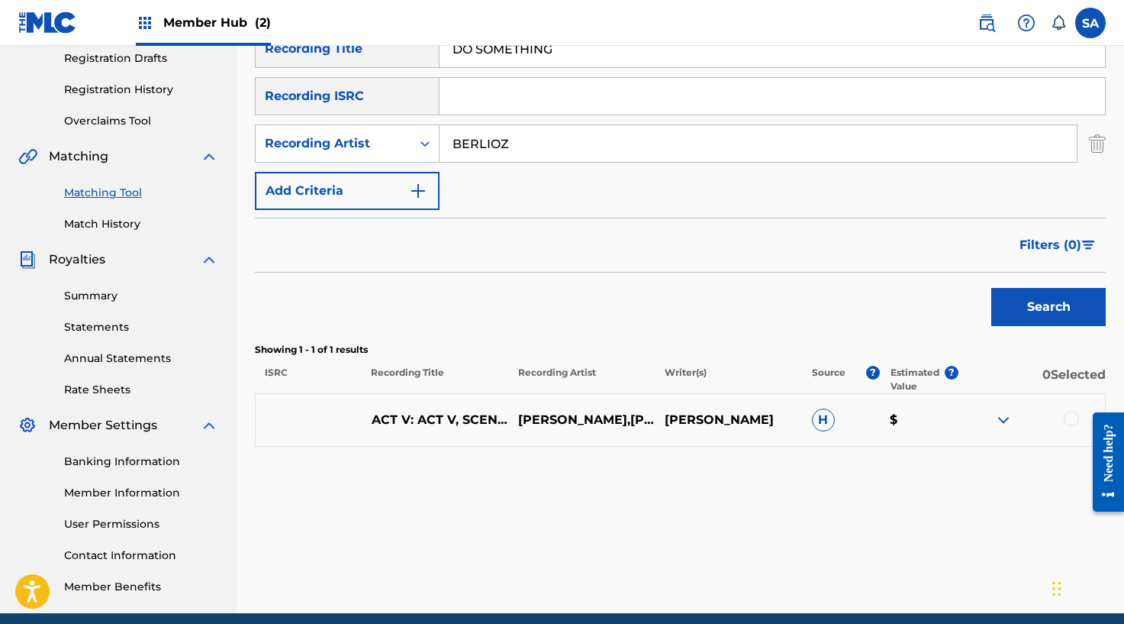
click at [457, 51] on input "DO SOMETHING" at bounding box center [773, 49] width 666 height 37
click at [991, 288] on button "Search" at bounding box center [1048, 307] width 114 height 38
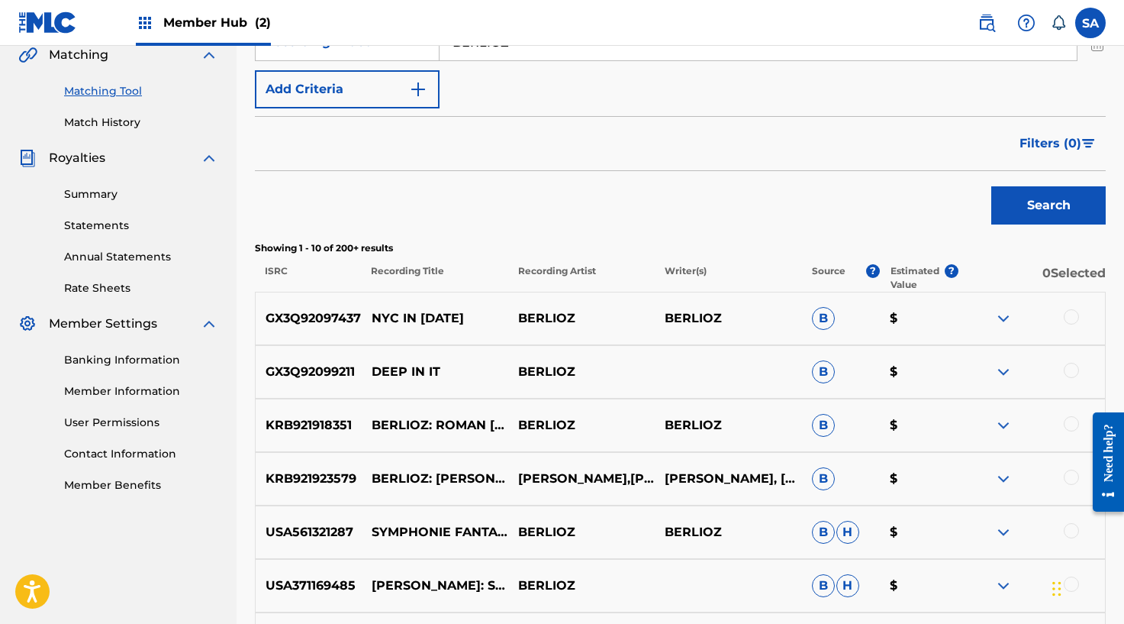
scroll to position [379, 0]
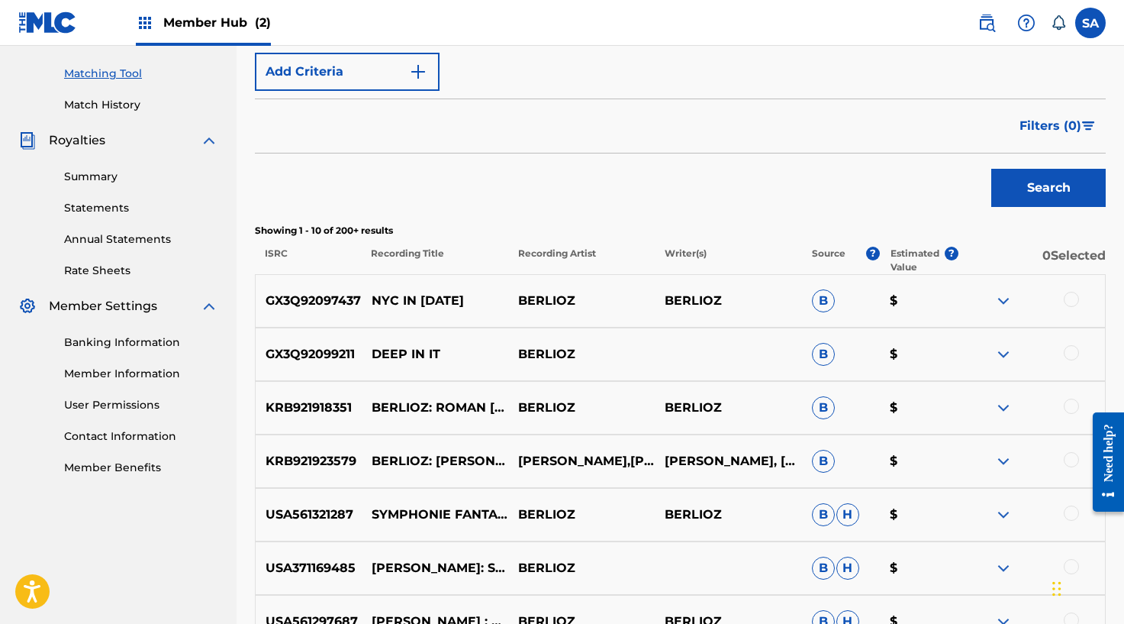
click at [1052, 301] on div at bounding box center [1032, 301] width 147 height 18
click at [1061, 301] on div at bounding box center [1032, 301] width 147 height 18
click at [1068, 303] on div at bounding box center [1071, 299] width 15 height 15
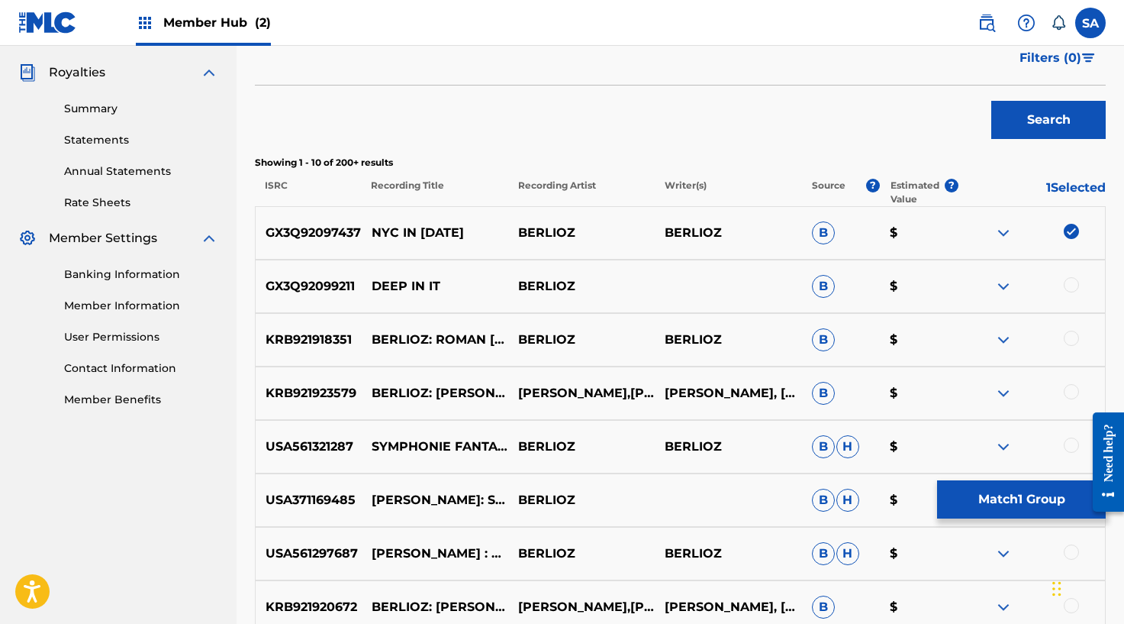
scroll to position [436, 0]
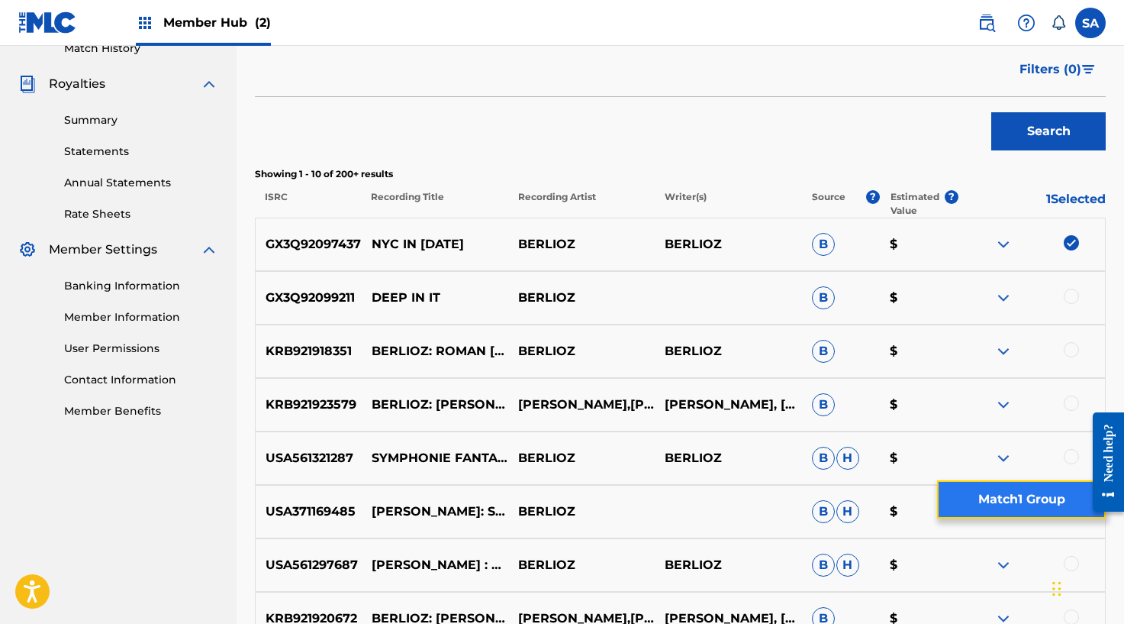
click at [1001, 514] on button "Match 1 Group" at bounding box center [1021, 499] width 169 height 38
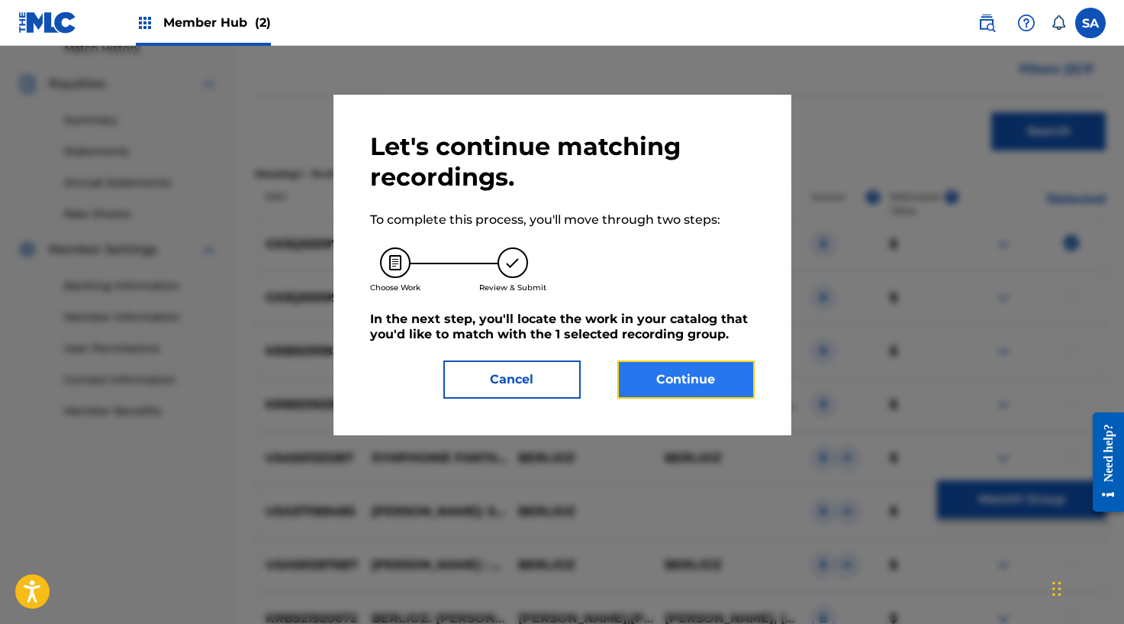
click at [678, 367] on button "Continue" at bounding box center [685, 379] width 137 height 38
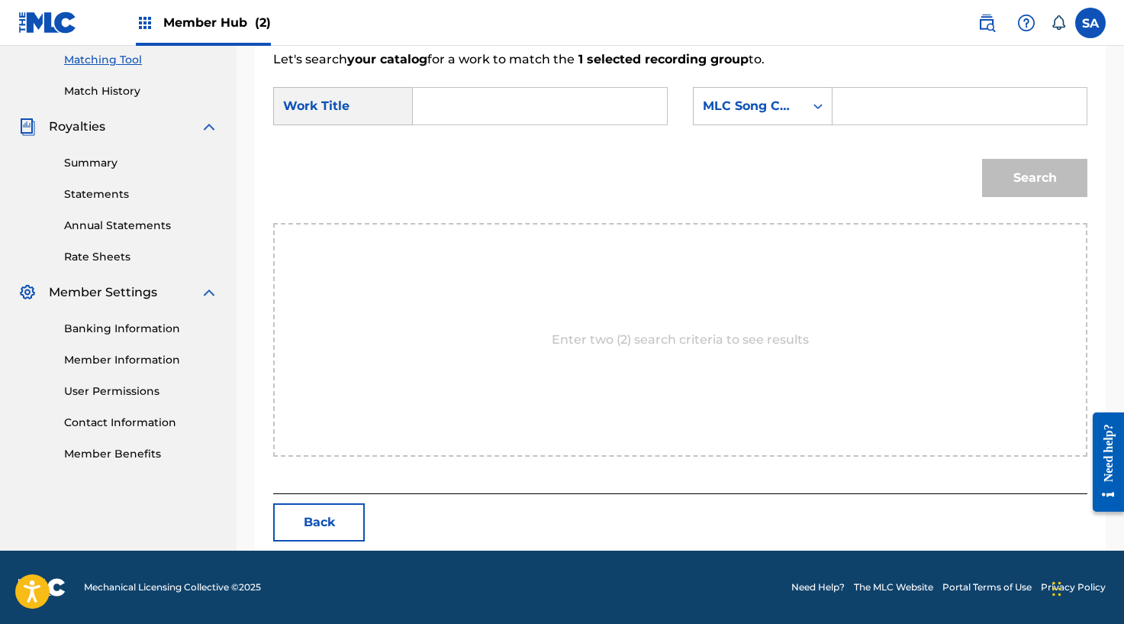
scroll to position [393, 0]
click at [448, 108] on input "Search Form" at bounding box center [540, 106] width 228 height 37
click at [458, 109] on input "NYC IN [DATE]" at bounding box center [540, 106] width 228 height 37
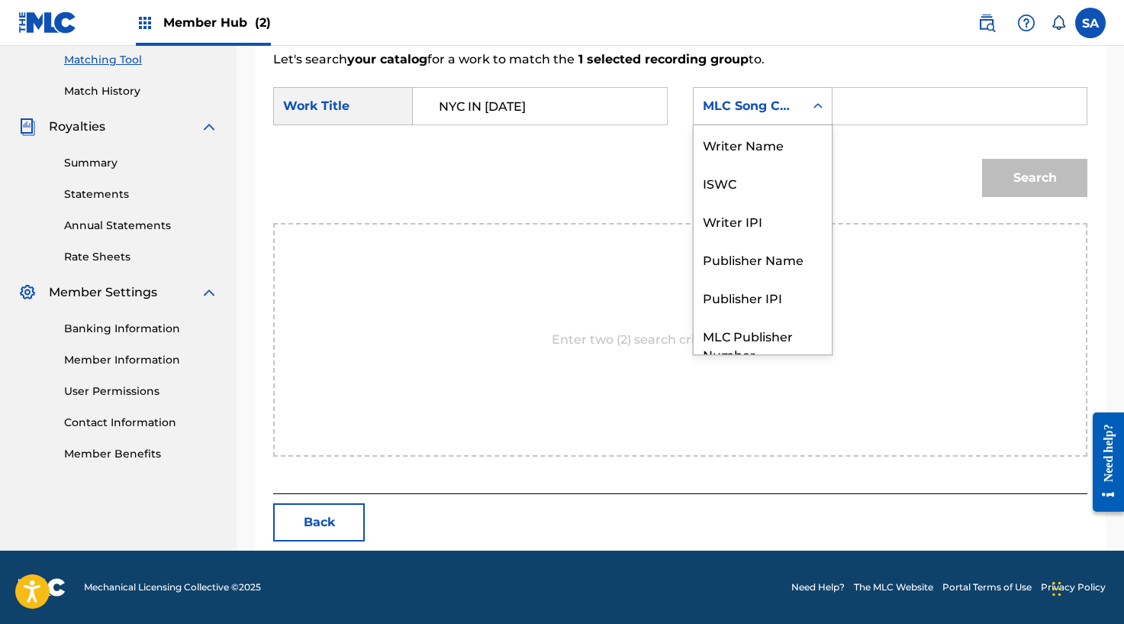
click at [826, 119] on div "Search Form" at bounding box center [817, 105] width 27 height 27
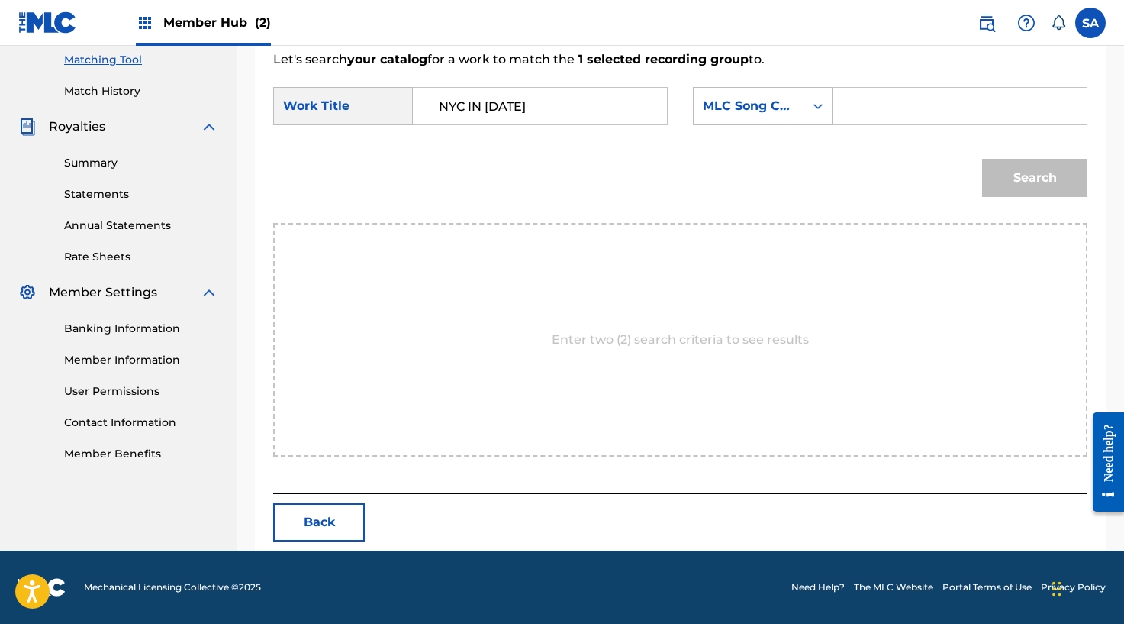
click at [849, 109] on input "Search Form" at bounding box center [960, 106] width 228 height 37
click at [1013, 176] on button "Search" at bounding box center [1034, 178] width 105 height 38
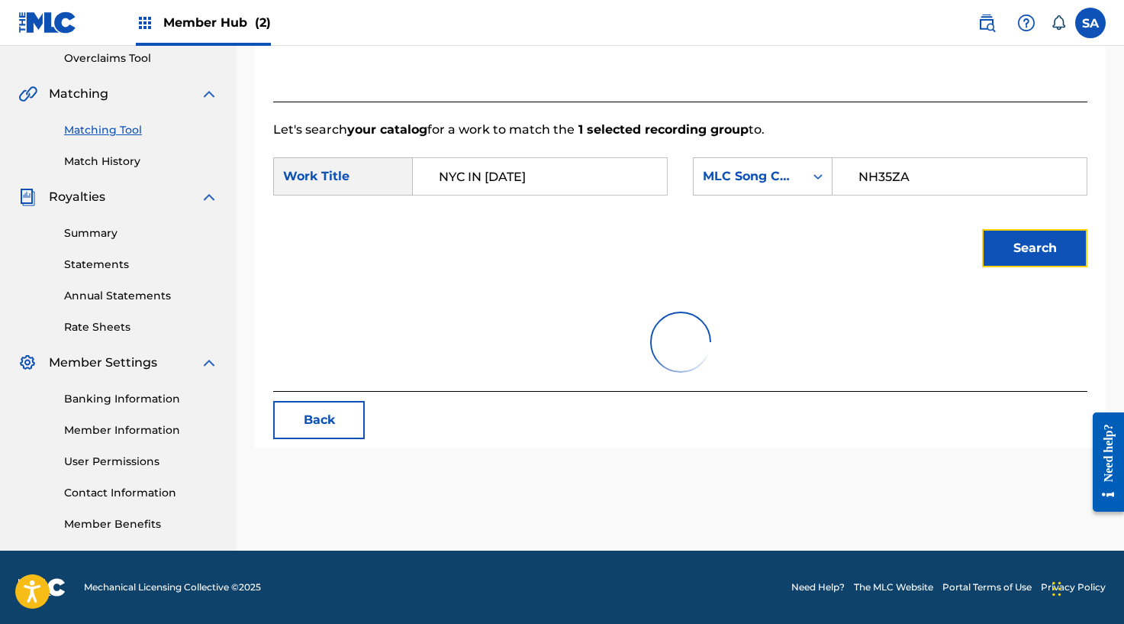
scroll to position [348, 0]
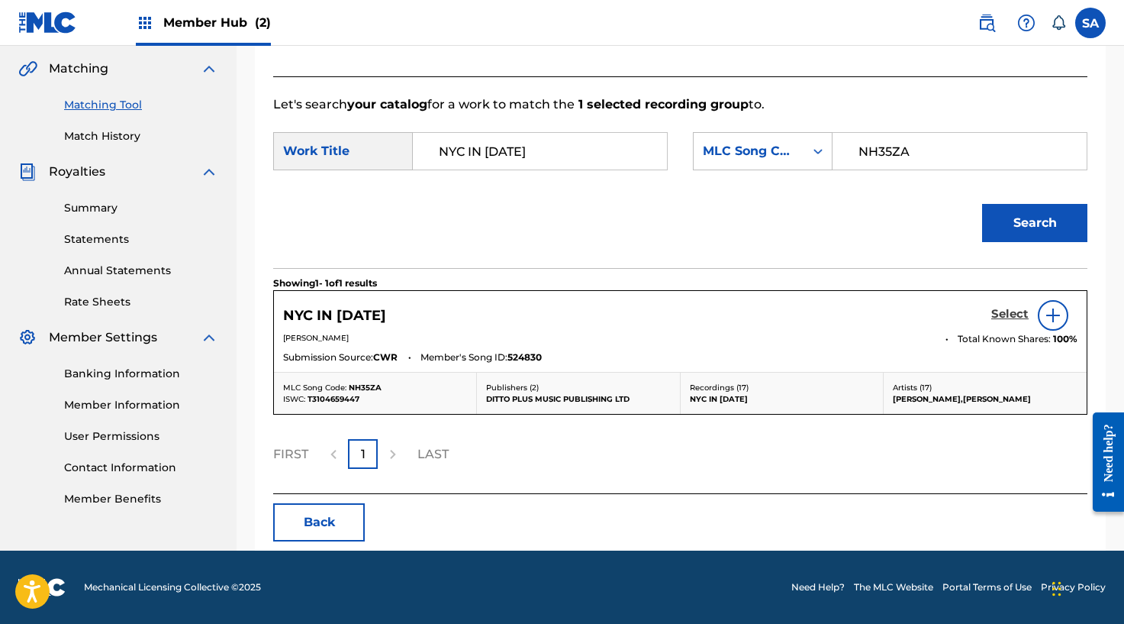
click at [1001, 314] on h5 "Select" at bounding box center [1009, 314] width 37 height 15
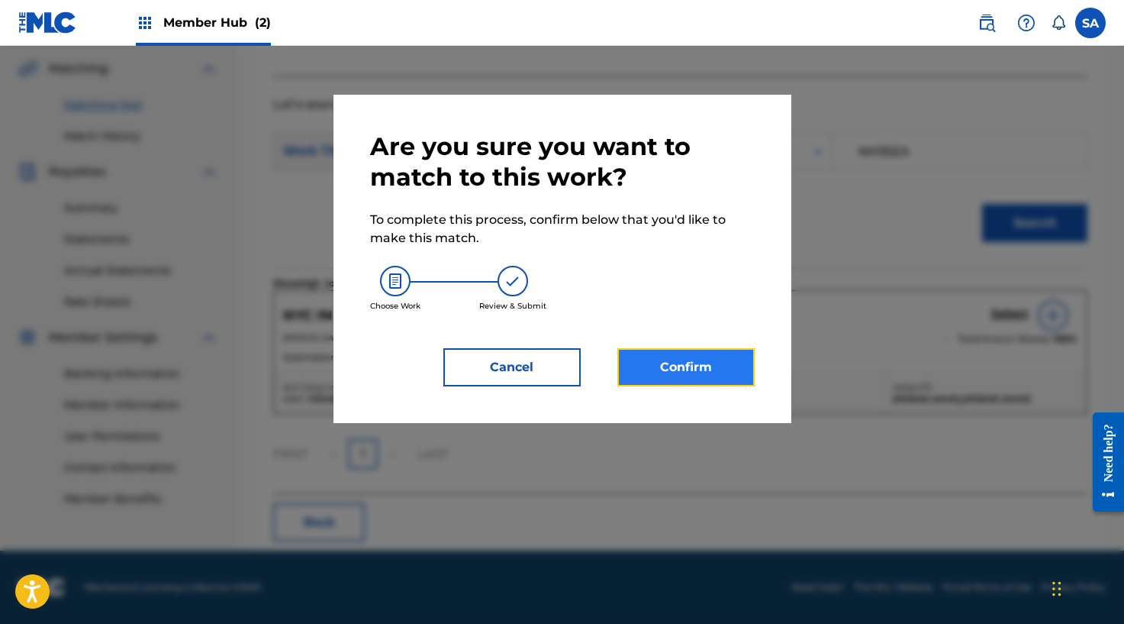
click at [749, 372] on button "Confirm" at bounding box center [685, 367] width 137 height 38
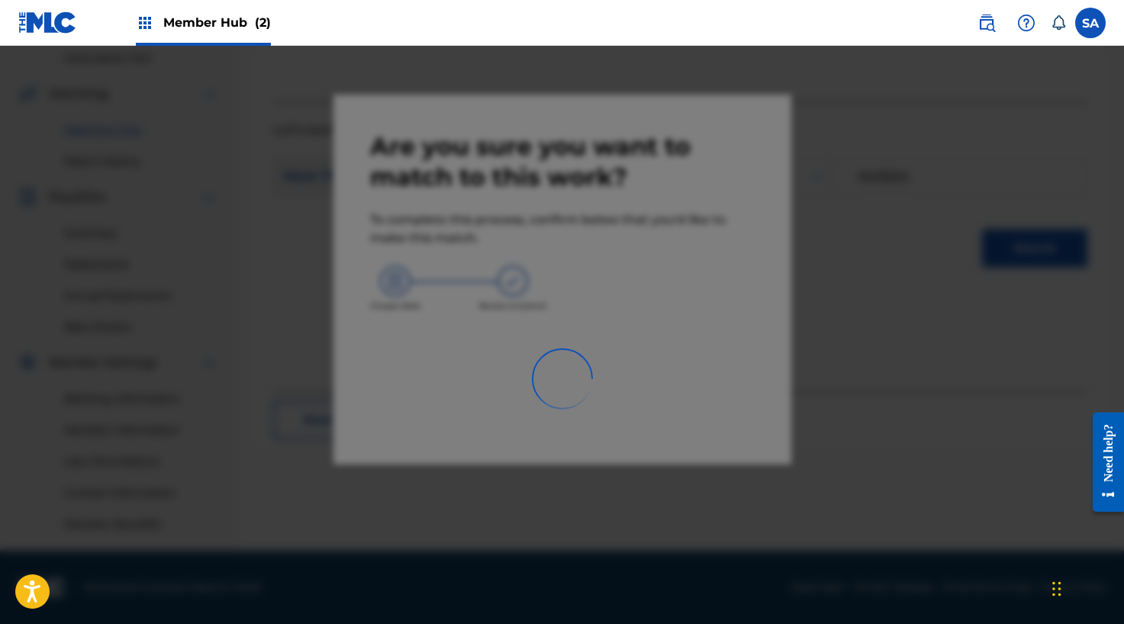
scroll to position [323, 0]
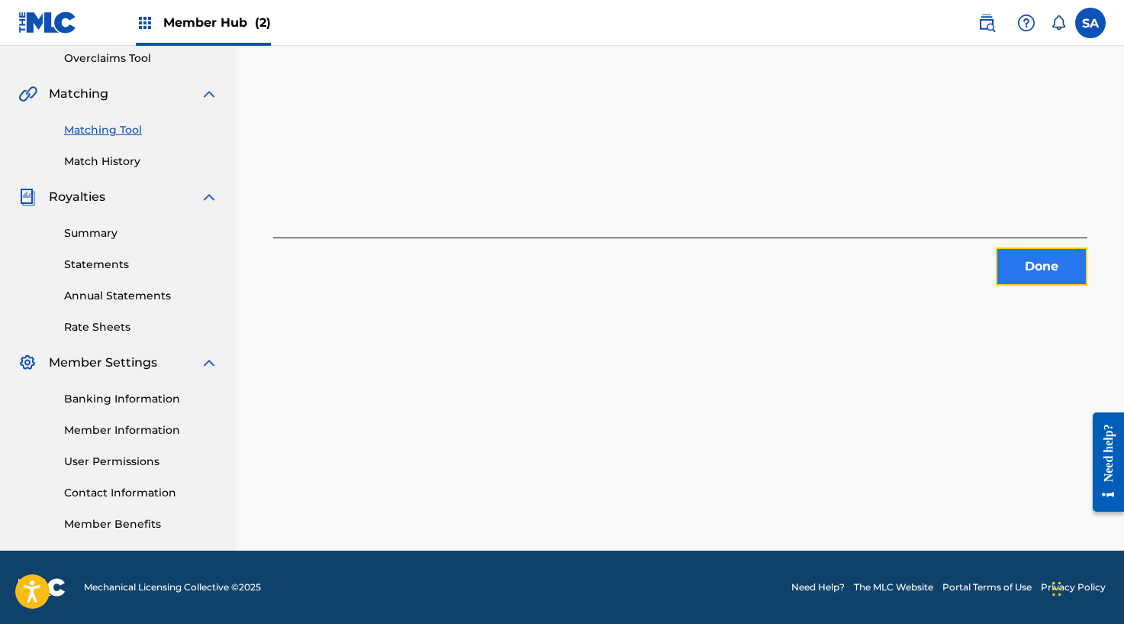
click at [1025, 279] on button "Done" at bounding box center [1042, 266] width 92 height 38
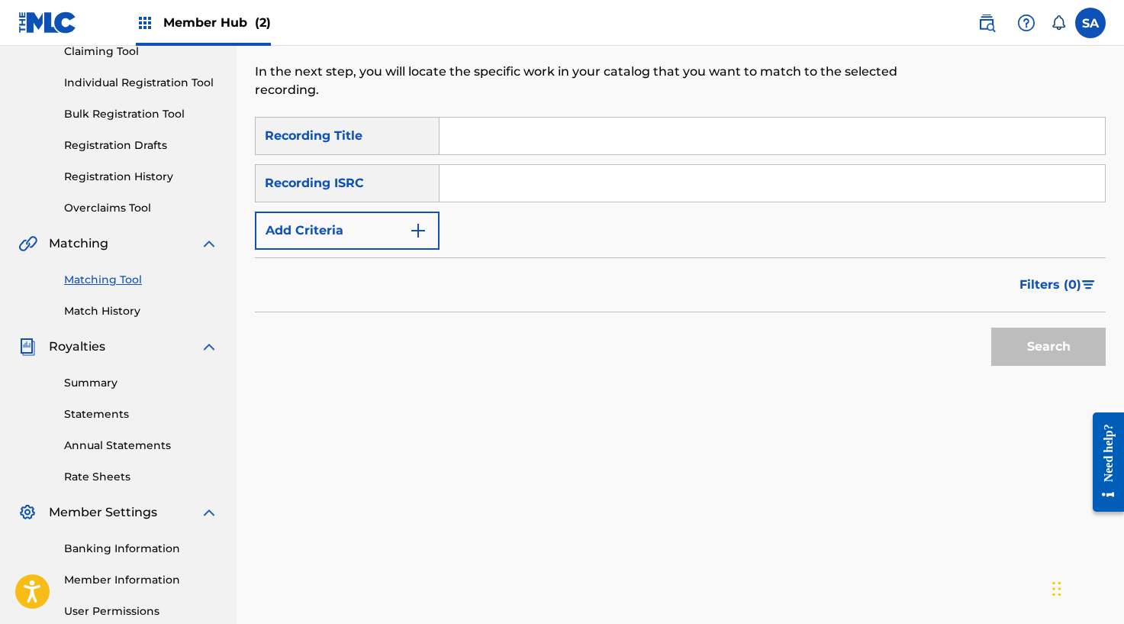
scroll to position [169, 0]
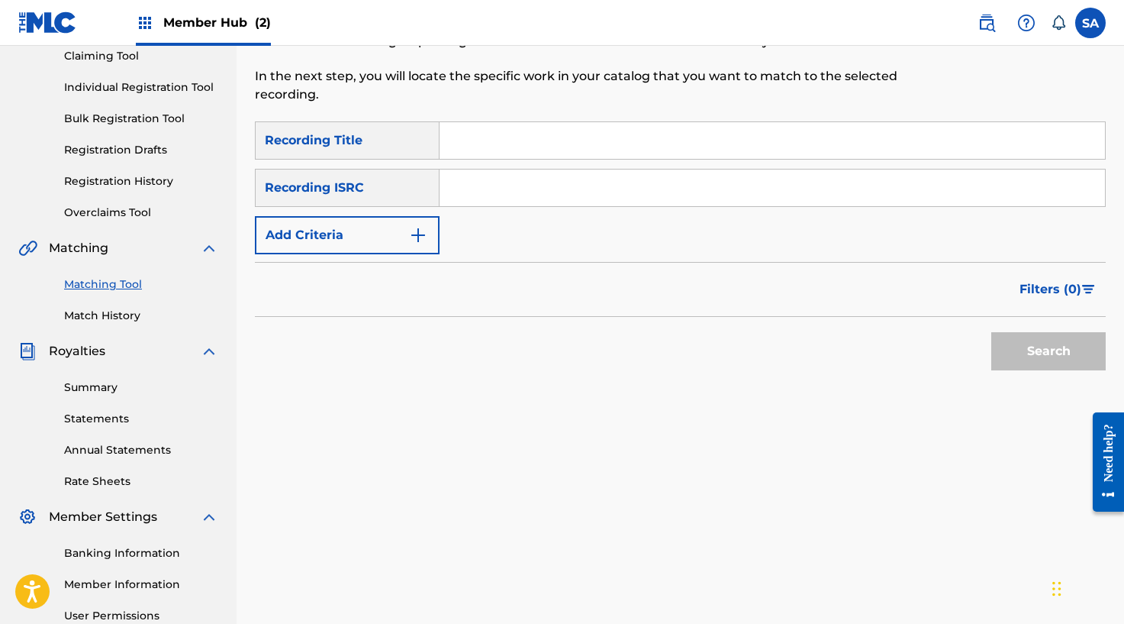
click at [483, 147] on input "Search Form" at bounding box center [773, 140] width 666 height 37
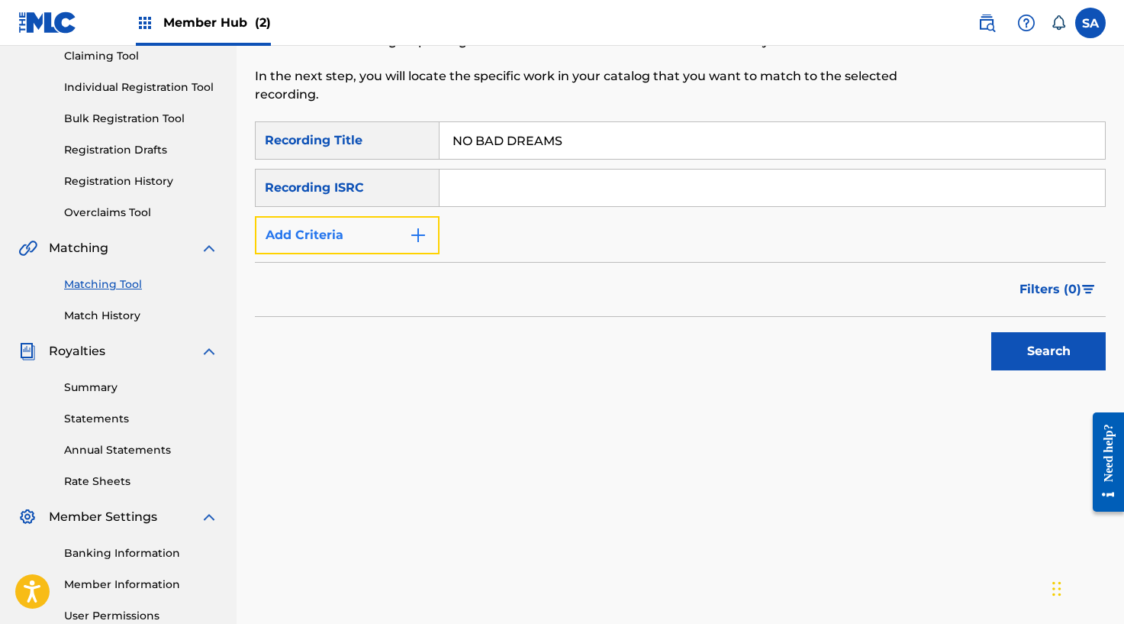
click at [435, 222] on button "Add Criteria" at bounding box center [347, 235] width 185 height 38
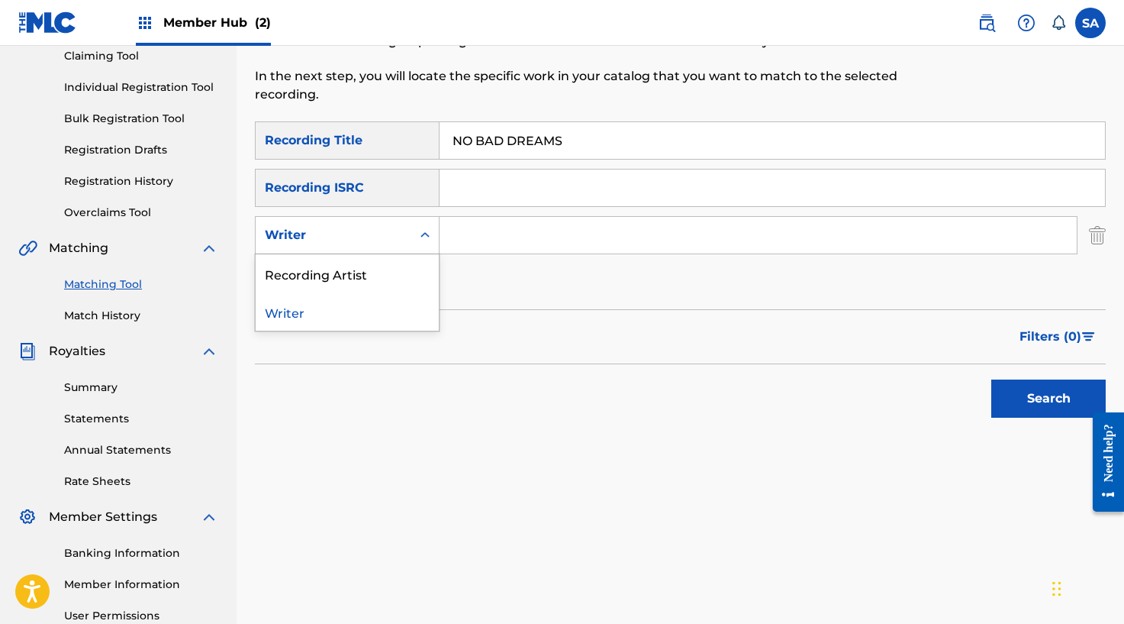
click at [423, 234] on icon "Search Form" at bounding box center [425, 234] width 9 height 5
click at [398, 268] on div "Recording Artist" at bounding box center [347, 273] width 183 height 38
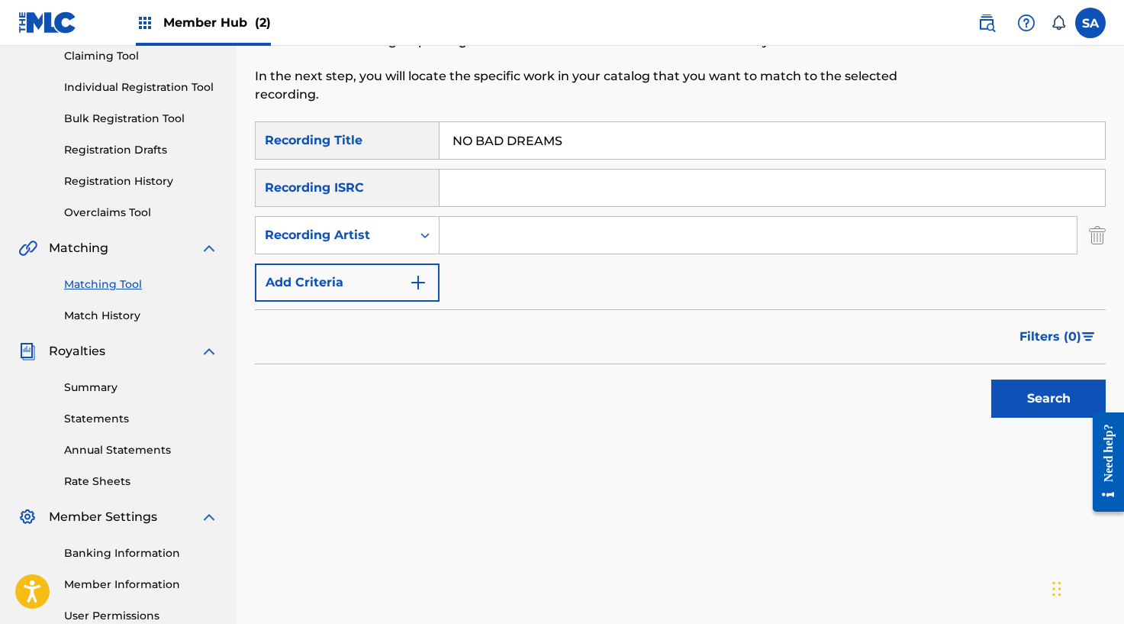
click at [473, 243] on input "Search Form" at bounding box center [758, 235] width 637 height 37
click at [991, 379] on button "Search" at bounding box center [1048, 398] width 114 height 38
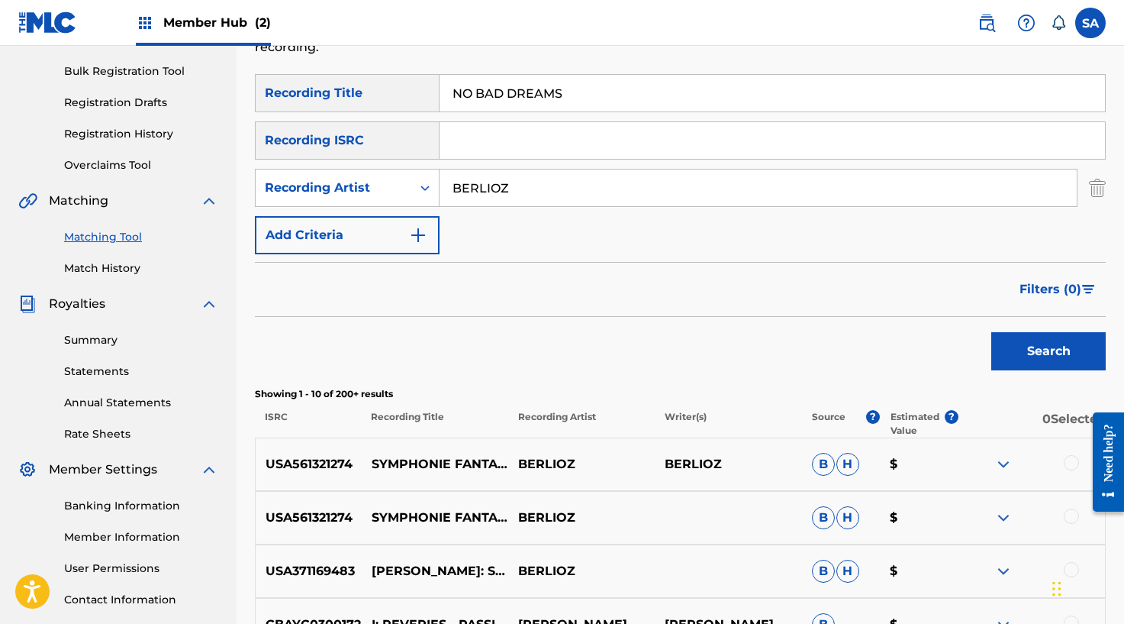
scroll to position [211, 0]
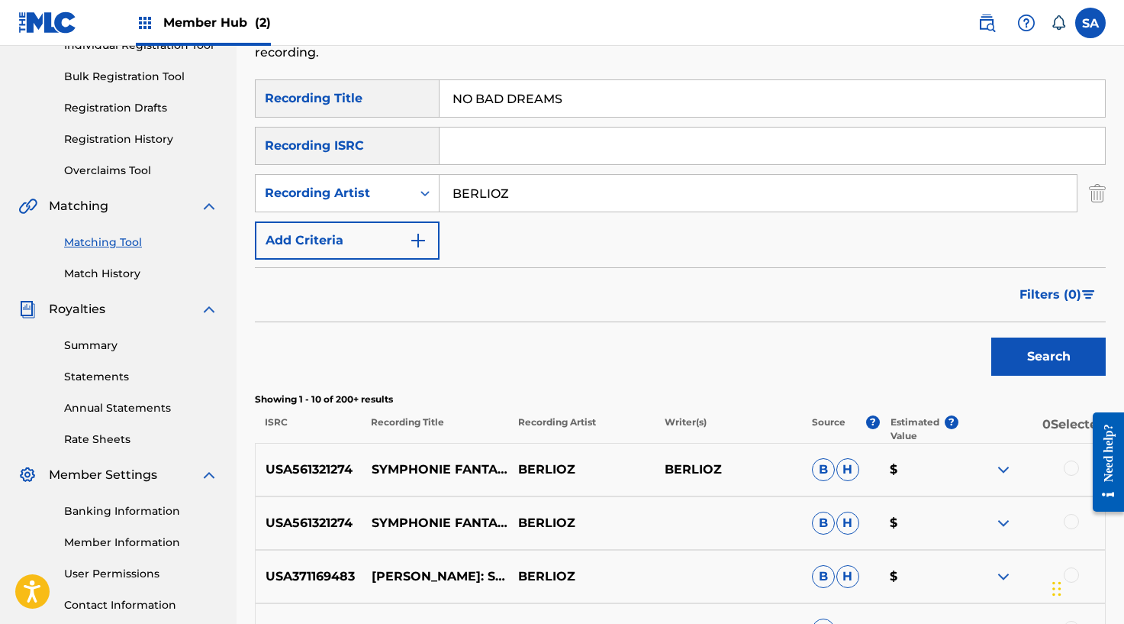
click at [491, 96] on input "NO BAD DREAMS" at bounding box center [773, 98] width 666 height 37
click at [991, 337] on button "Search" at bounding box center [1048, 356] width 114 height 38
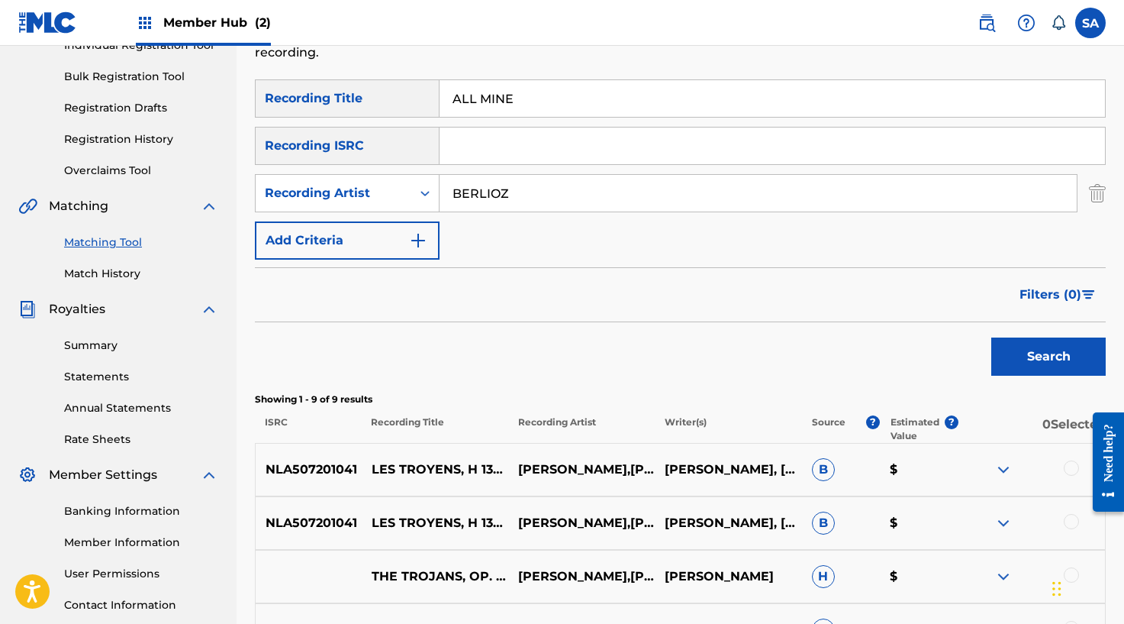
scroll to position [210, 0]
click at [491, 98] on input "ALL MINE" at bounding box center [773, 99] width 666 height 37
click at [991, 338] on button "Search" at bounding box center [1048, 357] width 114 height 38
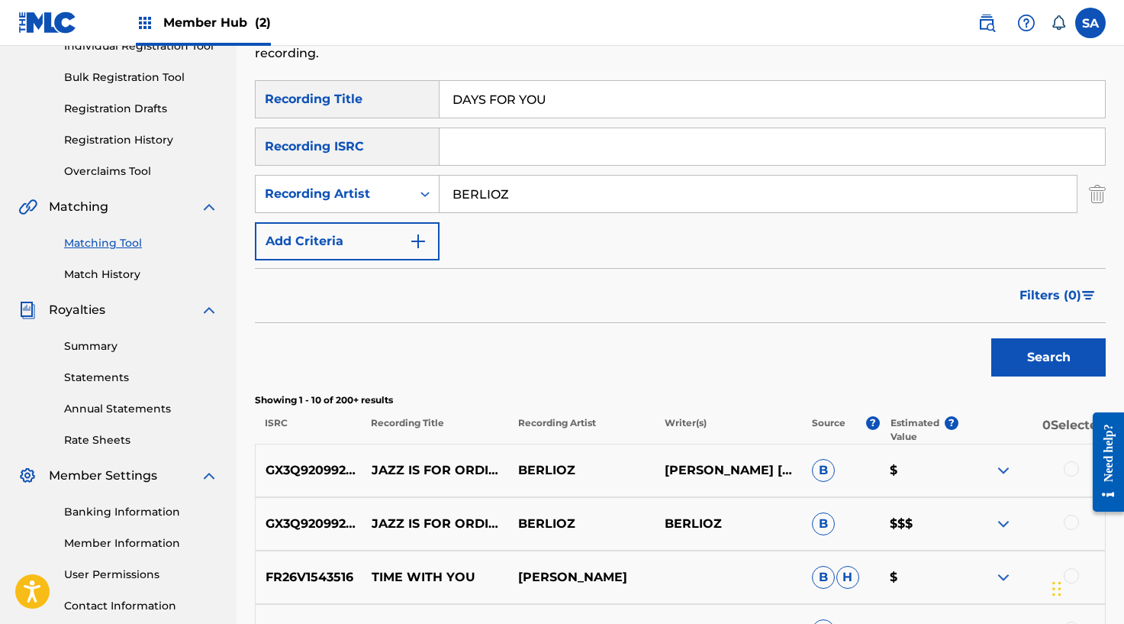
click at [495, 110] on input "DAYS FOR YOU" at bounding box center [773, 99] width 666 height 37
click at [991, 338] on button "Search" at bounding box center [1048, 357] width 114 height 38
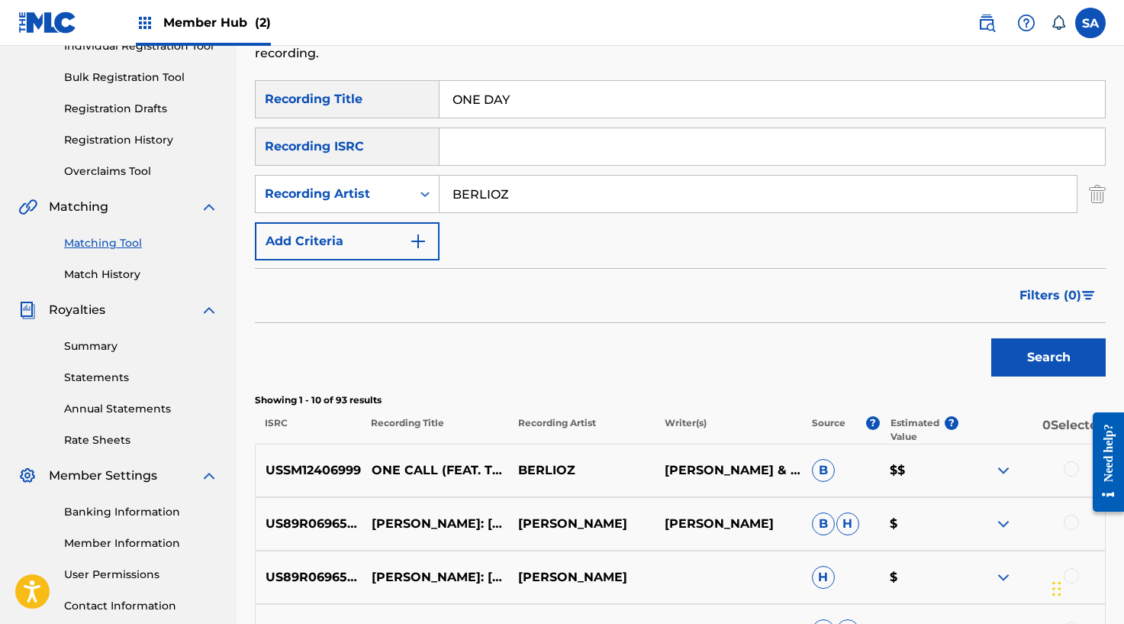
click at [454, 95] on input "ONE DAY" at bounding box center [773, 99] width 666 height 37
click at [991, 338] on button "Search" at bounding box center [1048, 357] width 114 height 38
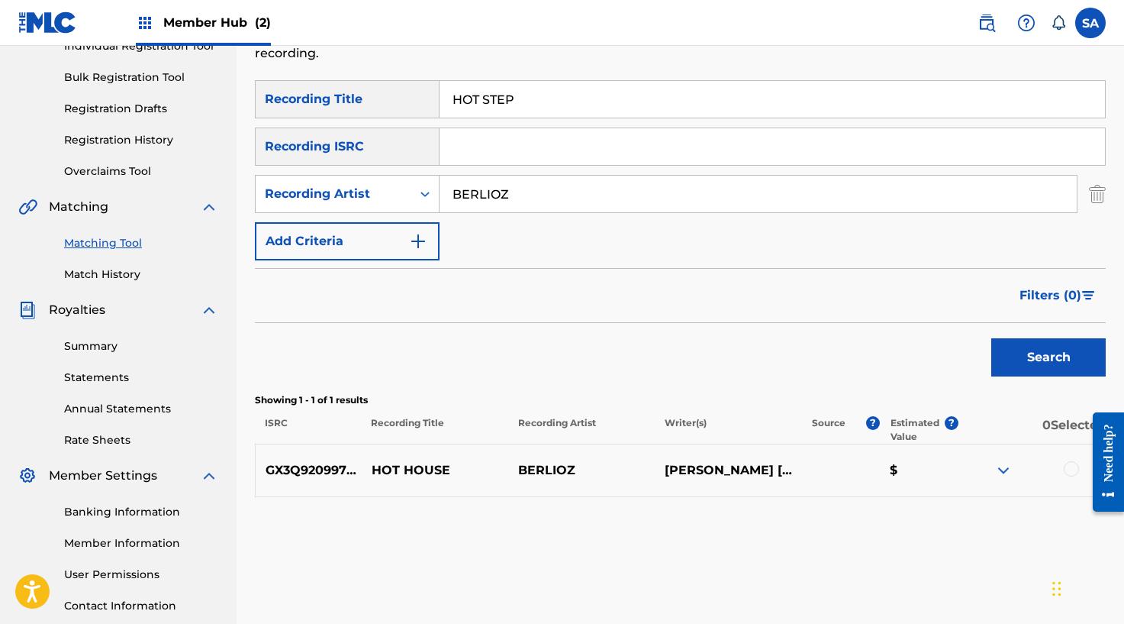
click at [472, 107] on input "HOT STEP" at bounding box center [773, 99] width 666 height 37
click at [991, 338] on button "Search" at bounding box center [1048, 357] width 114 height 38
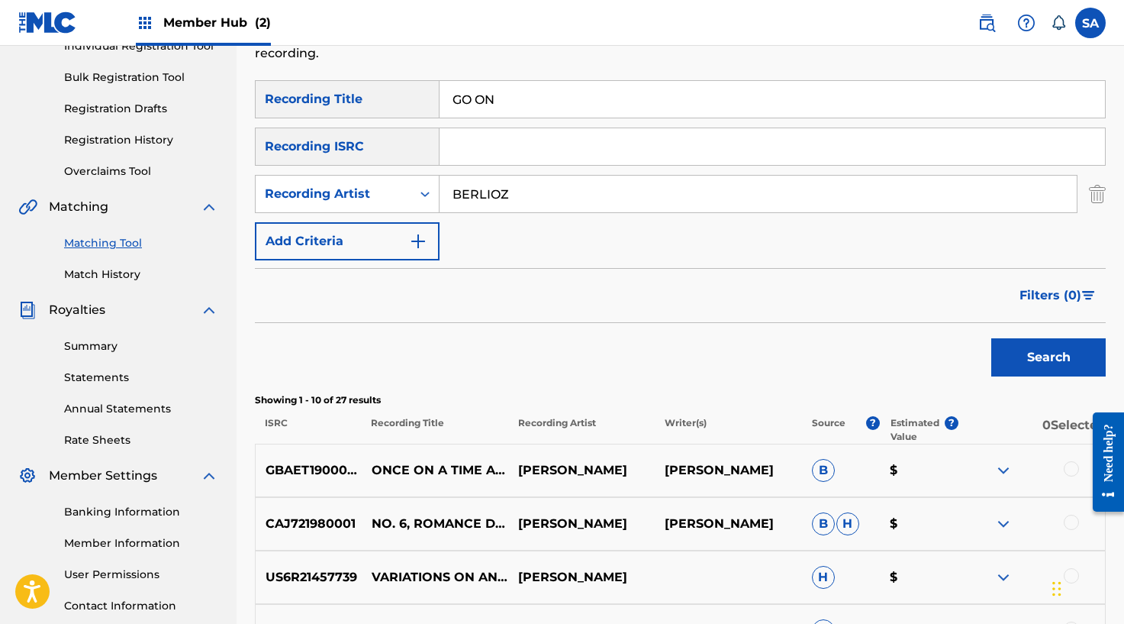
click at [466, 96] on input "GO ON" at bounding box center [773, 99] width 666 height 37
click at [466, 96] on input "CROSS EYED ON" at bounding box center [773, 99] width 666 height 37
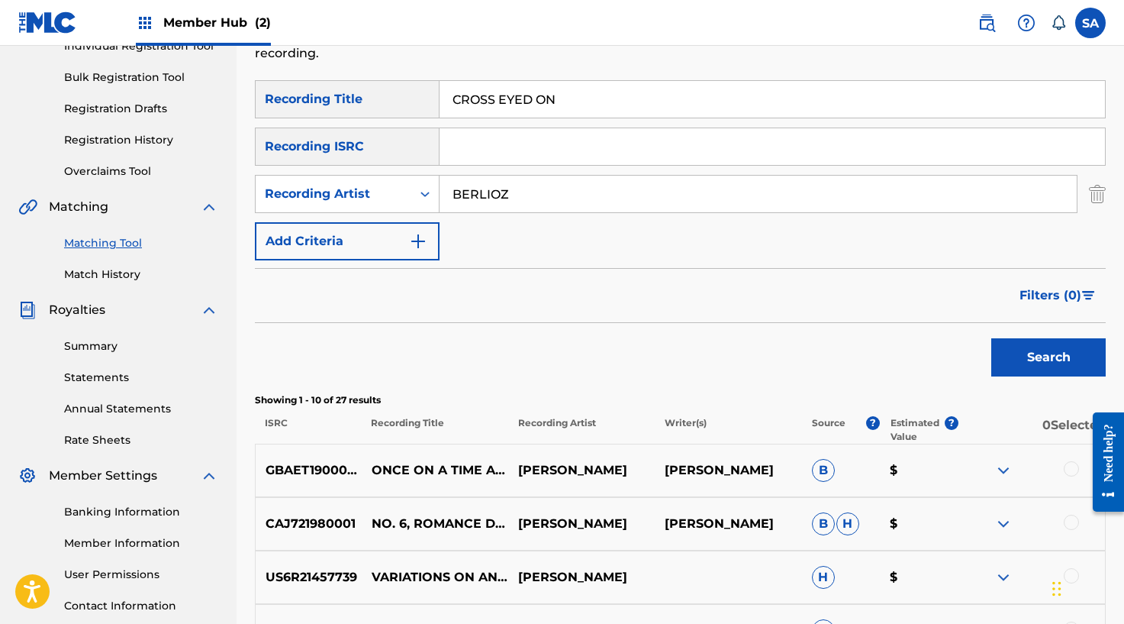
drag, startPoint x: 562, startPoint y: 95, endPoint x: 440, endPoint y: 95, distance: 122.1
click at [440, 95] on input "CROSS EYED ON" at bounding box center [773, 99] width 666 height 37
click at [991, 338] on button "Search" at bounding box center [1048, 357] width 114 height 38
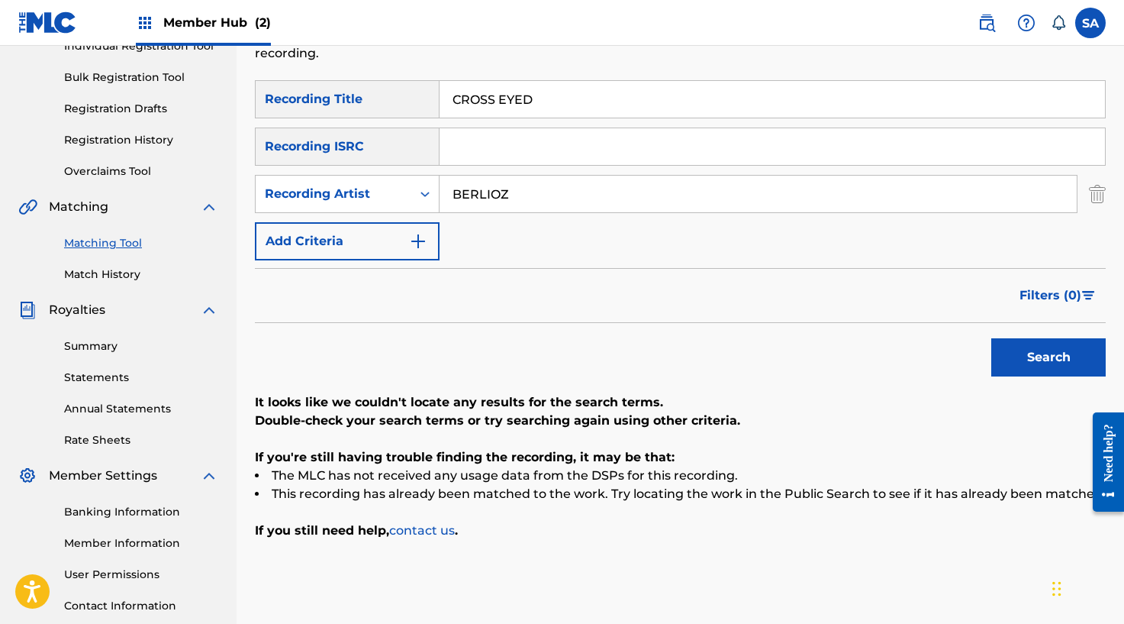
click at [474, 88] on input "CROSS EYED" at bounding box center [773, 99] width 666 height 37
click at [991, 338] on button "Search" at bounding box center [1048, 357] width 114 height 38
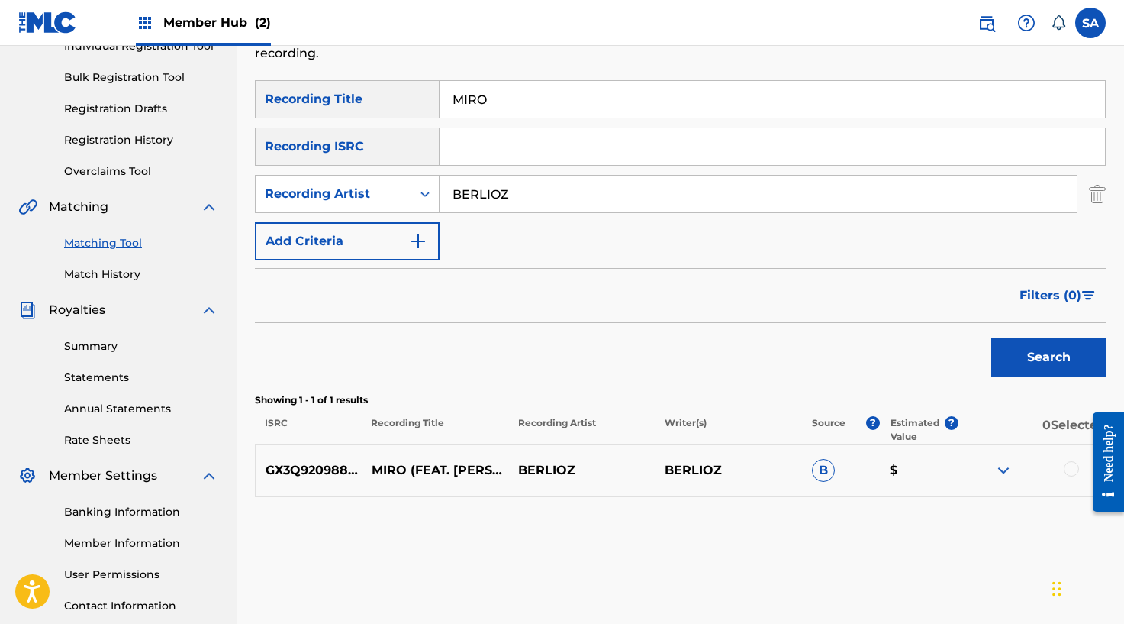
click at [1058, 464] on div at bounding box center [1032, 470] width 147 height 18
click at [1064, 466] on div at bounding box center [1071, 468] width 15 height 15
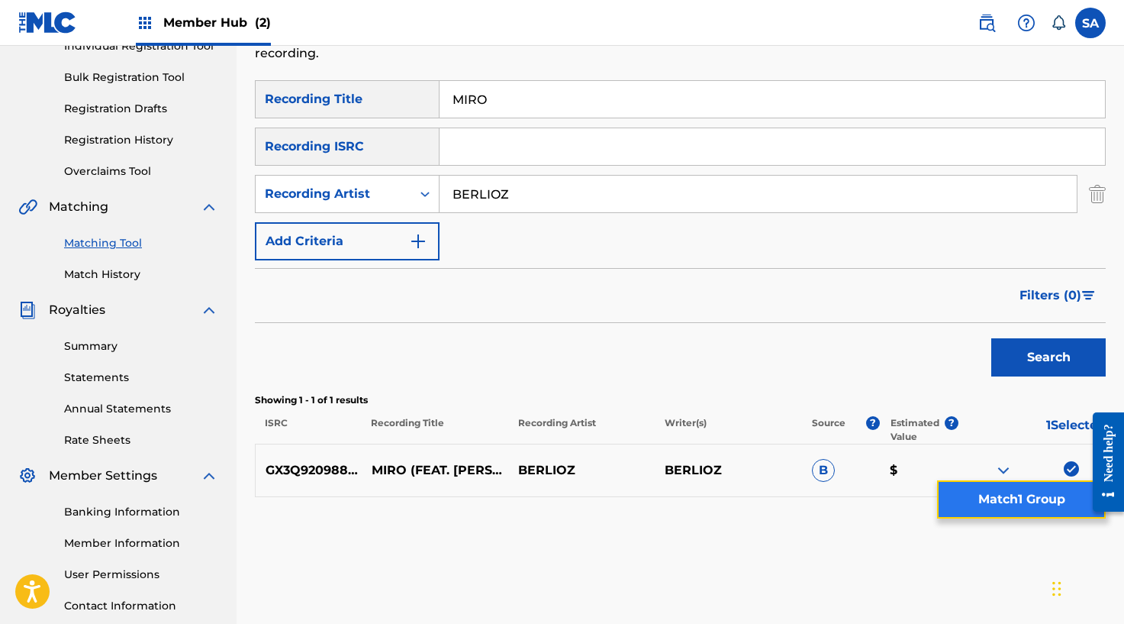
click at [1012, 501] on button "Match 1 Group" at bounding box center [1021, 499] width 169 height 38
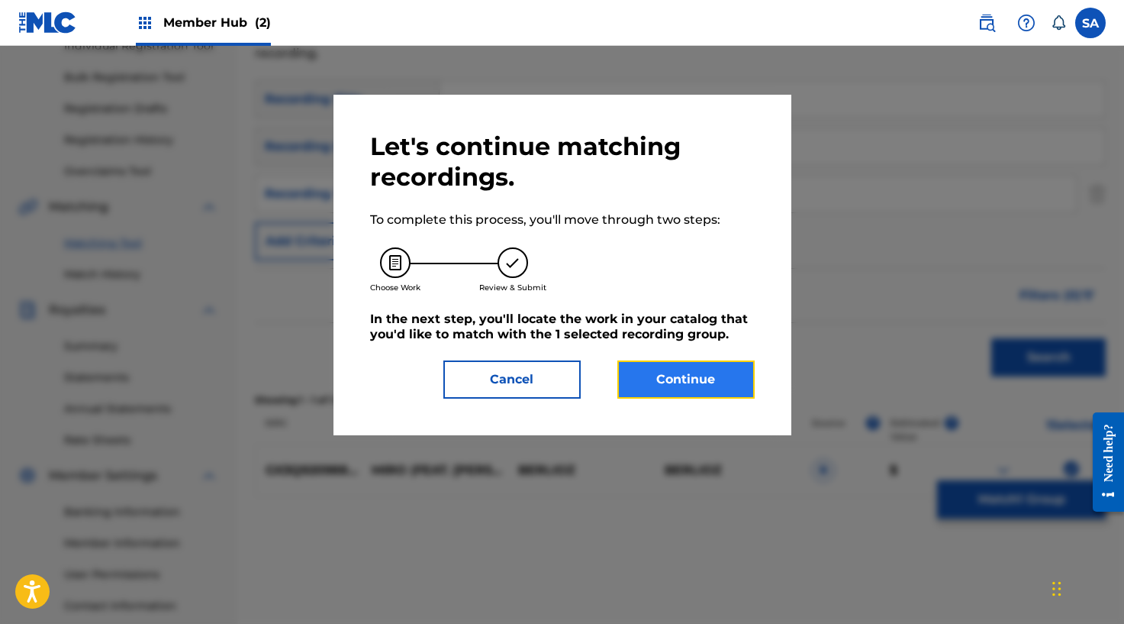
click at [659, 370] on button "Continue" at bounding box center [685, 379] width 137 height 38
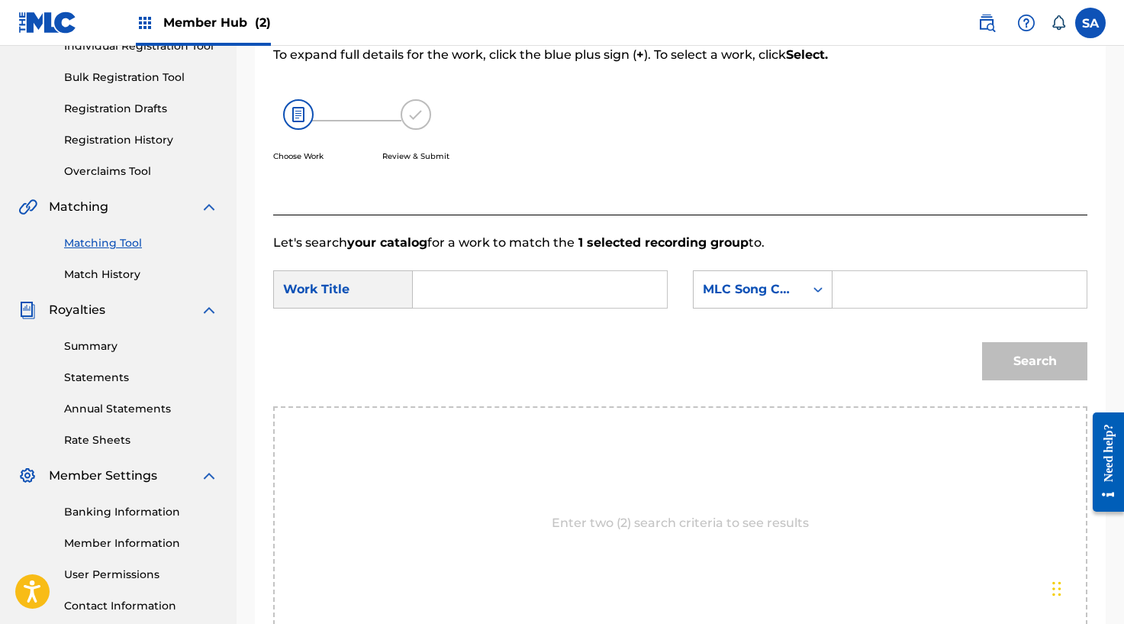
click at [519, 293] on input "Search Form" at bounding box center [540, 289] width 228 height 37
click at [888, 284] on input "Search Form" at bounding box center [960, 289] width 228 height 37
click at [1011, 346] on button "Search" at bounding box center [1034, 361] width 105 height 38
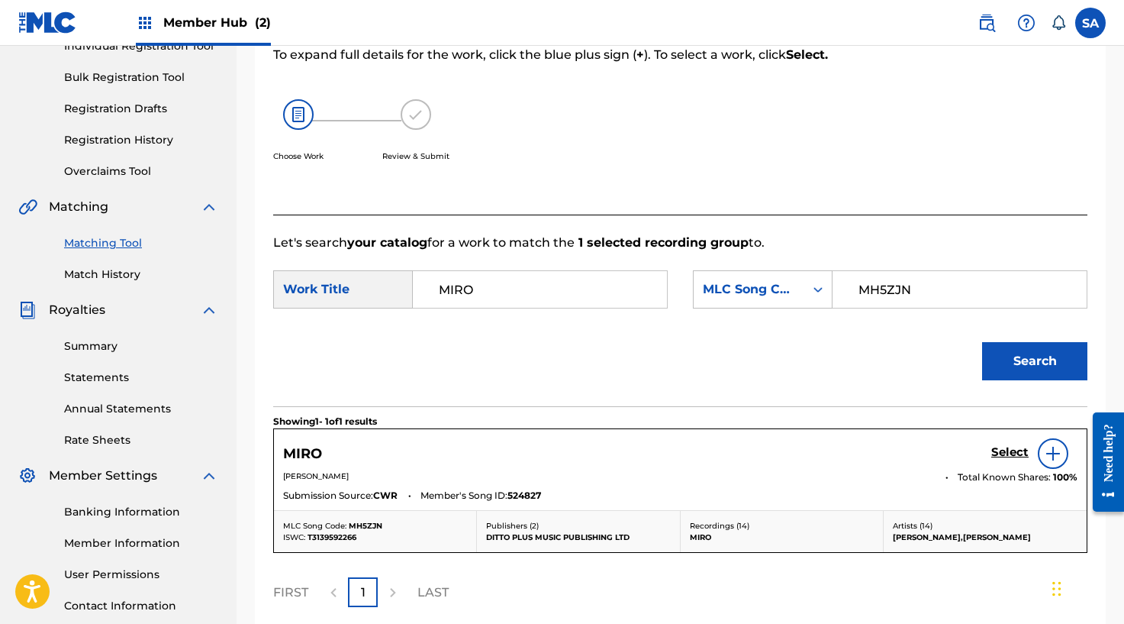
click at [988, 452] on div "MIRO Select" at bounding box center [680, 453] width 794 height 31
click at [1004, 449] on h5 "Select" at bounding box center [1009, 452] width 37 height 15
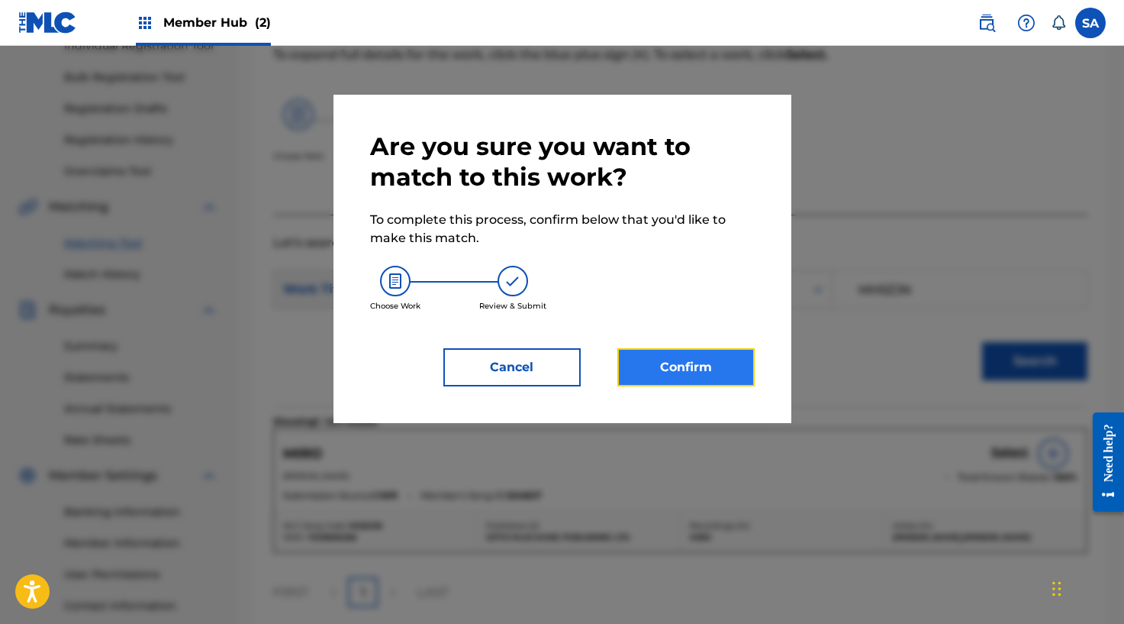
click at [669, 375] on button "Confirm" at bounding box center [685, 367] width 137 height 38
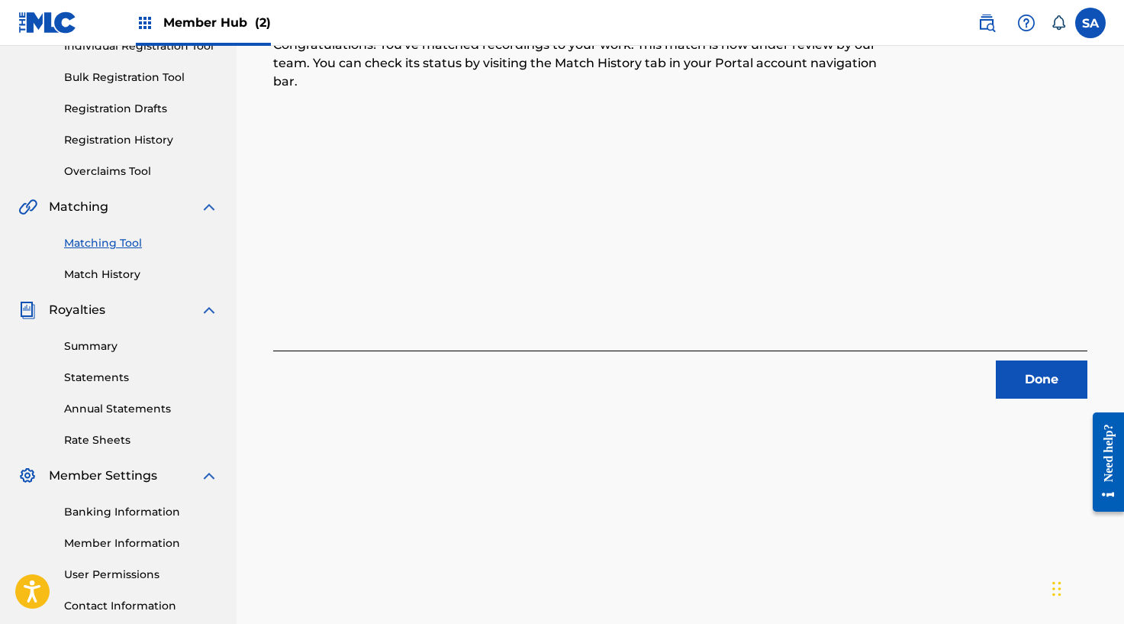
scroll to position [323, 0]
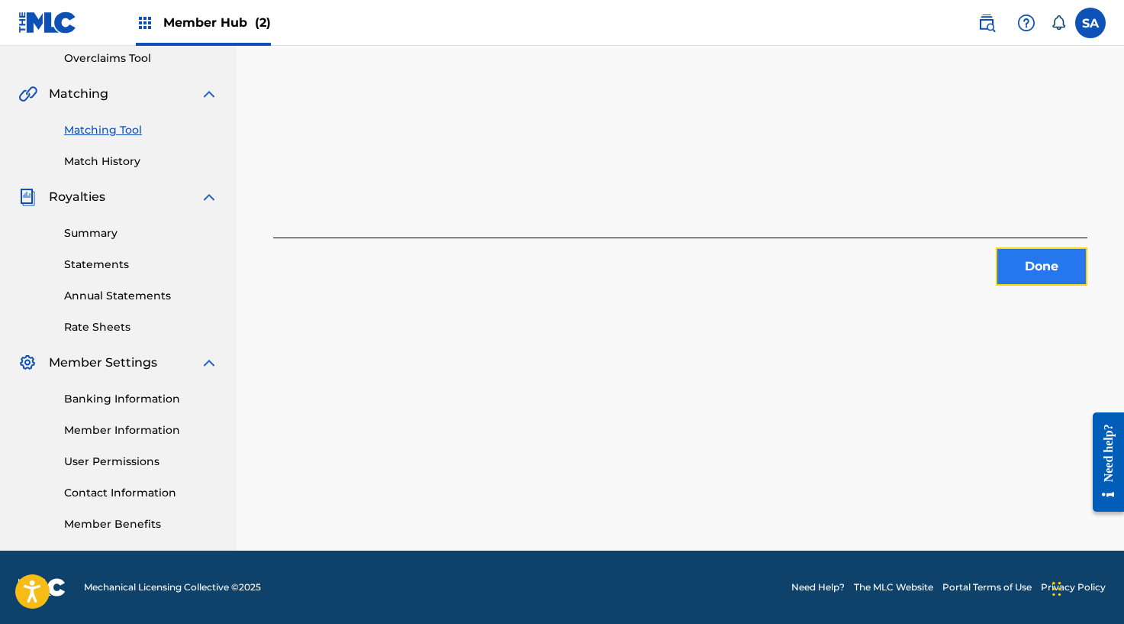
click at [1024, 270] on button "Done" at bounding box center [1042, 266] width 92 height 38
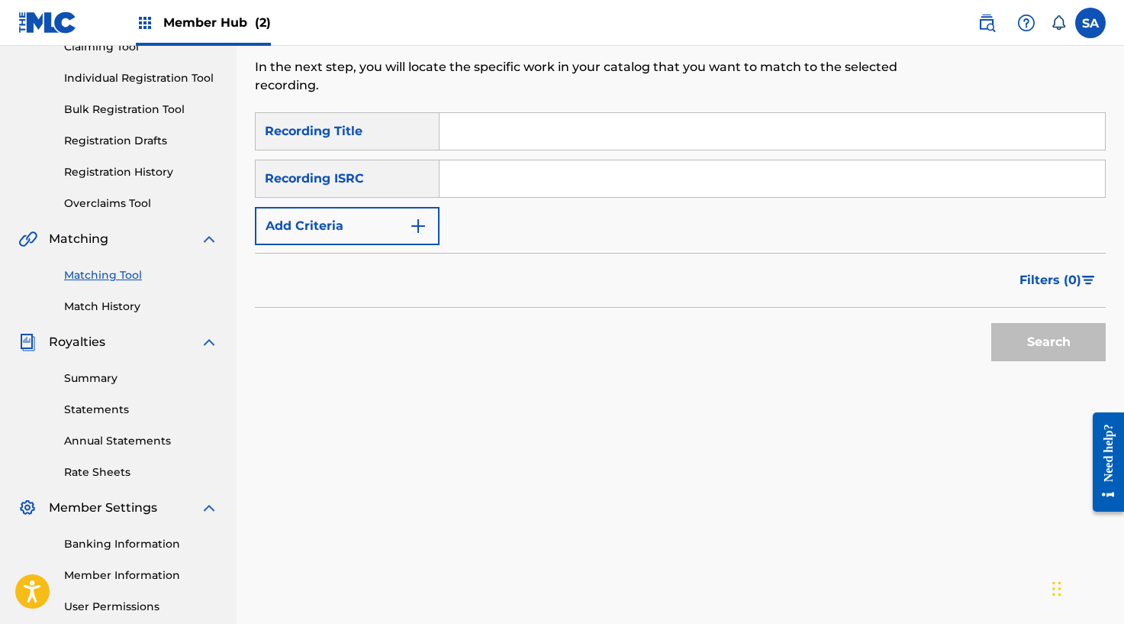
scroll to position [0, 0]
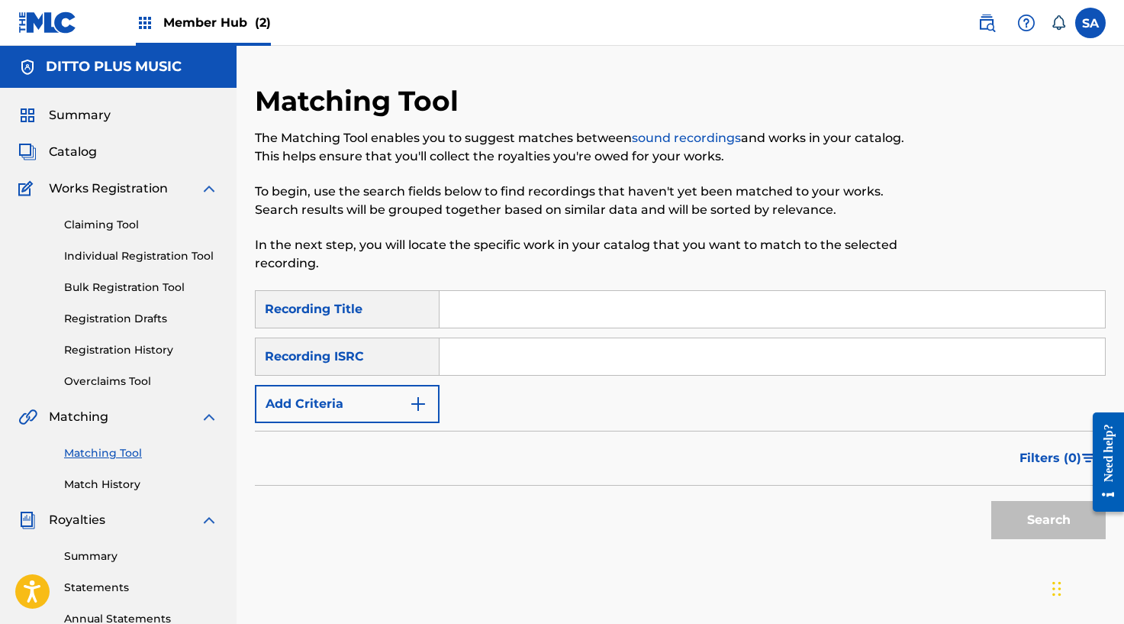
click at [475, 301] on input "Search Form" at bounding box center [773, 309] width 666 height 37
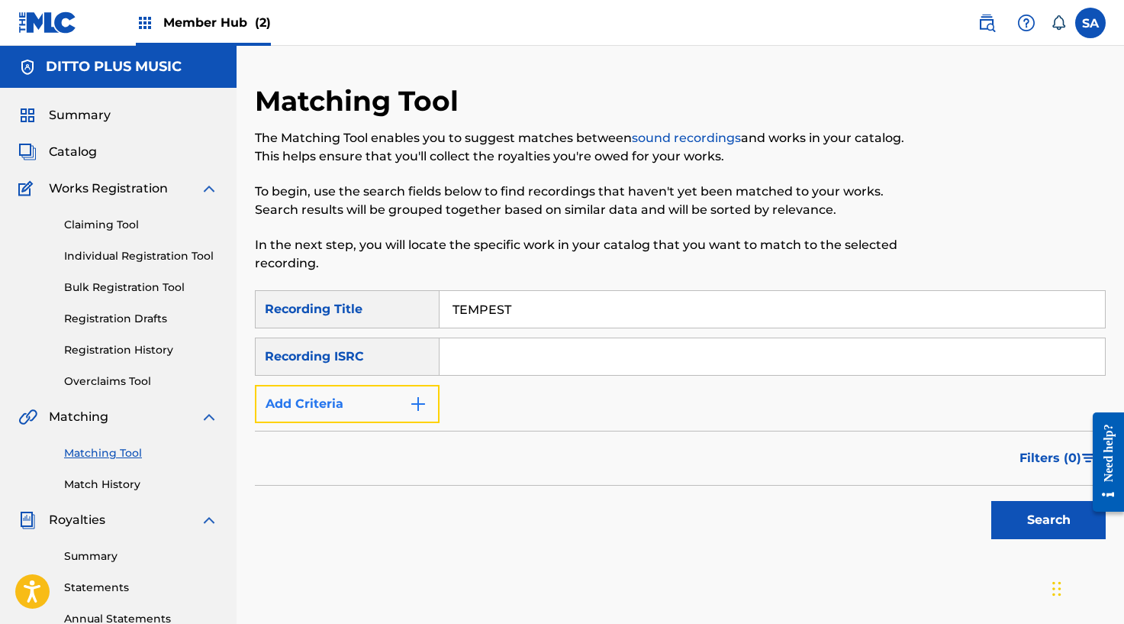
click at [424, 395] on img "Search Form" at bounding box center [418, 404] width 18 height 18
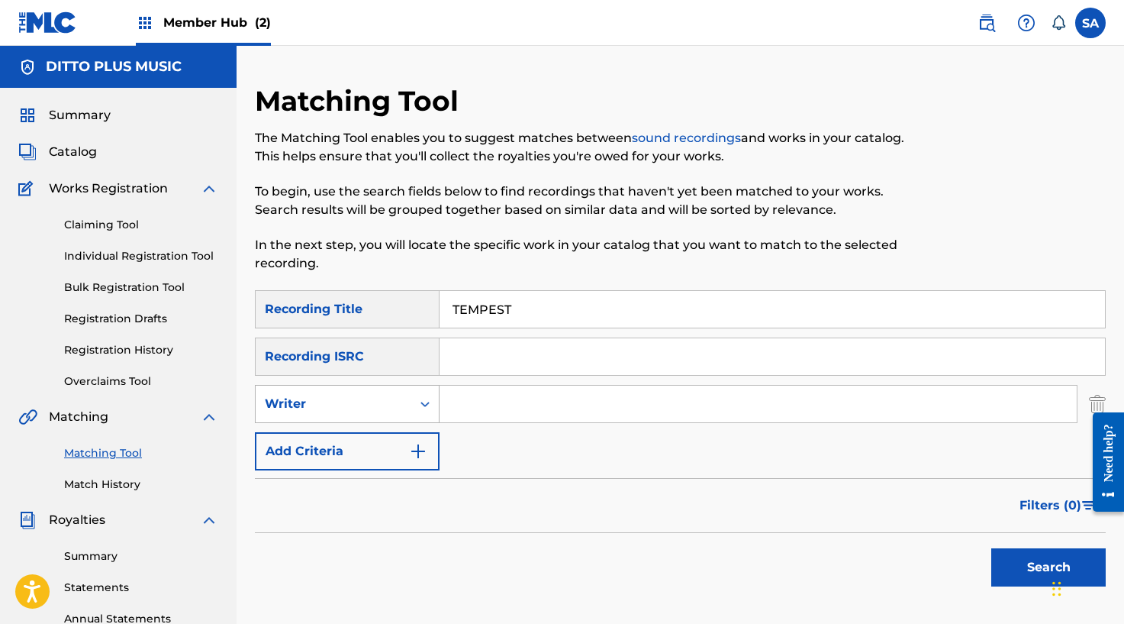
drag, startPoint x: 398, startPoint y: 411, endPoint x: 397, endPoint y: 421, distance: 10.0
click at [398, 412] on div "Writer" at bounding box center [333, 404] width 137 height 18
drag, startPoint x: 385, startPoint y: 446, endPoint x: 447, endPoint y: 423, distance: 66.9
click at [385, 446] on div "Recording Artist" at bounding box center [347, 442] width 183 height 38
click at [501, 413] on input "Search Form" at bounding box center [758, 403] width 637 height 37
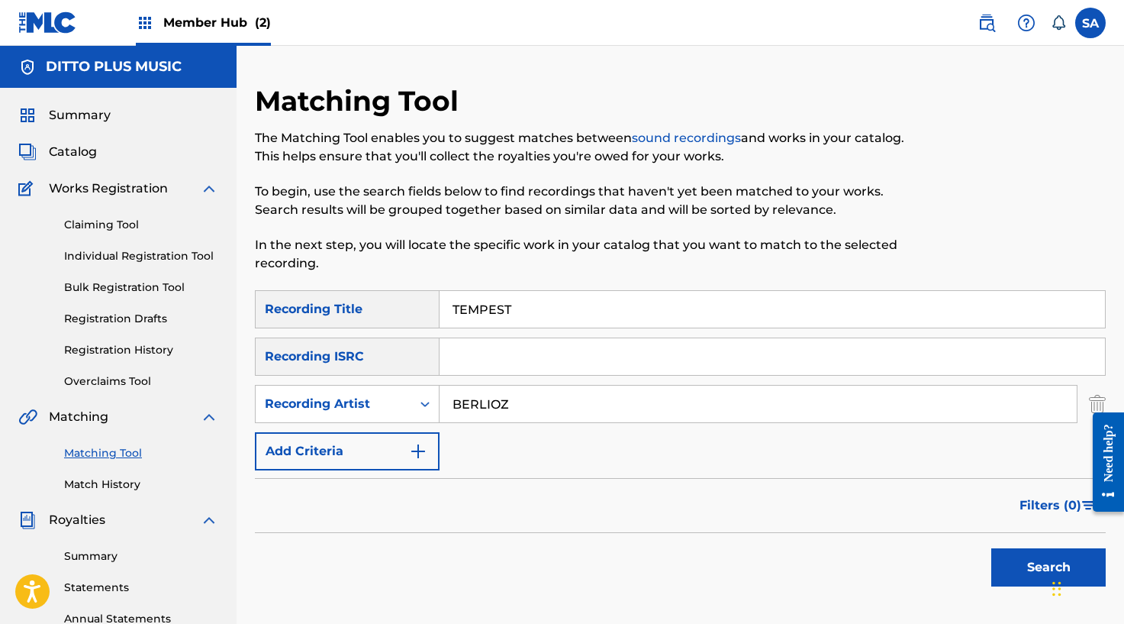
click at [991, 548] on button "Search" at bounding box center [1048, 567] width 114 height 38
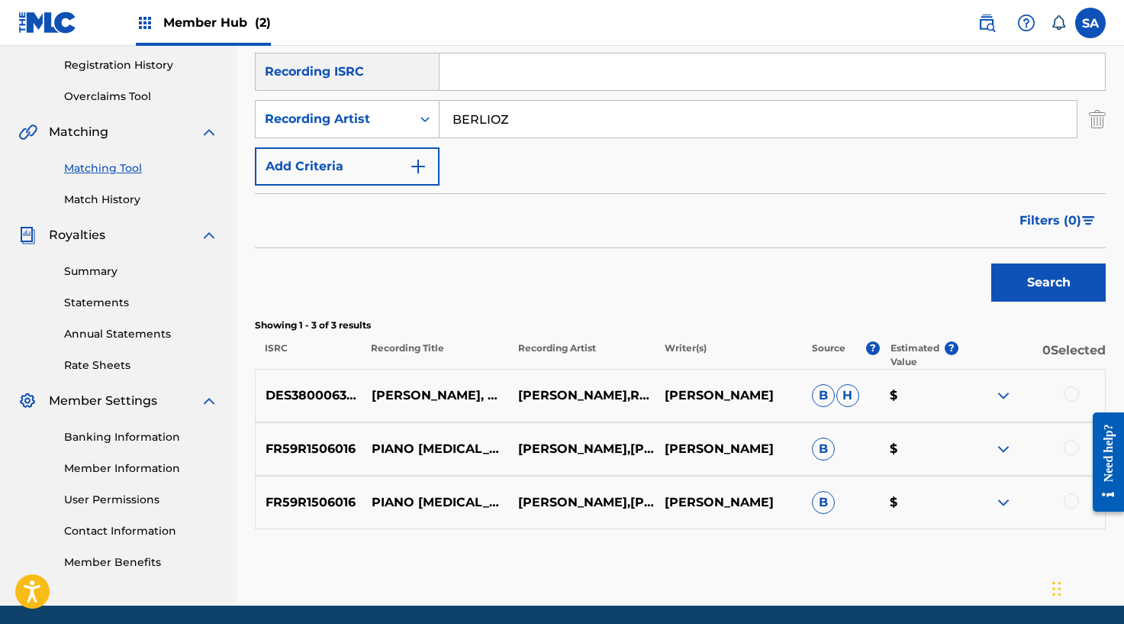
click at [1076, 313] on div "SearchWithCriteria6affe1b1-bc56-4b5a-9f3c-a18997ca55cf Recording Title TEMPEST …" at bounding box center [680, 267] width 851 height 524
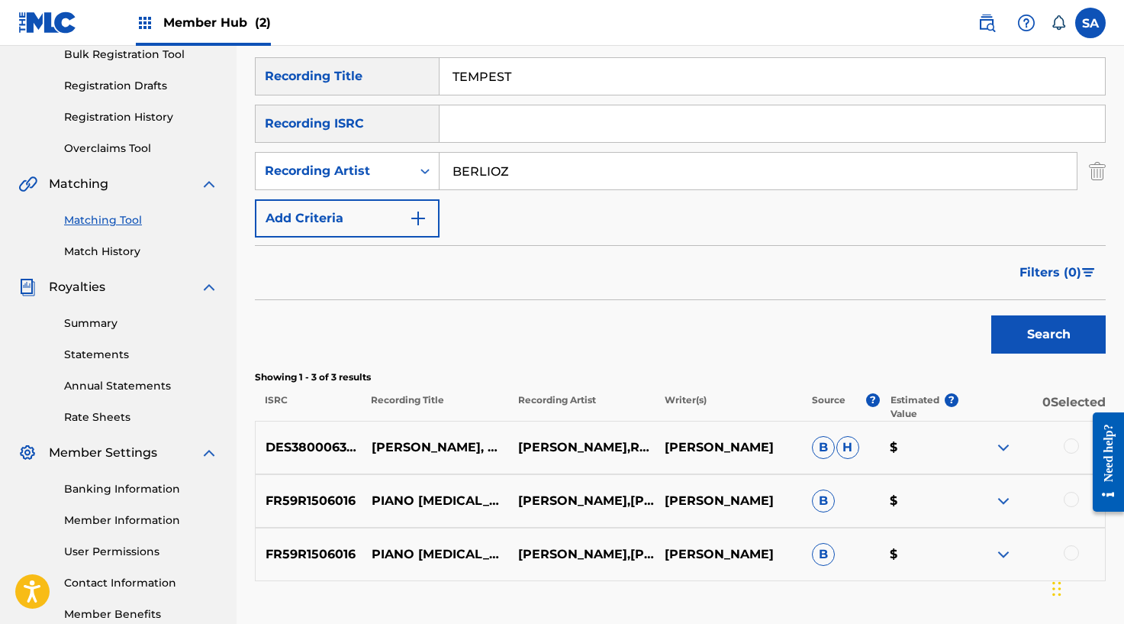
scroll to position [232, 0]
click at [493, 87] on input "TEMPEST" at bounding box center [773, 77] width 666 height 37
click at [991, 316] on button "Search" at bounding box center [1048, 335] width 114 height 38
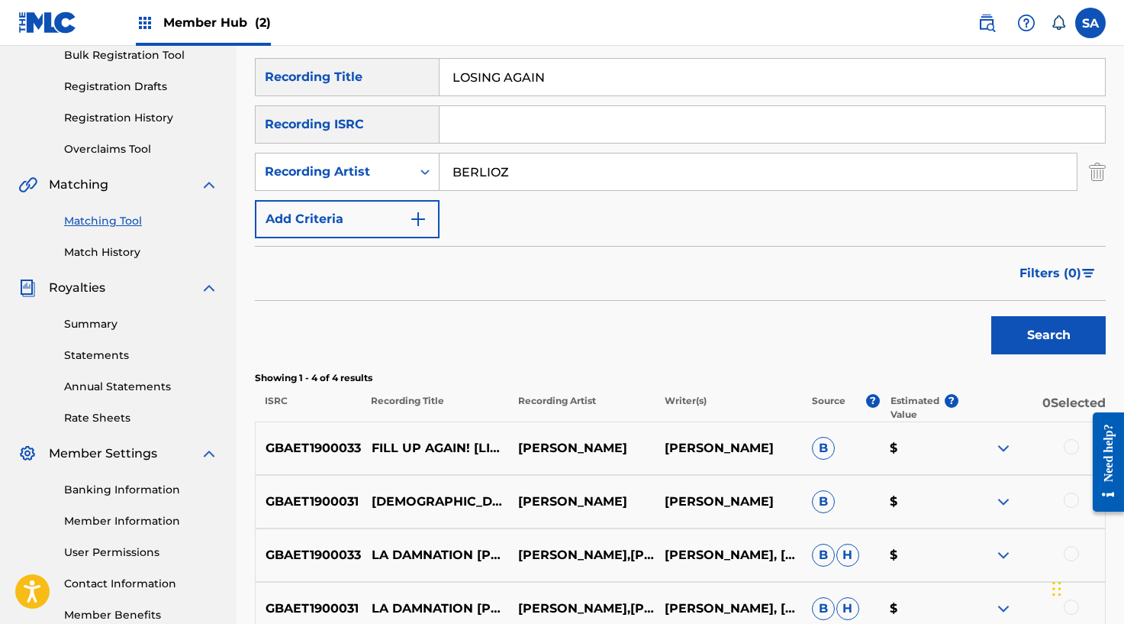
scroll to position [245, 0]
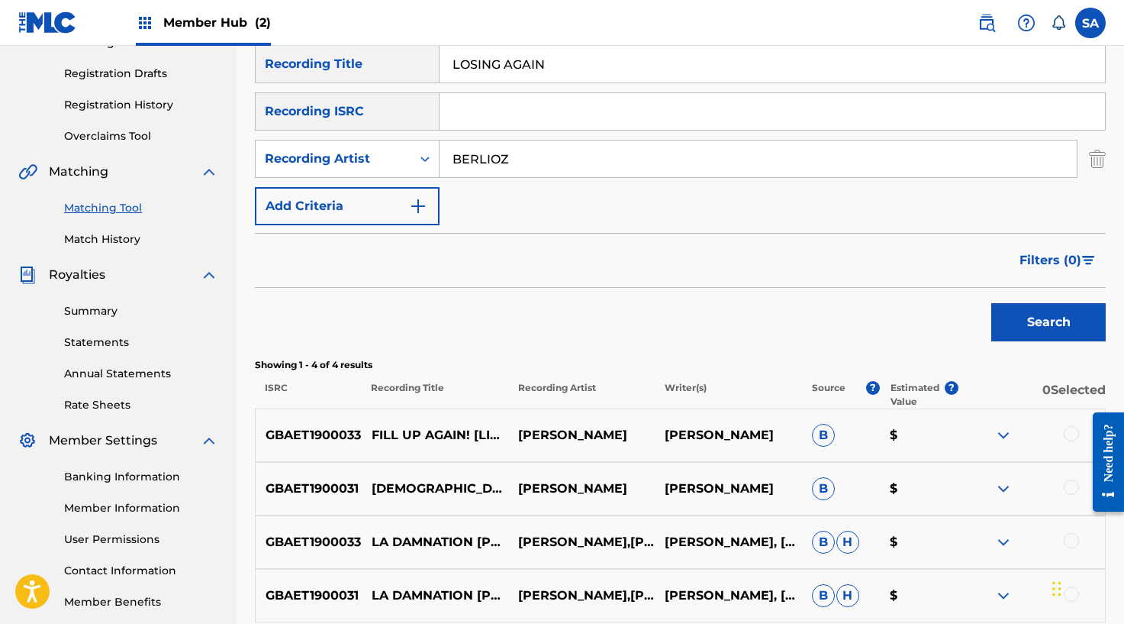
click at [1122, 315] on div "Matching Tool The Matching Tool enables you to suggest matches between sound re…" at bounding box center [681, 268] width 888 height 859
click at [533, 65] on input "LOSING AGAIN" at bounding box center [773, 64] width 666 height 37
click at [991, 303] on button "Search" at bounding box center [1048, 322] width 114 height 38
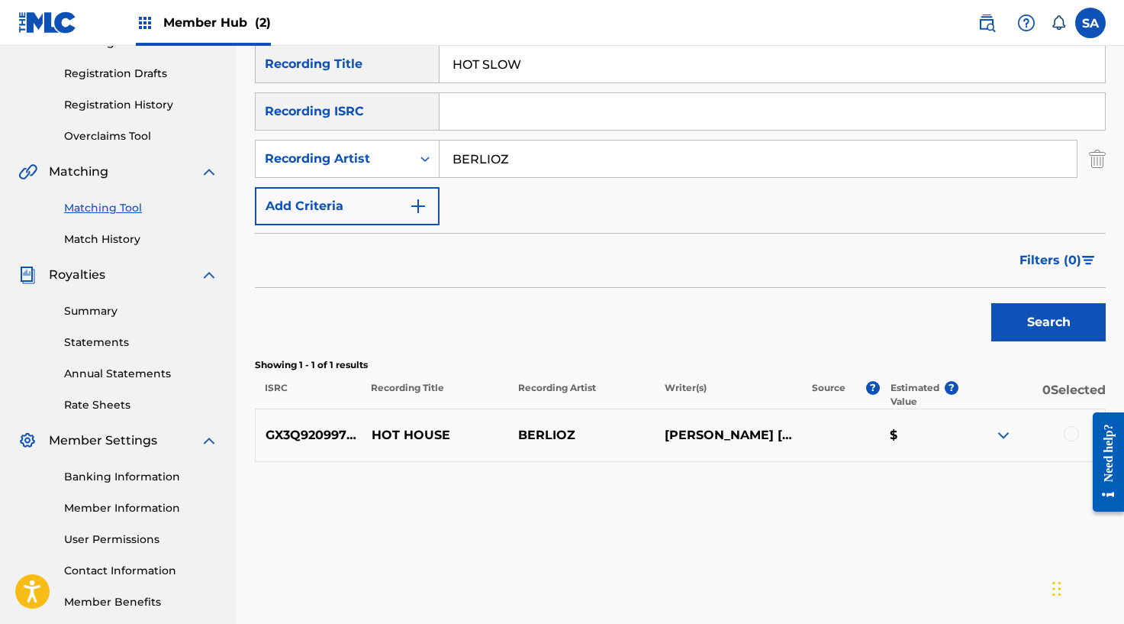
click at [475, 73] on input "HOT SLOW" at bounding box center [773, 64] width 666 height 37
click at [991, 303] on button "Search" at bounding box center [1048, 322] width 114 height 38
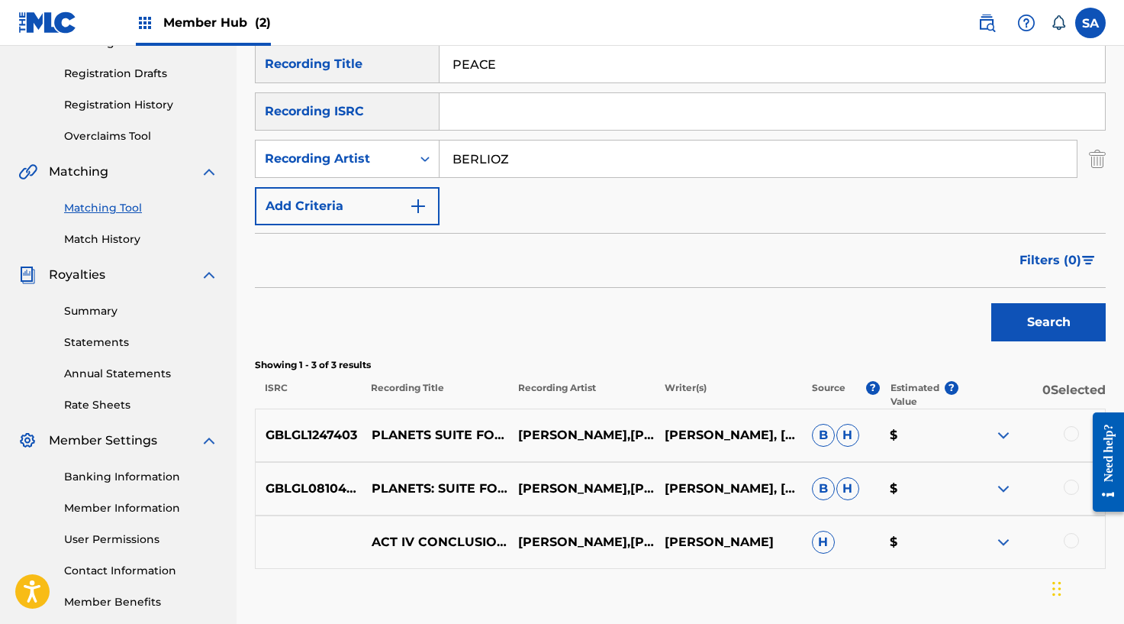
click at [476, 63] on input "PEACE" at bounding box center [773, 64] width 666 height 37
click at [991, 303] on button "Search" at bounding box center [1048, 322] width 114 height 38
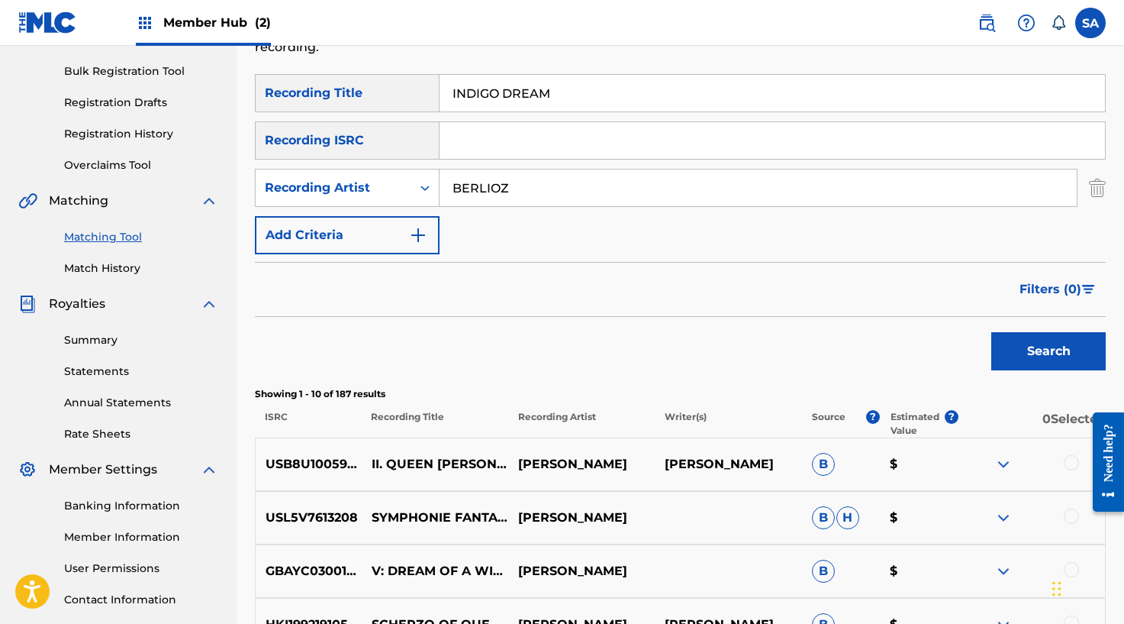
scroll to position [185, 0]
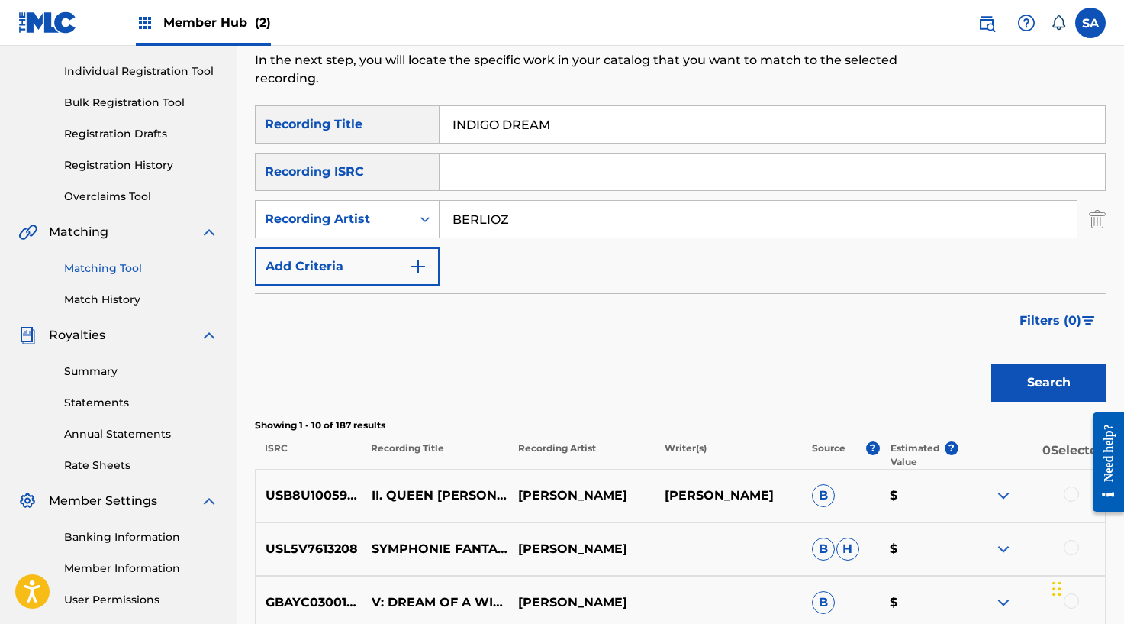
click at [500, 117] on input "INDIGO DREAM" at bounding box center [773, 124] width 666 height 37
click at [991, 363] on button "Search" at bounding box center [1048, 382] width 114 height 38
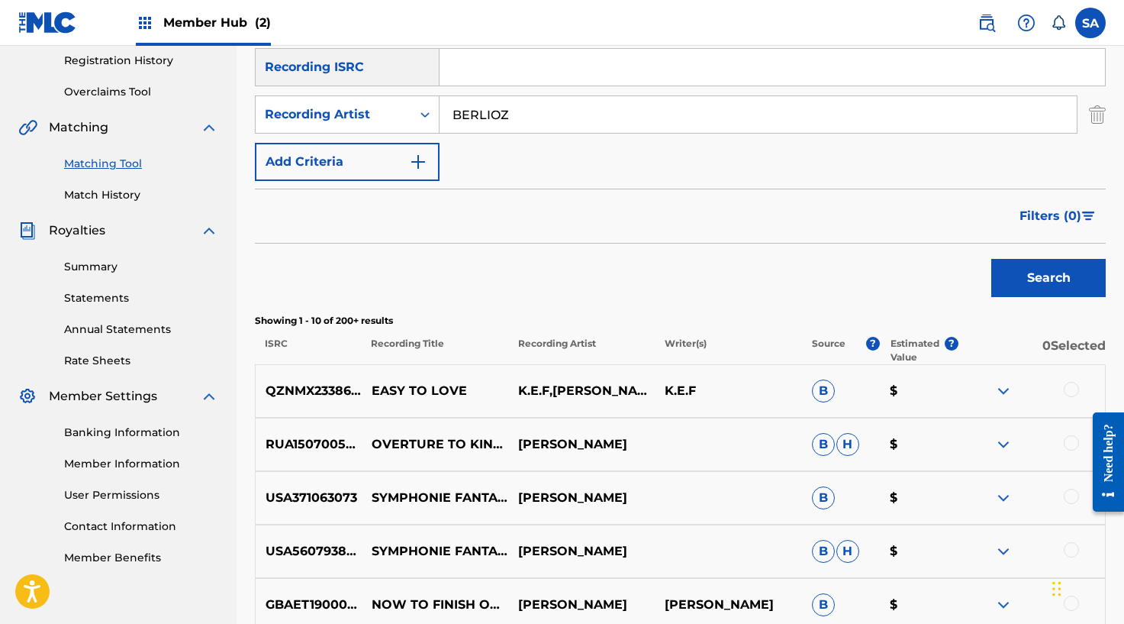
scroll to position [319, 0]
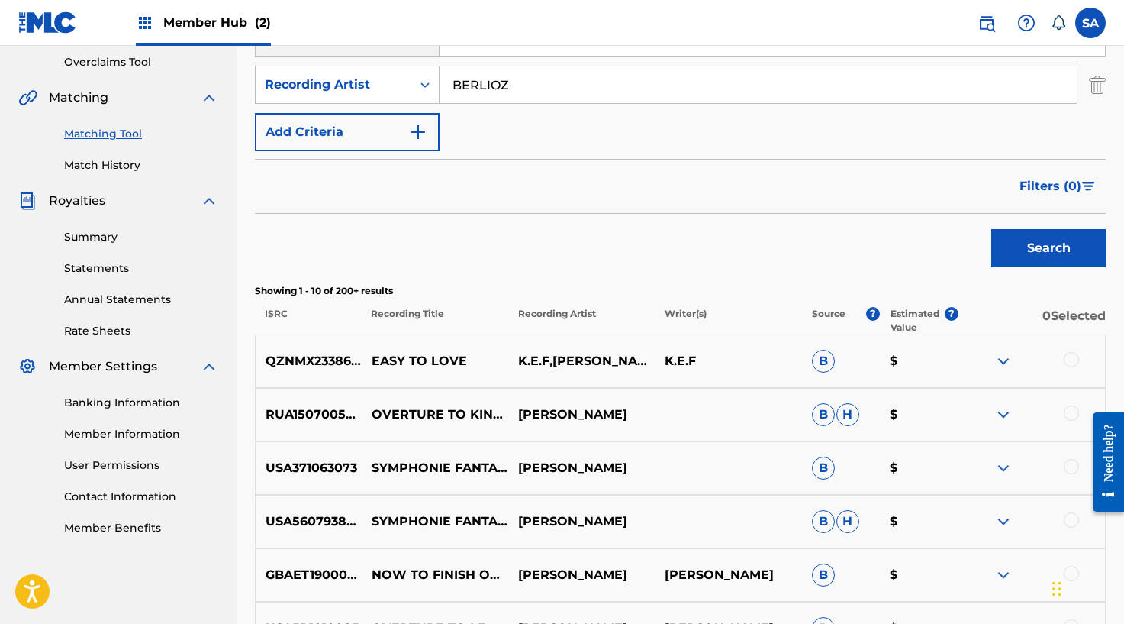
click at [459, 70] on input "BERLIOZ" at bounding box center [758, 84] width 637 height 37
click at [991, 229] on button "Search" at bounding box center [1048, 248] width 114 height 38
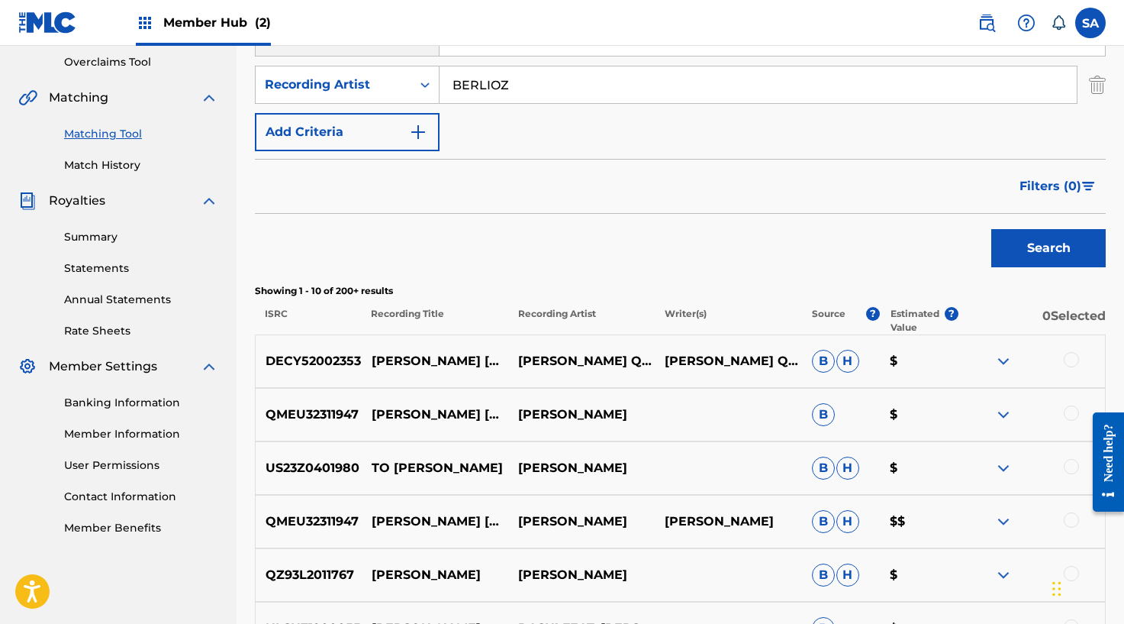
scroll to position [132, 0]
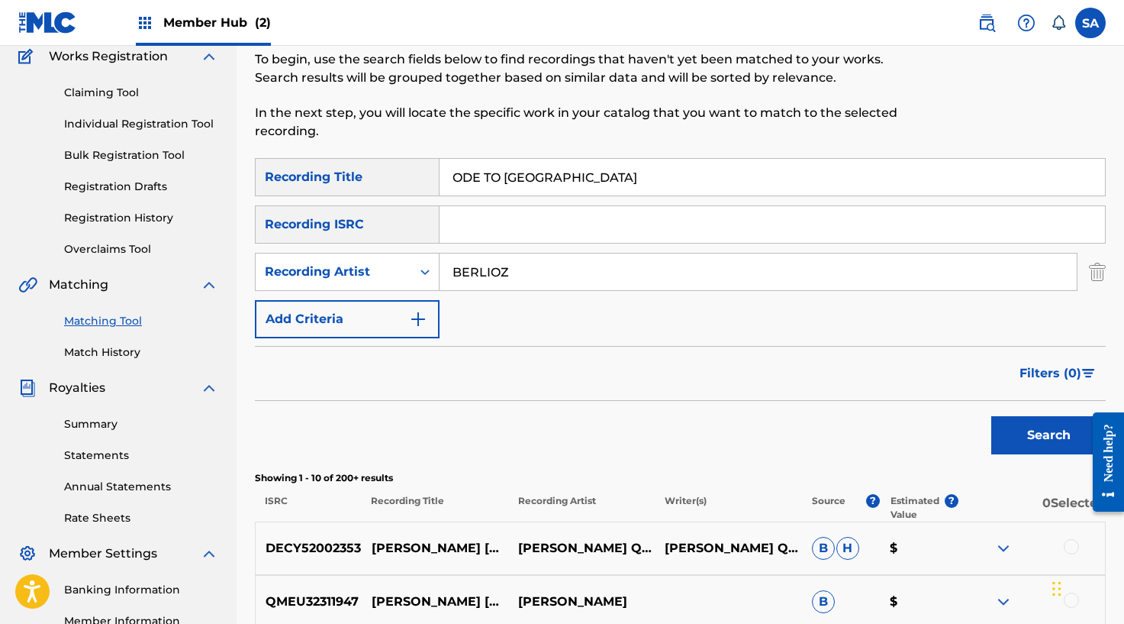
click at [509, 189] on input "ODE TO [GEOGRAPHIC_DATA]" at bounding box center [773, 177] width 666 height 37
click at [510, 189] on input "ODE TO [GEOGRAPHIC_DATA]" at bounding box center [773, 177] width 666 height 37
click at [991, 416] on button "Search" at bounding box center [1048, 435] width 114 height 38
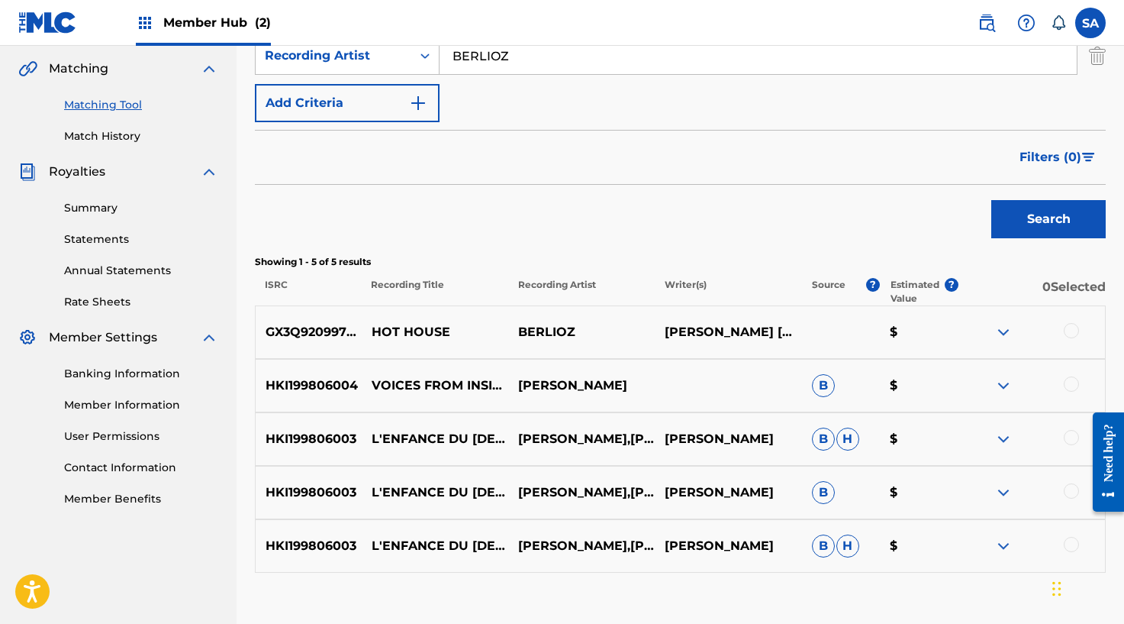
scroll to position [351, 0]
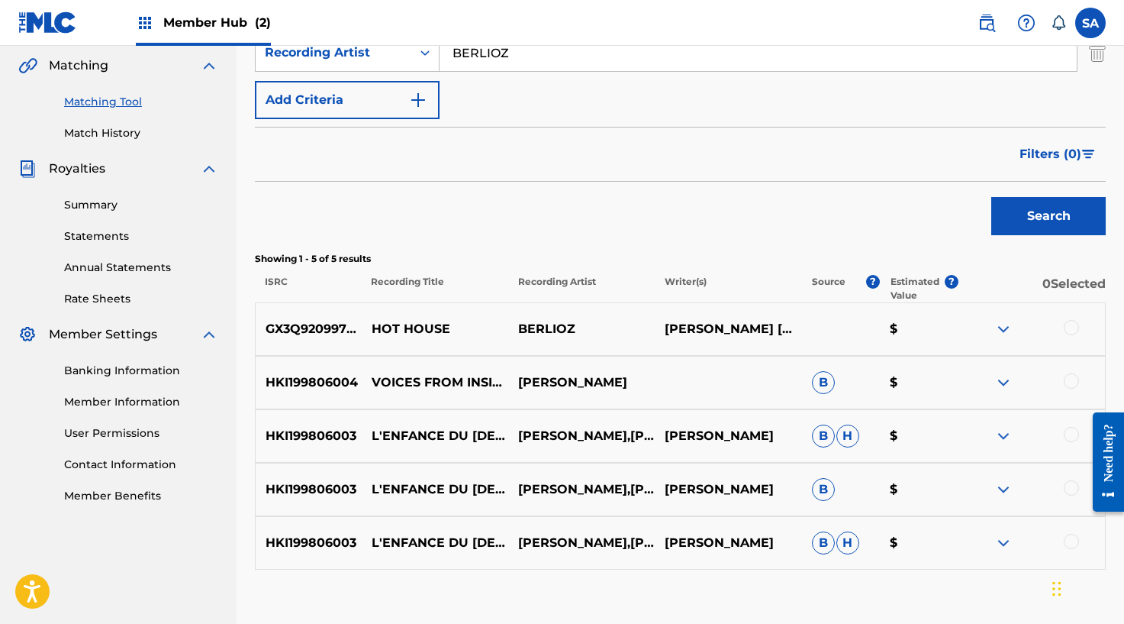
click at [1071, 328] on div at bounding box center [1071, 327] width 15 height 15
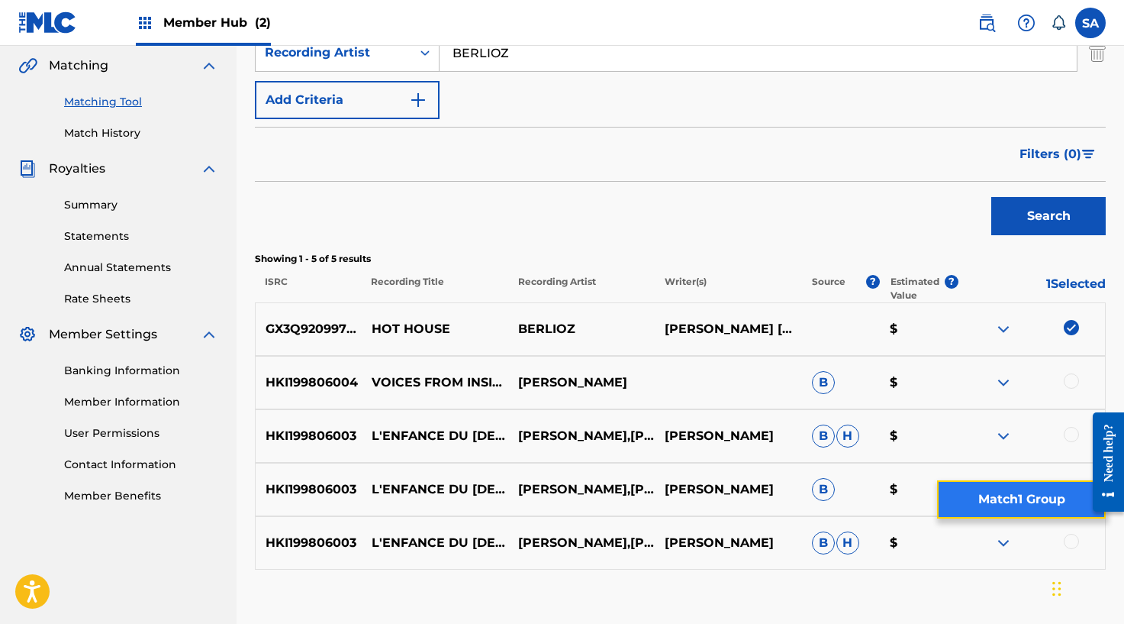
click at [993, 503] on button "Match 1 Group" at bounding box center [1021, 499] width 169 height 38
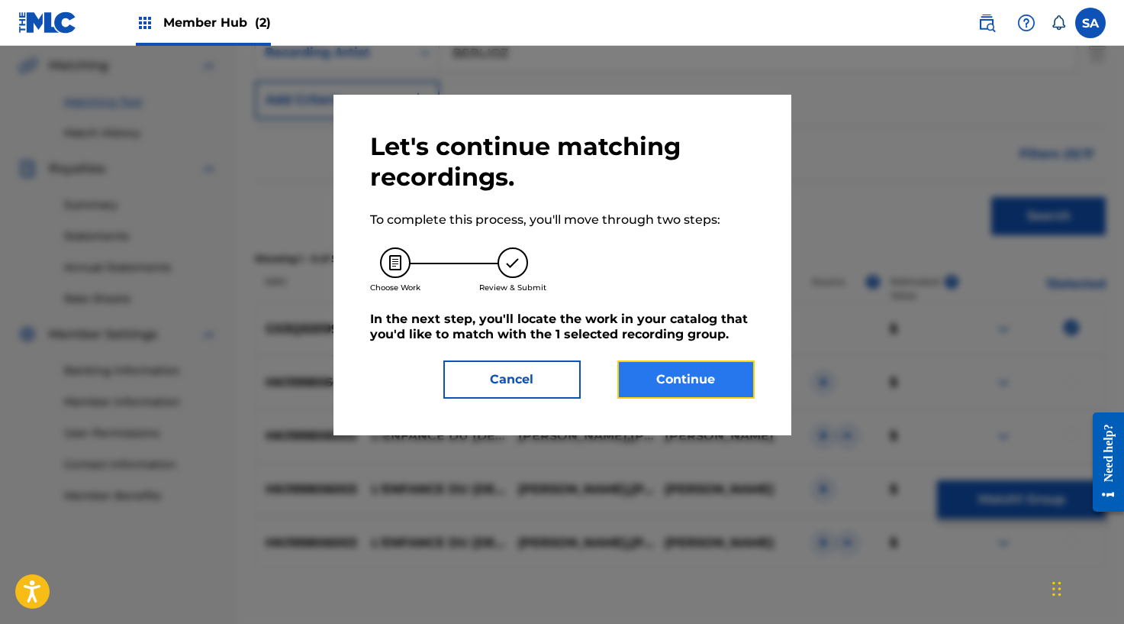
click at [670, 387] on button "Continue" at bounding box center [685, 379] width 137 height 38
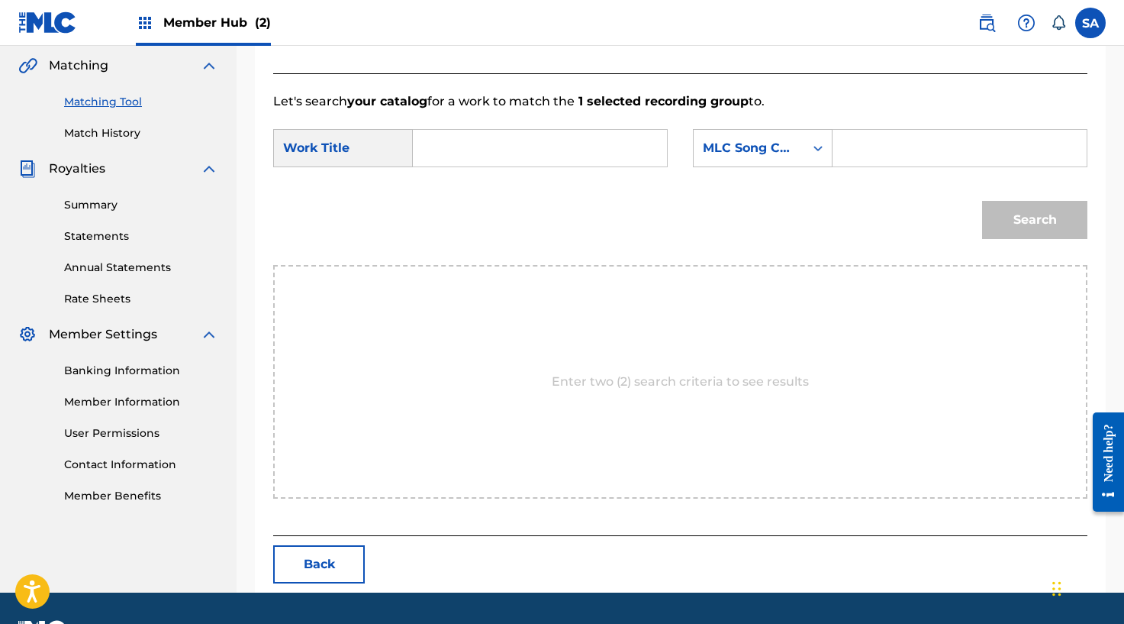
click at [559, 153] on input "Search Form" at bounding box center [540, 148] width 228 height 37
click at [846, 143] on input "Search Form" at bounding box center [960, 148] width 228 height 37
click at [1032, 210] on button "Search" at bounding box center [1034, 220] width 105 height 38
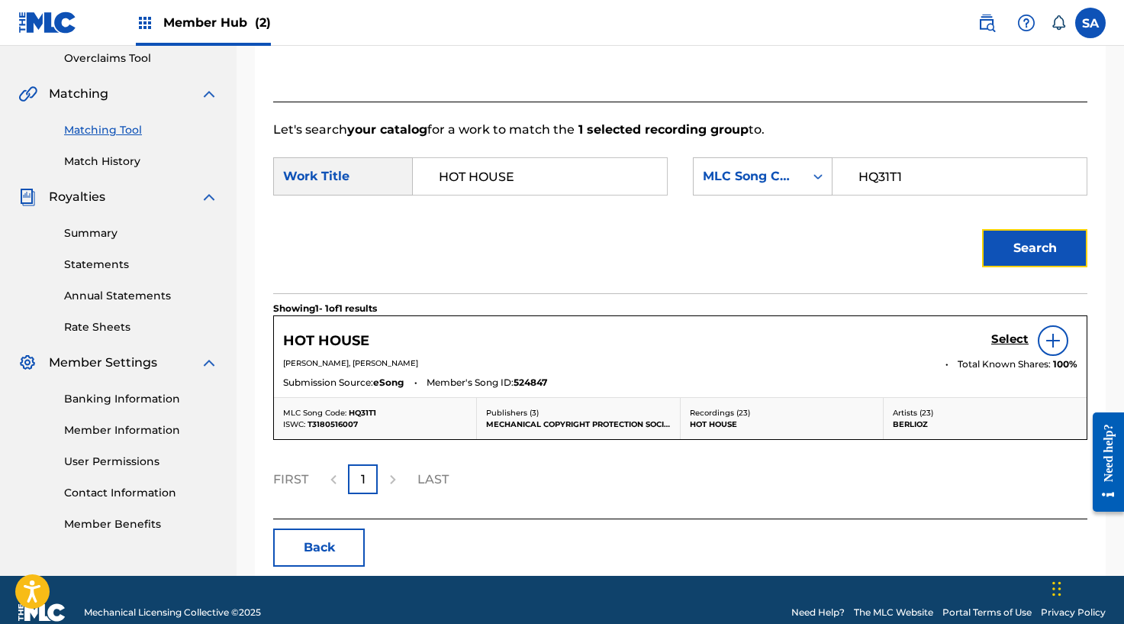
scroll to position [348, 0]
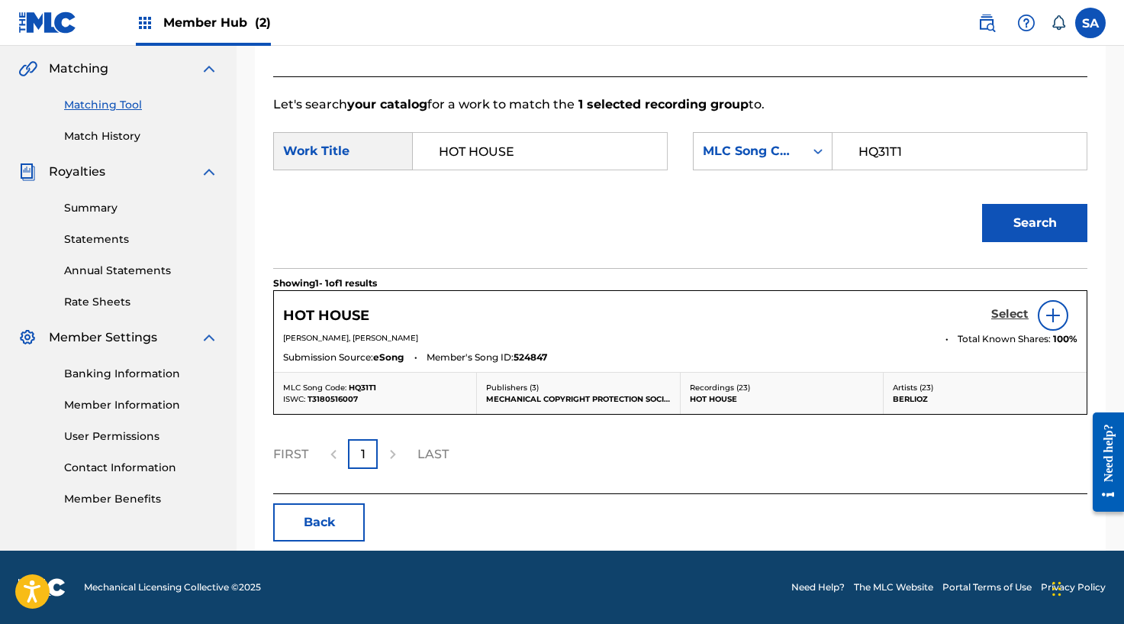
click at [993, 311] on h5 "Select" at bounding box center [1009, 314] width 37 height 15
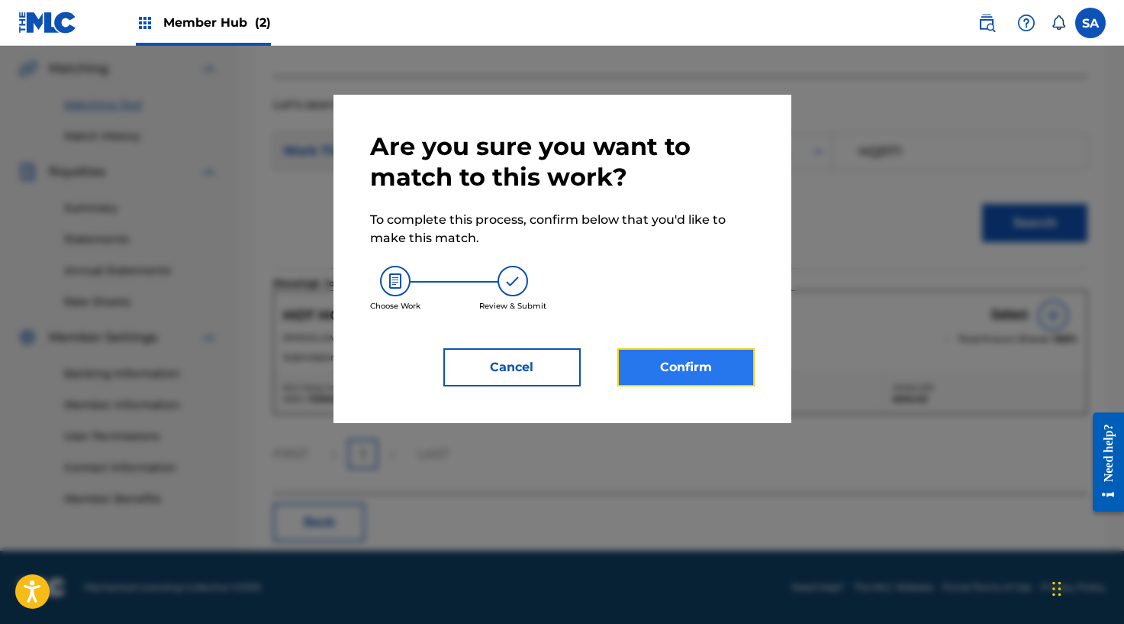
click at [682, 358] on button "Confirm" at bounding box center [685, 367] width 137 height 38
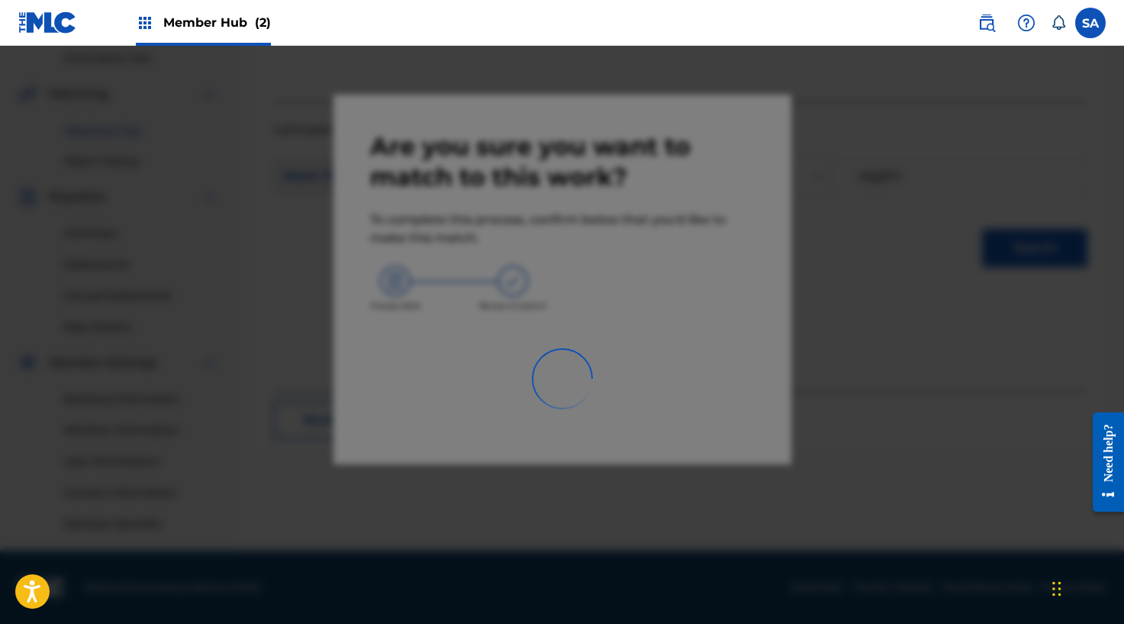
scroll to position [323, 0]
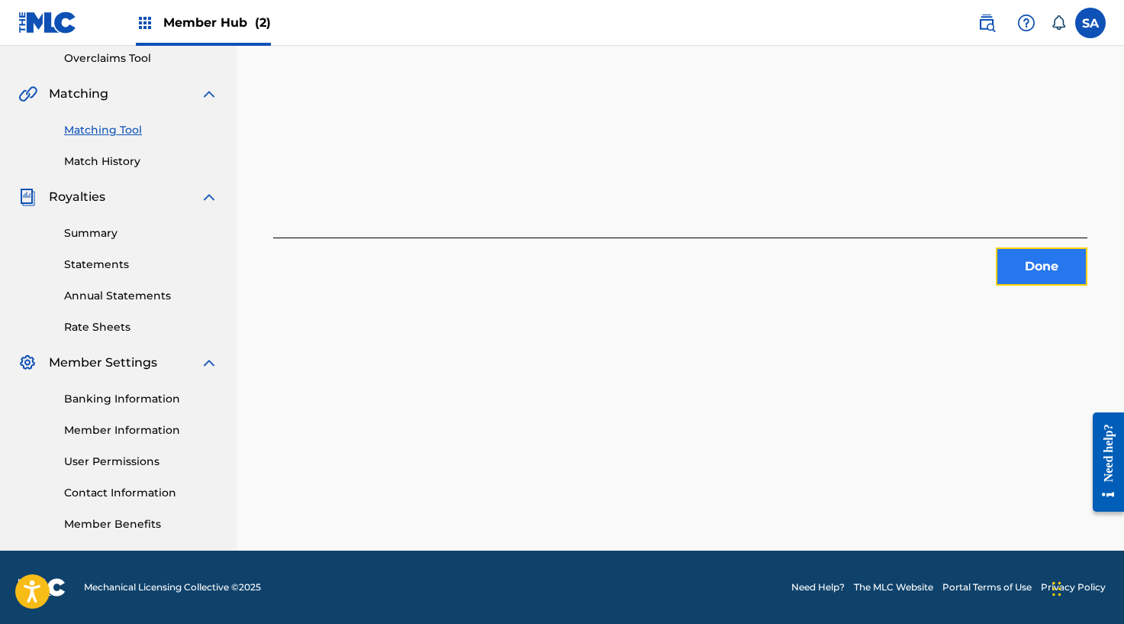
click at [1078, 263] on button "Done" at bounding box center [1042, 266] width 92 height 38
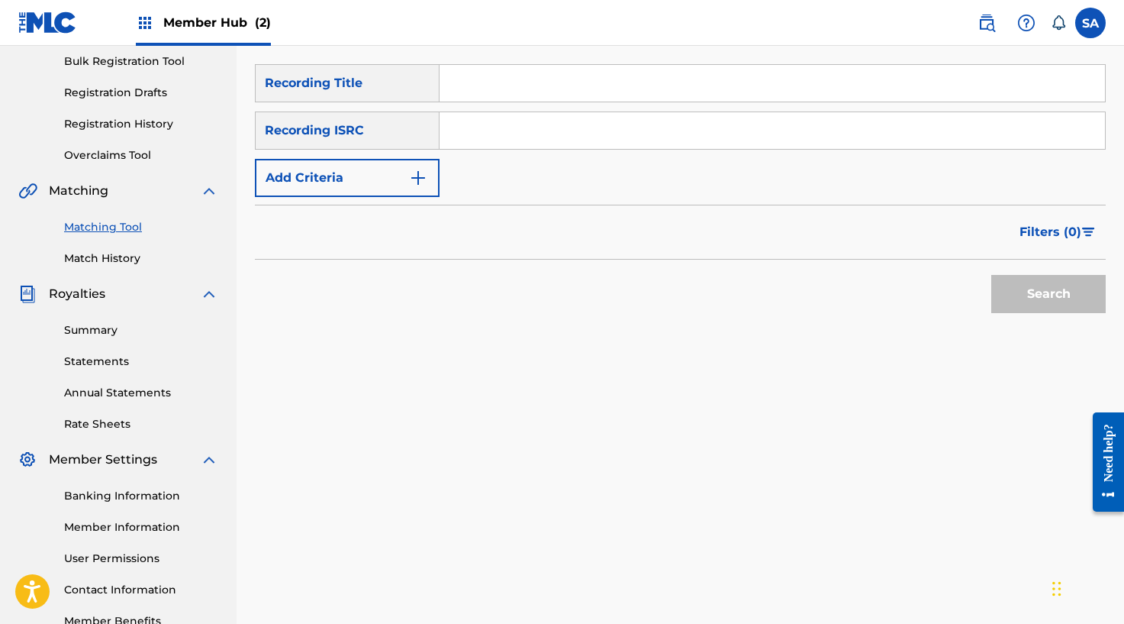
scroll to position [150, 0]
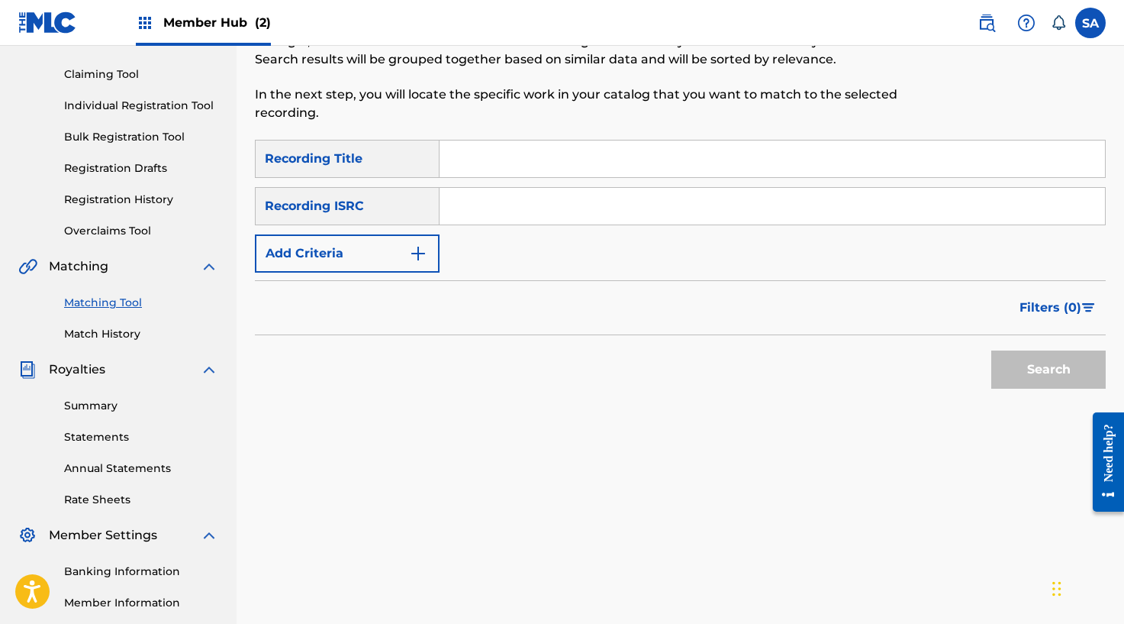
click at [483, 166] on input "Search Form" at bounding box center [773, 158] width 666 height 37
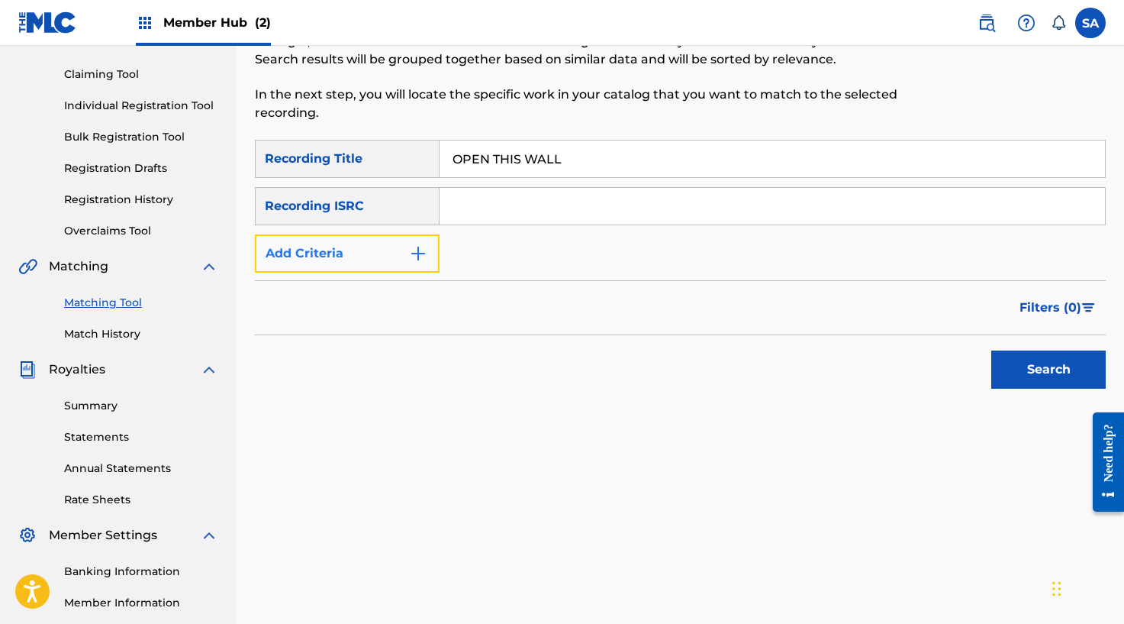
click at [421, 250] on img "Search Form" at bounding box center [418, 253] width 18 height 18
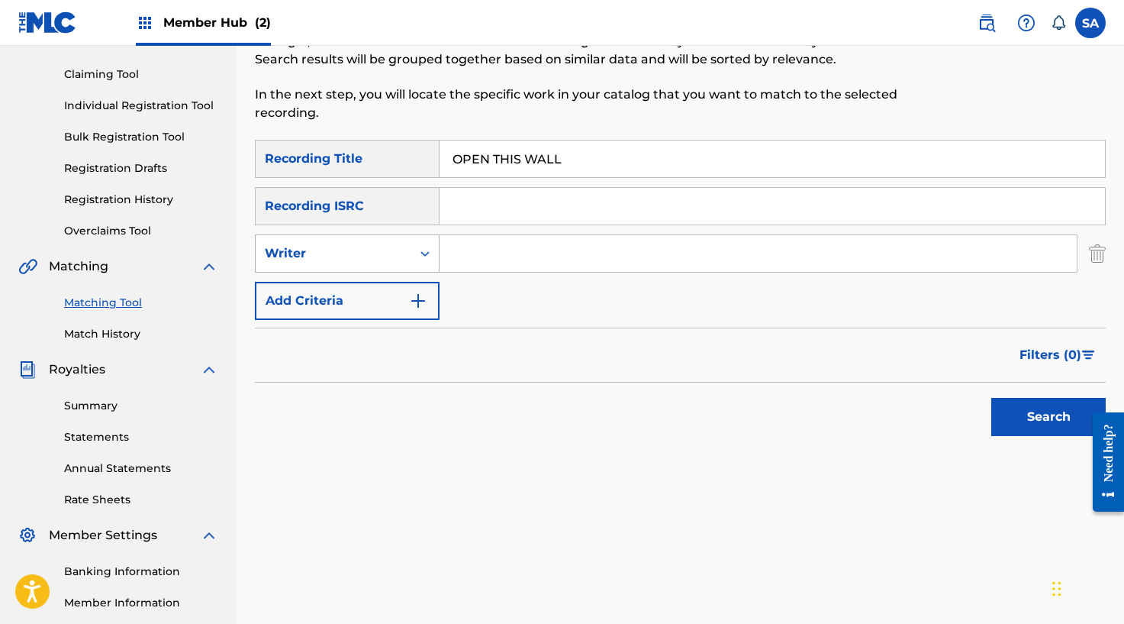
click at [416, 251] on div "Search Form" at bounding box center [424, 253] width 27 height 27
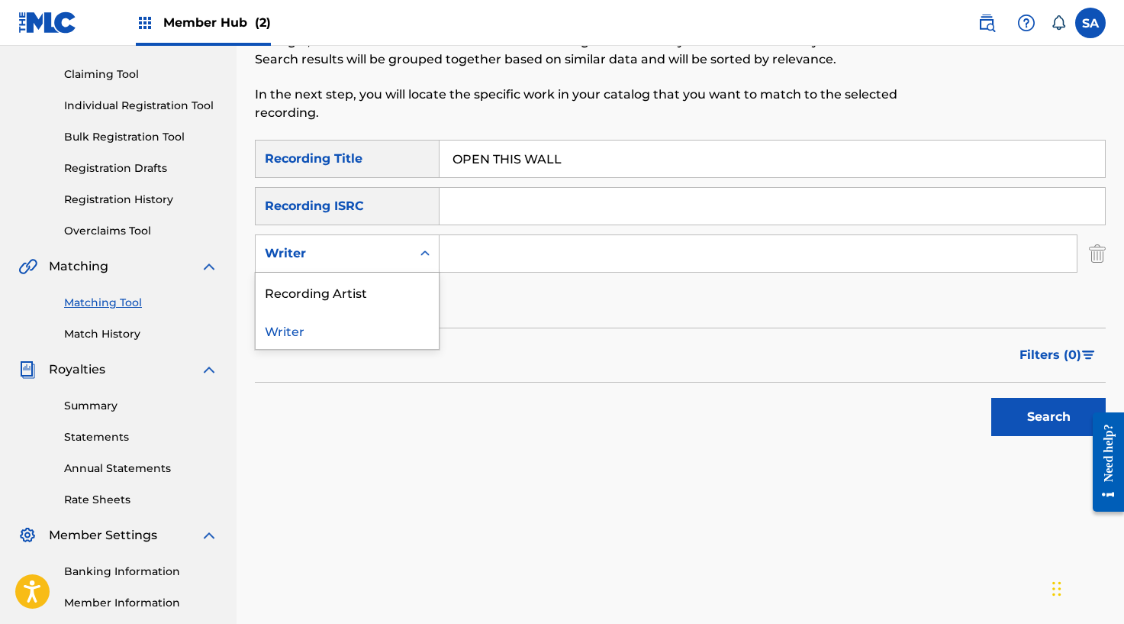
click at [411, 270] on div "Search Form" at bounding box center [424, 253] width 27 height 37
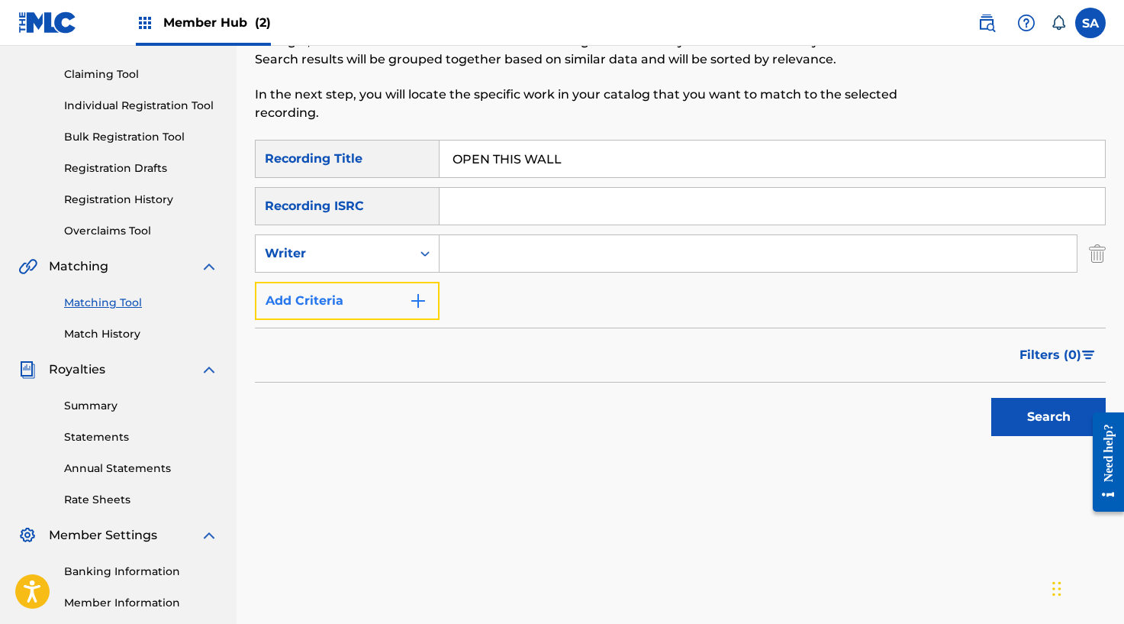
click at [405, 282] on button "Add Criteria" at bounding box center [347, 301] width 185 height 38
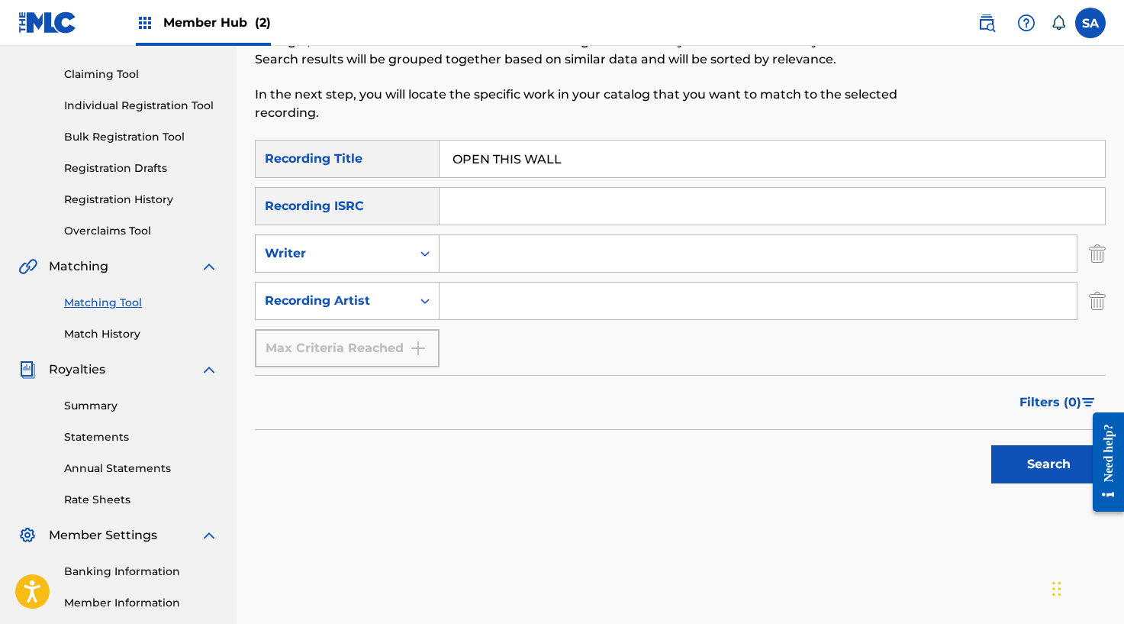
click at [406, 262] on div "Writer" at bounding box center [334, 253] width 156 height 29
click at [387, 253] on div "Writer" at bounding box center [333, 253] width 137 height 18
click at [394, 254] on div "Writer" at bounding box center [333, 253] width 137 height 18
click at [403, 251] on div "Writer" at bounding box center [334, 253] width 156 height 29
click at [419, 297] on icon "Search Form" at bounding box center [424, 300] width 15 height 15
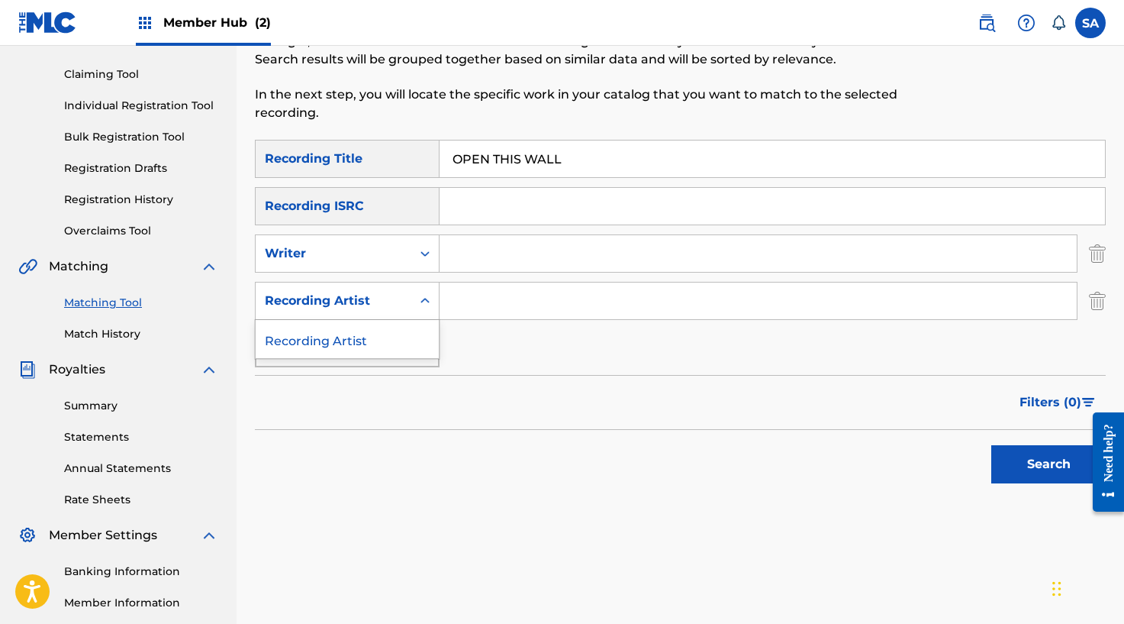
drag, startPoint x: 362, startPoint y: 342, endPoint x: 436, endPoint y: 321, distance: 76.8
click at [362, 342] on div "Recording Artist" at bounding box center [347, 339] width 183 height 38
click at [487, 298] on input "Search Form" at bounding box center [758, 300] width 637 height 37
click at [991, 445] on button "Search" at bounding box center [1048, 464] width 114 height 38
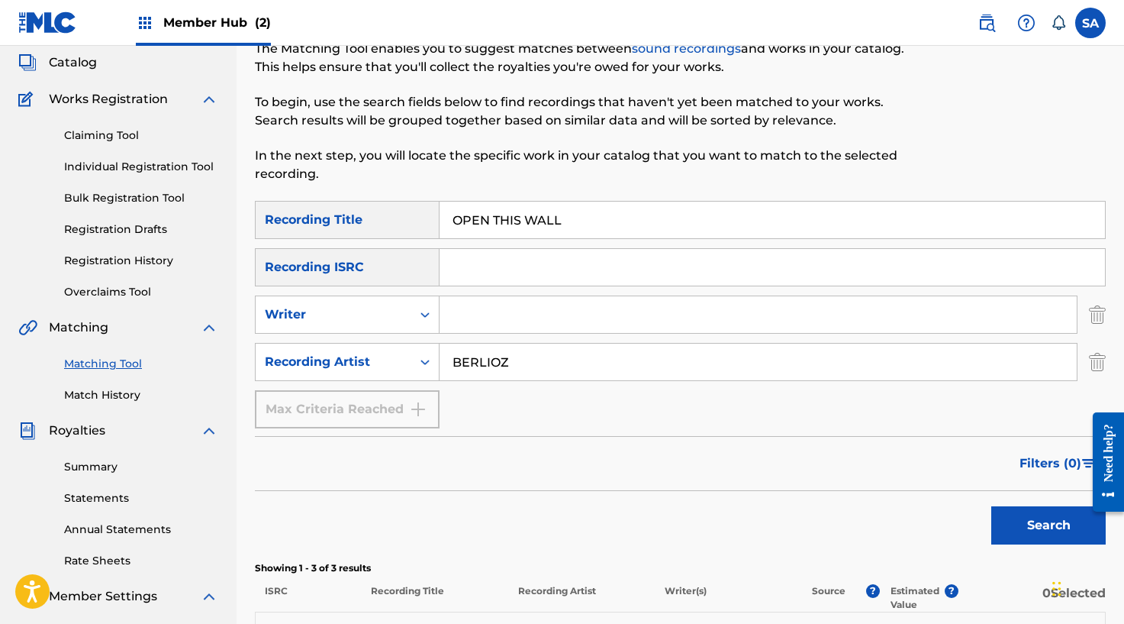
scroll to position [16, 0]
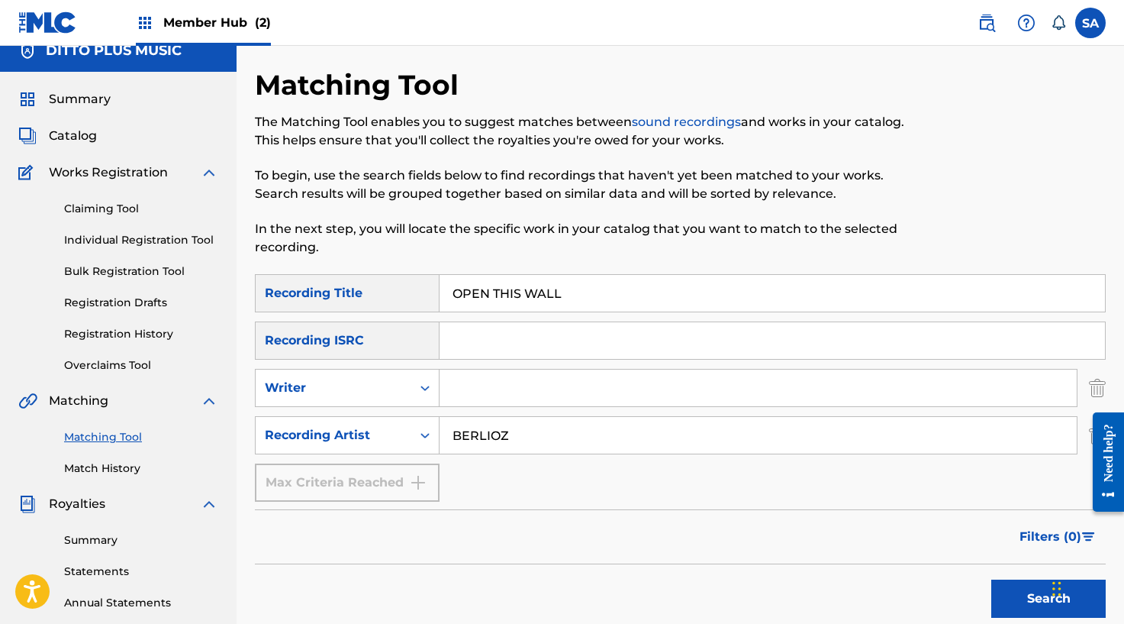
click at [501, 300] on input "OPEN THIS WALL" at bounding box center [773, 293] width 666 height 37
click at [991, 579] on button "Search" at bounding box center [1048, 598] width 114 height 38
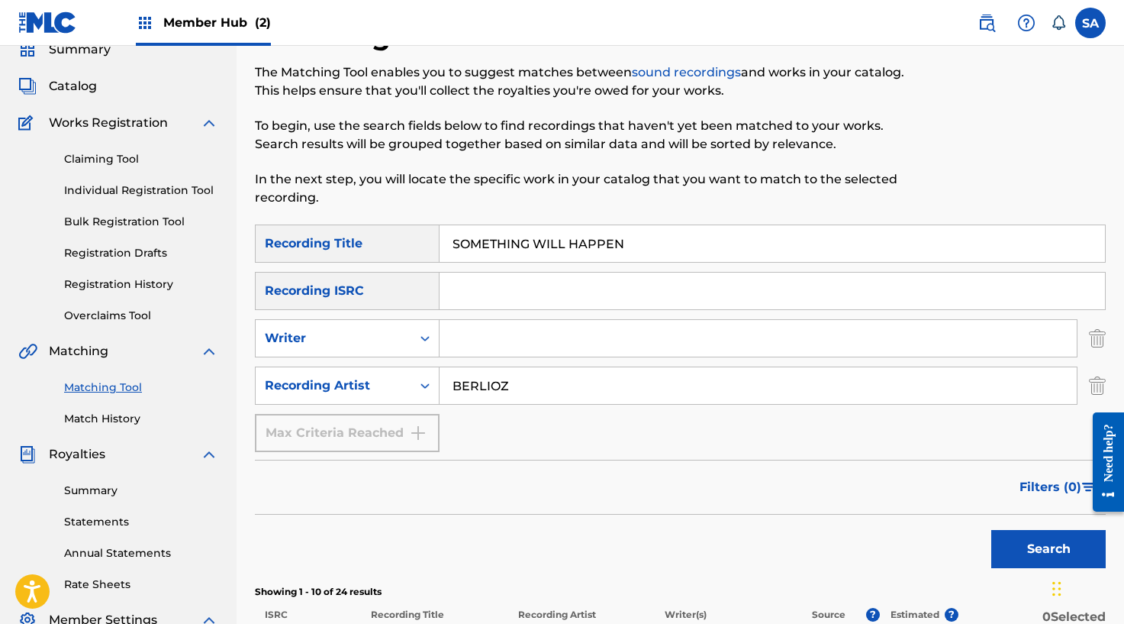
scroll to position [80, 0]
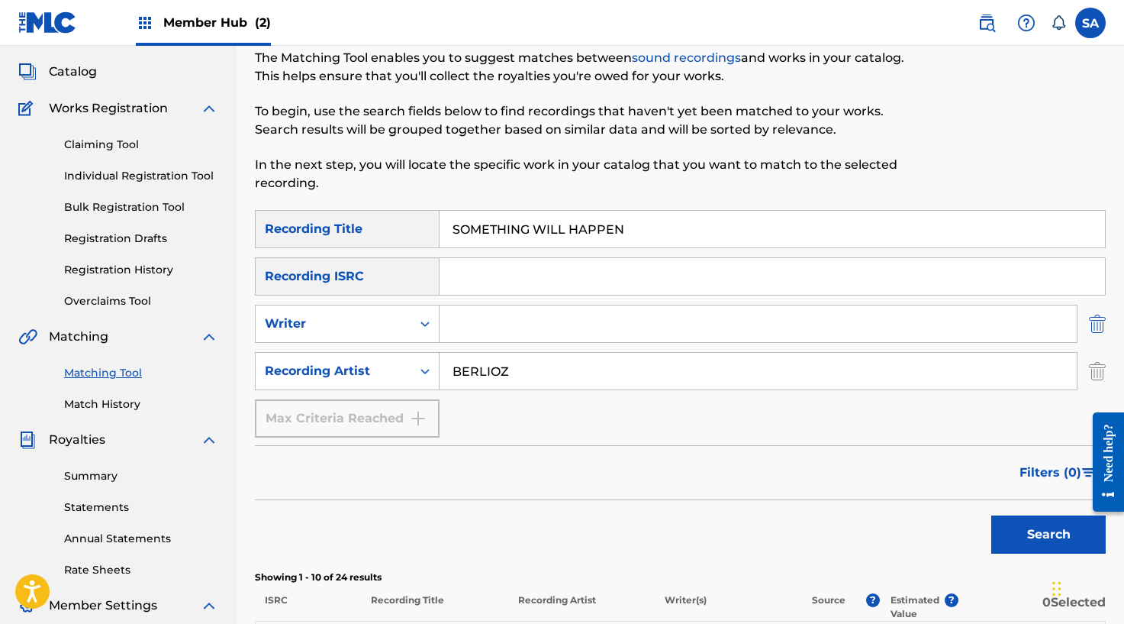
click at [1101, 321] on img "Search Form" at bounding box center [1097, 324] width 17 height 38
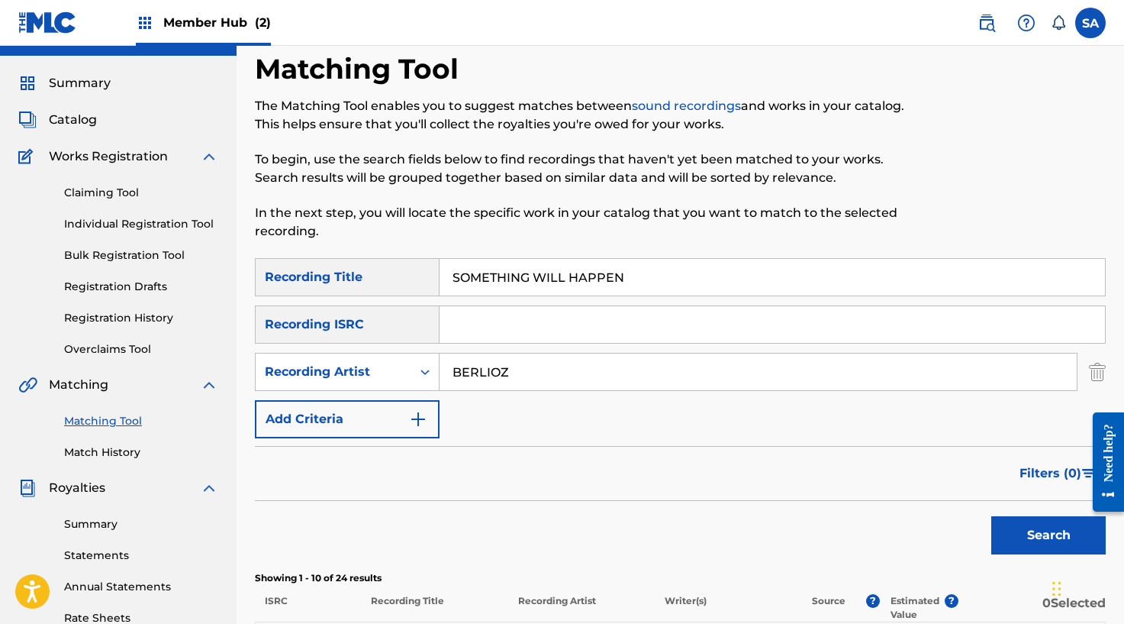
scroll to position [28, 0]
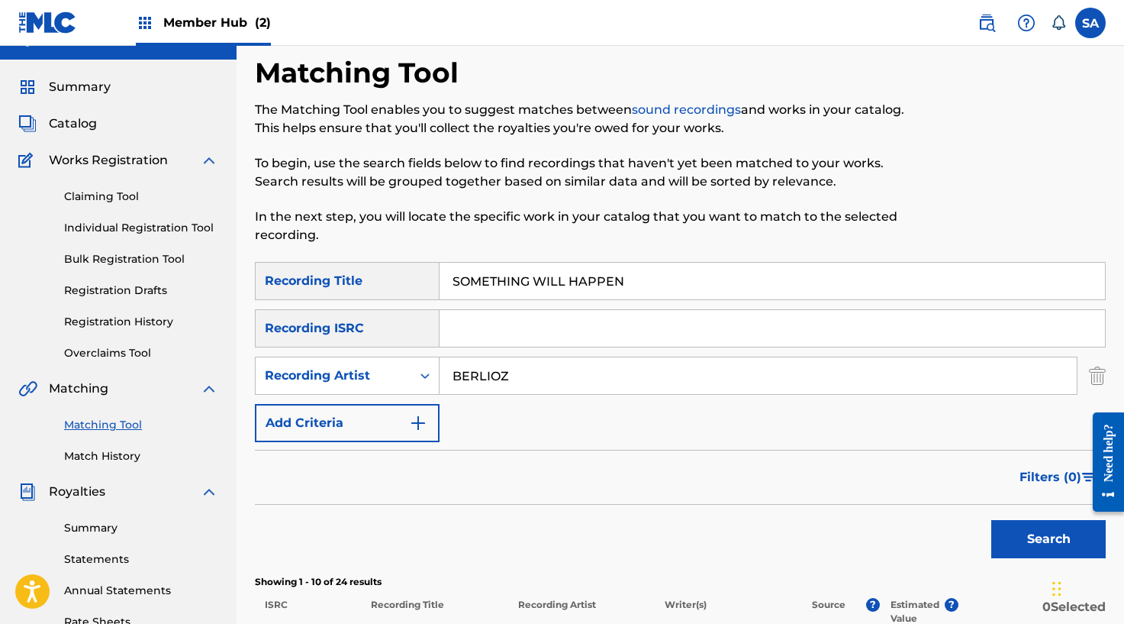
click at [485, 279] on input "SOMETHING WILL HAPPEN" at bounding box center [773, 281] width 666 height 37
click at [991, 520] on button "Search" at bounding box center [1048, 539] width 114 height 38
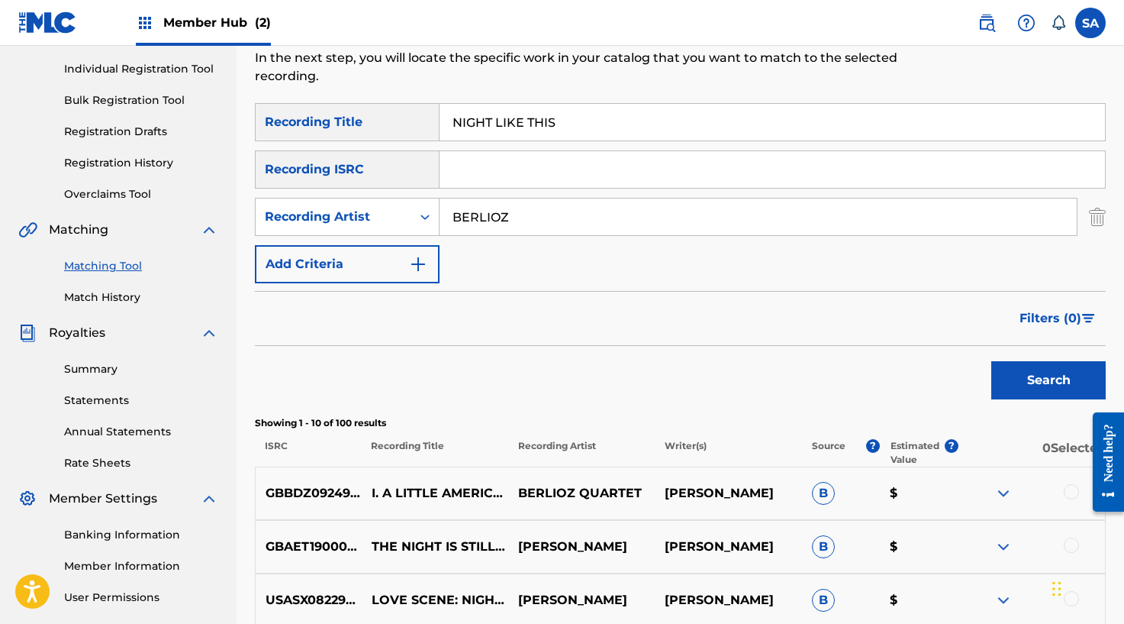
scroll to position [184, 0]
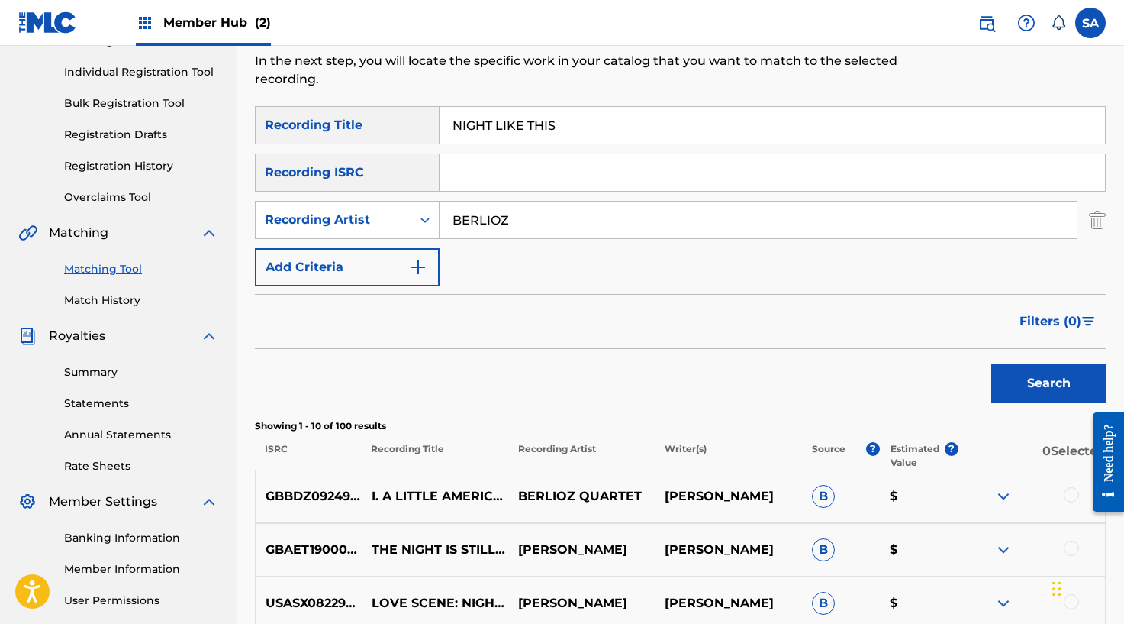
click at [492, 132] on input "NIGHT LIKE THIS" at bounding box center [773, 125] width 666 height 37
click at [991, 364] on button "Search" at bounding box center [1048, 383] width 114 height 38
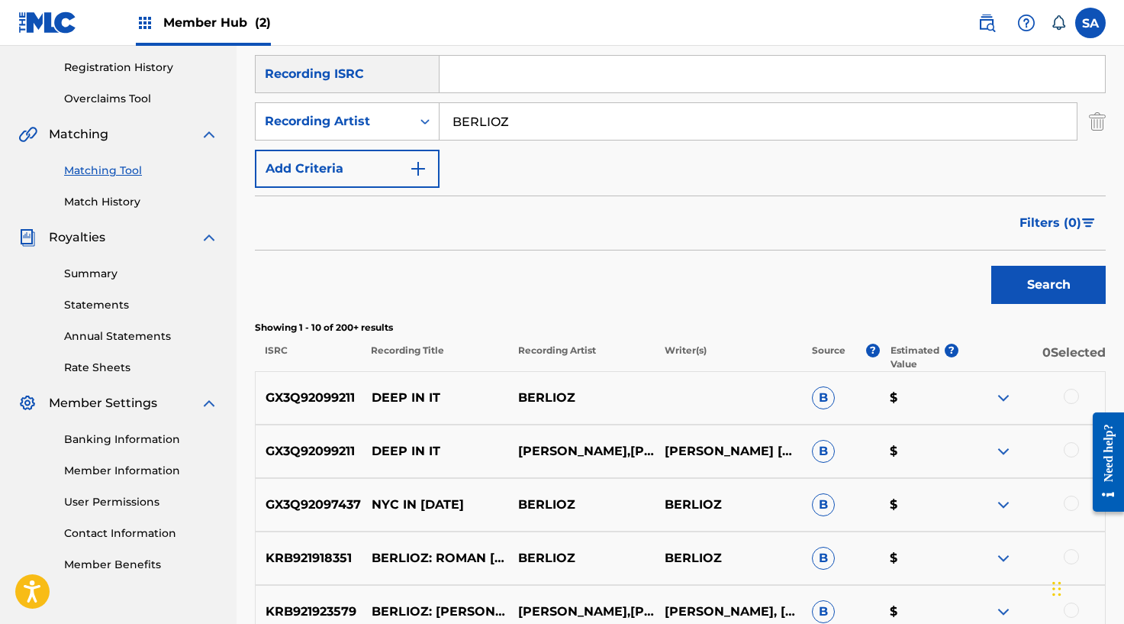
scroll to position [331, 0]
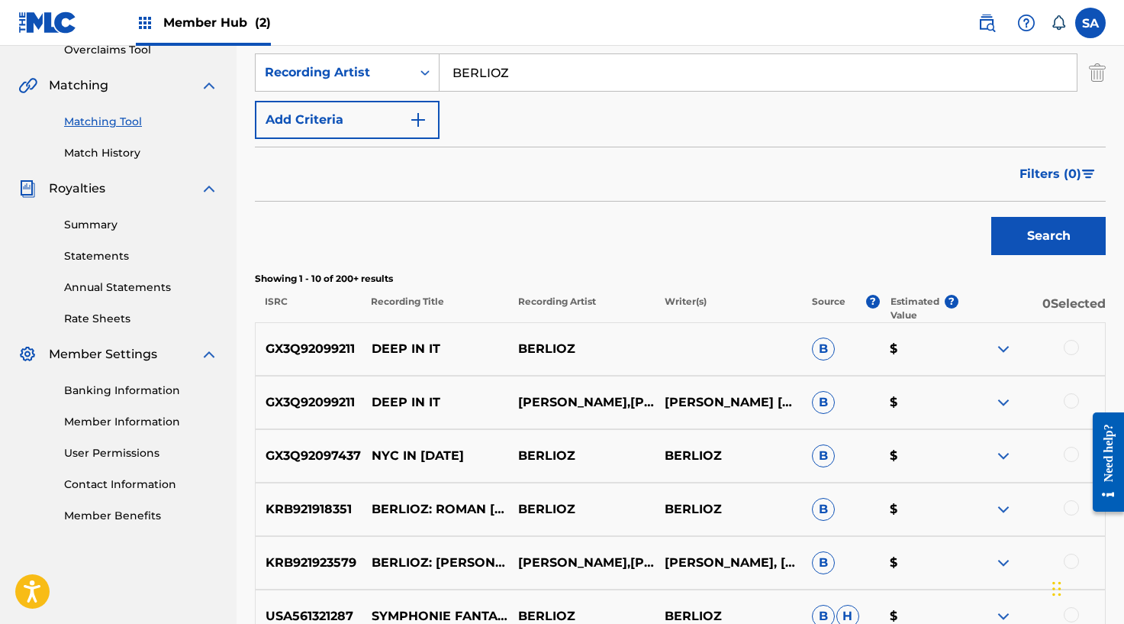
click at [1065, 350] on div at bounding box center [1071, 347] width 15 height 15
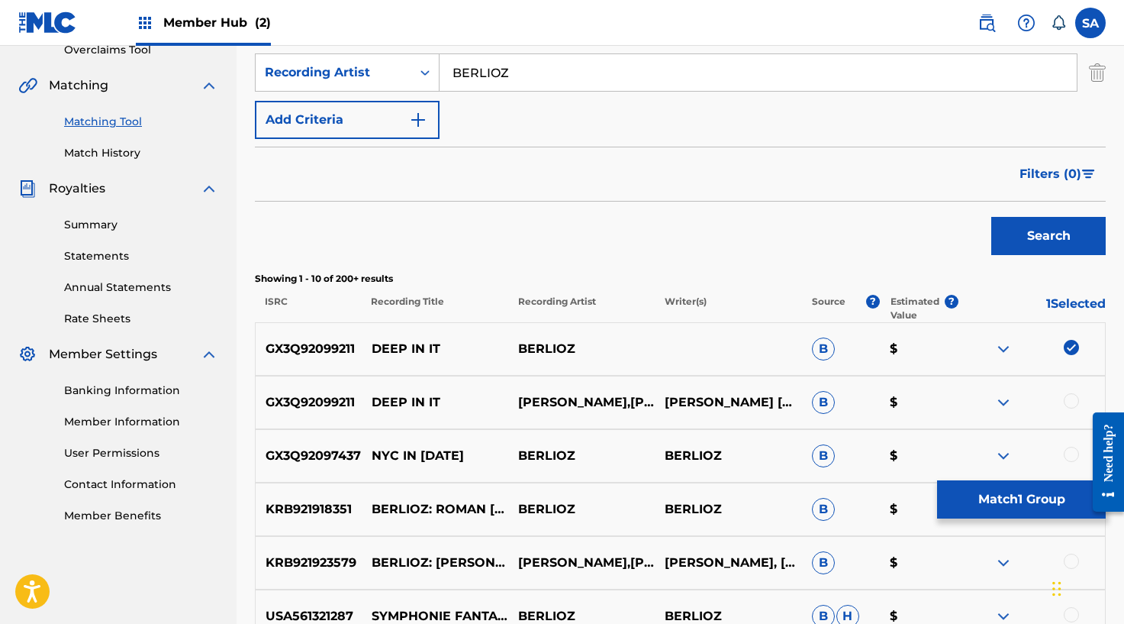
click at [1072, 403] on div at bounding box center [1071, 400] width 15 height 15
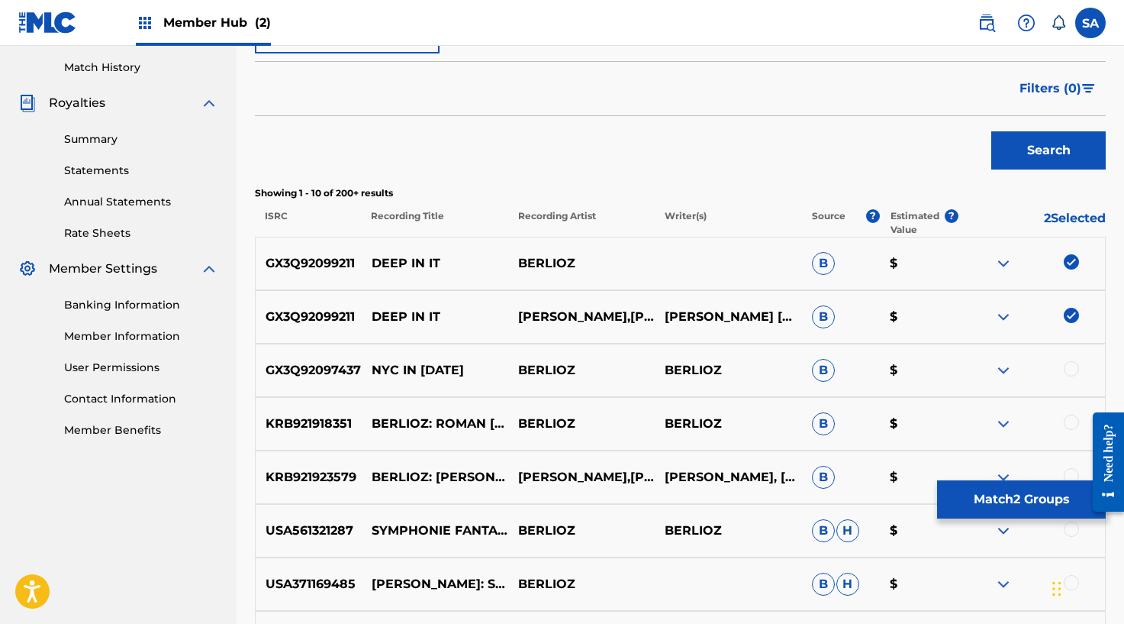
scroll to position [451, 0]
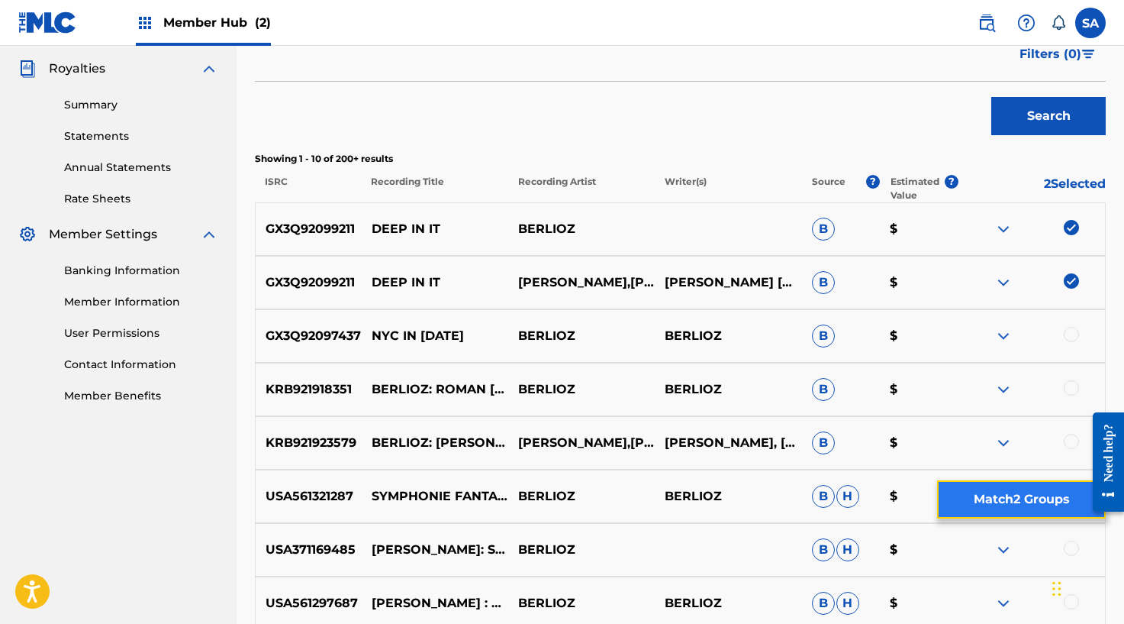
click at [987, 503] on button "Match 2 Groups" at bounding box center [1021, 499] width 169 height 38
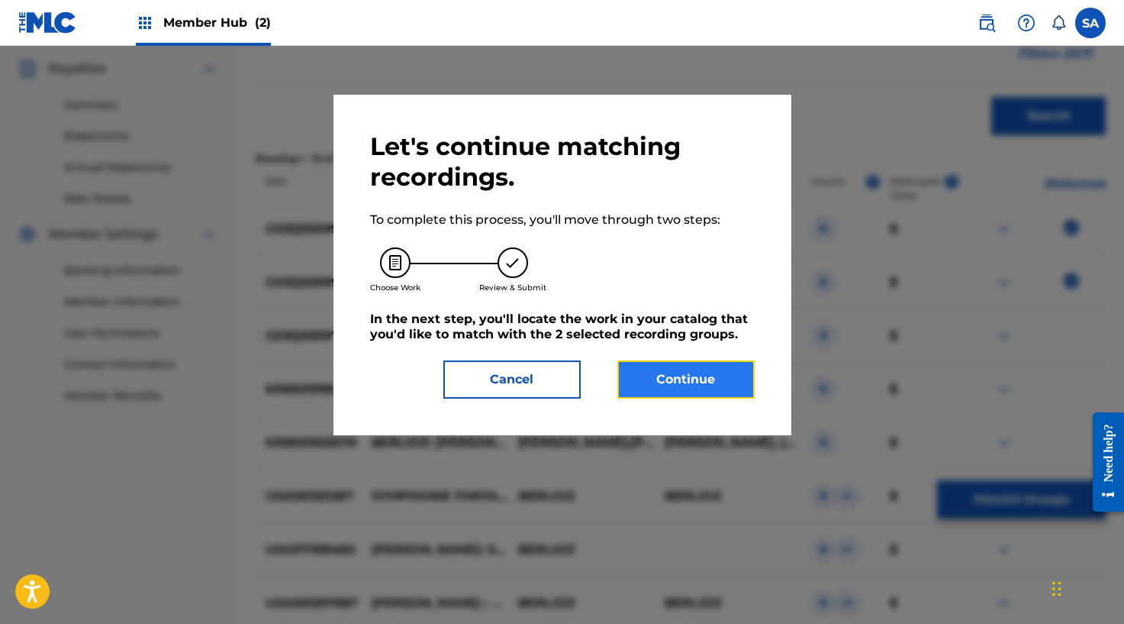
click at [710, 368] on button "Continue" at bounding box center [685, 379] width 137 height 38
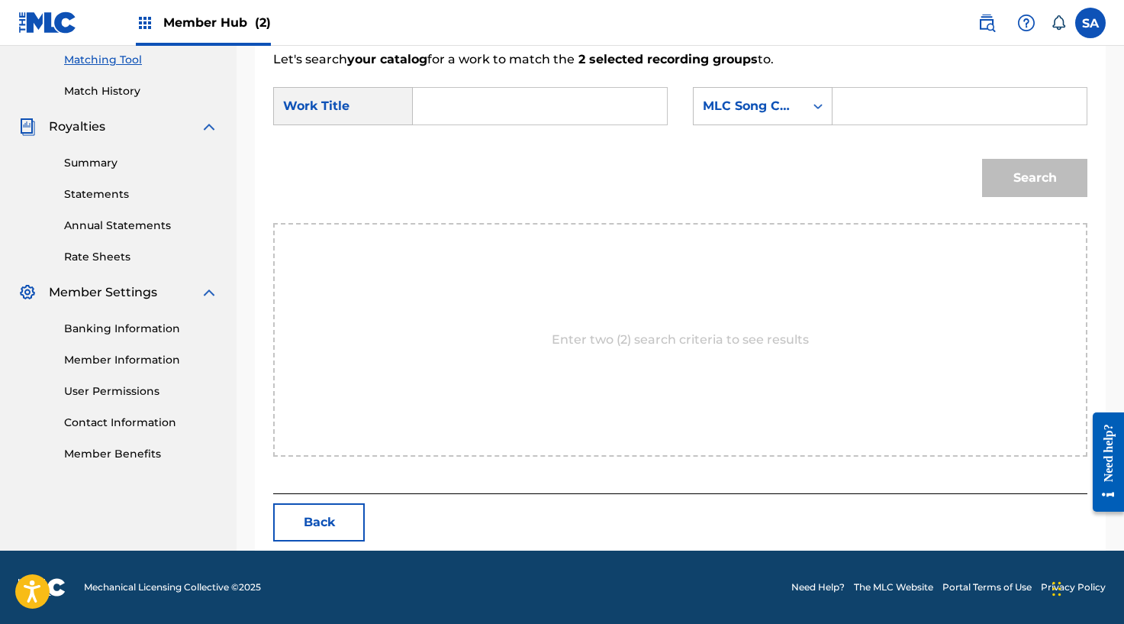
click at [435, 102] on input "Search Form" at bounding box center [540, 106] width 228 height 37
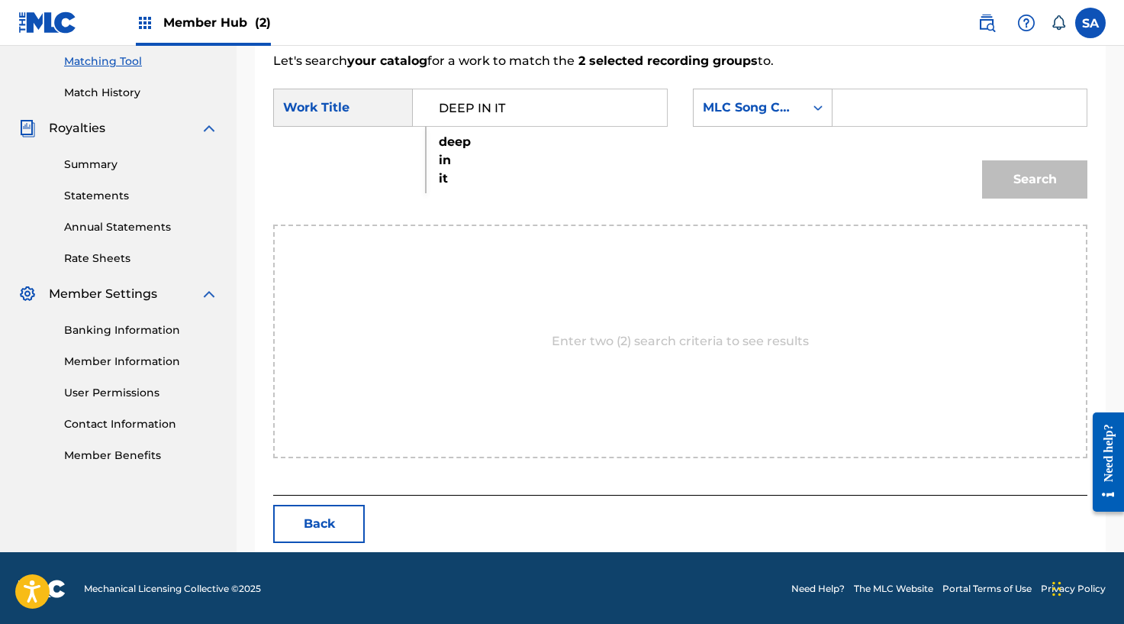
click at [923, 114] on input "Search Form" at bounding box center [960, 107] width 228 height 37
click at [1016, 169] on button "Search" at bounding box center [1034, 179] width 105 height 38
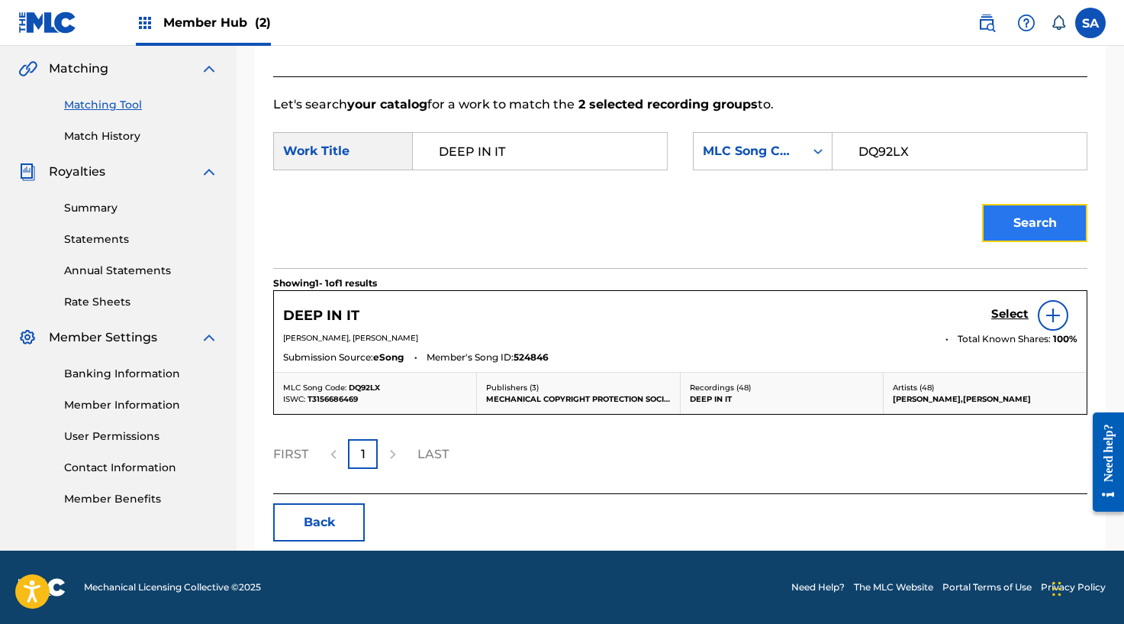
click at [1011, 240] on button "Search" at bounding box center [1034, 223] width 105 height 38
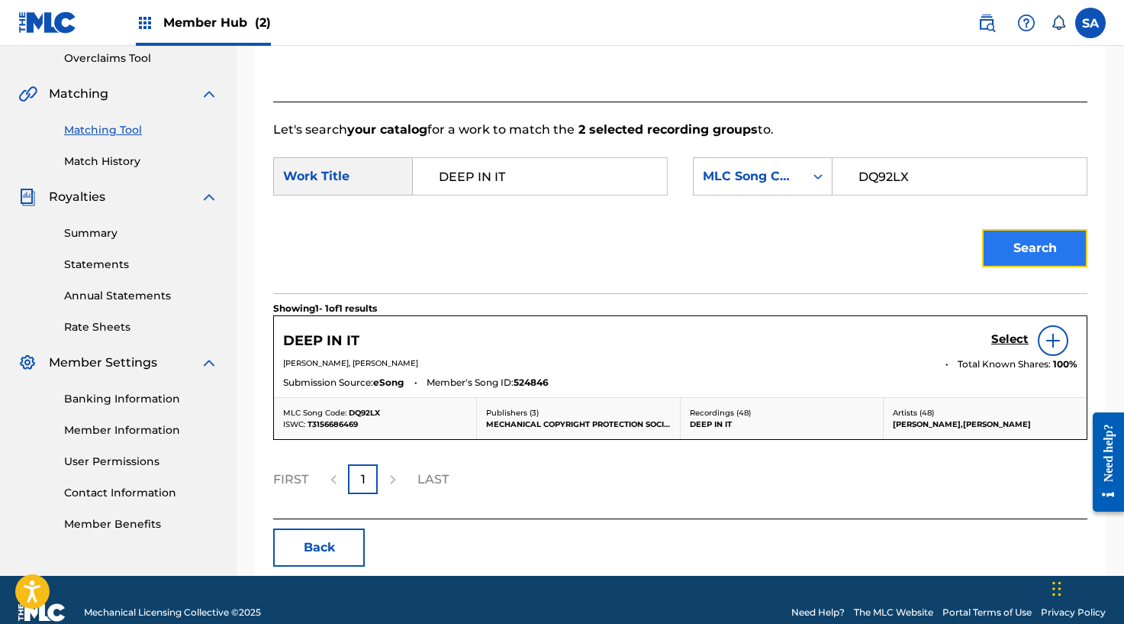
scroll to position [348, 0]
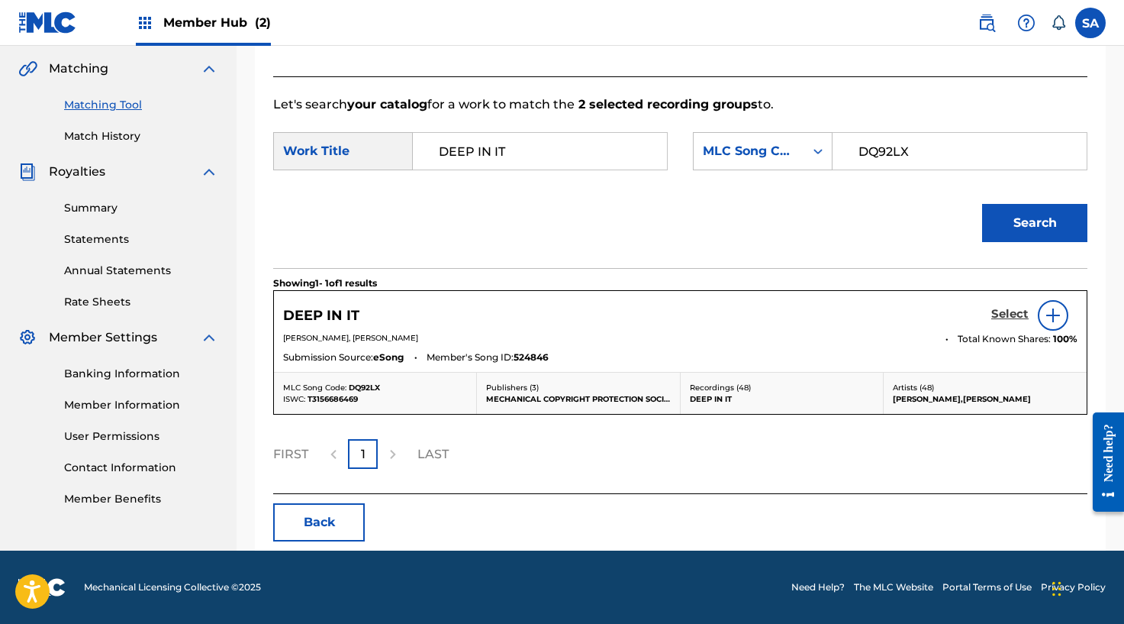
click at [996, 311] on h5 "Select" at bounding box center [1009, 314] width 37 height 15
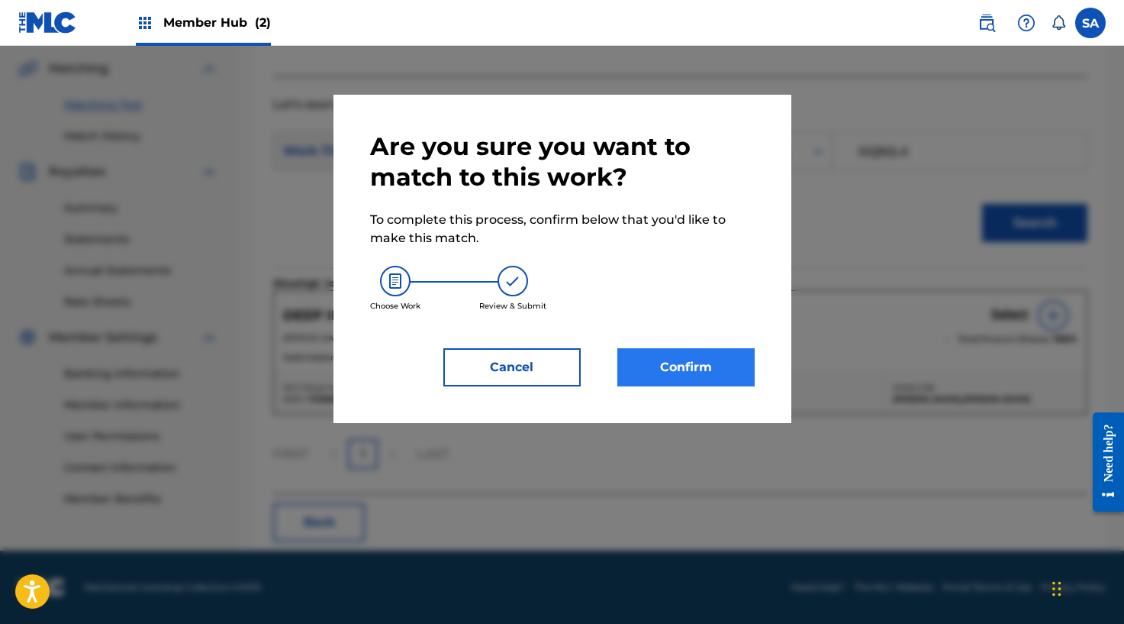
click at [732, 347] on div "Are you sure you want to match to this work? To complete this process, confirm …" at bounding box center [562, 258] width 385 height 255
click at [733, 354] on button "Confirm" at bounding box center [685, 367] width 137 height 38
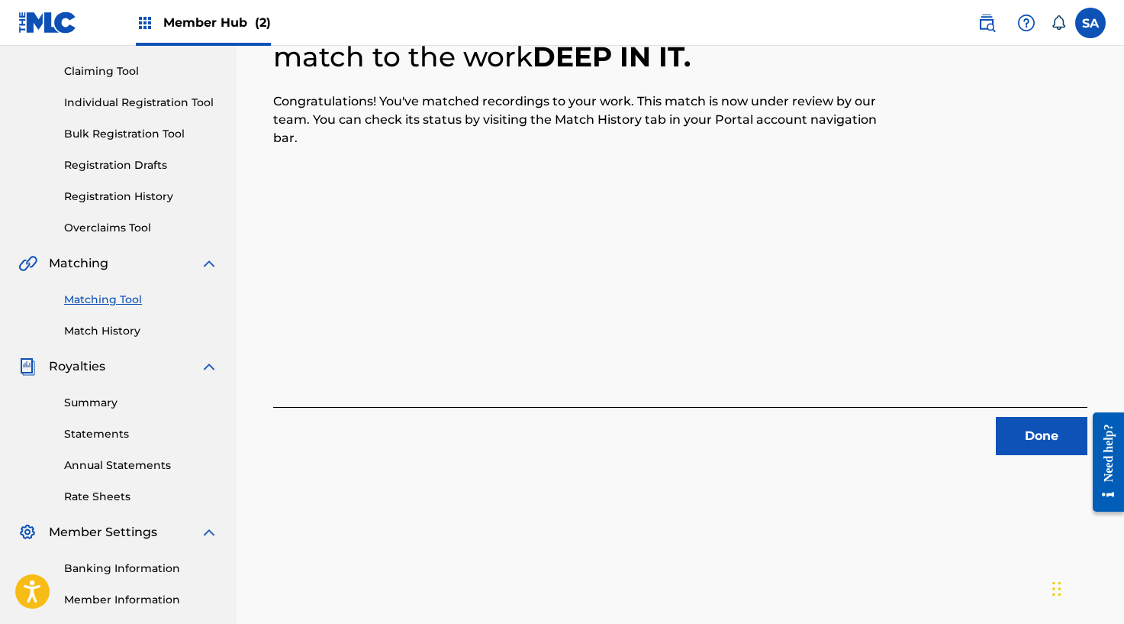
scroll to position [0, 0]
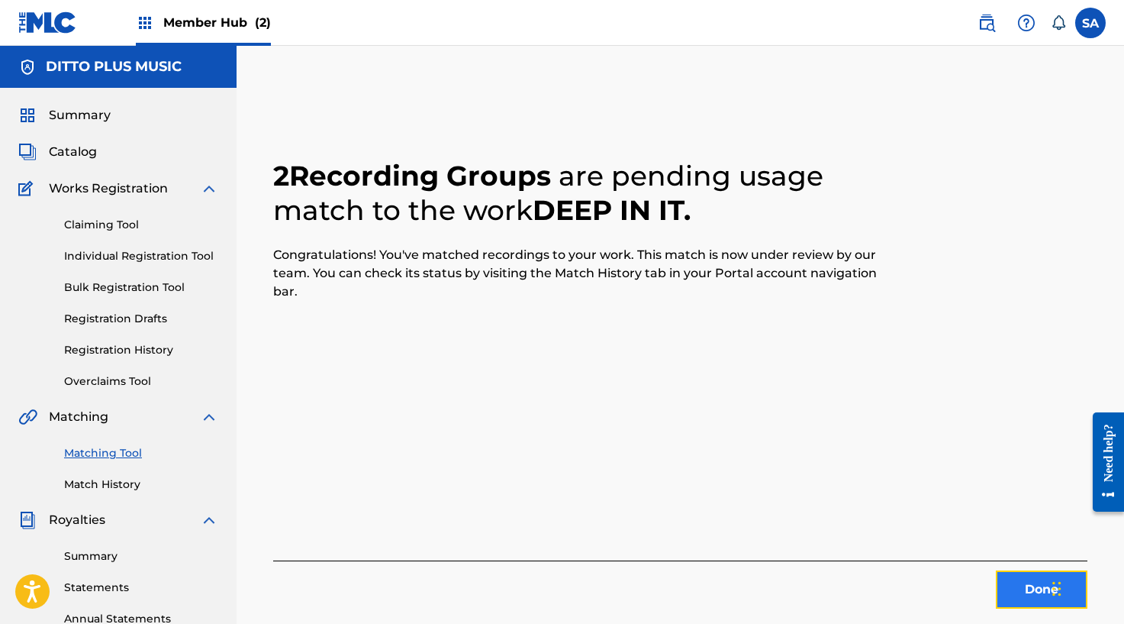
click at [1031, 575] on button "Done" at bounding box center [1042, 589] width 92 height 38
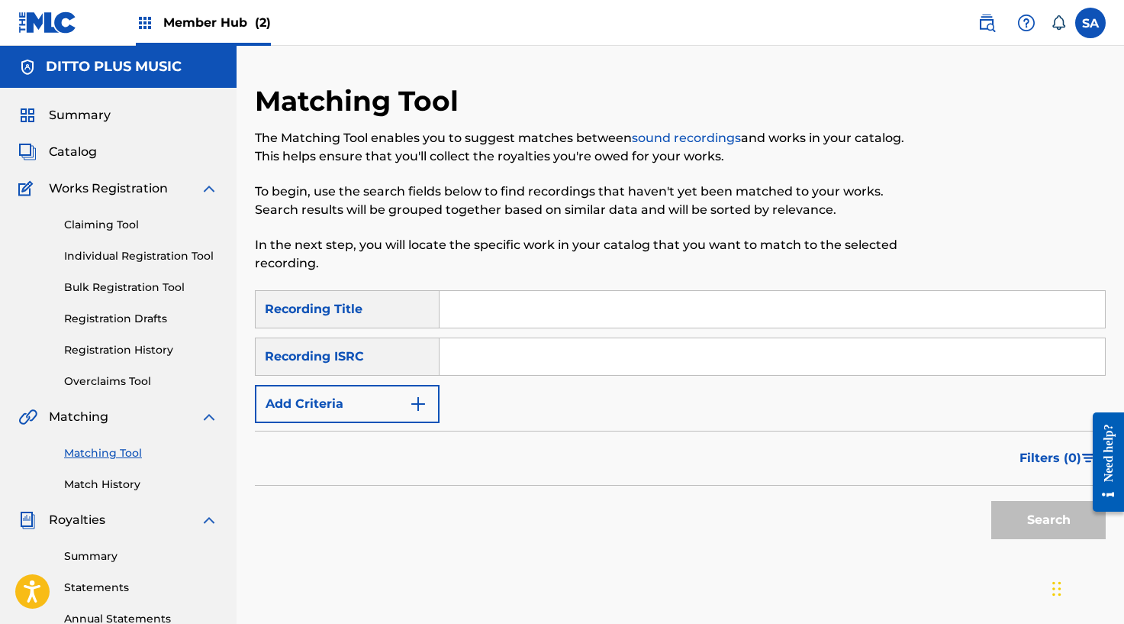
click at [535, 312] on input "Search Form" at bounding box center [773, 309] width 666 height 37
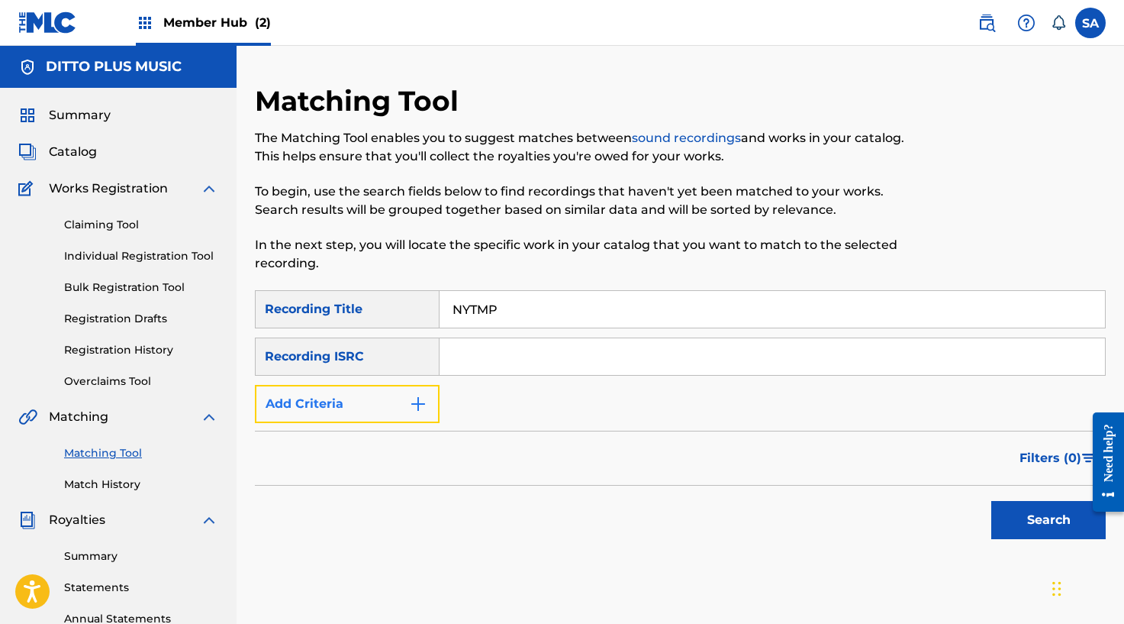
click at [421, 402] on img "Search Form" at bounding box center [418, 404] width 18 height 18
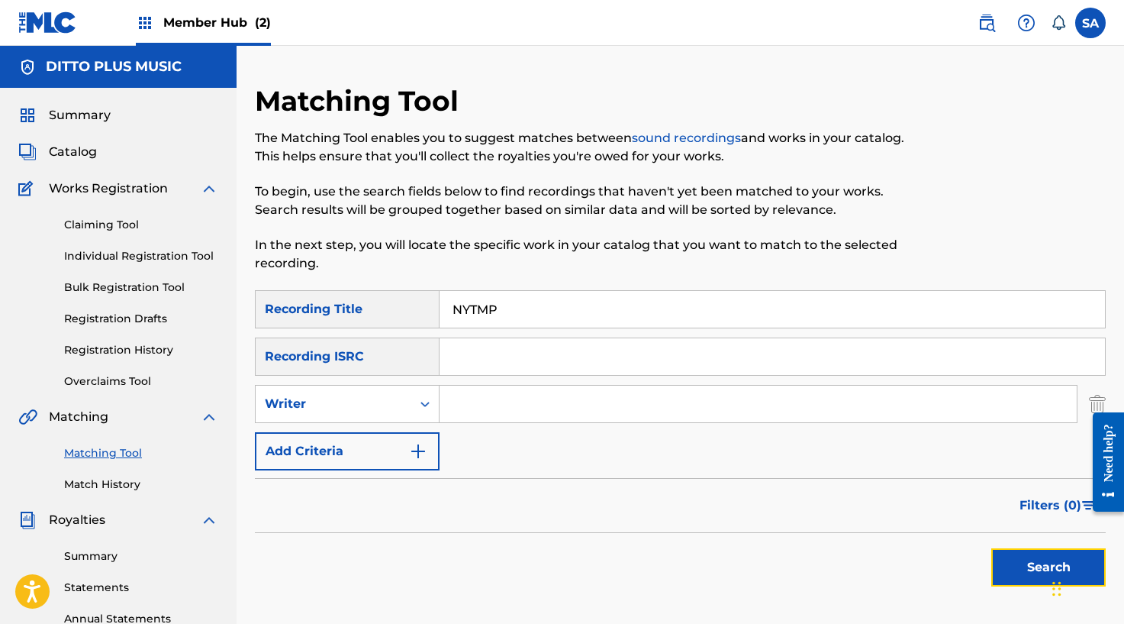
click at [1000, 567] on button "Search" at bounding box center [1048, 567] width 114 height 38
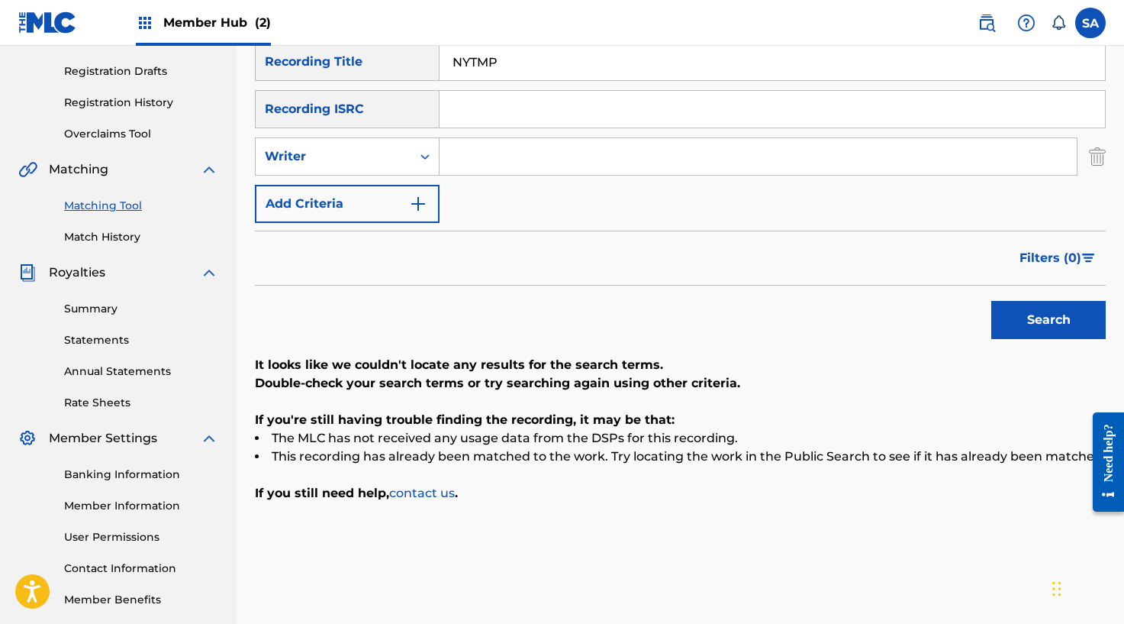
scroll to position [242, 0]
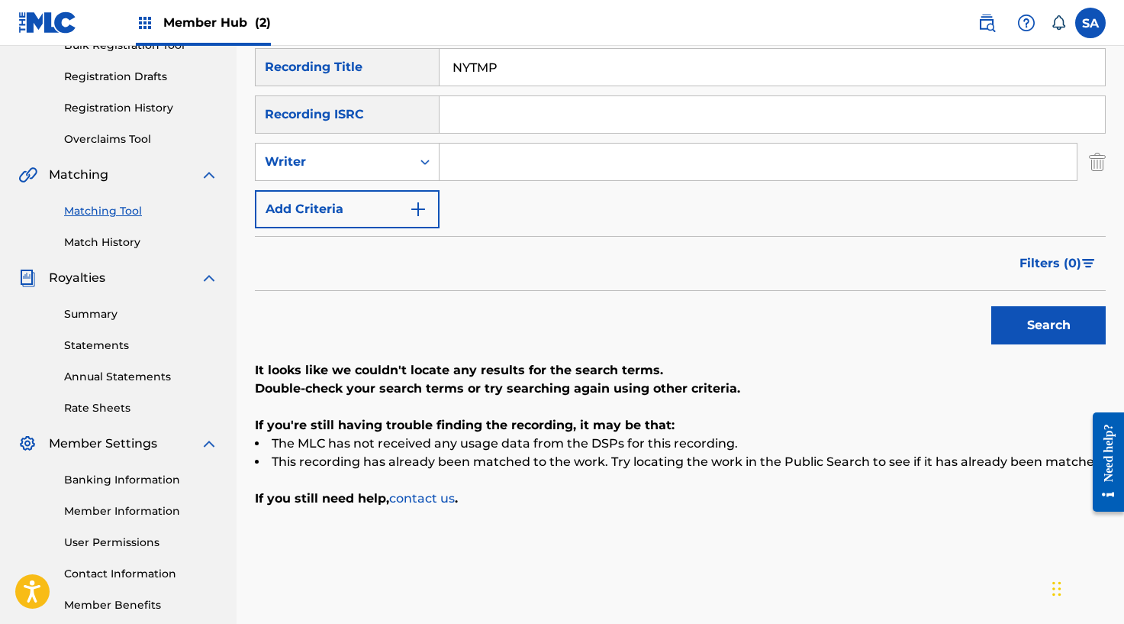
click at [479, 85] on input "NYTMP" at bounding box center [773, 67] width 666 height 37
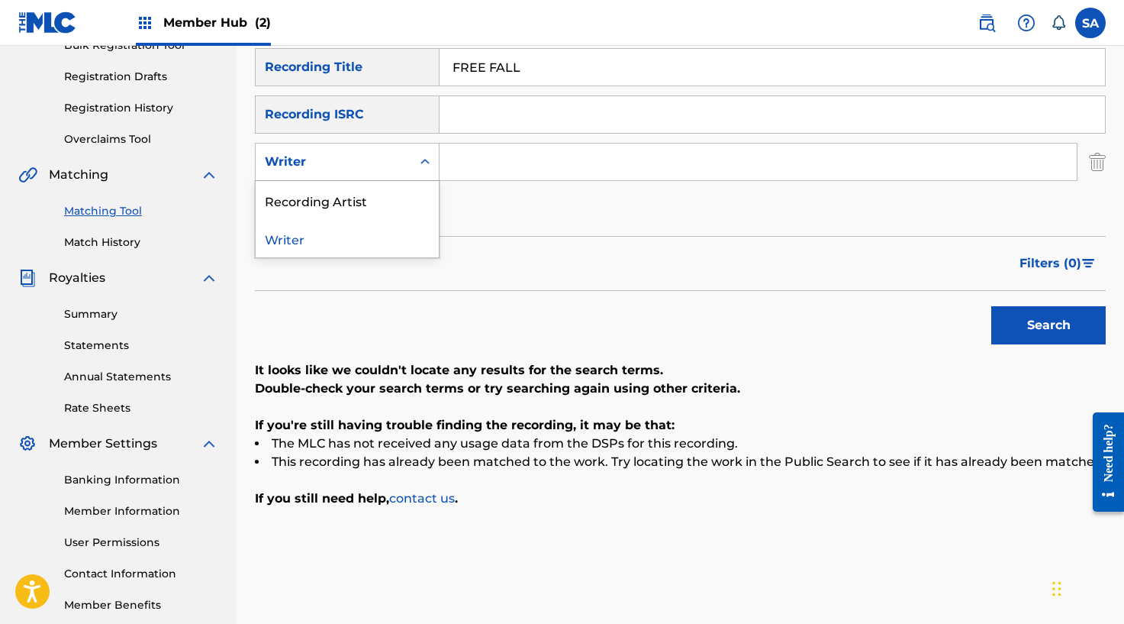
click at [386, 167] on div "Writer" at bounding box center [333, 162] width 137 height 18
click at [369, 196] on div "Recording Artist" at bounding box center [347, 200] width 183 height 38
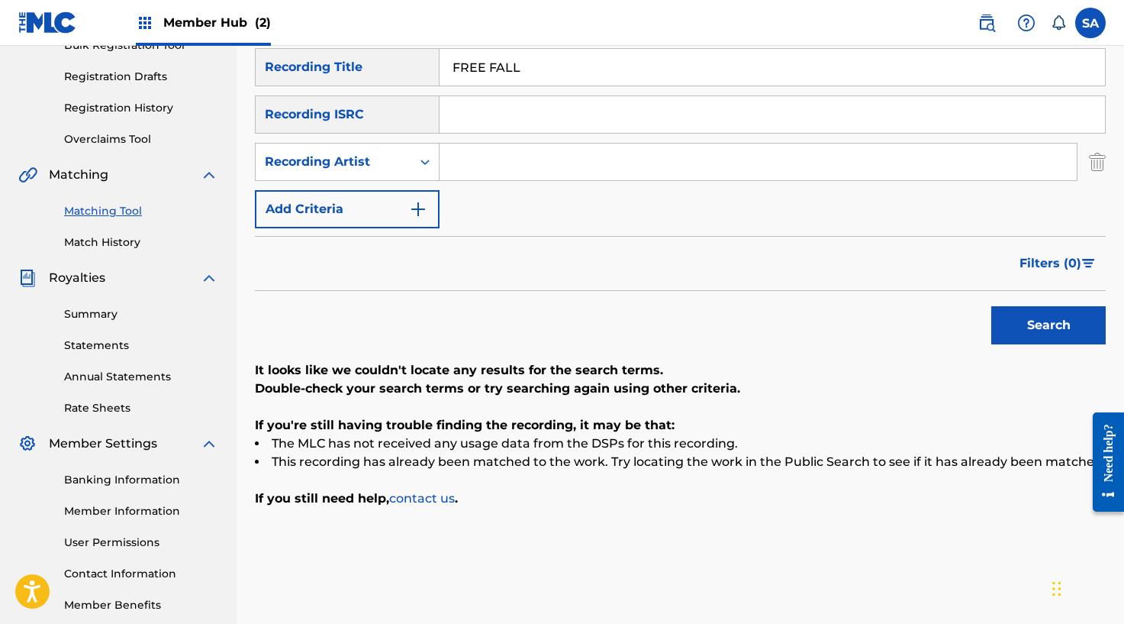
click at [505, 163] on input "Search Form" at bounding box center [758, 161] width 637 height 37
click at [991, 306] on button "Search" at bounding box center [1048, 325] width 114 height 38
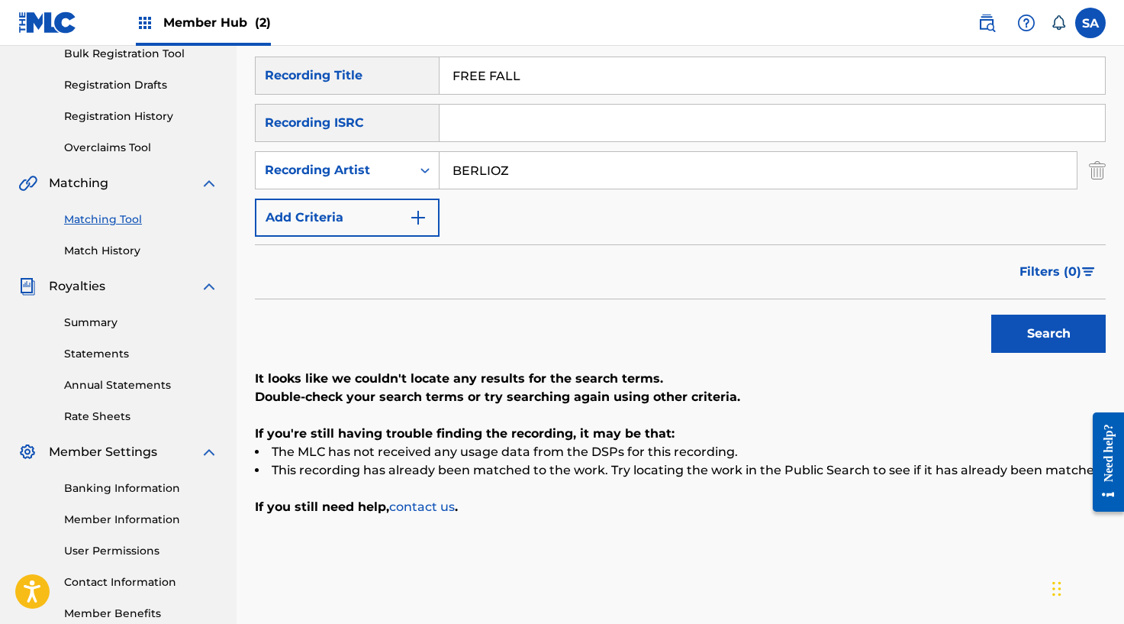
scroll to position [233, 0]
click at [485, 76] on input "FREE FALL" at bounding box center [773, 76] width 666 height 37
click at [991, 315] on button "Search" at bounding box center [1048, 334] width 114 height 38
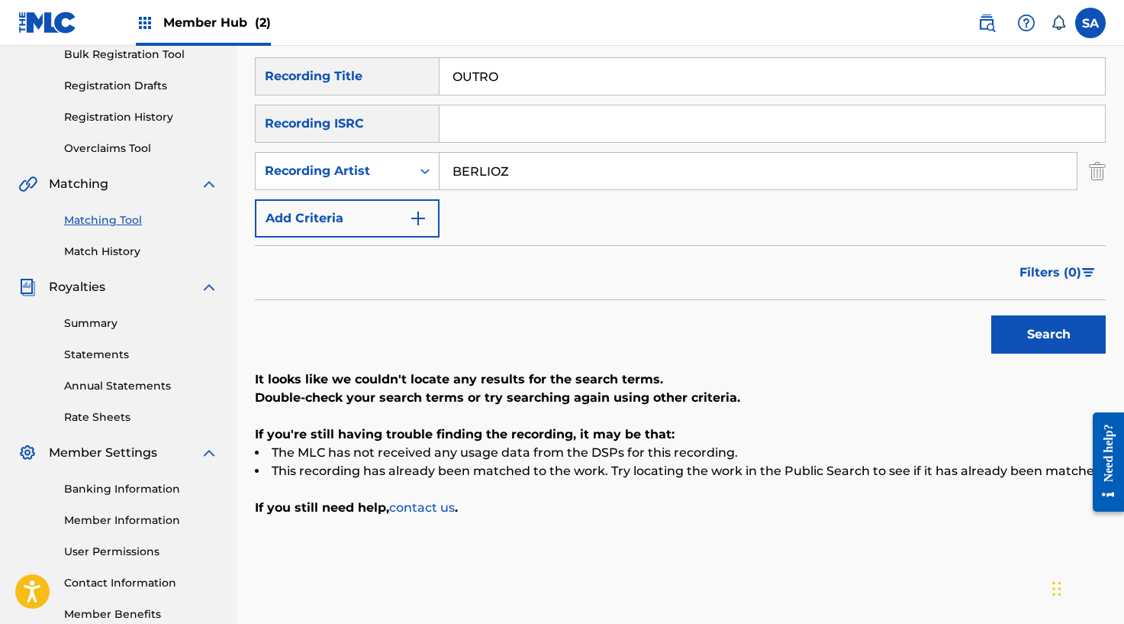
click at [485, 82] on input "OUTRO" at bounding box center [773, 76] width 666 height 37
click at [991, 315] on button "Search" at bounding box center [1048, 334] width 114 height 38
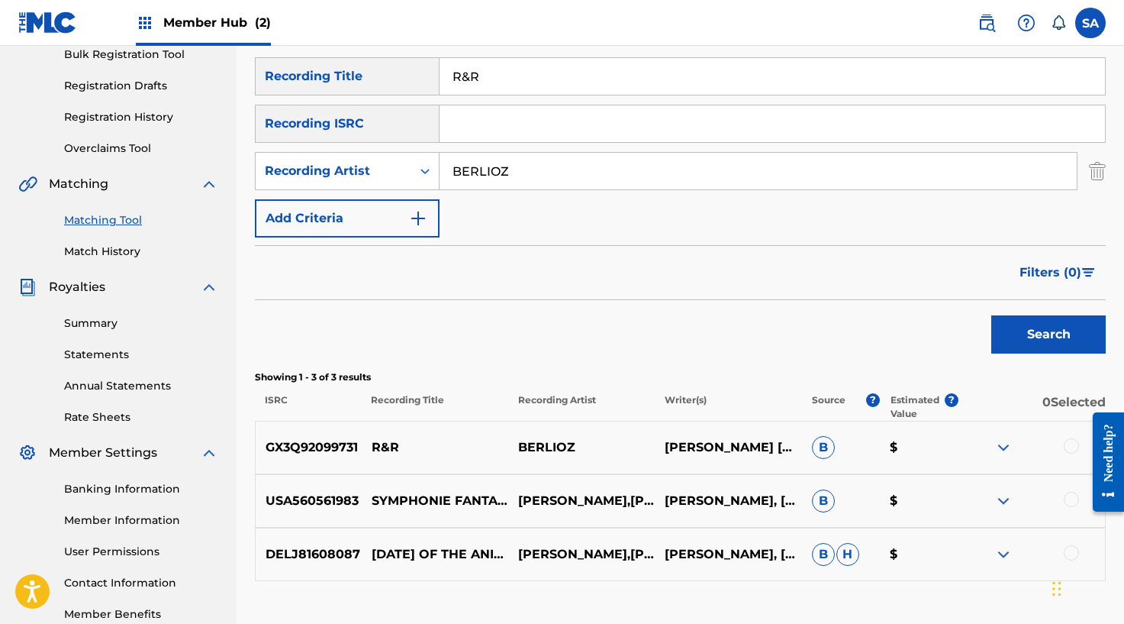
scroll to position [232, 0]
click at [1070, 443] on div at bounding box center [1071, 446] width 15 height 15
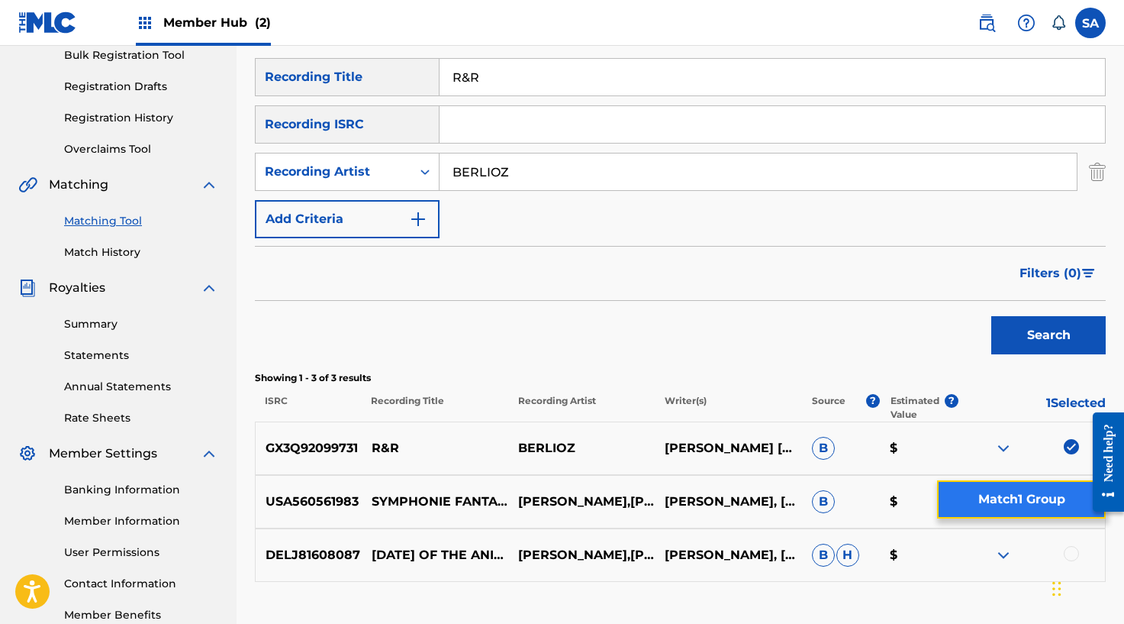
click at [1019, 495] on button "Match 1 Group" at bounding box center [1021, 499] width 169 height 38
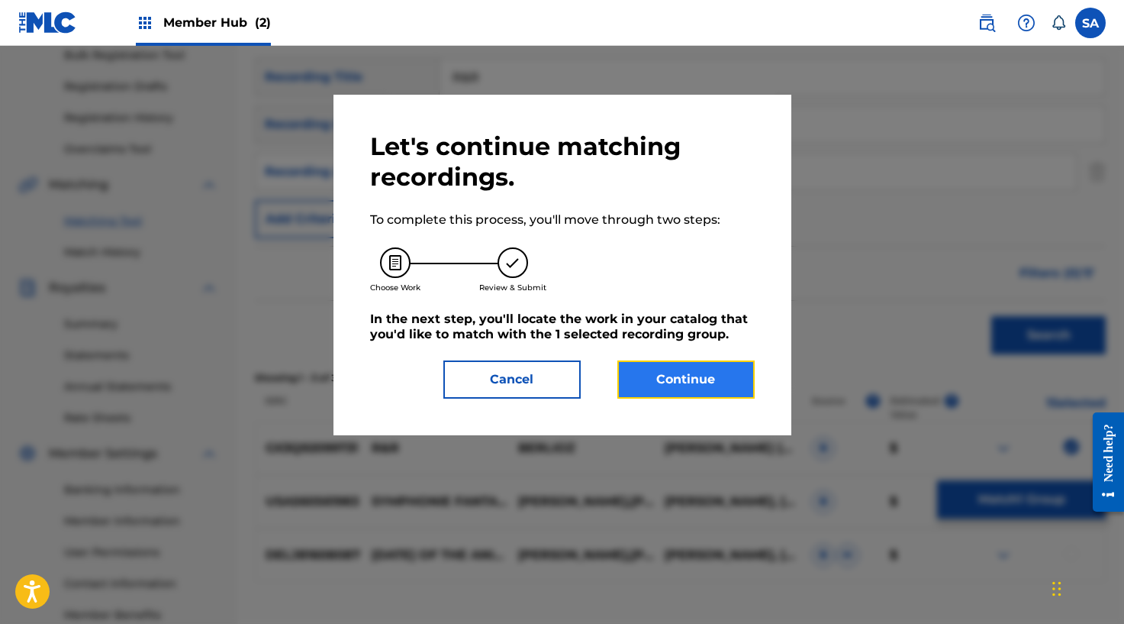
click at [715, 369] on button "Continue" at bounding box center [685, 379] width 137 height 38
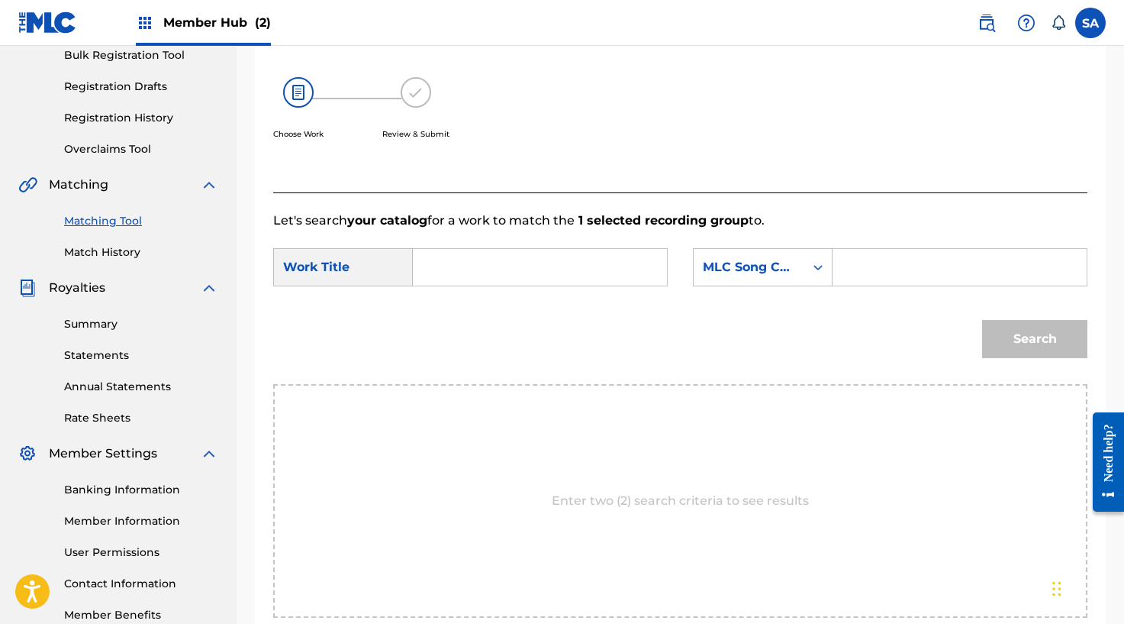
click at [539, 254] on input "Search Form" at bounding box center [540, 267] width 228 height 37
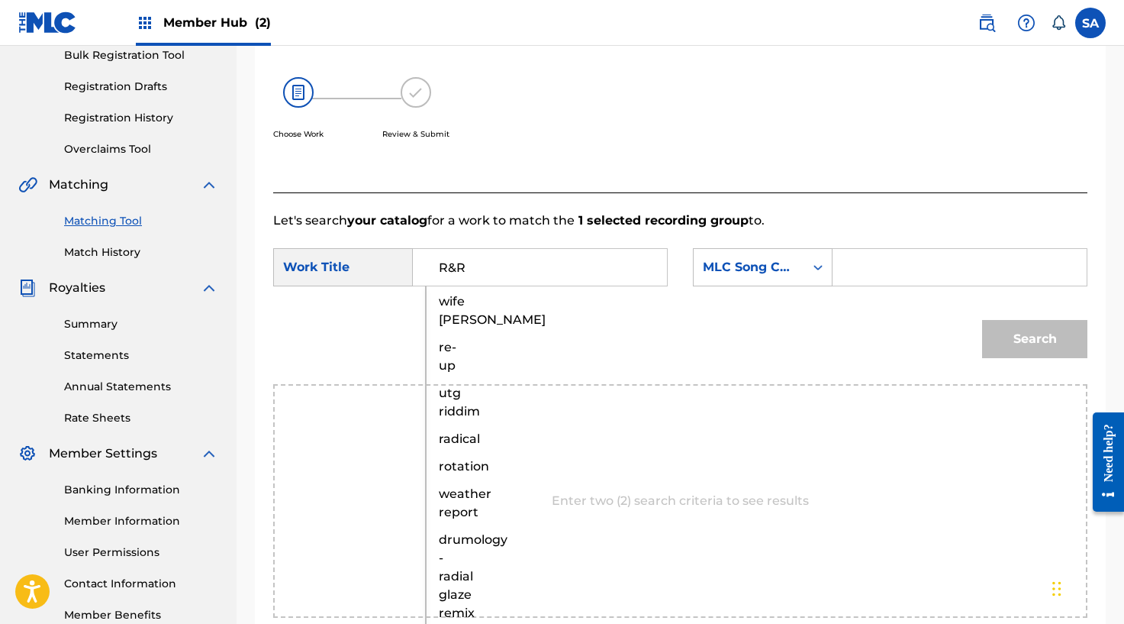
click at [936, 275] on input "Search Form" at bounding box center [960, 267] width 228 height 37
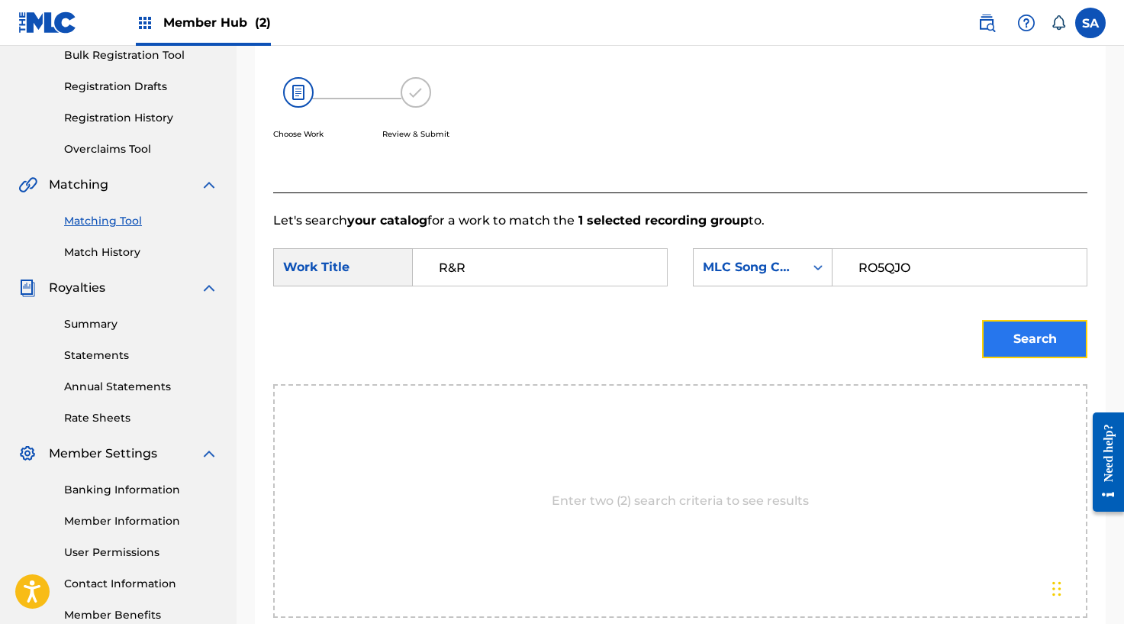
click at [1015, 340] on button "Search" at bounding box center [1034, 339] width 105 height 38
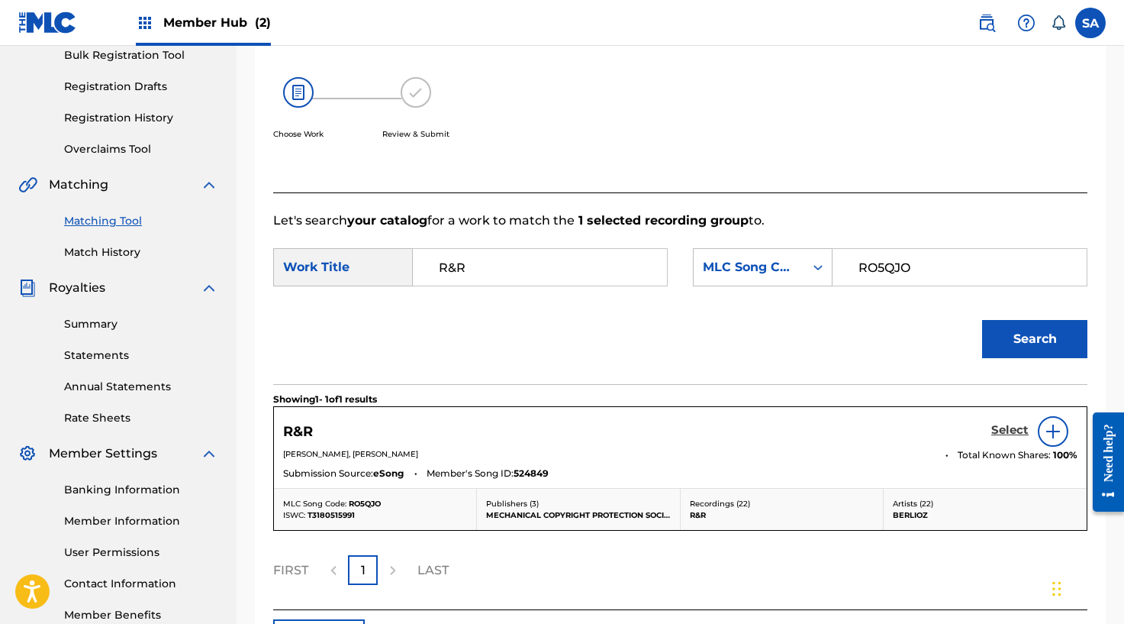
click at [1009, 430] on h5 "Select" at bounding box center [1009, 430] width 37 height 15
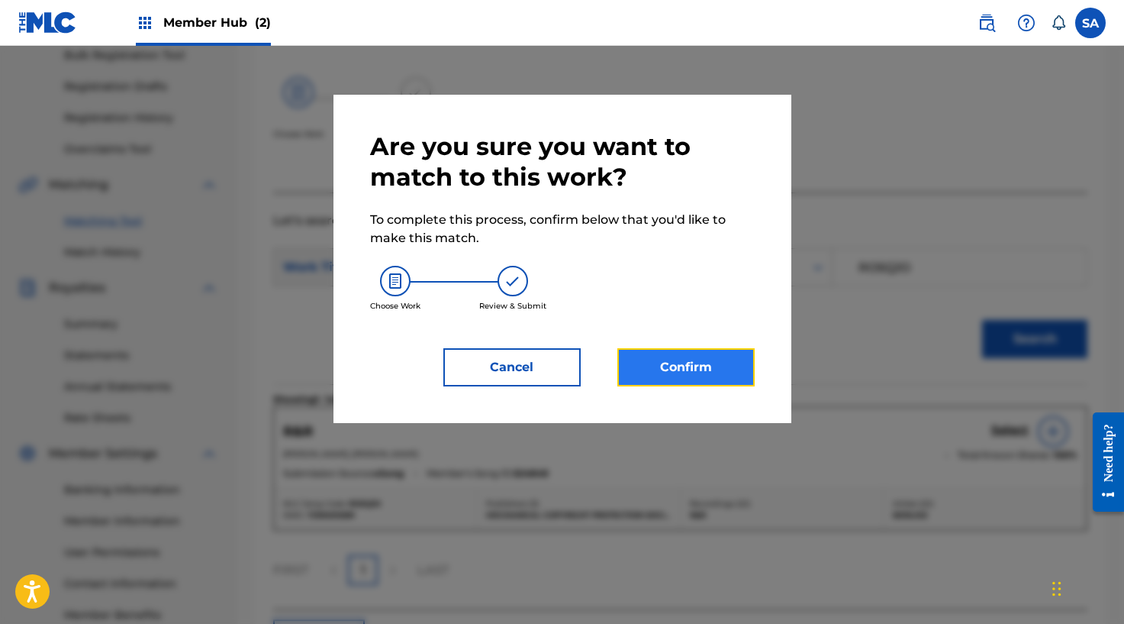
click at [723, 369] on button "Confirm" at bounding box center [685, 367] width 137 height 38
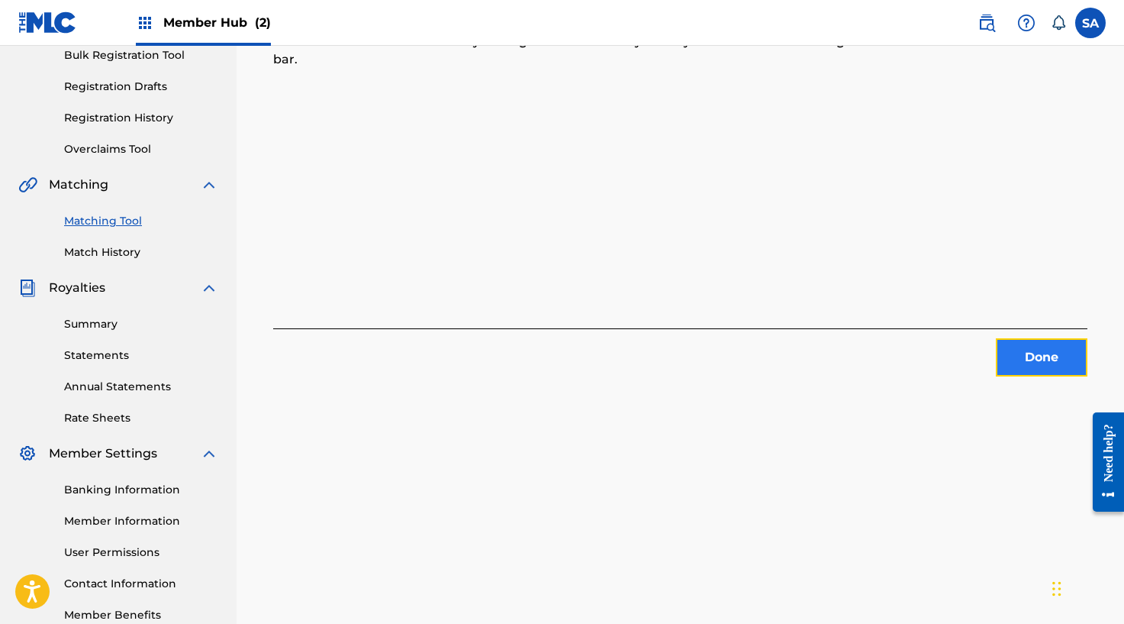
click at [1083, 356] on button "Done" at bounding box center [1042, 357] width 92 height 38
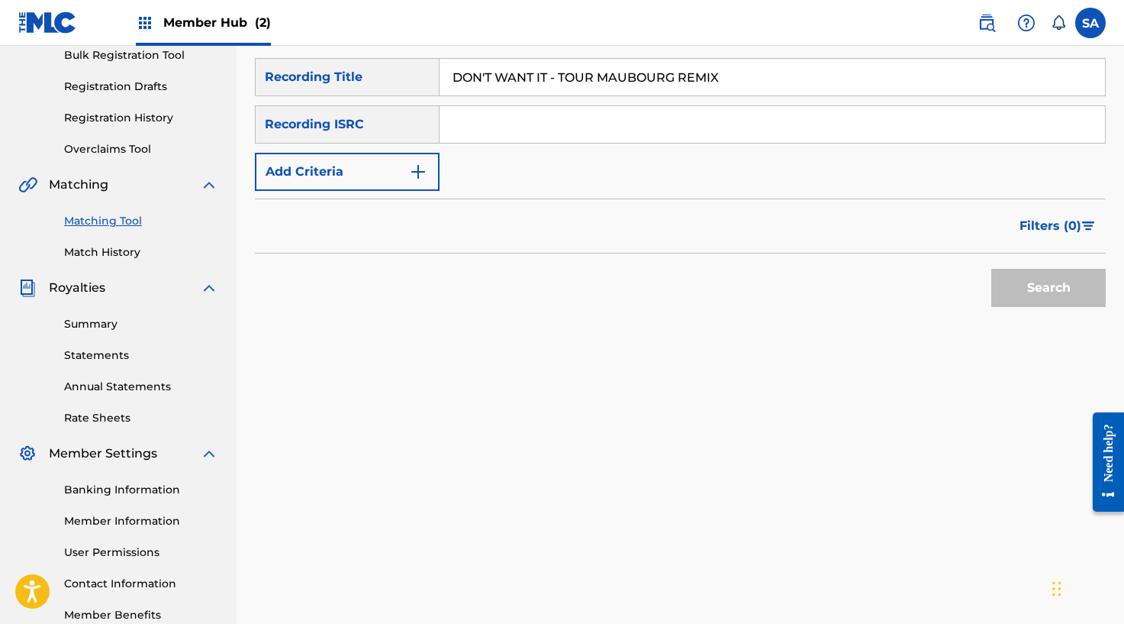
drag, startPoint x: 466, startPoint y: 82, endPoint x: 463, endPoint y: 108, distance: 26.9
click at [466, 95] on input "DON'T WANT IT - TOUR MAUBOURG REMIX" at bounding box center [773, 77] width 666 height 37
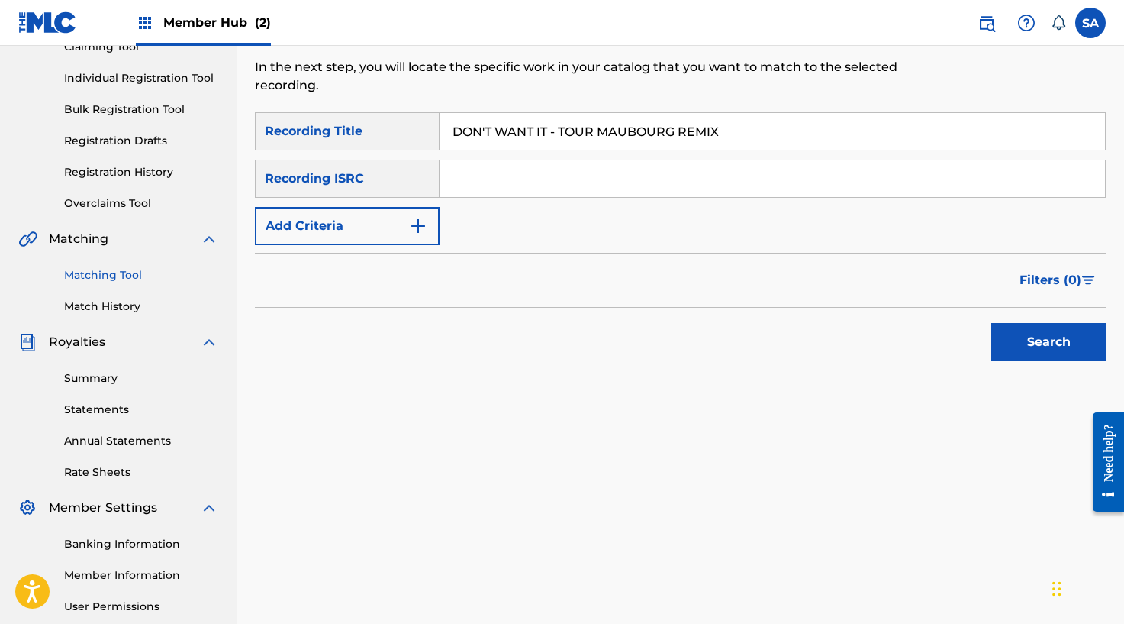
scroll to position [165, 0]
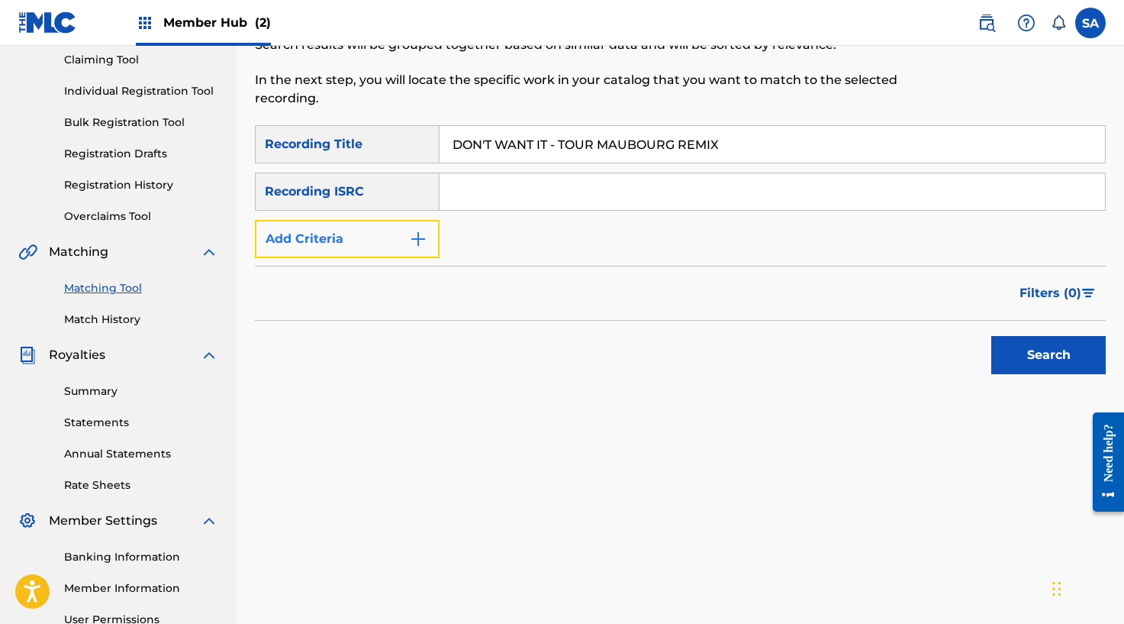
click at [422, 228] on button "Add Criteria" at bounding box center [347, 239] width 185 height 38
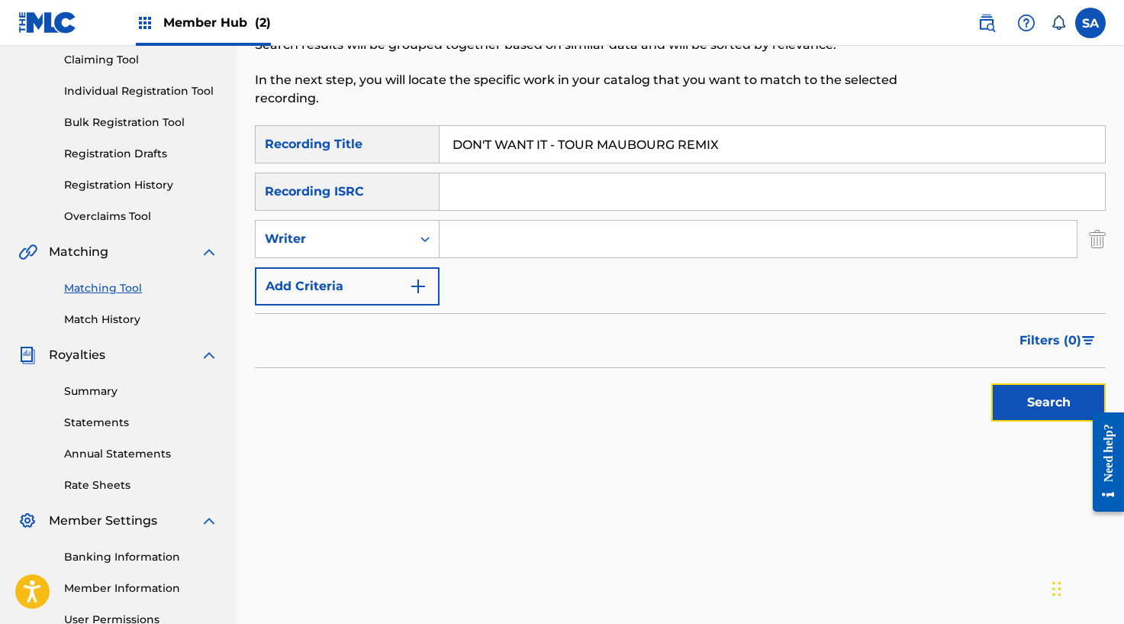
drag, startPoint x: 1024, startPoint y: 412, endPoint x: 1017, endPoint y: 399, distance: 15.1
click at [1024, 412] on button "Search" at bounding box center [1048, 402] width 114 height 38
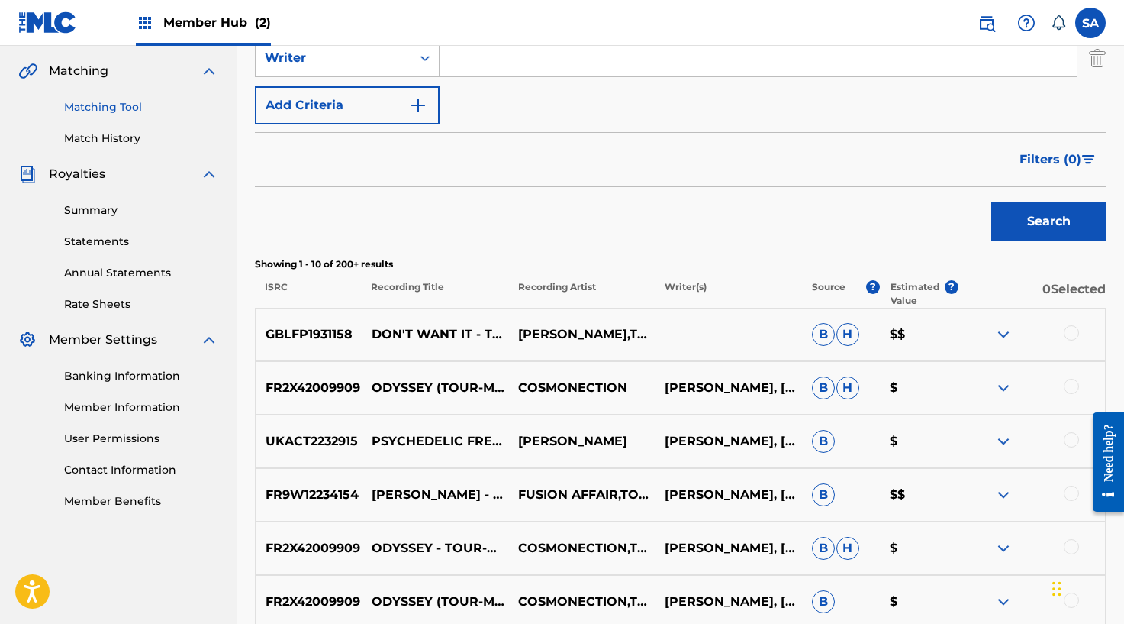
scroll to position [398, 0]
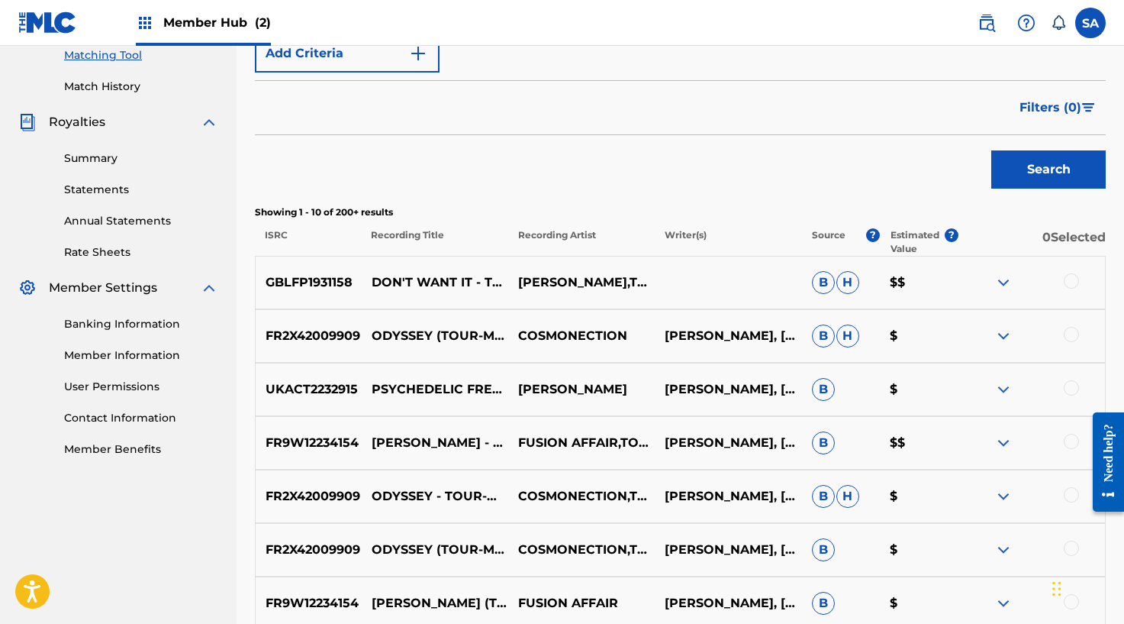
drag, startPoint x: 1074, startPoint y: 281, endPoint x: 1011, endPoint y: 298, distance: 65.0
click at [1074, 281] on div at bounding box center [1071, 280] width 15 height 15
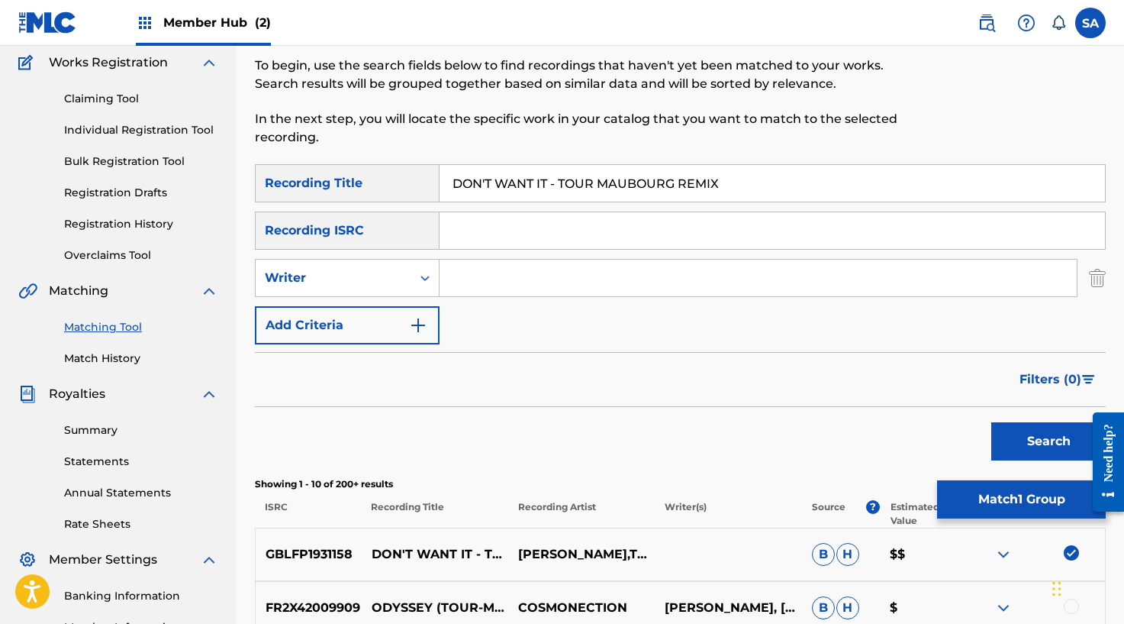
scroll to position [118, 0]
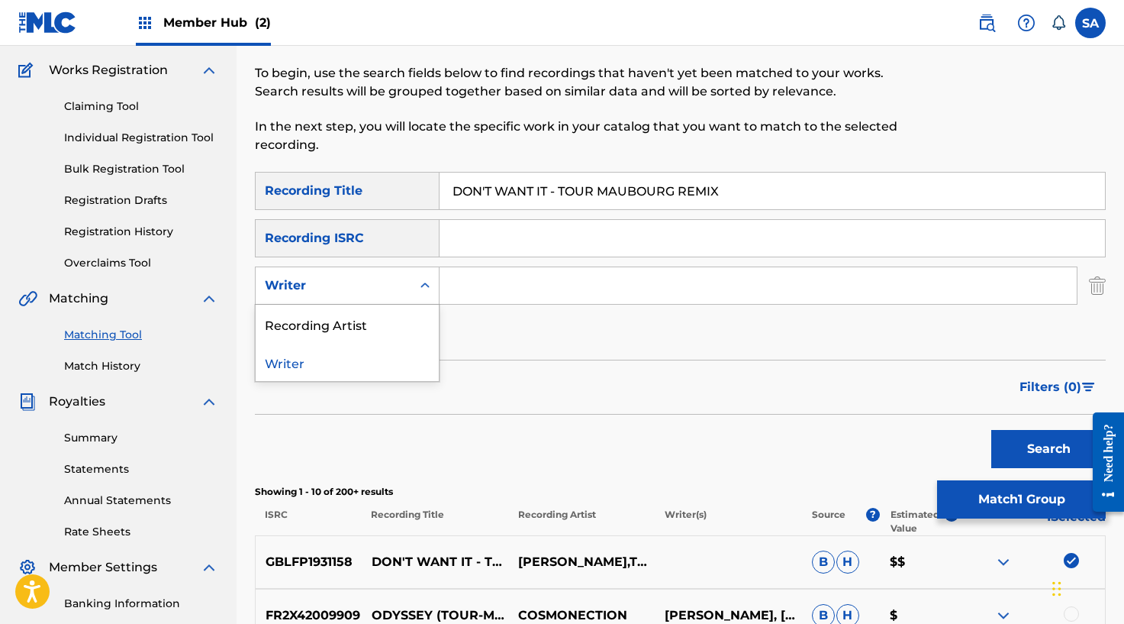
click at [402, 285] on div "Writer" at bounding box center [334, 285] width 156 height 29
click at [382, 312] on div "Recording Artist" at bounding box center [347, 324] width 183 height 38
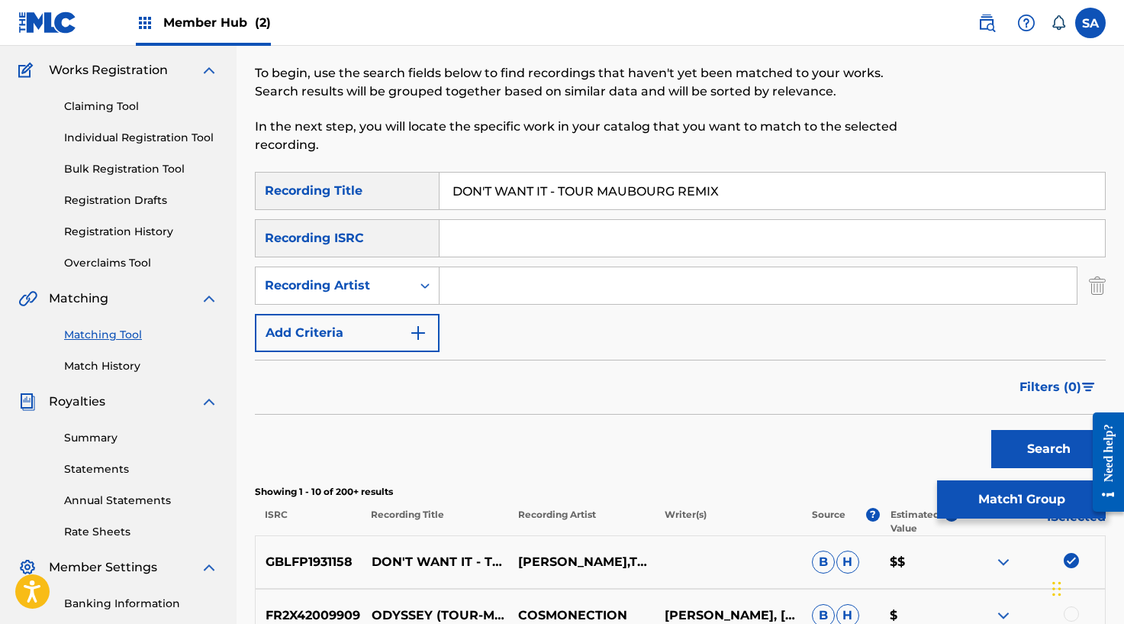
click at [485, 285] on input "Search Form" at bounding box center [758, 285] width 637 height 37
drag, startPoint x: 561, startPoint y: 193, endPoint x: 879, endPoint y: 205, distance: 318.5
click at [879, 205] on input "DON'T WANT IT - TOUR MAUBOURG REMIX" at bounding box center [773, 190] width 666 height 37
click at [991, 430] on button "Search" at bounding box center [1048, 449] width 114 height 38
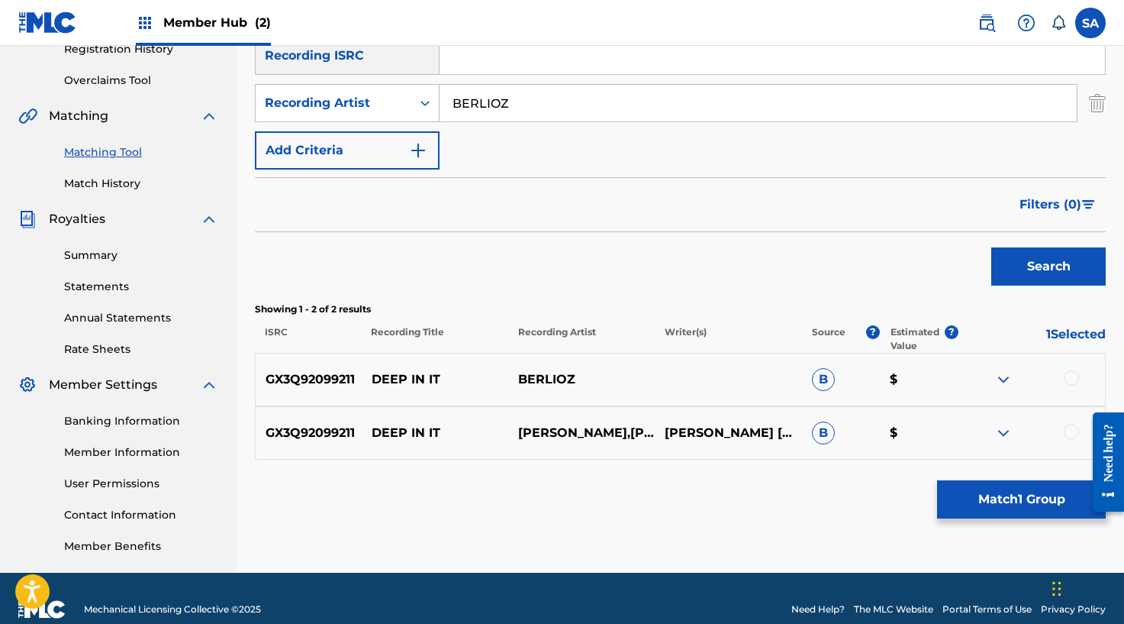
scroll to position [323, 0]
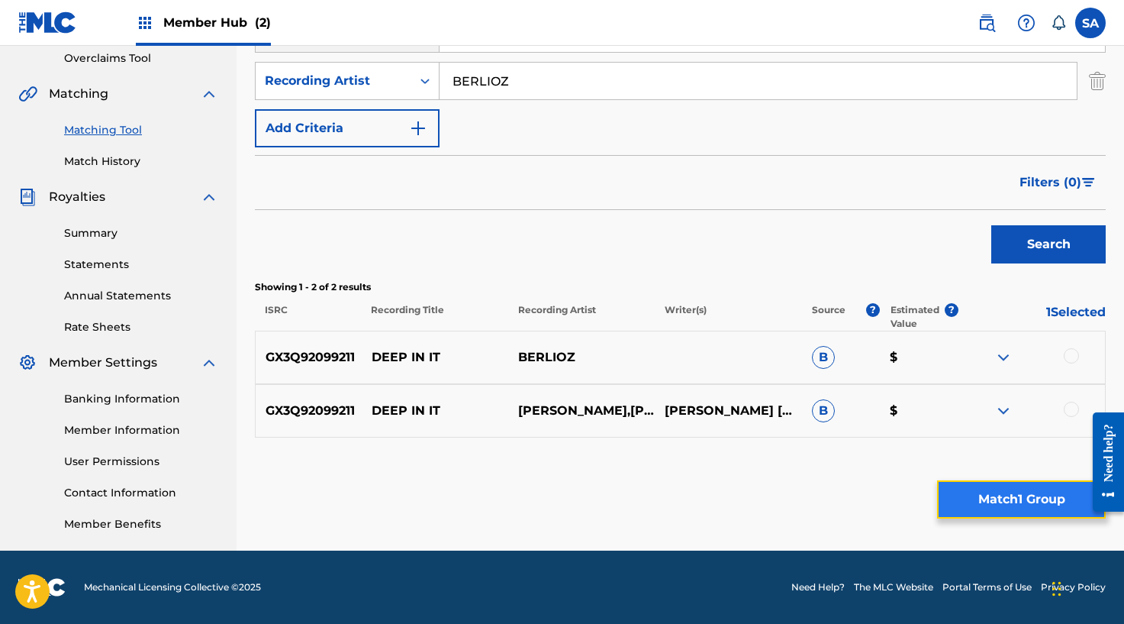
click at [964, 508] on button "Match 1 Group" at bounding box center [1021, 499] width 169 height 38
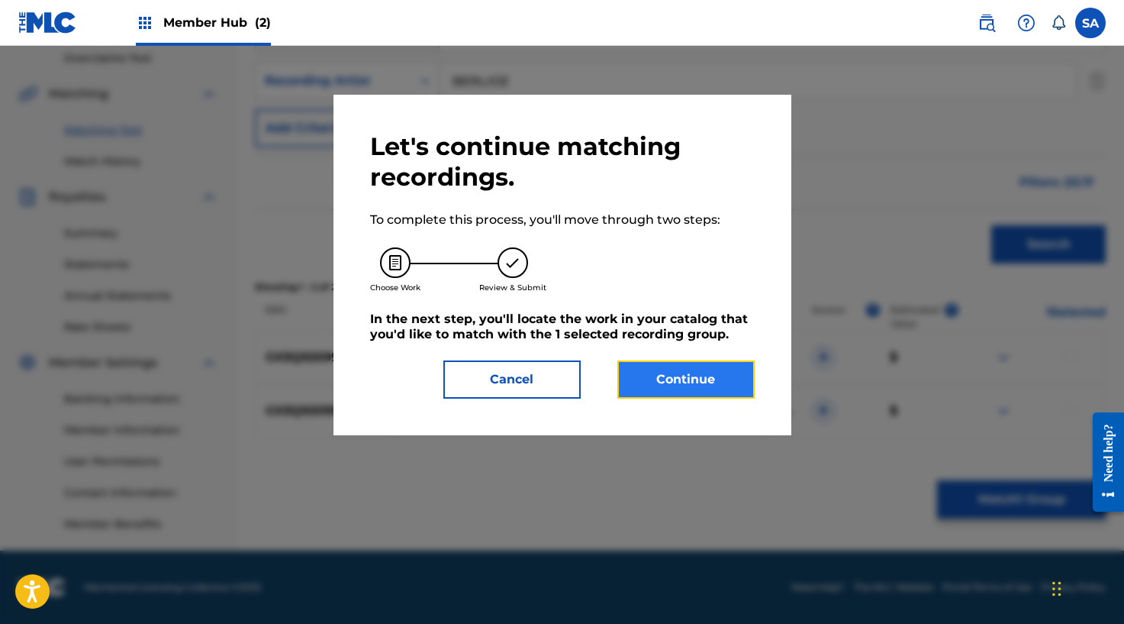
click at [689, 389] on button "Continue" at bounding box center [685, 379] width 137 height 38
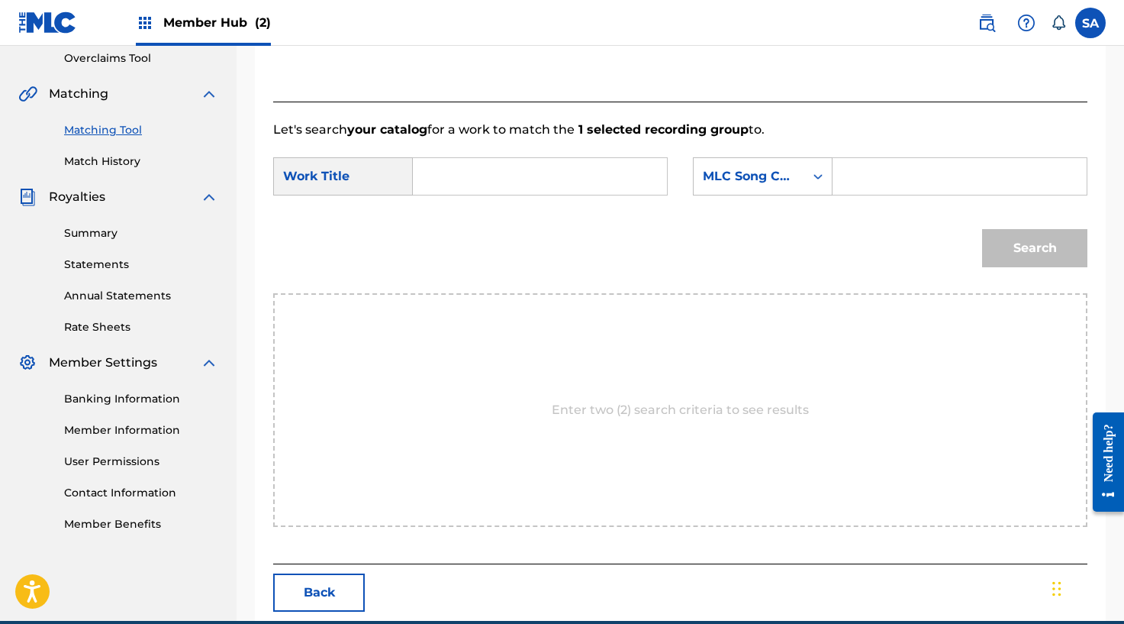
click at [550, 194] on input "Search Form" at bounding box center [540, 176] width 228 height 37
click at [870, 167] on input "Search Form" at bounding box center [960, 176] width 228 height 37
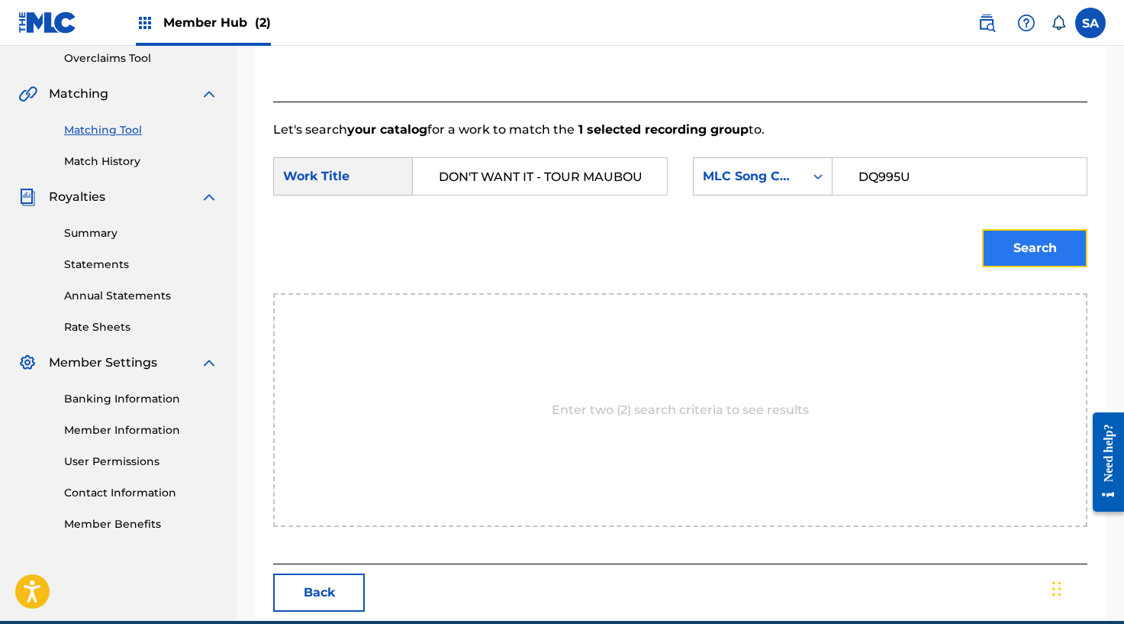
click at [994, 236] on button "Search" at bounding box center [1034, 248] width 105 height 38
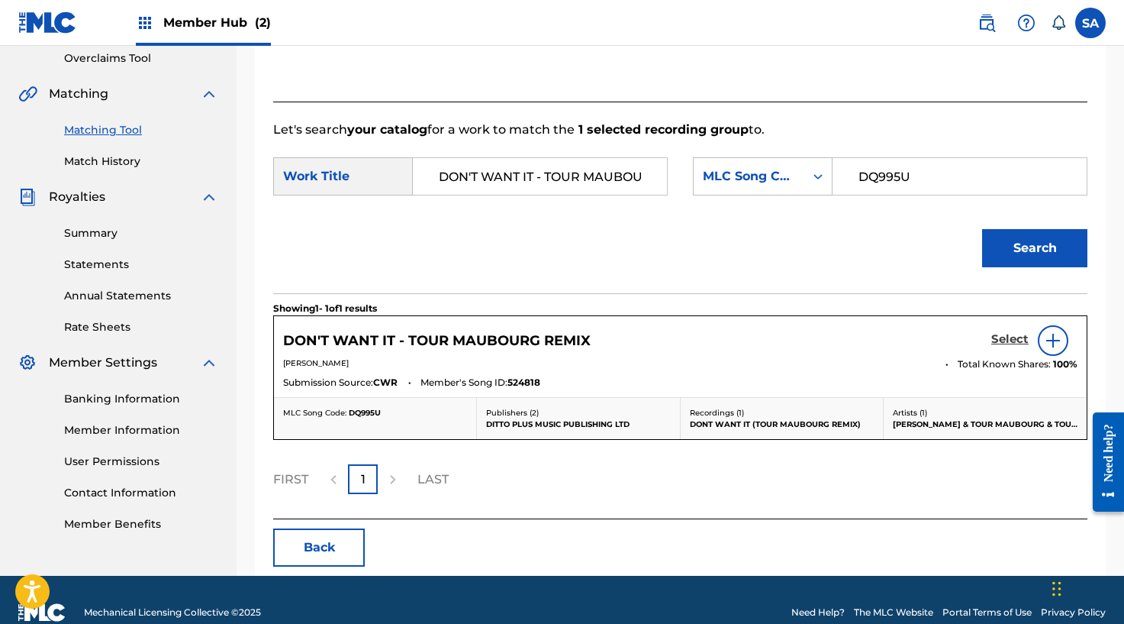
click at [1000, 339] on h5 "Select" at bounding box center [1009, 339] width 37 height 15
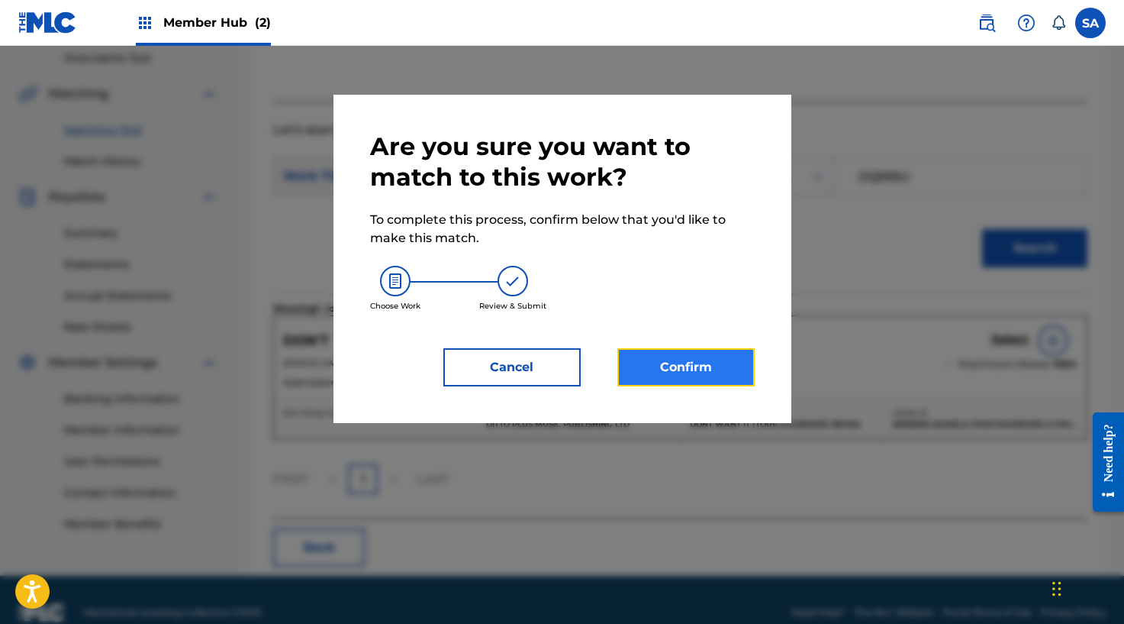
click at [699, 366] on button "Confirm" at bounding box center [685, 367] width 137 height 38
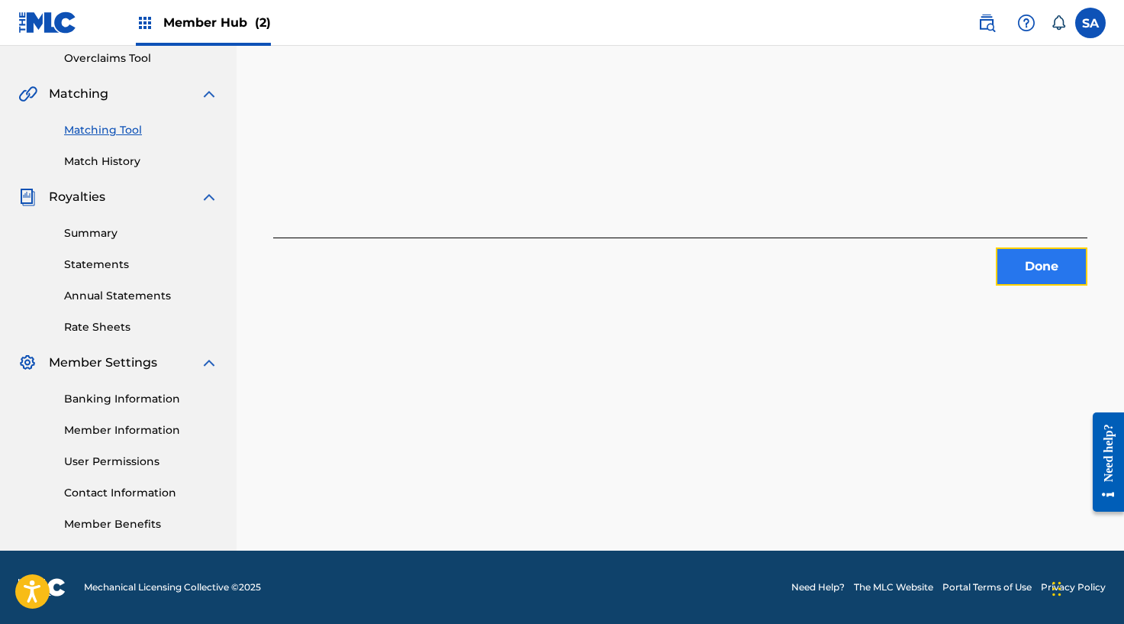
click at [1062, 272] on button "Done" at bounding box center [1042, 266] width 92 height 38
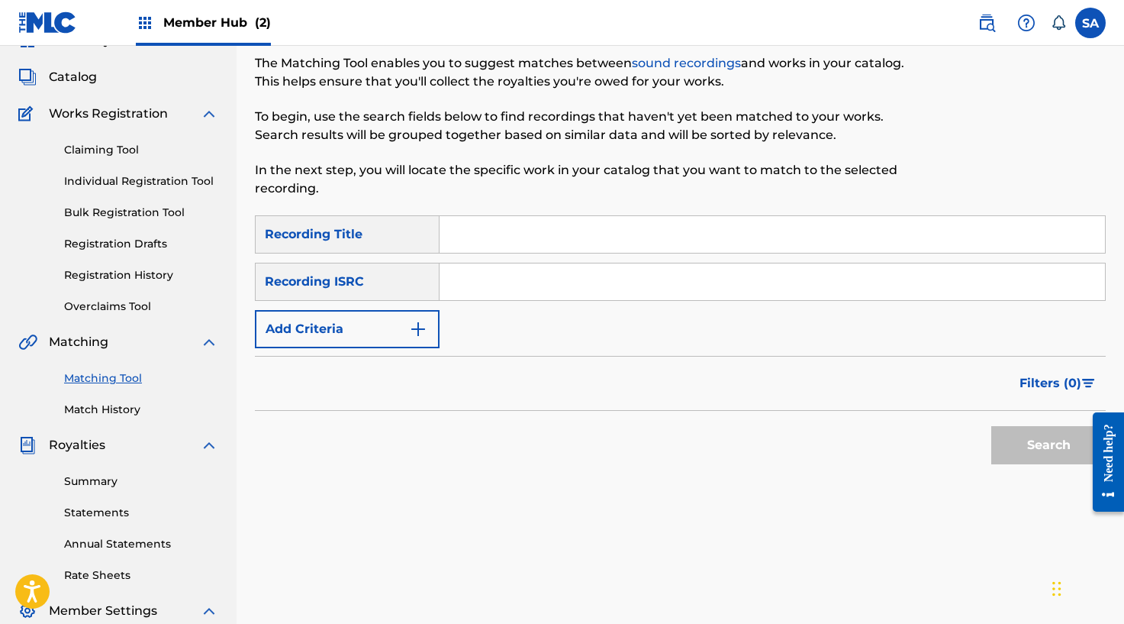
scroll to position [101, 0]
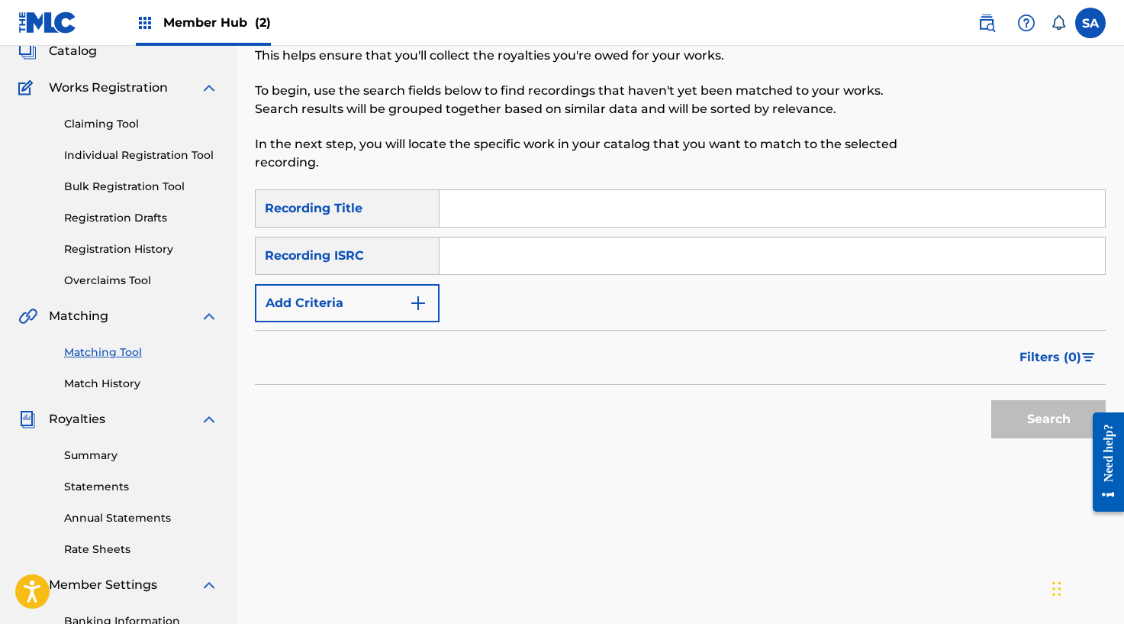
drag, startPoint x: 488, startPoint y: 211, endPoint x: 467, endPoint y: 224, distance: 24.0
click at [488, 211] on input "Search Form" at bounding box center [773, 208] width 666 height 37
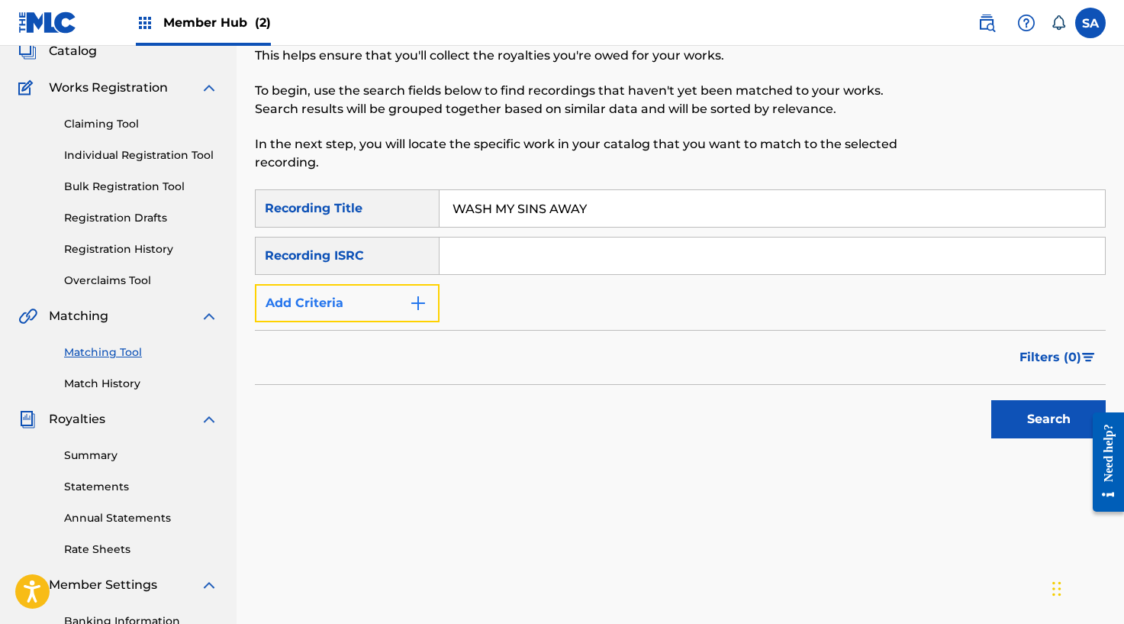
click at [410, 290] on button "Add Criteria" at bounding box center [347, 303] width 185 height 38
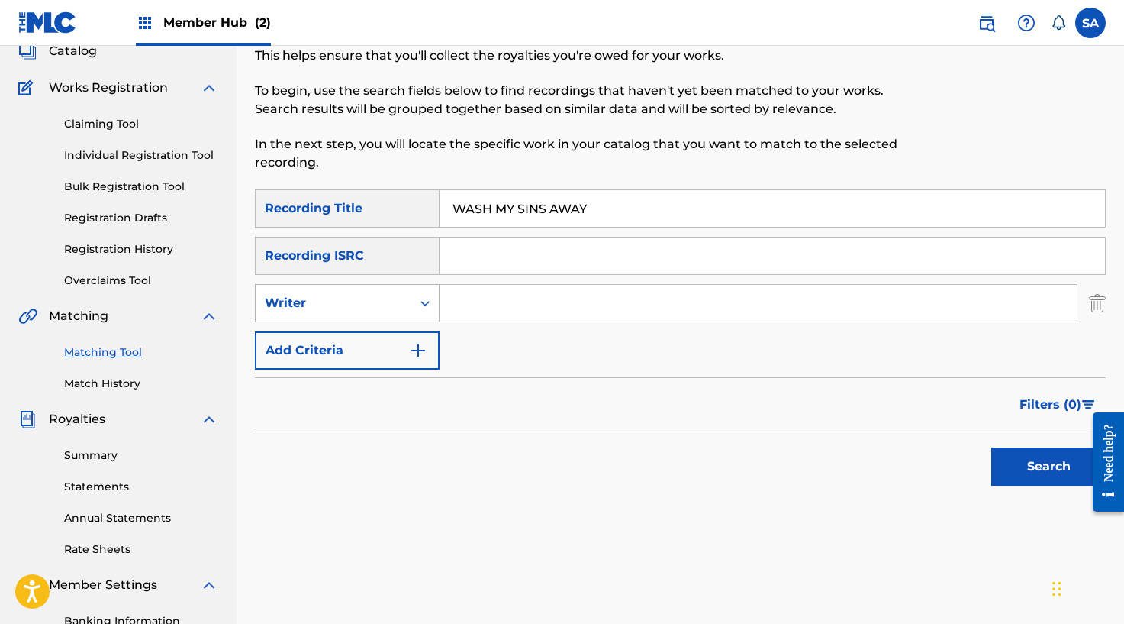
click at [418, 302] on icon "Search Form" at bounding box center [424, 302] width 15 height 15
click at [411, 333] on div "Recording Artist" at bounding box center [347, 341] width 183 height 38
click at [487, 308] on input "Search Form" at bounding box center [758, 303] width 637 height 37
click at [991, 447] on button "Search" at bounding box center [1048, 466] width 114 height 38
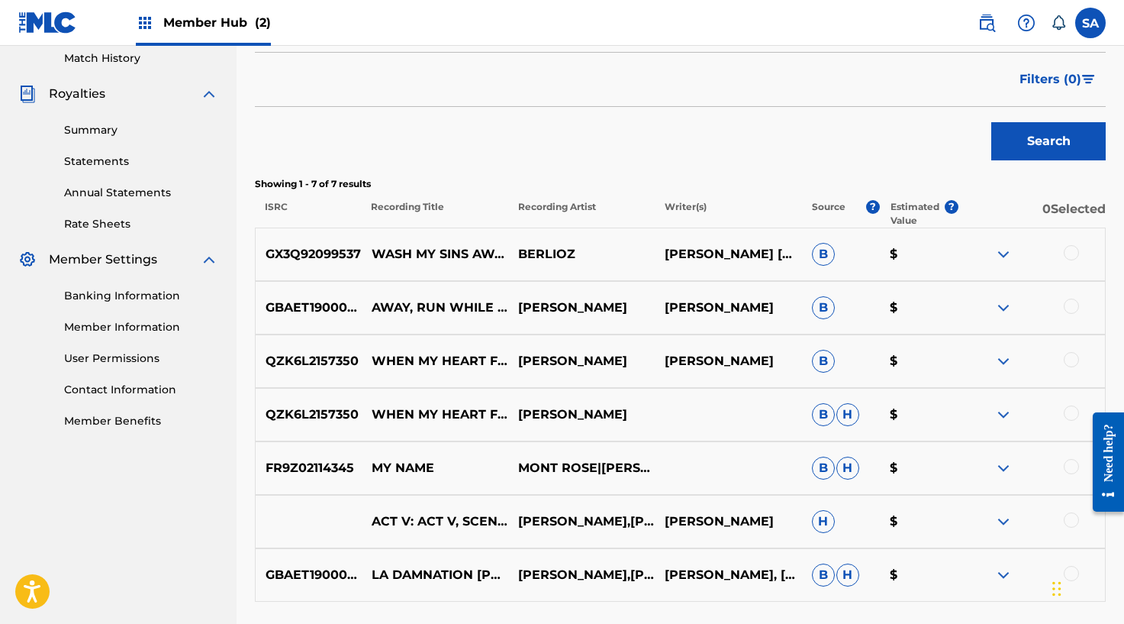
scroll to position [466, 0]
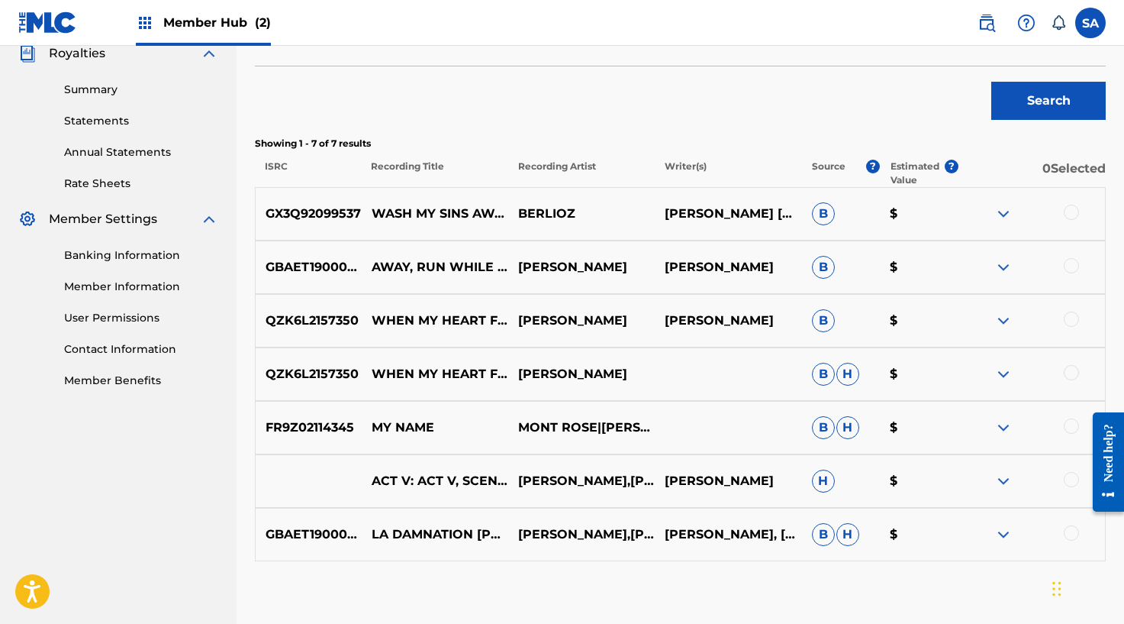
click at [1078, 208] on div at bounding box center [1071, 212] width 15 height 15
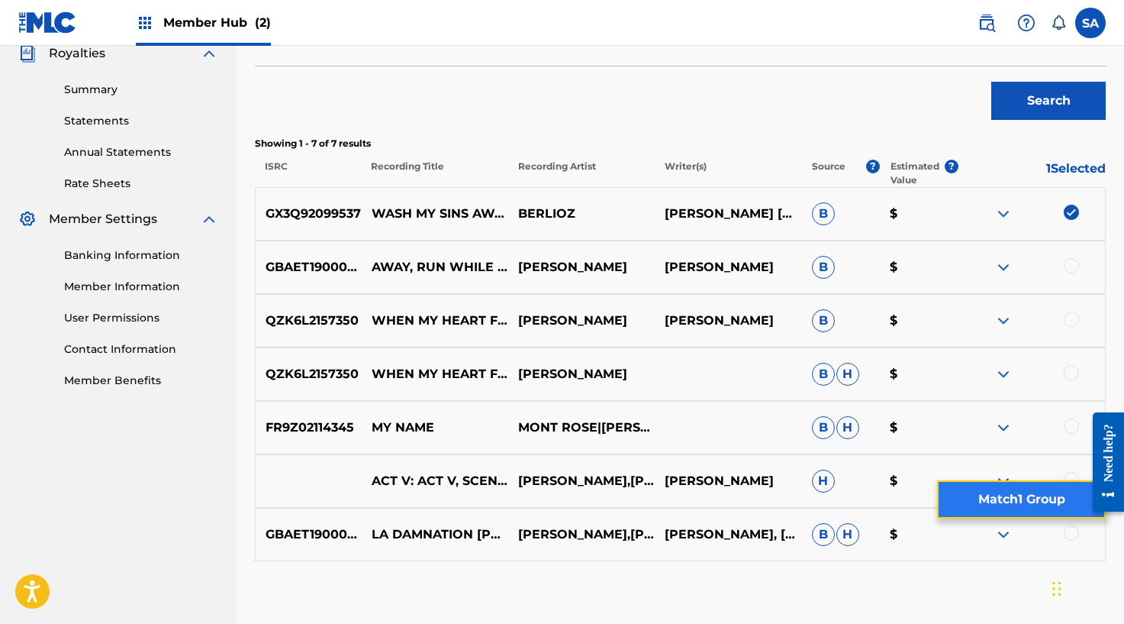
click at [1018, 501] on button "Match 1 Group" at bounding box center [1021, 499] width 169 height 38
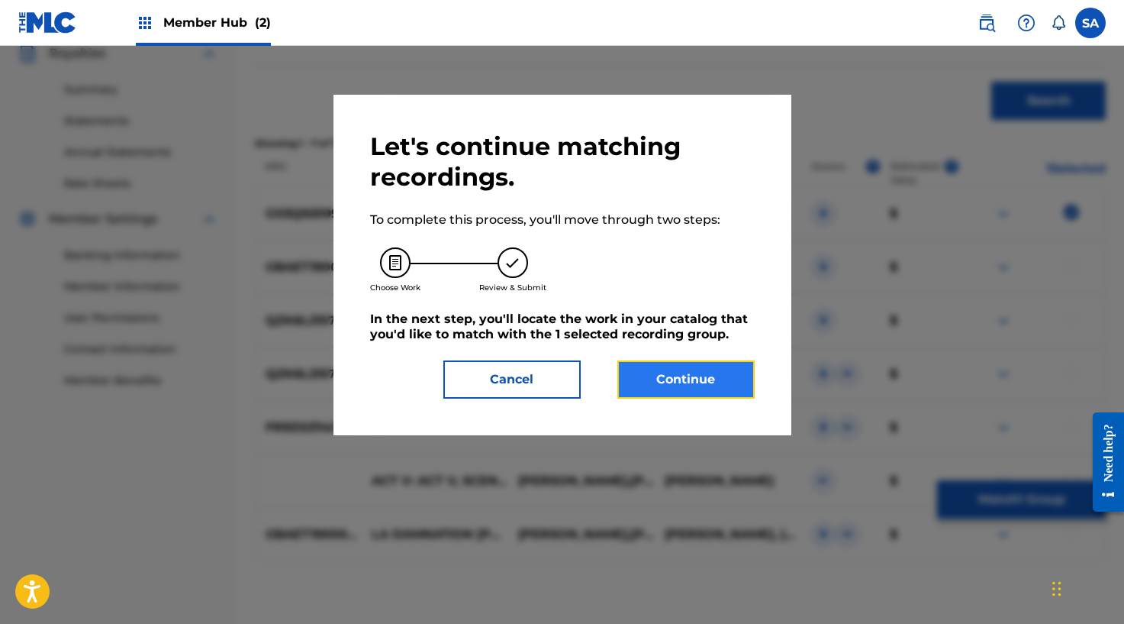
click at [700, 386] on button "Continue" at bounding box center [685, 379] width 137 height 38
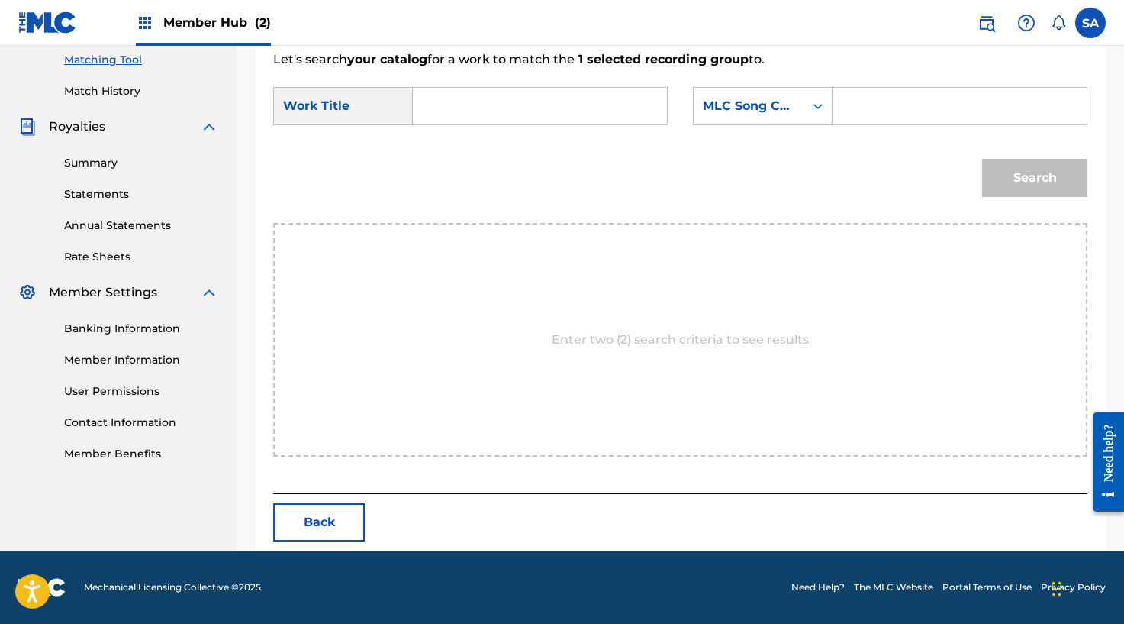
scroll to position [393, 0]
click at [453, 117] on input "Search Form" at bounding box center [540, 106] width 228 height 37
click at [917, 115] on input "Search Form" at bounding box center [960, 106] width 228 height 37
click at [1039, 189] on button "Search" at bounding box center [1034, 178] width 105 height 38
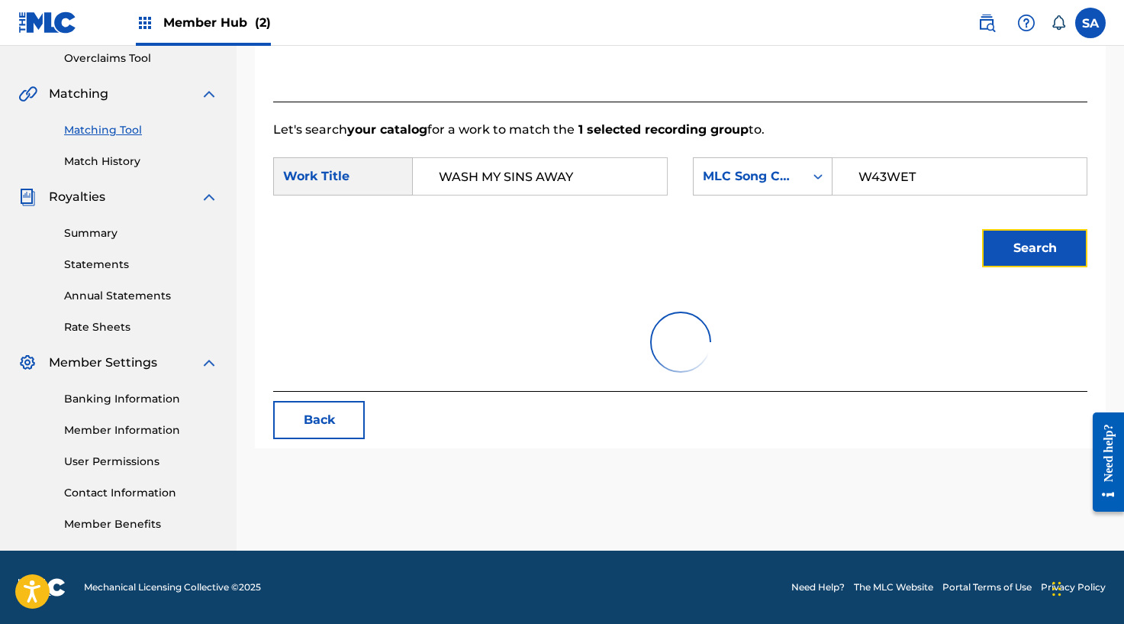
scroll to position [348, 0]
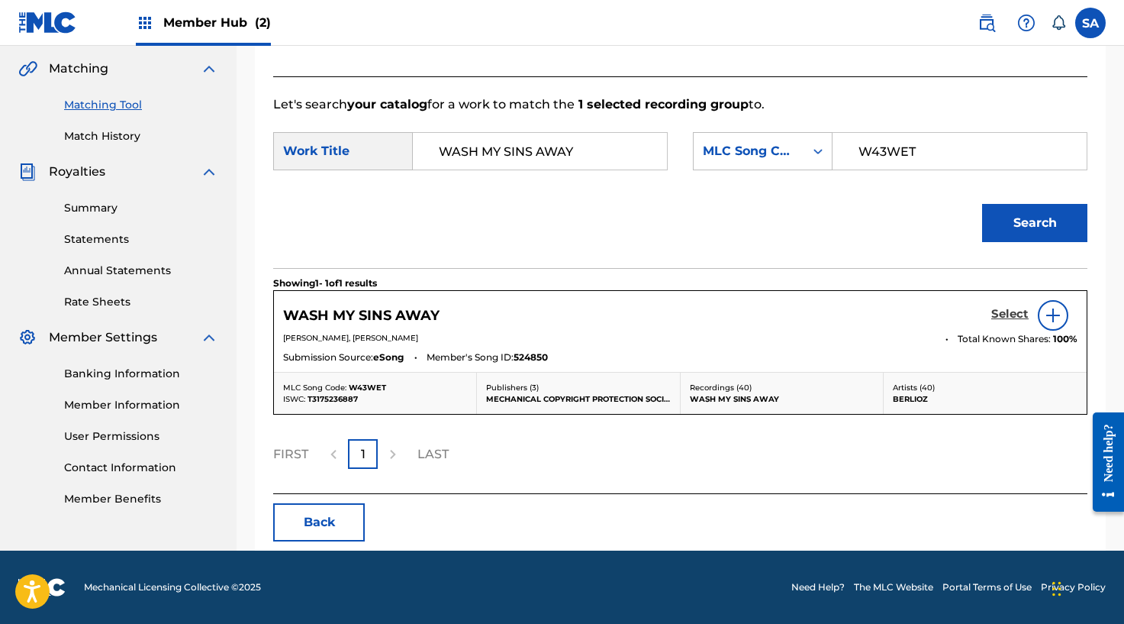
click at [991, 314] on h5 "Select" at bounding box center [1009, 314] width 37 height 15
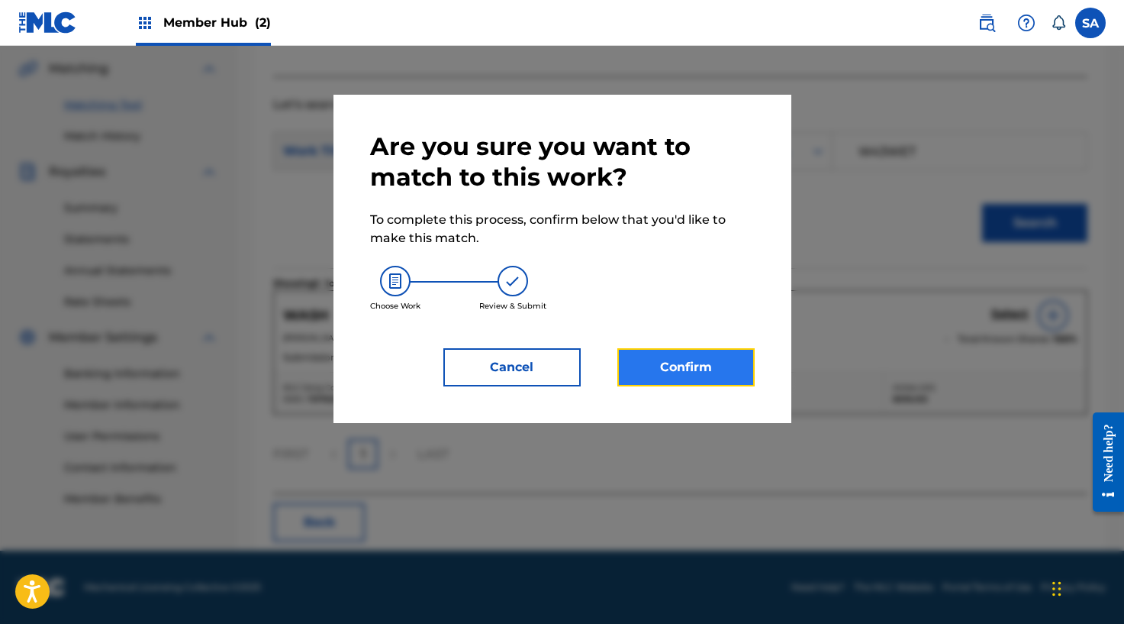
click at [681, 352] on button "Confirm" at bounding box center [685, 367] width 137 height 38
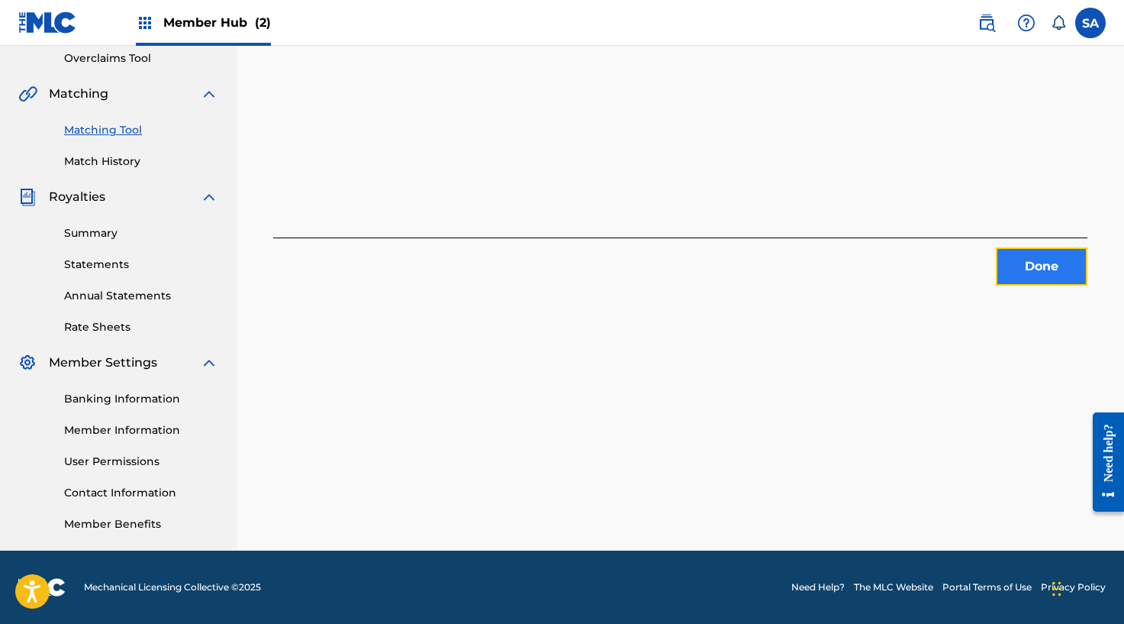
click at [1065, 283] on button "Done" at bounding box center [1042, 266] width 92 height 38
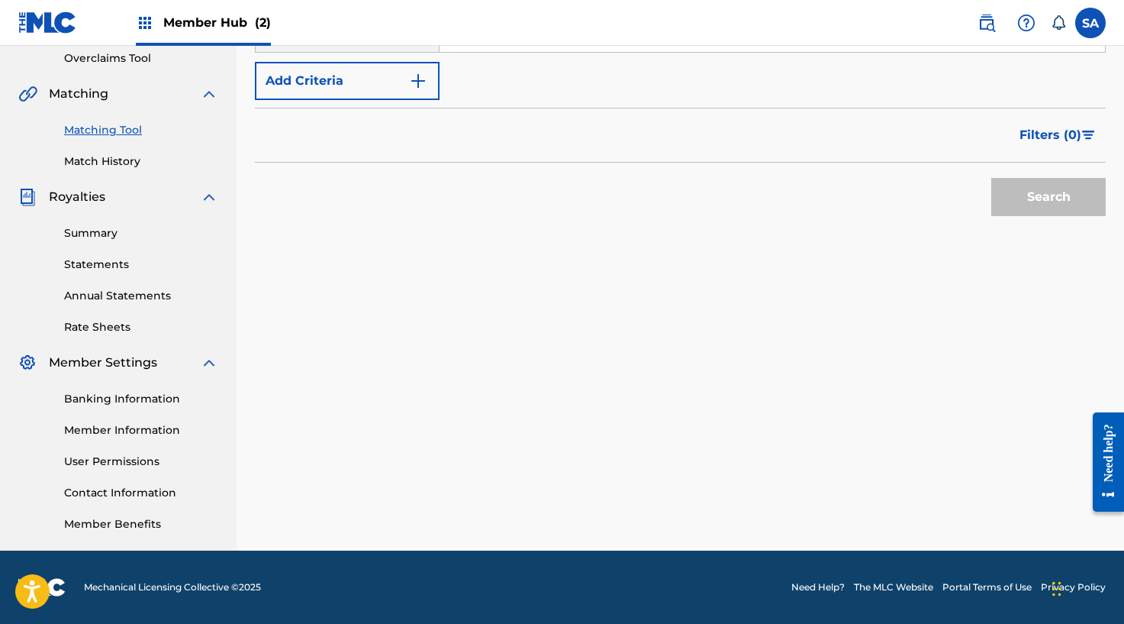
click at [348, 237] on div "Matching Tool The Matching Tool enables you to suggest matches between sound re…" at bounding box center [680, 155] width 851 height 789
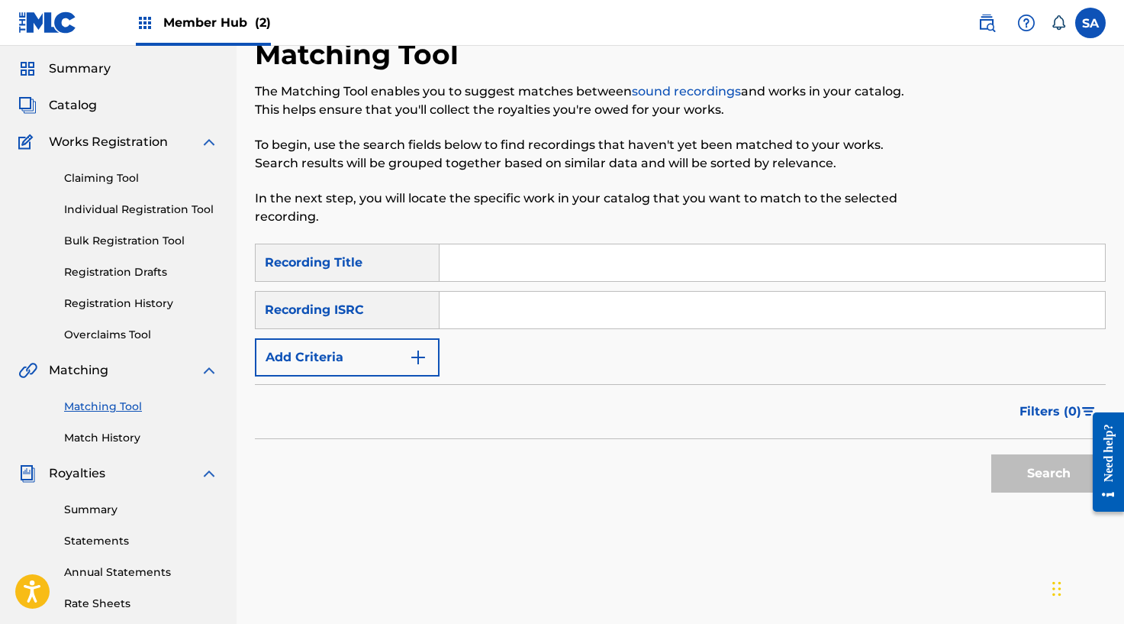
scroll to position [0, 0]
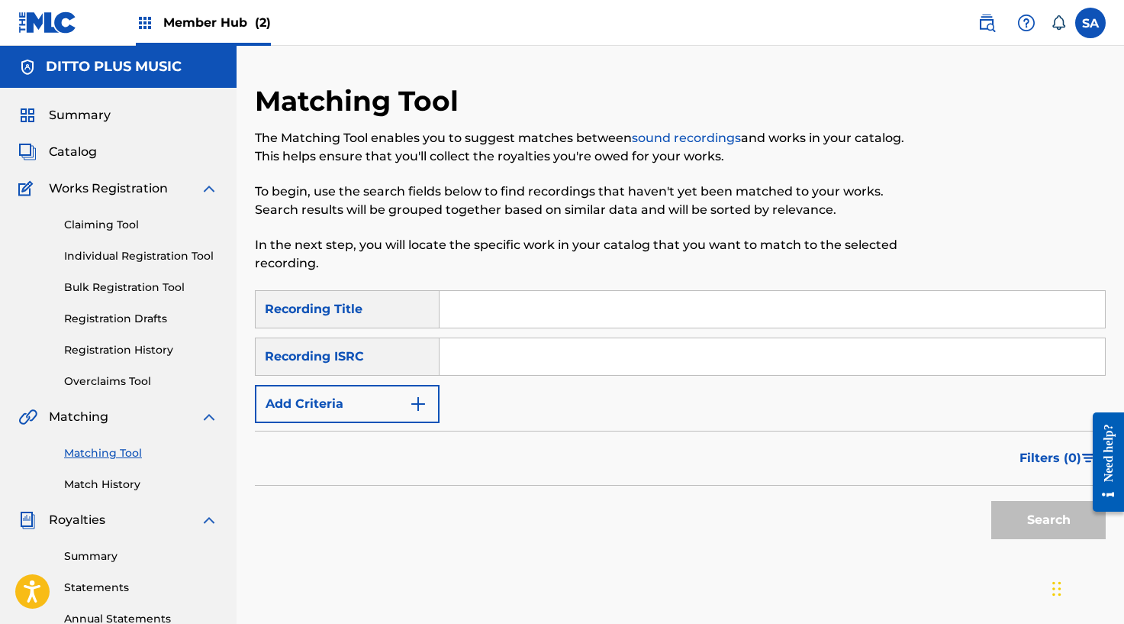
click at [462, 311] on input "Search Form" at bounding box center [773, 309] width 666 height 37
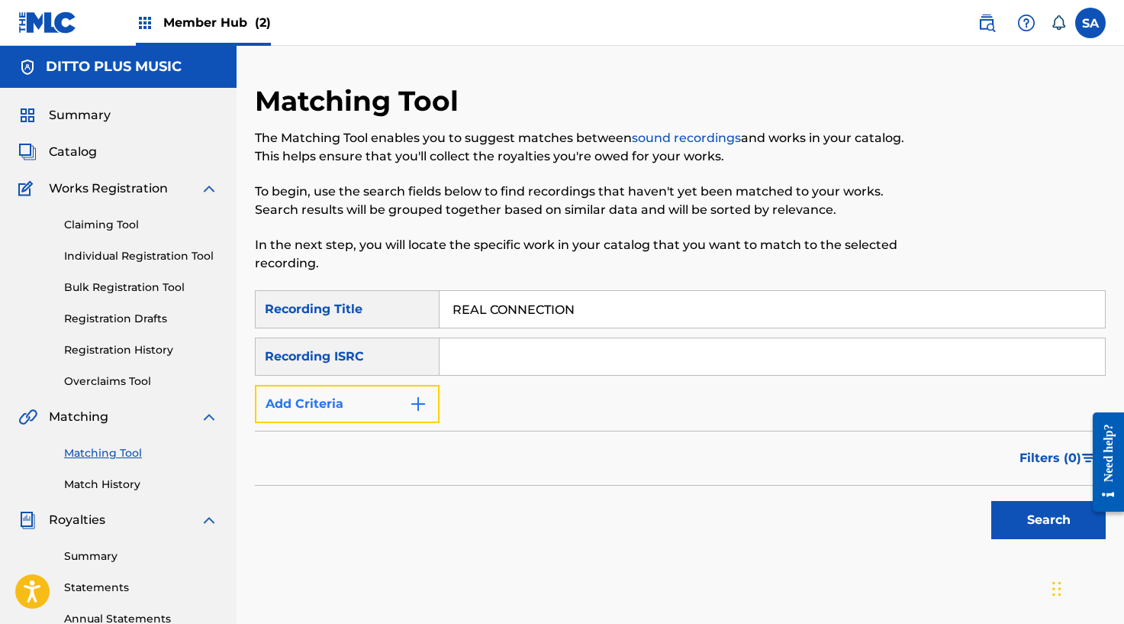
click at [433, 396] on button "Add Criteria" at bounding box center [347, 404] width 185 height 38
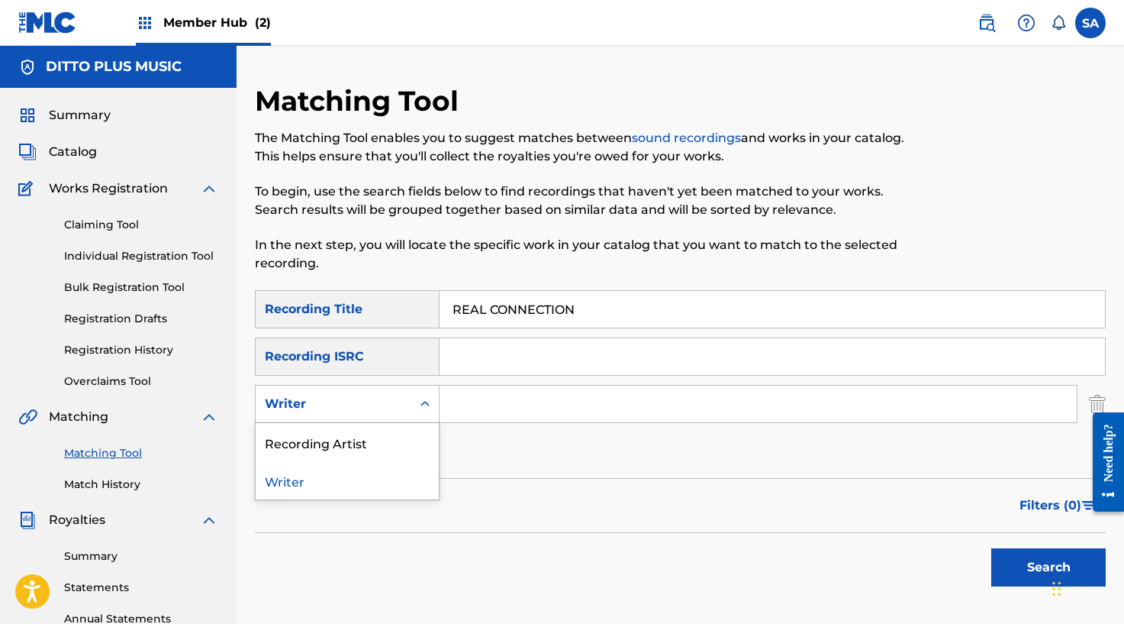
drag, startPoint x: 414, startPoint y: 407, endPoint x: 408, endPoint y: 417, distance: 11.3
click at [414, 408] on div "Search Form" at bounding box center [424, 403] width 27 height 27
drag, startPoint x: 397, startPoint y: 430, endPoint x: 417, endPoint y: 423, distance: 21.7
click at [397, 430] on div "Recording Artist" at bounding box center [347, 442] width 183 height 38
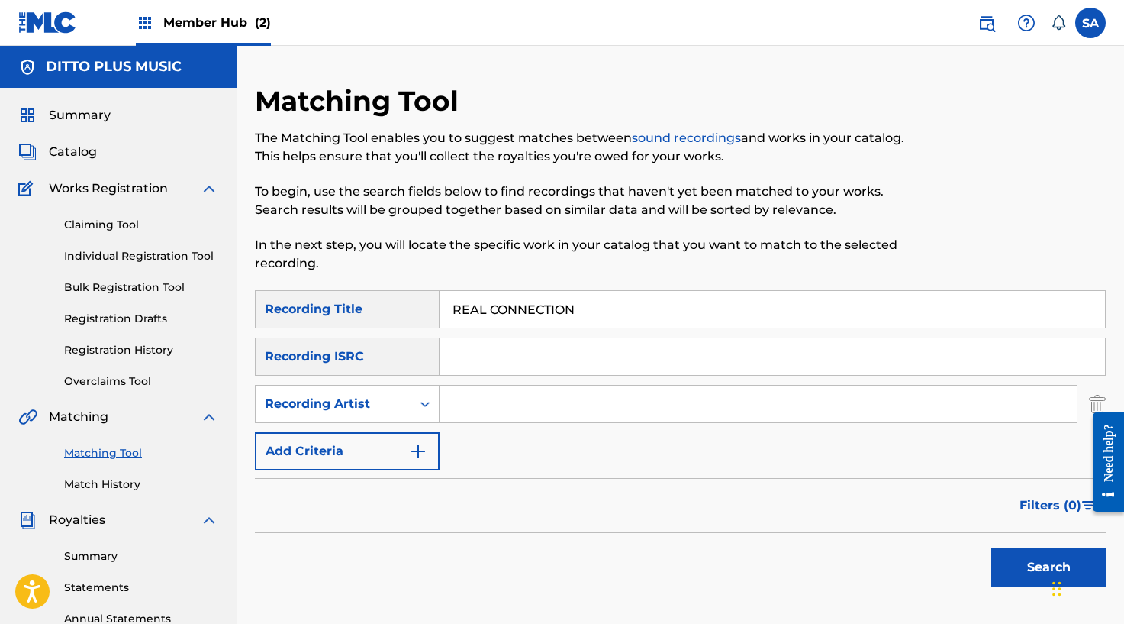
click at [487, 398] on input "Search Form" at bounding box center [758, 403] width 637 height 37
click at [991, 548] on button "Search" at bounding box center [1048, 567] width 114 height 38
click at [484, 305] on input "REAL CONNECTION" at bounding box center [773, 309] width 666 height 37
click at [484, 306] on input "REAL CONNECTION" at bounding box center [773, 309] width 666 height 37
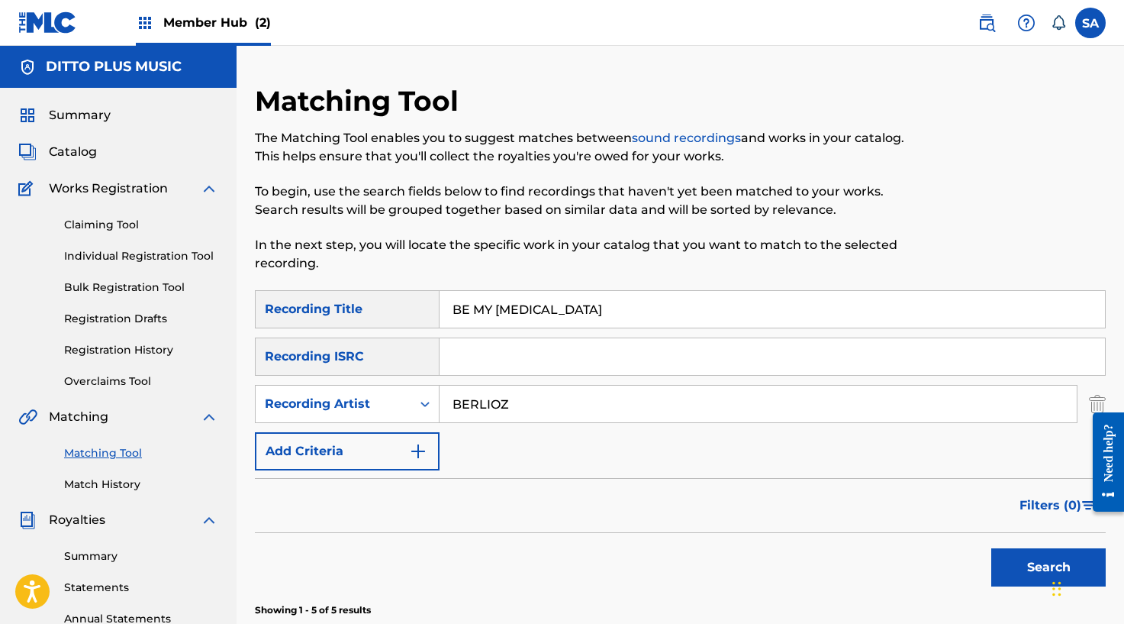
click at [991, 548] on button "Search" at bounding box center [1048, 567] width 114 height 38
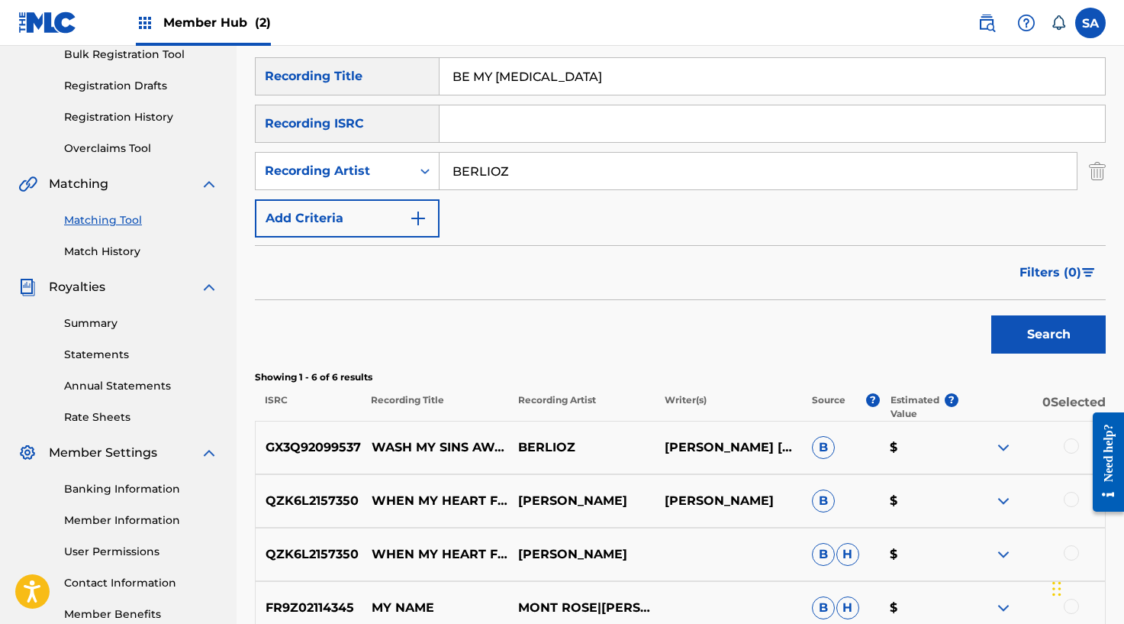
scroll to position [156, 0]
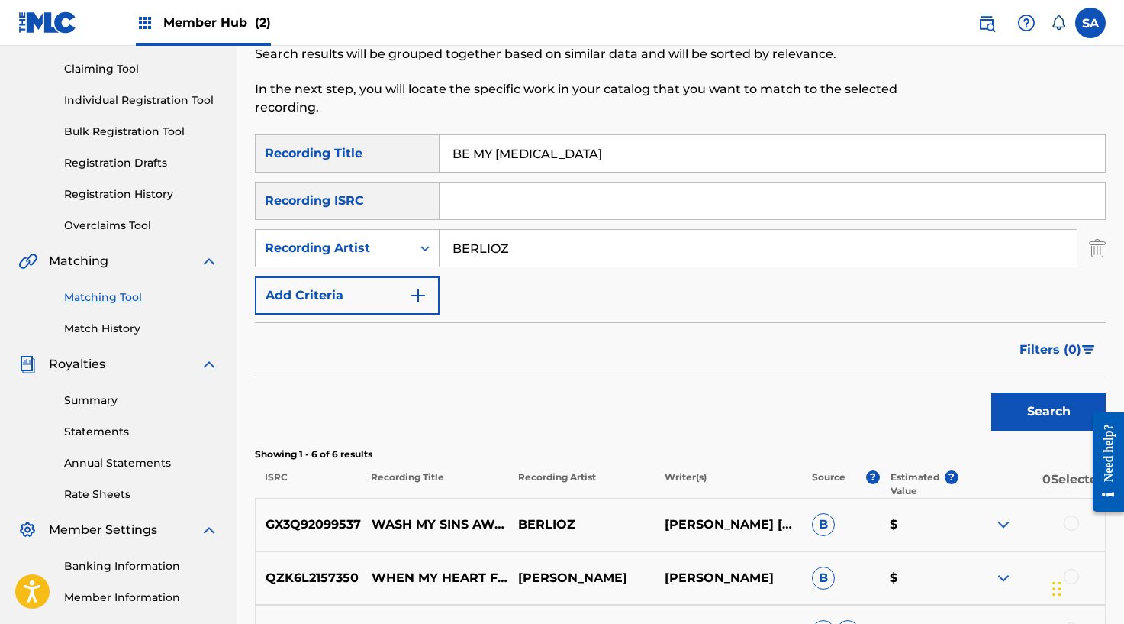
drag, startPoint x: 491, startPoint y: 129, endPoint x: 478, endPoint y: 151, distance: 26.0
click at [491, 131] on div "Matching Tool The Matching Tool enables you to suggest matches between sound re…" at bounding box center [583, 31] width 656 height 206
click at [478, 151] on input "BE MY [MEDICAL_DATA]" at bounding box center [773, 153] width 666 height 37
click at [479, 152] on input "BE MY [MEDICAL_DATA]" at bounding box center [773, 153] width 666 height 37
click at [479, 151] on input "BE MY [MEDICAL_DATA]" at bounding box center [773, 153] width 666 height 37
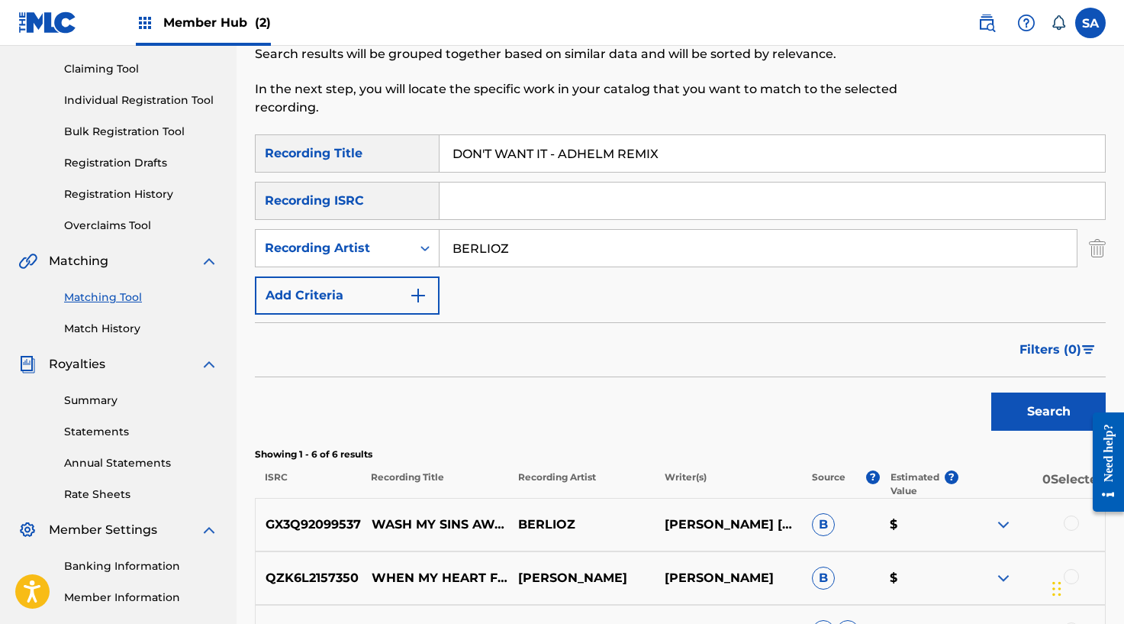
click at [991, 392] on button "Search" at bounding box center [1048, 411] width 114 height 38
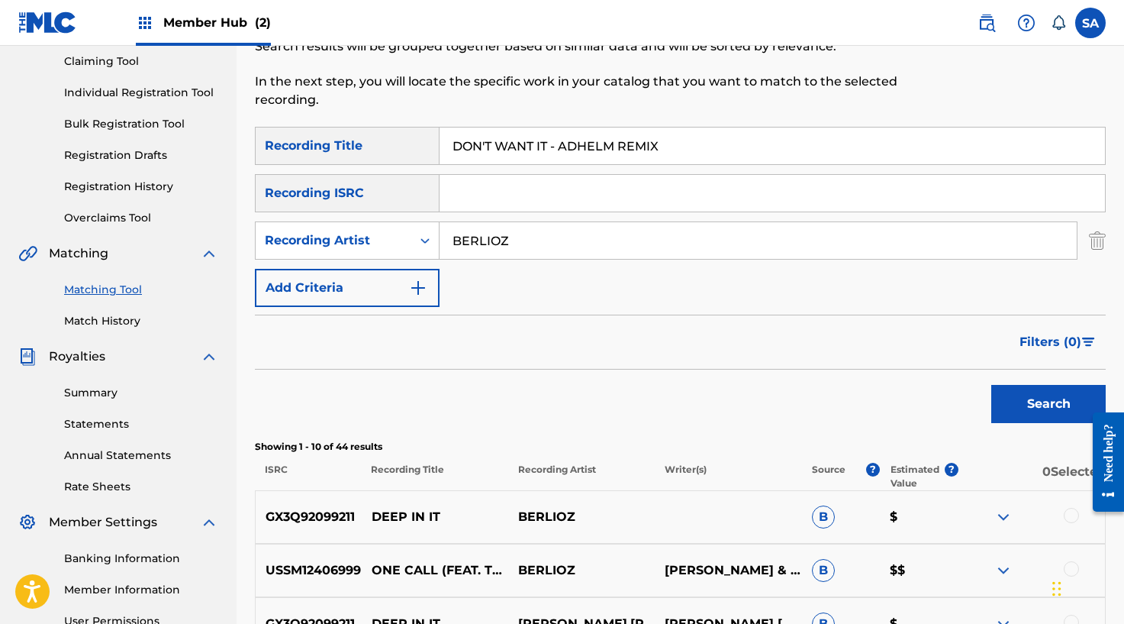
click at [514, 250] on input "BERLIOZ" at bounding box center [758, 240] width 637 height 37
click at [514, 250] on input "BERLIOZ" at bounding box center [758, 241] width 637 height 37
click at [991, 385] on button "Search" at bounding box center [1048, 404] width 114 height 38
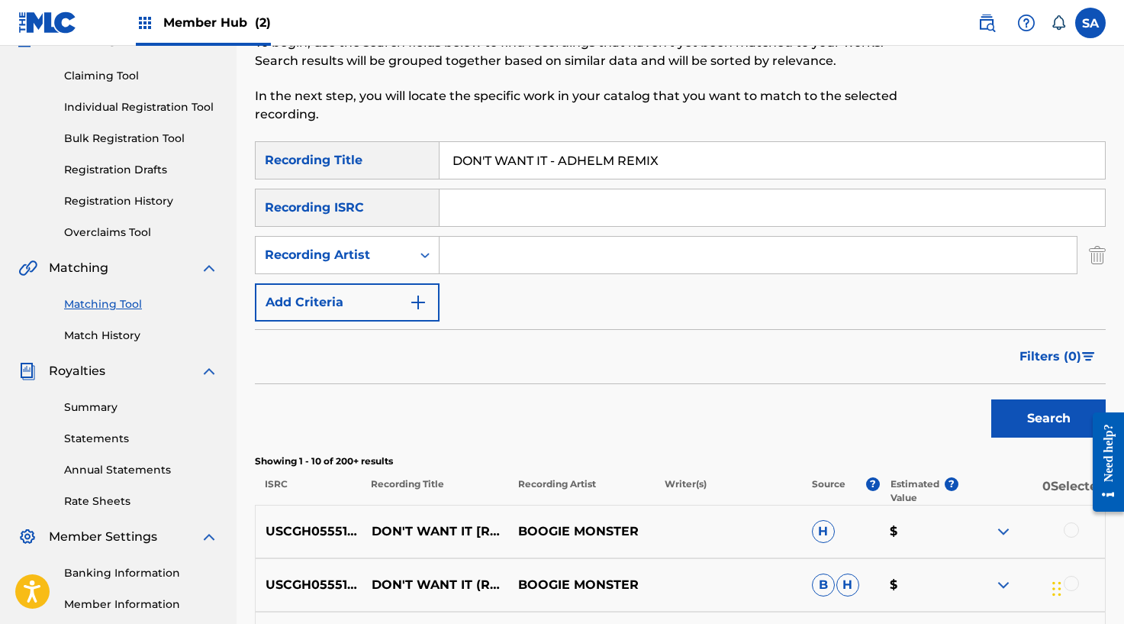
scroll to position [108, 0]
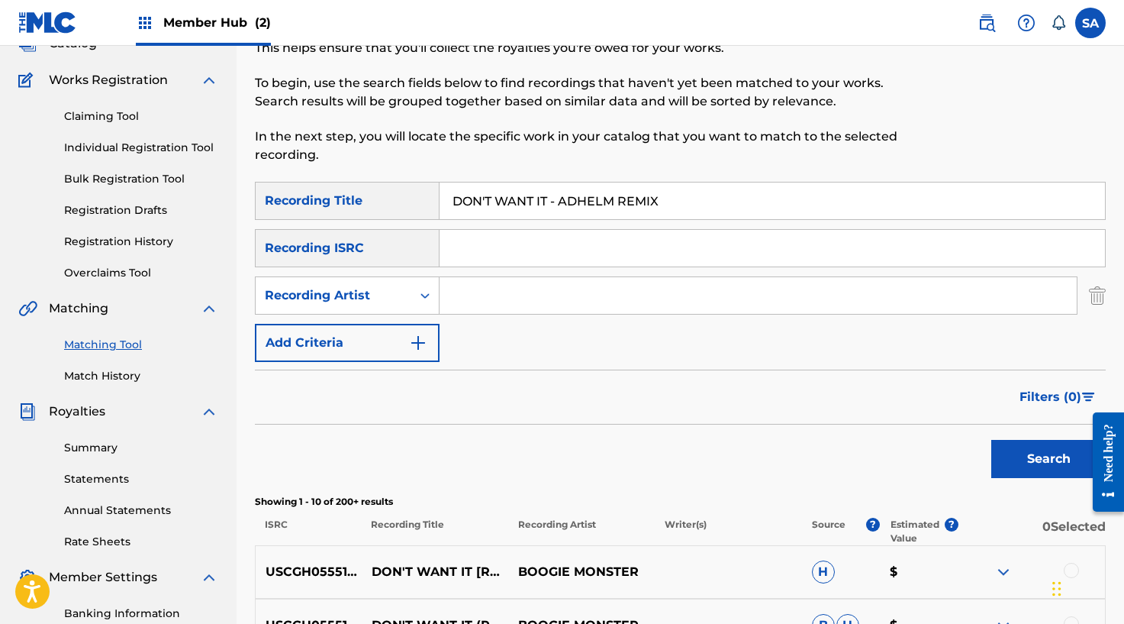
click at [469, 292] on input "Search Form" at bounding box center [758, 295] width 637 height 37
click at [991, 440] on button "Search" at bounding box center [1048, 459] width 114 height 38
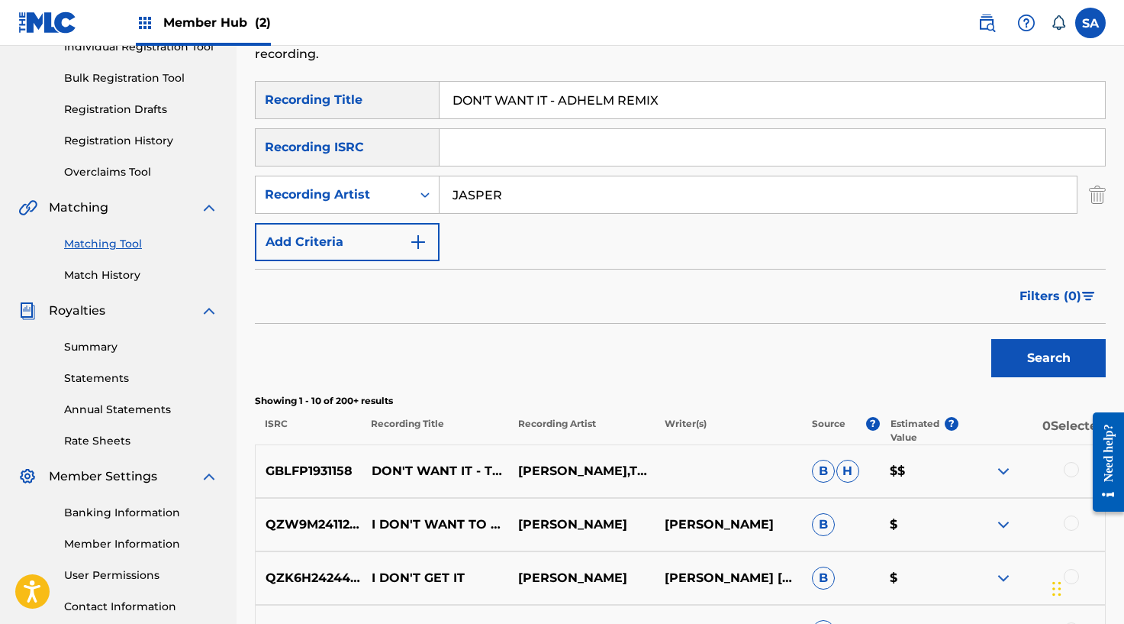
click at [1073, 472] on div at bounding box center [1071, 469] width 15 height 15
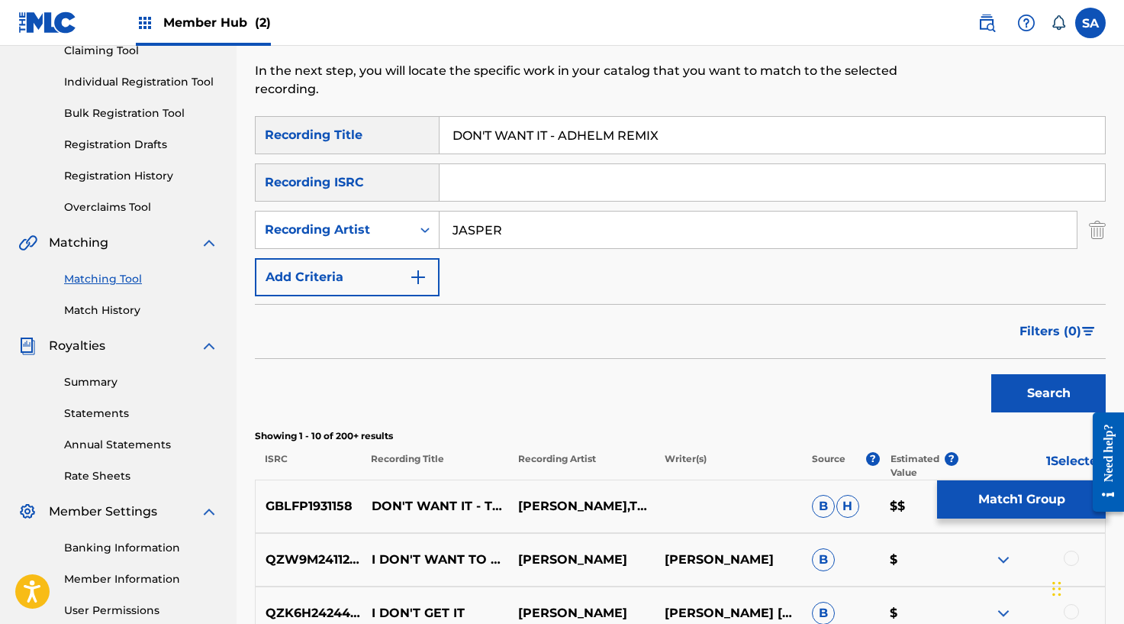
scroll to position [214, 0]
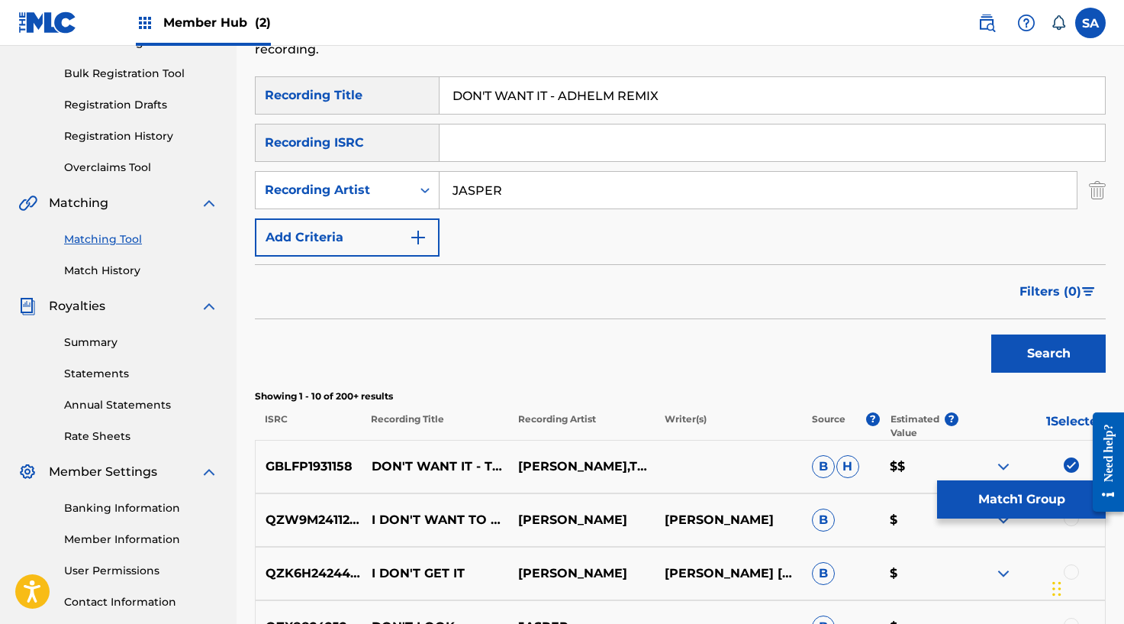
click at [785, 332] on div "Search" at bounding box center [680, 349] width 851 height 61
click at [520, 98] on input "DON'T WANT IT - ADHELM REMIX" at bounding box center [773, 95] width 666 height 37
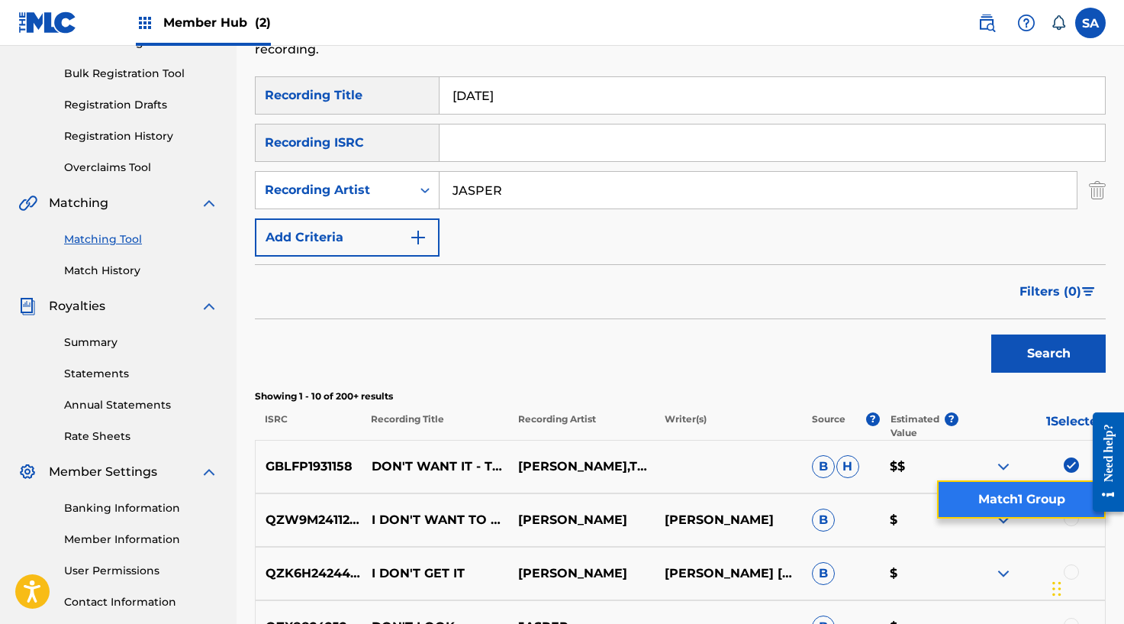
click at [1005, 513] on button "Match 1 Group" at bounding box center [1021, 499] width 169 height 38
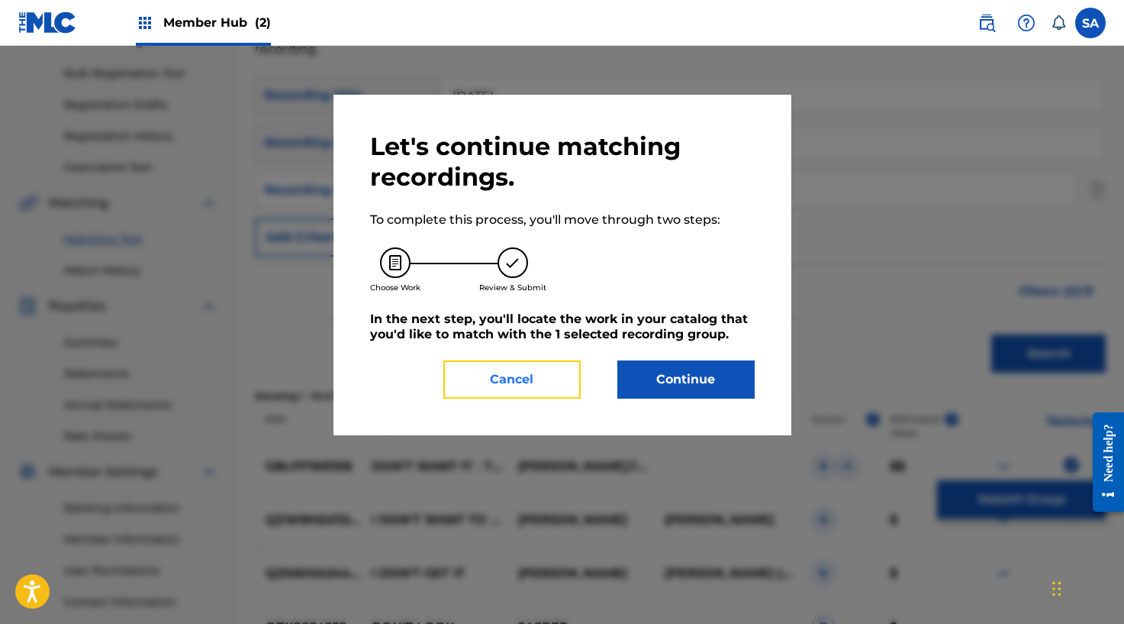
click at [520, 391] on button "Cancel" at bounding box center [511, 379] width 137 height 38
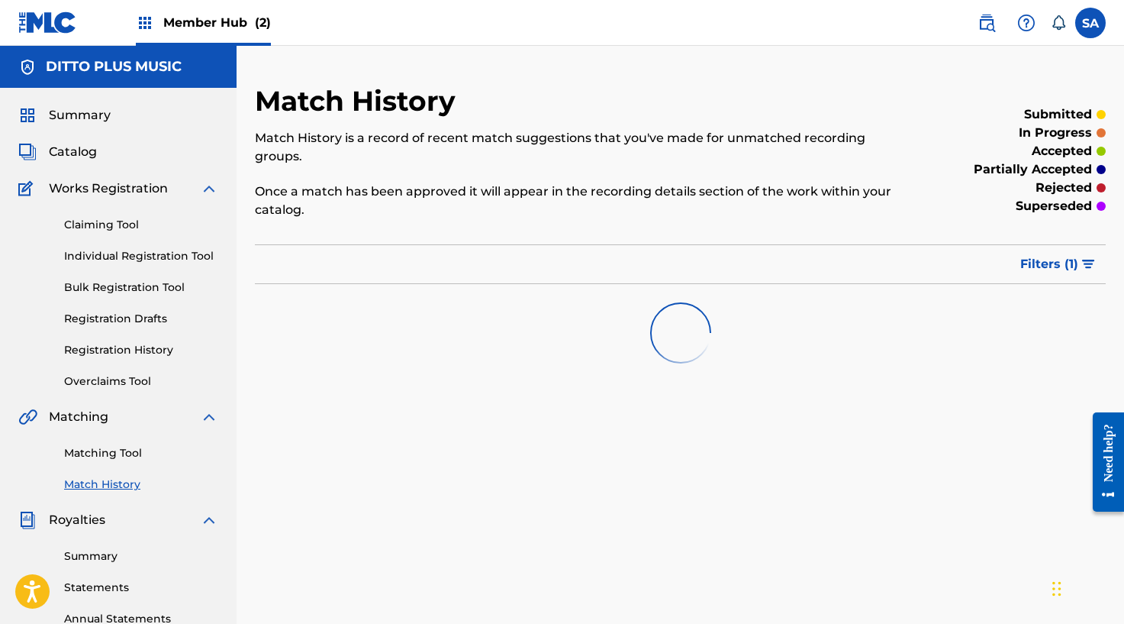
click at [92, 484] on link "Match History" at bounding box center [141, 484] width 154 height 16
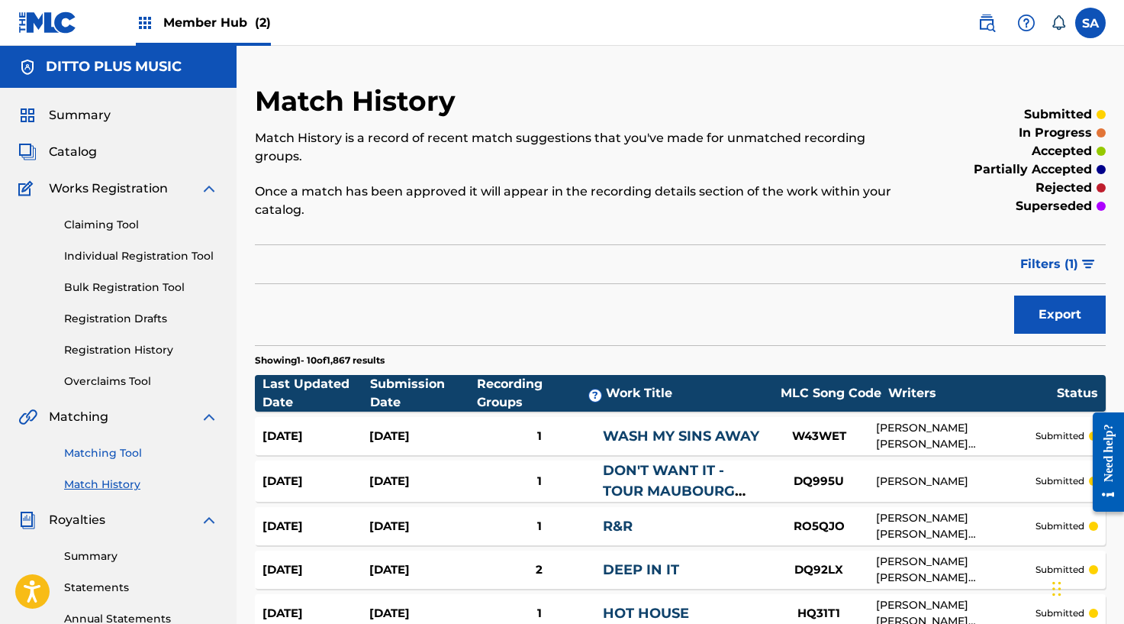
click at [105, 453] on link "Matching Tool" at bounding box center [141, 453] width 154 height 16
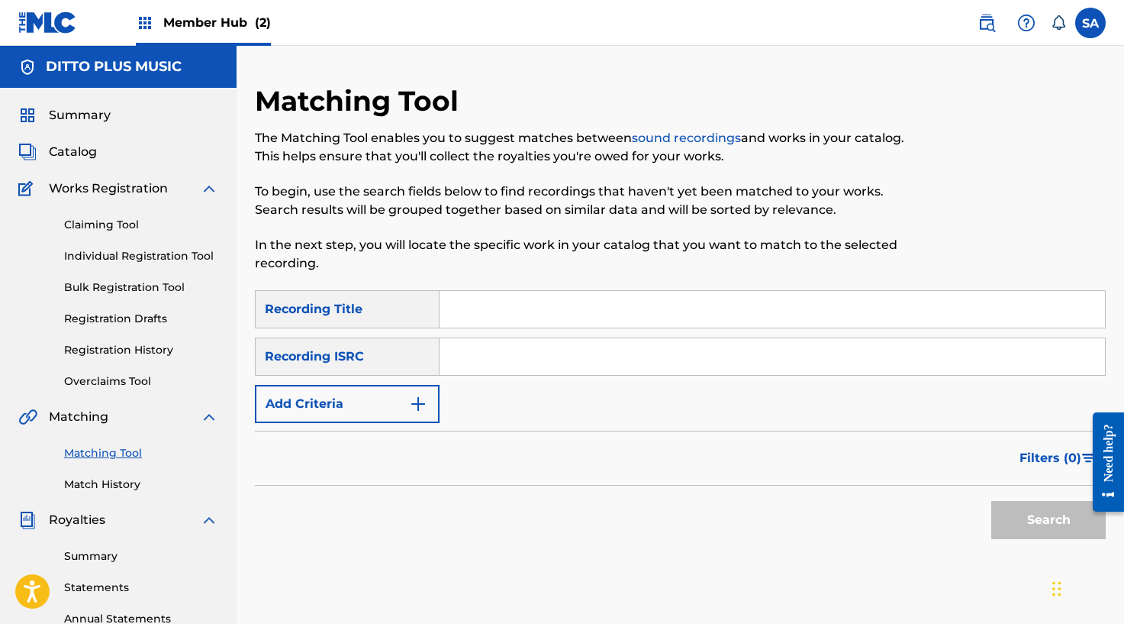
click at [601, 298] on input "Search Form" at bounding box center [773, 309] width 666 height 37
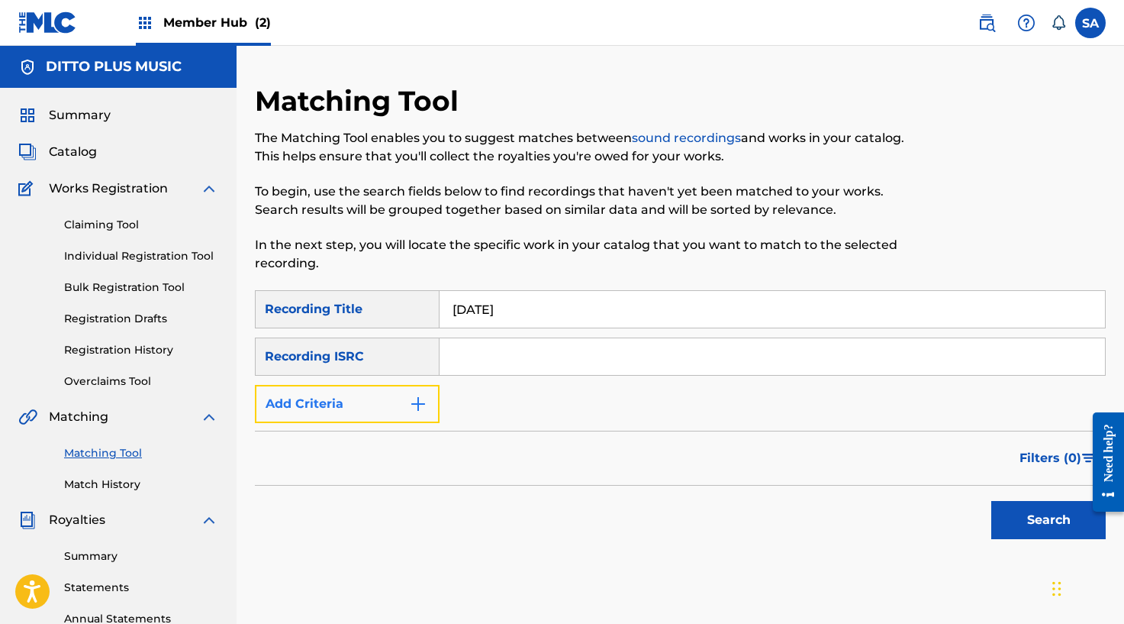
click at [409, 400] on img "Search Form" at bounding box center [418, 404] width 18 height 18
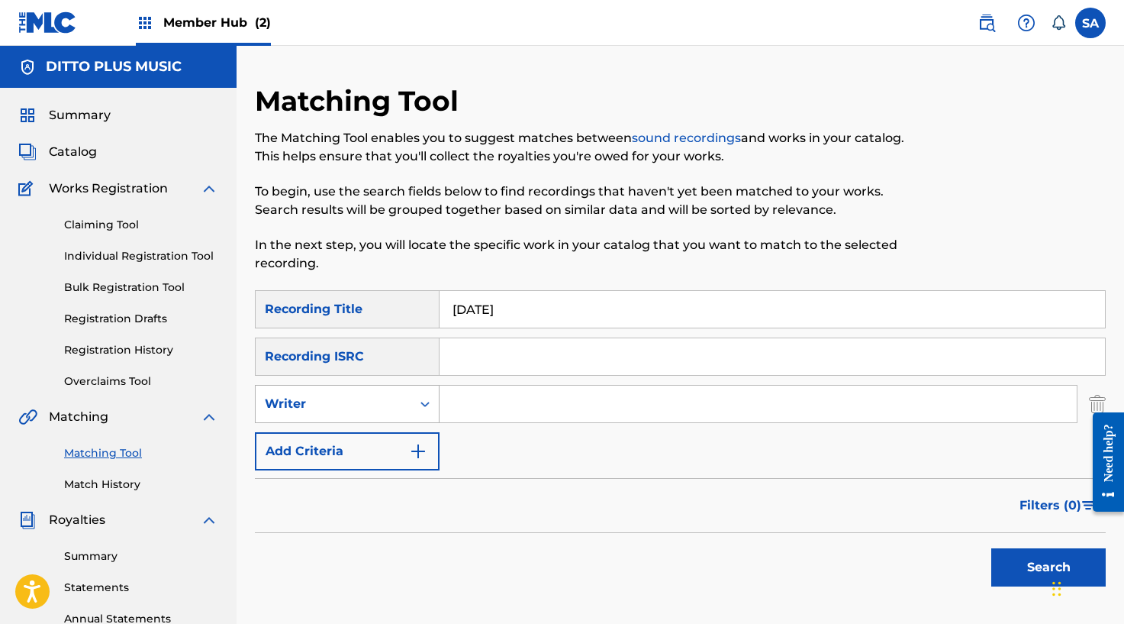
click at [420, 400] on icon "Search Form" at bounding box center [424, 403] width 15 height 15
click at [465, 408] on input "Search Form" at bounding box center [758, 403] width 637 height 37
click at [991, 548] on button "Search" at bounding box center [1048, 567] width 114 height 38
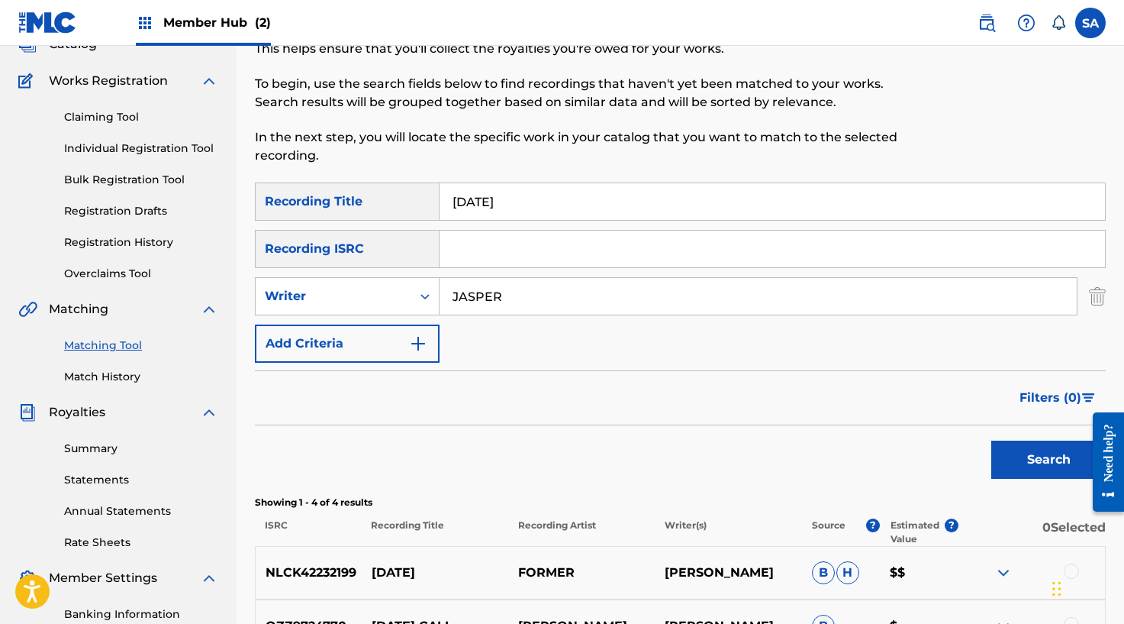
scroll to position [159, 0]
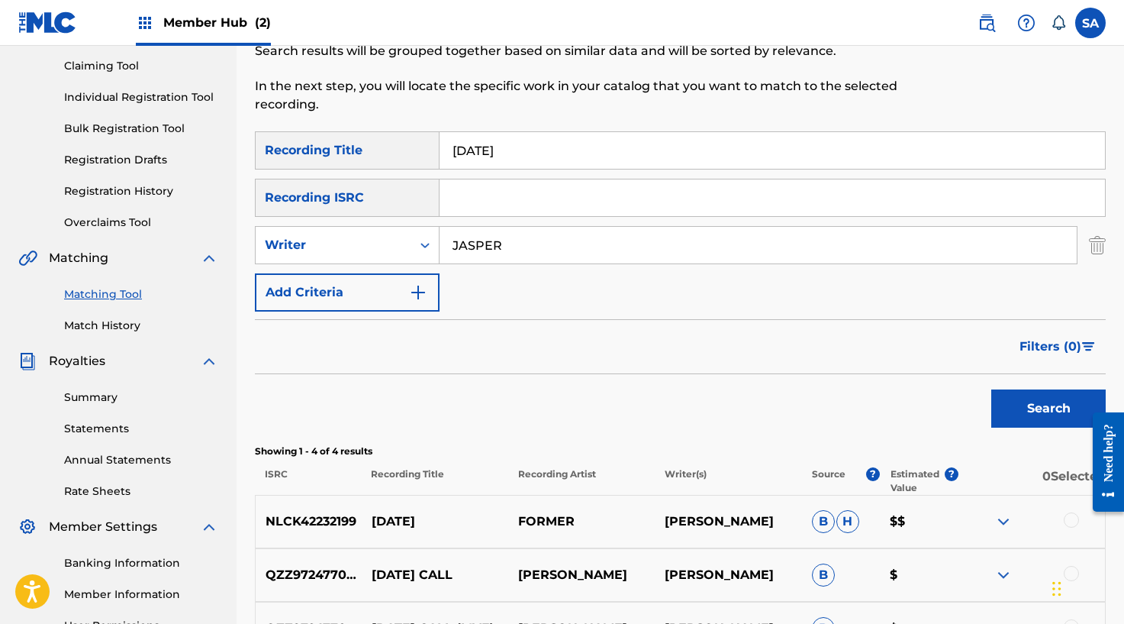
click at [479, 252] on input "JASPER" at bounding box center [758, 245] width 637 height 37
click at [991, 389] on button "Search" at bounding box center [1048, 408] width 114 height 38
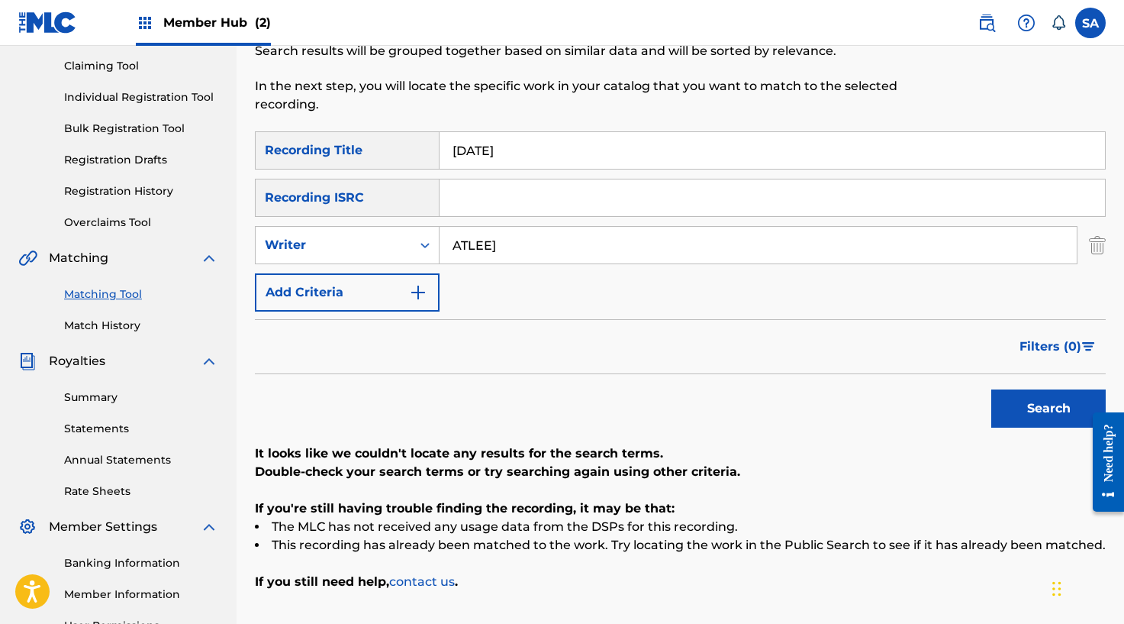
click at [509, 243] on input "ATLEE]" at bounding box center [758, 245] width 637 height 37
click at [991, 389] on button "Search" at bounding box center [1048, 408] width 114 height 38
click at [488, 238] on input "ATLEE" at bounding box center [758, 245] width 637 height 37
drag, startPoint x: 419, startPoint y: 250, endPoint x: 410, endPoint y: 262, distance: 14.7
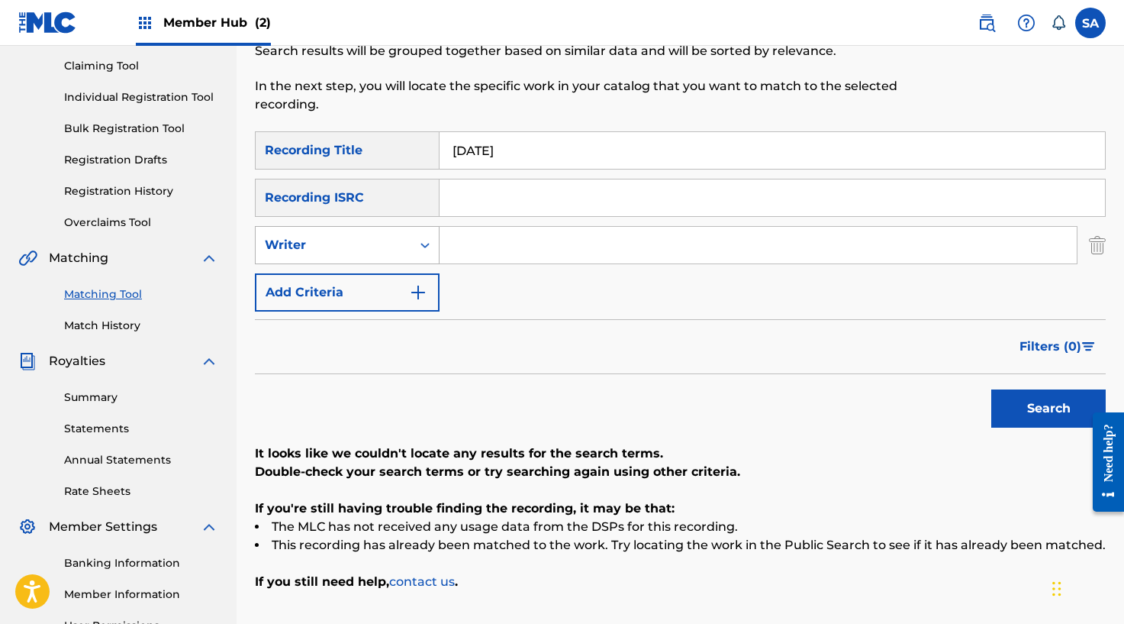
click at [419, 250] on icon "Search Form" at bounding box center [424, 244] width 15 height 15
click at [391, 274] on div "Recording Artist" at bounding box center [347, 283] width 183 height 38
click at [472, 257] on input "Search Form" at bounding box center [758, 245] width 637 height 37
click at [991, 389] on button "Search" at bounding box center [1048, 408] width 114 height 38
click at [494, 166] on input "[DATE]" at bounding box center [773, 150] width 666 height 37
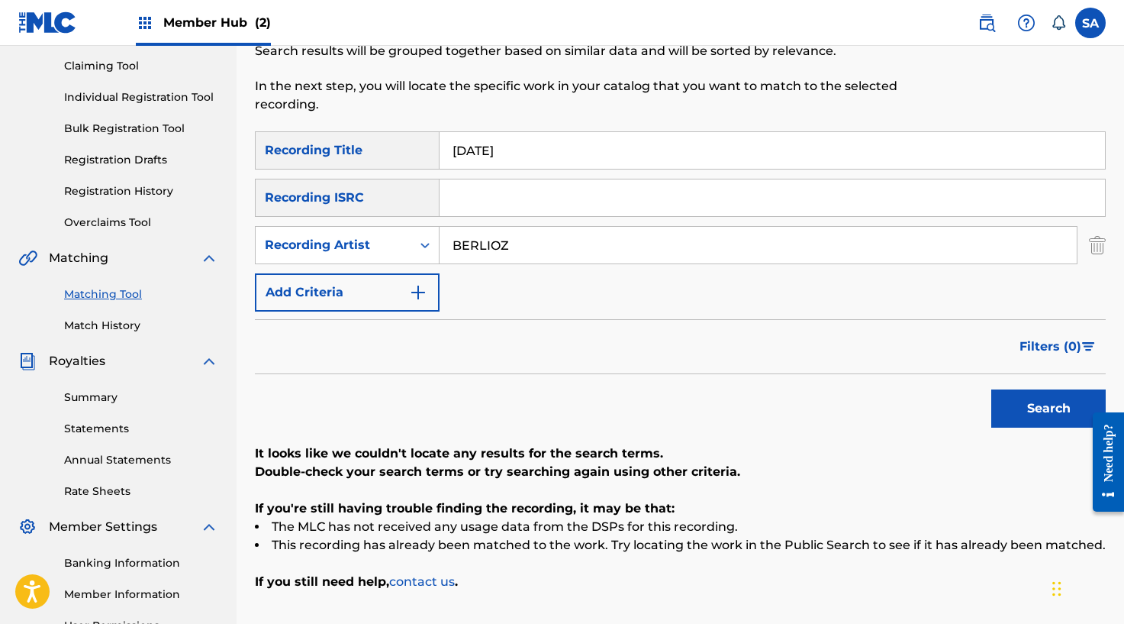
click at [494, 166] on input "[DATE]" at bounding box center [773, 150] width 666 height 37
click at [991, 389] on button "Search" at bounding box center [1048, 408] width 114 height 38
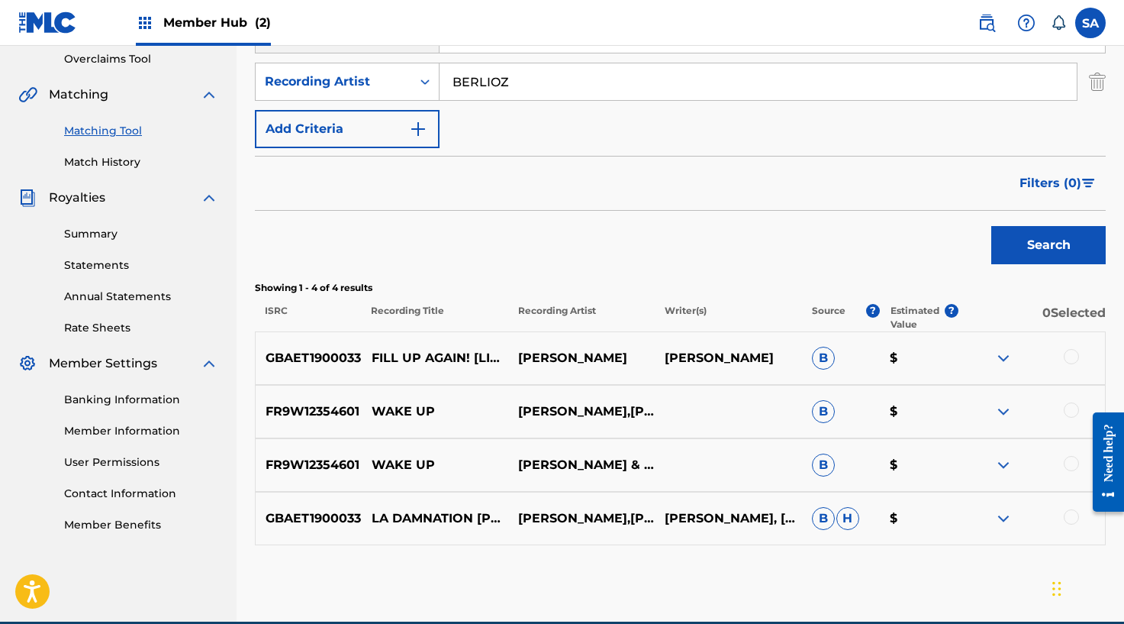
scroll to position [0, 0]
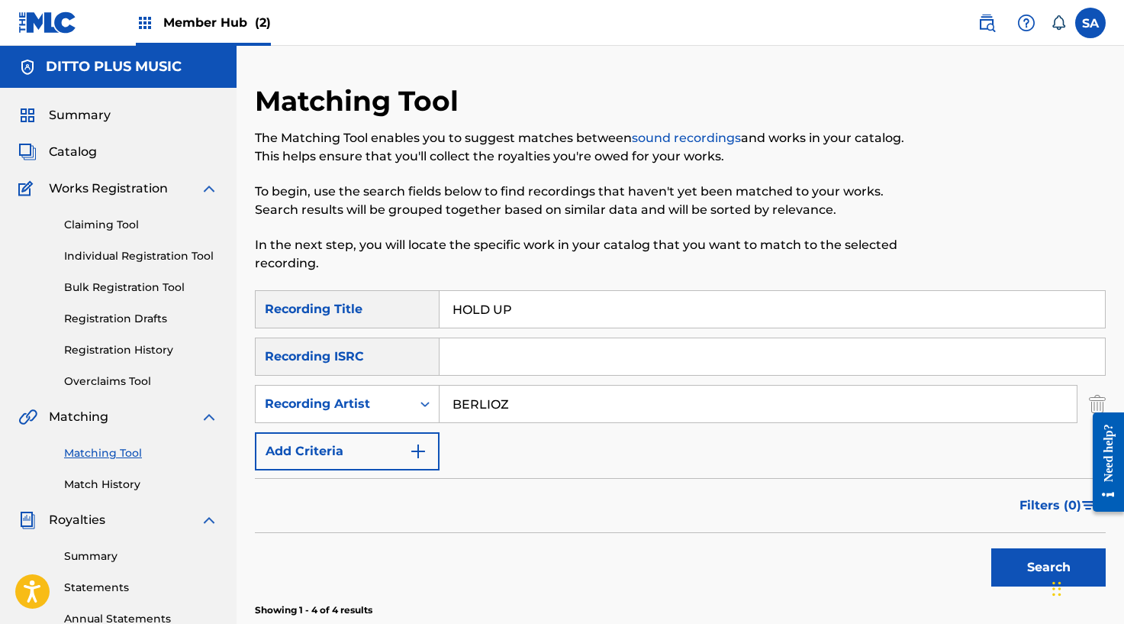
click at [483, 272] on div "Matching Tool The Matching Tool enables you to suggest matches between sound re…" at bounding box center [583, 187] width 656 height 206
click at [479, 292] on input "HOLD UP" at bounding box center [773, 309] width 666 height 37
click at [1019, 560] on button "Search" at bounding box center [1048, 567] width 114 height 38
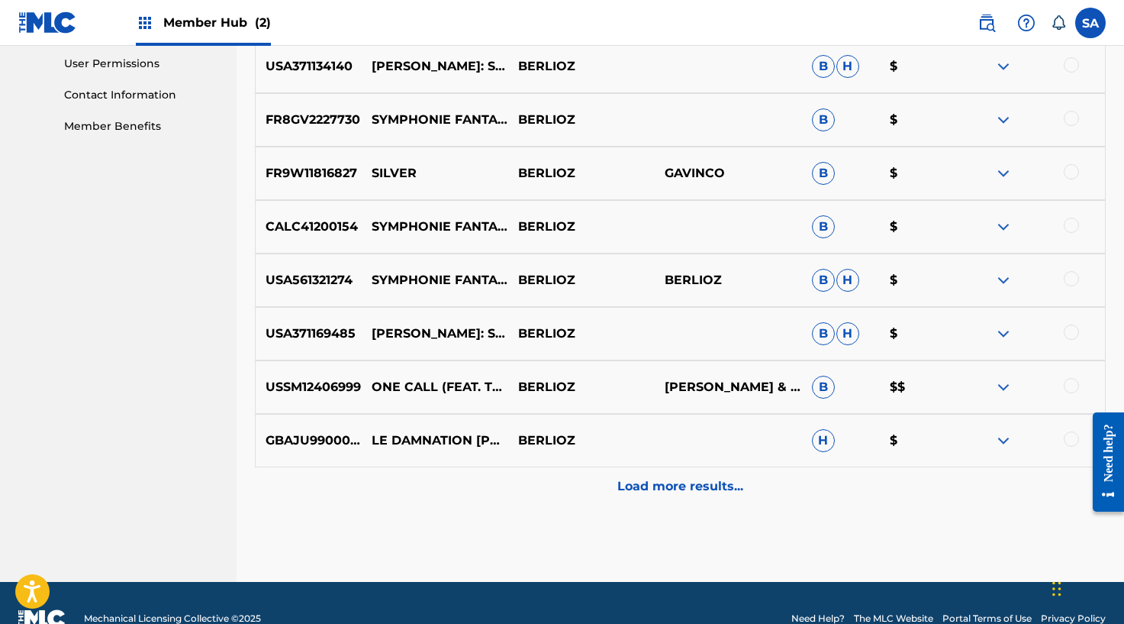
scroll to position [735, 0]
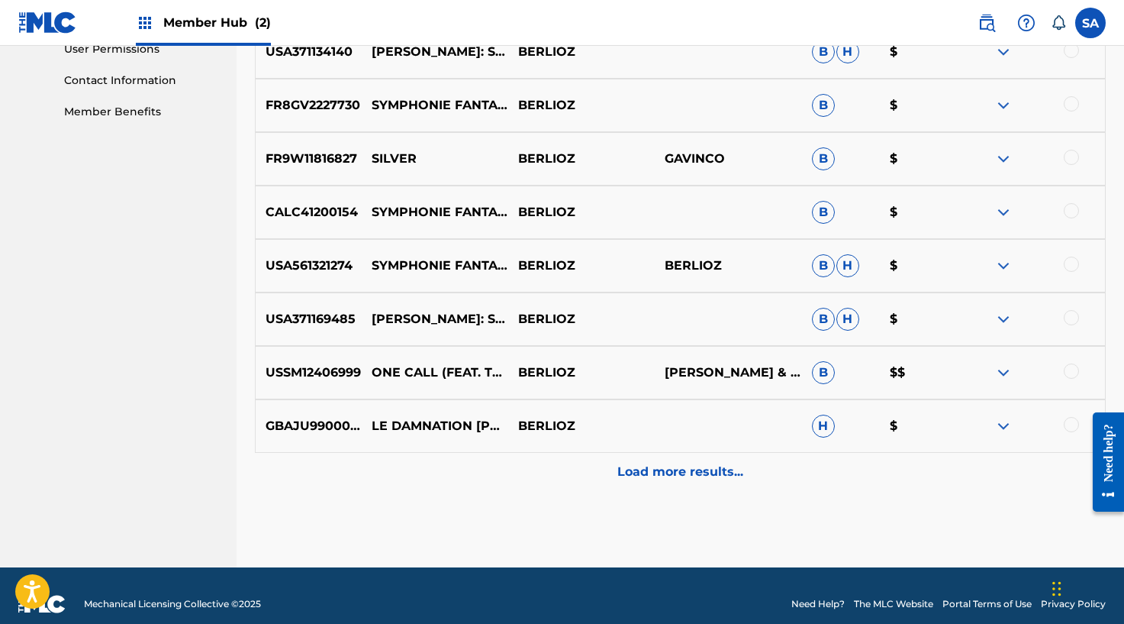
click at [661, 468] on p "Load more results..." at bounding box center [680, 471] width 126 height 18
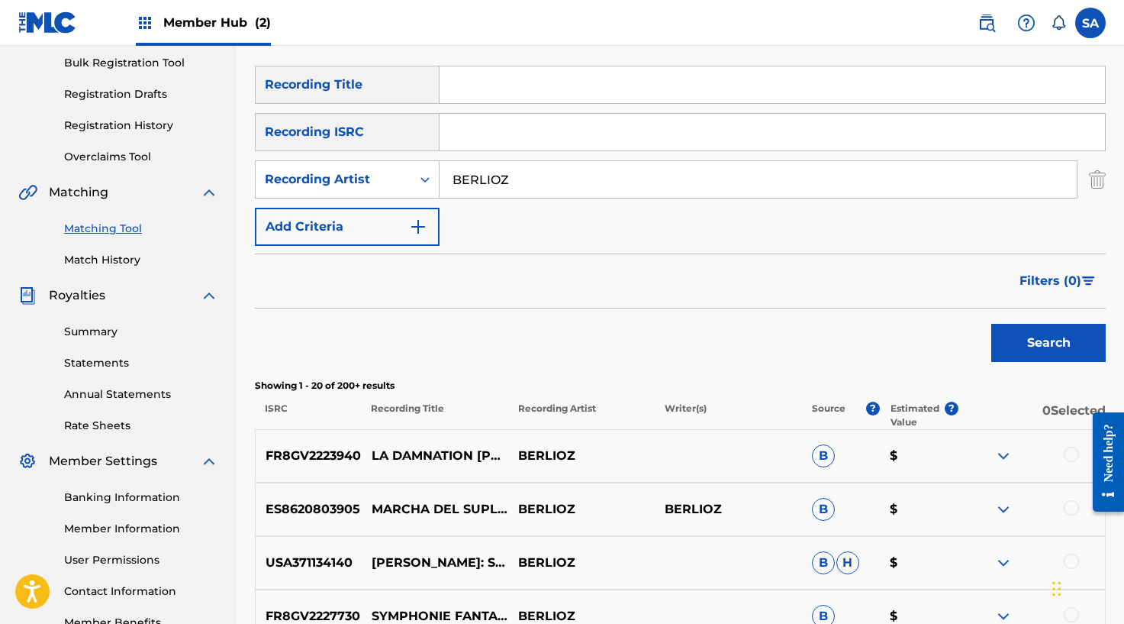
scroll to position [164, 0]
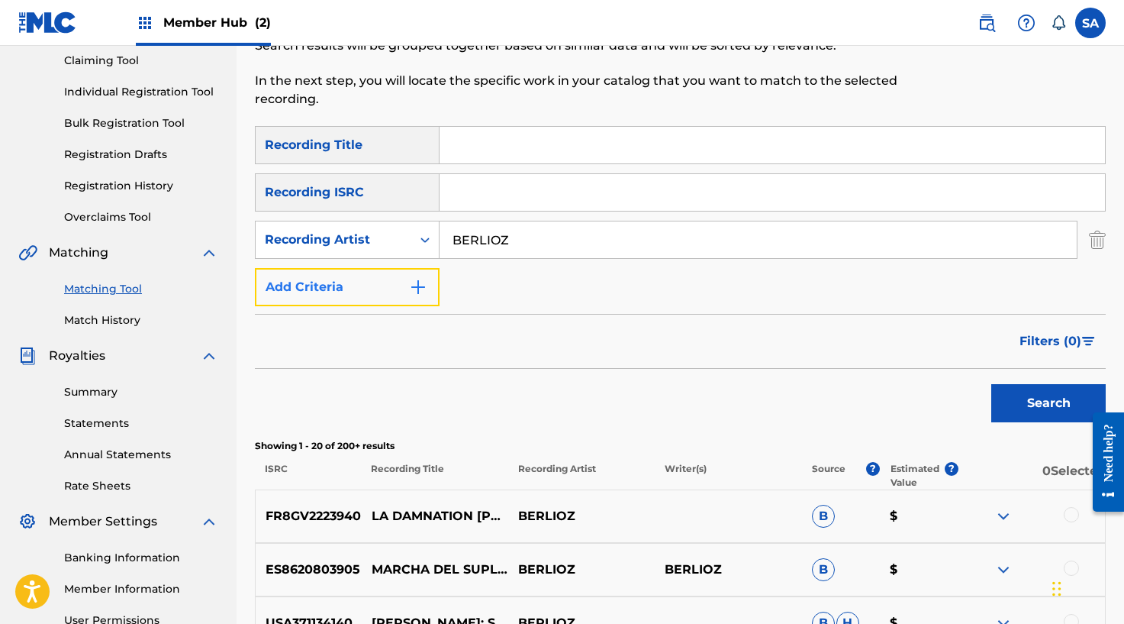
click at [429, 284] on button "Add Criteria" at bounding box center [347, 287] width 185 height 38
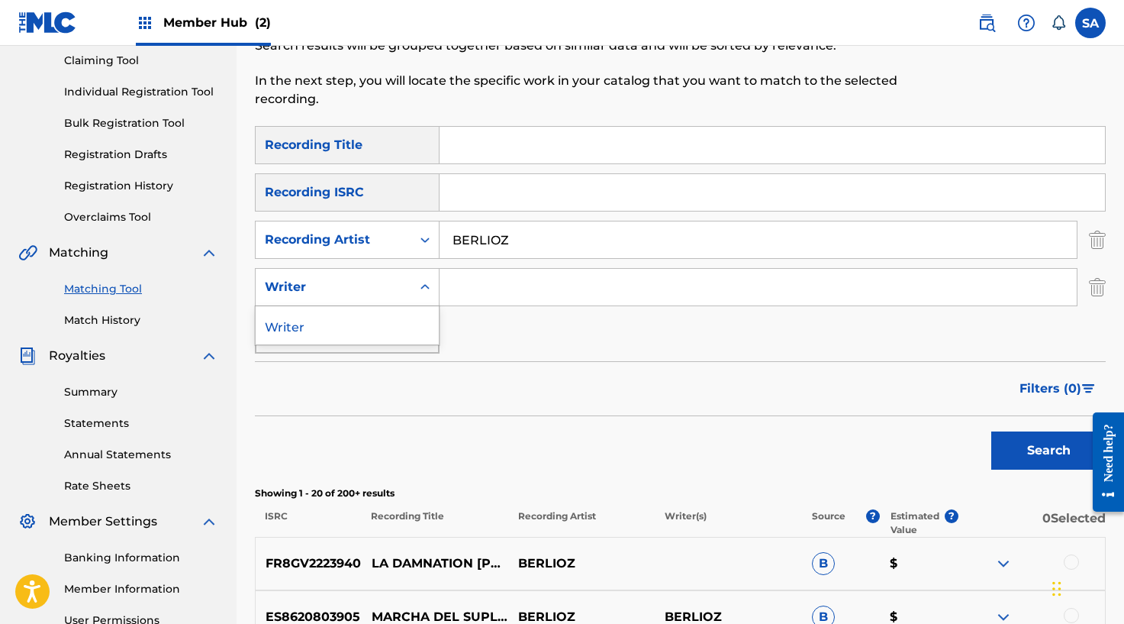
click at [408, 297] on div "Writer" at bounding box center [334, 286] width 156 height 29
click at [504, 285] on input "Search Form" at bounding box center [758, 287] width 637 height 37
click at [991, 431] on button "Search" at bounding box center [1048, 450] width 114 height 38
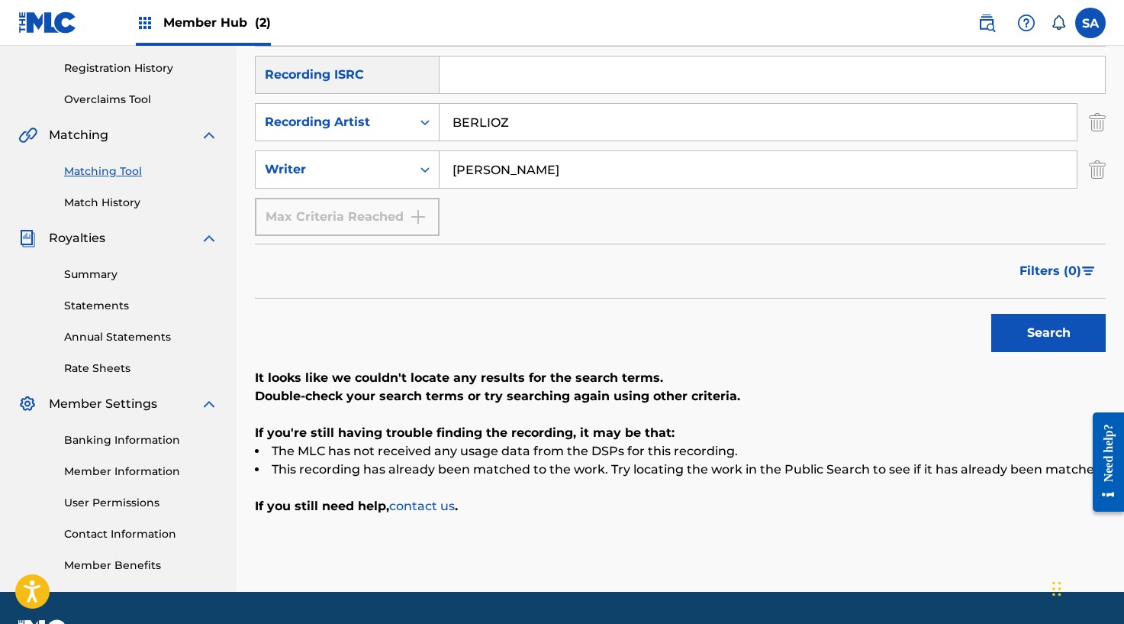
scroll to position [311, 0]
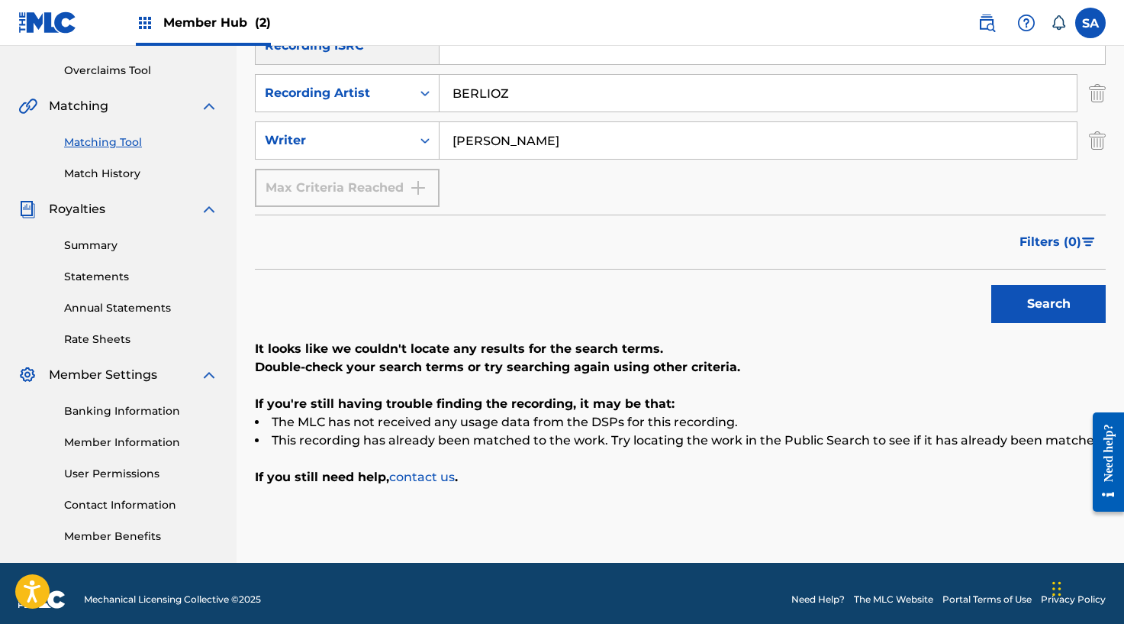
click at [475, 140] on input "[PERSON_NAME]" at bounding box center [758, 140] width 637 height 37
drag, startPoint x: 527, startPoint y: 138, endPoint x: 401, endPoint y: 139, distance: 125.2
click at [401, 139] on div "SearchWithCriteria93e98405-de9c-41ee-98b8-e7b2742a797a Writer [PERSON_NAME]" at bounding box center [680, 140] width 851 height 38
click at [462, 90] on input "BERLIOZ" at bounding box center [758, 93] width 637 height 37
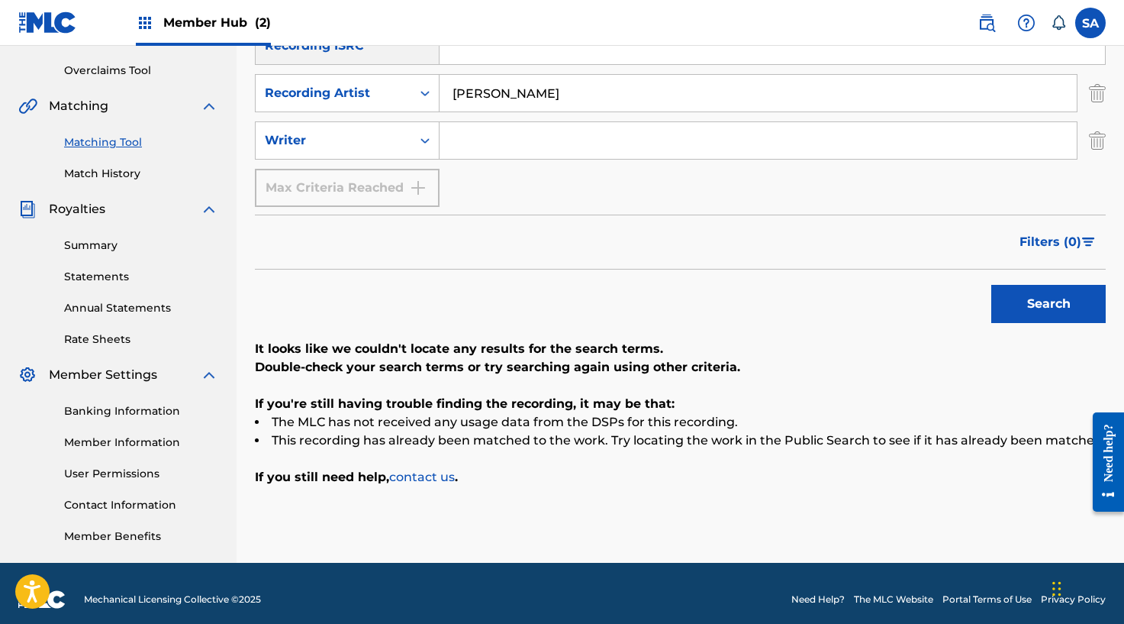
click at [991, 285] on button "Search" at bounding box center [1048, 304] width 114 height 38
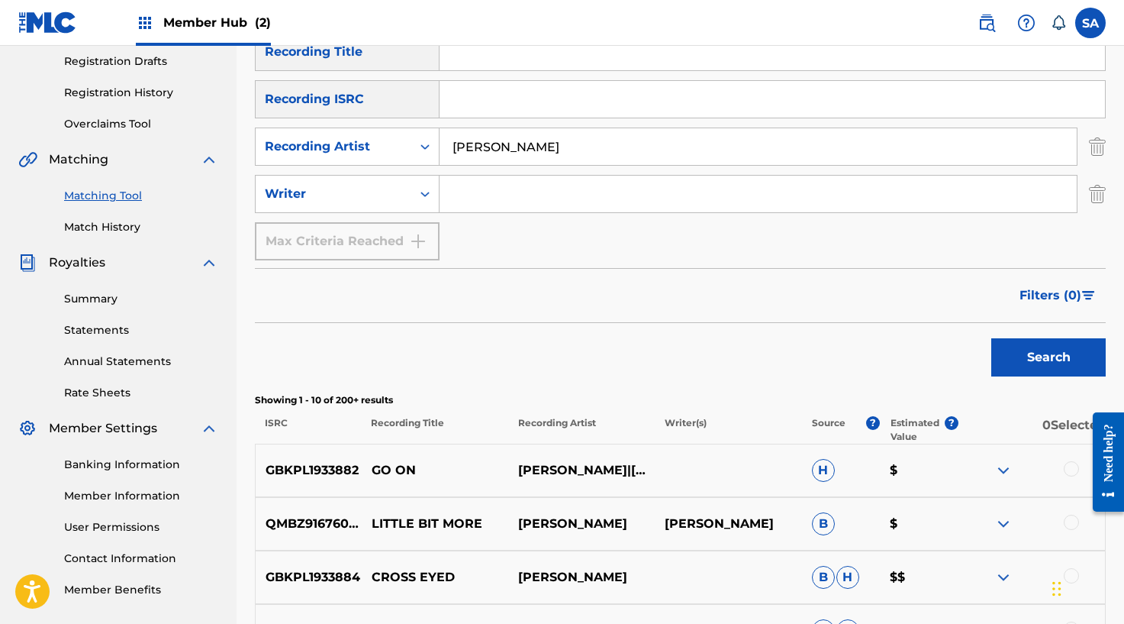
scroll to position [239, 0]
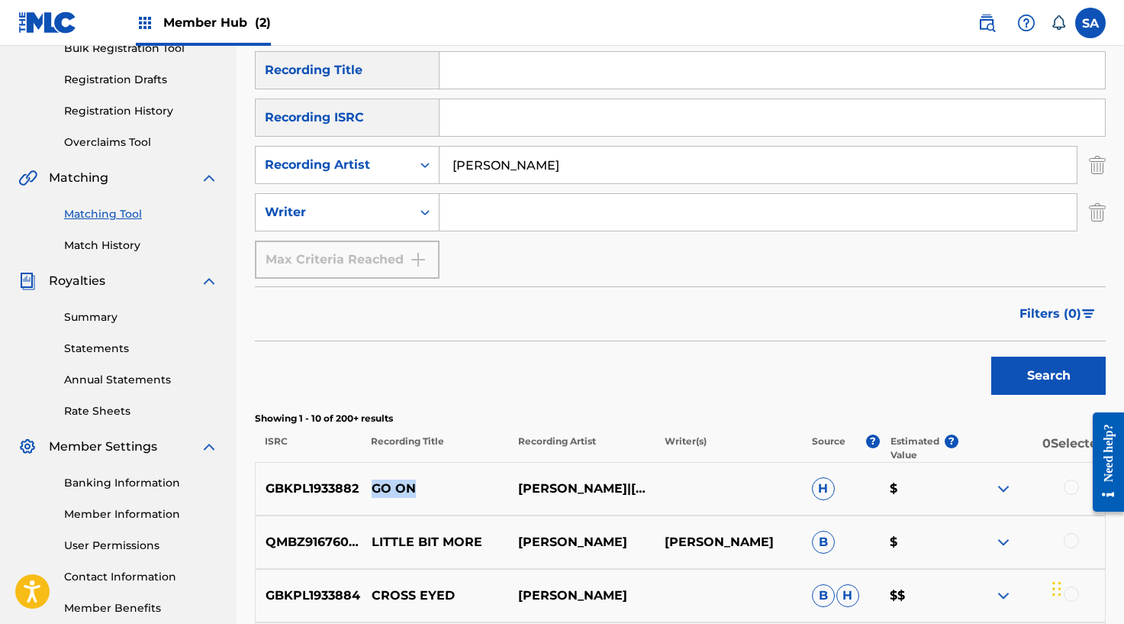
drag, startPoint x: 412, startPoint y: 484, endPoint x: 372, endPoint y: 485, distance: 40.5
click at [371, 485] on p "GO ON" at bounding box center [435, 488] width 147 height 18
copy p "GO ON"
click at [508, 69] on input "Search Form" at bounding box center [773, 70] width 666 height 37
click at [991, 356] on button "Search" at bounding box center [1048, 375] width 114 height 38
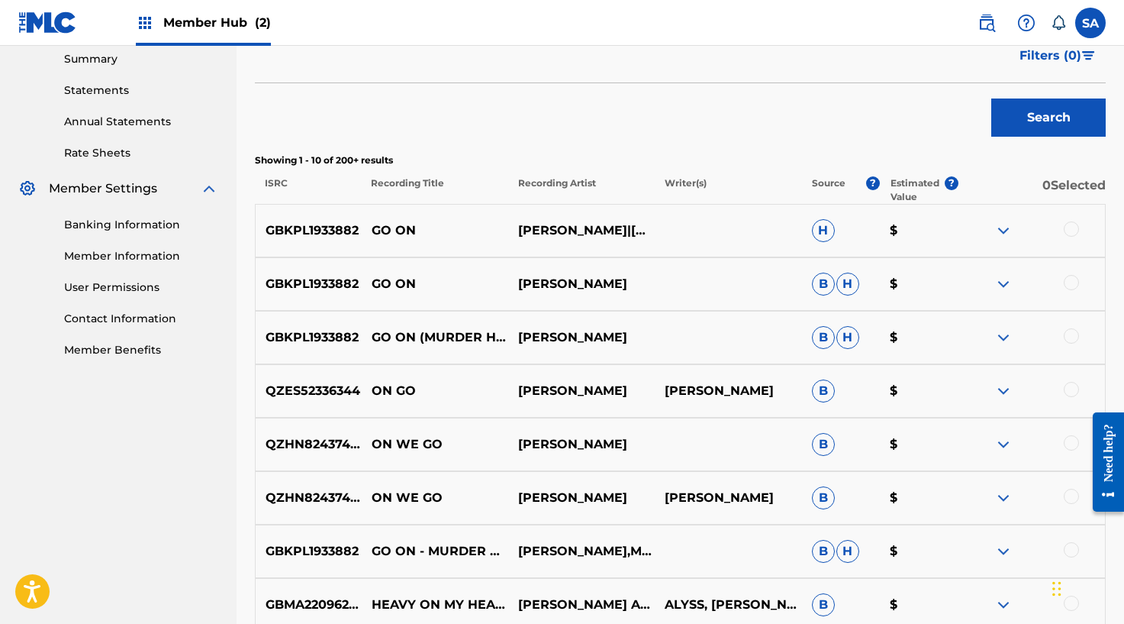
scroll to position [505, 0]
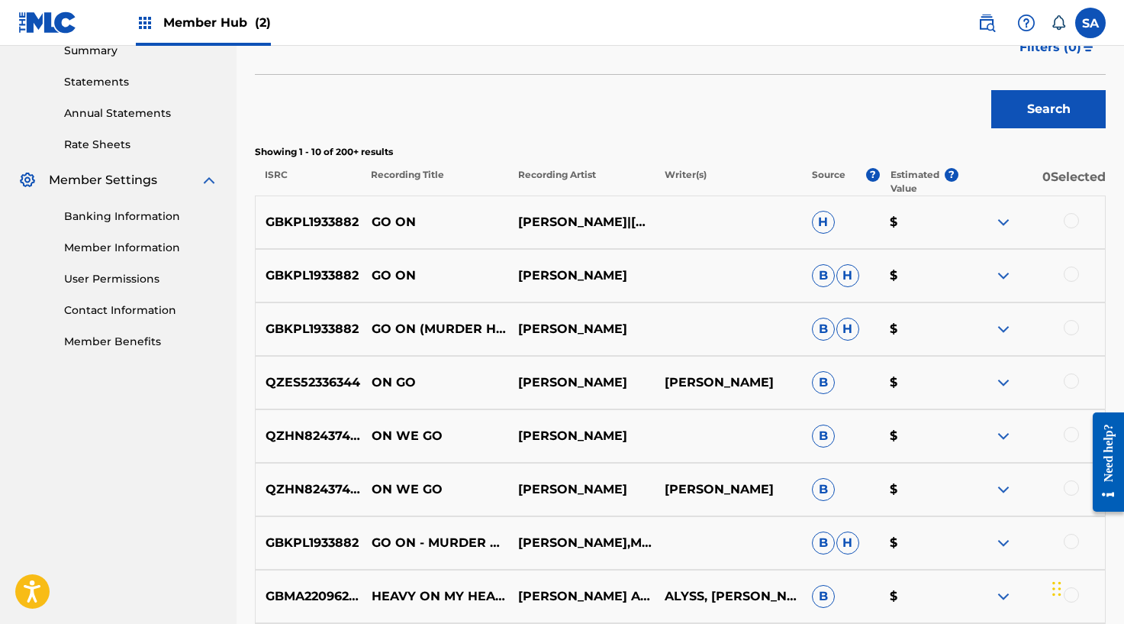
click at [1078, 214] on div at bounding box center [1032, 222] width 147 height 18
click at [1073, 218] on div at bounding box center [1071, 220] width 15 height 15
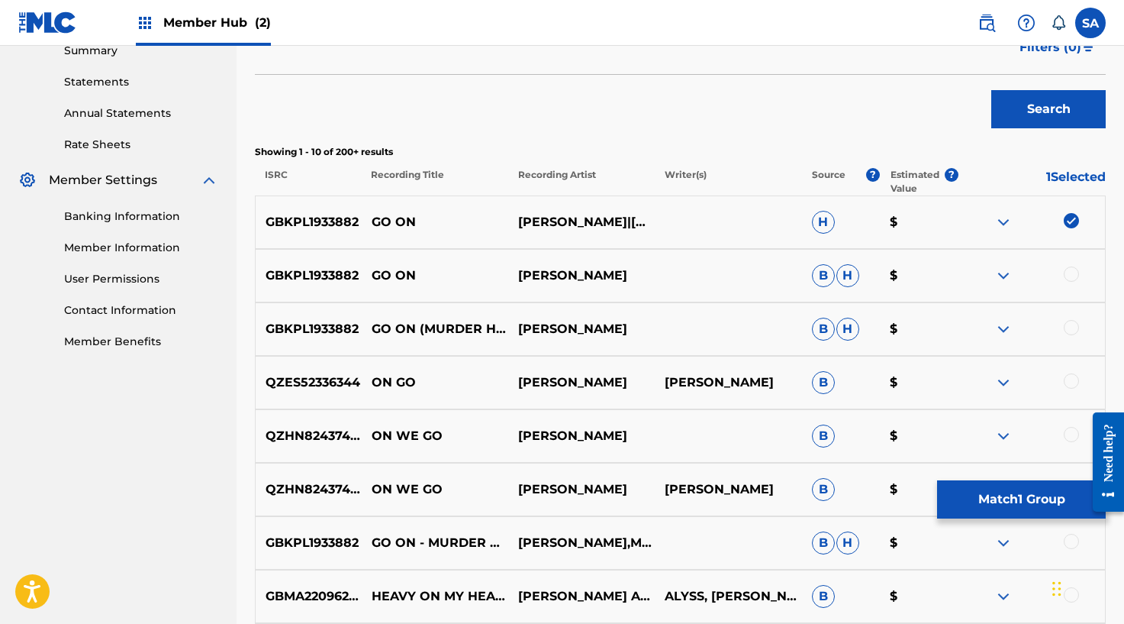
click at [1073, 263] on div "GBKPL1933882 GO ON [PERSON_NAME] [PERSON_NAME] $" at bounding box center [680, 275] width 851 height 53
click at [1072, 271] on div at bounding box center [1071, 273] width 15 height 15
click at [1072, 324] on div at bounding box center [1071, 327] width 15 height 15
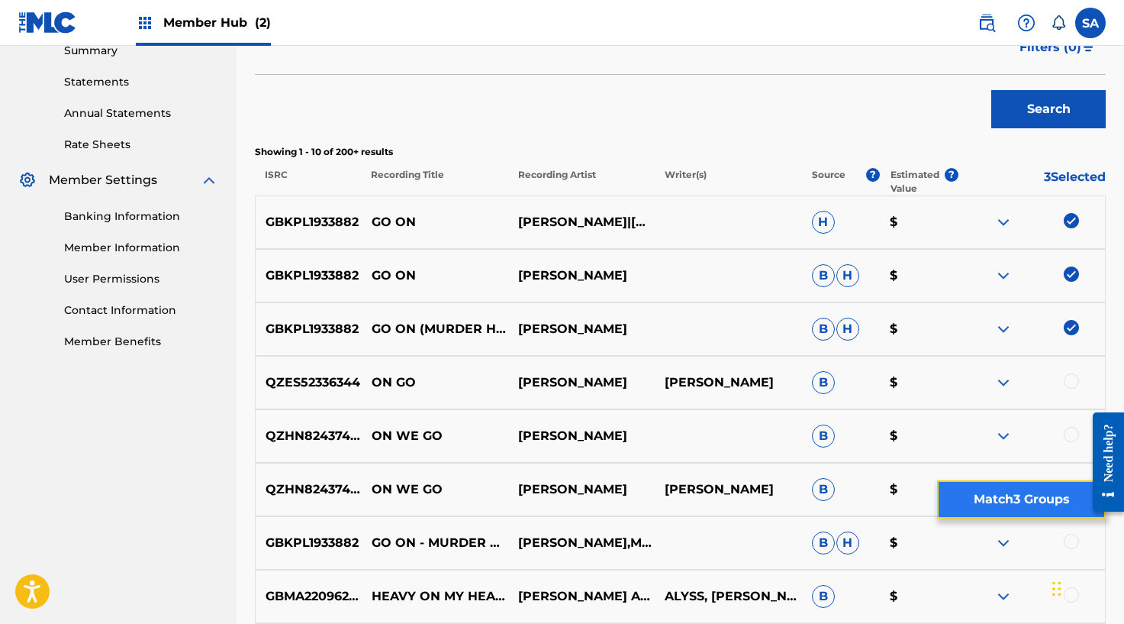
click at [965, 492] on button "Match 3 Groups" at bounding box center [1021, 499] width 169 height 38
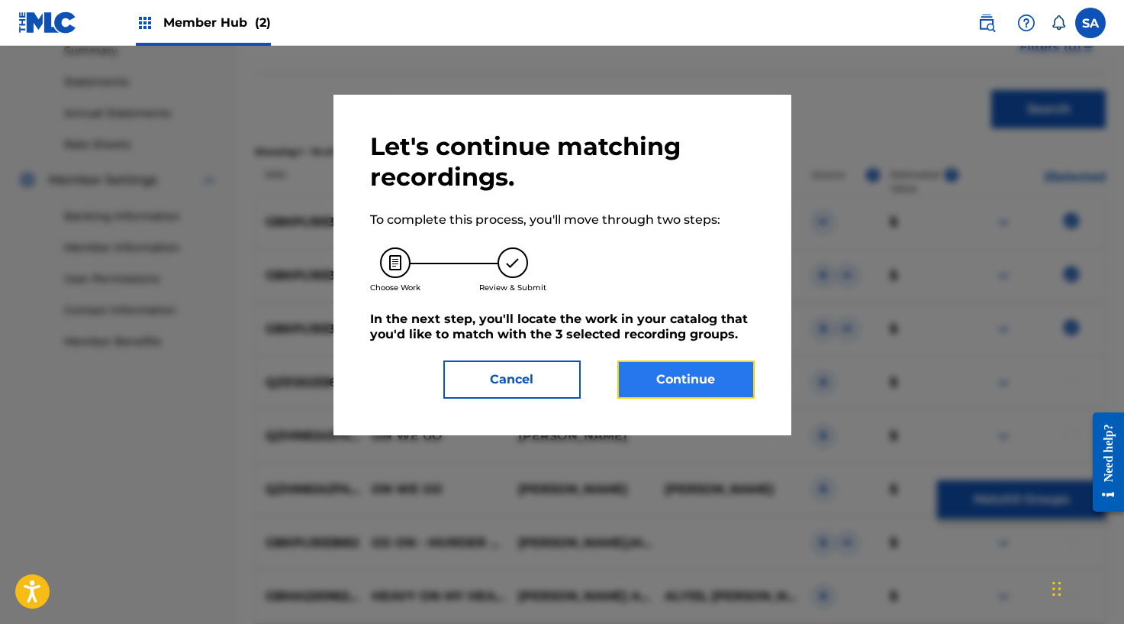
click at [654, 375] on button "Continue" at bounding box center [685, 379] width 137 height 38
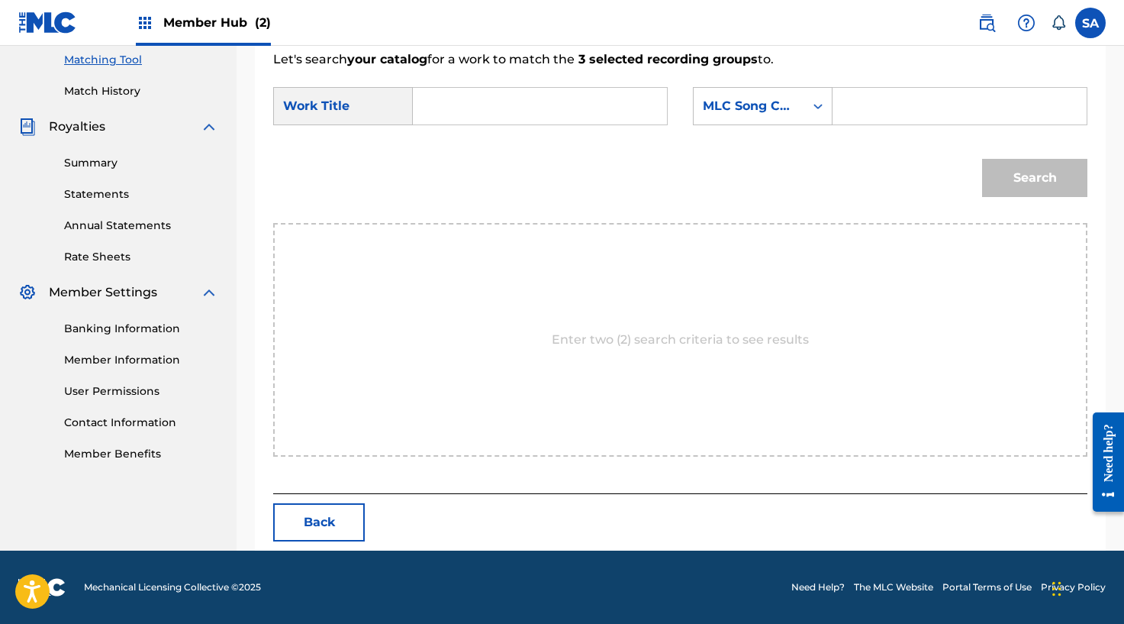
scroll to position [393, 0]
click at [452, 119] on input "Search Form" at bounding box center [540, 106] width 228 height 37
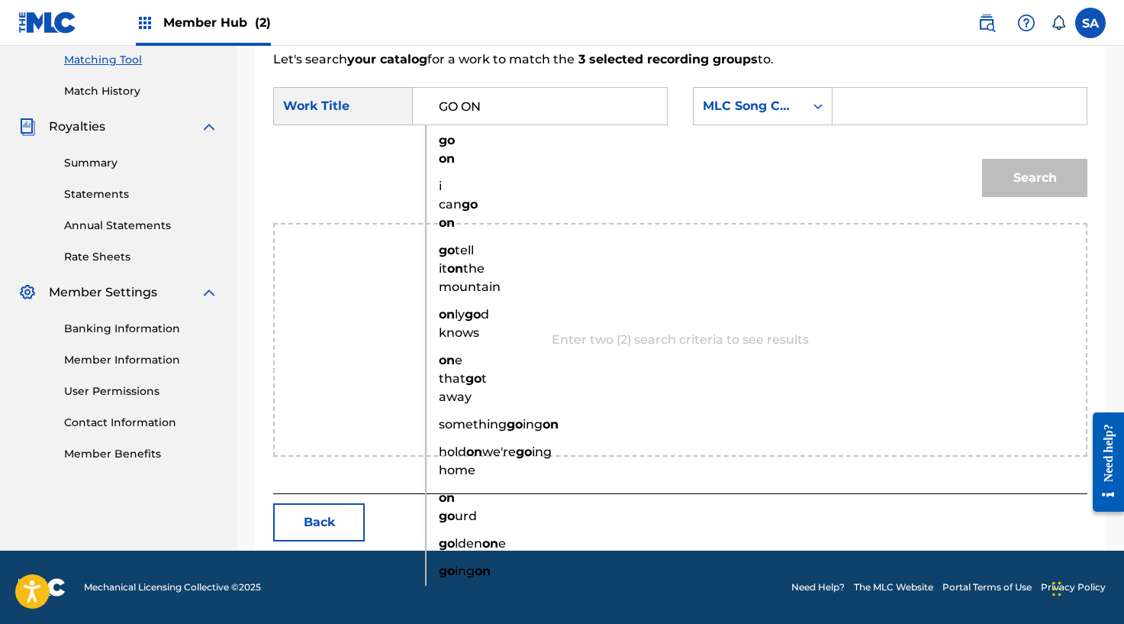
click at [907, 104] on input "Search Form" at bounding box center [960, 106] width 228 height 37
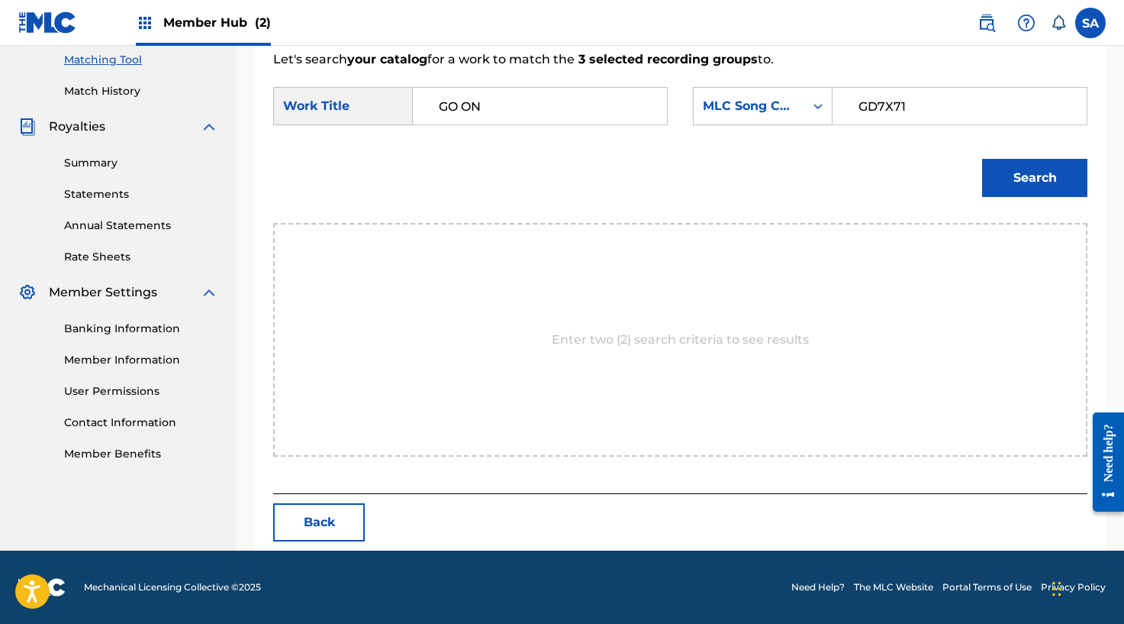
click at [976, 160] on div "Search" at bounding box center [1031, 173] width 113 height 61
click at [1002, 166] on button "Search" at bounding box center [1034, 178] width 105 height 38
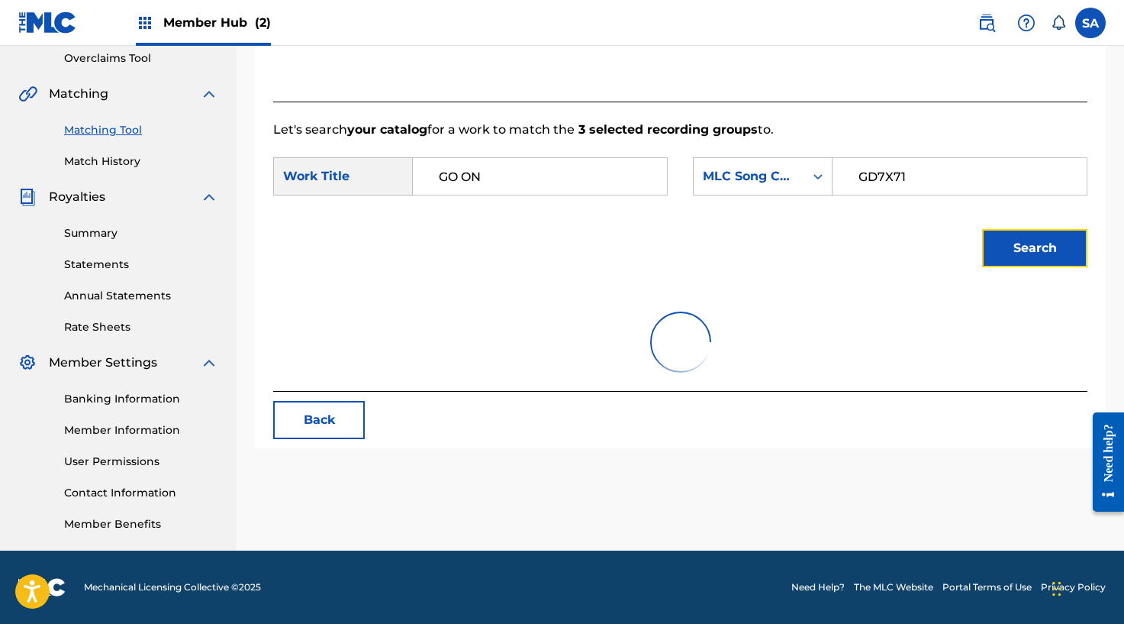
scroll to position [348, 0]
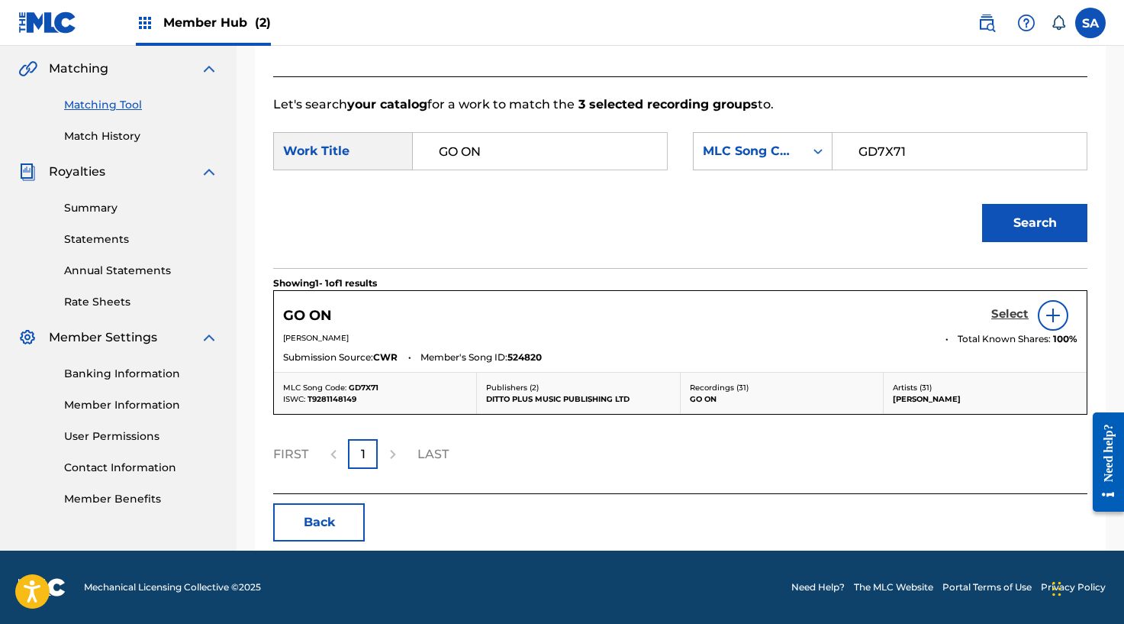
click at [1010, 311] on h5 "Select" at bounding box center [1009, 314] width 37 height 15
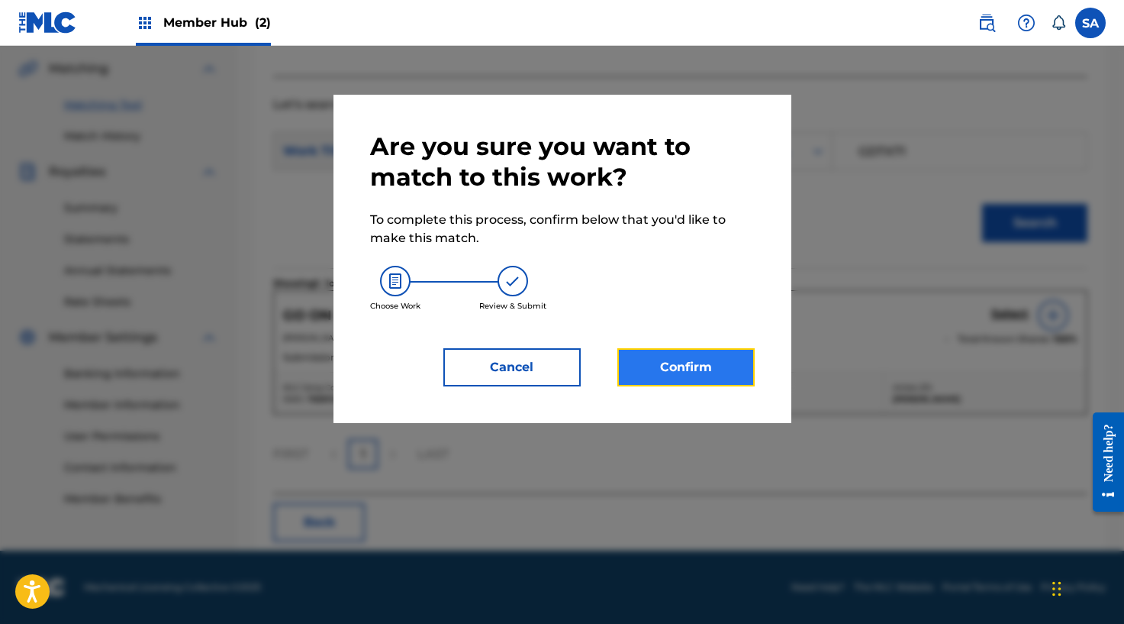
click at [720, 358] on button "Confirm" at bounding box center [685, 367] width 137 height 38
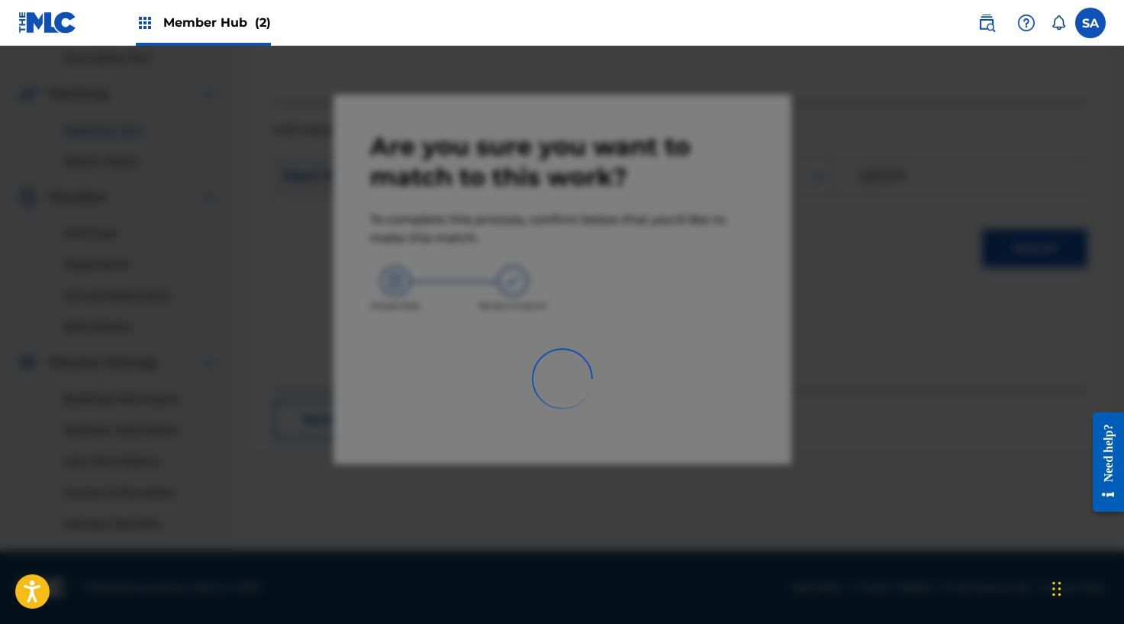
scroll to position [323, 0]
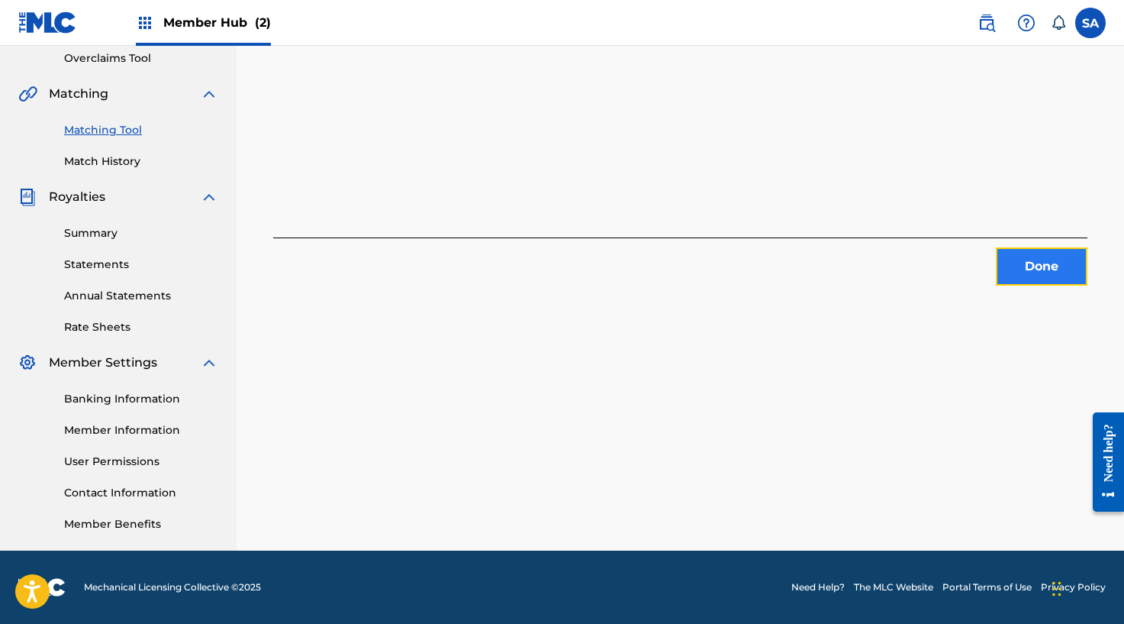
click at [1041, 263] on button "Done" at bounding box center [1042, 266] width 92 height 38
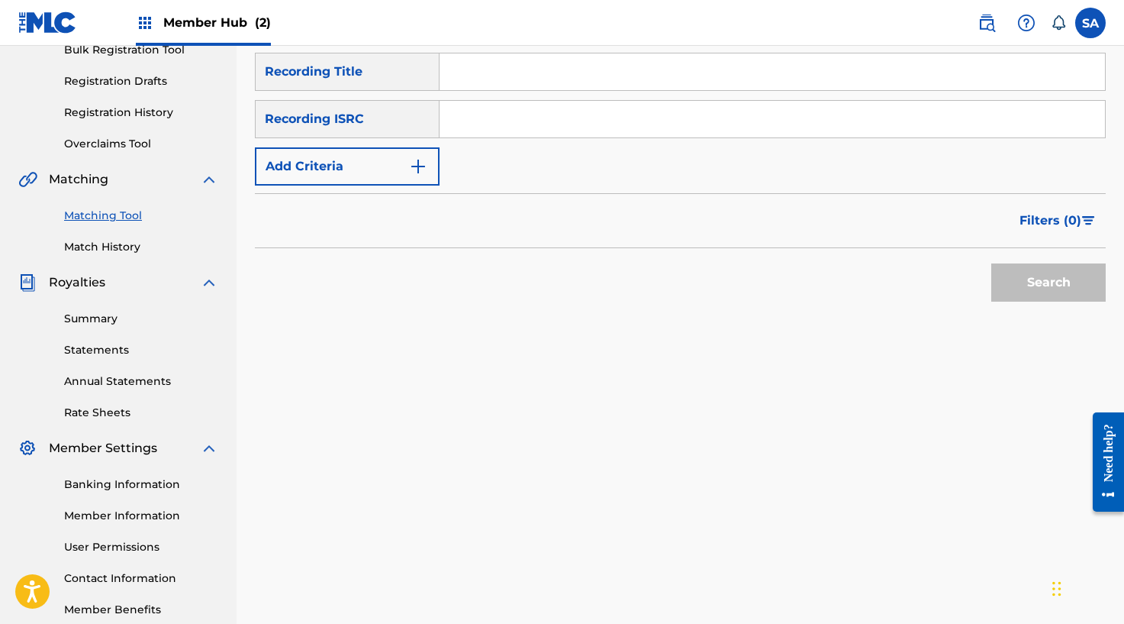
scroll to position [0, 0]
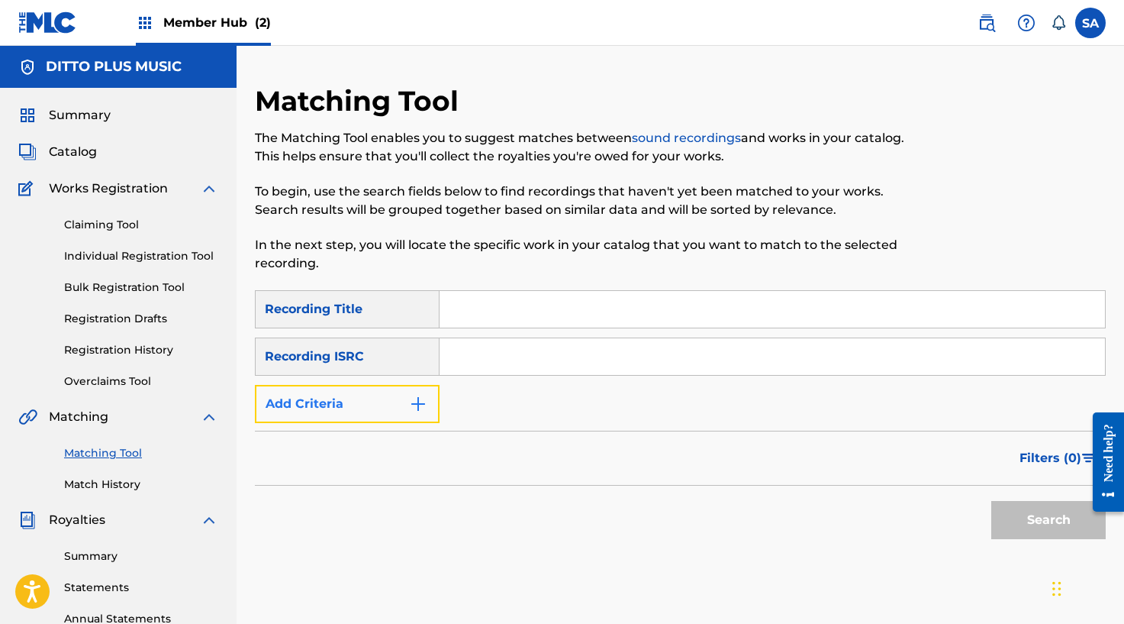
click at [413, 395] on img "Search Form" at bounding box center [418, 404] width 18 height 18
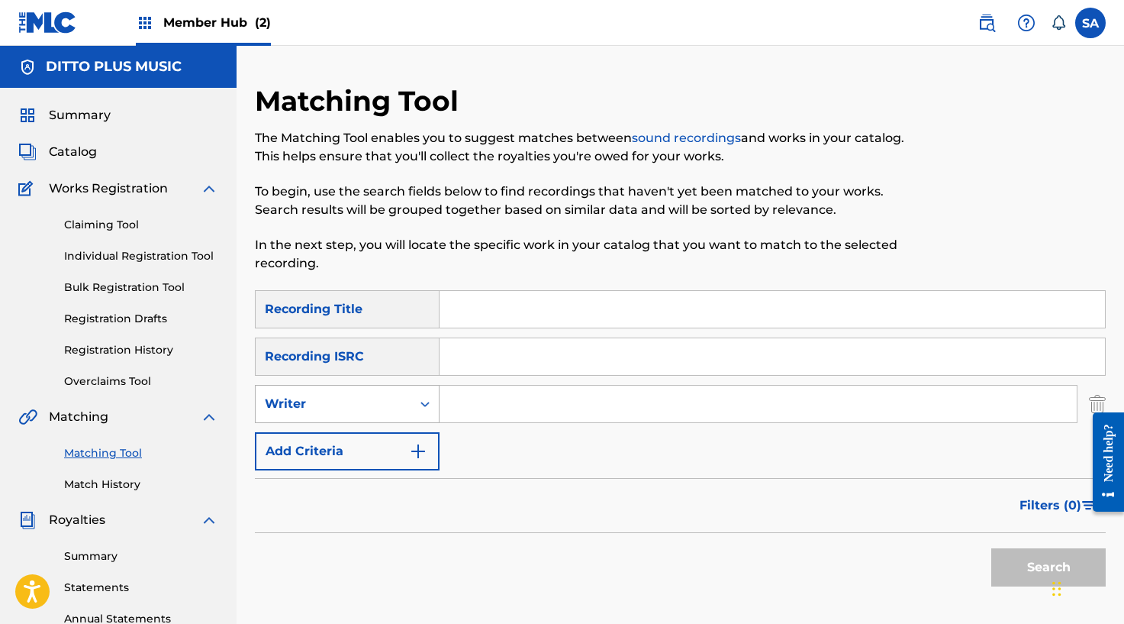
click at [398, 407] on div "Writer" at bounding box center [333, 404] width 137 height 18
drag, startPoint x: 377, startPoint y: 433, endPoint x: 395, endPoint y: 425, distance: 19.5
click at [378, 433] on div "Recording Artist" at bounding box center [347, 442] width 183 height 38
click at [472, 411] on input "Search Form" at bounding box center [758, 403] width 637 height 37
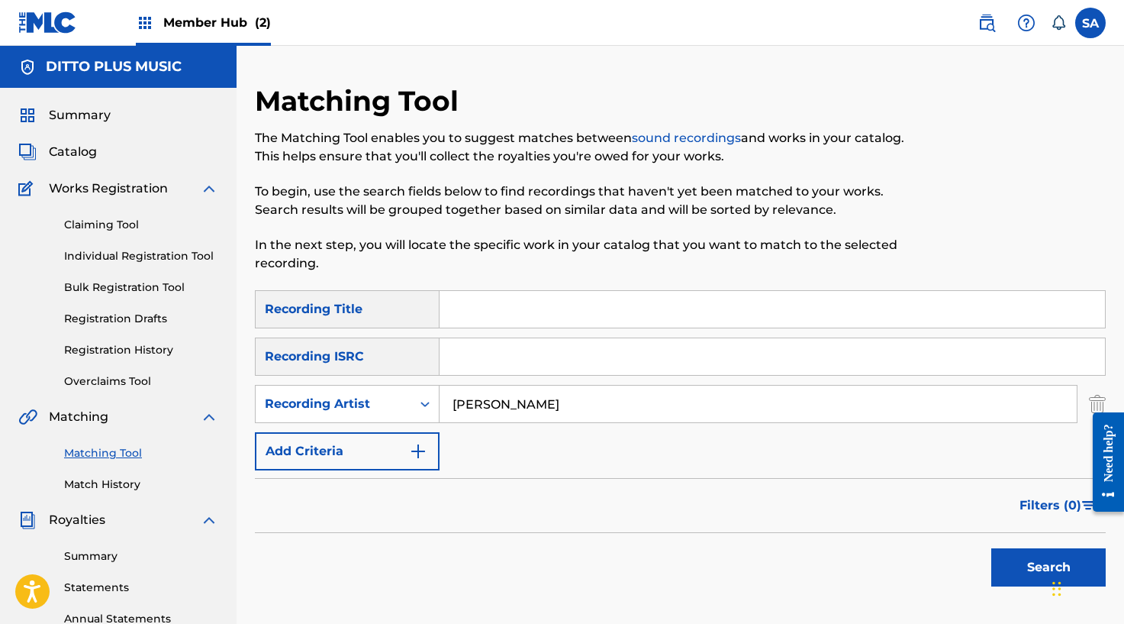
click at [991, 548] on button "Search" at bounding box center [1048, 567] width 114 height 38
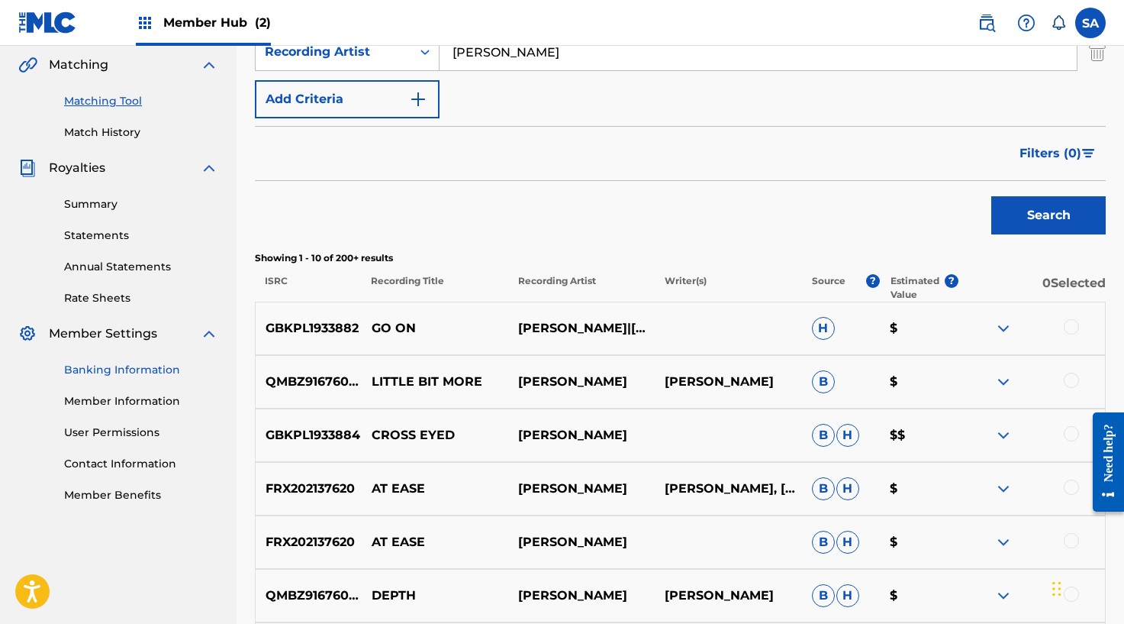
scroll to position [331, 0]
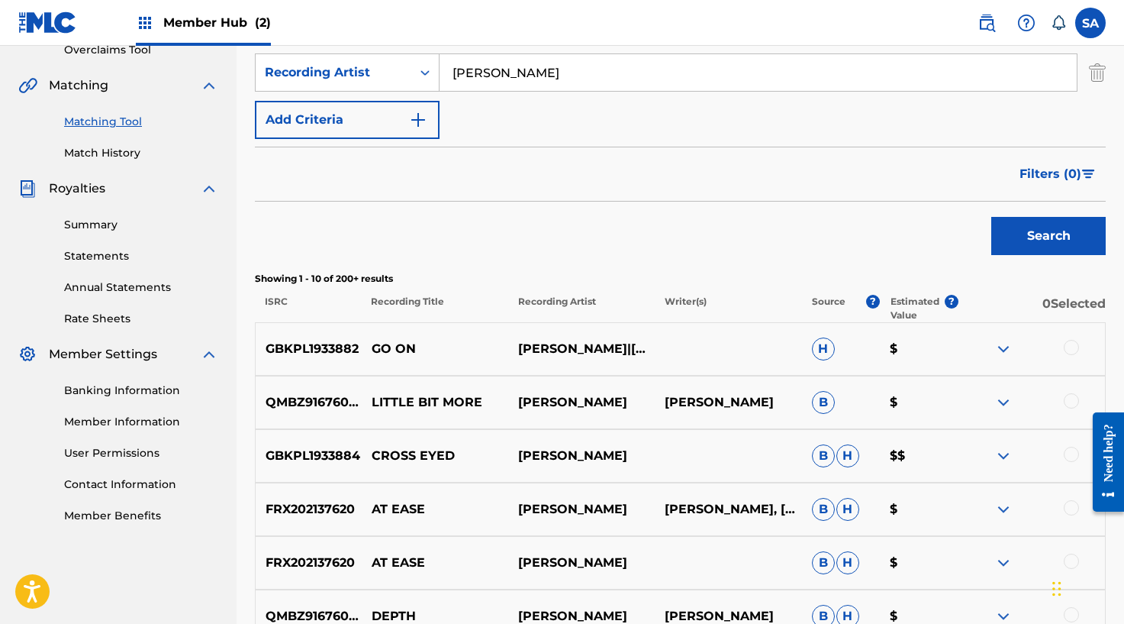
click at [132, 161] on div "Summary Catalog Works Registration Claiming Tool Individual Registration Tool B…" at bounding box center [118, 149] width 237 height 785
click at [131, 158] on link "Match History" at bounding box center [141, 153] width 154 height 16
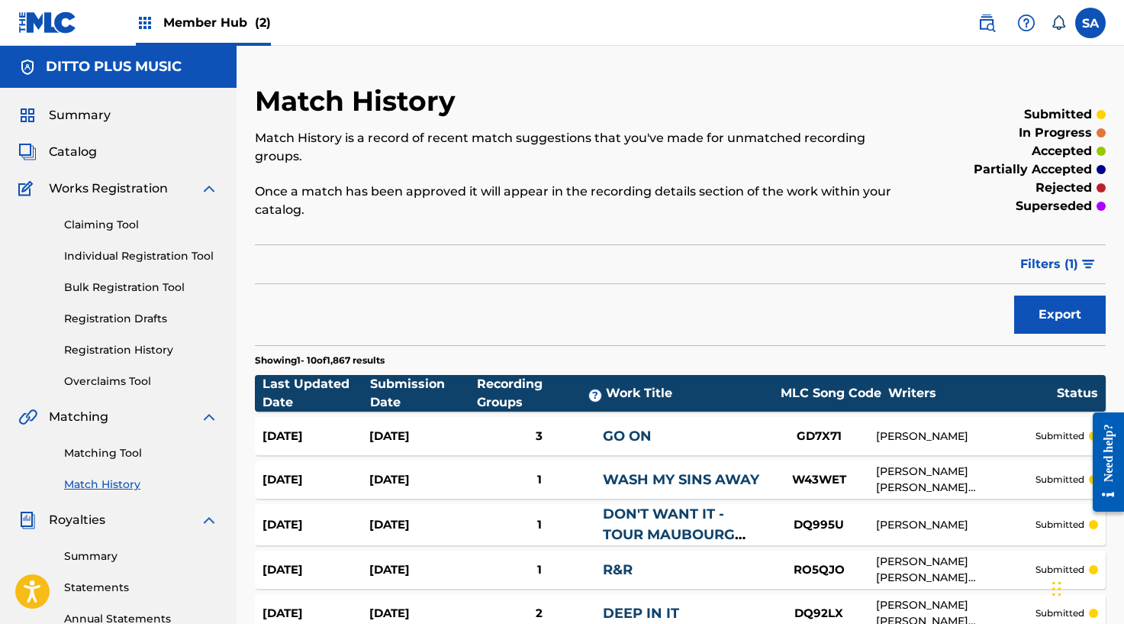
scroll to position [1, 0]
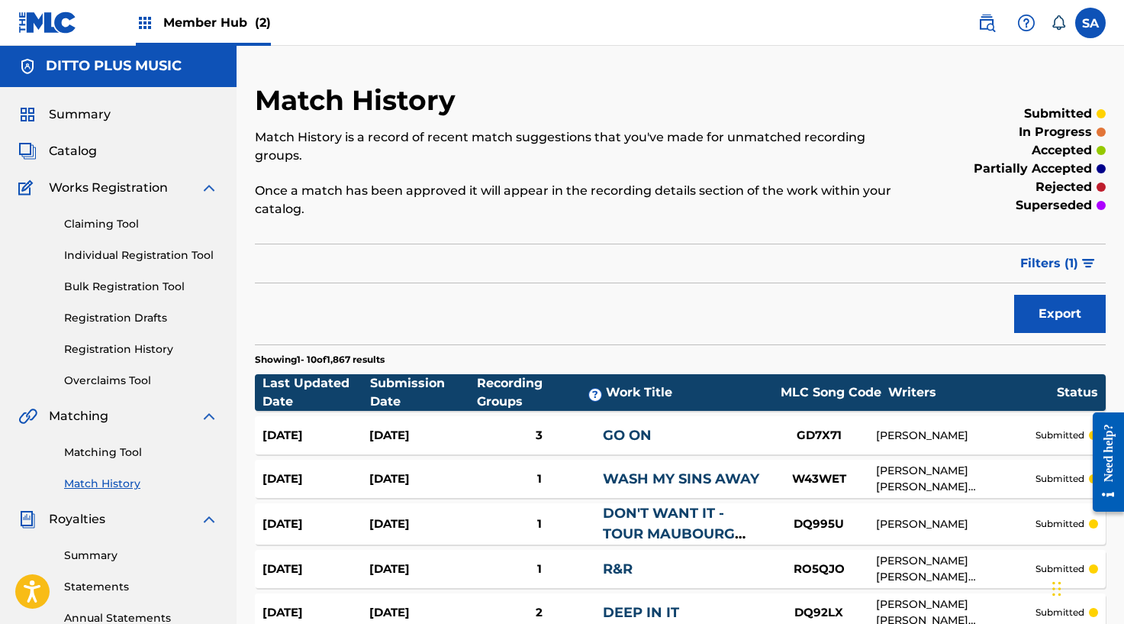
drag, startPoint x: 93, startPoint y: 453, endPoint x: 170, endPoint y: 424, distance: 82.4
click at [95, 453] on link "Matching Tool" at bounding box center [141, 452] width 154 height 16
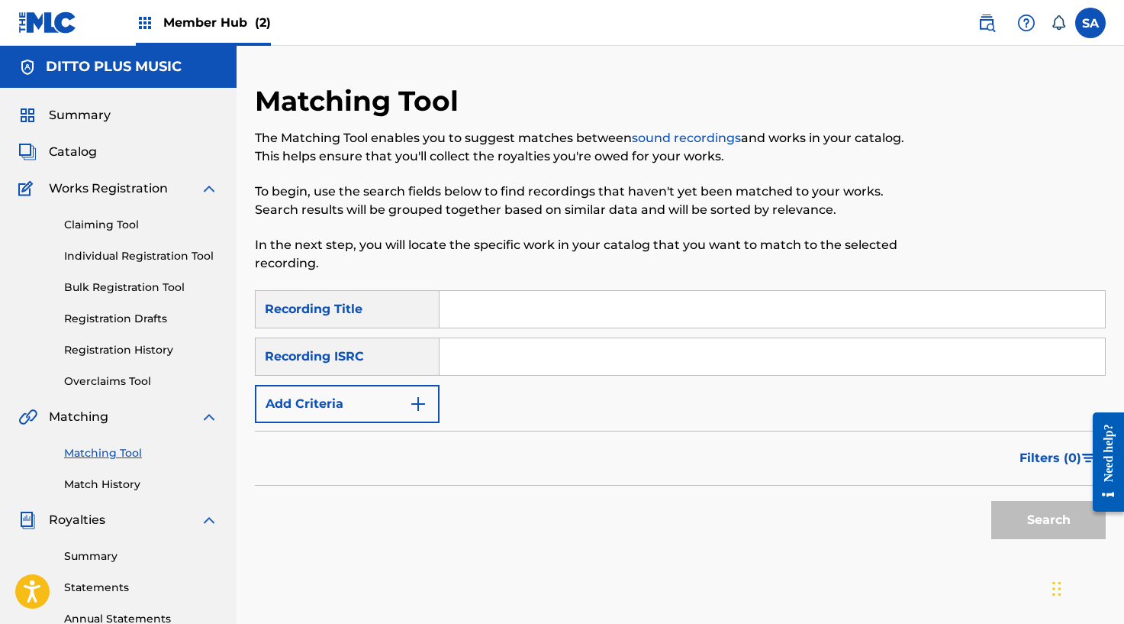
click at [524, 295] on input "Search Form" at bounding box center [773, 309] width 666 height 37
click at [382, 368] on div "Recording ISRC" at bounding box center [347, 356] width 185 height 38
click at [408, 393] on button "Add Criteria" at bounding box center [347, 404] width 185 height 38
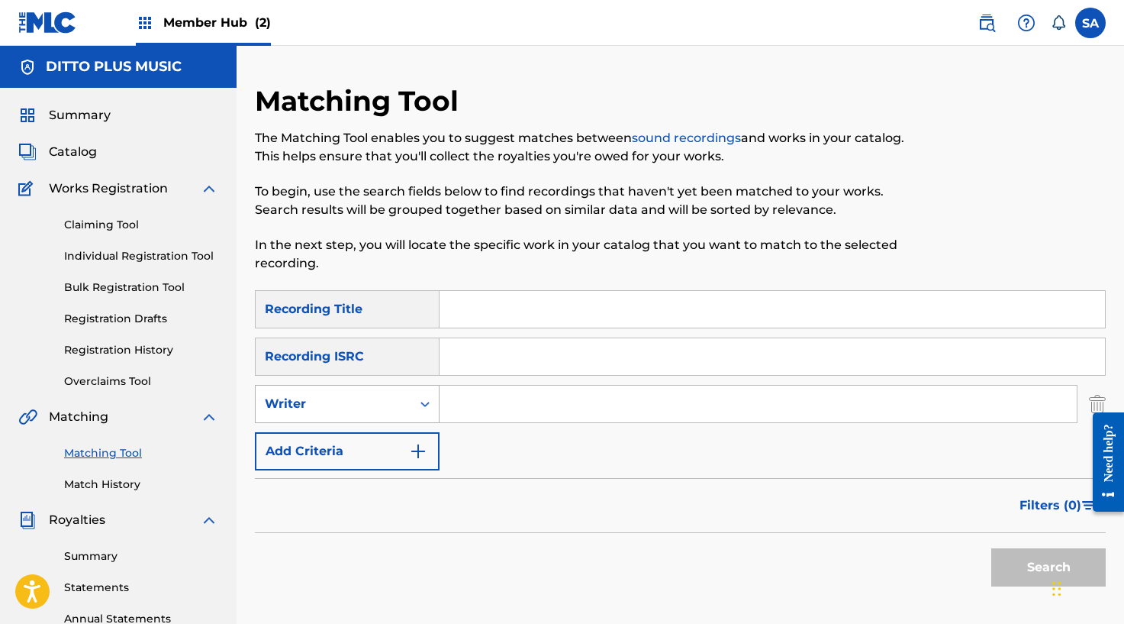
click at [389, 403] on div "Writer" at bounding box center [333, 404] width 137 height 18
drag, startPoint x: 371, startPoint y: 432, endPoint x: 395, endPoint y: 428, distance: 24.7
click at [372, 432] on div "Recording Artist" at bounding box center [347, 442] width 183 height 38
click at [476, 408] on input "Search Form" at bounding box center [758, 403] width 637 height 37
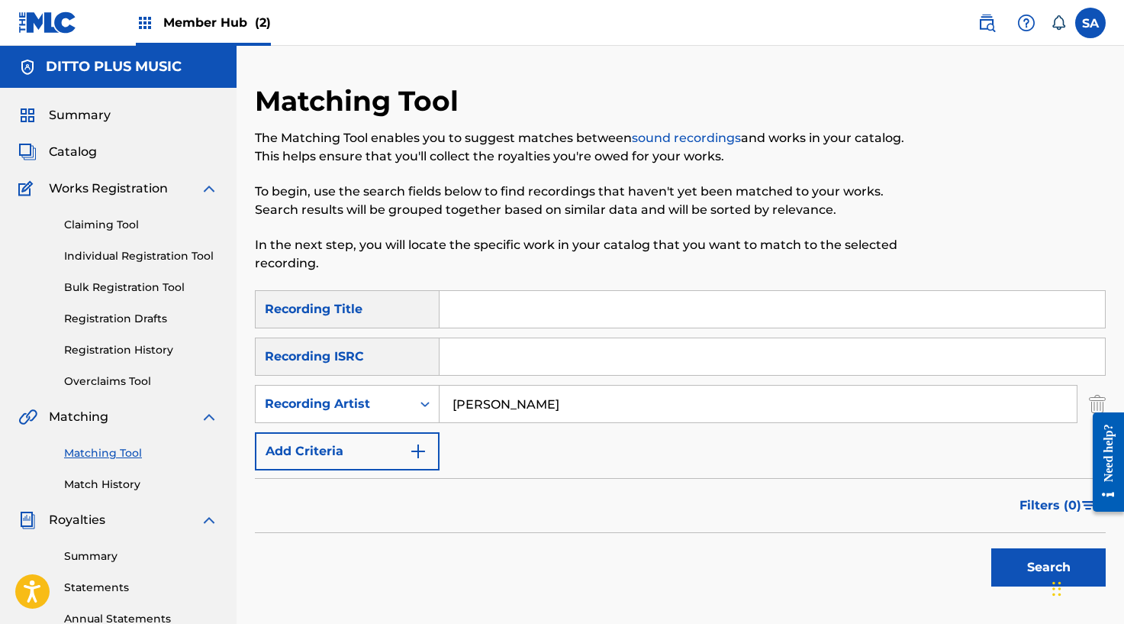
click at [991, 548] on button "Search" at bounding box center [1048, 567] width 114 height 38
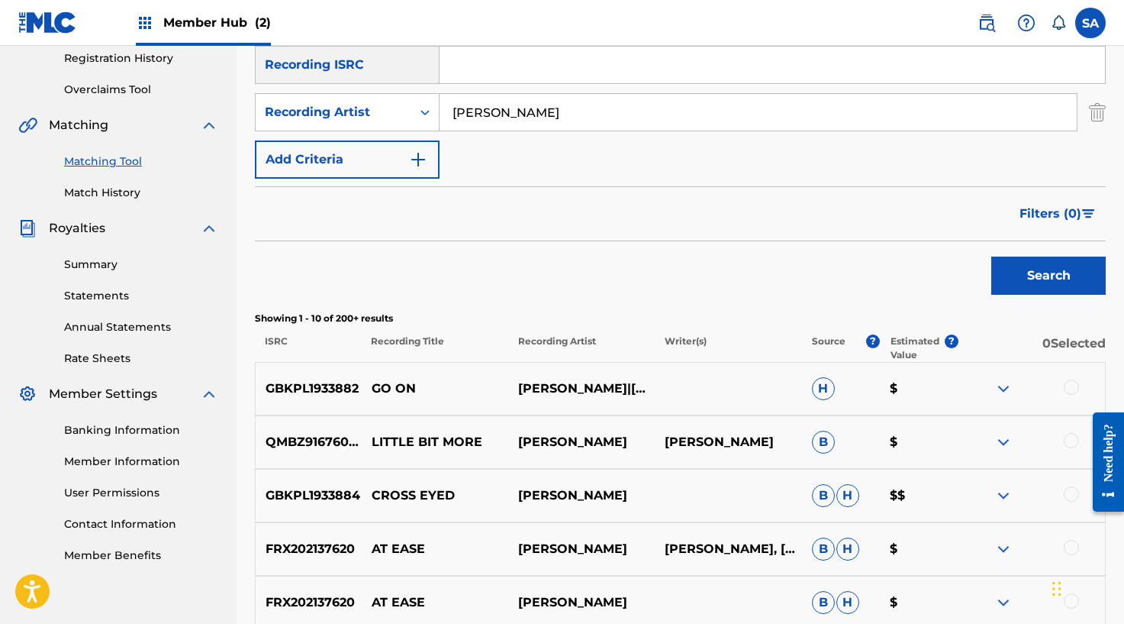
scroll to position [311, 0]
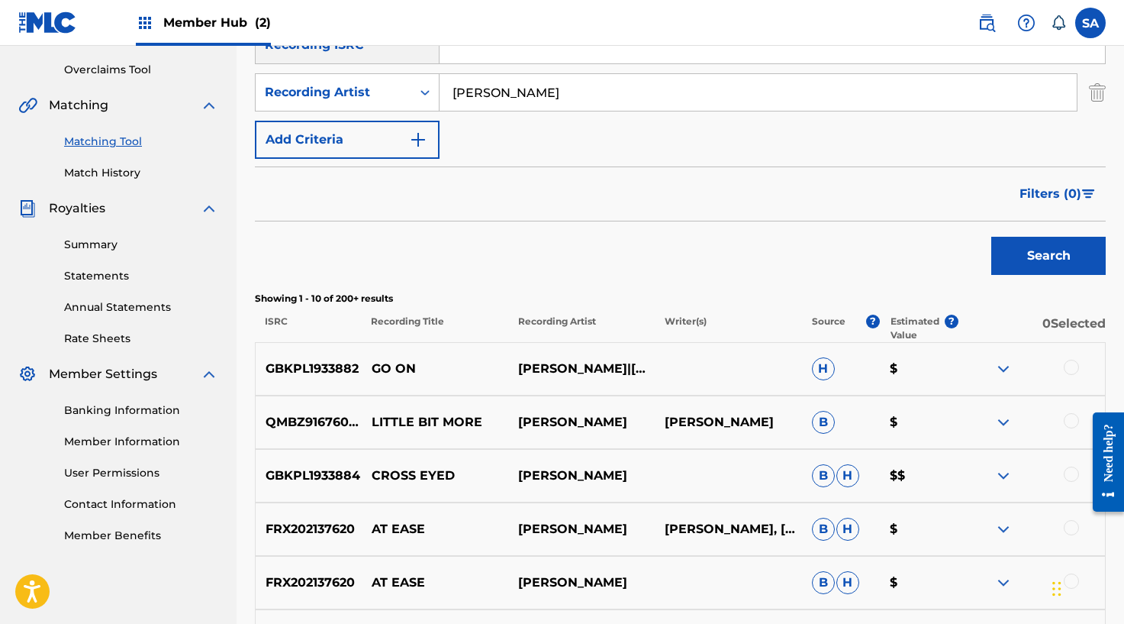
click at [401, 421] on p "LITTLE BIT MORE" at bounding box center [435, 422] width 147 height 18
copy p "LITTLE BIT MORE"
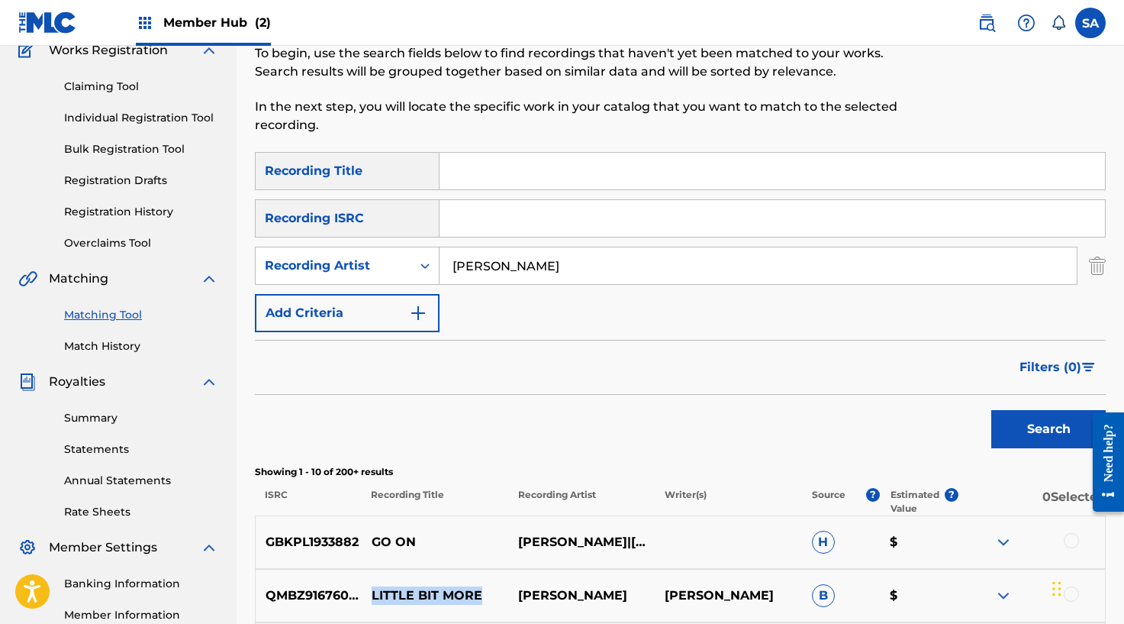
scroll to position [114, 0]
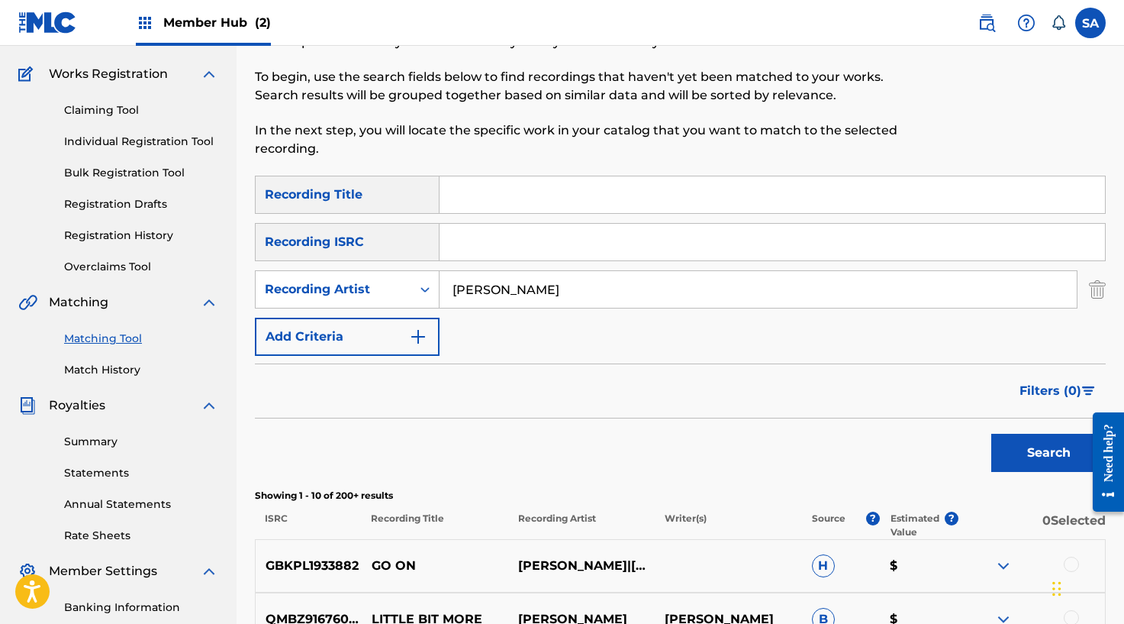
click at [494, 237] on input "Search Form" at bounding box center [773, 242] width 666 height 37
click at [487, 234] on input "LITTLE BIT MORE" at bounding box center [773, 242] width 666 height 37
click at [495, 188] on input "Search Form" at bounding box center [773, 194] width 666 height 37
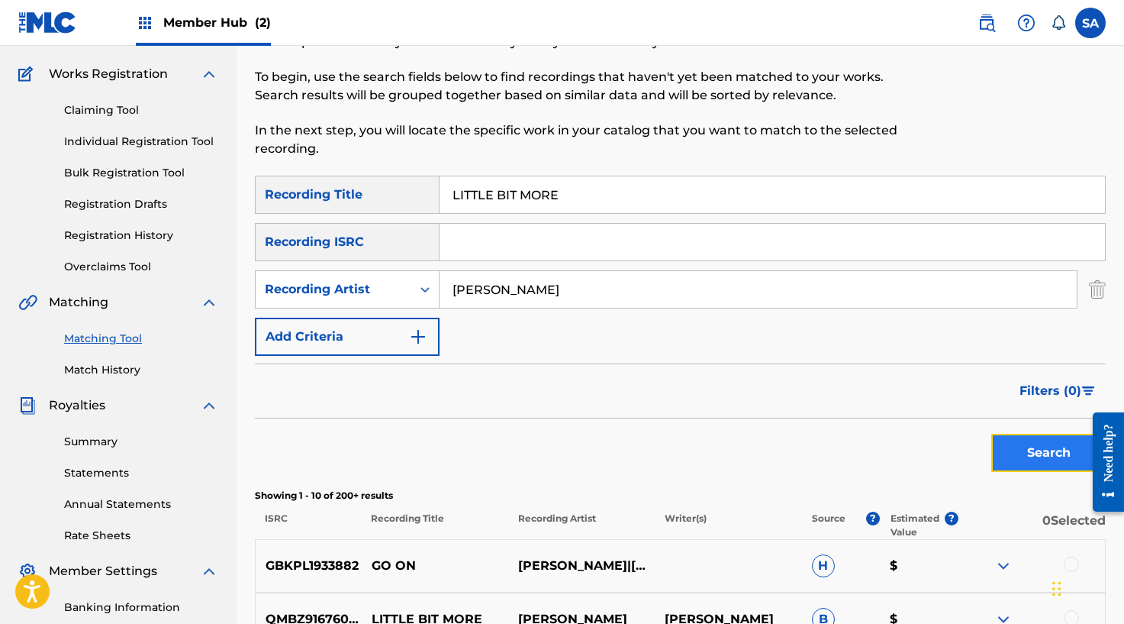
click at [1006, 461] on button "Search" at bounding box center [1048, 452] width 114 height 38
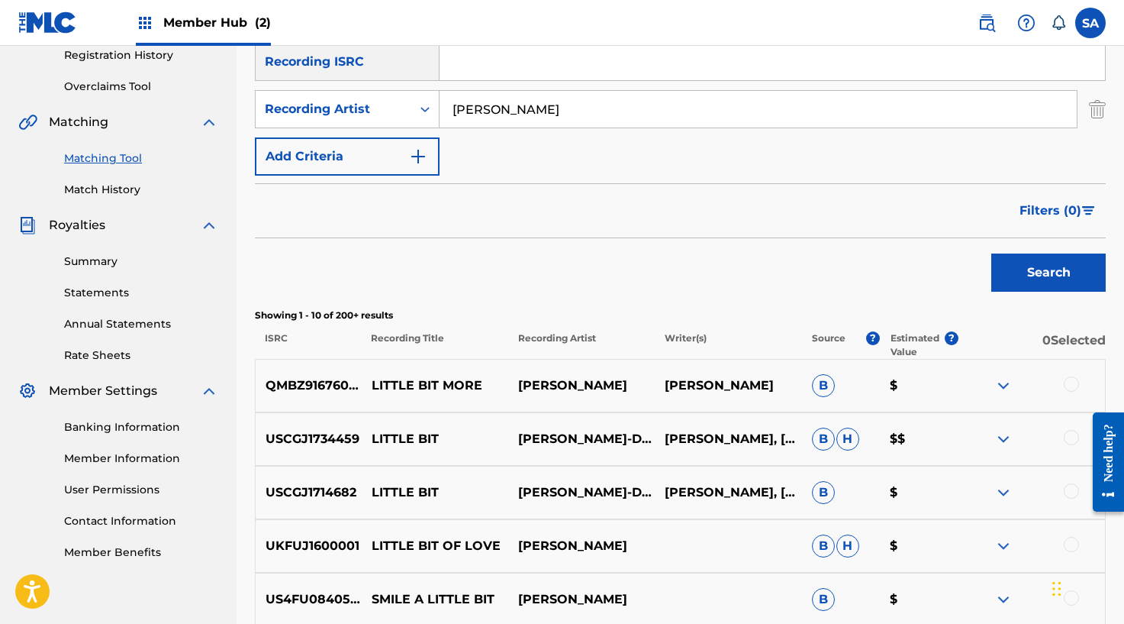
scroll to position [391, 0]
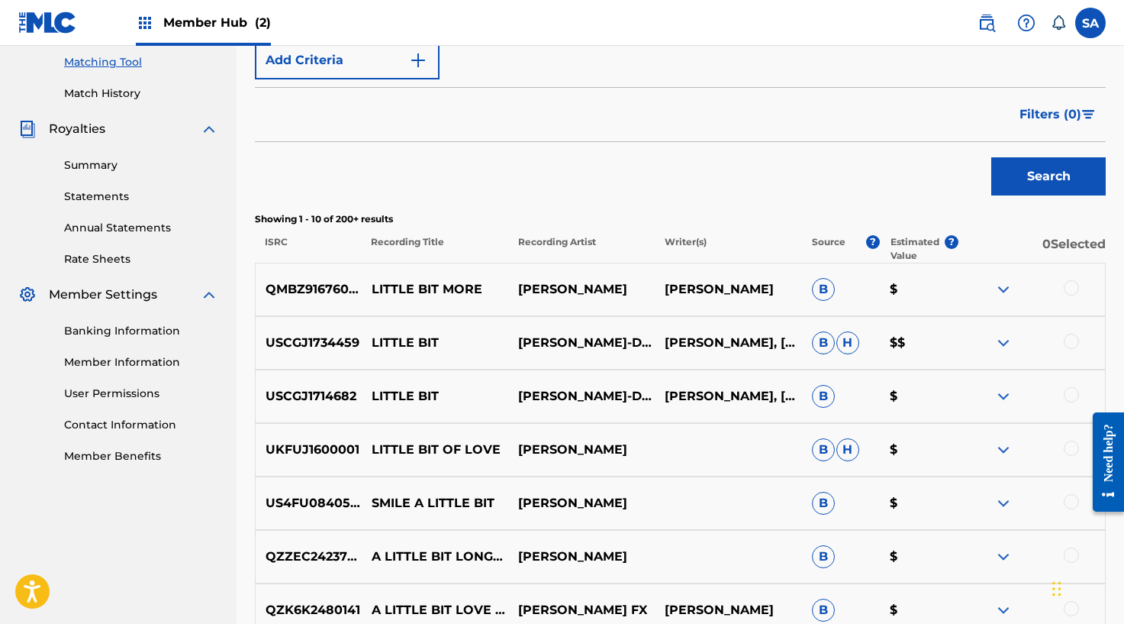
click at [1068, 284] on div at bounding box center [1071, 287] width 15 height 15
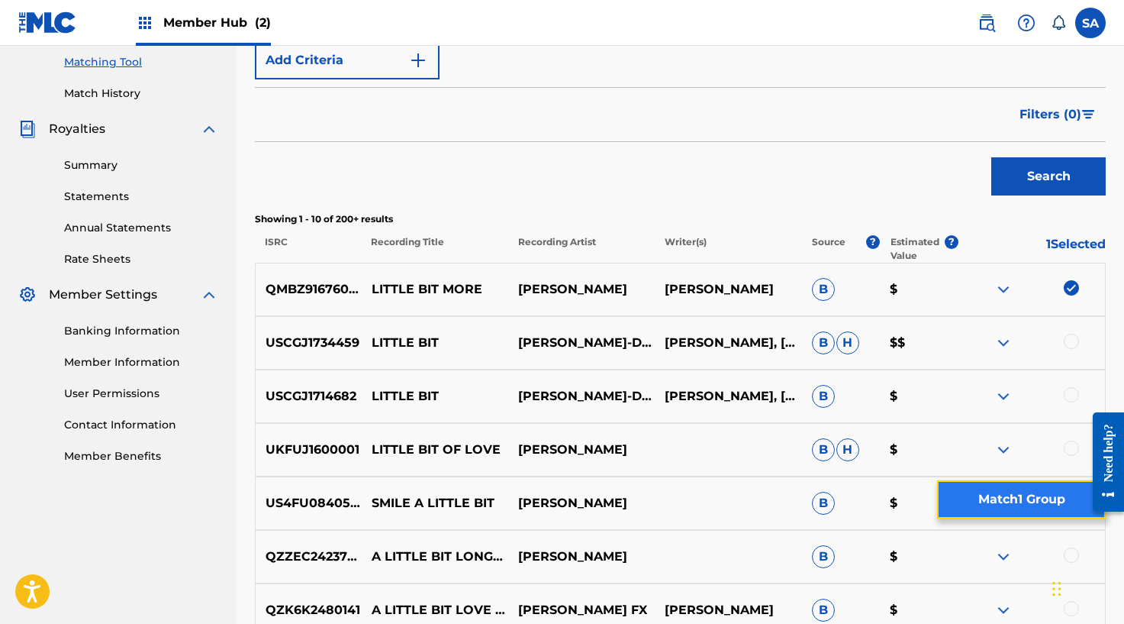
click at [968, 503] on button "Match 1 Group" at bounding box center [1021, 499] width 169 height 38
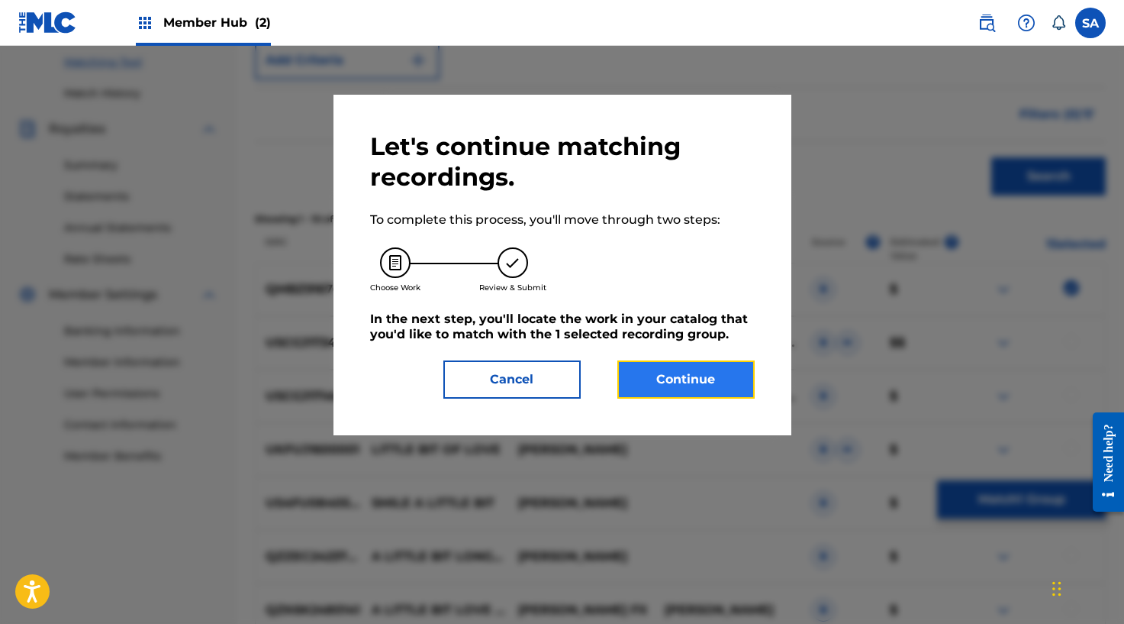
click at [685, 373] on button "Continue" at bounding box center [685, 379] width 137 height 38
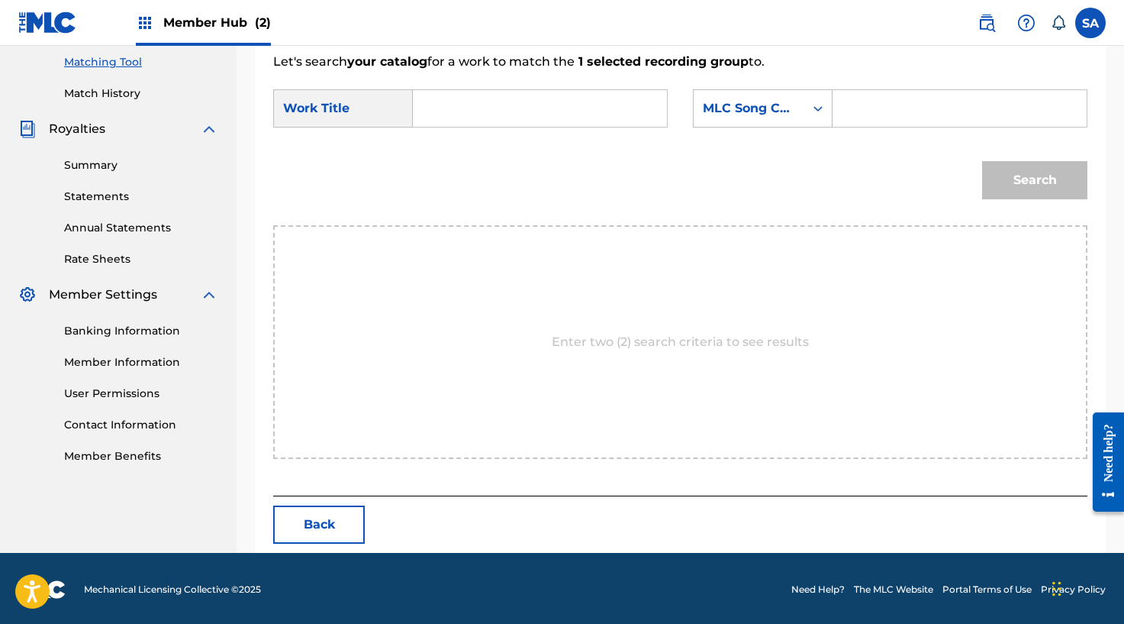
click at [463, 90] on input "Search Form" at bounding box center [540, 108] width 228 height 37
click at [876, 98] on input "Search Form" at bounding box center [960, 108] width 228 height 37
click at [1017, 162] on button "Search" at bounding box center [1034, 180] width 105 height 38
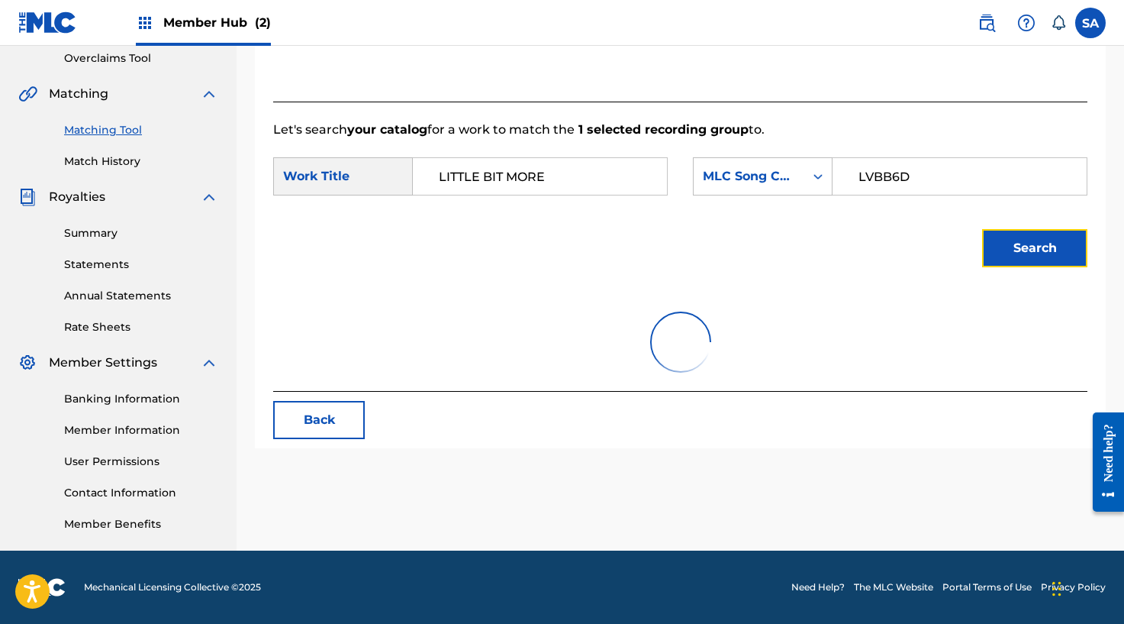
scroll to position [348, 0]
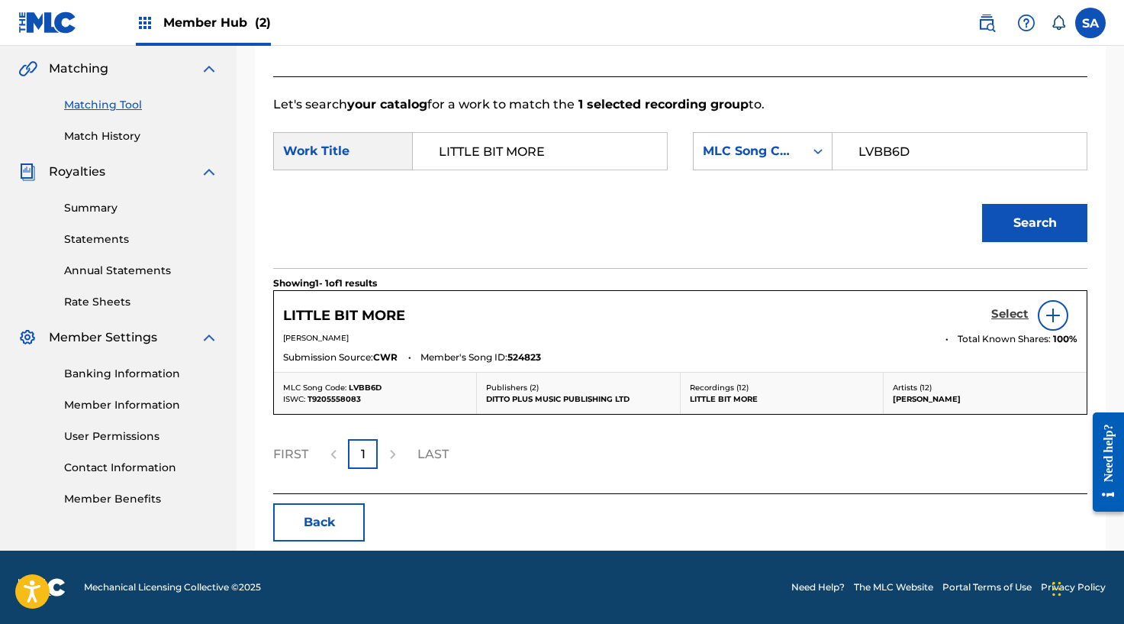
click at [997, 310] on h5 "Select" at bounding box center [1009, 314] width 37 height 15
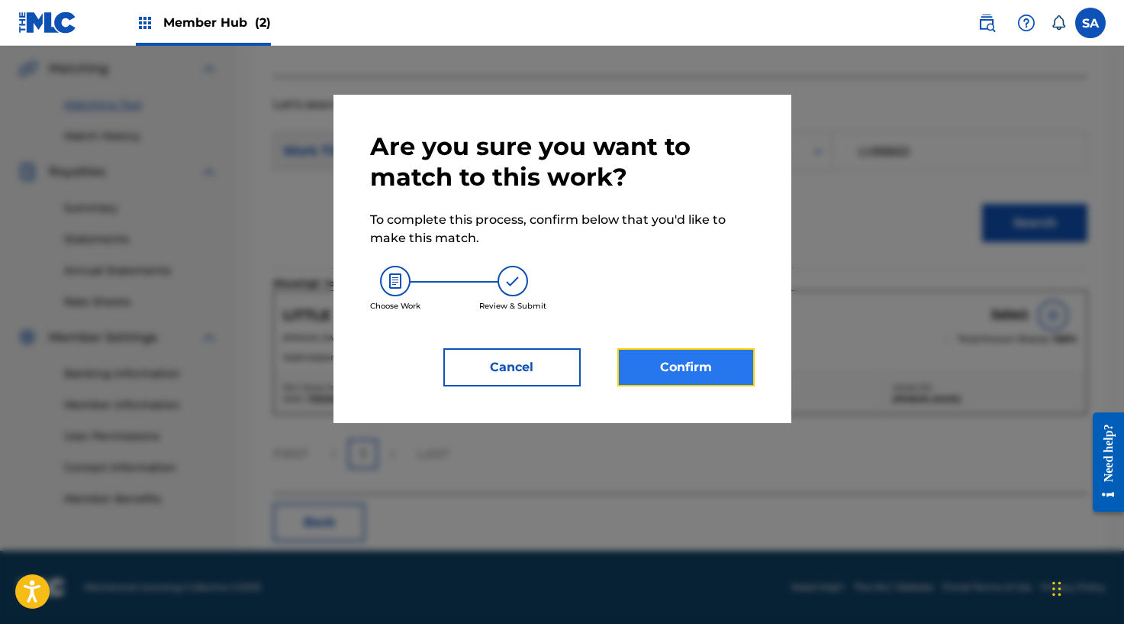
click at [693, 364] on button "Confirm" at bounding box center [685, 367] width 137 height 38
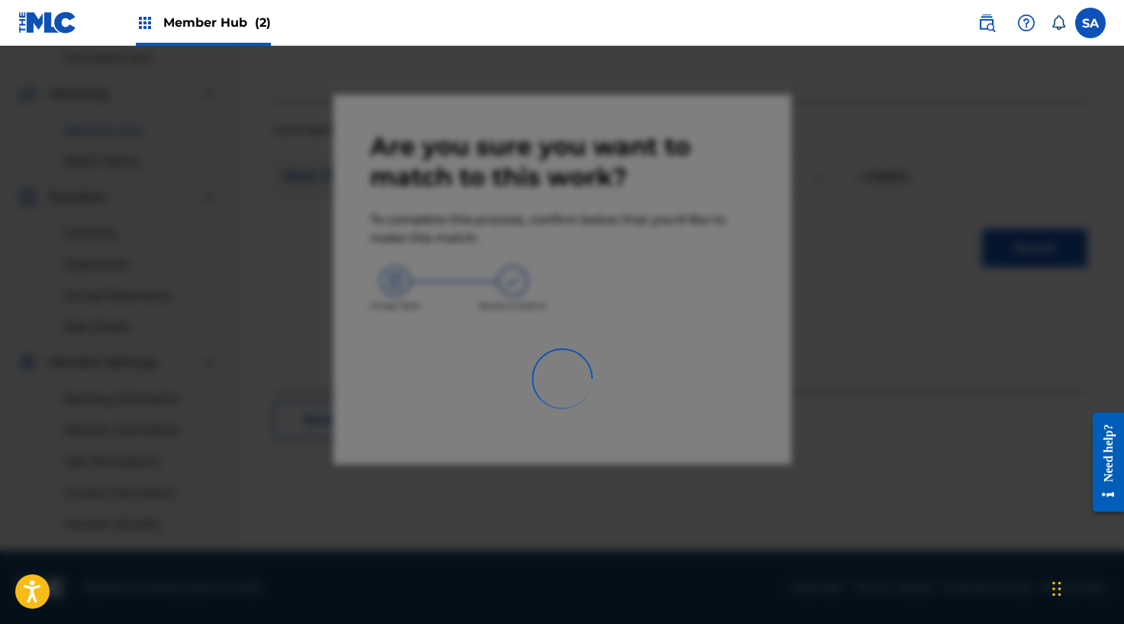
scroll to position [323, 0]
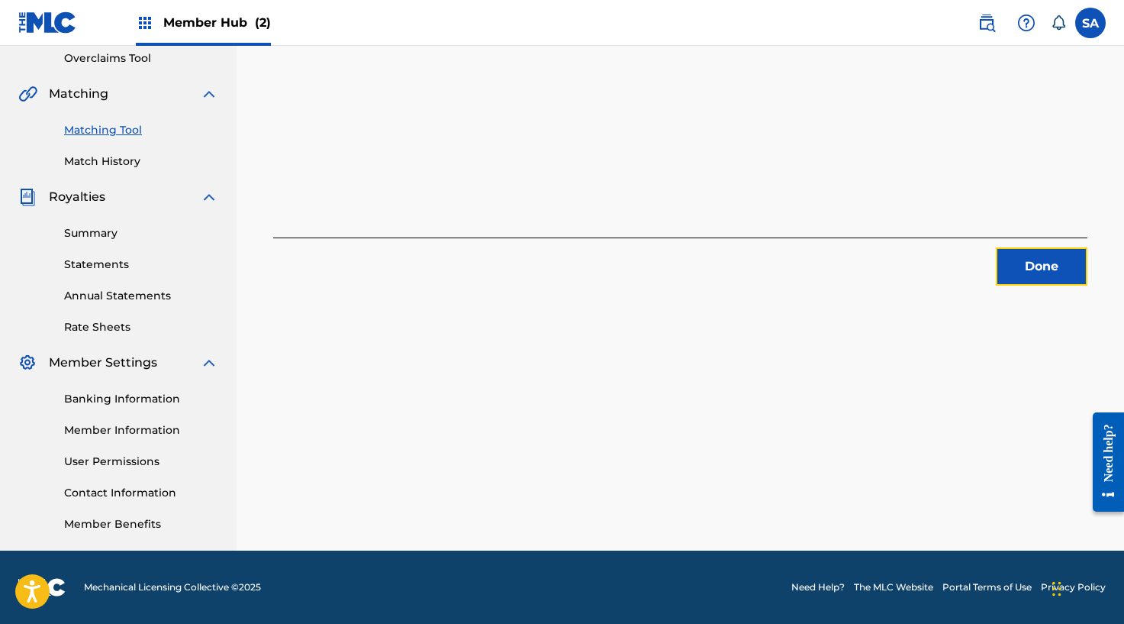
drag, startPoint x: 1022, startPoint y: 260, endPoint x: 1120, endPoint y: 265, distance: 98.6
click at [1023, 260] on button "Done" at bounding box center [1042, 266] width 92 height 38
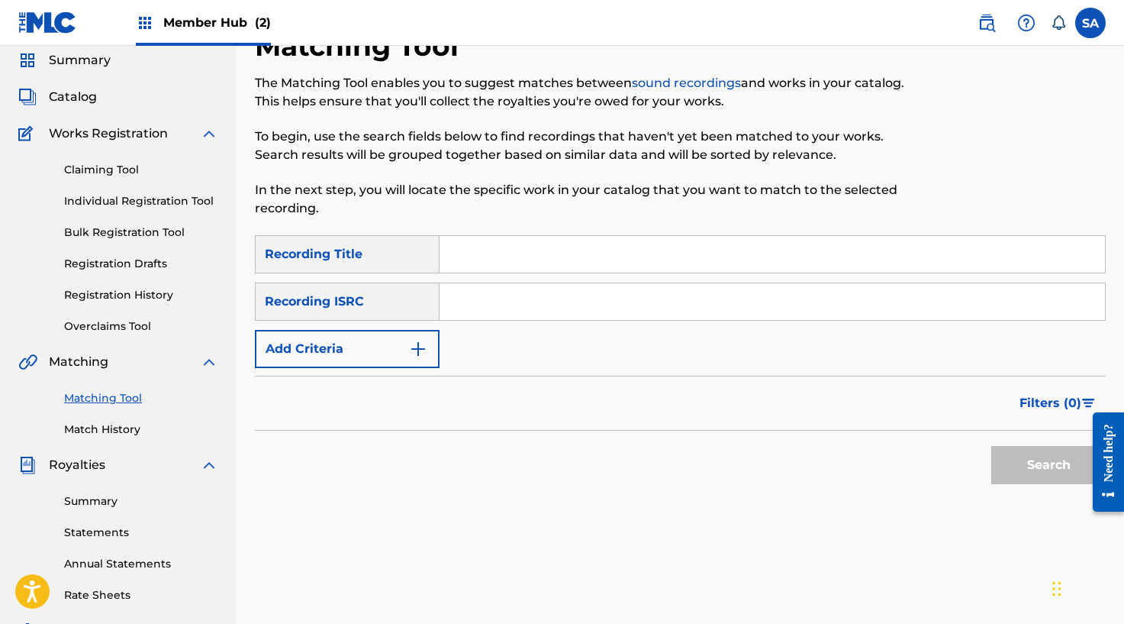
scroll to position [0, 0]
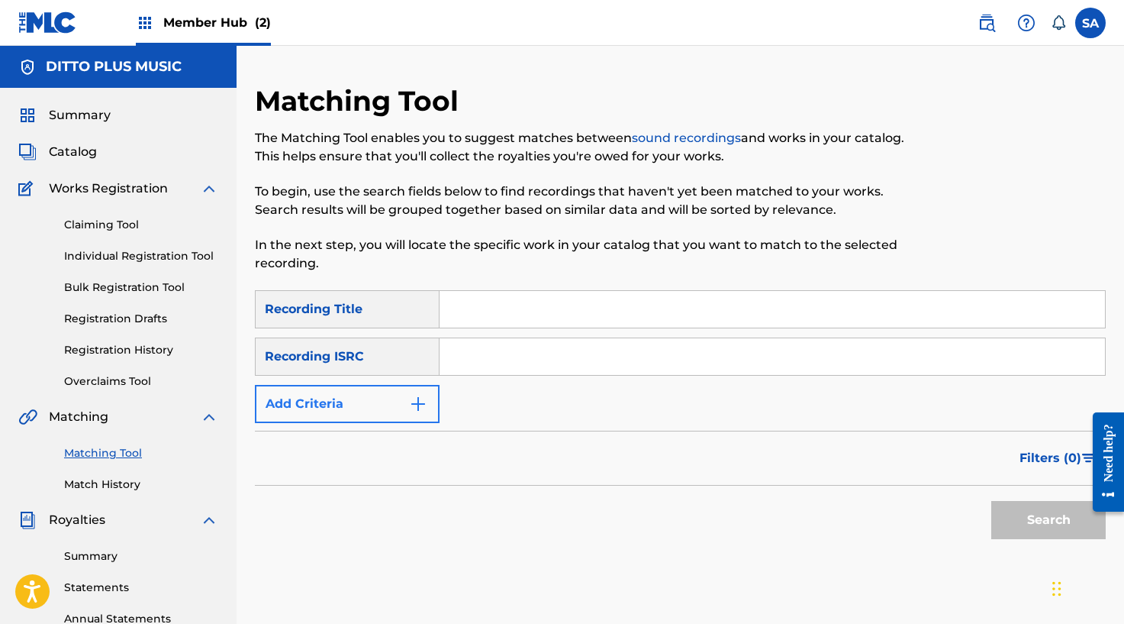
drag, startPoint x: 403, startPoint y: 380, endPoint x: 403, endPoint y: 391, distance: 10.7
click at [403, 381] on div "SearchWithCriteria6affe1b1-bc56-4b5a-9f3c-a18997ca55cf Recording Title SearchWi…" at bounding box center [680, 356] width 851 height 133
click at [403, 393] on button "Add Criteria" at bounding box center [347, 404] width 185 height 38
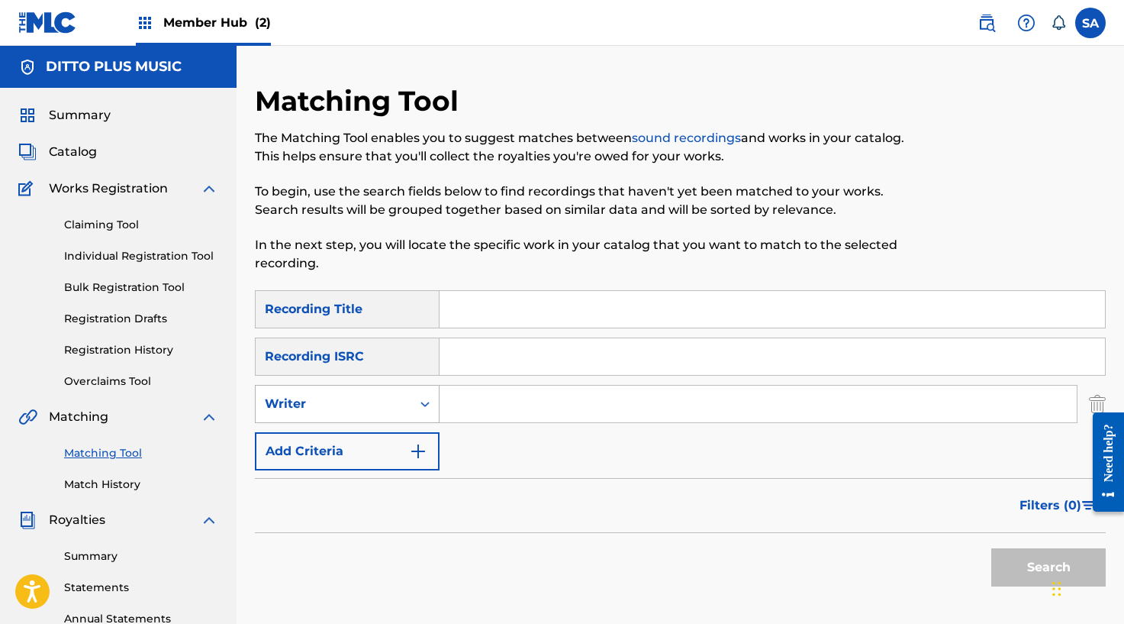
drag, startPoint x: 372, startPoint y: 404, endPoint x: 370, endPoint y: 414, distance: 9.4
click at [372, 404] on div "Writer" at bounding box center [333, 404] width 137 height 18
drag, startPoint x: 359, startPoint y: 430, endPoint x: 377, endPoint y: 423, distance: 19.6
click at [359, 430] on div "Recording Artist" at bounding box center [347, 442] width 183 height 38
click at [474, 398] on input "Search Form" at bounding box center [758, 403] width 637 height 37
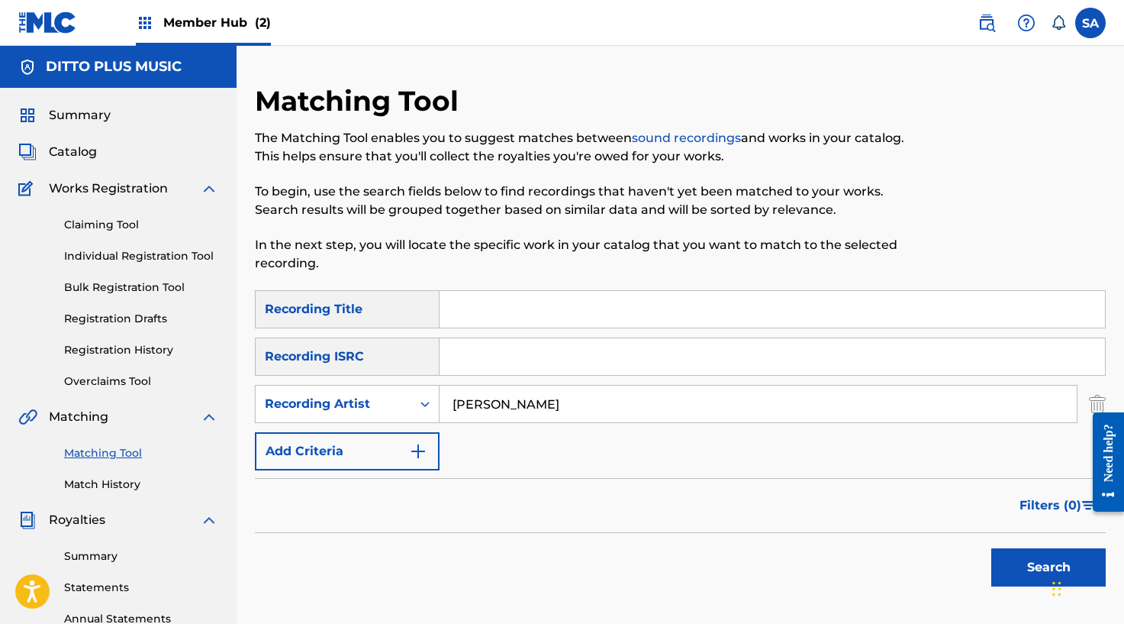
click at [991, 548] on button "Search" at bounding box center [1048, 567] width 114 height 38
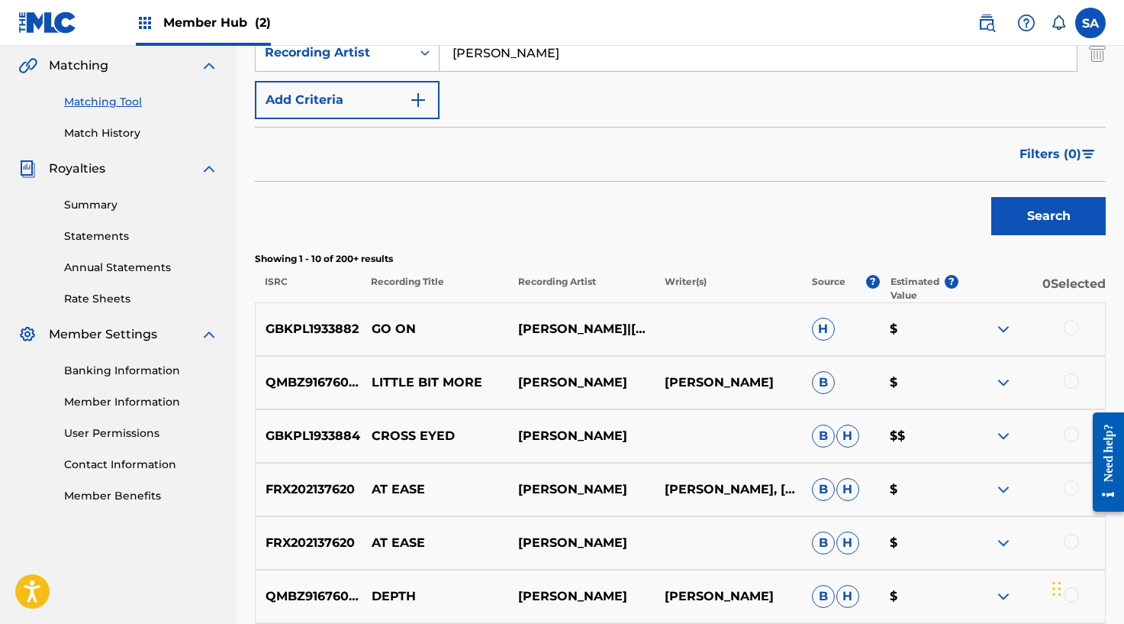
scroll to position [352, 0]
click at [398, 433] on p "CROSS EYED" at bounding box center [435, 435] width 147 height 18
copy p "CROSS EYED"
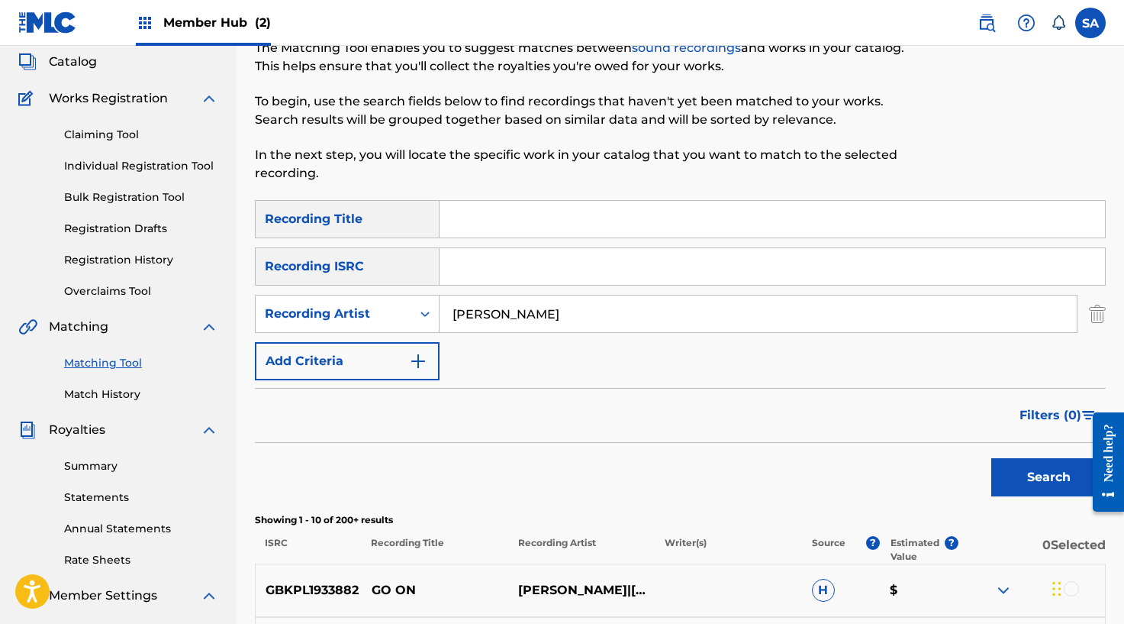
scroll to position [0, 0]
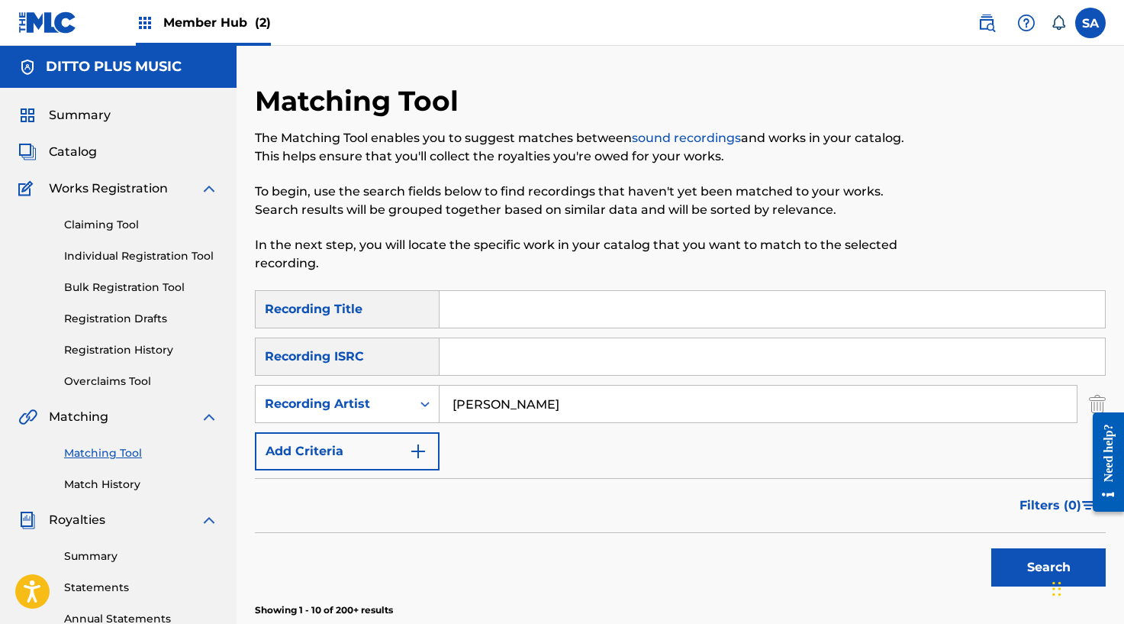
click at [484, 312] on input "Search Form" at bounding box center [773, 309] width 666 height 37
click at [991, 548] on button "Search" at bounding box center [1048, 567] width 114 height 38
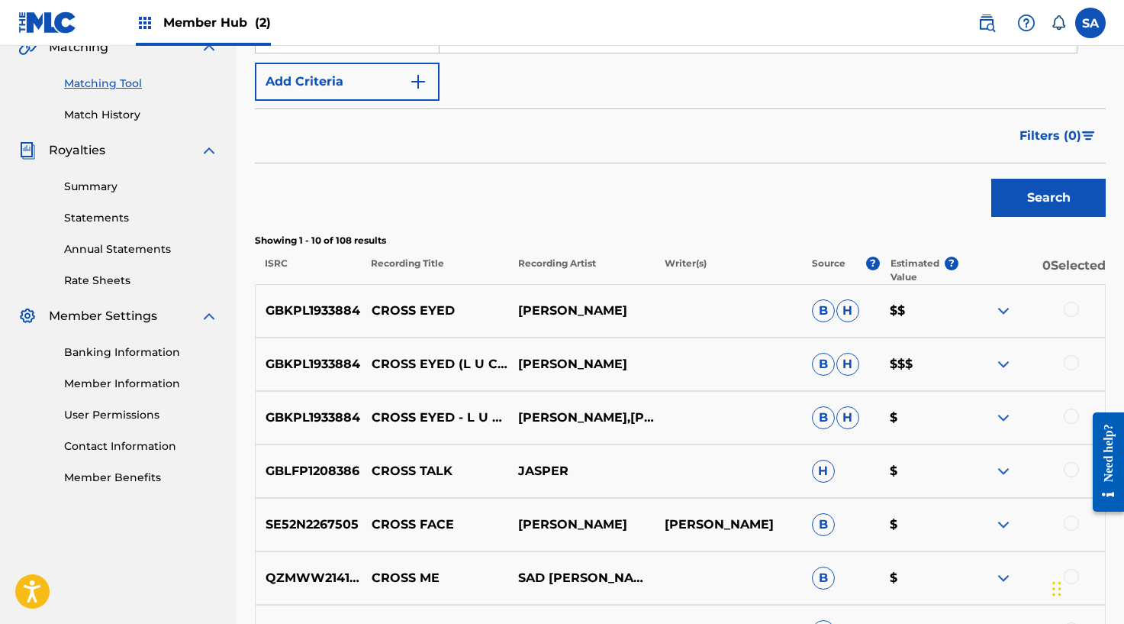
scroll to position [376, 0]
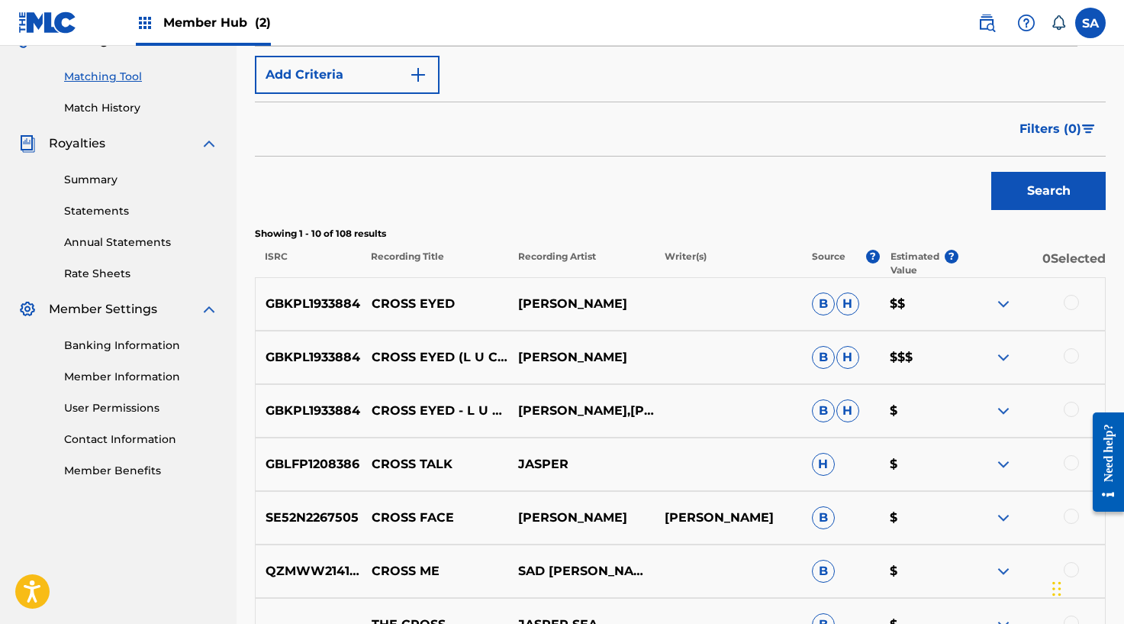
click at [1075, 298] on div at bounding box center [1071, 302] width 15 height 15
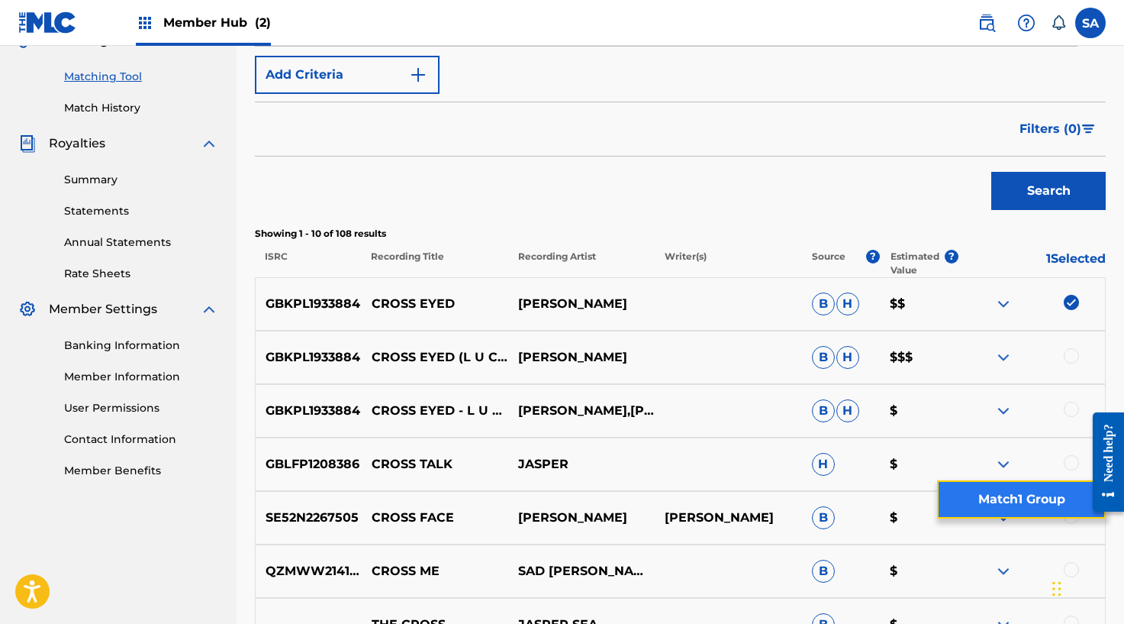
click at [1026, 501] on button "Match 1 Group" at bounding box center [1021, 499] width 169 height 38
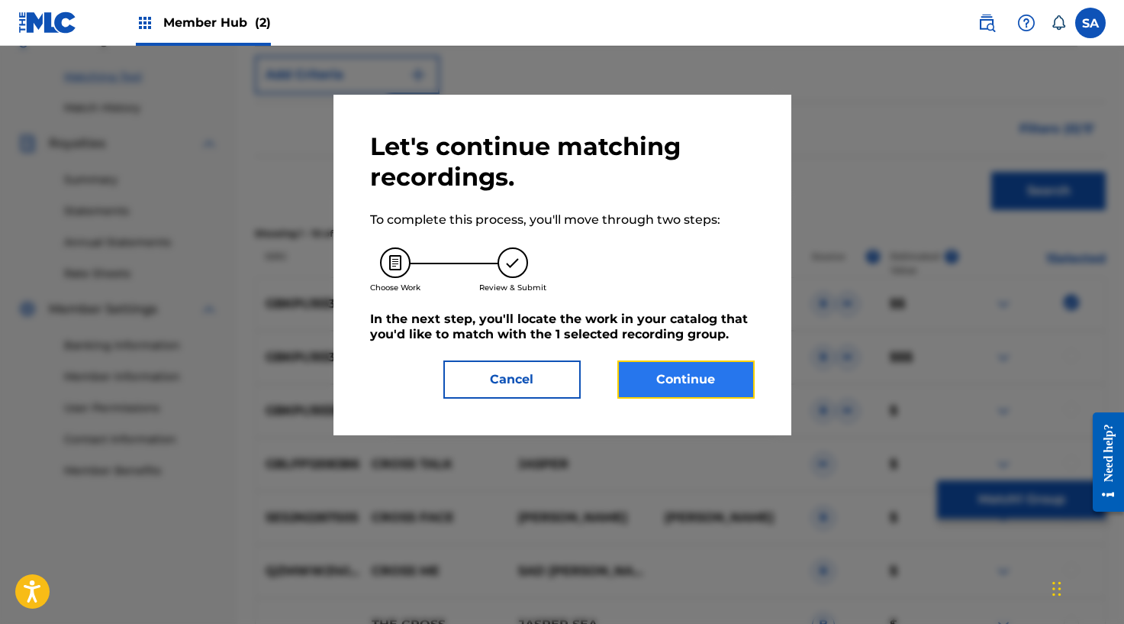
click at [721, 372] on button "Continue" at bounding box center [685, 379] width 137 height 38
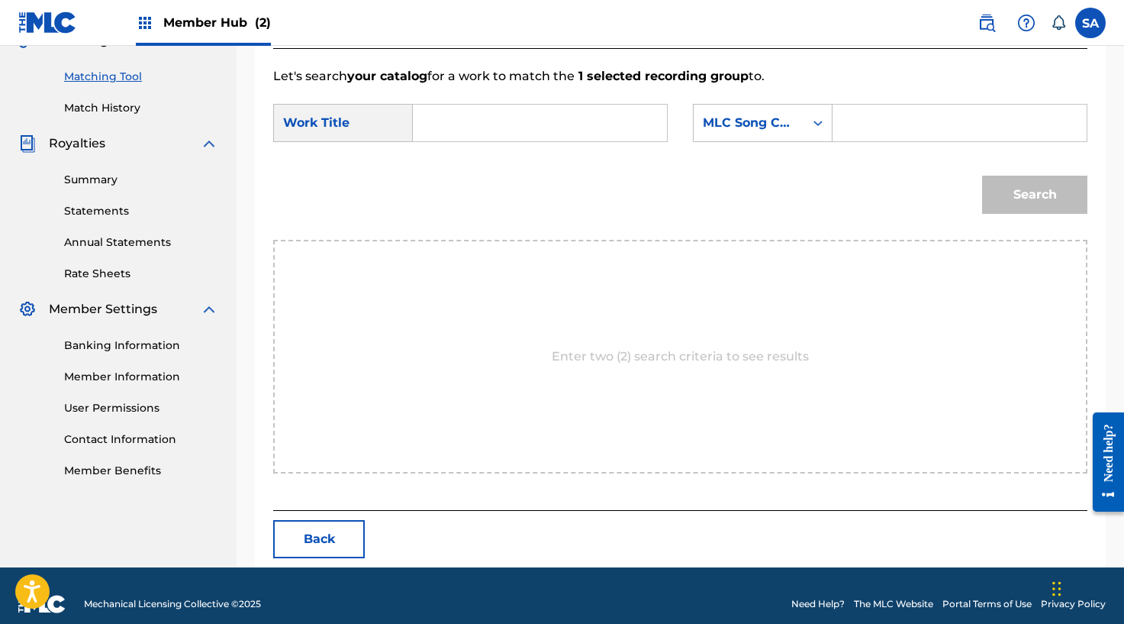
click at [493, 106] on input "Search Form" at bounding box center [540, 123] width 228 height 37
click at [891, 126] on input "Search Form" at bounding box center [960, 123] width 228 height 37
click at [1000, 181] on button "Search" at bounding box center [1034, 195] width 105 height 38
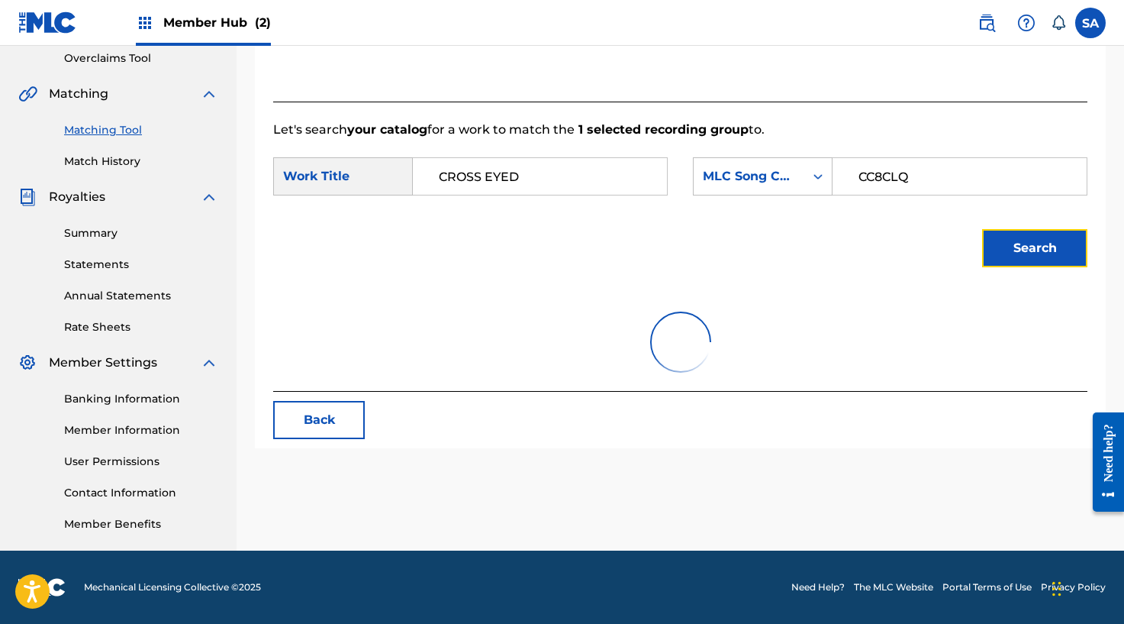
scroll to position [348, 0]
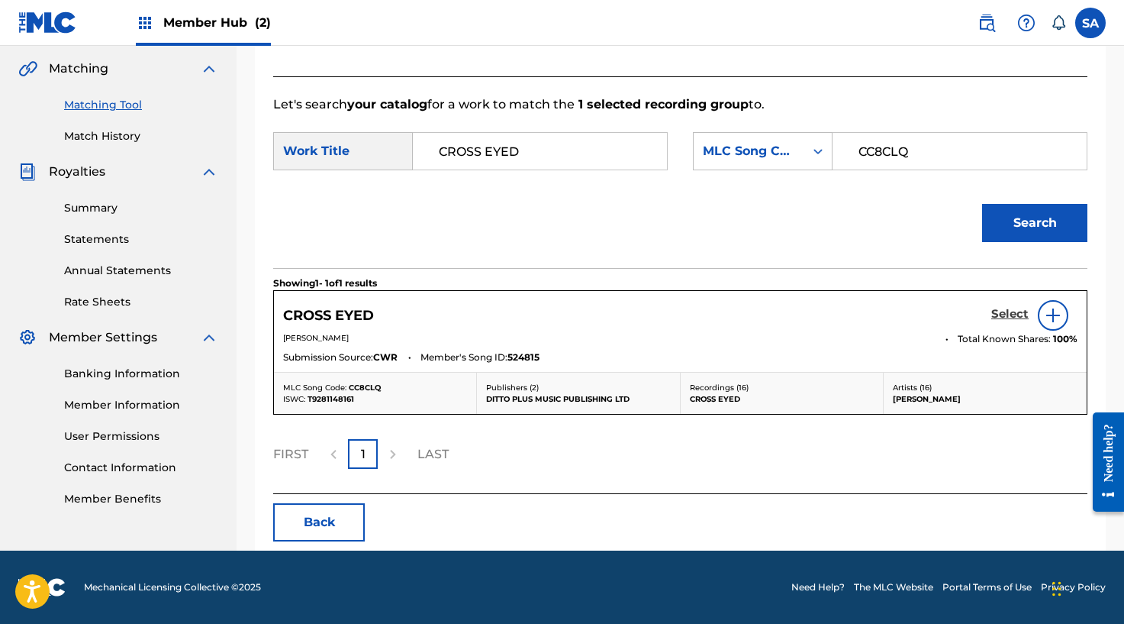
click at [995, 308] on h5 "Select" at bounding box center [1009, 314] width 37 height 15
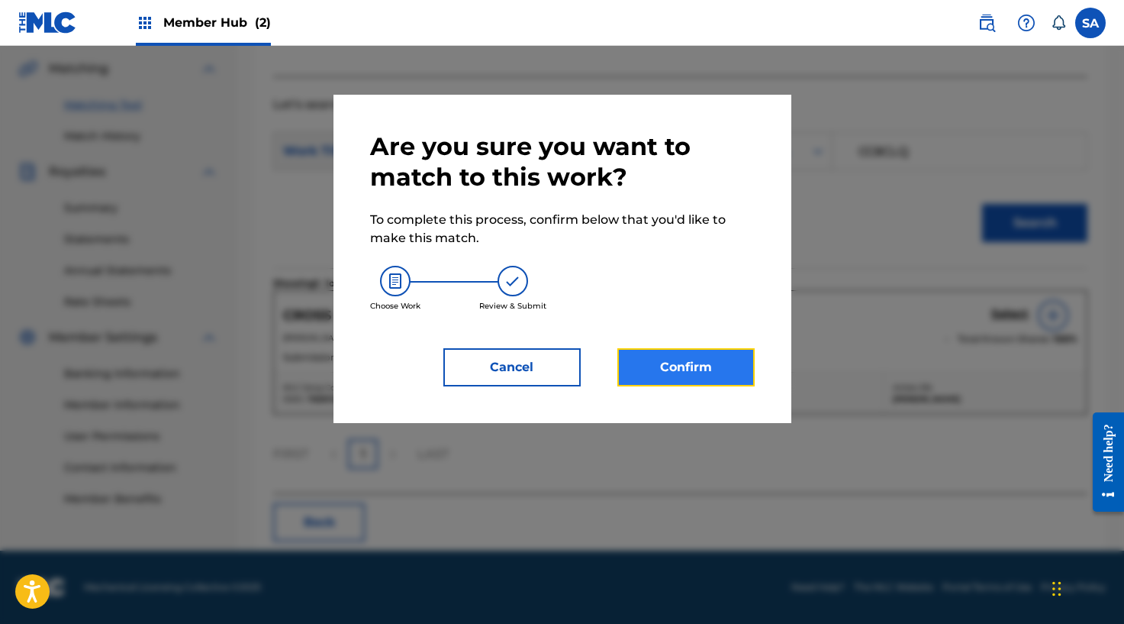
click at [654, 382] on button "Confirm" at bounding box center [685, 367] width 137 height 38
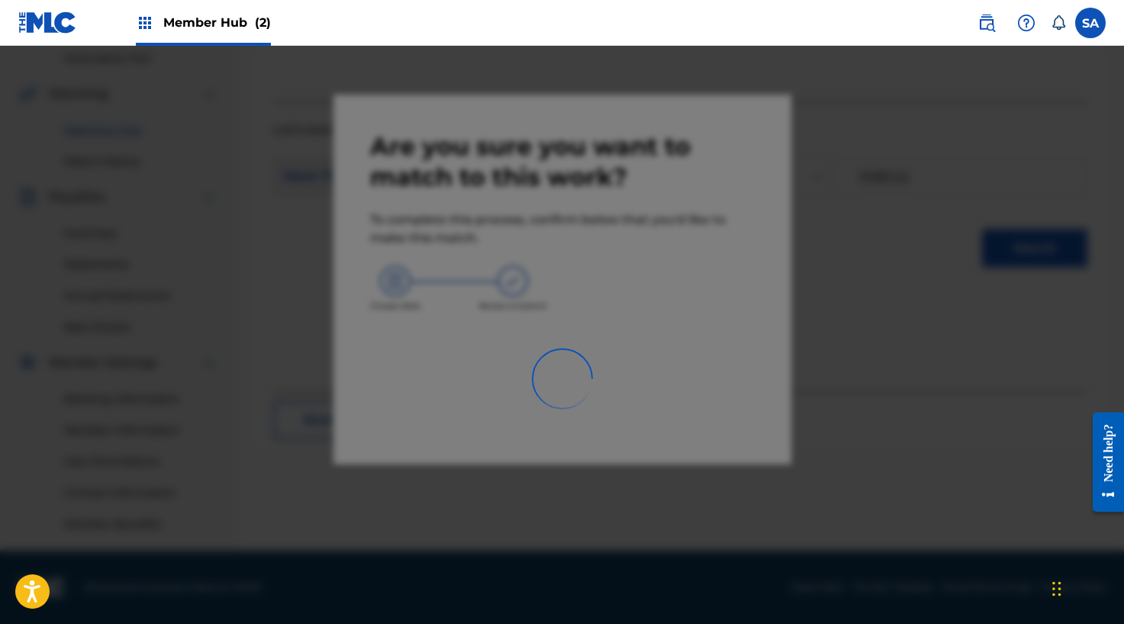
scroll to position [323, 0]
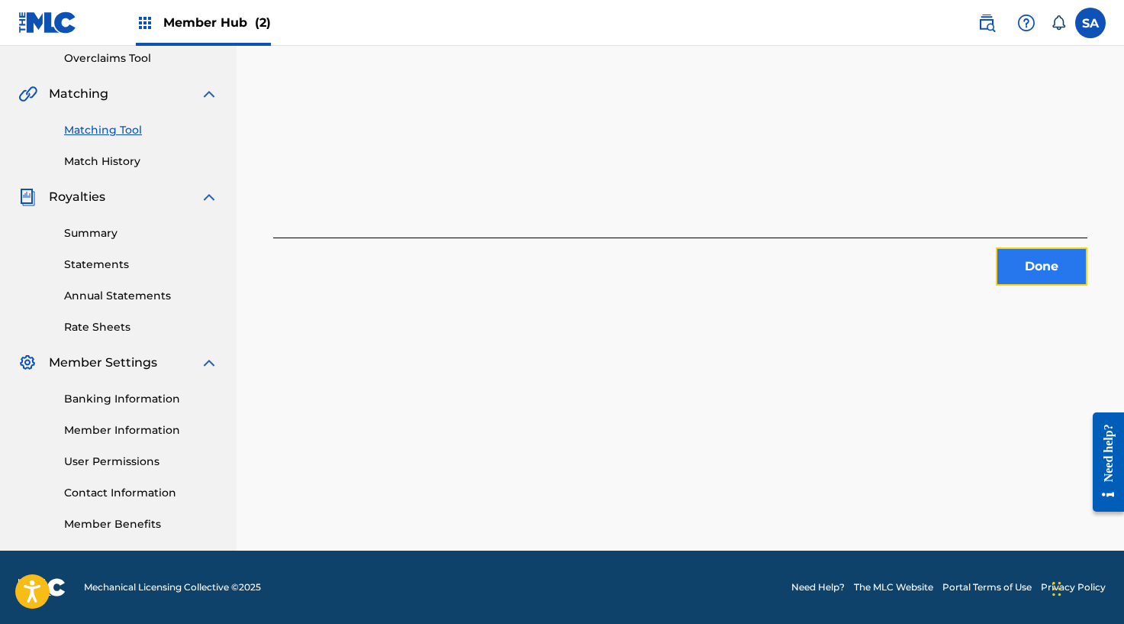
click at [1014, 257] on button "Done" at bounding box center [1042, 266] width 92 height 38
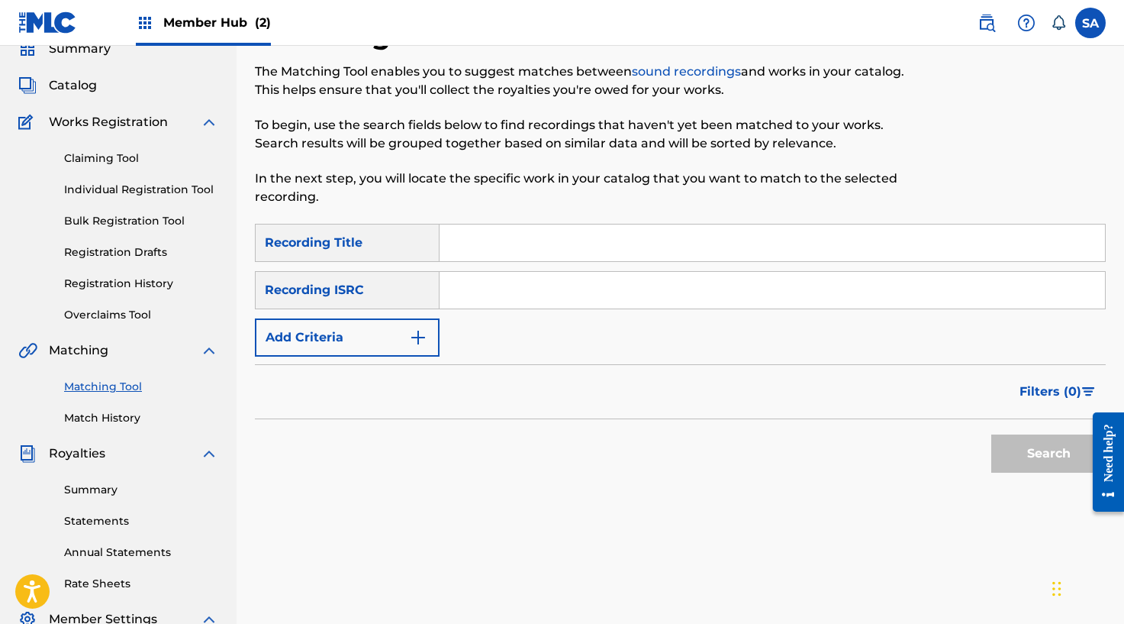
scroll to position [20, 0]
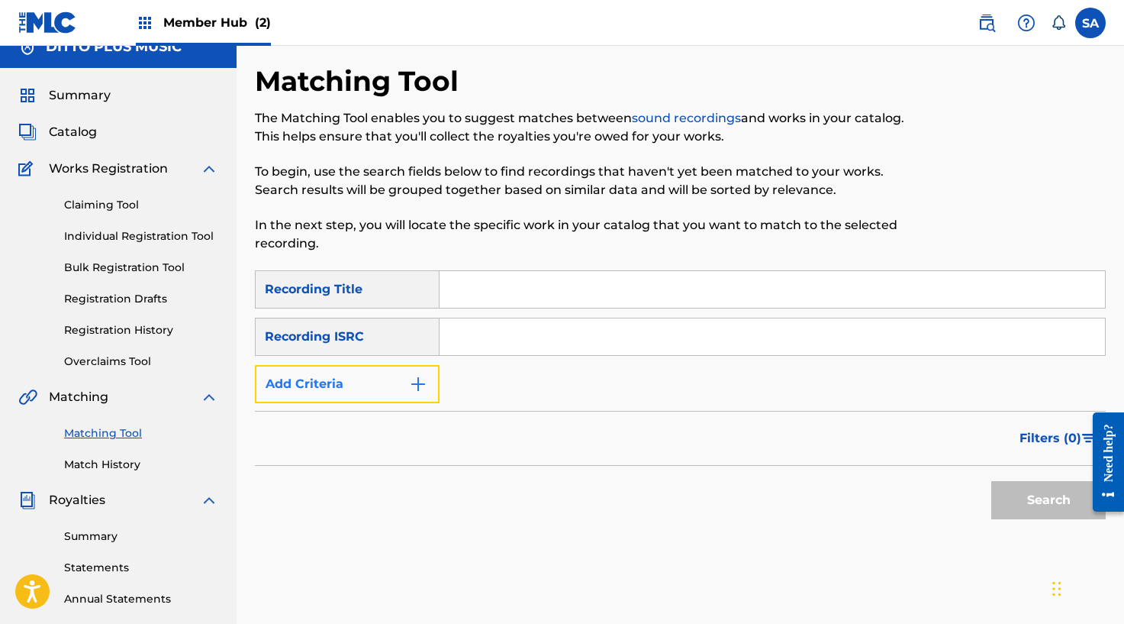
click at [431, 368] on button "Add Criteria" at bounding box center [347, 384] width 185 height 38
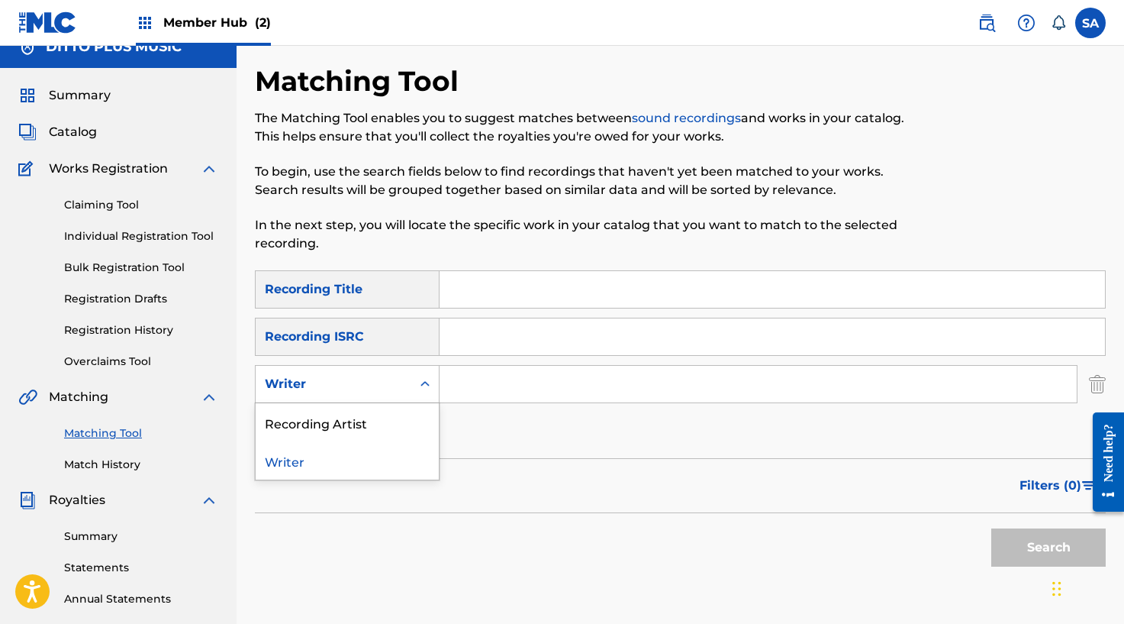
click at [396, 372] on div "Writer" at bounding box center [334, 383] width 156 height 29
drag, startPoint x: 395, startPoint y: 411, endPoint x: 421, endPoint y: 408, distance: 26.2
click at [395, 412] on div "Recording Artist" at bounding box center [347, 422] width 183 height 38
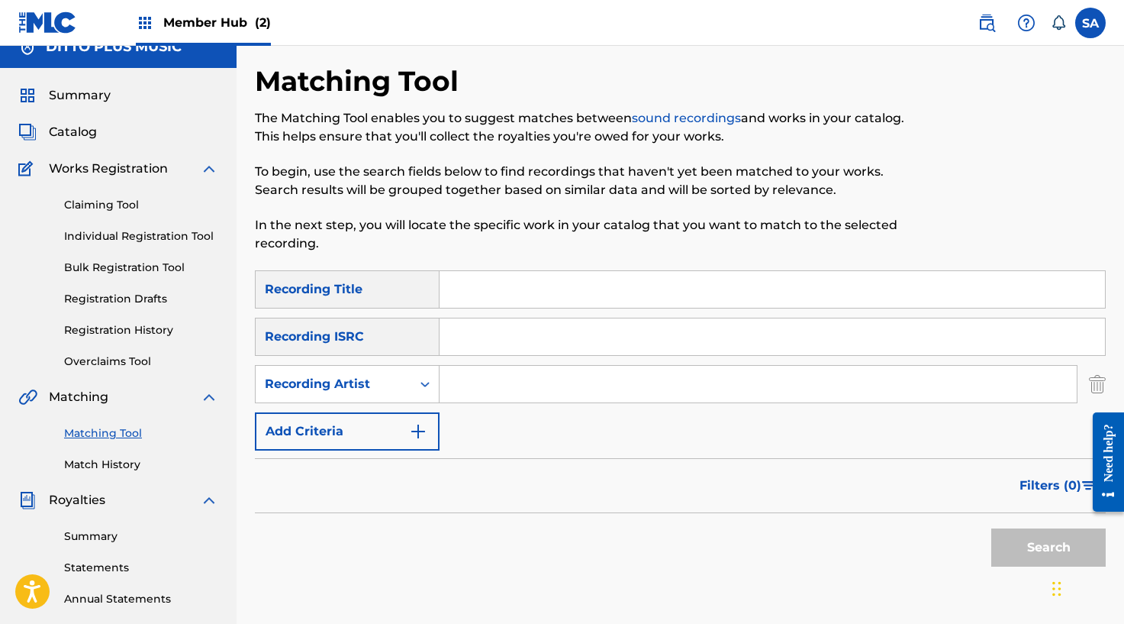
click at [518, 384] on input "Search Form" at bounding box center [758, 384] width 637 height 37
click at [991, 528] on button "Search" at bounding box center [1048, 547] width 114 height 38
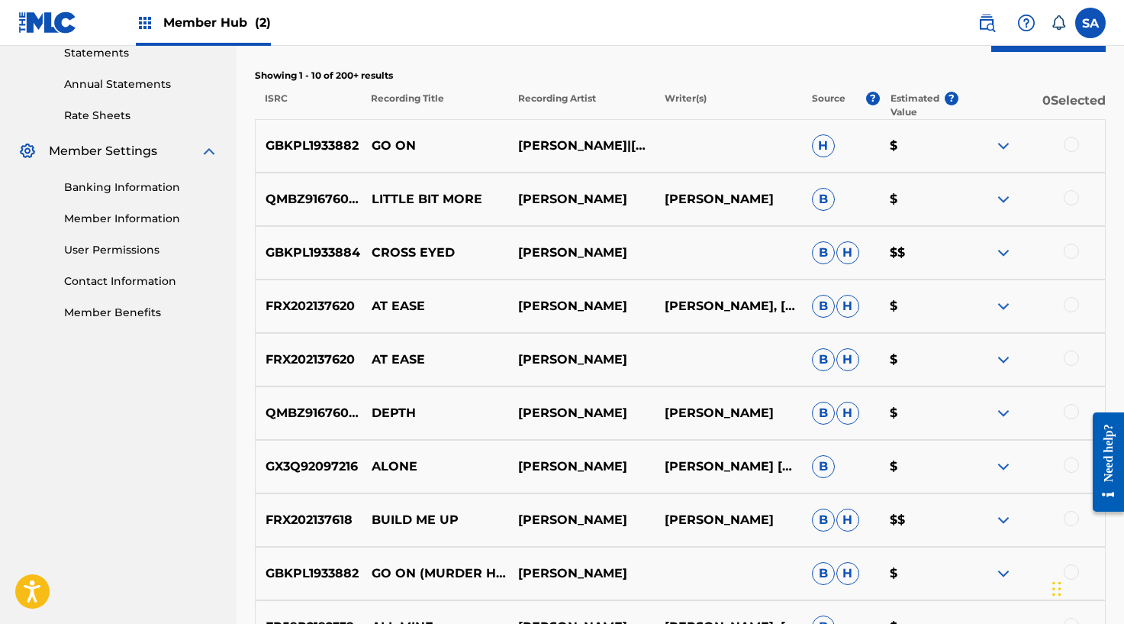
scroll to position [538, 0]
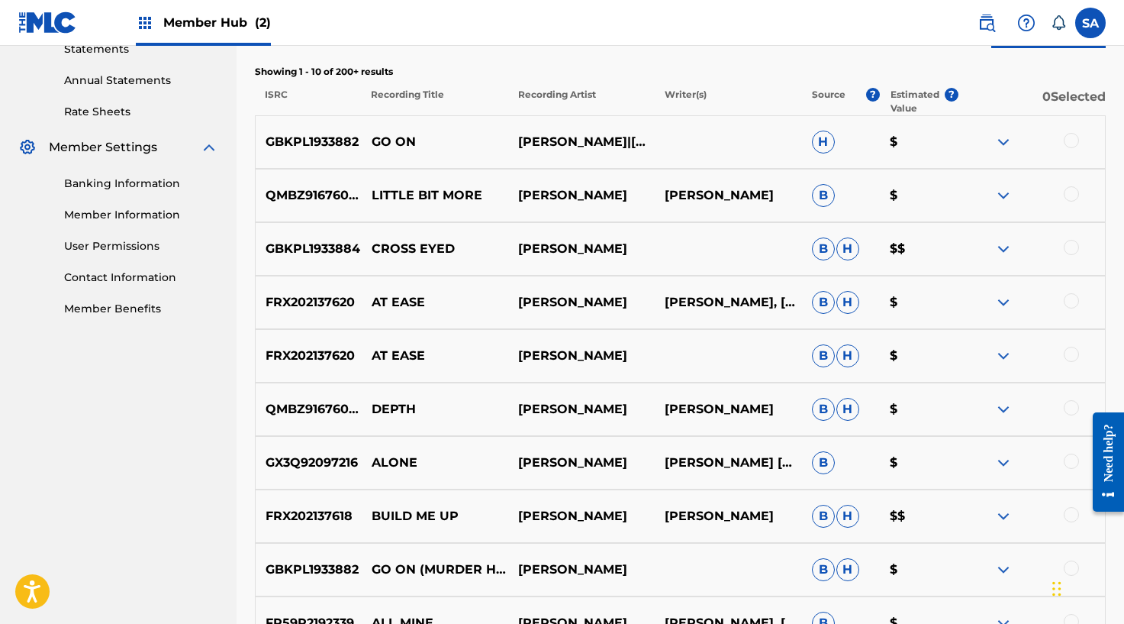
click at [411, 297] on p "AT EASE" at bounding box center [435, 302] width 147 height 18
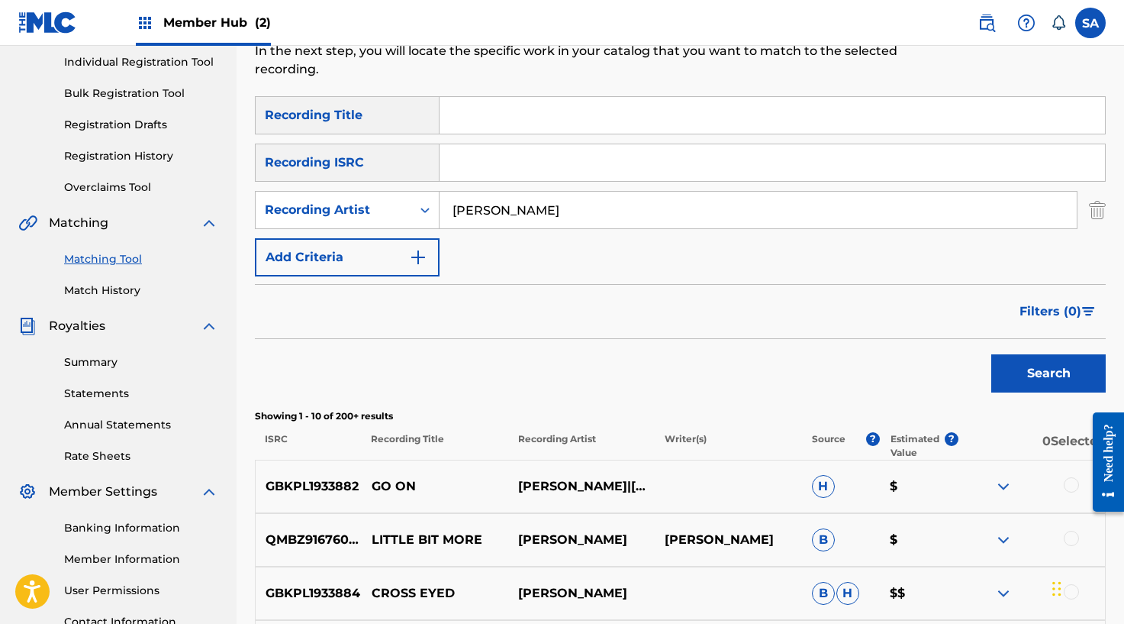
scroll to position [114, 0]
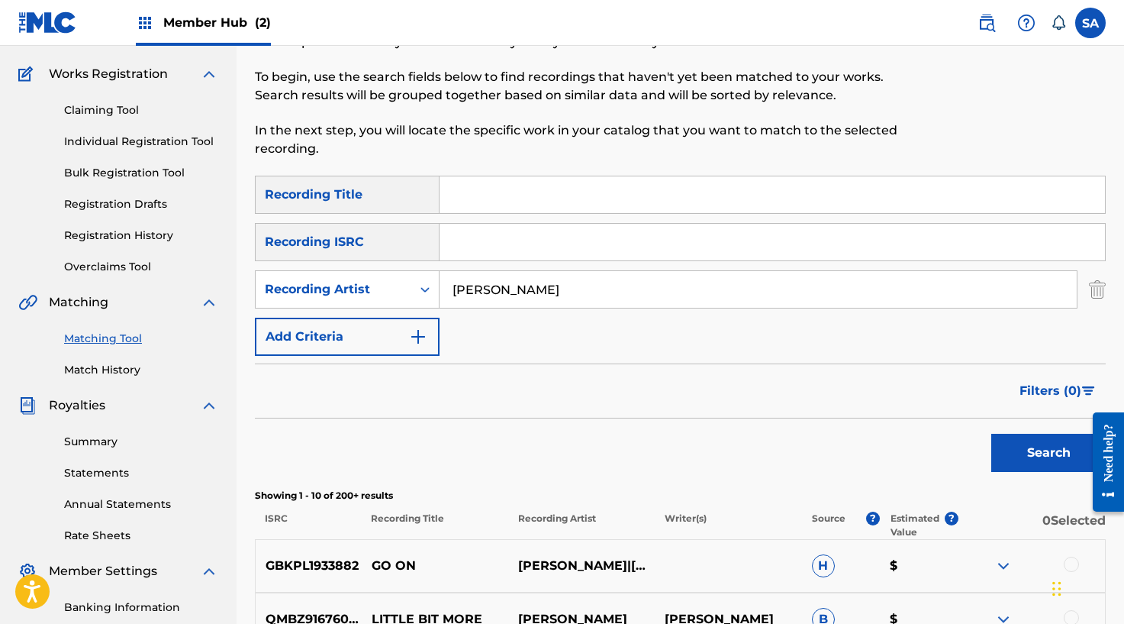
click at [523, 208] on input "Search Form" at bounding box center [773, 194] width 666 height 37
click at [991, 433] on button "Search" at bounding box center [1048, 452] width 114 height 38
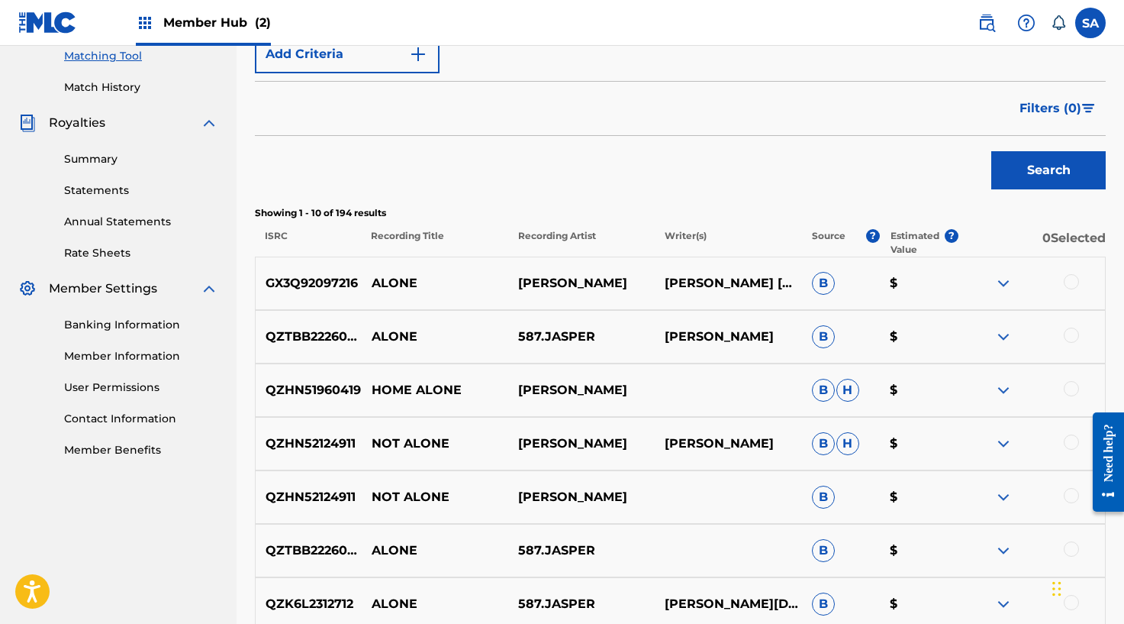
scroll to position [403, 0]
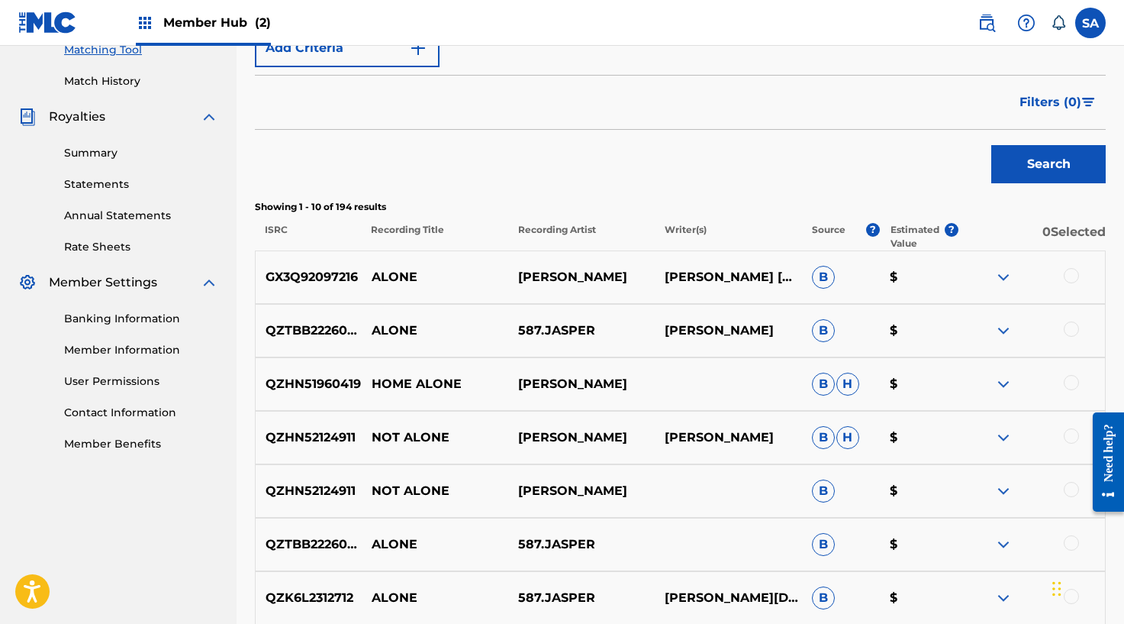
click at [1075, 272] on div at bounding box center [1071, 275] width 15 height 15
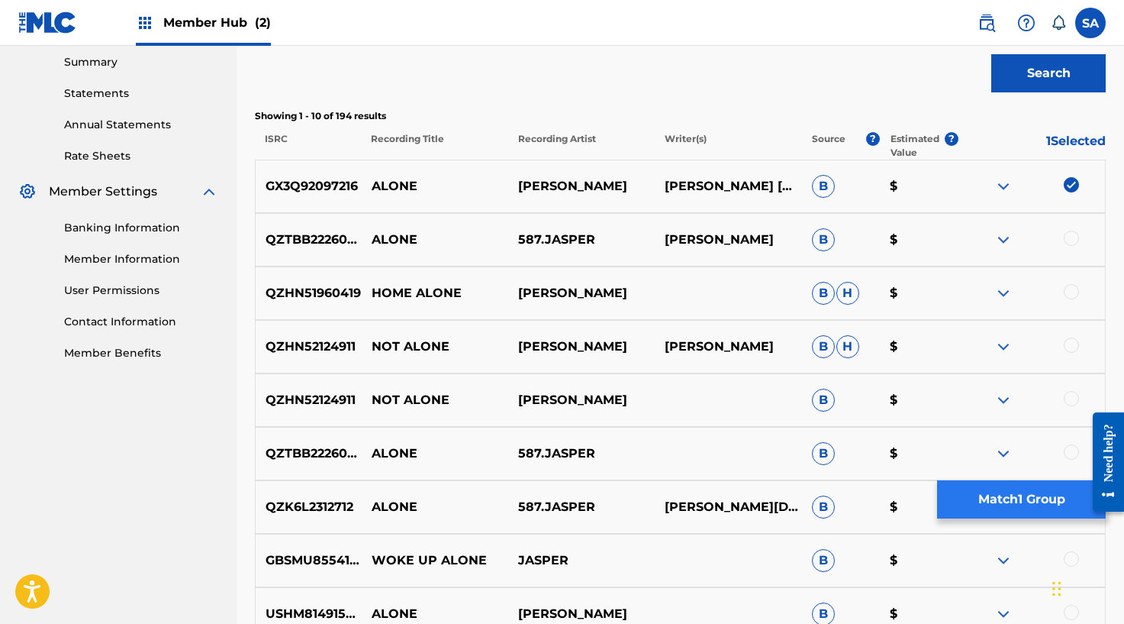
scroll to position [498, 0]
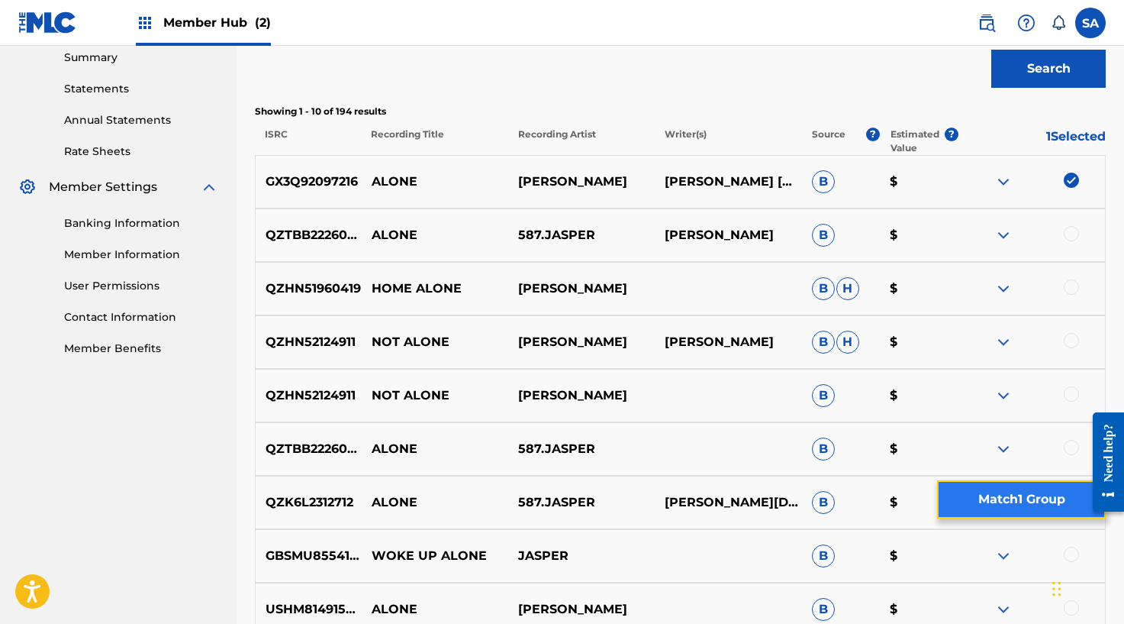
click at [995, 495] on button "Match 1 Group" at bounding box center [1021, 499] width 169 height 38
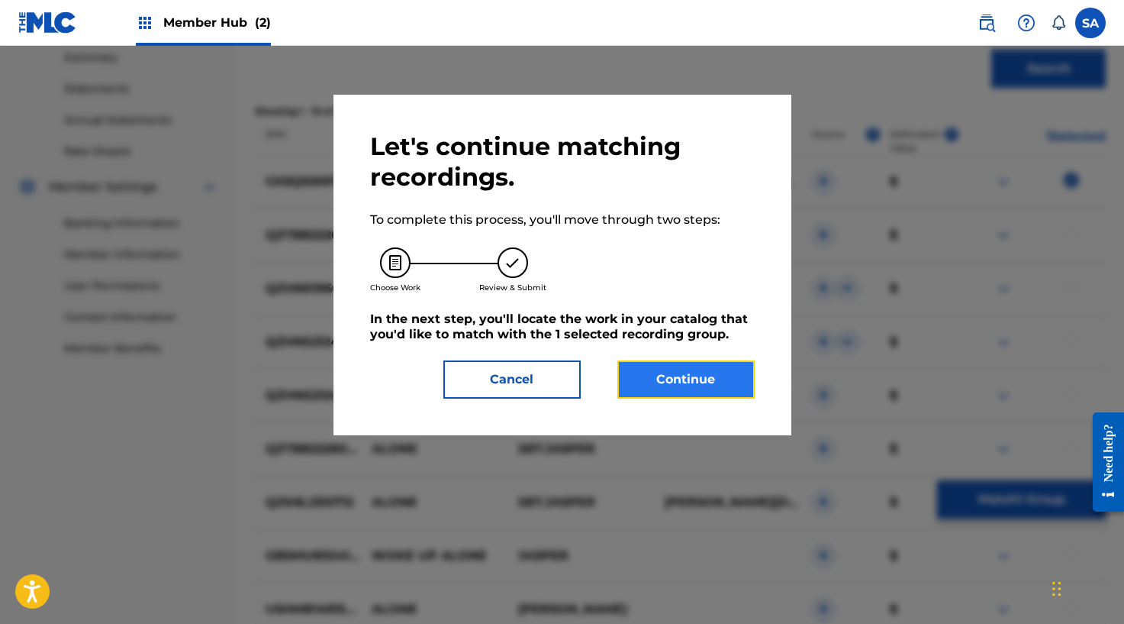
click at [650, 368] on button "Continue" at bounding box center [685, 379] width 137 height 38
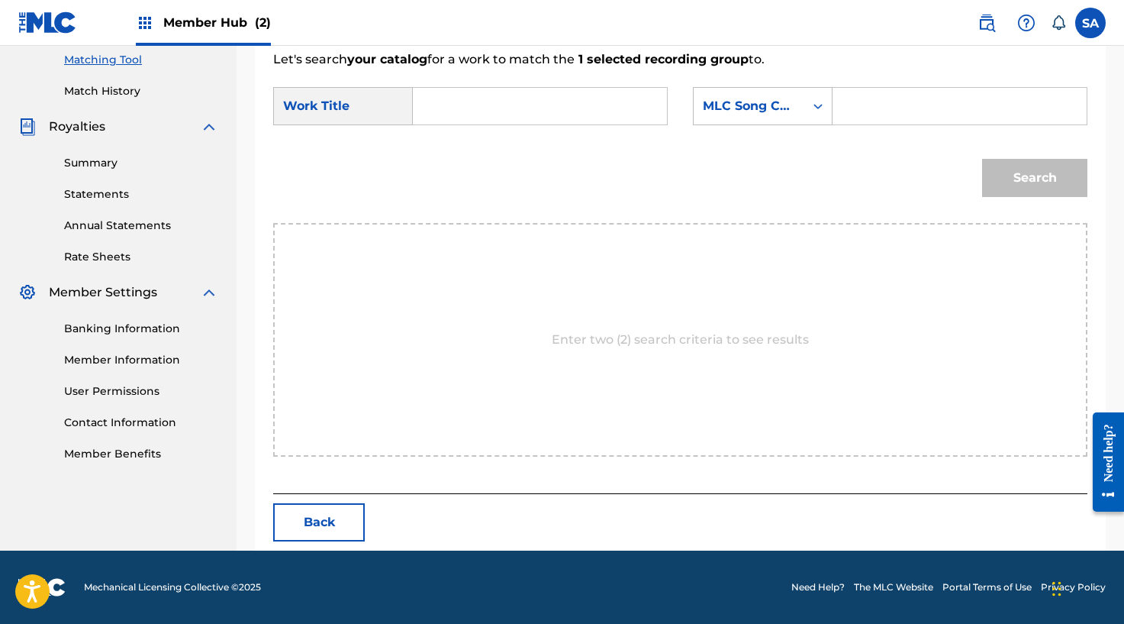
click at [483, 108] on input "Search Form" at bounding box center [540, 106] width 228 height 37
drag, startPoint x: 1103, startPoint y: 227, endPoint x: 1126, endPoint y: 224, distance: 24.0
click at [1114, 226] on div "Match Usage - Select Work In this step, you will locate the work you'd like to …" at bounding box center [681, 120] width 888 height 859
click at [952, 105] on input "Search Form" at bounding box center [960, 106] width 228 height 37
click at [1025, 167] on button "Search" at bounding box center [1034, 178] width 105 height 38
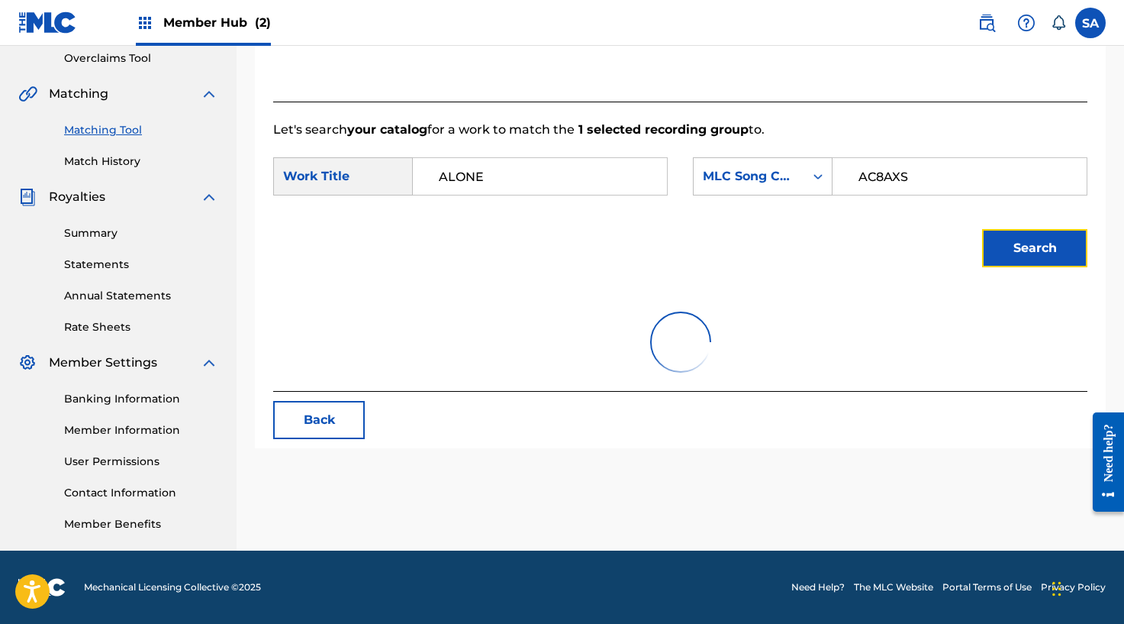
scroll to position [348, 0]
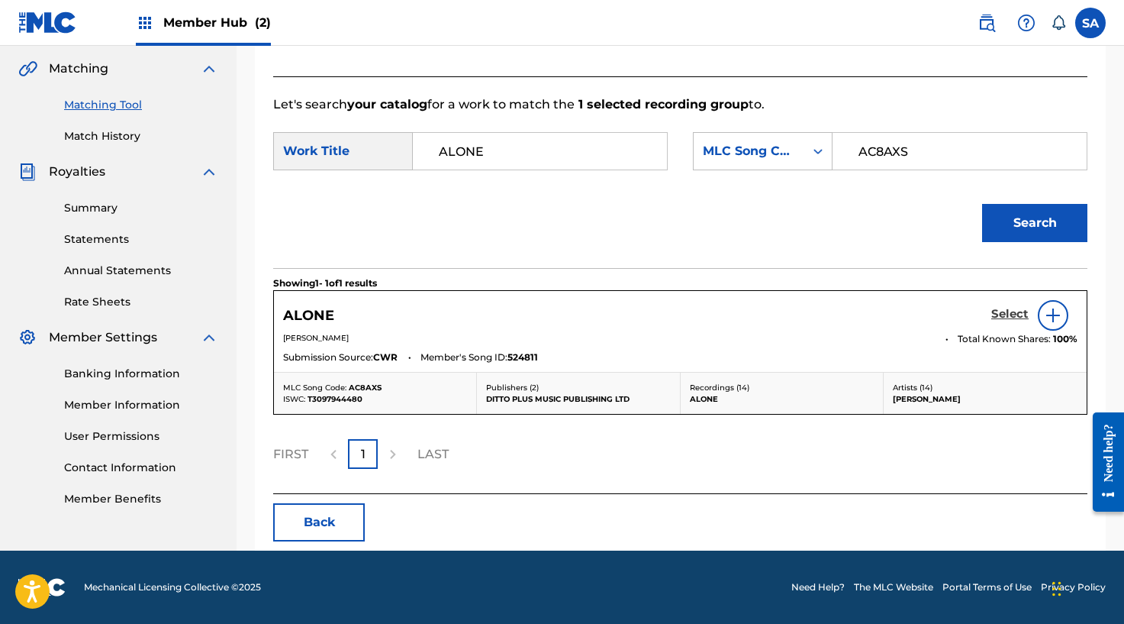
click at [1007, 311] on h5 "Select" at bounding box center [1009, 314] width 37 height 15
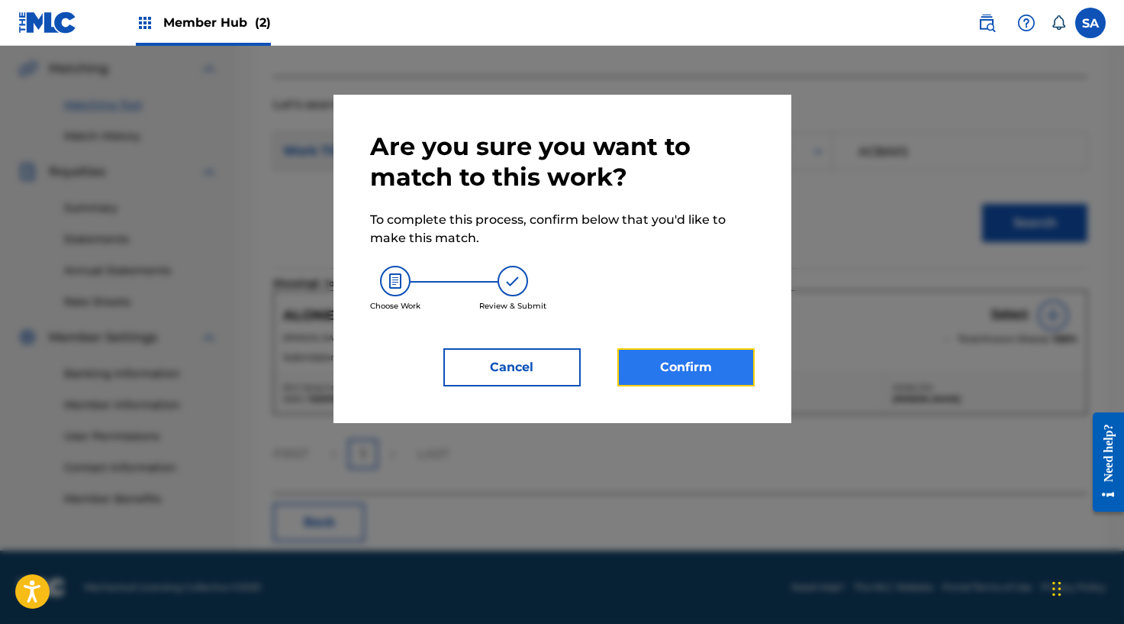
click at [731, 365] on button "Confirm" at bounding box center [685, 367] width 137 height 38
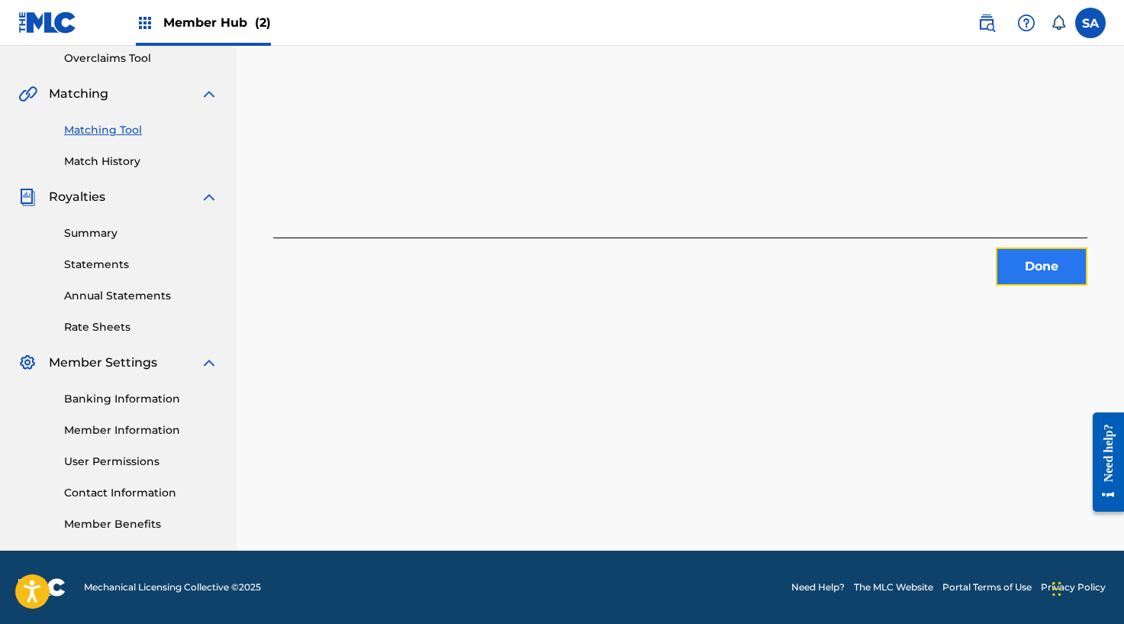
click at [1027, 249] on button "Done" at bounding box center [1042, 266] width 92 height 38
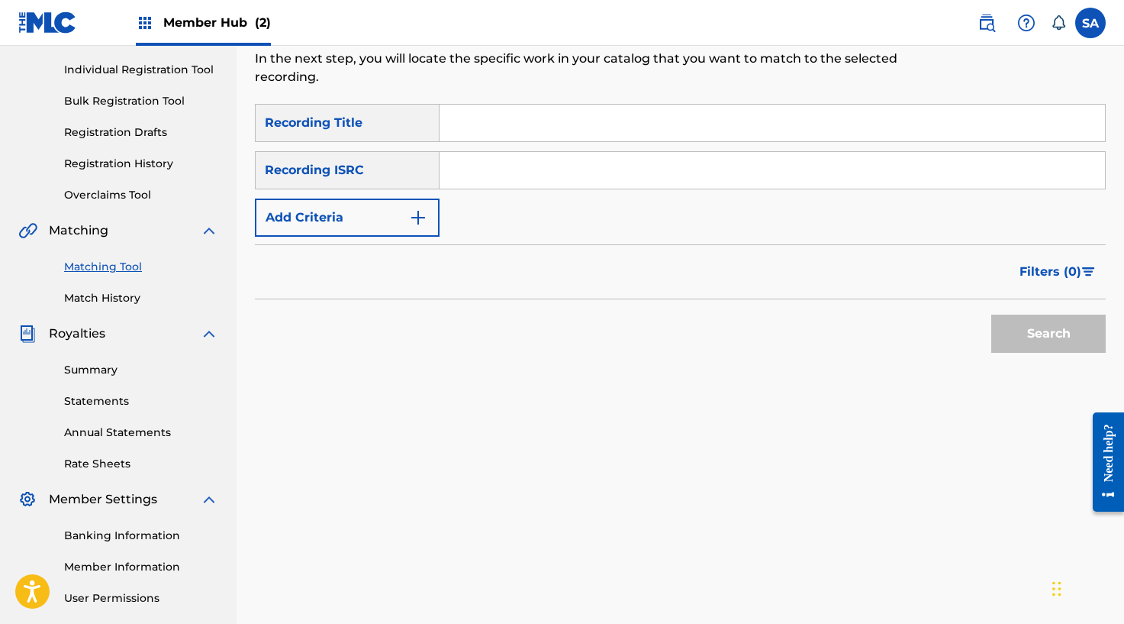
scroll to position [170, 0]
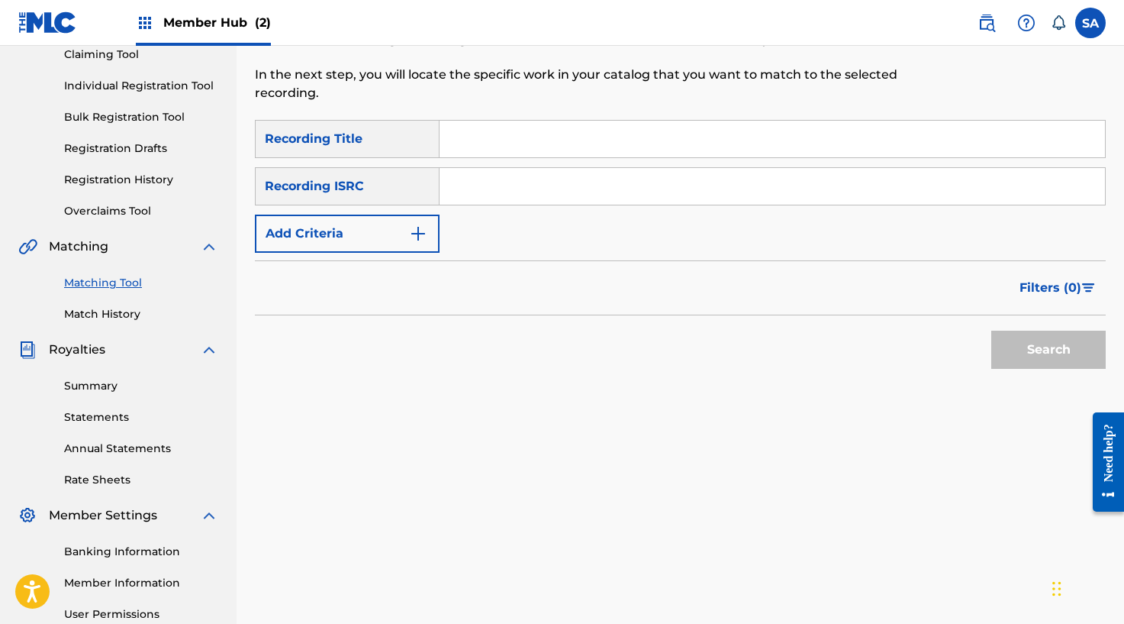
click at [468, 131] on input "Search Form" at bounding box center [773, 139] width 666 height 37
click at [475, 131] on input "[DATE]" at bounding box center [773, 139] width 666 height 37
click at [991, 330] on button "Search" at bounding box center [1048, 349] width 114 height 38
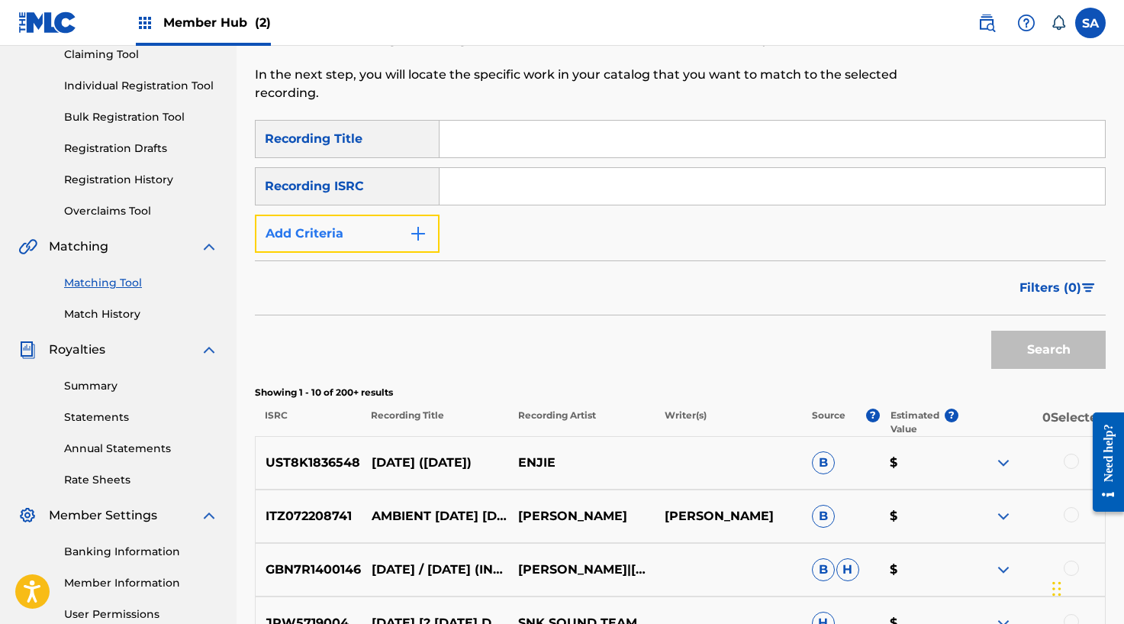
click at [417, 226] on img "Search Form" at bounding box center [418, 233] width 18 height 18
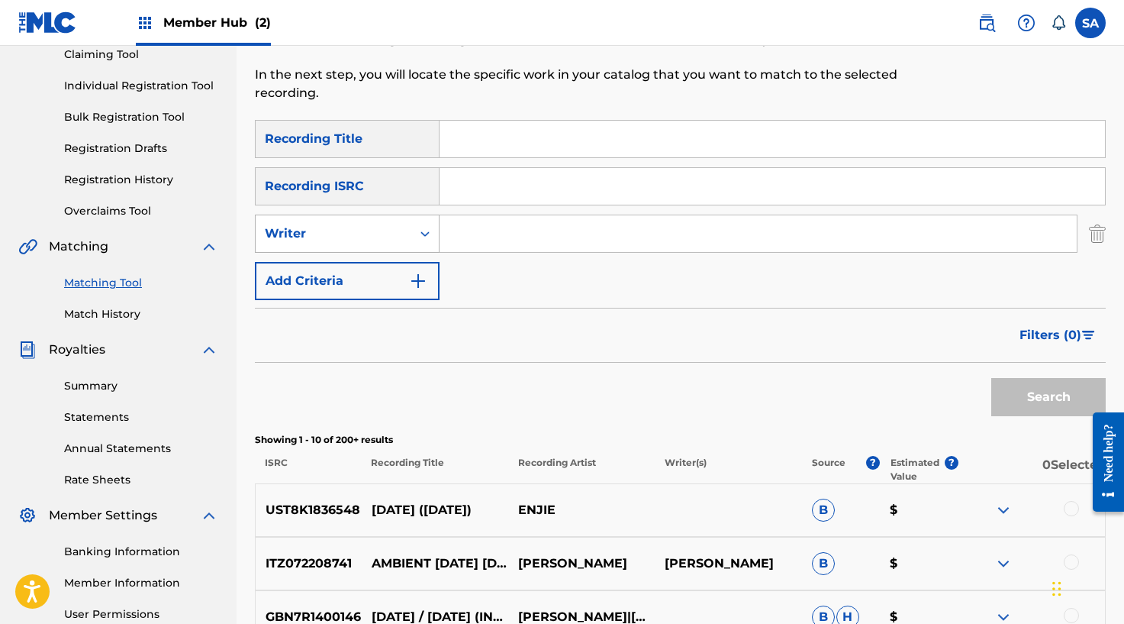
click at [414, 240] on div "Search Form" at bounding box center [424, 233] width 27 height 27
drag, startPoint x: 401, startPoint y: 266, endPoint x: 433, endPoint y: 256, distance: 34.5
click at [402, 267] on div "Recording Artist" at bounding box center [347, 272] width 183 height 38
click at [490, 238] on input "Search Form" at bounding box center [758, 233] width 637 height 37
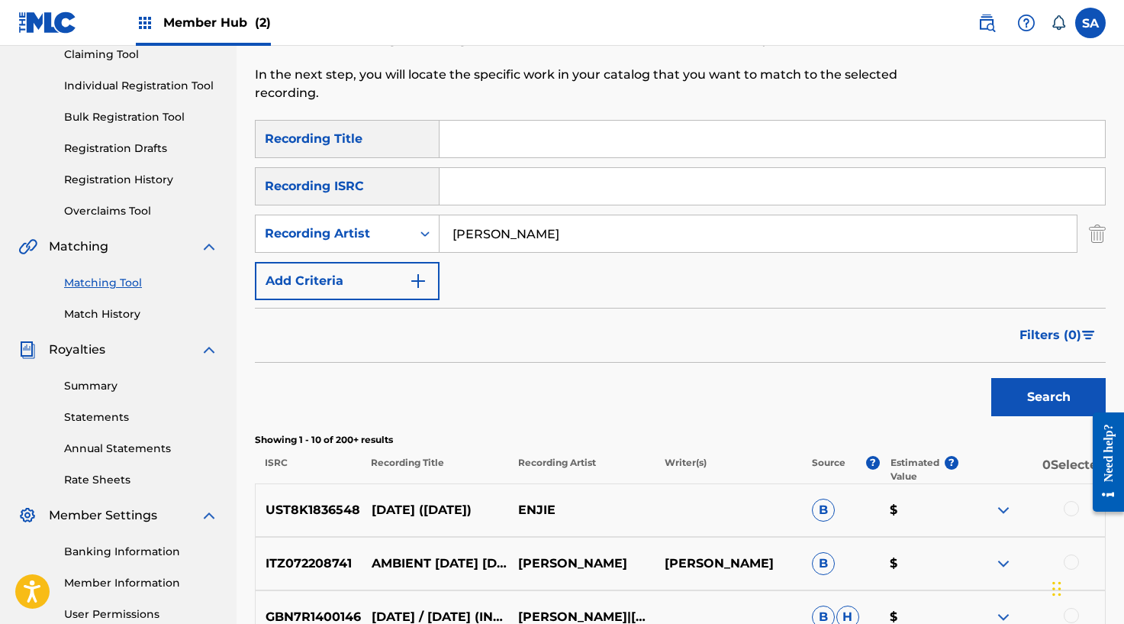
click at [991, 378] on button "Search" at bounding box center [1048, 397] width 114 height 38
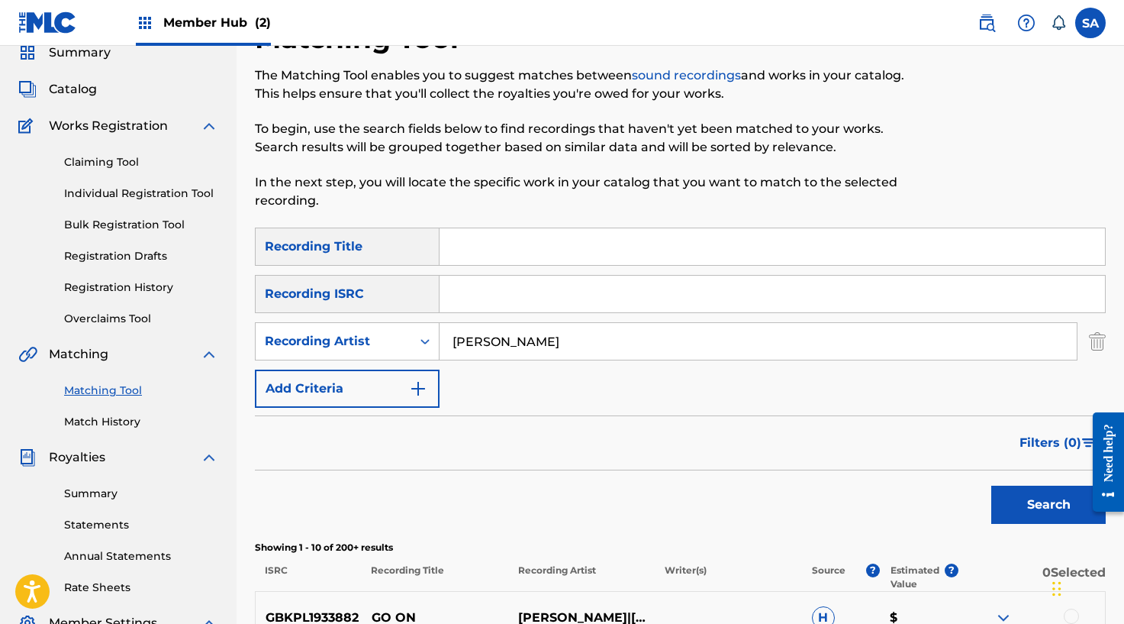
scroll to position [52, 0]
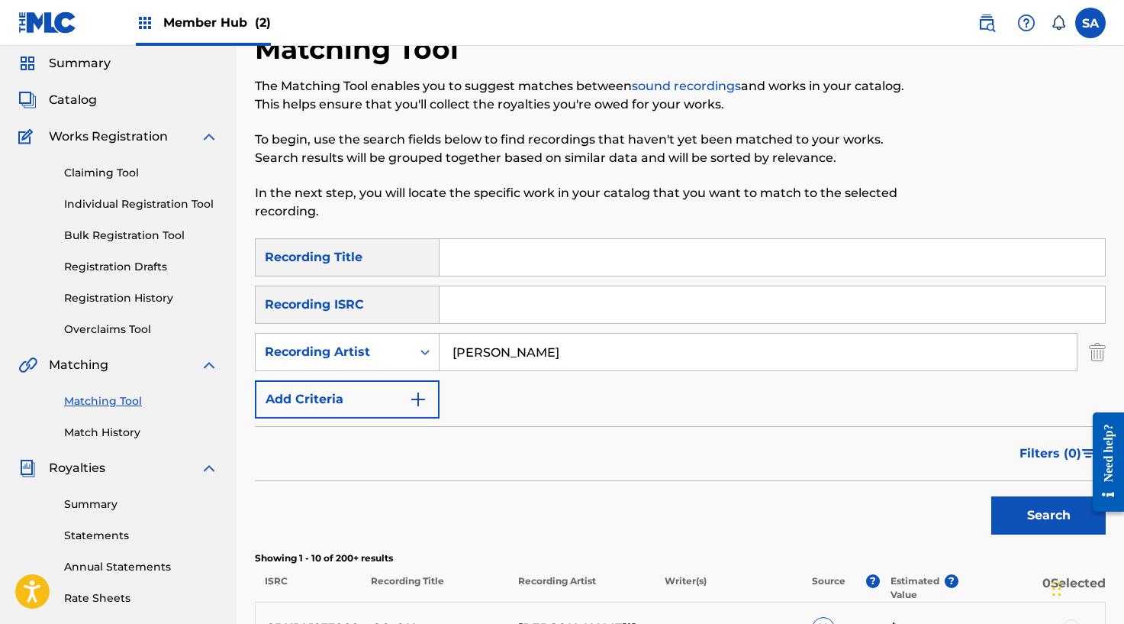
click at [507, 240] on input "Search Form" at bounding box center [773, 257] width 666 height 37
click at [991, 496] on button "Search" at bounding box center [1048, 515] width 114 height 38
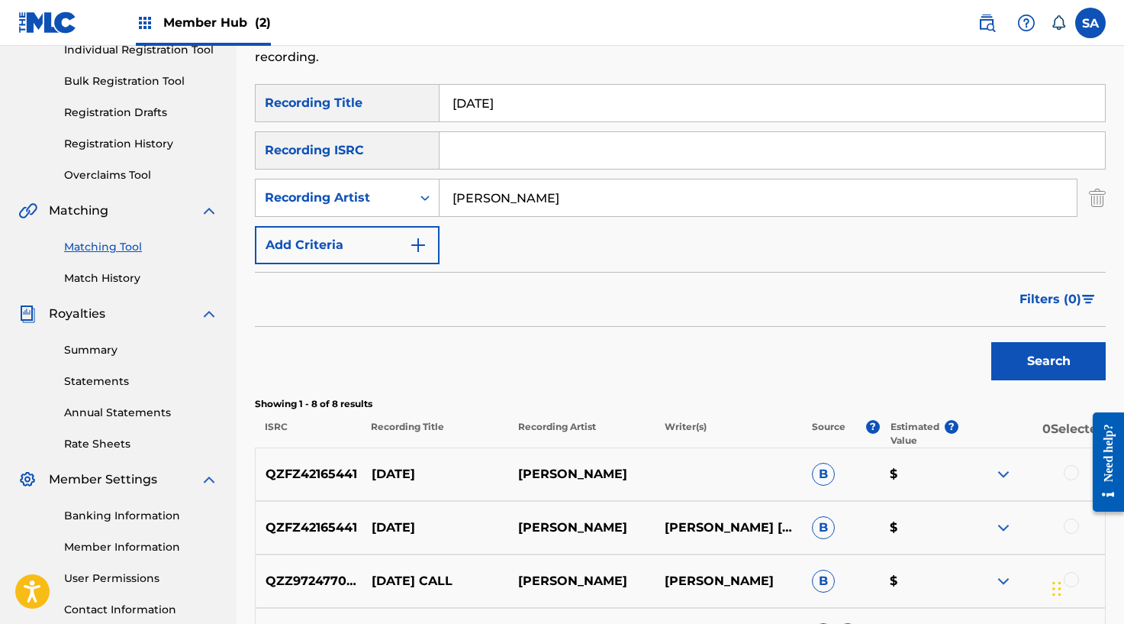
scroll to position [60, 0]
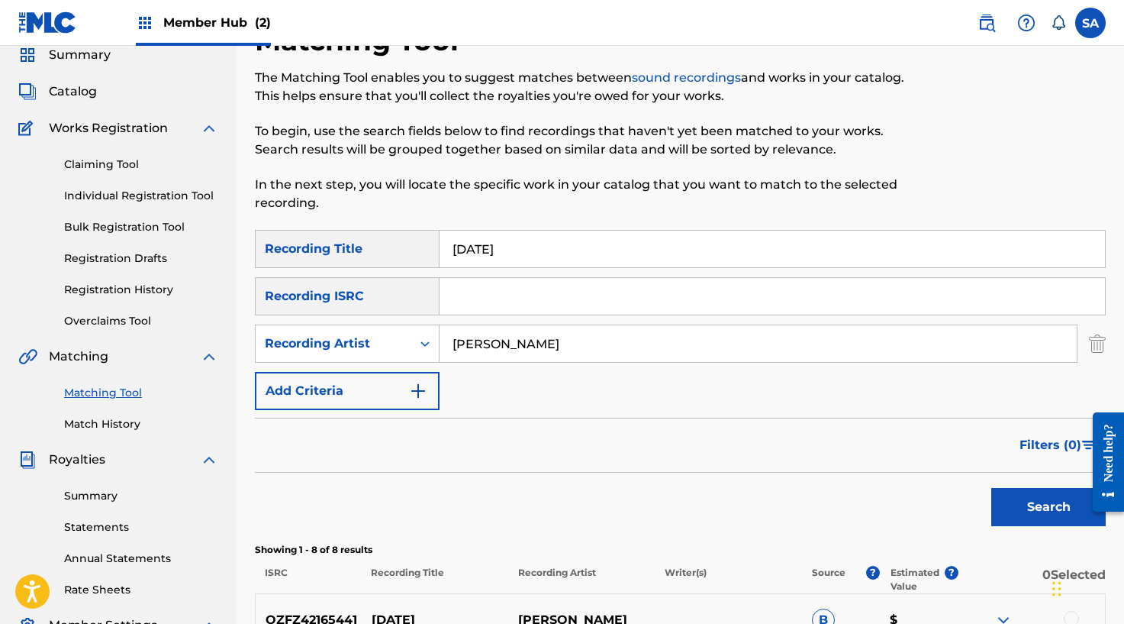
click at [509, 247] on input "[DATE]" at bounding box center [773, 248] width 666 height 37
click at [991, 488] on button "Search" at bounding box center [1048, 507] width 114 height 38
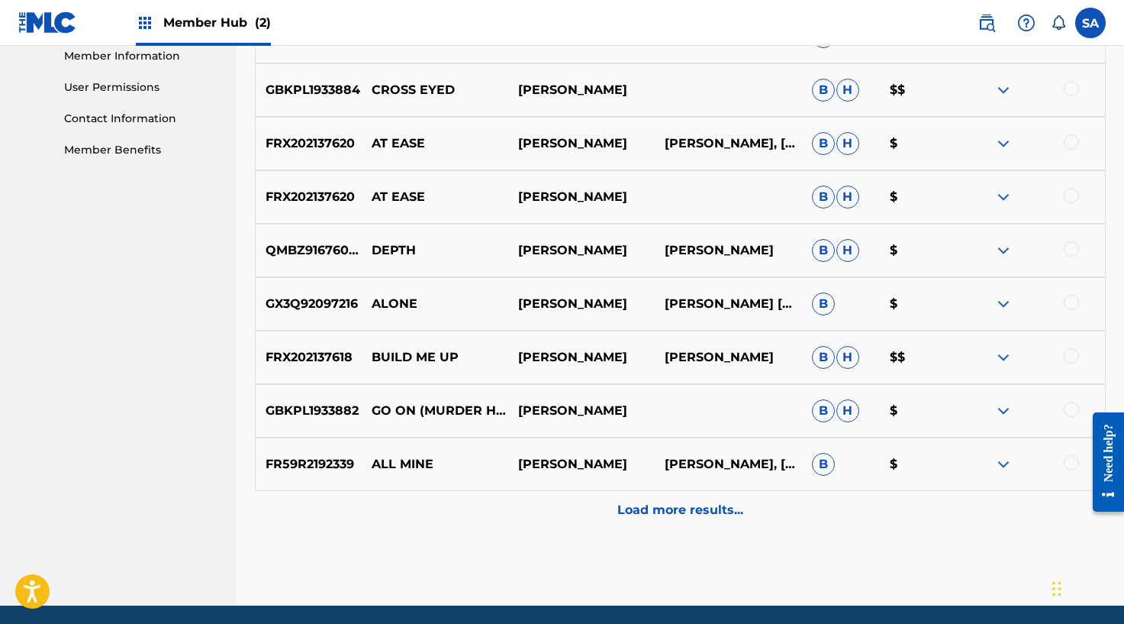
scroll to position [703, 0]
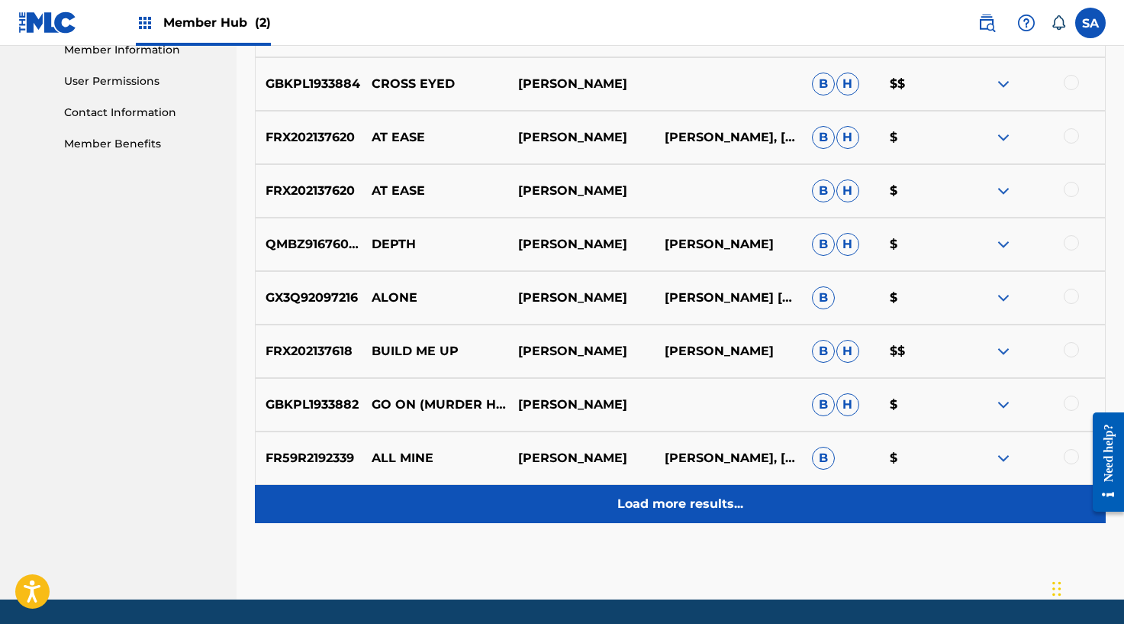
click at [662, 493] on div "Load more results..." at bounding box center [680, 504] width 851 height 38
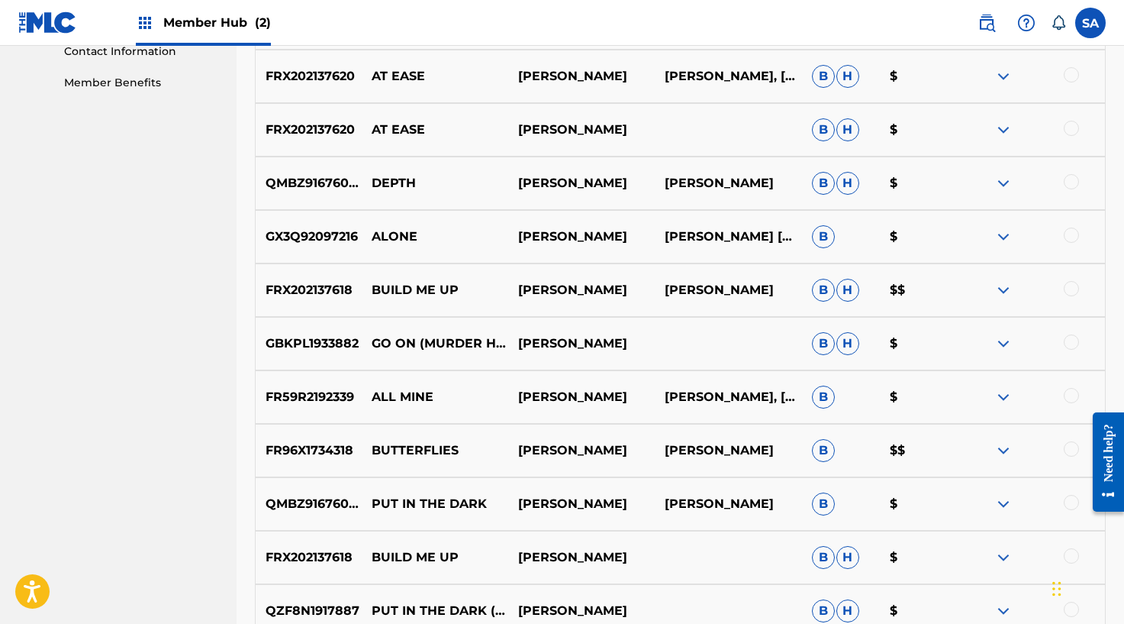
scroll to position [781, 0]
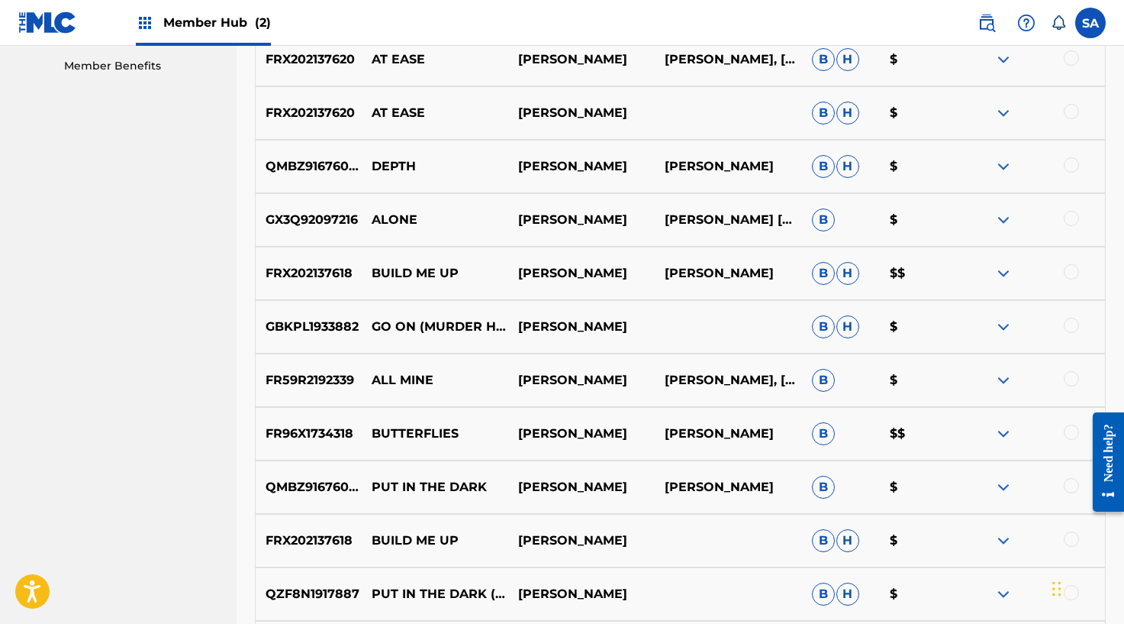
click at [1072, 375] on div at bounding box center [1071, 378] width 15 height 15
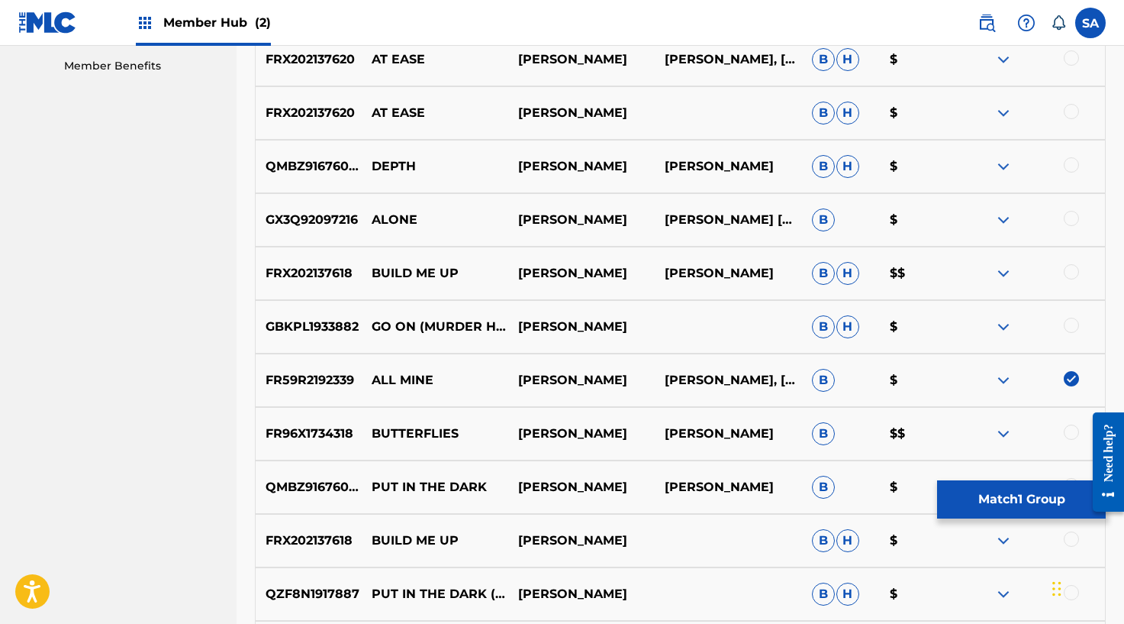
scroll to position [782, 0]
drag, startPoint x: 471, startPoint y: 382, endPoint x: 372, endPoint y: 376, distance: 98.6
click at [372, 376] on p "ALL MINE" at bounding box center [435, 379] width 147 height 18
copy p "ALL MINE"
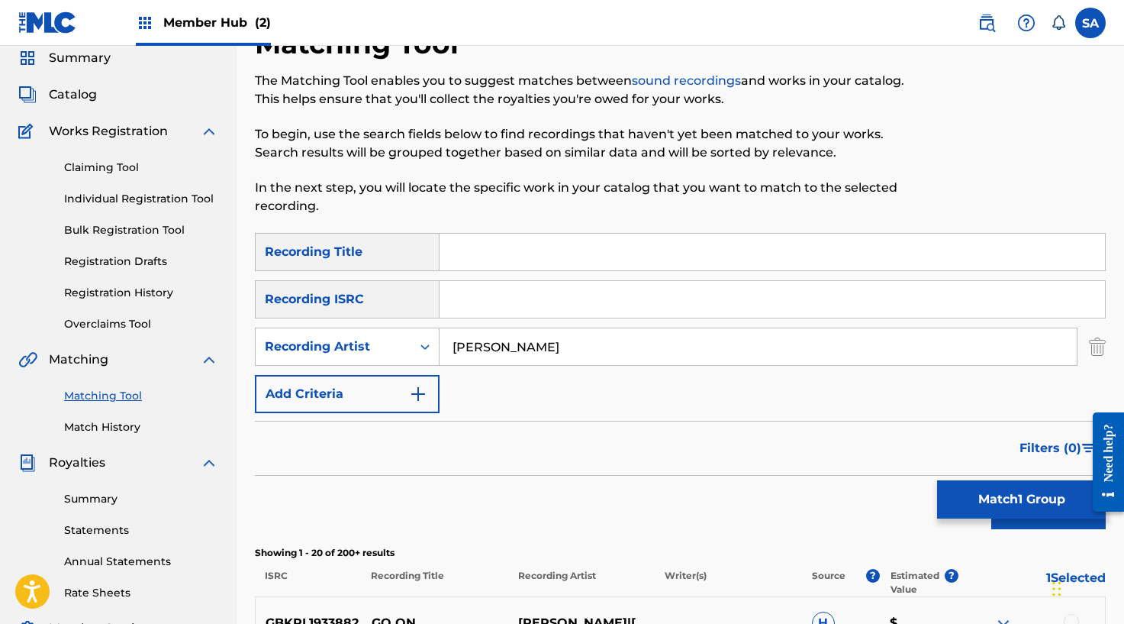
scroll to position [0, 0]
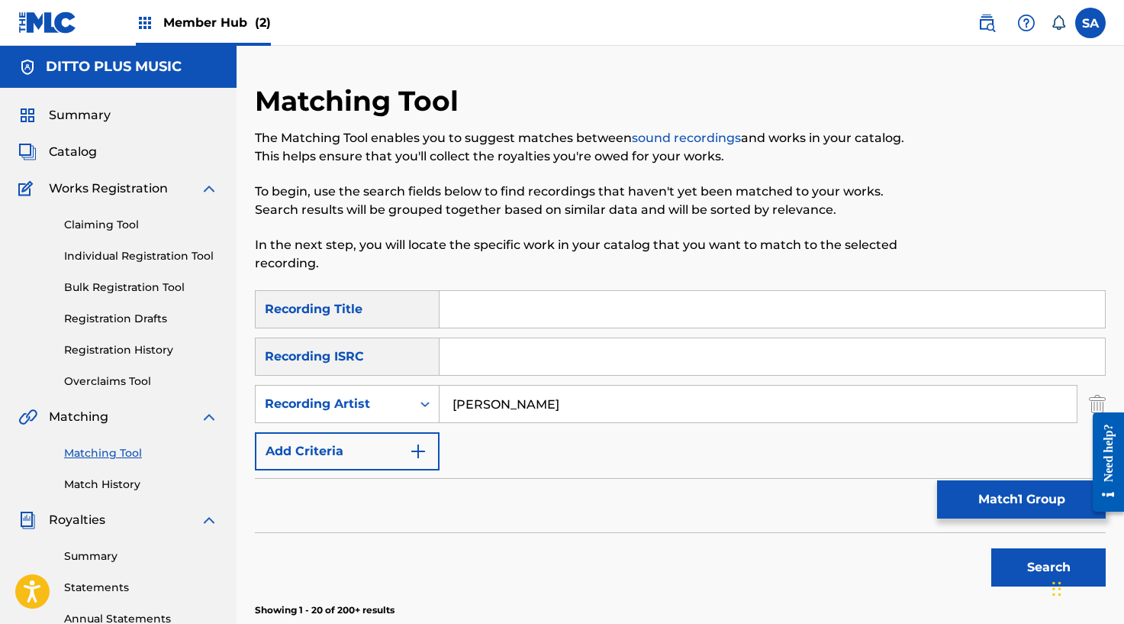
click at [490, 324] on input "Search Form" at bounding box center [773, 309] width 666 height 37
click at [472, 403] on input "[PERSON_NAME]" at bounding box center [758, 403] width 637 height 37
click at [991, 548] on button "Search" at bounding box center [1048, 567] width 114 height 38
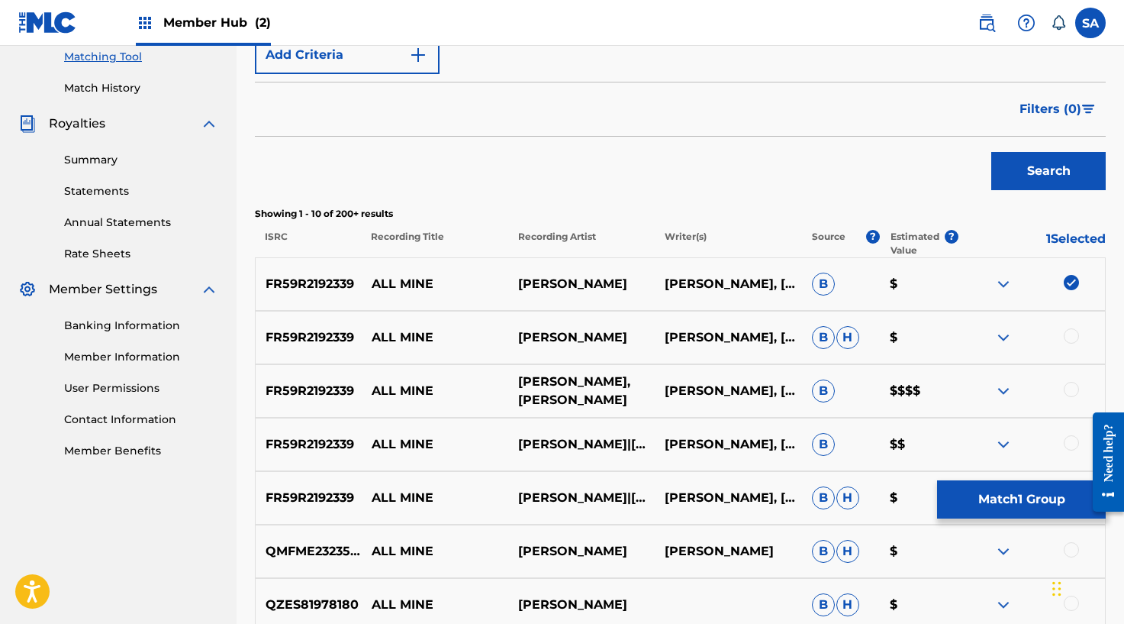
scroll to position [458, 0]
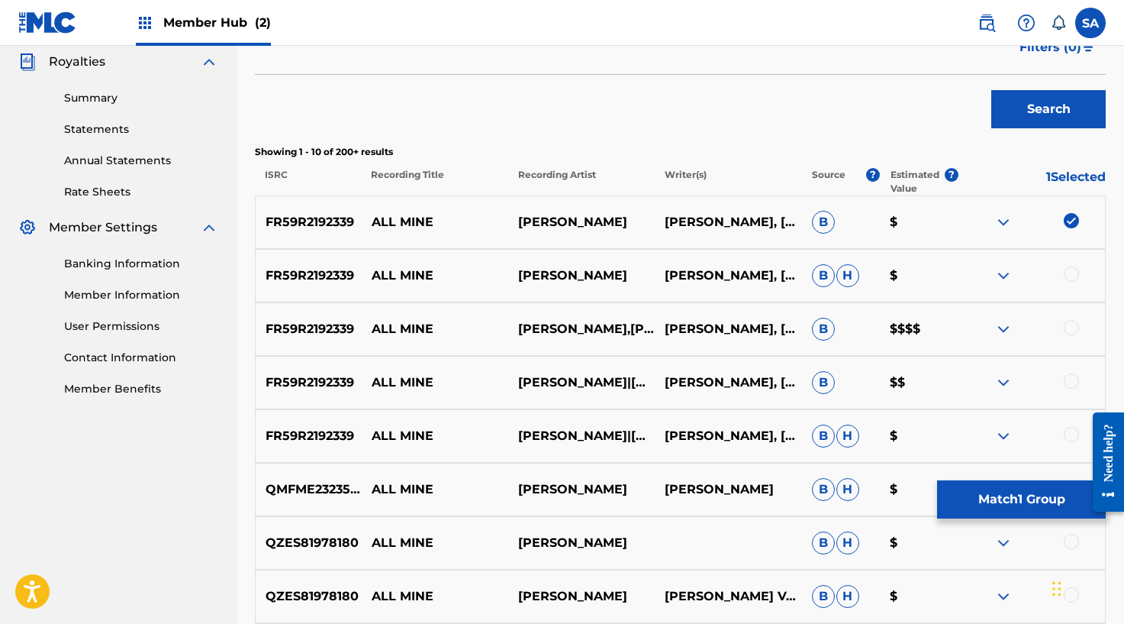
click at [1071, 269] on div at bounding box center [1071, 273] width 15 height 15
click at [1068, 327] on div at bounding box center [1071, 327] width 15 height 15
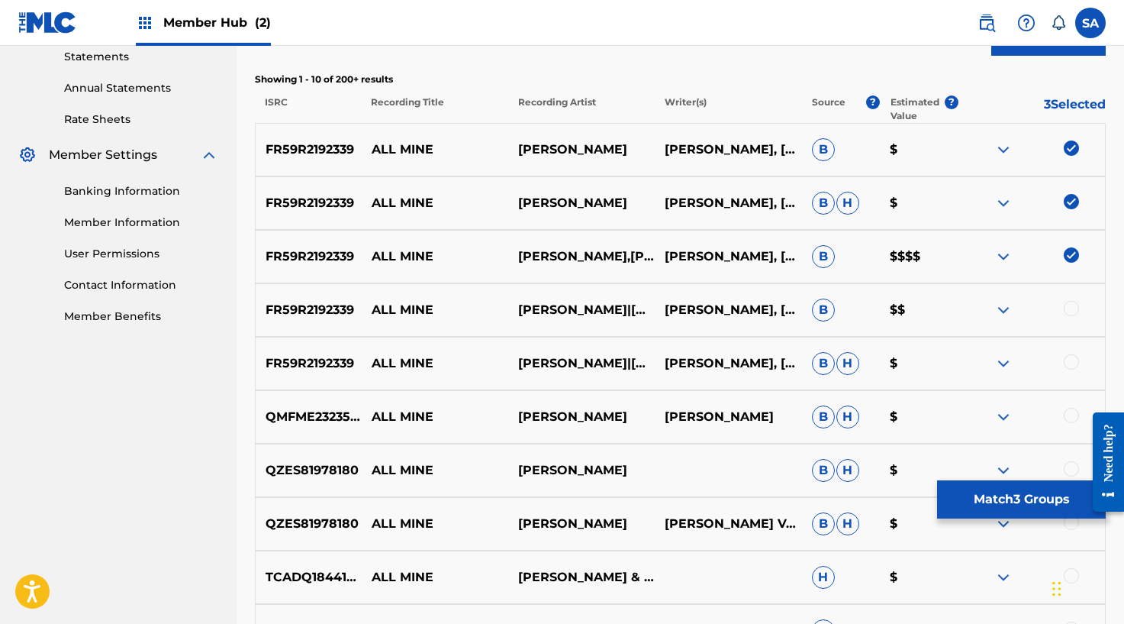
scroll to position [556, 0]
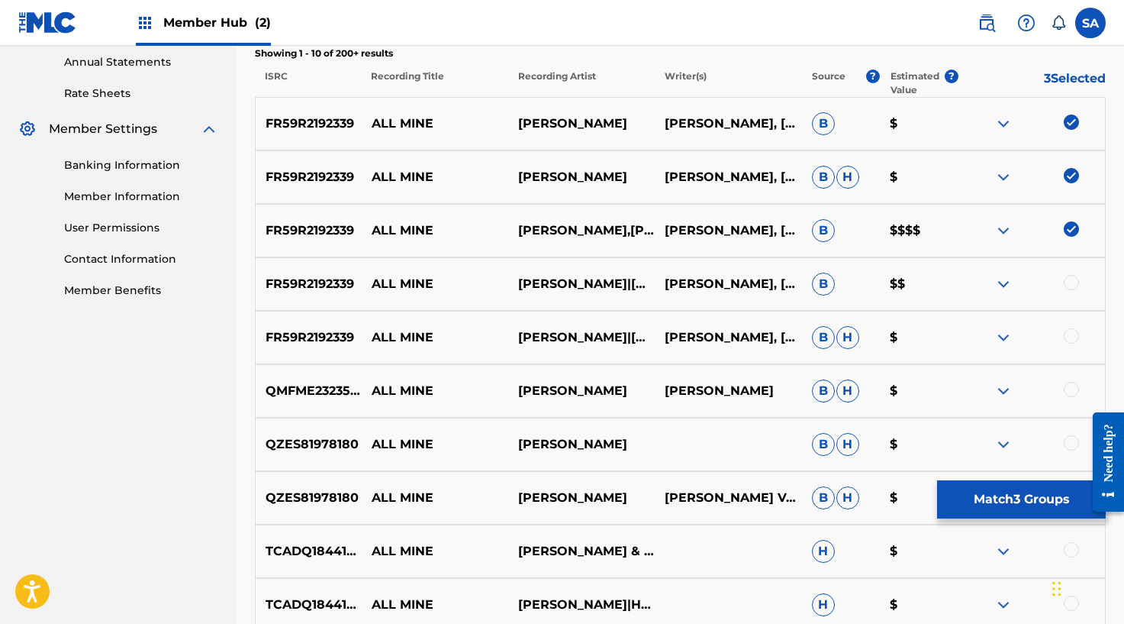
click at [1070, 290] on div at bounding box center [1032, 284] width 147 height 18
click at [1076, 272] on div "FR59R2192339 ALL MINE [PERSON_NAME]|[PERSON_NAME] [PERSON_NAME], [PERSON_NAME] …" at bounding box center [680, 283] width 851 height 53
drag, startPoint x: 1072, startPoint y: 280, endPoint x: 1081, endPoint y: 308, distance: 29.9
click at [1072, 280] on div at bounding box center [1071, 282] width 15 height 15
click at [1068, 337] on div at bounding box center [1071, 335] width 15 height 15
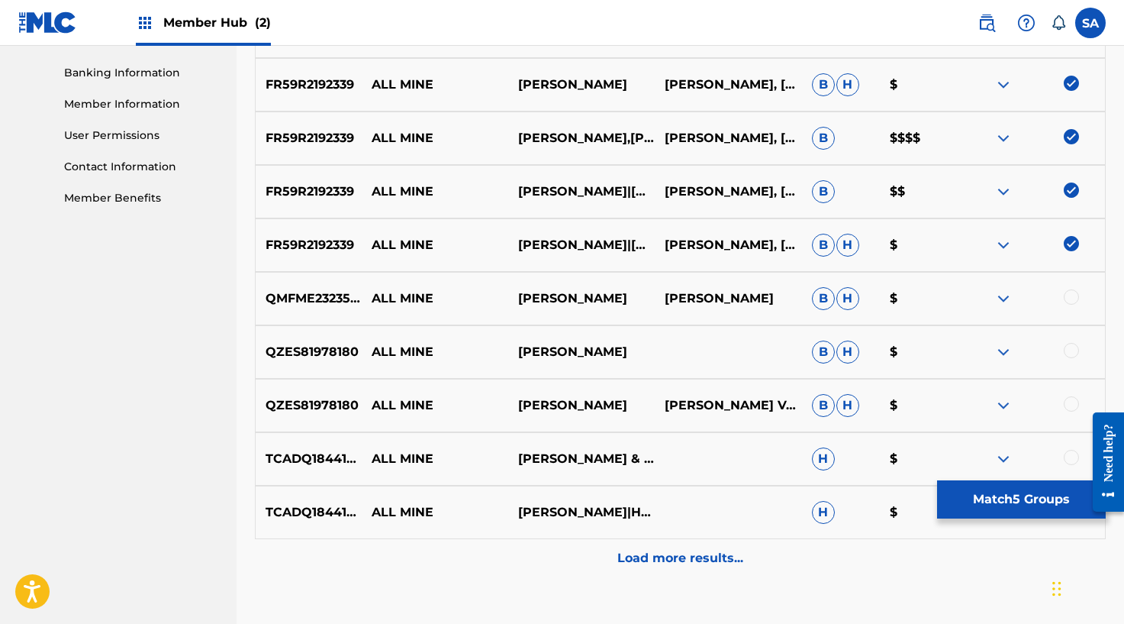
scroll to position [665, 0]
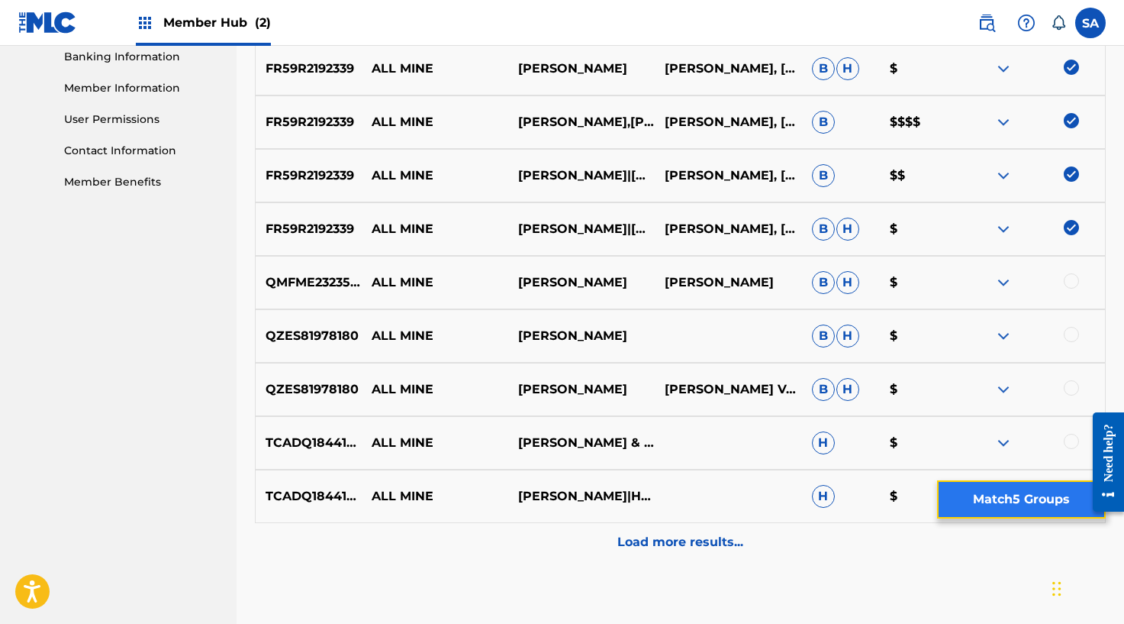
click at [980, 497] on button "Match 5 Groups" at bounding box center [1021, 499] width 169 height 38
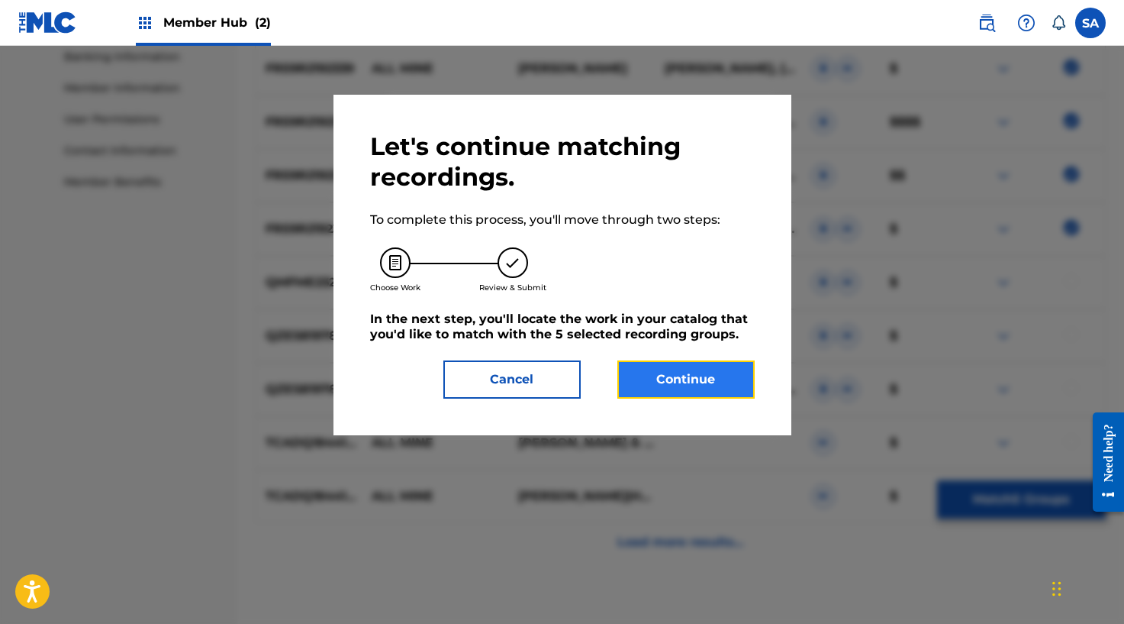
click at [694, 386] on button "Continue" at bounding box center [685, 379] width 137 height 38
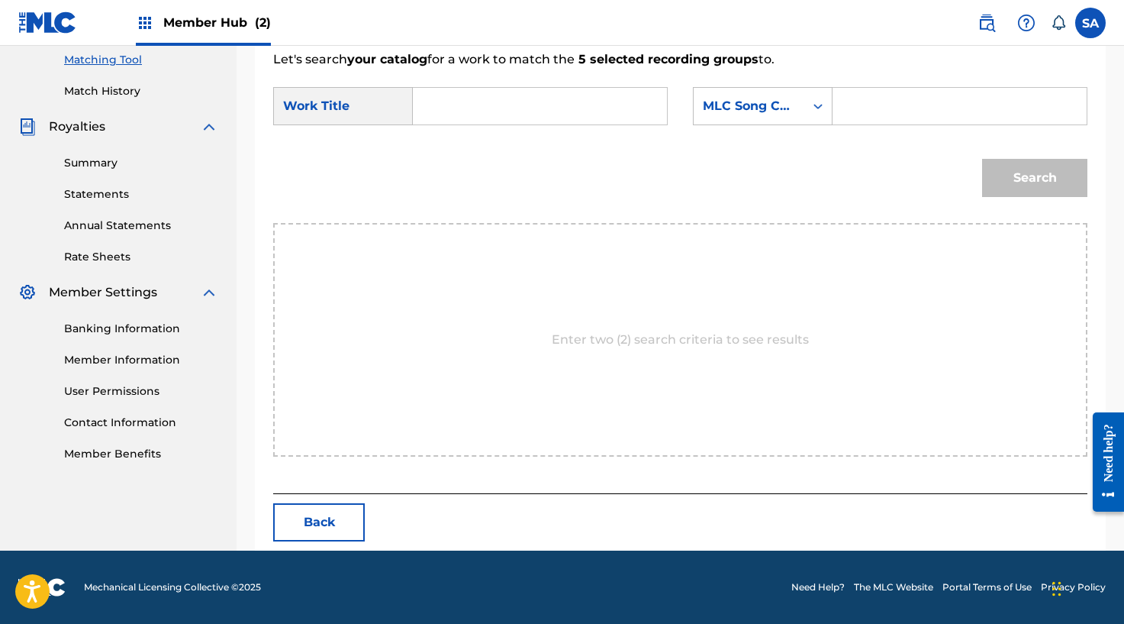
scroll to position [393, 0]
click at [458, 102] on input "Search Form" at bounding box center [540, 106] width 228 height 37
click at [854, 110] on input "Search Form" at bounding box center [960, 106] width 228 height 37
click at [1033, 175] on button "Search" at bounding box center [1034, 178] width 105 height 38
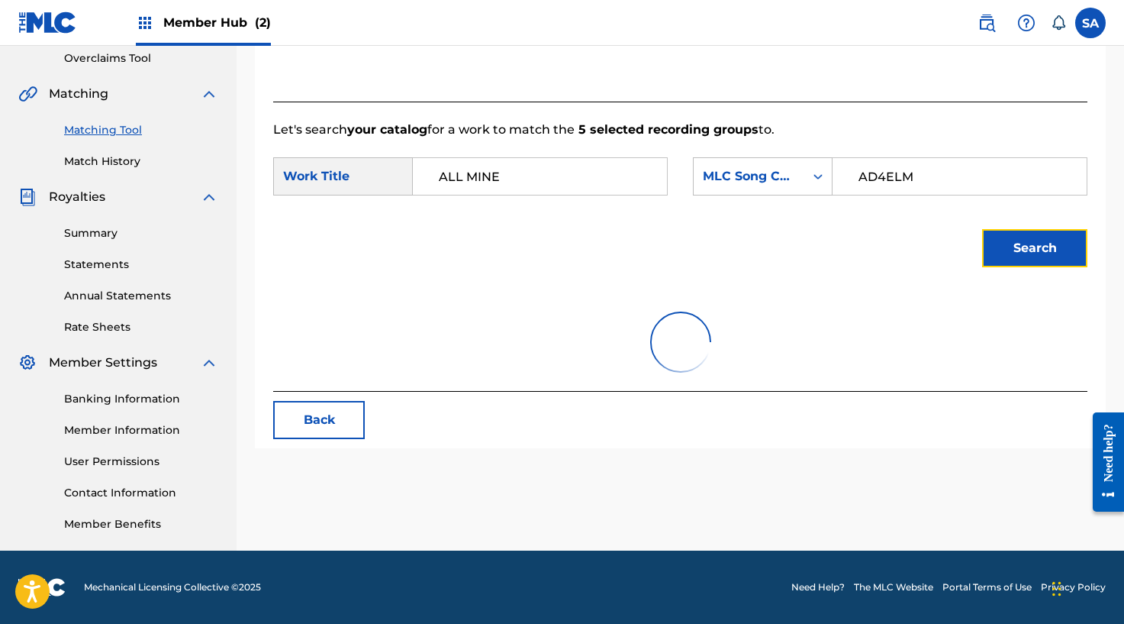
scroll to position [348, 0]
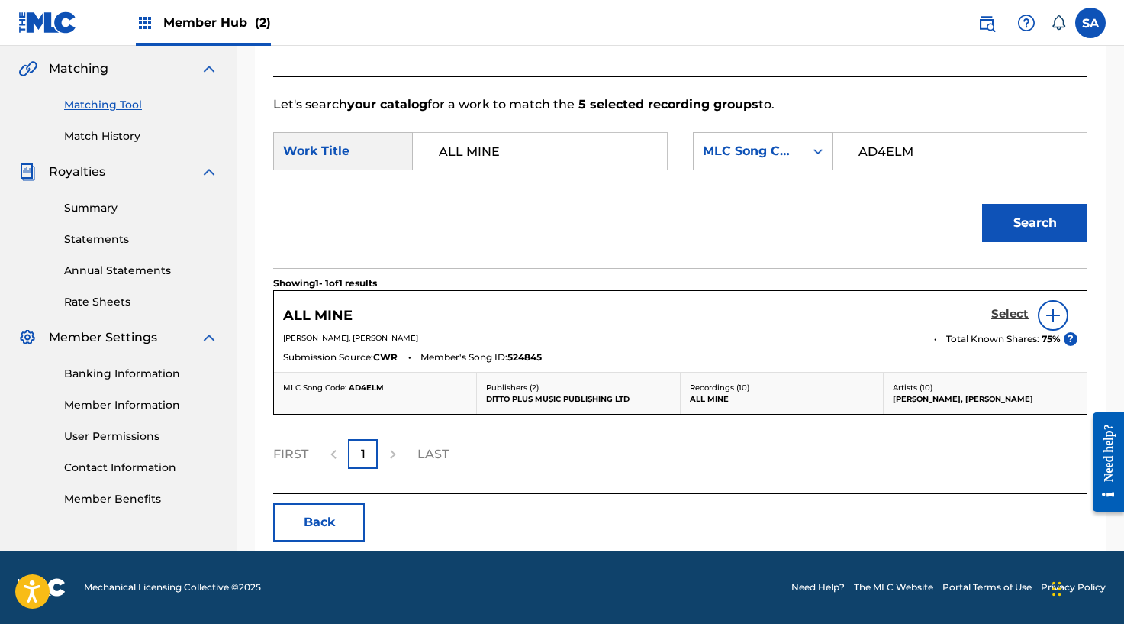
click at [1001, 314] on h5 "Select" at bounding box center [1009, 314] width 37 height 15
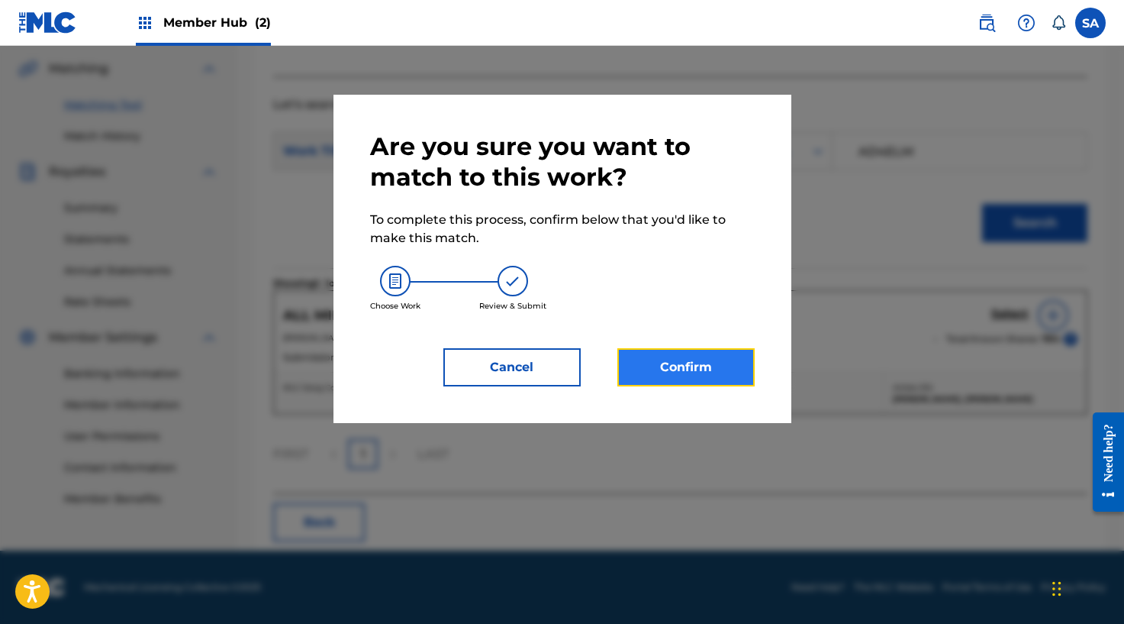
click at [668, 364] on button "Confirm" at bounding box center [685, 367] width 137 height 38
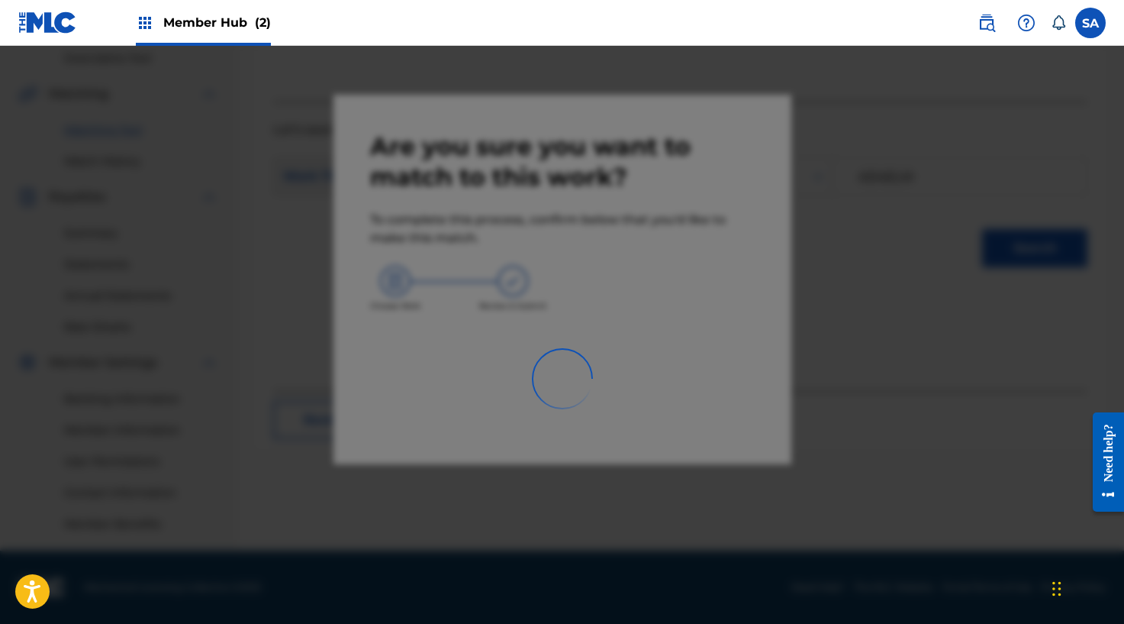
scroll to position [323, 0]
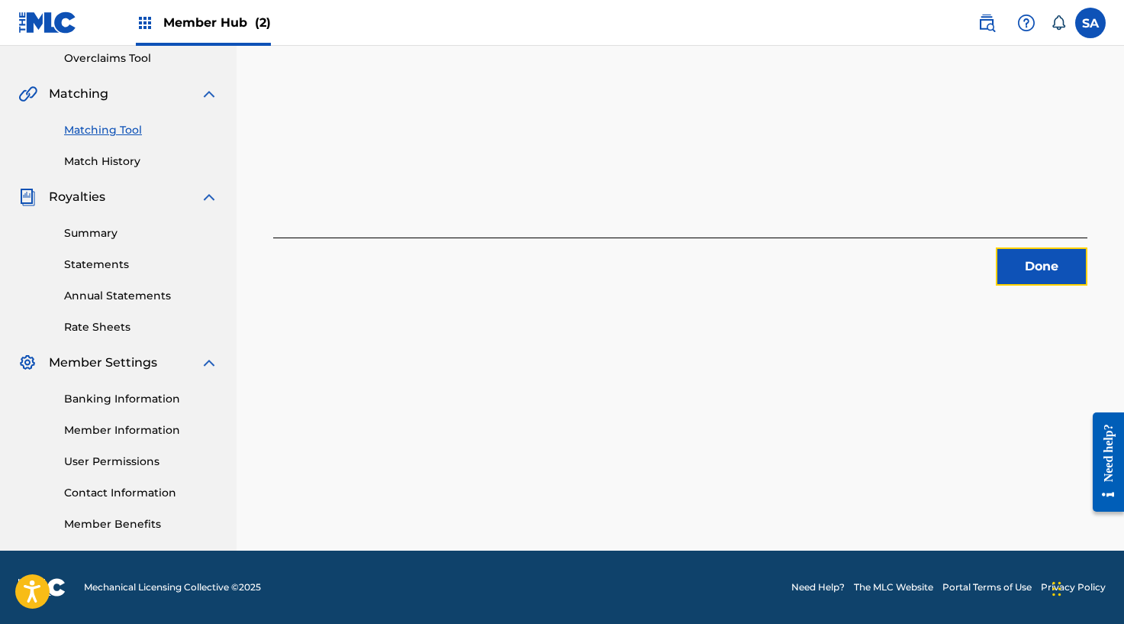
drag, startPoint x: 1043, startPoint y: 276, endPoint x: 1123, endPoint y: 280, distance: 80.3
click at [1043, 276] on button "Done" at bounding box center [1042, 266] width 92 height 38
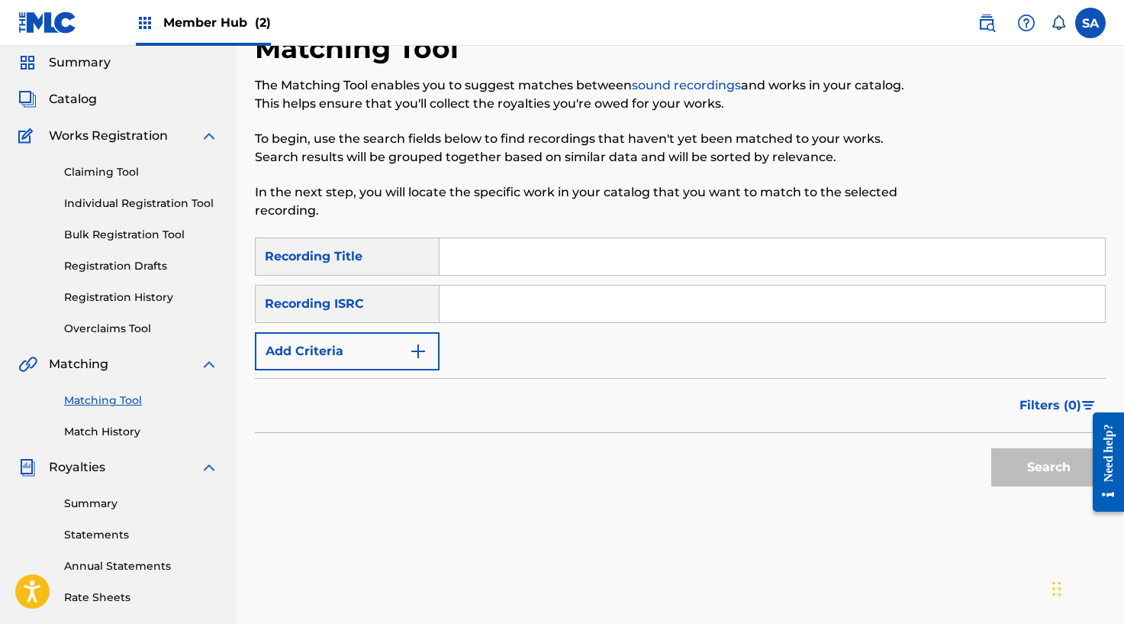
scroll to position [0, 0]
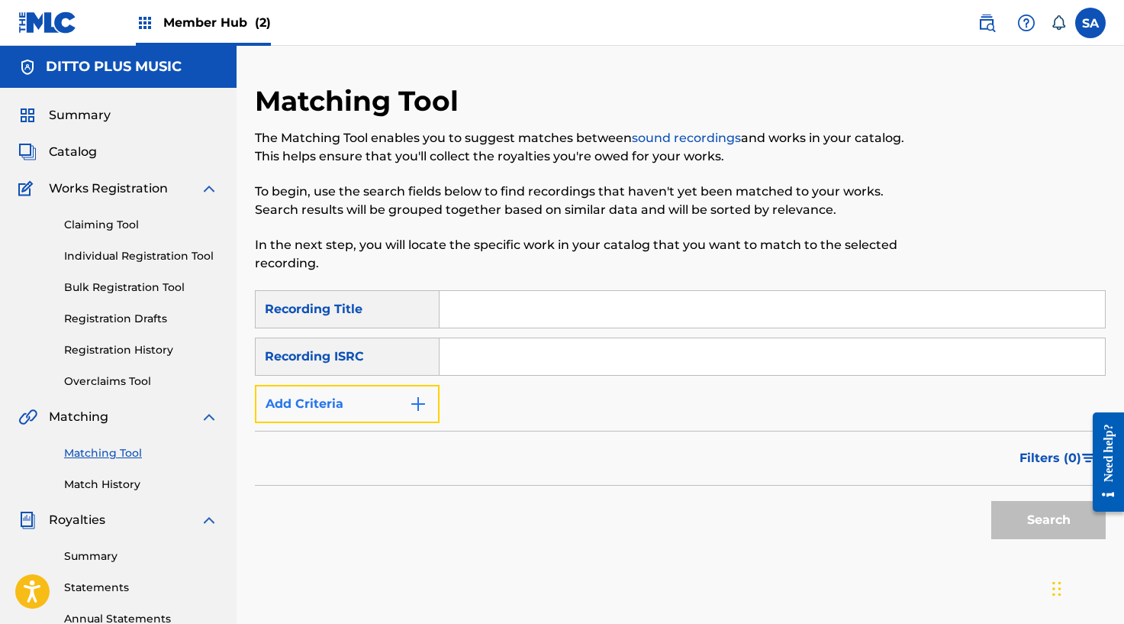
click at [390, 401] on button "Add Criteria" at bounding box center [347, 404] width 185 height 38
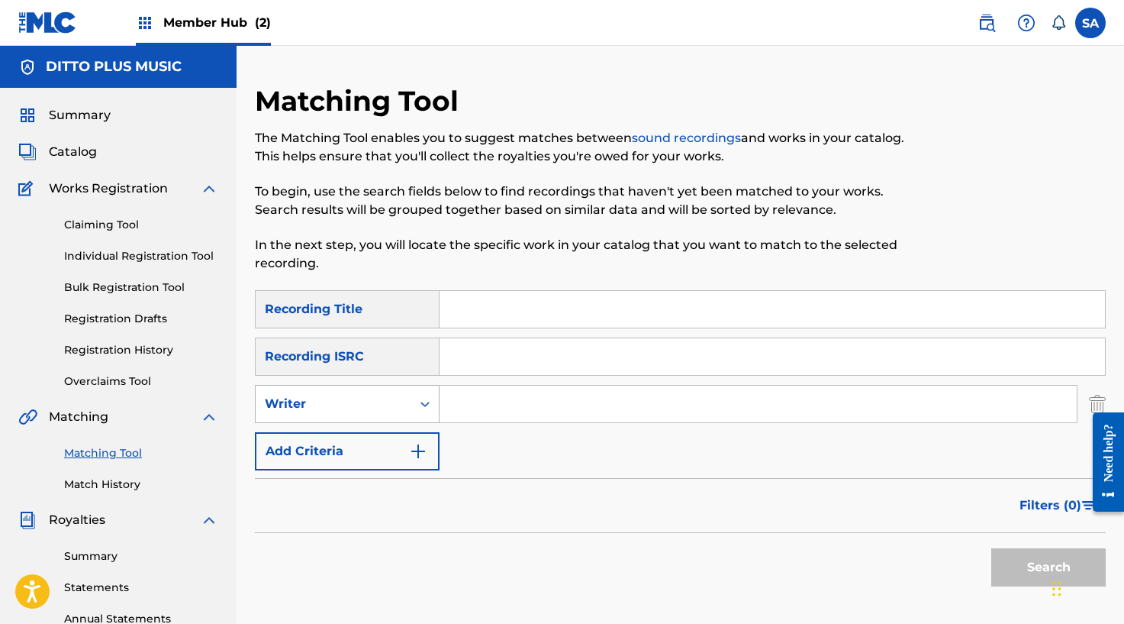
click at [363, 412] on div "Writer" at bounding box center [333, 404] width 137 height 18
click at [348, 433] on div "Recording Artist" at bounding box center [347, 442] width 183 height 38
click at [495, 398] on input "Search Form" at bounding box center [758, 403] width 637 height 37
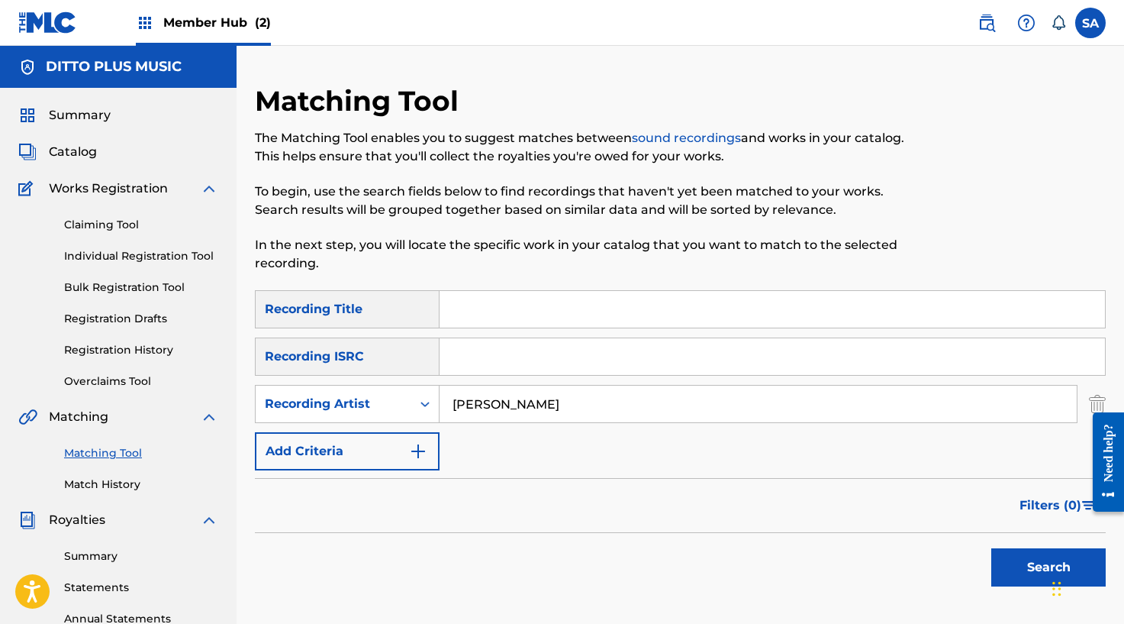
click at [991, 548] on button "Search" at bounding box center [1048, 567] width 114 height 38
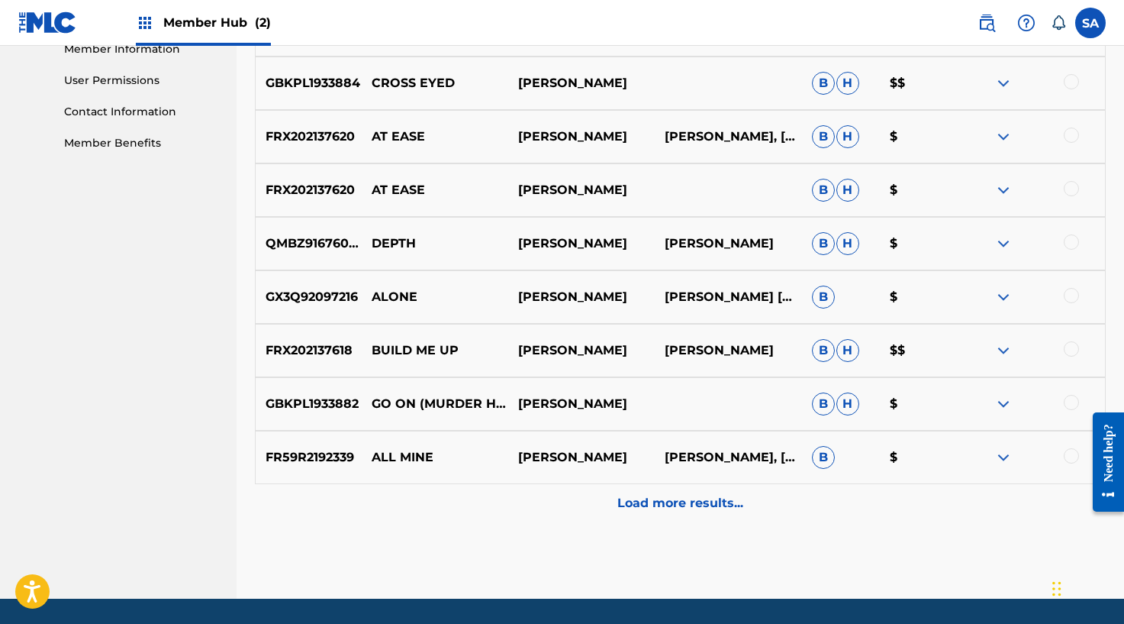
scroll to position [752, 0]
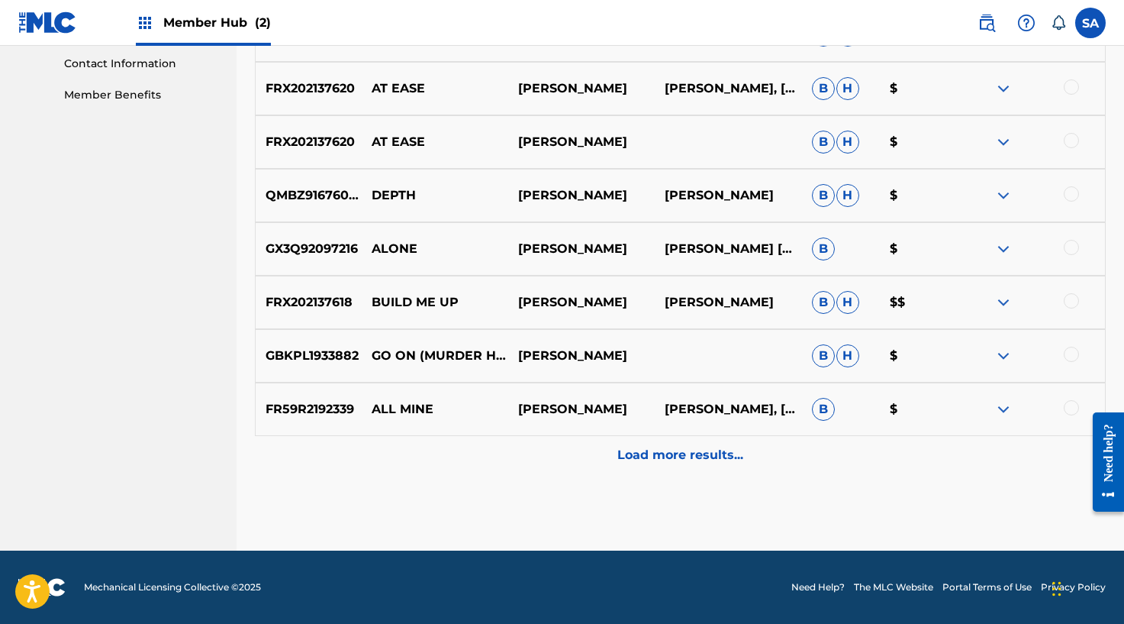
click at [658, 454] on p "Load more results..." at bounding box center [680, 455] width 126 height 18
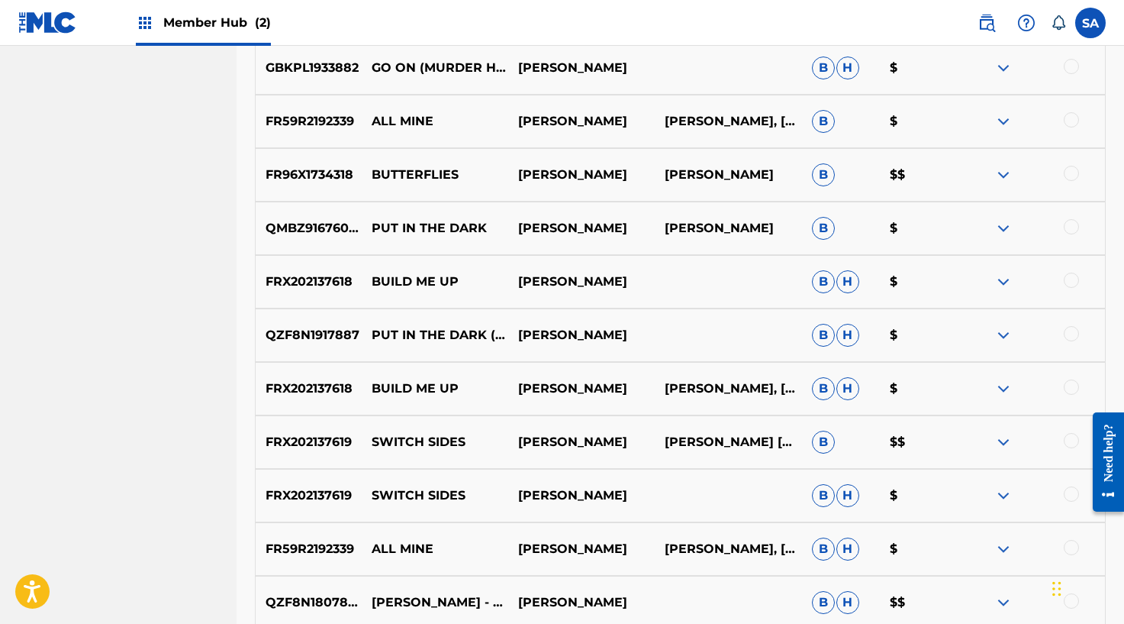
scroll to position [1068, 0]
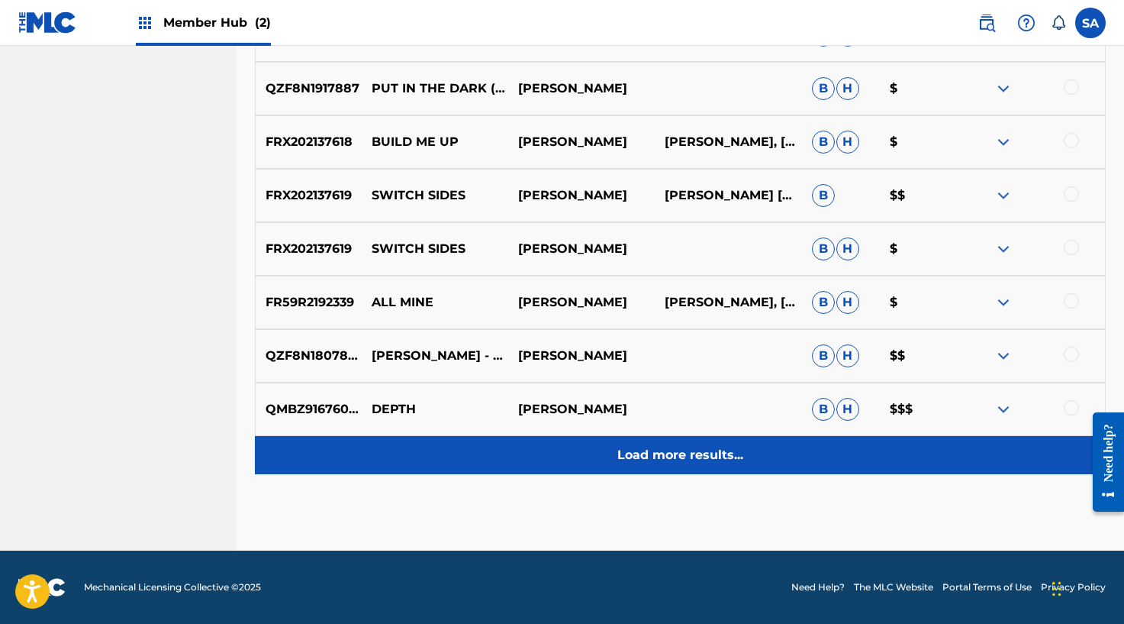
click at [672, 443] on div "Load more results..." at bounding box center [680, 455] width 851 height 38
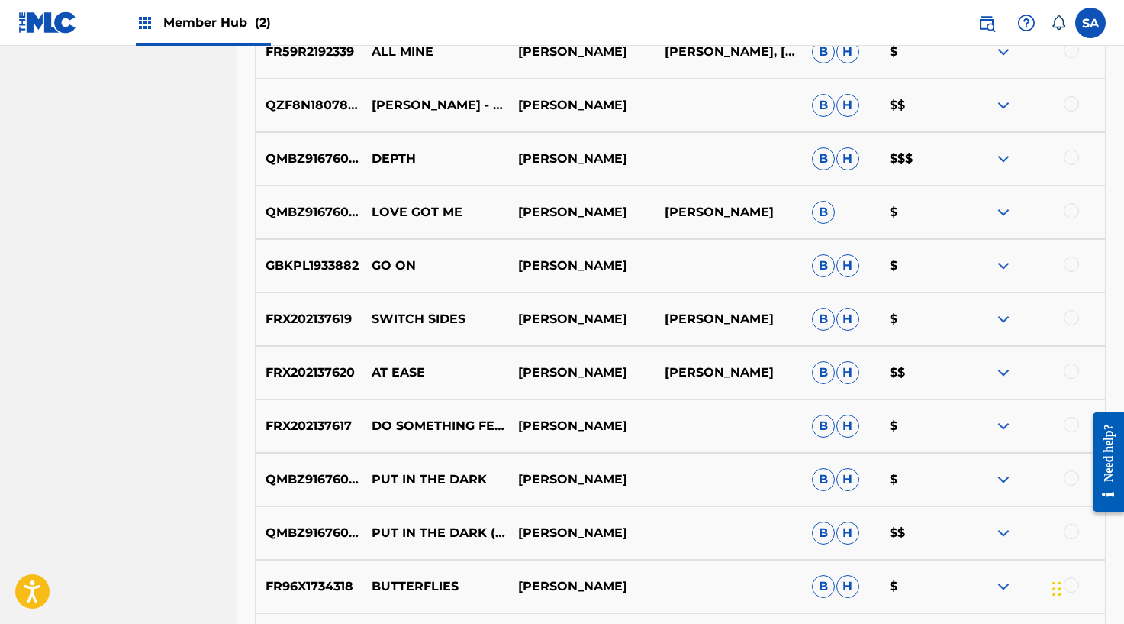
scroll to position [1537, 0]
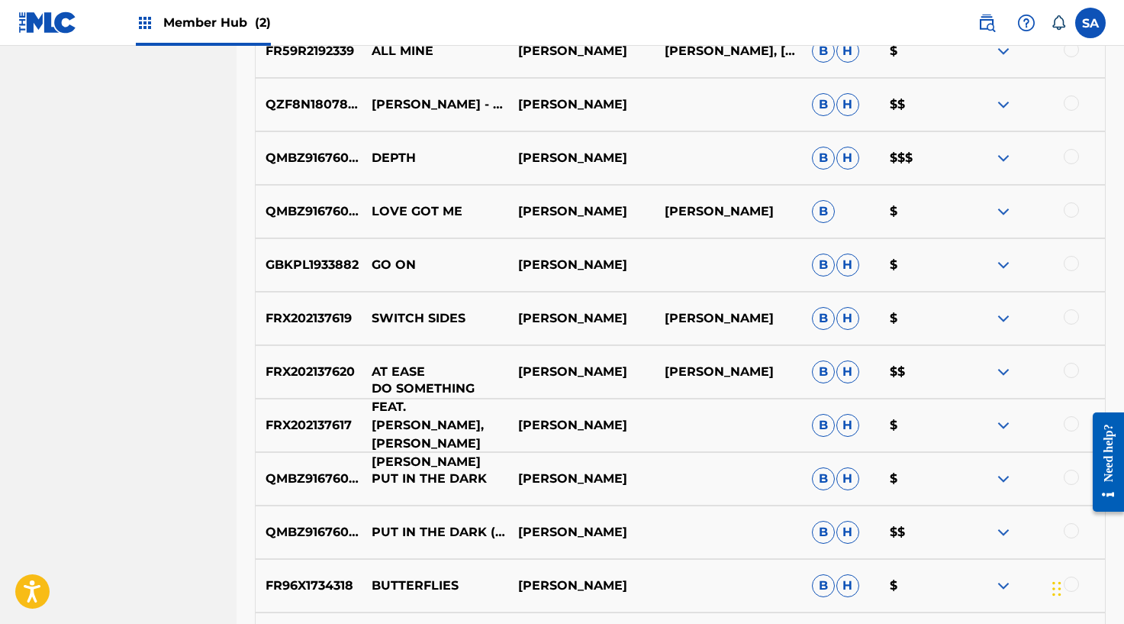
click at [384, 421] on p "DO SOMETHING FEAT. [PERSON_NAME], [PERSON_NAME] [PERSON_NAME]" at bounding box center [435, 425] width 147 height 92
drag, startPoint x: 374, startPoint y: 396, endPoint x: 485, endPoint y: 395, distance: 110.7
click at [483, 393] on p "DO SOMETHING FEAT. [PERSON_NAME], [PERSON_NAME] [PERSON_NAME]" at bounding box center [435, 425] width 147 height 92
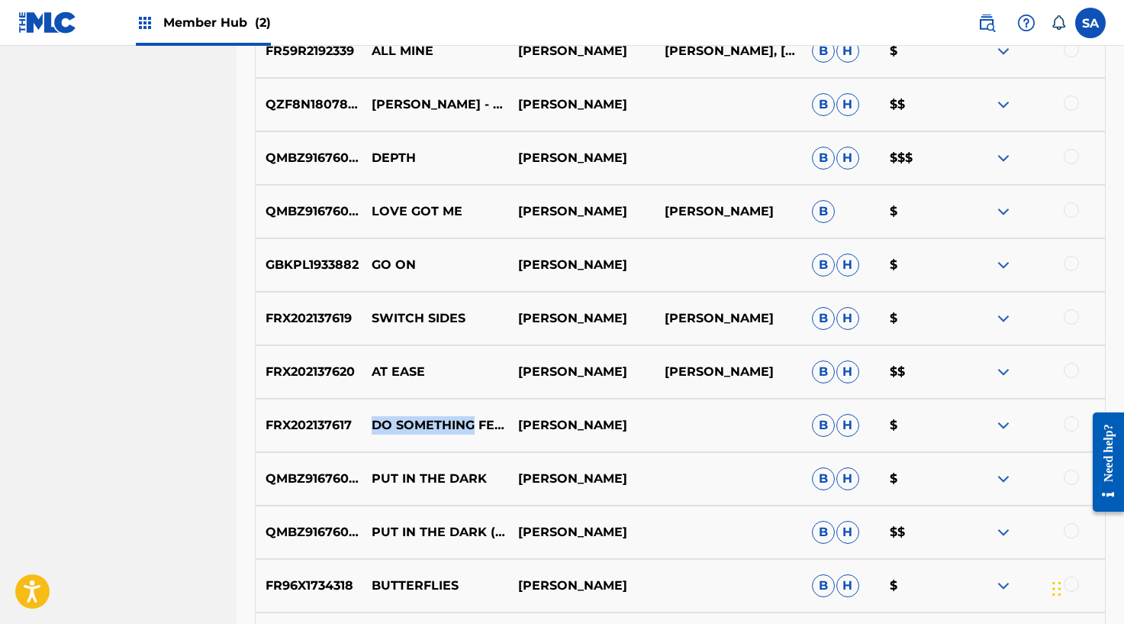
copy p "DO SOMETHING"
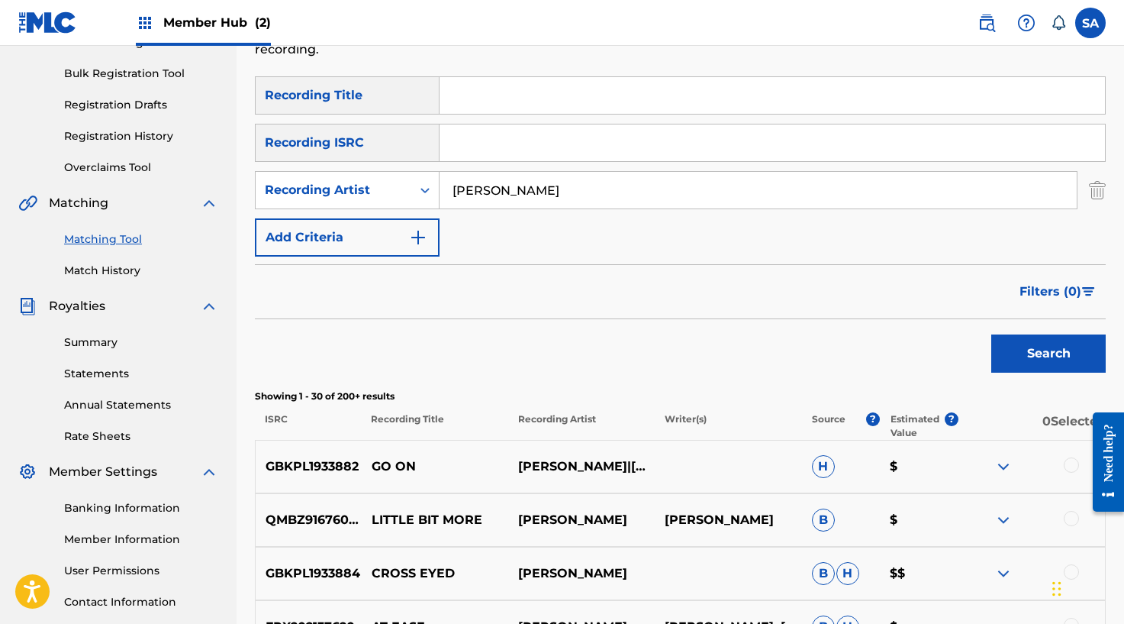
scroll to position [0, 0]
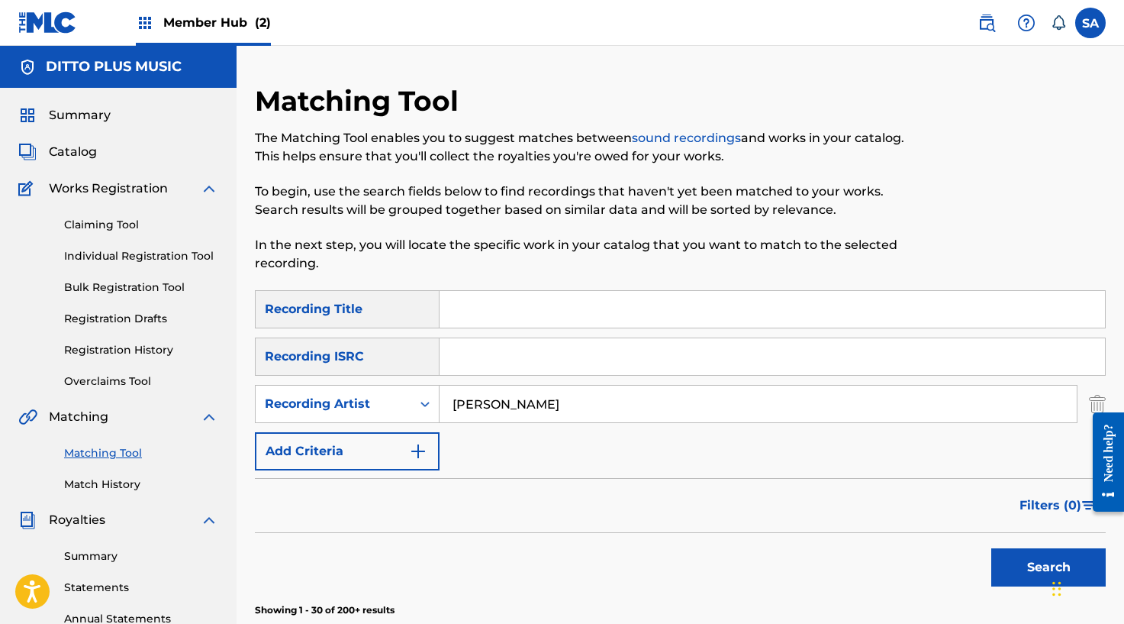
click at [505, 303] on input "Search Form" at bounding box center [773, 309] width 666 height 37
click at [991, 548] on button "Search" at bounding box center [1048, 567] width 114 height 38
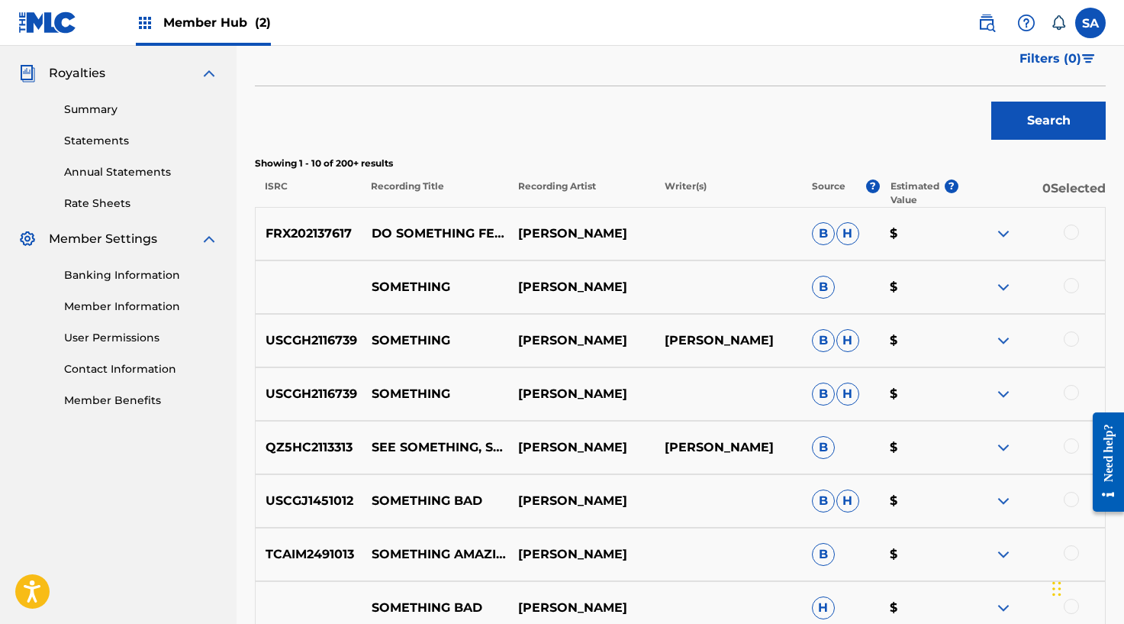
scroll to position [467, 0]
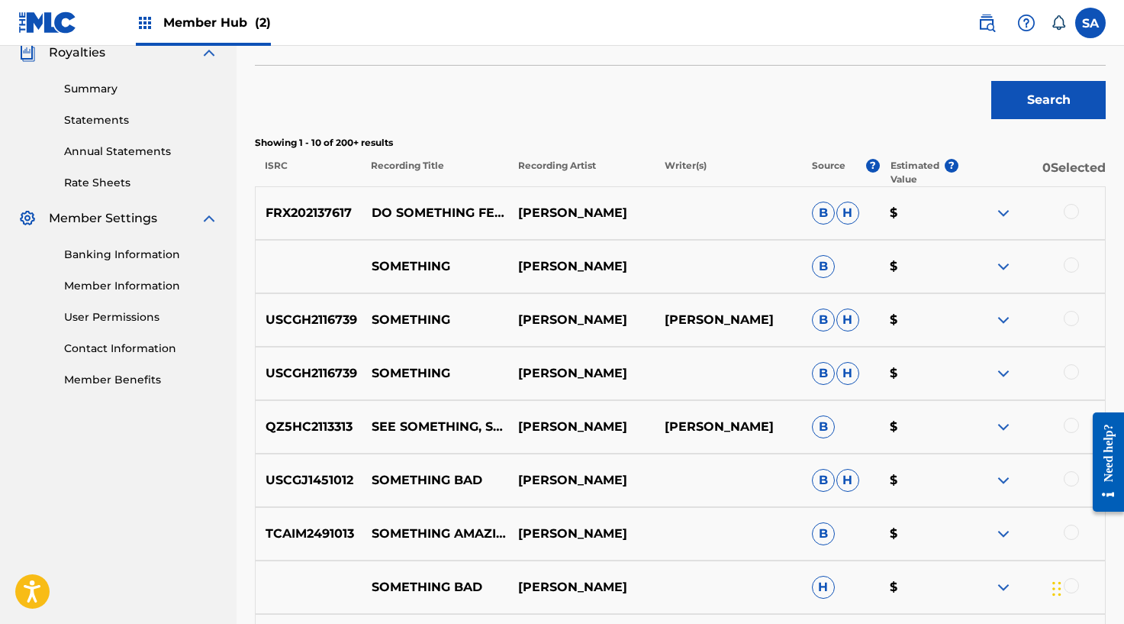
click at [1073, 211] on div at bounding box center [1071, 211] width 15 height 15
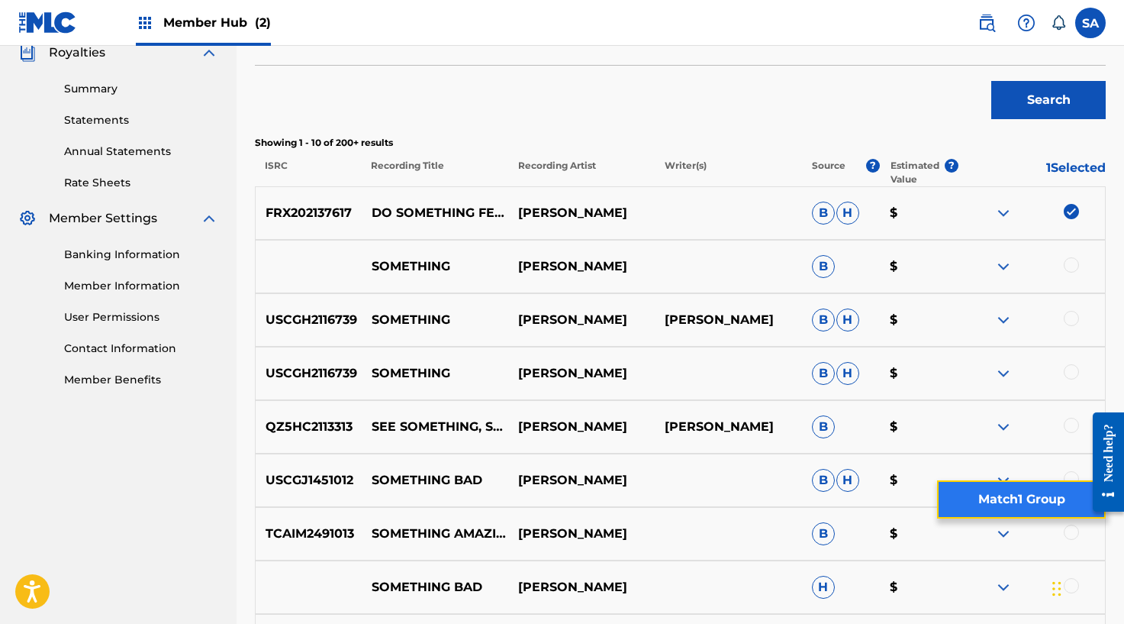
click at [998, 492] on button "Match 1 Group" at bounding box center [1021, 499] width 169 height 38
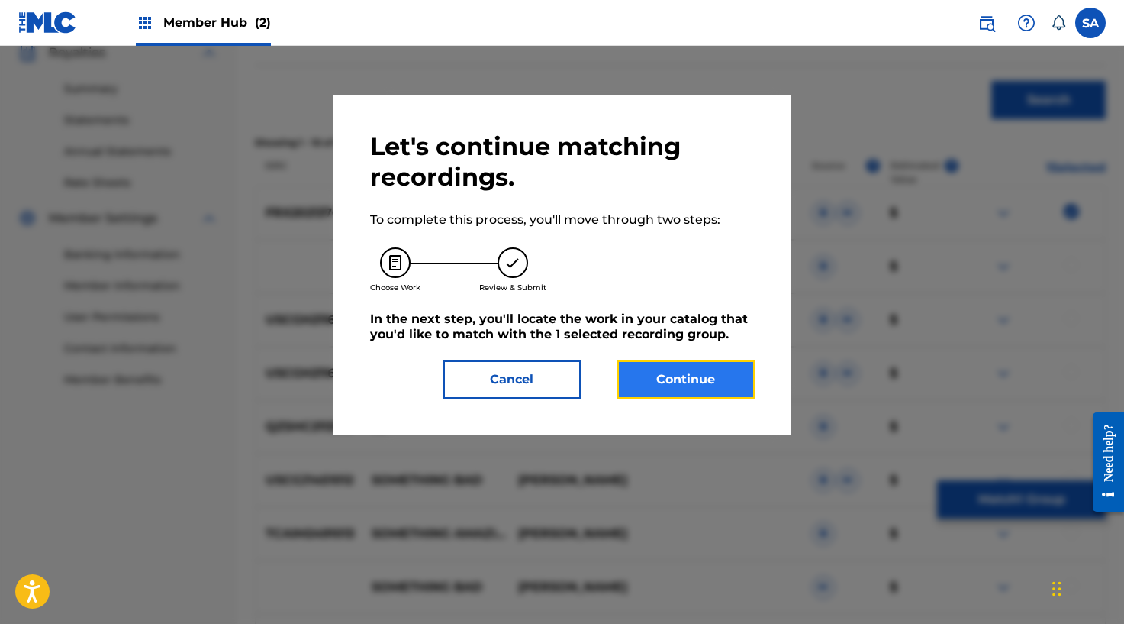
click at [640, 385] on button "Continue" at bounding box center [685, 379] width 137 height 38
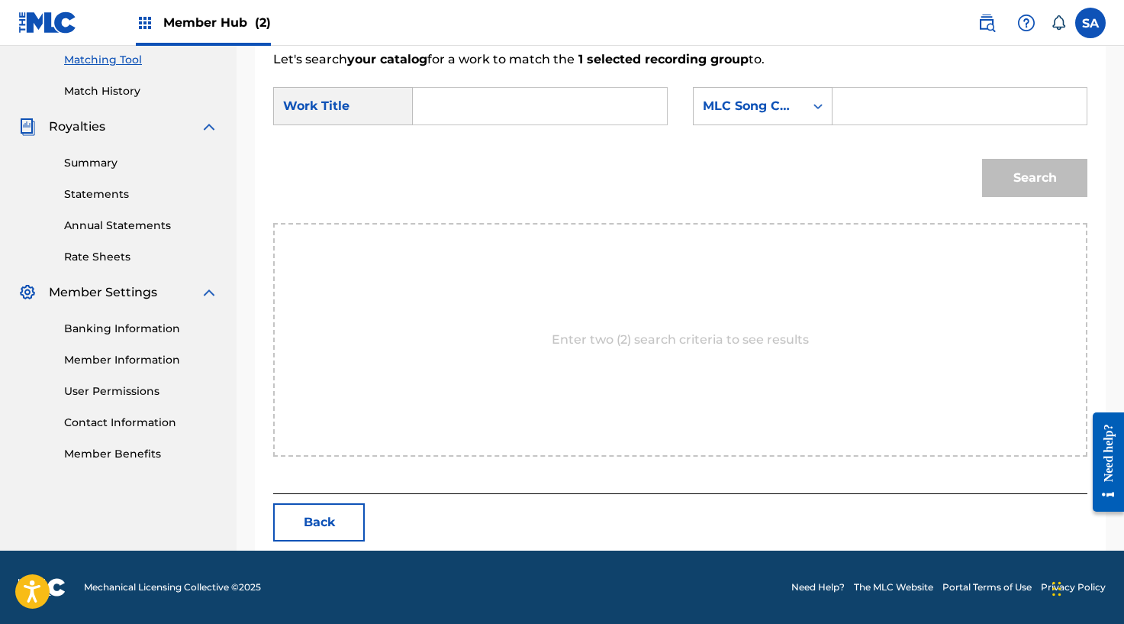
scroll to position [393, 0]
click at [463, 118] on input "Search Form" at bounding box center [540, 106] width 228 height 37
click at [958, 95] on input "Search Form" at bounding box center [960, 106] width 228 height 37
click at [1007, 182] on button "Search" at bounding box center [1034, 178] width 105 height 38
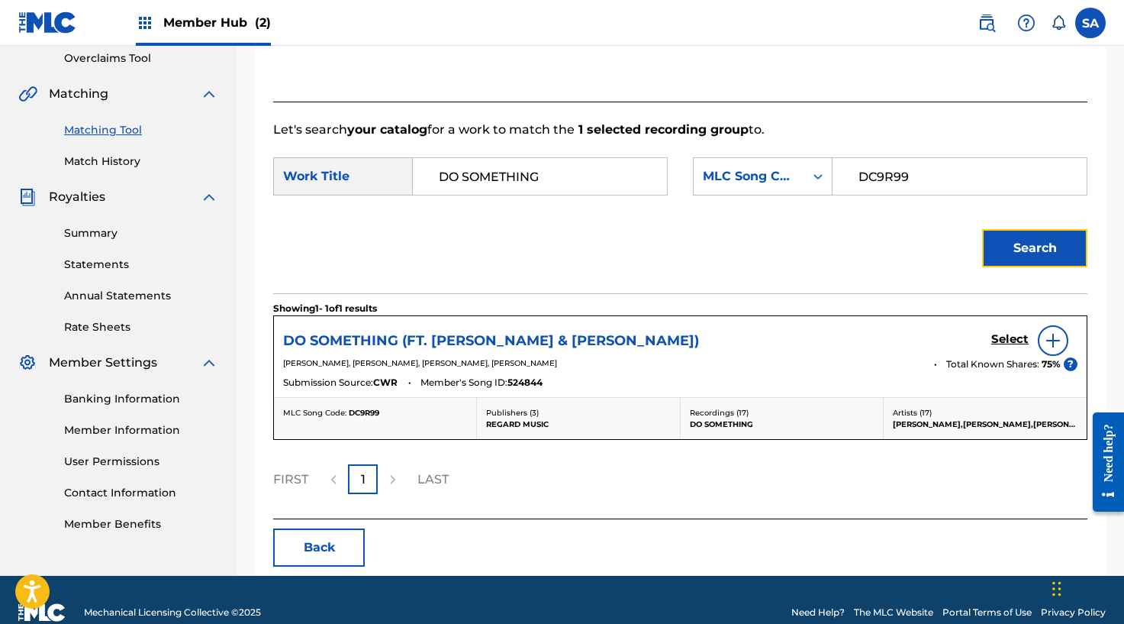
scroll to position [348, 0]
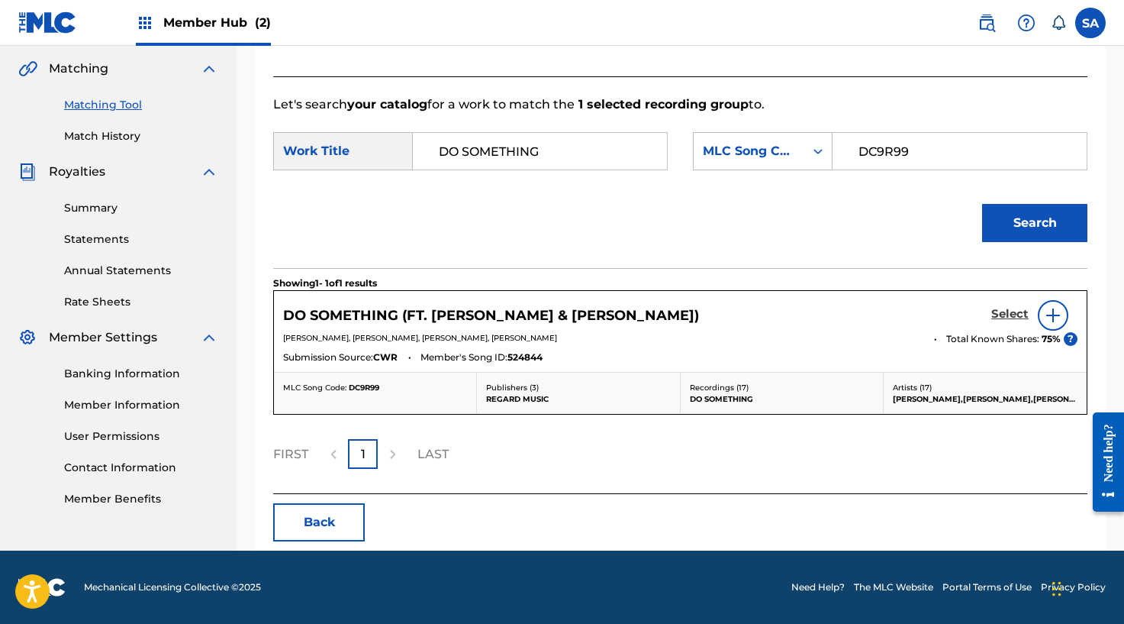
click at [1010, 311] on h5 "Select" at bounding box center [1009, 314] width 37 height 15
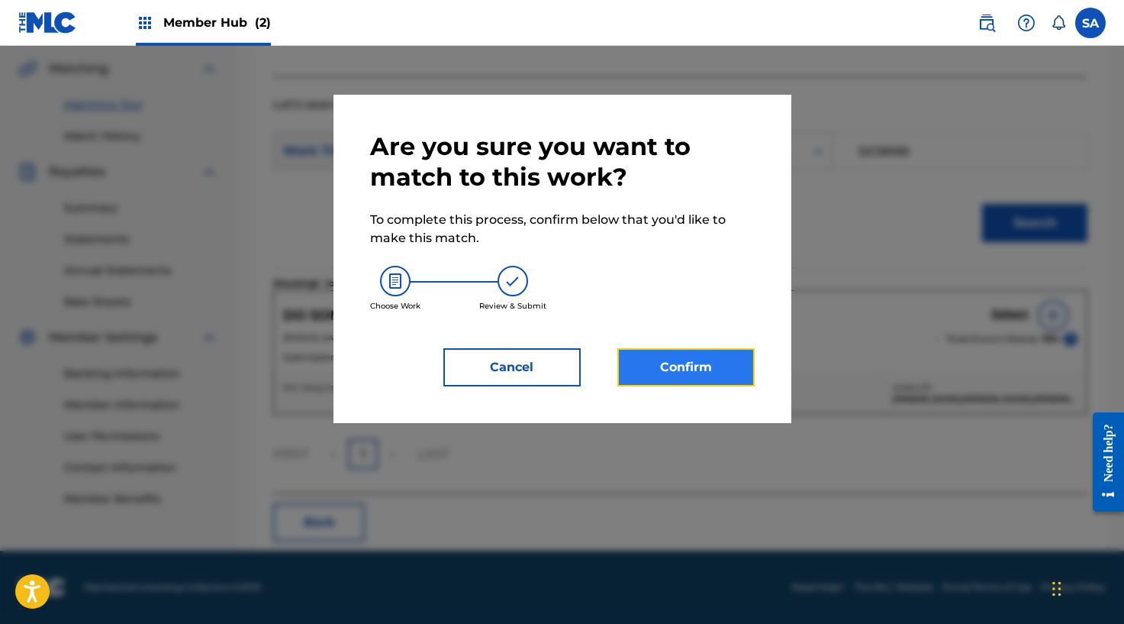
click at [727, 366] on button "Confirm" at bounding box center [685, 367] width 137 height 38
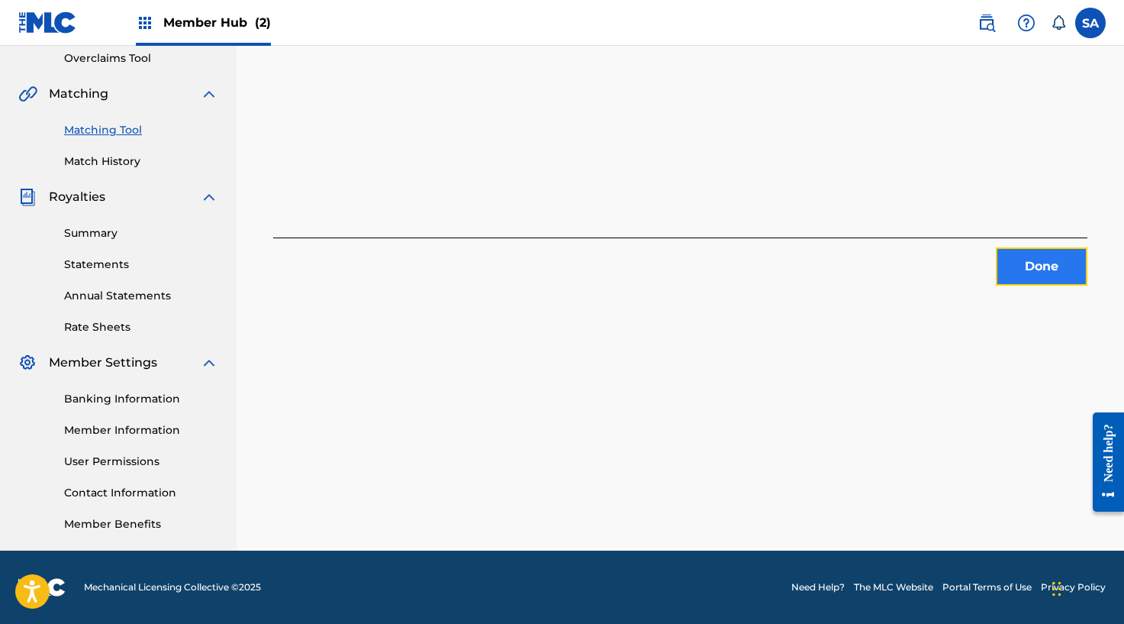
click at [1057, 268] on button "Done" at bounding box center [1042, 266] width 92 height 38
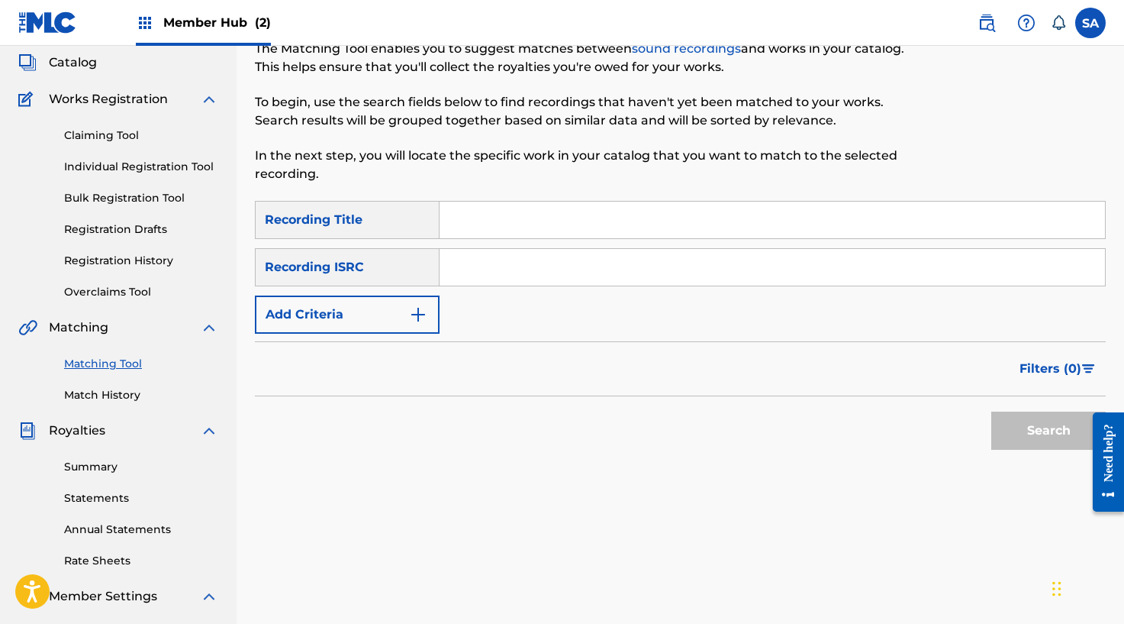
scroll to position [60, 0]
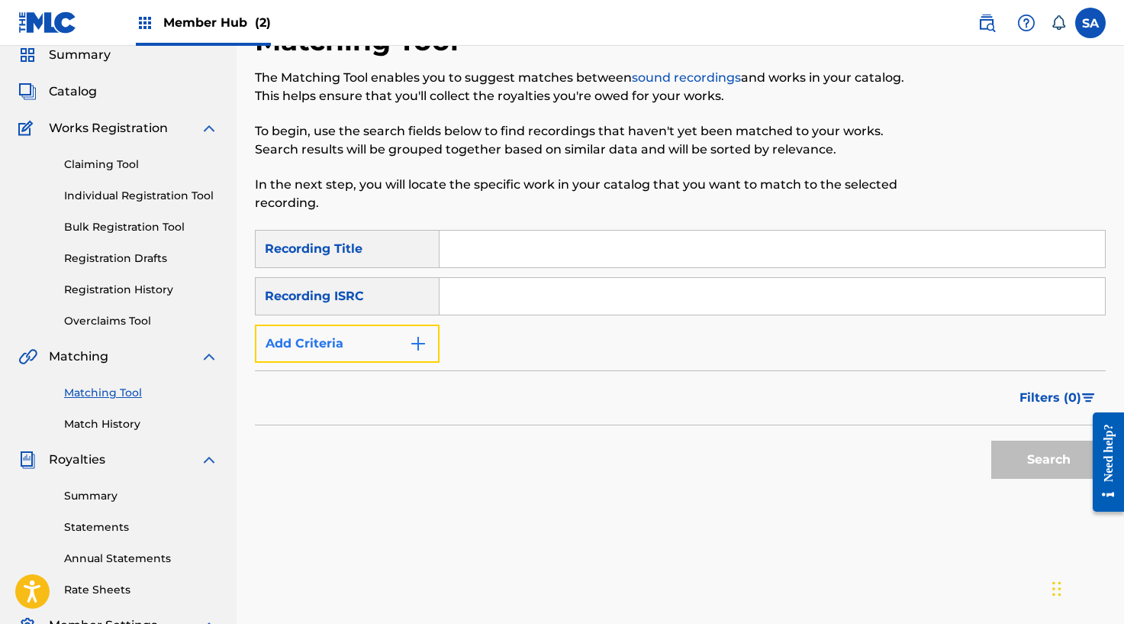
click at [401, 330] on button "Add Criteria" at bounding box center [347, 343] width 185 height 38
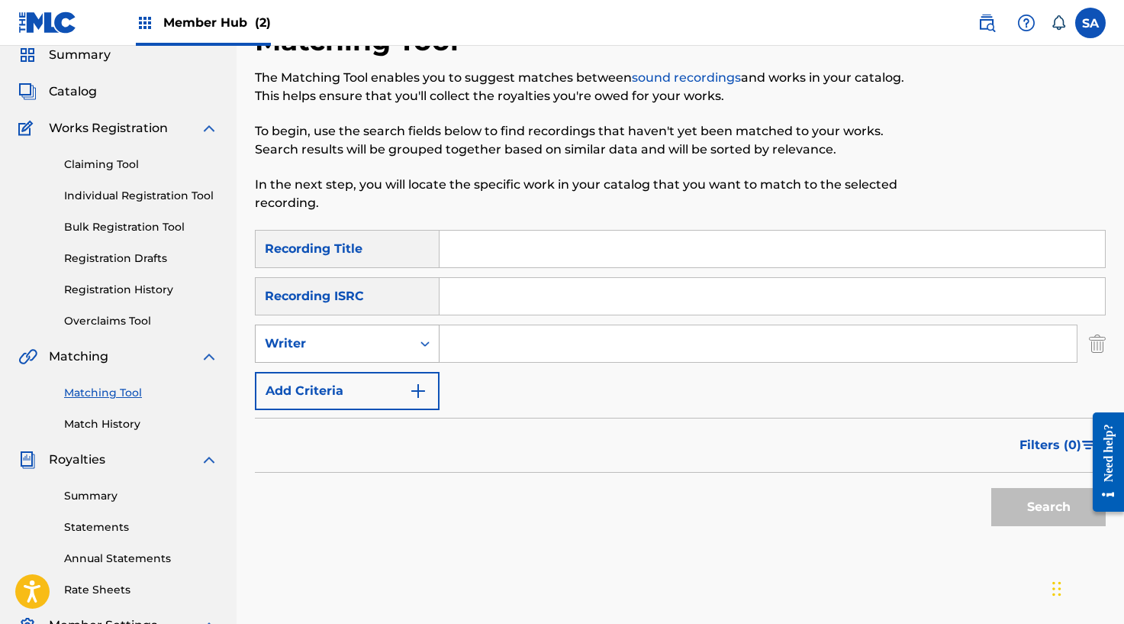
click at [397, 340] on div "Writer" at bounding box center [333, 343] width 137 height 18
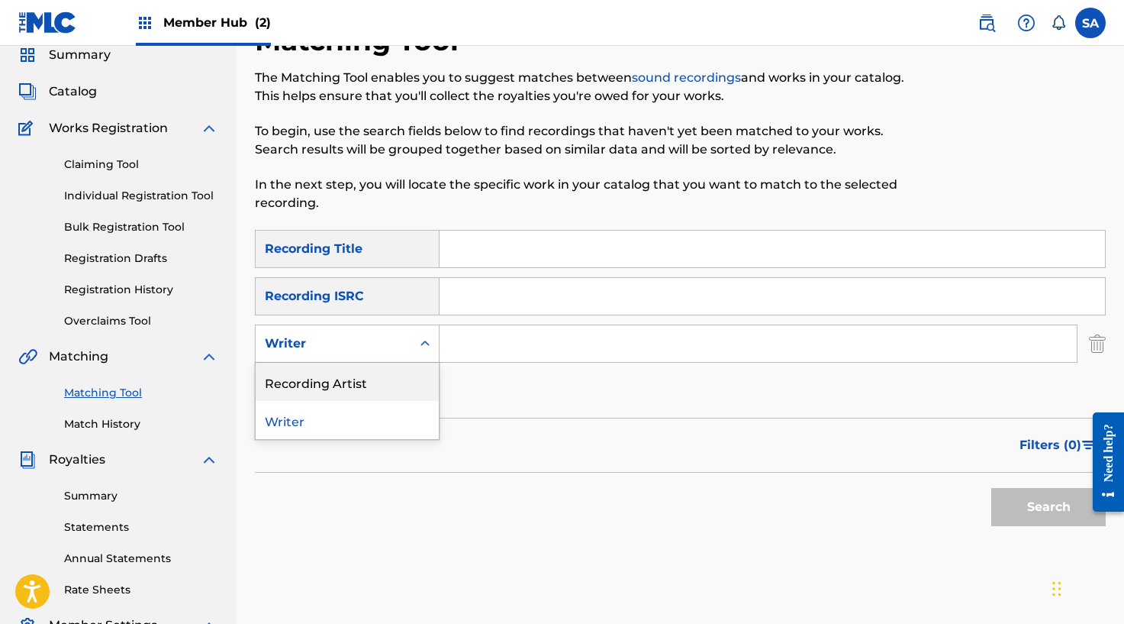
click at [379, 369] on div "Recording Artist" at bounding box center [347, 382] width 183 height 38
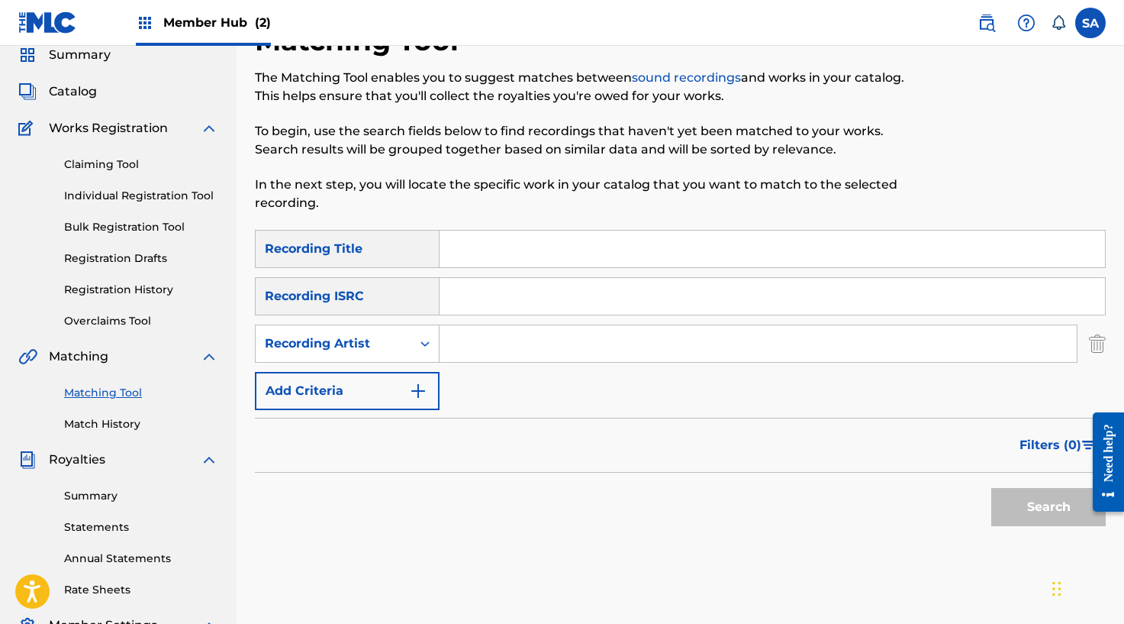
click at [474, 352] on input "Search Form" at bounding box center [758, 343] width 637 height 37
click at [991, 488] on button "Search" at bounding box center [1048, 507] width 114 height 38
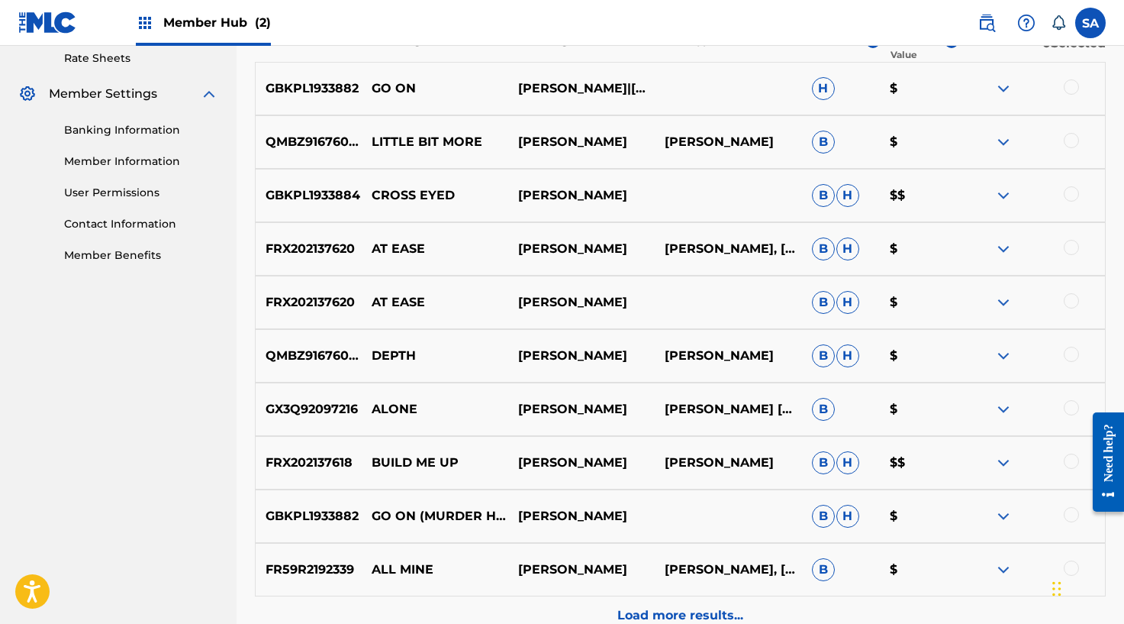
scroll to position [752, 0]
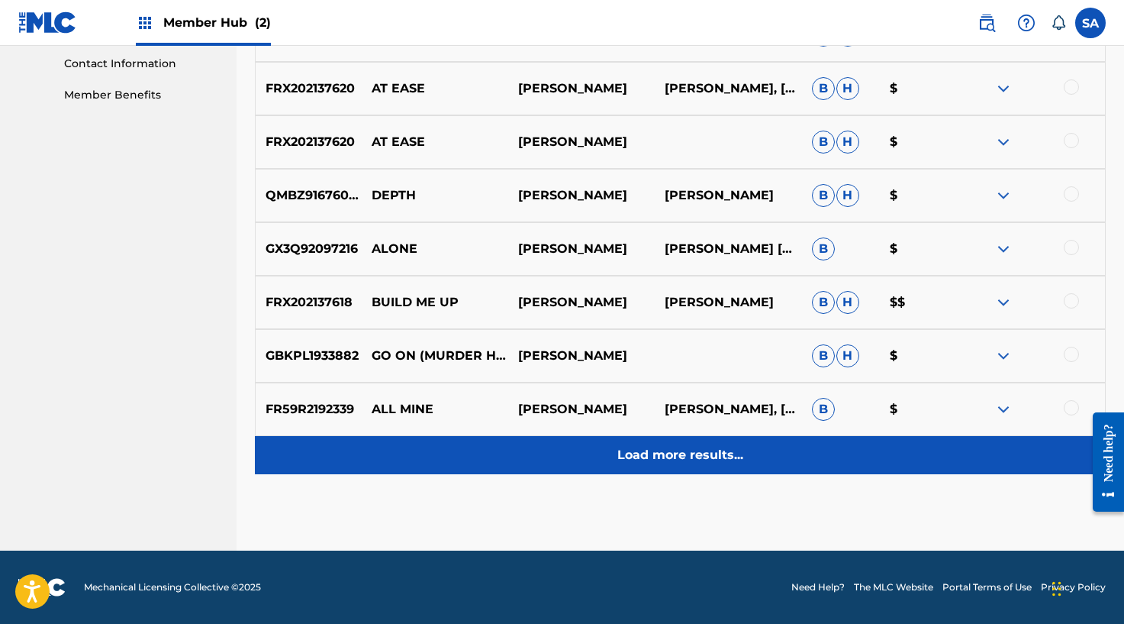
click at [667, 456] on p "Load more results..." at bounding box center [680, 455] width 126 height 18
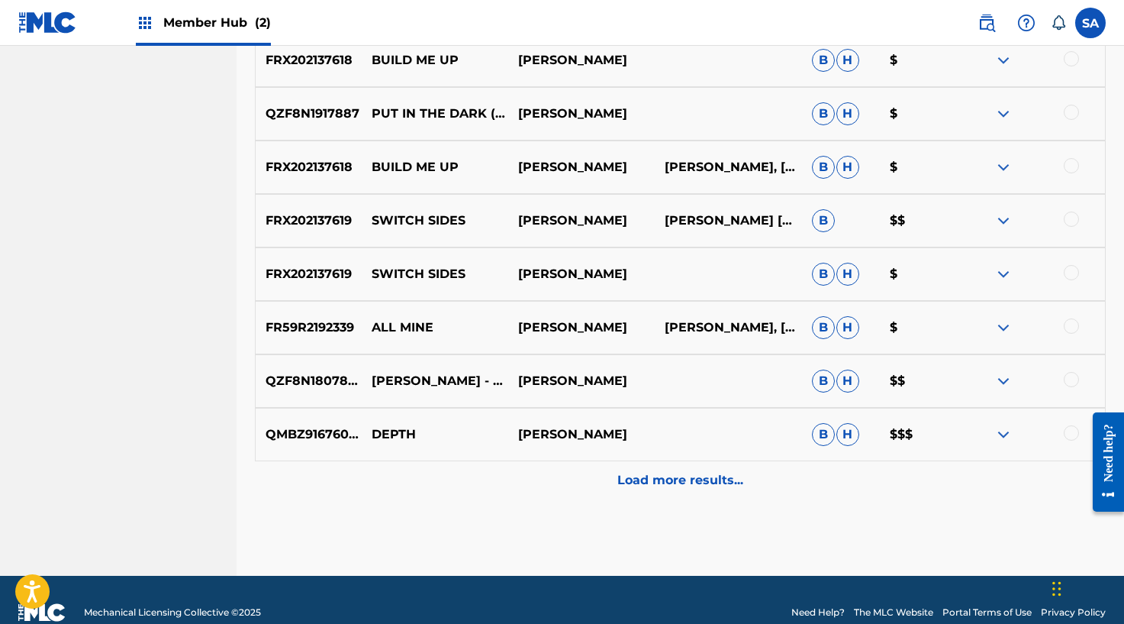
click at [680, 496] on div "Load more results..." at bounding box center [680, 480] width 851 height 38
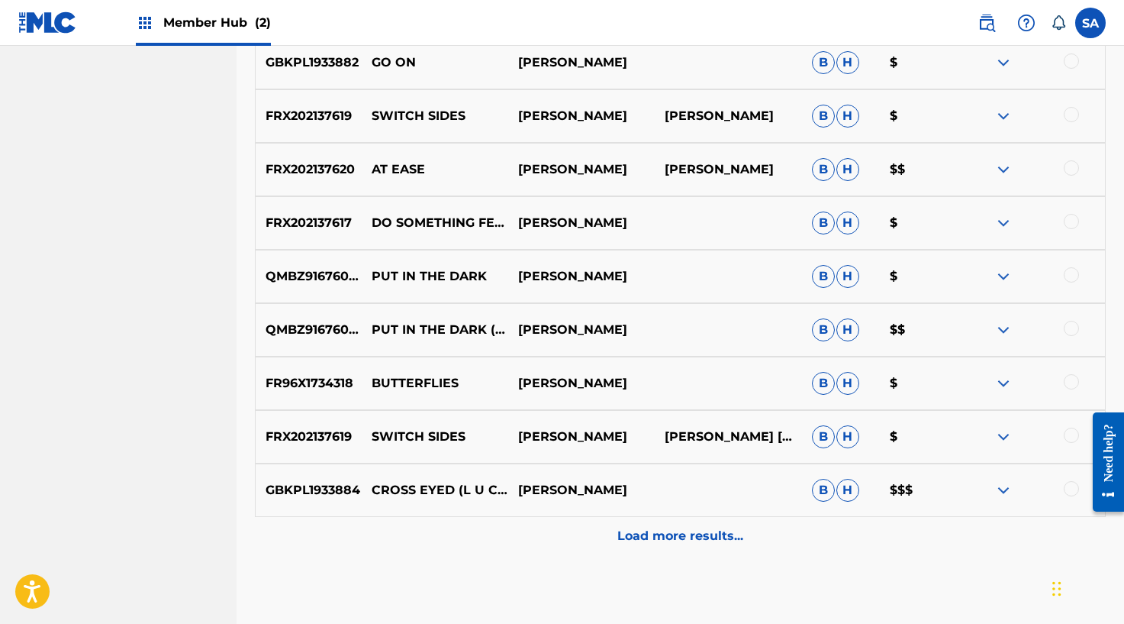
scroll to position [1820, 0]
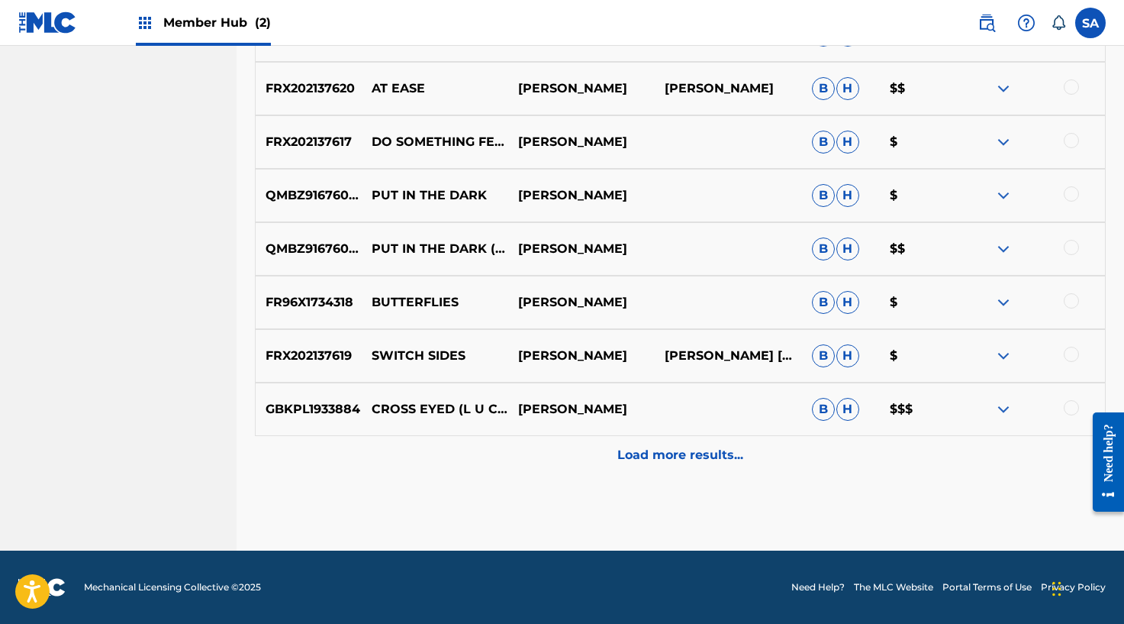
click at [681, 446] on p "Load more results..." at bounding box center [680, 455] width 126 height 18
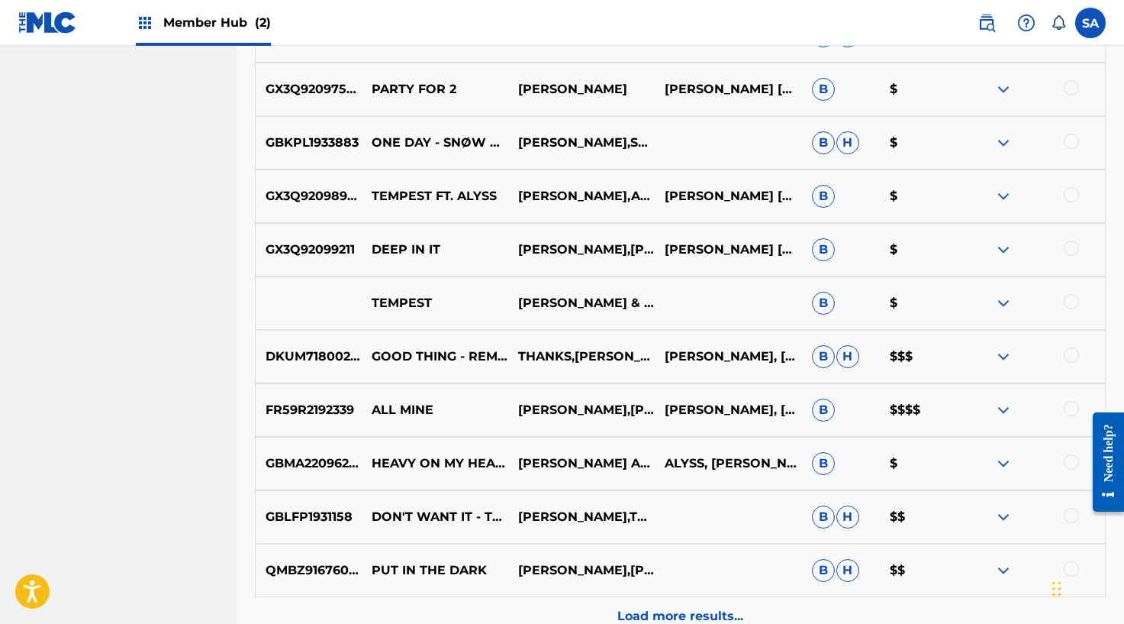
scroll to position [2354, 0]
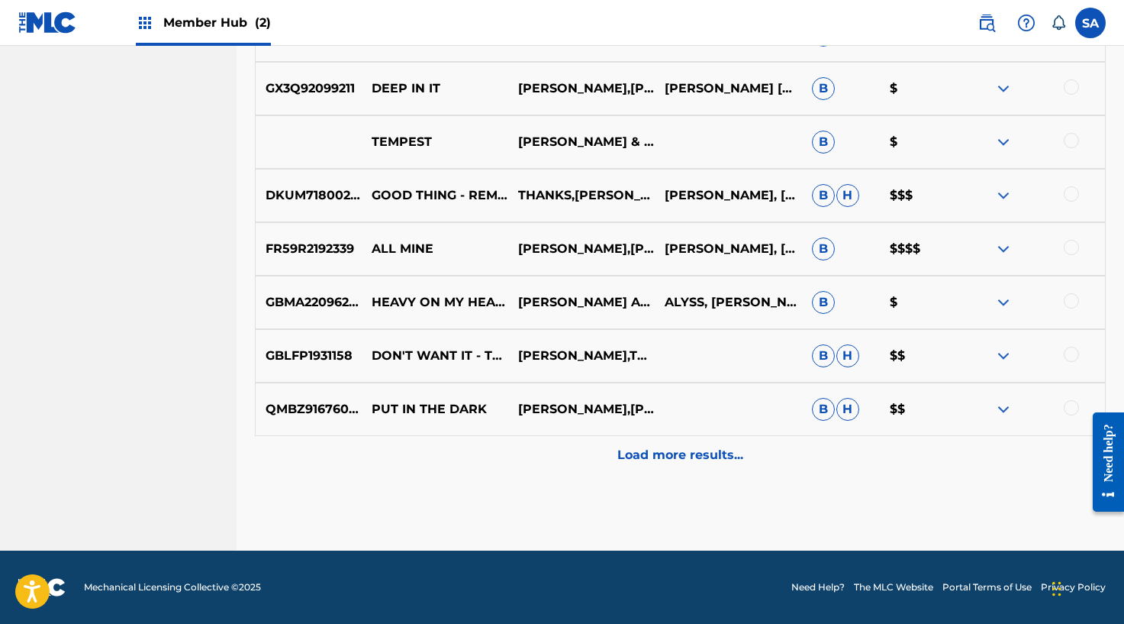
click at [662, 456] on p "Load more results..." at bounding box center [680, 455] width 126 height 18
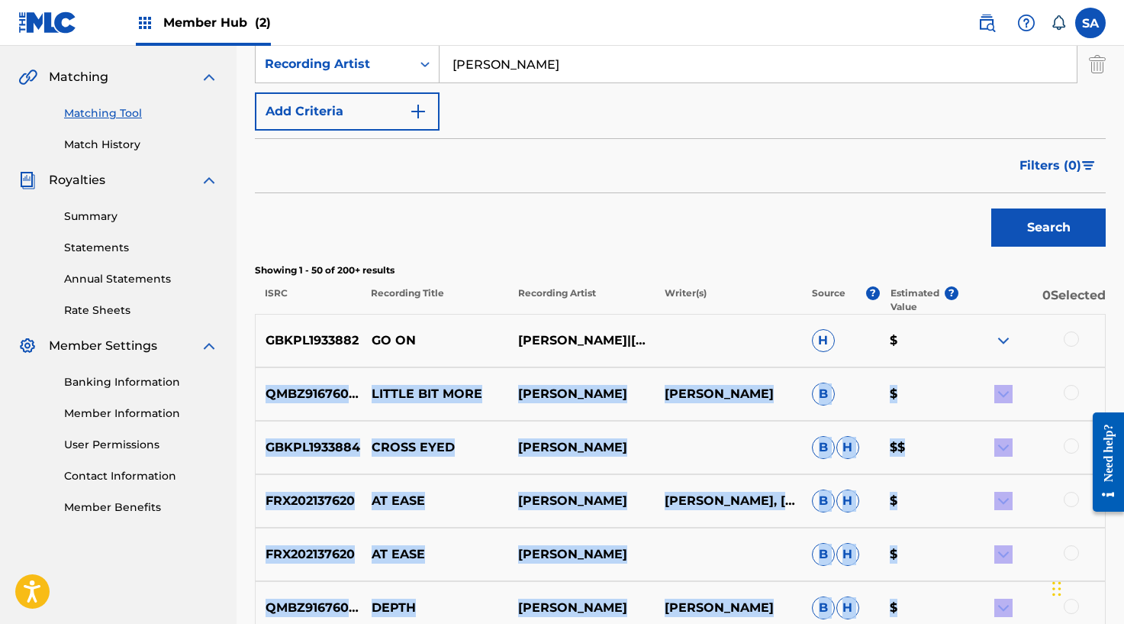
scroll to position [341, 0]
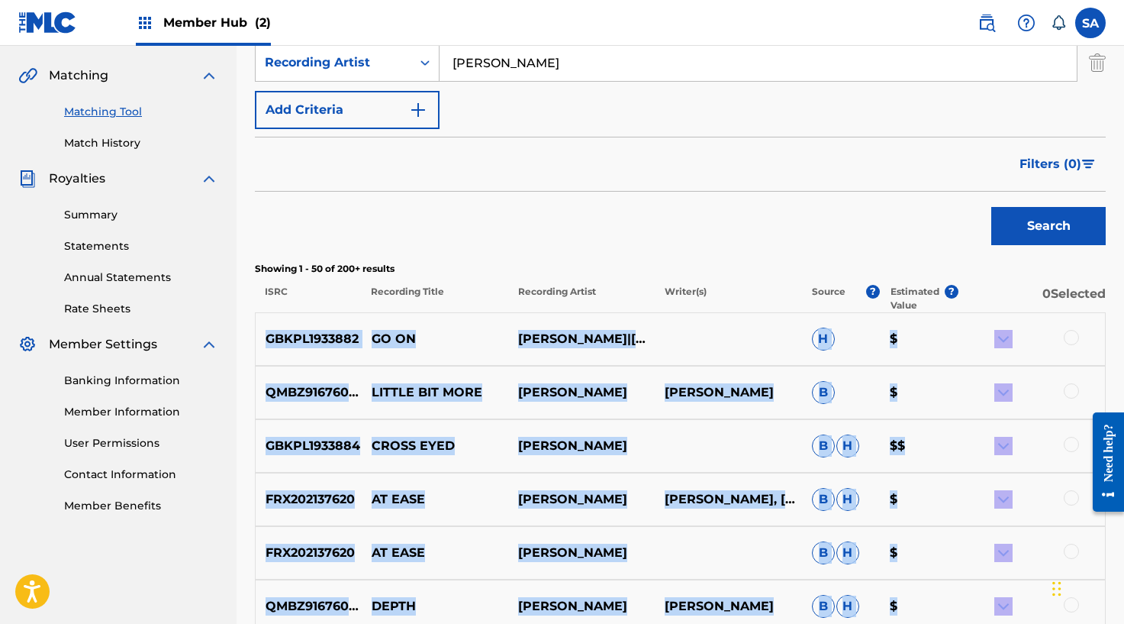
drag, startPoint x: 1096, startPoint y: 324, endPoint x: 279, endPoint y: 337, distance: 817.5
copy div "GBKPL1933882 GO ON [PERSON_NAME]|[PERSON_NAME] H $ QMBZ91676095 LITTLE BIT MORE…"
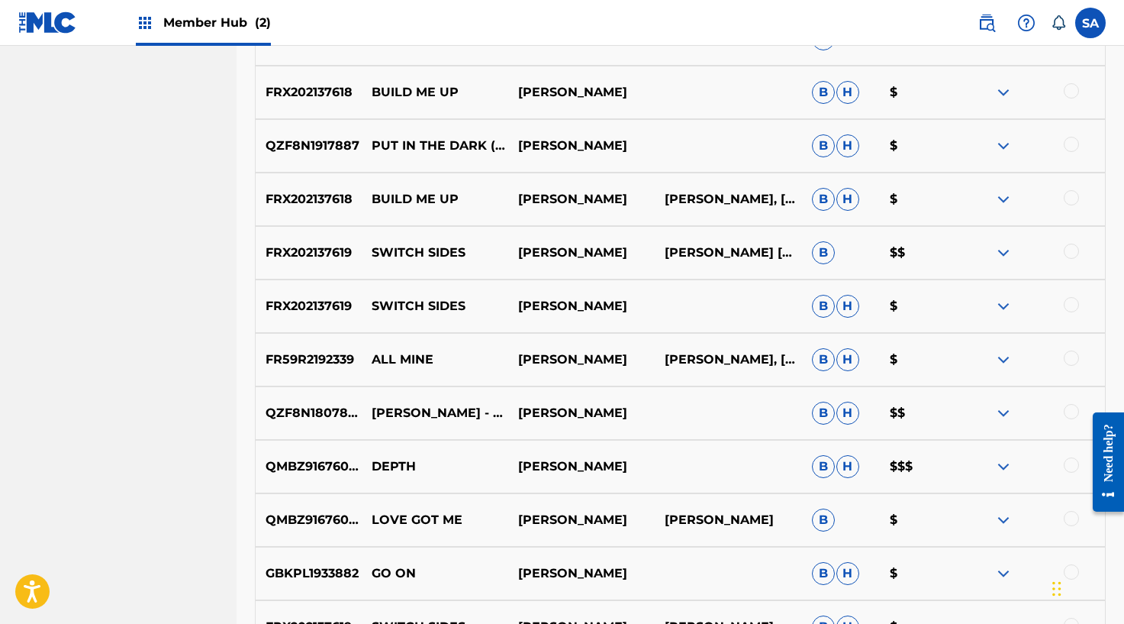
click at [205, 371] on nav "DITTO PLUS MUSIC Summary Catalog Works Registration Claiming Tool Individual Re…" at bounding box center [118, 513] width 237 height 3393
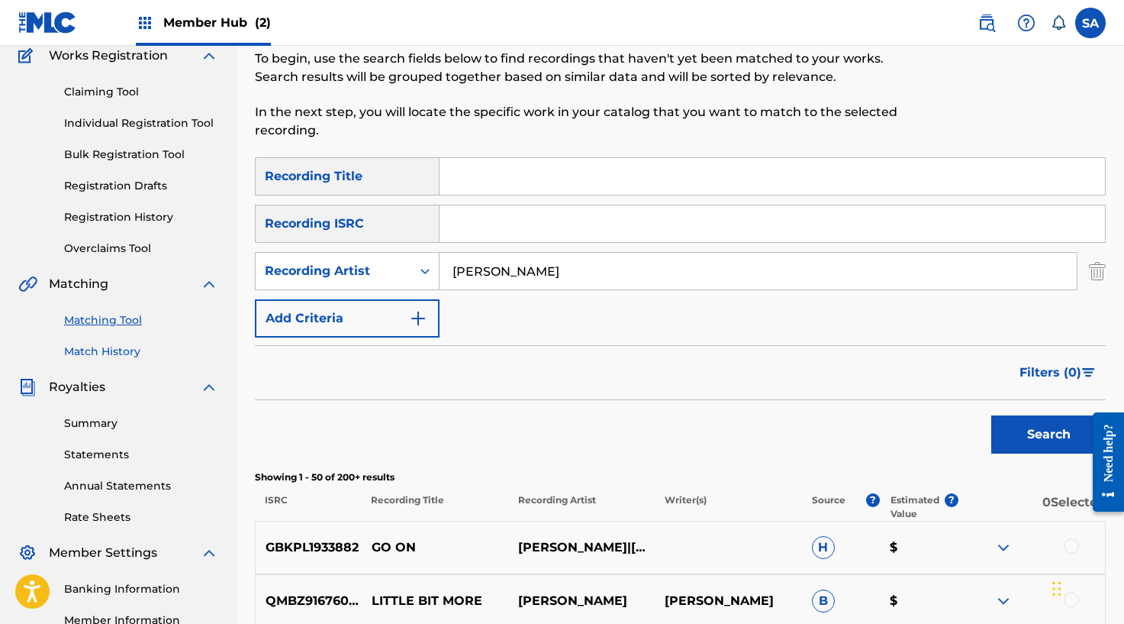
scroll to position [177, 0]
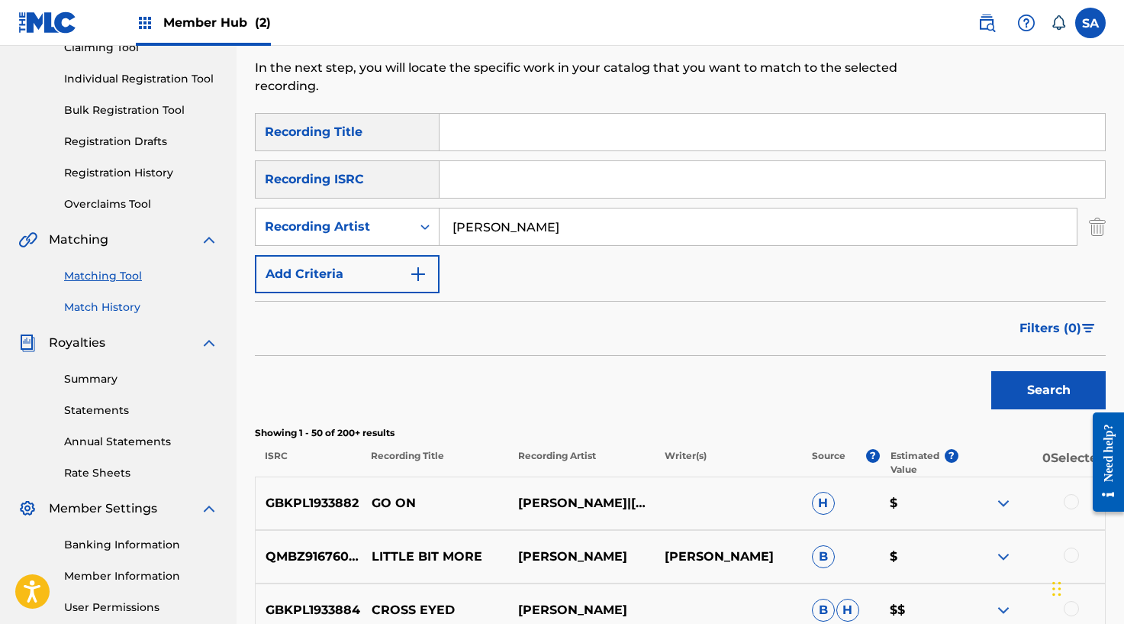
click at [125, 301] on link "Match History" at bounding box center [141, 307] width 154 height 16
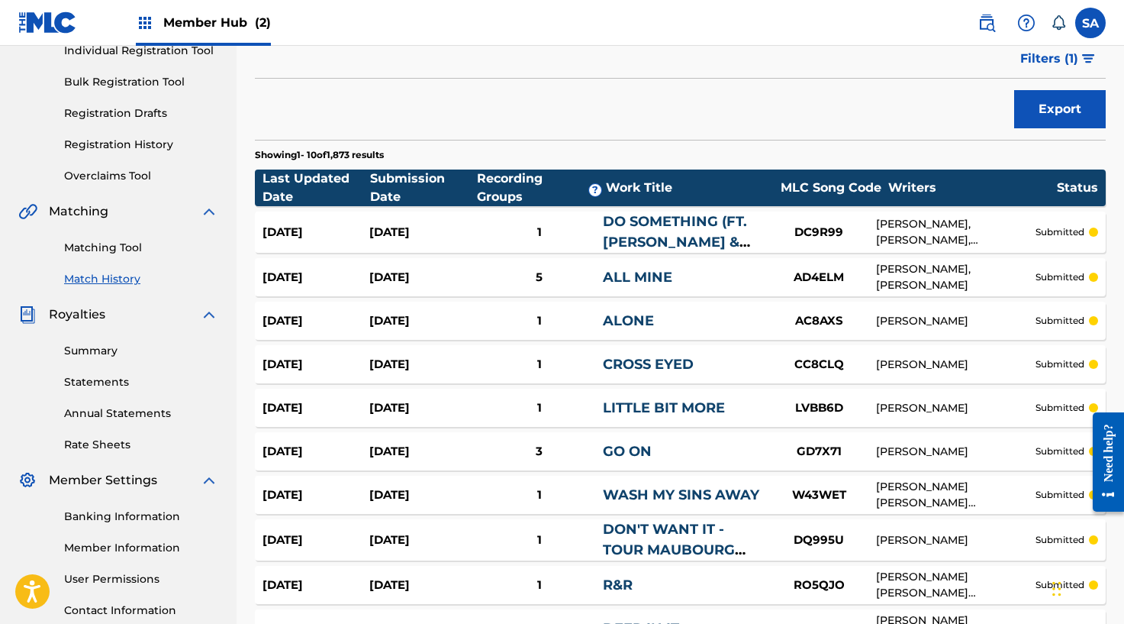
scroll to position [232, 0]
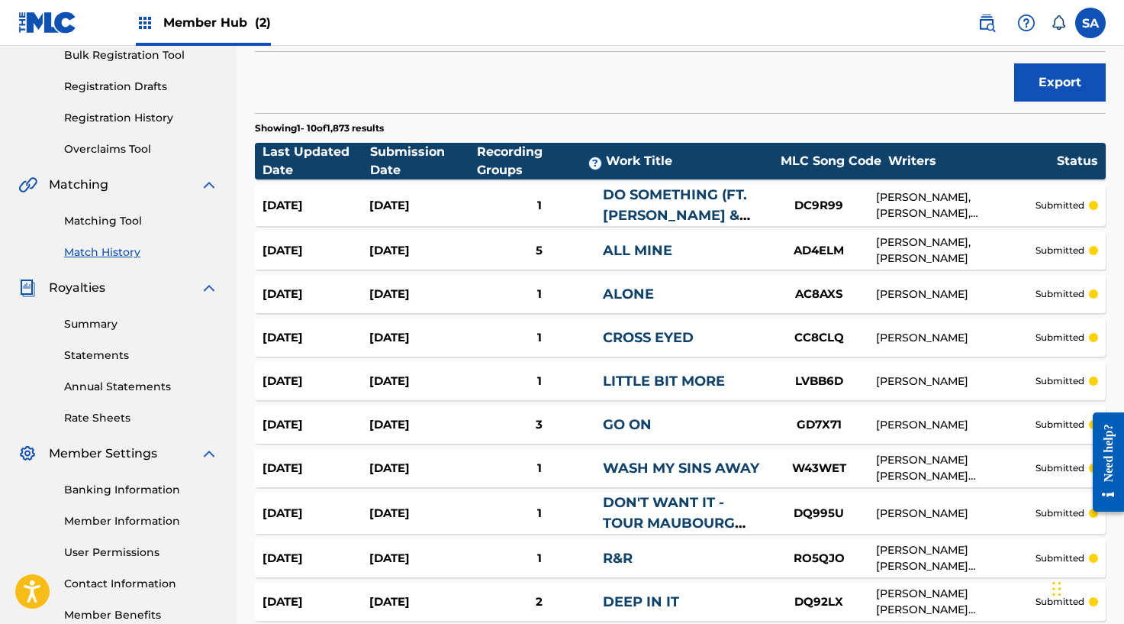
click at [127, 211] on div "Matching Tool Match History" at bounding box center [118, 227] width 200 height 66
click at [118, 216] on link "Matching Tool" at bounding box center [141, 221] width 154 height 16
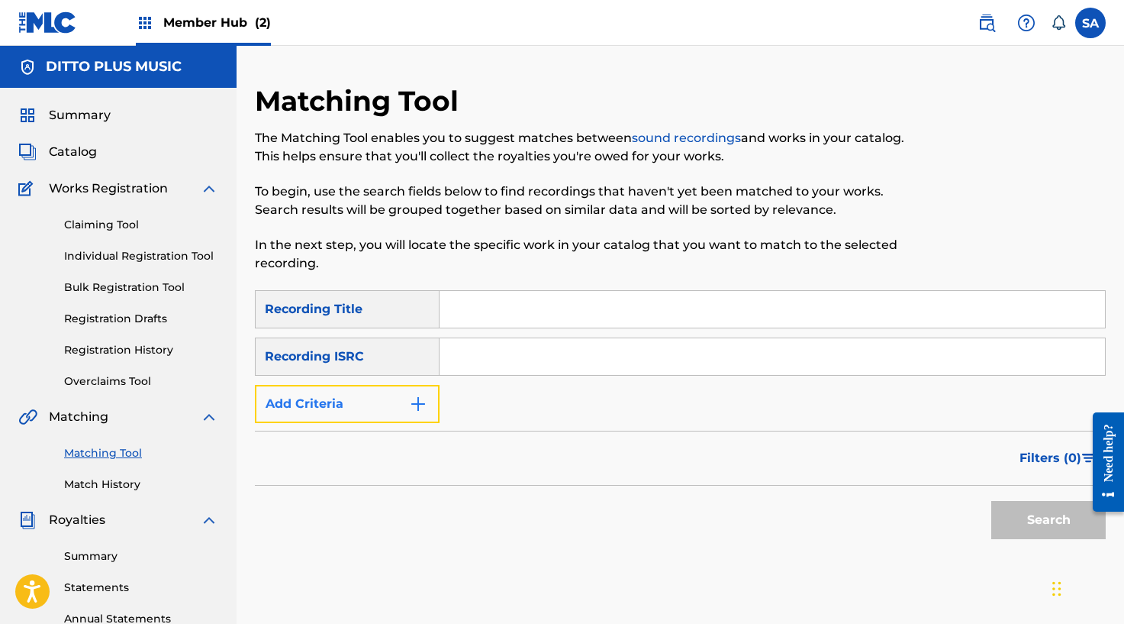
click at [405, 403] on button "Add Criteria" at bounding box center [347, 404] width 185 height 38
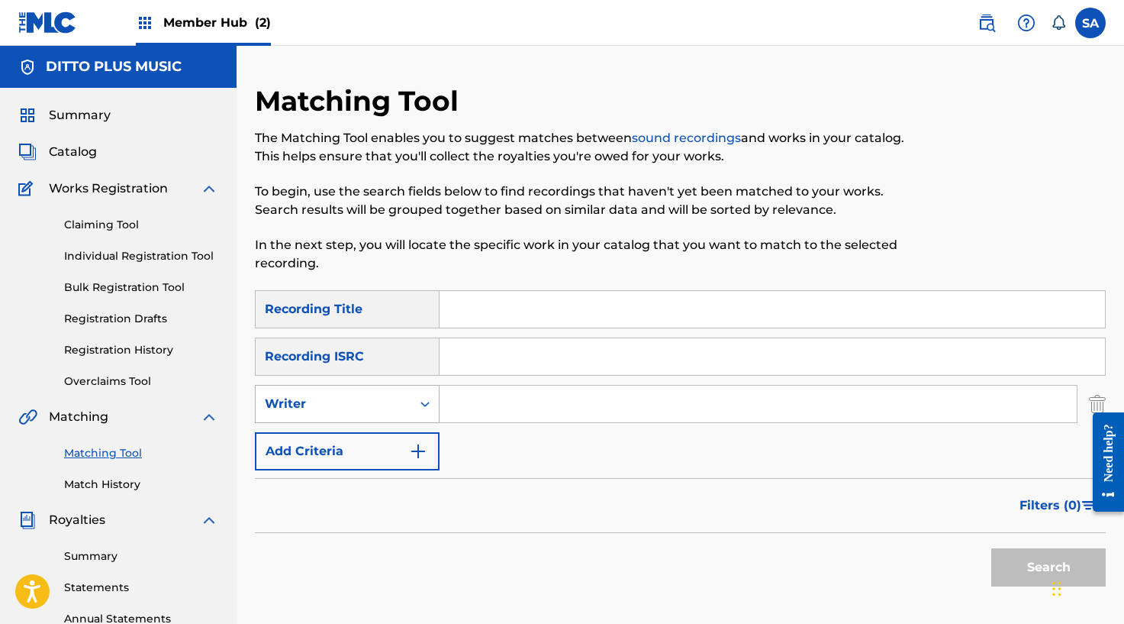
click at [389, 405] on div "Writer" at bounding box center [333, 404] width 137 height 18
drag, startPoint x: 371, startPoint y: 437, endPoint x: 389, endPoint y: 434, distance: 18.5
click at [371, 436] on div "Recording Artist" at bounding box center [347, 442] width 183 height 38
click at [513, 415] on input "Search Form" at bounding box center [758, 403] width 637 height 37
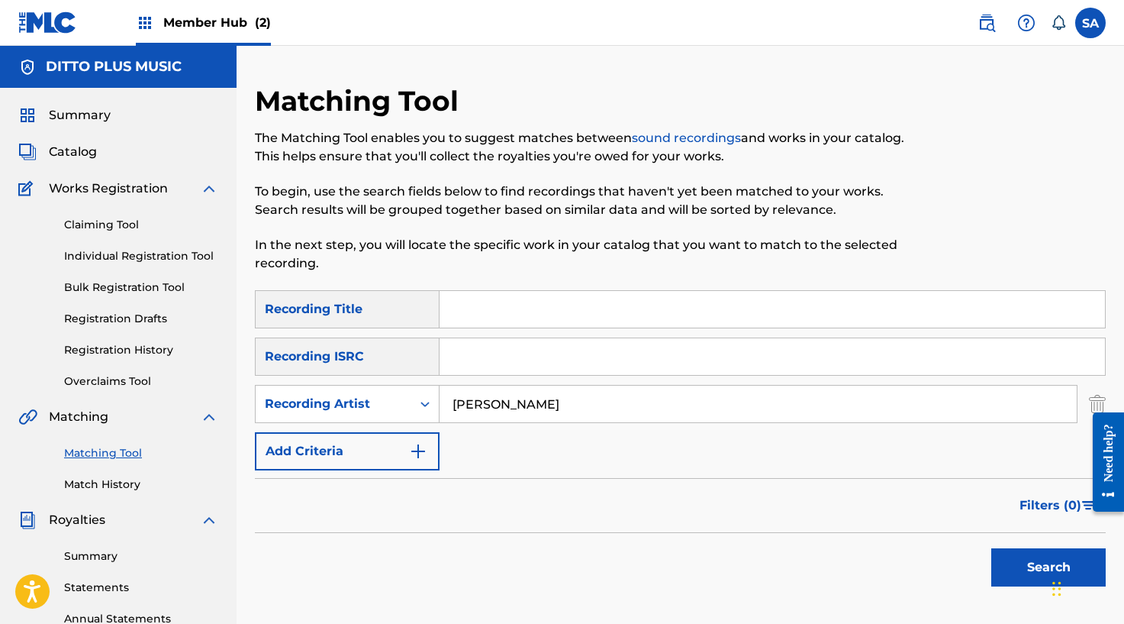
click at [991, 548] on button "Search" at bounding box center [1048, 567] width 114 height 38
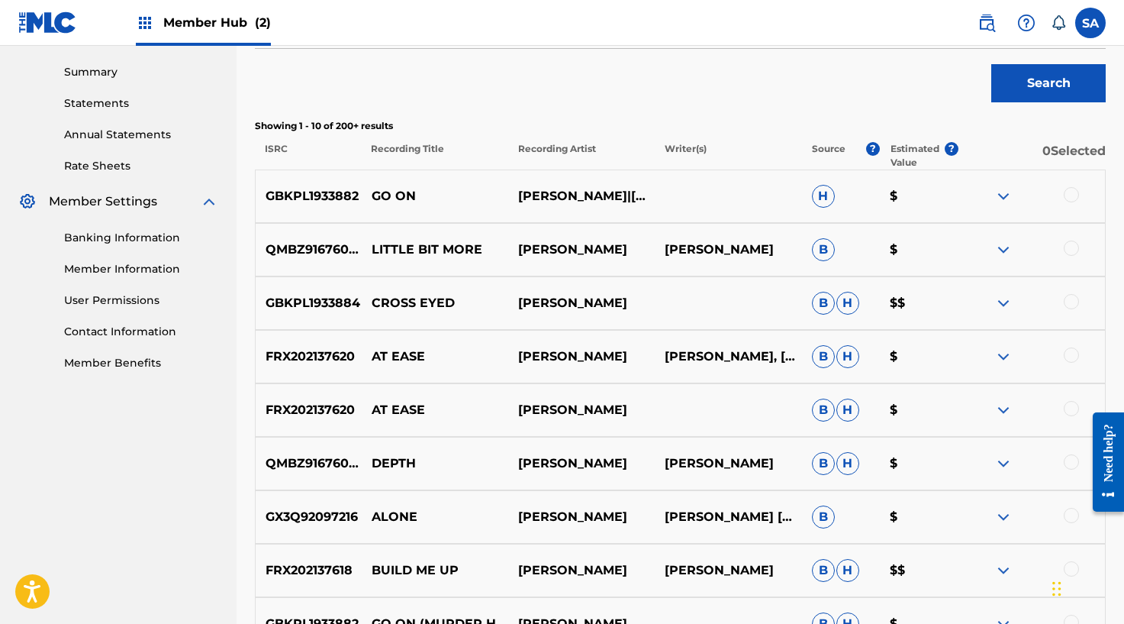
scroll to position [752, 0]
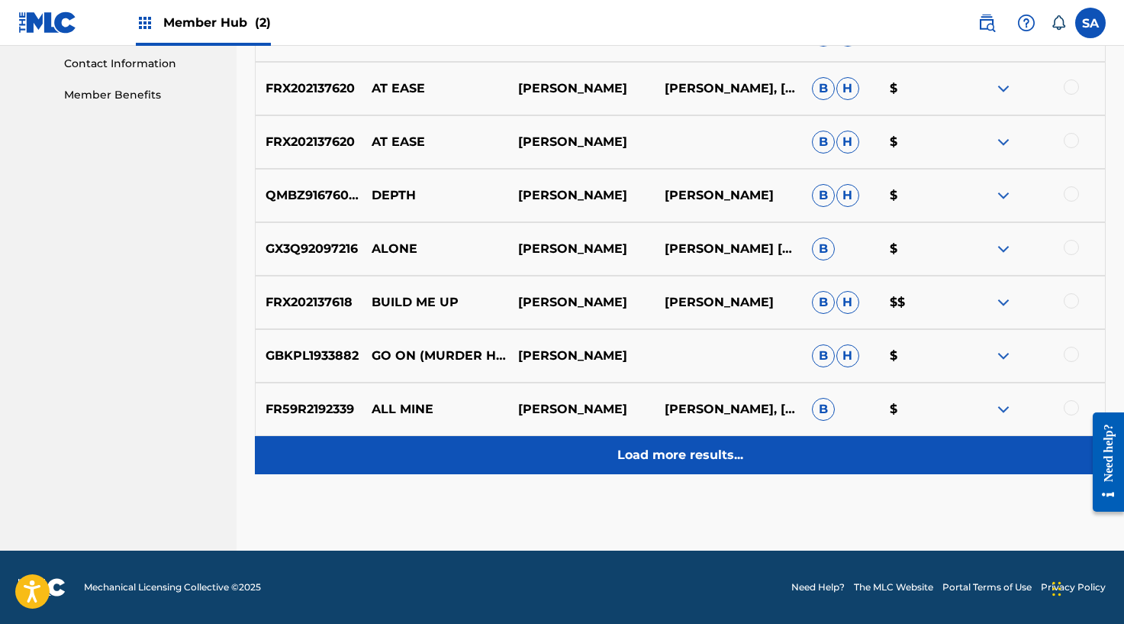
click at [649, 446] on p "Load more results..." at bounding box center [680, 455] width 126 height 18
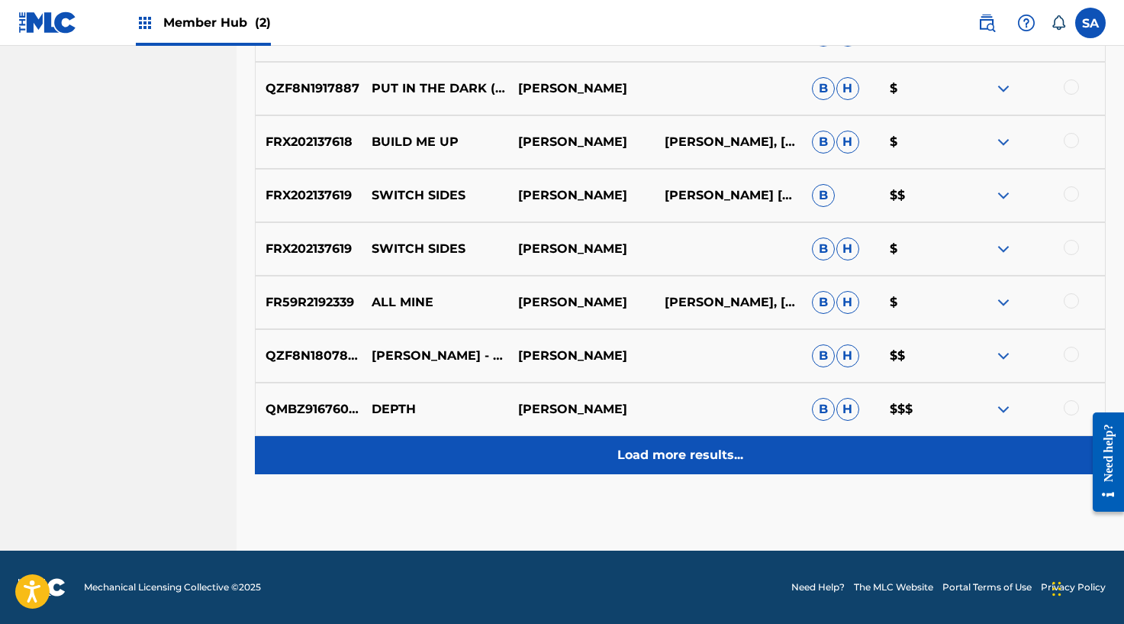
click at [657, 454] on p "Load more results..." at bounding box center [680, 455] width 126 height 18
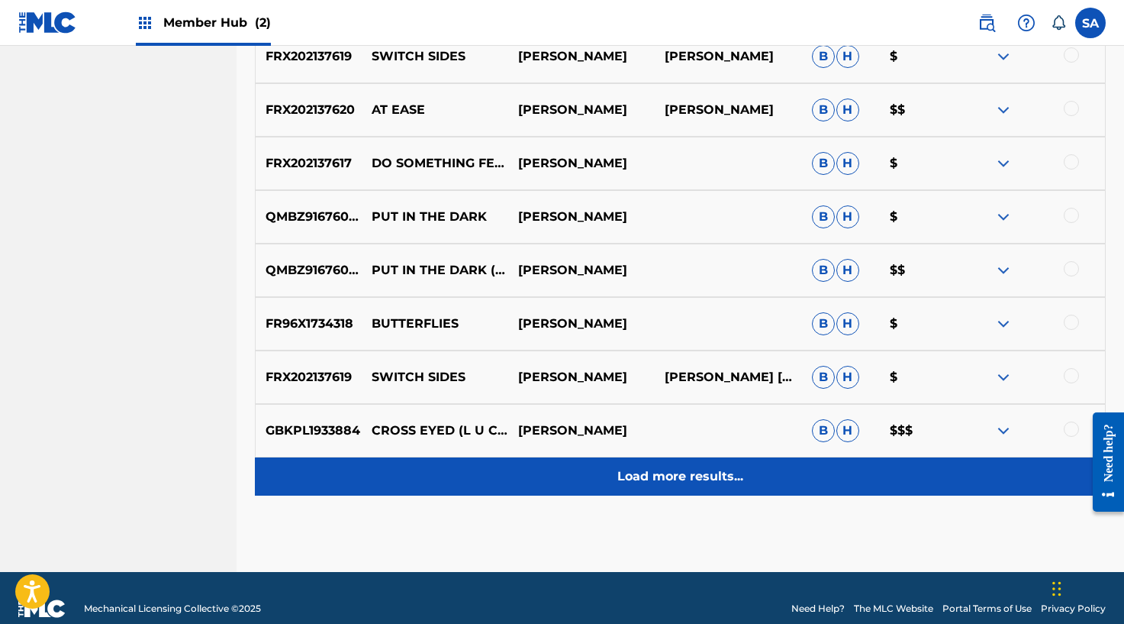
click at [652, 479] on p "Load more results..." at bounding box center [680, 476] width 126 height 18
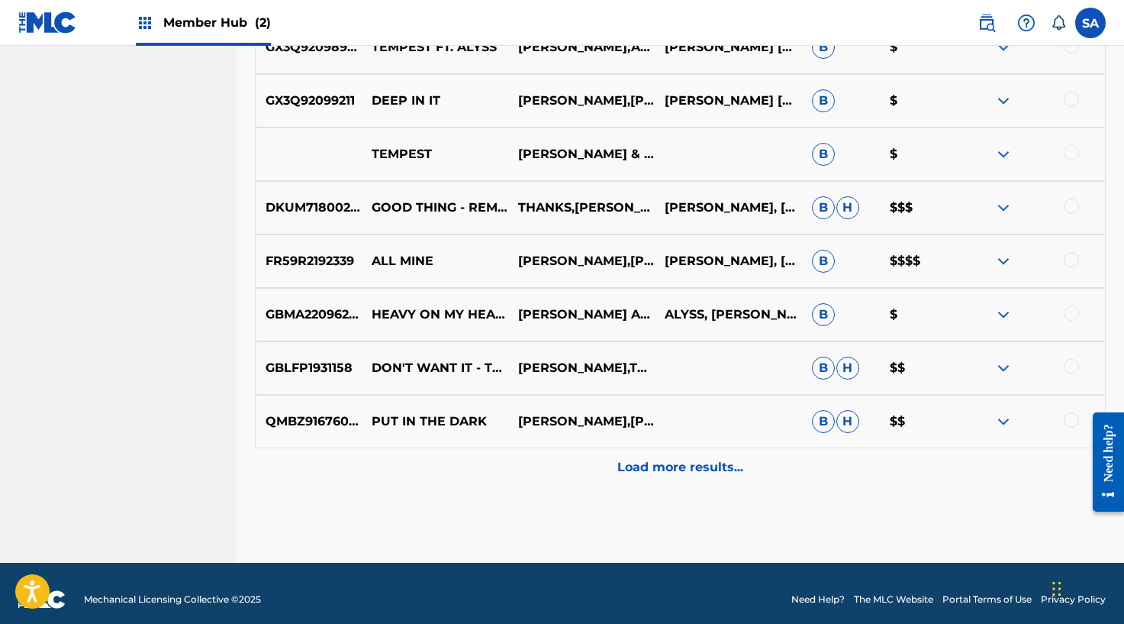
scroll to position [2354, 0]
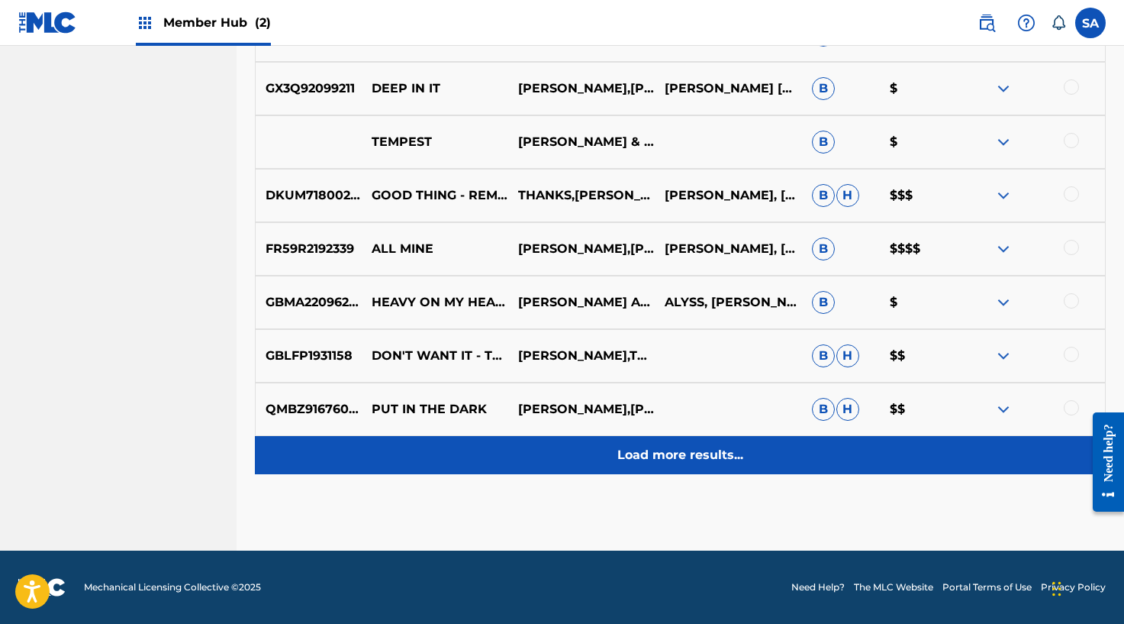
click at [634, 443] on div "Load more results..." at bounding box center [680, 455] width 851 height 38
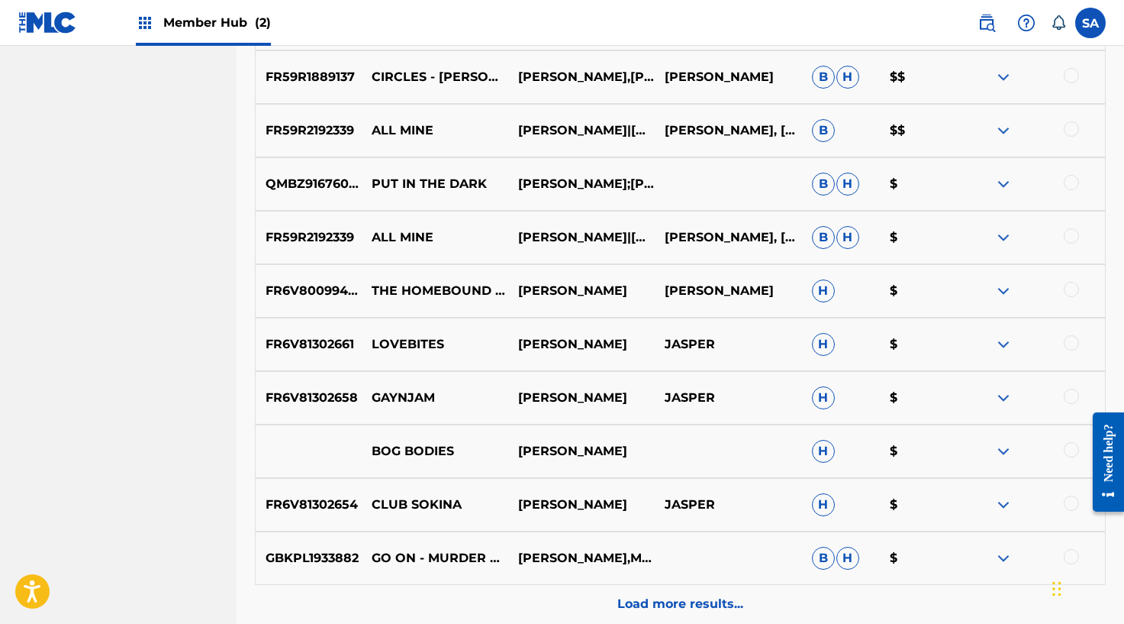
scroll to position [2762, 0]
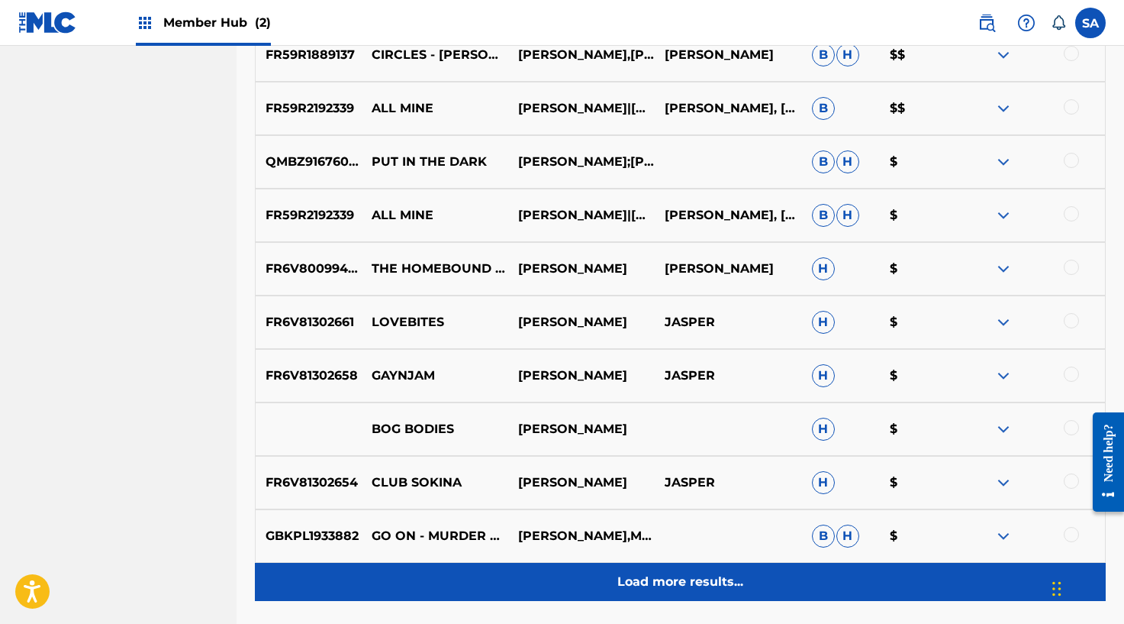
click at [649, 569] on div "Load more results..." at bounding box center [680, 581] width 851 height 38
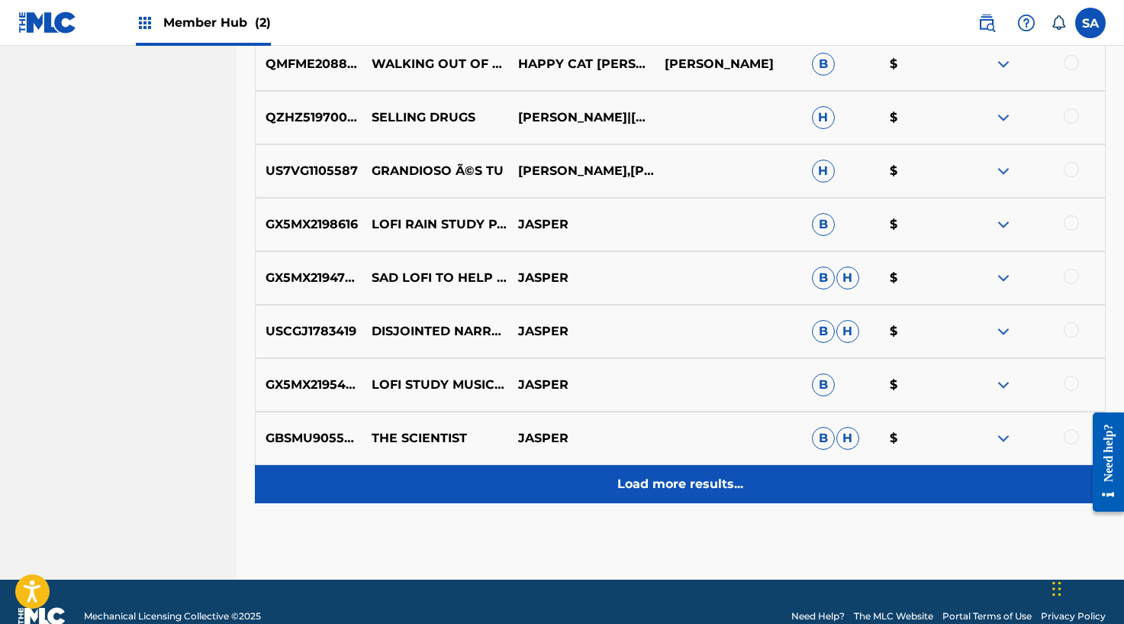
click at [641, 491] on p "Load more results..." at bounding box center [680, 484] width 126 height 18
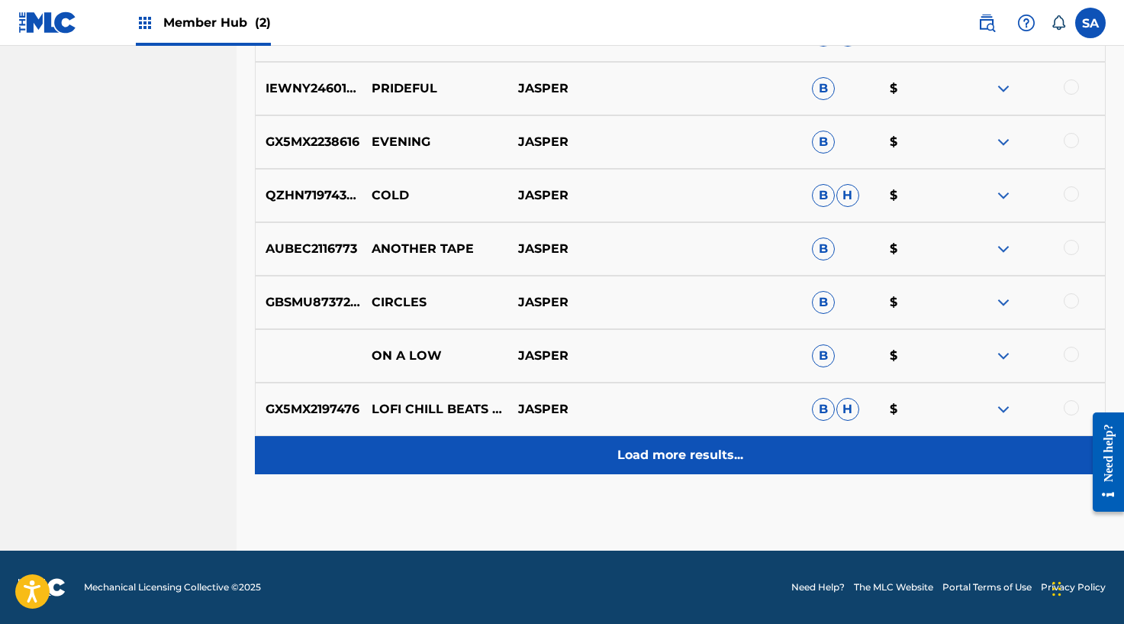
click at [644, 463] on p "Load more results..." at bounding box center [680, 455] width 126 height 18
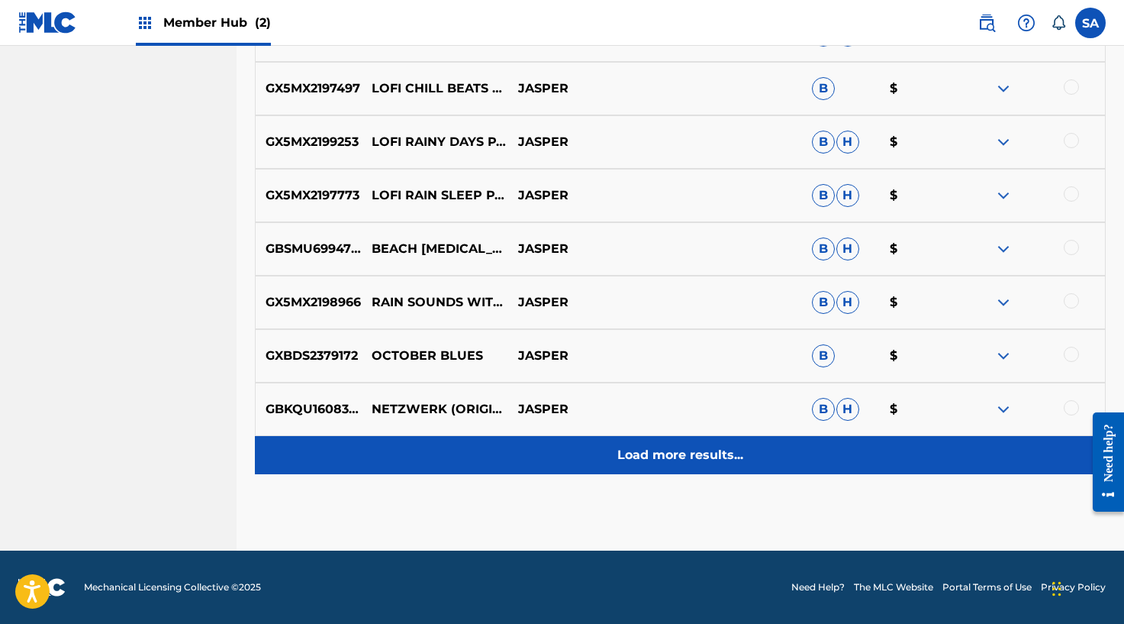
click at [647, 459] on p "Load more results..." at bounding box center [680, 455] width 126 height 18
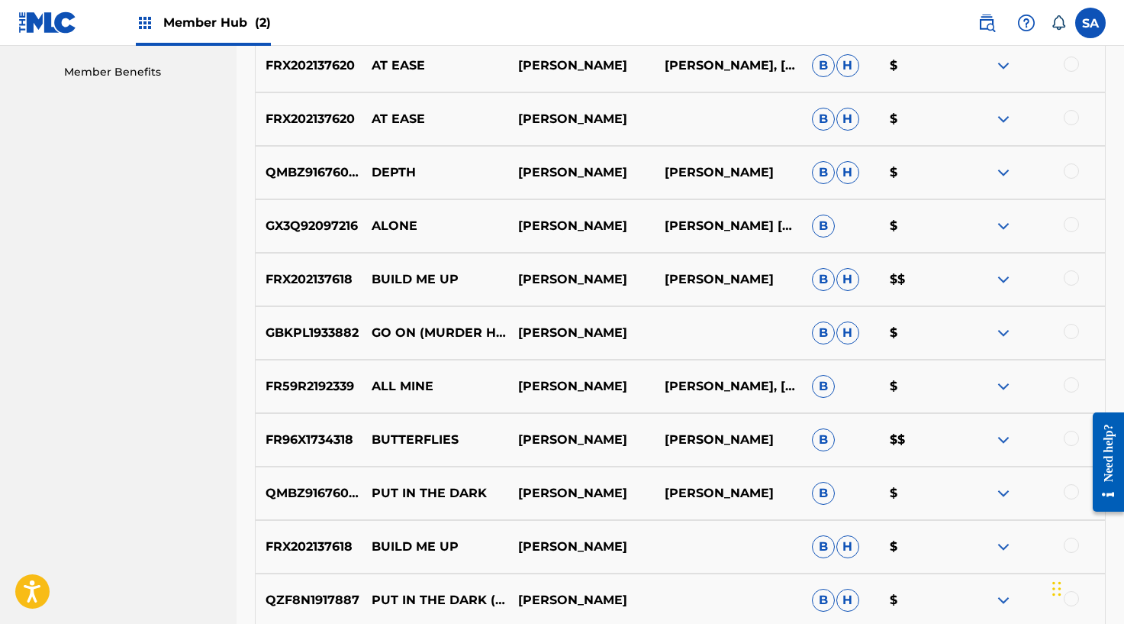
scroll to position [0, 0]
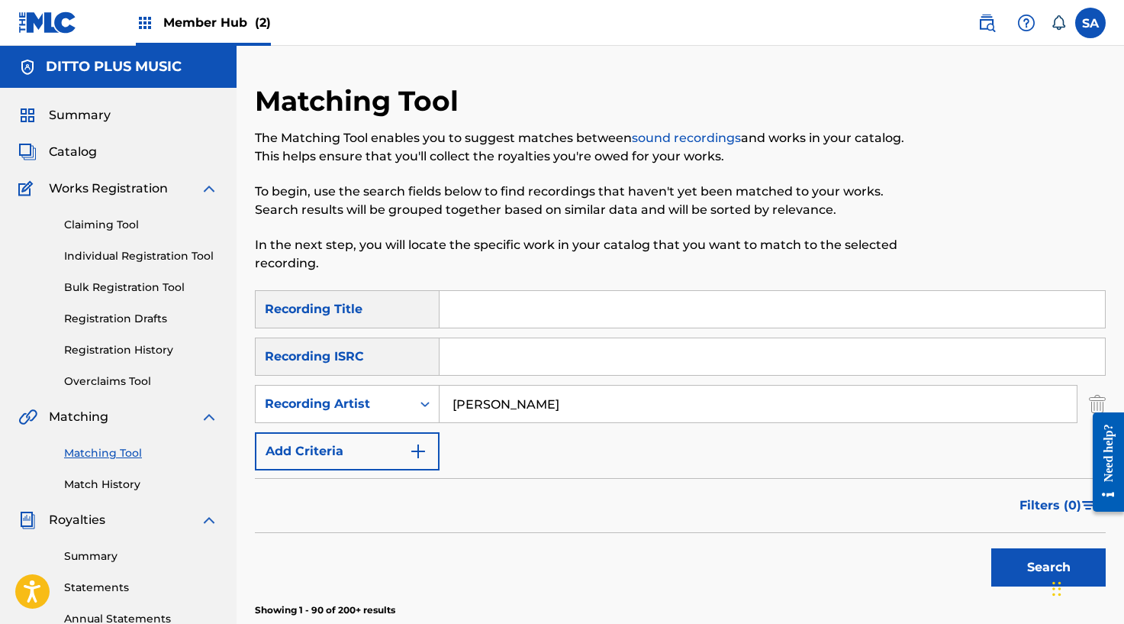
click at [479, 395] on input "[PERSON_NAME]" at bounding box center [758, 403] width 637 height 37
click at [991, 548] on button "Search" at bounding box center [1048, 567] width 114 height 38
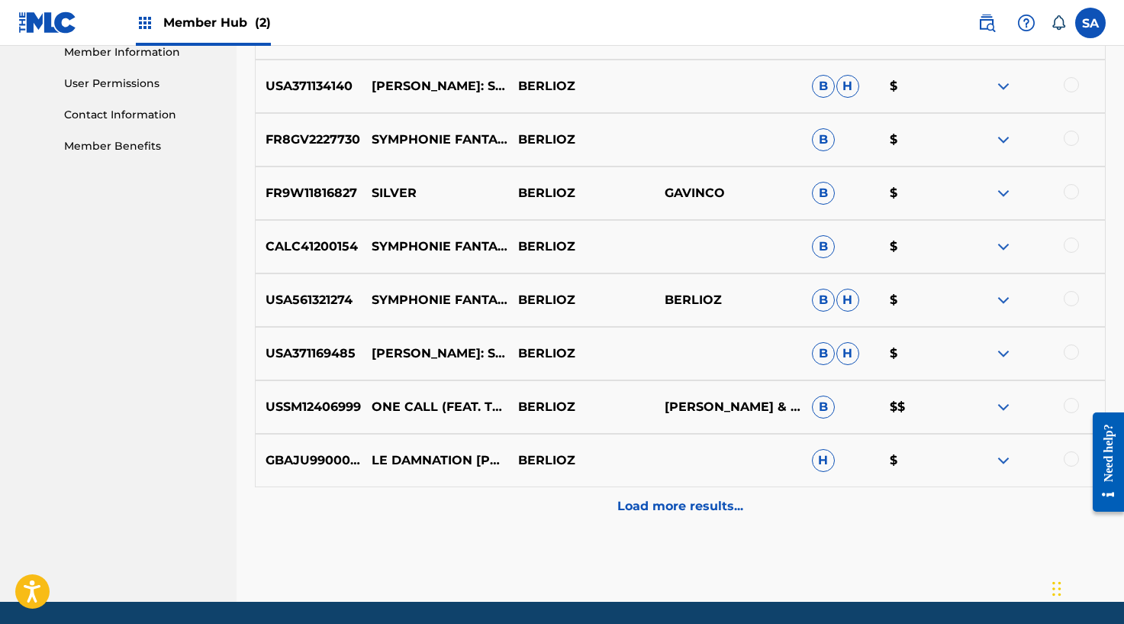
scroll to position [752, 0]
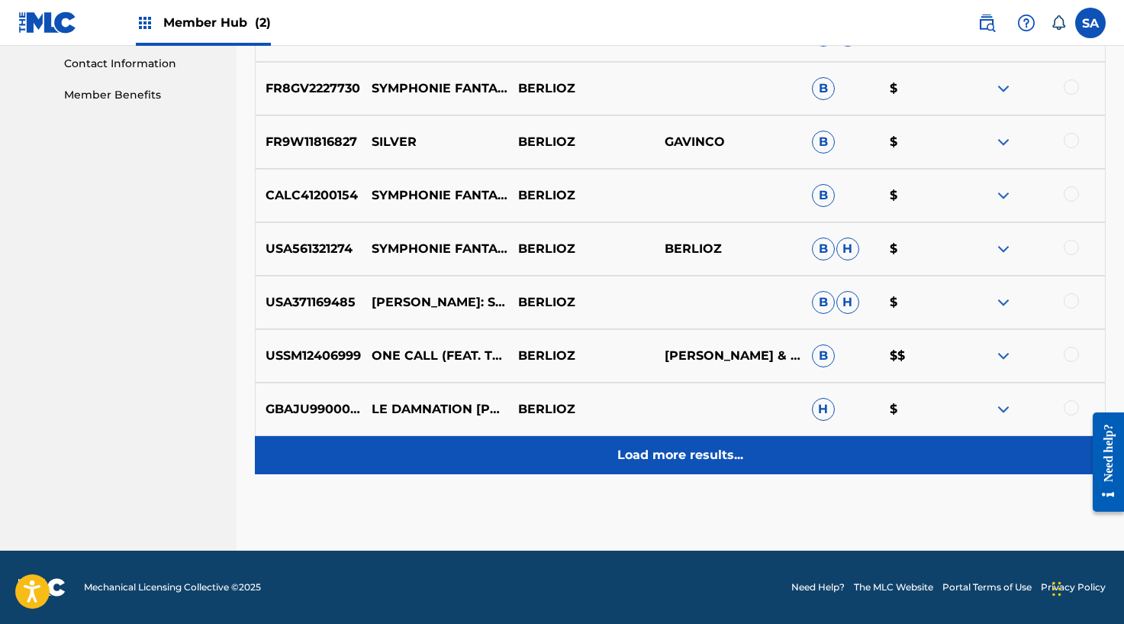
click at [689, 456] on p "Load more results..." at bounding box center [680, 455] width 126 height 18
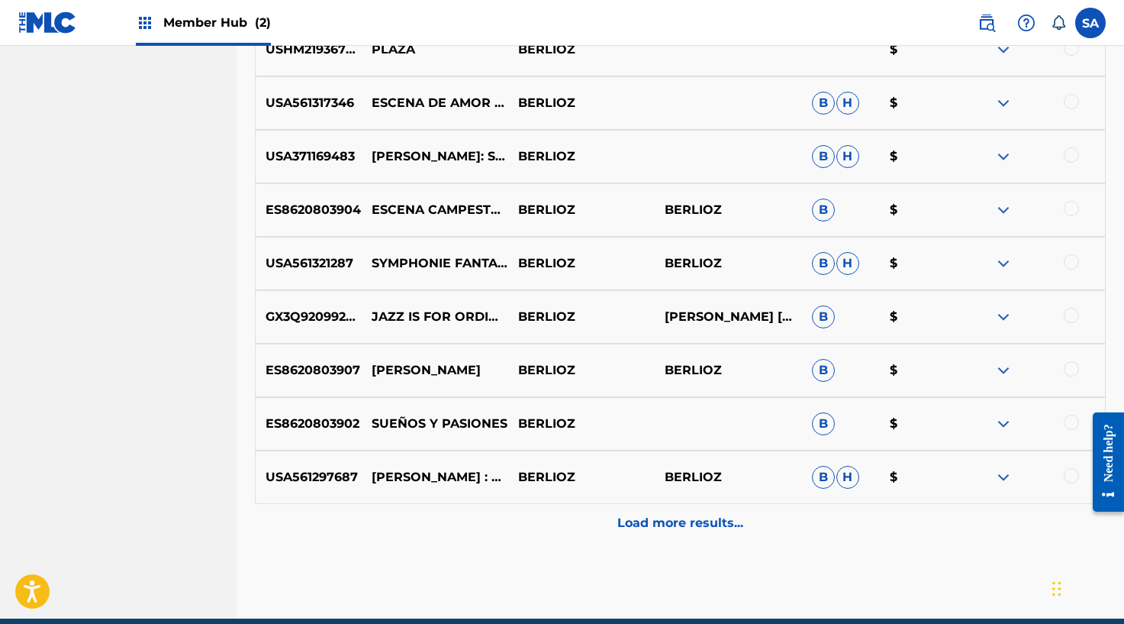
scroll to position [1286, 0]
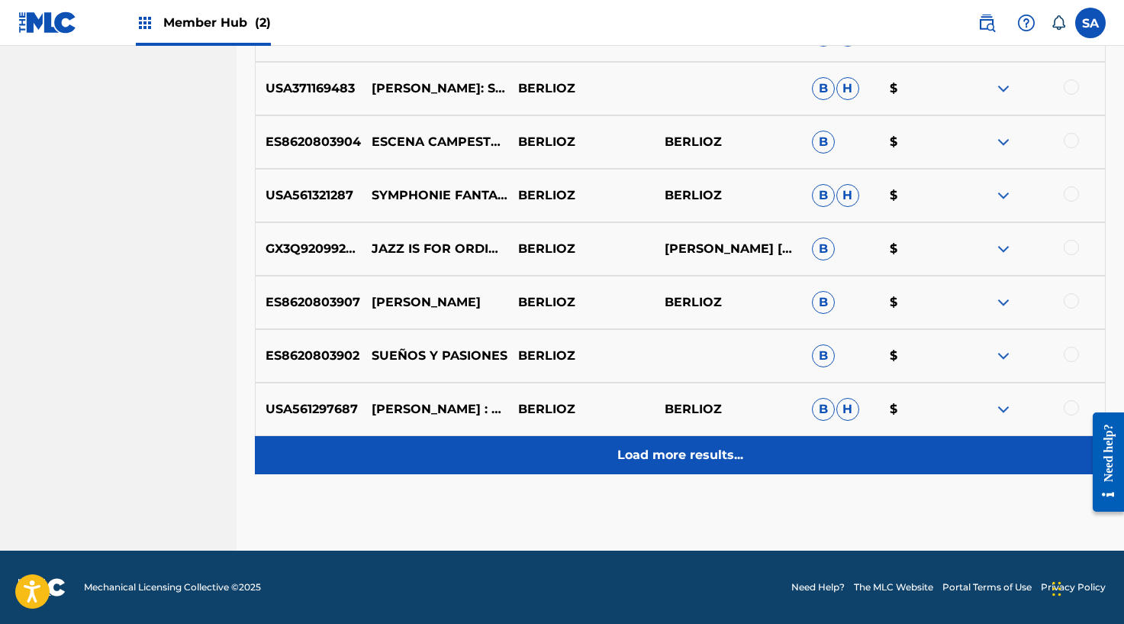
click at [620, 448] on p "Load more results..." at bounding box center [680, 455] width 126 height 18
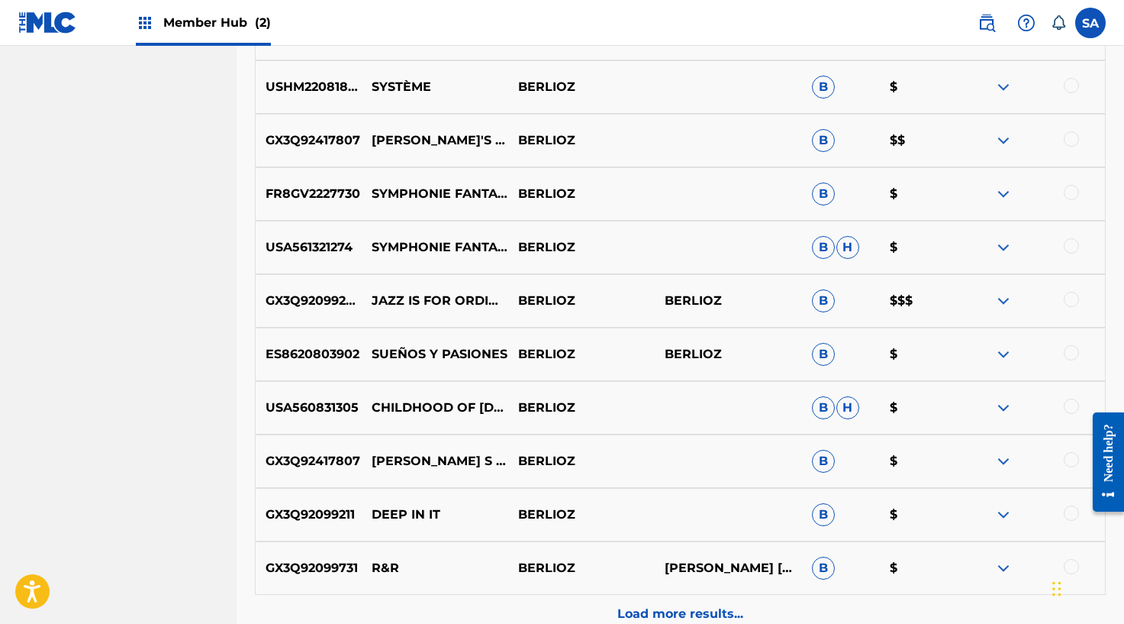
scroll to position [1707, 0]
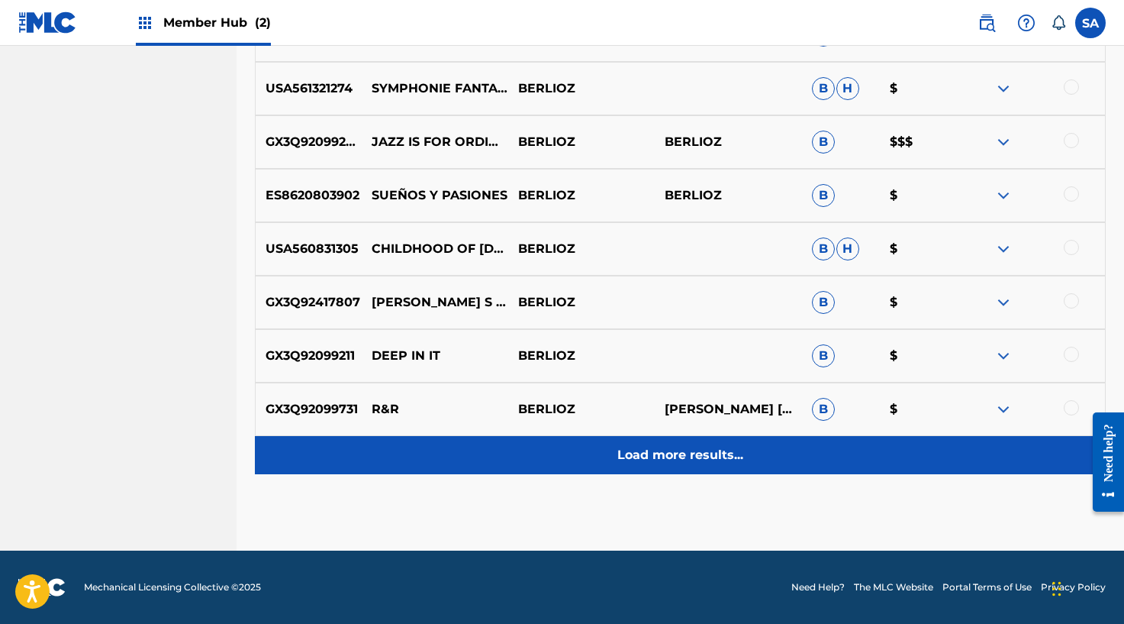
click at [643, 466] on div "Load more results..." at bounding box center [680, 455] width 851 height 38
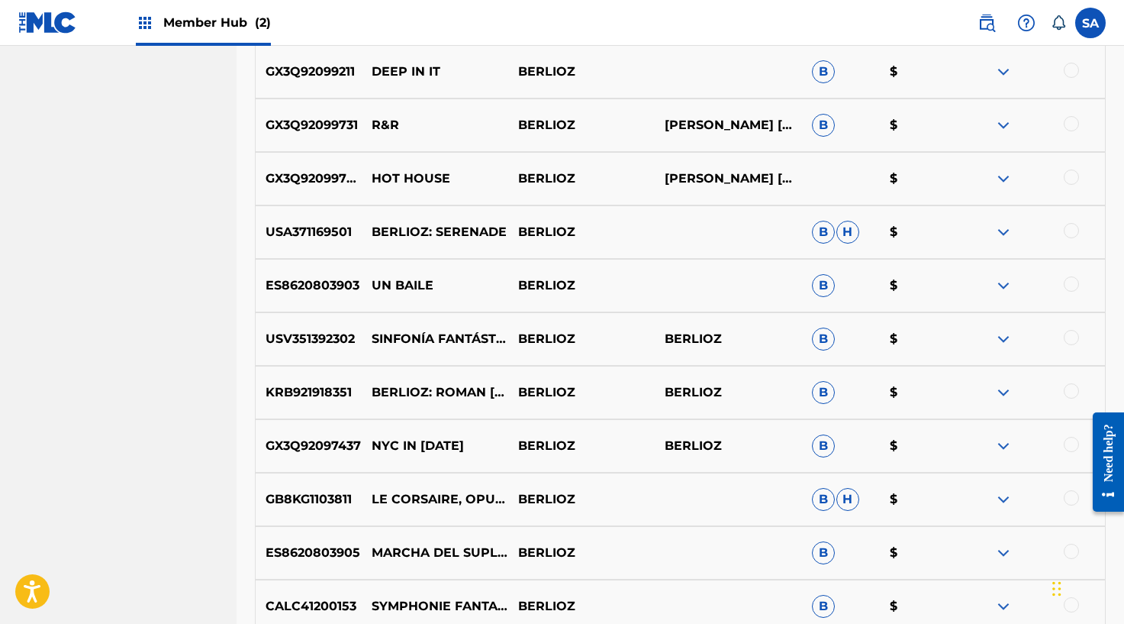
scroll to position [2109, 0]
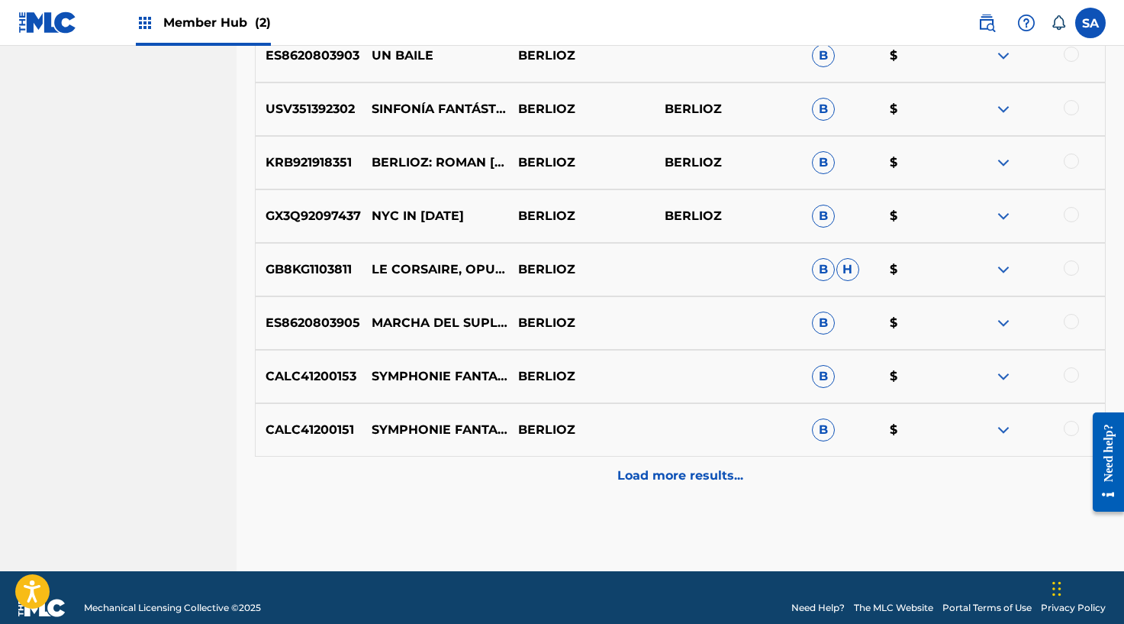
click at [641, 489] on div "Load more results..." at bounding box center [680, 475] width 851 height 38
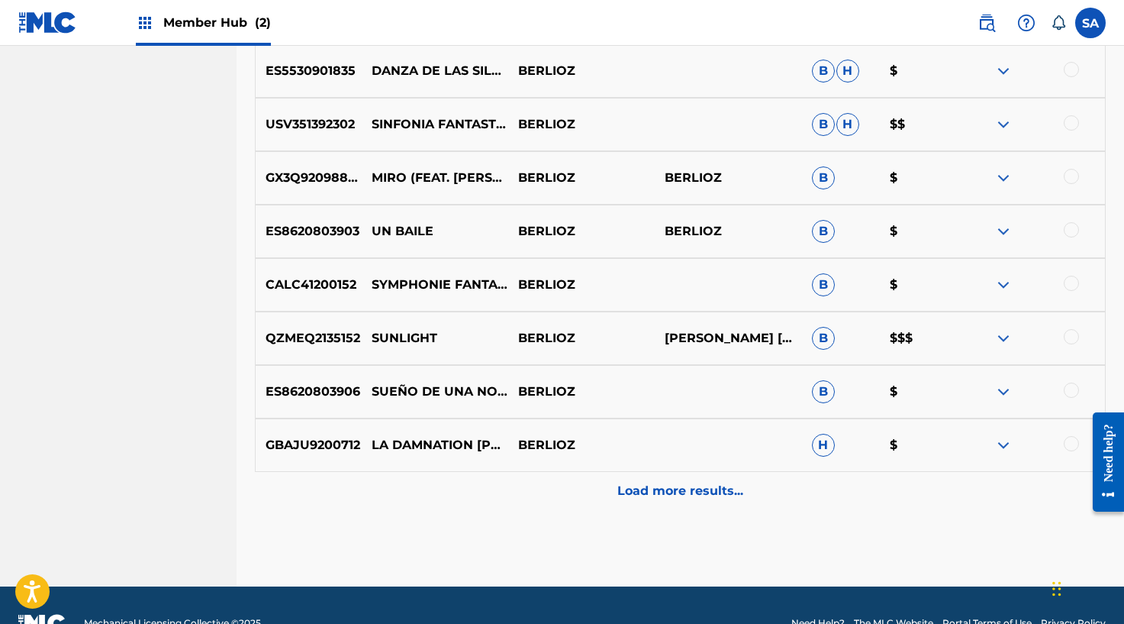
scroll to position [2860, 0]
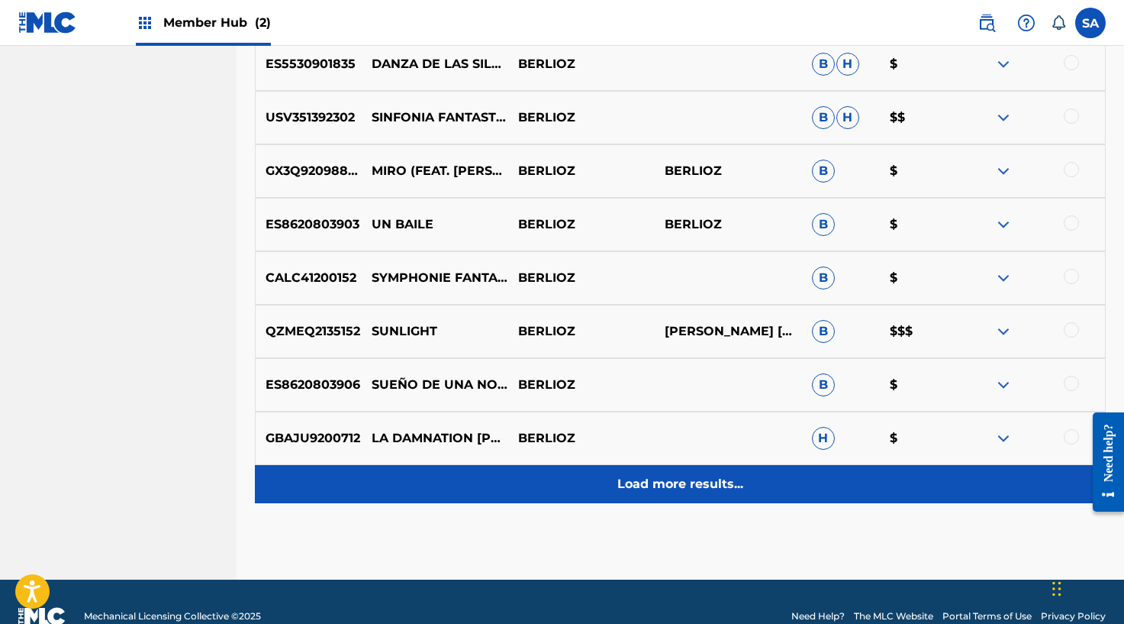
click at [639, 483] on p "Load more results..." at bounding box center [680, 484] width 126 height 18
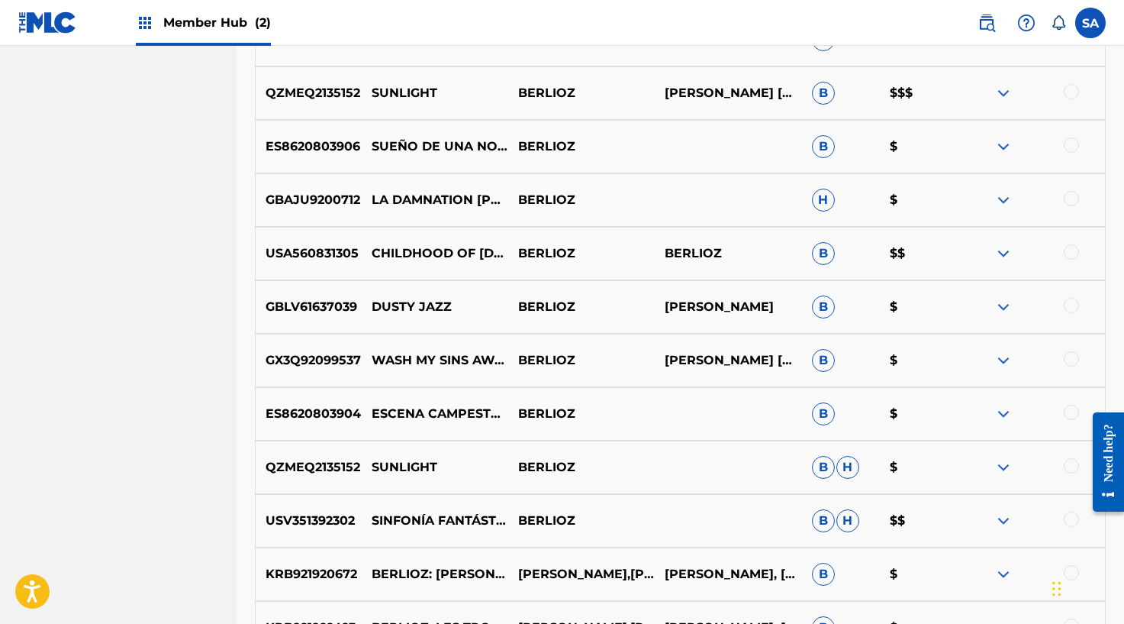
scroll to position [3099, 0]
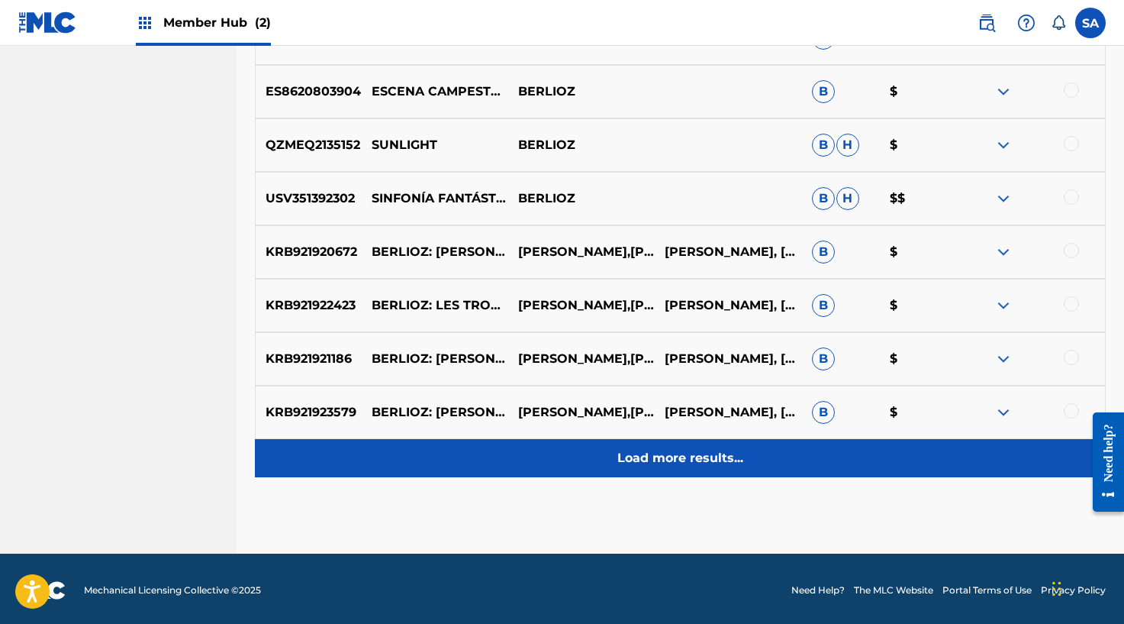
click at [676, 461] on p "Load more results..." at bounding box center [680, 458] width 126 height 18
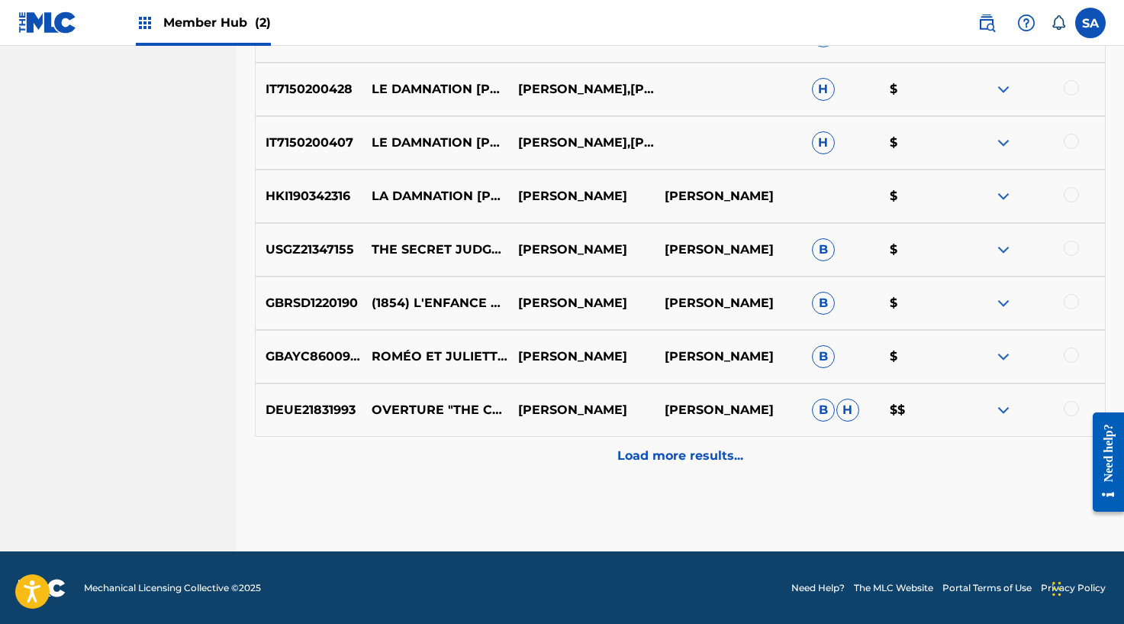
scroll to position [3957, 0]
click at [644, 466] on div "Load more results..." at bounding box center [680, 455] width 851 height 38
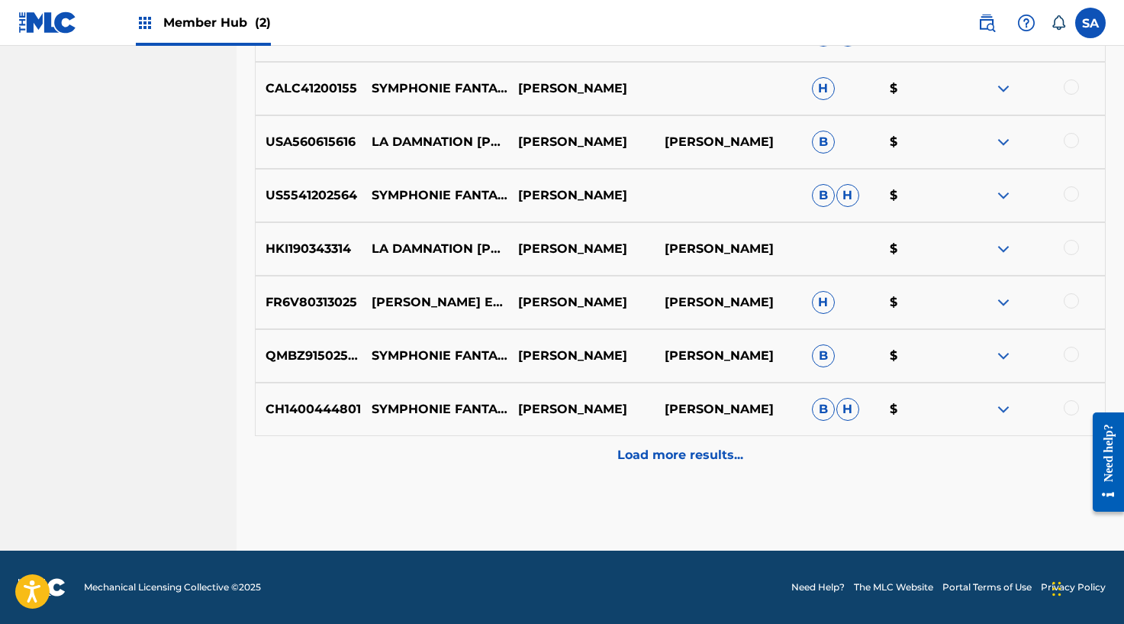
click at [701, 456] on p "Load more results..." at bounding box center [680, 455] width 126 height 18
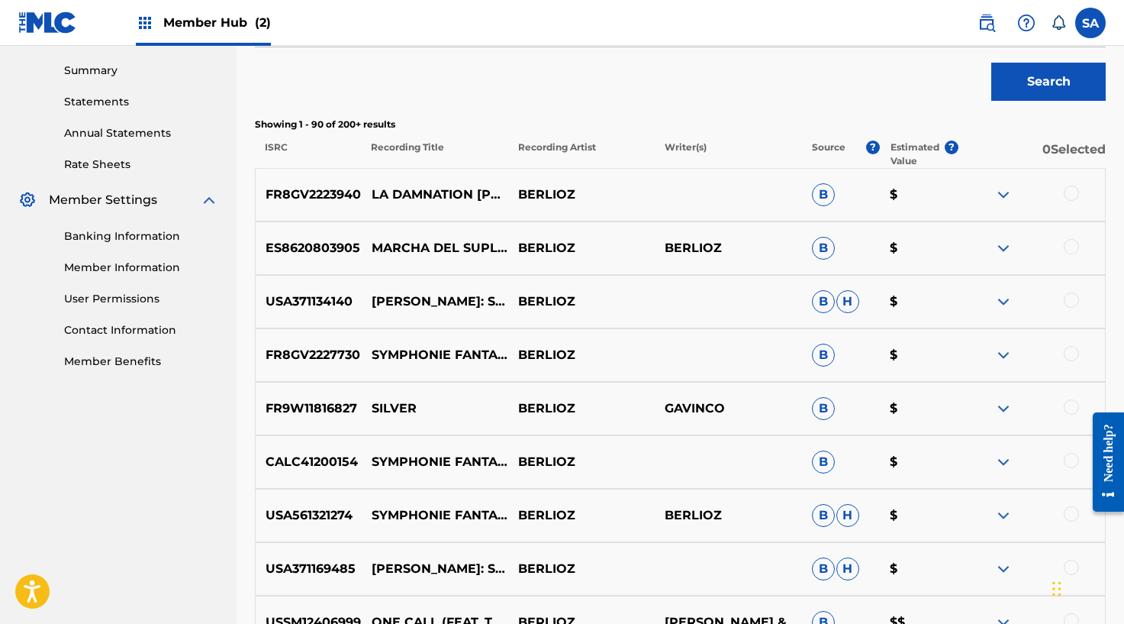
scroll to position [0, 0]
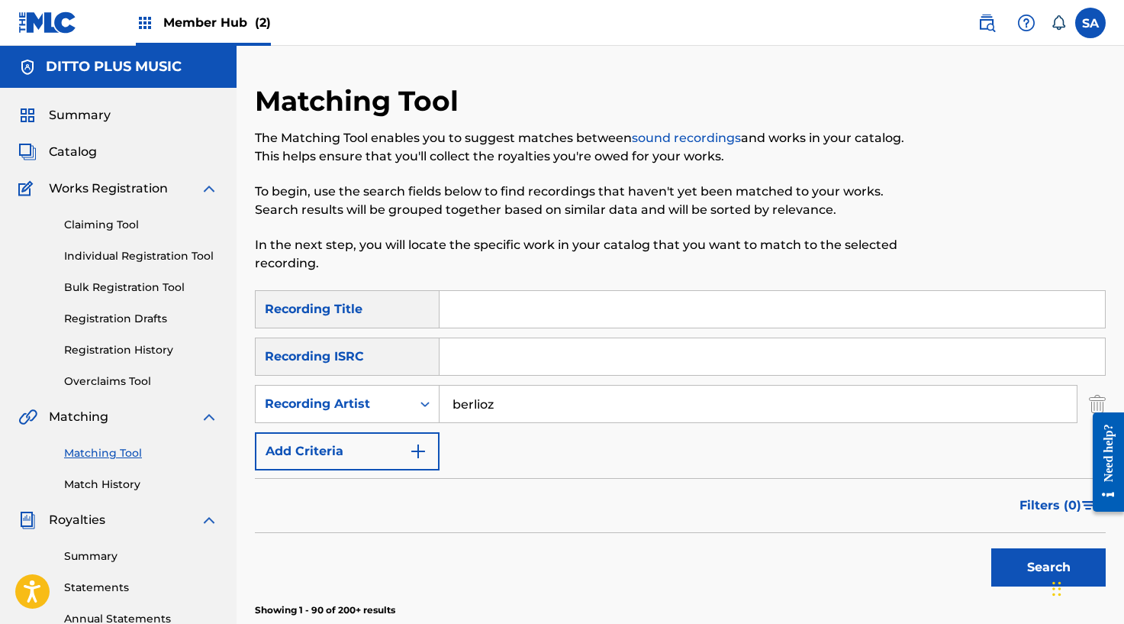
click at [474, 306] on input "Search Form" at bounding box center [773, 309] width 666 height 37
click at [472, 401] on input "berlioz" at bounding box center [758, 403] width 637 height 37
click at [474, 401] on input "berlioz" at bounding box center [758, 403] width 637 height 37
click at [991, 548] on button "Search" at bounding box center [1048, 567] width 114 height 38
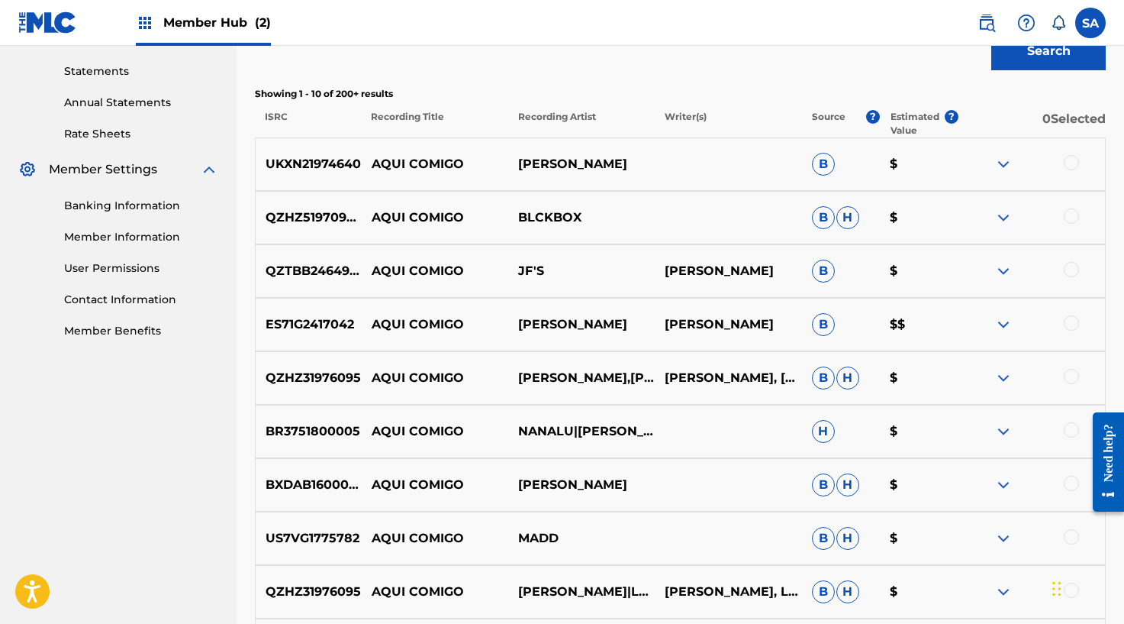
scroll to position [518, 0]
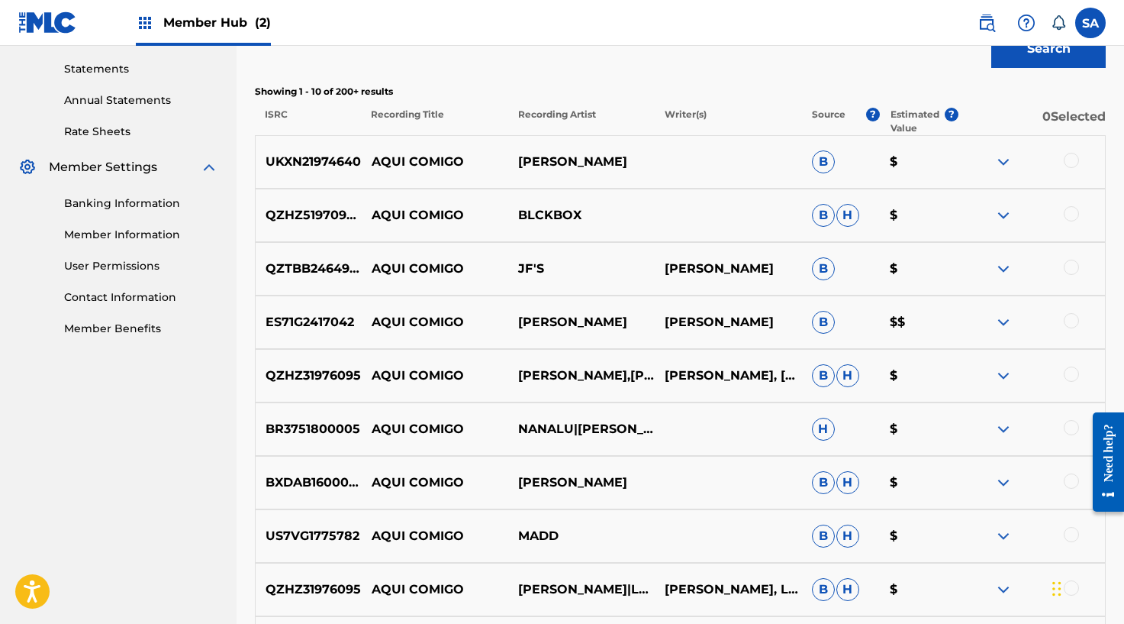
click at [531, 475] on p "[PERSON_NAME]" at bounding box center [581, 482] width 147 height 18
copy div "[PERSON_NAME]"
drag, startPoint x: 243, startPoint y: 115, endPoint x: 503, endPoint y: 165, distance: 264.9
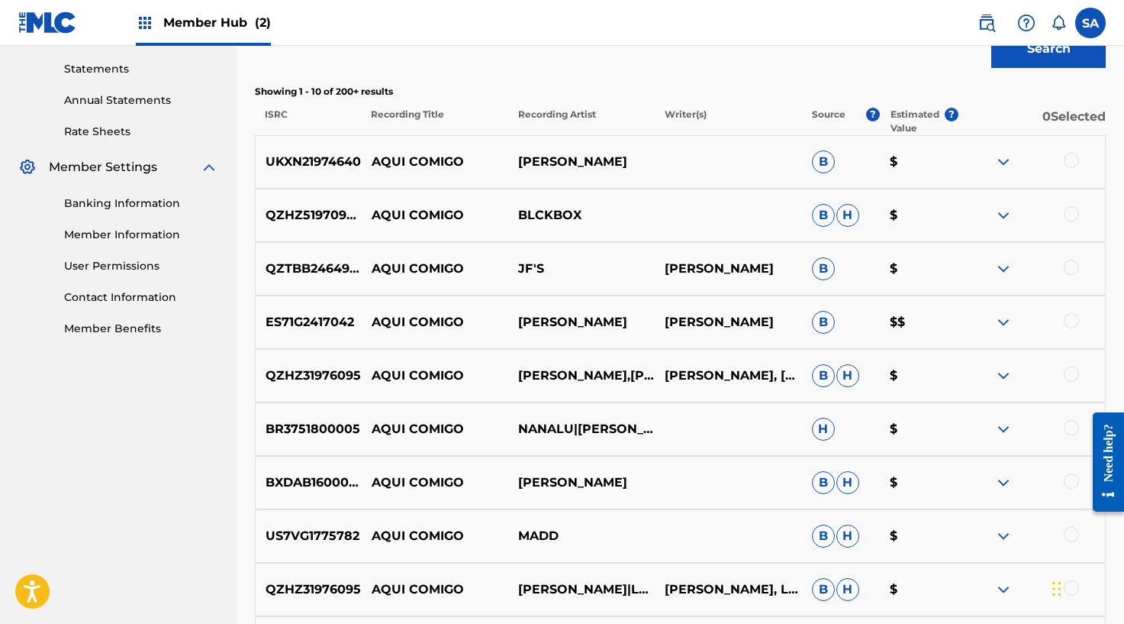
click at [243, 115] on div "Matching Tool The Matching Tool enables you to suggest matches between sound re…" at bounding box center [681, 175] width 888 height 1218
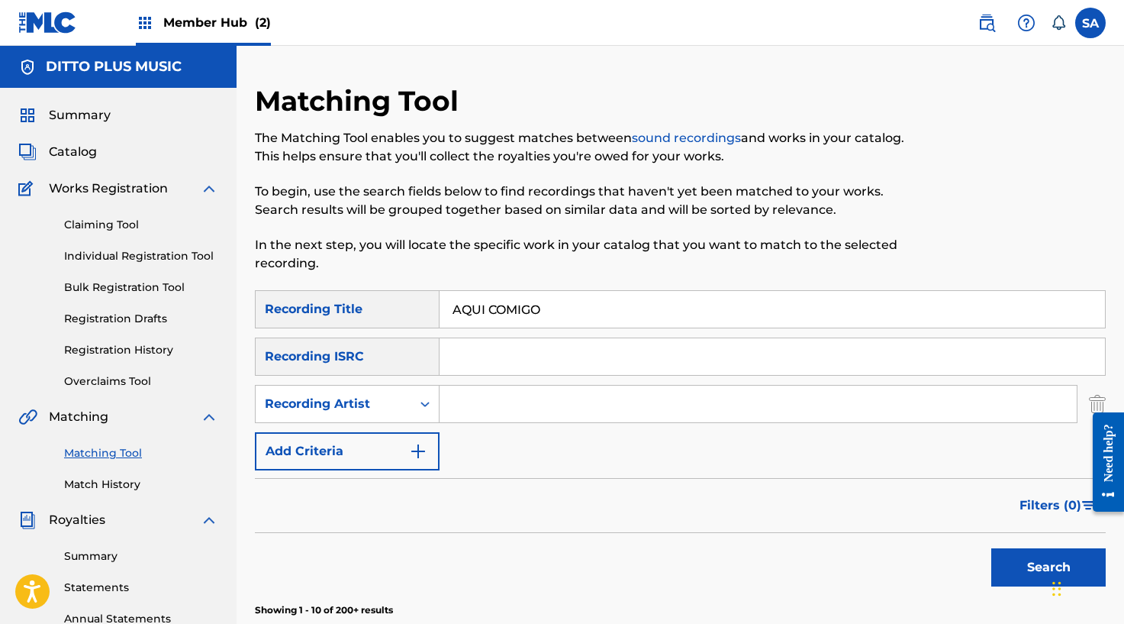
click at [487, 392] on input "Search Form" at bounding box center [758, 403] width 637 height 37
click at [991, 548] on button "Search" at bounding box center [1048, 567] width 114 height 38
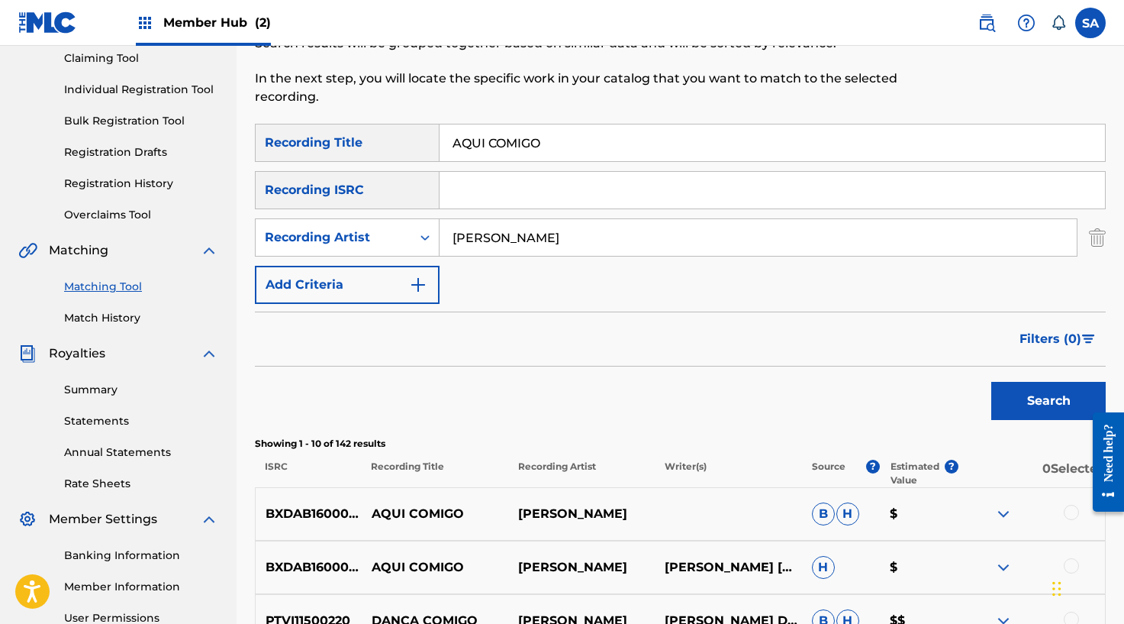
scroll to position [110, 0]
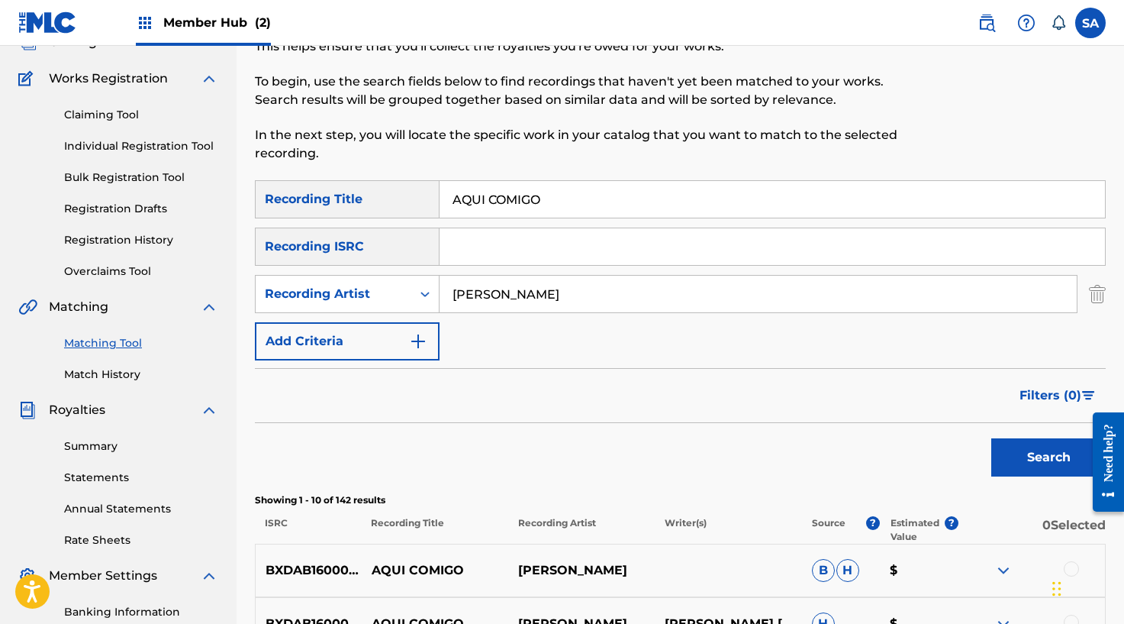
click at [510, 205] on input "AQUI COMIGO" at bounding box center [773, 199] width 666 height 37
click at [991, 438] on button "Search" at bounding box center [1048, 457] width 114 height 38
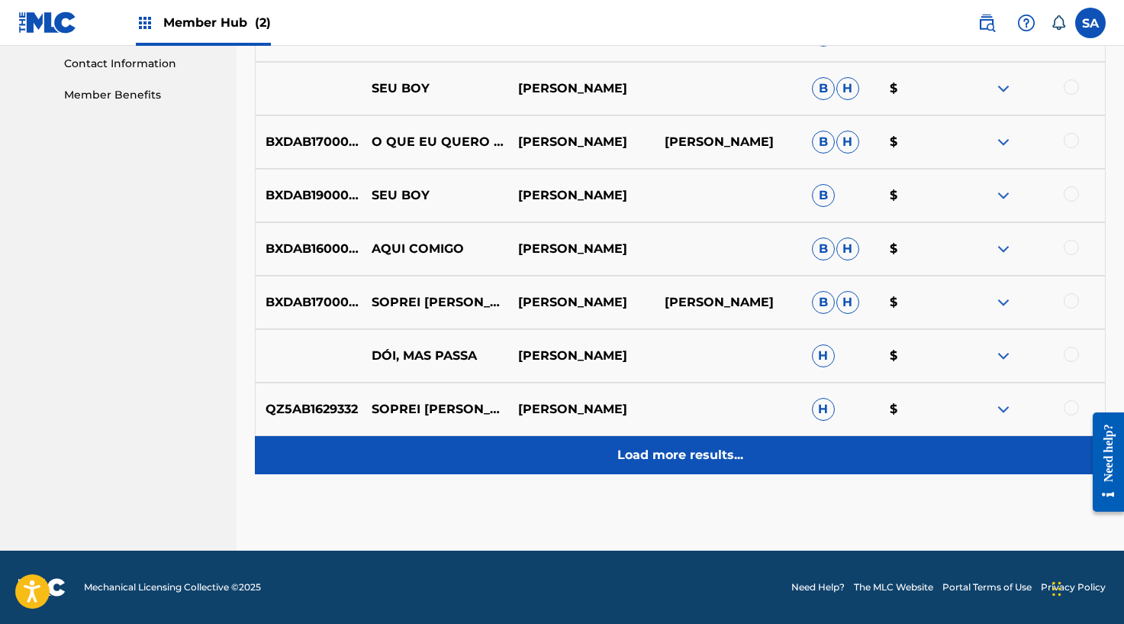
click at [722, 459] on p "Load more results..." at bounding box center [680, 455] width 126 height 18
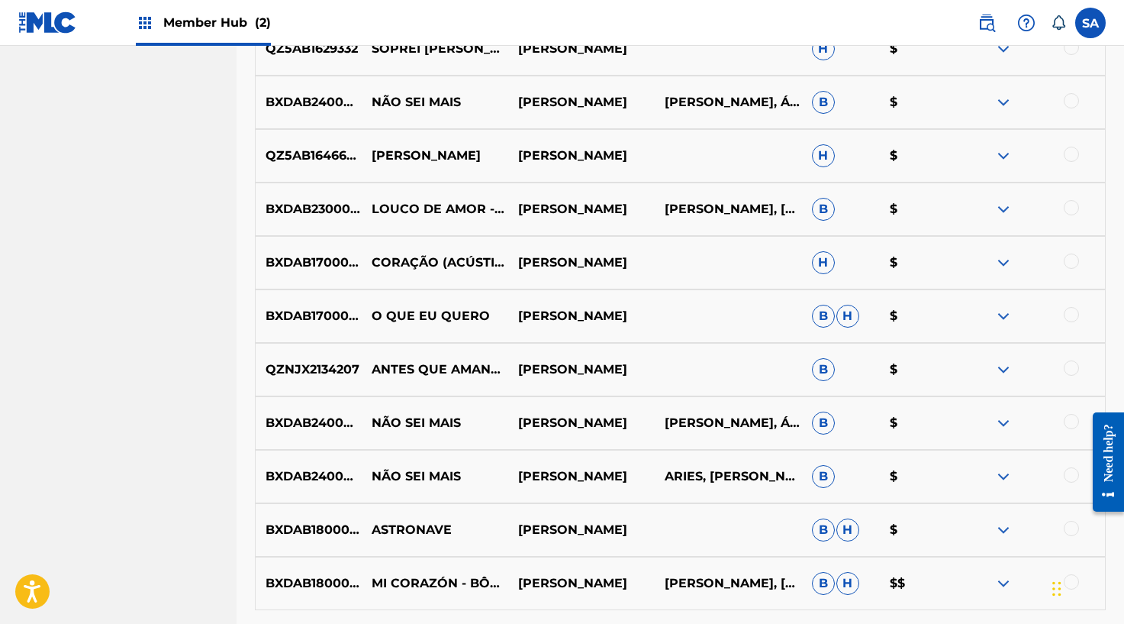
scroll to position [1286, 0]
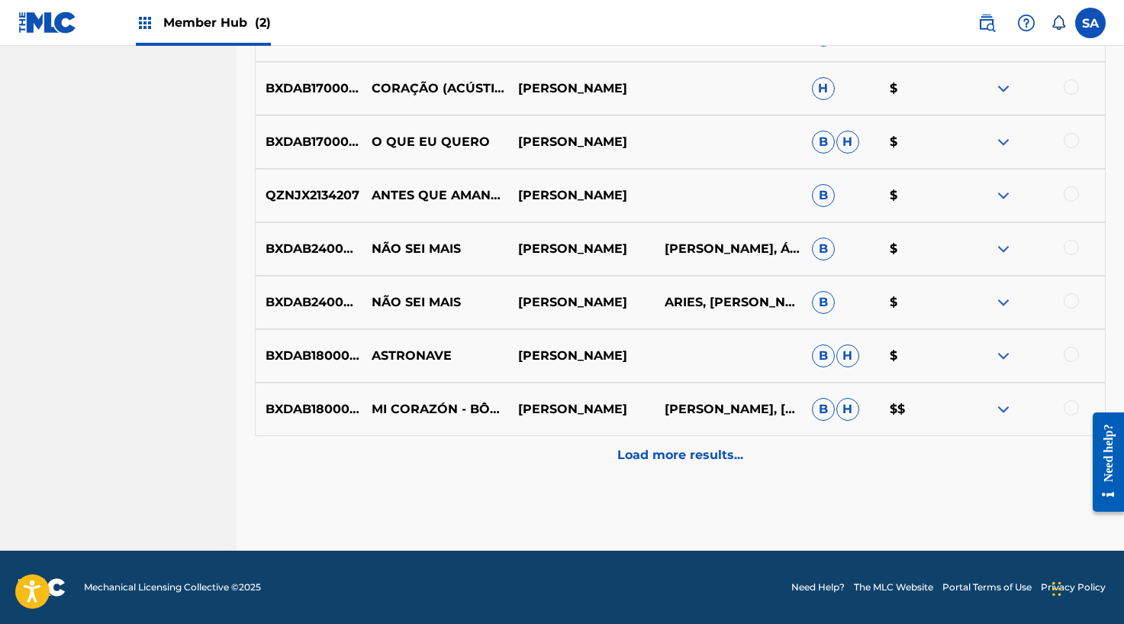
click at [700, 454] on p "Load more results..." at bounding box center [680, 455] width 126 height 18
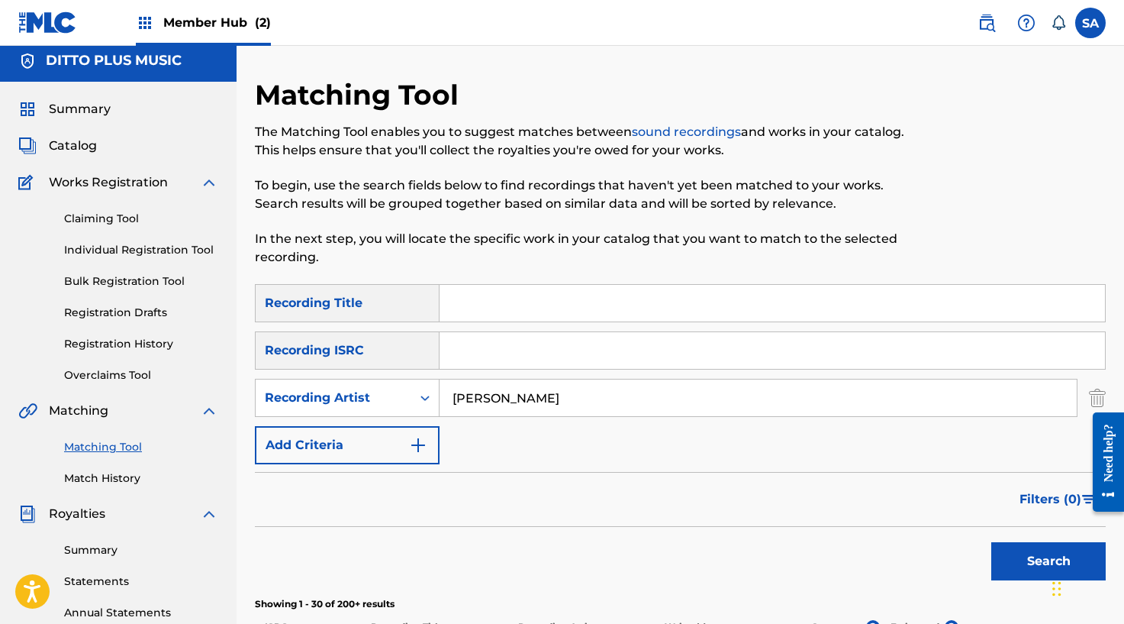
scroll to position [0, 0]
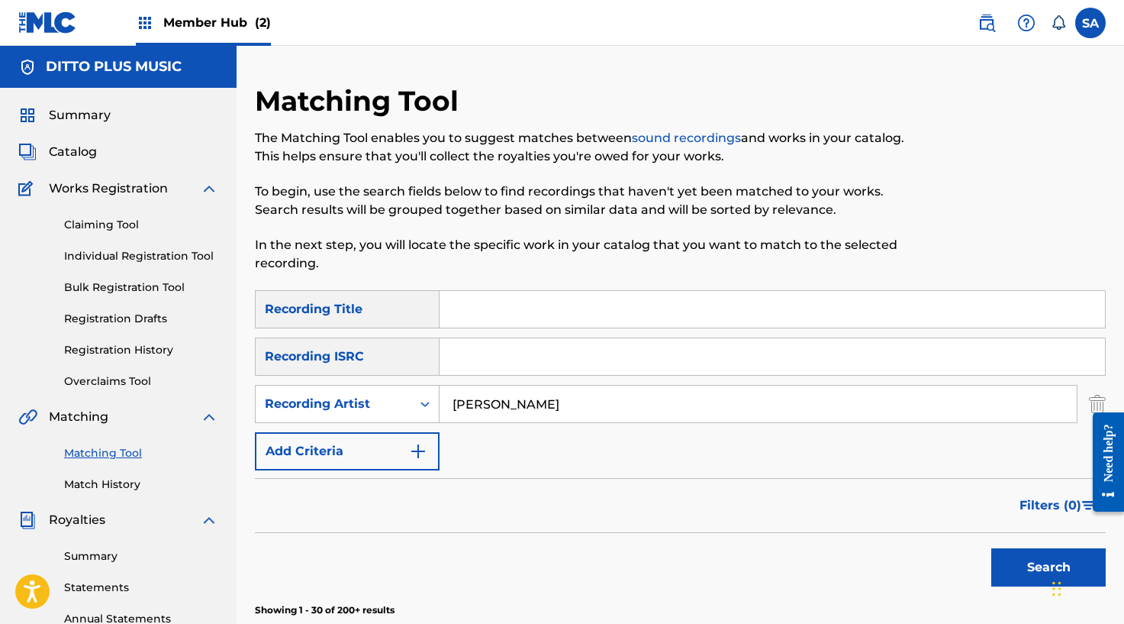
click at [483, 305] on input "Search Form" at bounding box center [773, 309] width 666 height 37
click at [481, 404] on input "[PERSON_NAME]" at bounding box center [758, 403] width 637 height 37
click at [991, 548] on button "Search" at bounding box center [1048, 567] width 114 height 38
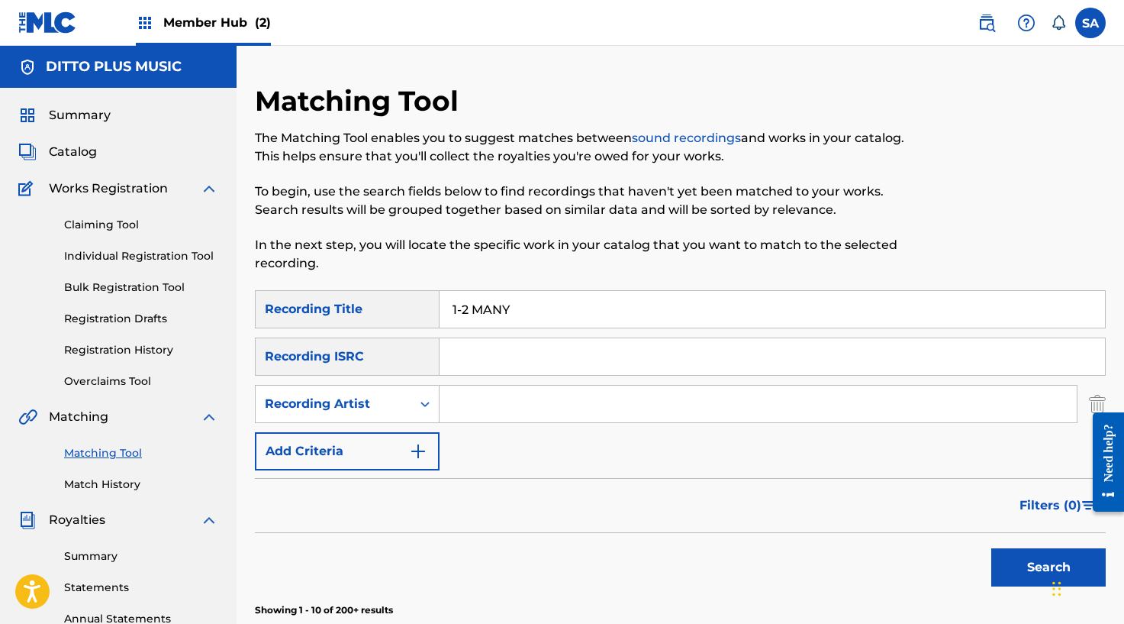
click at [477, 405] on input "Search Form" at bounding box center [758, 403] width 637 height 37
click at [991, 548] on button "Search" at bounding box center [1048, 567] width 114 height 38
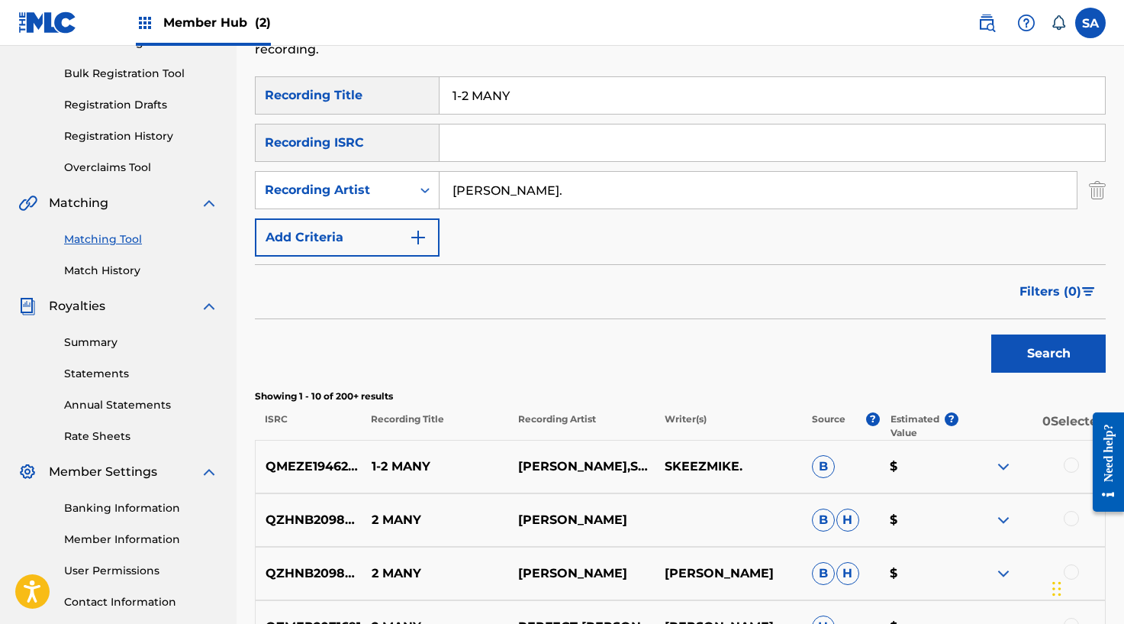
scroll to position [111, 0]
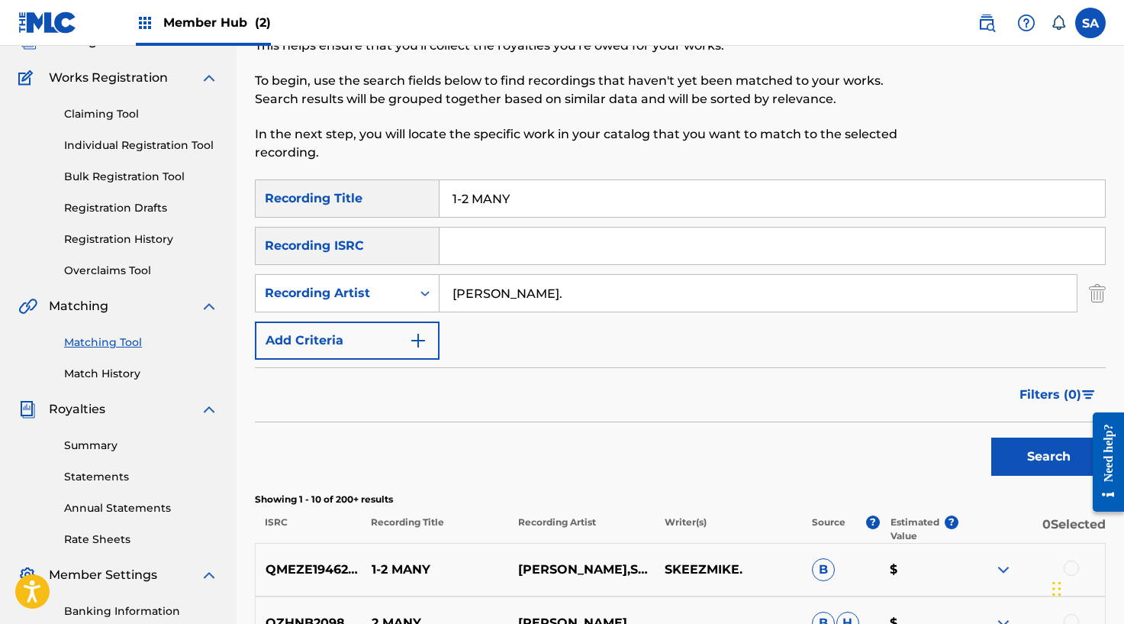
click at [479, 181] on input "1-2 MANY" at bounding box center [773, 198] width 666 height 37
click at [991, 437] on button "Search" at bounding box center [1048, 456] width 114 height 38
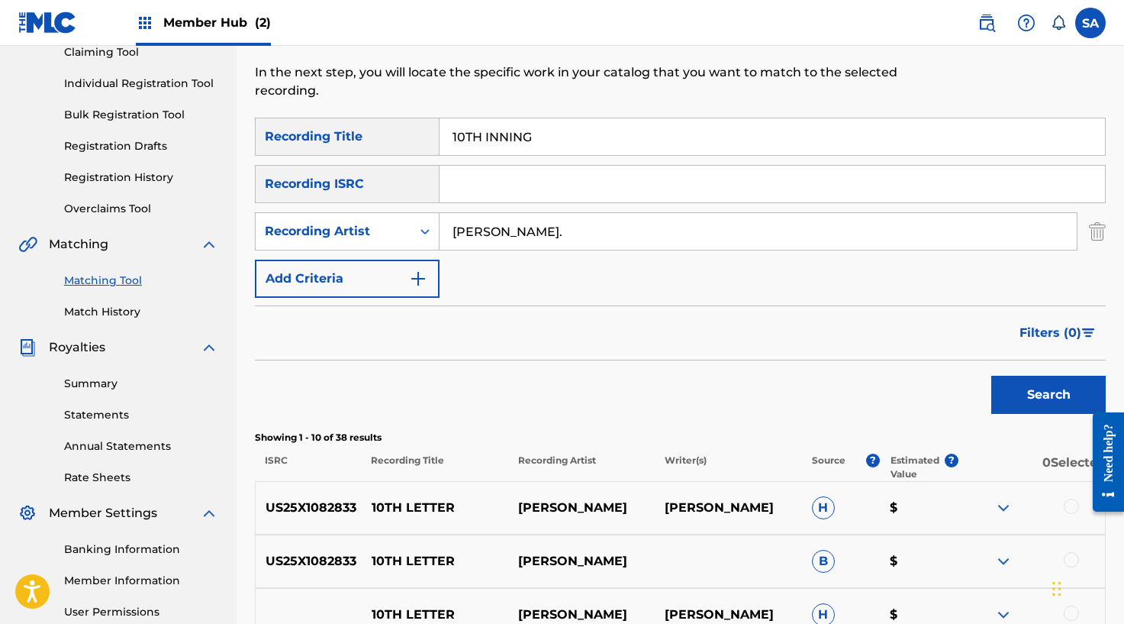
scroll to position [174, 0]
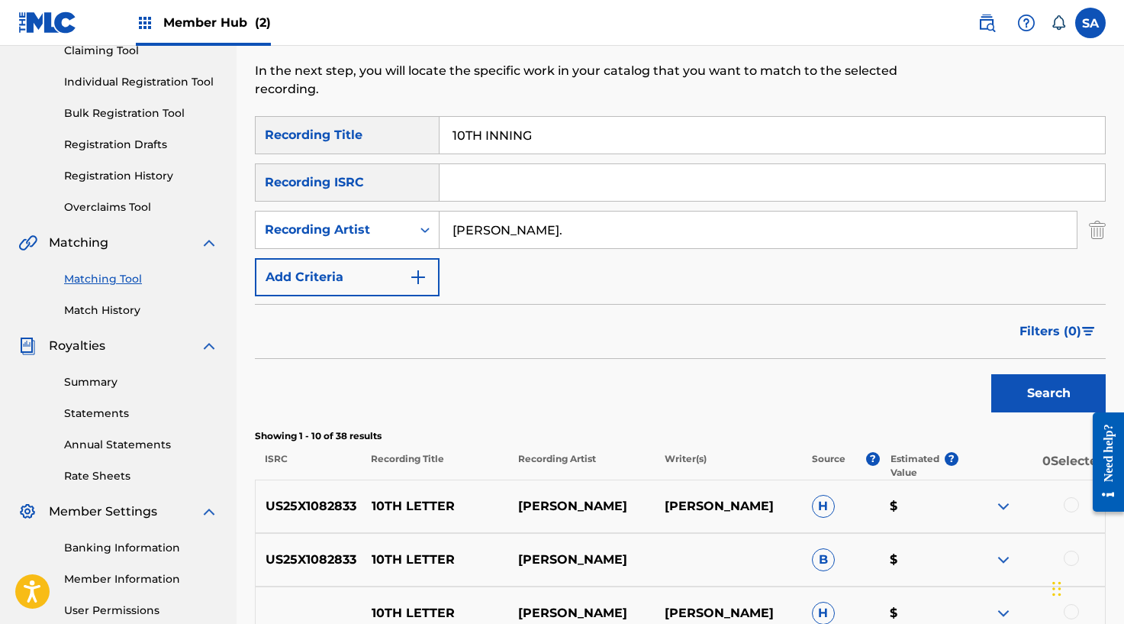
click at [525, 139] on input "10TH INNING" at bounding box center [773, 135] width 666 height 37
click at [525, 138] on input "10TH INNING" at bounding box center [773, 135] width 666 height 37
click at [991, 374] on button "Search" at bounding box center [1048, 393] width 114 height 38
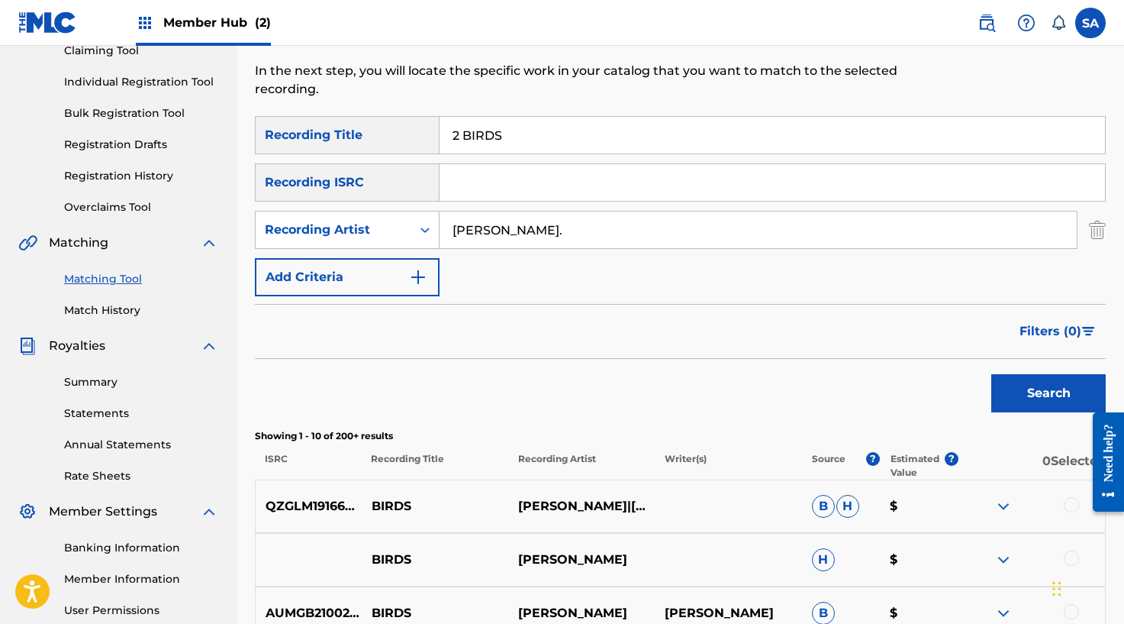
scroll to position [175, 0]
click at [533, 127] on input "2 BIRDS" at bounding box center [773, 134] width 666 height 37
click at [533, 126] on input "2 BIRDS" at bounding box center [773, 134] width 666 height 37
click at [527, 132] on input "21 SADNESS BIRDS" at bounding box center [773, 134] width 666 height 37
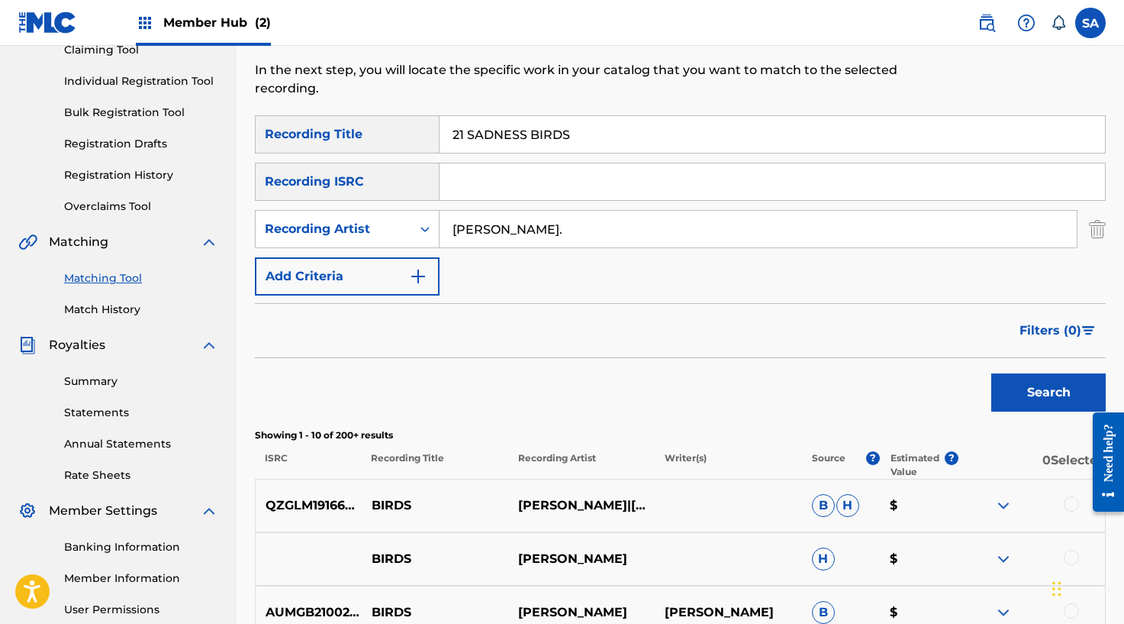
click at [527, 132] on input "21 SADNESS BIRDS" at bounding box center [773, 134] width 666 height 37
click at [991, 373] on button "Search" at bounding box center [1048, 392] width 114 height 38
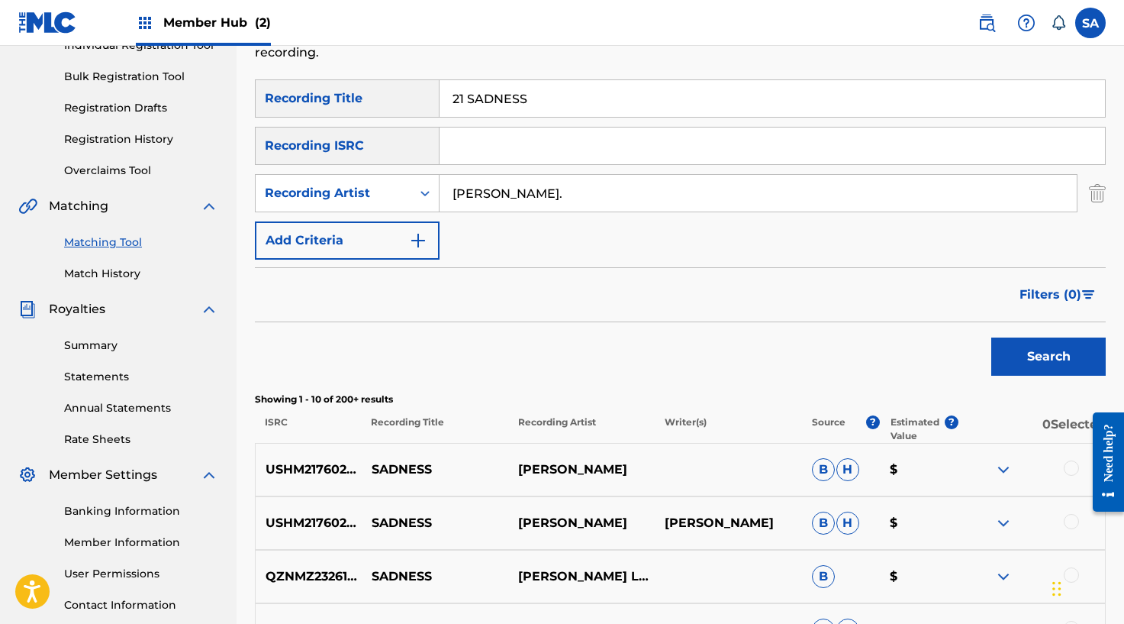
scroll to position [209, 0]
click at [448, 108] on input "21 SADNESS" at bounding box center [773, 100] width 666 height 37
click at [462, 105] on input "21 SADNESS" at bounding box center [773, 100] width 666 height 37
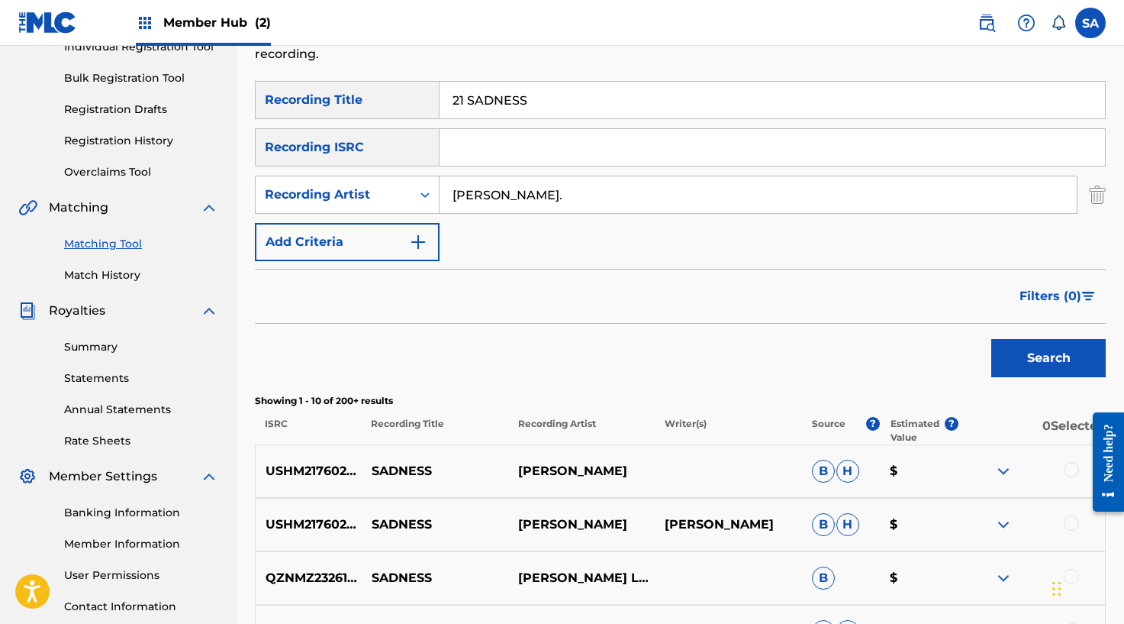
click at [462, 105] on input "21 SADNESS" at bounding box center [773, 100] width 666 height 37
click at [991, 339] on button "Search" at bounding box center [1048, 358] width 114 height 38
